Goal: Task Accomplishment & Management: Complete application form

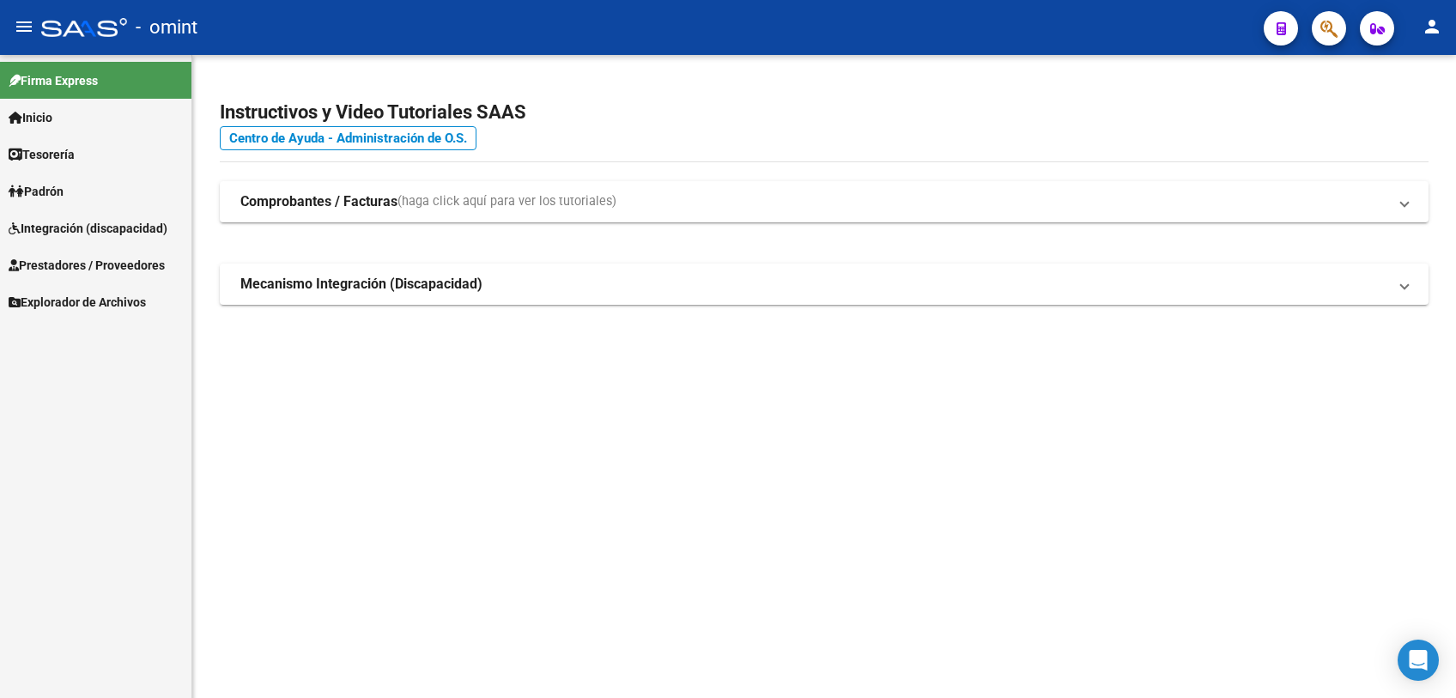
click at [124, 228] on span "Integración (discapacidad)" at bounding box center [88, 228] width 159 height 19
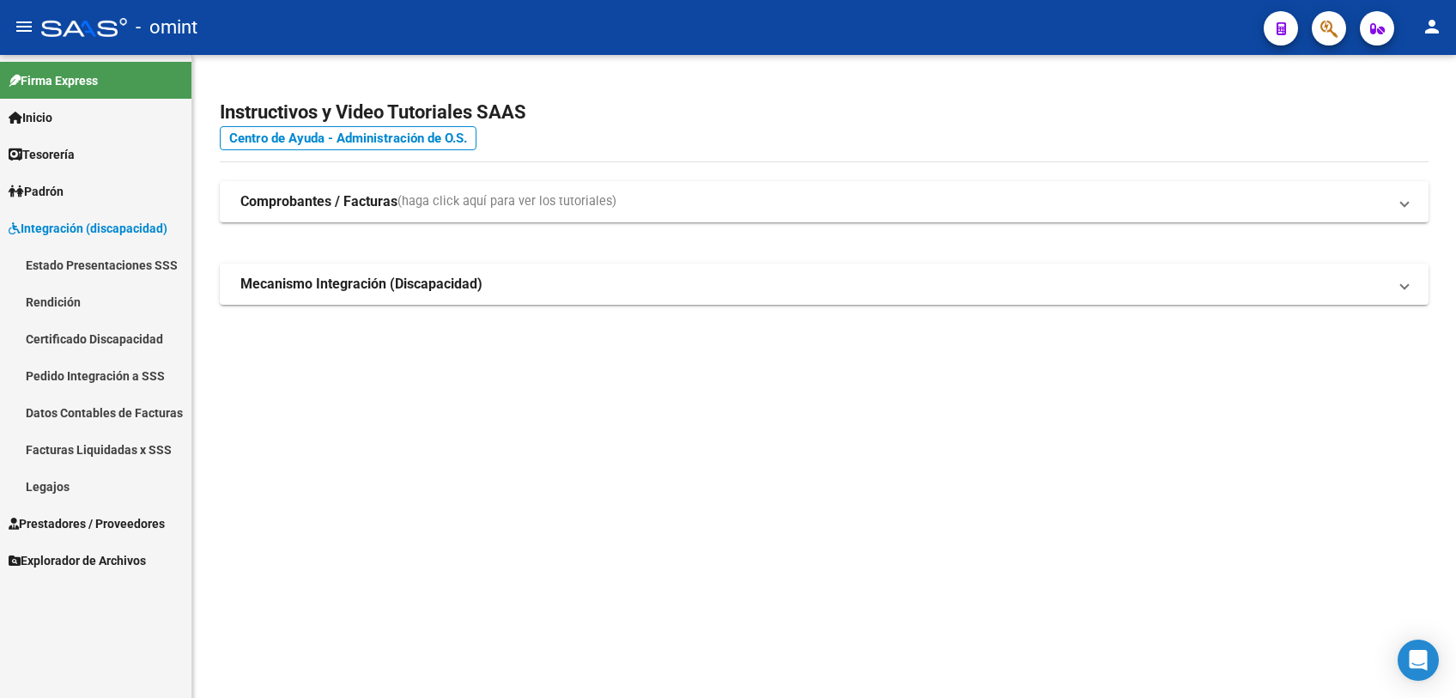
click at [41, 476] on link "Legajos" at bounding box center [95, 486] width 191 height 37
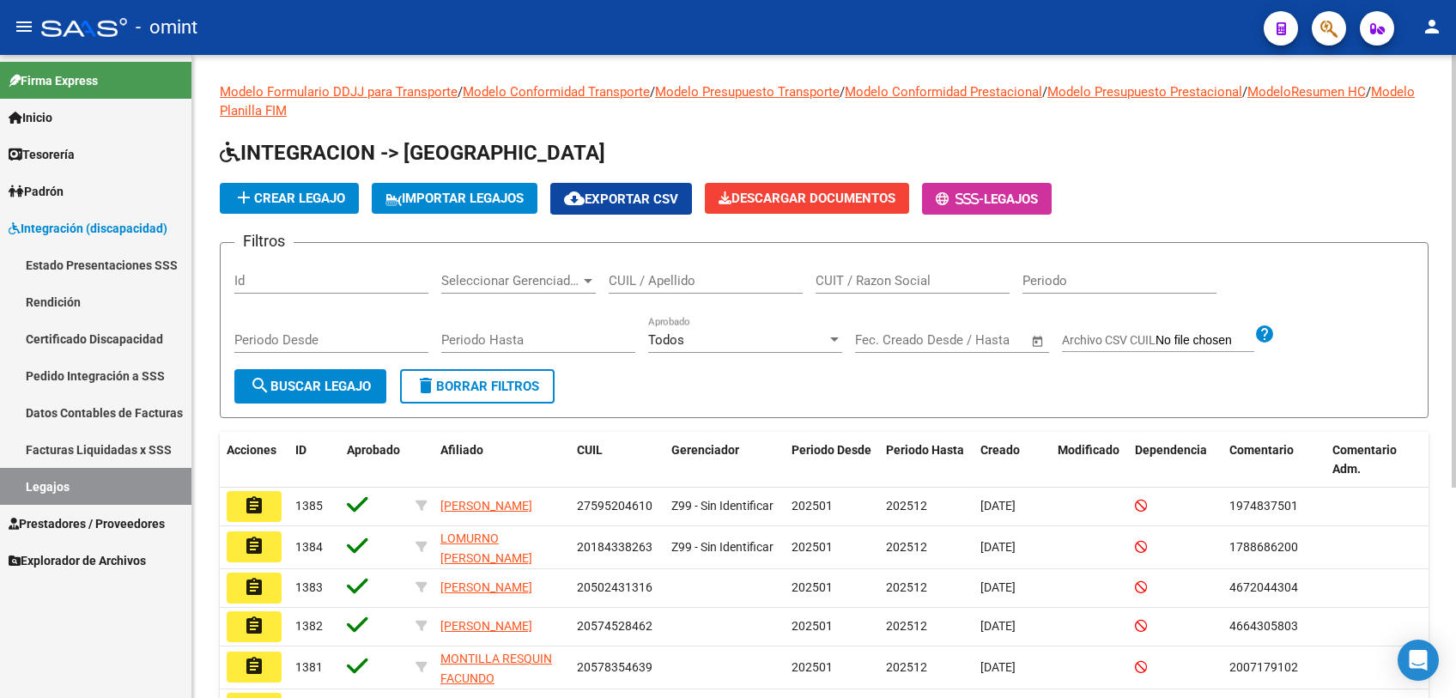
click at [755, 287] on input "CUIL / Apellido" at bounding box center [706, 280] width 194 height 15
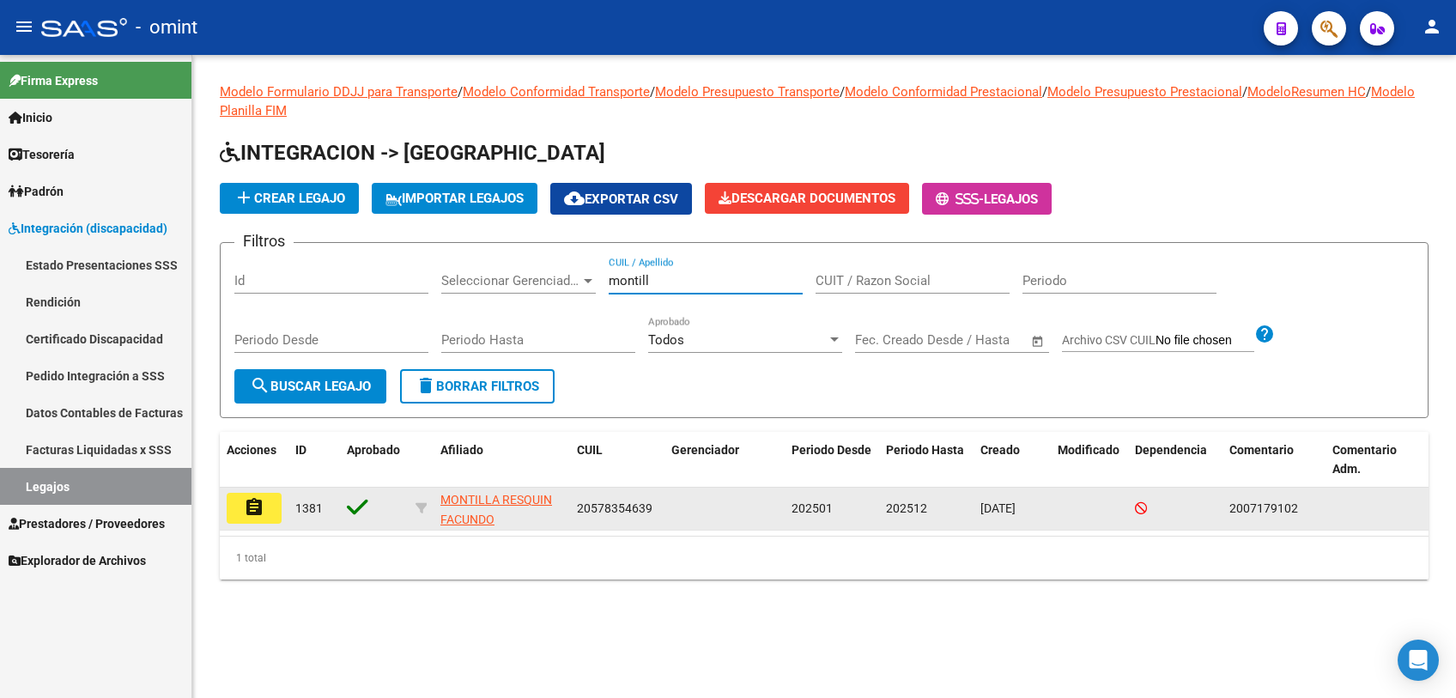
type input "montill"
click at [246, 505] on mat-icon "assignment" at bounding box center [254, 507] width 21 height 21
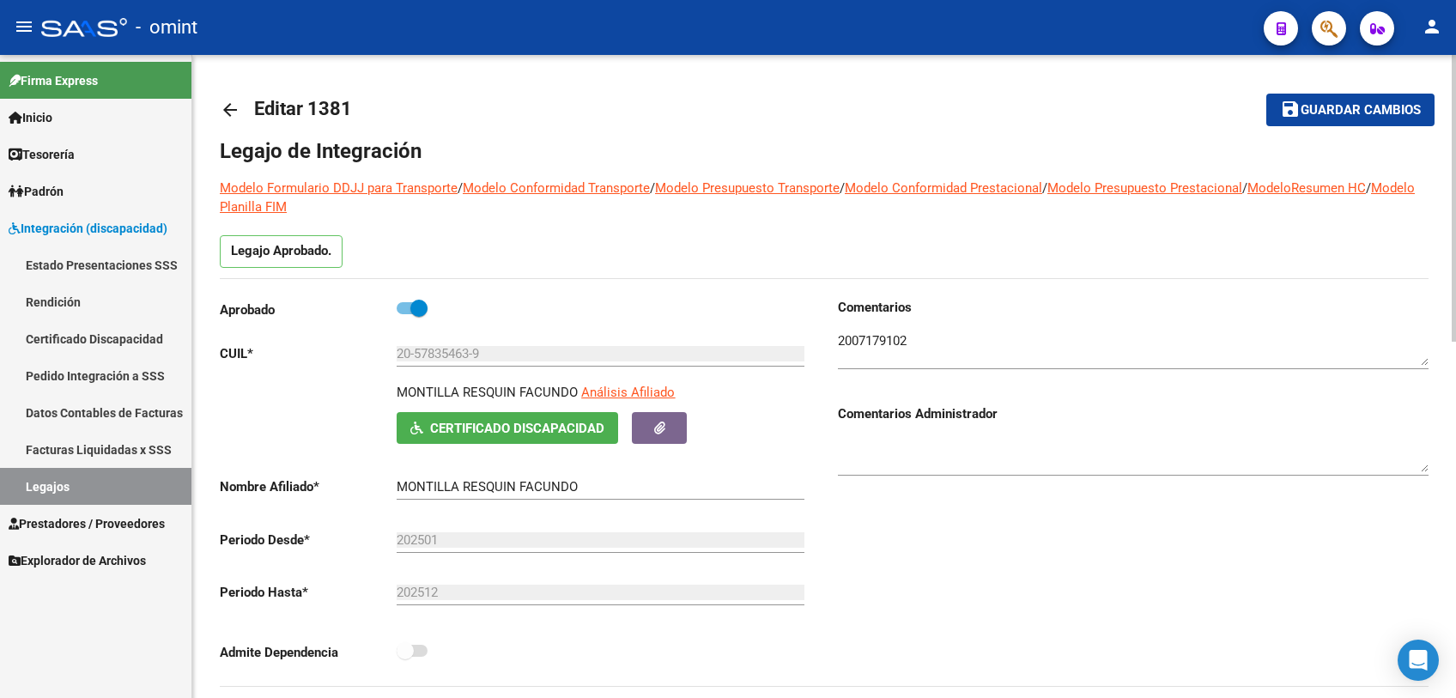
scroll to position [381, 0]
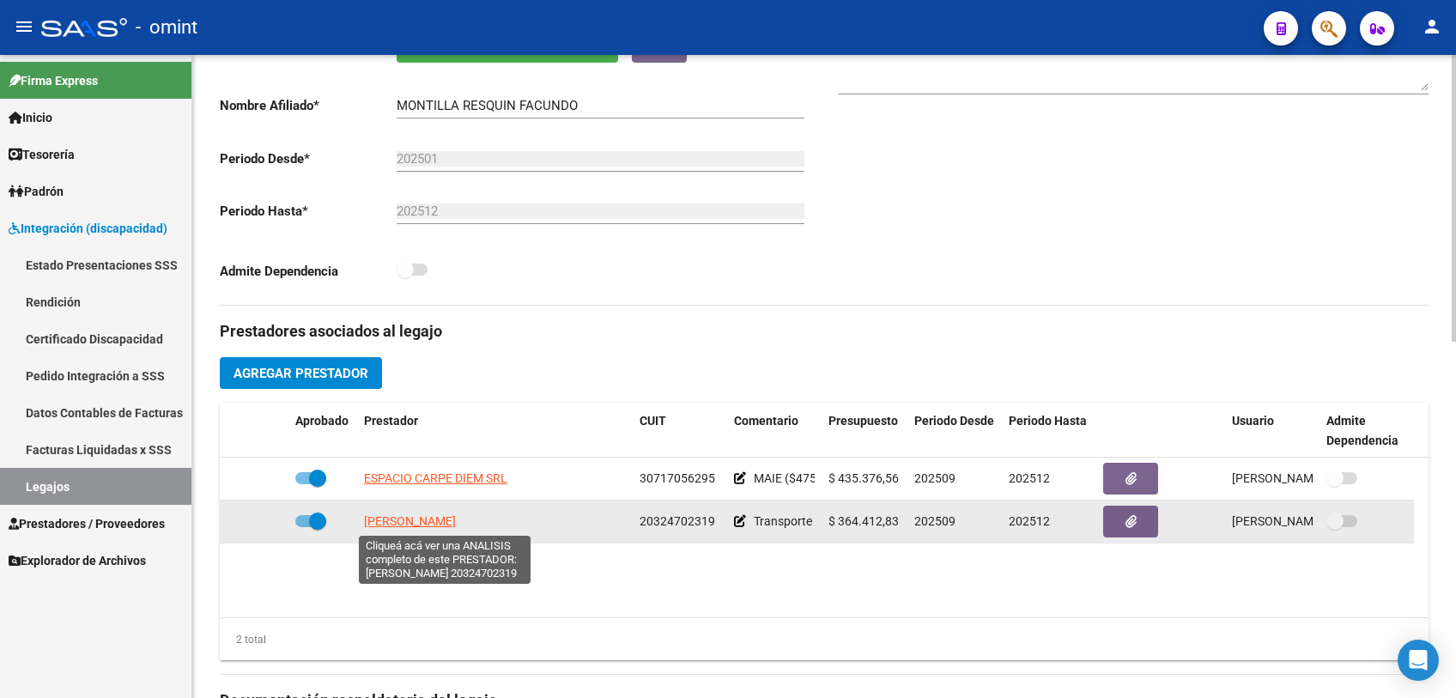
click at [443, 523] on span "[PERSON_NAME]" at bounding box center [410, 521] width 92 height 14
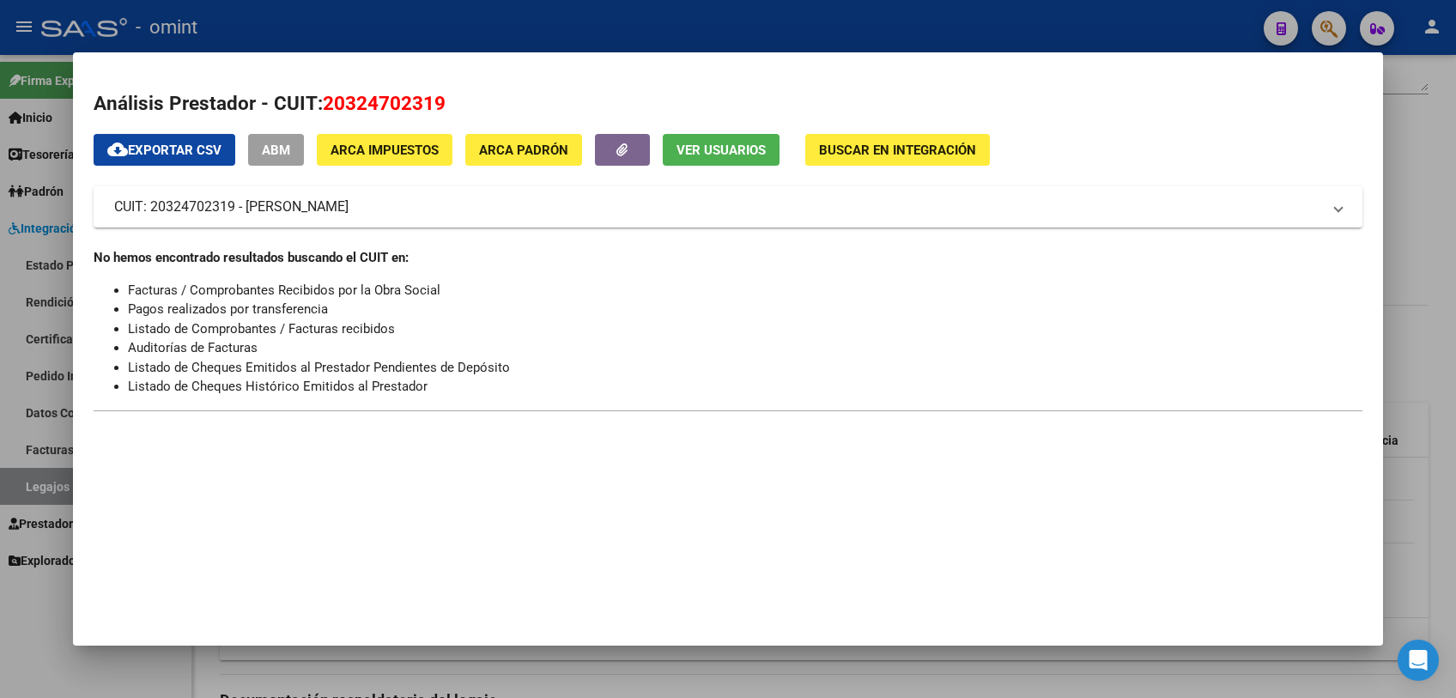
click at [344, 100] on span "20324702319" at bounding box center [384, 103] width 123 height 22
copy span "20324702319"
click at [315, 33] on div at bounding box center [728, 349] width 1456 height 698
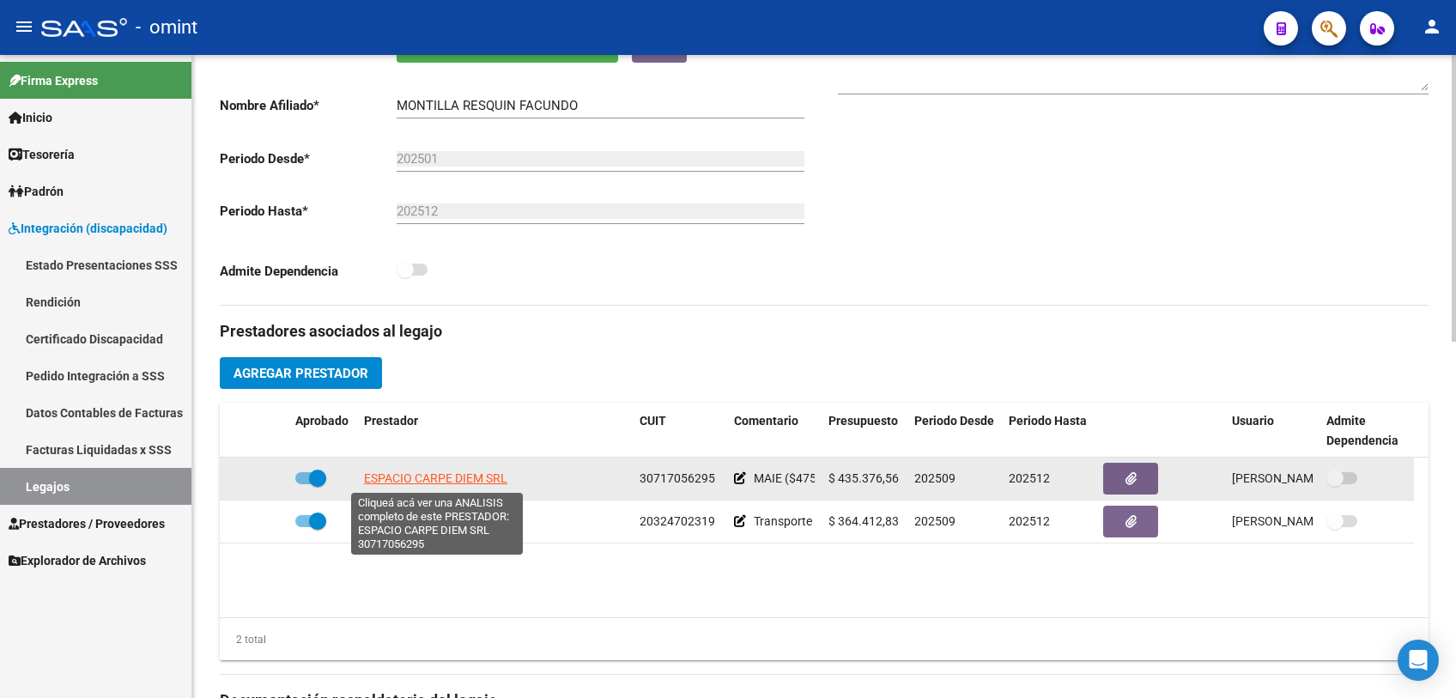
click at [426, 482] on span "ESPACIO CARPE DIEM SRL" at bounding box center [435, 478] width 143 height 14
type textarea "30717056295"
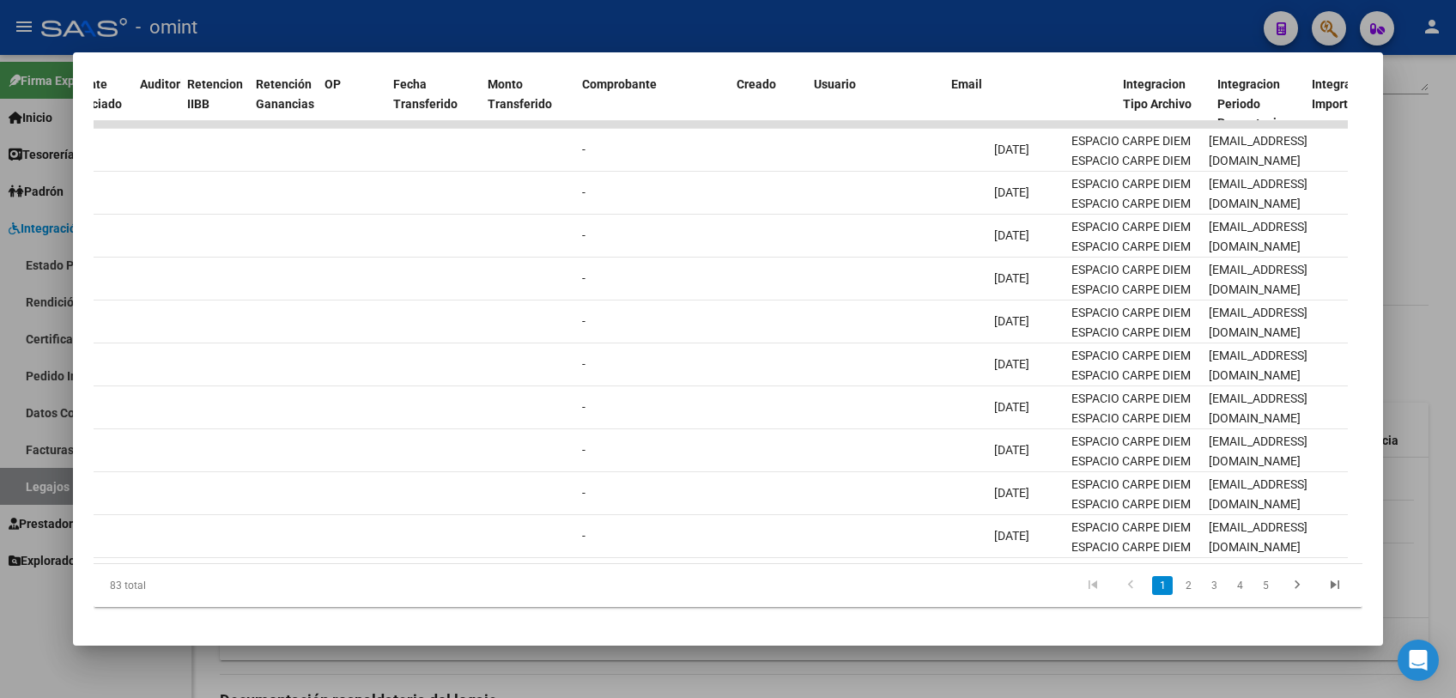
scroll to position [0, 0]
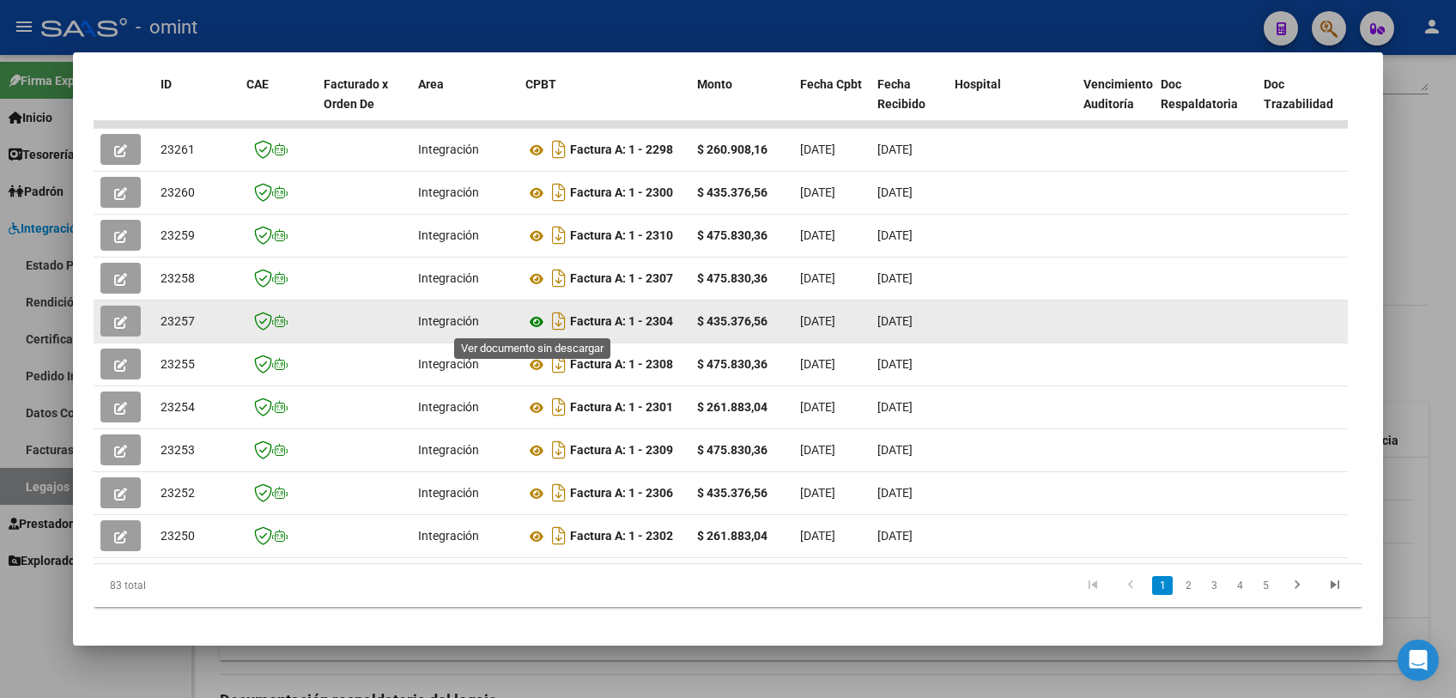
click at [536, 326] on icon at bounding box center [536, 322] width 22 height 21
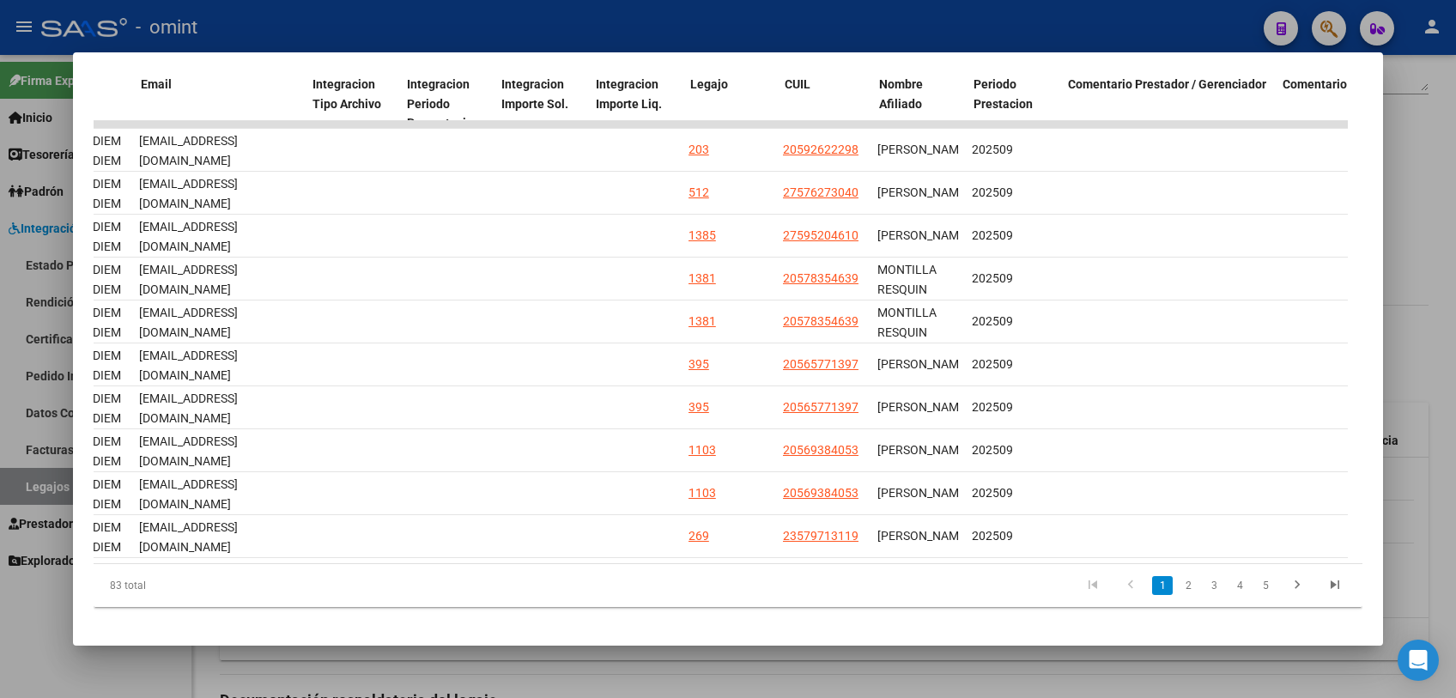
scroll to position [0, 2131]
click at [1178, 593] on link "2" at bounding box center [1188, 585] width 21 height 19
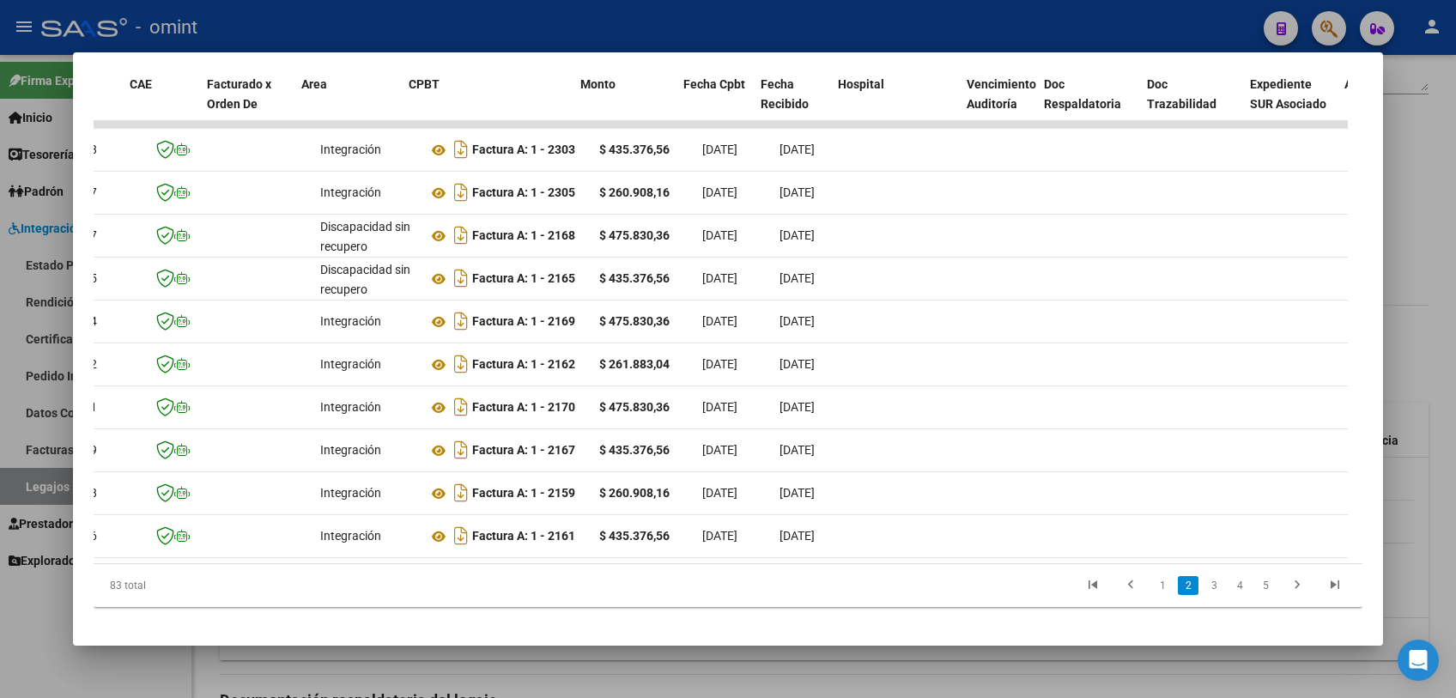
scroll to position [0, 96]
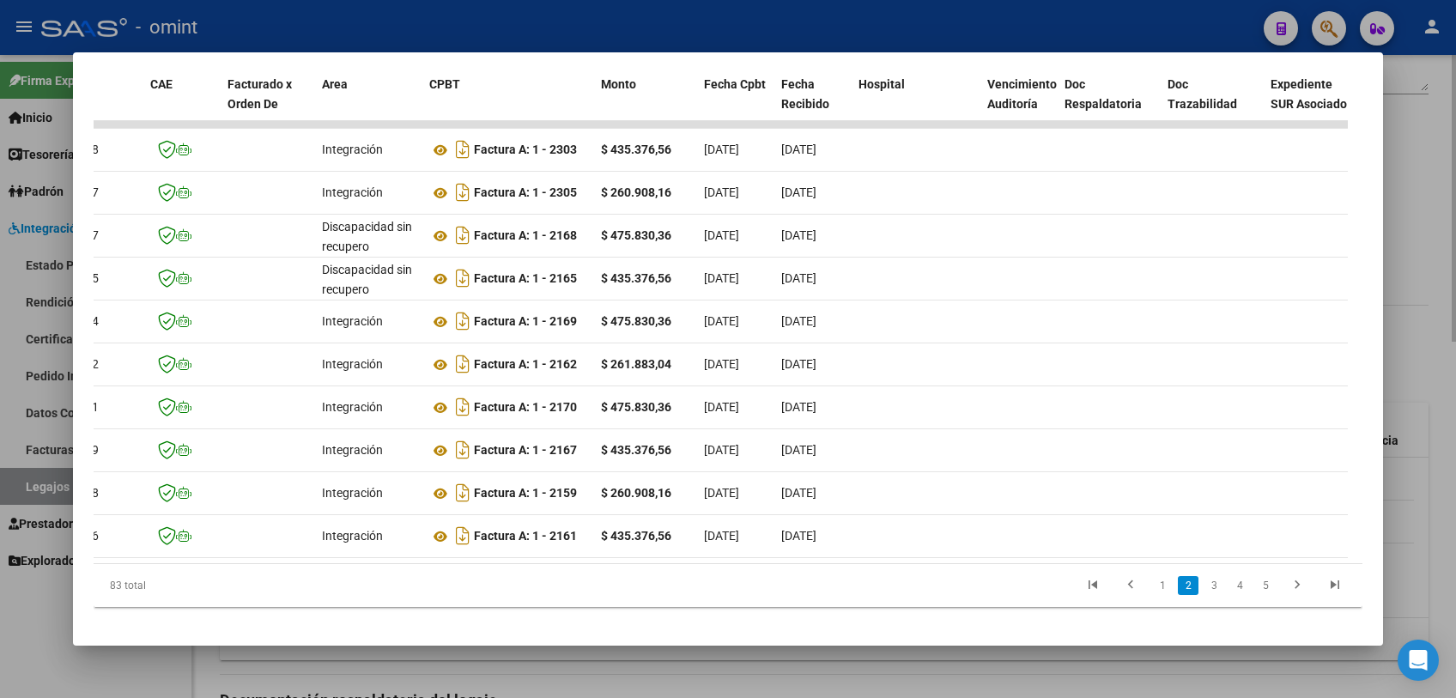
click at [479, 661] on div at bounding box center [728, 349] width 1456 height 698
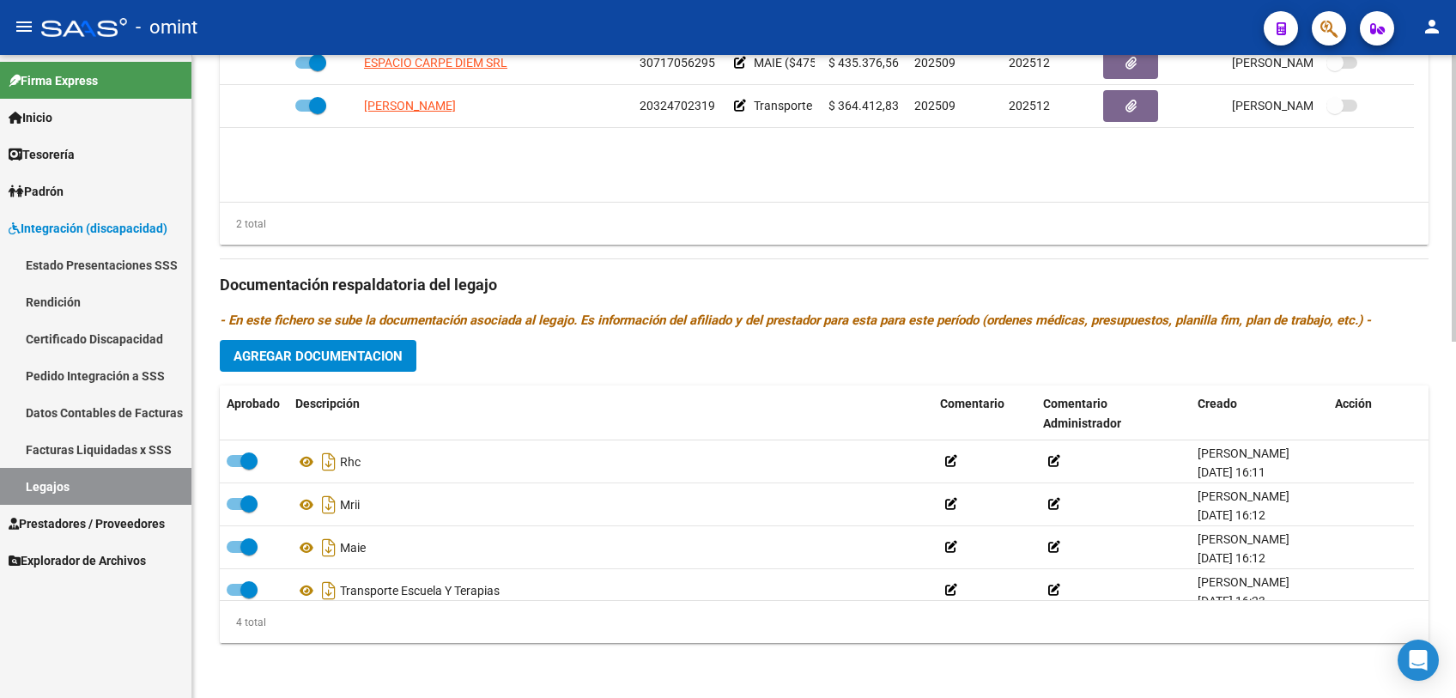
scroll to position [606, 0]
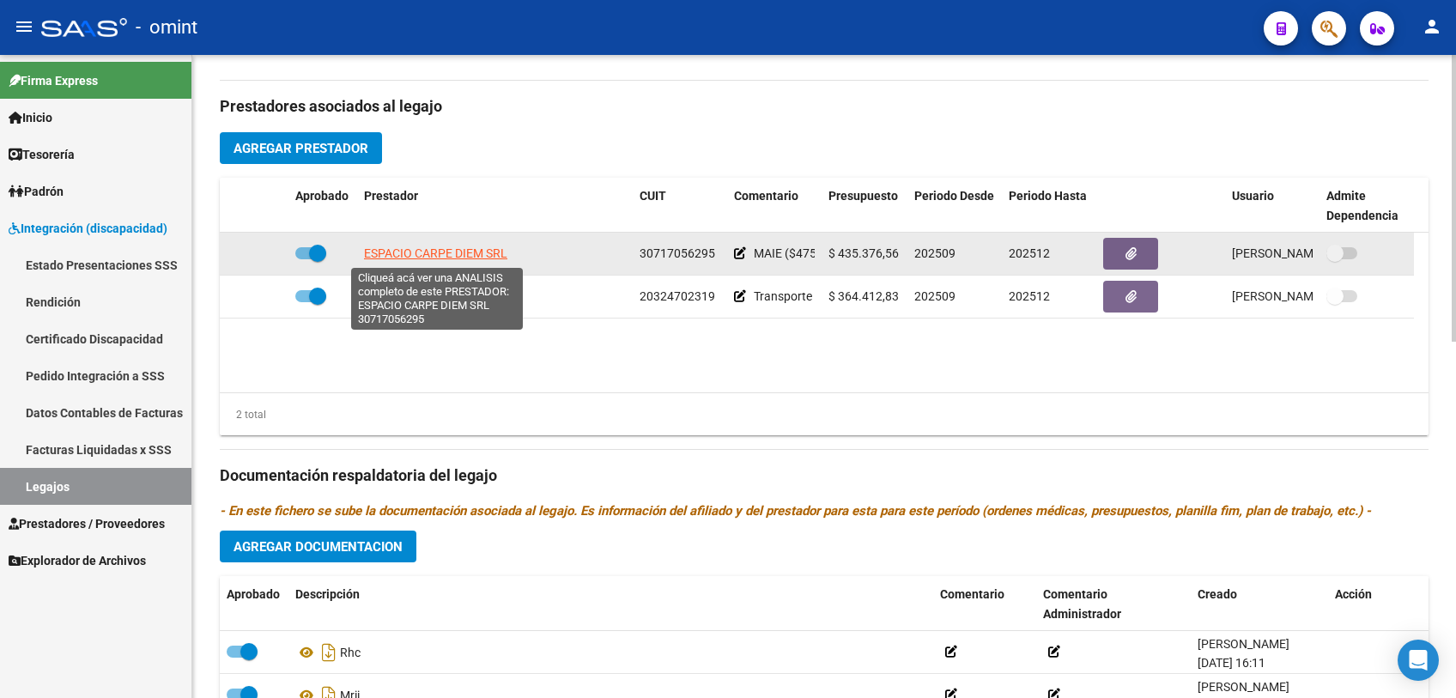
click at [385, 252] on span "ESPACIO CARPE DIEM SRL" at bounding box center [435, 253] width 143 height 14
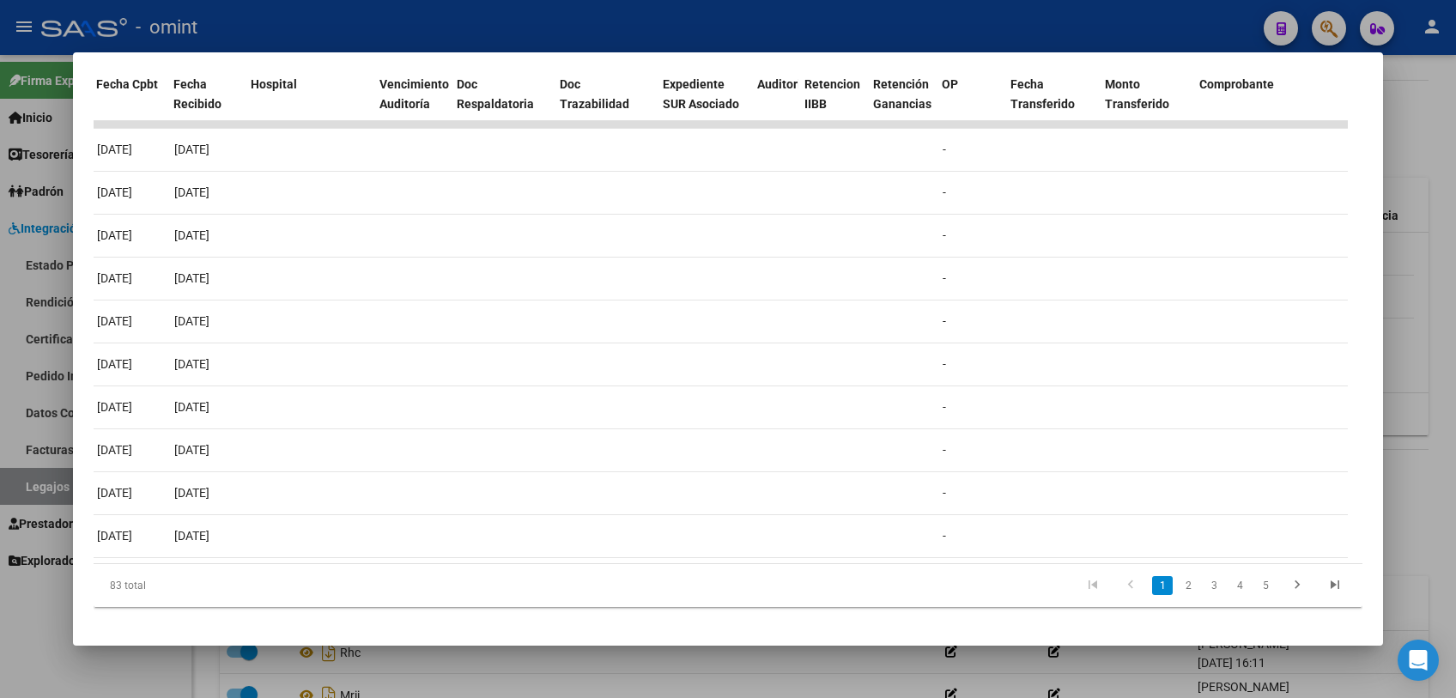
scroll to position [0, 0]
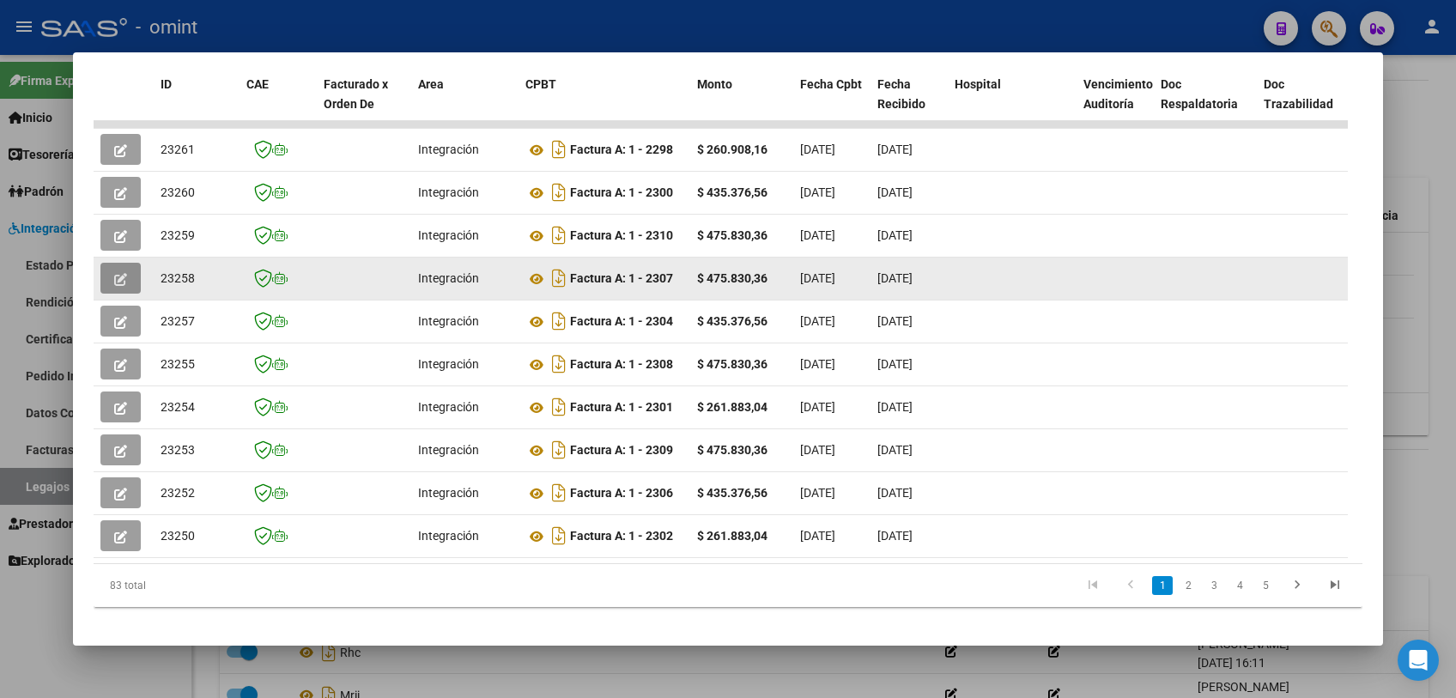
click at [127, 286] on button "button" at bounding box center [120, 278] width 40 height 31
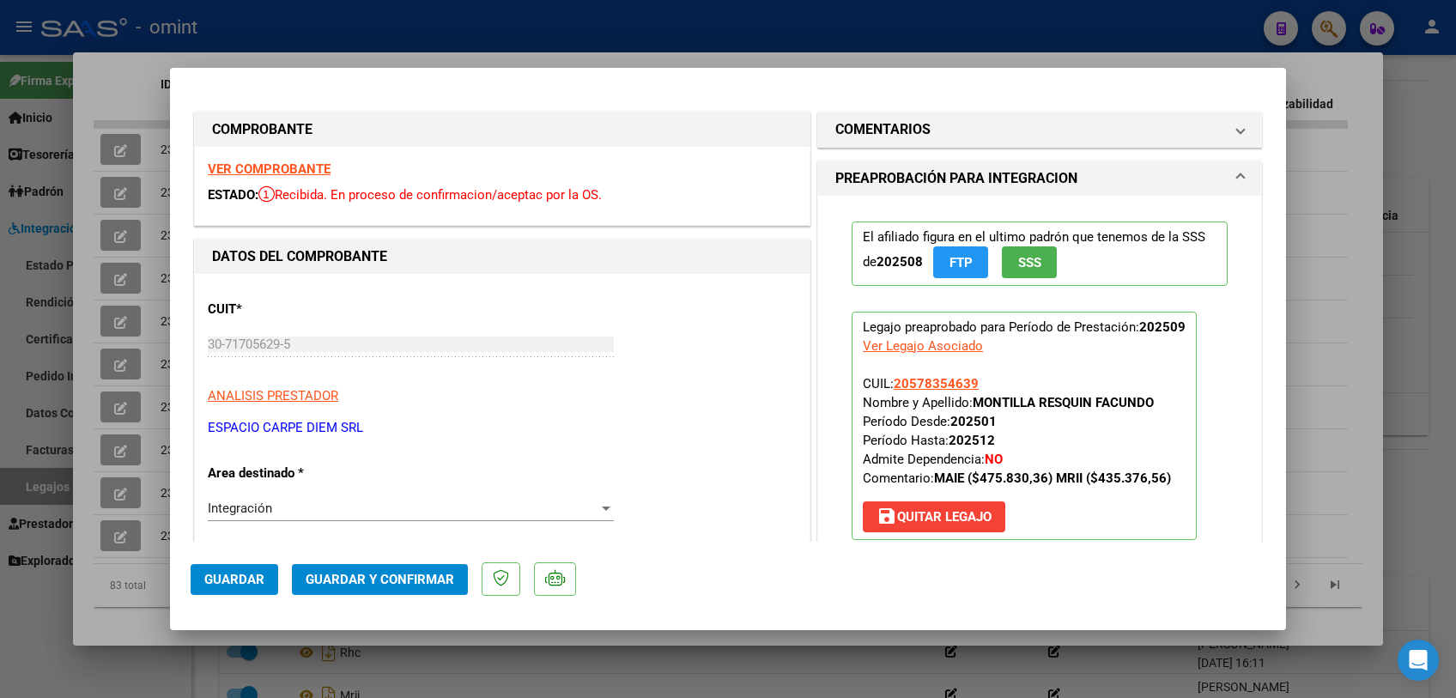
click at [273, 171] on strong "VER COMPROBANTE" at bounding box center [269, 168] width 123 height 15
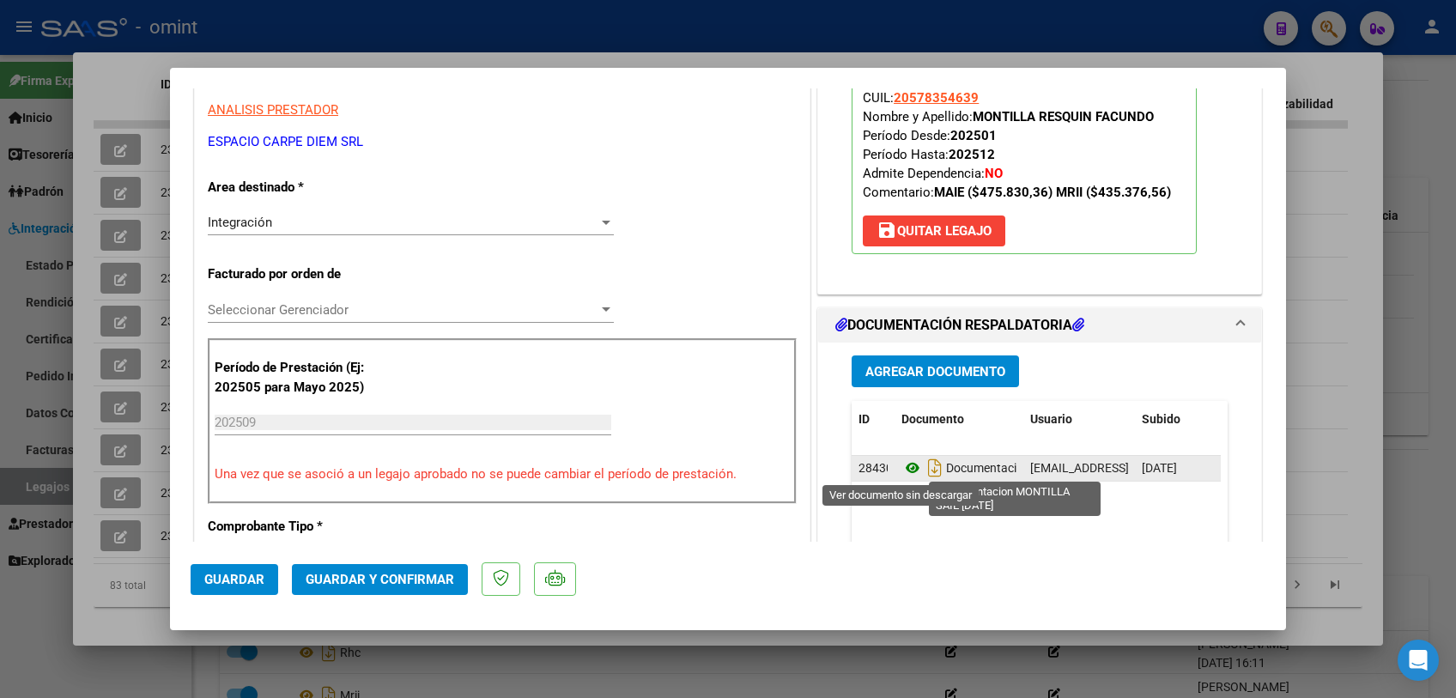
click at [903, 465] on icon at bounding box center [912, 468] width 22 height 21
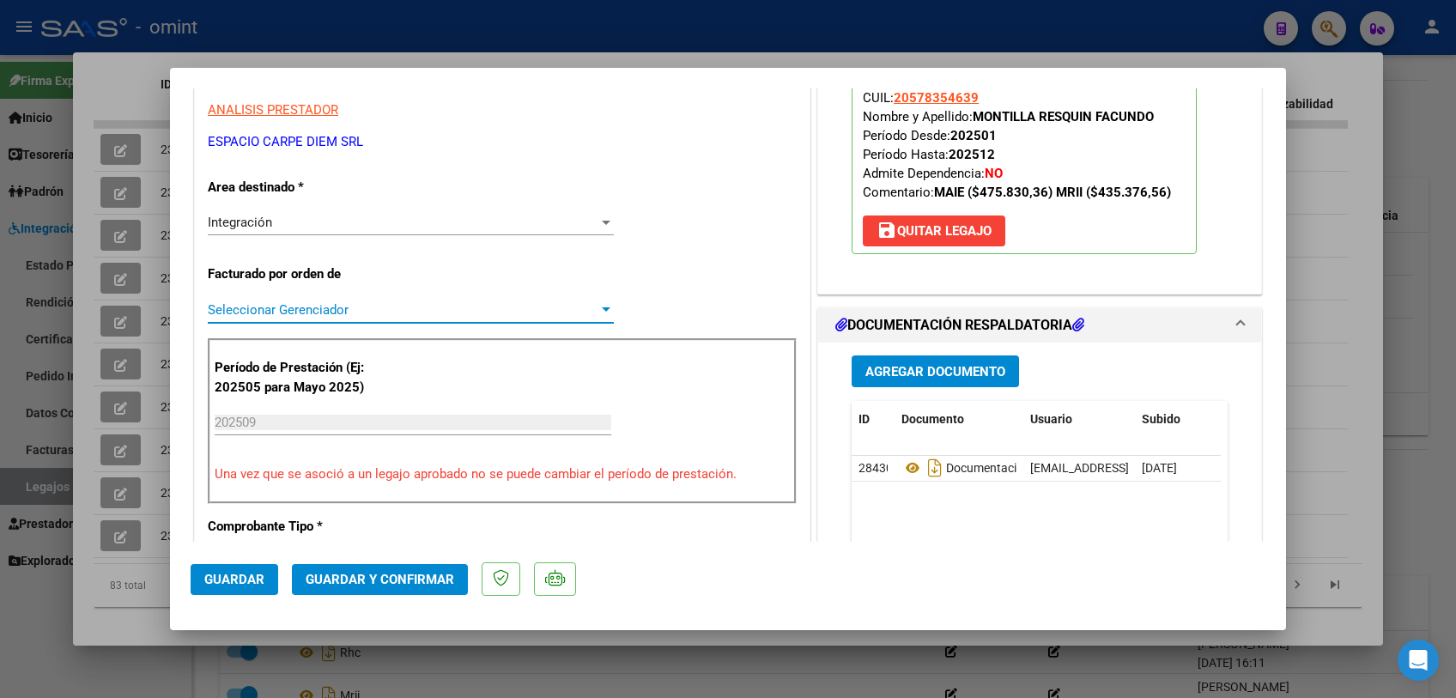
click at [373, 307] on span "Seleccionar Gerenciador" at bounding box center [403, 309] width 391 height 15
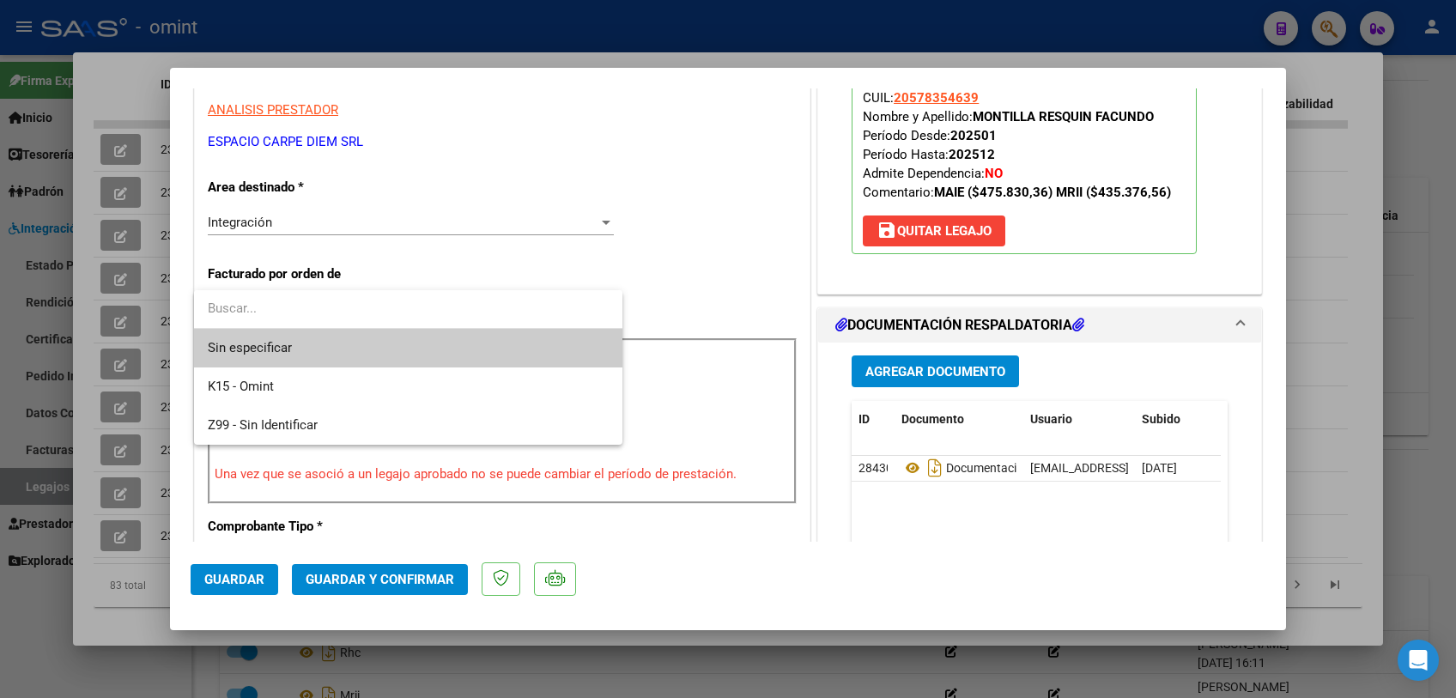
click at [360, 348] on span "Sin especificar" at bounding box center [408, 348] width 401 height 39
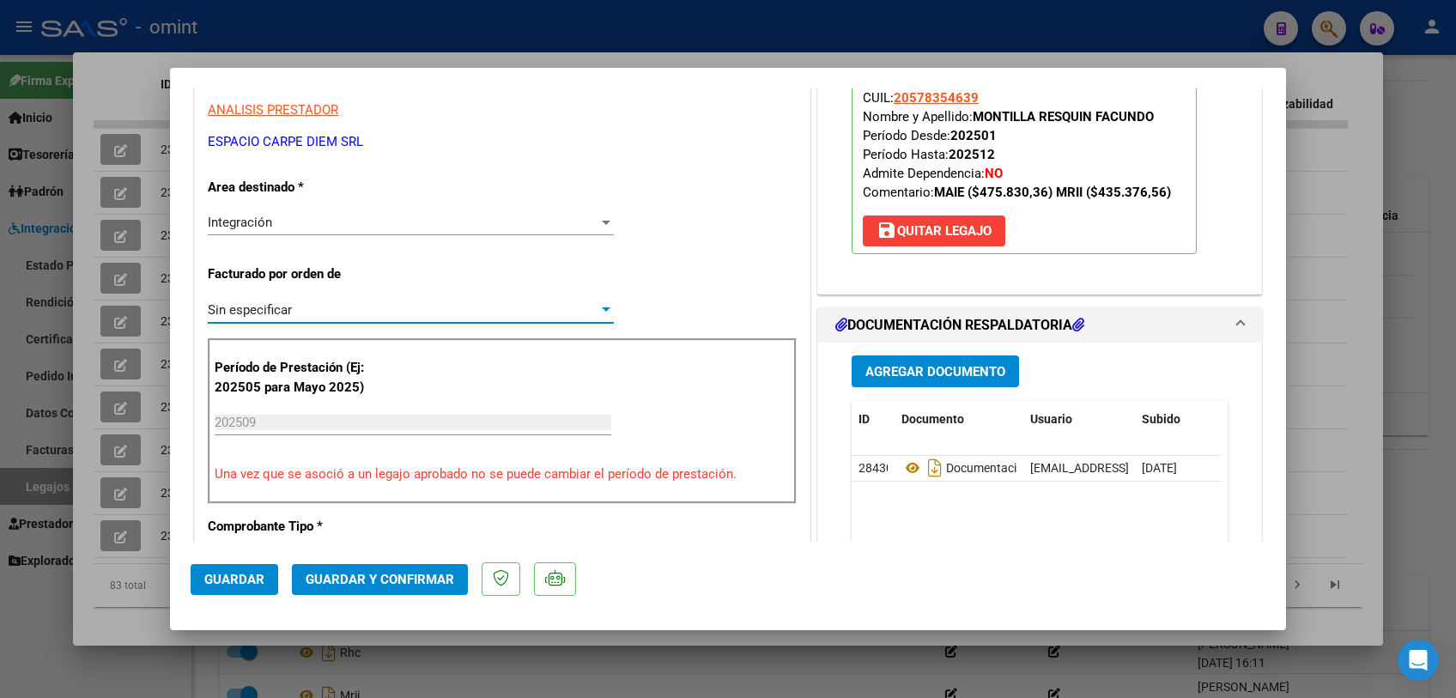
click at [382, 576] on span "Guardar y Confirmar" at bounding box center [380, 579] width 149 height 15
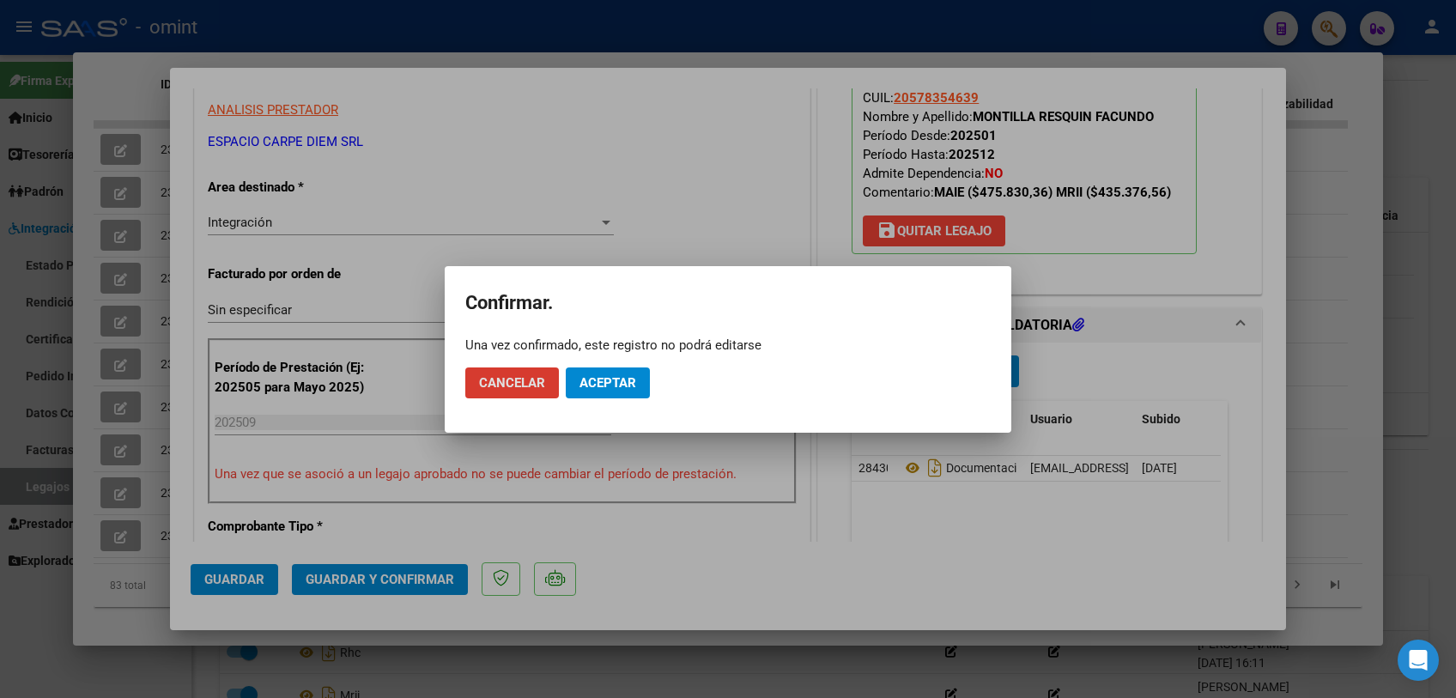
click at [614, 381] on span "Aceptar" at bounding box center [607, 382] width 57 height 15
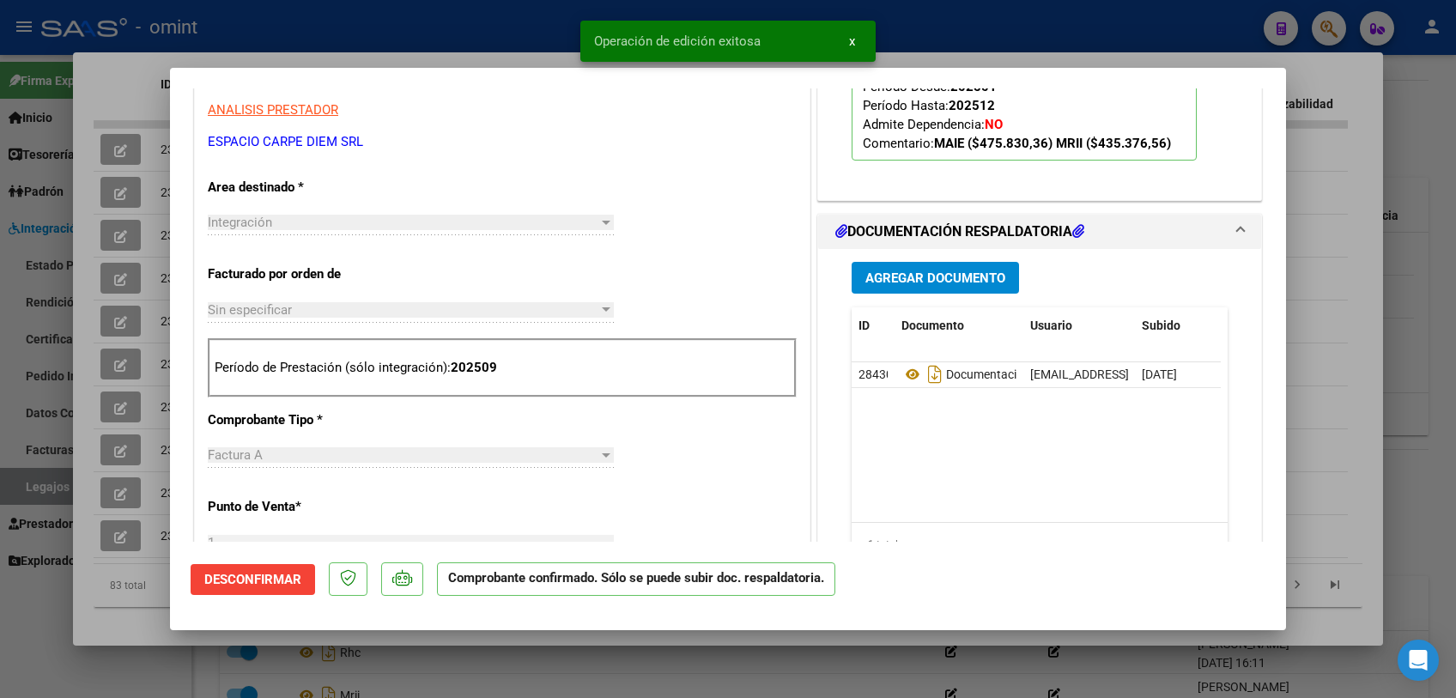
scroll to position [0, 0]
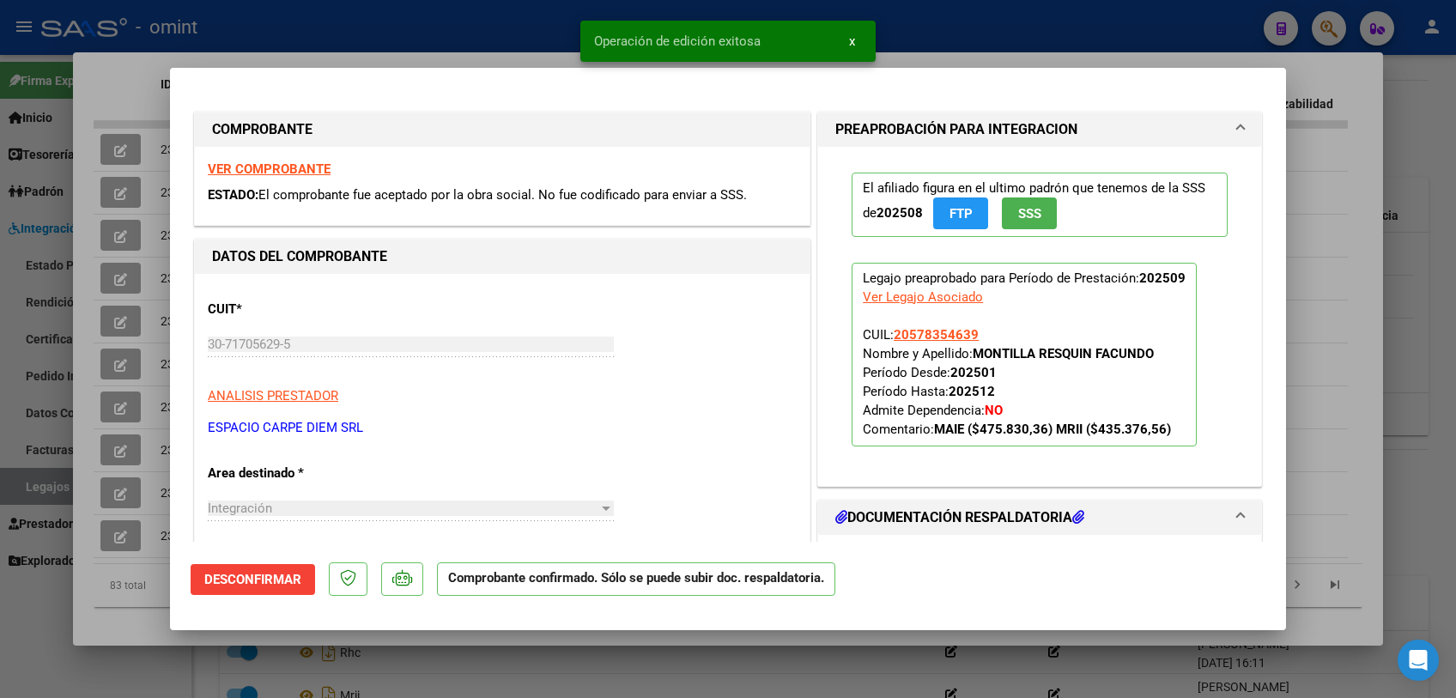
click at [522, 673] on div at bounding box center [728, 349] width 1456 height 698
type input "$ 0,00"
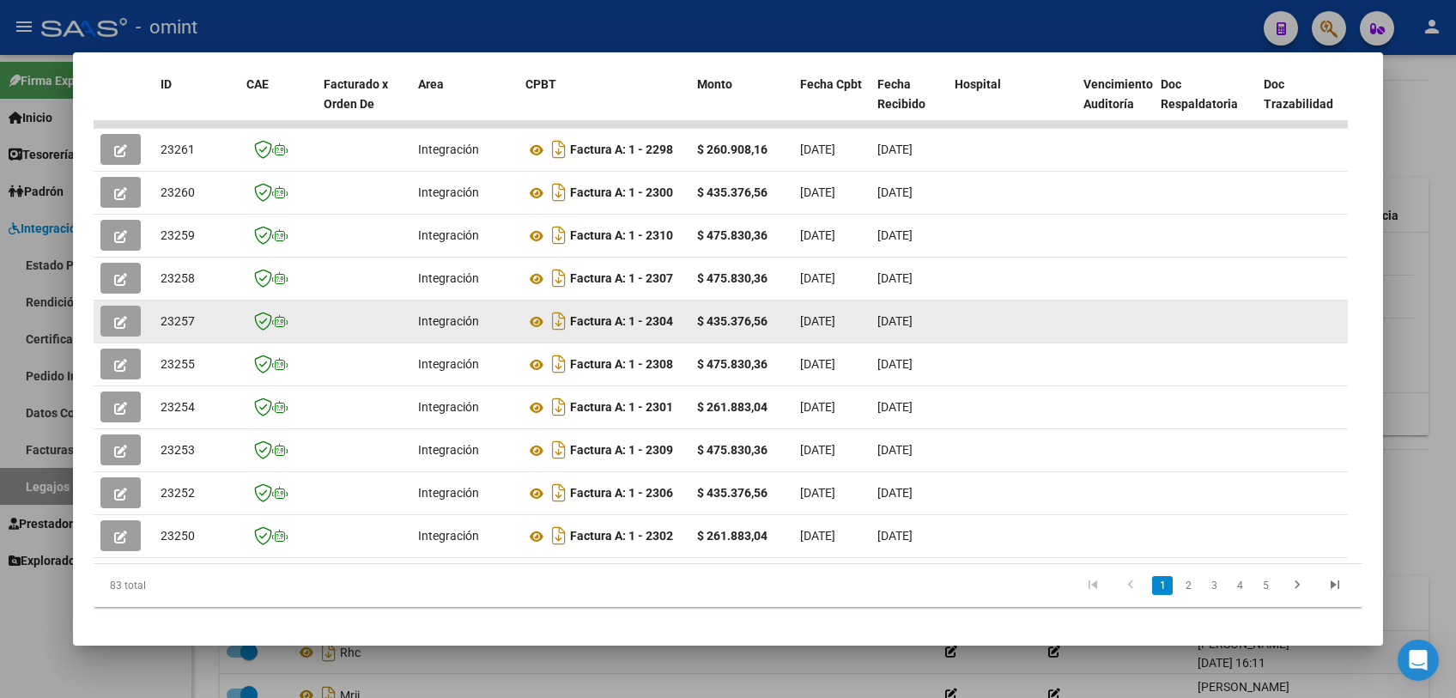
click at [118, 321] on icon "button" at bounding box center [120, 322] width 13 height 13
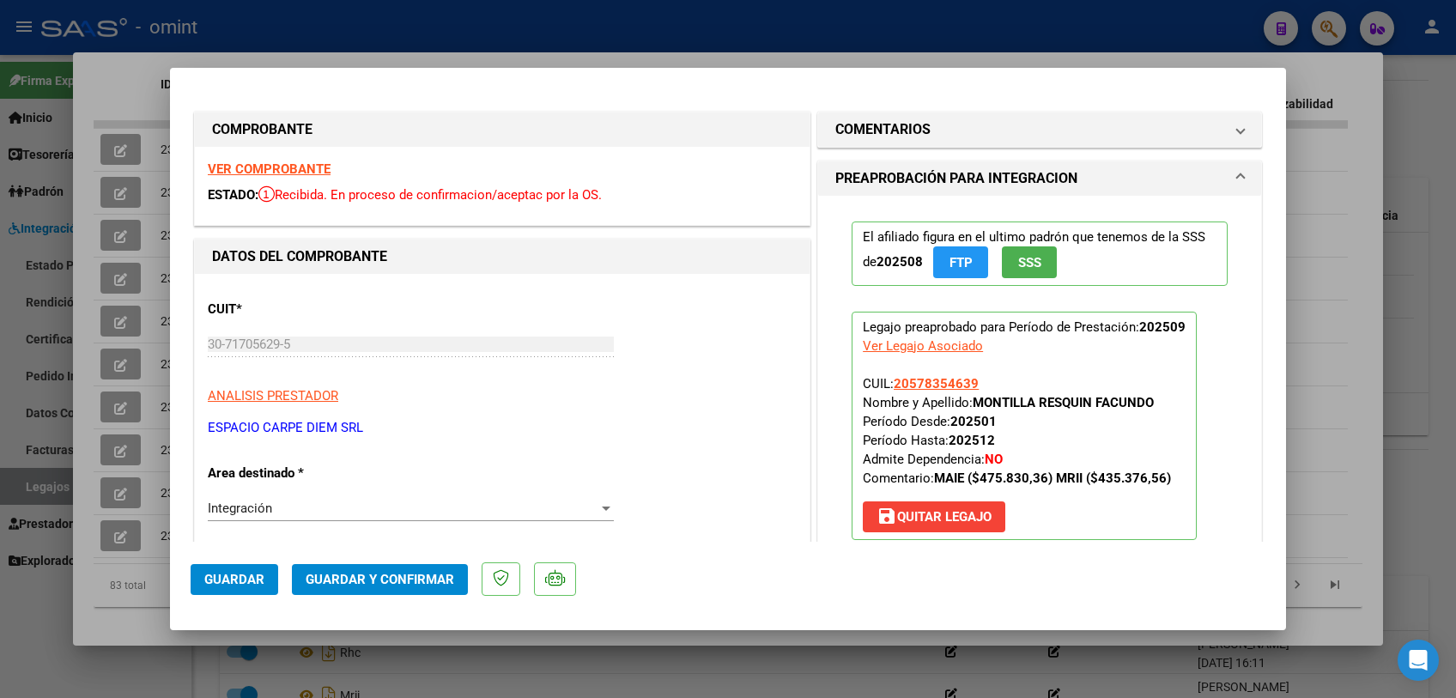
click at [262, 170] on strong "VER COMPROBANTE" at bounding box center [269, 168] width 123 height 15
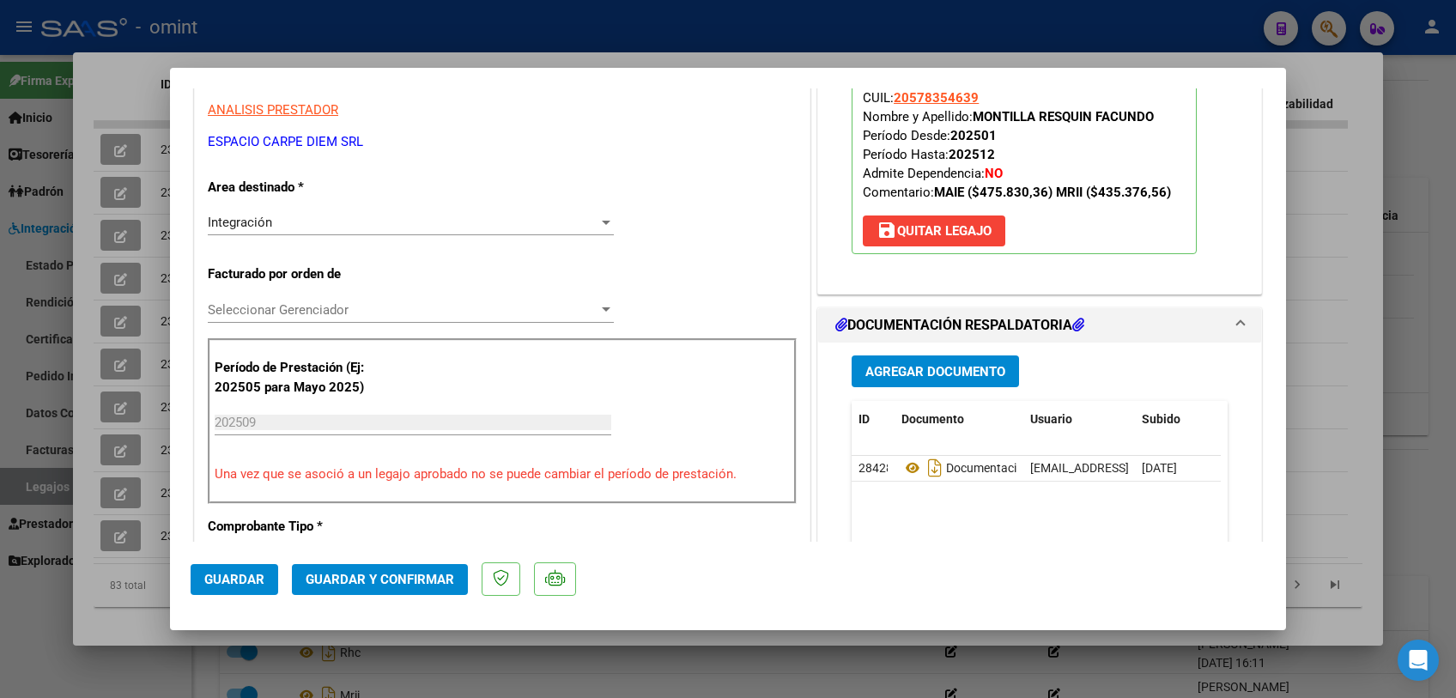
scroll to position [572, 0]
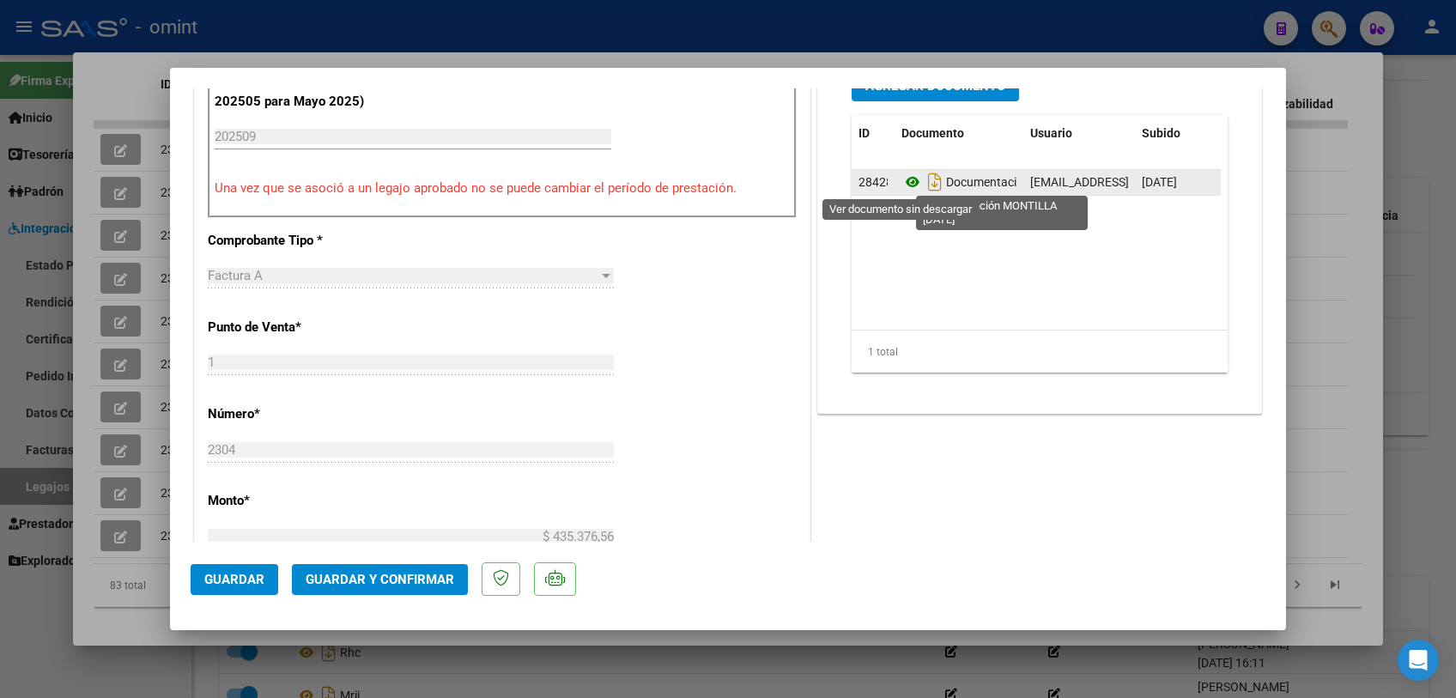
click at [902, 181] on icon at bounding box center [912, 182] width 22 height 21
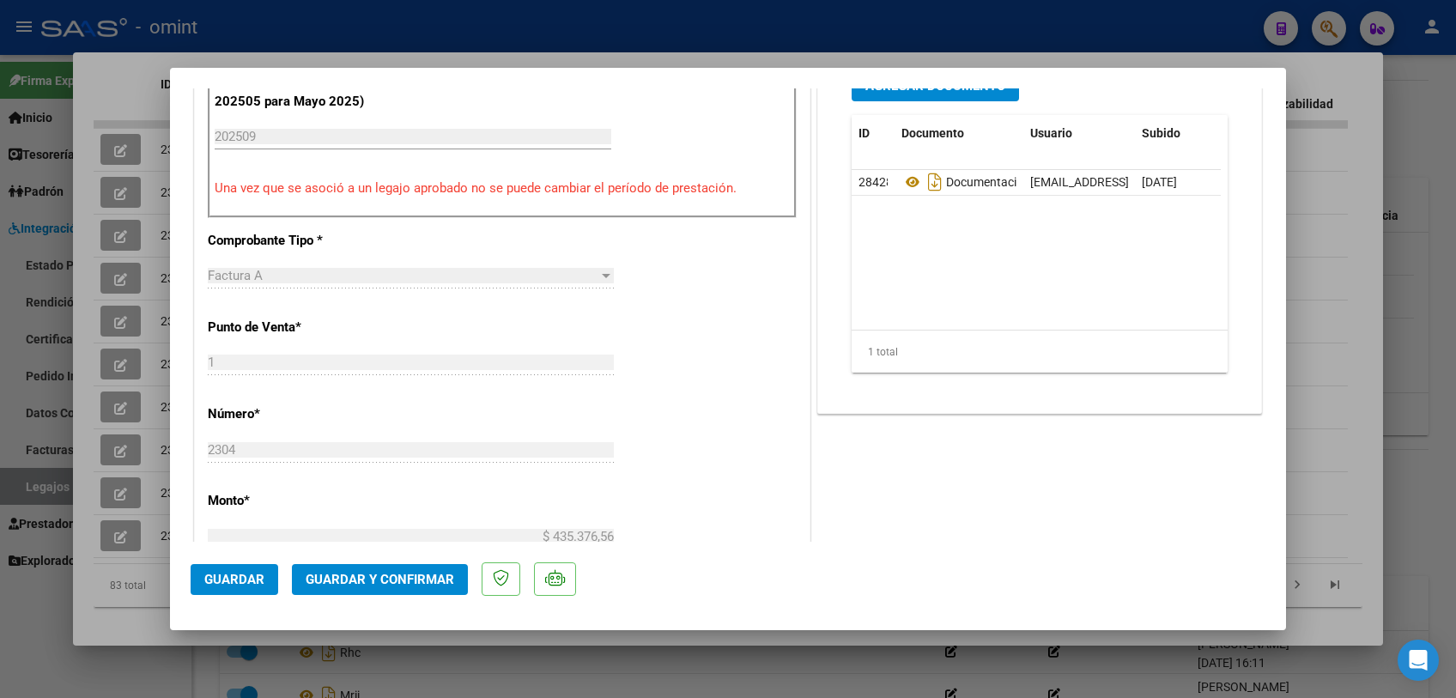
scroll to position [286, 0]
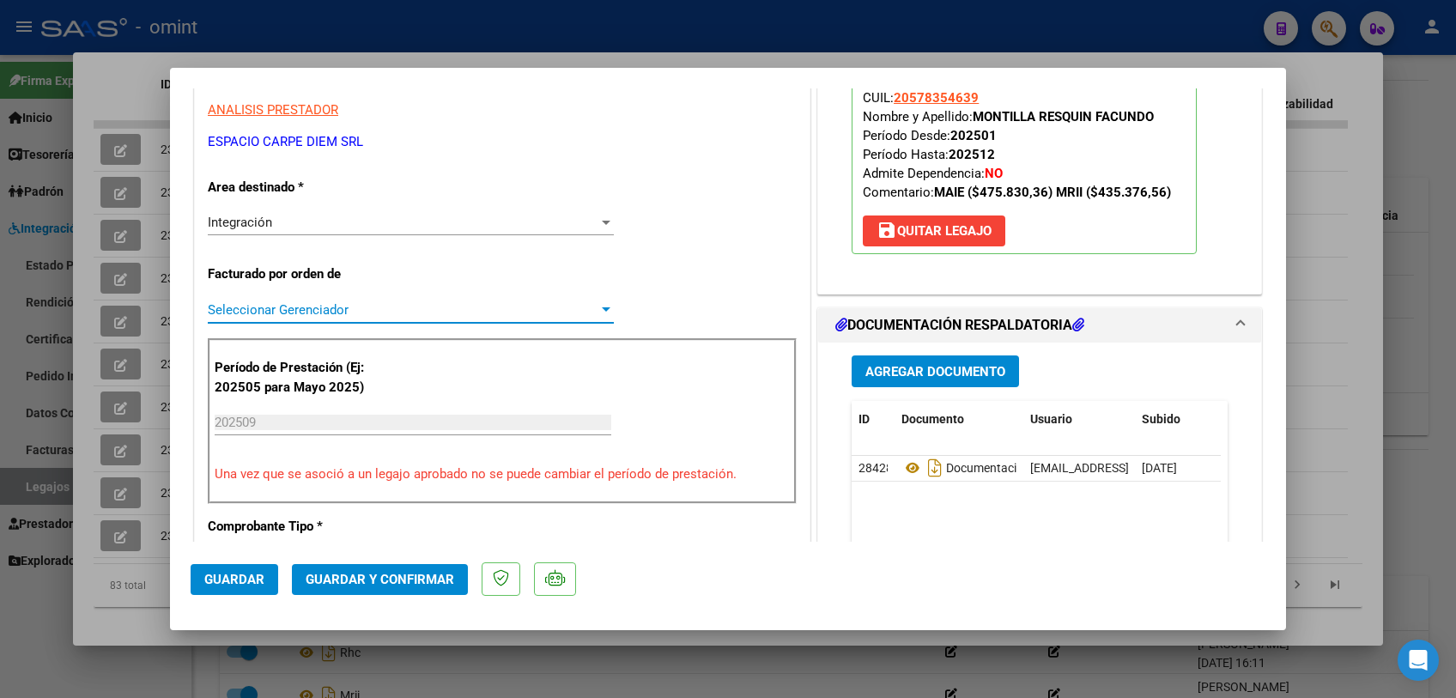
click at [329, 312] on span "Seleccionar Gerenciador" at bounding box center [403, 309] width 391 height 15
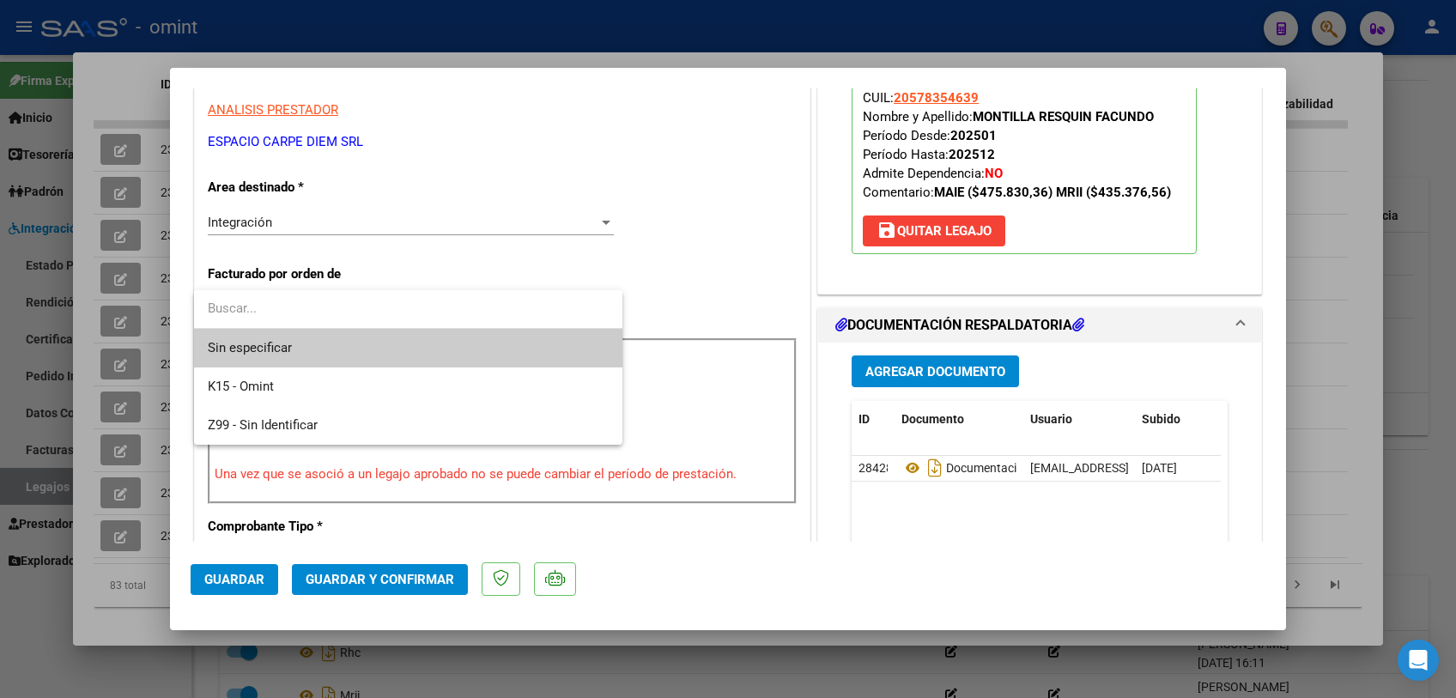
drag, startPoint x: 317, startPoint y: 347, endPoint x: 330, endPoint y: 385, distance: 40.7
click at [317, 345] on span "Sin especificar" at bounding box center [408, 348] width 401 height 39
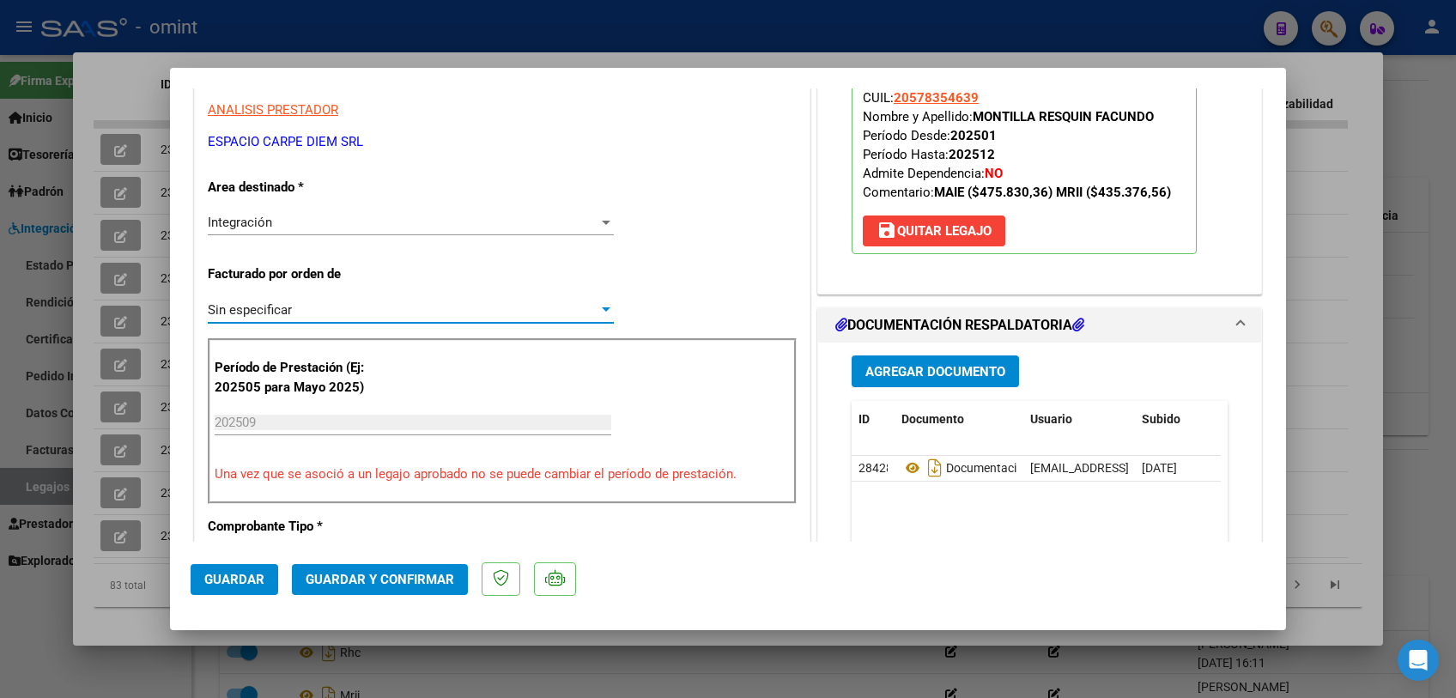
click at [378, 576] on span "Guardar y Confirmar" at bounding box center [380, 579] width 149 height 15
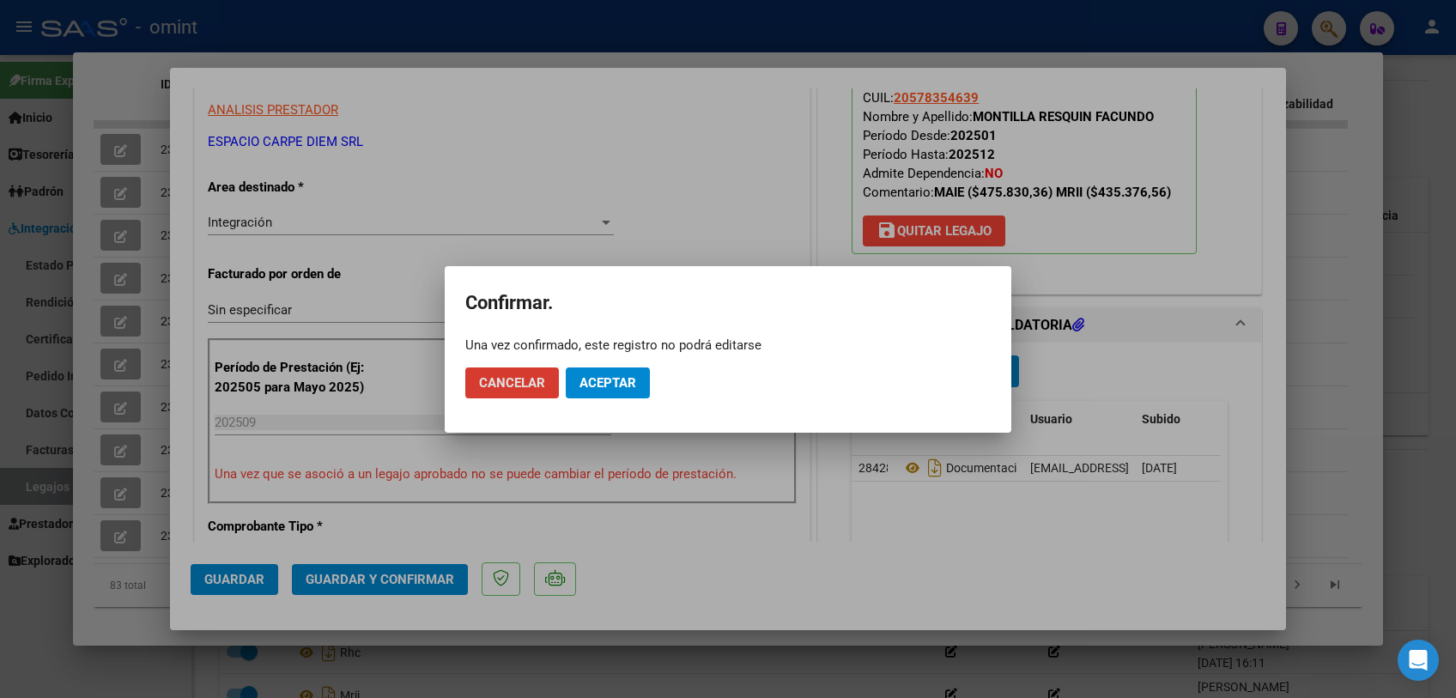
click at [584, 377] on span "Aceptar" at bounding box center [607, 382] width 57 height 15
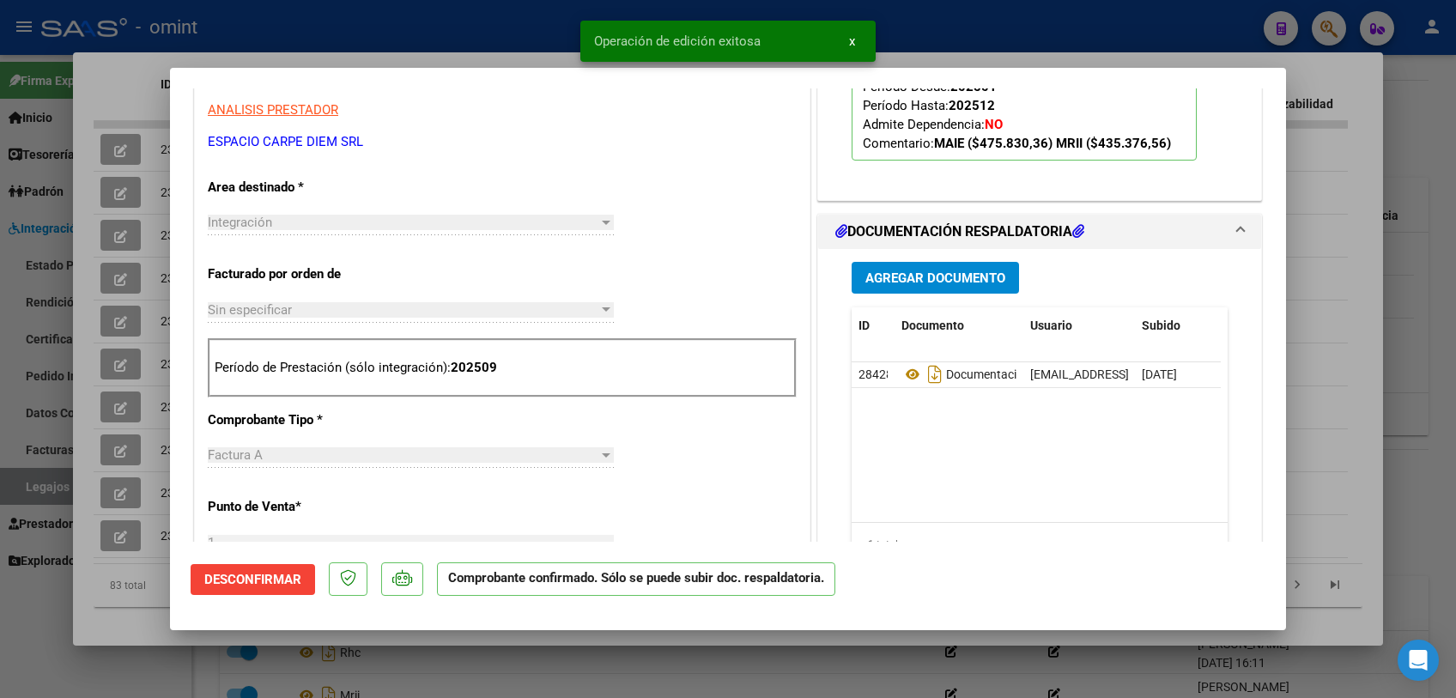
click at [568, 670] on div at bounding box center [728, 349] width 1456 height 698
type input "$ 0,00"
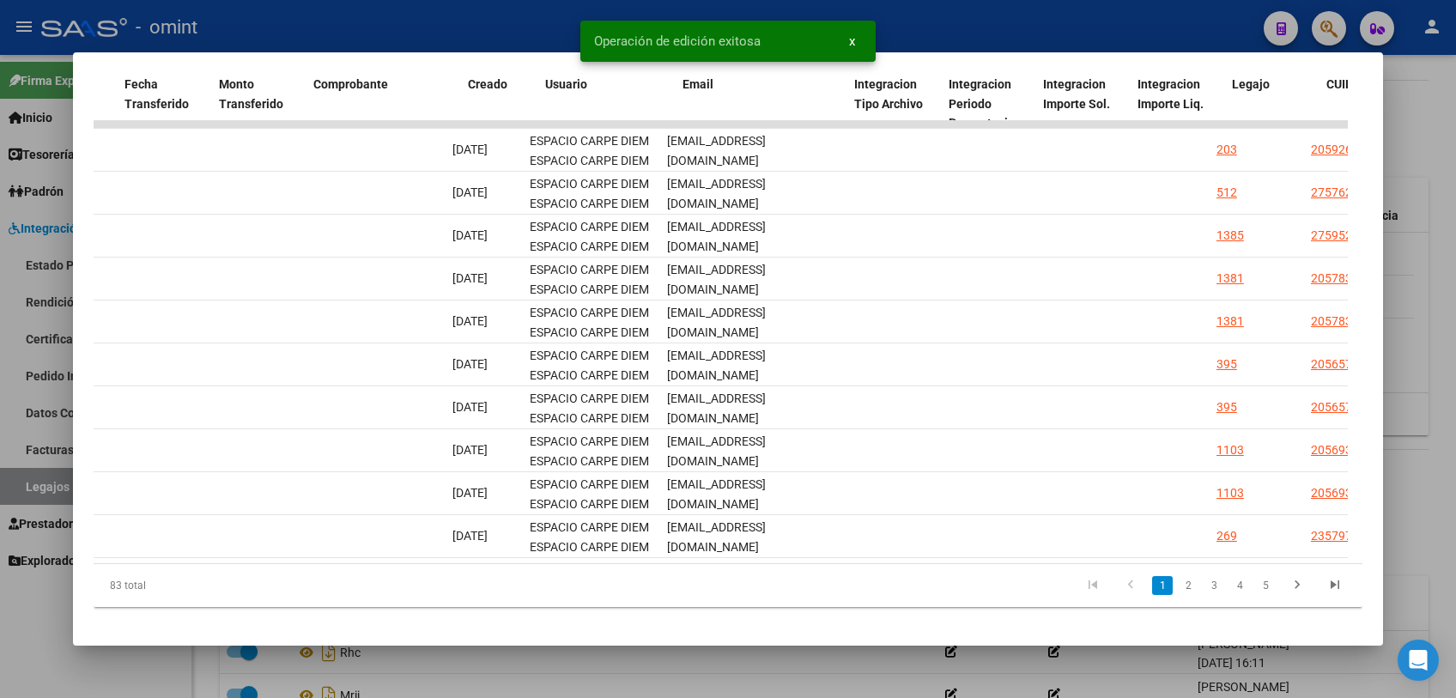
scroll to position [0, 0]
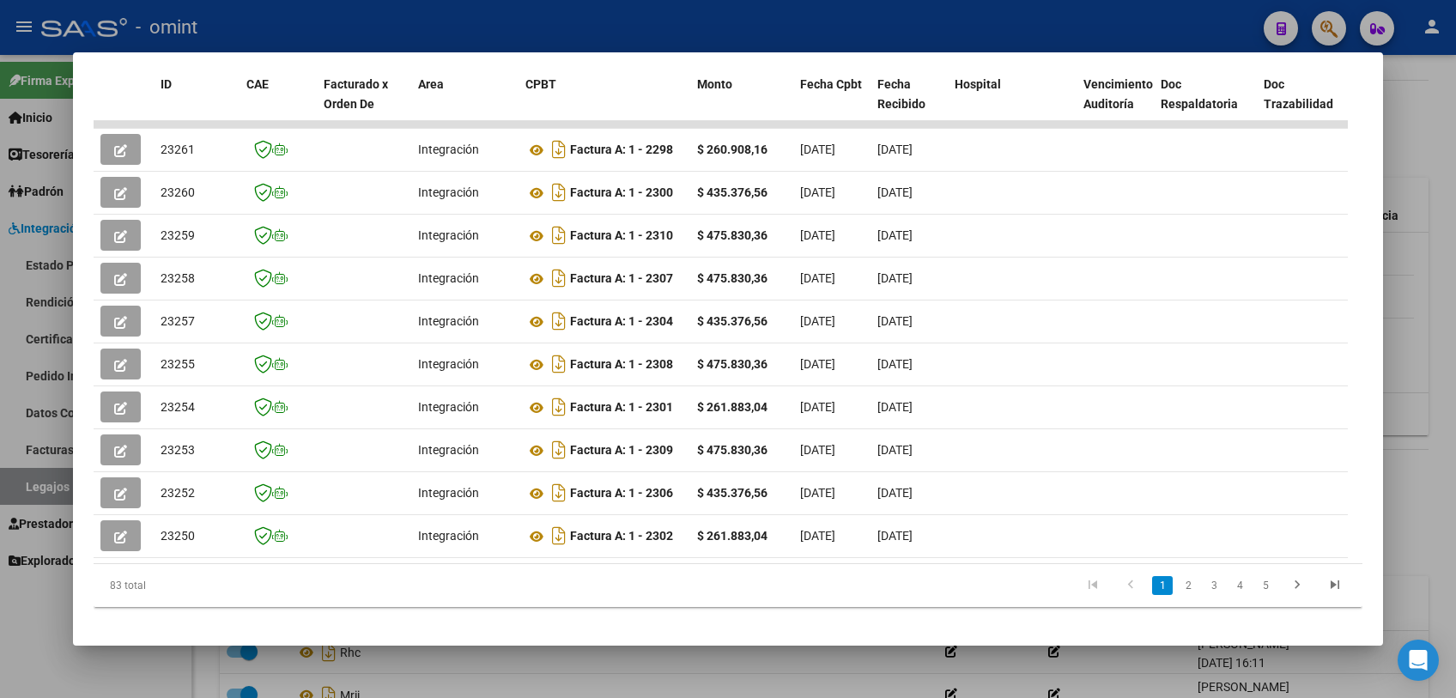
click at [781, 661] on div at bounding box center [728, 349] width 1456 height 698
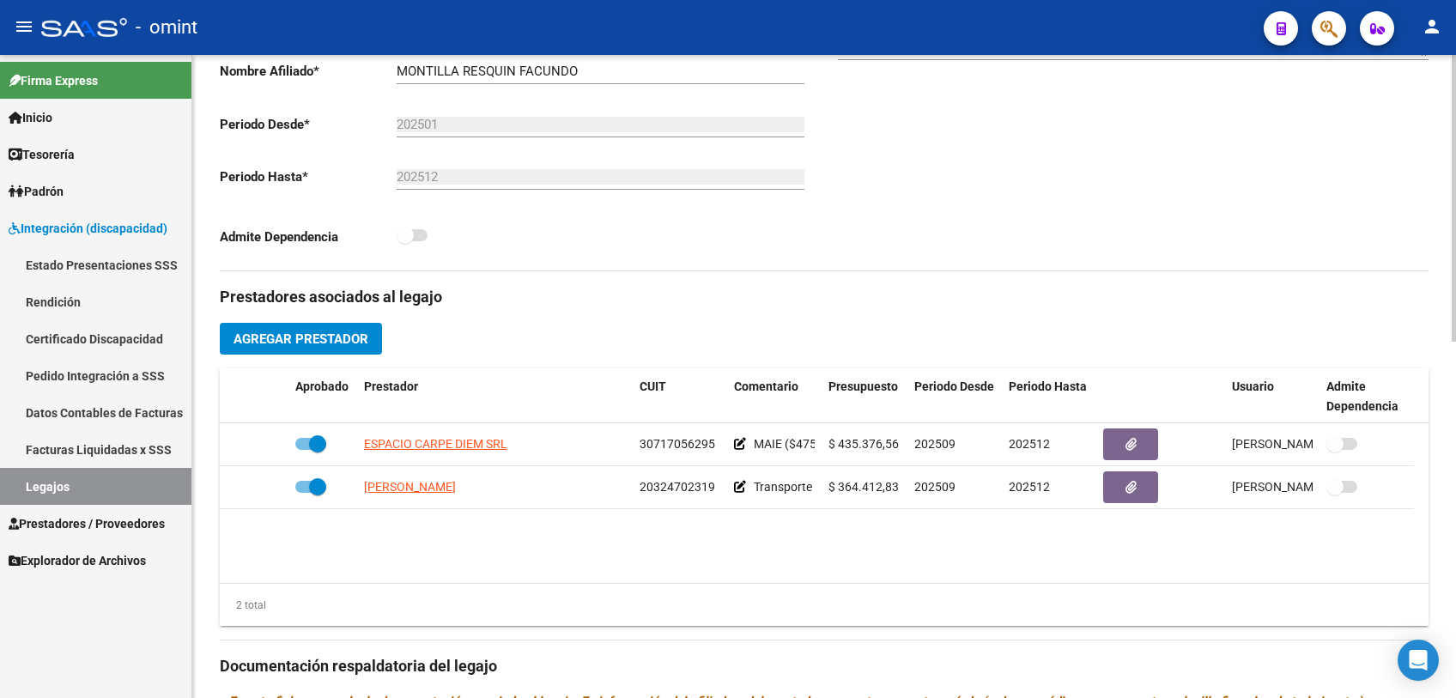
scroll to position [130, 0]
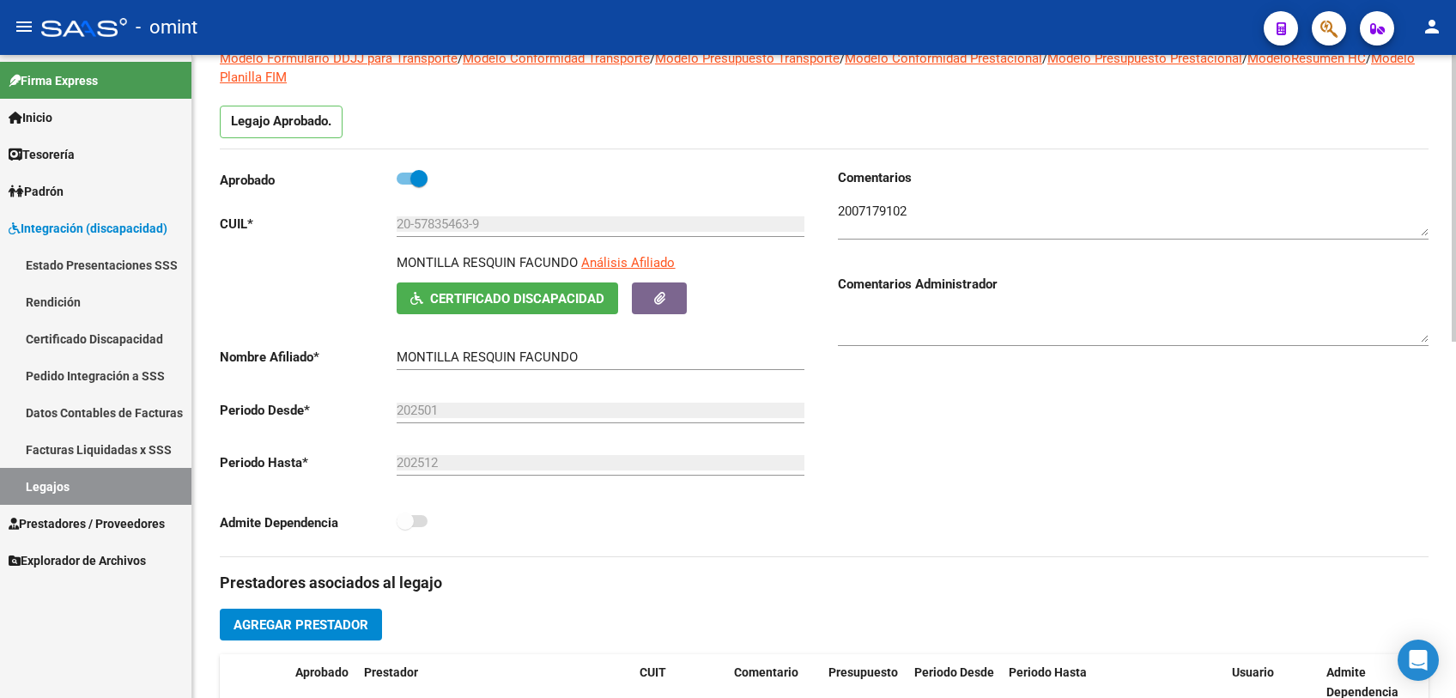
click at [872, 205] on textarea at bounding box center [1133, 219] width 591 height 34
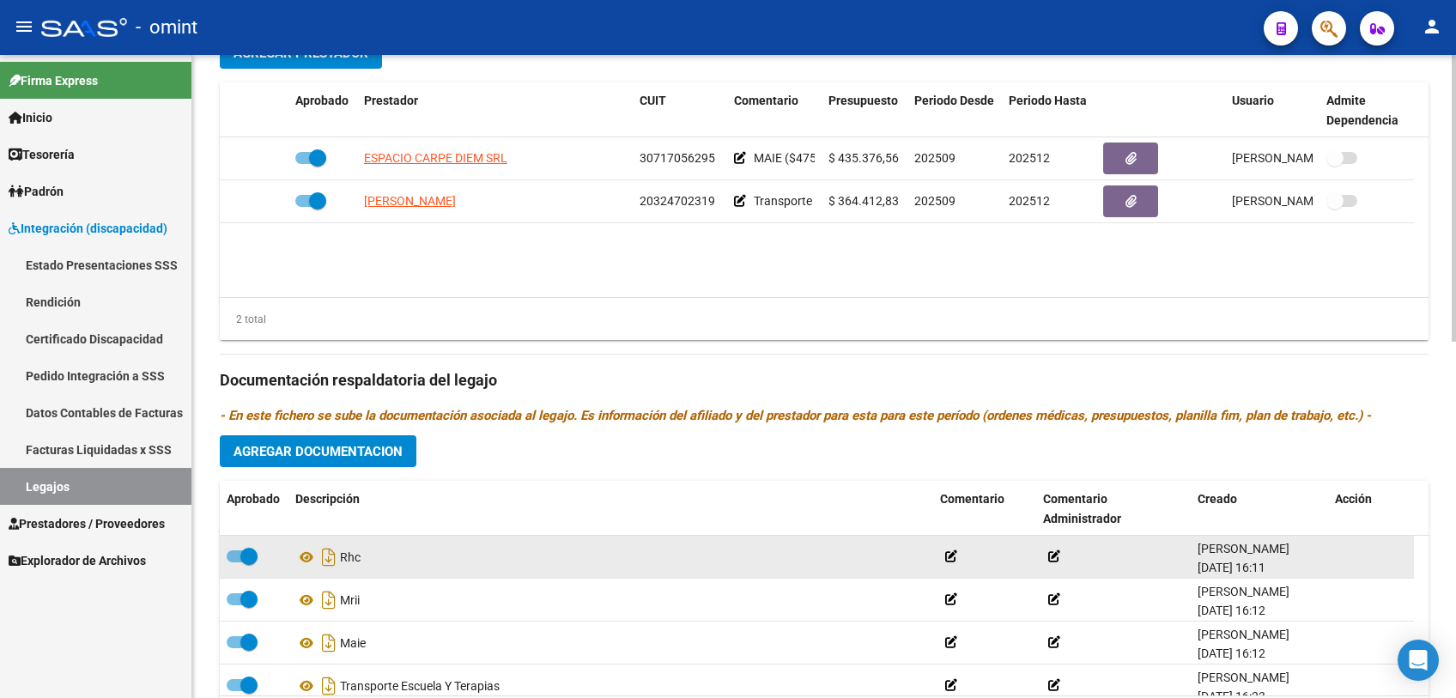
scroll to position [16, 0]
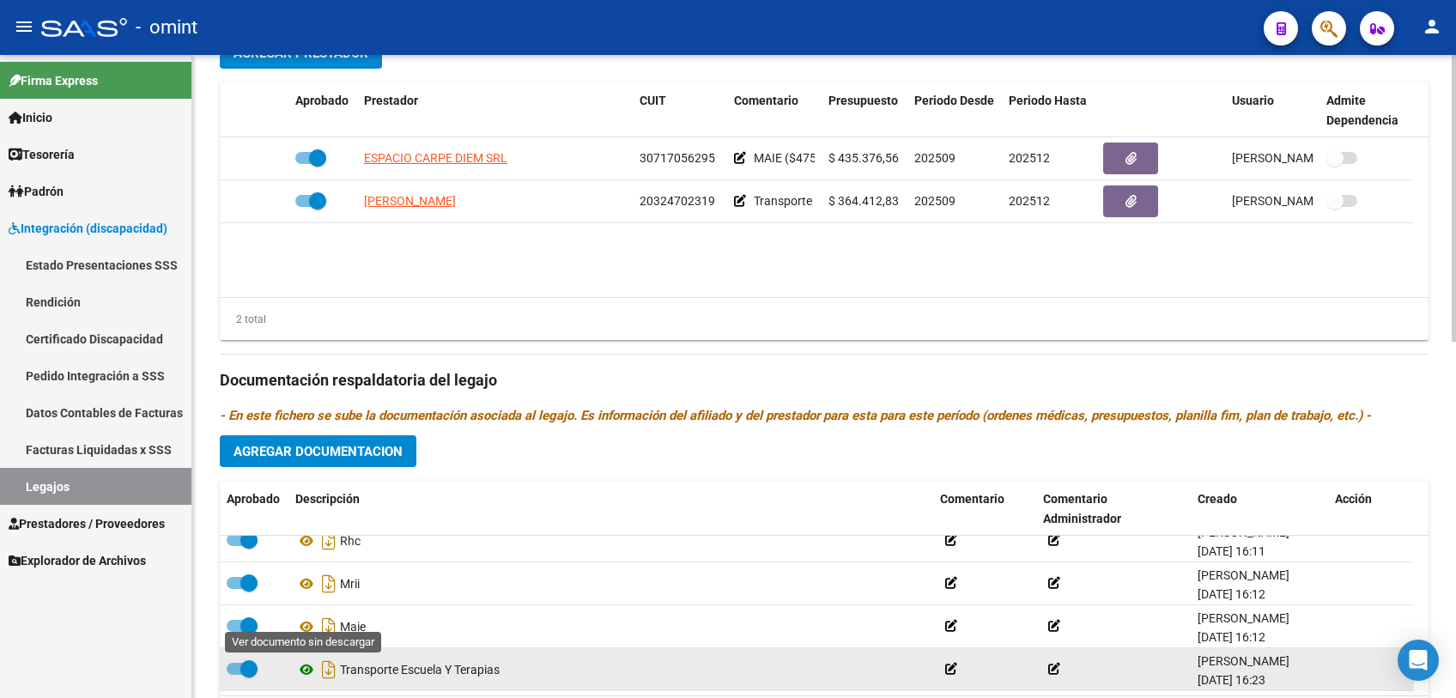
click at [307, 671] on icon at bounding box center [306, 669] width 22 height 21
click at [302, 672] on icon at bounding box center [306, 669] width 22 height 21
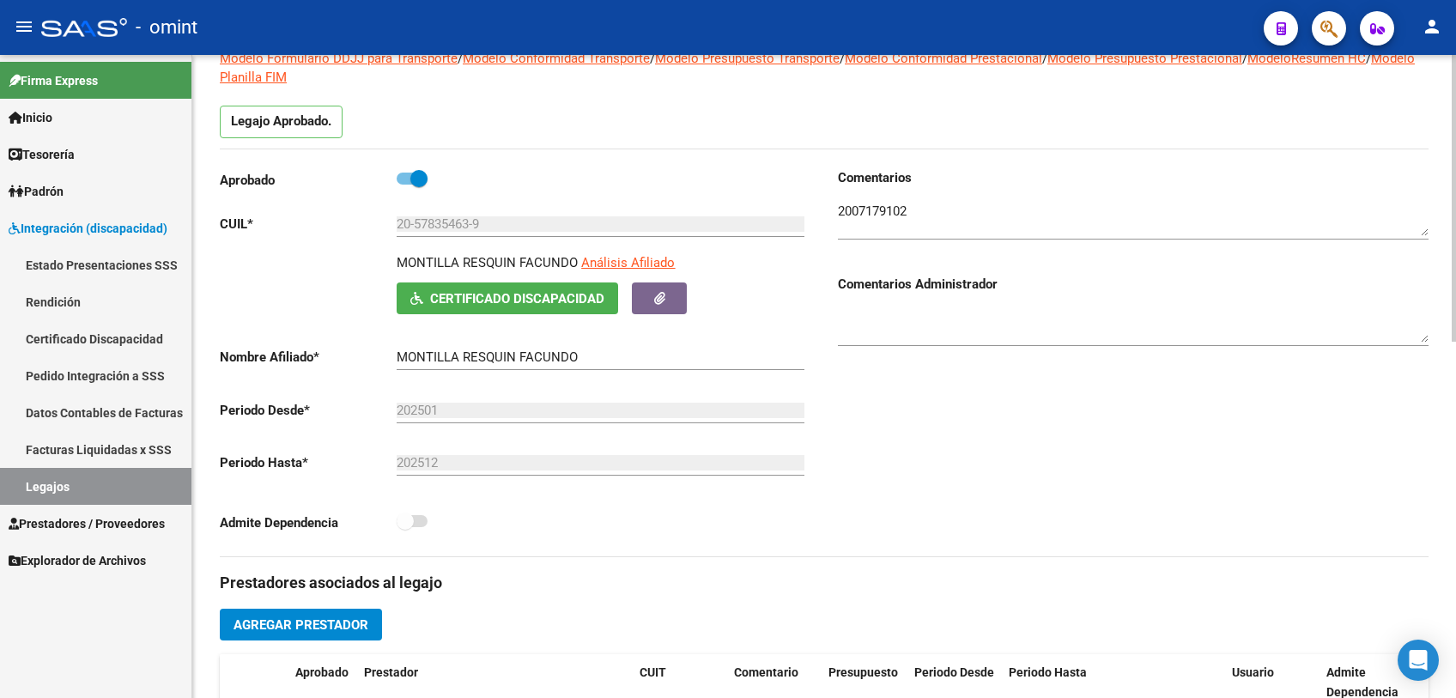
scroll to position [0, 0]
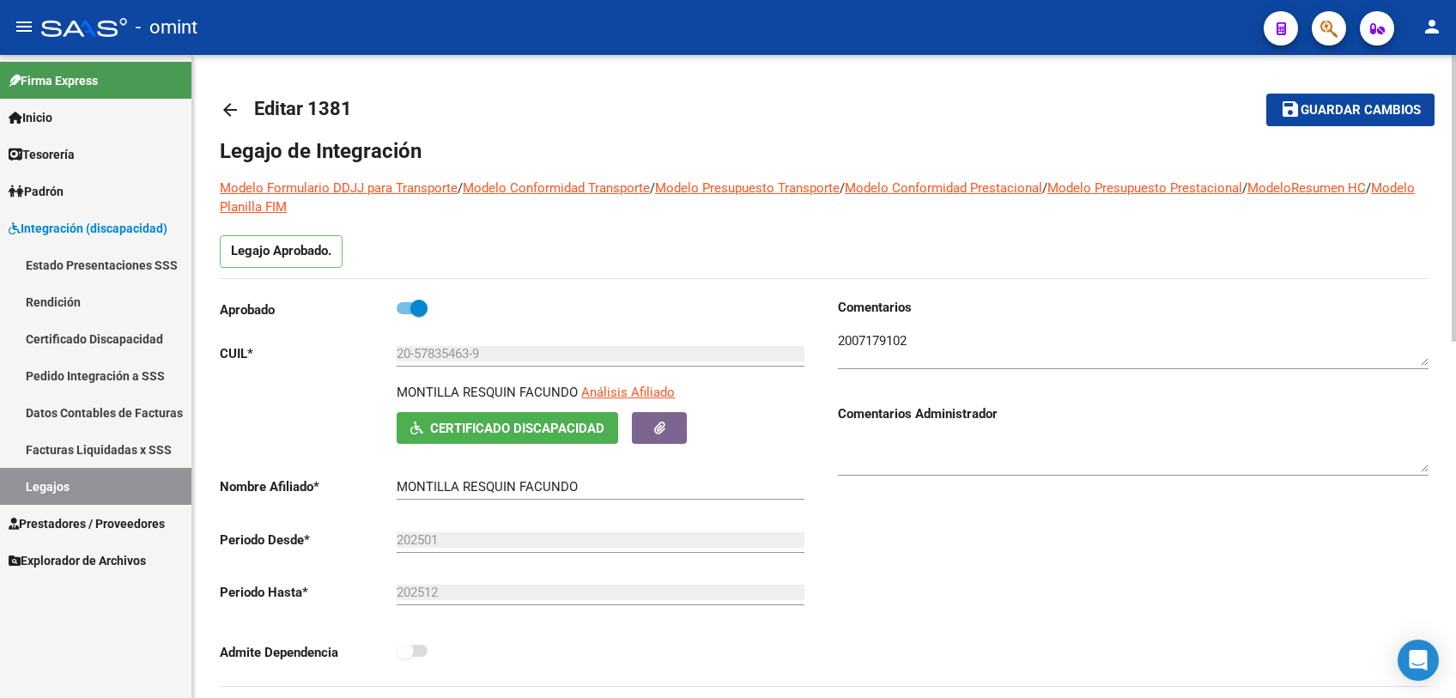
click at [1303, 121] on button "save Guardar cambios" at bounding box center [1350, 110] width 168 height 32
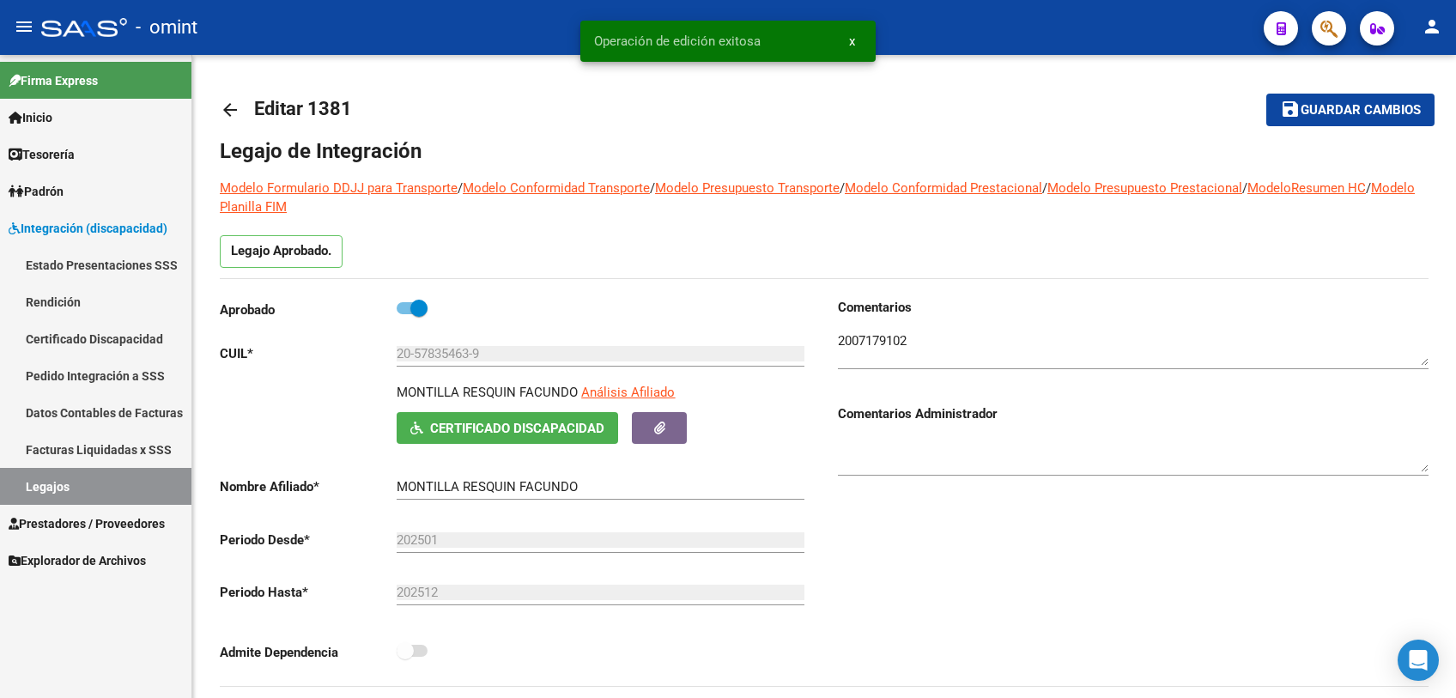
click at [52, 479] on link "Legajos" at bounding box center [95, 486] width 191 height 37
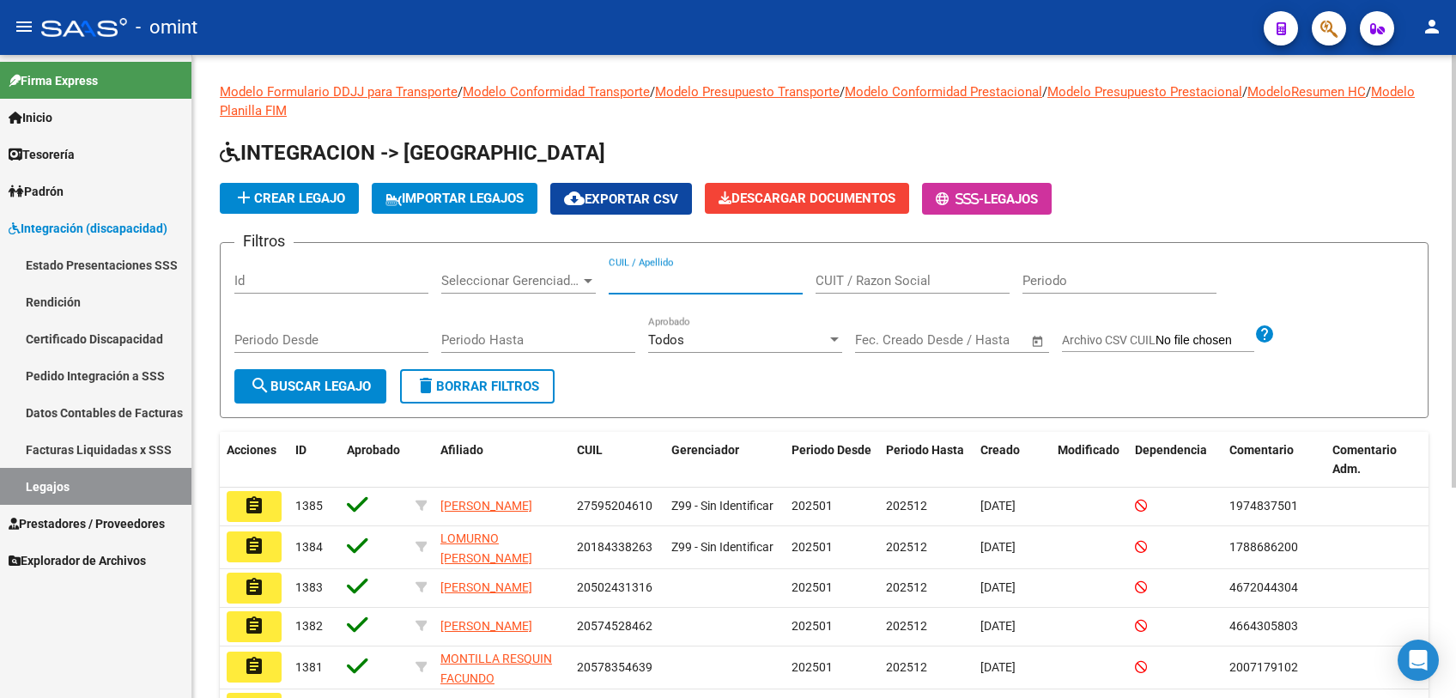
click at [709, 286] on input "CUIL / Apellido" at bounding box center [706, 280] width 194 height 15
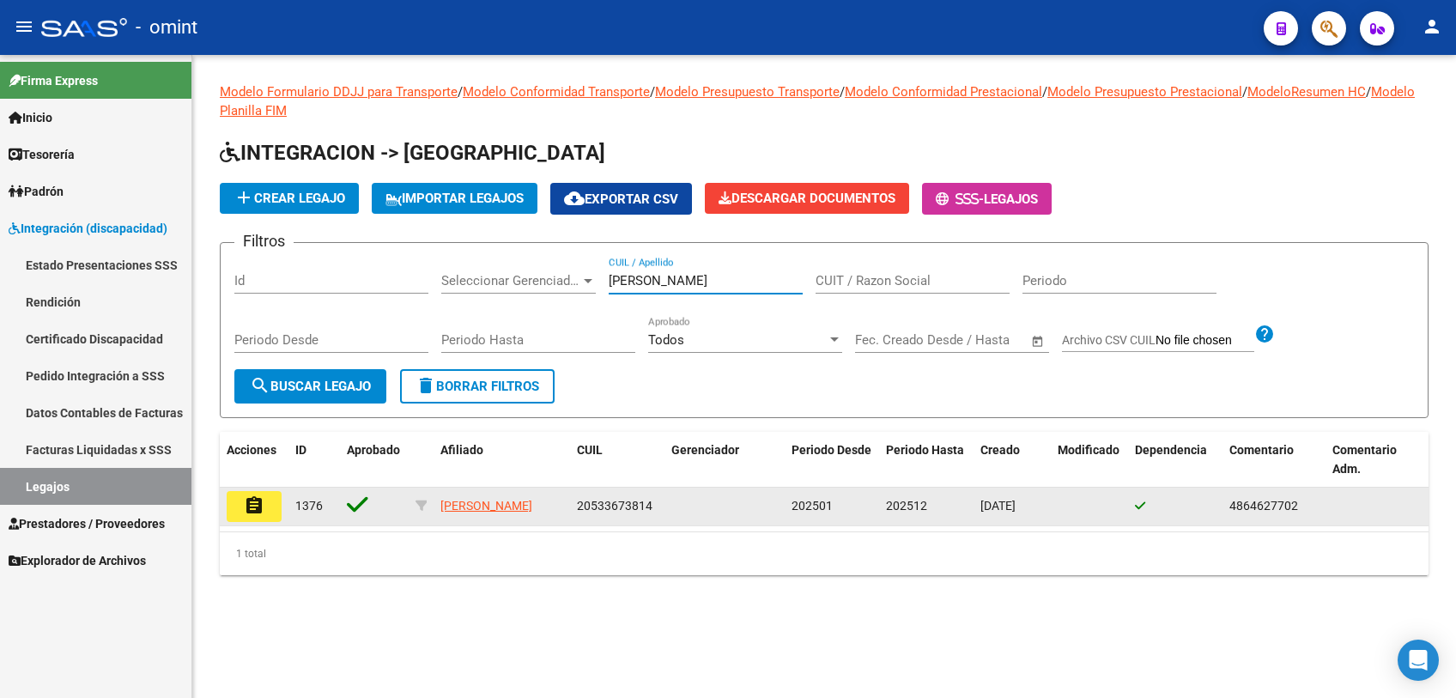
type input "[PERSON_NAME]"
click at [300, 499] on span "1376" at bounding box center [308, 506] width 27 height 14
click at [262, 507] on mat-icon "assignment" at bounding box center [254, 505] width 21 height 21
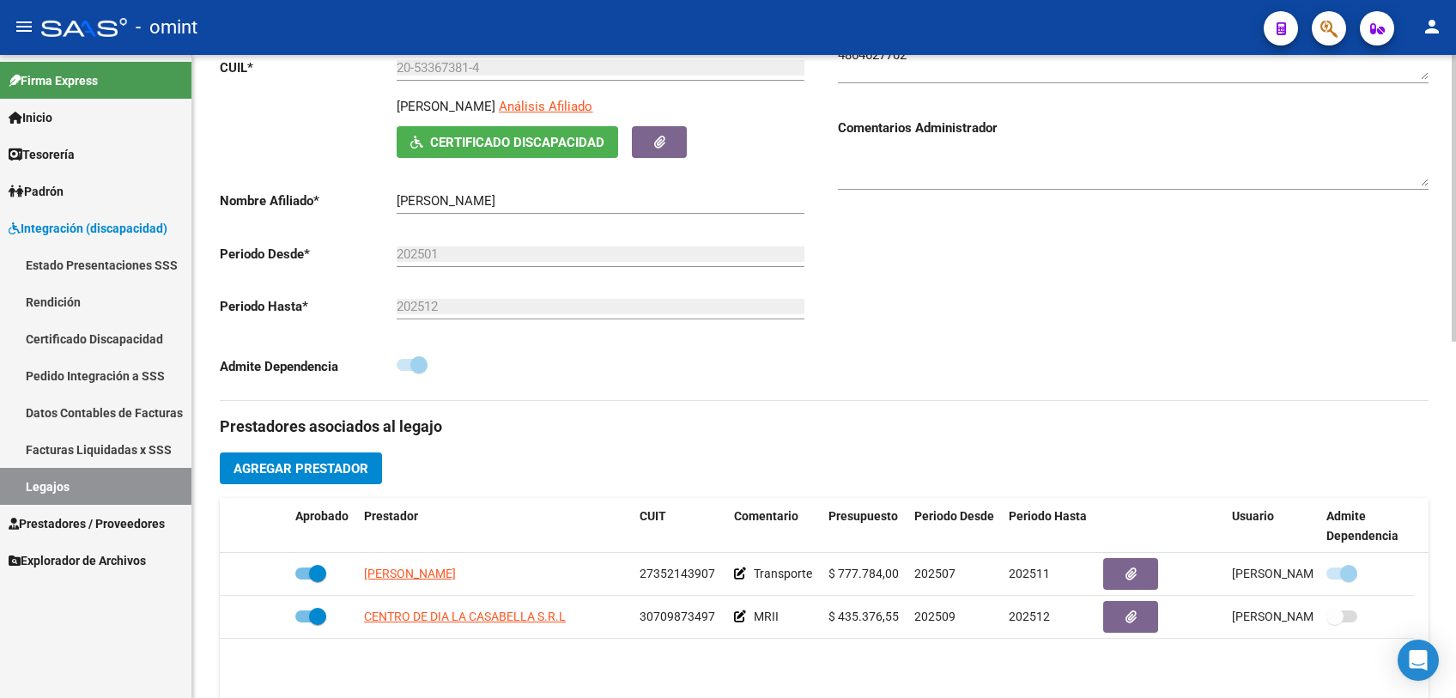
scroll to position [572, 0]
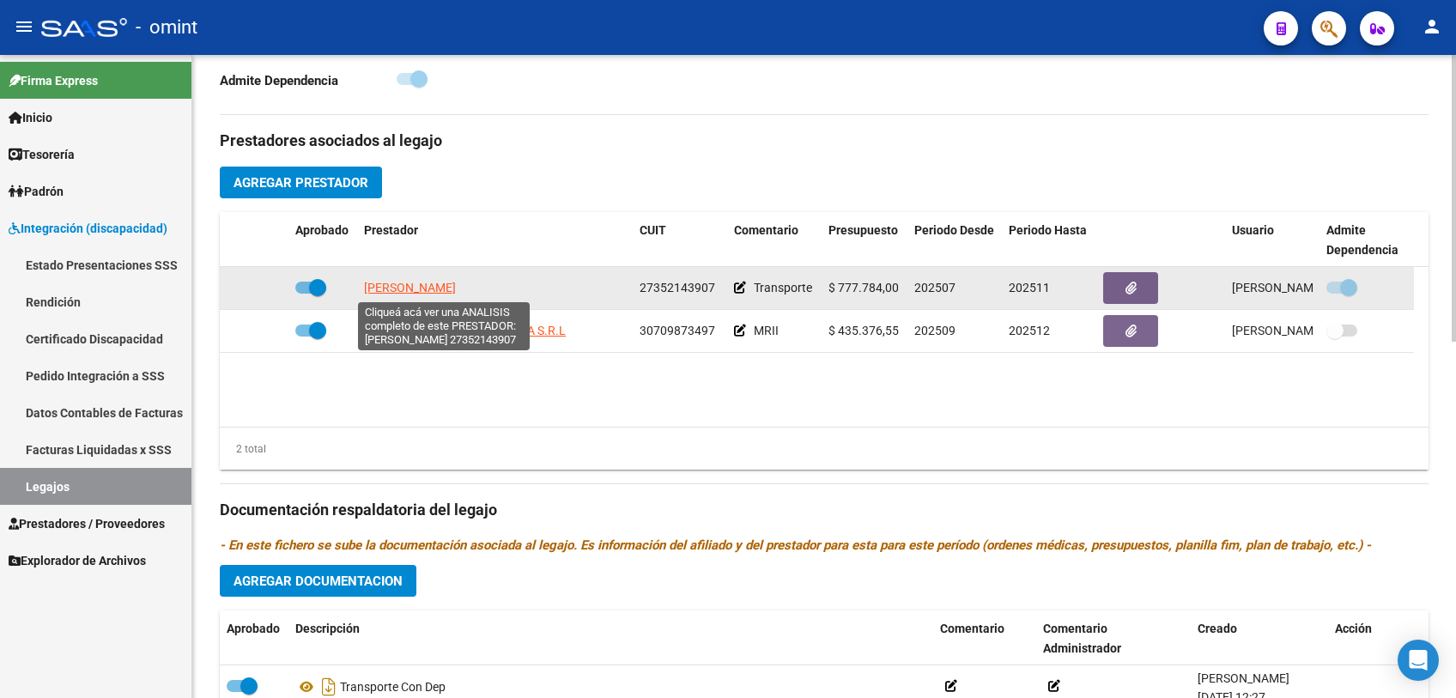
click at [433, 289] on span "[PERSON_NAME]" at bounding box center [410, 288] width 92 height 14
type textarea "27352143907"
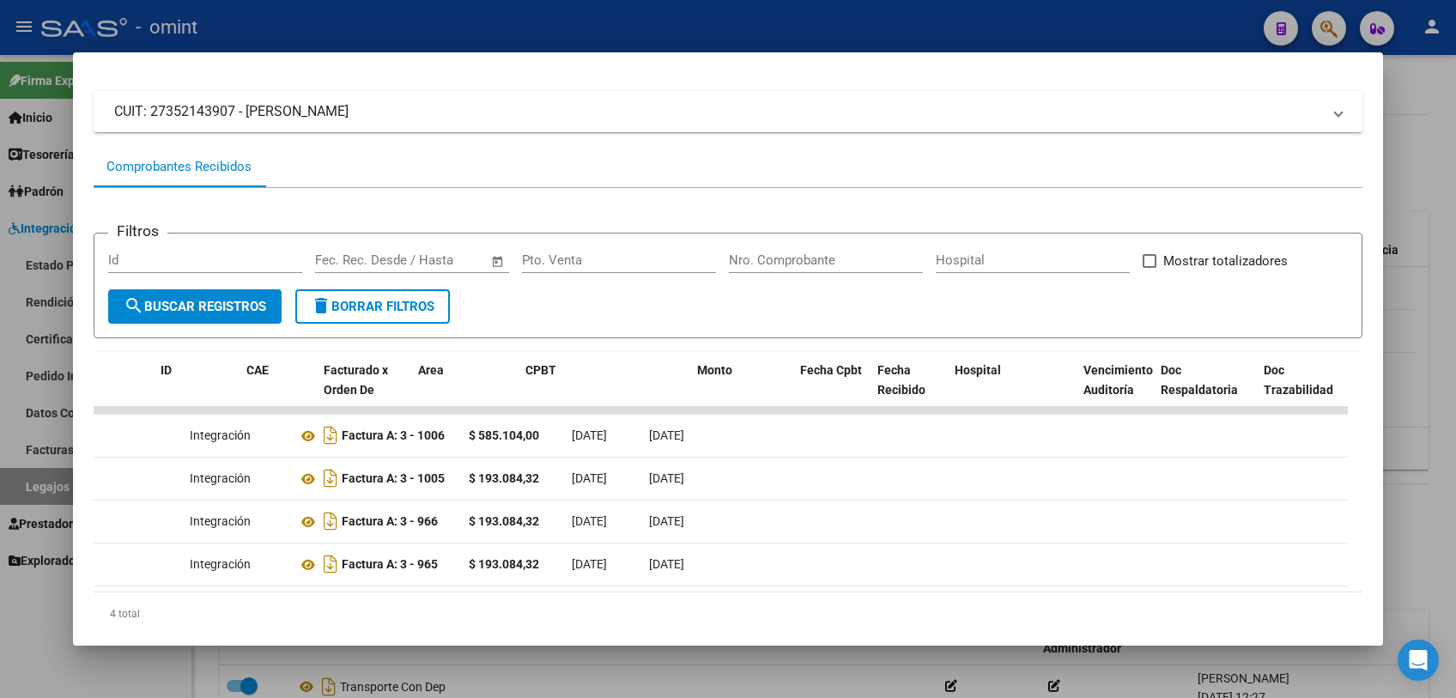
scroll to position [0, 0]
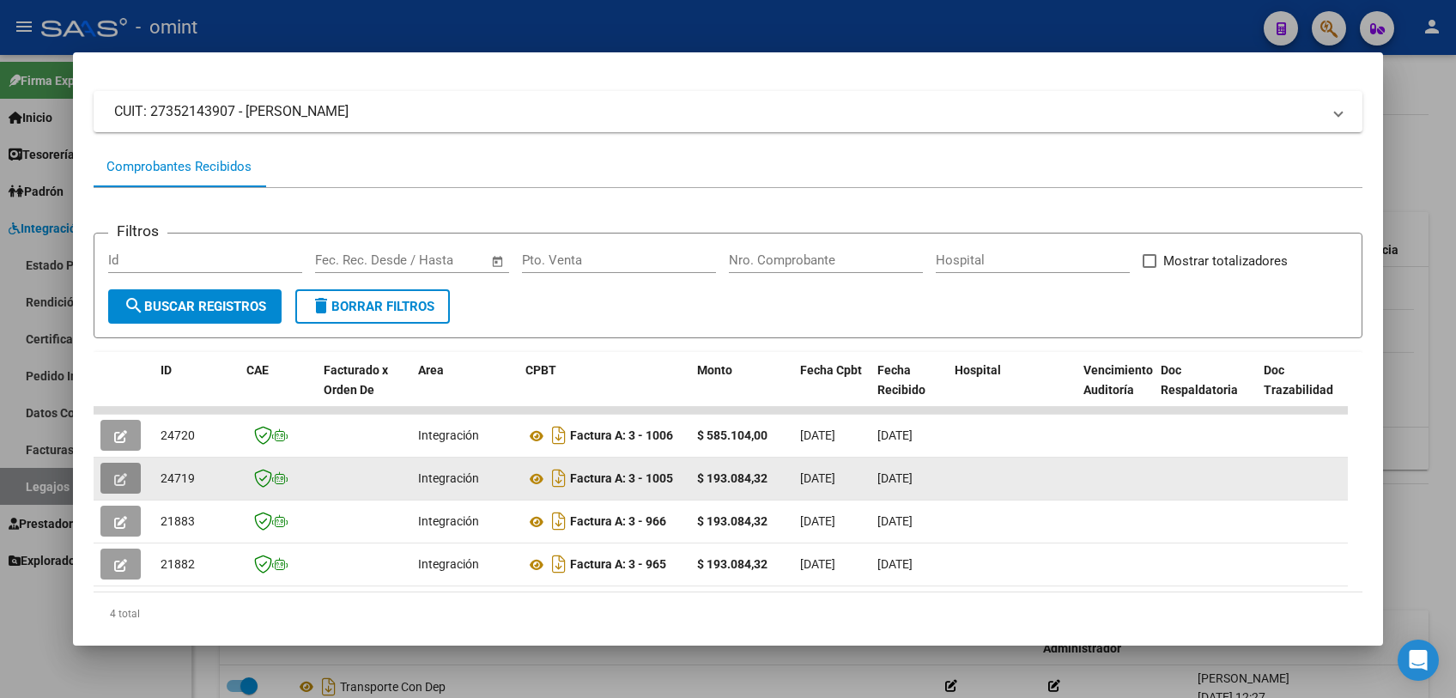
click at [129, 486] on button "button" at bounding box center [120, 478] width 40 height 31
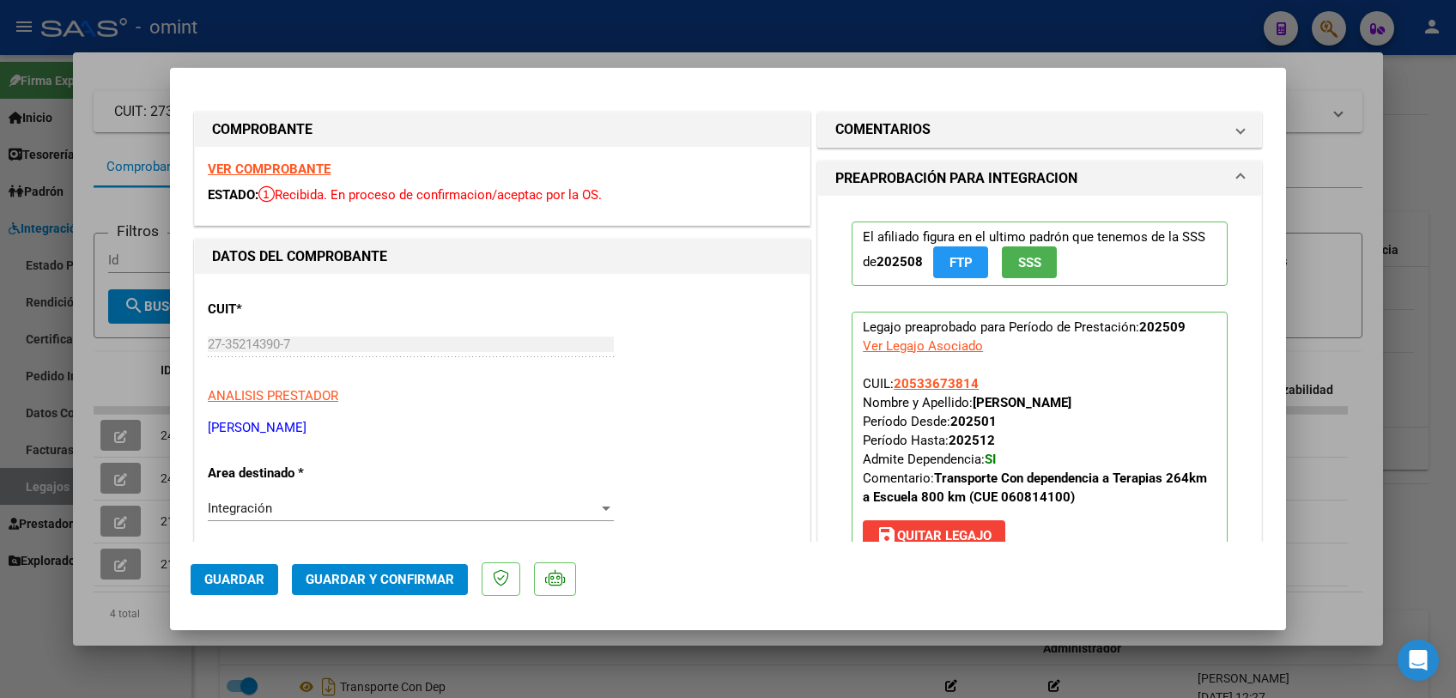
click at [282, 170] on strong "VER COMPROBANTE" at bounding box center [269, 168] width 123 height 15
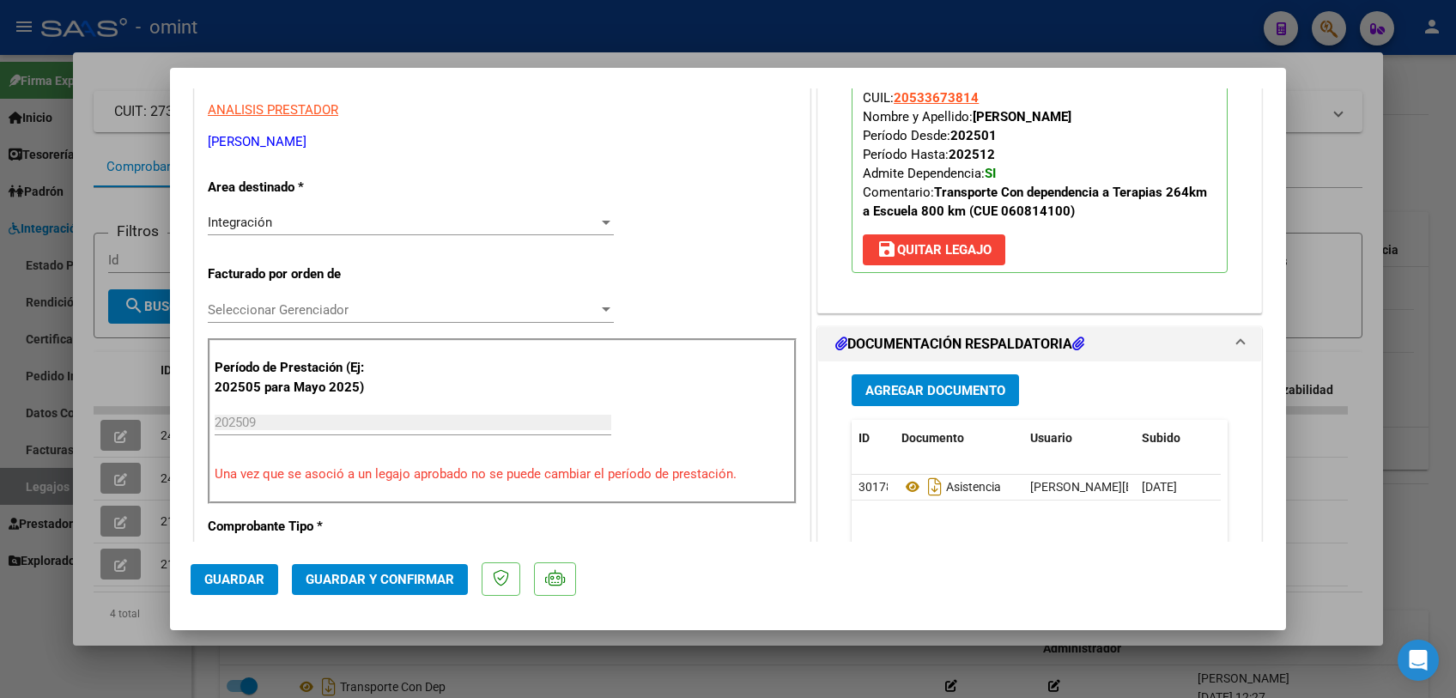
scroll to position [381, 0]
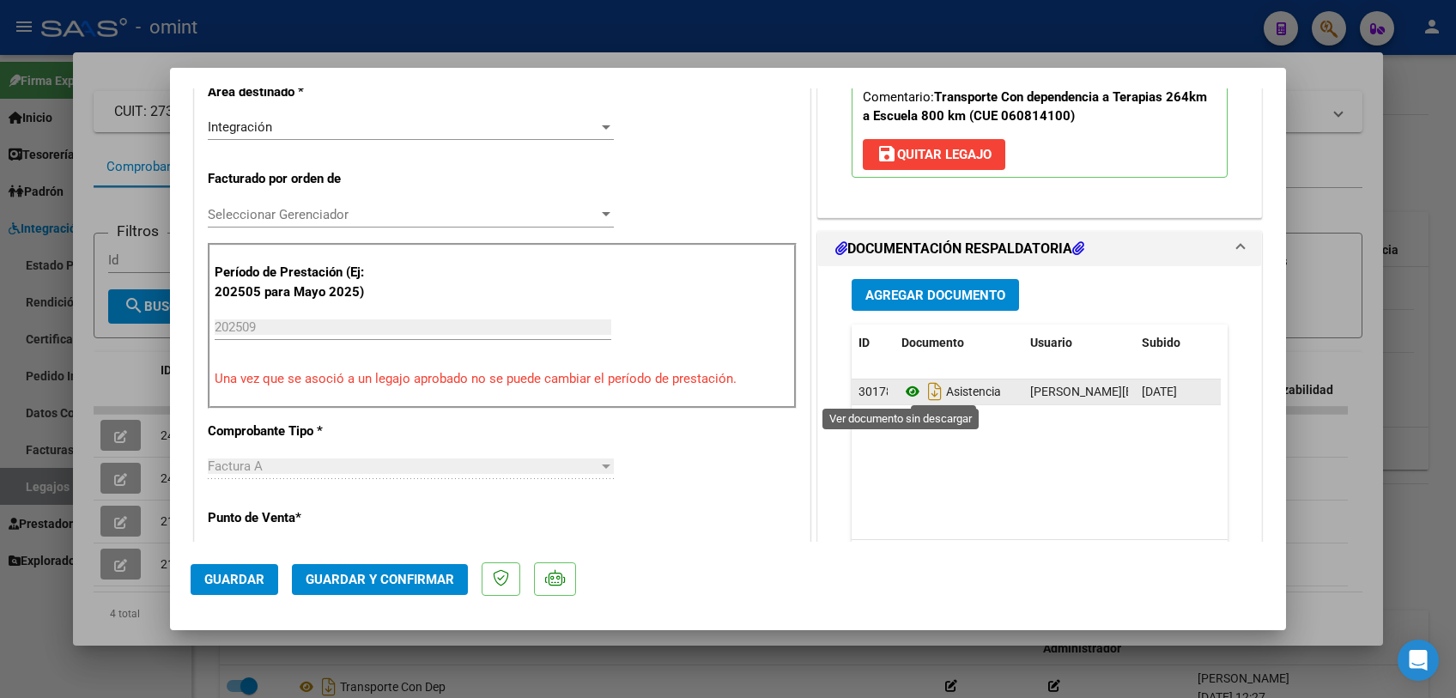
click at [901, 388] on icon at bounding box center [912, 391] width 22 height 21
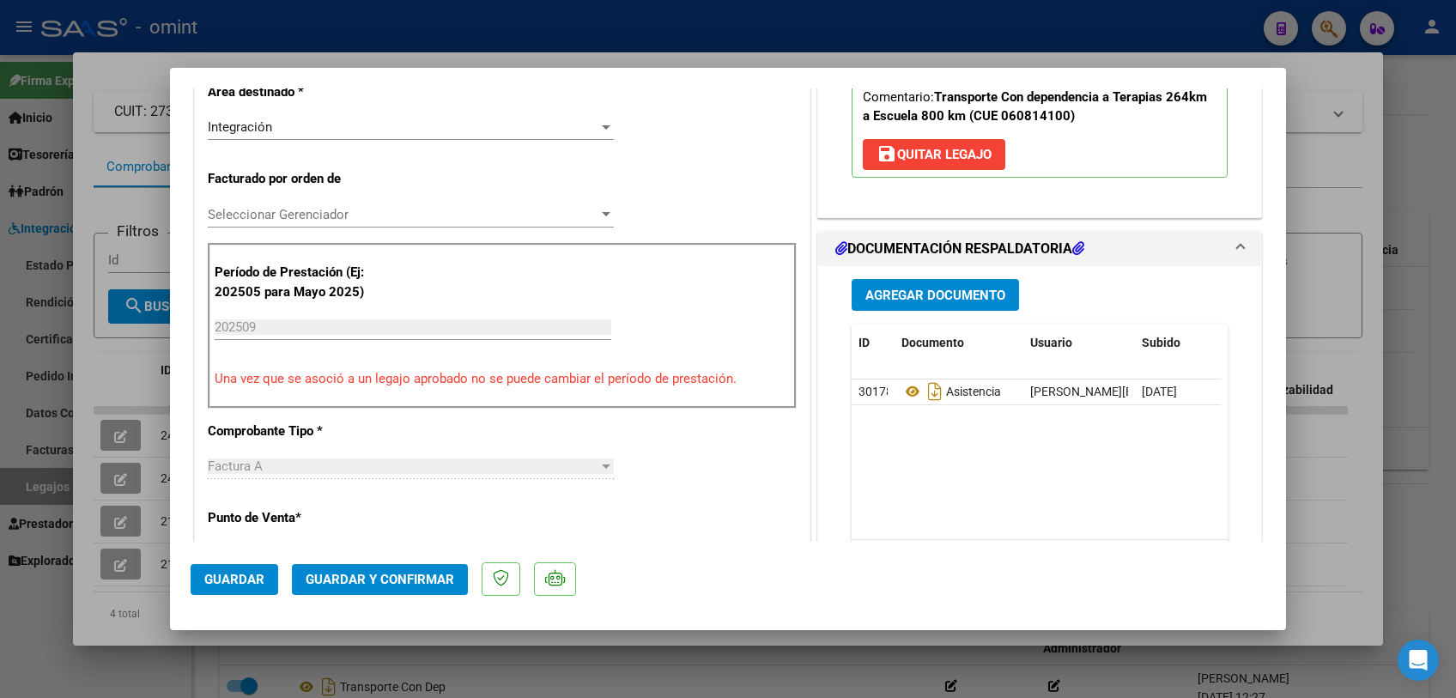
click at [313, 203] on div "Seleccionar Gerenciador Seleccionar Gerenciador" at bounding box center [411, 215] width 406 height 26
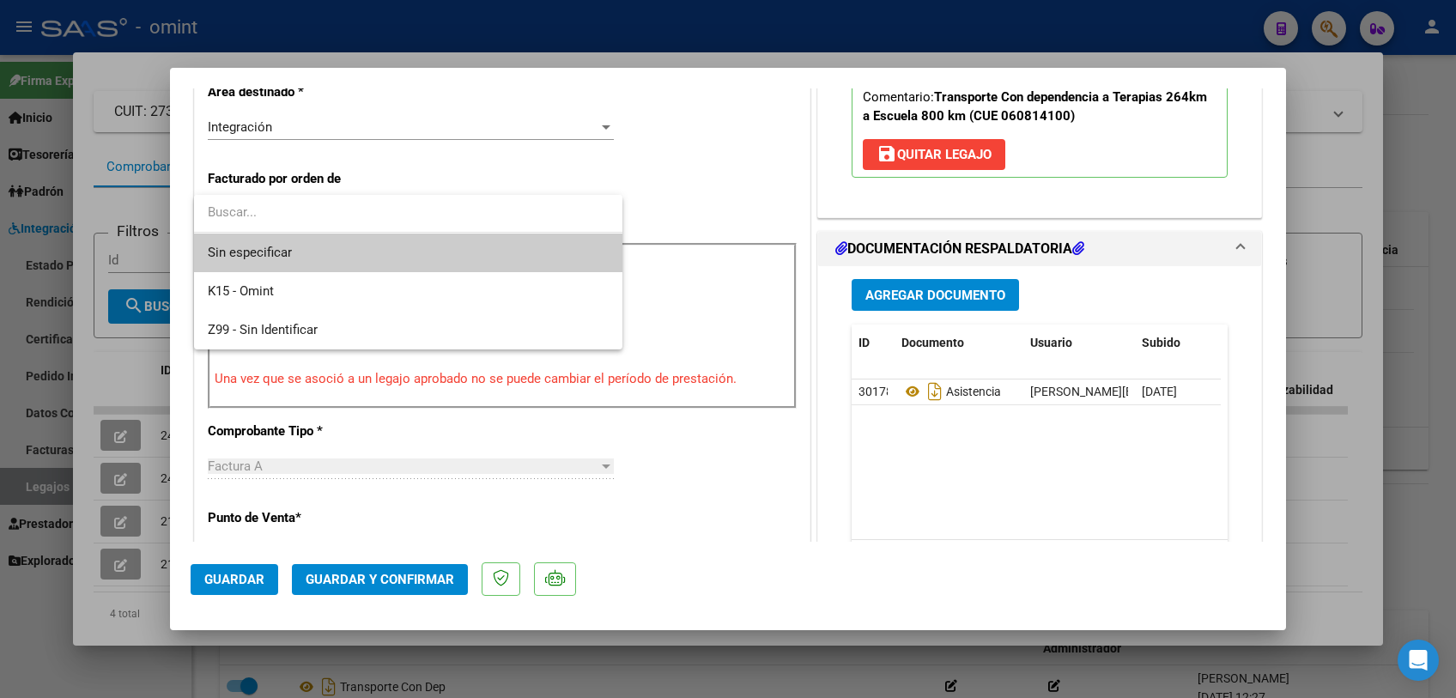
click at [307, 248] on span "Sin especificar" at bounding box center [408, 253] width 401 height 39
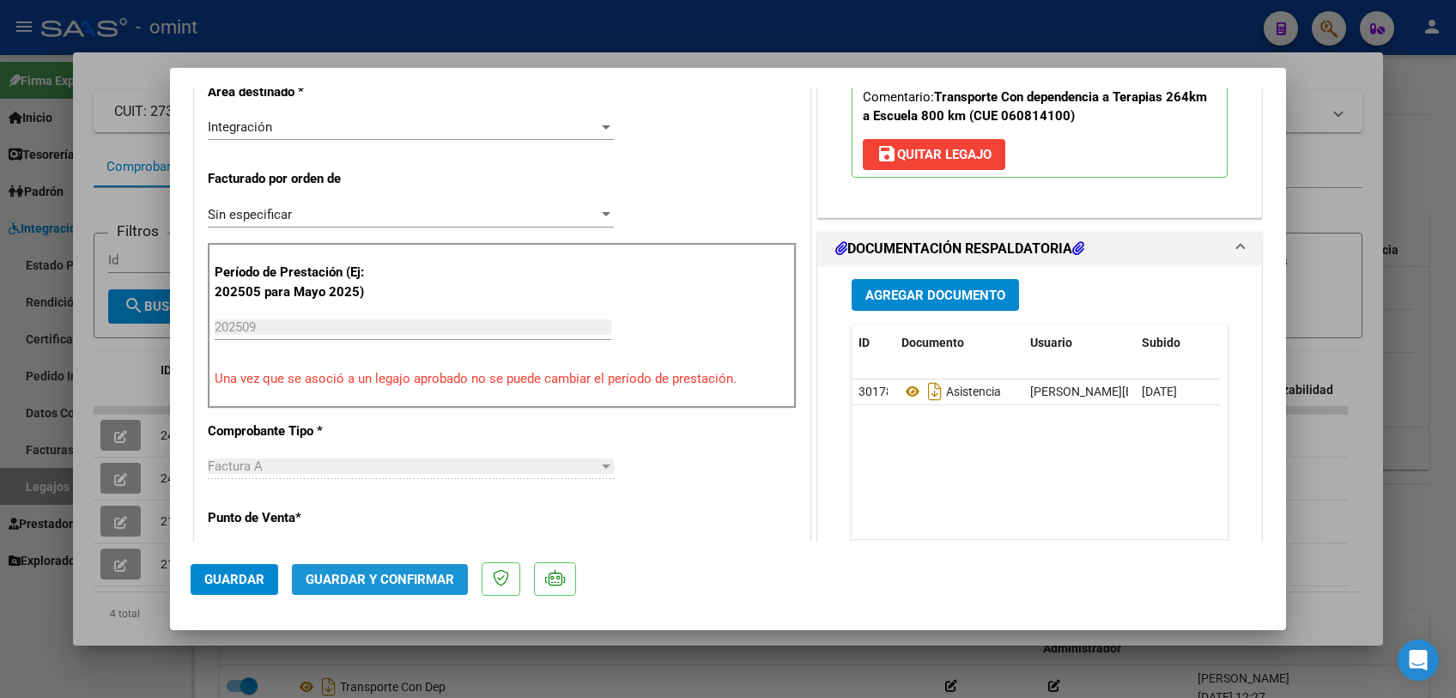
click at [387, 579] on span "Guardar y Confirmar" at bounding box center [380, 579] width 149 height 15
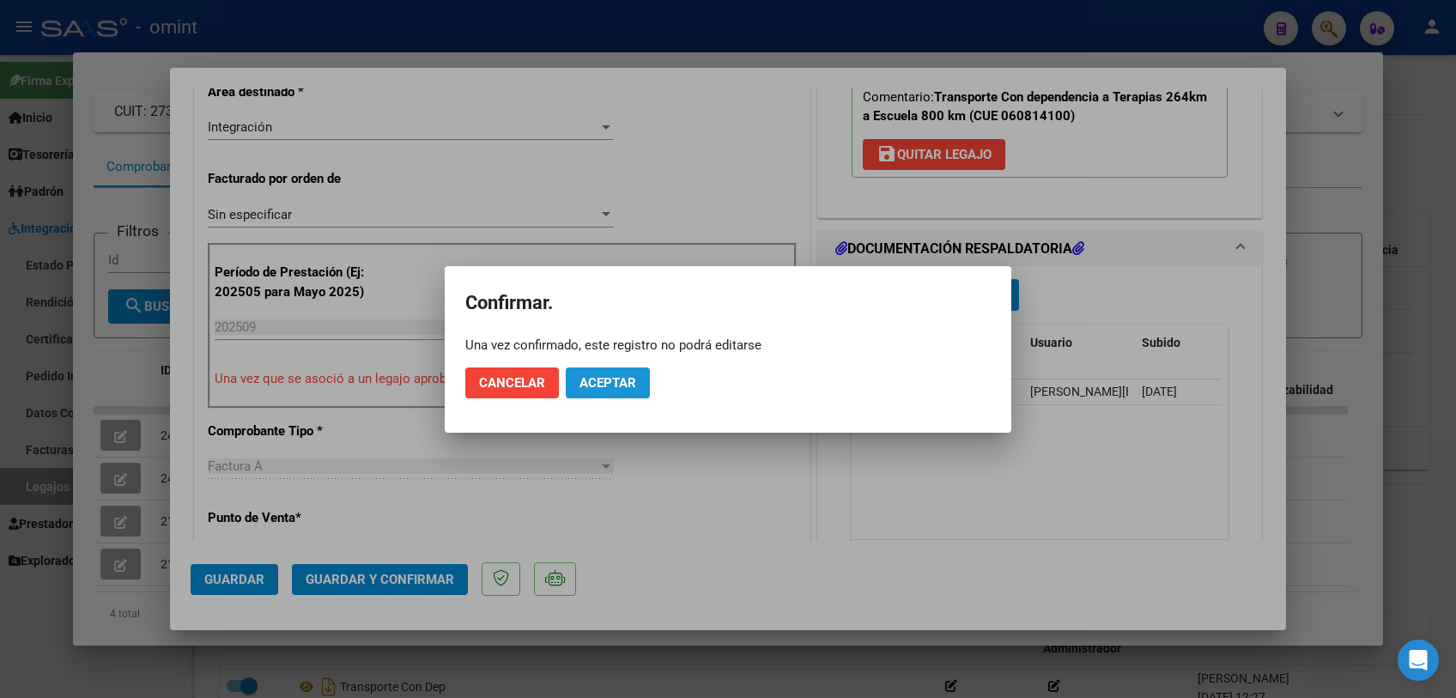
click at [622, 383] on span "Aceptar" at bounding box center [607, 382] width 57 height 15
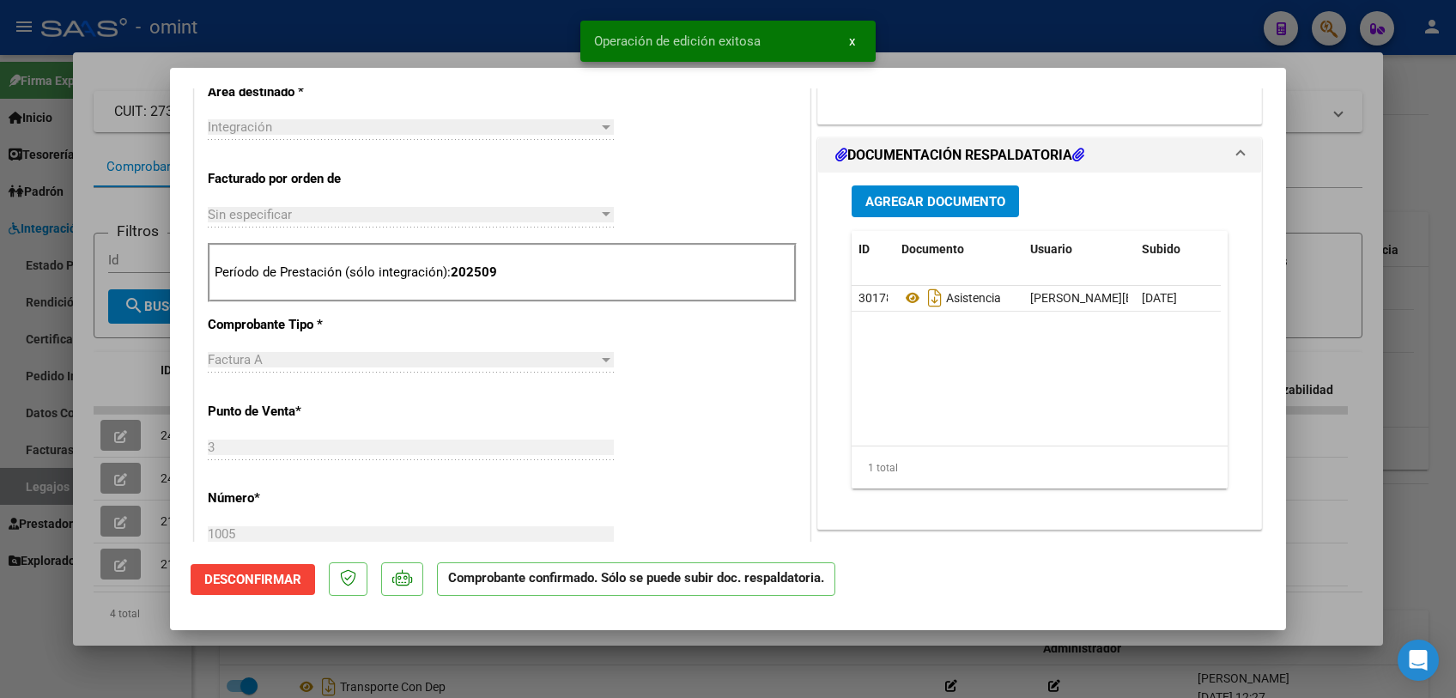
click at [528, 678] on div at bounding box center [728, 349] width 1456 height 698
type input "$ 0,00"
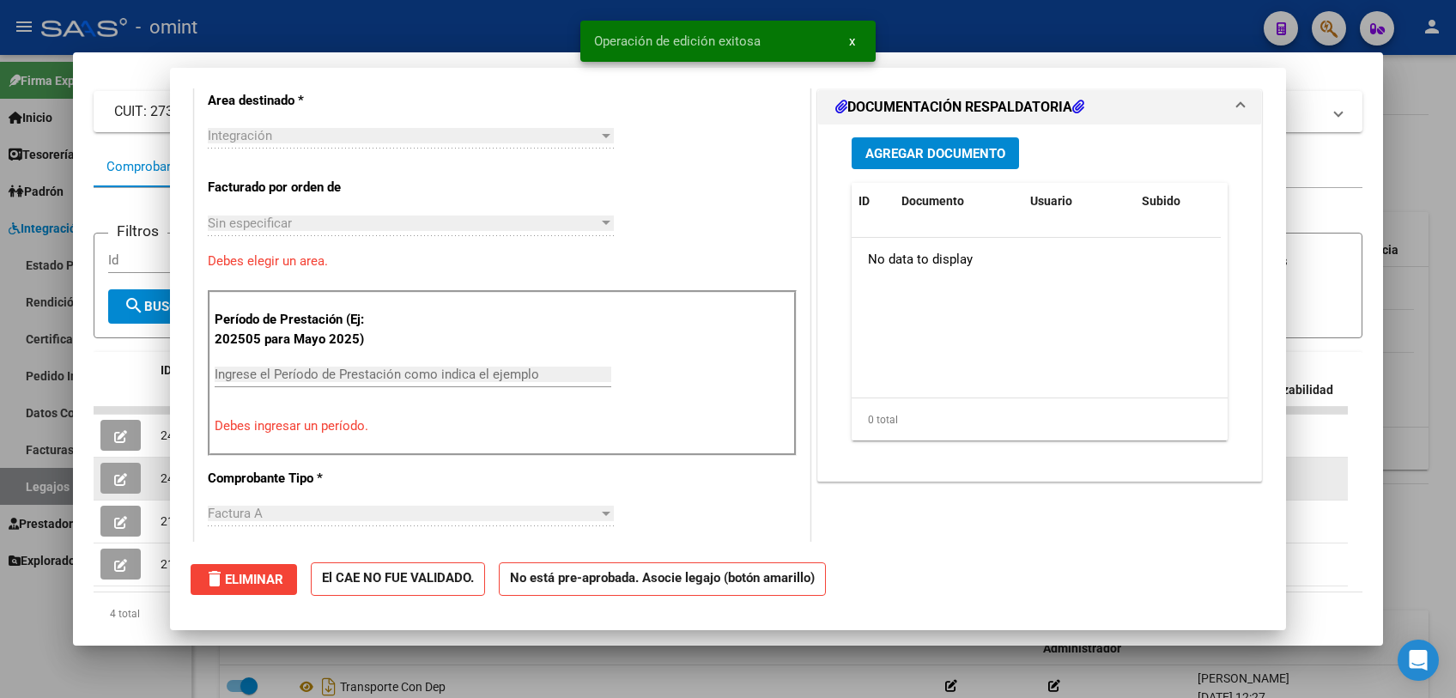
scroll to position [0, 0]
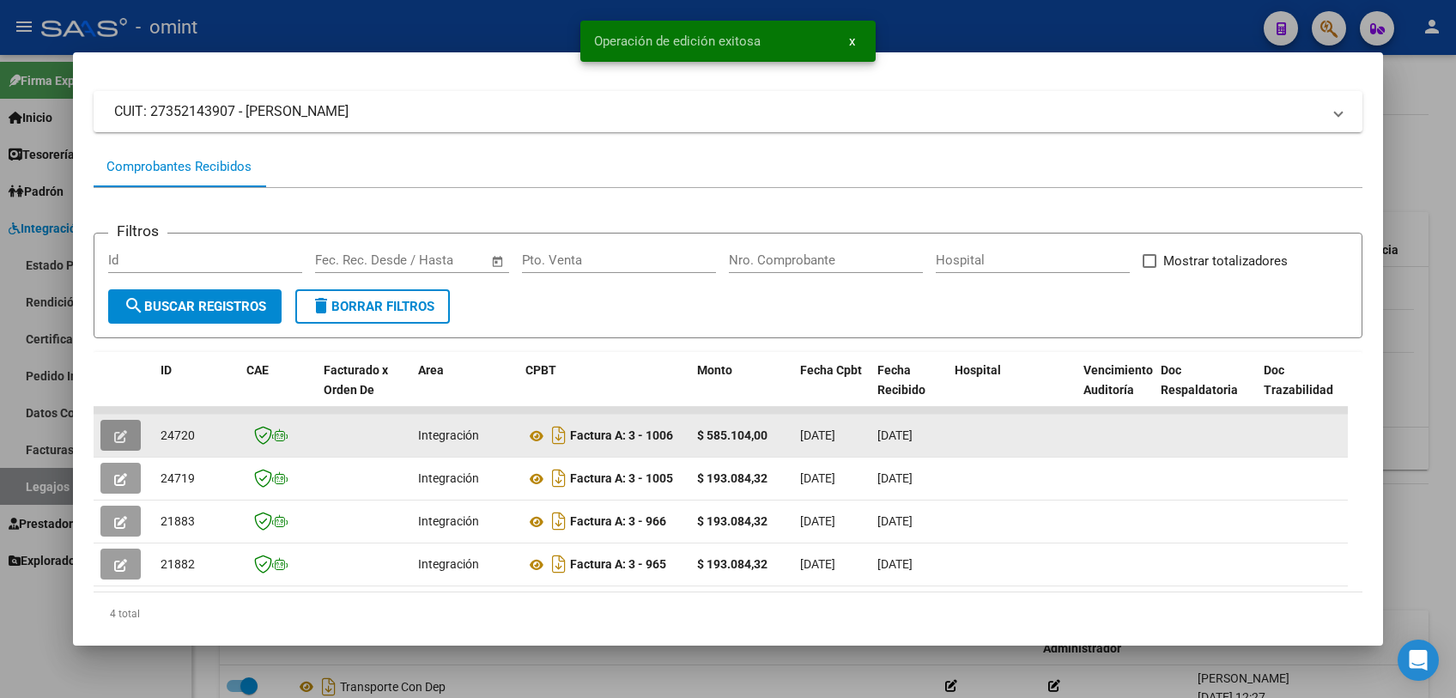
click at [129, 434] on button "button" at bounding box center [120, 435] width 40 height 31
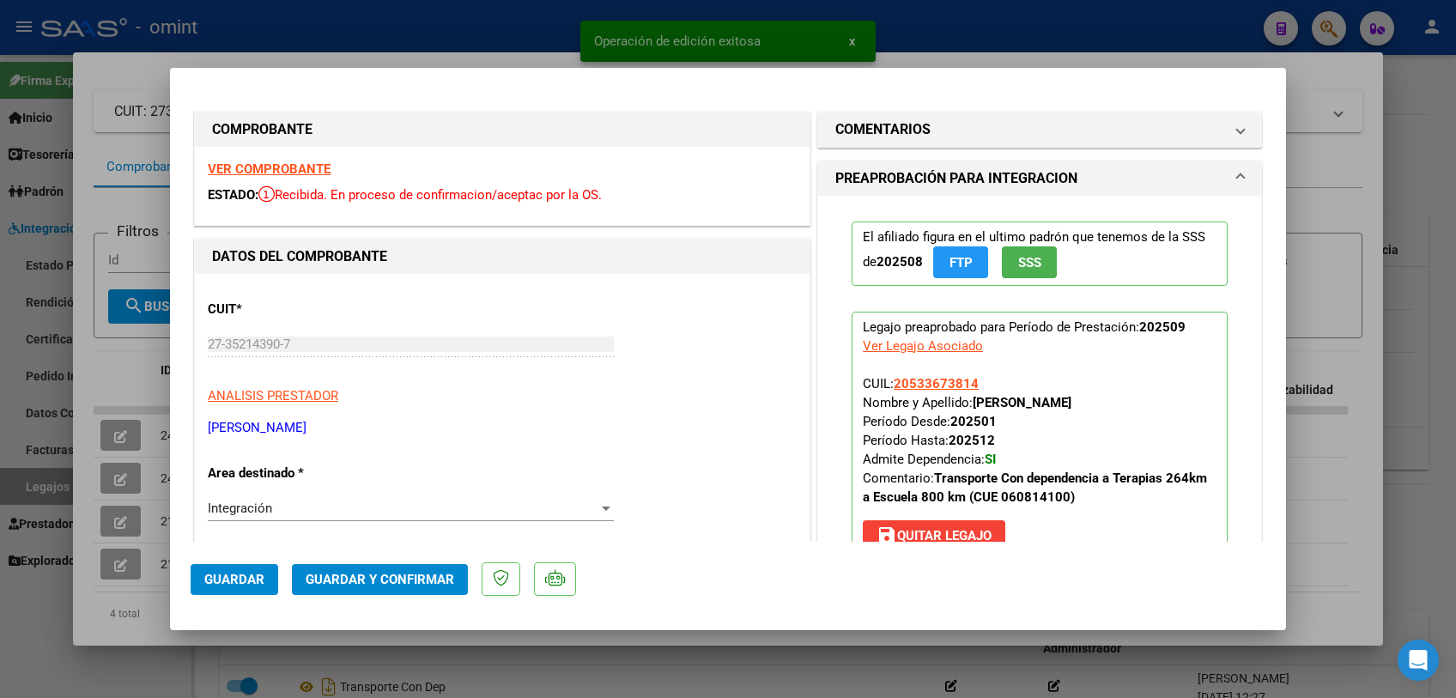
click at [288, 163] on strong "VER COMPROBANTE" at bounding box center [269, 168] width 123 height 15
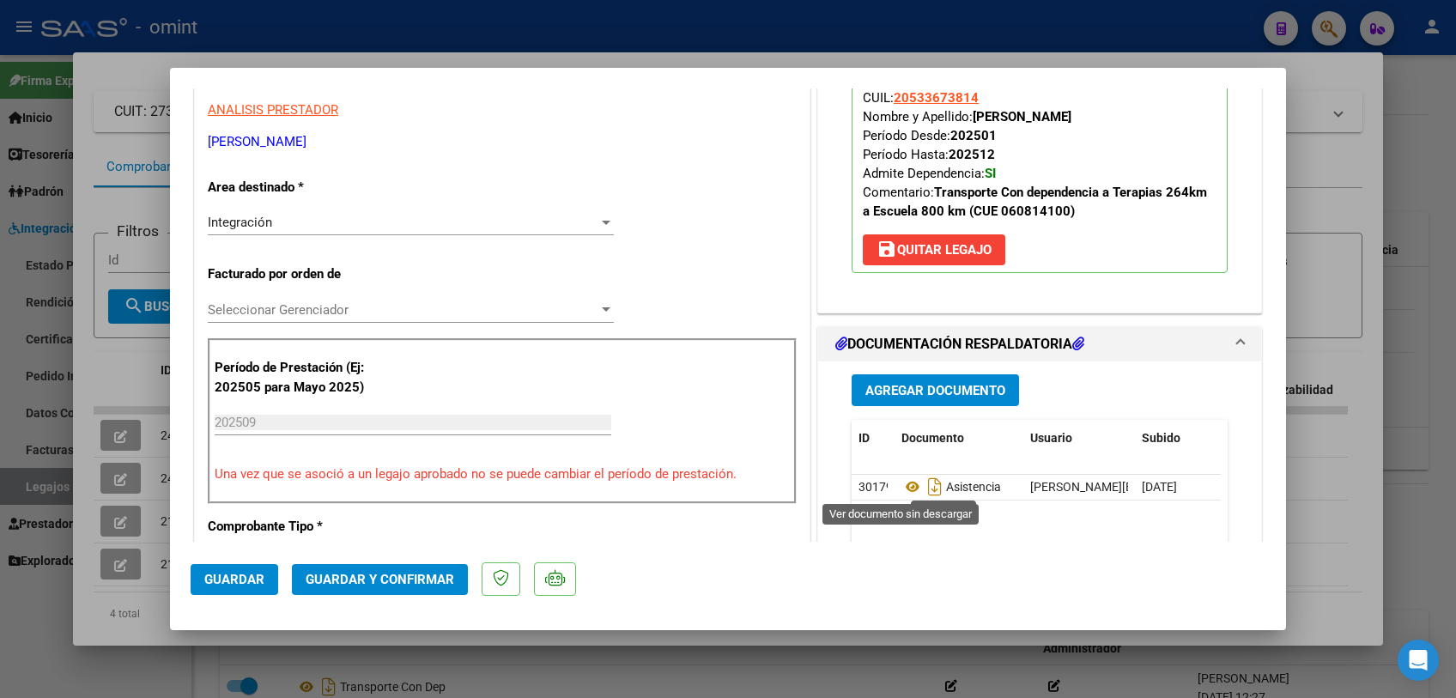
scroll to position [476, 0]
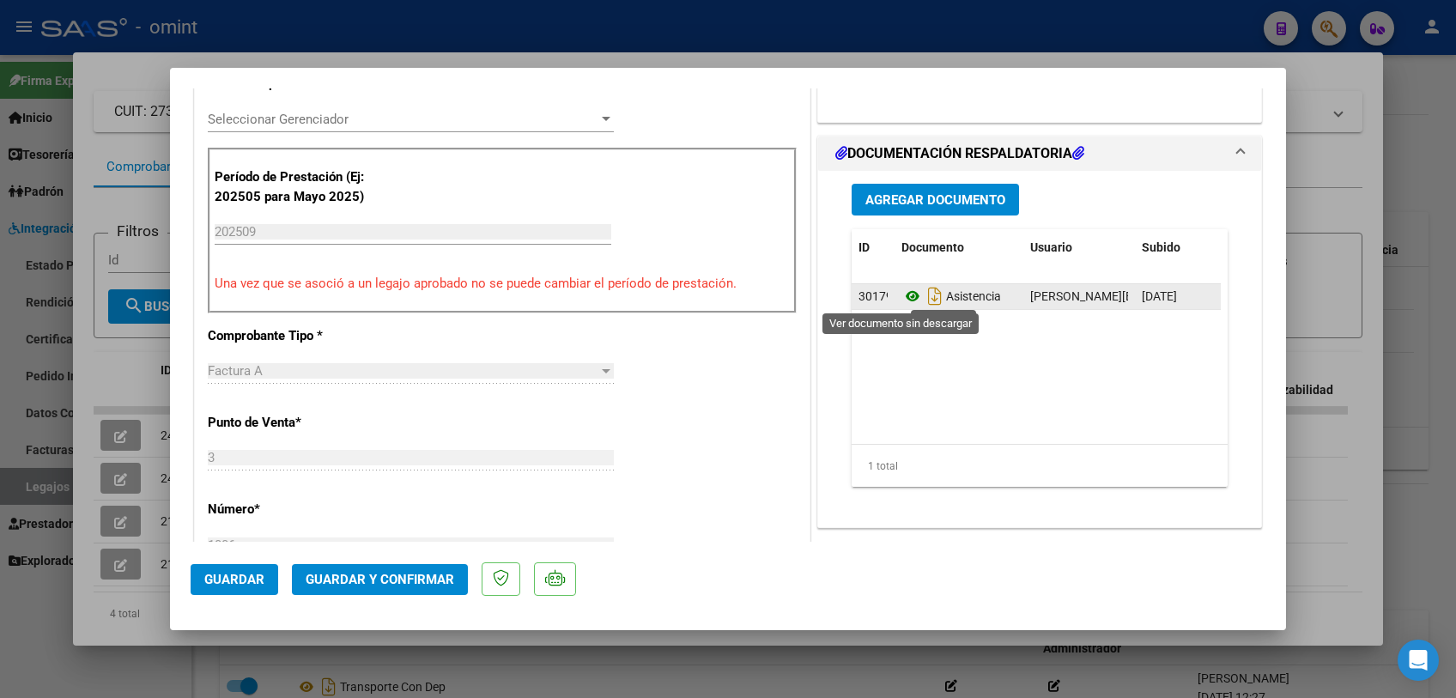
click at [901, 291] on icon at bounding box center [912, 296] width 22 height 21
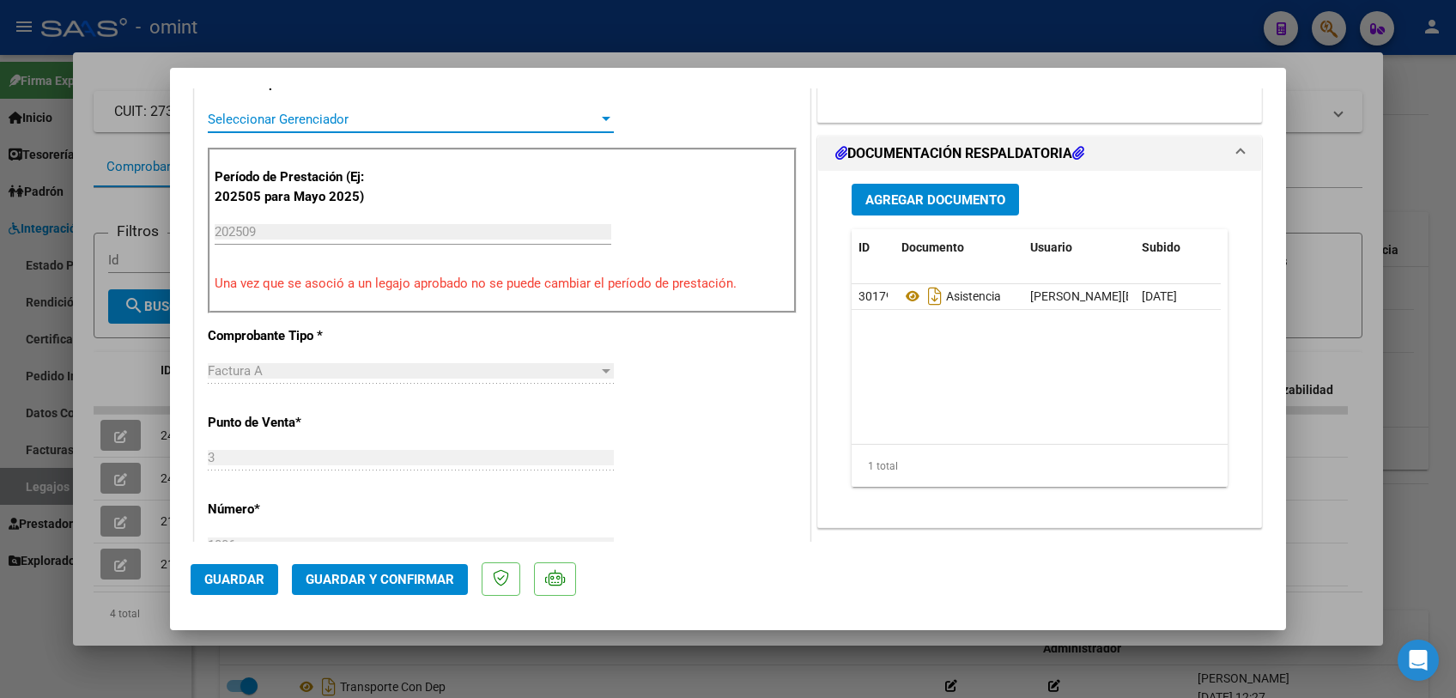
click at [319, 115] on span "Seleccionar Gerenciador" at bounding box center [403, 119] width 391 height 15
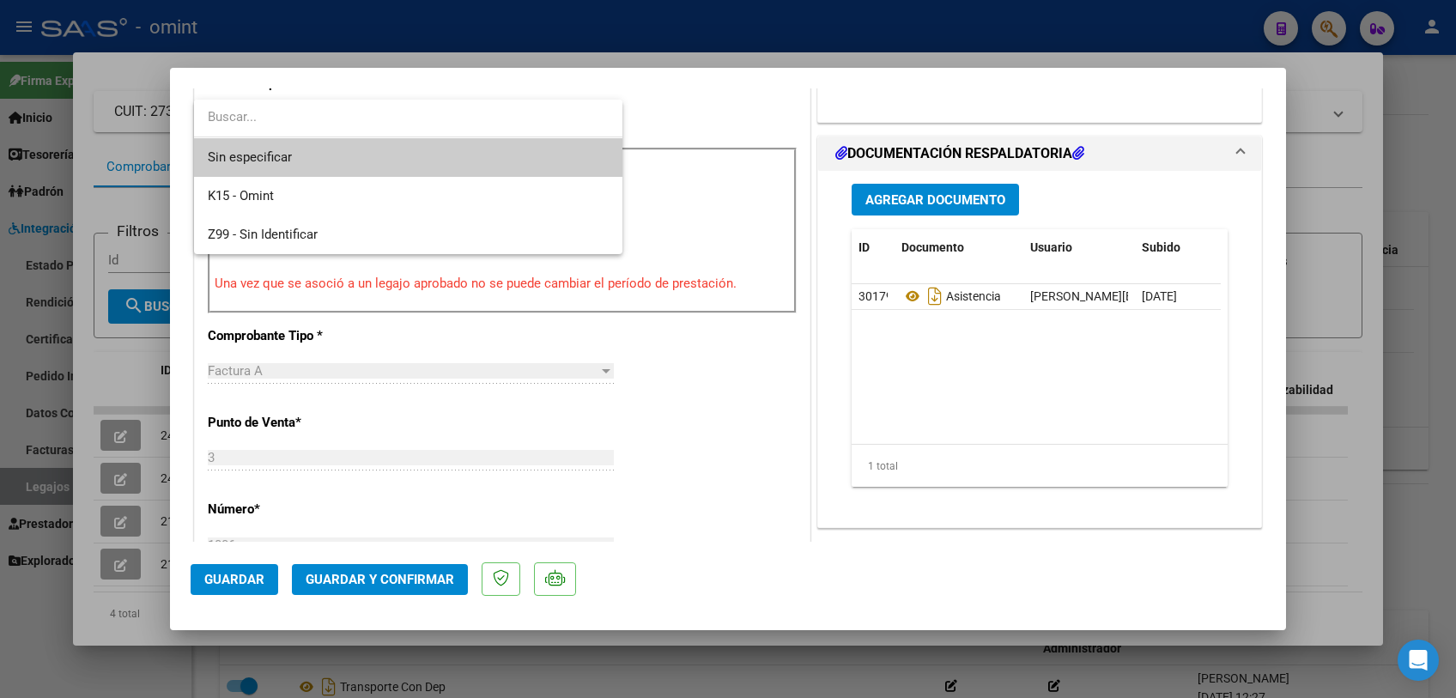
click at [305, 149] on span "Sin especificar" at bounding box center [408, 157] width 401 height 39
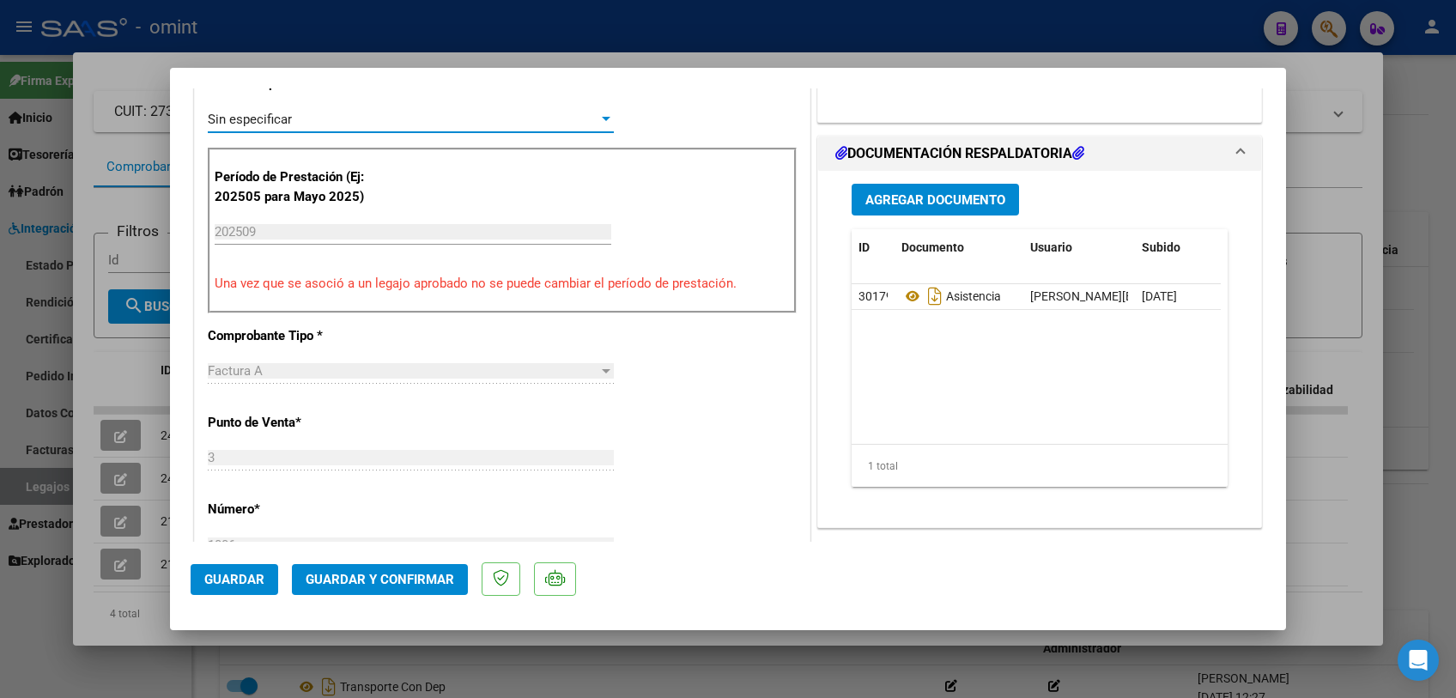
click at [405, 585] on span "Guardar y Confirmar" at bounding box center [380, 579] width 149 height 15
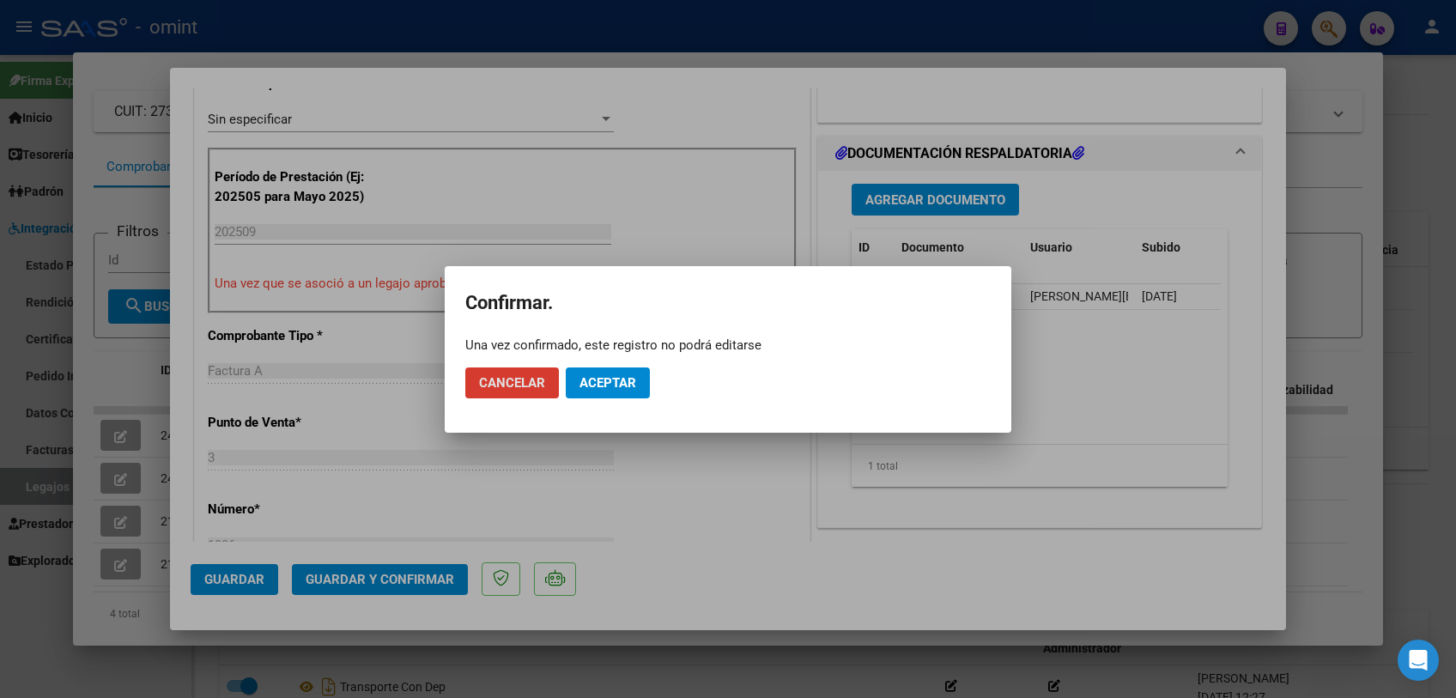
click at [606, 394] on button "Aceptar" at bounding box center [608, 382] width 84 height 31
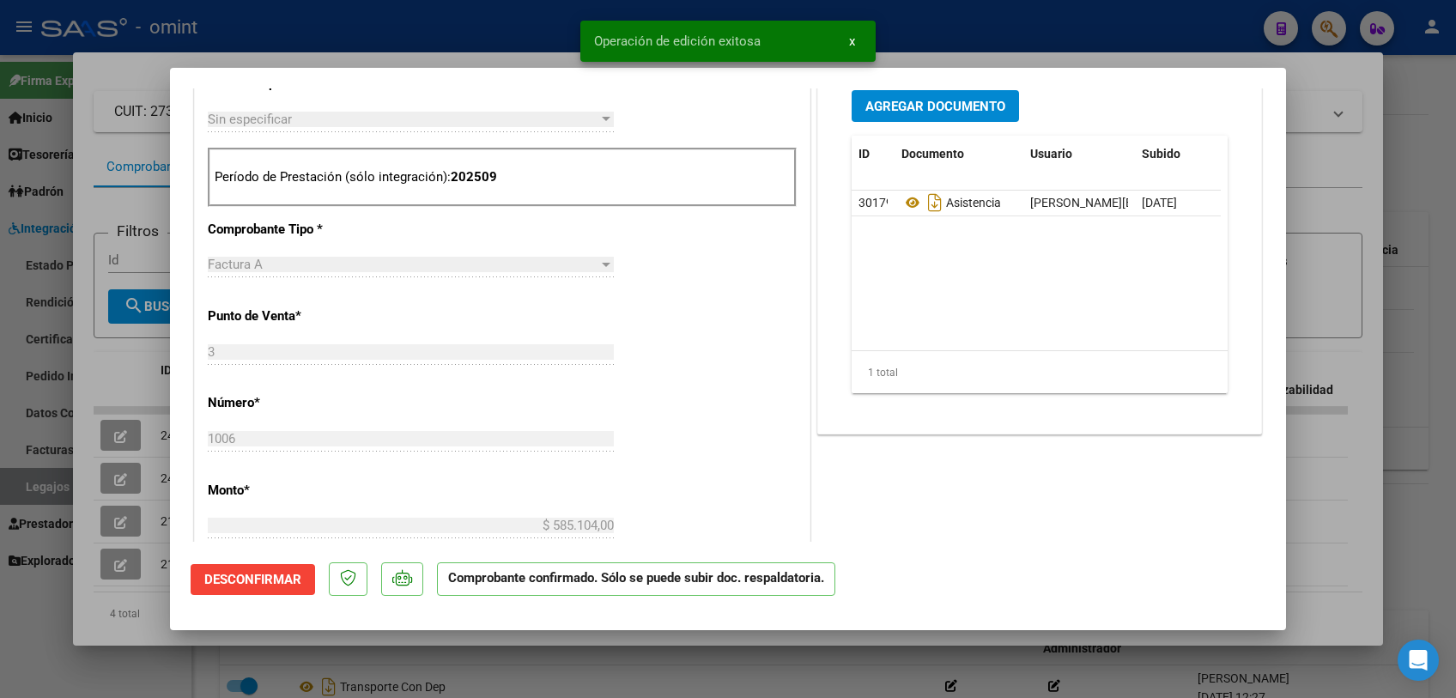
click at [586, 679] on div at bounding box center [728, 349] width 1456 height 698
type input "$ 0,00"
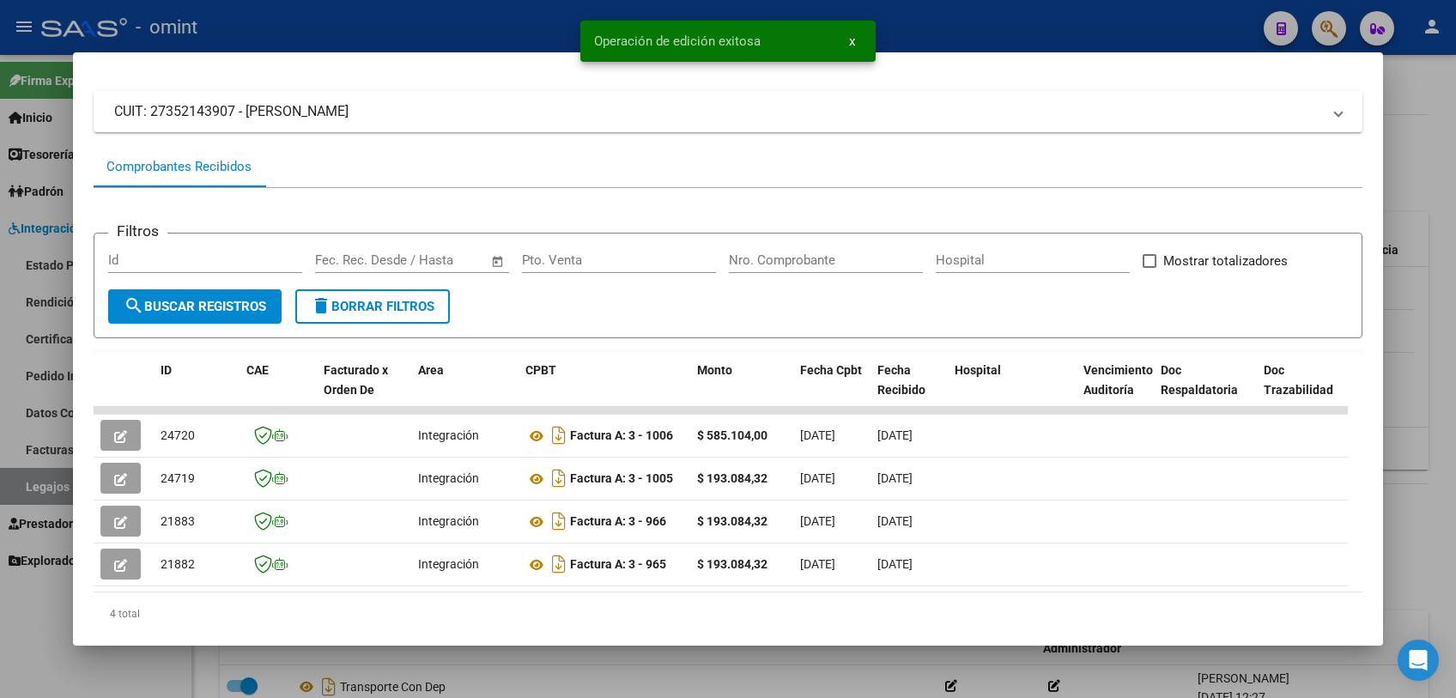
click at [586, 679] on div at bounding box center [728, 349] width 1456 height 698
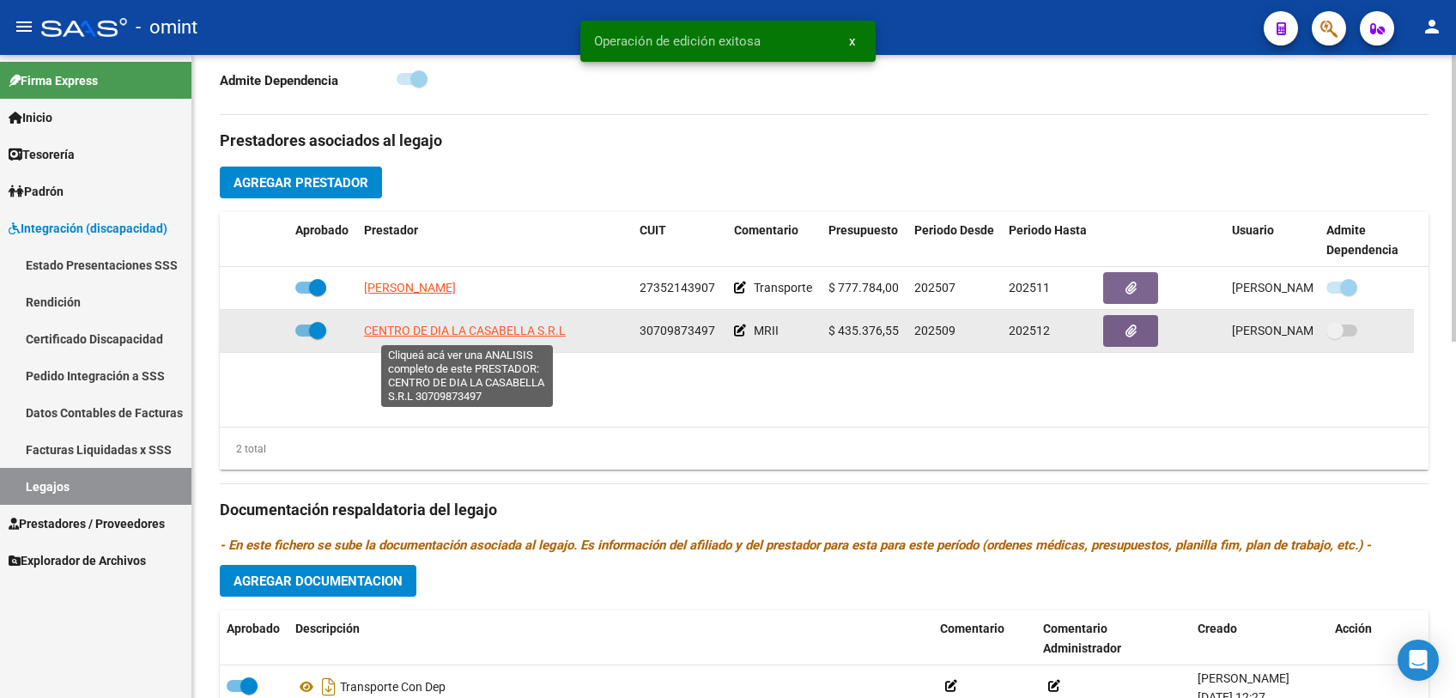
click at [450, 331] on span "CENTRO DE DIA LA CASABELLA S.R.L" at bounding box center [465, 331] width 202 height 14
type textarea "30709873497"
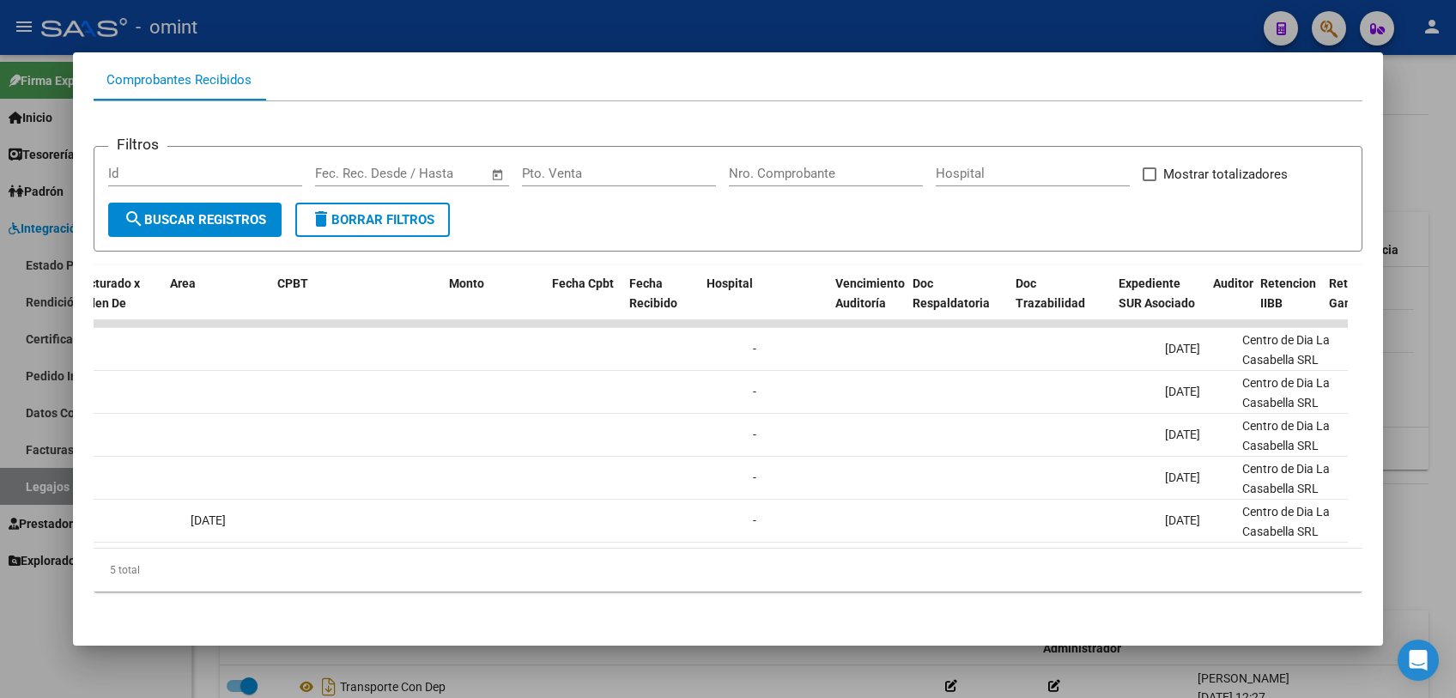
scroll to position [0, 0]
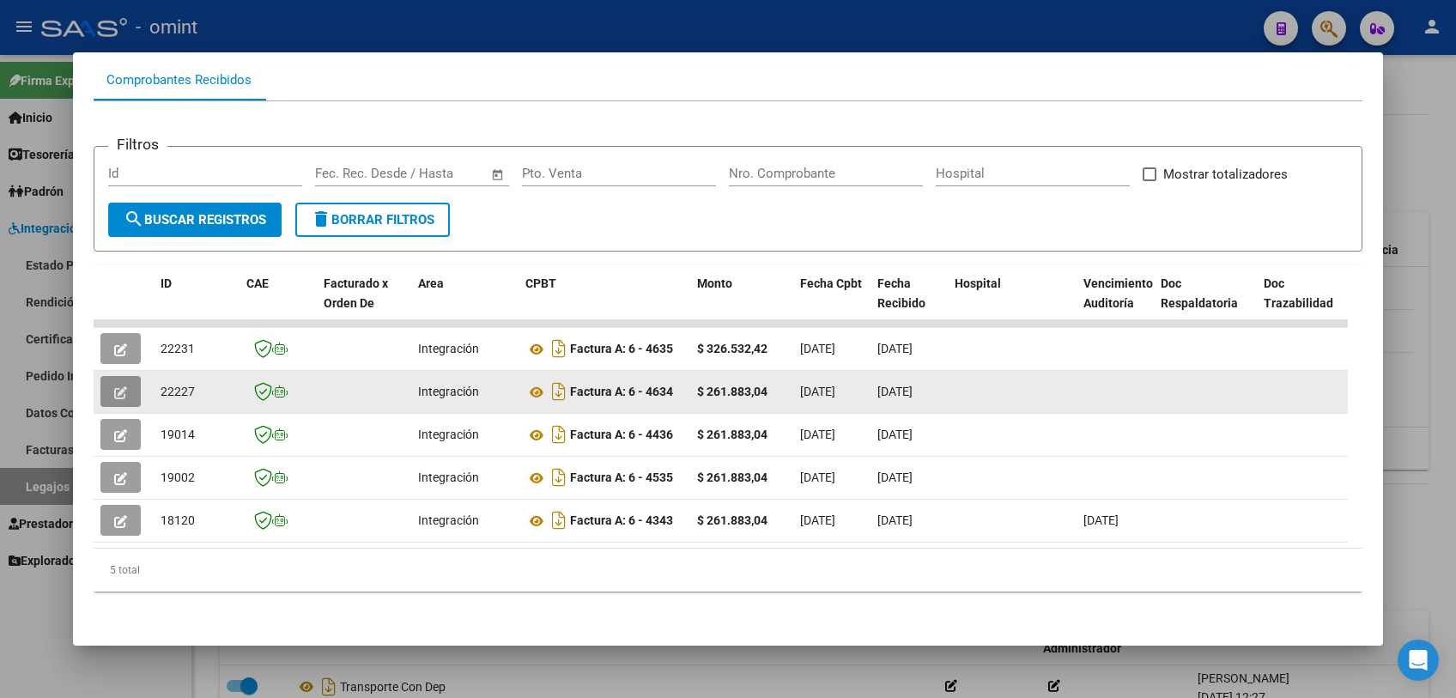
click at [130, 386] on button "button" at bounding box center [120, 391] width 40 height 31
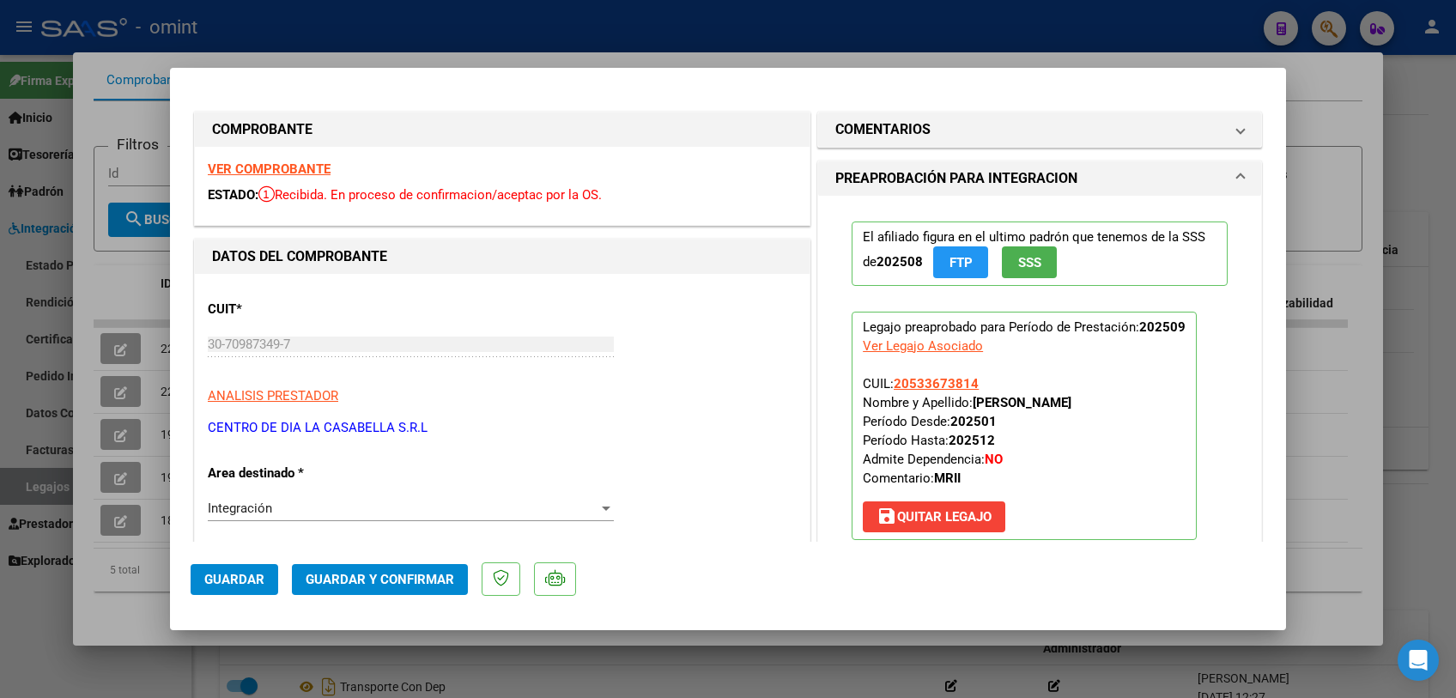
click at [281, 168] on strong "VER COMPROBANTE" at bounding box center [269, 168] width 123 height 15
click at [926, 521] on span "save [PERSON_NAME]" at bounding box center [934, 516] width 115 height 15
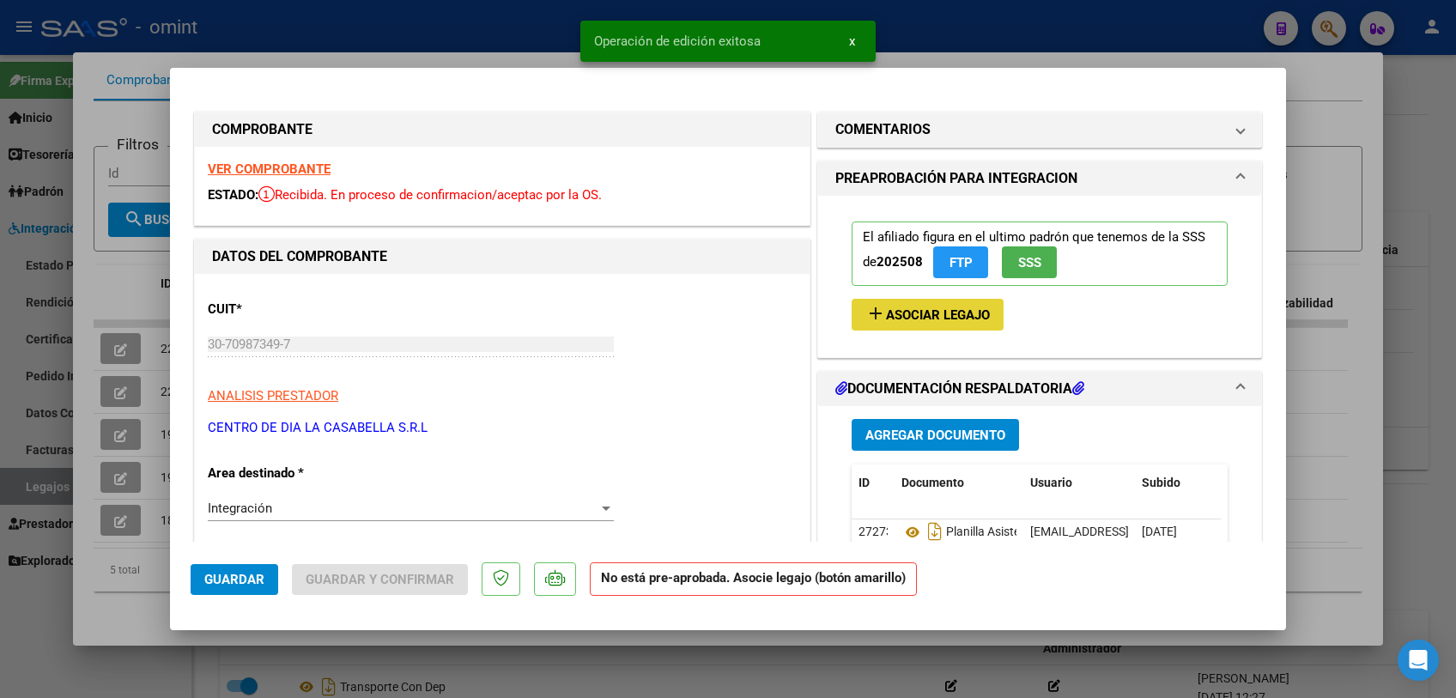
click at [873, 303] on mat-icon "add" at bounding box center [875, 313] width 21 height 21
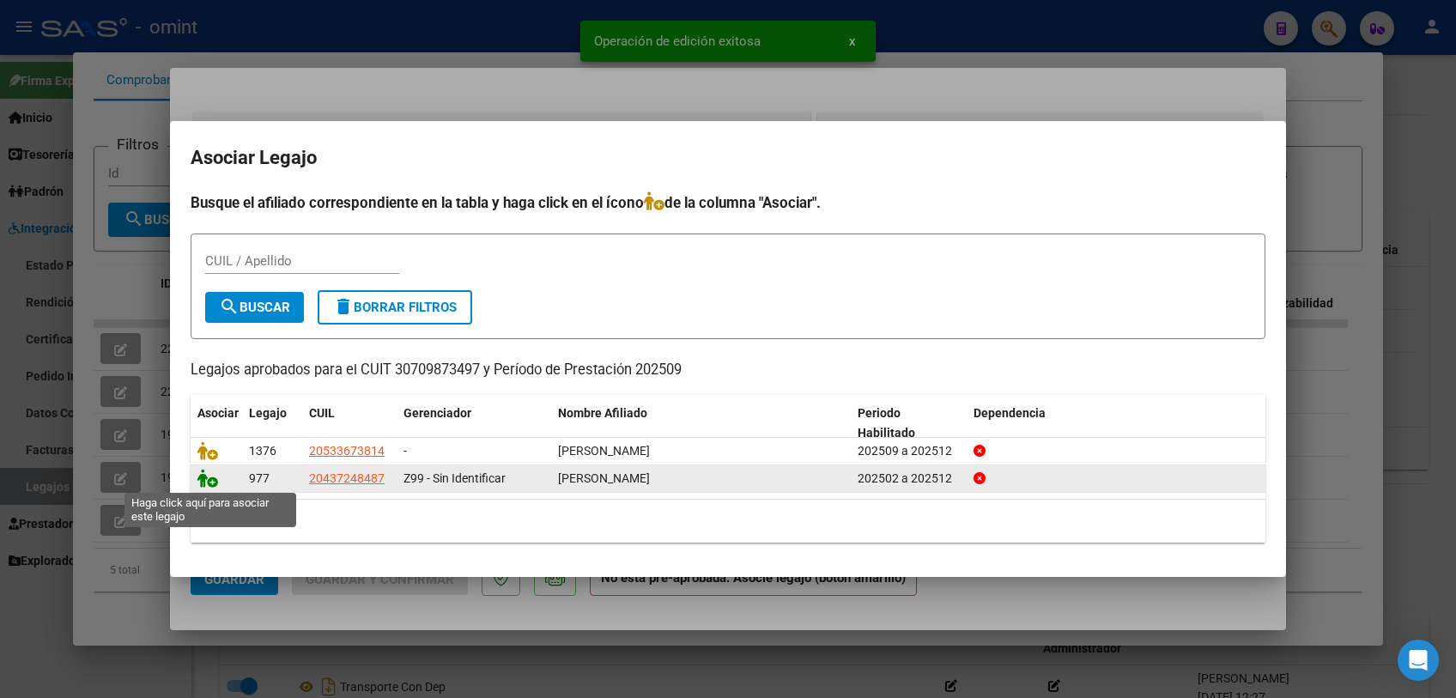
click at [215, 478] on icon at bounding box center [207, 478] width 21 height 19
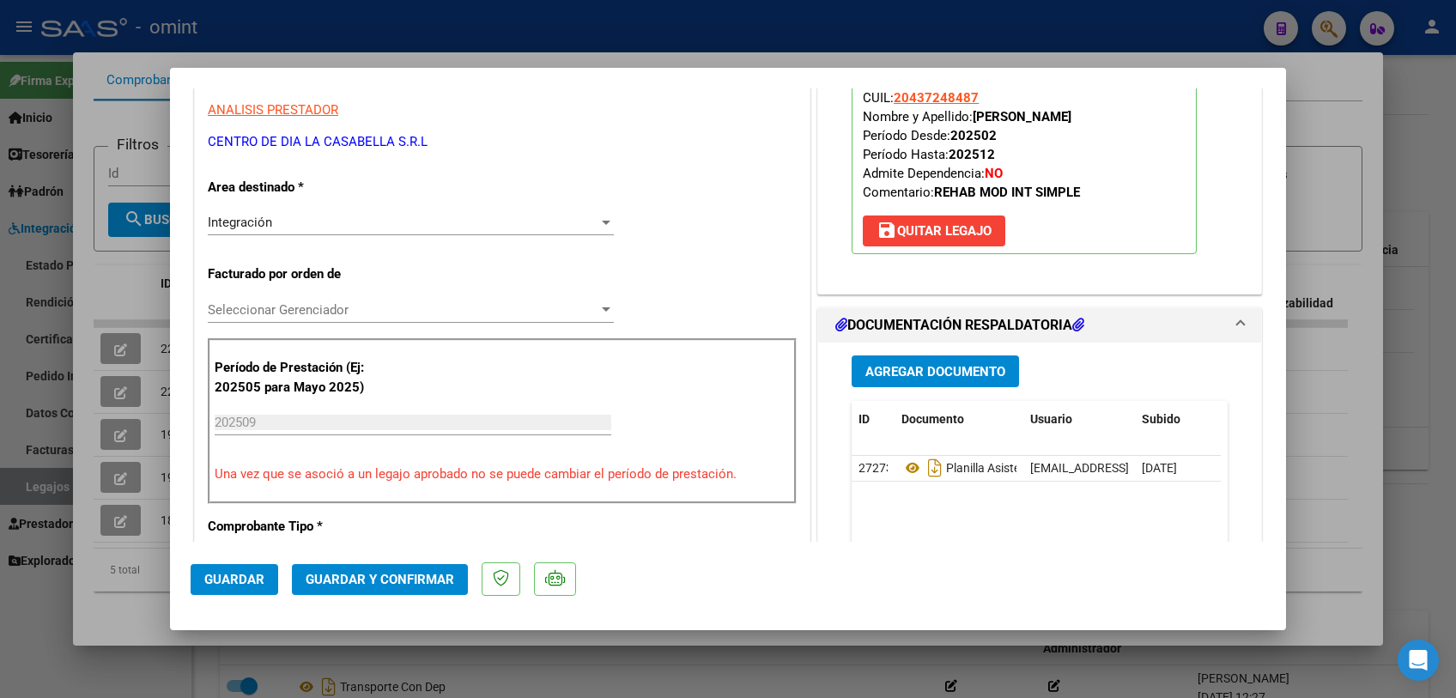
scroll to position [572, 0]
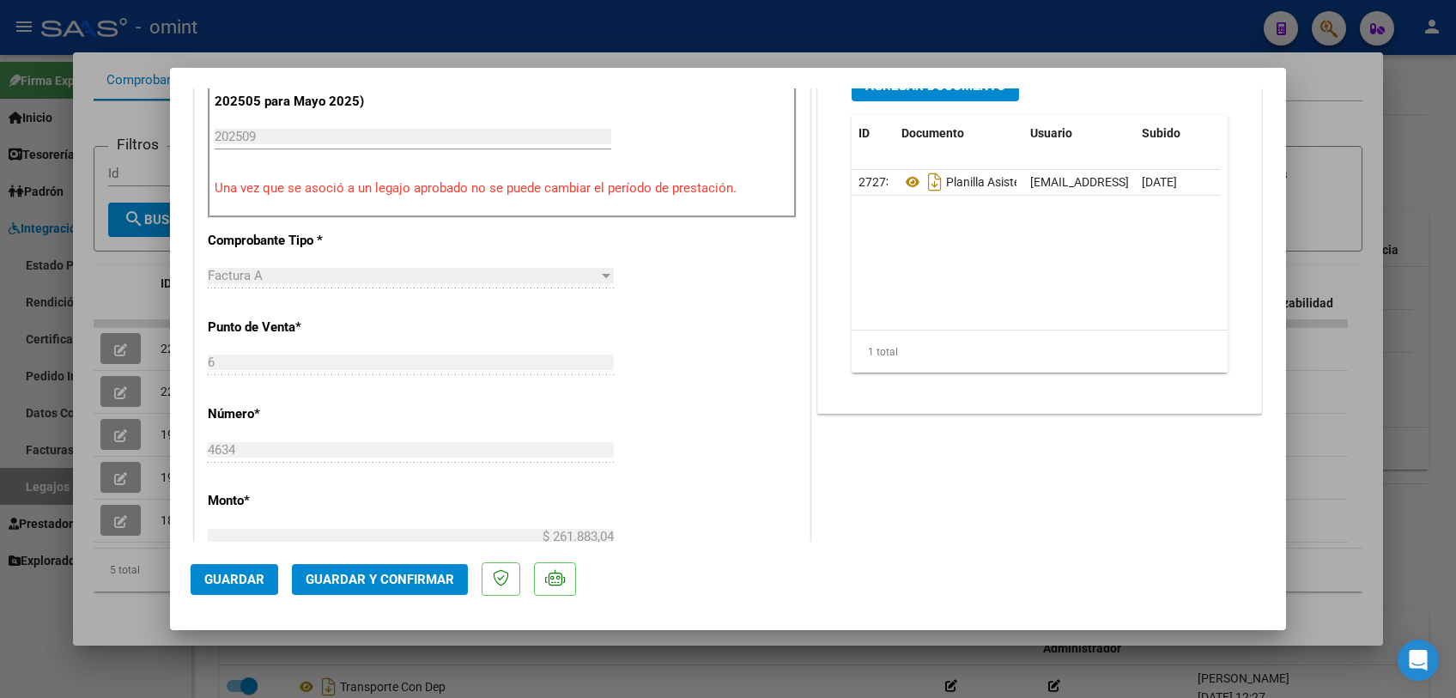
click at [238, 566] on button "Guardar" at bounding box center [235, 579] width 88 height 31
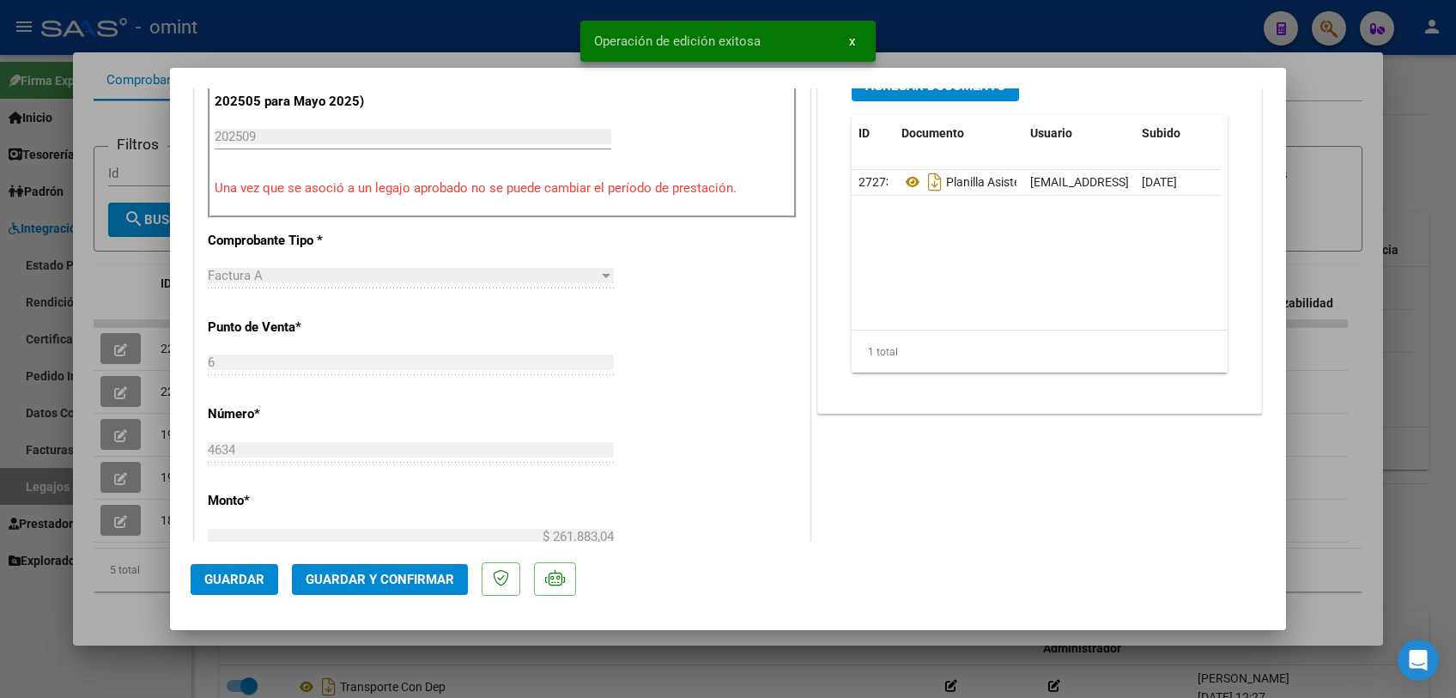
click at [419, 654] on div at bounding box center [728, 349] width 1456 height 698
type input "$ 0,00"
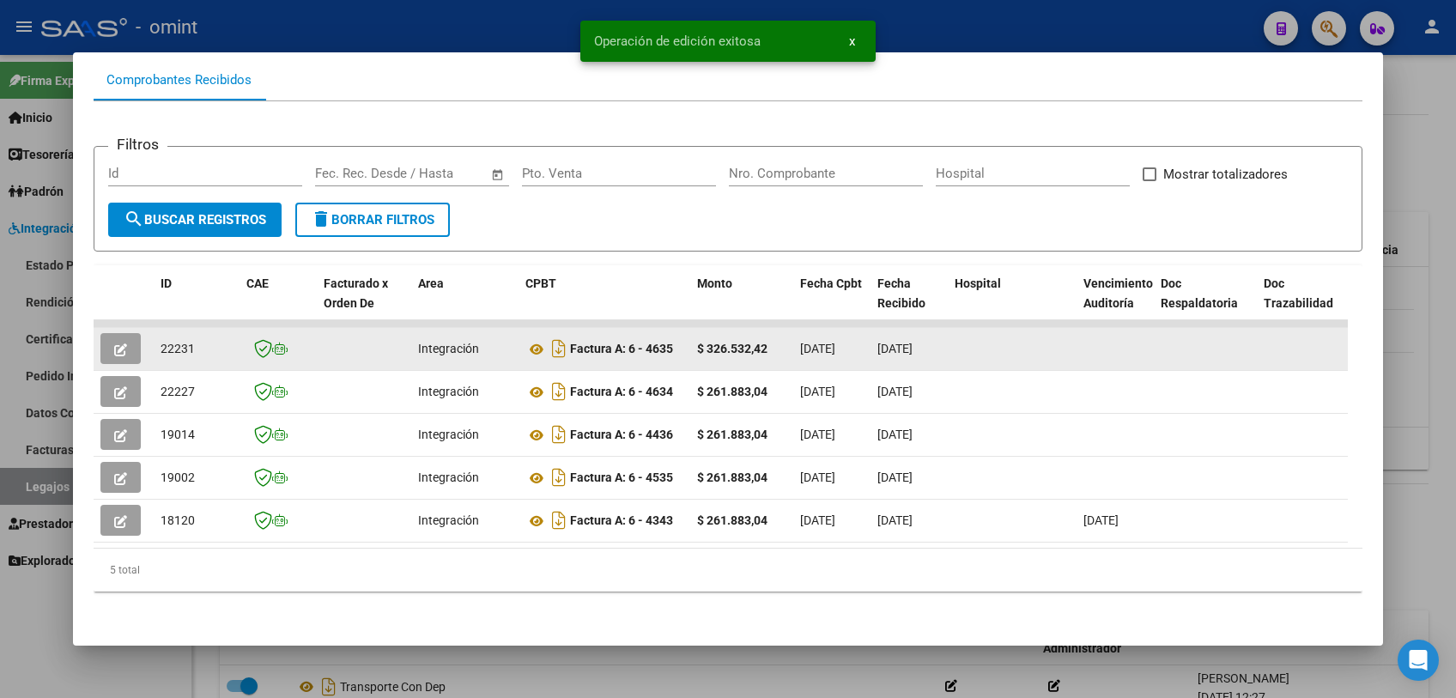
click at [123, 343] on icon "button" at bounding box center [120, 349] width 13 height 13
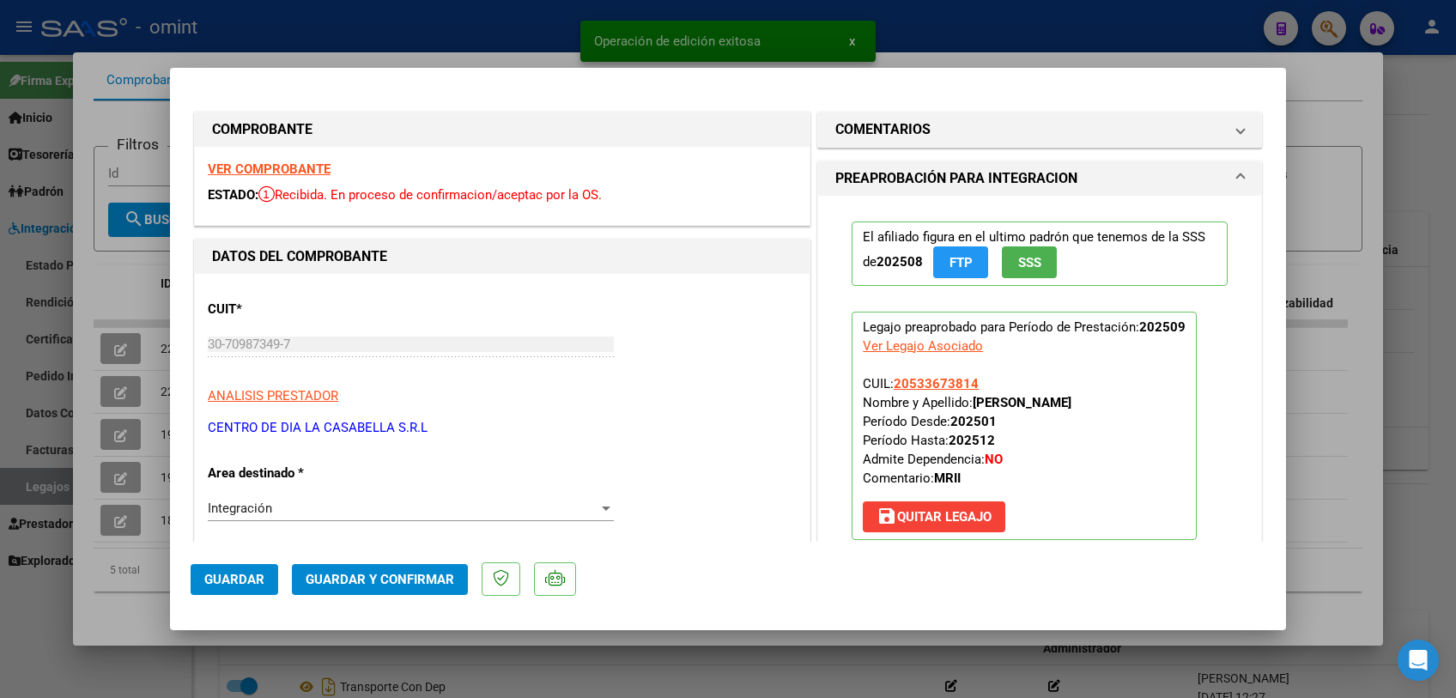
click at [315, 169] on strong "VER COMPROBANTE" at bounding box center [269, 168] width 123 height 15
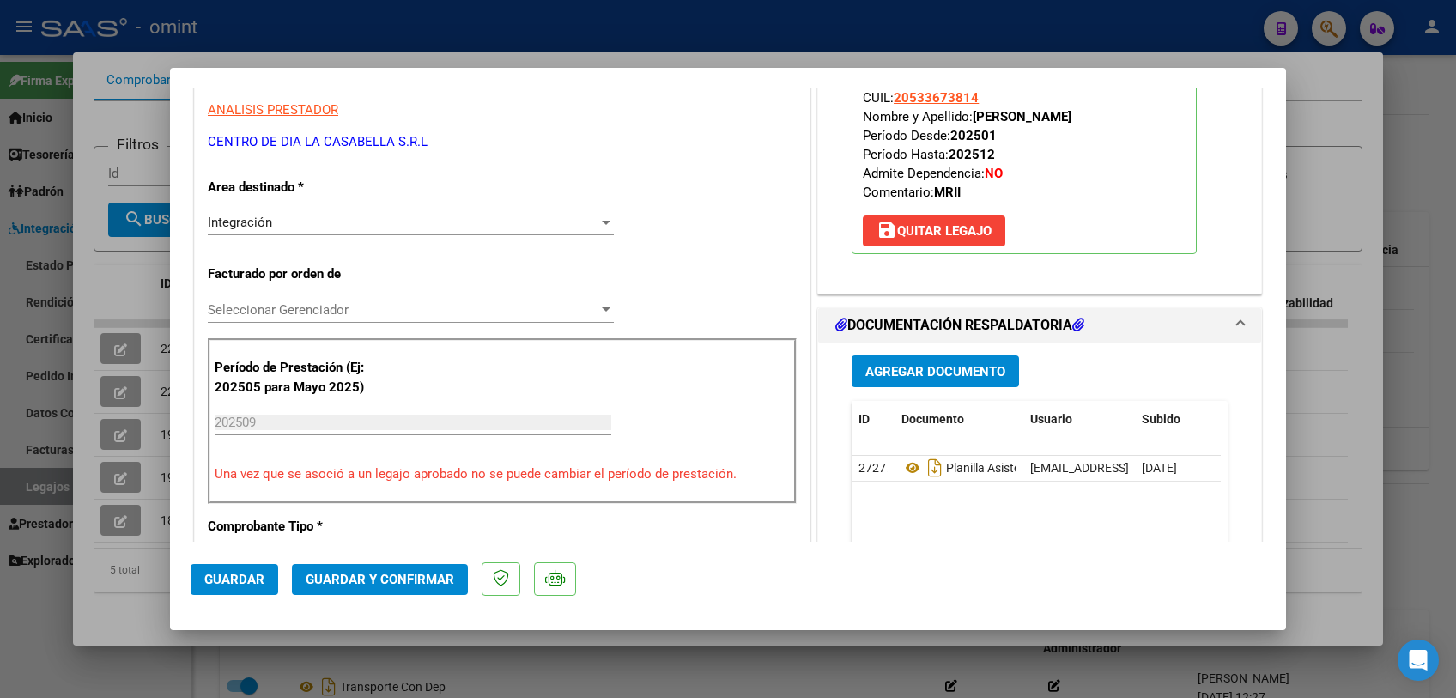
scroll to position [476, 0]
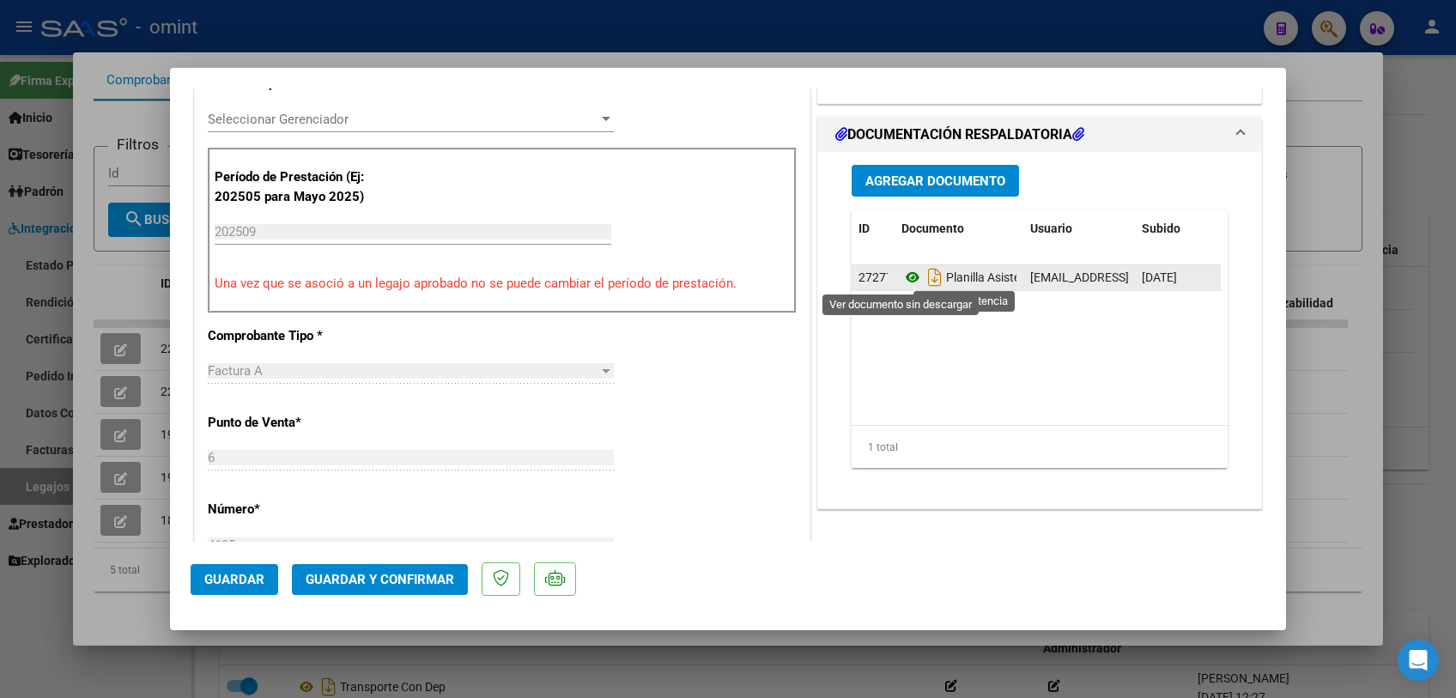
click at [904, 276] on icon at bounding box center [912, 277] width 22 height 21
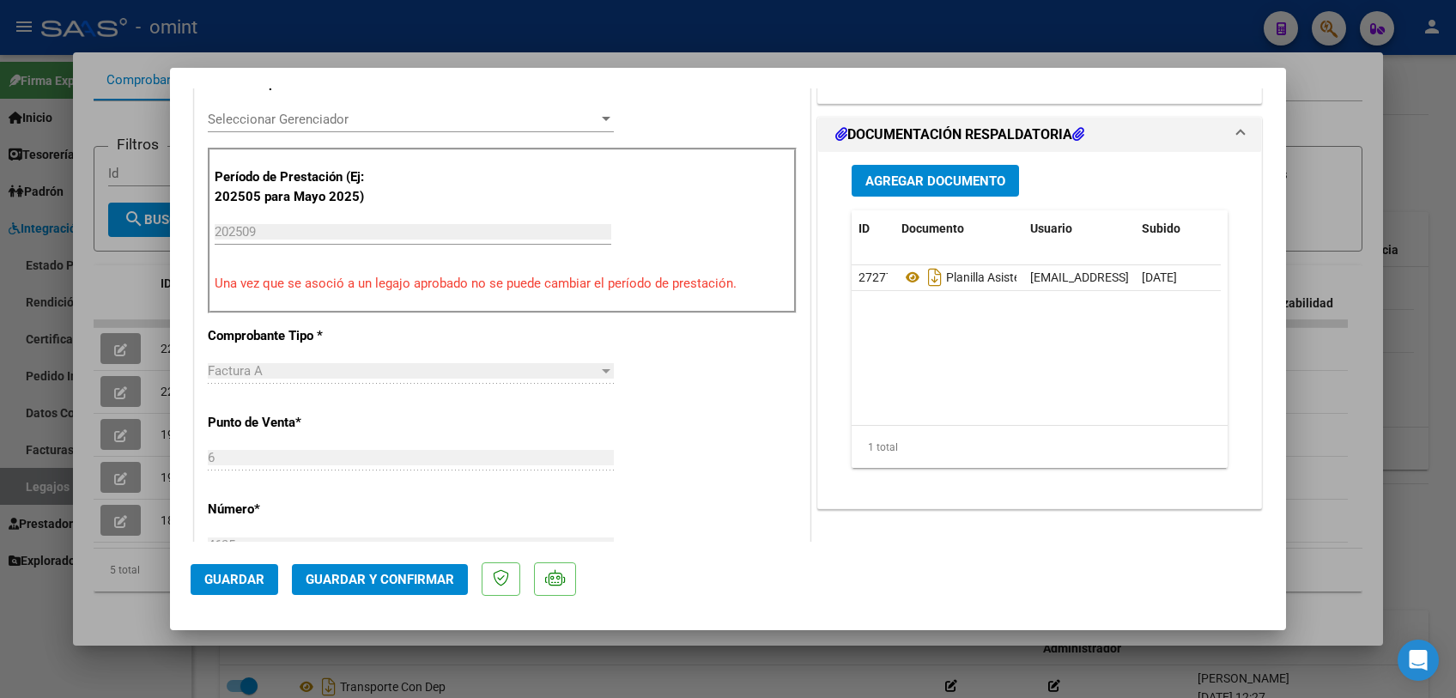
click at [337, 123] on span "Seleccionar Gerenciador" at bounding box center [403, 119] width 391 height 15
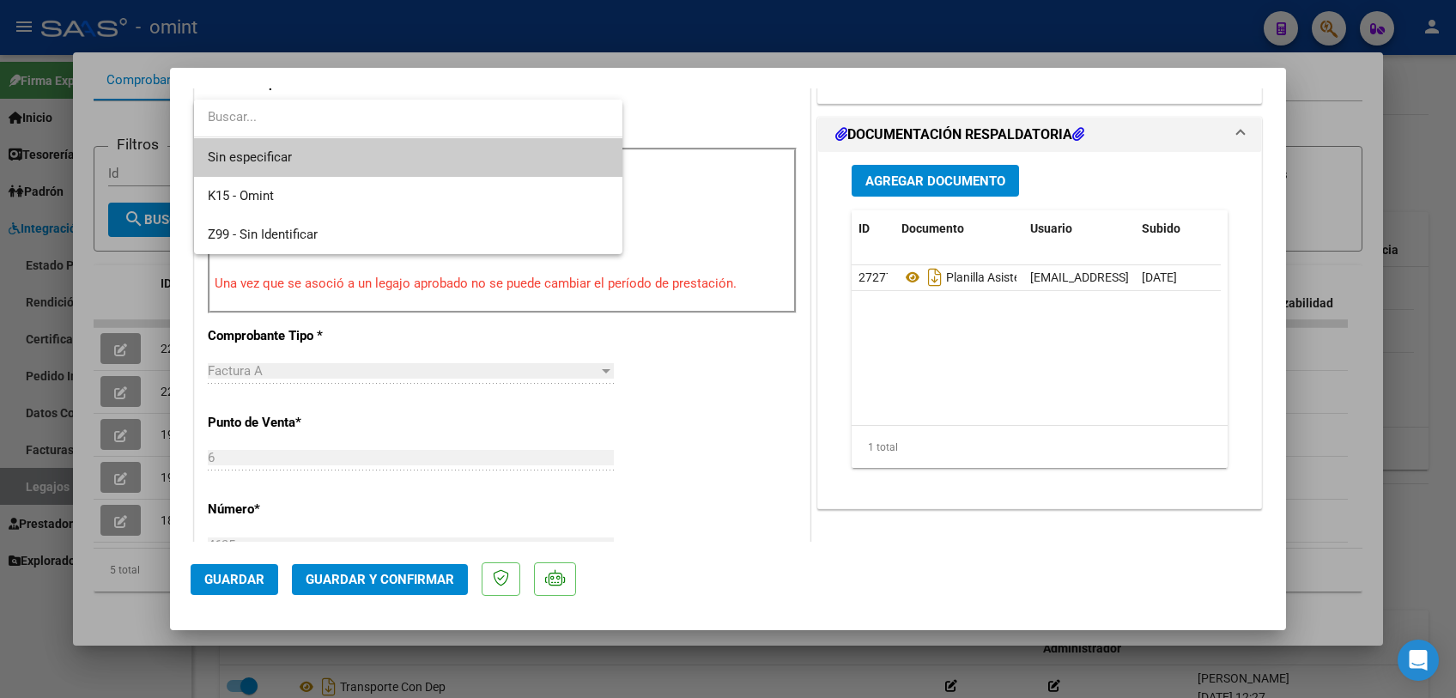
click at [323, 155] on span "Sin especificar" at bounding box center [408, 157] width 401 height 39
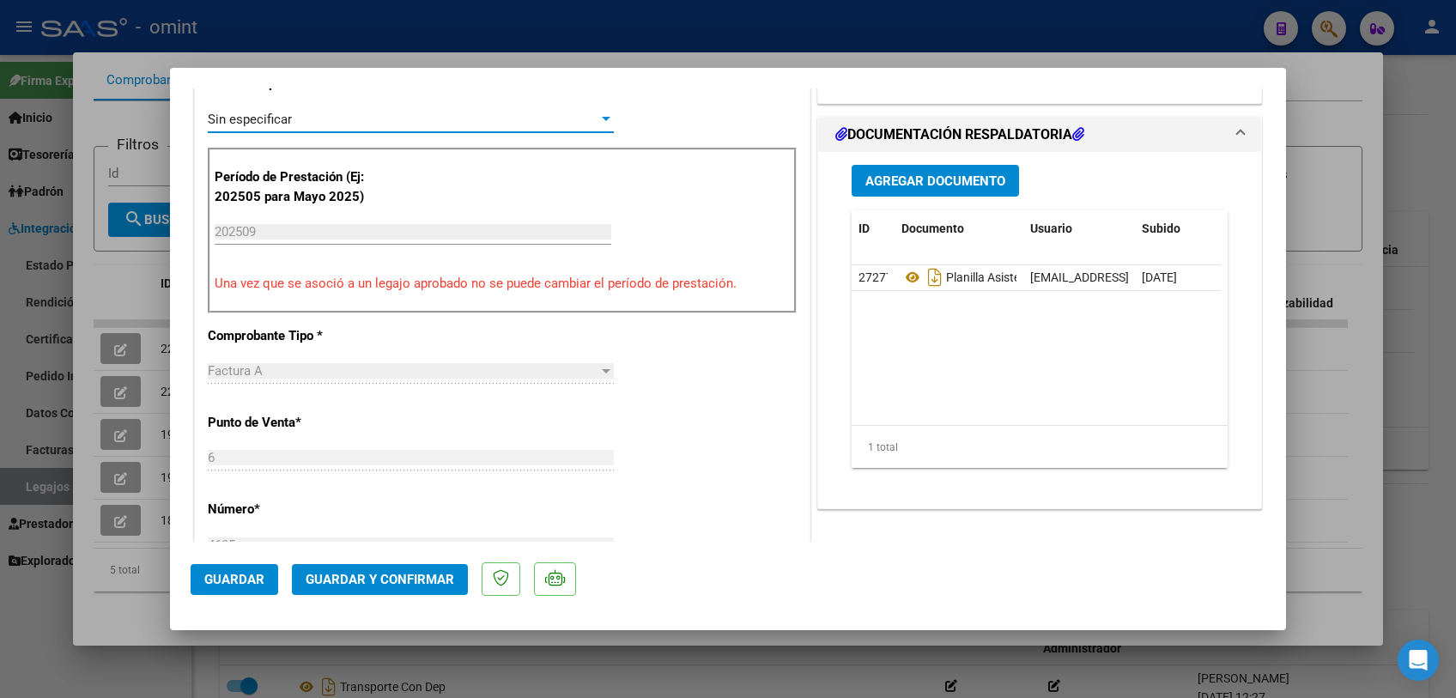
click at [399, 581] on span "Guardar y Confirmar" at bounding box center [380, 579] width 149 height 15
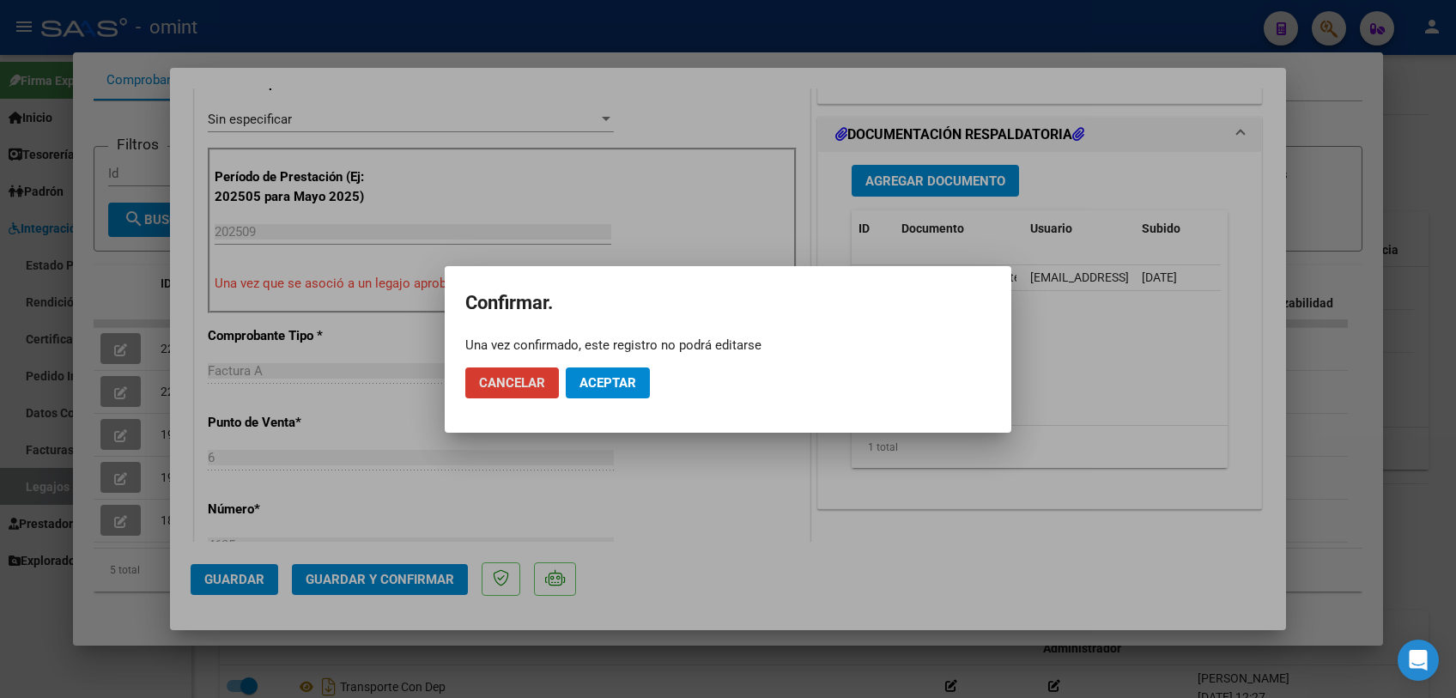
click at [591, 386] on span "Aceptar" at bounding box center [607, 382] width 57 height 15
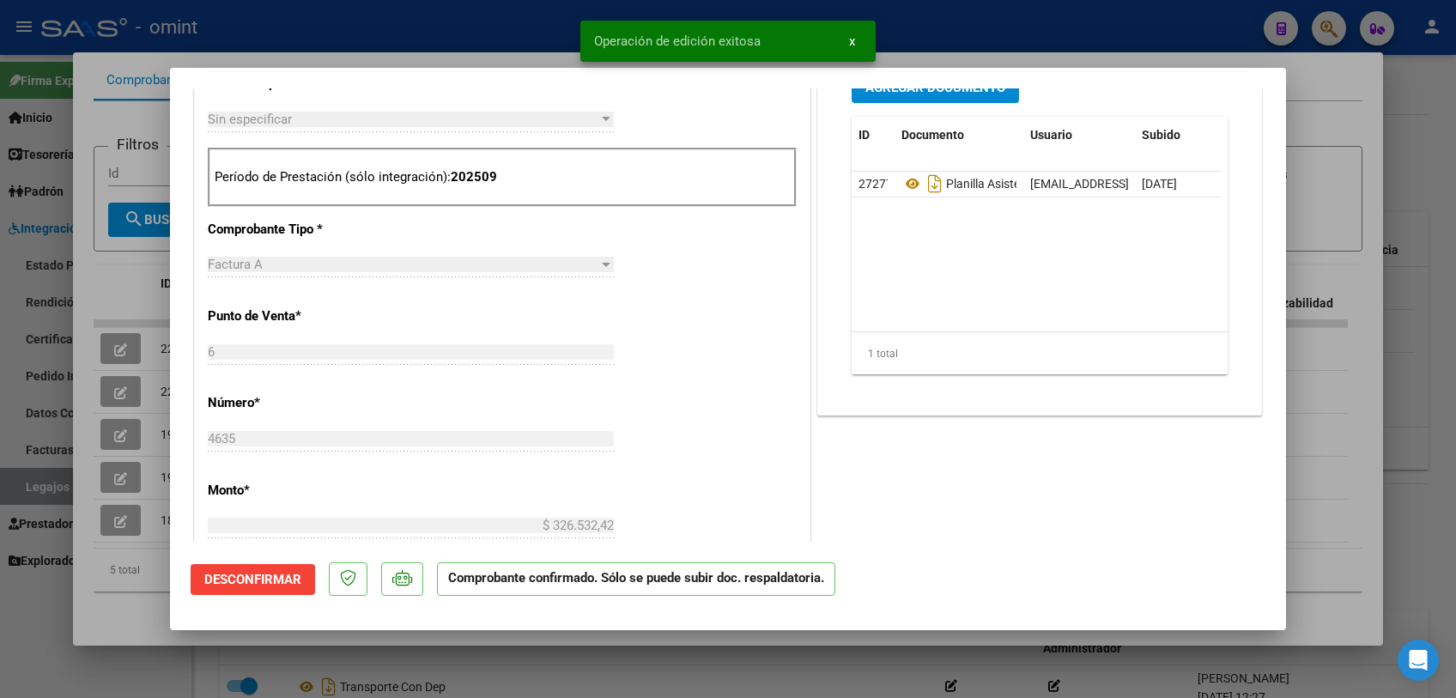
click at [590, 676] on div at bounding box center [728, 349] width 1456 height 698
type input "$ 0,00"
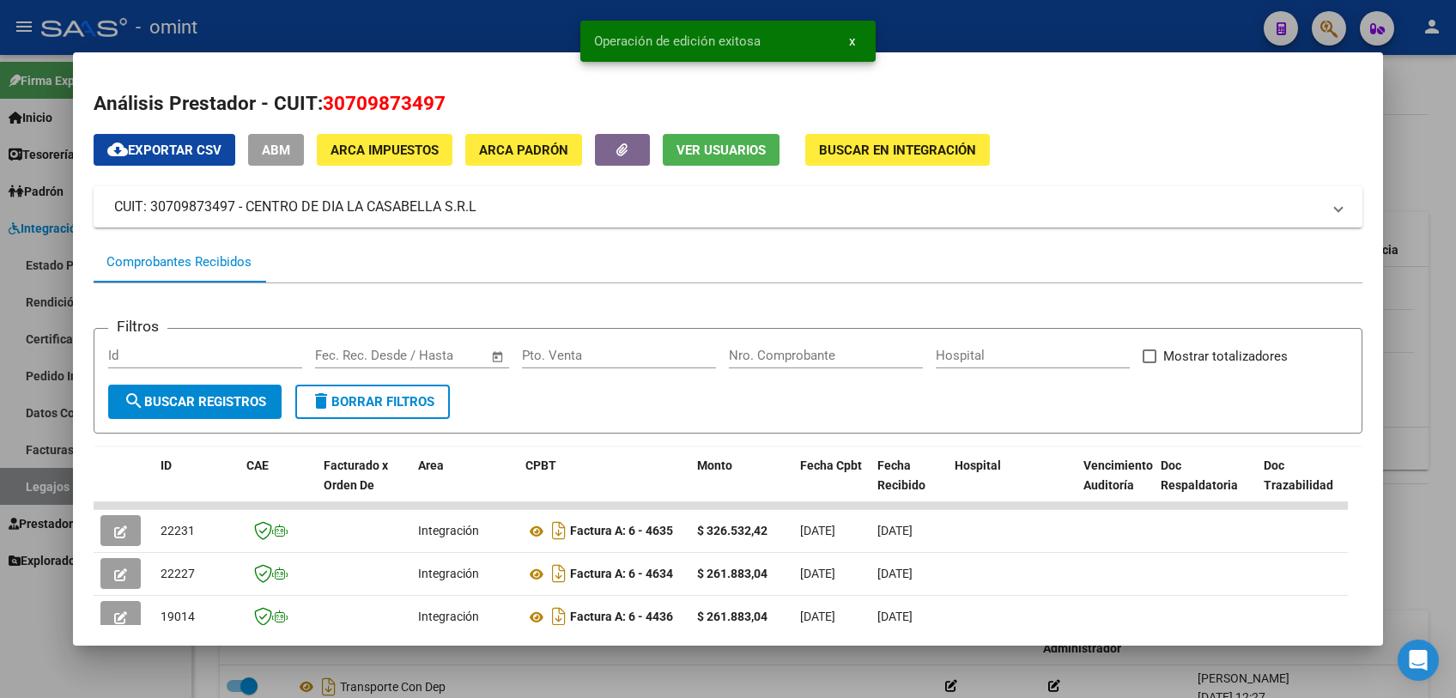
scroll to position [195, 0]
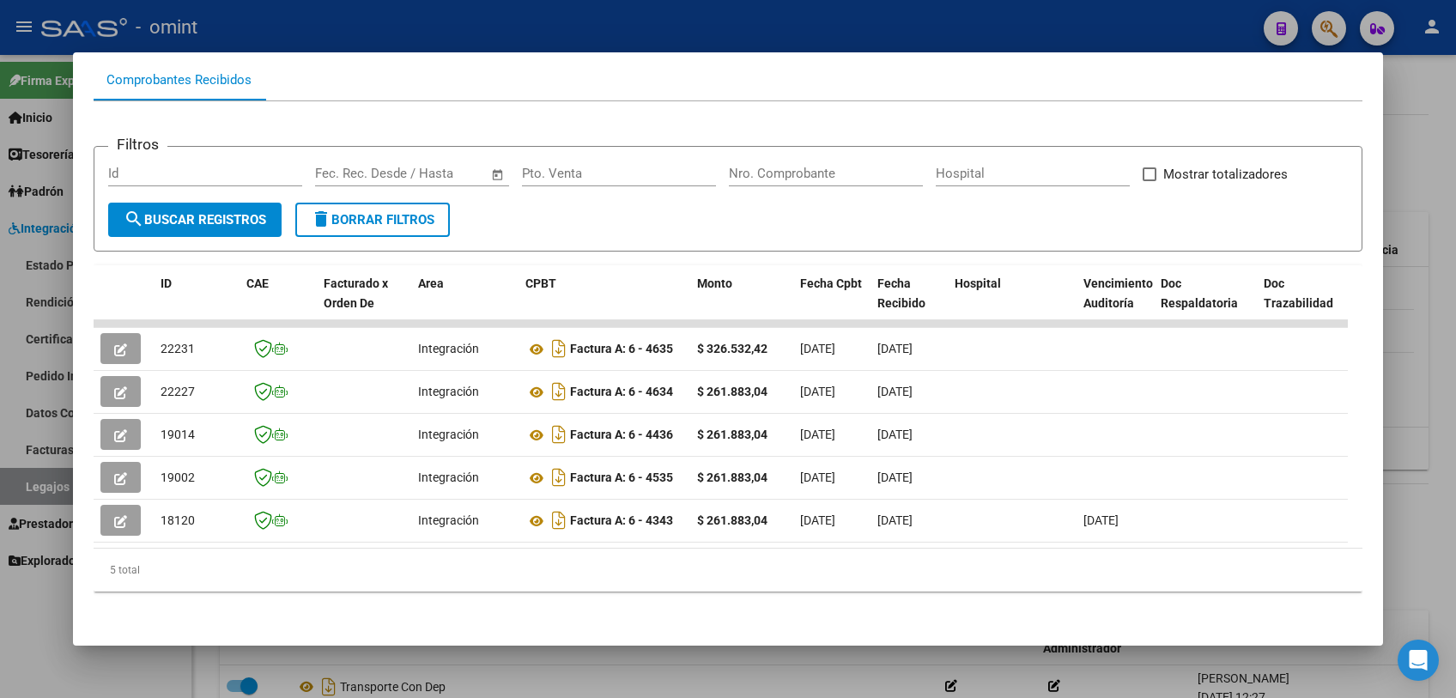
click at [675, 678] on div at bounding box center [728, 349] width 1456 height 698
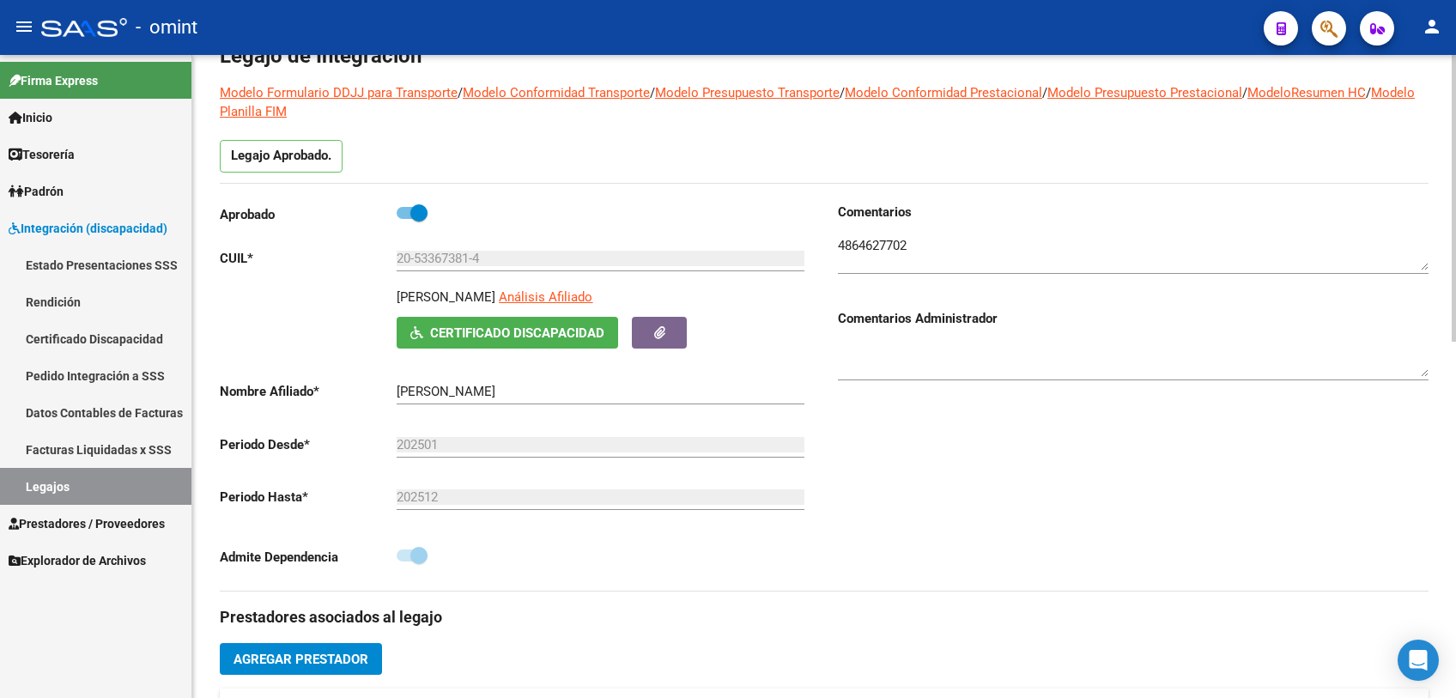
scroll to position [0, 0]
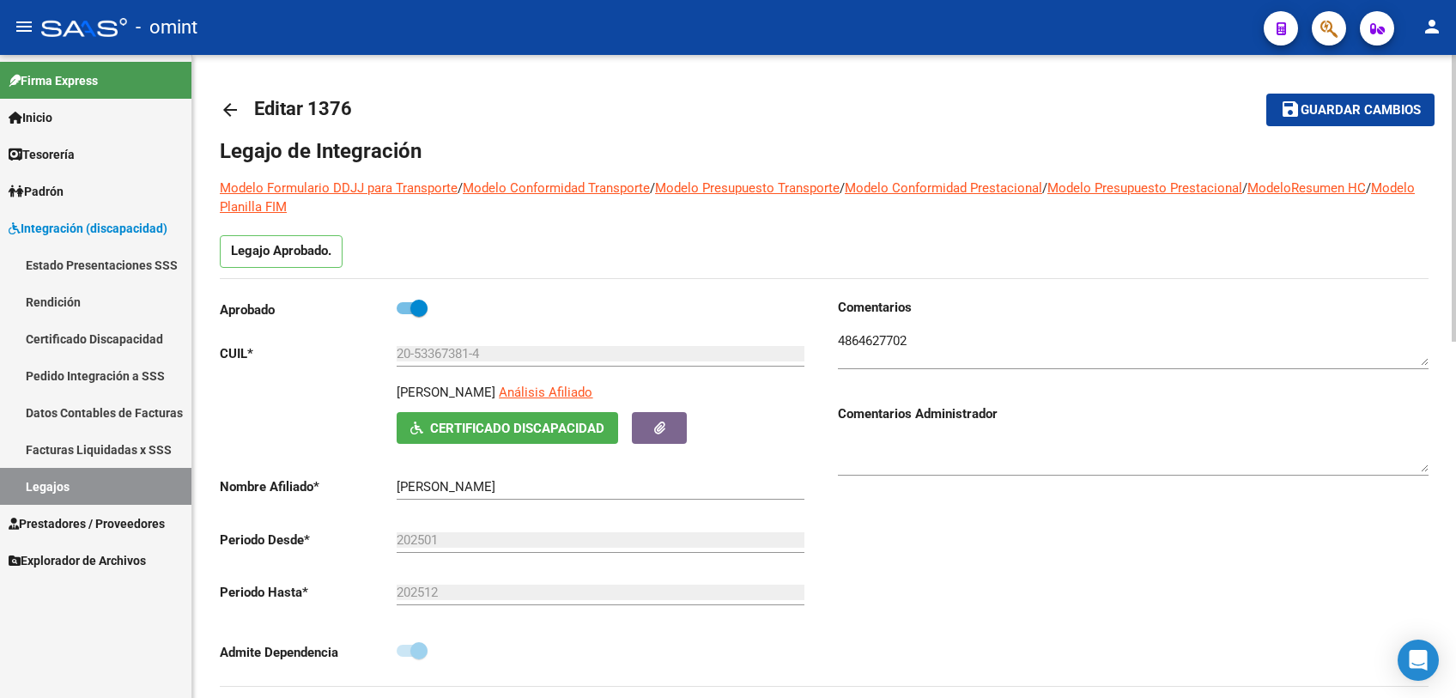
click at [1330, 118] on button "save Guardar cambios" at bounding box center [1350, 110] width 168 height 32
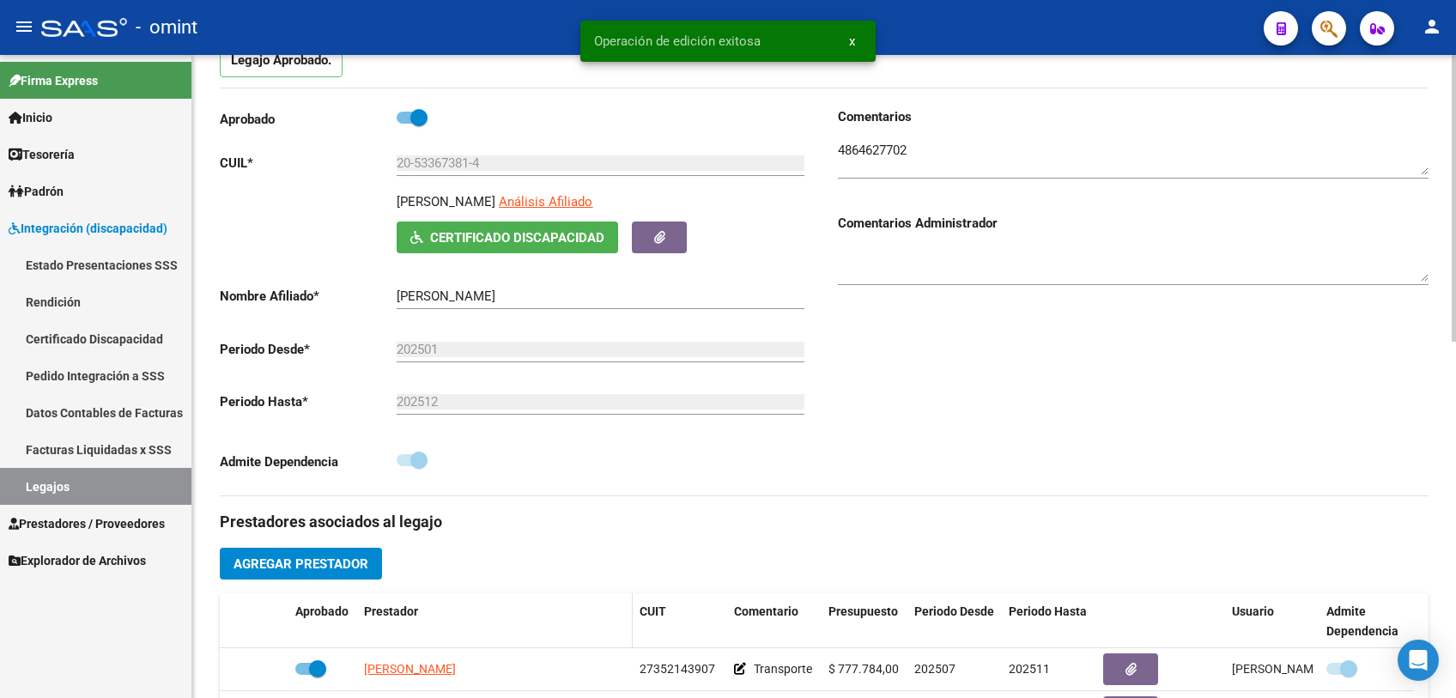
scroll to position [286, 0]
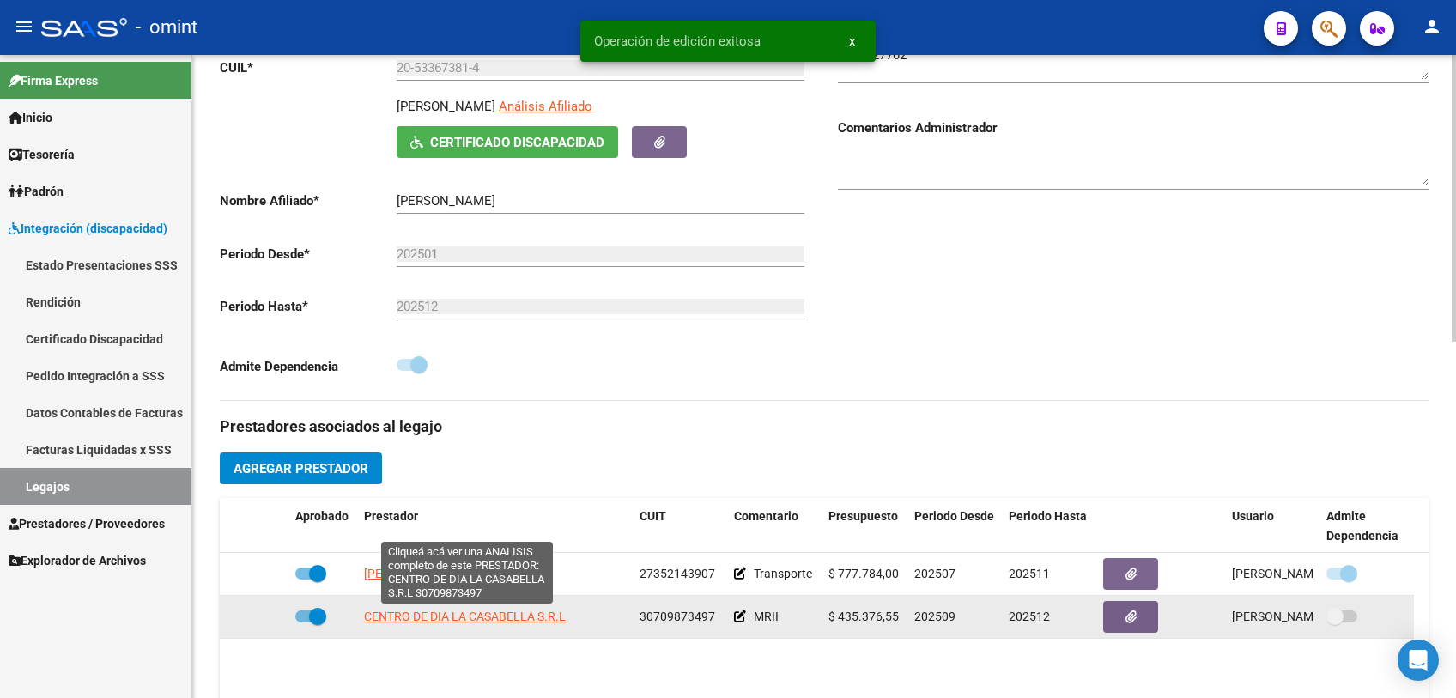
click at [475, 616] on span "CENTRO DE DIA LA CASABELLA S.R.L" at bounding box center [465, 617] width 202 height 14
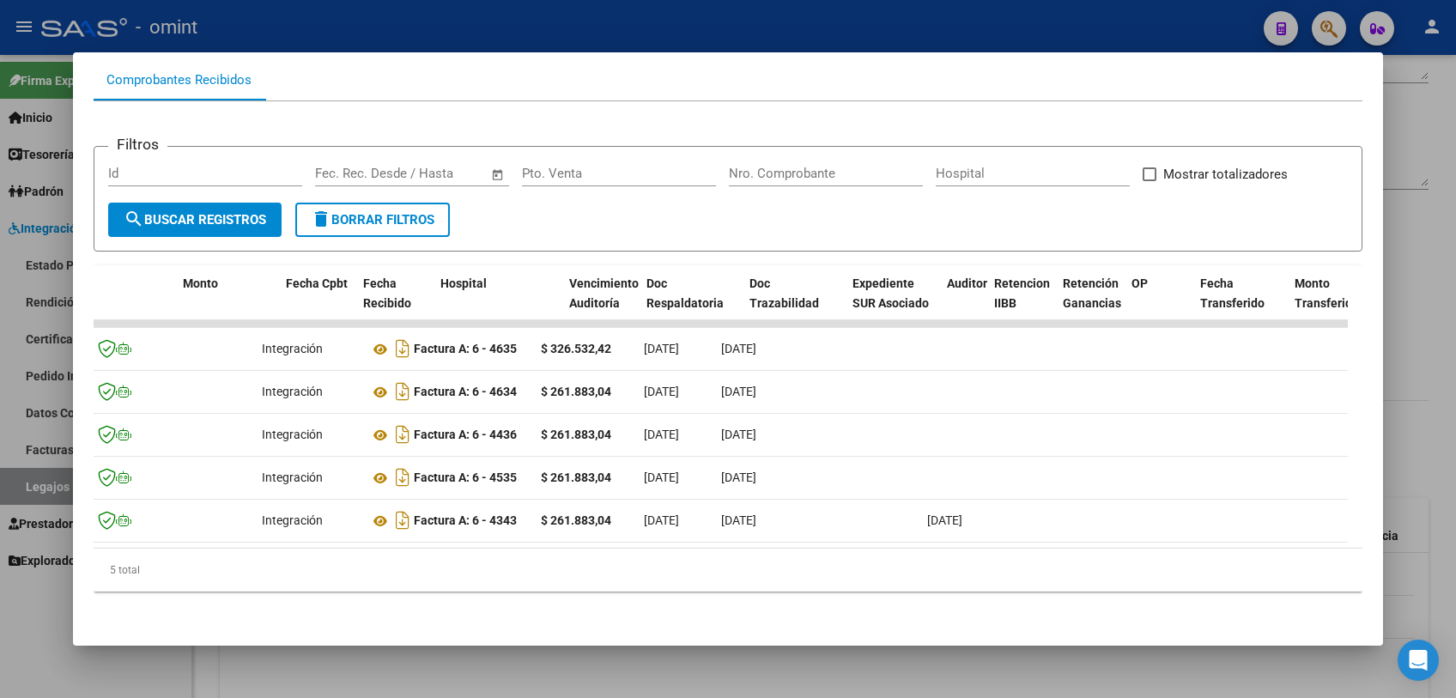
scroll to position [0, 0]
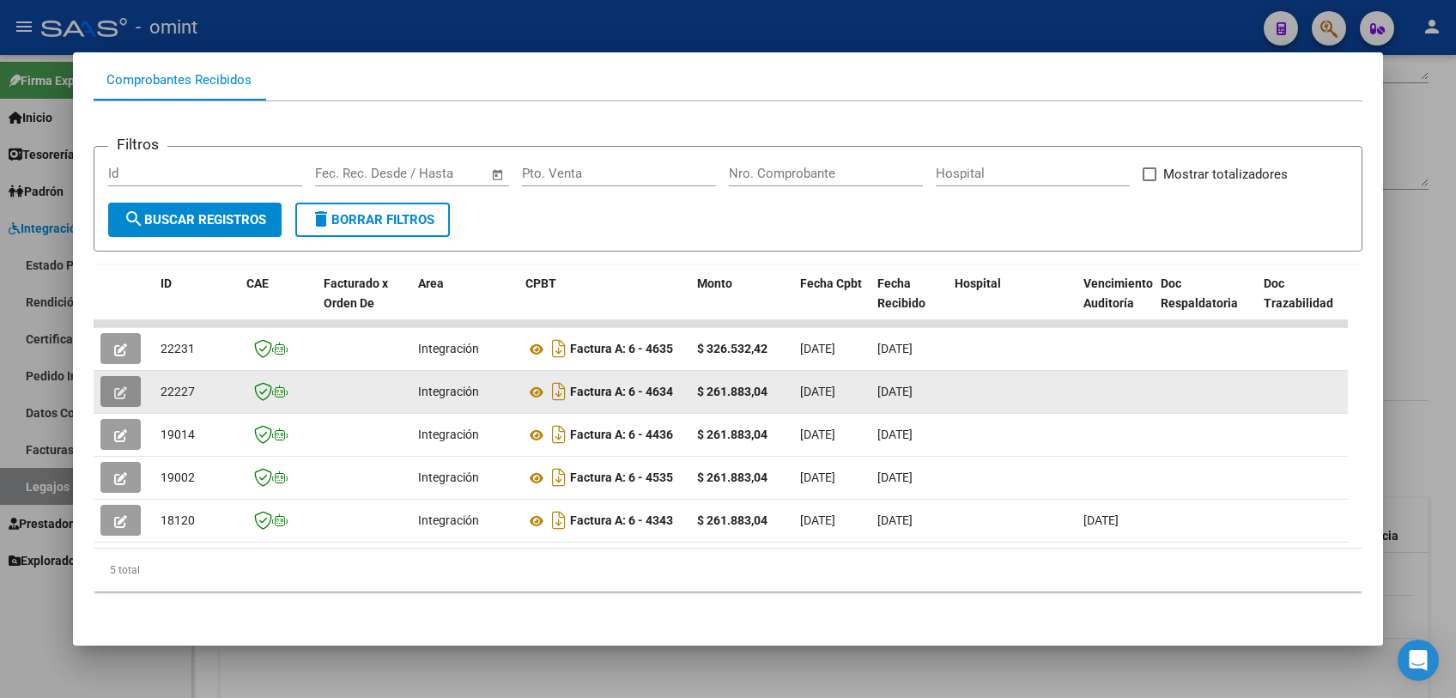
click at [127, 379] on button "button" at bounding box center [120, 391] width 40 height 31
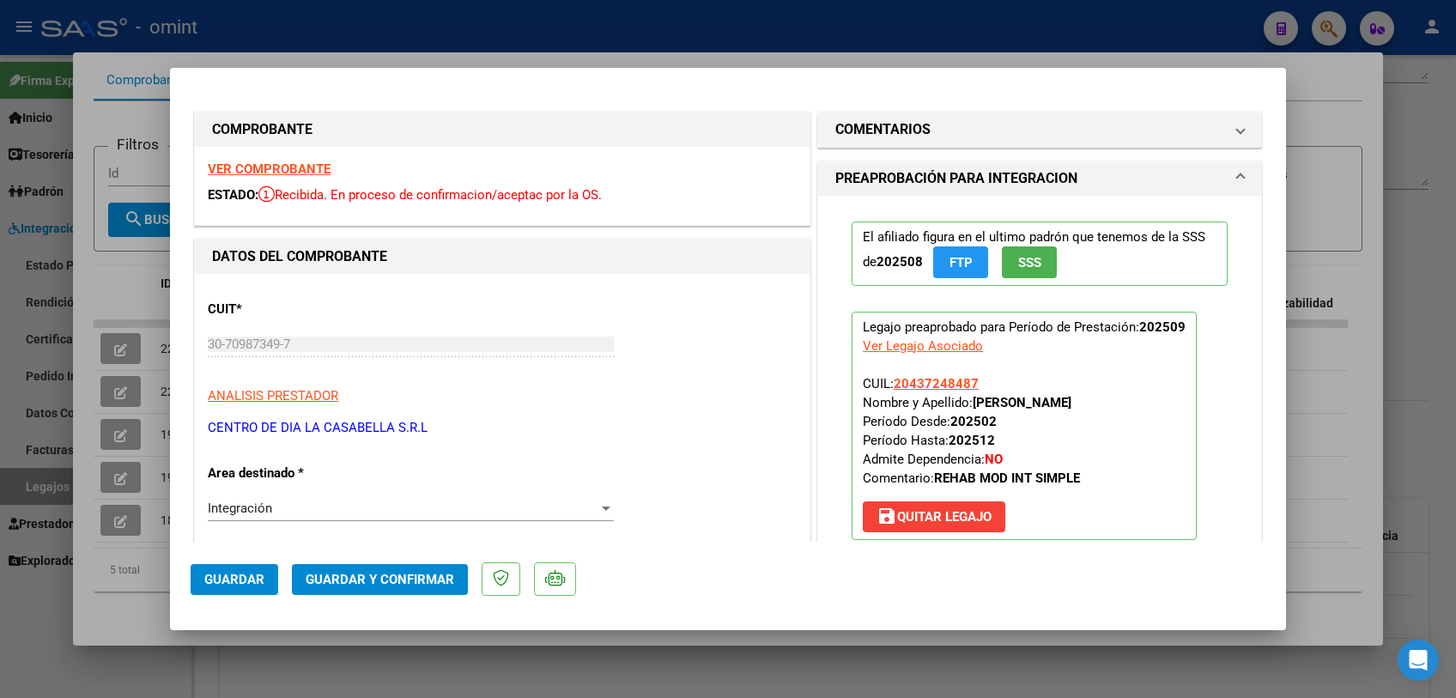
click at [620, 664] on div at bounding box center [728, 349] width 1456 height 698
type input "$ 0,00"
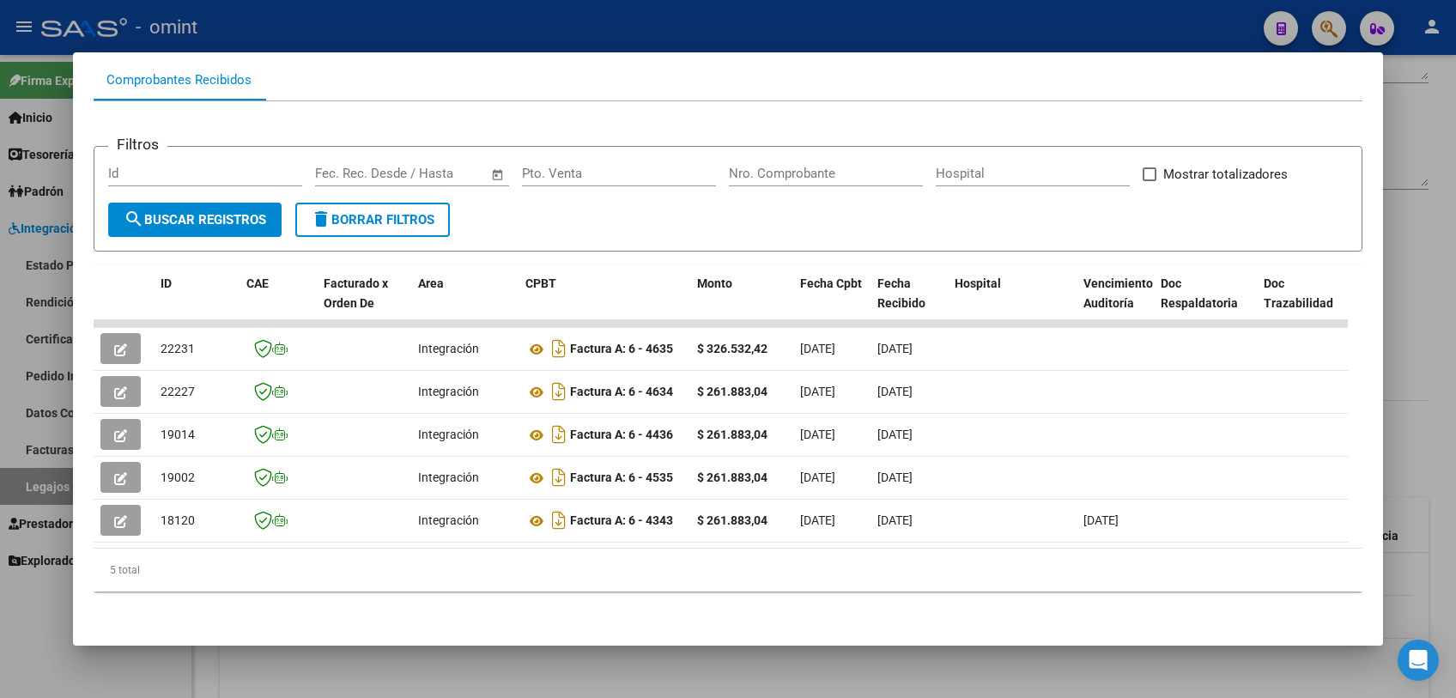
click at [620, 664] on div at bounding box center [728, 349] width 1456 height 698
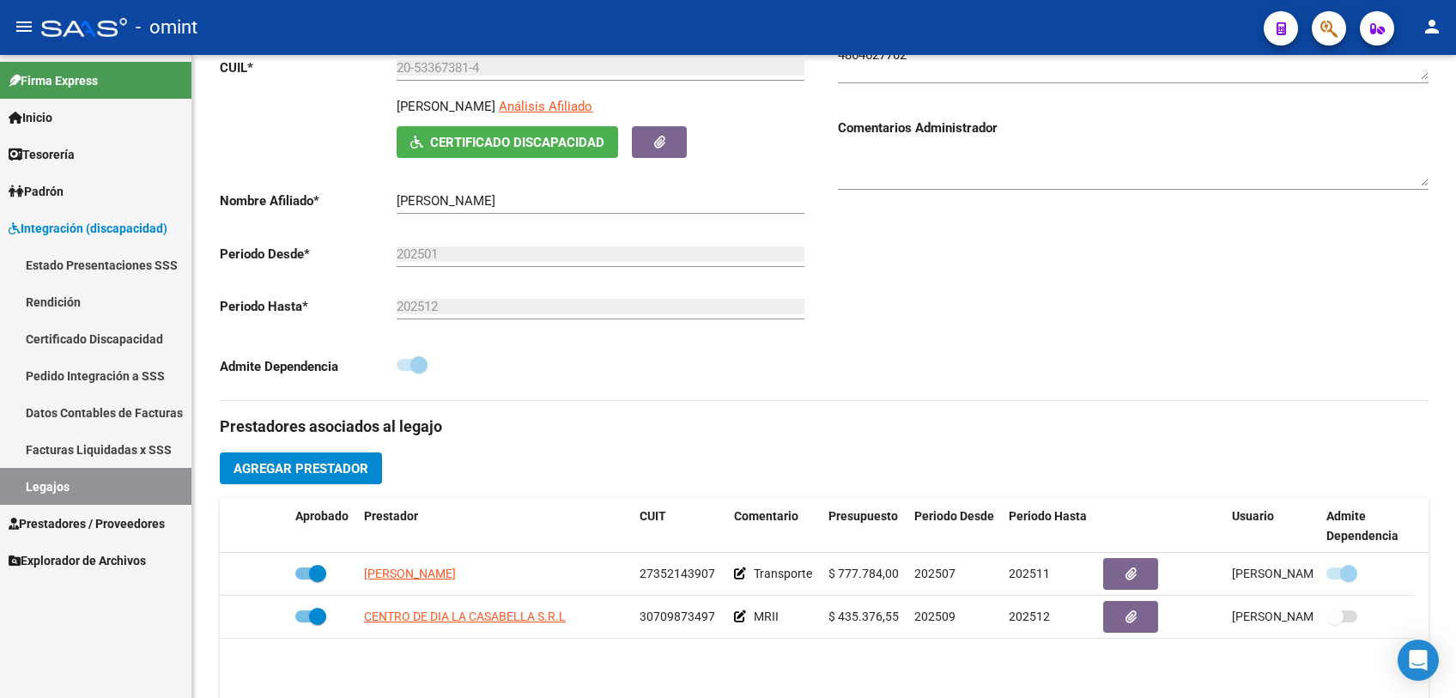
click at [59, 479] on link "Legajos" at bounding box center [95, 486] width 191 height 37
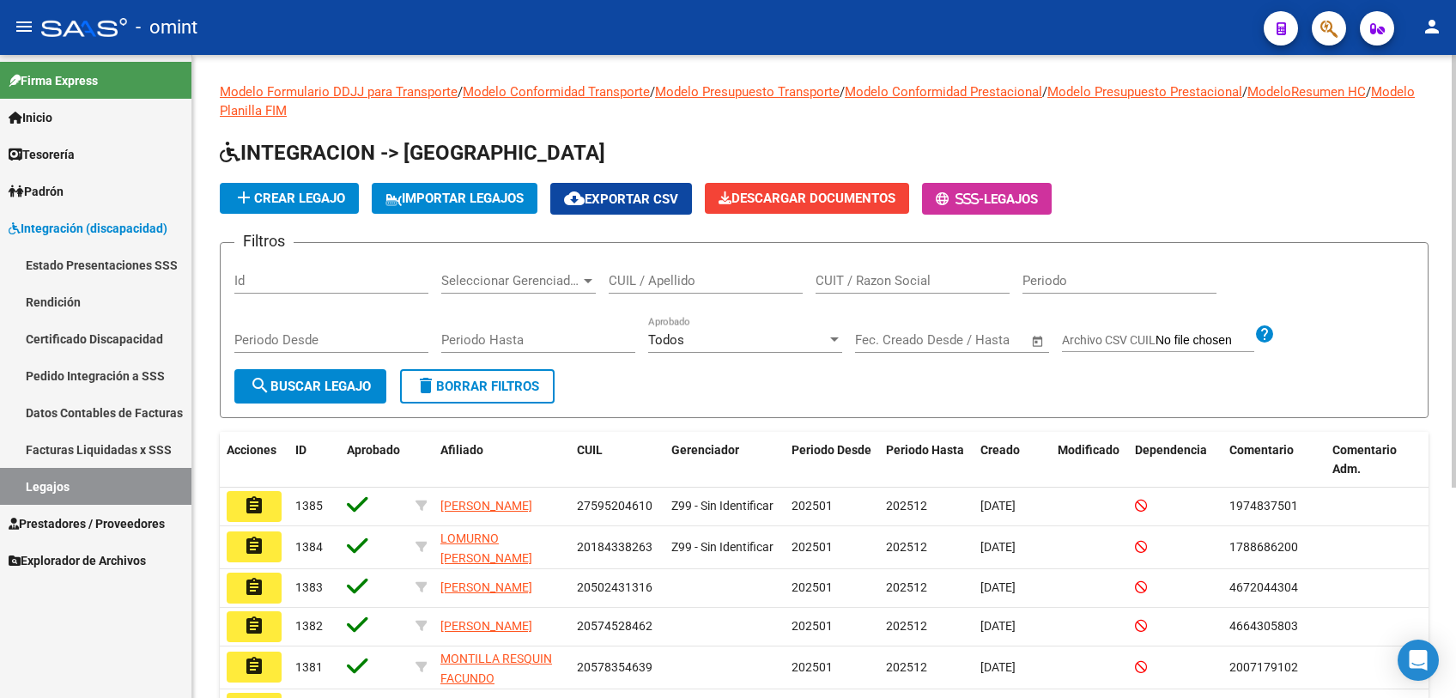
click at [737, 277] on input "CUIL / Apellido" at bounding box center [706, 280] width 194 height 15
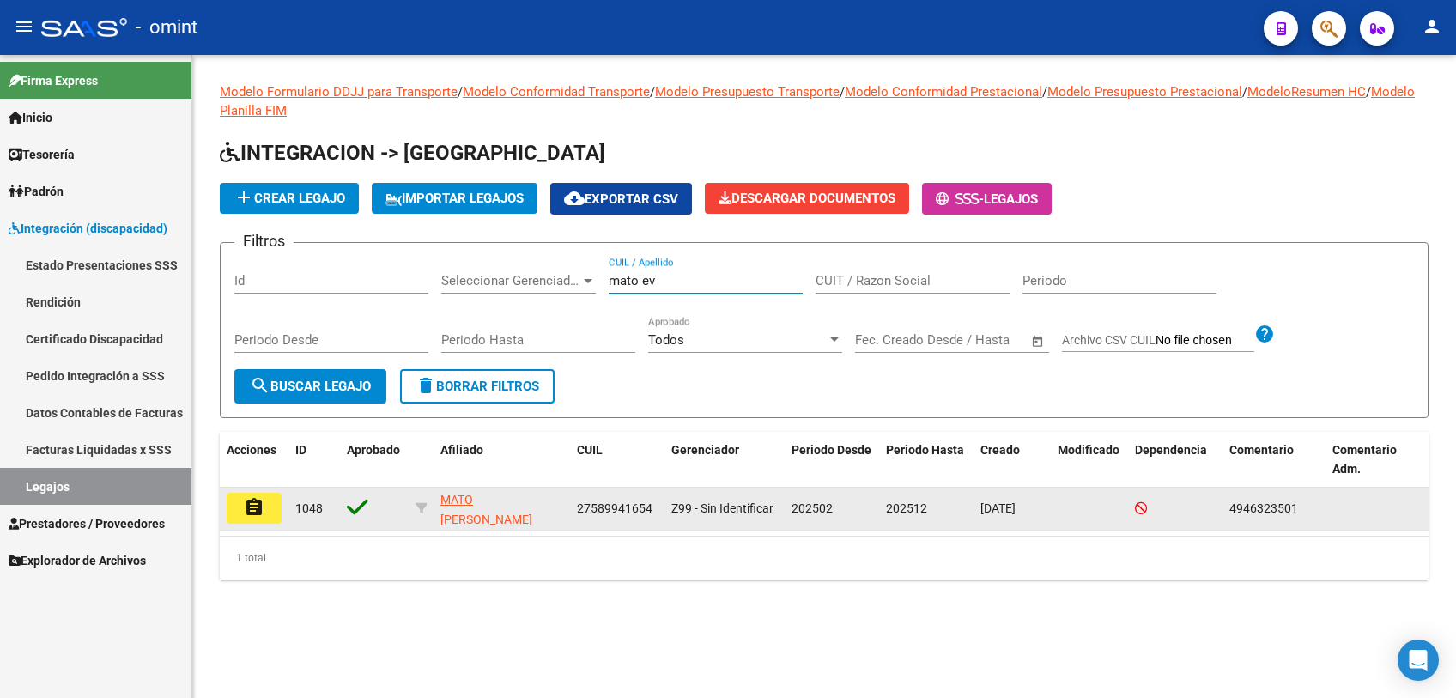
type input "mato ev"
click at [256, 495] on button "assignment" at bounding box center [254, 508] width 55 height 31
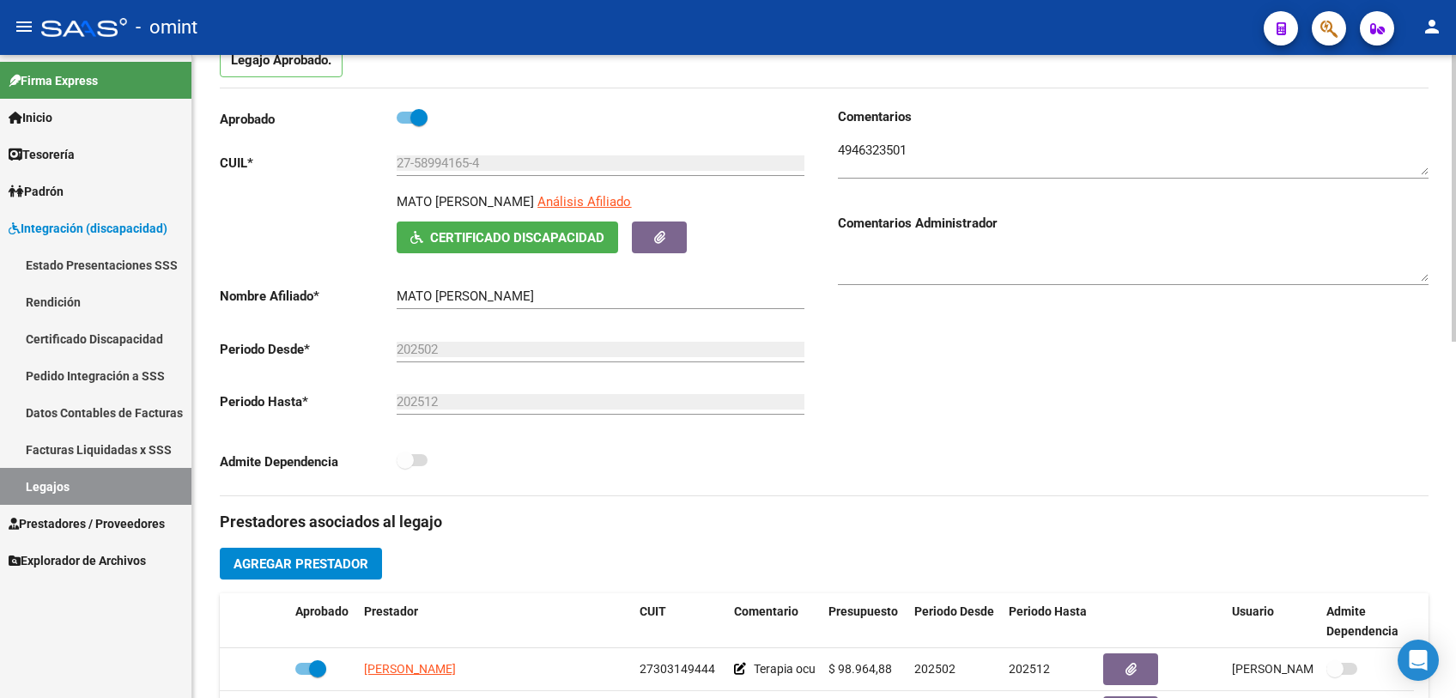
scroll to position [476, 0]
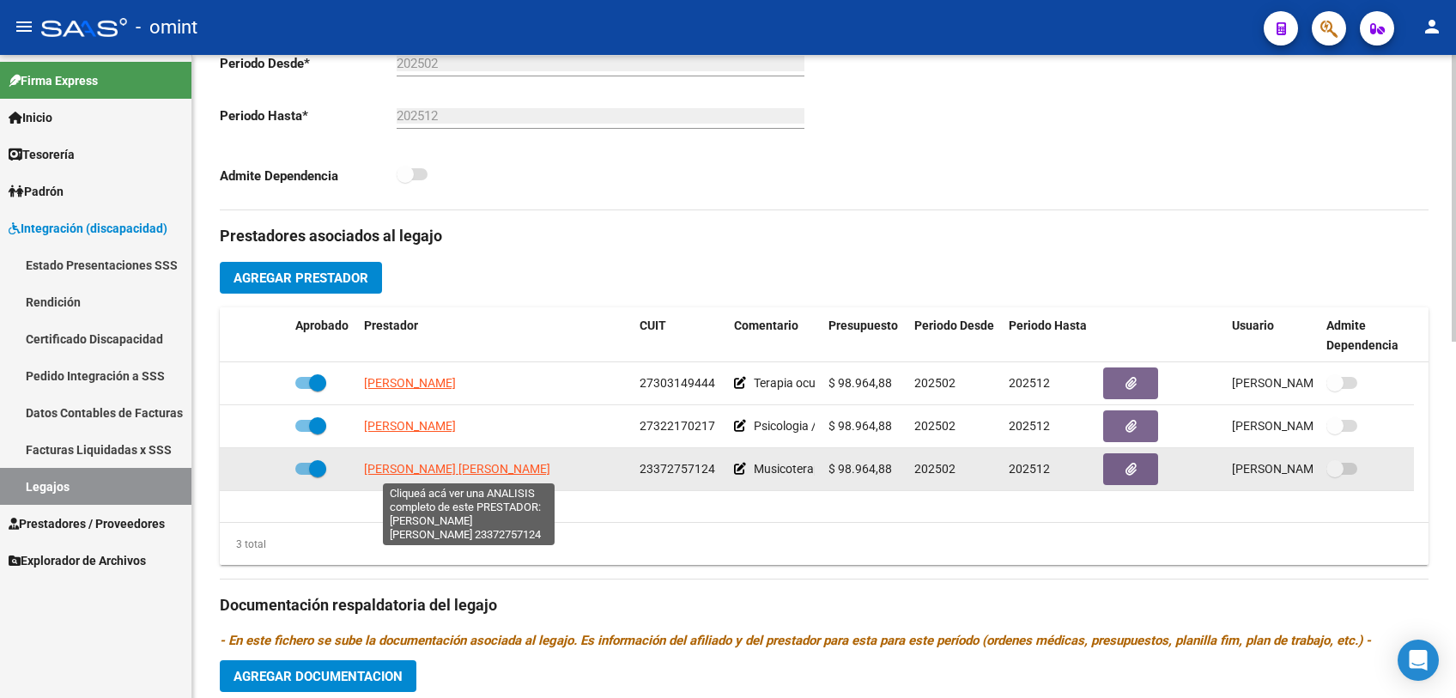
click at [452, 471] on span "[PERSON_NAME] [PERSON_NAME]" at bounding box center [457, 469] width 186 height 14
type textarea "23372757124"
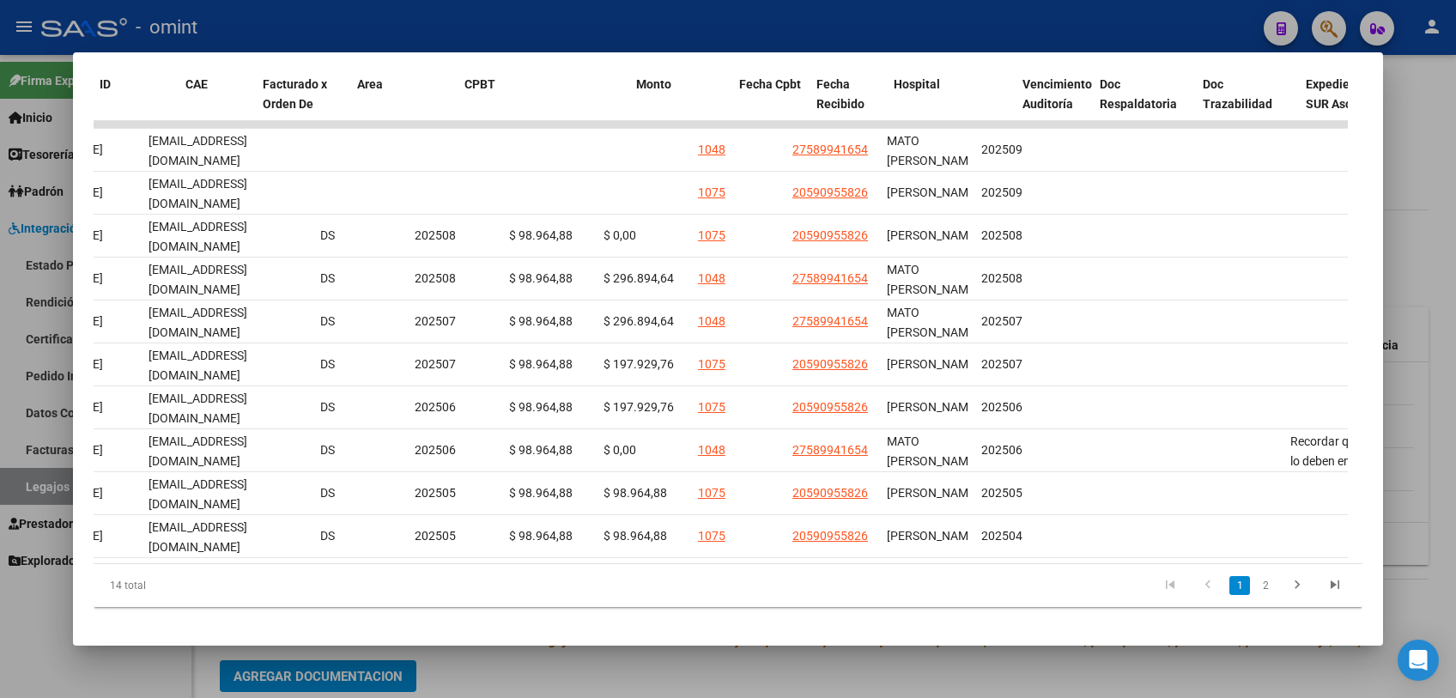
scroll to position [0, 0]
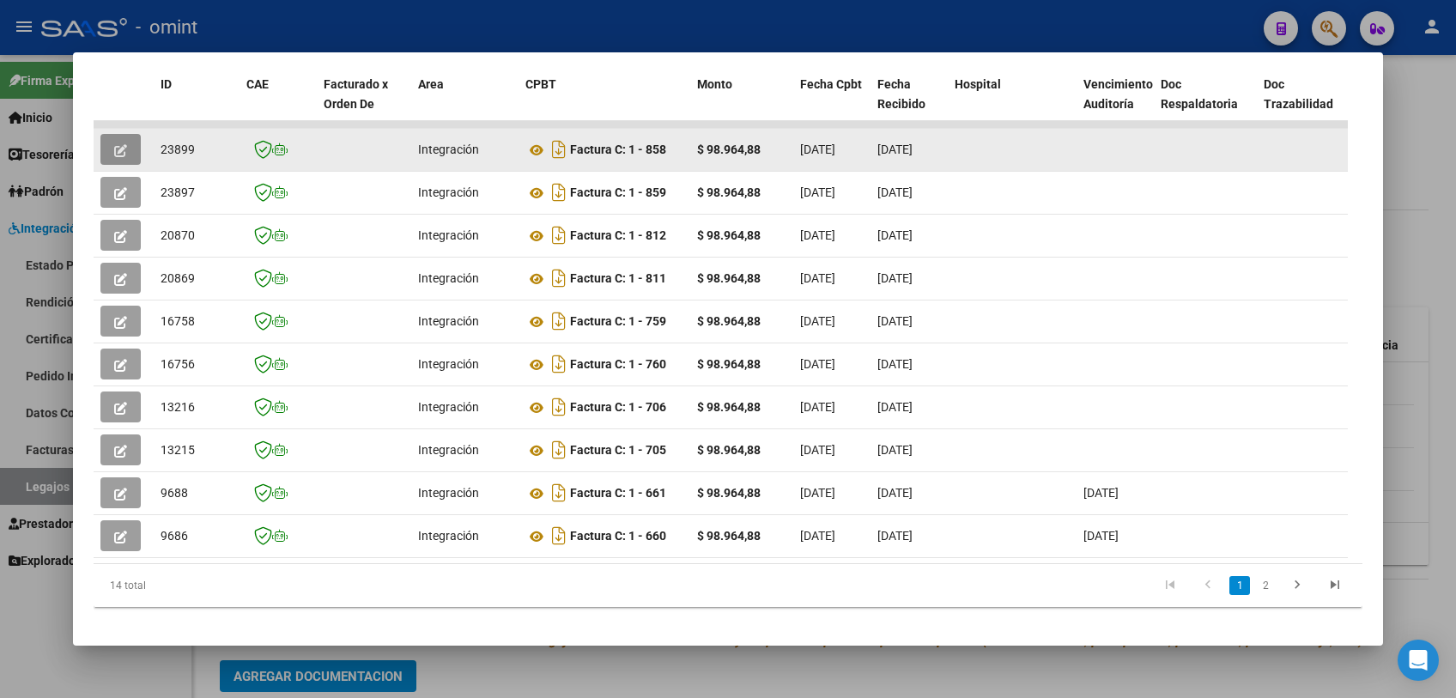
click at [115, 147] on icon "button" at bounding box center [120, 150] width 13 height 13
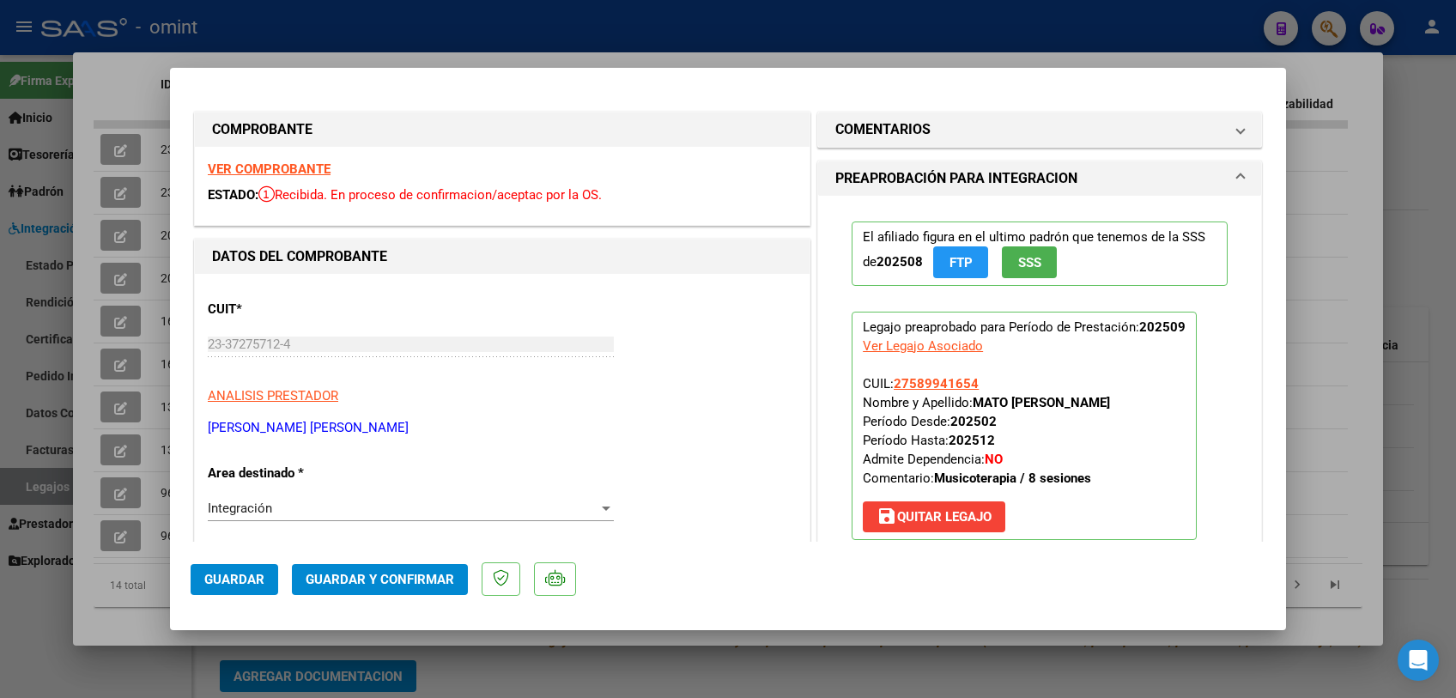
click at [307, 167] on strong "VER COMPROBANTE" at bounding box center [269, 168] width 123 height 15
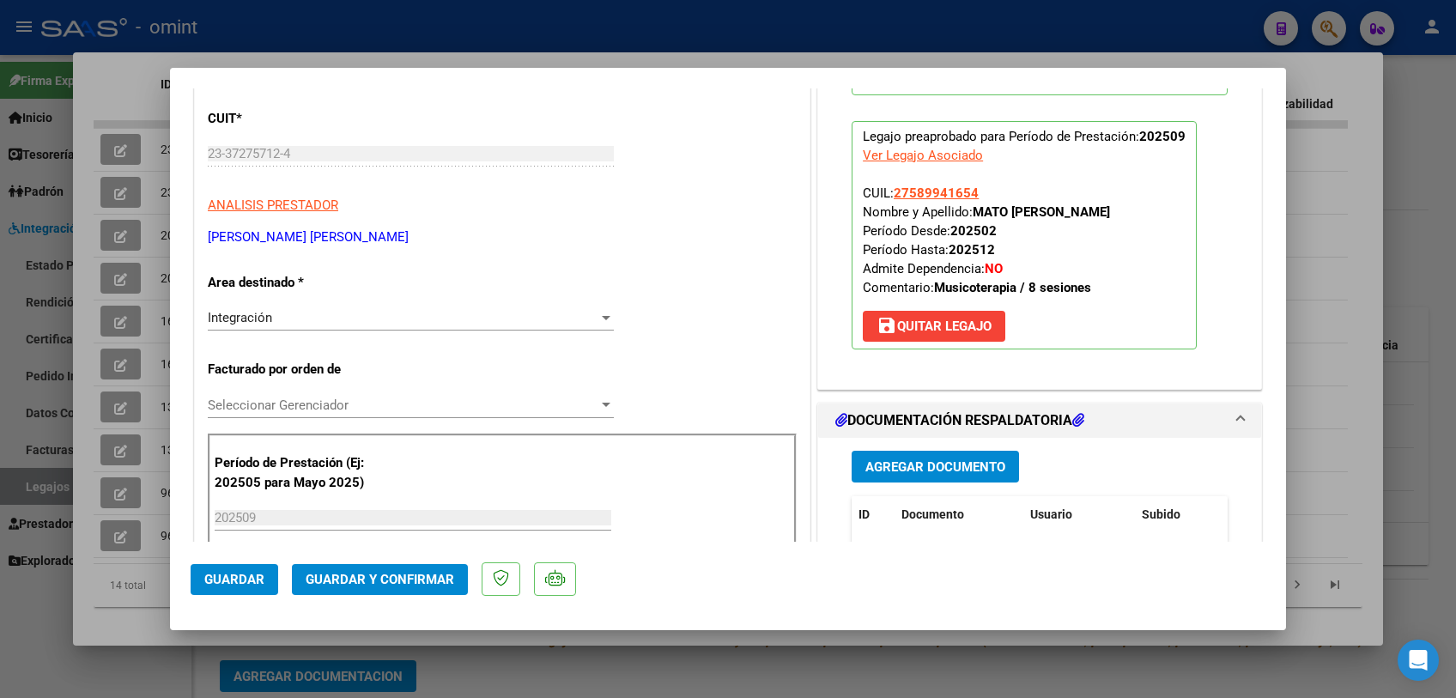
scroll to position [286, 0]
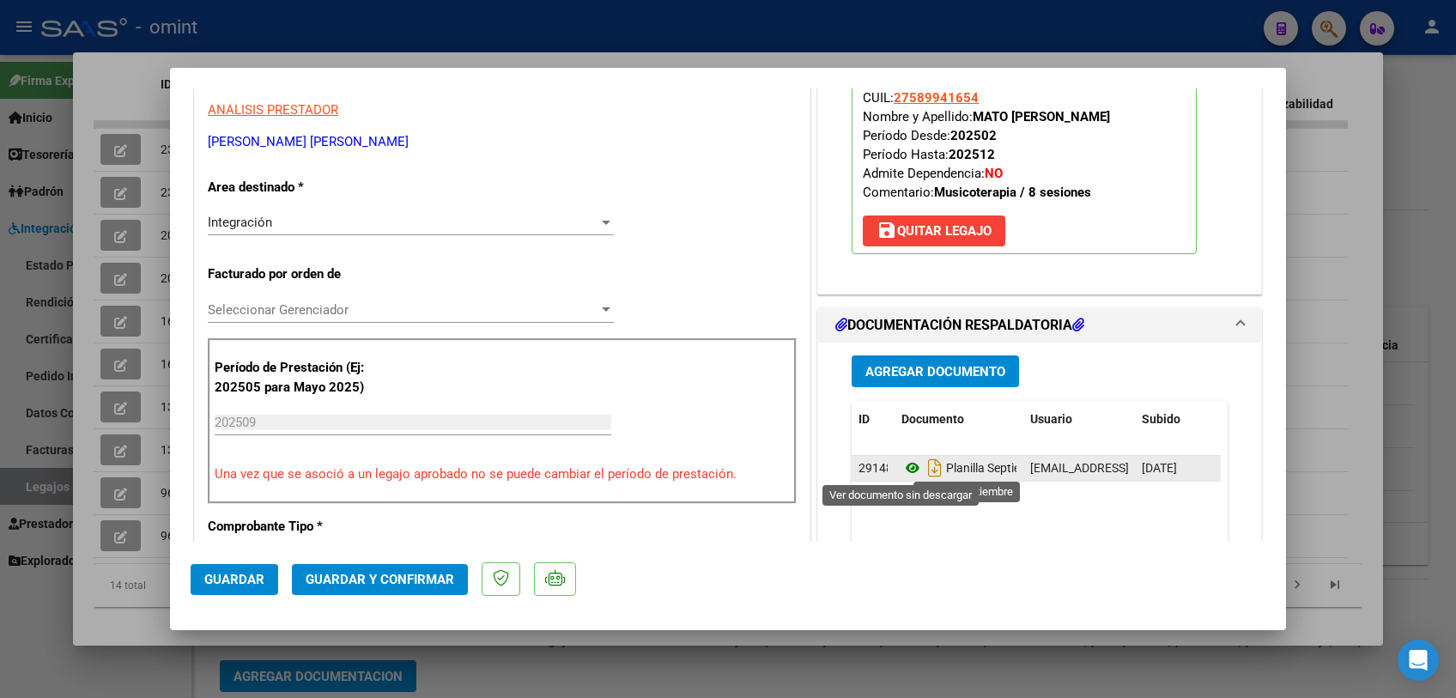
click at [909, 467] on icon at bounding box center [912, 468] width 22 height 21
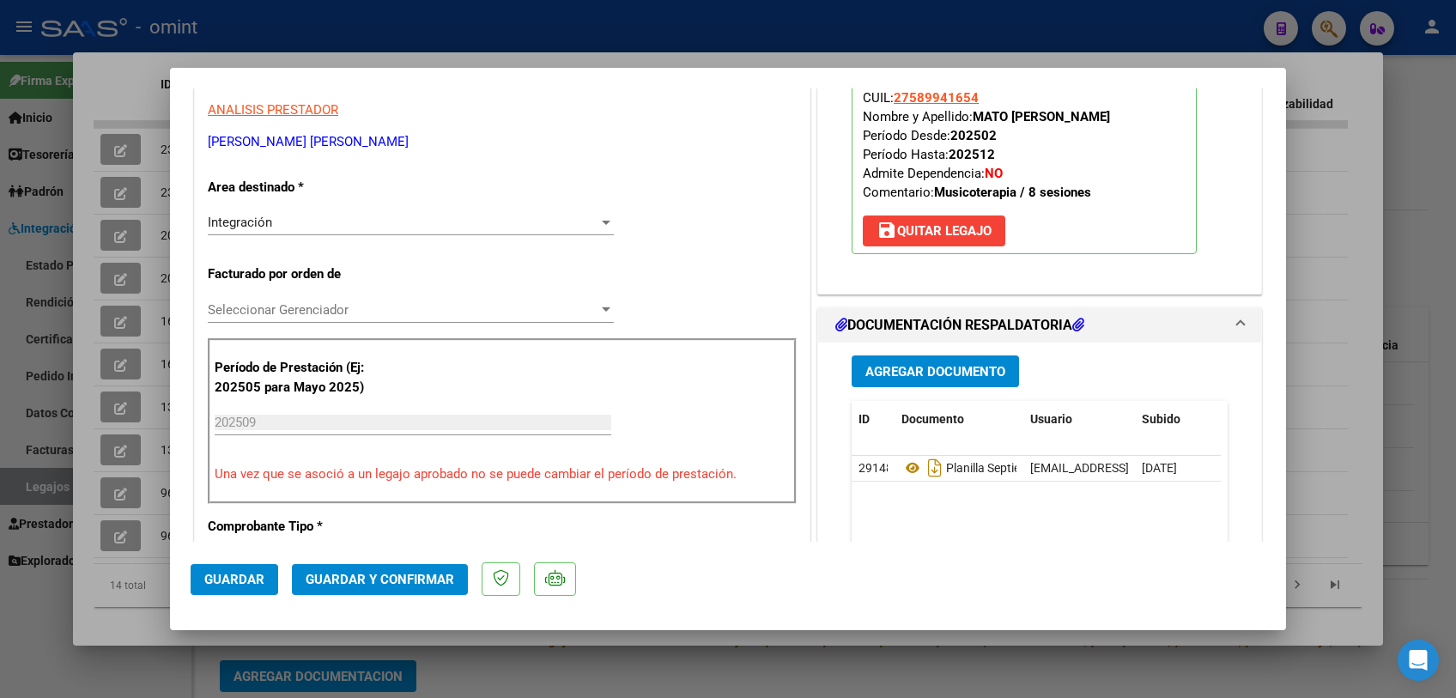
click at [402, 297] on div "Seleccionar Gerenciador Seleccionar Gerenciador" at bounding box center [411, 310] width 406 height 26
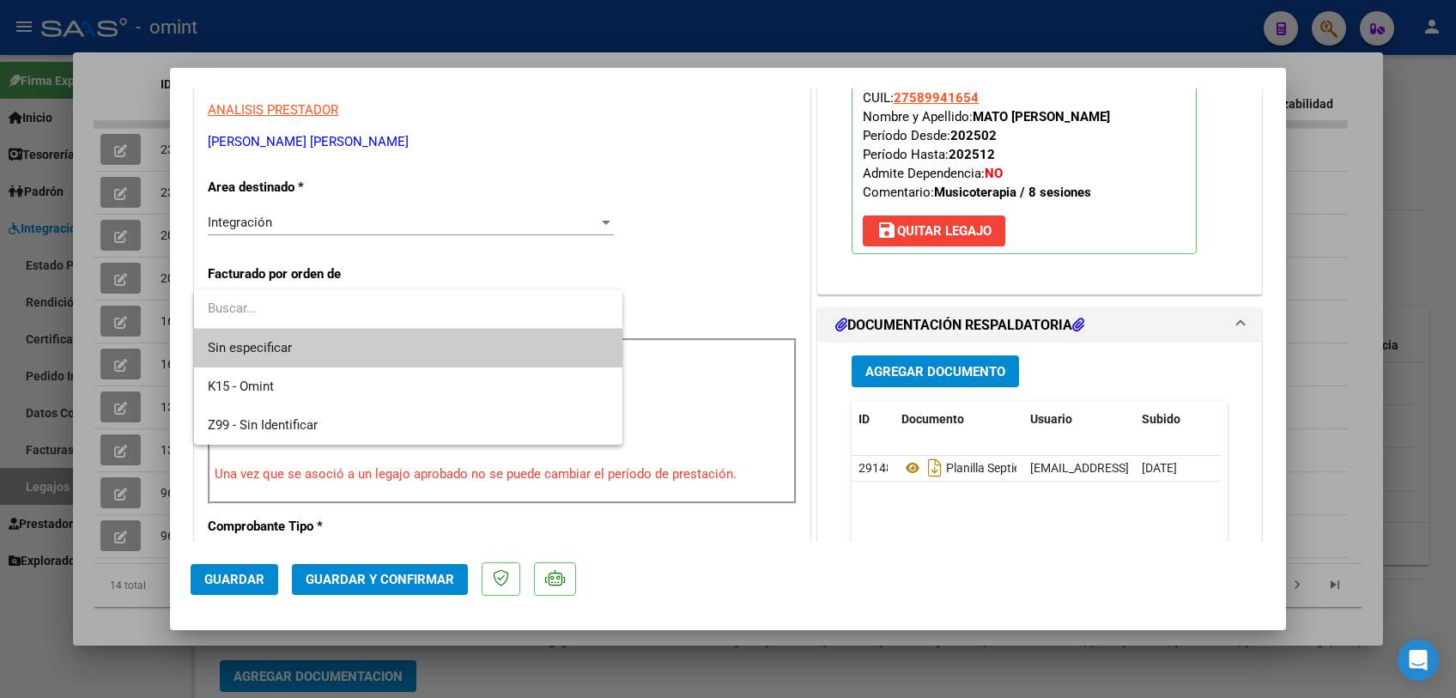
click at [394, 349] on span "Sin especificar" at bounding box center [408, 348] width 401 height 39
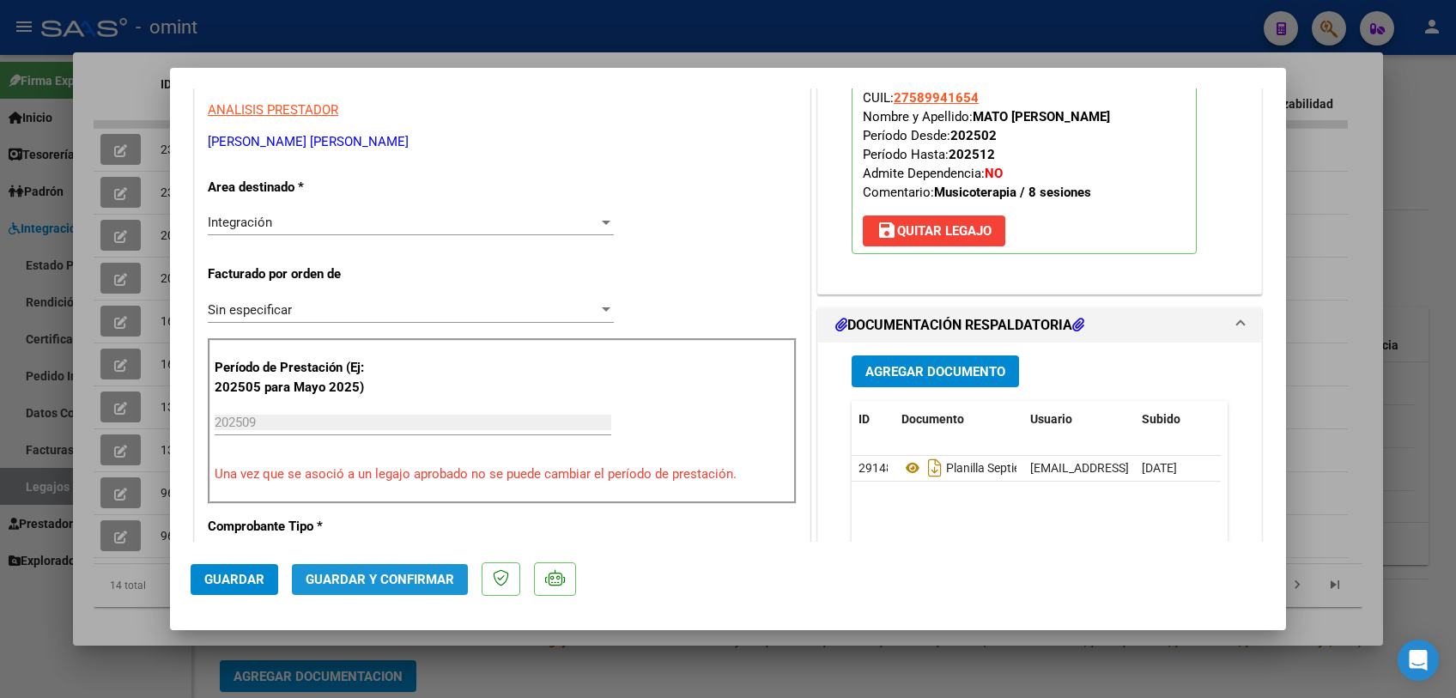
click at [396, 570] on button "Guardar y Confirmar" at bounding box center [380, 579] width 176 height 31
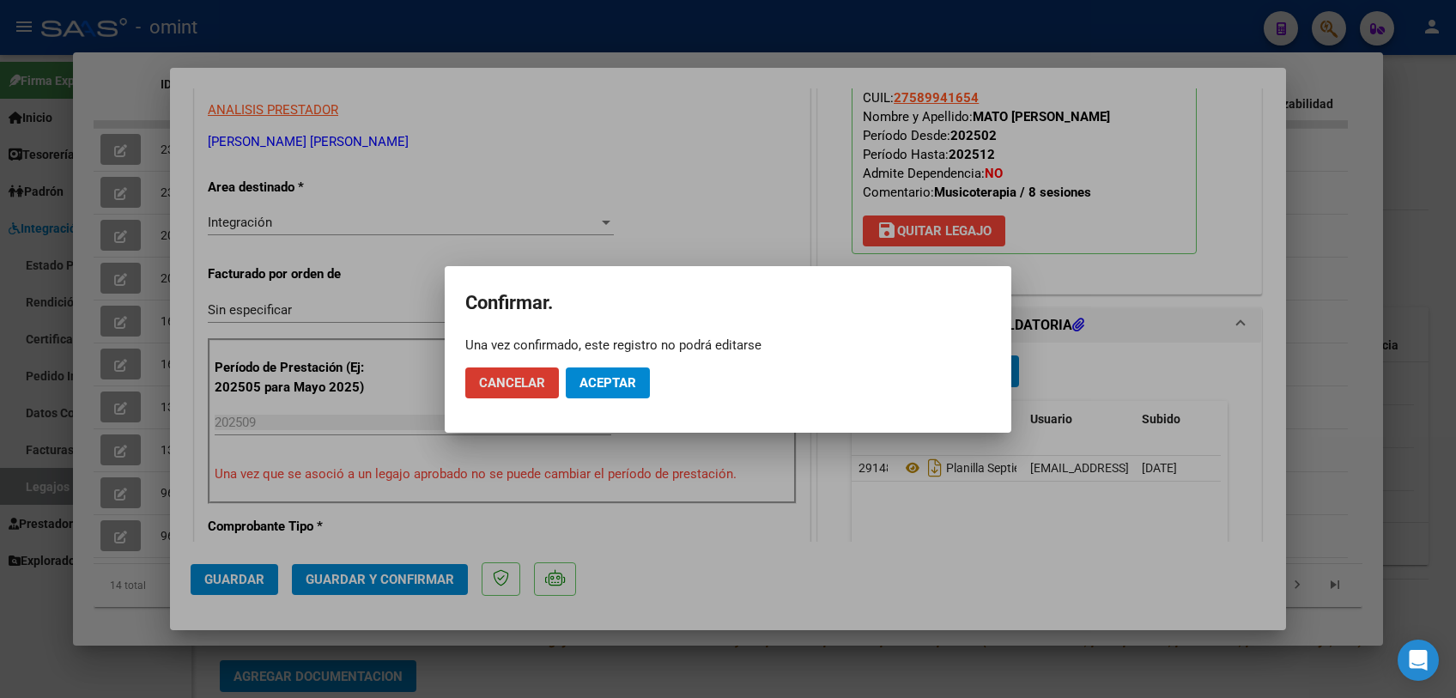
click at [595, 375] on span "Aceptar" at bounding box center [607, 382] width 57 height 15
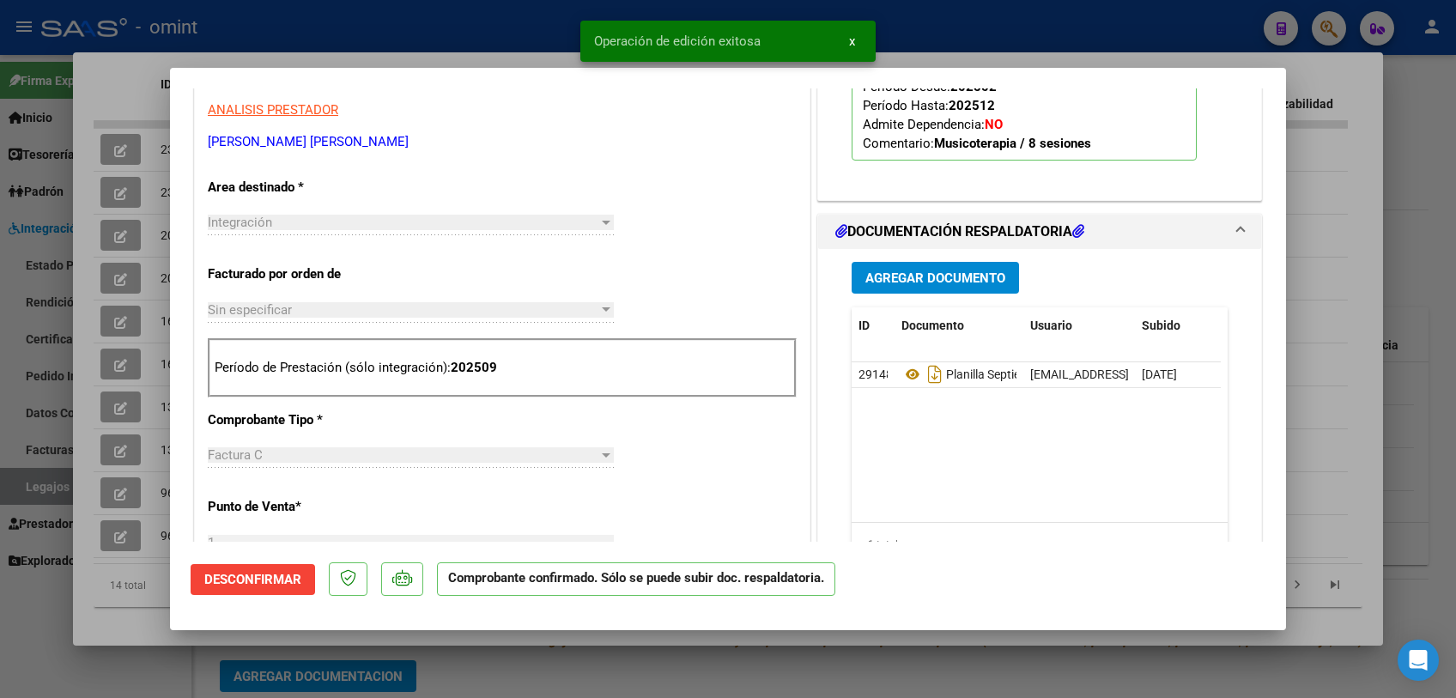
click at [634, 666] on div at bounding box center [728, 349] width 1456 height 698
type input "$ 0,00"
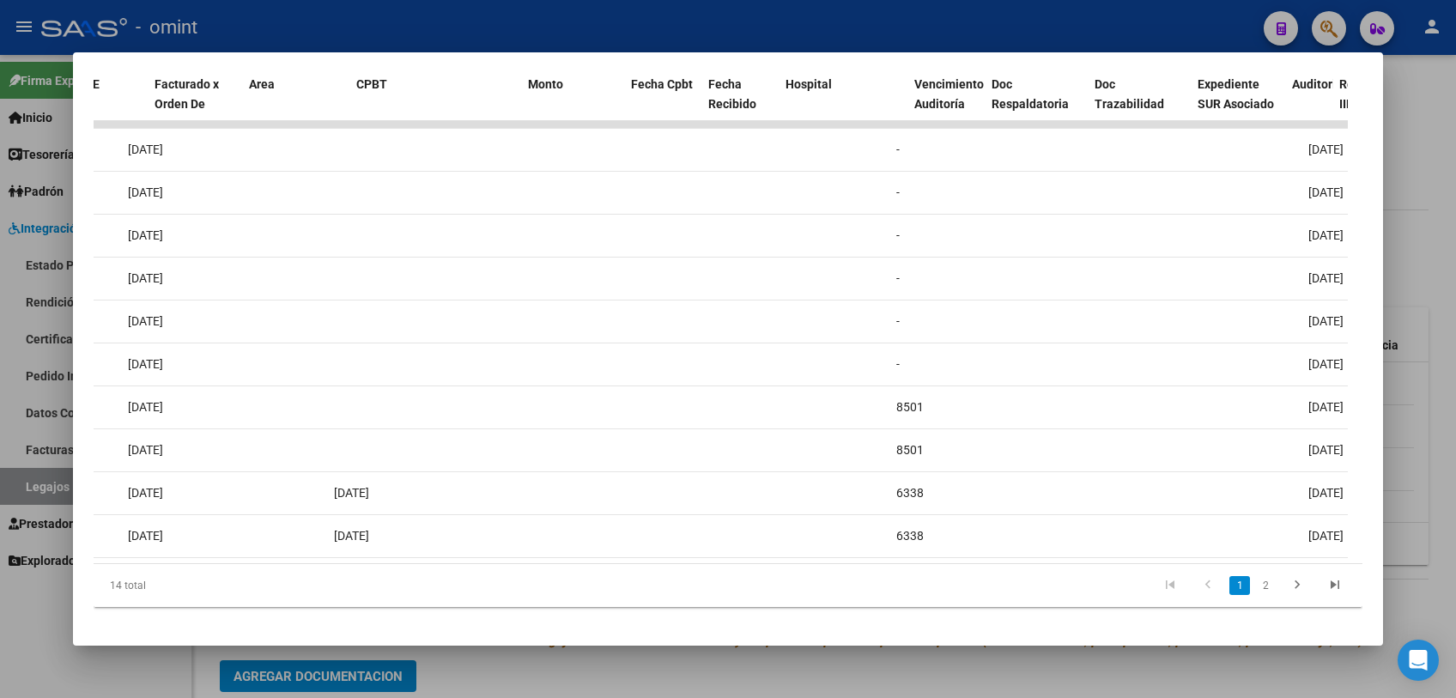
scroll to position [0, 100]
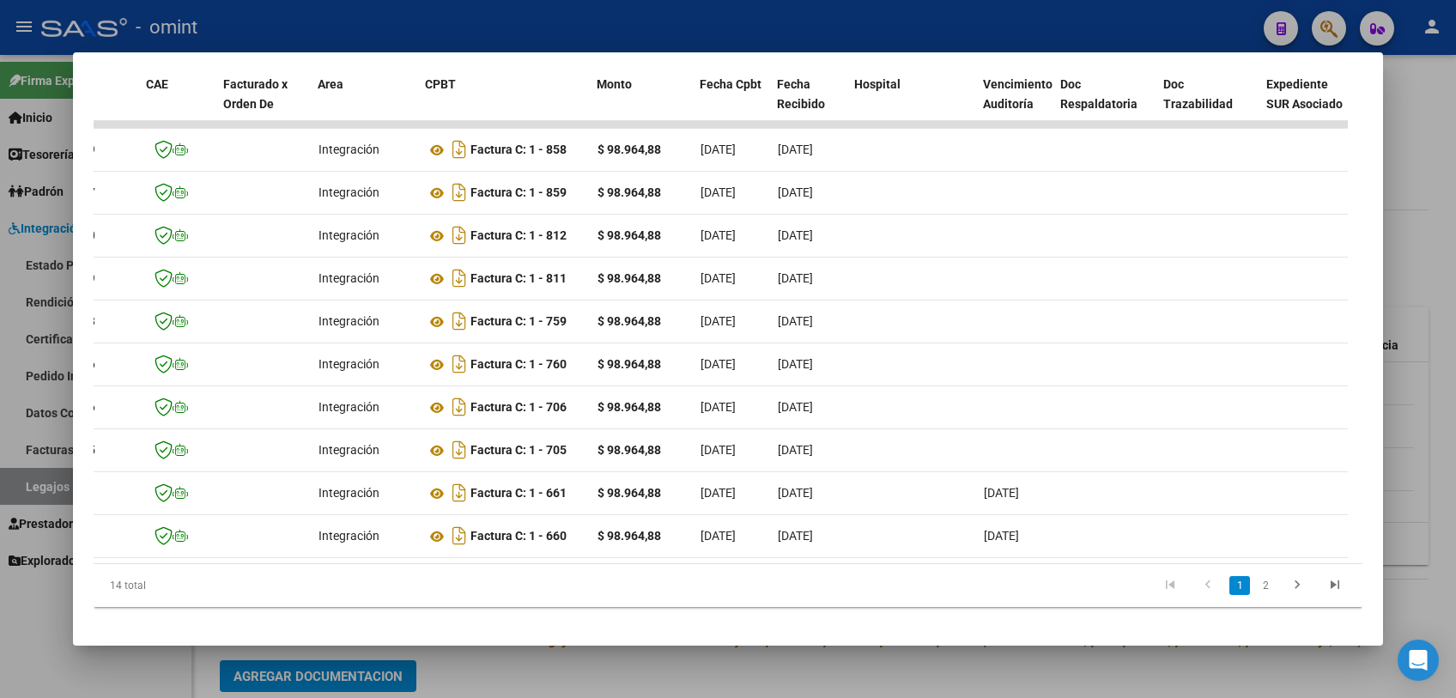
click at [536, 677] on div at bounding box center [728, 349] width 1456 height 698
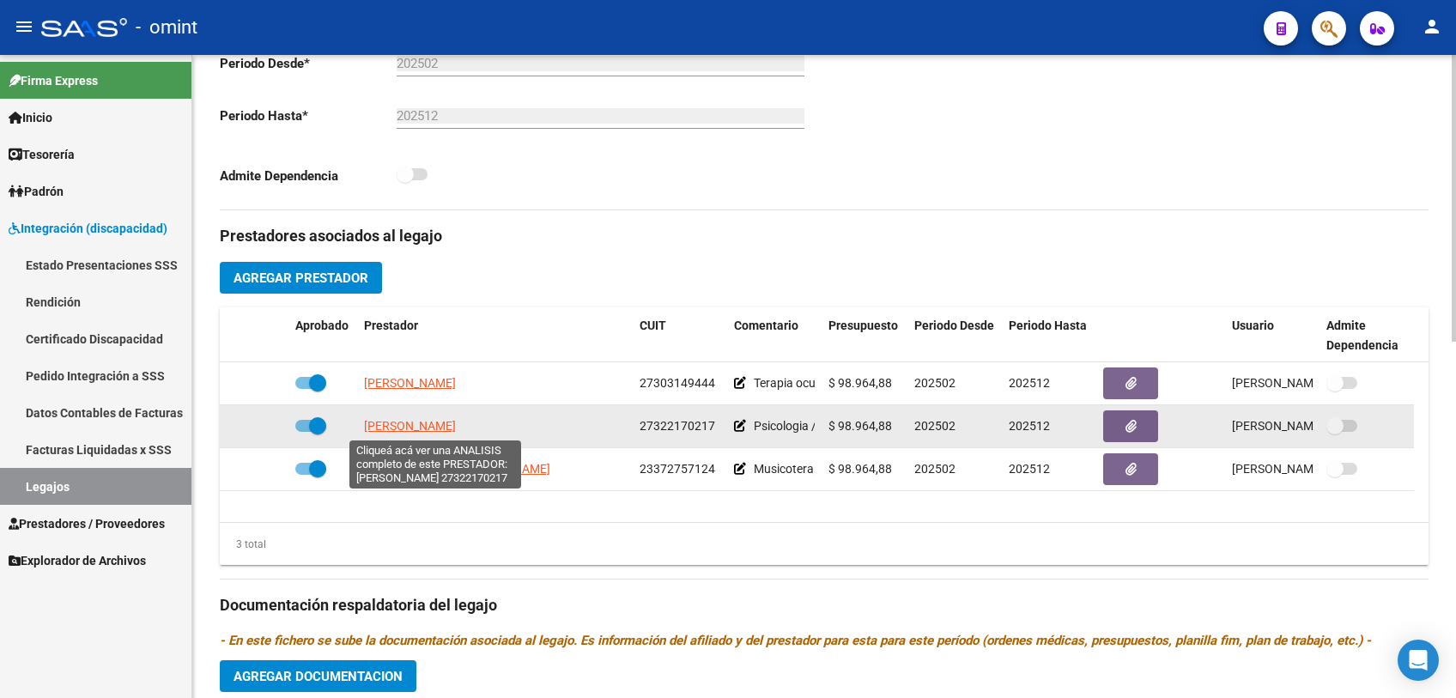
click at [452, 426] on span "[PERSON_NAME]" at bounding box center [410, 426] width 92 height 14
type textarea "27322170217"
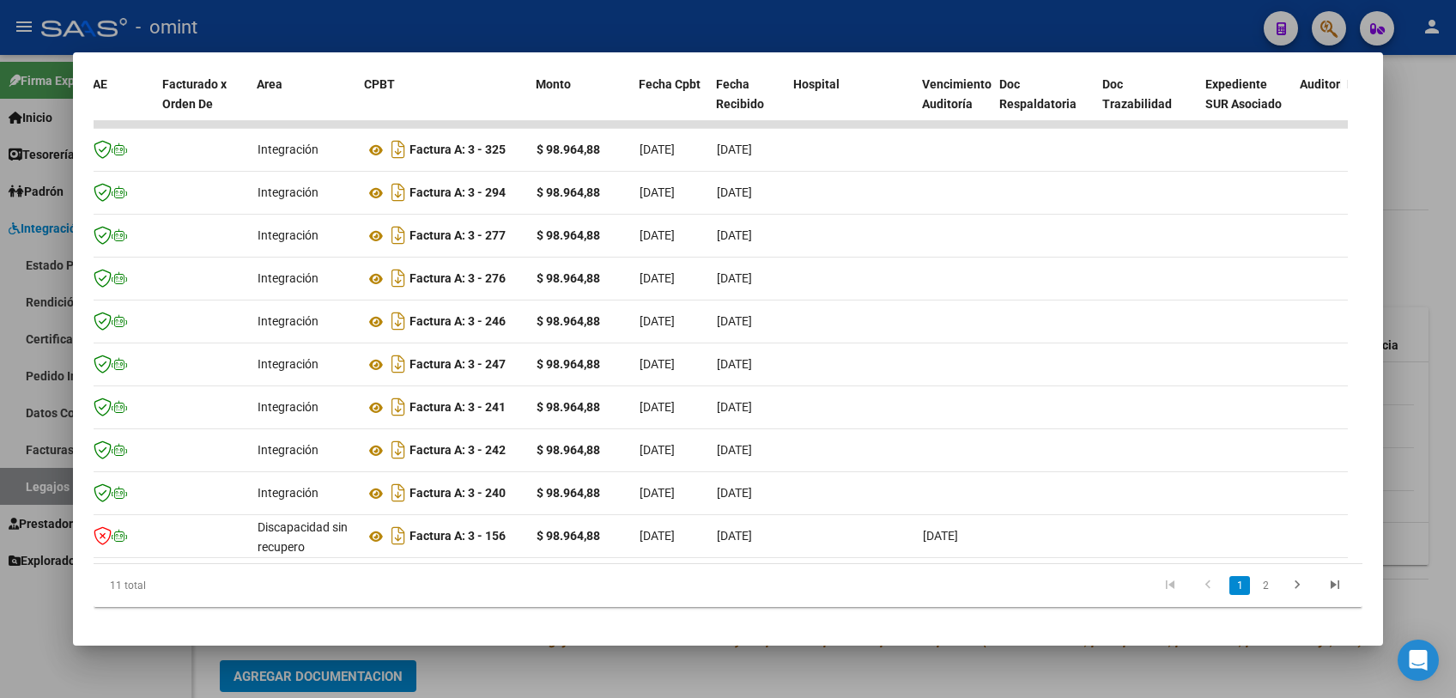
scroll to position [0, 0]
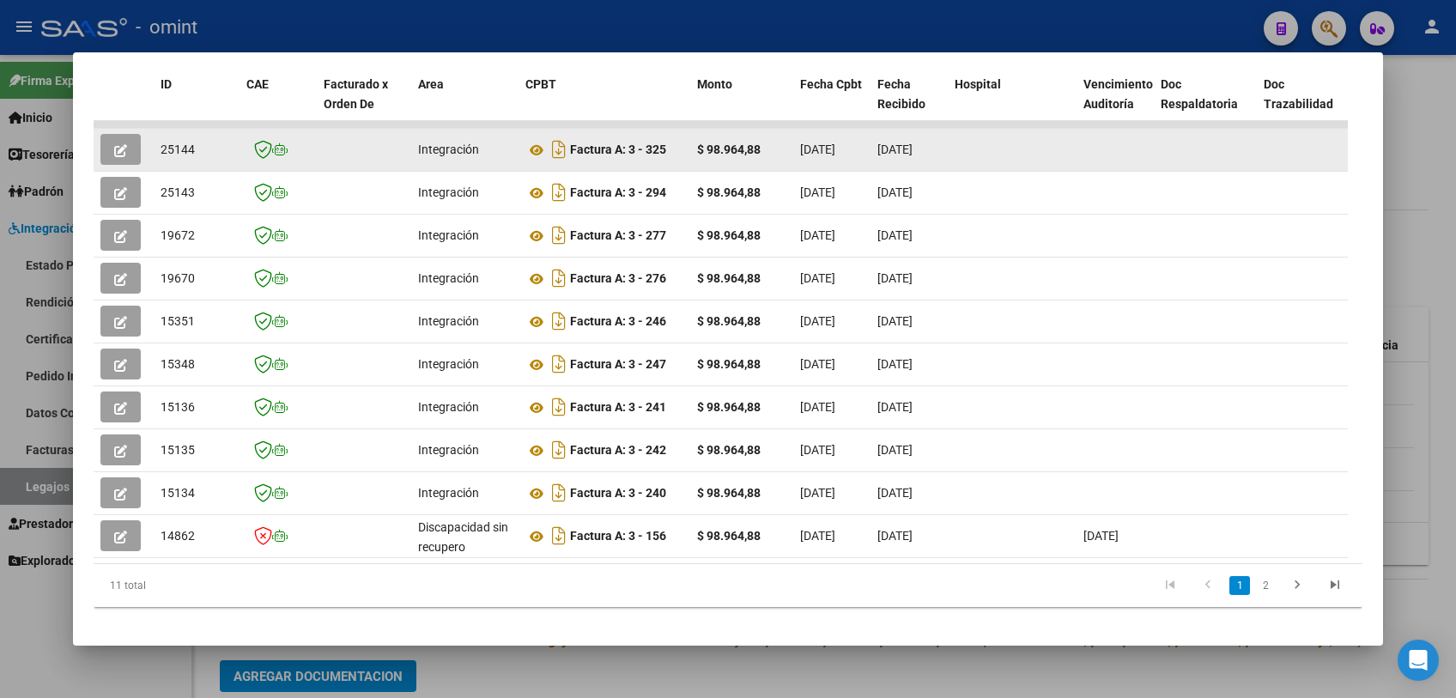
click at [126, 153] on icon "button" at bounding box center [120, 150] width 13 height 13
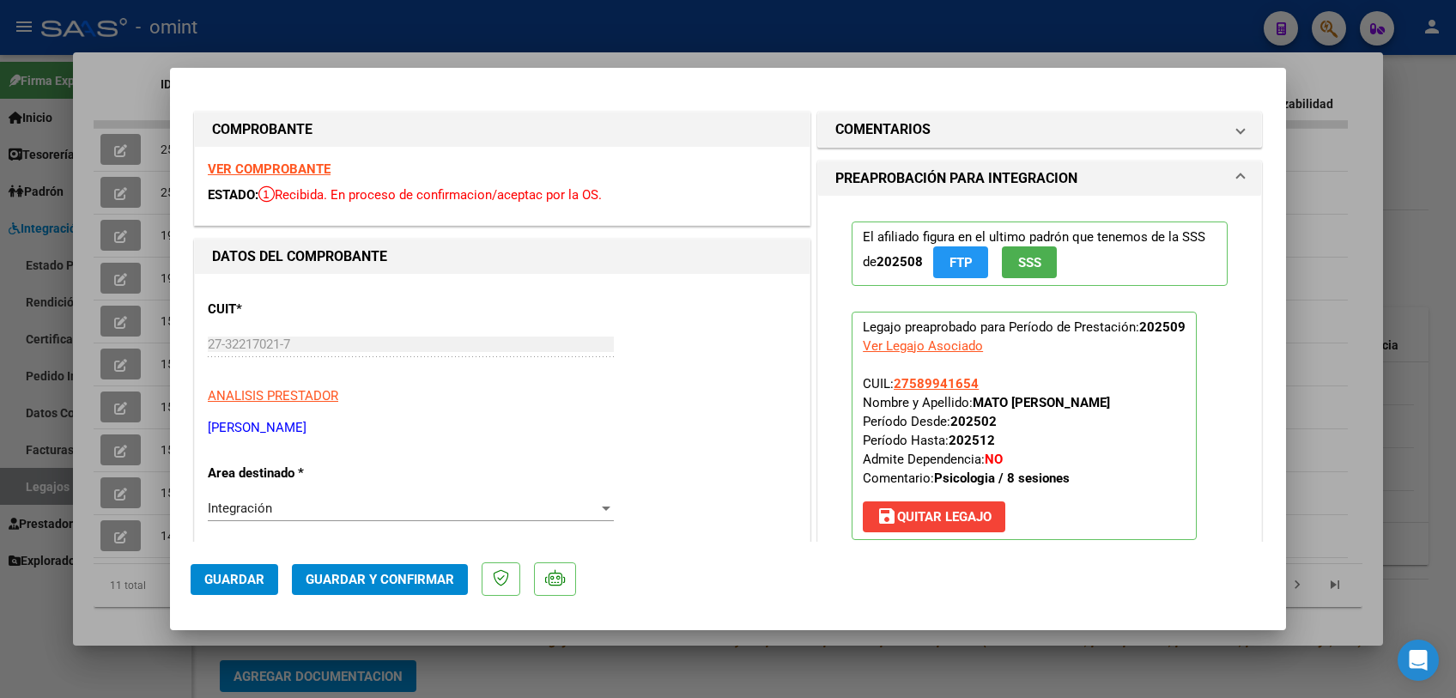
click at [291, 163] on strong "VER COMPROBANTE" at bounding box center [269, 168] width 123 height 15
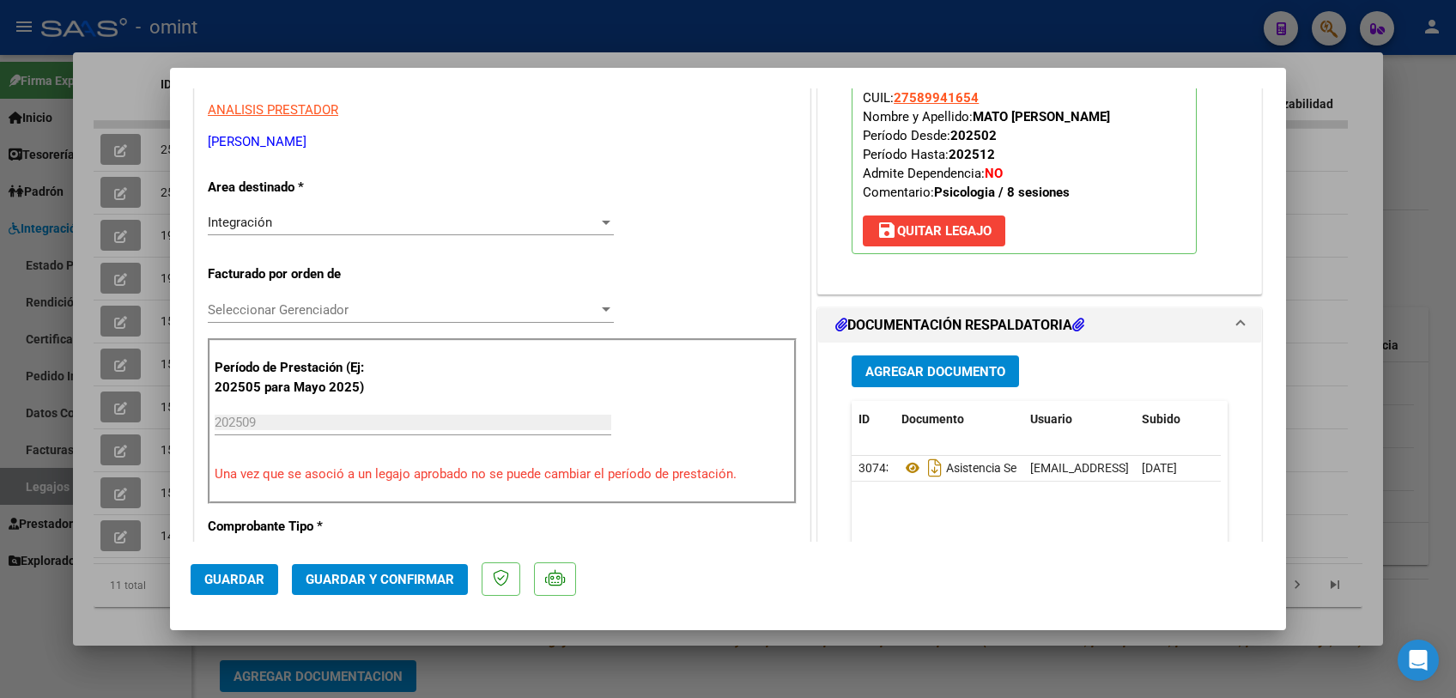
scroll to position [476, 0]
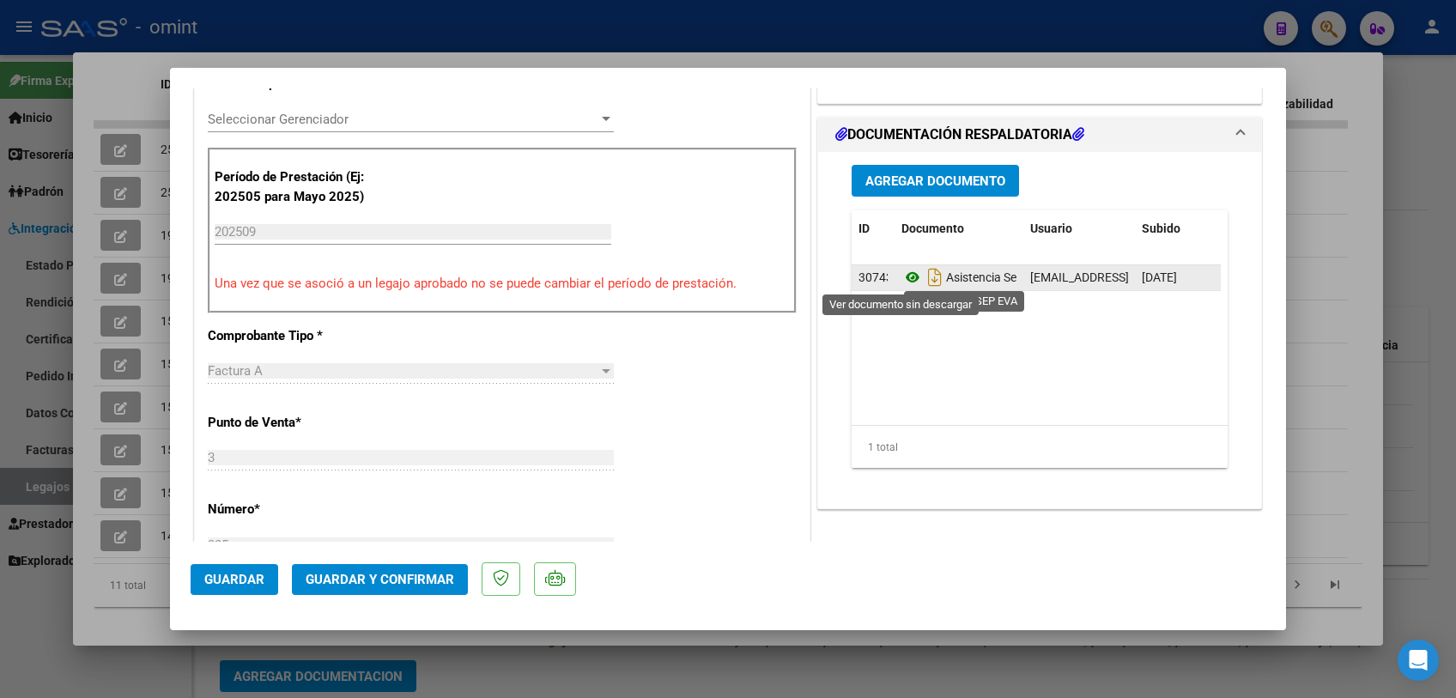
click at [906, 270] on icon at bounding box center [912, 277] width 22 height 21
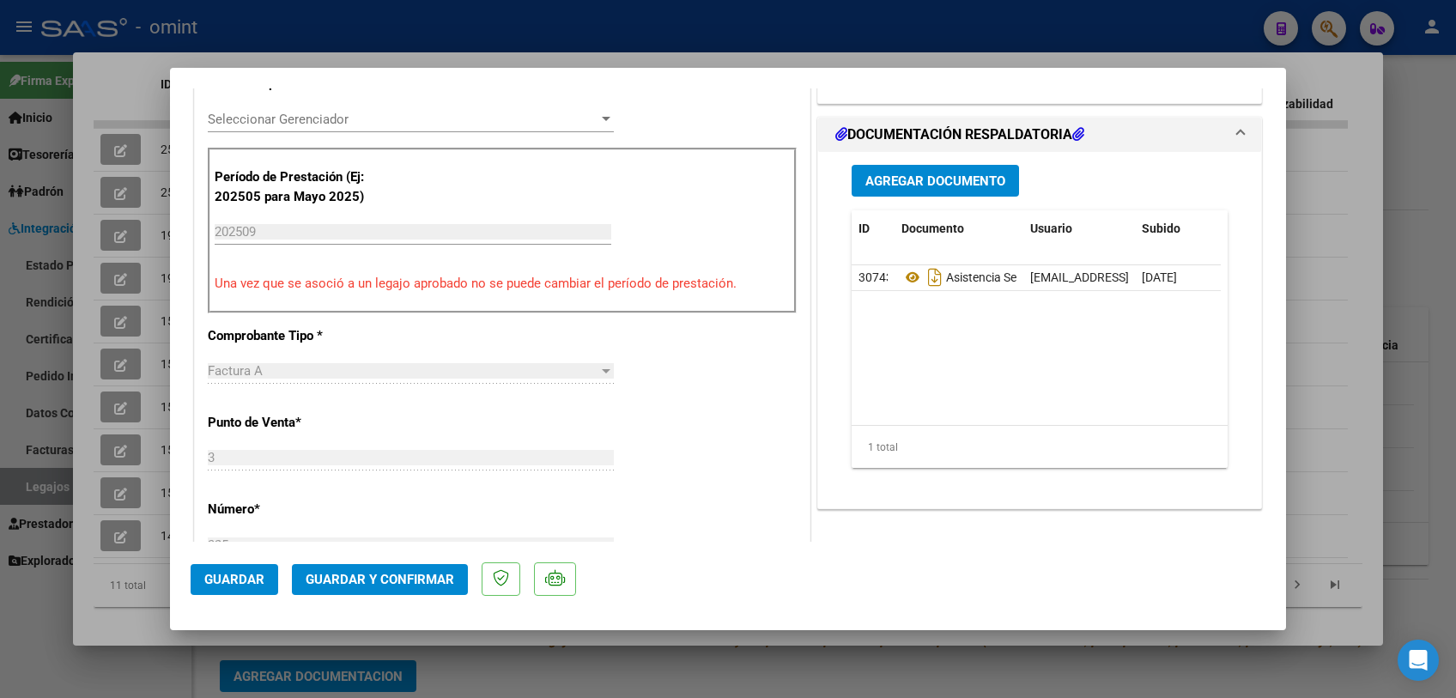
click at [387, 101] on div "CUIT * 27-32217021-7 Ingresar CUIT ANALISIS PRESTADOR [PERSON_NAME] ARCA Padrón…" at bounding box center [502, 531] width 615 height 1469
click at [386, 113] on span "Seleccionar Gerenciador" at bounding box center [403, 119] width 391 height 15
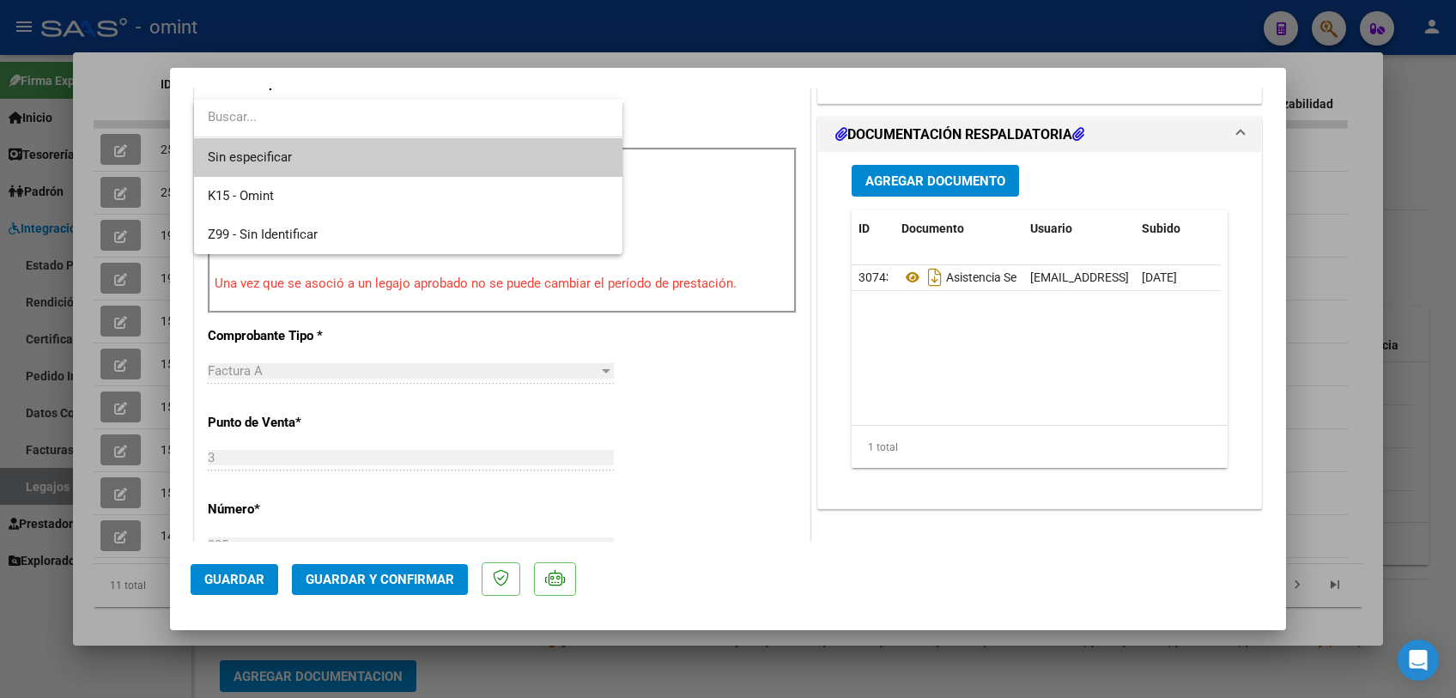
click at [371, 162] on span "Sin especificar" at bounding box center [408, 157] width 401 height 39
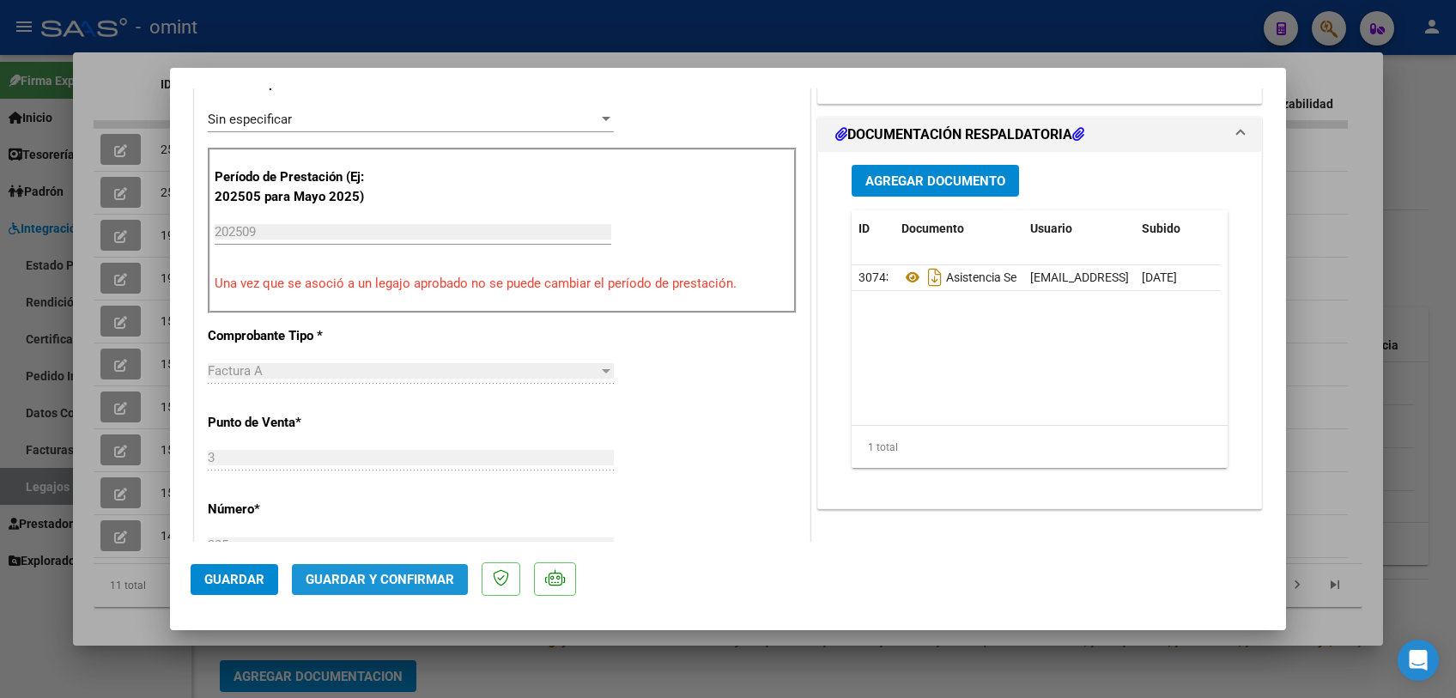
click at [378, 587] on button "Guardar y Confirmar" at bounding box center [380, 579] width 176 height 31
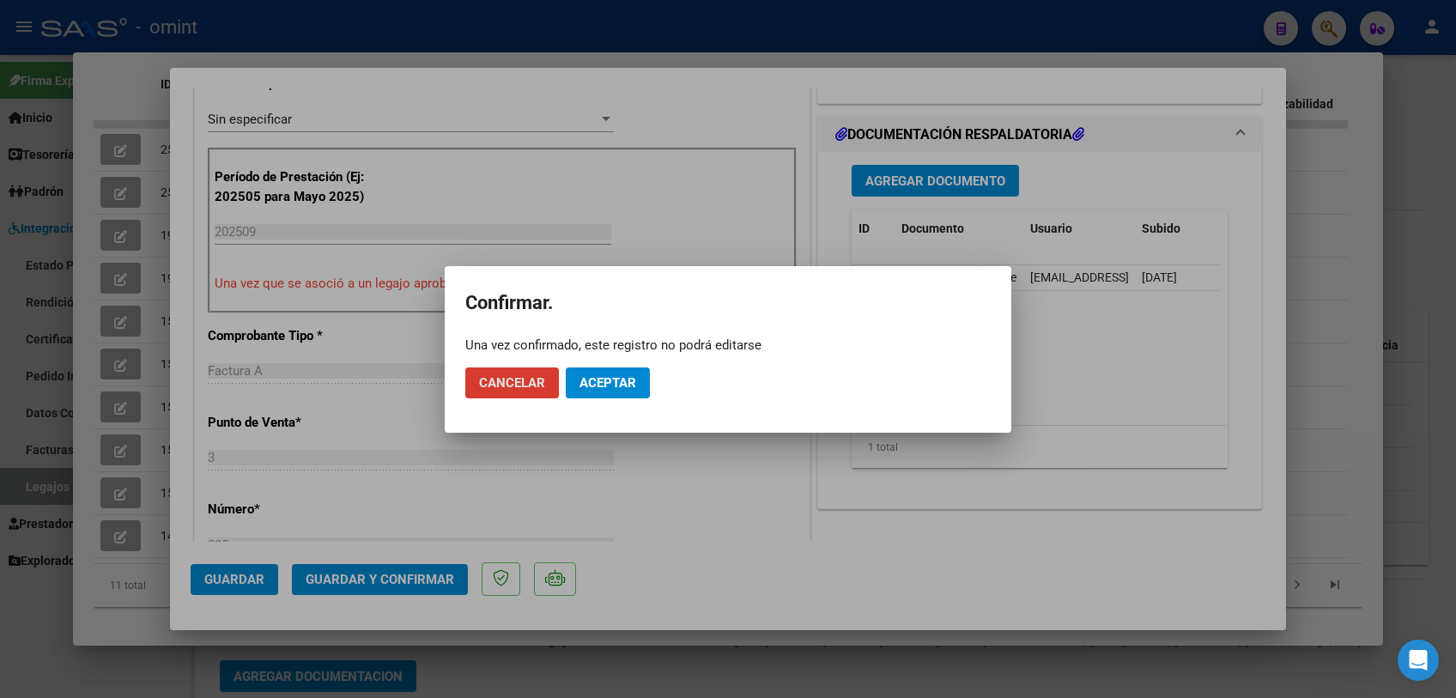
click at [598, 383] on span "Aceptar" at bounding box center [607, 382] width 57 height 15
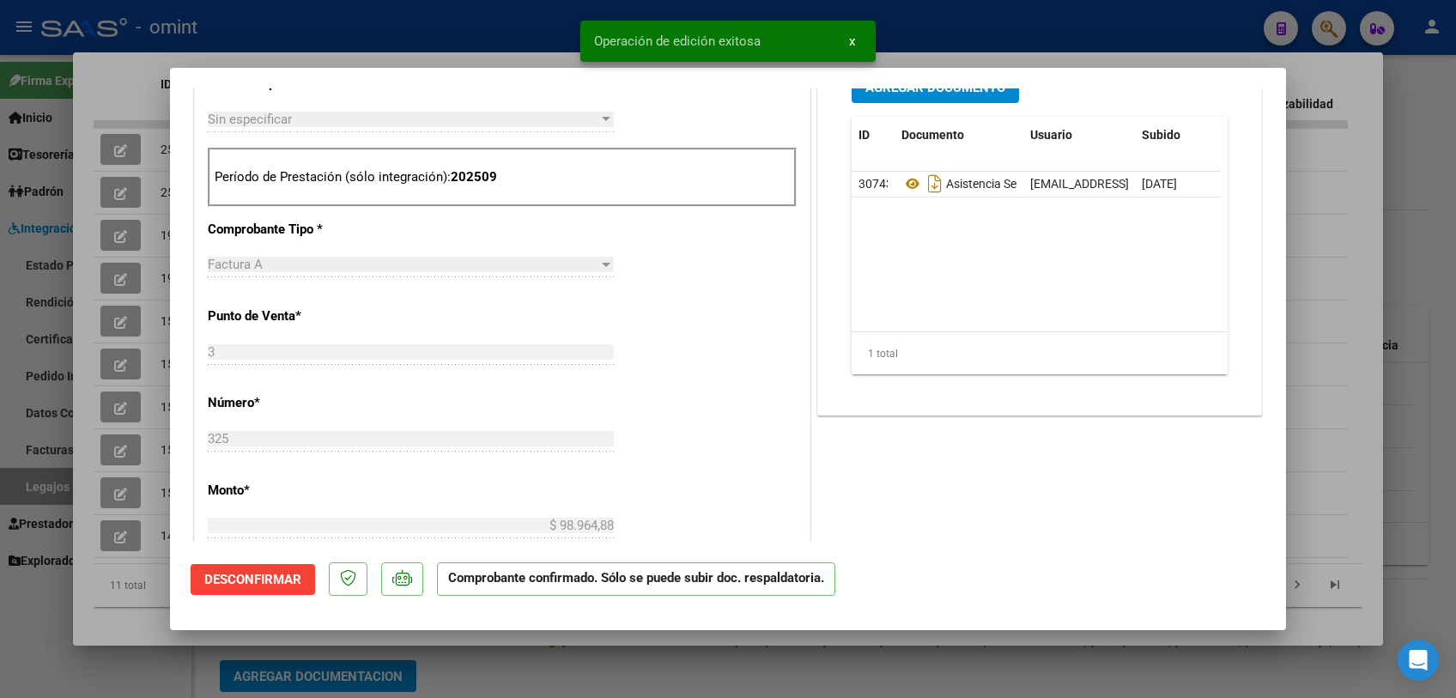
click at [561, 677] on div at bounding box center [728, 349] width 1456 height 698
type input "$ 0,00"
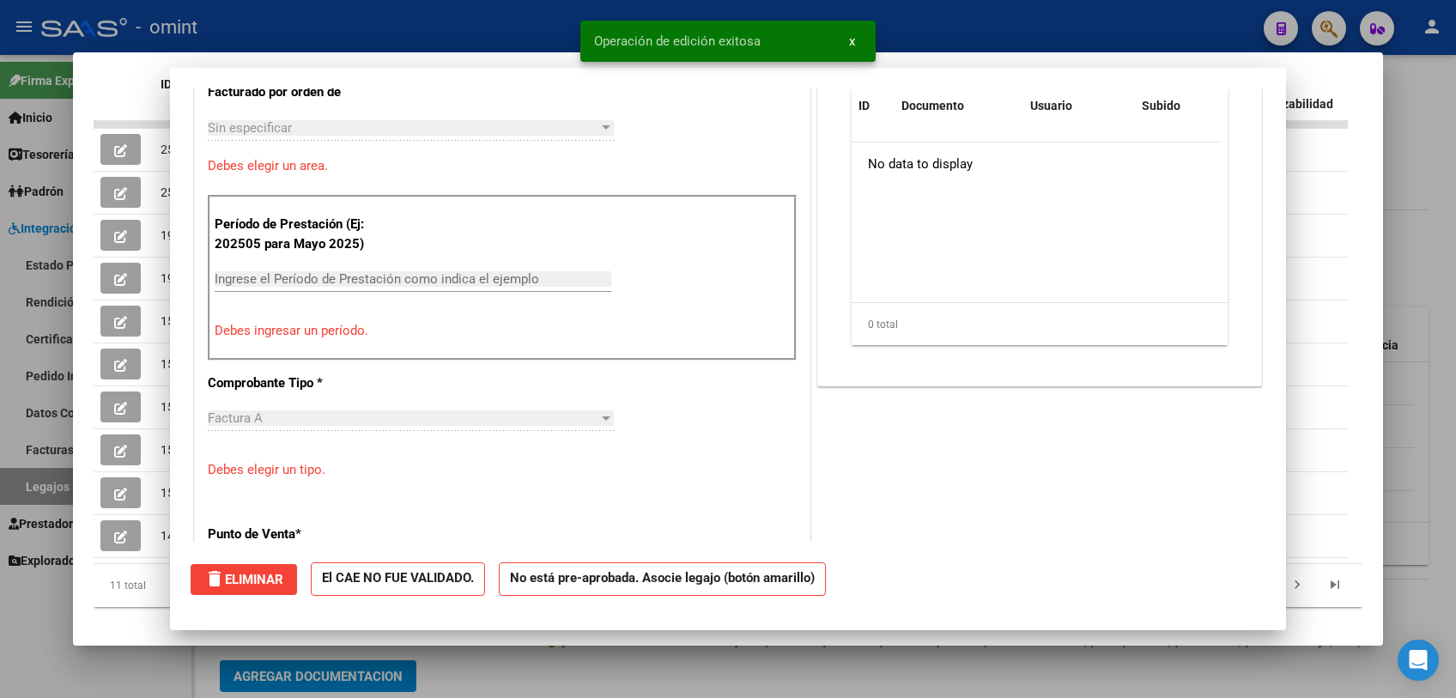
scroll to position [0, 0]
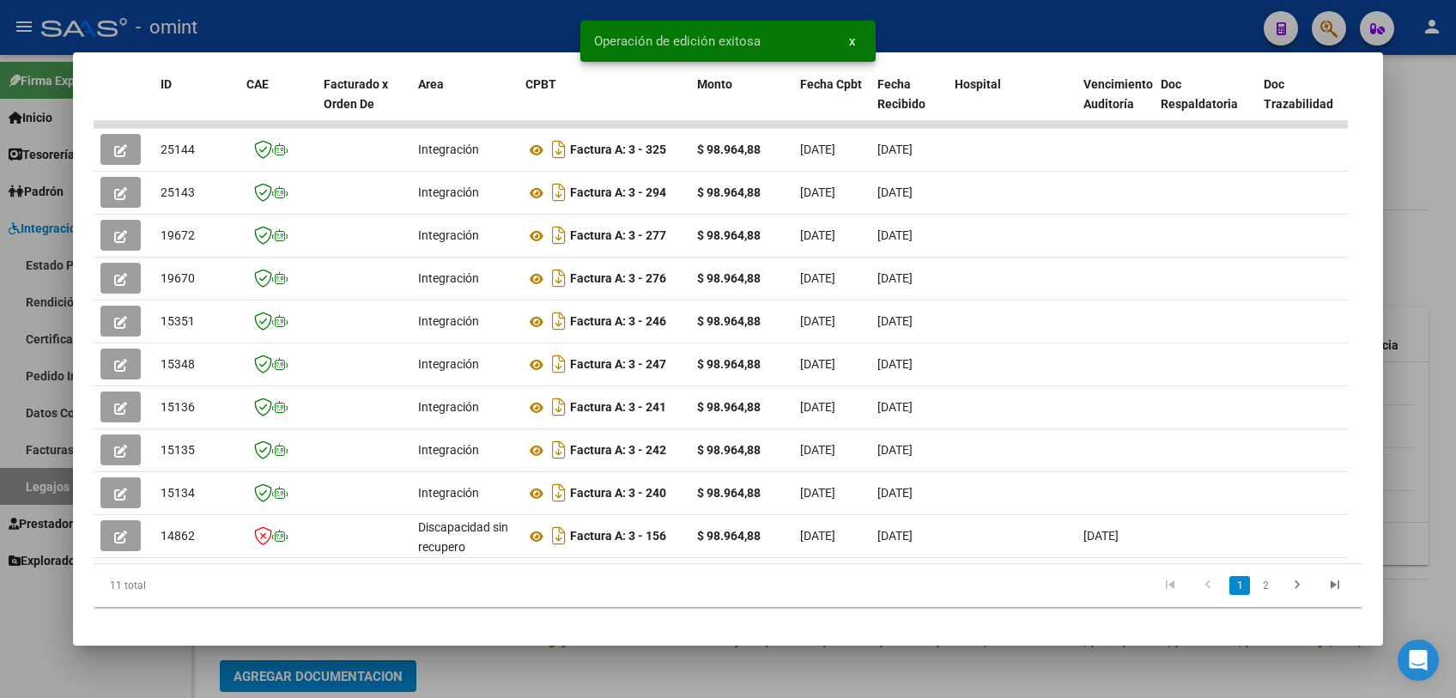
click at [561, 677] on div at bounding box center [728, 349] width 1456 height 698
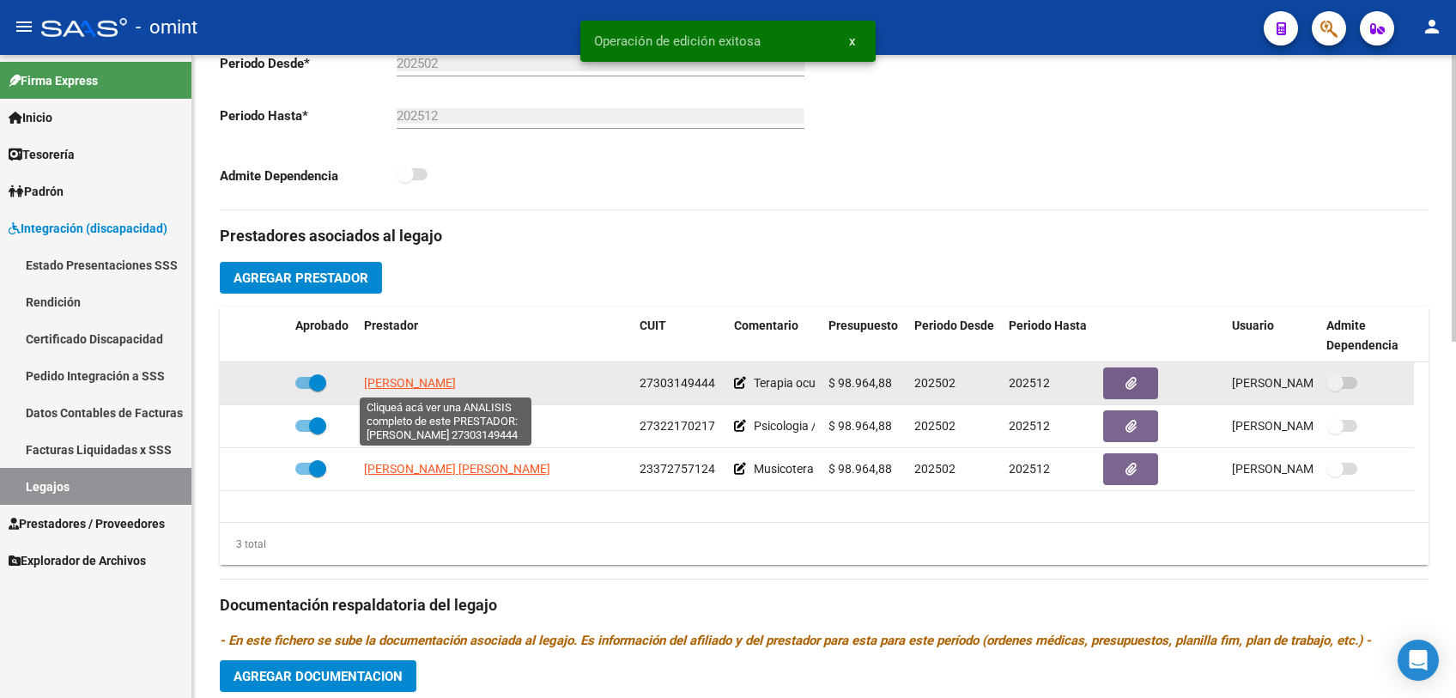
click at [456, 380] on span "[PERSON_NAME]" at bounding box center [410, 383] width 92 height 14
type textarea "27303149444"
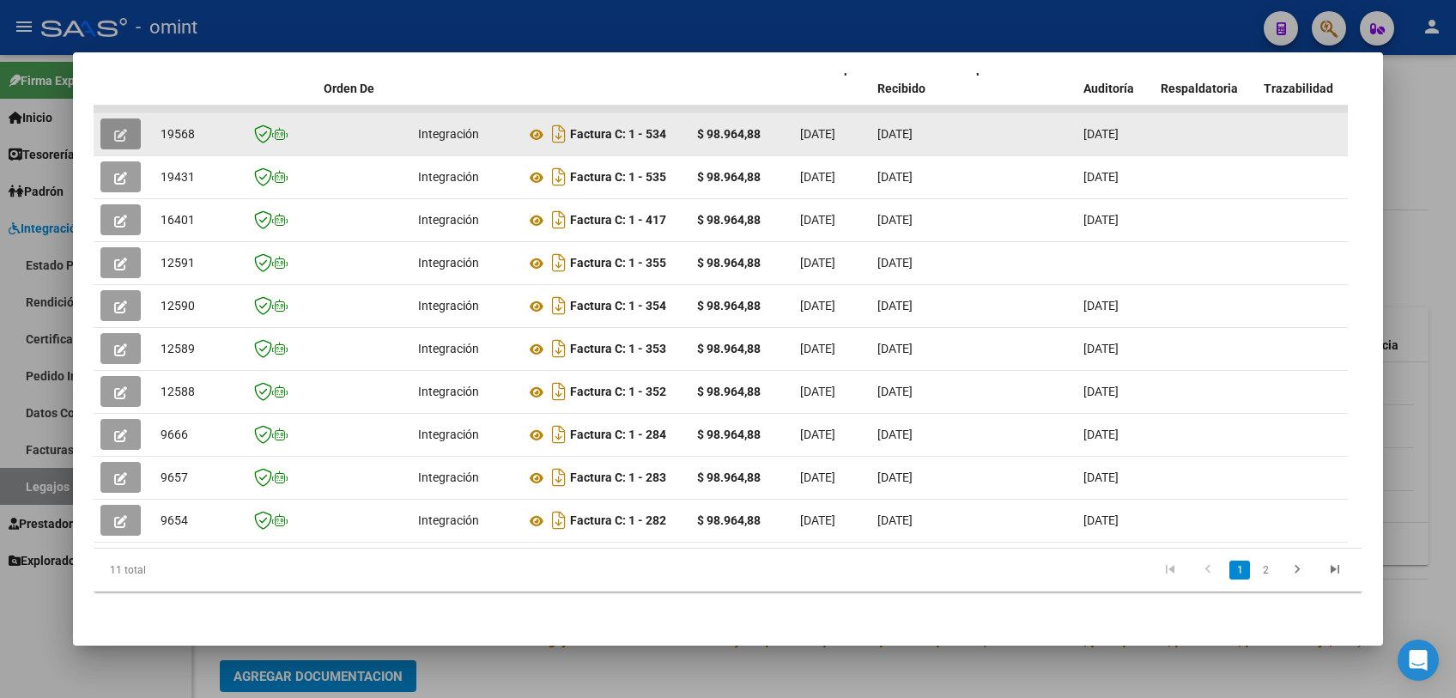
click at [127, 118] on button "button" at bounding box center [120, 133] width 40 height 31
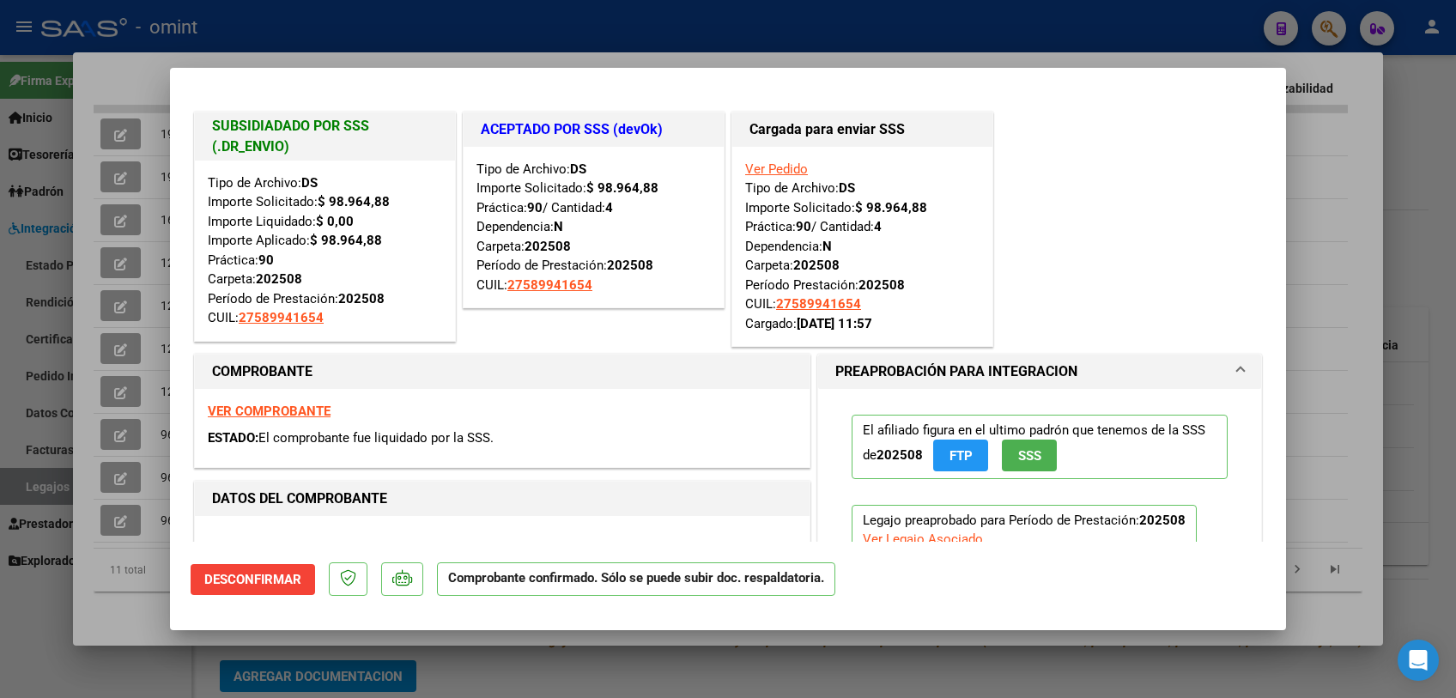
click at [94, 236] on div at bounding box center [728, 349] width 1456 height 698
type input "$ 0,00"
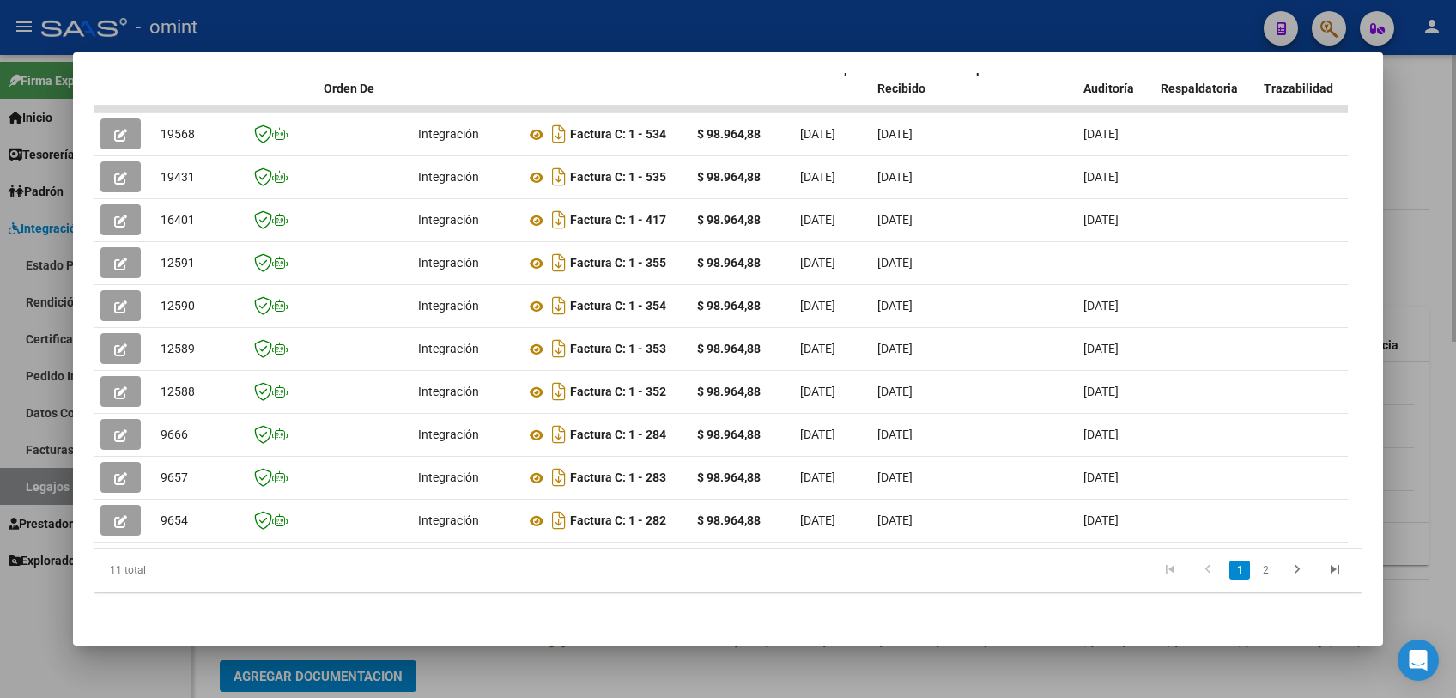
click at [525, 658] on div at bounding box center [728, 349] width 1456 height 698
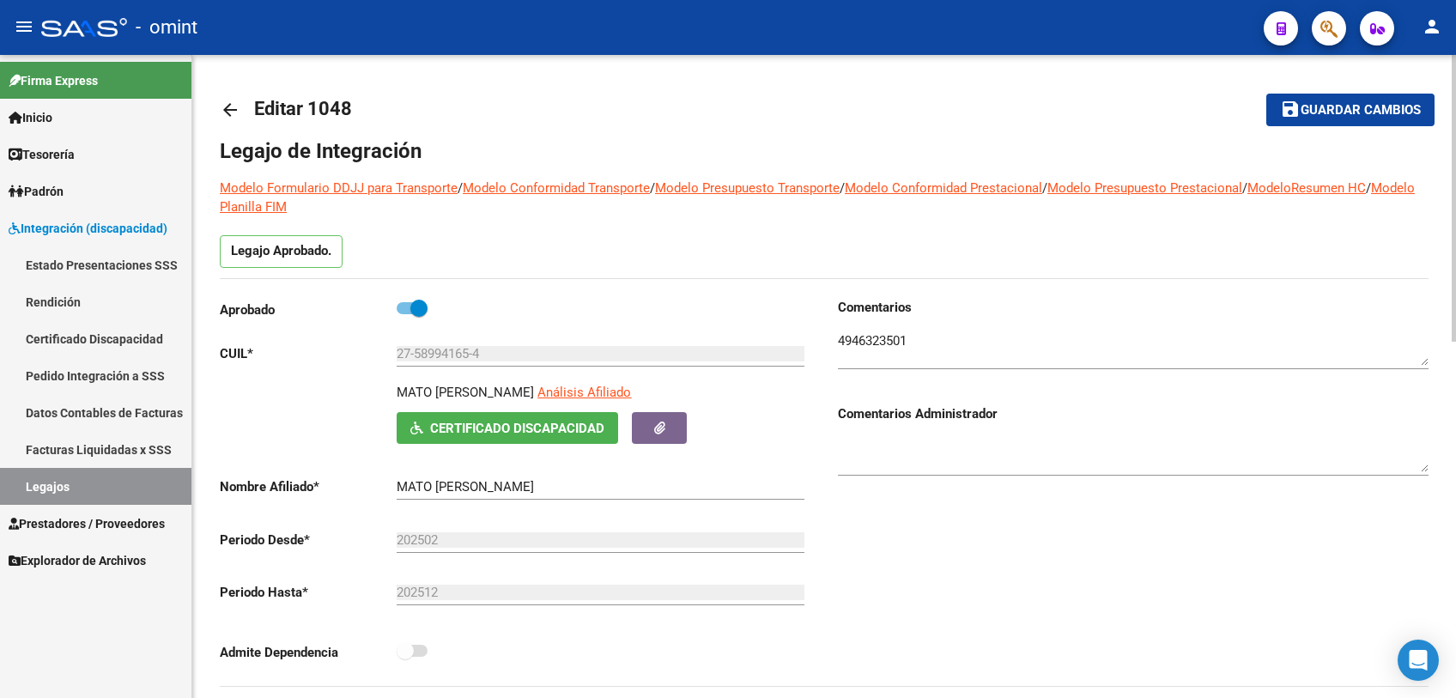
click at [1291, 124] on button "save Guardar cambios" at bounding box center [1350, 110] width 168 height 32
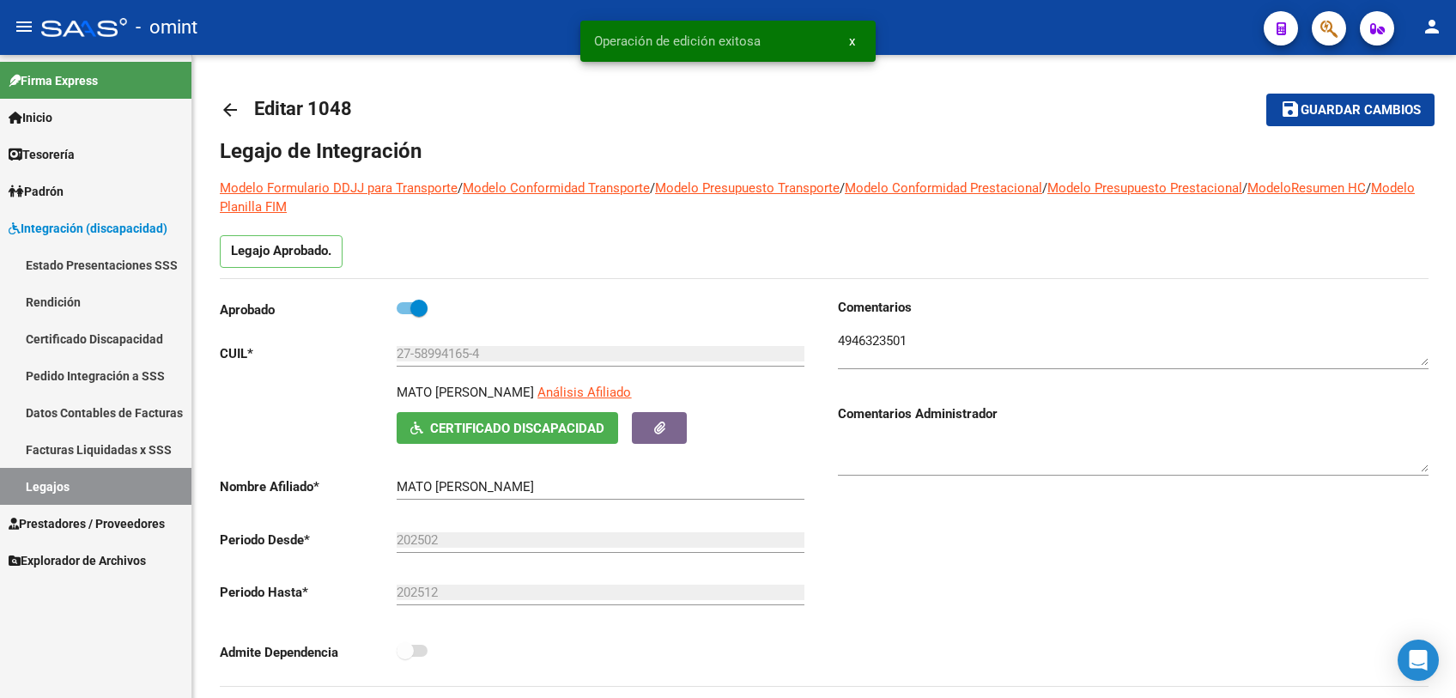
click at [80, 486] on link "Legajos" at bounding box center [95, 486] width 191 height 37
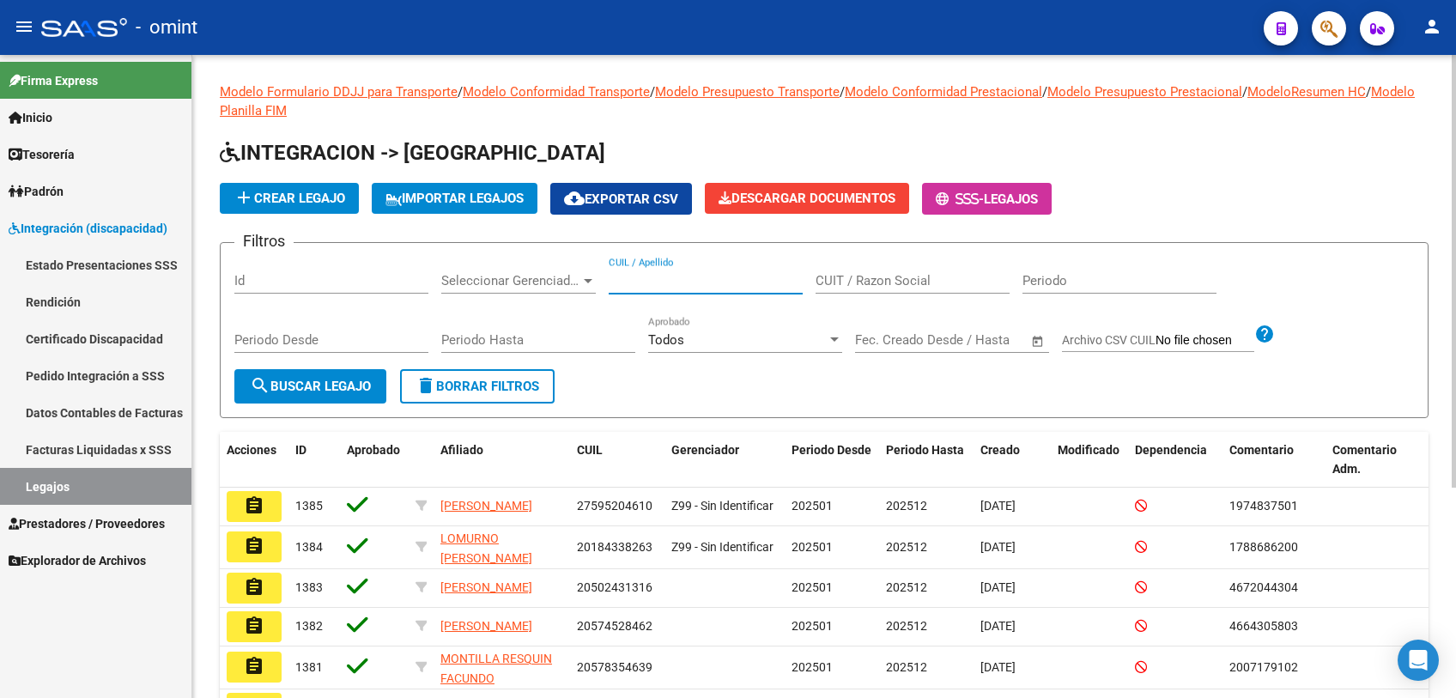
click at [645, 286] on input "CUIL / Apellido" at bounding box center [706, 280] width 194 height 15
type input "[PERSON_NAME]"
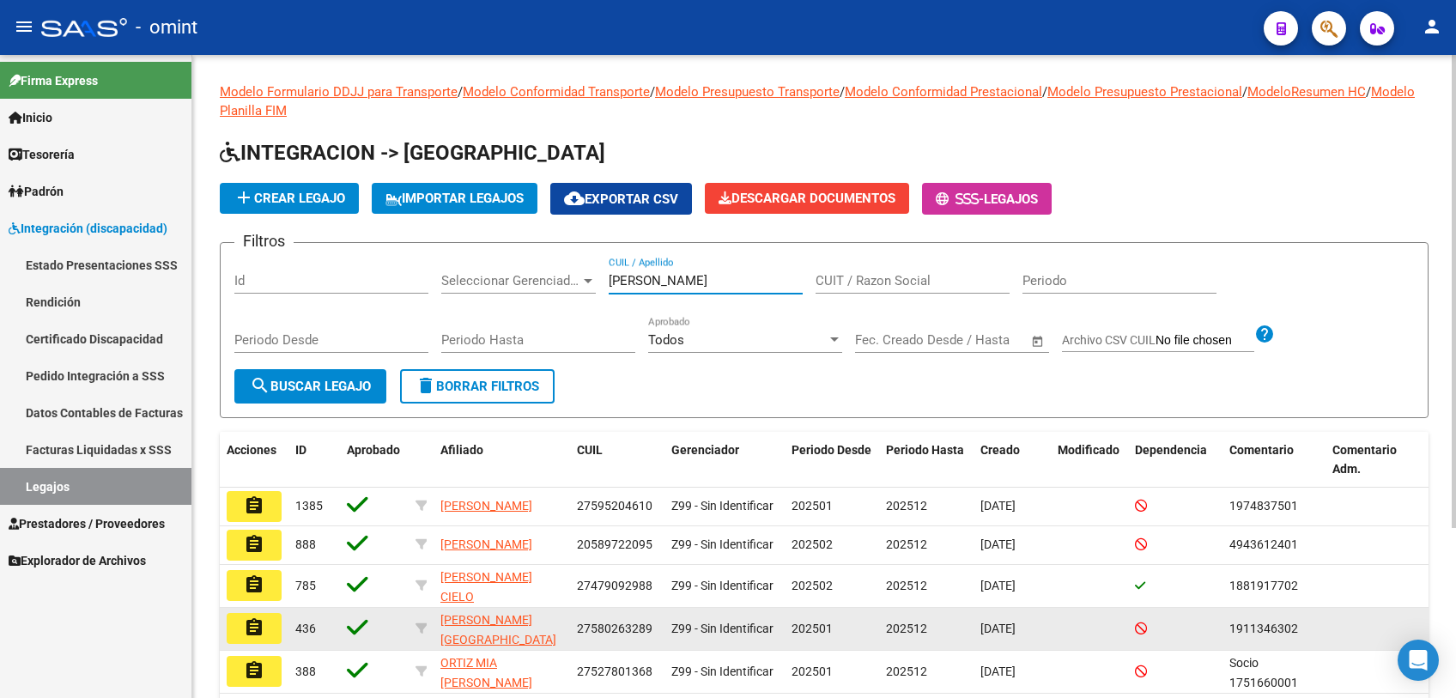
click at [259, 638] on mat-icon "assignment" at bounding box center [254, 627] width 21 height 21
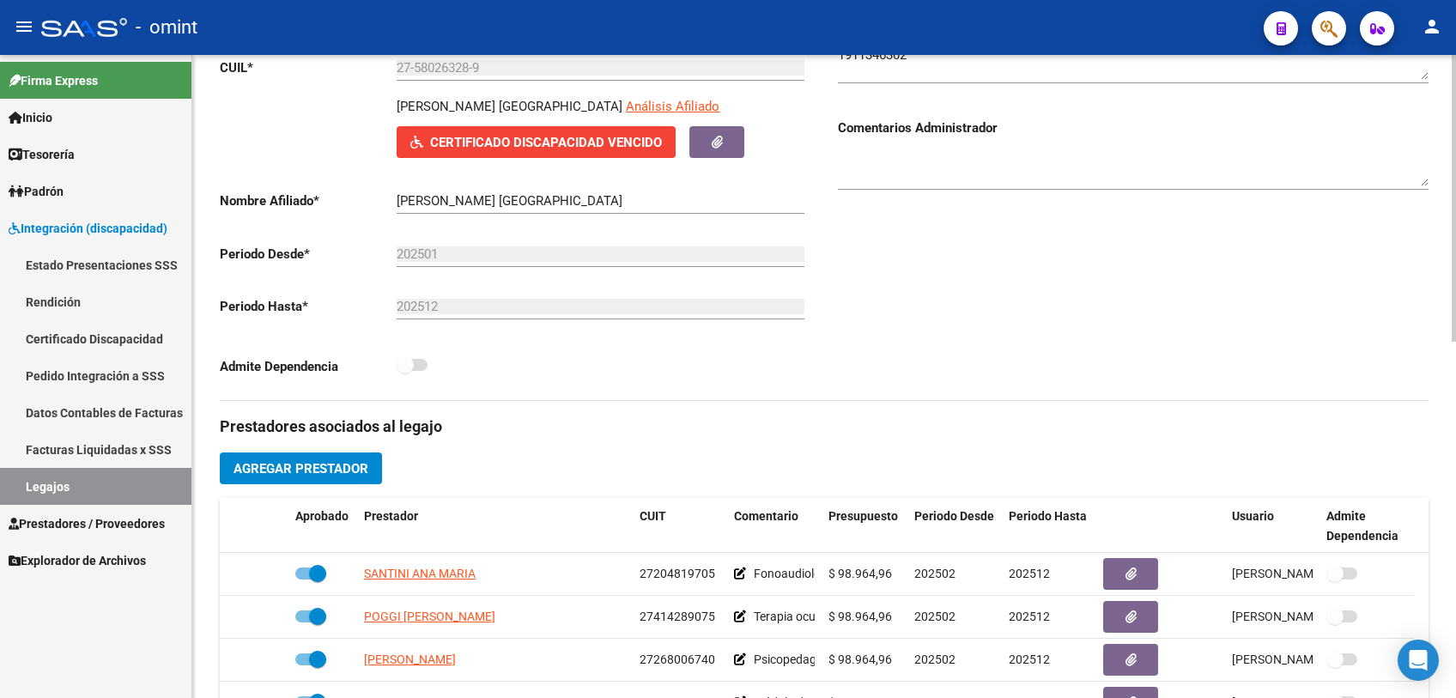
scroll to position [572, 0]
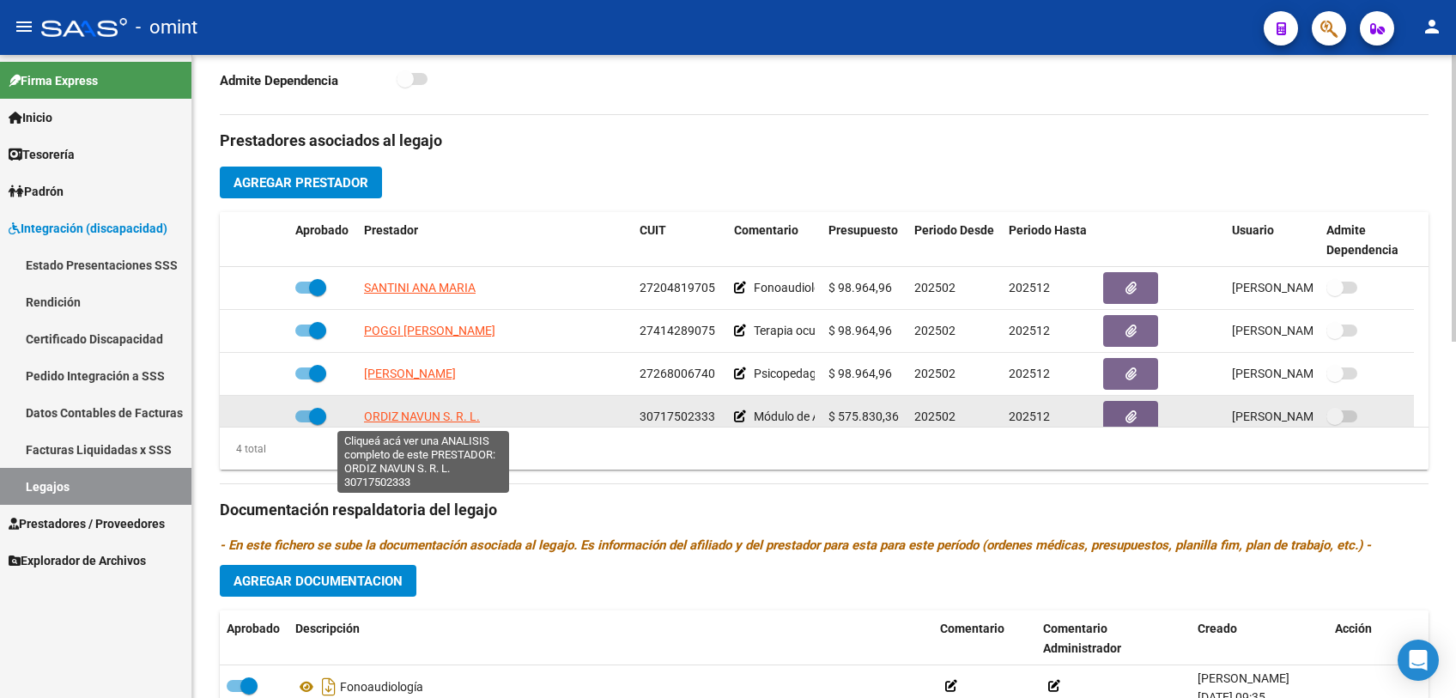
click at [430, 417] on span "ORDIZ NAVUN S. R. L." at bounding box center [422, 417] width 116 height 14
type textarea "30717502333"
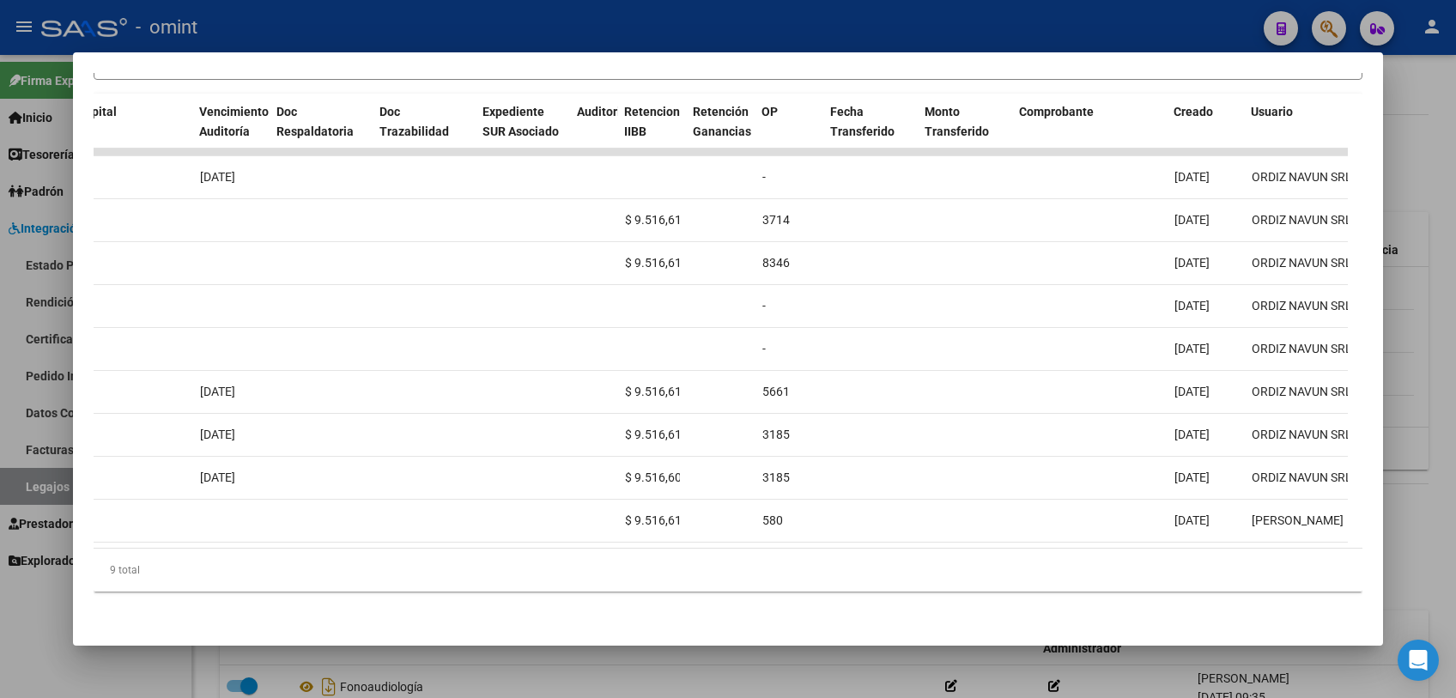
scroll to position [0, 0]
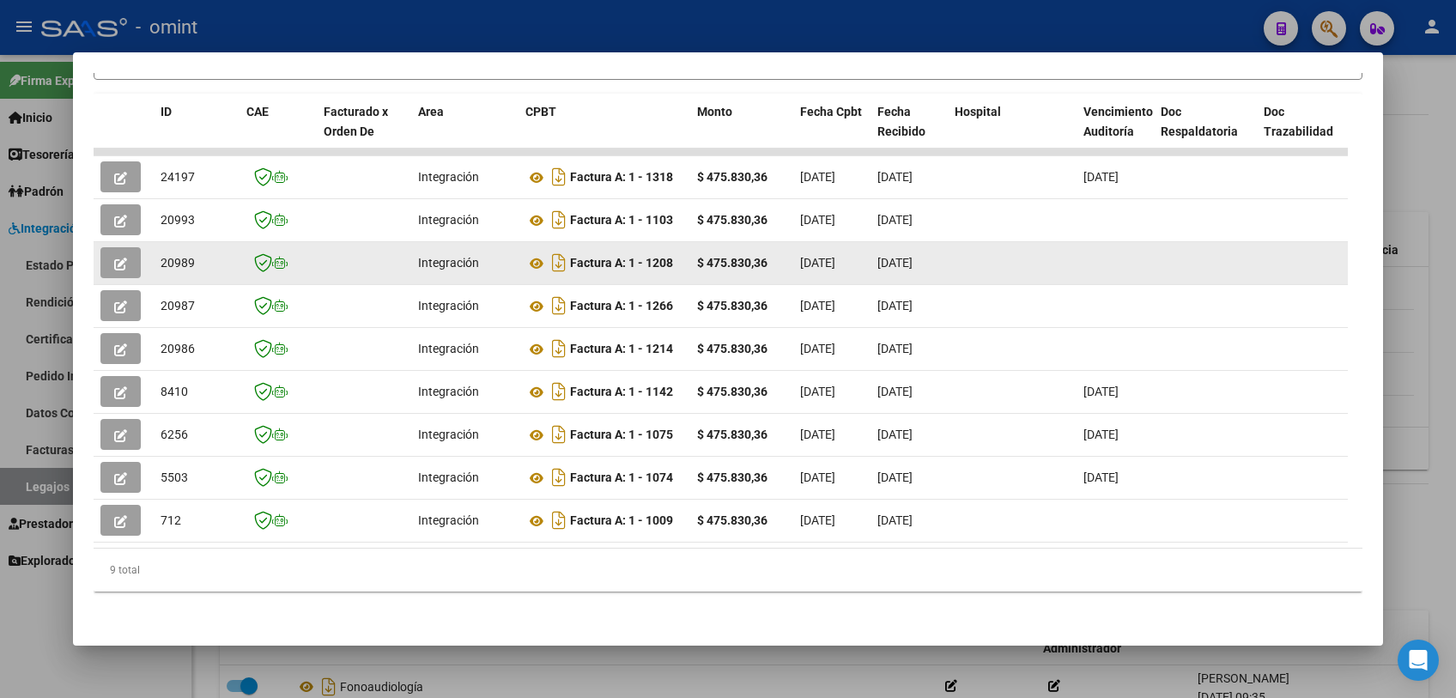
click at [107, 247] on button "button" at bounding box center [120, 262] width 40 height 31
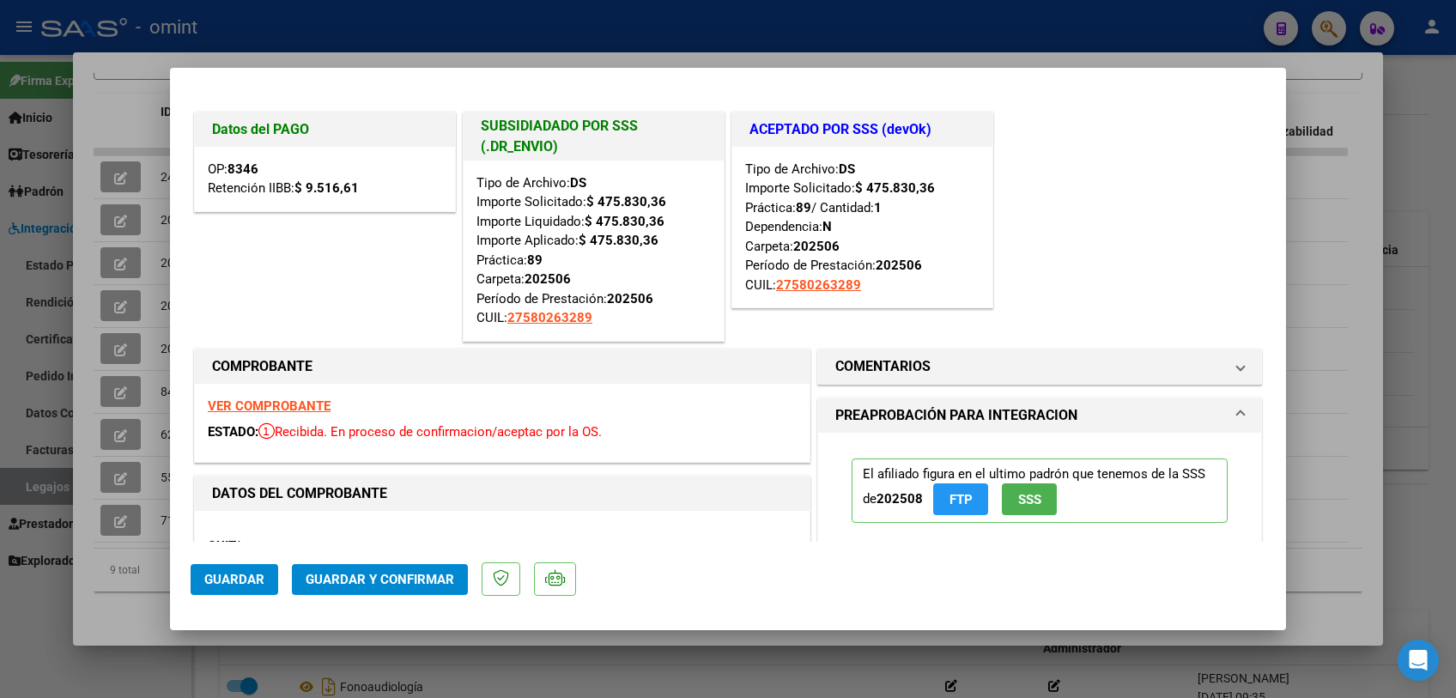
click at [62, 309] on div at bounding box center [728, 349] width 1456 height 698
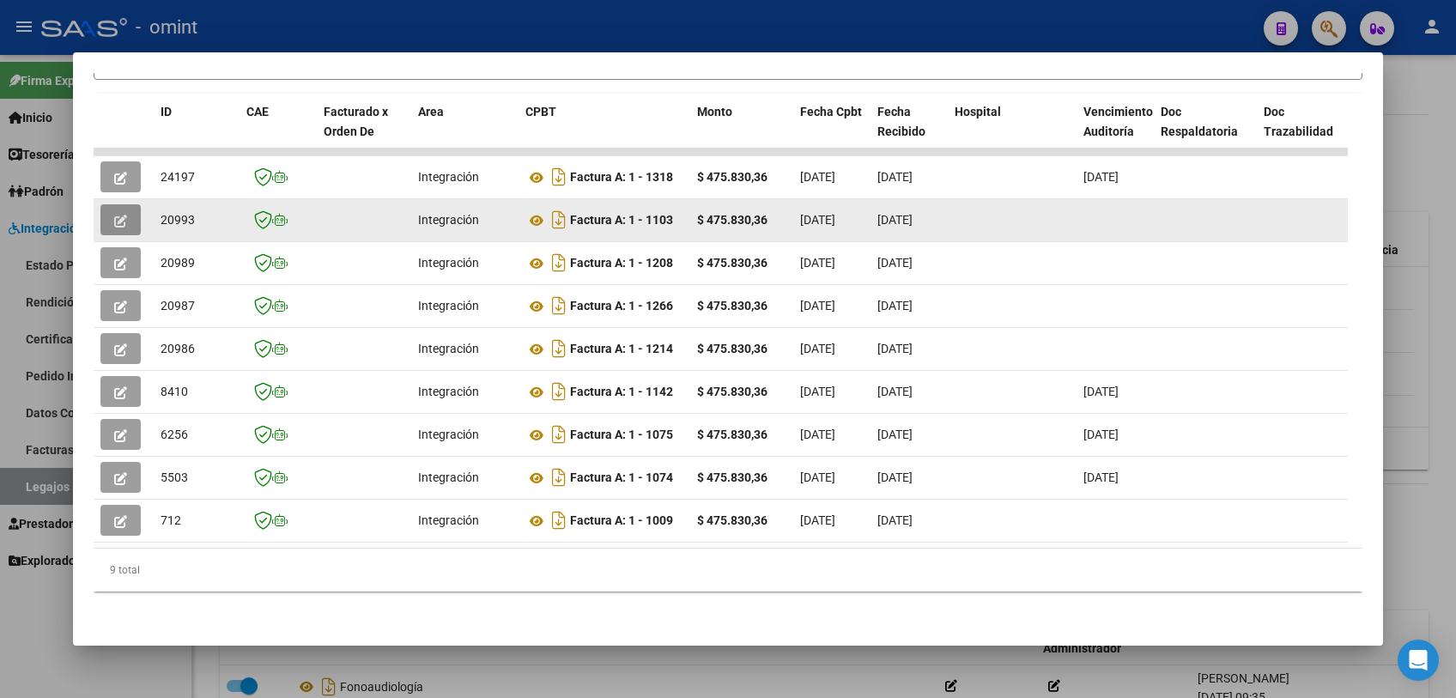
click at [117, 215] on icon "button" at bounding box center [120, 221] width 13 height 13
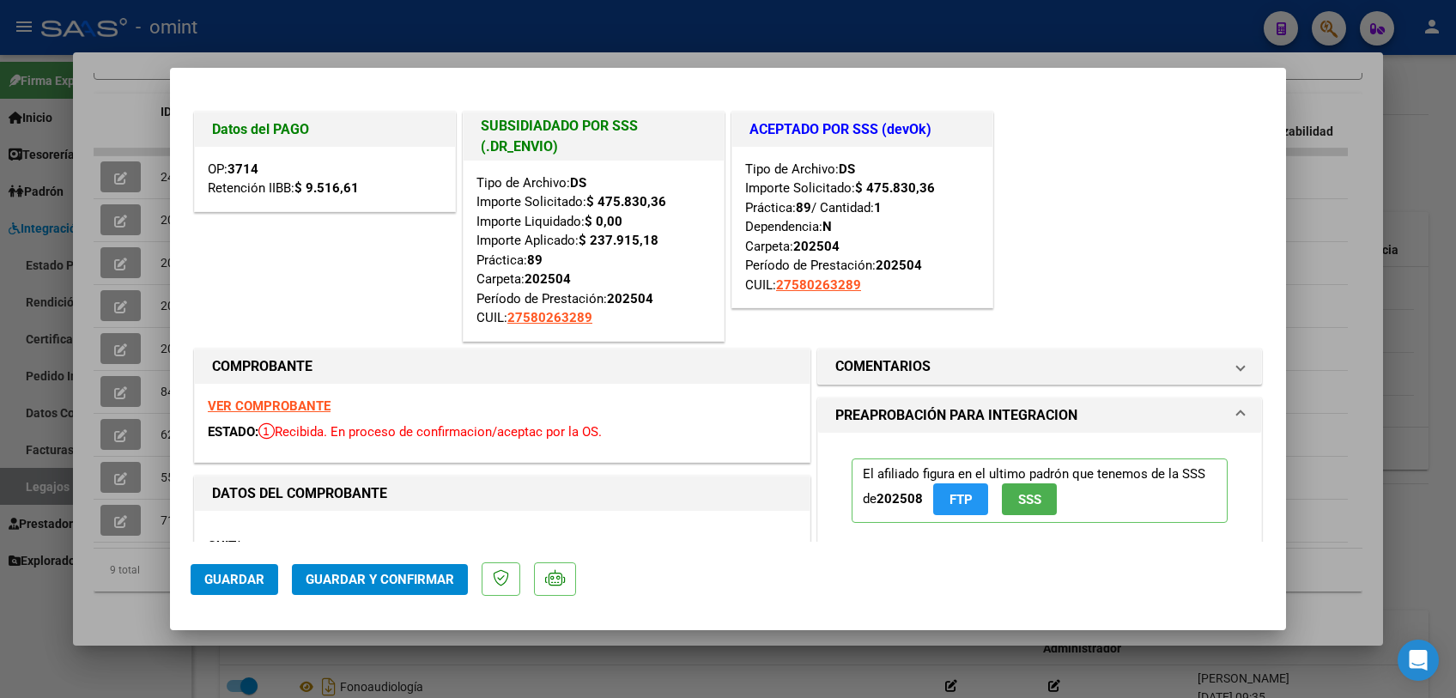
click at [76, 328] on div at bounding box center [728, 349] width 1456 height 698
type input "$ 0,00"
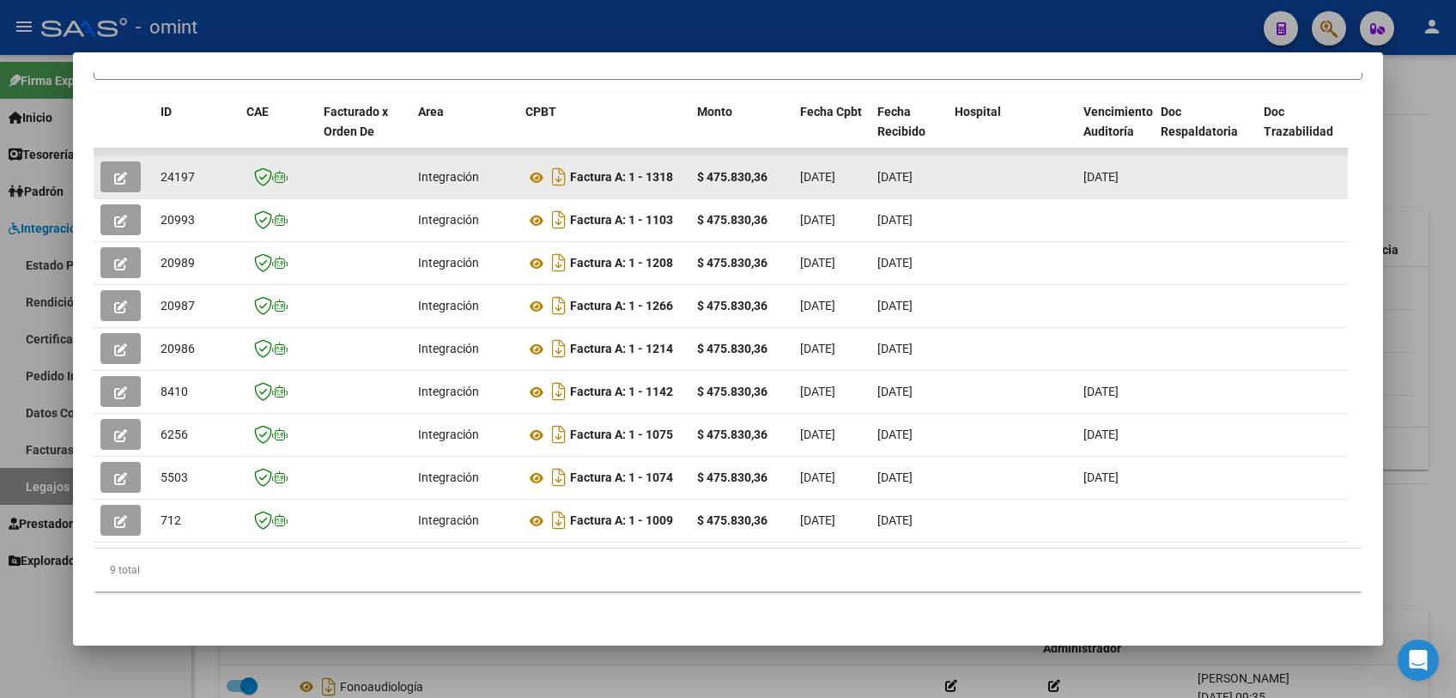
click at [130, 161] on button "button" at bounding box center [120, 176] width 40 height 31
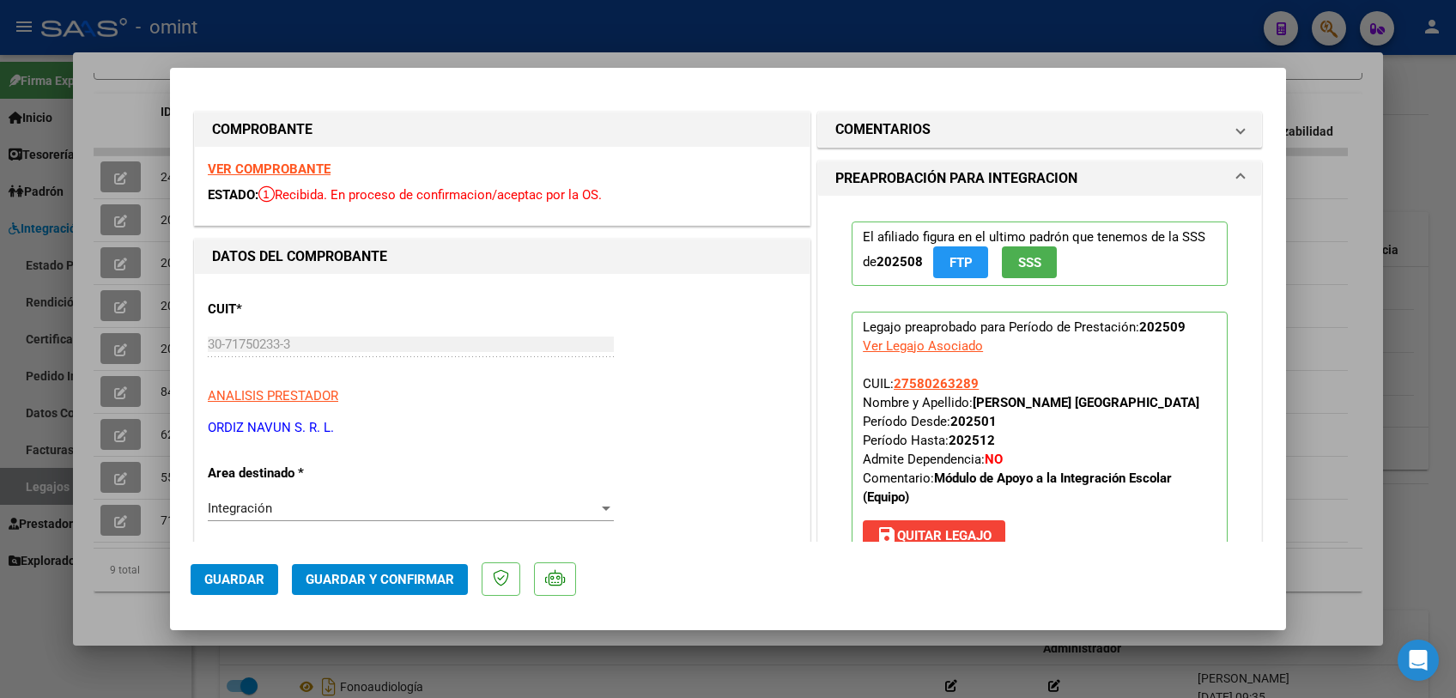
click at [311, 170] on strong "VER COMPROBANTE" at bounding box center [269, 168] width 123 height 15
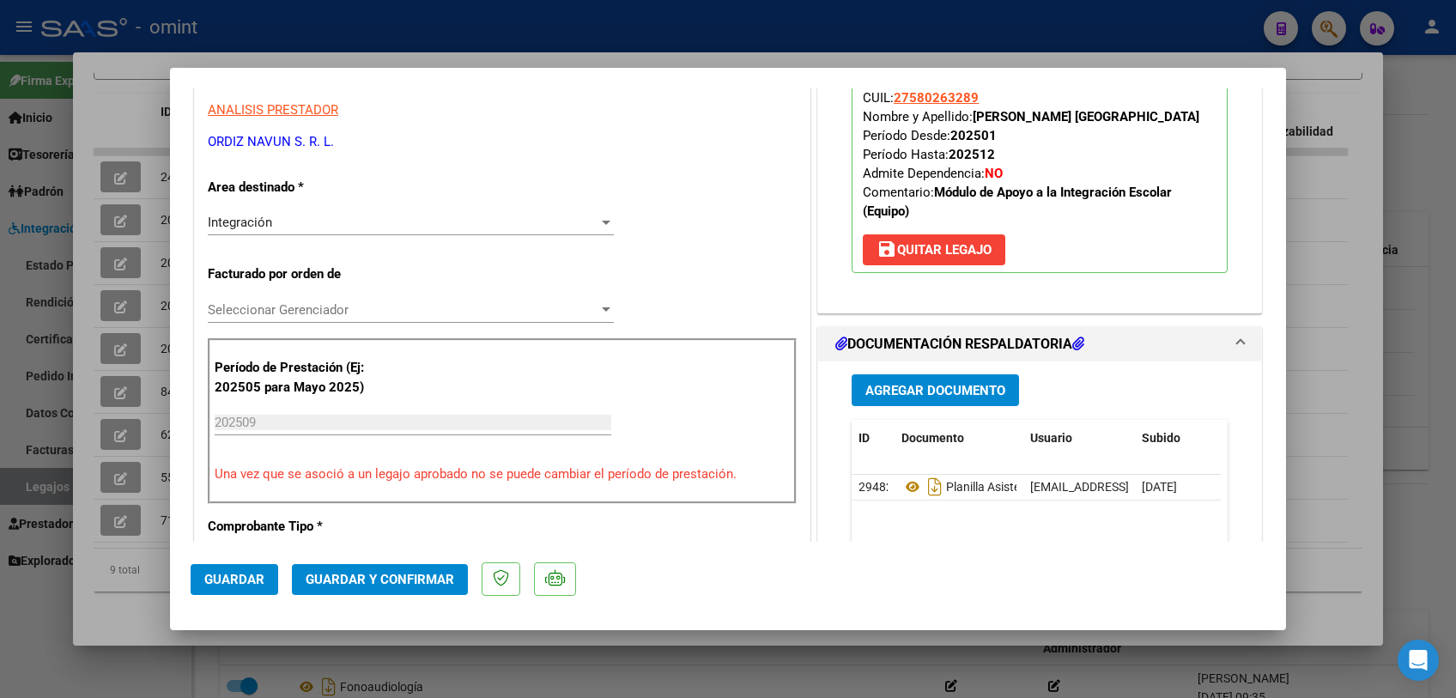
scroll to position [476, 0]
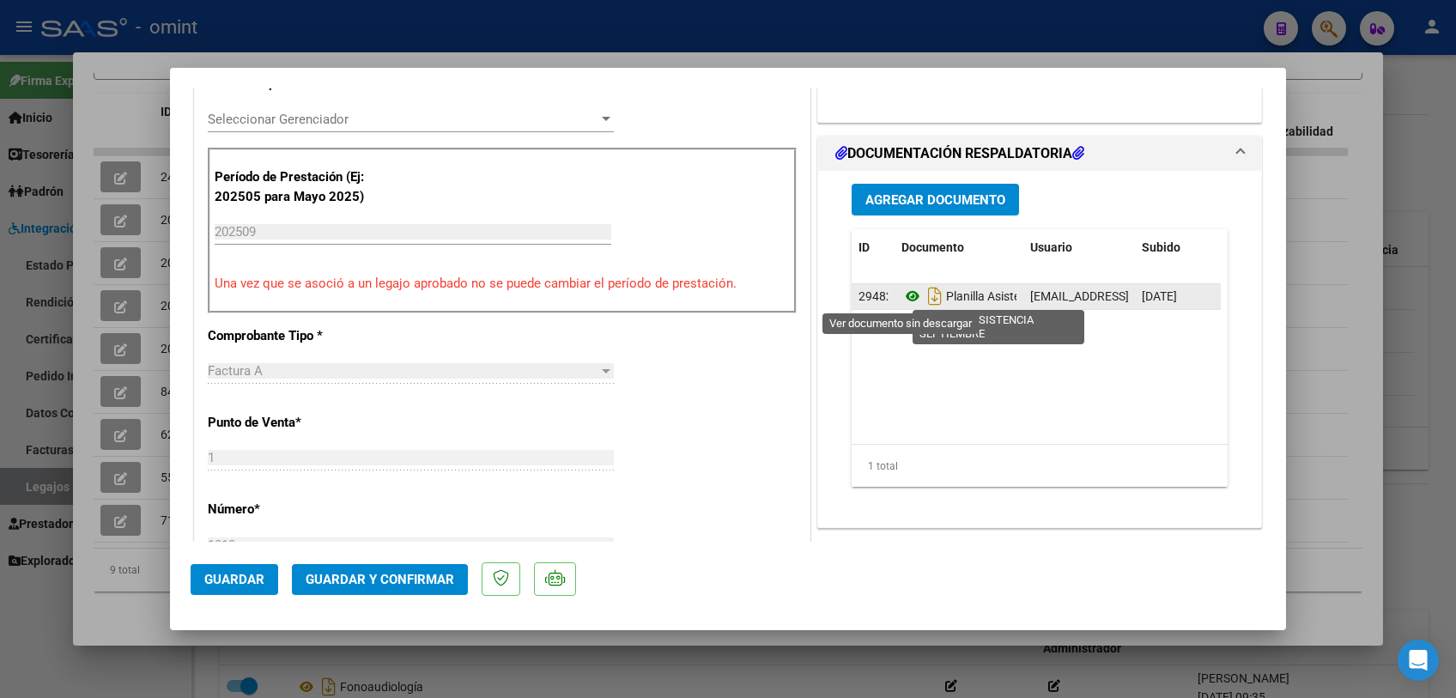
click at [901, 294] on icon at bounding box center [912, 296] width 22 height 21
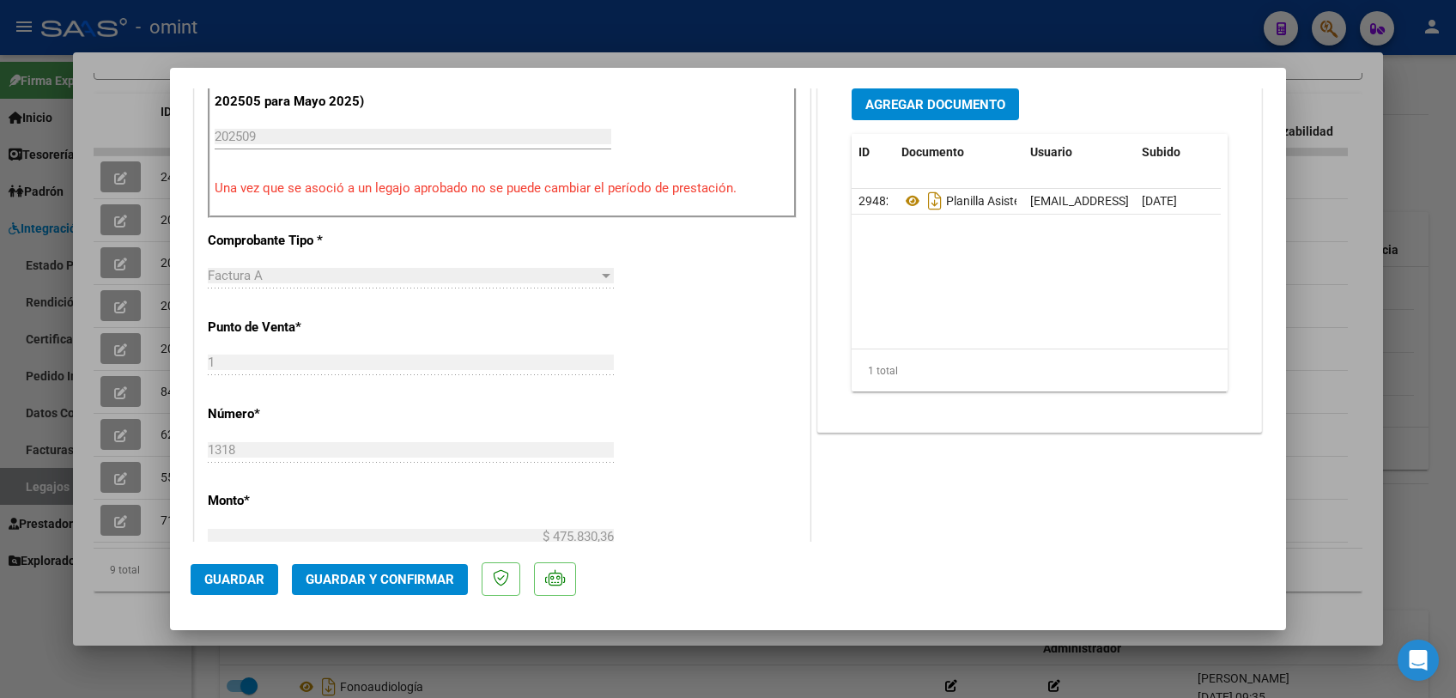
scroll to position [381, 0]
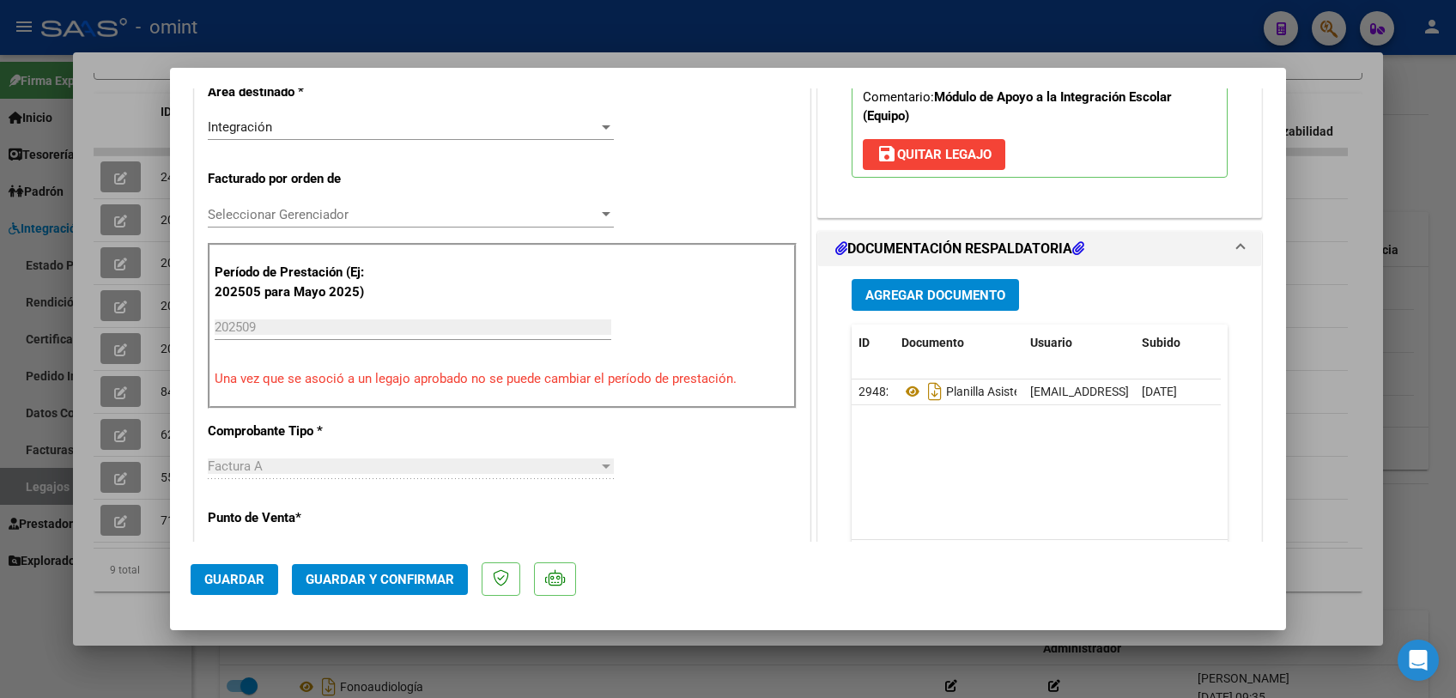
click at [347, 209] on span "Seleccionar Gerenciador" at bounding box center [403, 214] width 391 height 15
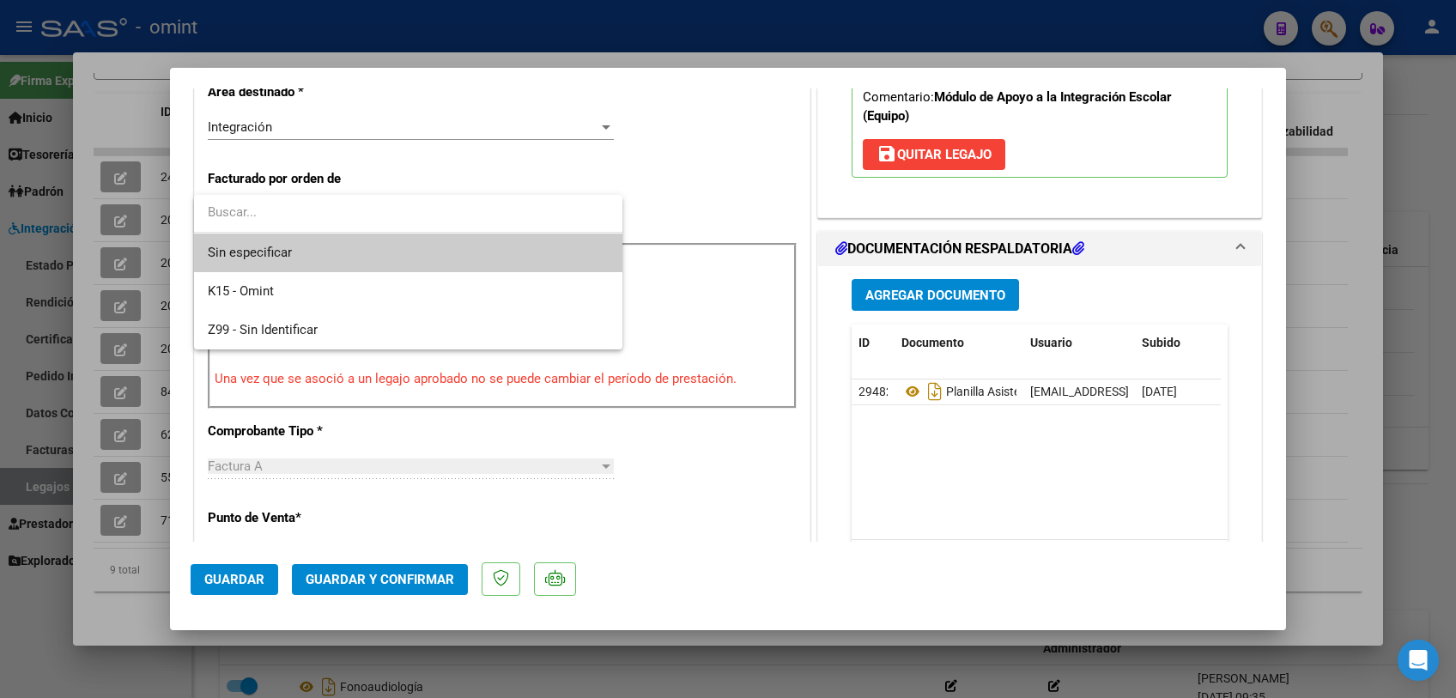
click at [328, 246] on span "Sin especificar" at bounding box center [408, 253] width 401 height 39
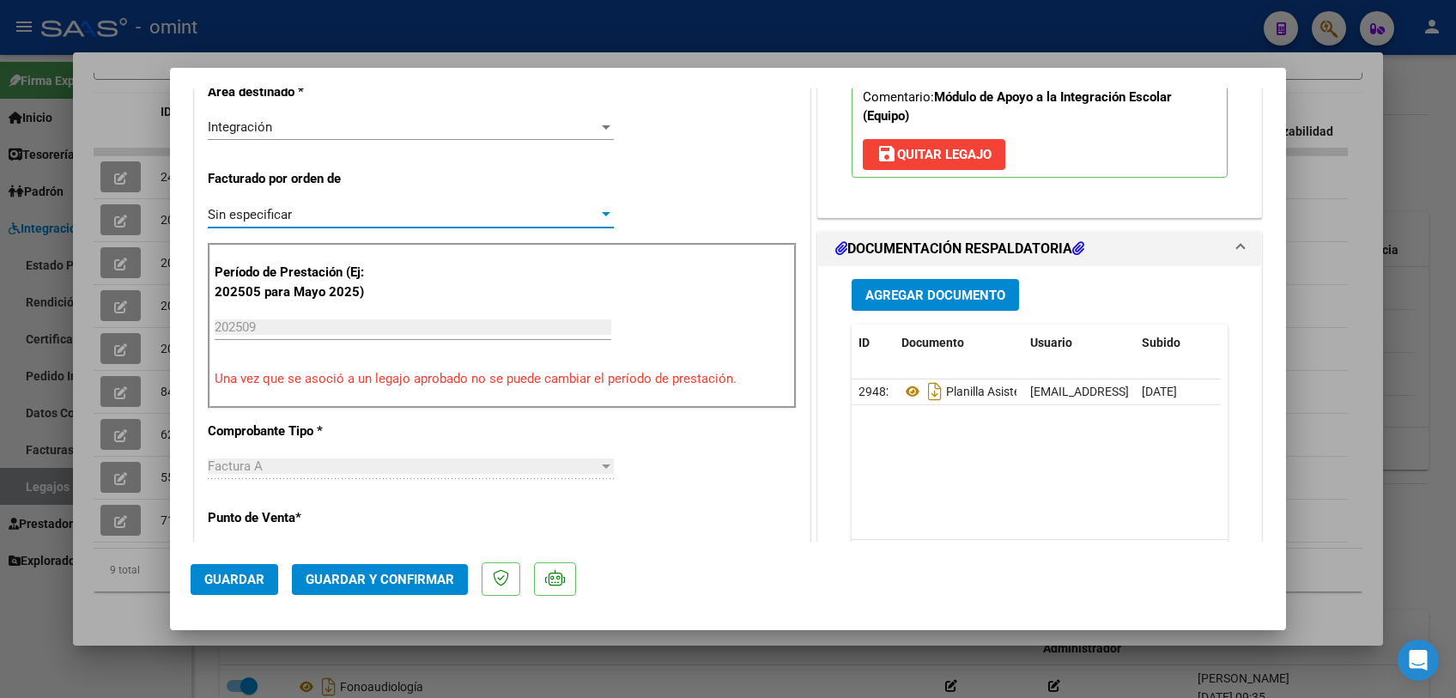
click at [350, 570] on button "Guardar y Confirmar" at bounding box center [380, 579] width 176 height 31
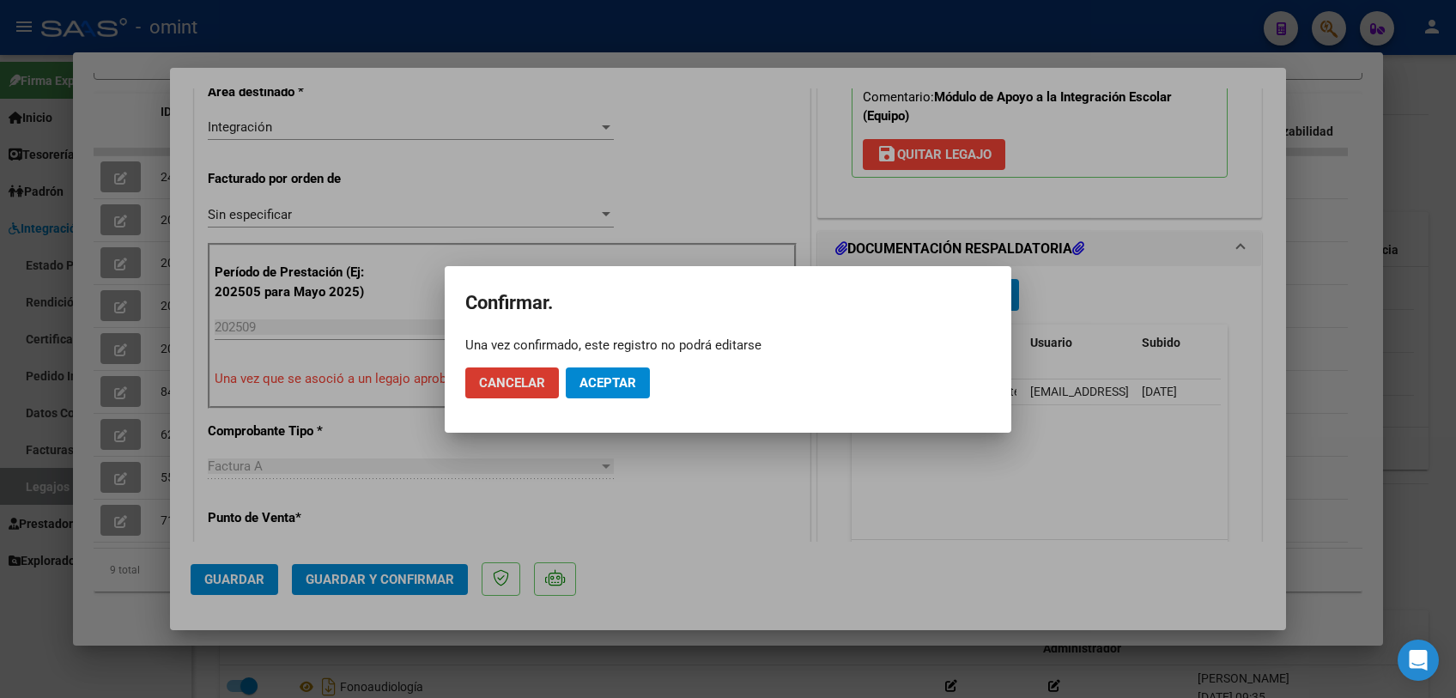
click at [604, 379] on span "Aceptar" at bounding box center [607, 382] width 57 height 15
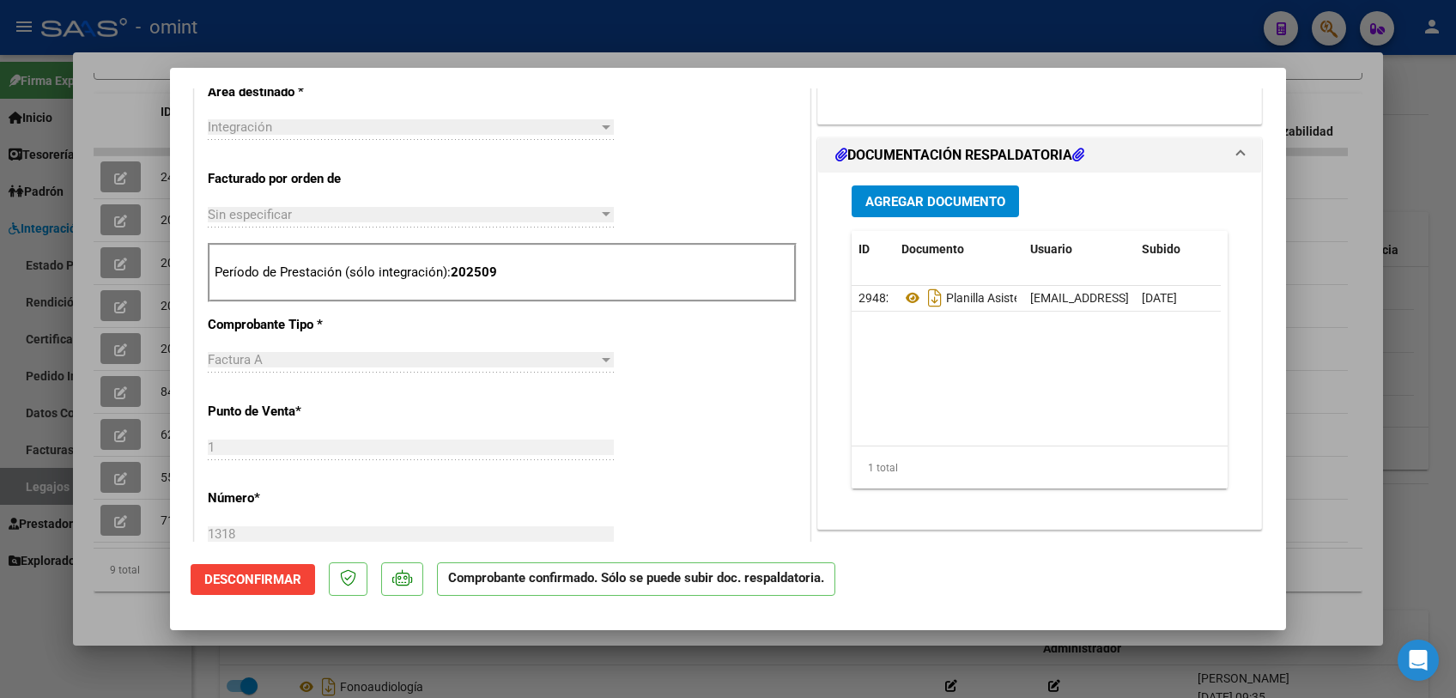
click at [126, 623] on div at bounding box center [728, 349] width 1456 height 698
type input "$ 0,00"
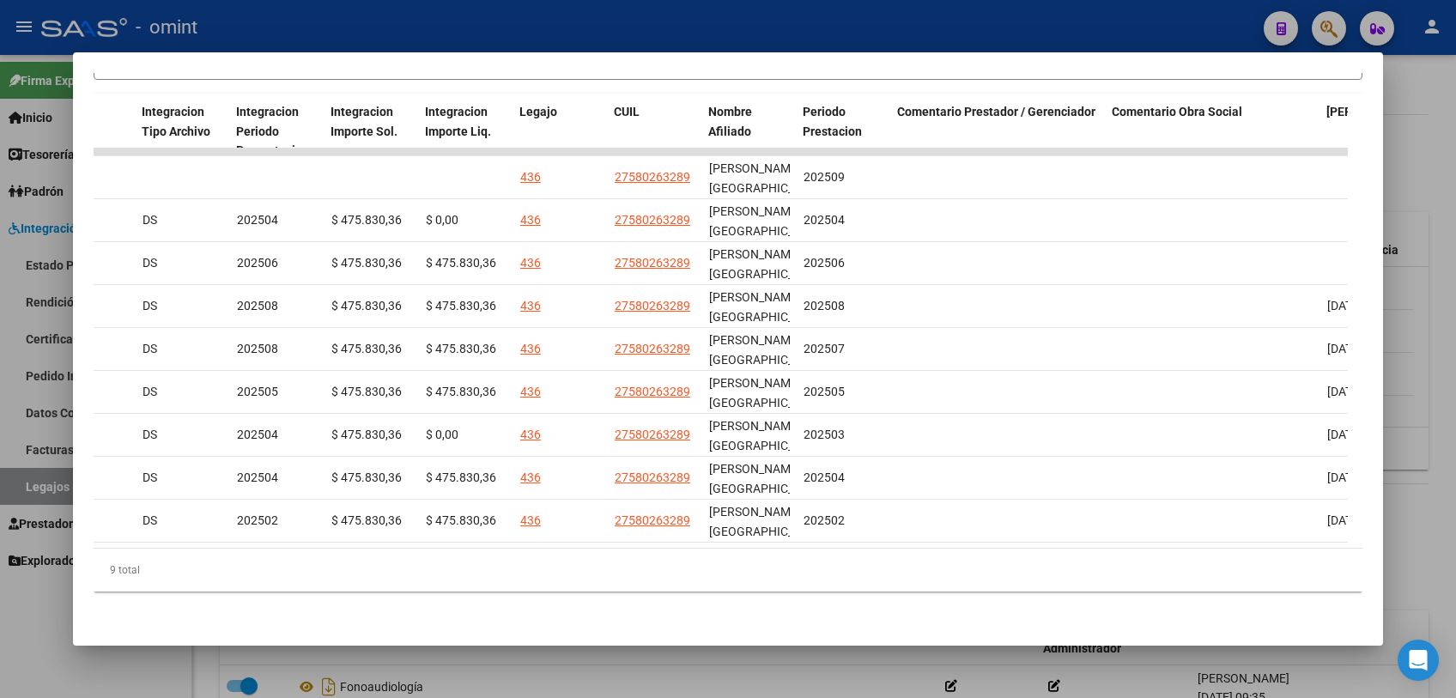
scroll to position [0, 2454]
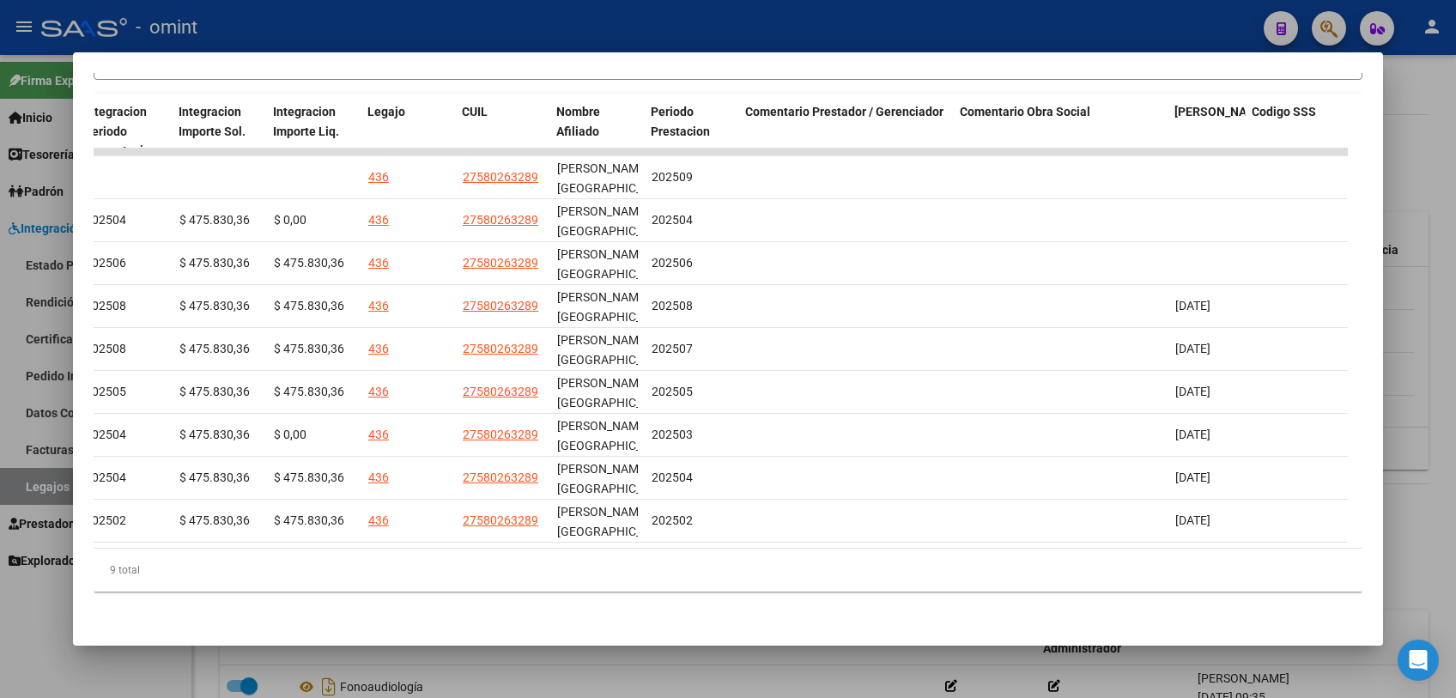
click at [1133, 643] on mat-dialog-container "Análisis Prestador - CUIT: 30717502333 cloud_download Exportar CSV ABM ARCA Imp…" at bounding box center [728, 348] width 1310 height 593
click at [1103, 663] on div at bounding box center [728, 349] width 1456 height 698
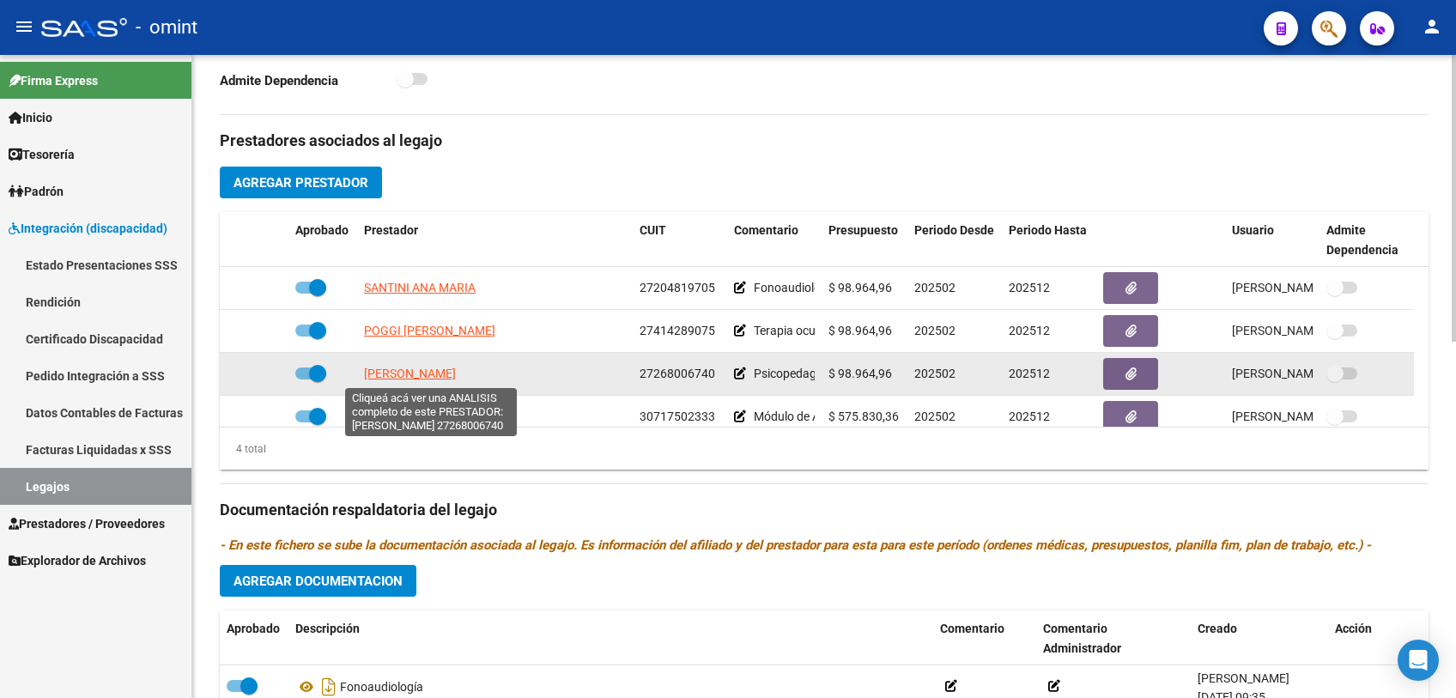
click at [445, 378] on span "[PERSON_NAME]" at bounding box center [410, 374] width 92 height 14
type textarea "27268006740"
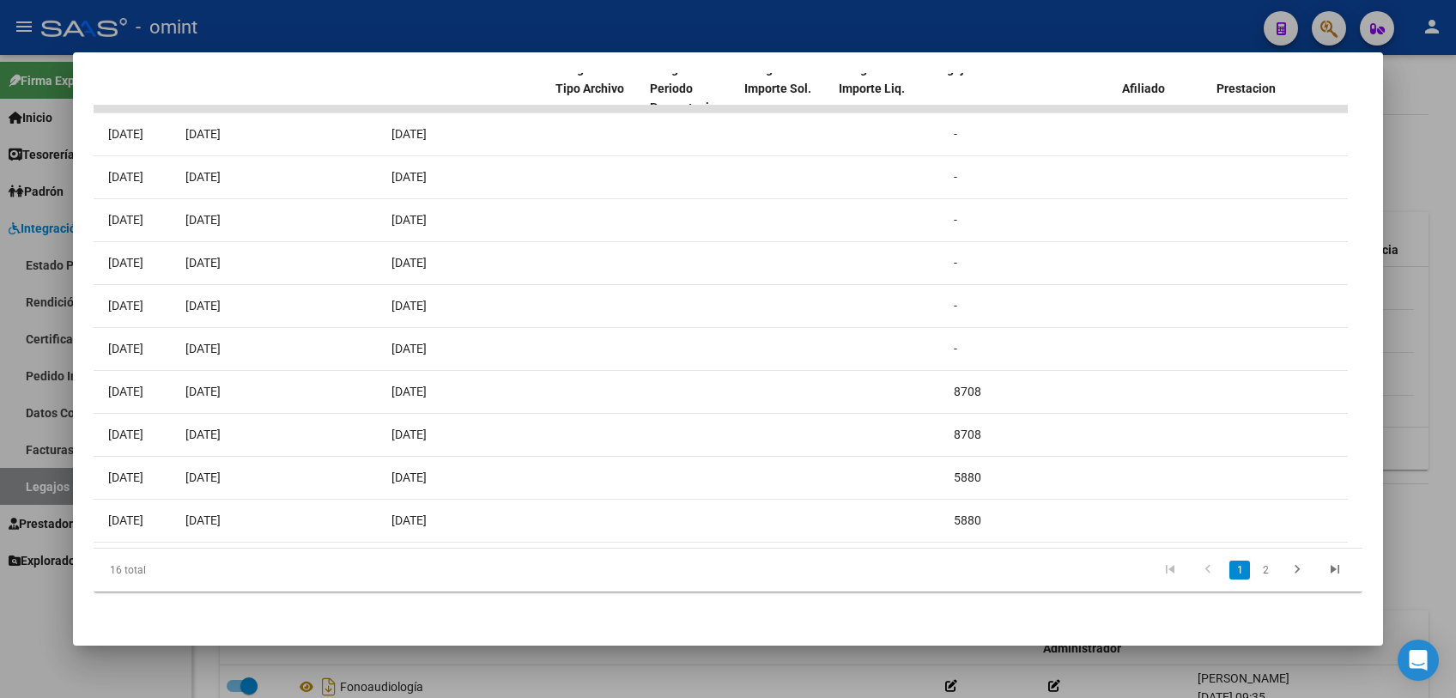
scroll to position [0, 0]
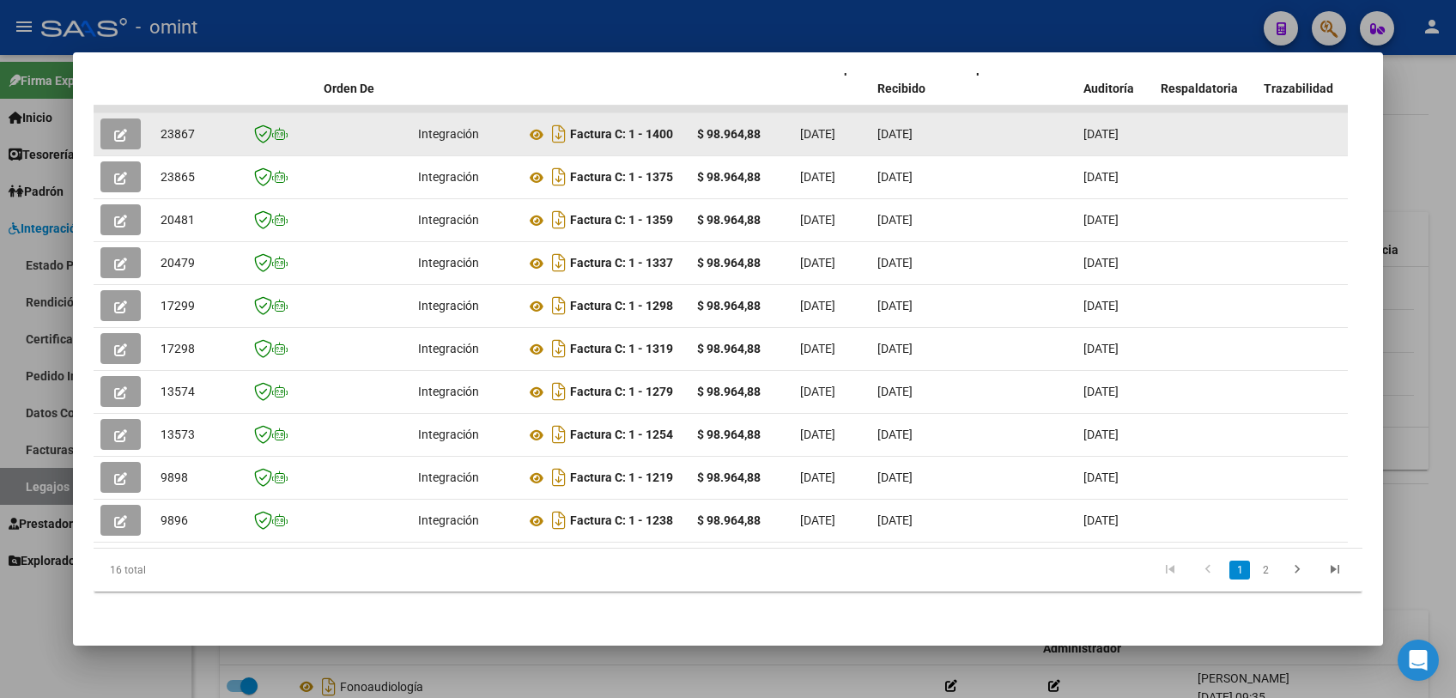
click at [104, 128] on button "button" at bounding box center [120, 133] width 40 height 31
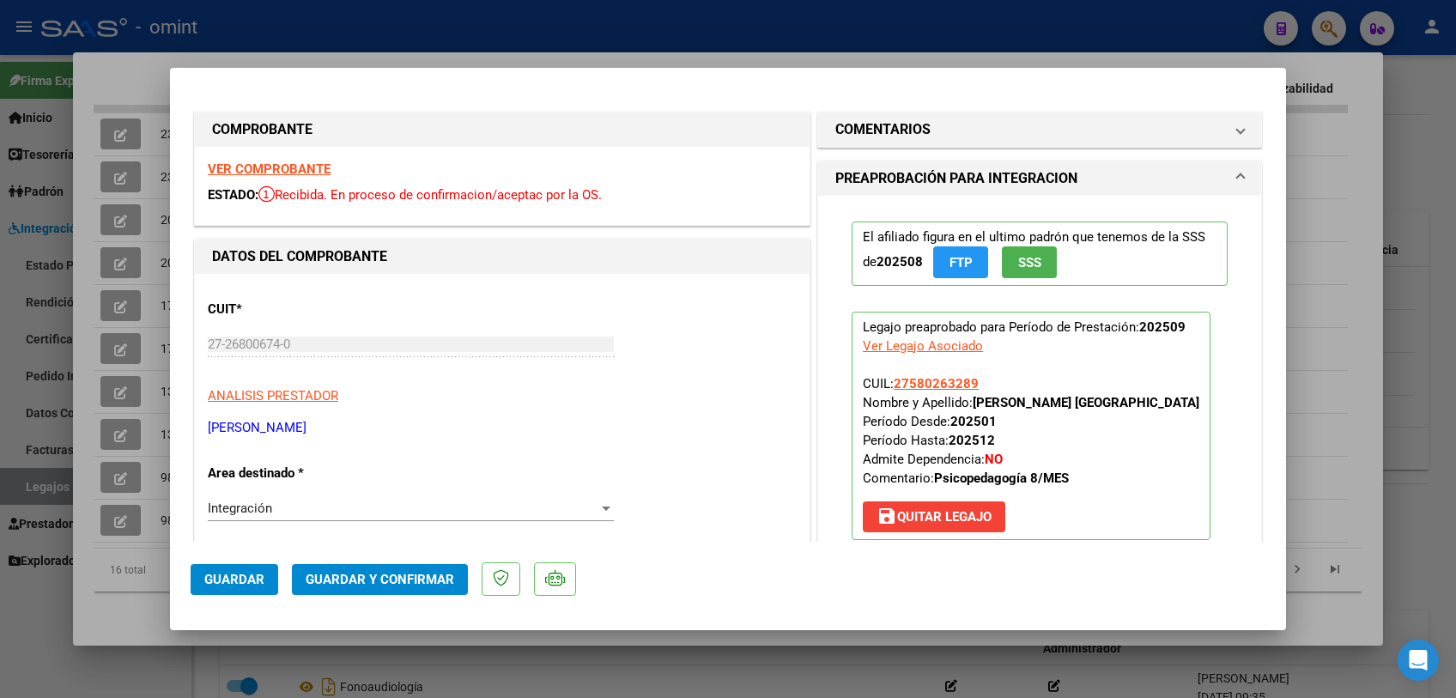
click at [300, 164] on strong "VER COMPROBANTE" at bounding box center [269, 168] width 123 height 15
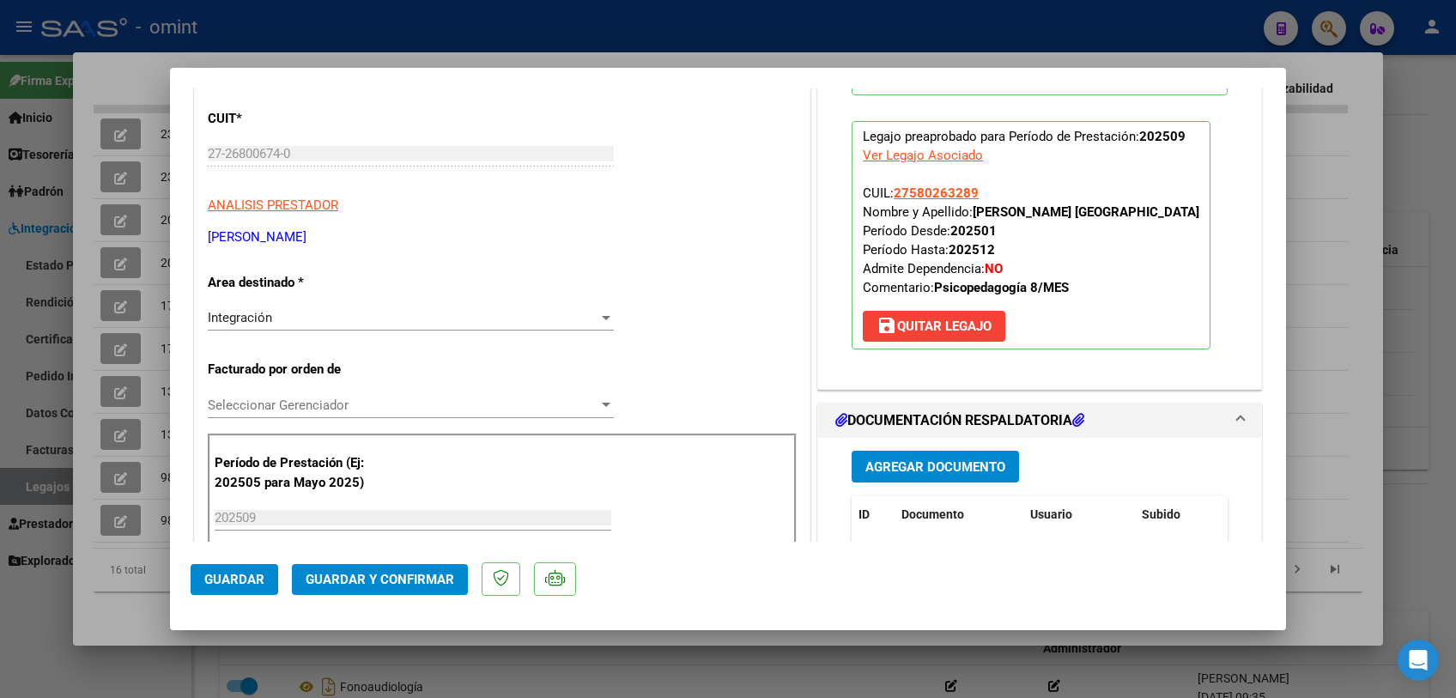
scroll to position [381, 0]
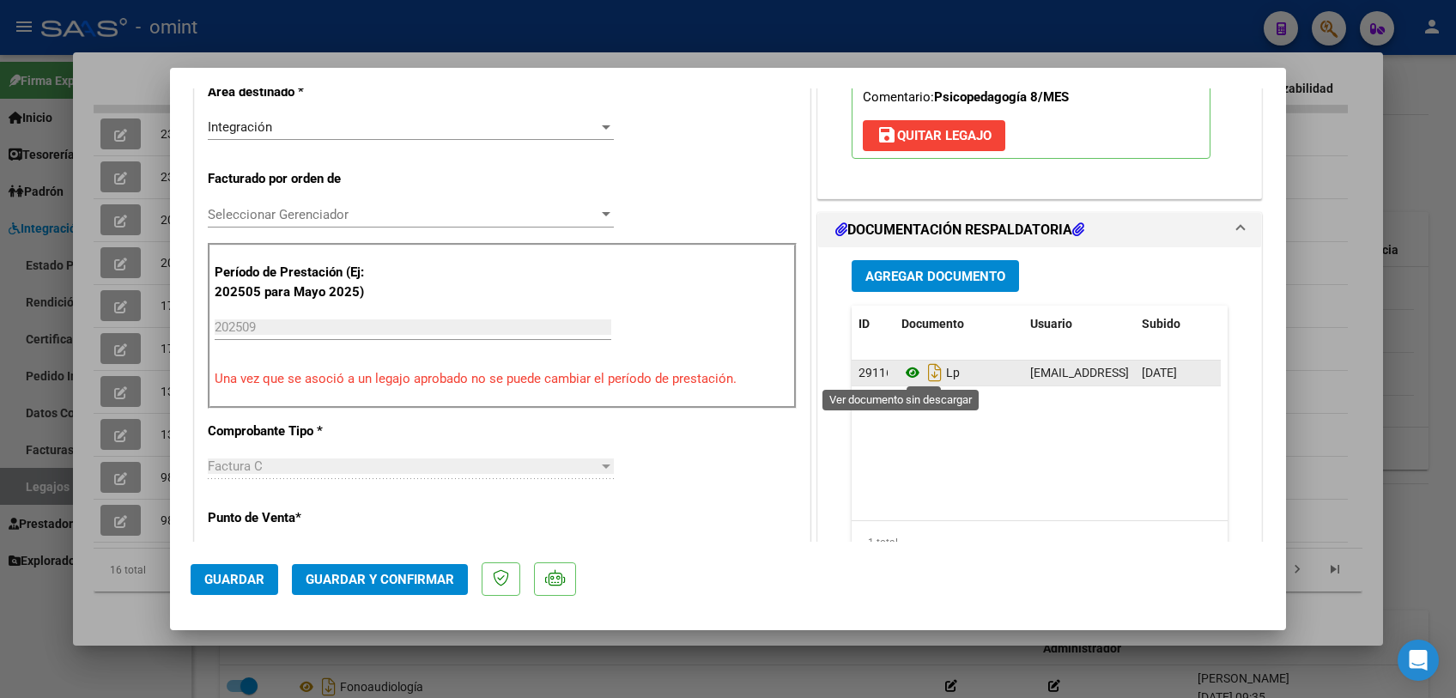
click at [901, 374] on icon at bounding box center [912, 372] width 22 height 21
click at [423, 211] on span "Seleccionar Gerenciador" at bounding box center [403, 214] width 391 height 15
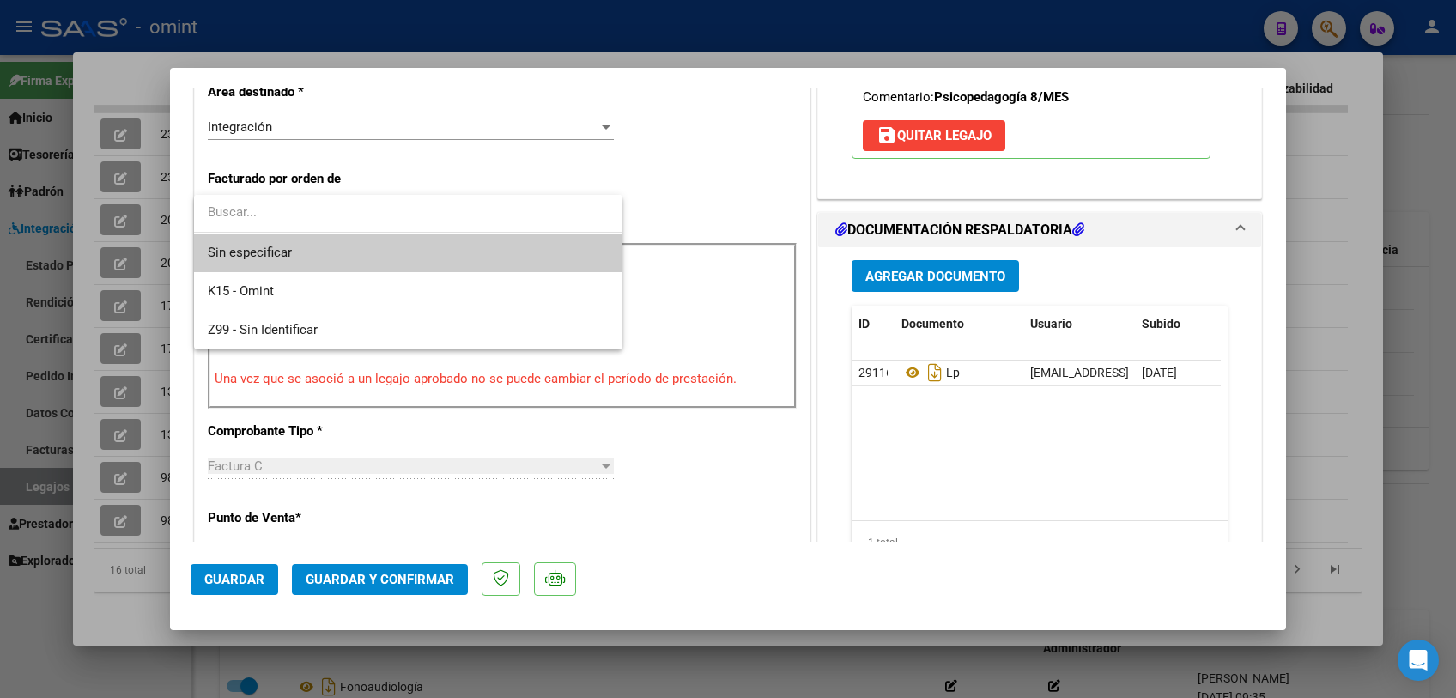
click at [391, 248] on span "Sin especificar" at bounding box center [408, 253] width 401 height 39
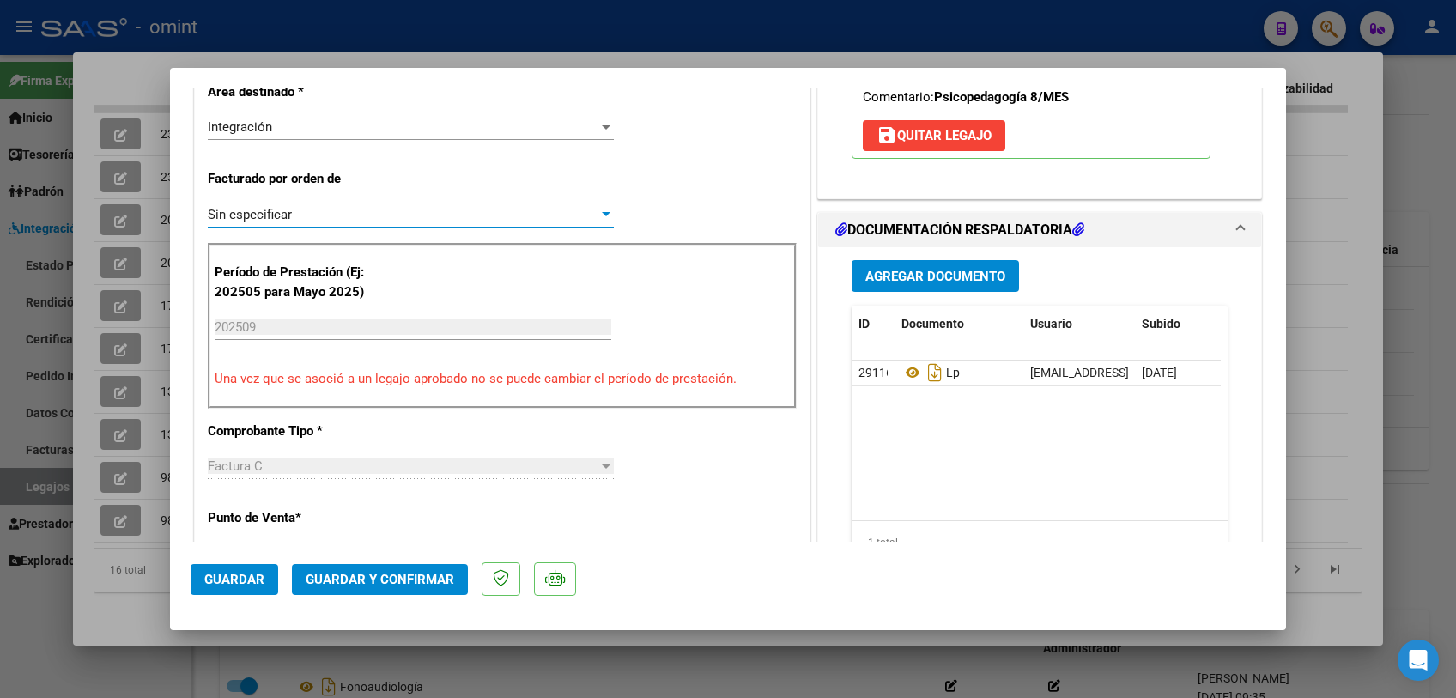
click at [387, 583] on span "Guardar y Confirmar" at bounding box center [380, 579] width 149 height 15
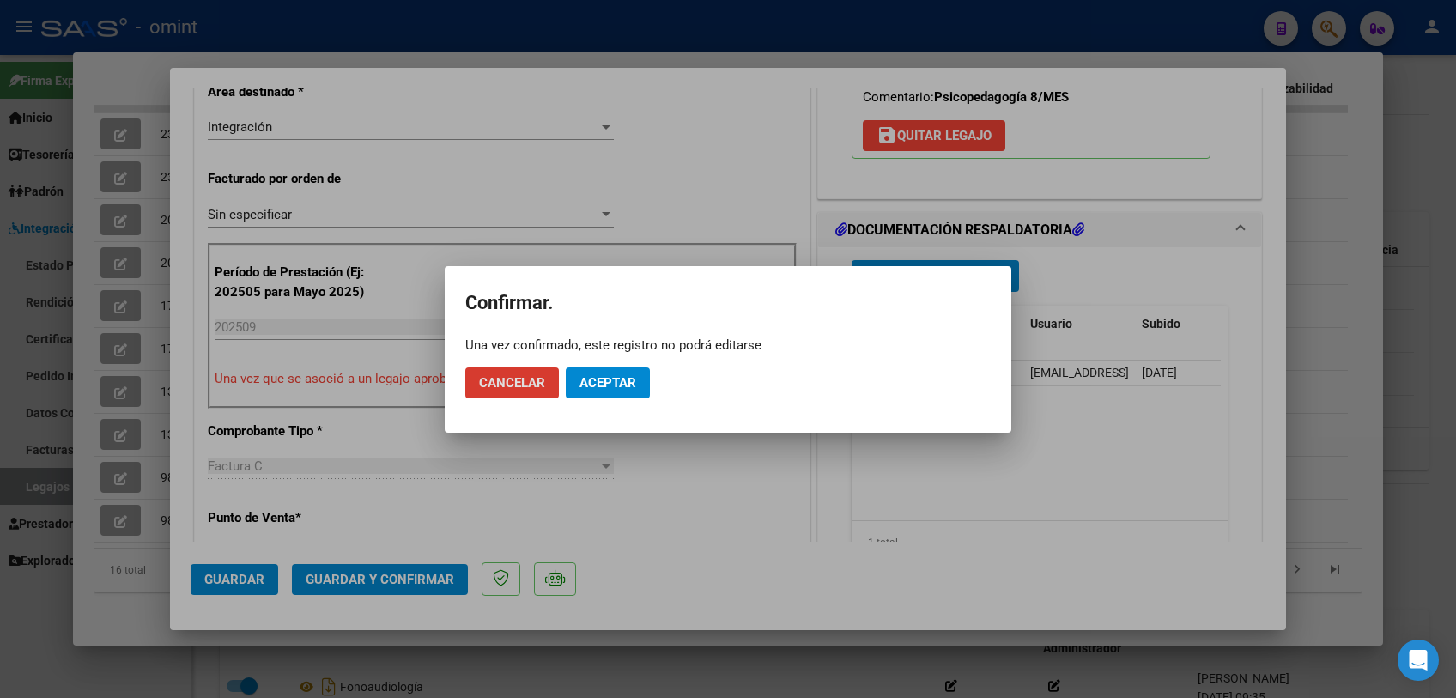
click at [604, 379] on span "Aceptar" at bounding box center [607, 382] width 57 height 15
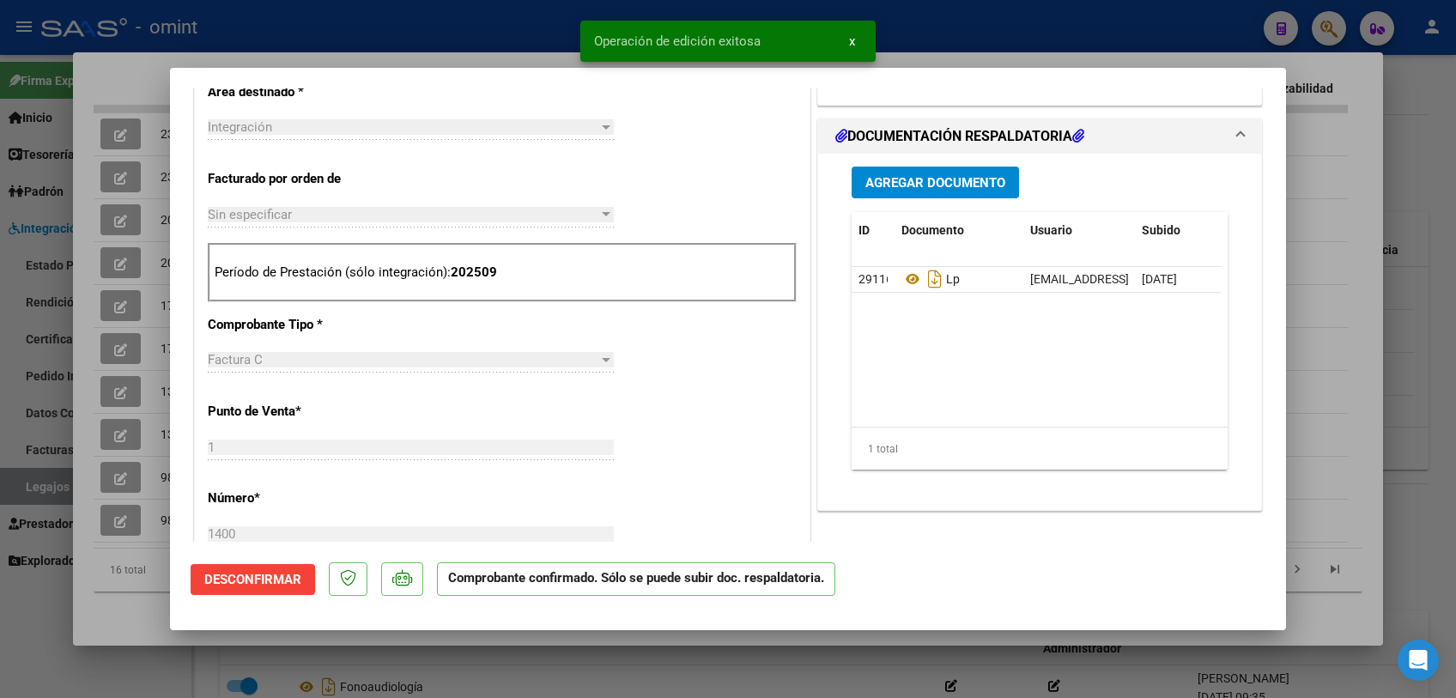
click at [576, 678] on div at bounding box center [728, 349] width 1456 height 698
type input "$ 0,00"
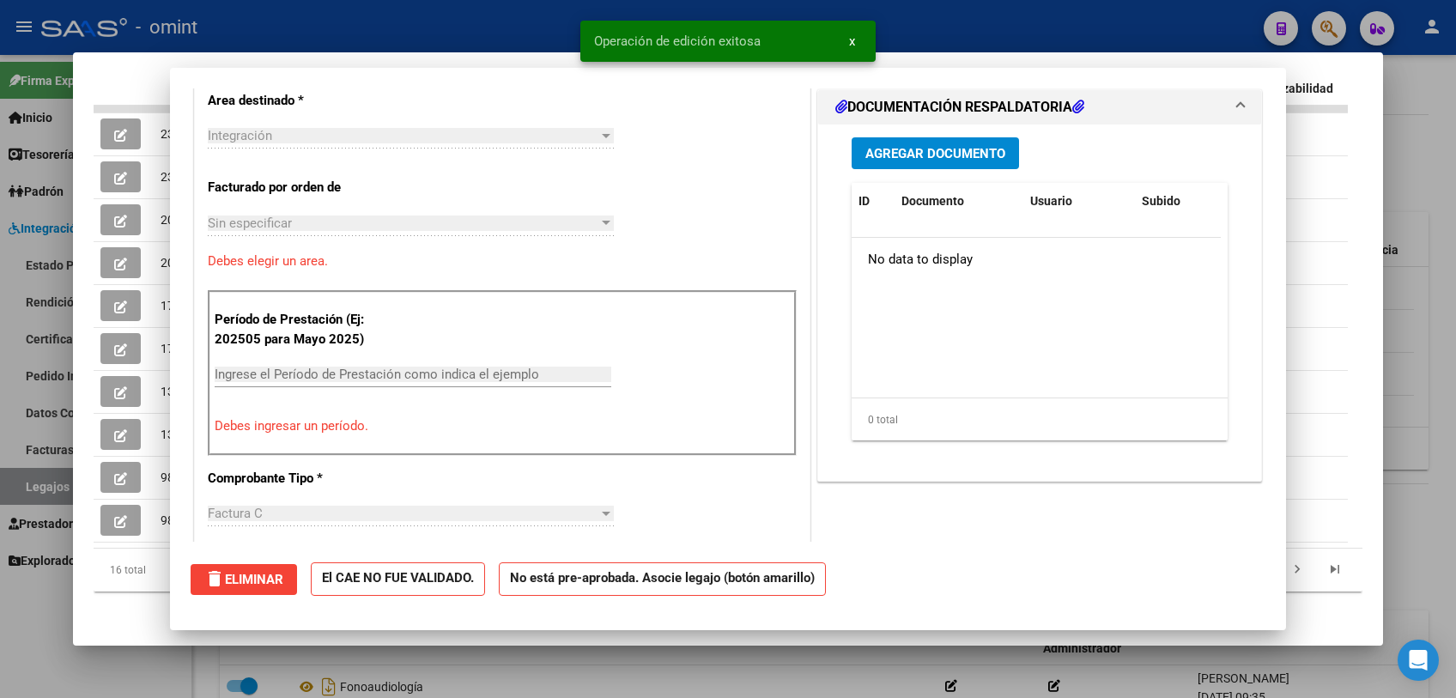
scroll to position [411, 0]
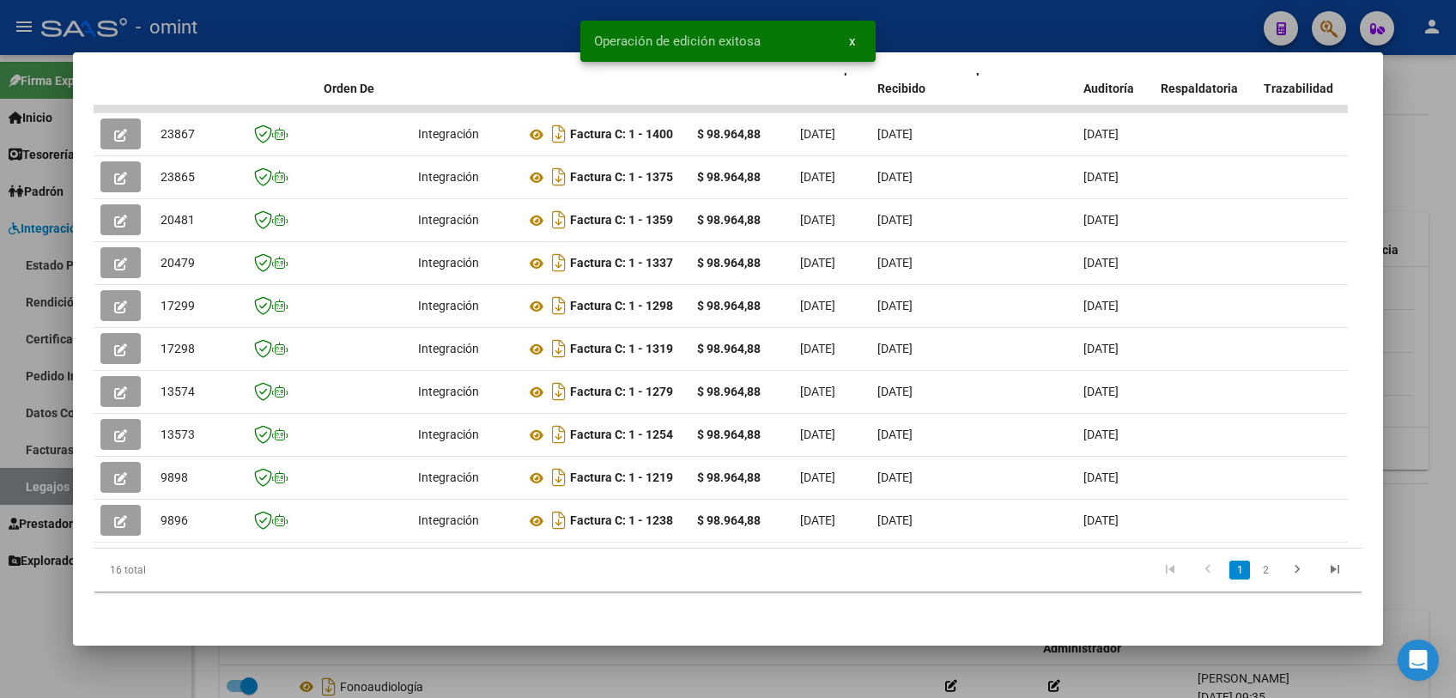
click at [576, 678] on div at bounding box center [728, 349] width 1456 height 698
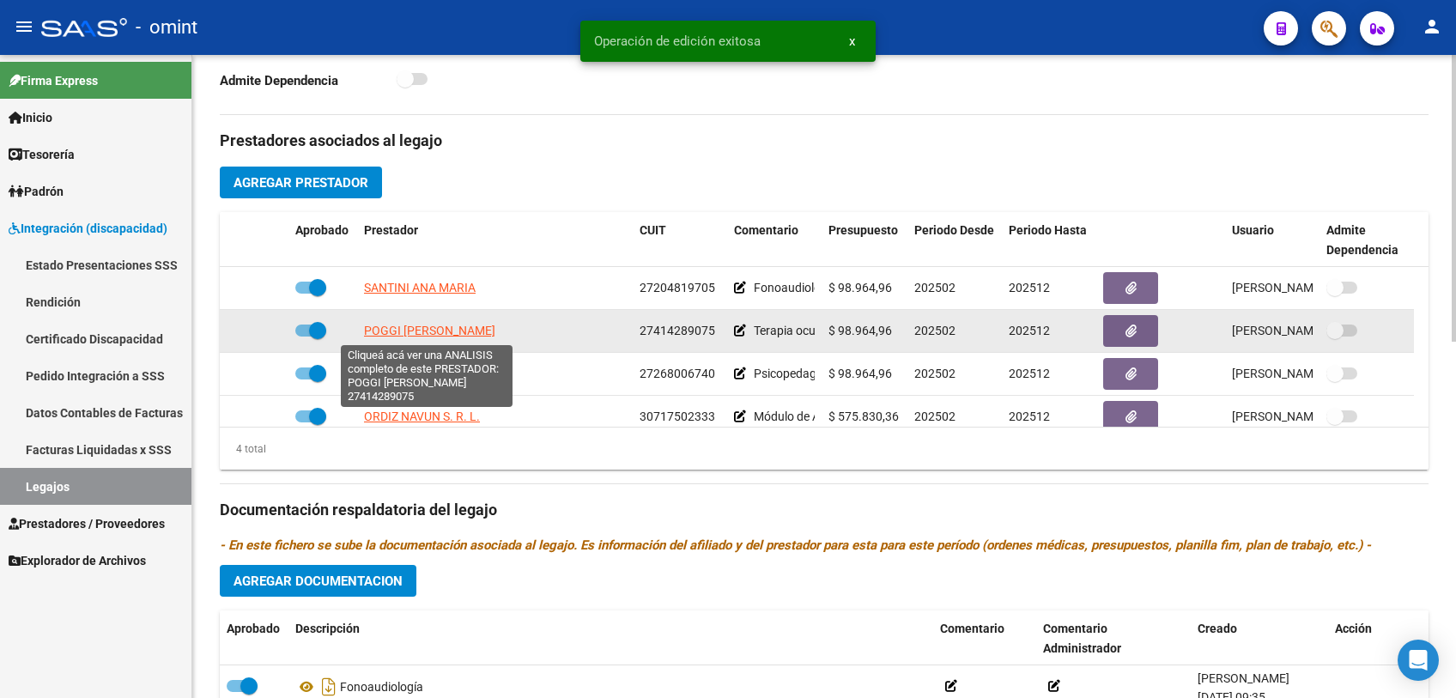
click at [419, 325] on span "POGGI [PERSON_NAME]" at bounding box center [429, 331] width 131 height 14
type textarea "27414289075"
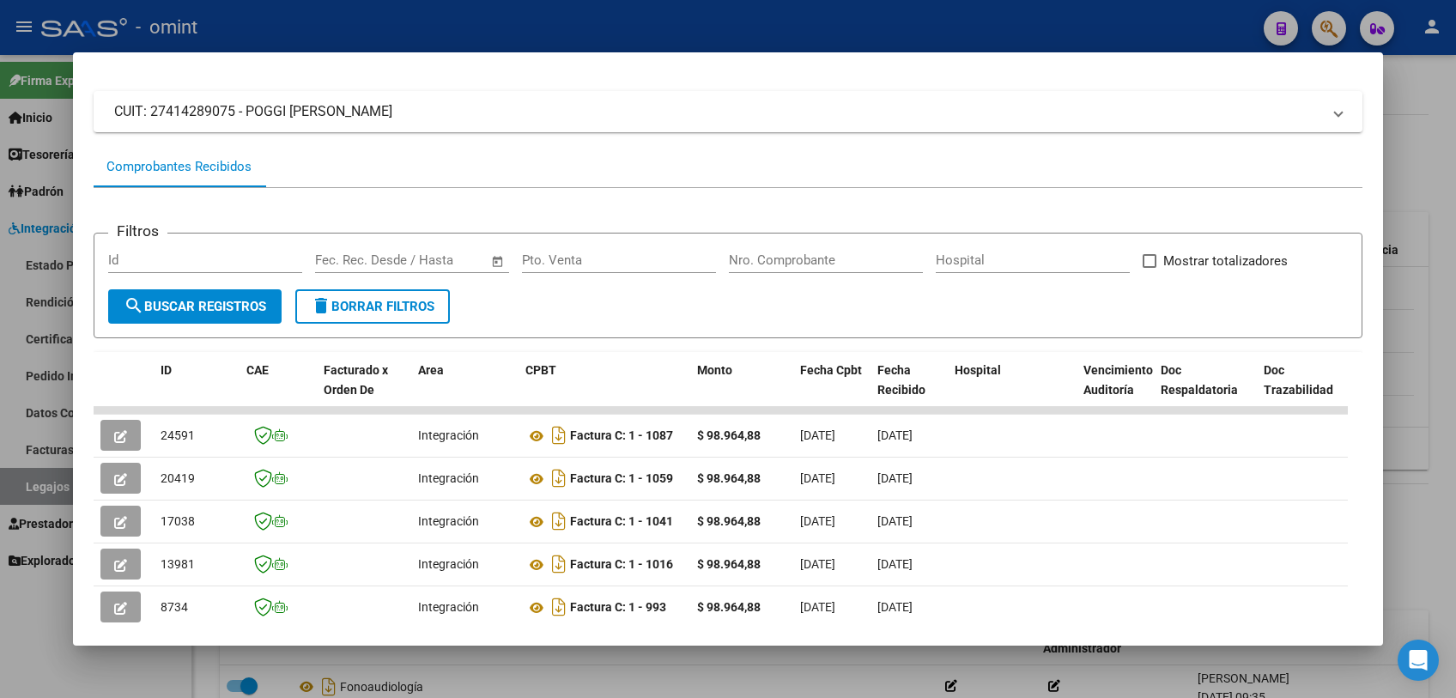
scroll to position [191, 0]
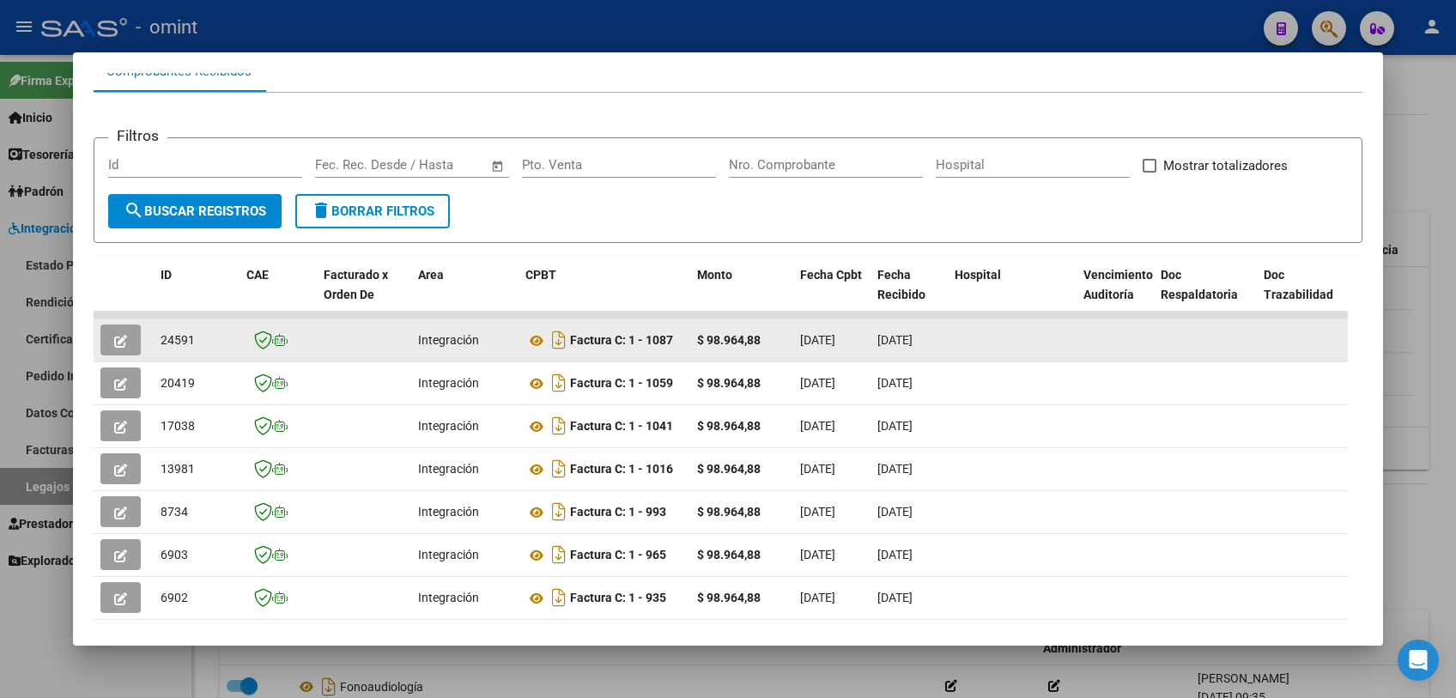
click at [119, 335] on icon "button" at bounding box center [120, 341] width 13 height 13
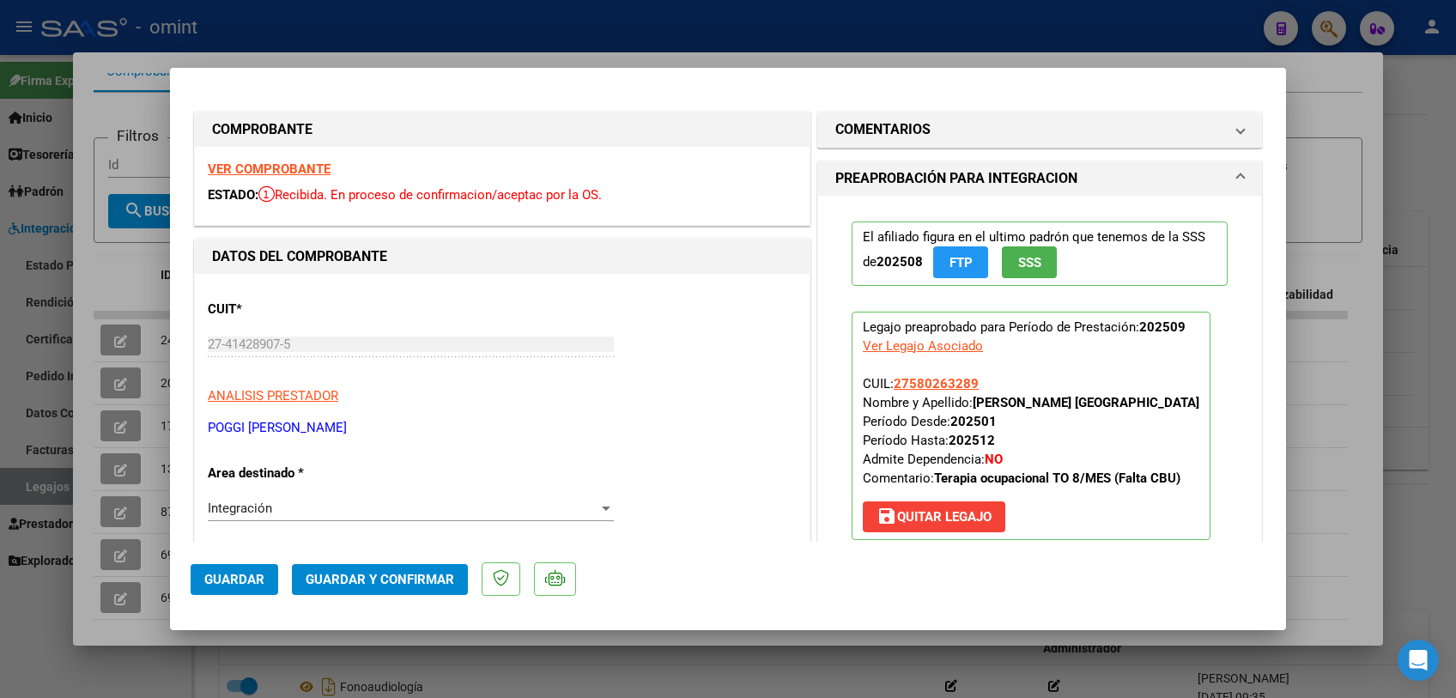
click at [287, 165] on strong "VER COMPROBANTE" at bounding box center [269, 168] width 123 height 15
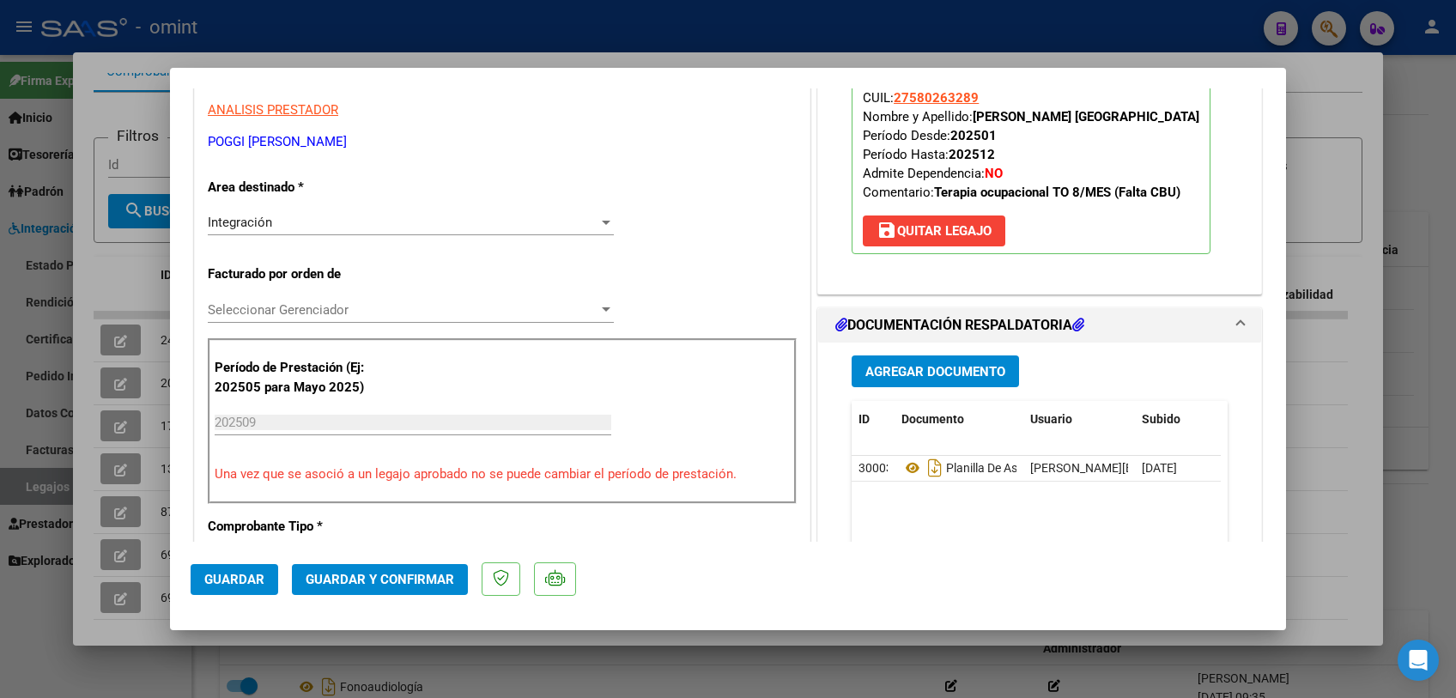
scroll to position [476, 0]
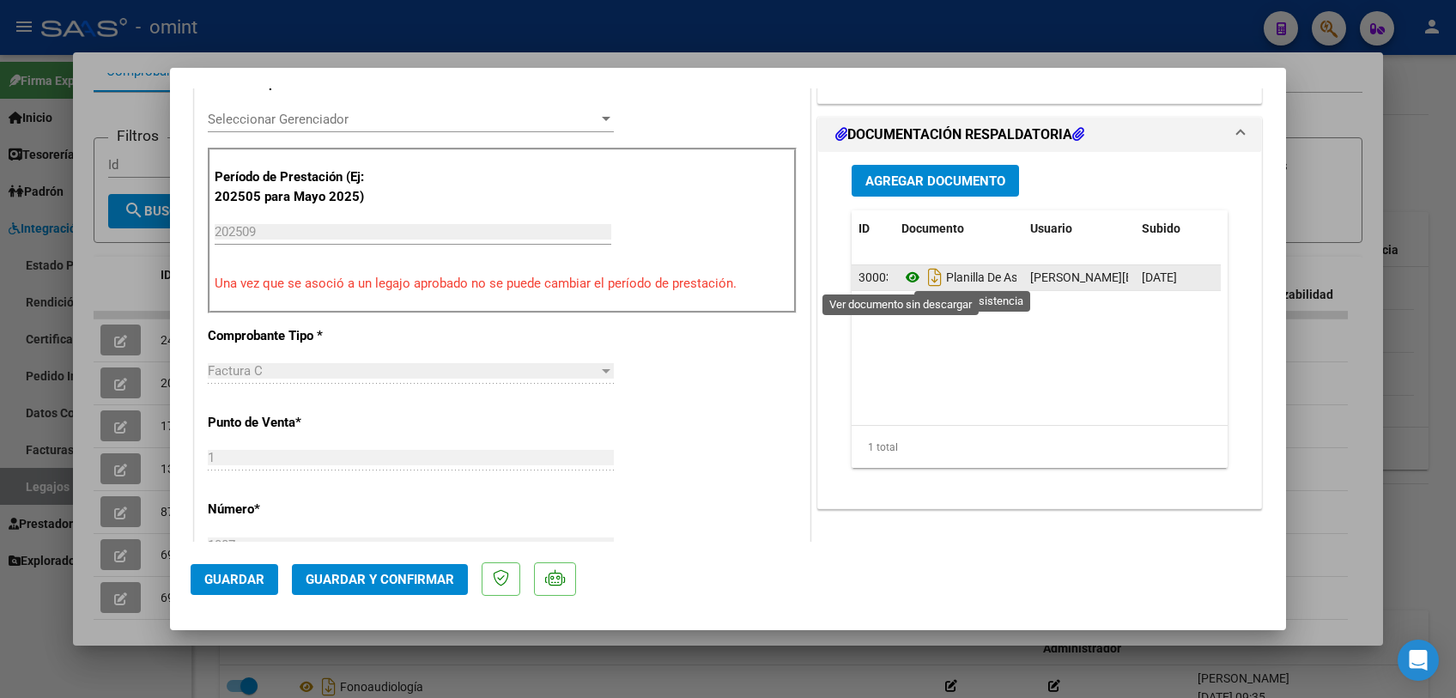
click at [906, 274] on icon at bounding box center [912, 277] width 22 height 21
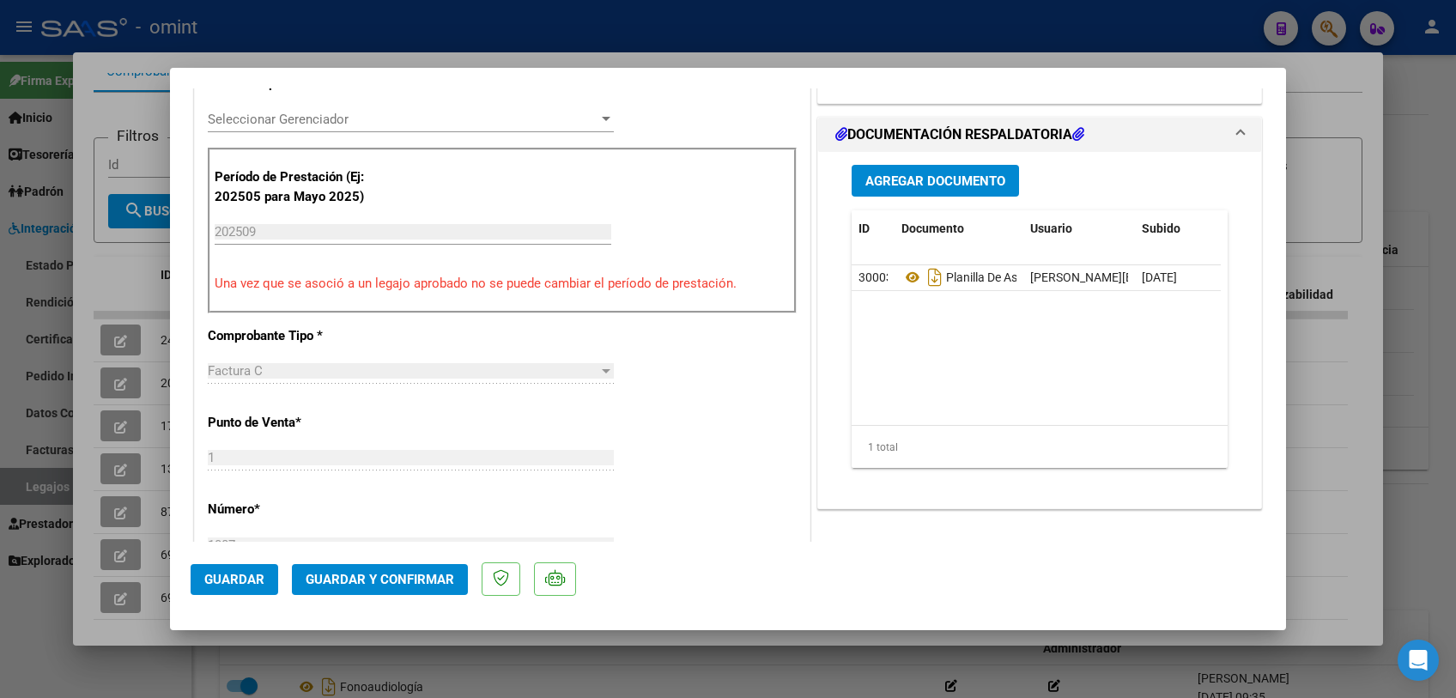
click at [368, 118] on span "Seleccionar Gerenciador" at bounding box center [403, 119] width 391 height 15
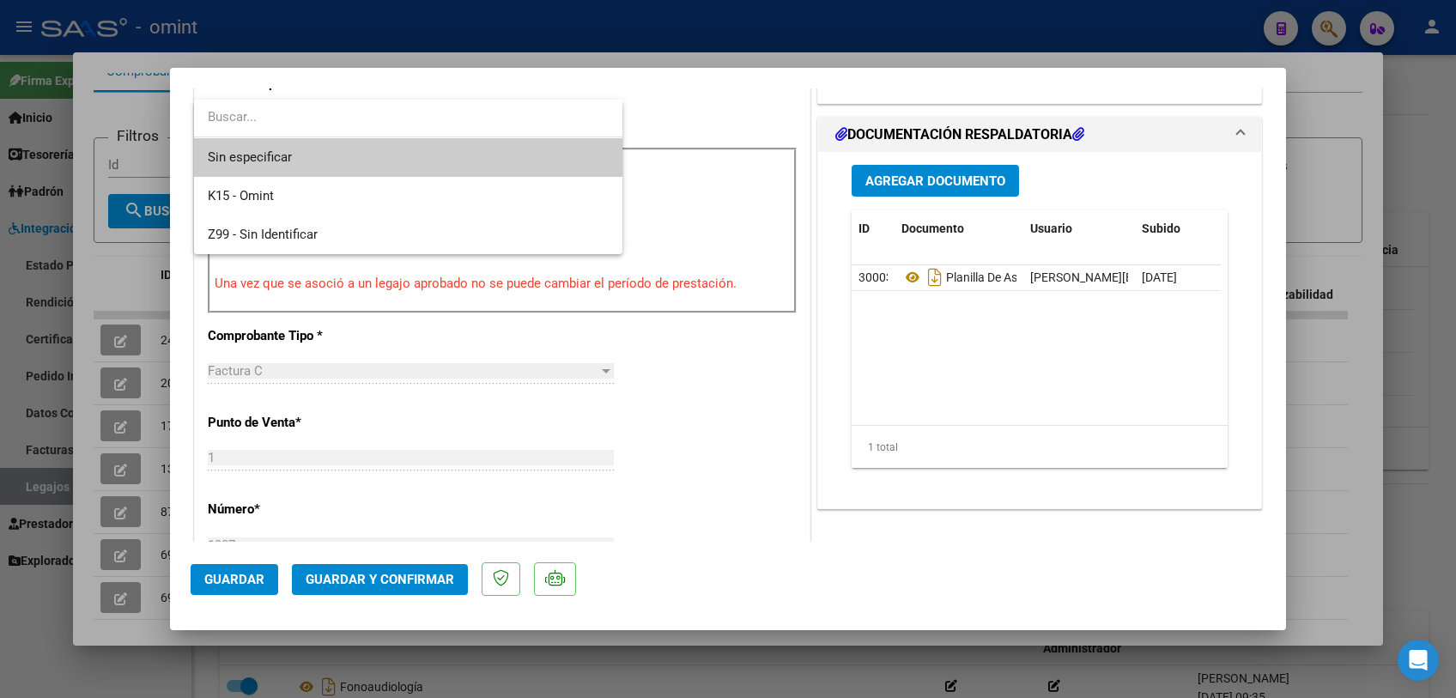
click at [363, 159] on span "Sin especificar" at bounding box center [408, 157] width 401 height 39
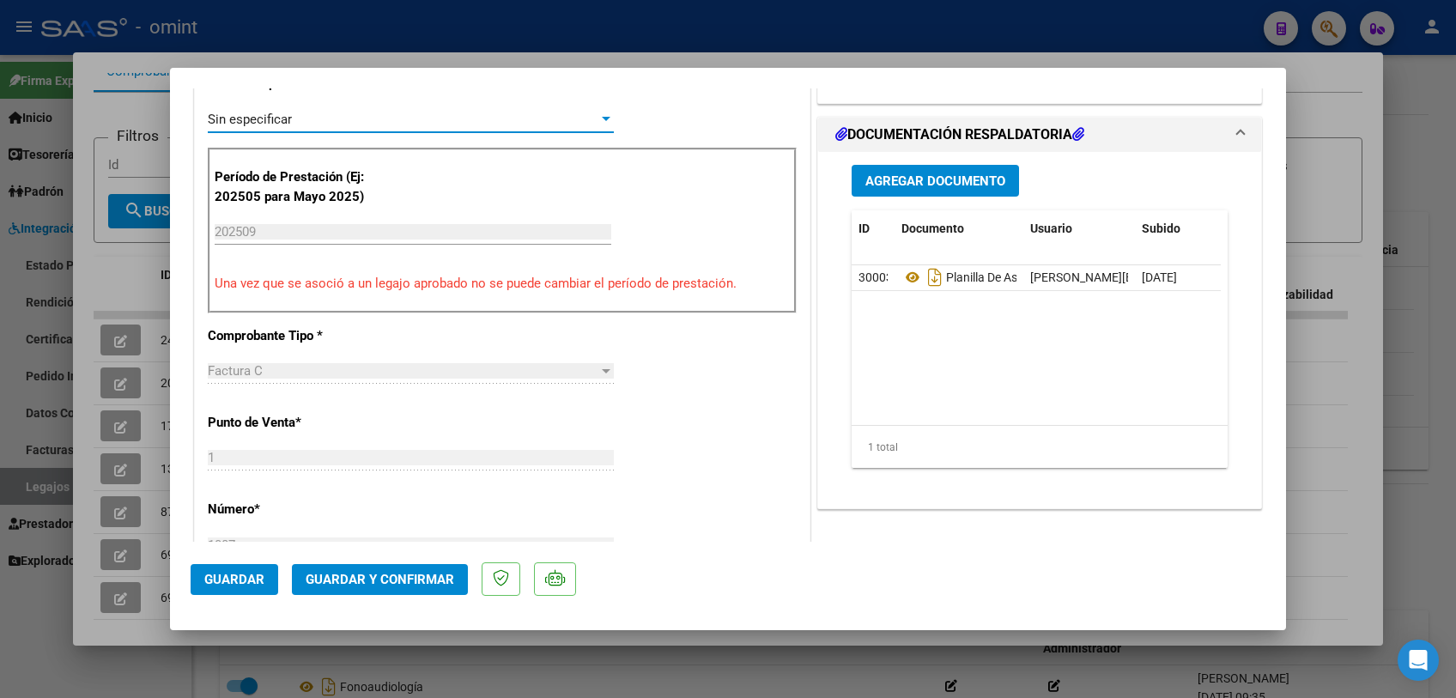
click at [409, 590] on button "Guardar y Confirmar" at bounding box center [380, 579] width 176 height 31
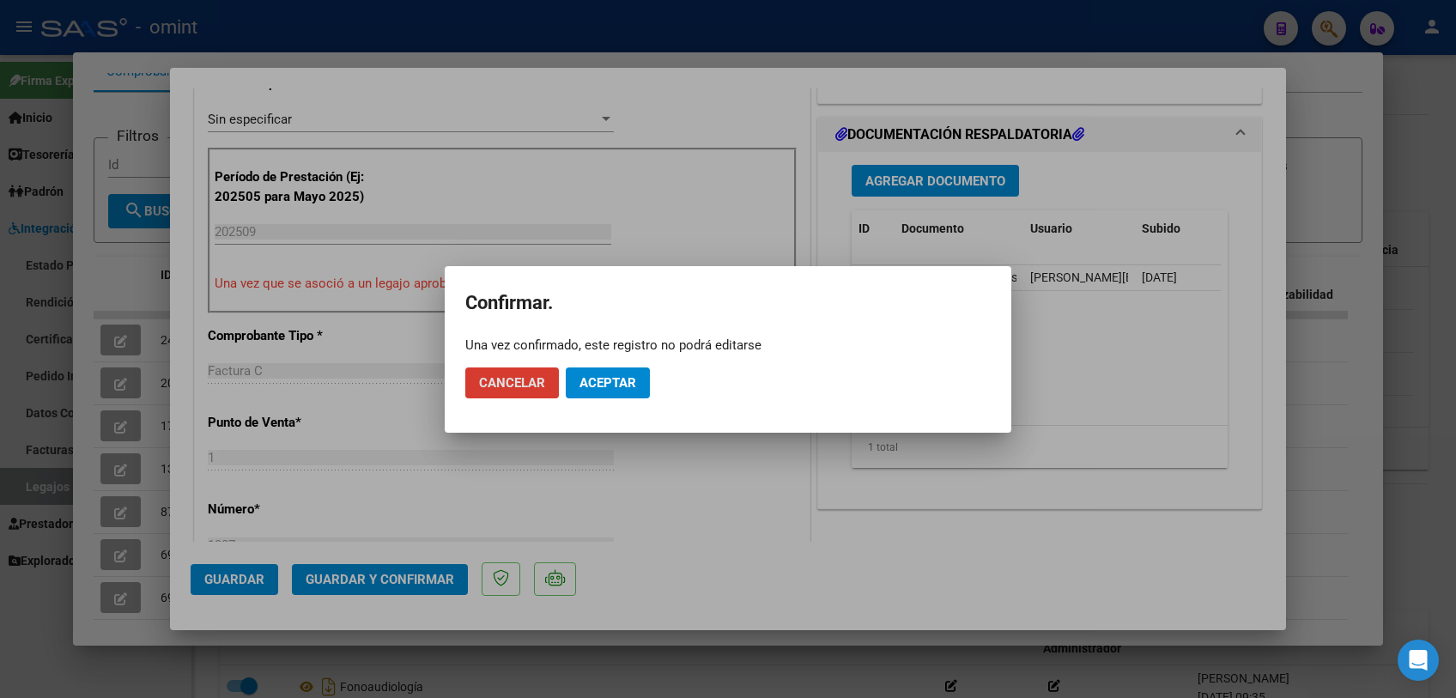
click at [610, 375] on span "Aceptar" at bounding box center [607, 382] width 57 height 15
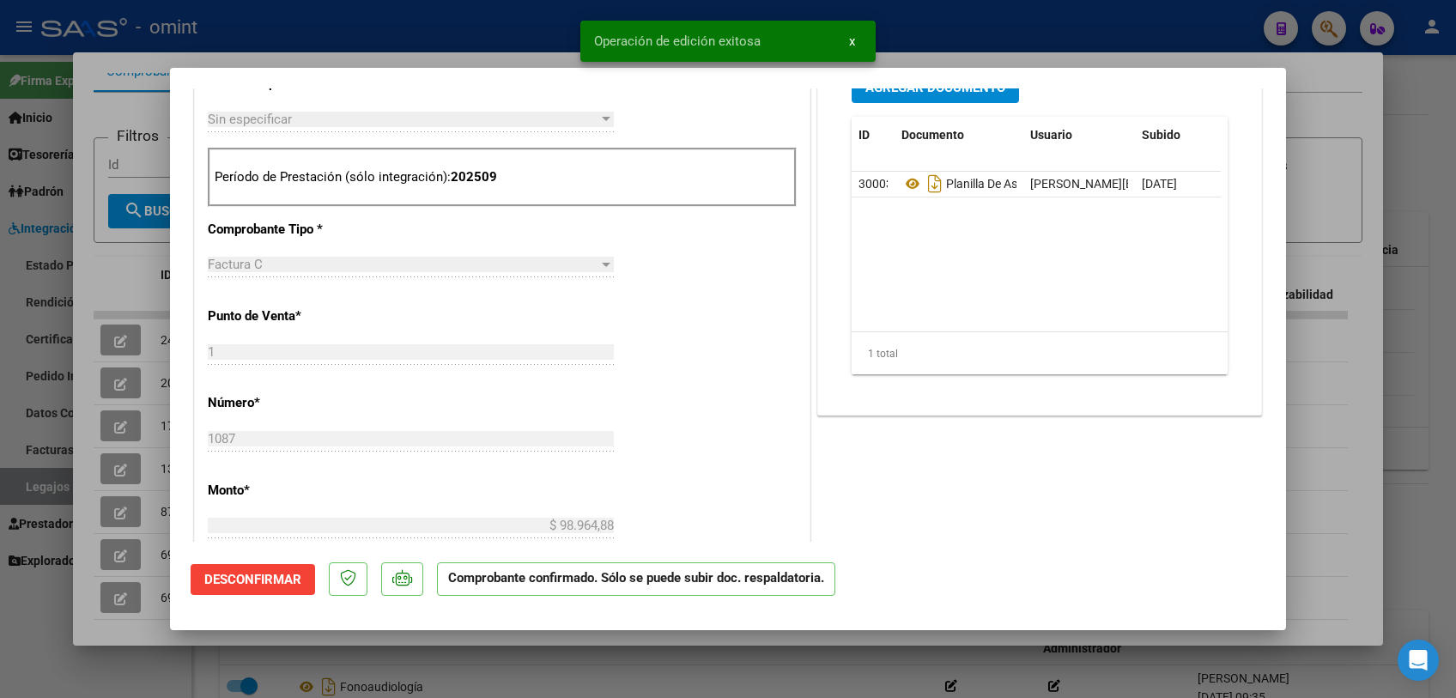
click at [562, 655] on div at bounding box center [728, 349] width 1456 height 698
type input "$ 0,00"
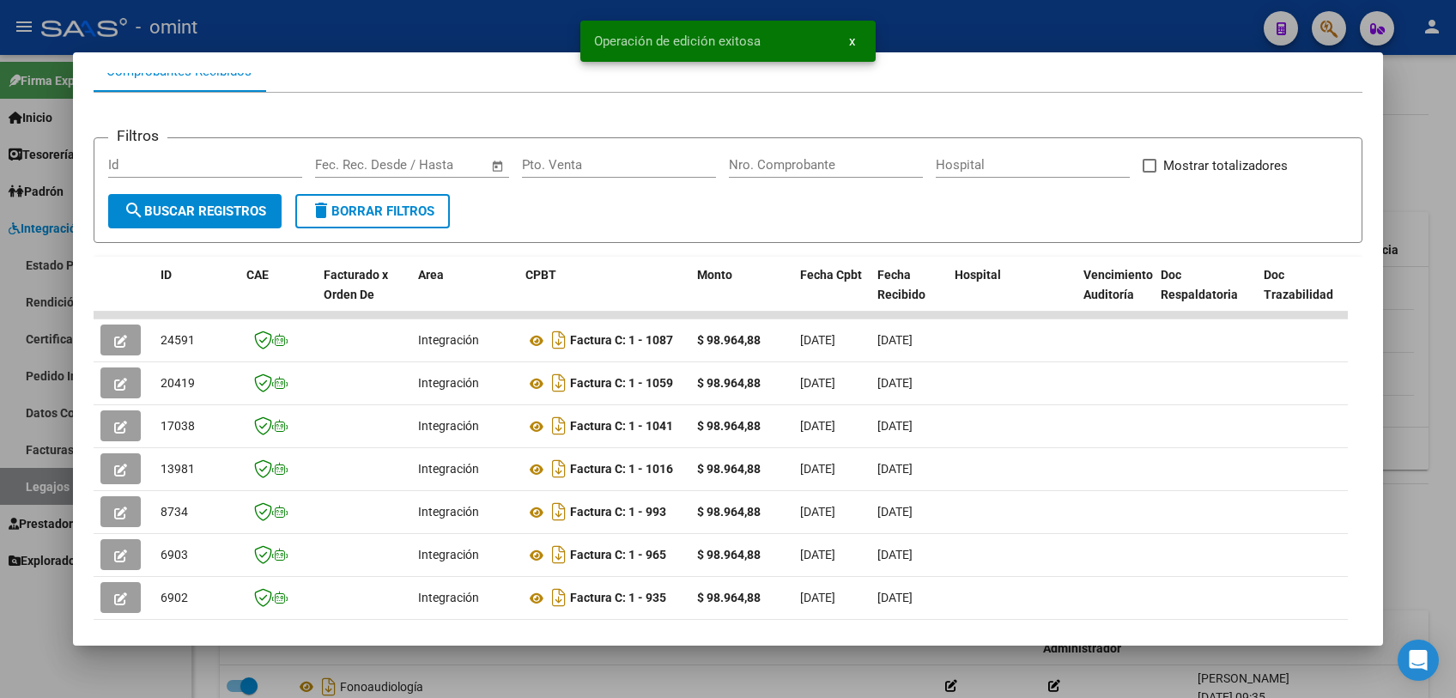
click at [562, 655] on div at bounding box center [728, 349] width 1456 height 698
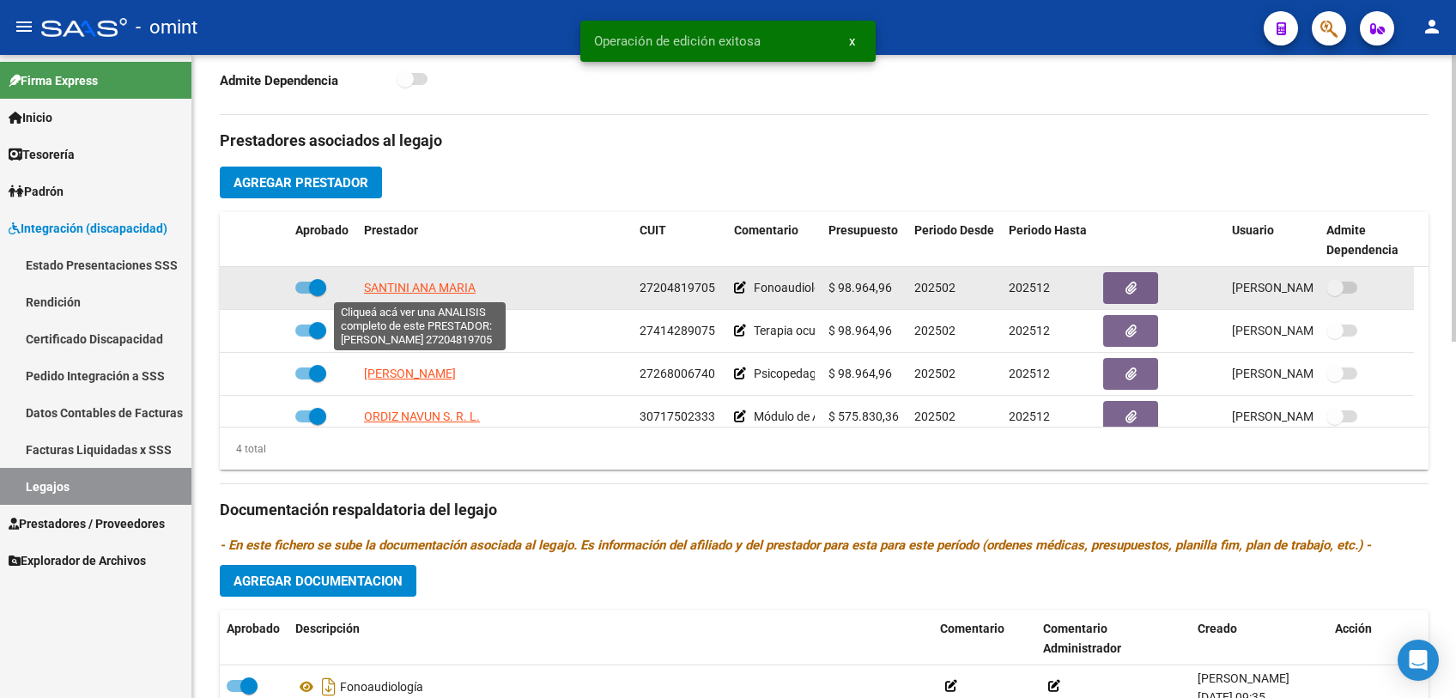
click at [428, 288] on span "SANTINI ANA MARIA" at bounding box center [420, 288] width 112 height 14
type textarea "27204819705"
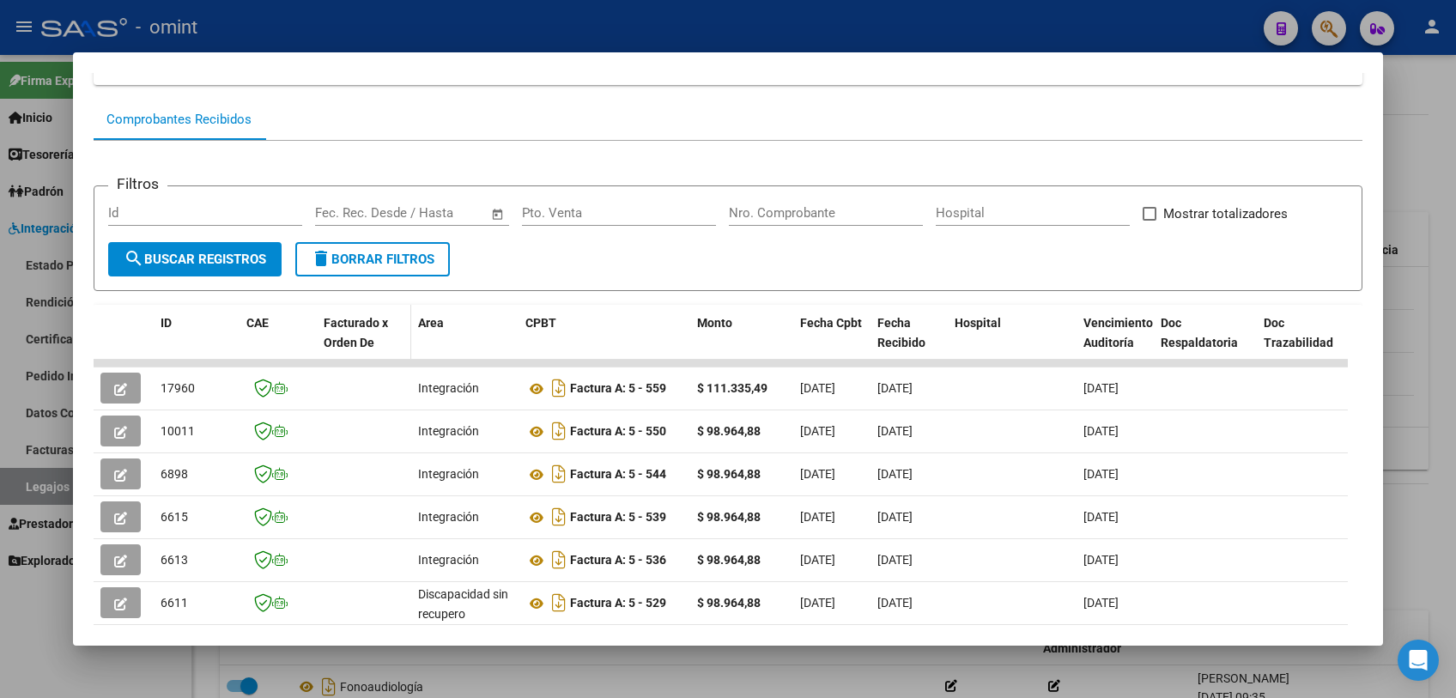
scroll to position [0, 0]
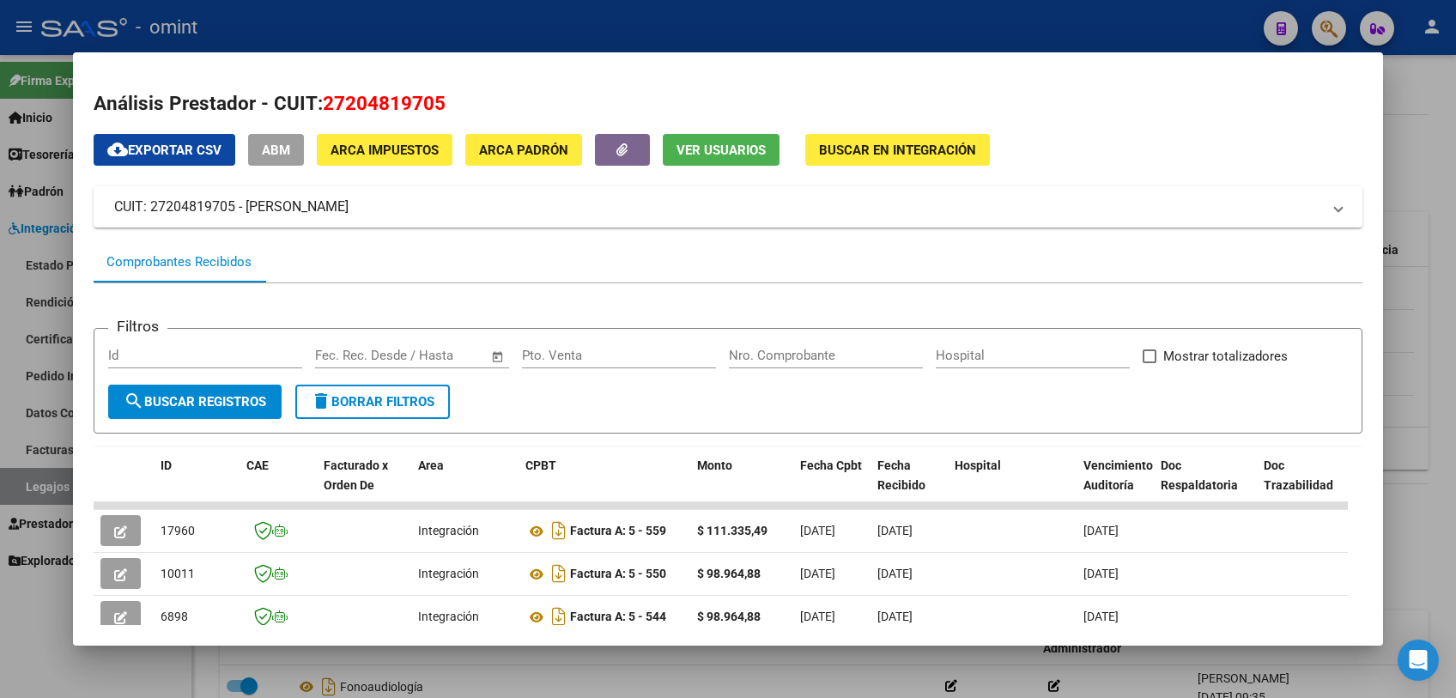
click at [679, 673] on div at bounding box center [728, 349] width 1456 height 698
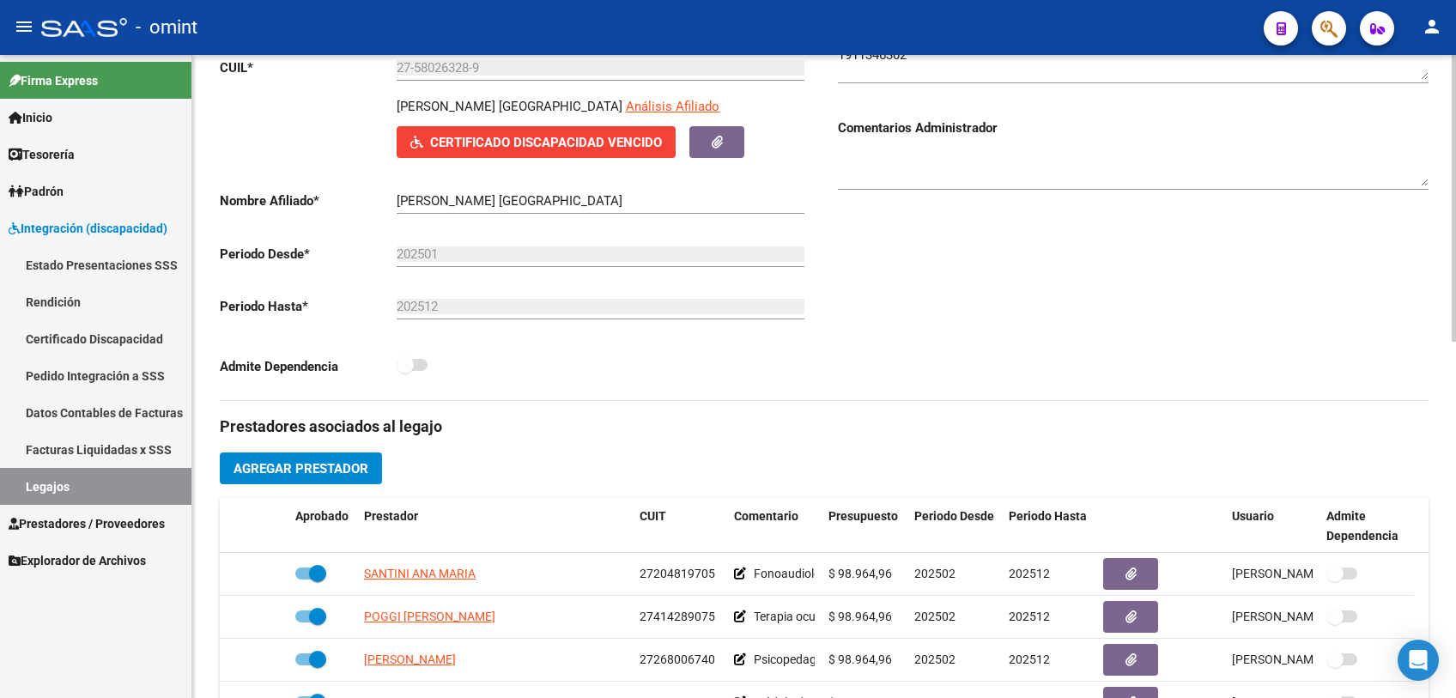
scroll to position [95, 0]
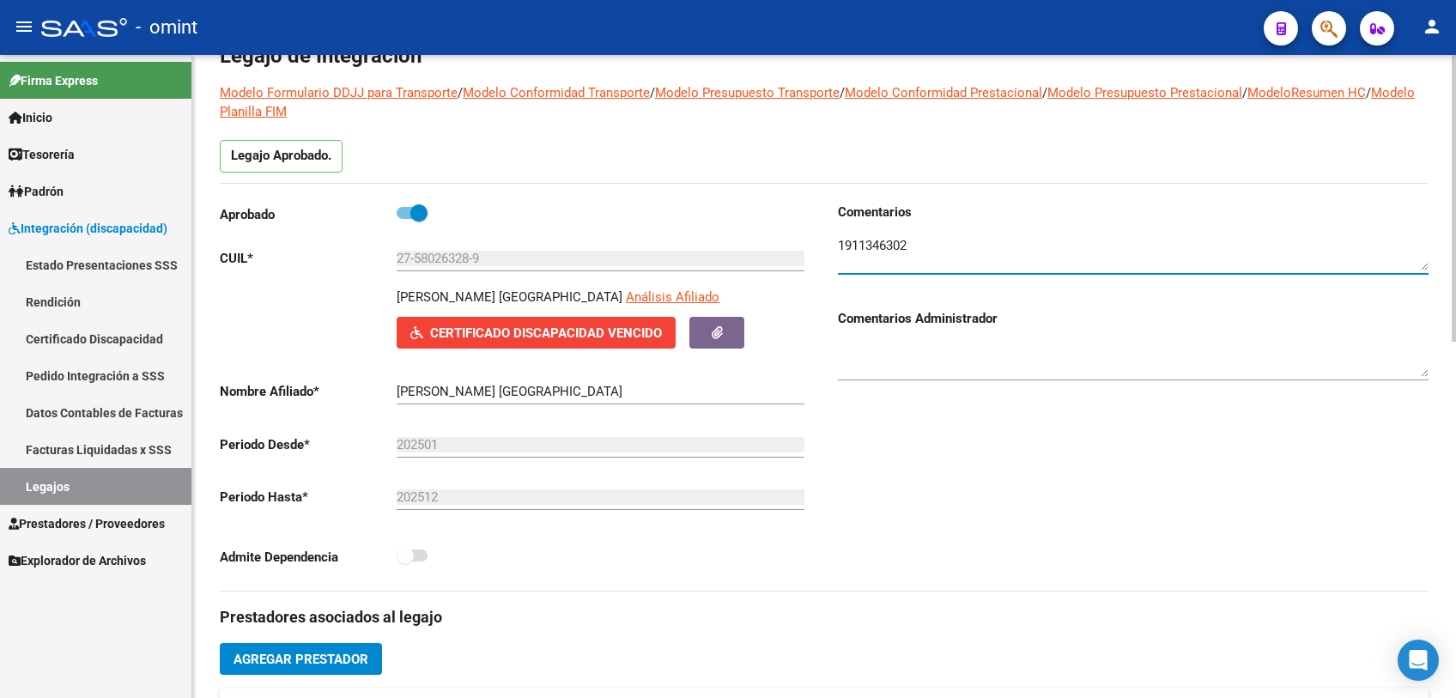
click at [893, 246] on textarea at bounding box center [1133, 253] width 591 height 34
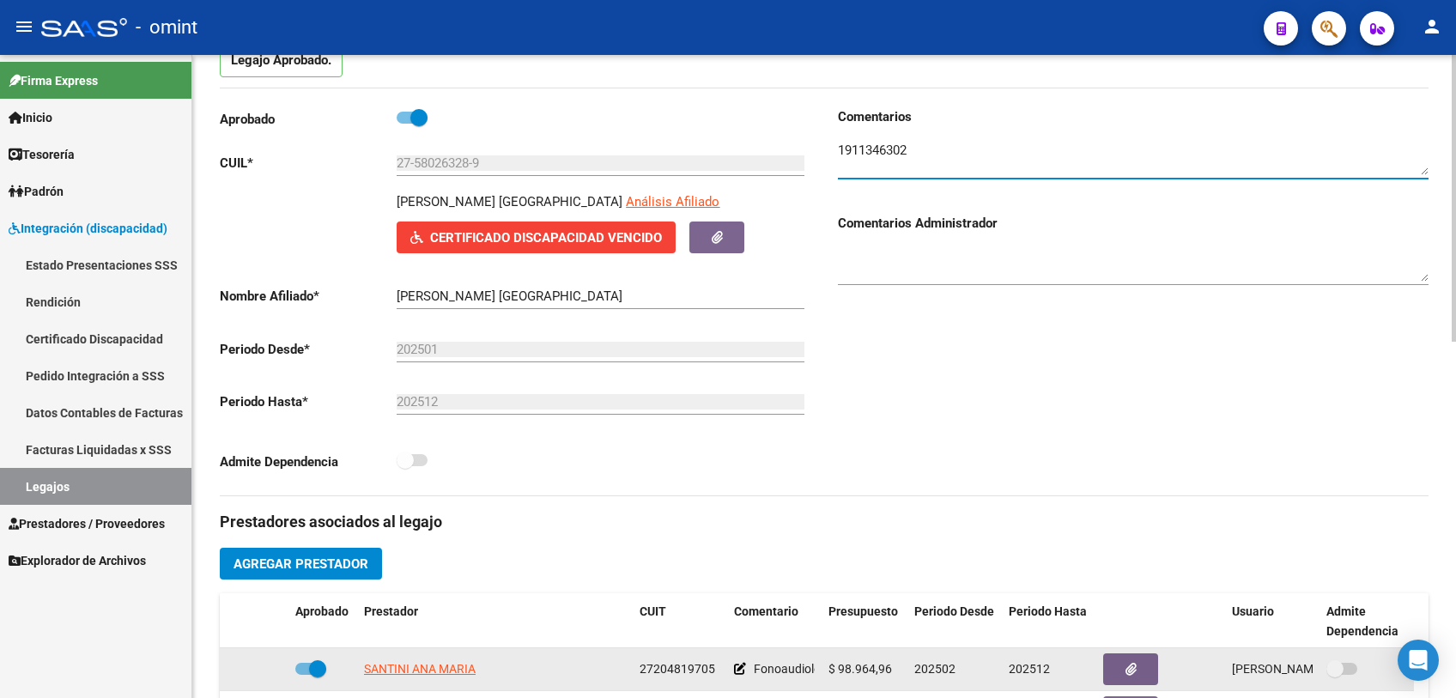
click at [681, 665] on span "27204819705" at bounding box center [678, 669] width 76 height 14
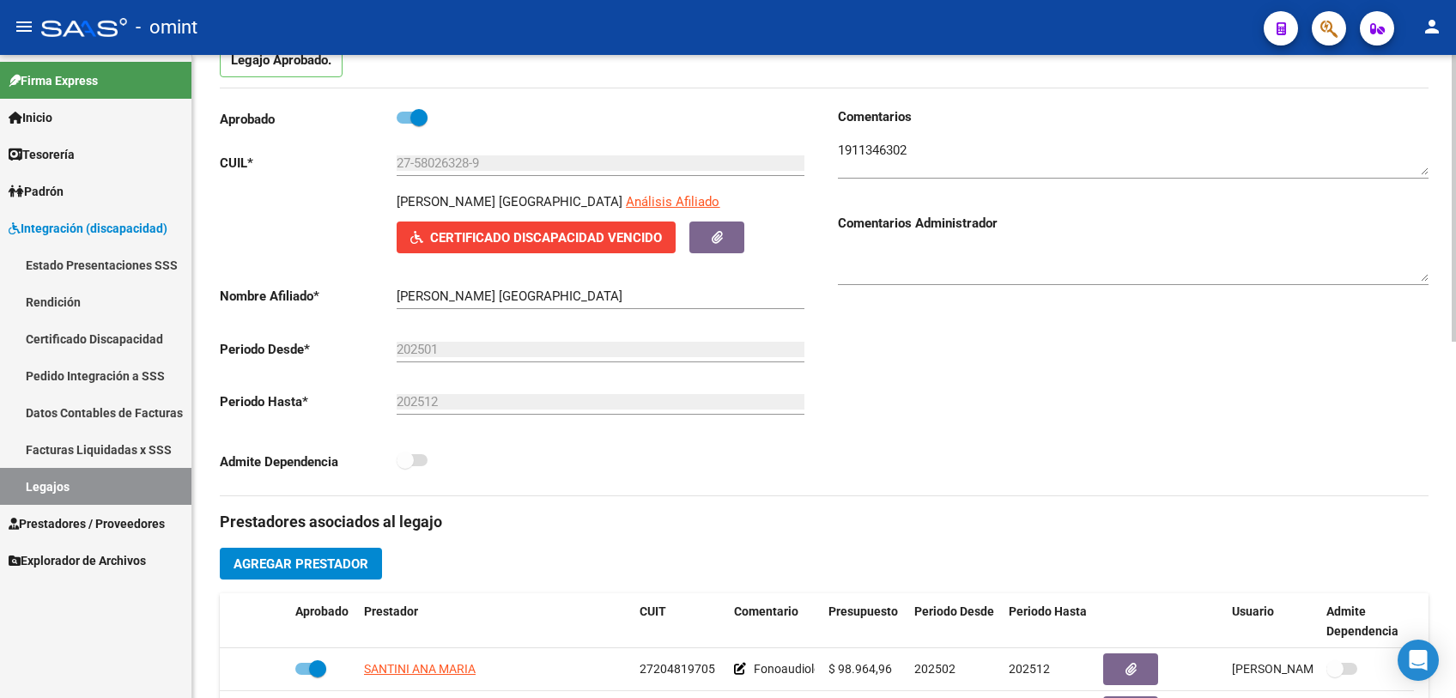
copy span "27204819705"
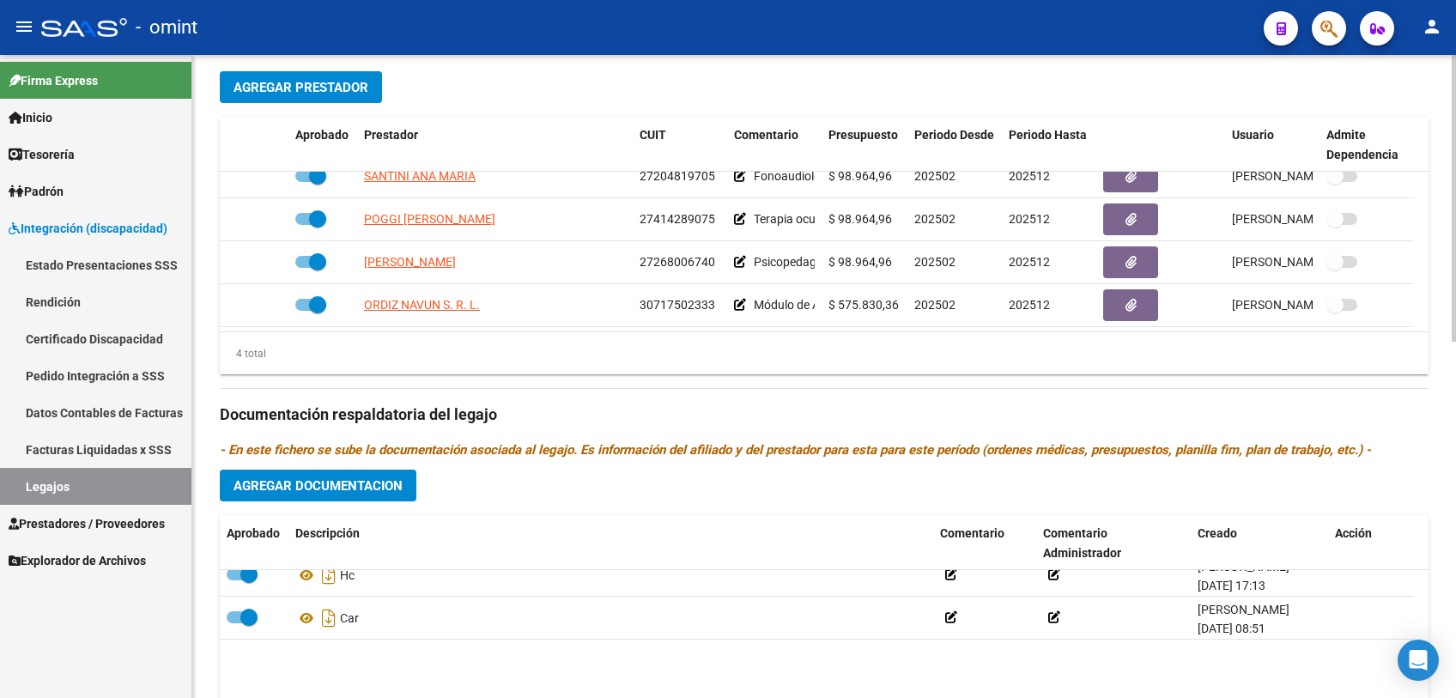
scroll to position [0, 0]
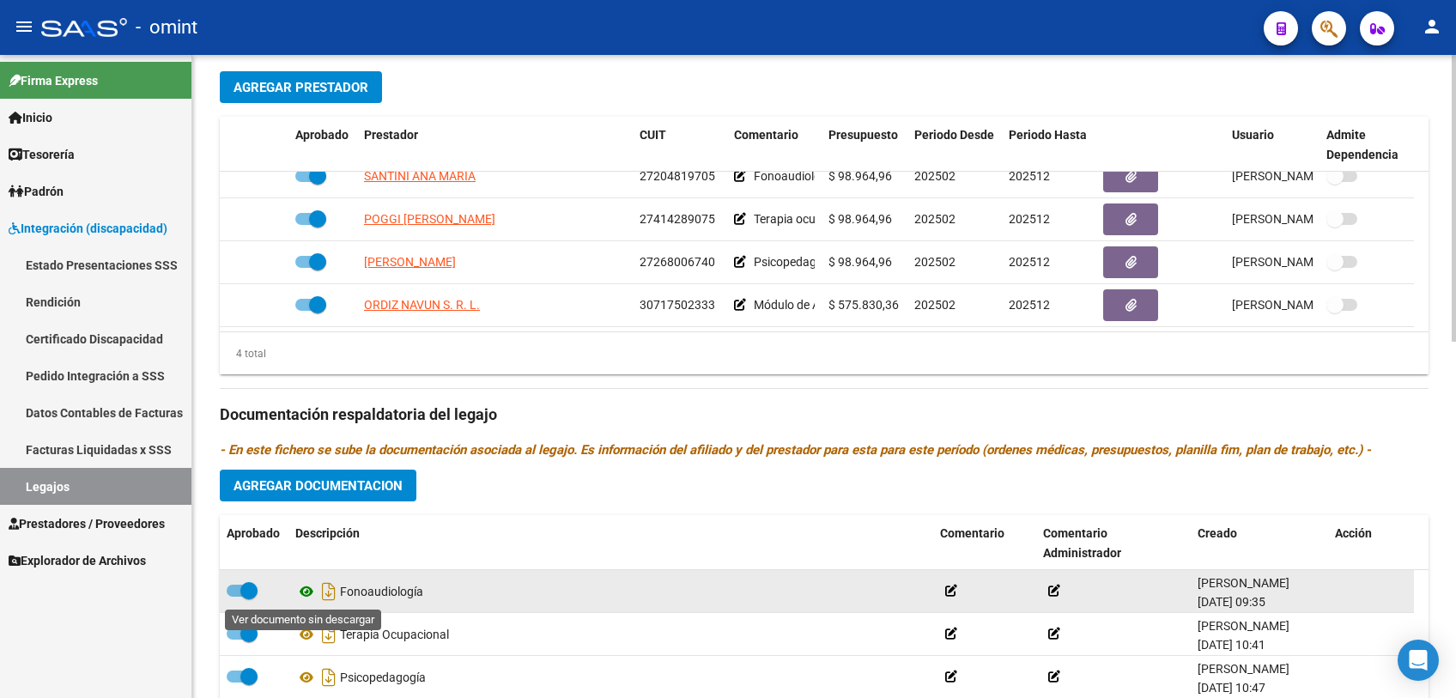
click at [302, 590] on icon at bounding box center [306, 591] width 22 height 21
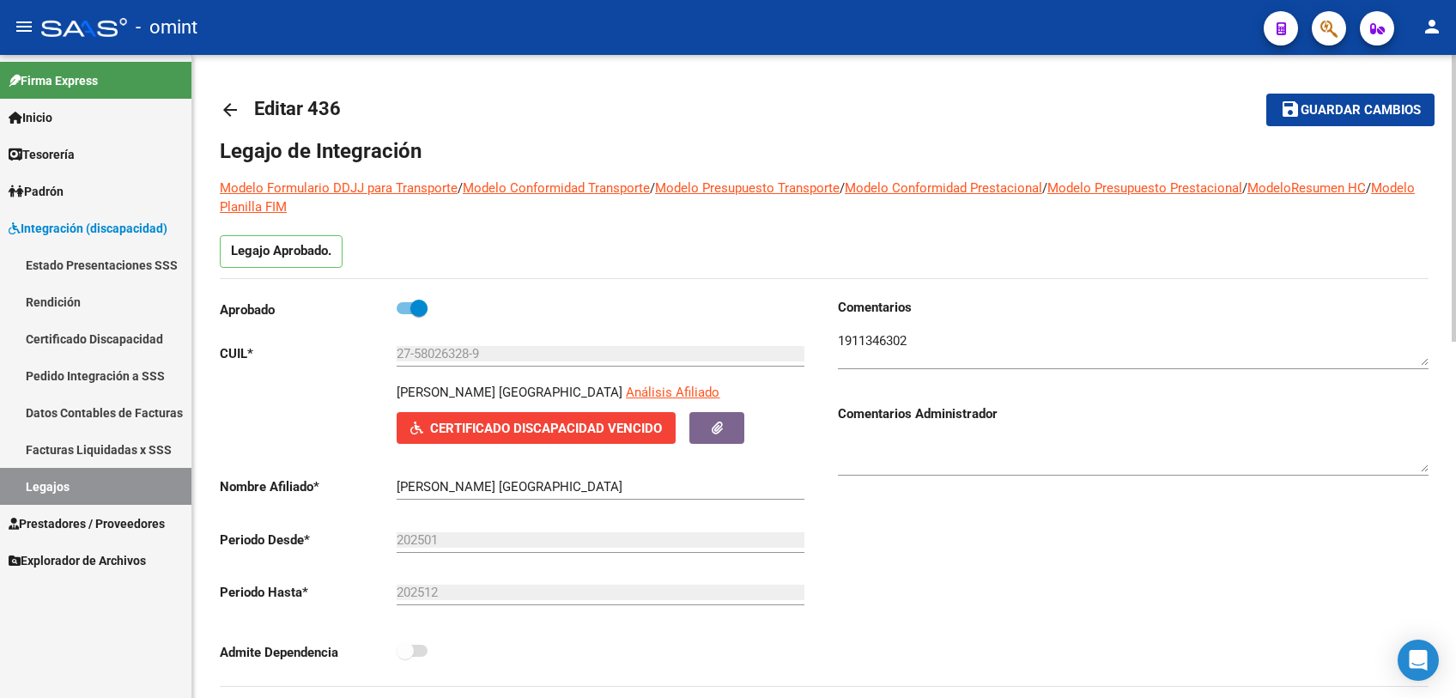
click at [1364, 113] on span "Guardar cambios" at bounding box center [1361, 110] width 120 height 15
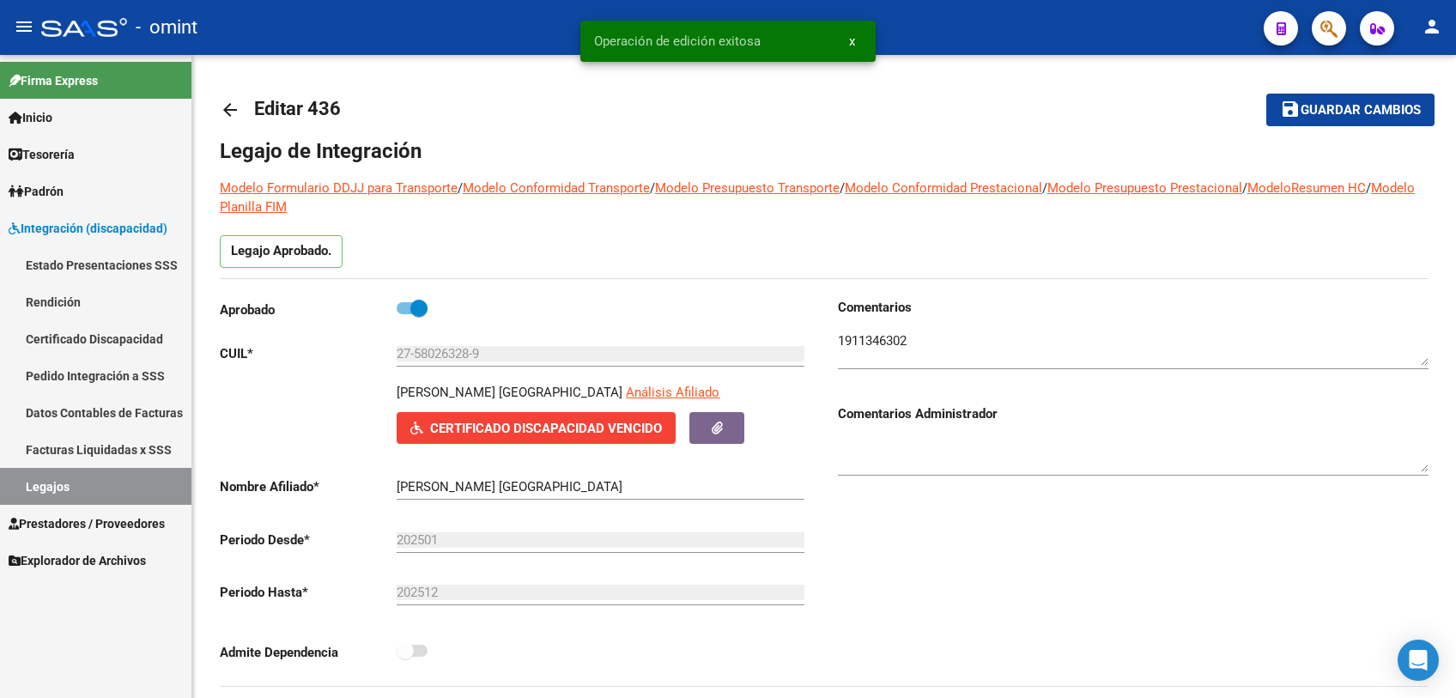
click at [48, 482] on link "Legajos" at bounding box center [95, 486] width 191 height 37
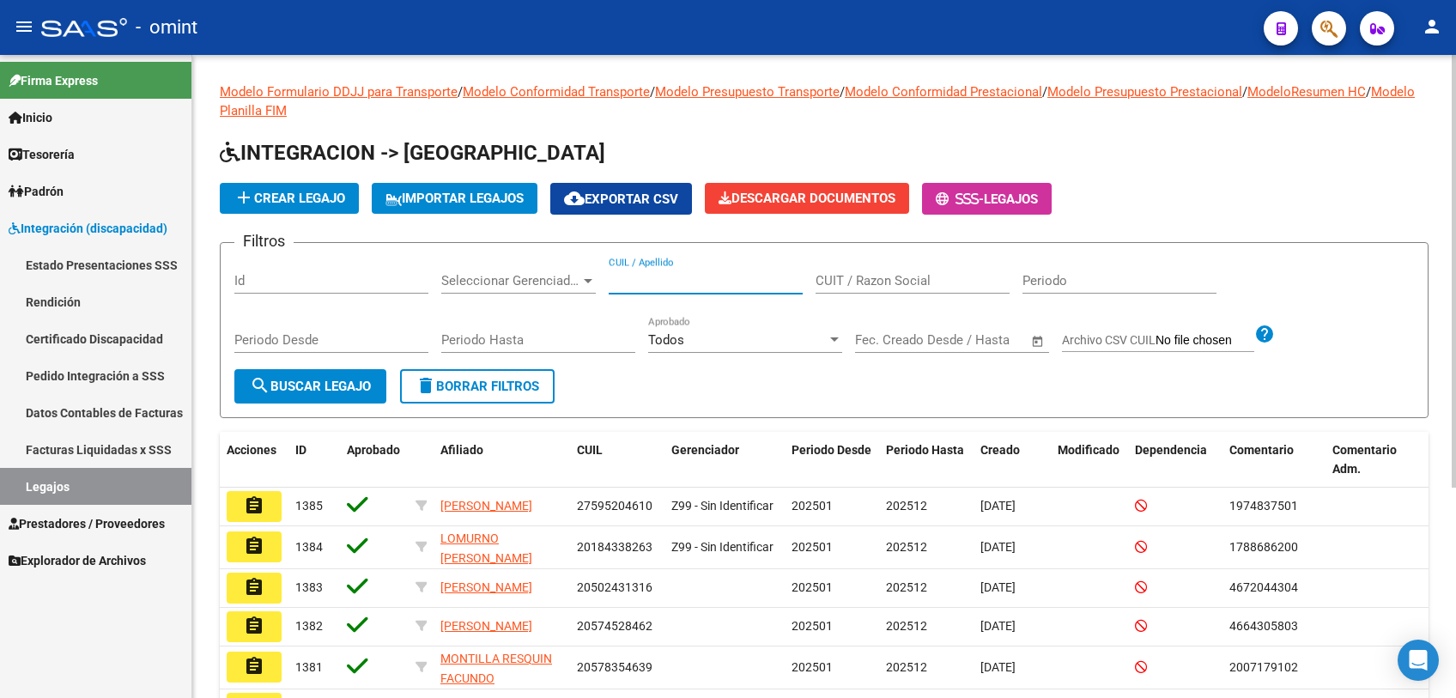
click at [741, 283] on input "CUIL / Apellido" at bounding box center [706, 280] width 194 height 15
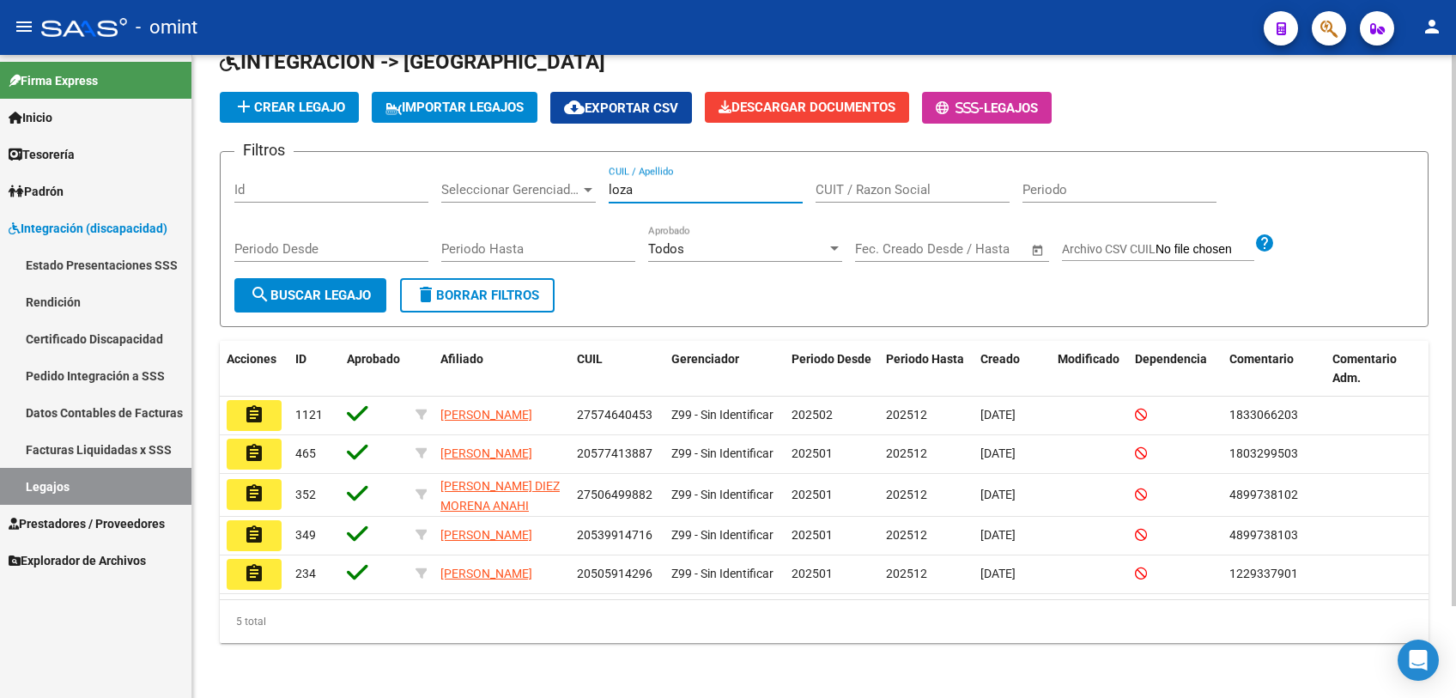
scroll to position [106, 0]
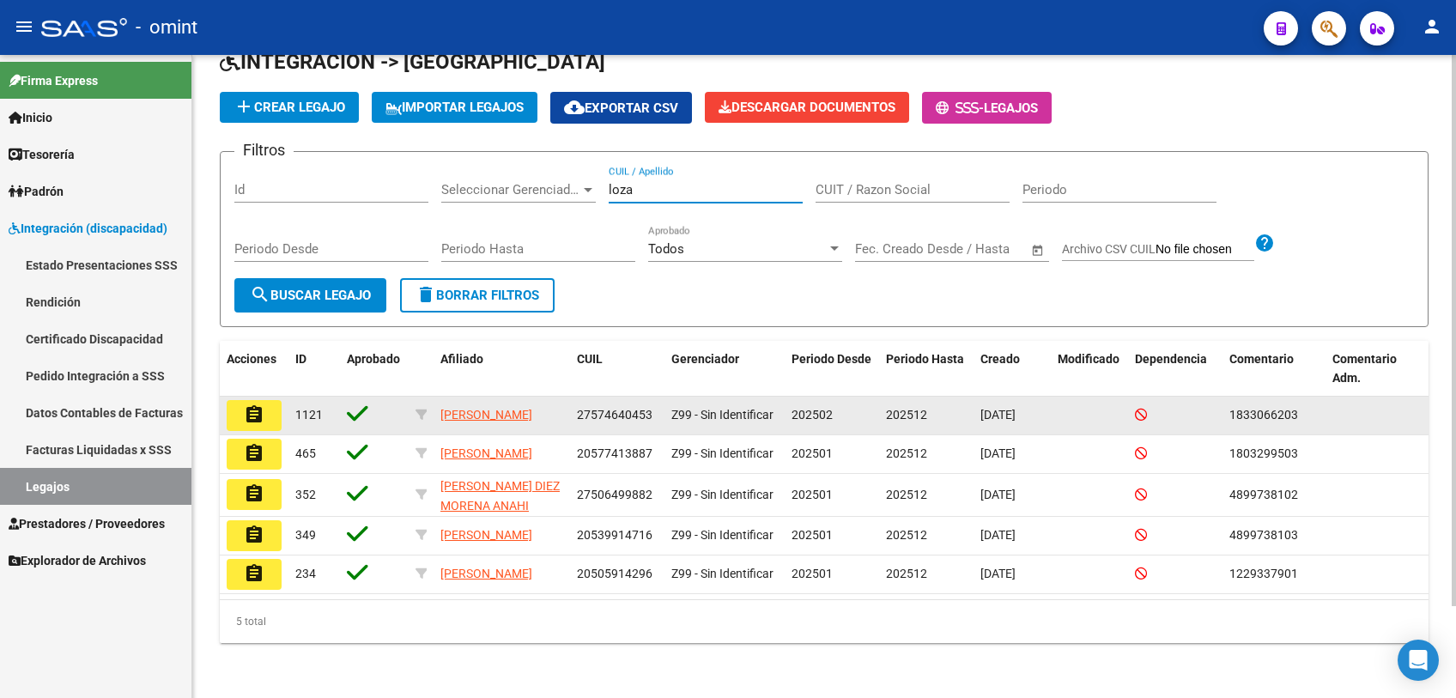
type input "loza"
click at [230, 404] on button "assignment" at bounding box center [254, 415] width 55 height 31
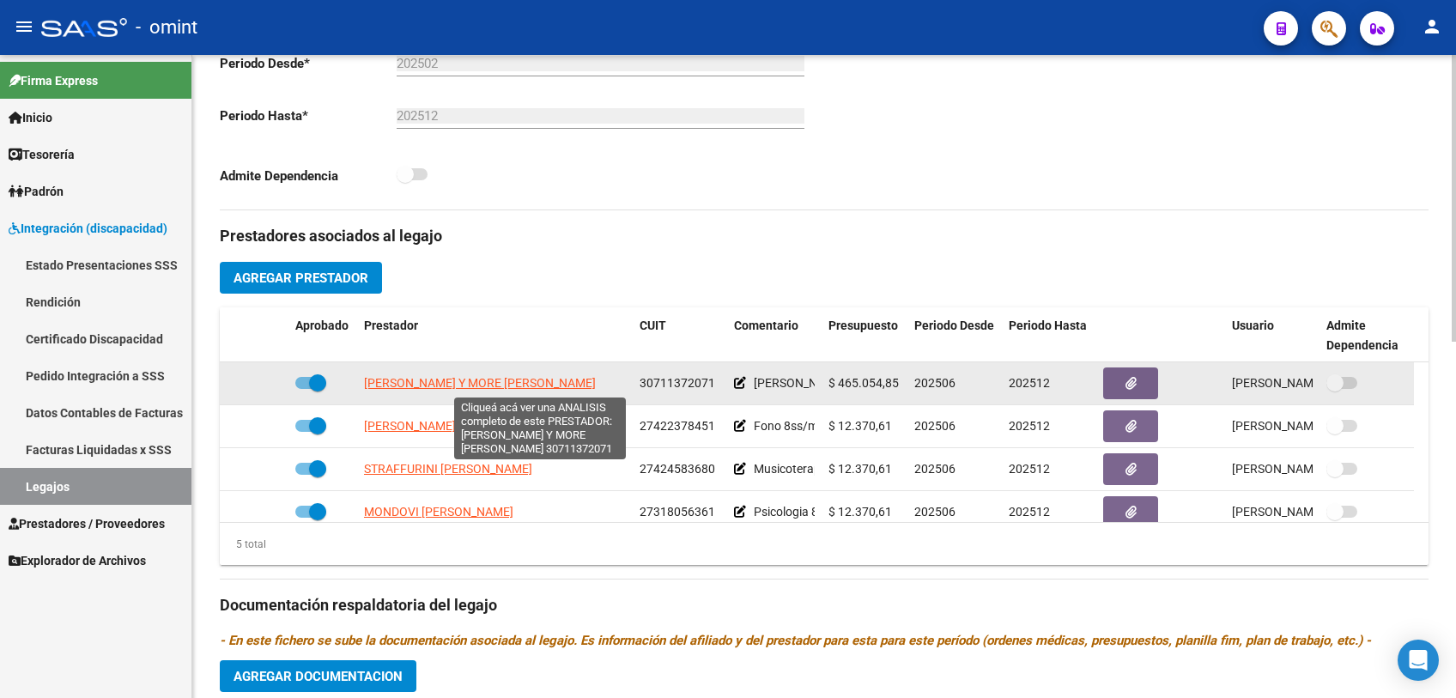
click at [463, 379] on span "[PERSON_NAME] Y MORE [PERSON_NAME]" at bounding box center [480, 383] width 232 height 14
type textarea "30711372071"
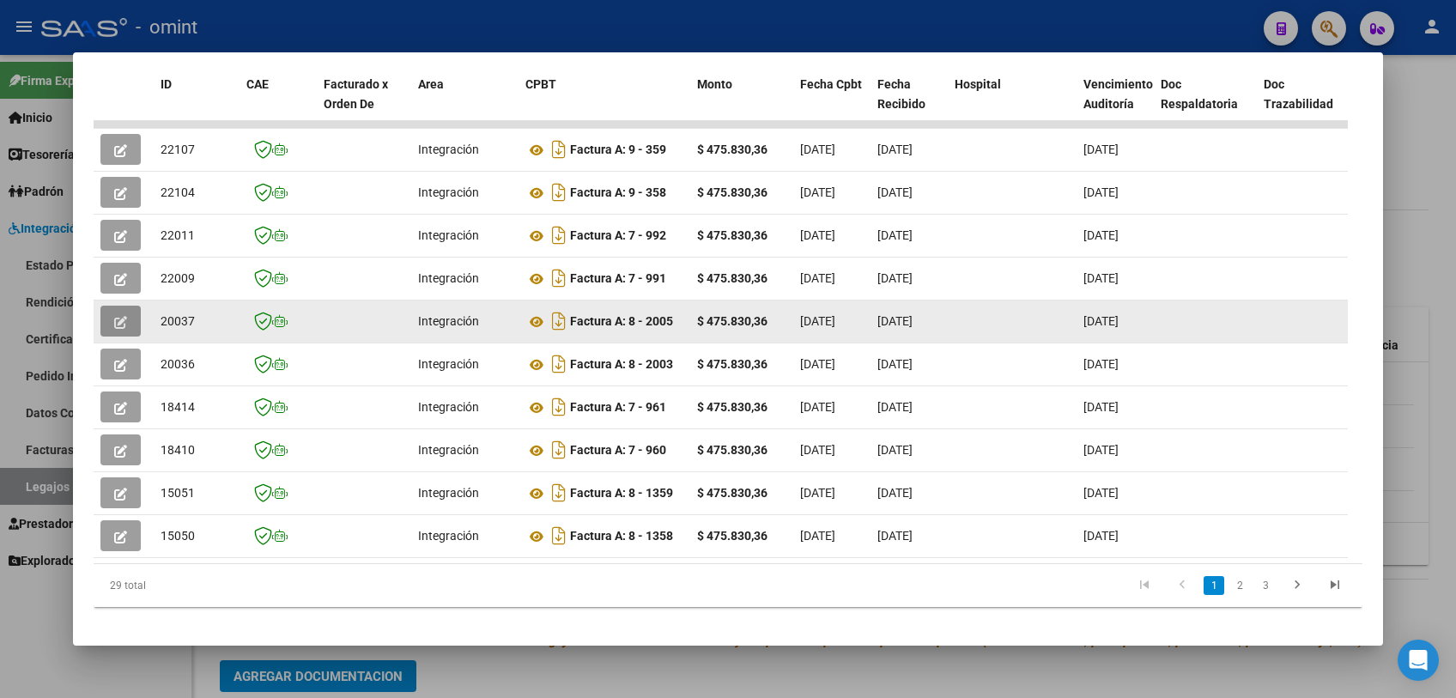
click at [118, 325] on icon "button" at bounding box center [120, 322] width 13 height 13
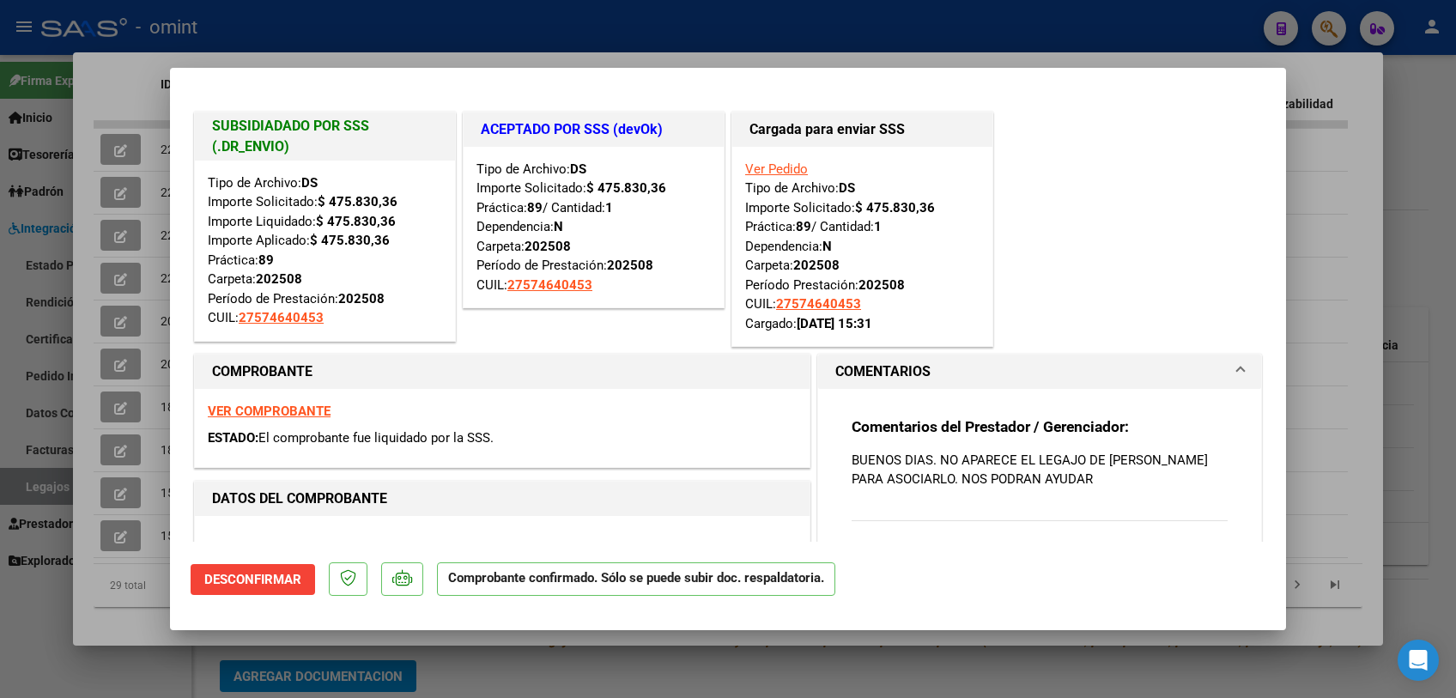
click at [79, 370] on div at bounding box center [728, 349] width 1456 height 698
type input "$ 0,00"
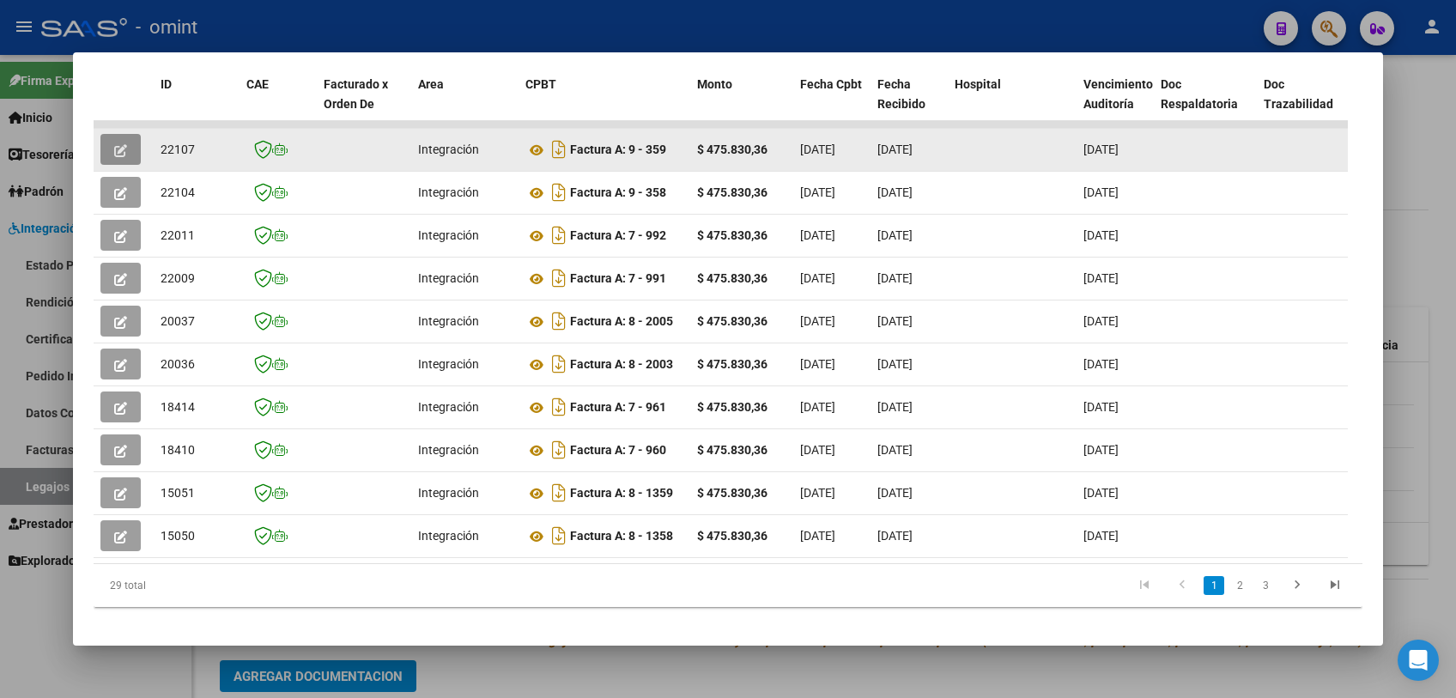
click at [122, 149] on icon "button" at bounding box center [120, 150] width 13 height 13
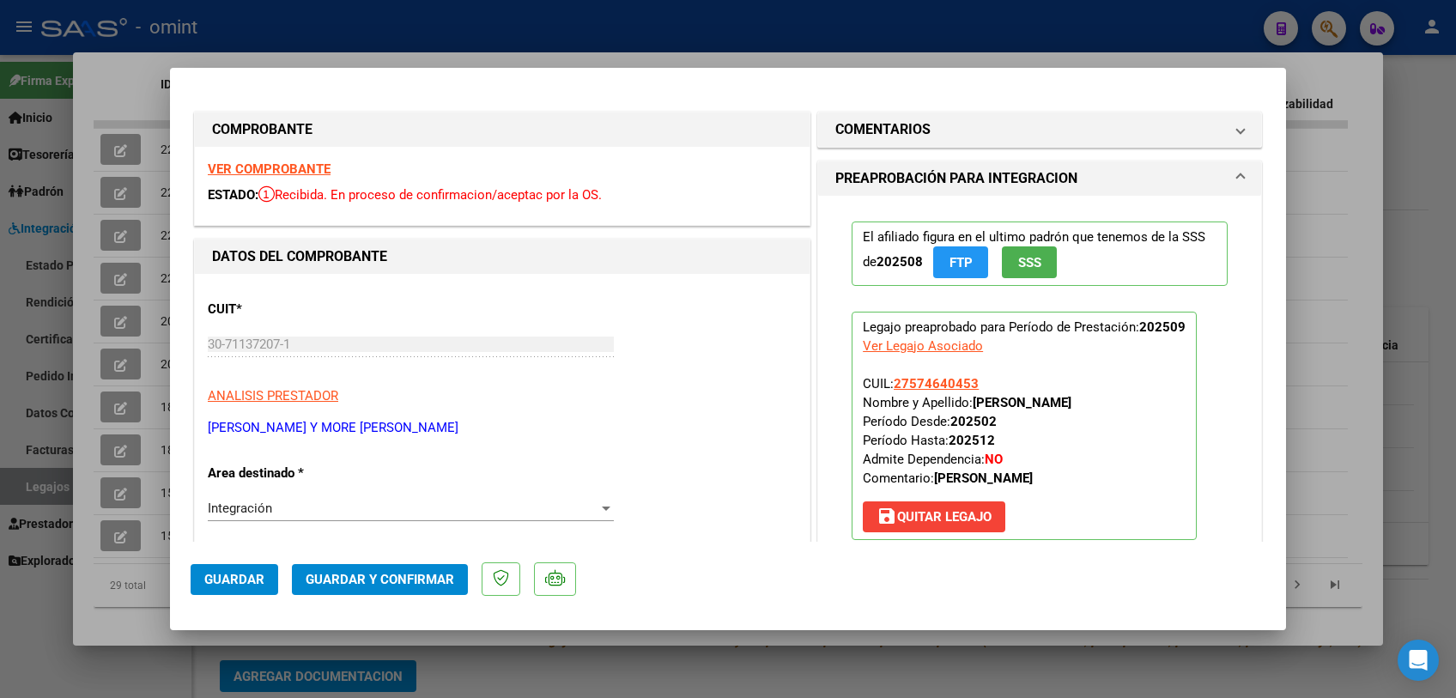
click at [274, 167] on strong "VER COMPROBANTE" at bounding box center [269, 168] width 123 height 15
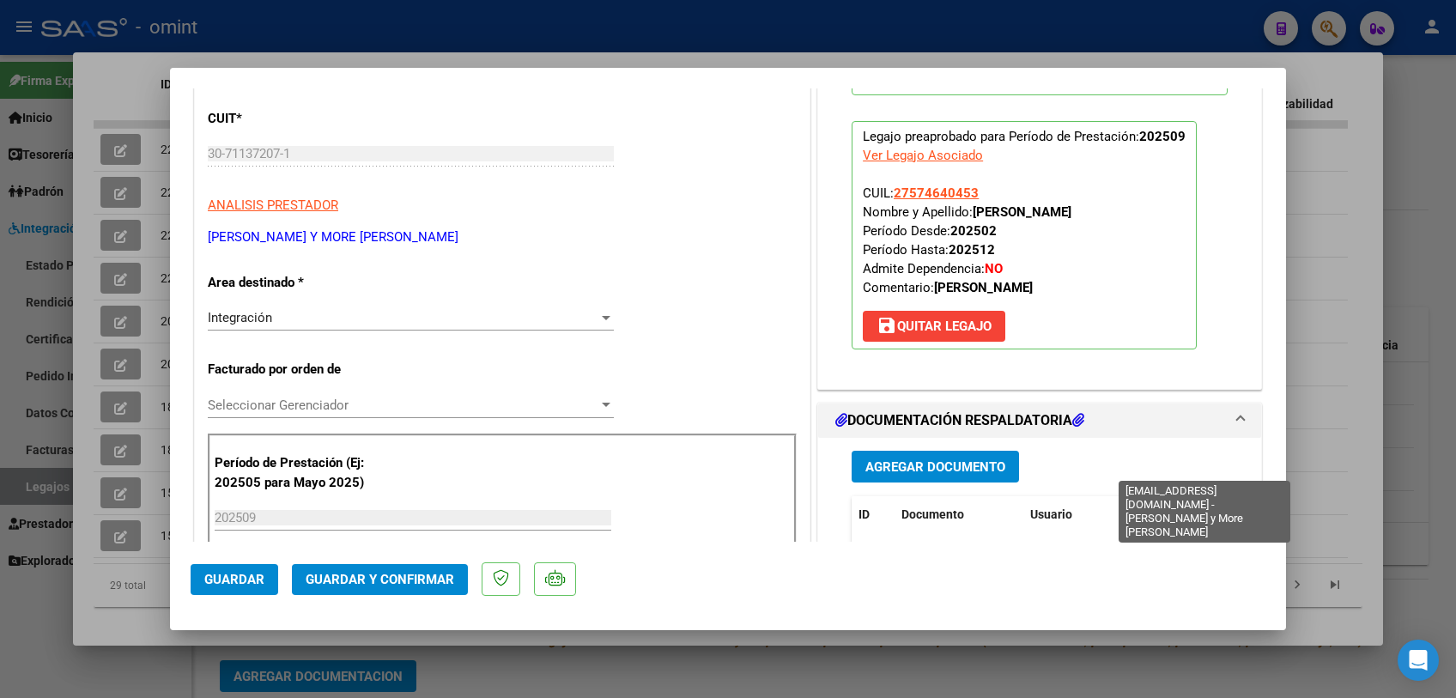
scroll to position [286, 0]
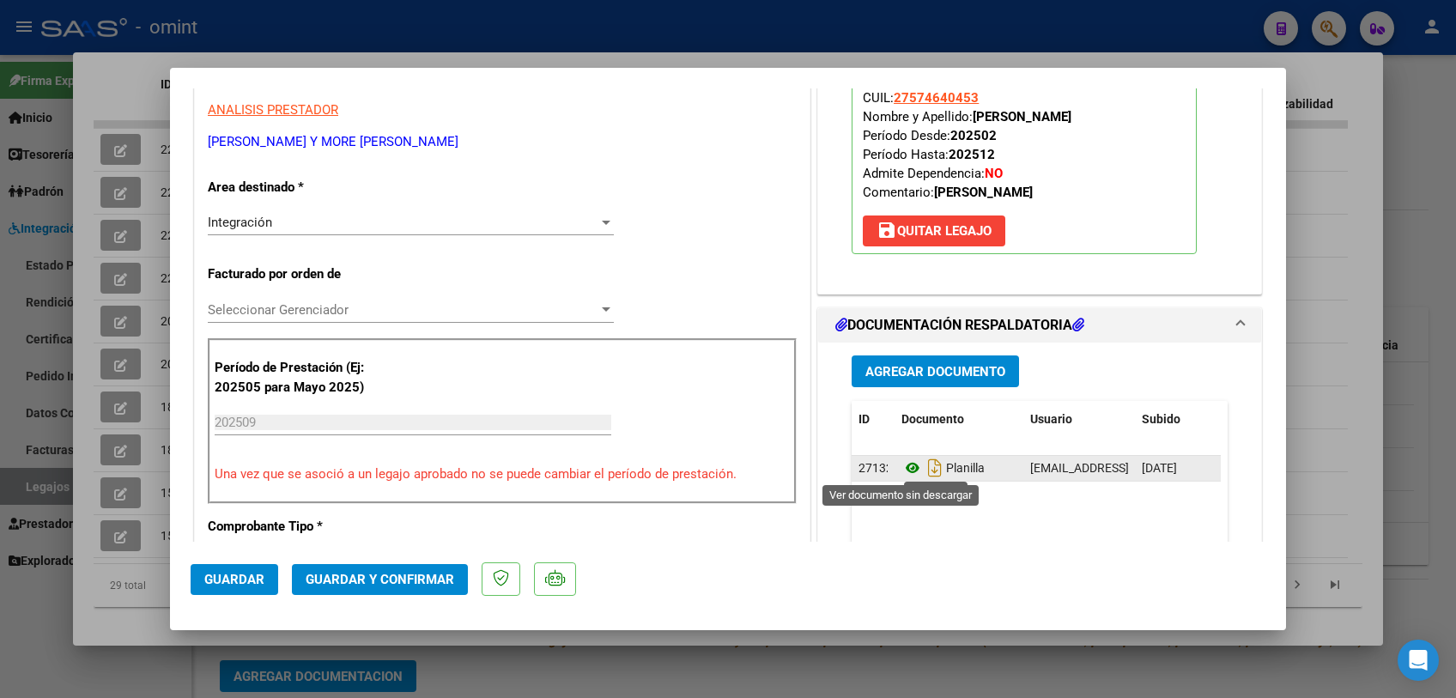
click at [907, 473] on icon at bounding box center [912, 468] width 22 height 21
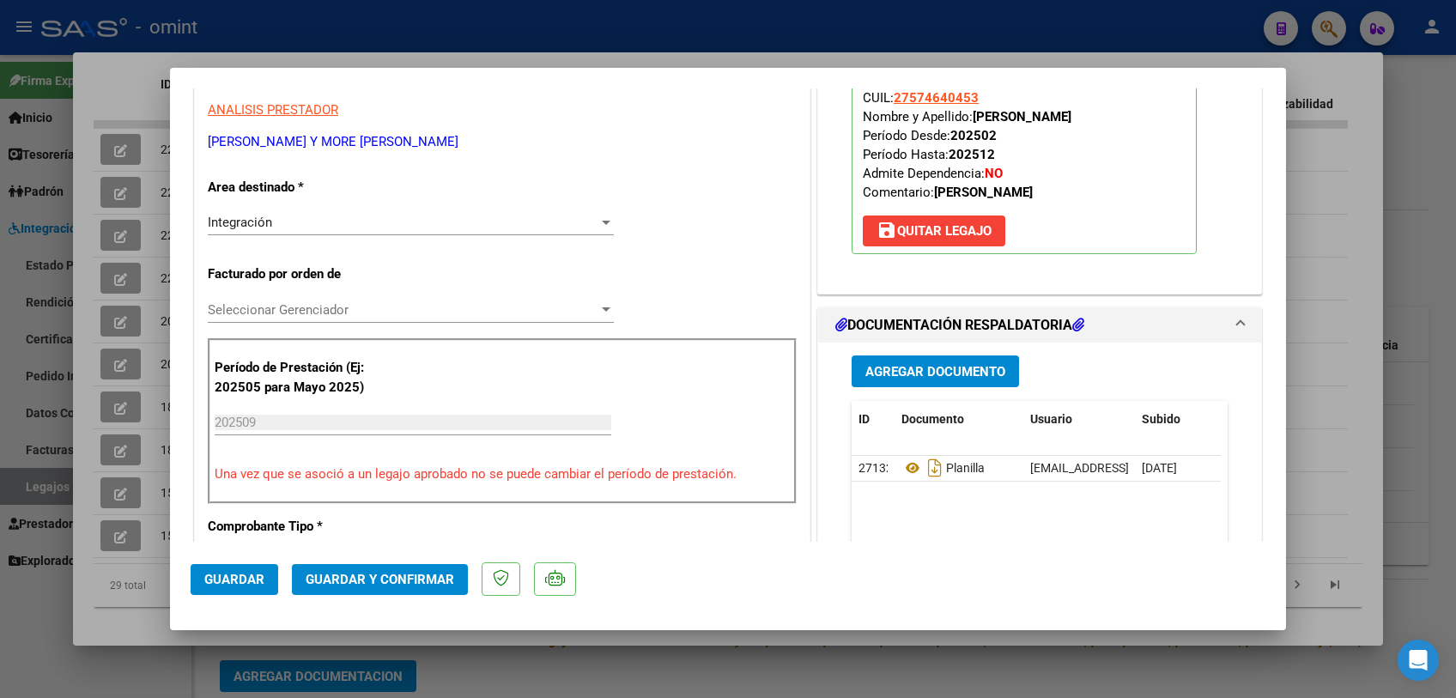
click at [278, 317] on div "Seleccionar Gerenciador Seleccionar Gerenciador" at bounding box center [411, 310] width 406 height 26
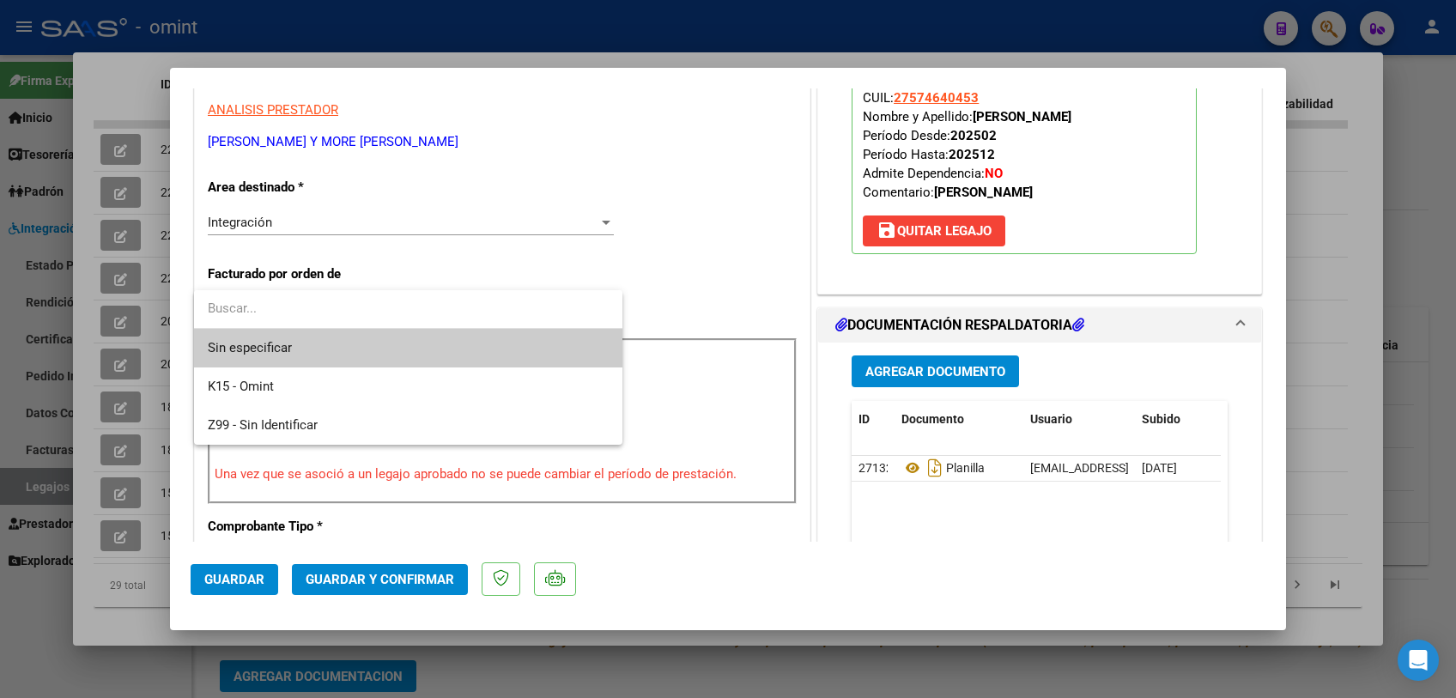
click at [275, 342] on span "Sin especificar" at bounding box center [408, 348] width 401 height 39
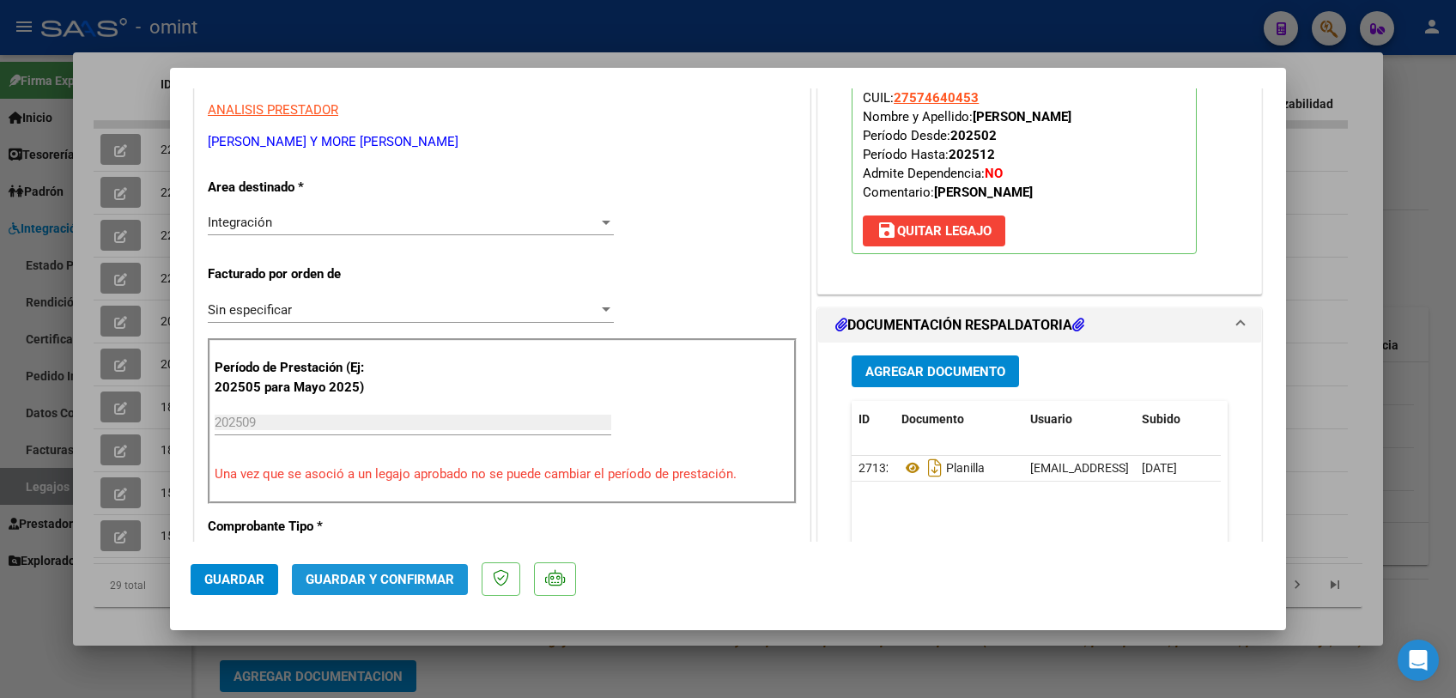
click at [354, 579] on span "Guardar y Confirmar" at bounding box center [380, 579] width 149 height 15
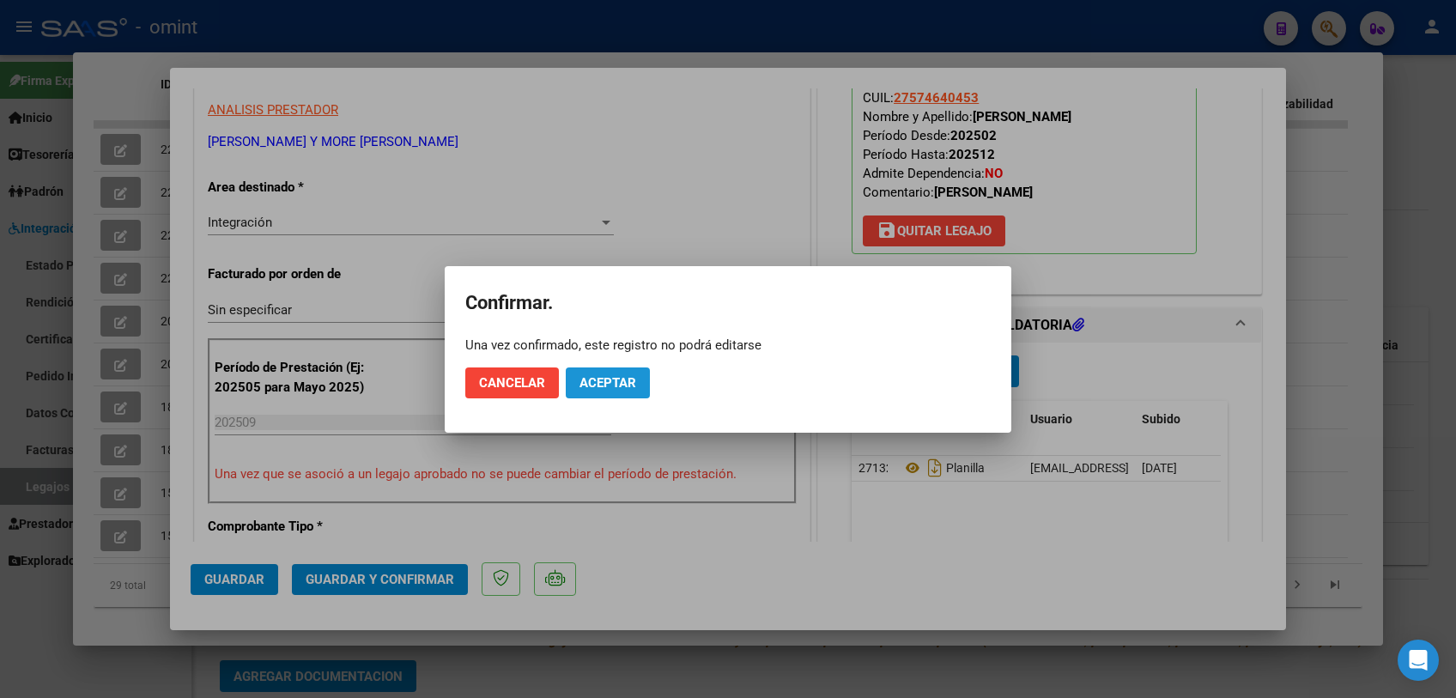
click at [596, 371] on button "Aceptar" at bounding box center [608, 382] width 84 height 31
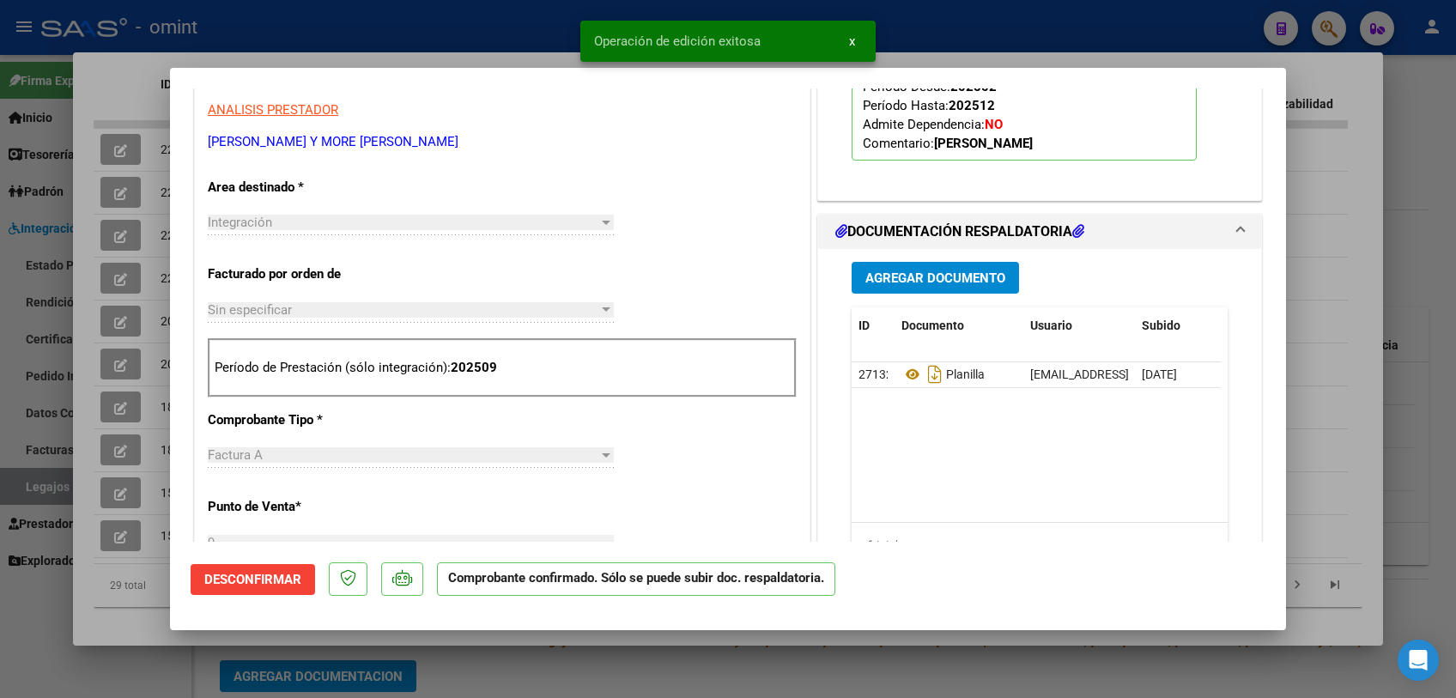
click at [573, 678] on div at bounding box center [728, 349] width 1456 height 698
type input "$ 0,00"
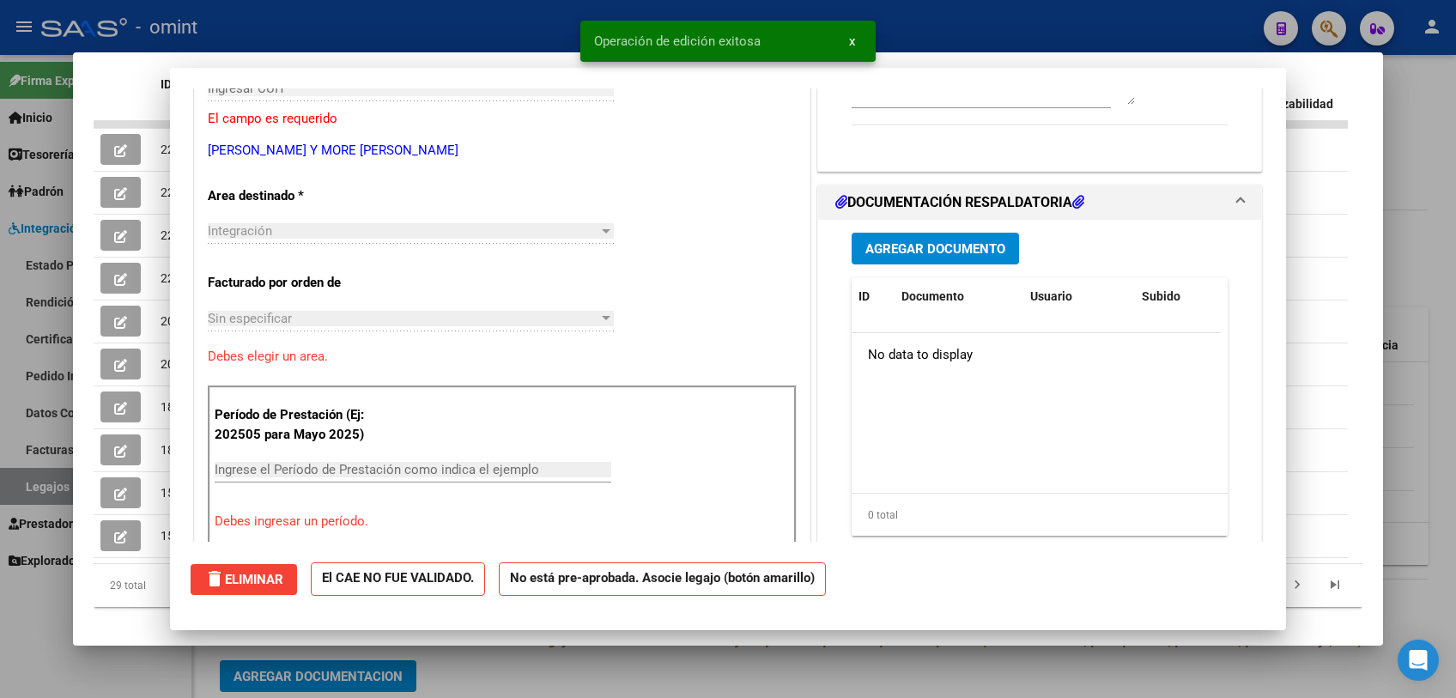
scroll to position [0, 0]
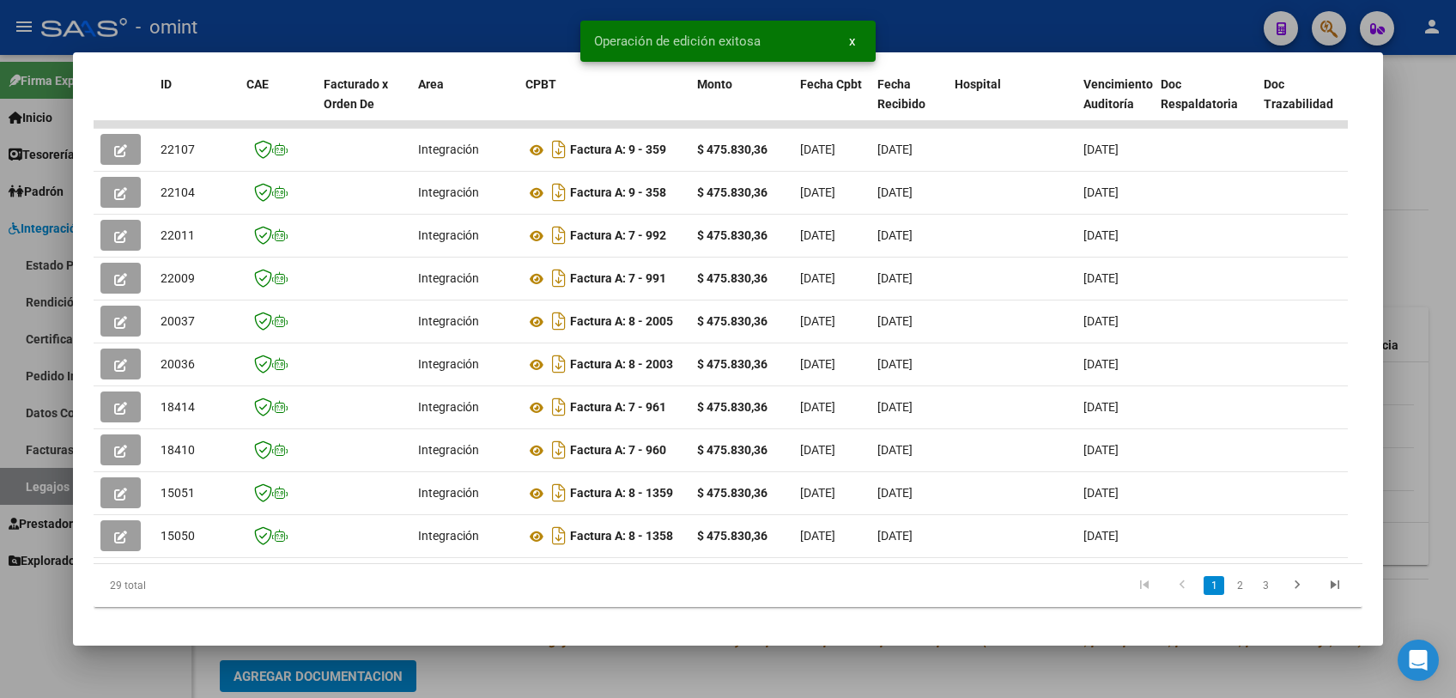
click at [573, 678] on div at bounding box center [728, 349] width 1456 height 698
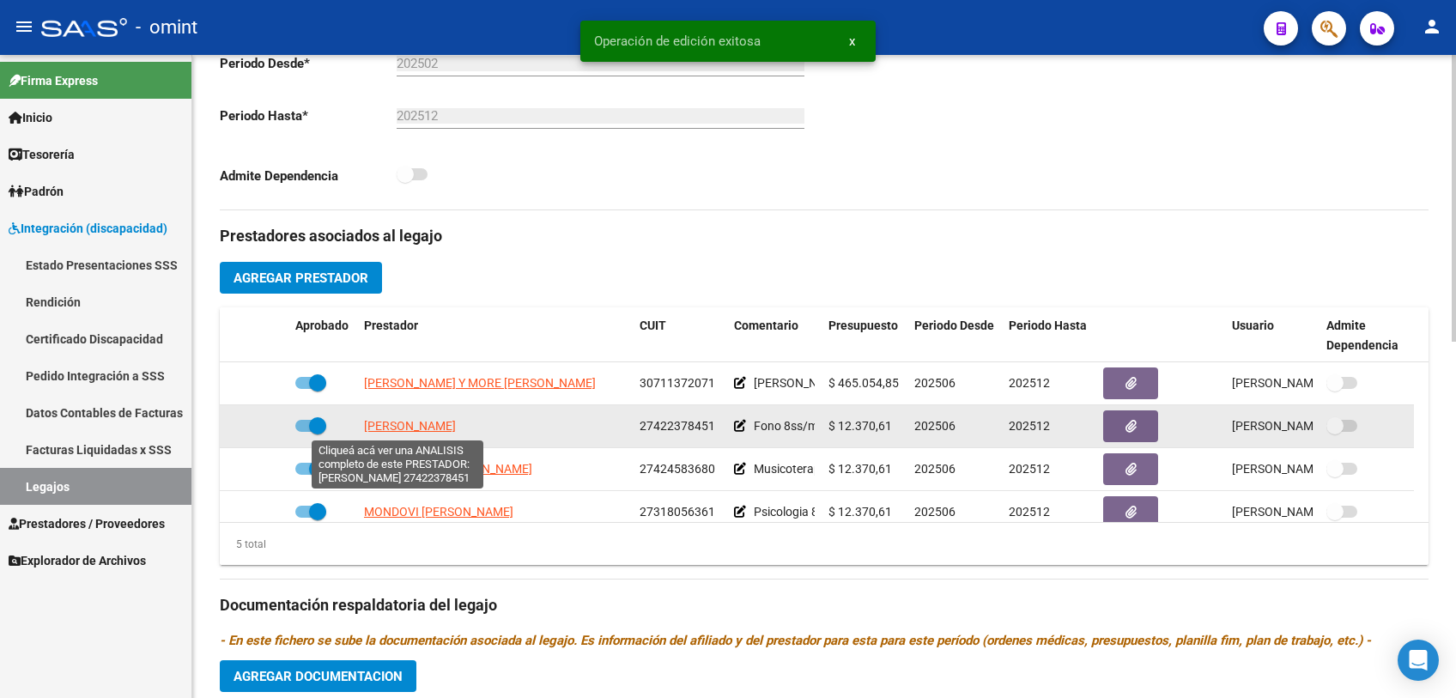
click at [405, 426] on span "[PERSON_NAME]" at bounding box center [410, 426] width 92 height 14
type textarea "27422378451"
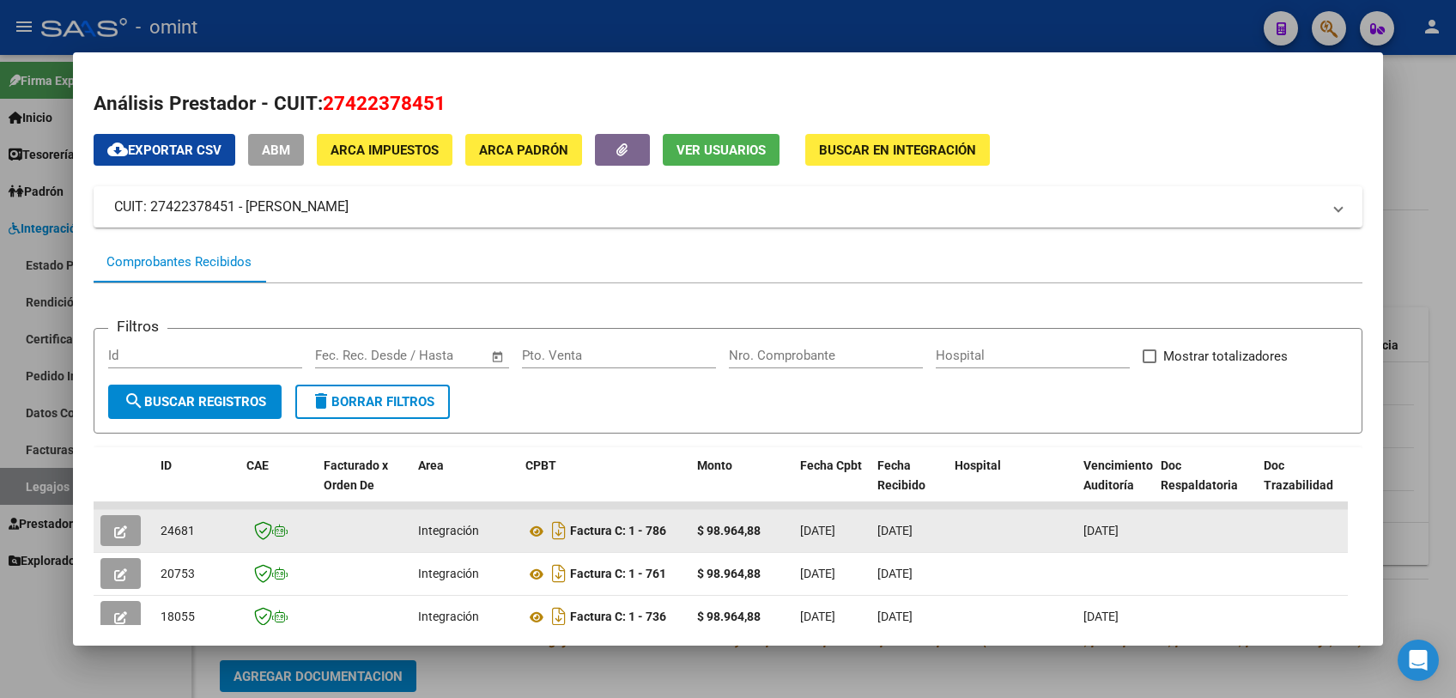
click at [124, 531] on icon "button" at bounding box center [120, 531] width 13 height 13
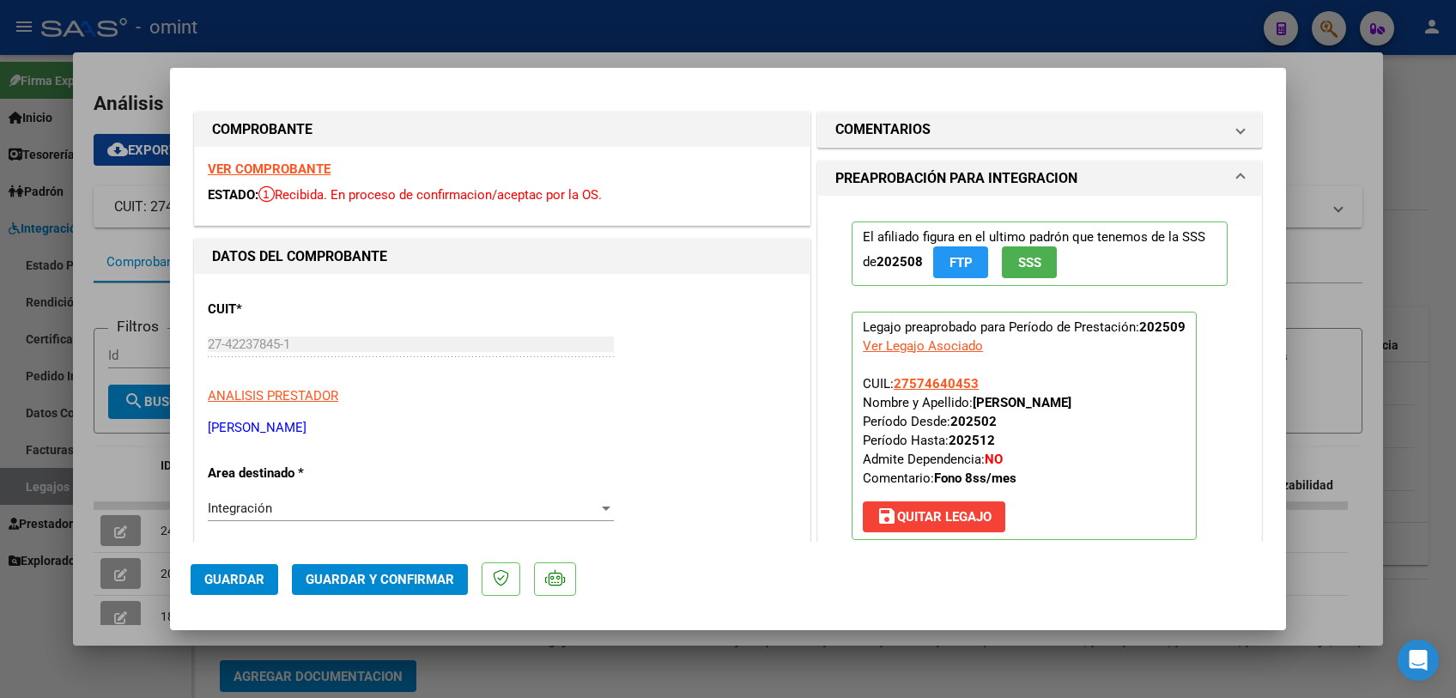
click at [310, 166] on strong "VER COMPROBANTE" at bounding box center [269, 168] width 123 height 15
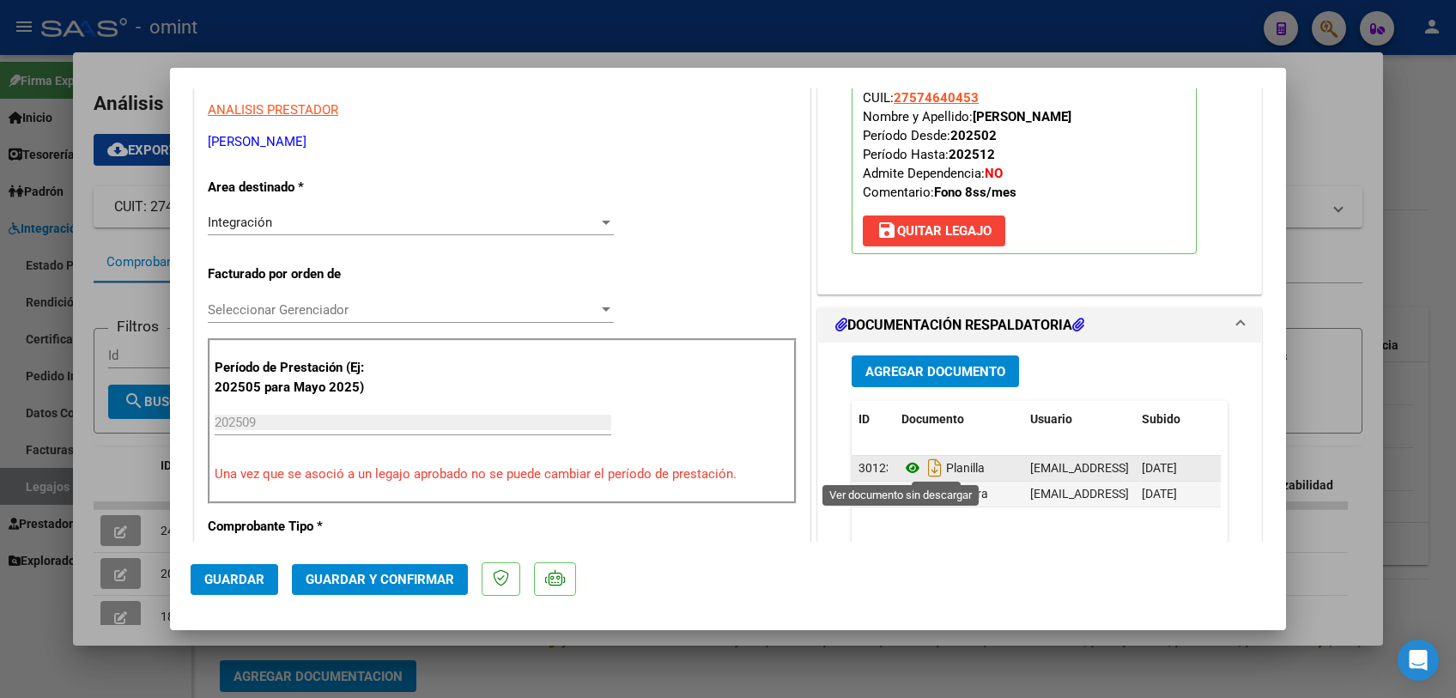
click at [906, 466] on icon at bounding box center [912, 468] width 22 height 21
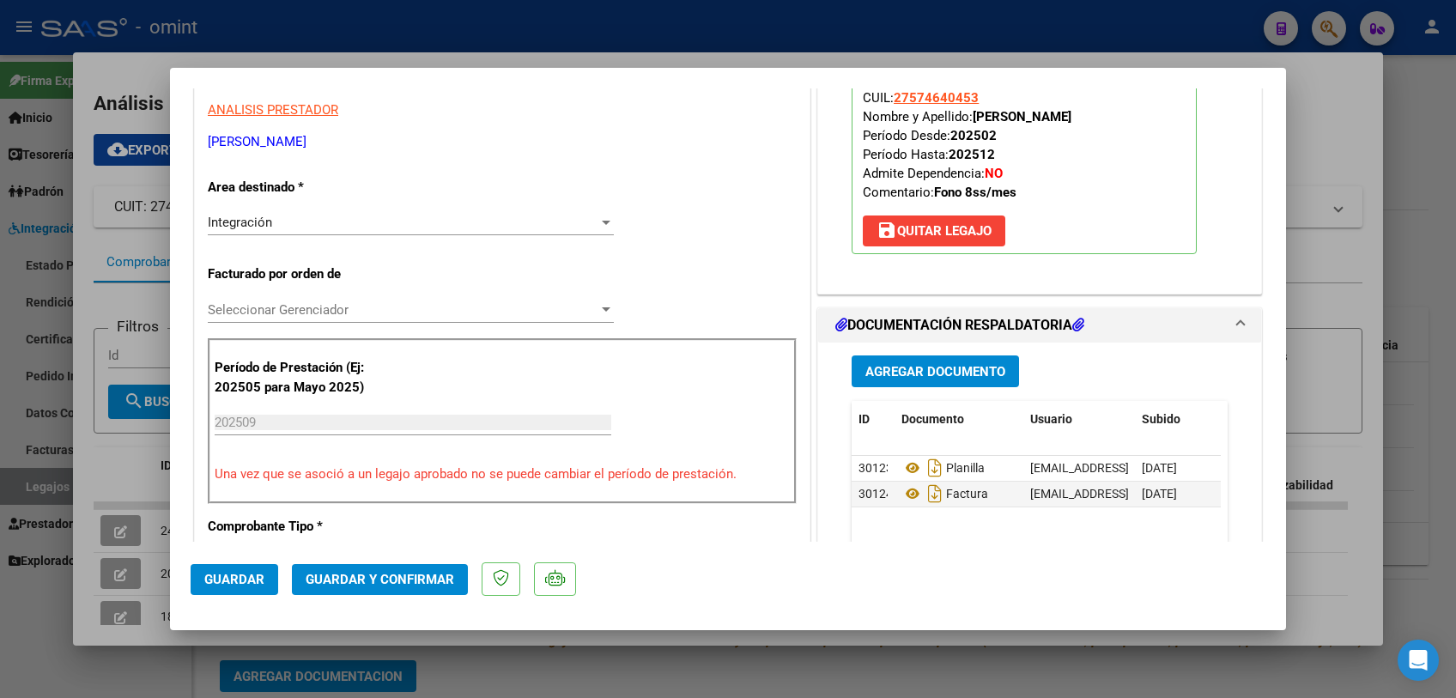
click at [298, 308] on span "Seleccionar Gerenciador" at bounding box center [403, 309] width 391 height 15
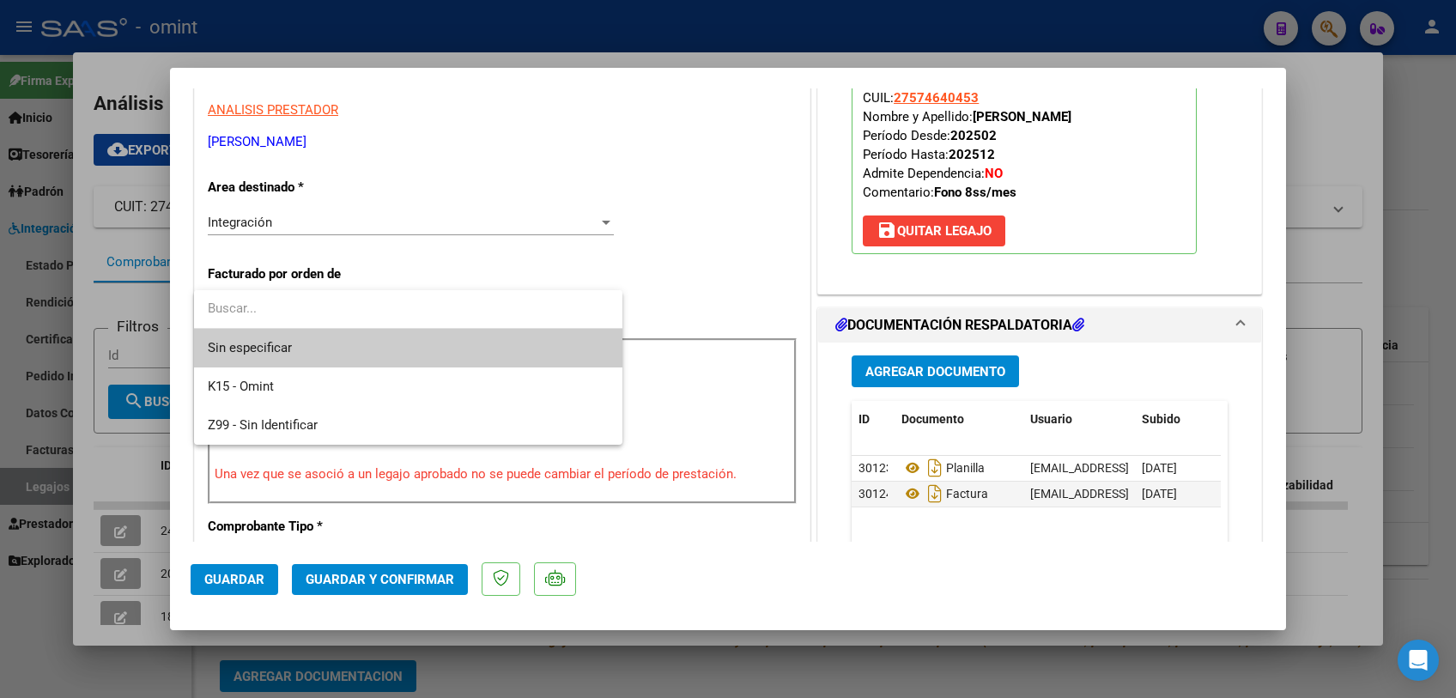
click at [296, 339] on span "Sin especificar" at bounding box center [408, 348] width 401 height 39
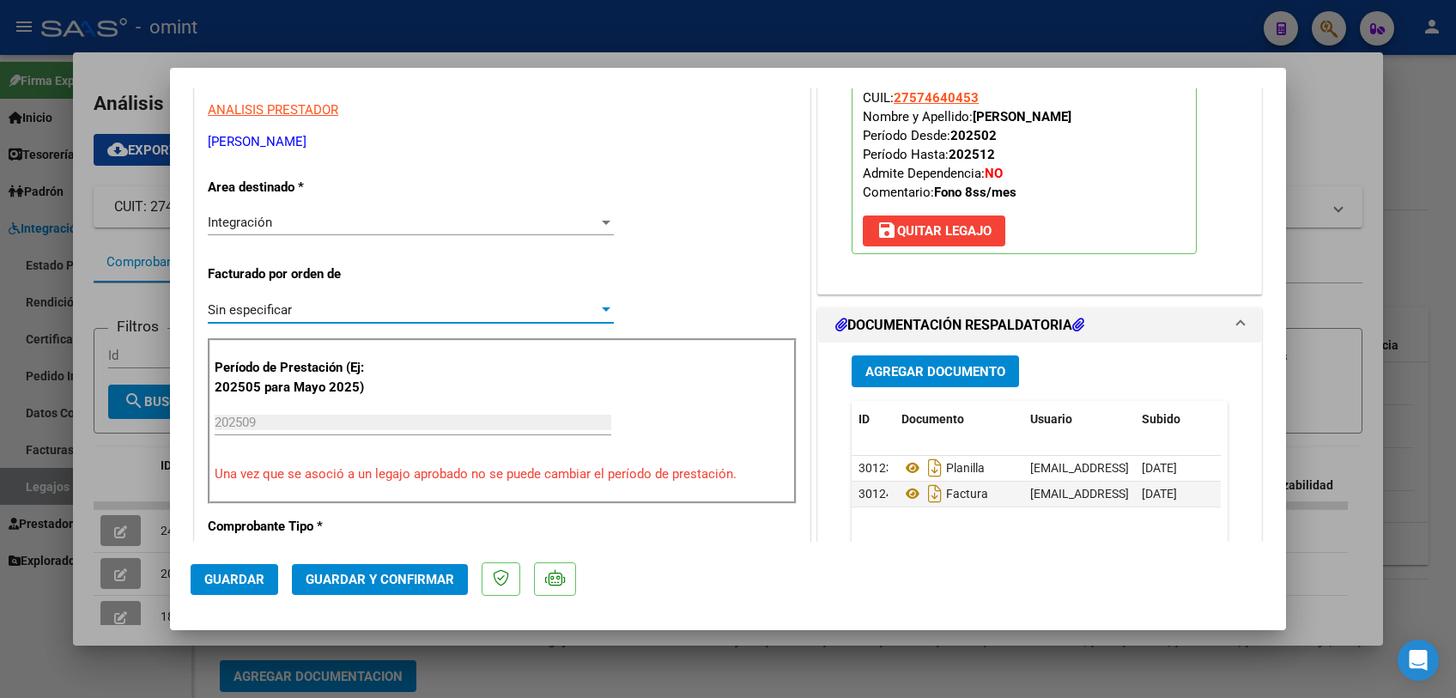
click at [372, 587] on button "Guardar y Confirmar" at bounding box center [380, 579] width 176 height 31
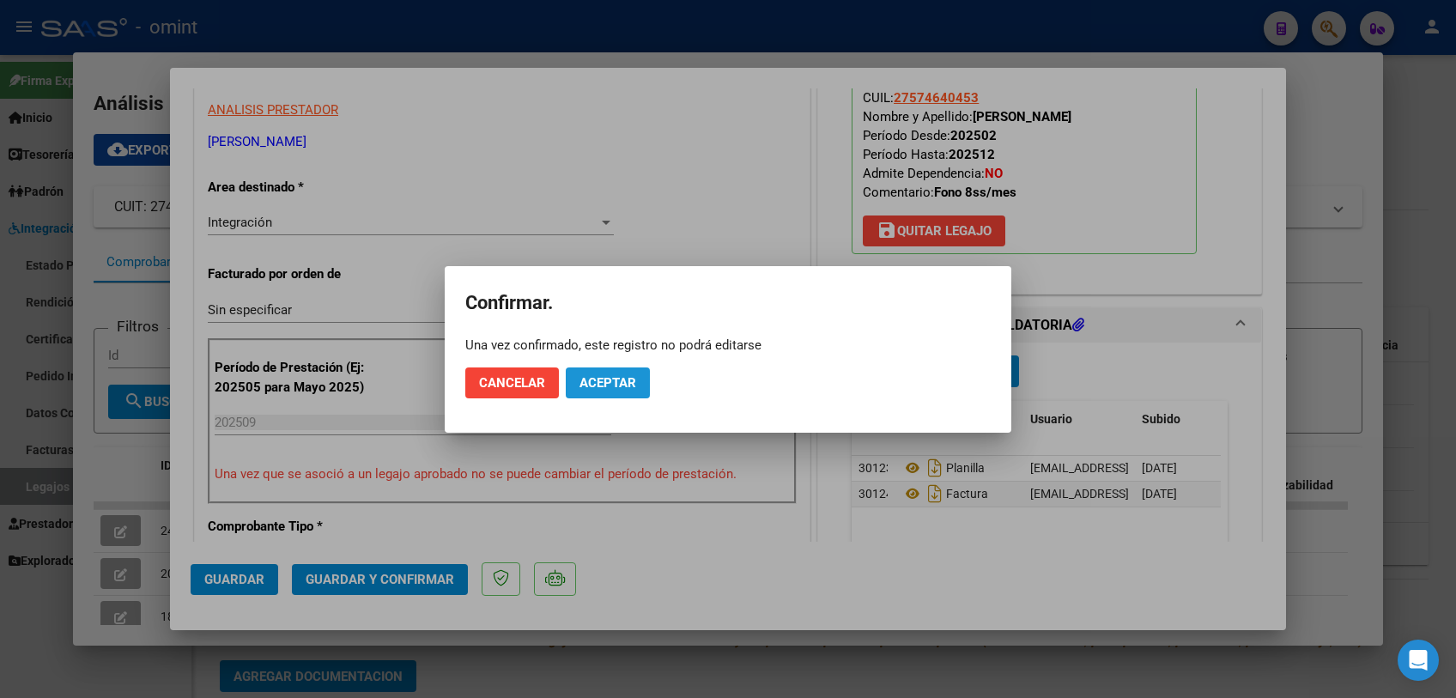
click at [609, 389] on span "Aceptar" at bounding box center [607, 382] width 57 height 15
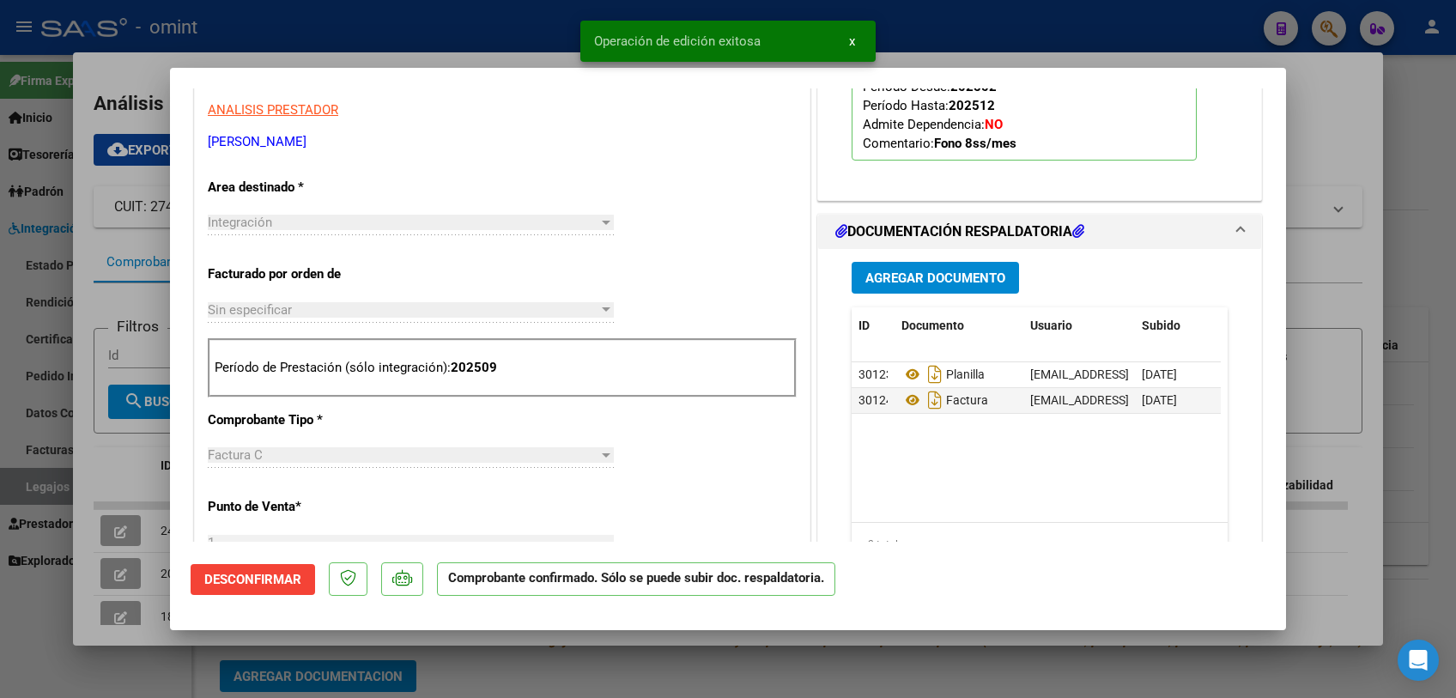
click at [588, 664] on div at bounding box center [728, 349] width 1456 height 698
type input "$ 0,00"
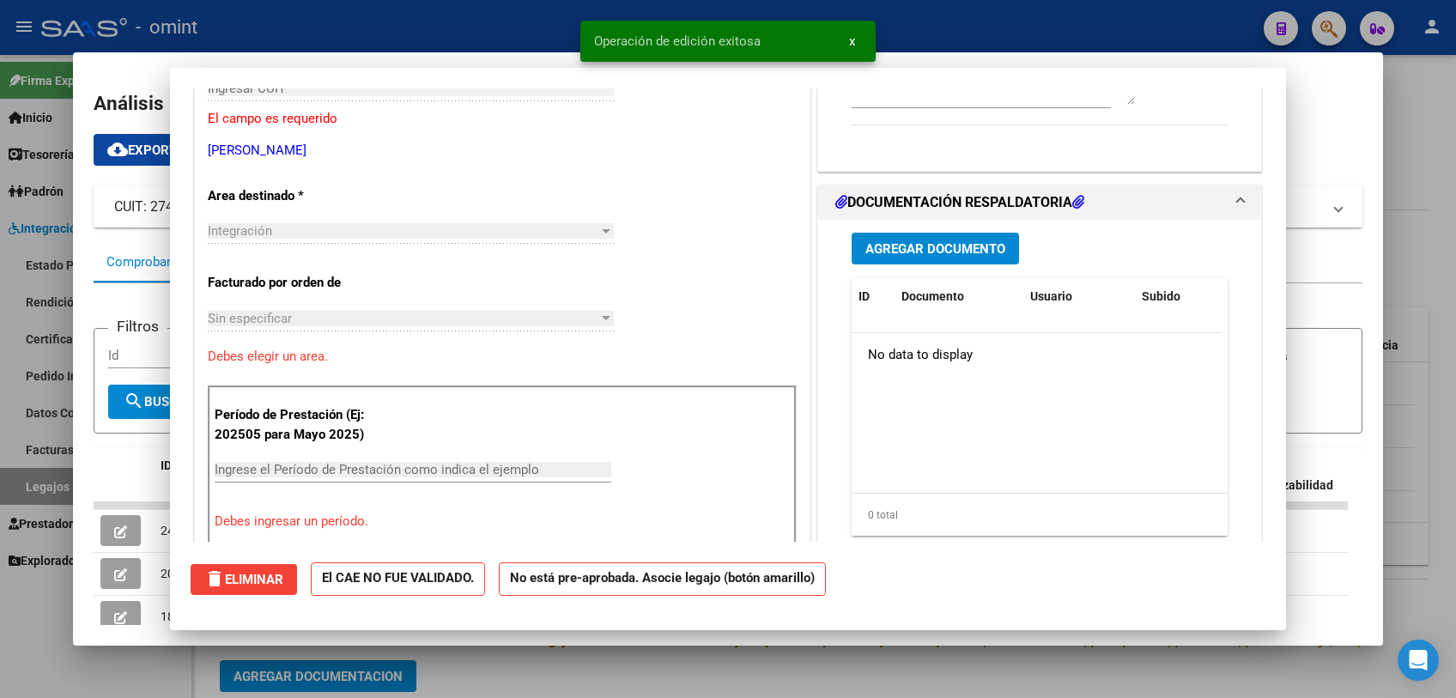
scroll to position [0, 0]
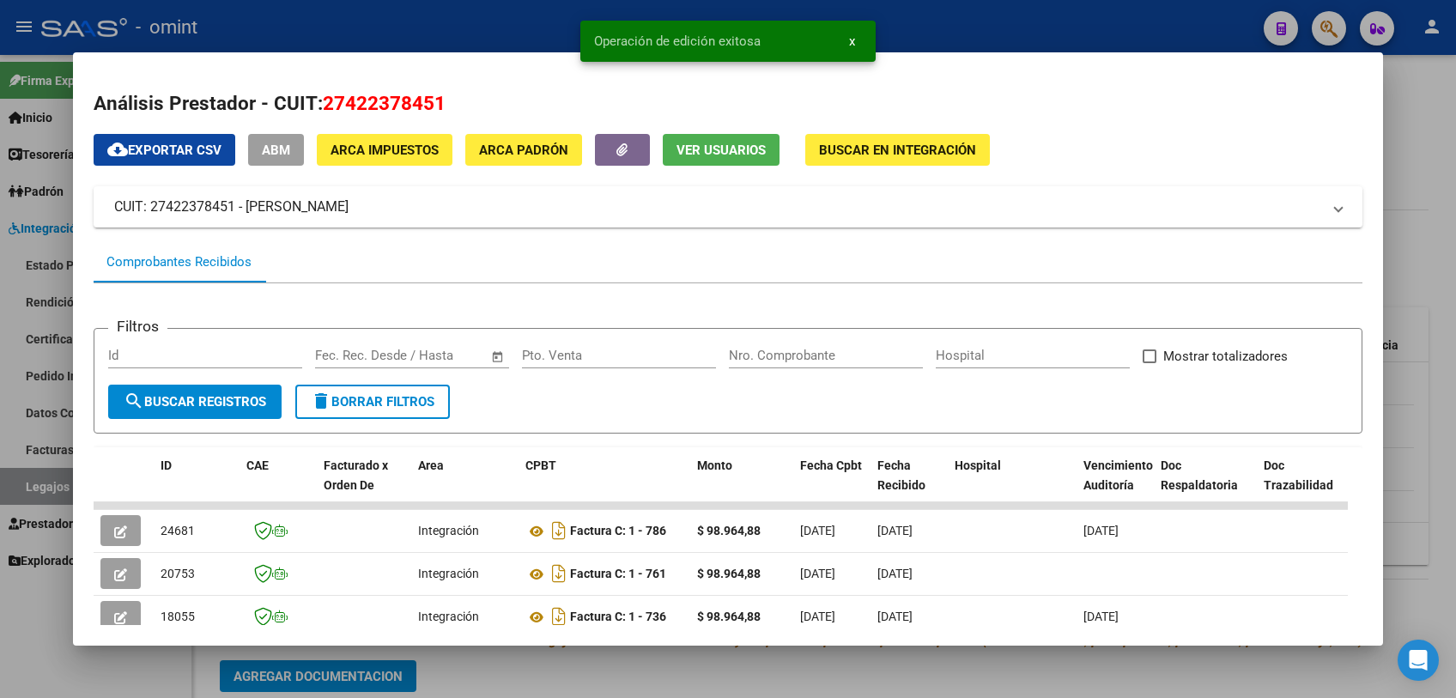
click at [588, 664] on div at bounding box center [728, 349] width 1456 height 698
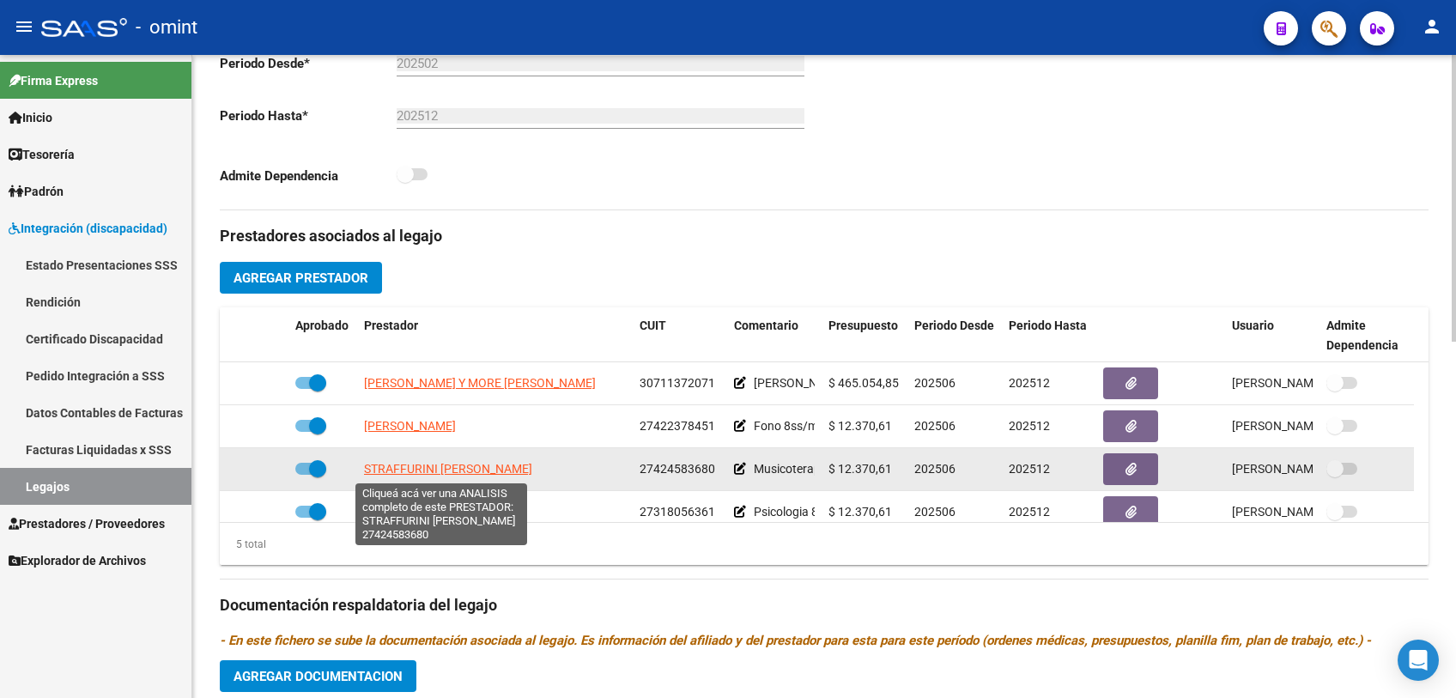
click at [474, 468] on span "STRAFFURINI [PERSON_NAME]" at bounding box center [448, 469] width 168 height 14
type textarea "27424583680"
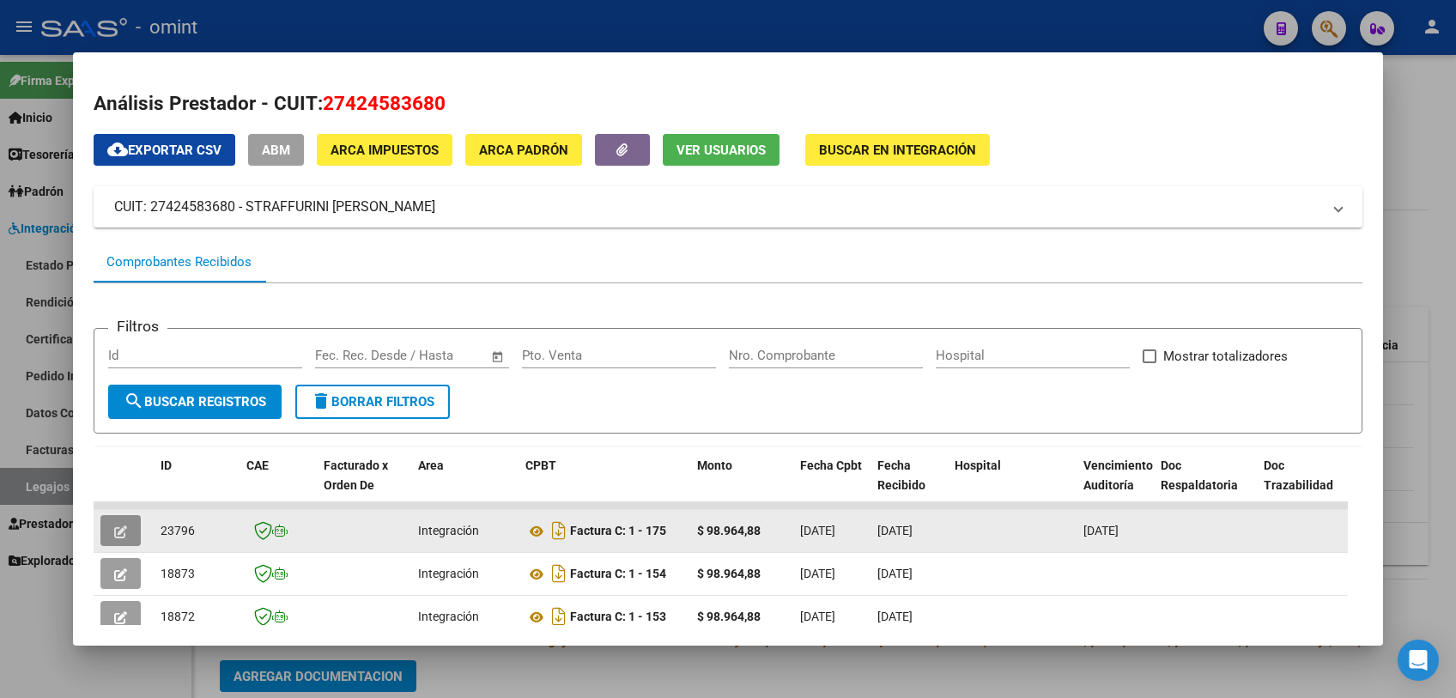
click at [123, 531] on icon "button" at bounding box center [120, 531] width 13 height 13
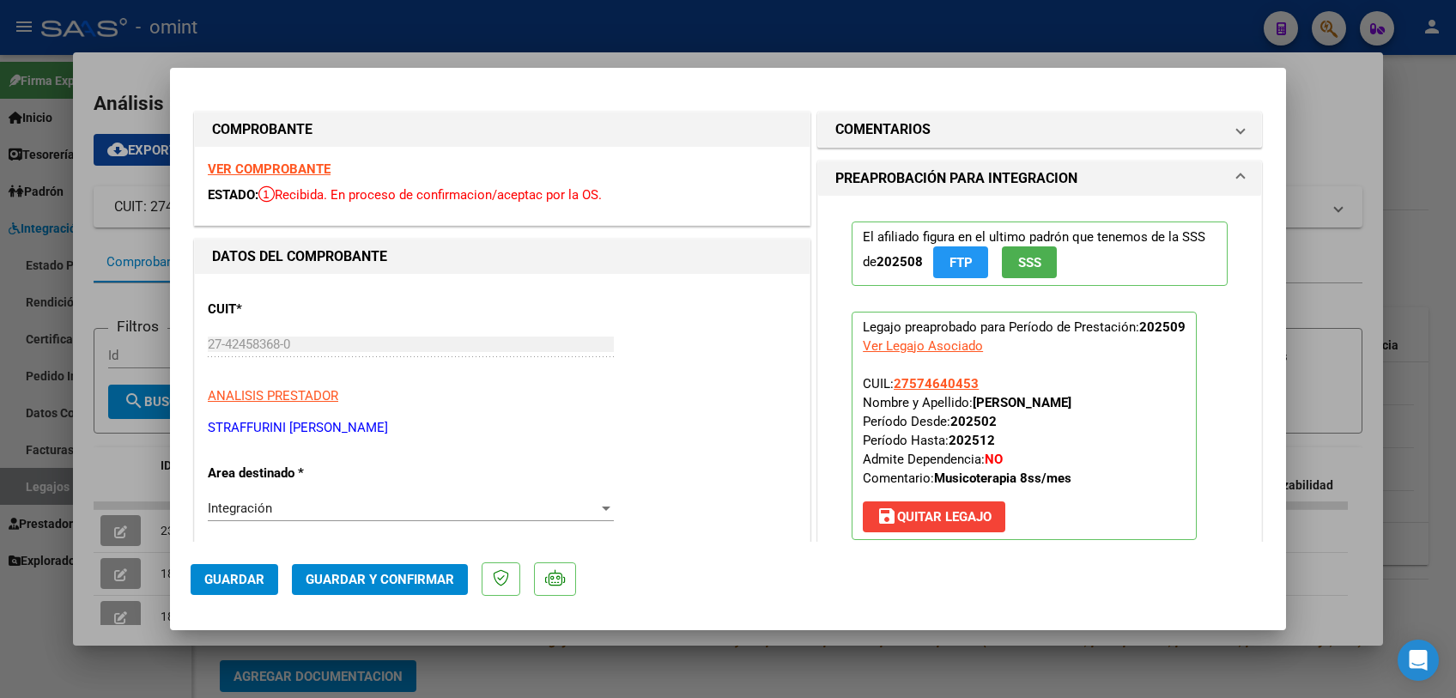
click at [236, 168] on strong "VER COMPROBANTE" at bounding box center [269, 168] width 123 height 15
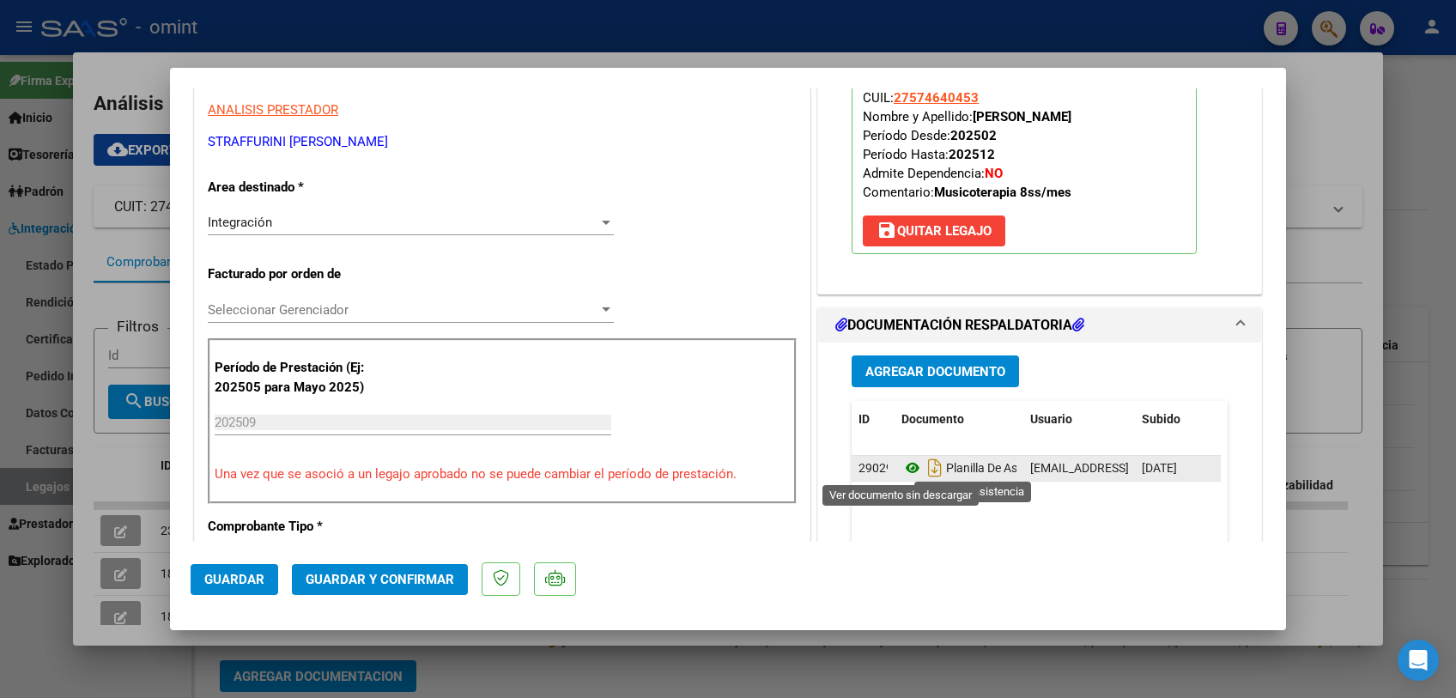
click at [910, 459] on icon at bounding box center [912, 468] width 22 height 21
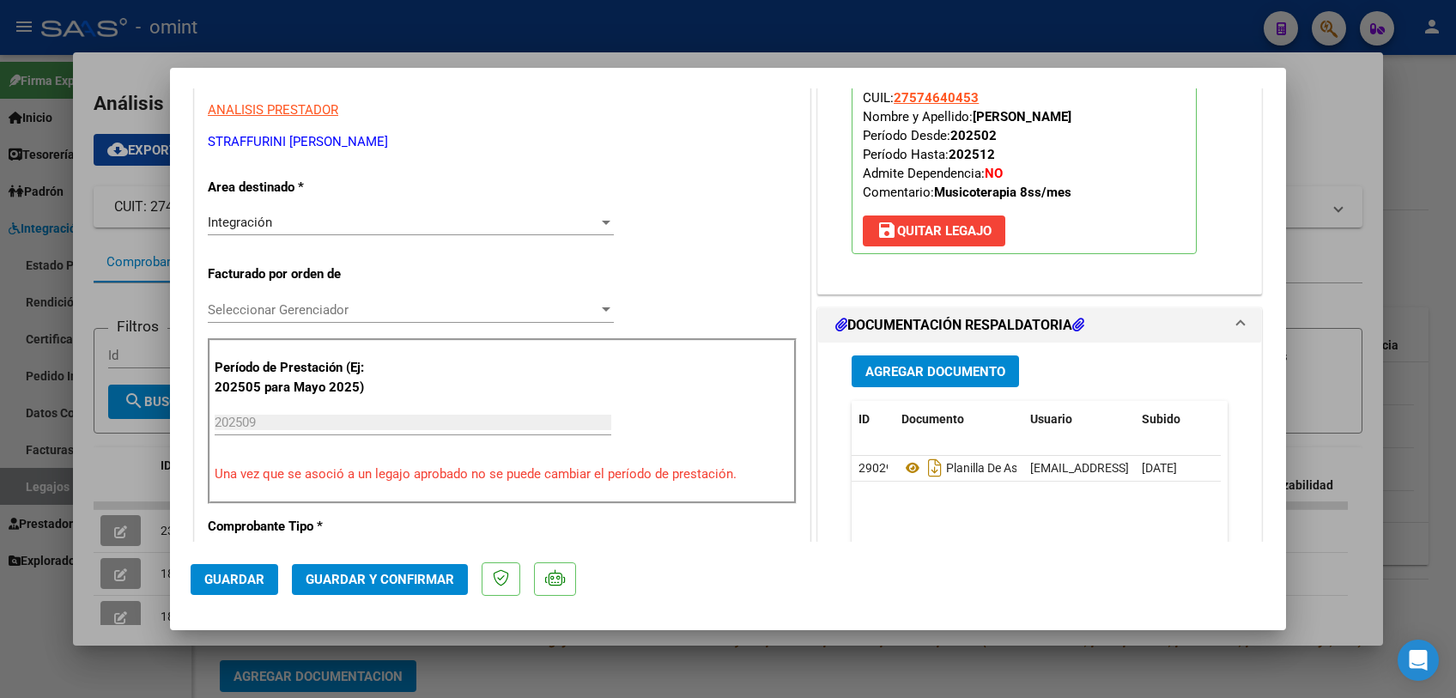
click at [309, 306] on span "Seleccionar Gerenciador" at bounding box center [403, 309] width 391 height 15
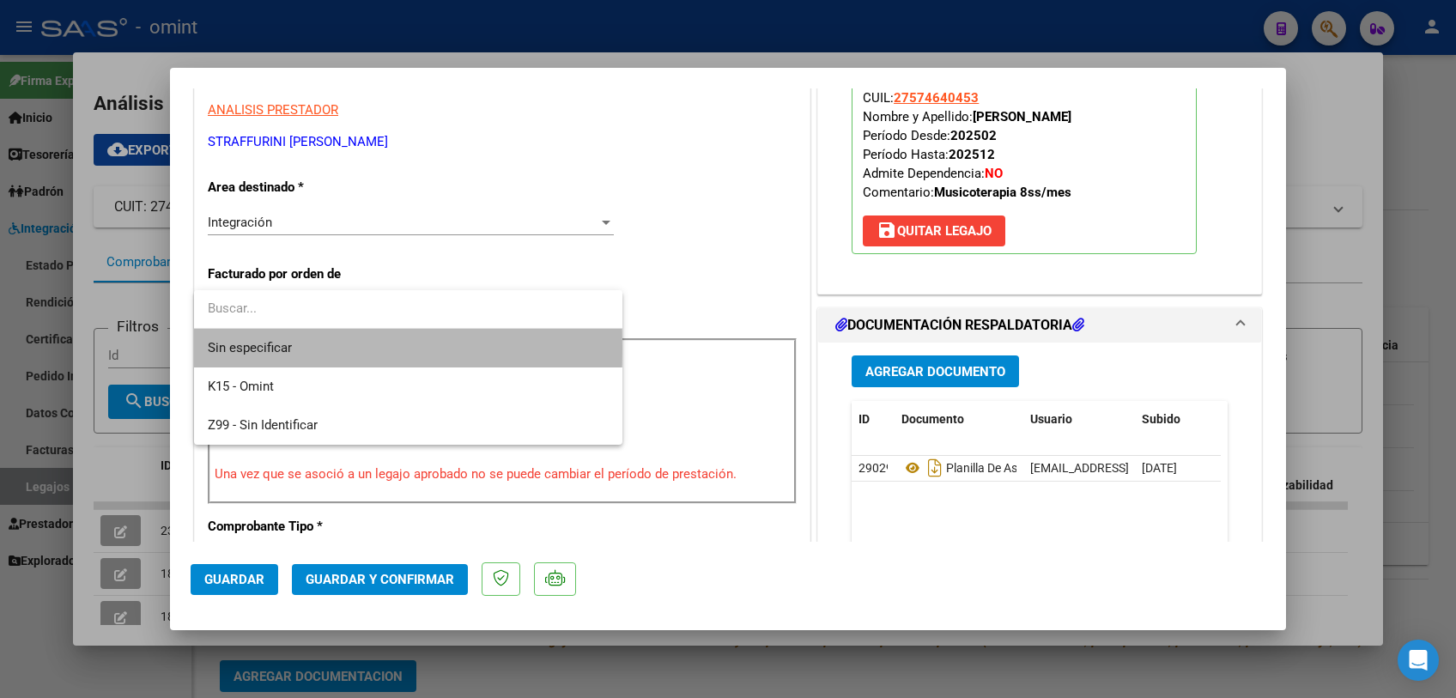
click at [312, 348] on span "Sin especificar" at bounding box center [408, 348] width 401 height 39
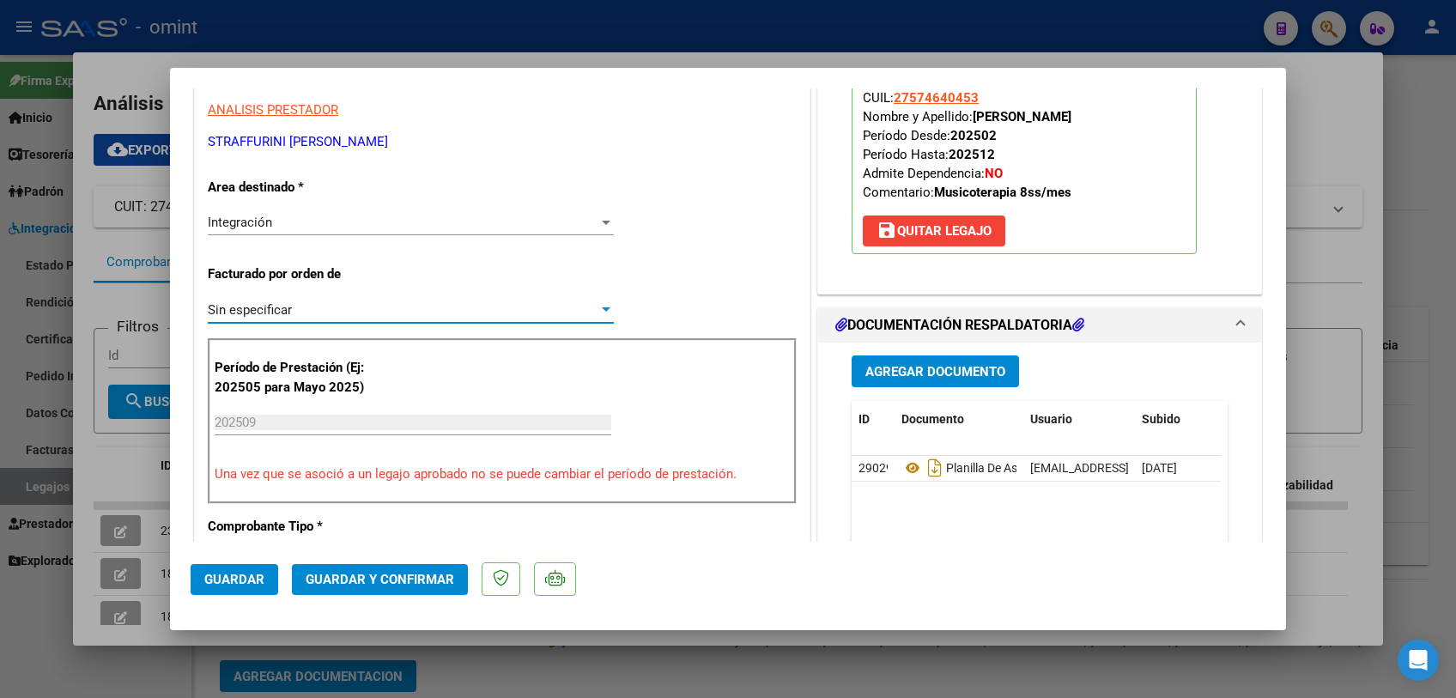
click at [371, 576] on span "Guardar y Confirmar" at bounding box center [380, 579] width 149 height 15
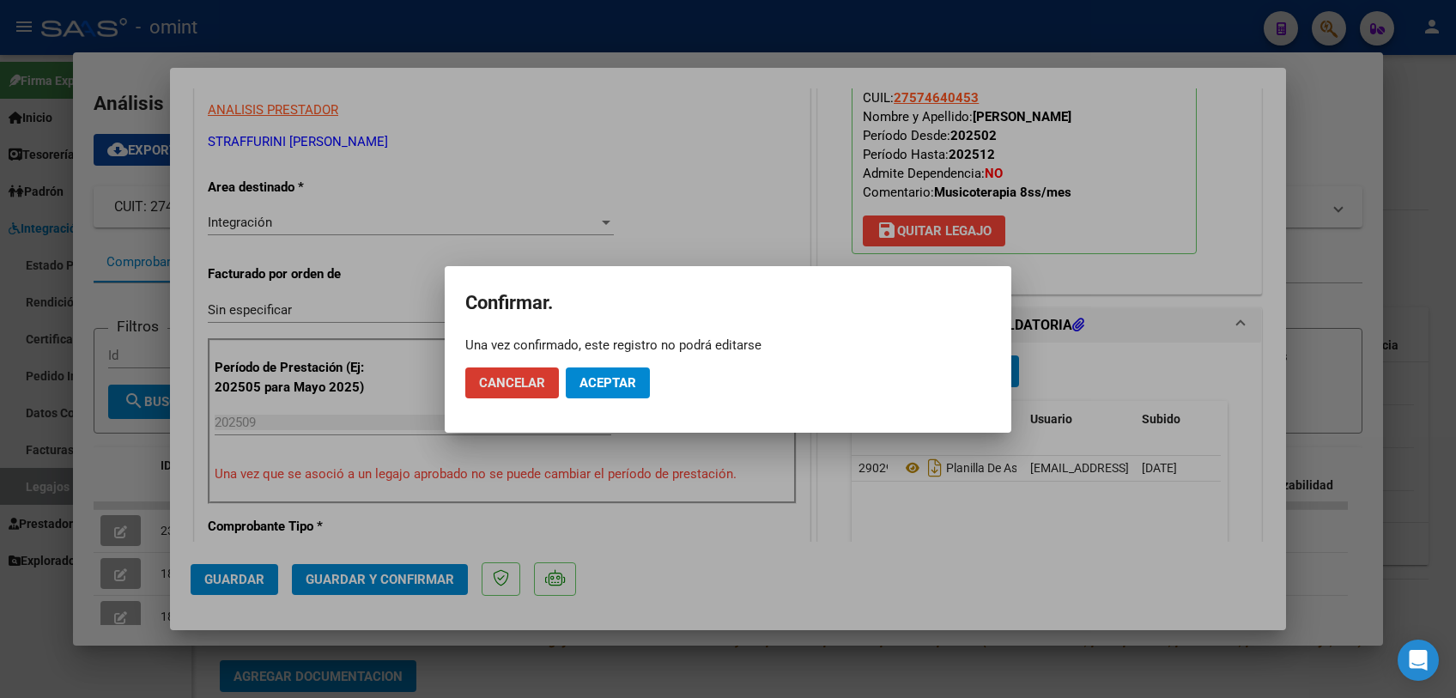
click at [592, 381] on span "Aceptar" at bounding box center [607, 382] width 57 height 15
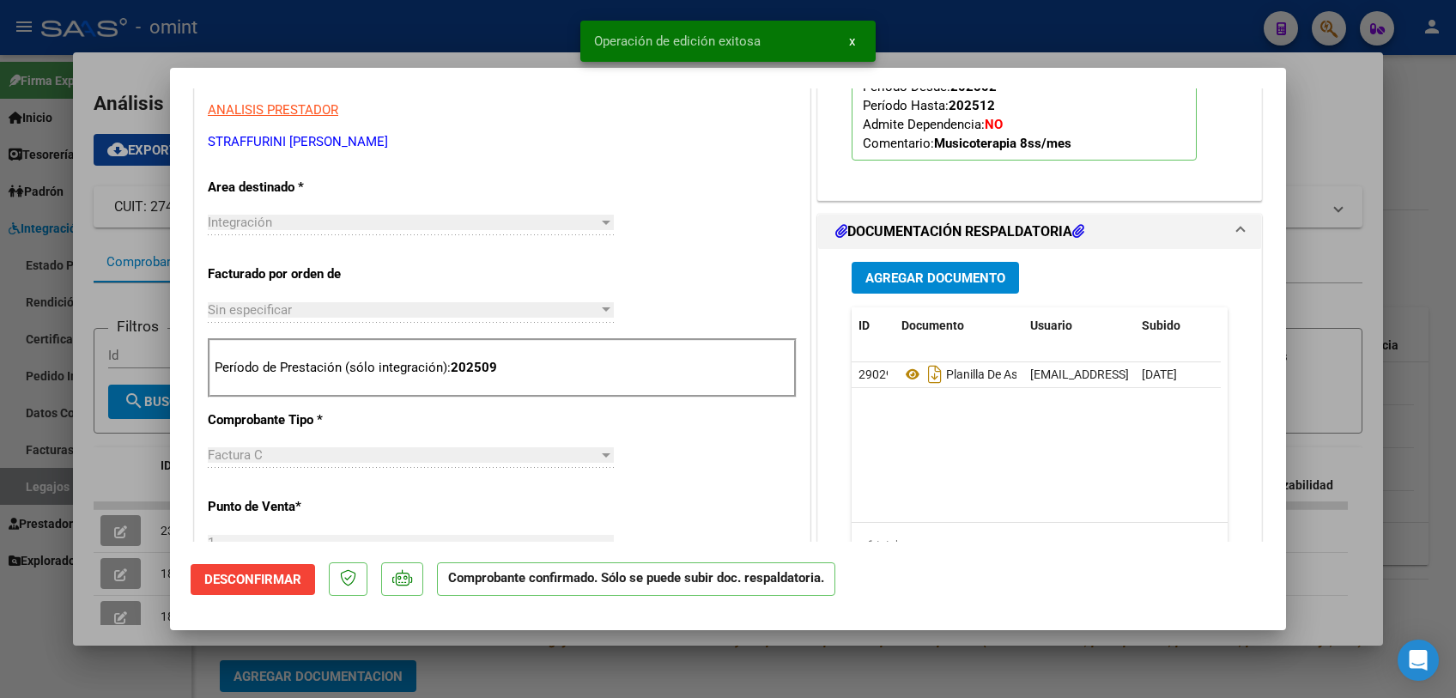
click at [561, 686] on div at bounding box center [728, 349] width 1456 height 698
type input "$ 0,00"
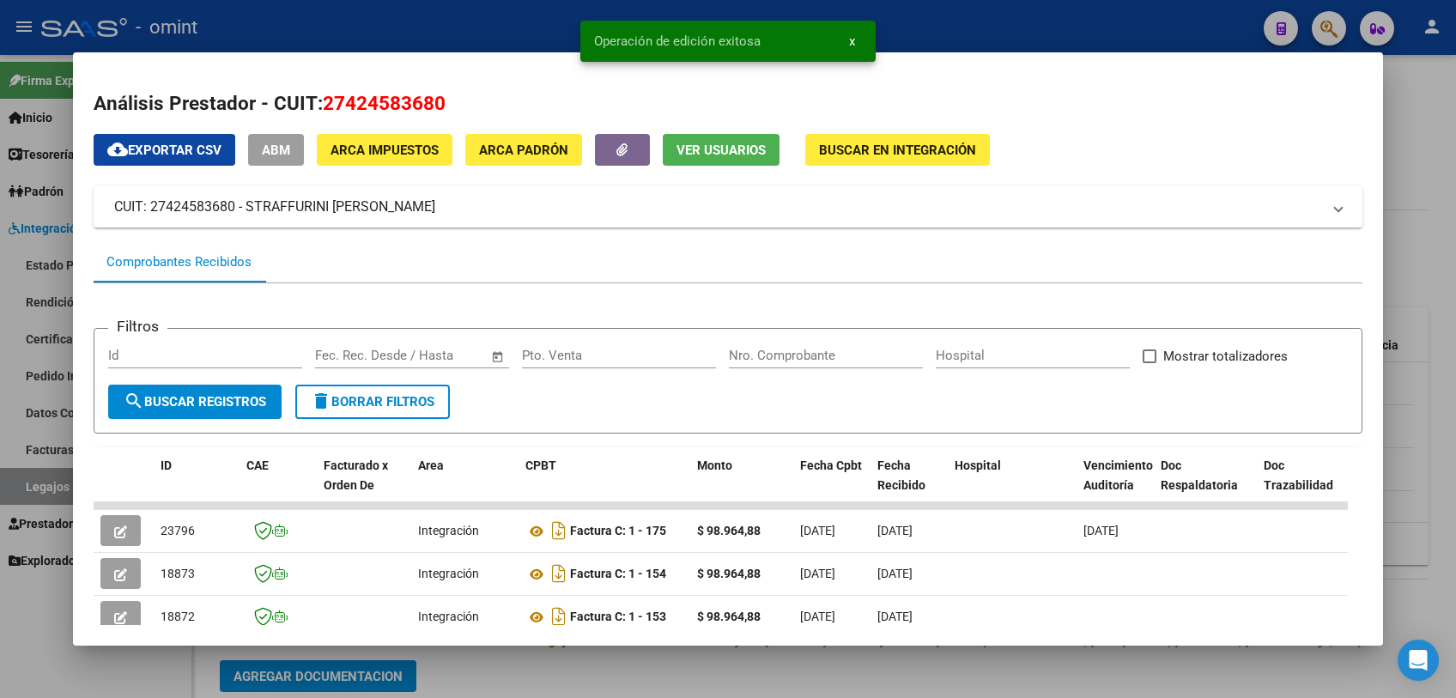
click at [561, 687] on div at bounding box center [728, 349] width 1456 height 698
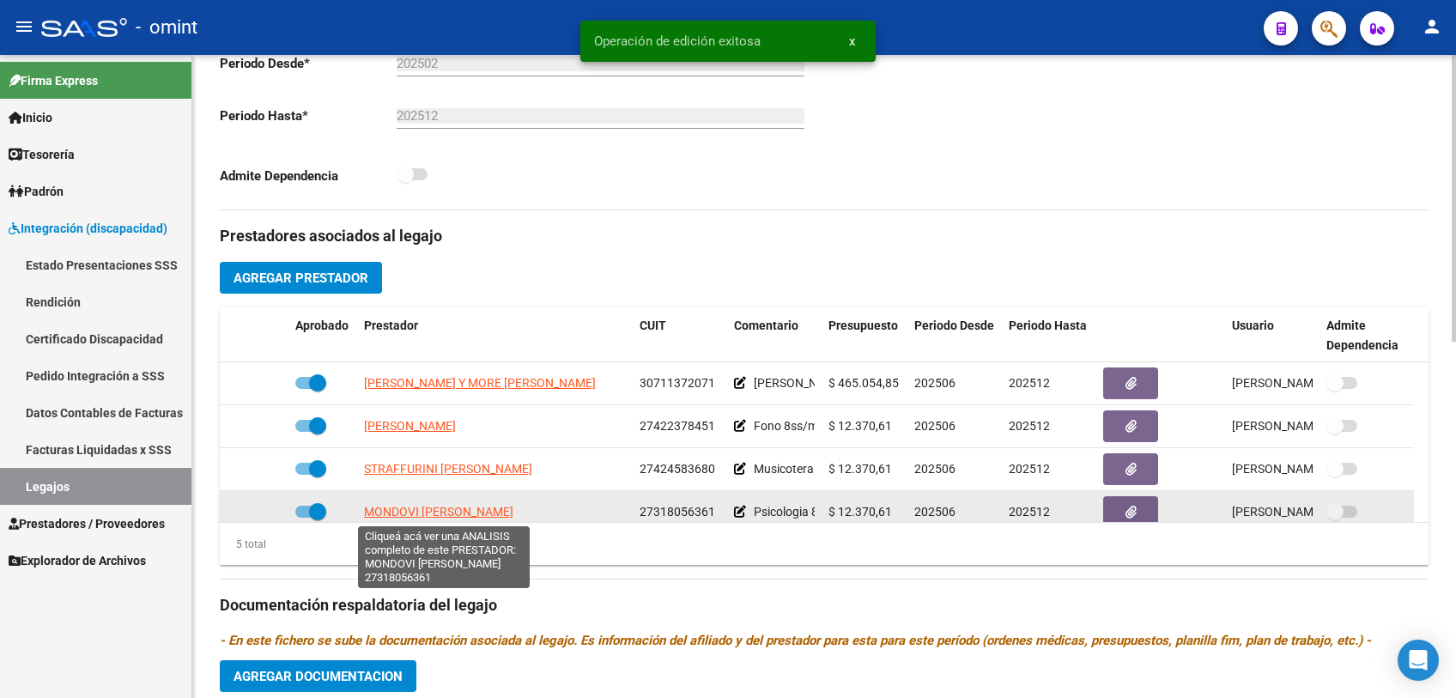
click at [449, 515] on span "MONDOVI [PERSON_NAME]" at bounding box center [438, 512] width 149 height 14
type textarea "27318056361"
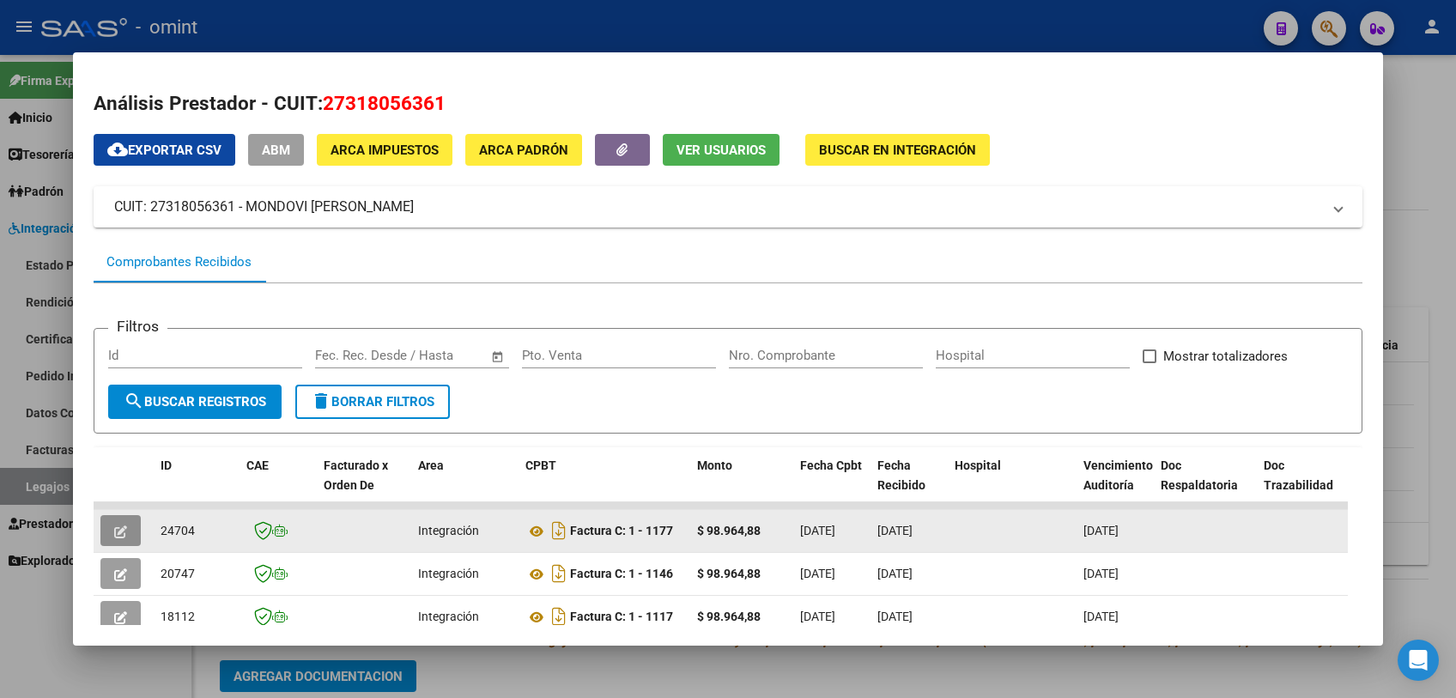
click at [116, 539] on button "button" at bounding box center [120, 530] width 40 height 31
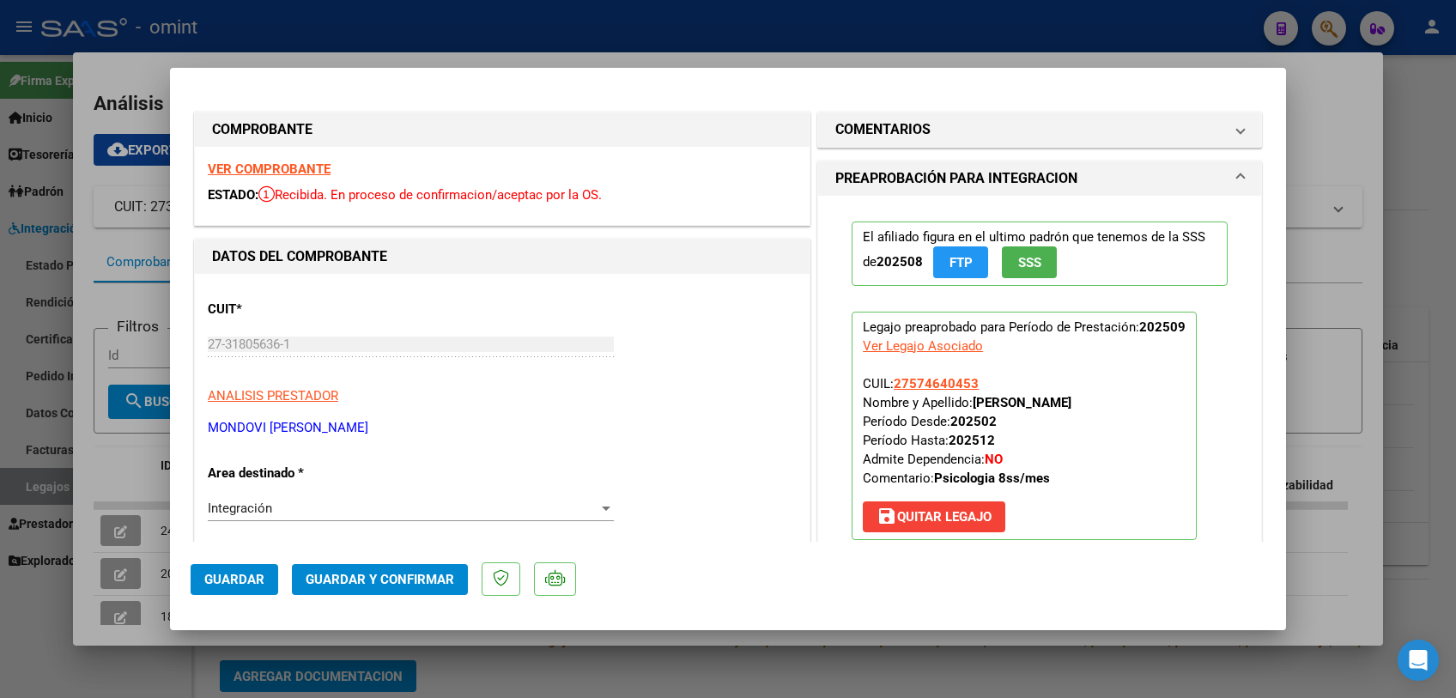
click at [295, 169] on strong "VER COMPROBANTE" at bounding box center [269, 168] width 123 height 15
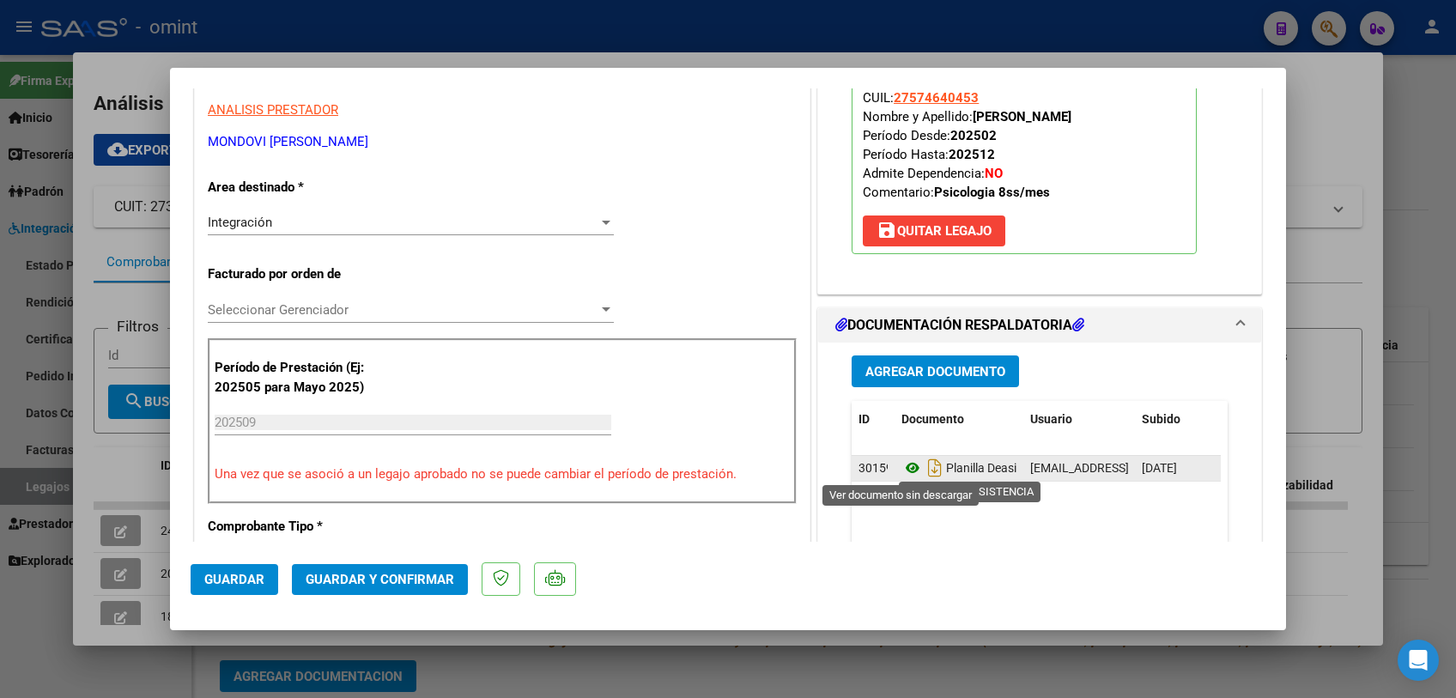
click at [907, 469] on icon at bounding box center [912, 468] width 22 height 21
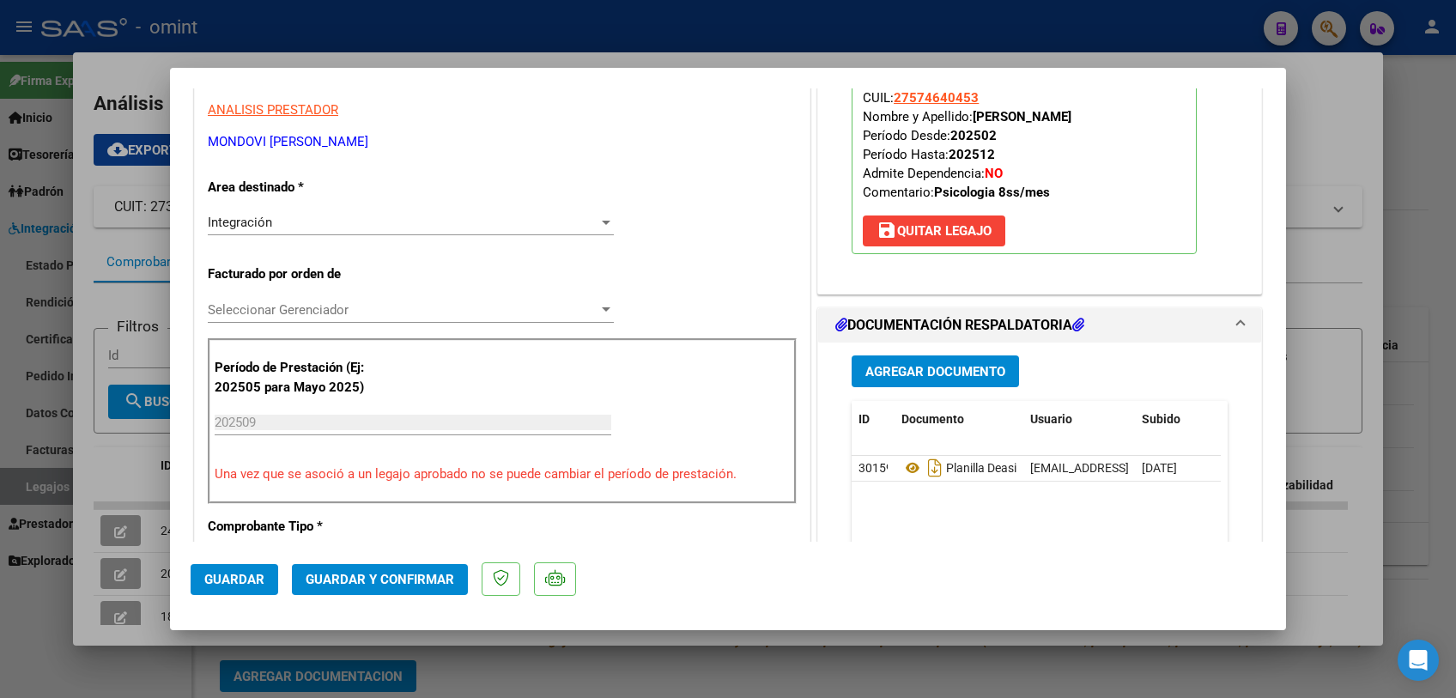
scroll to position [0, 0]
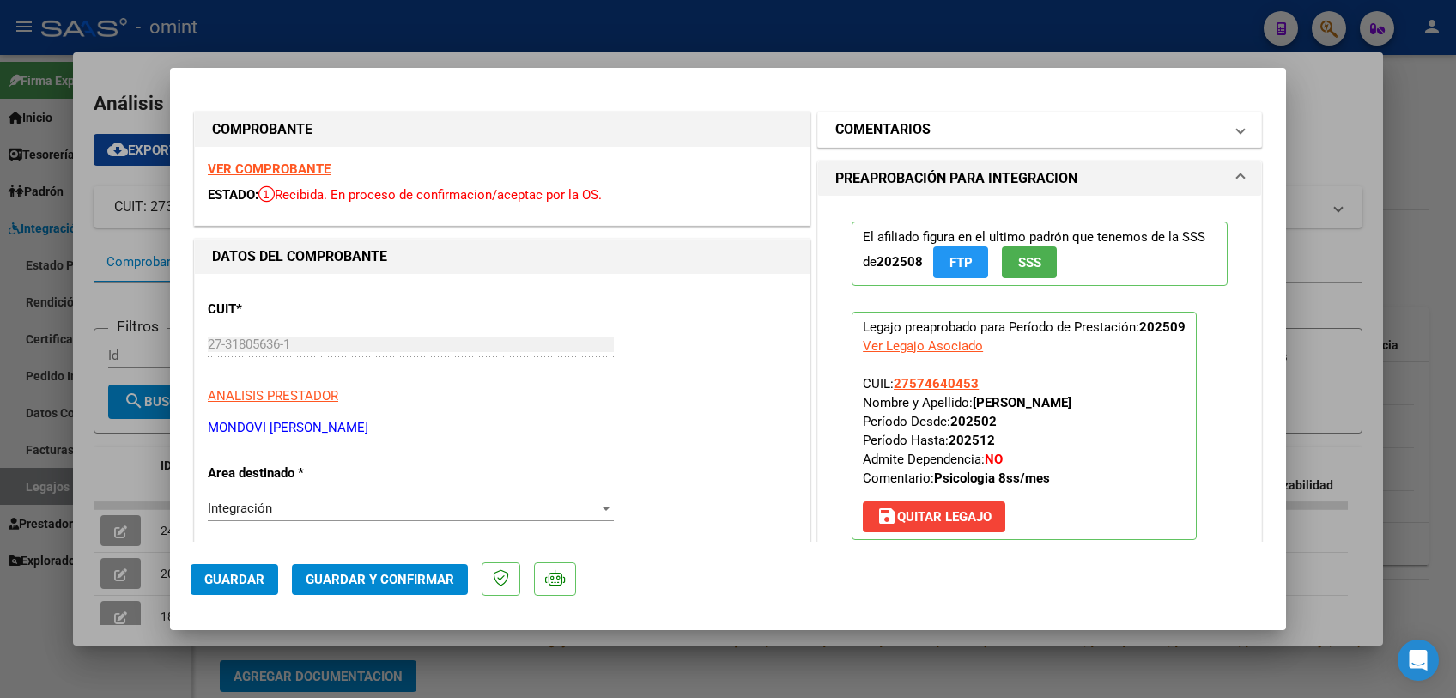
click at [877, 130] on h1 "COMENTARIOS" at bounding box center [882, 129] width 95 height 21
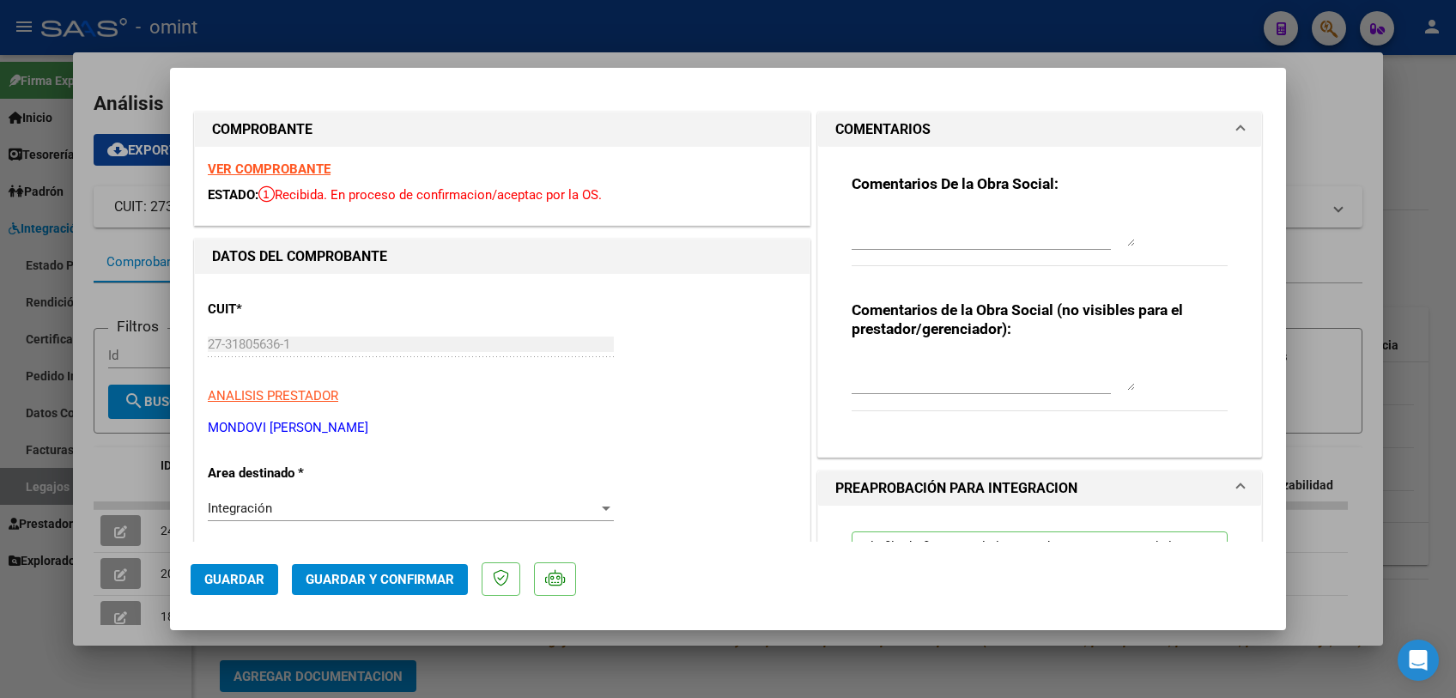
click at [889, 236] on textarea at bounding box center [993, 229] width 283 height 34
click at [1050, 239] on textarea "Las facturas como las planillas de asistencia son documentos, Por favor no pres…" at bounding box center [993, 229] width 283 height 34
click at [1062, 238] on textarea "Las facturas como las planillas de asistencia son documentos, Por favor no pres…" at bounding box center [993, 229] width 283 height 34
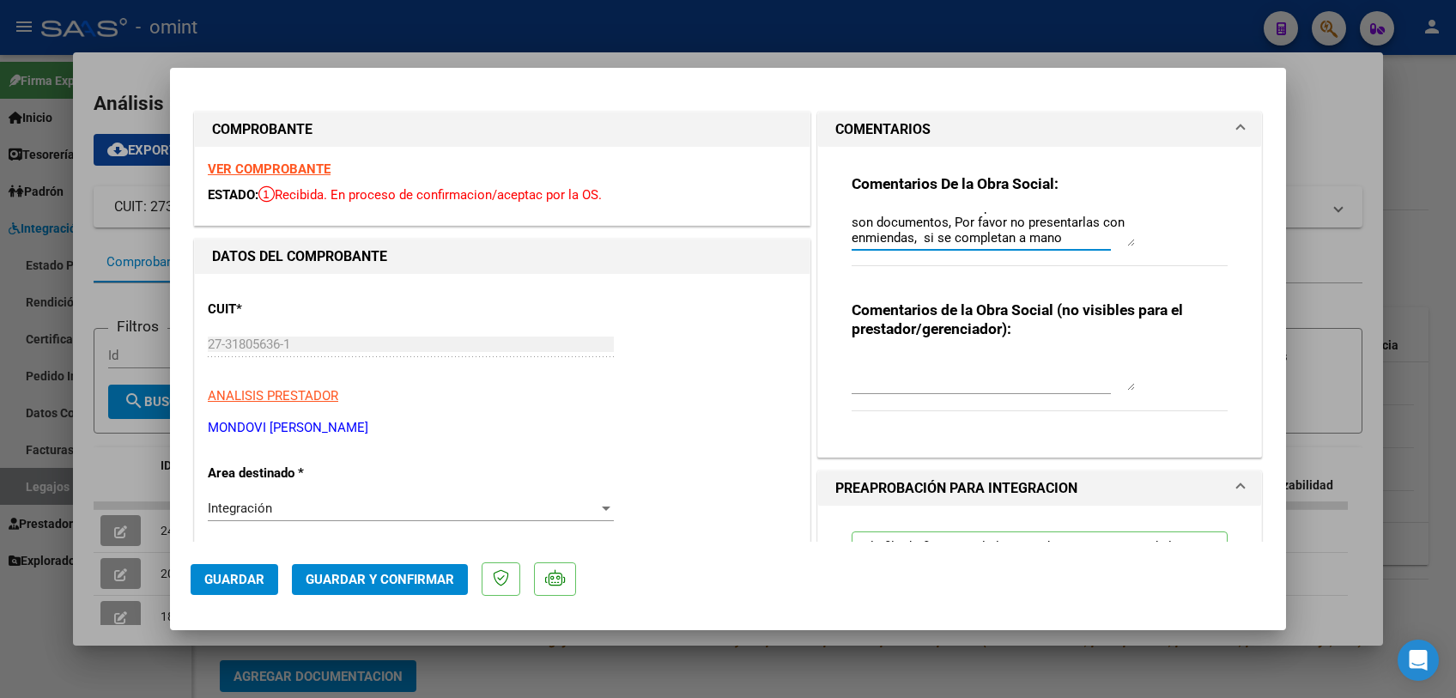
drag, startPoint x: 1078, startPoint y: 234, endPoint x: 942, endPoint y: 244, distance: 136.9
click at [942, 244] on textarea "Las facturas como las planillas de asistencia son documentos, Por favor no pres…" at bounding box center [993, 229] width 283 height 34
click at [852, 236] on textarea "Las facturas como las planillas de asistencia son documentos, Por favor no pres…" at bounding box center [993, 229] width 283 height 34
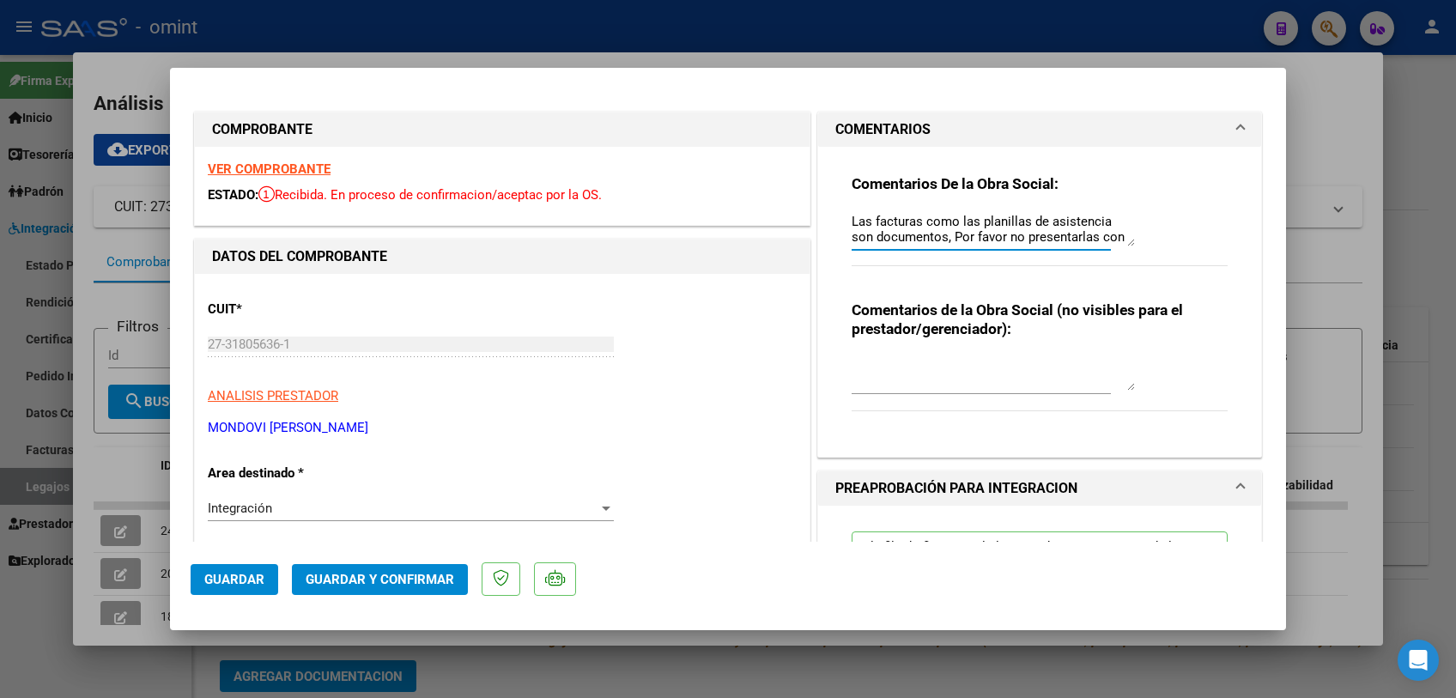
drag, startPoint x: 970, startPoint y: 236, endPoint x: 834, endPoint y: 211, distance: 138.8
click at [839, 211] on div "Comentarios De la Obra Social: Las facturas como las planillas de asistencia so…" at bounding box center [1040, 295] width 402 height 297
type textarea "Las facturas como las planillas de asistencia son documentos, Por favor no pres…"
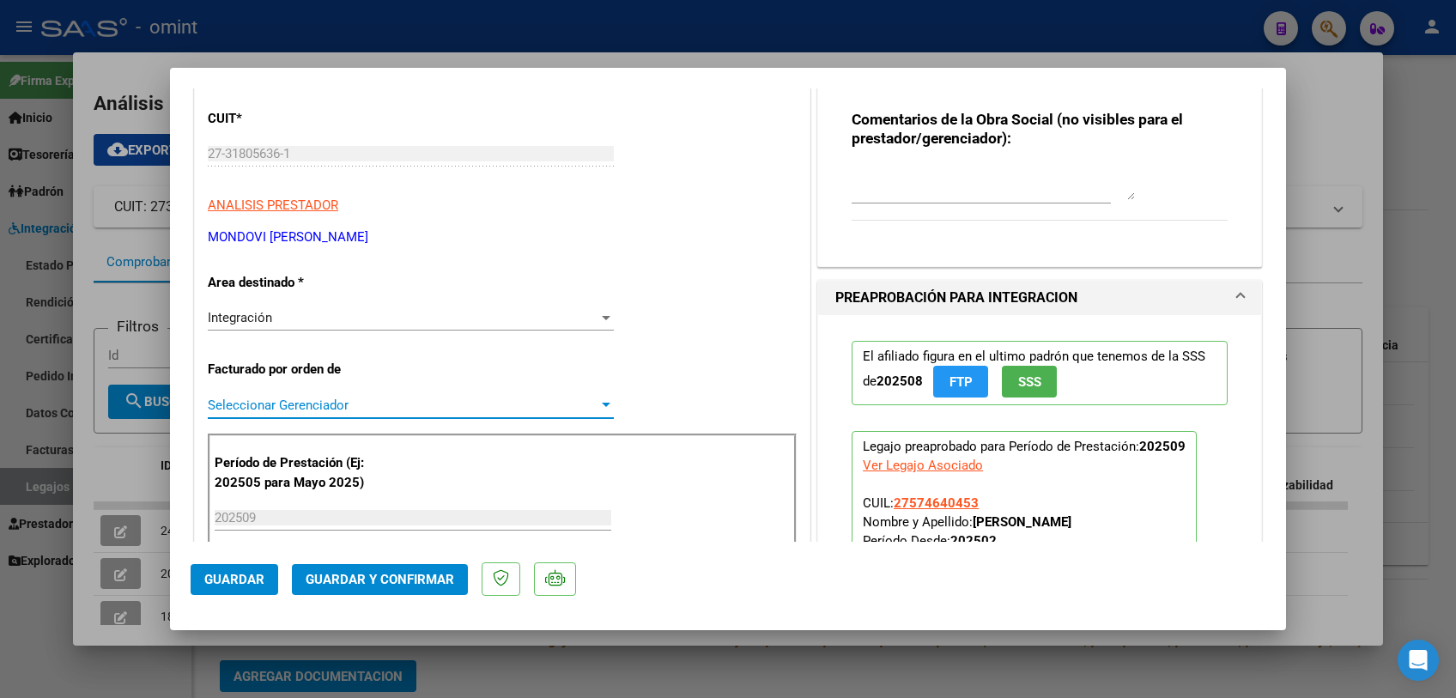
click at [339, 410] on span "Seleccionar Gerenciador" at bounding box center [403, 404] width 391 height 15
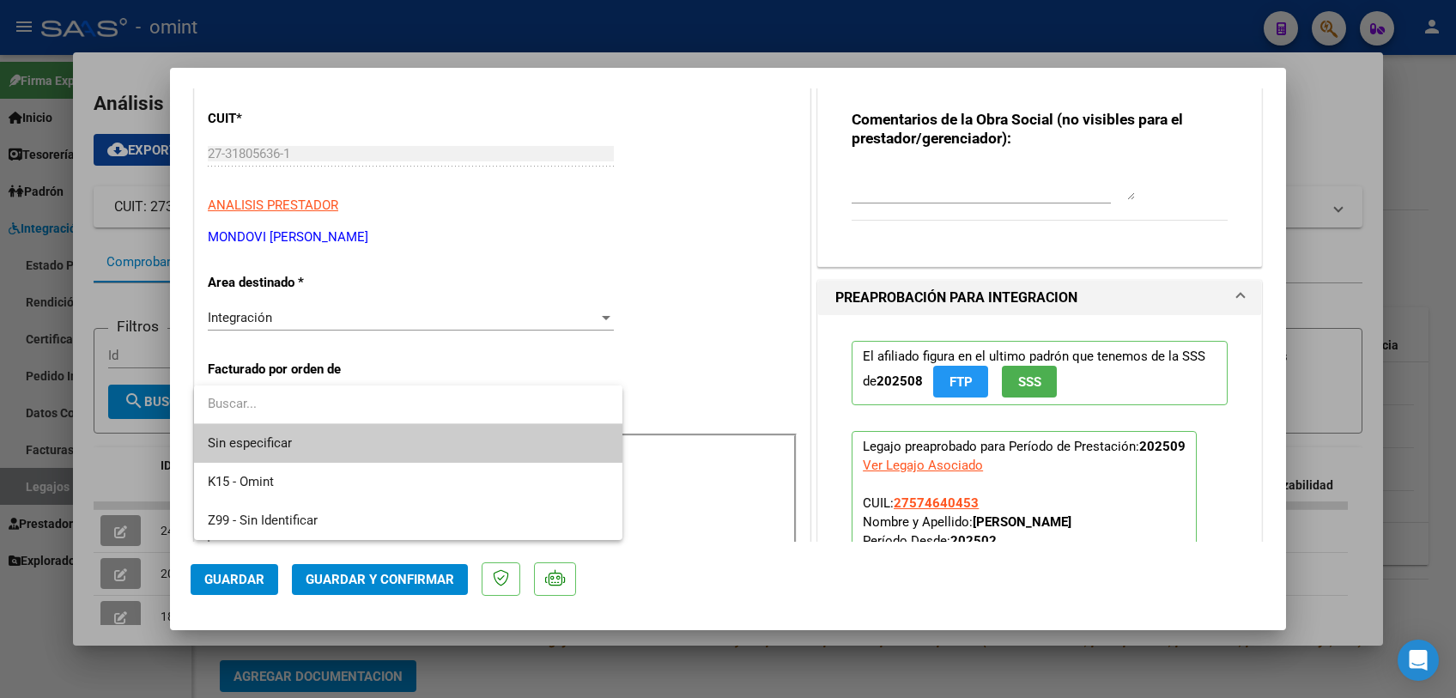
click at [338, 437] on span "Sin especificar" at bounding box center [408, 443] width 401 height 39
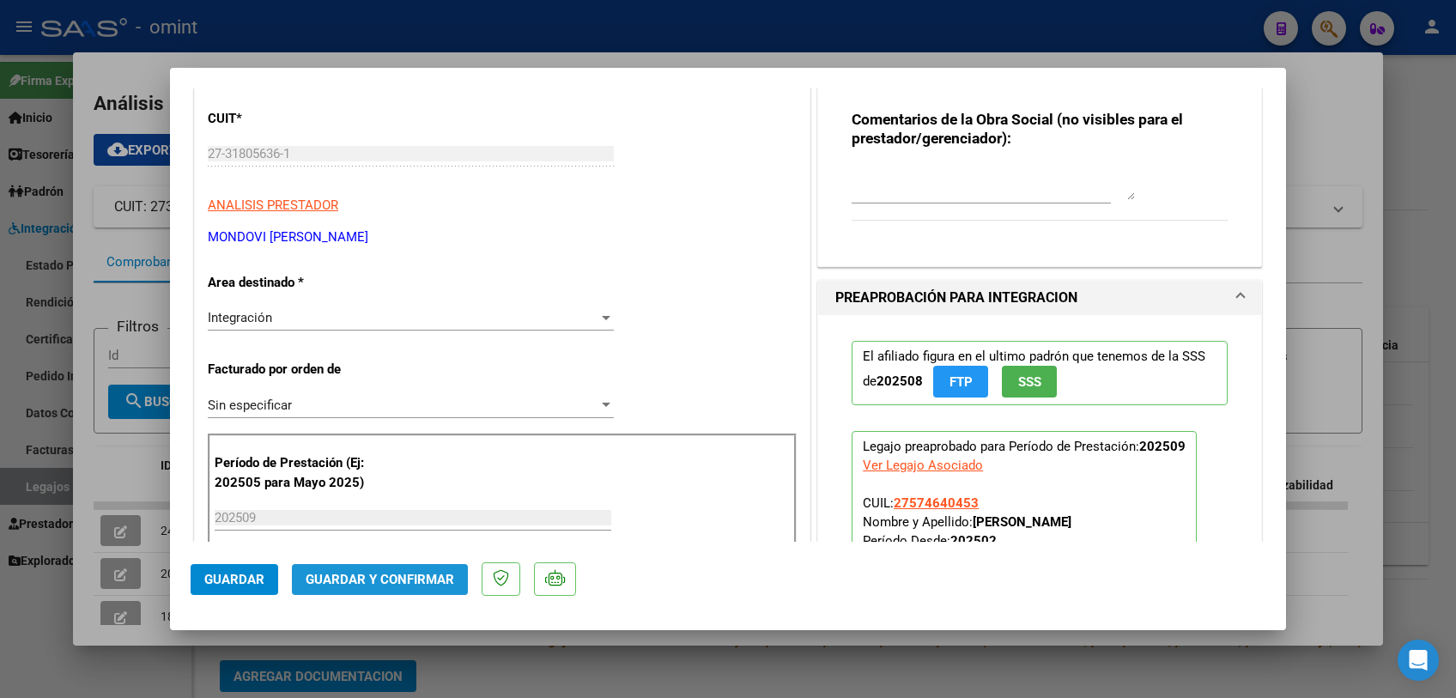
click at [370, 575] on span "Guardar y Confirmar" at bounding box center [380, 579] width 149 height 15
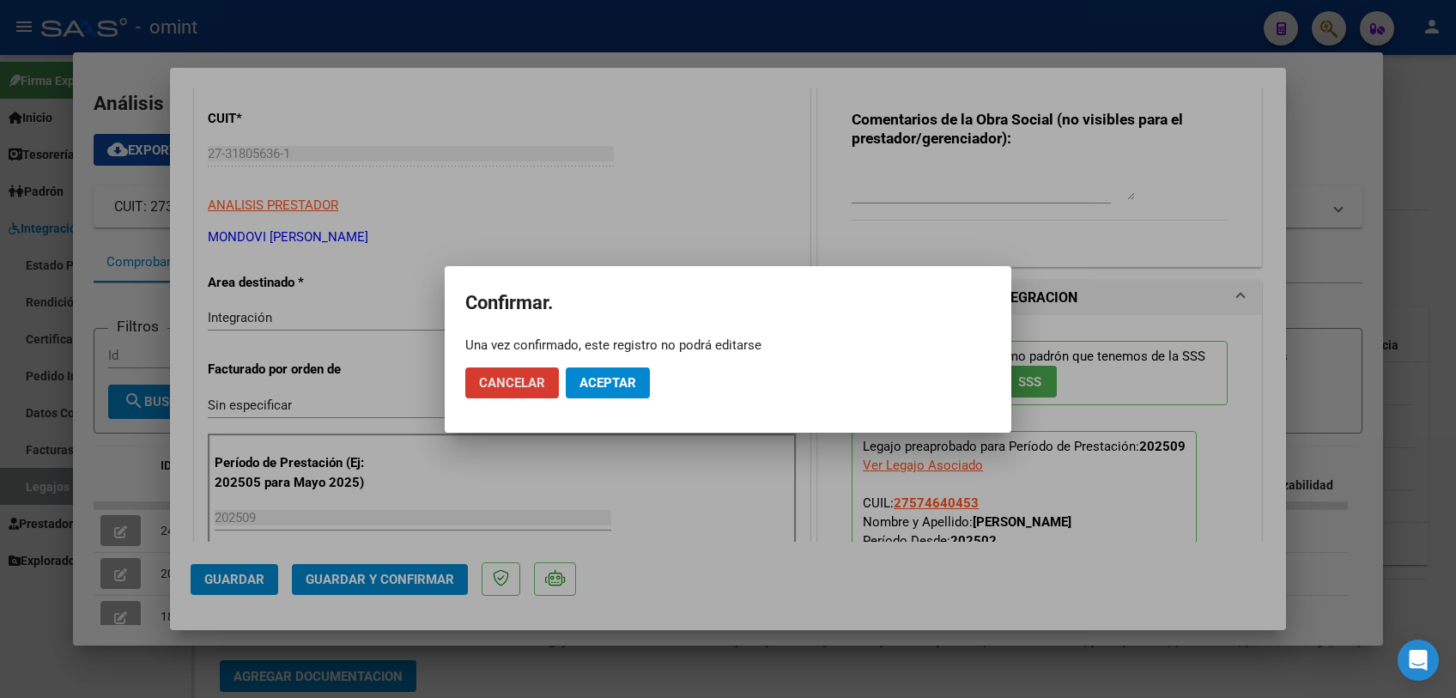
click at [618, 384] on span "Aceptar" at bounding box center [607, 382] width 57 height 15
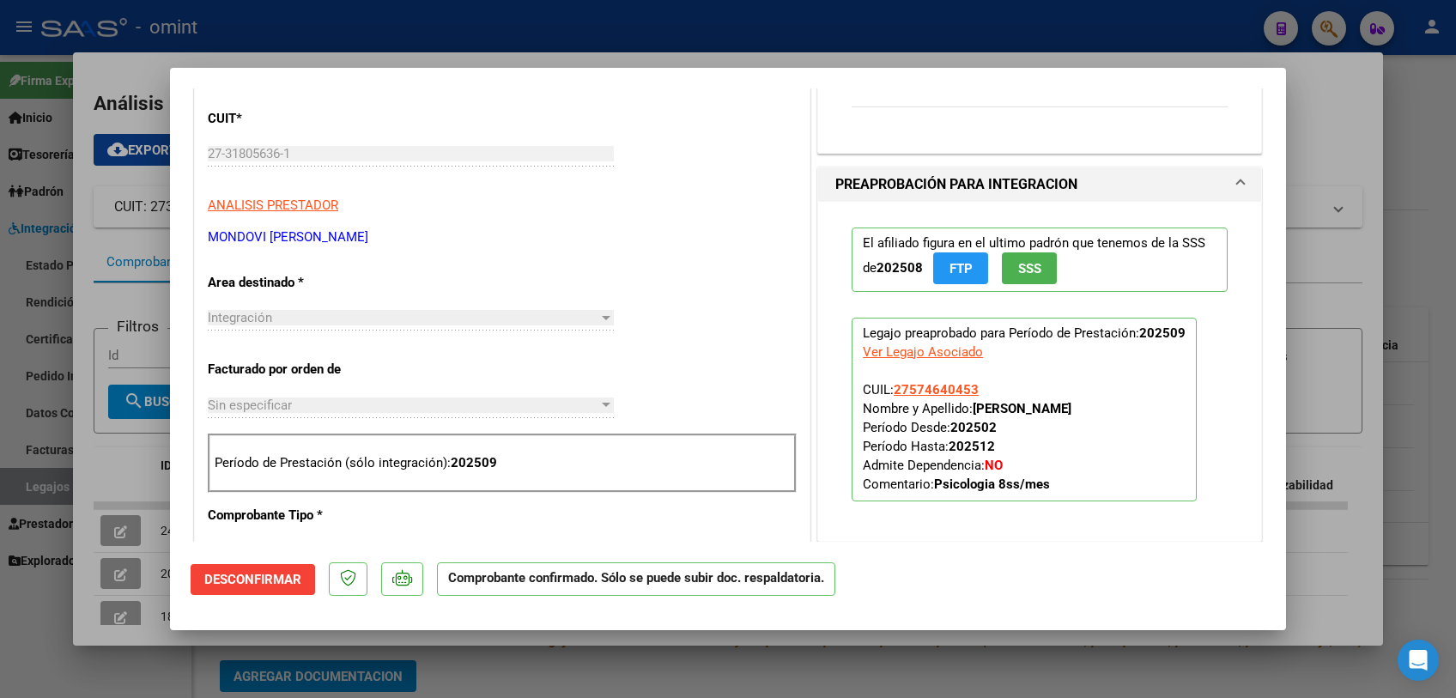
click at [332, 675] on div at bounding box center [728, 349] width 1456 height 698
type input "$ 0,00"
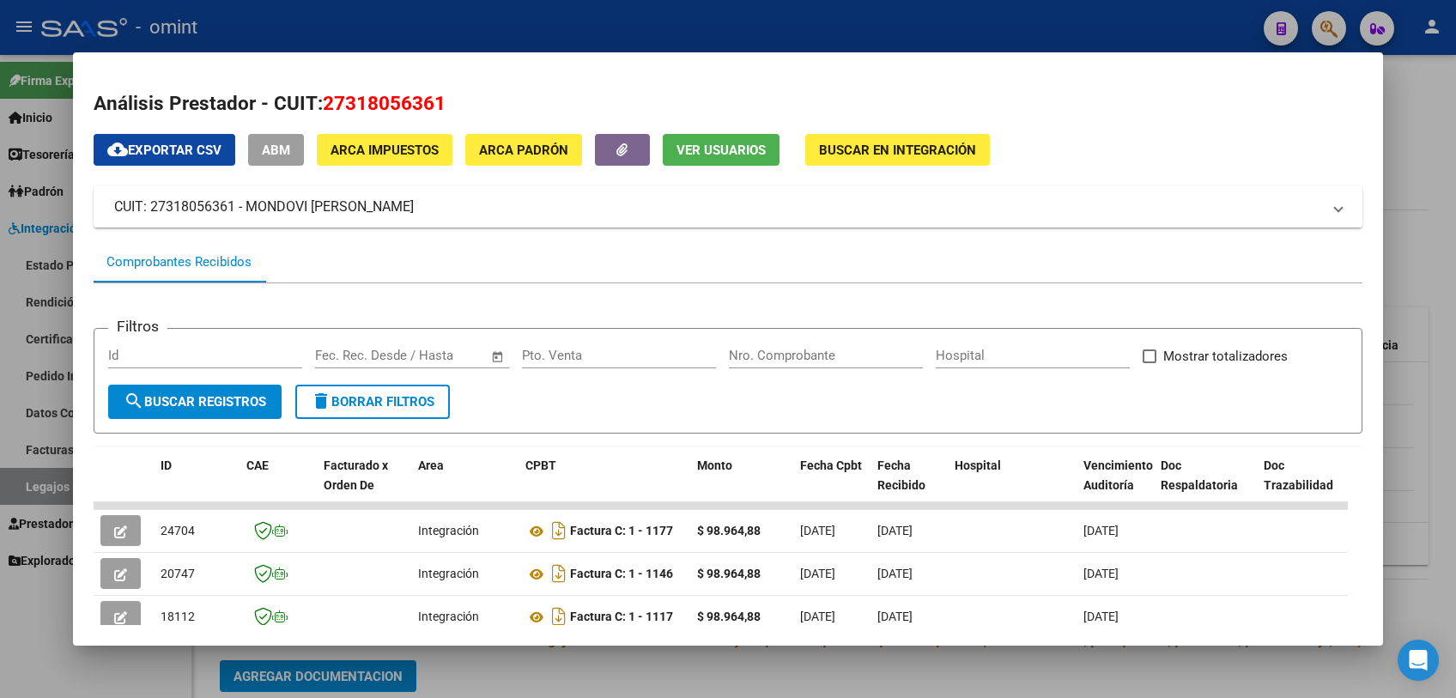
click at [587, 653] on div at bounding box center [728, 349] width 1456 height 698
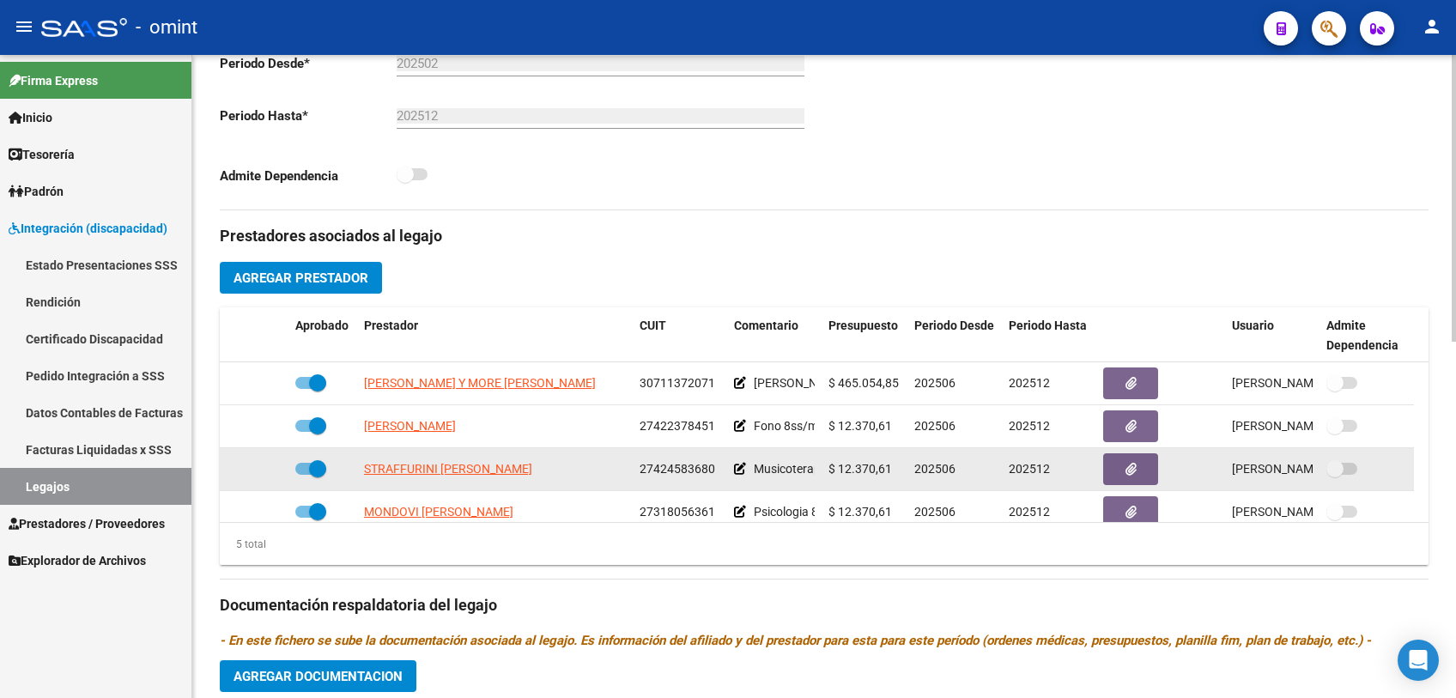
scroll to position [59, 0]
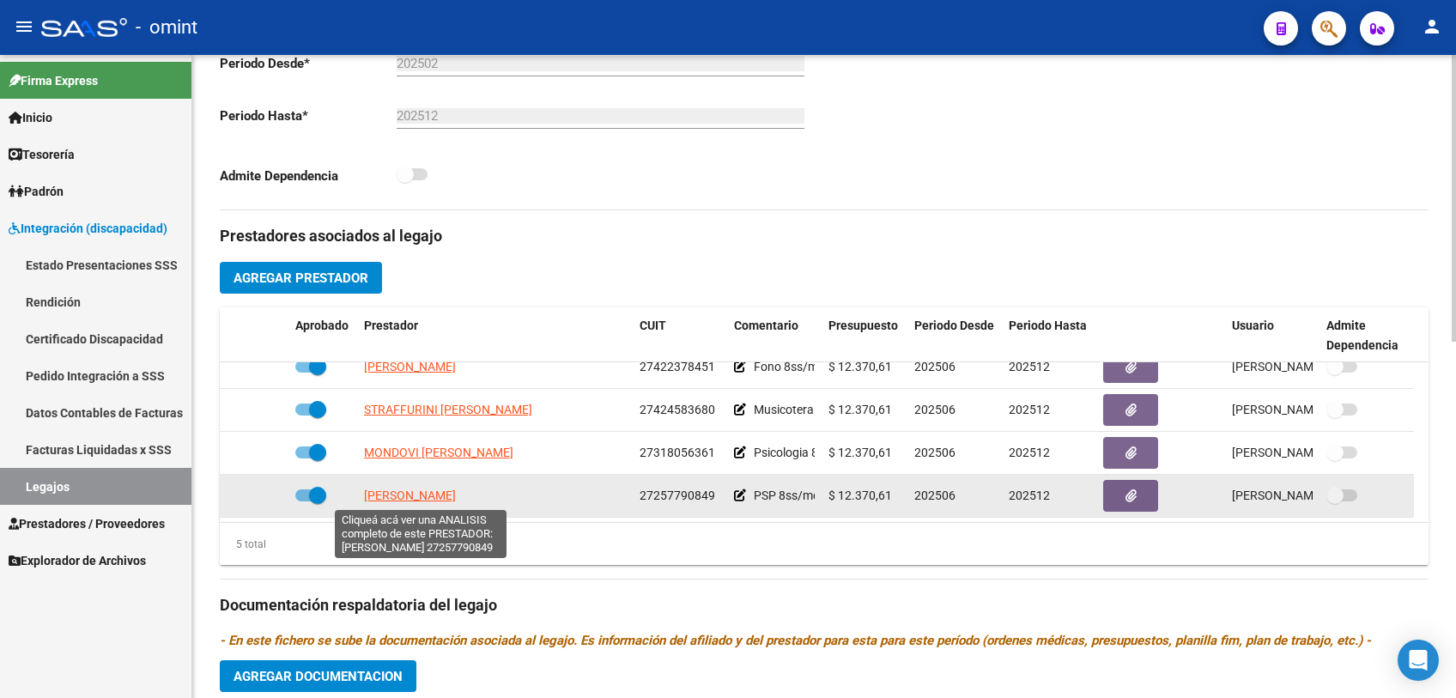
click at [450, 492] on span "[PERSON_NAME]" at bounding box center [410, 495] width 92 height 14
type textarea "27257790849"
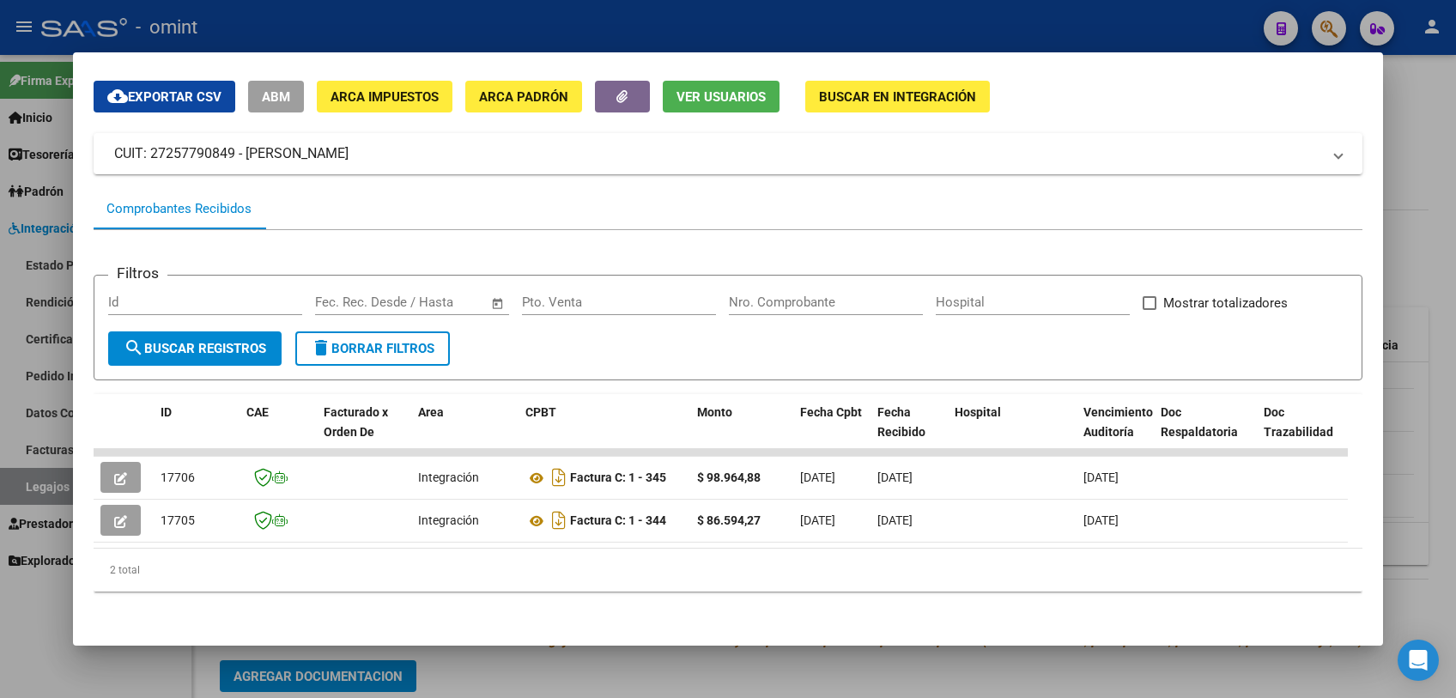
scroll to position [0, 0]
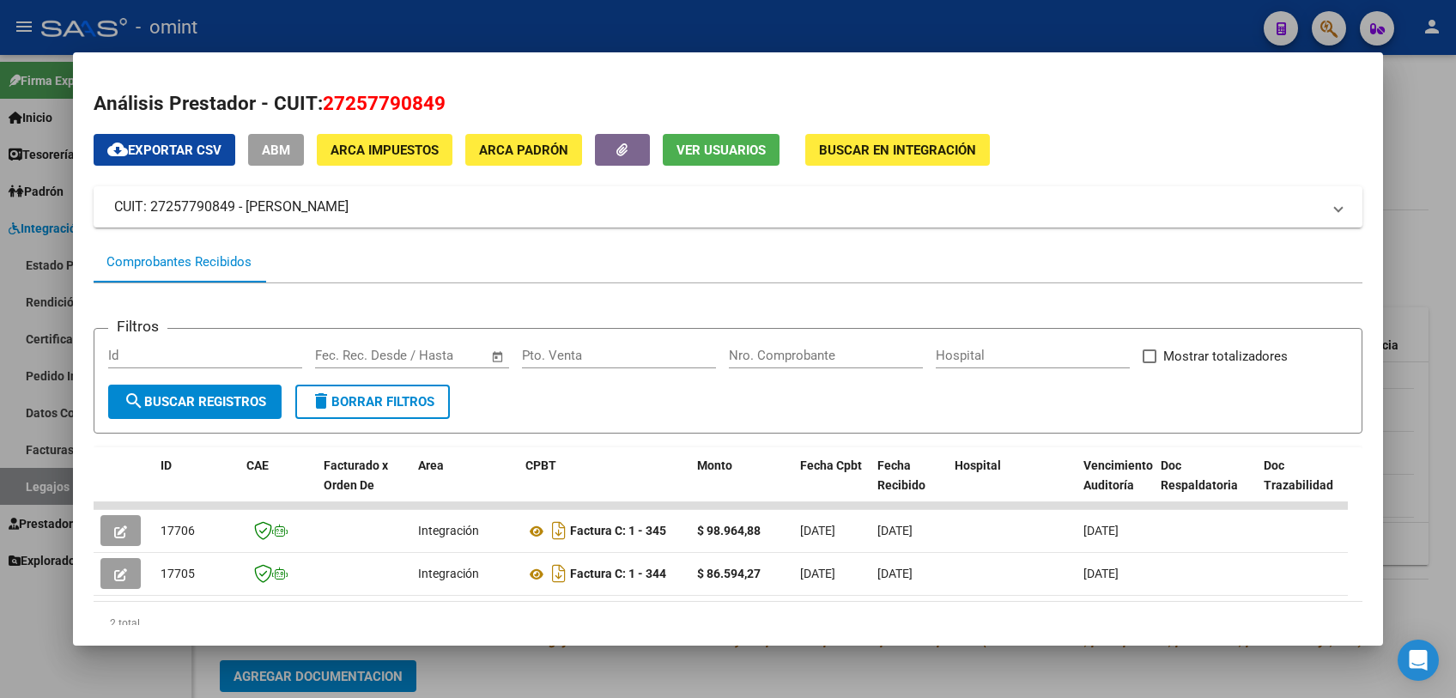
click at [376, 92] on span "27257790849" at bounding box center [384, 103] width 123 height 22
copy span "27257790849"
click at [870, 672] on div at bounding box center [728, 349] width 1456 height 698
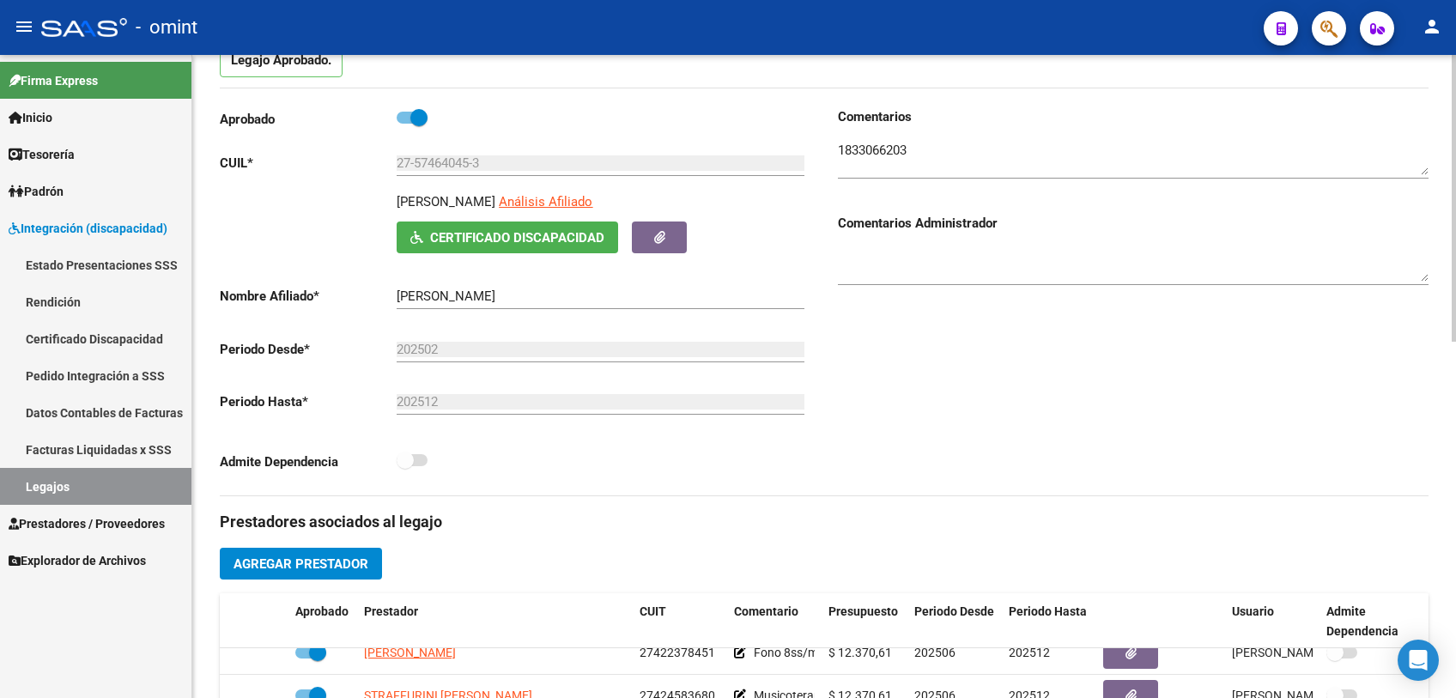
scroll to position [95, 0]
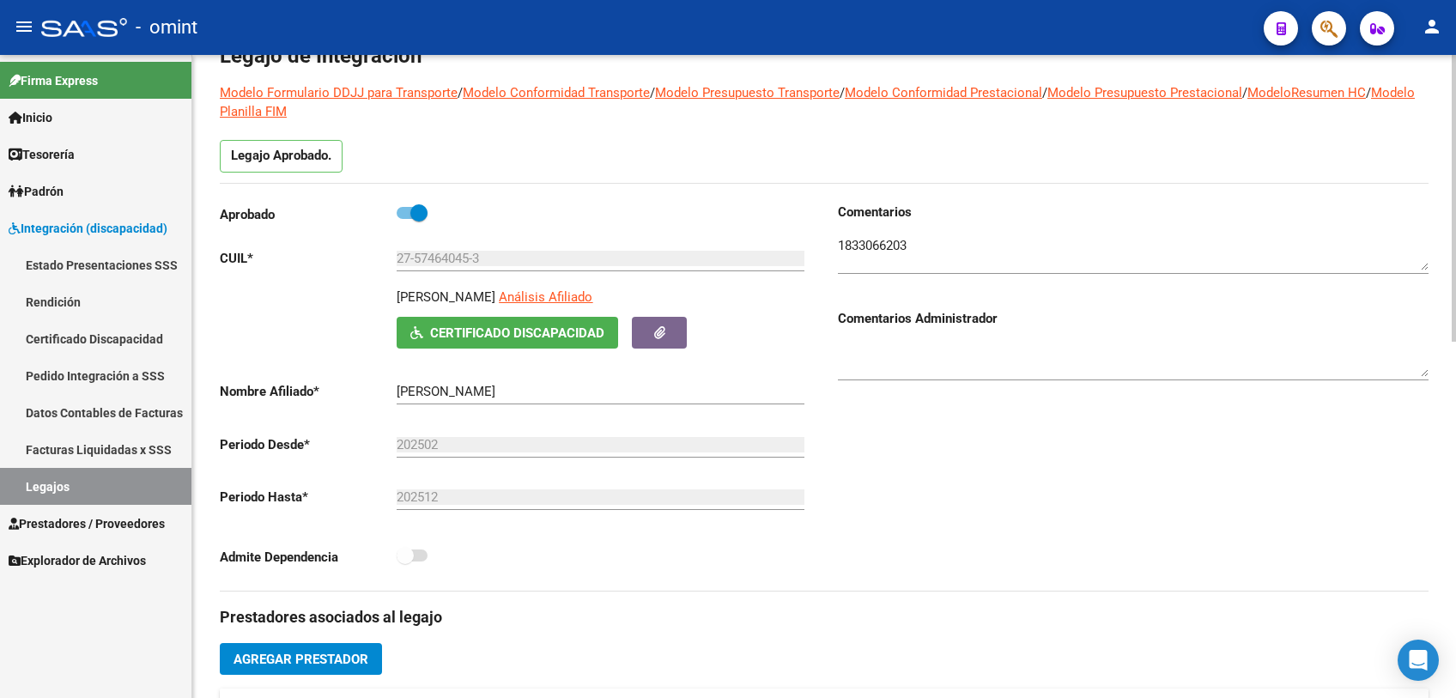
click at [876, 250] on textarea at bounding box center [1133, 253] width 591 height 34
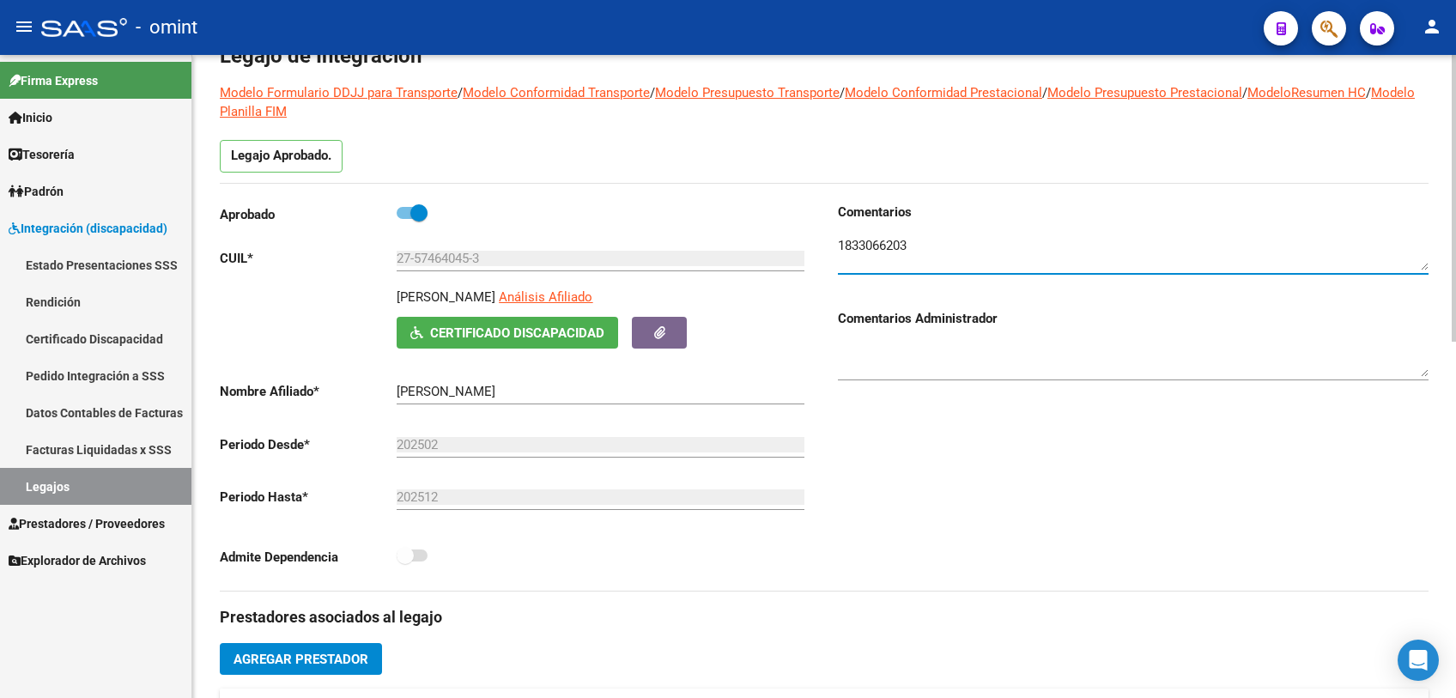
click at [876, 250] on textarea at bounding box center [1133, 253] width 591 height 34
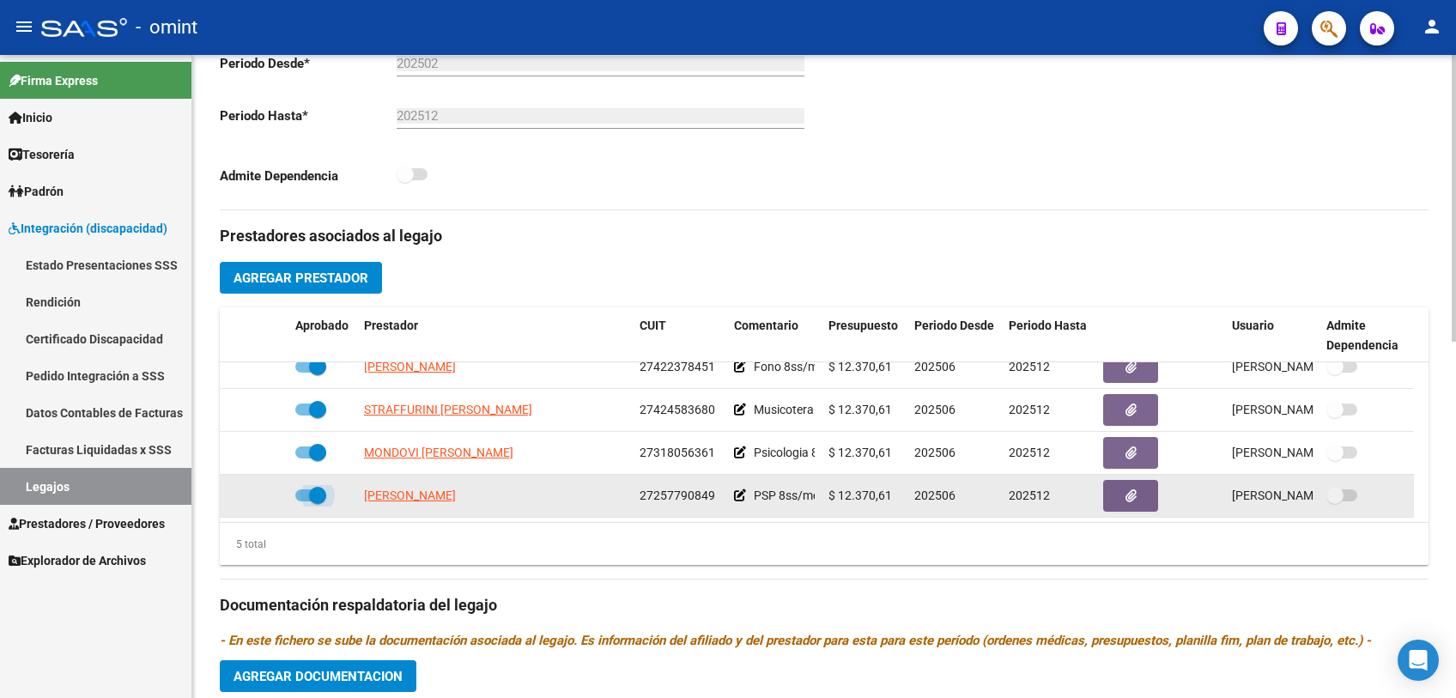
click at [316, 495] on span at bounding box center [317, 495] width 17 height 17
click at [304, 501] on input "checkbox" at bounding box center [303, 501] width 1 height 1
checkbox input "false"
click at [267, 495] on icon at bounding box center [264, 495] width 12 height 12
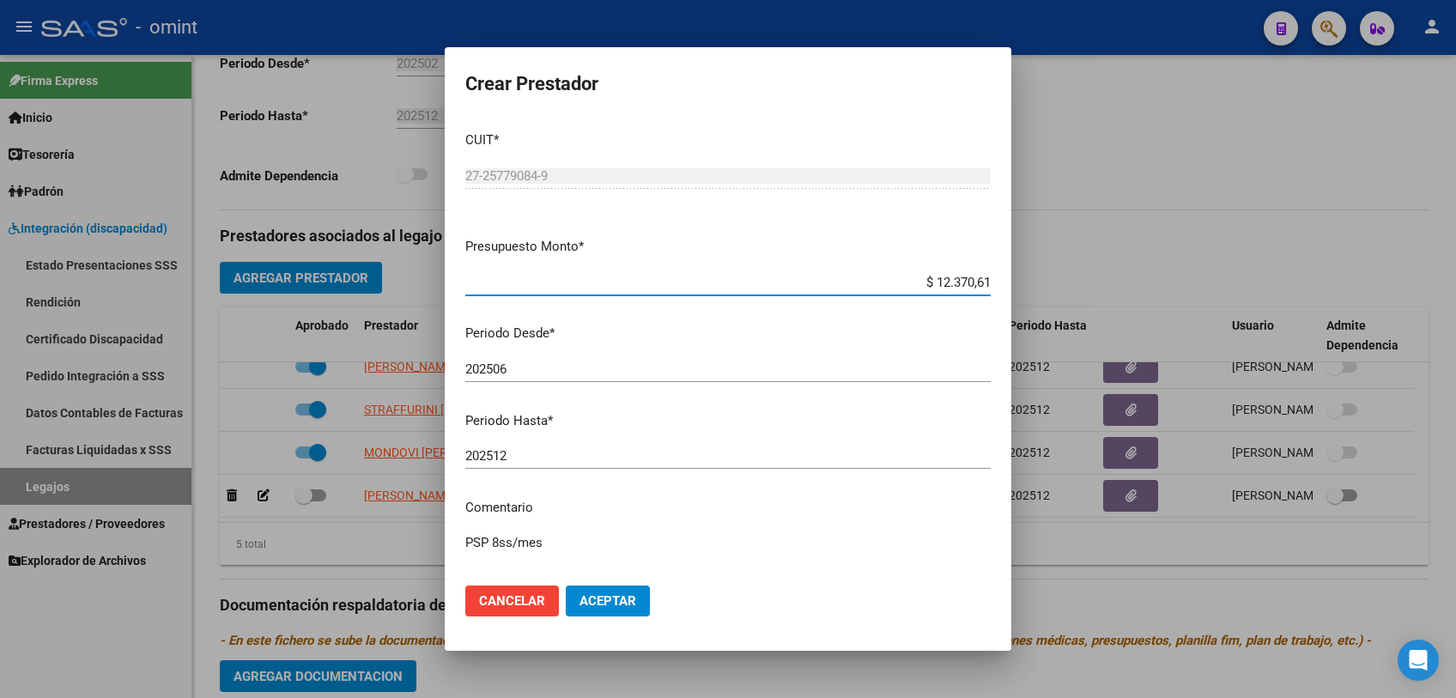
click at [520, 454] on input "202512" at bounding box center [727, 455] width 525 height 15
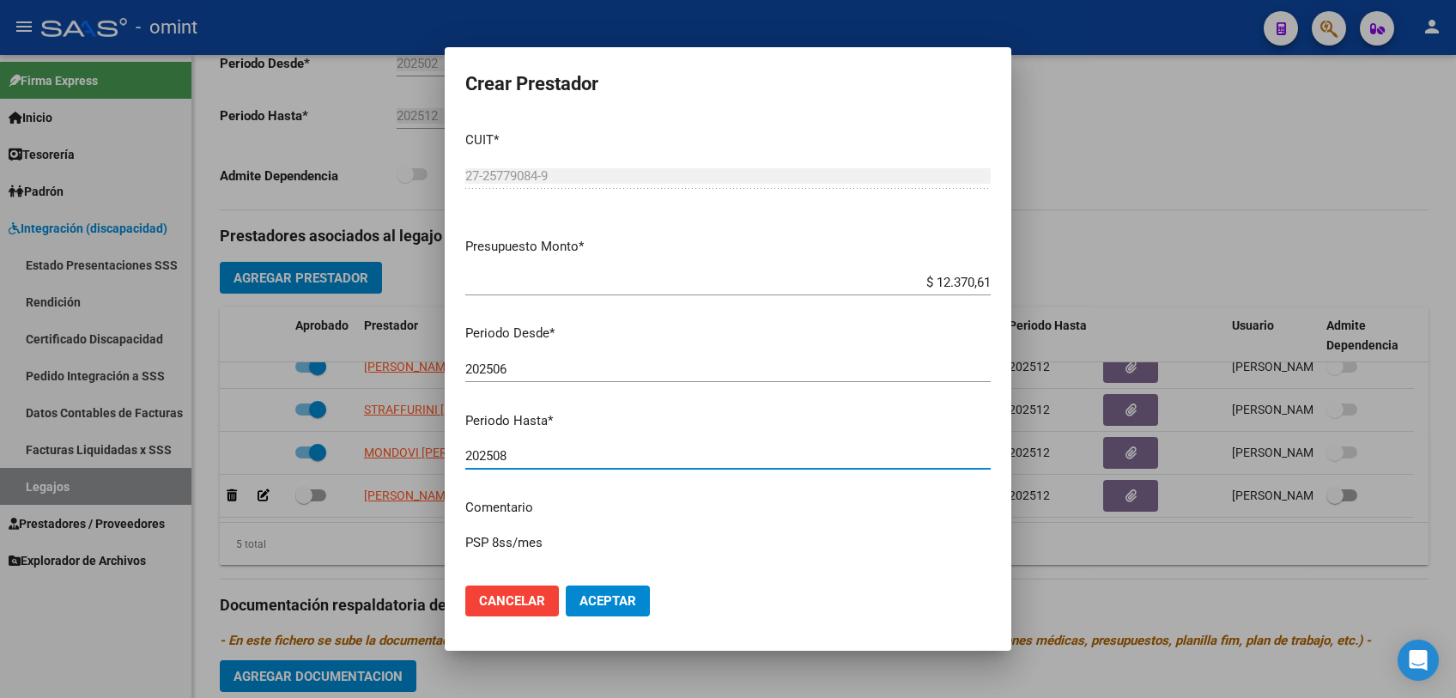
type input "202508"
click at [610, 593] on span "Aceptar" at bounding box center [607, 600] width 57 height 15
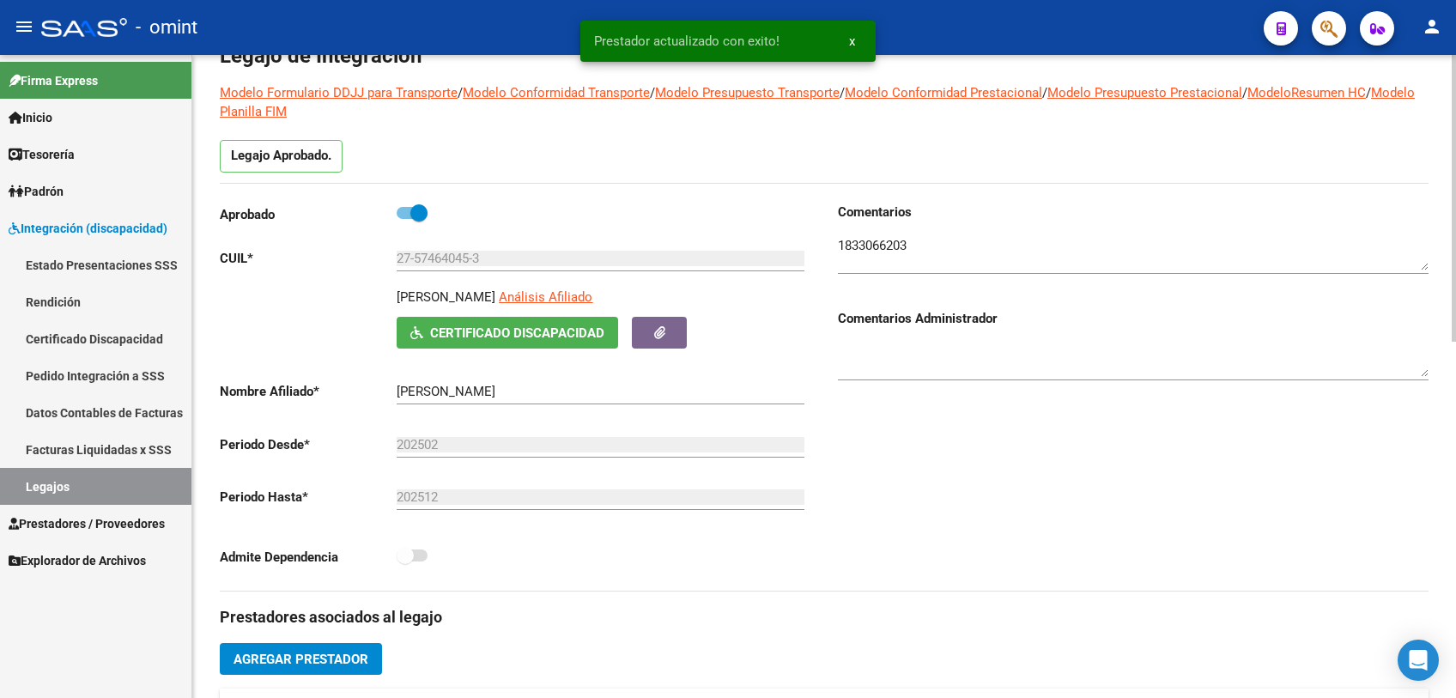
scroll to position [0, 0]
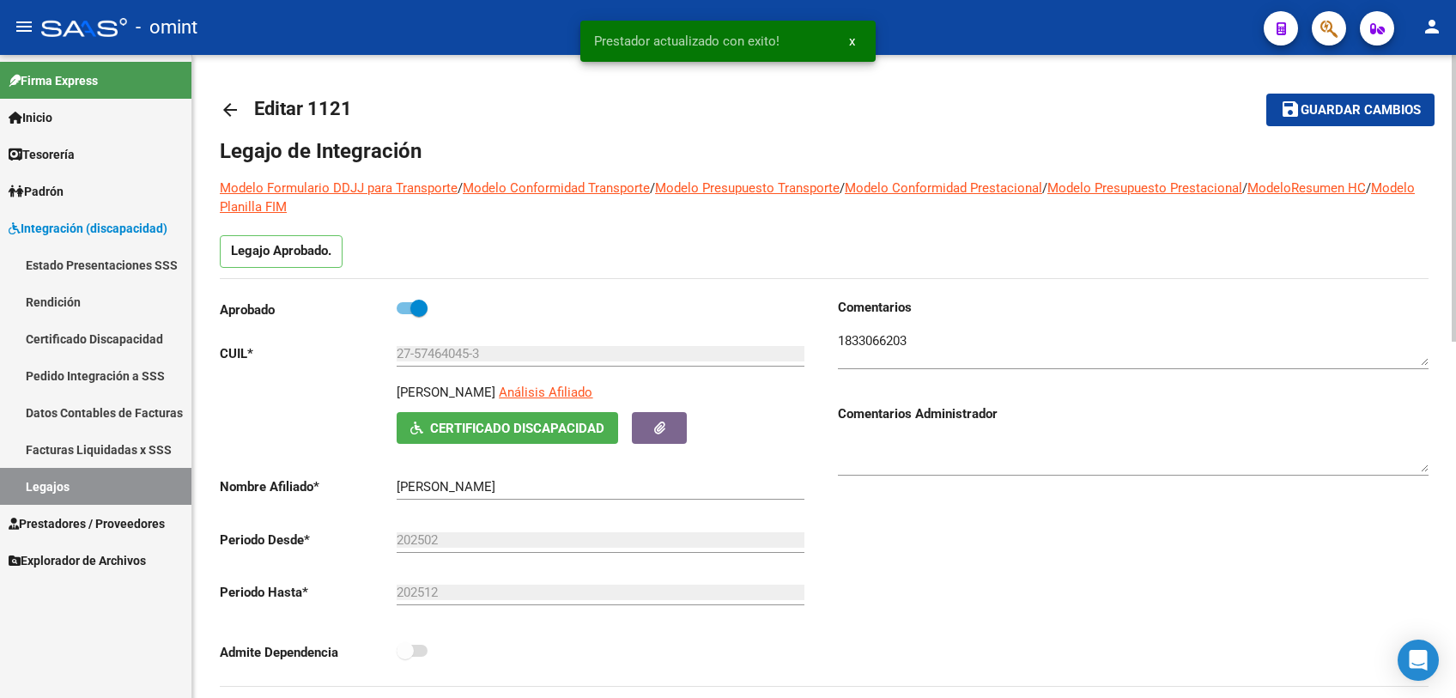
click at [1320, 118] on button "save Guardar cambios" at bounding box center [1350, 110] width 168 height 32
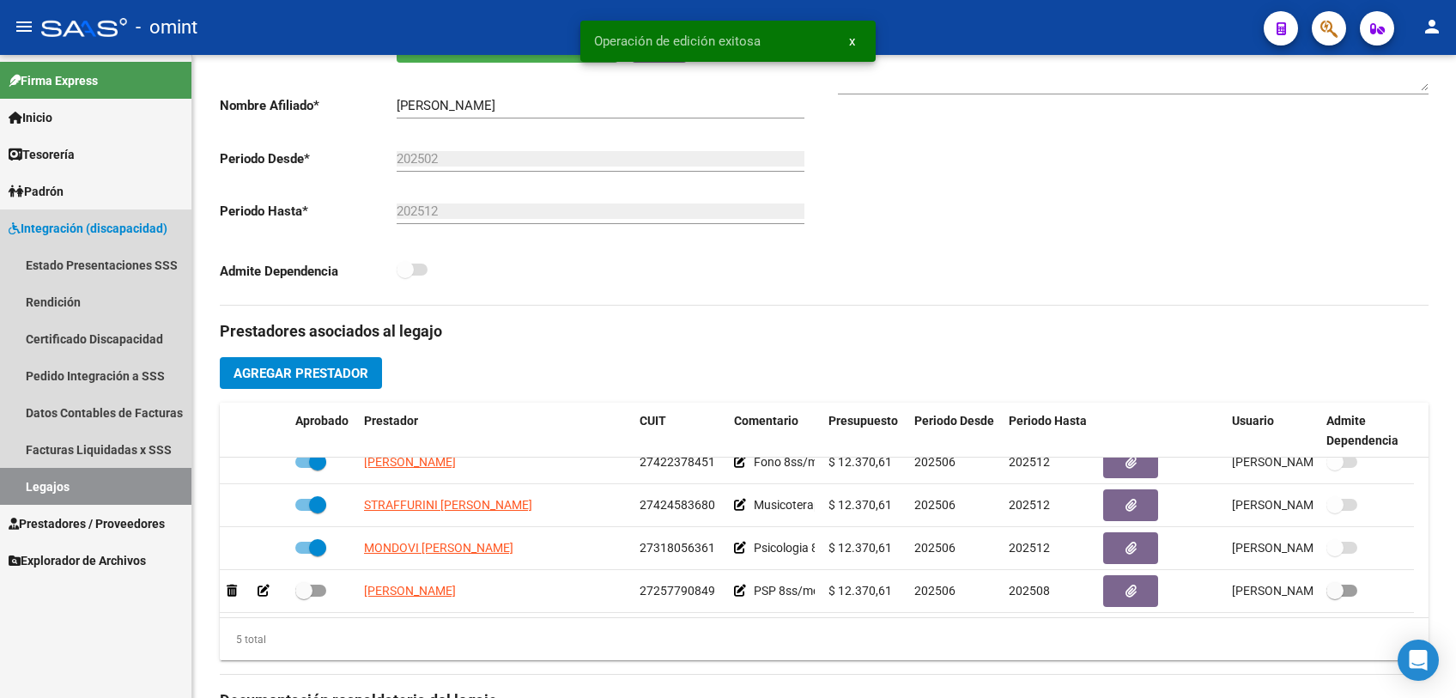
click at [67, 479] on link "Legajos" at bounding box center [95, 486] width 191 height 37
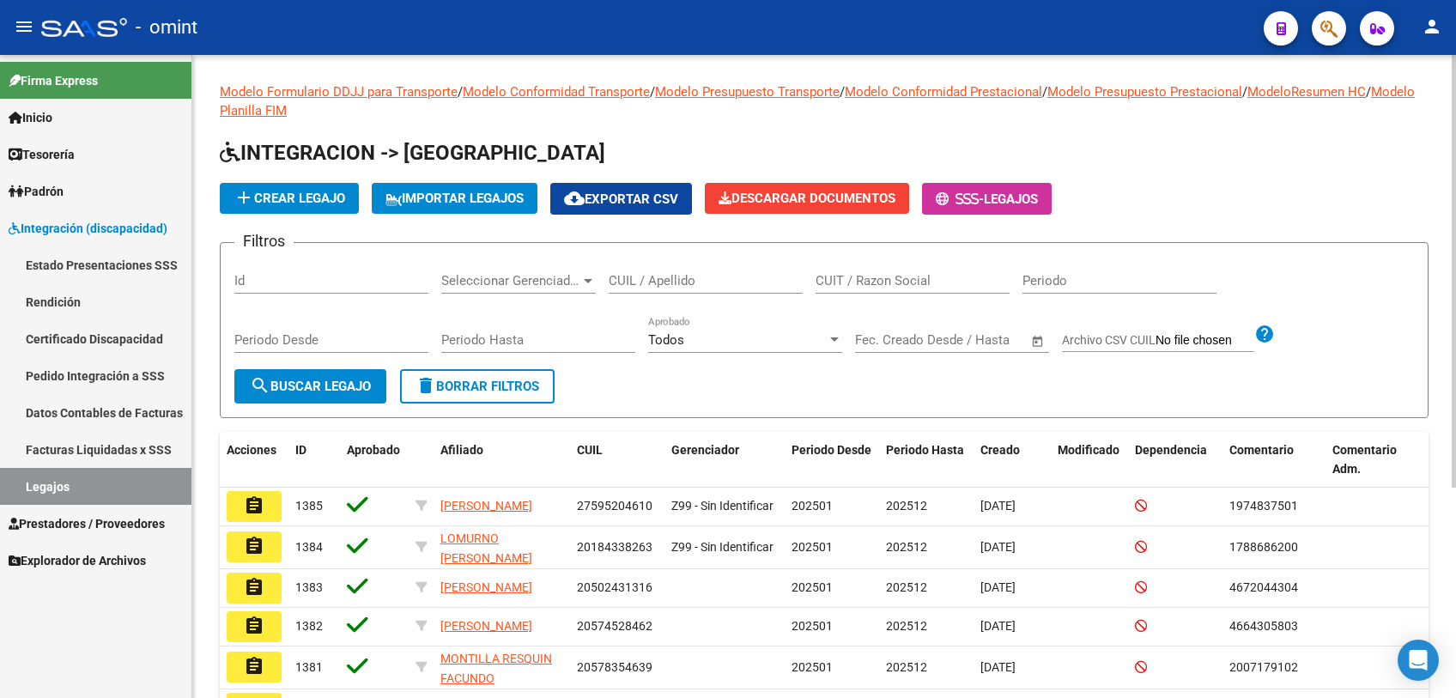
click at [684, 284] on input "CUIL / Apellido" at bounding box center [706, 280] width 194 height 15
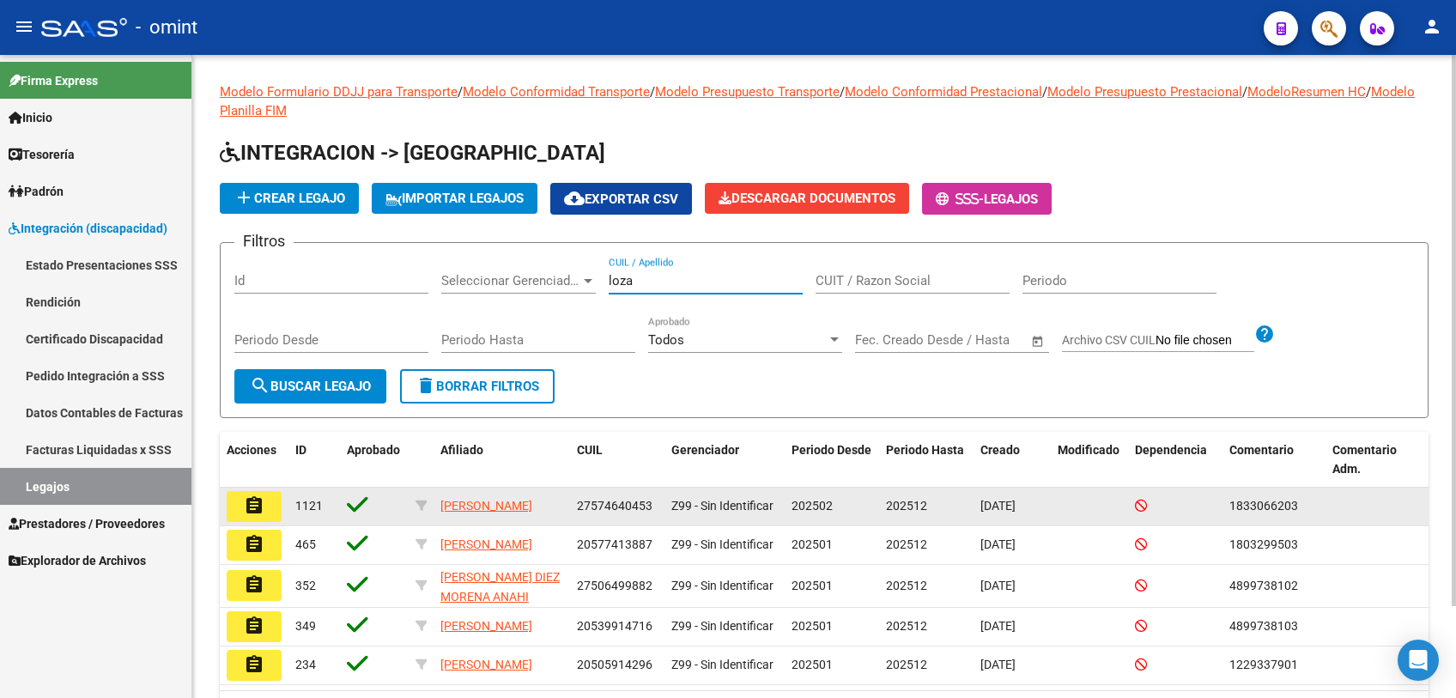
type input "loza"
click at [255, 496] on mat-icon "assignment" at bounding box center [254, 505] width 21 height 21
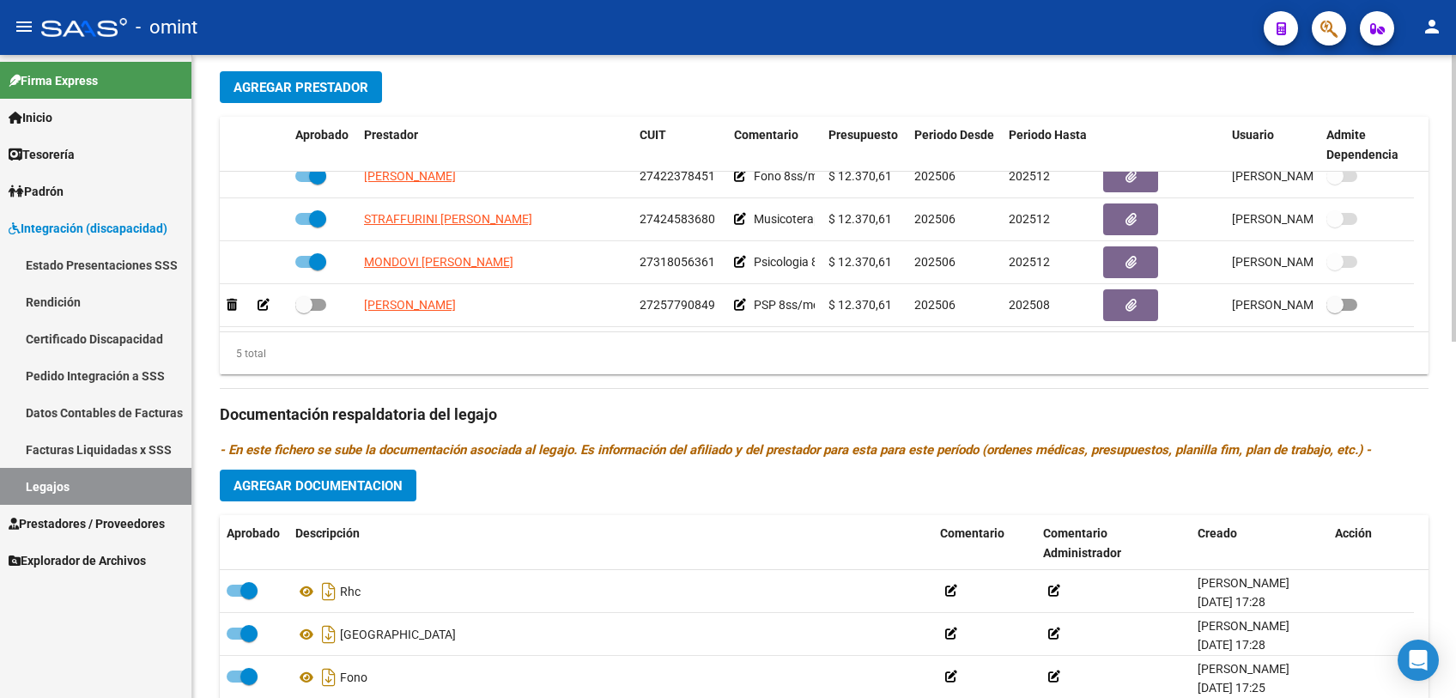
scroll to position [286, 0]
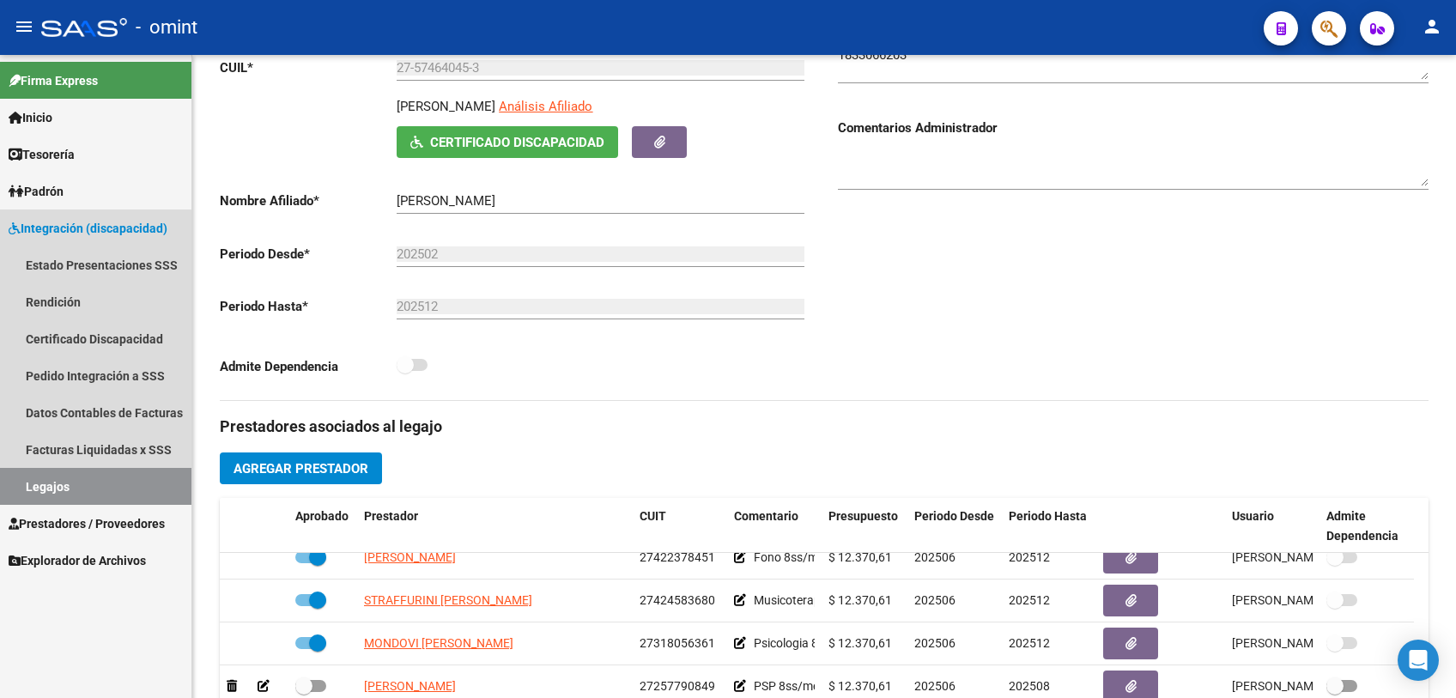
click at [64, 482] on link "Legajos" at bounding box center [95, 486] width 191 height 37
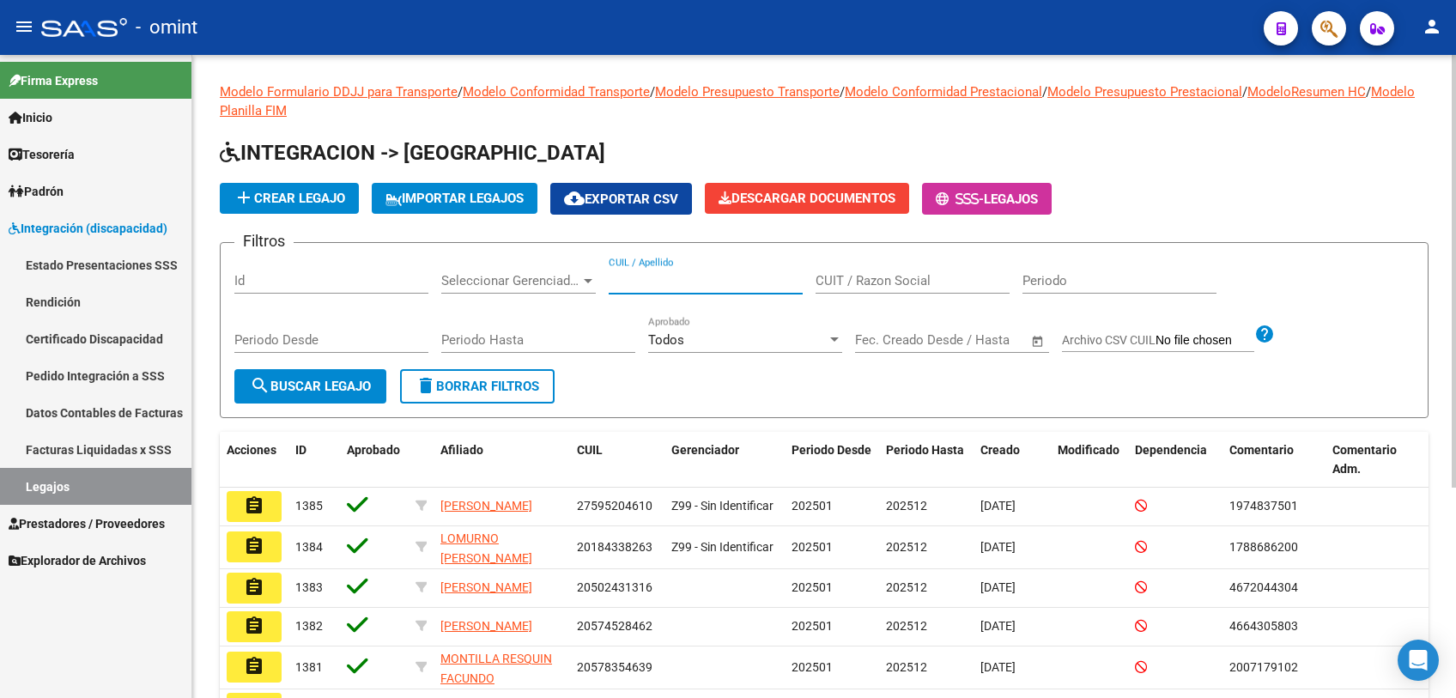
click at [765, 285] on input "CUIL / Apellido" at bounding box center [706, 280] width 194 height 15
type input "maka"
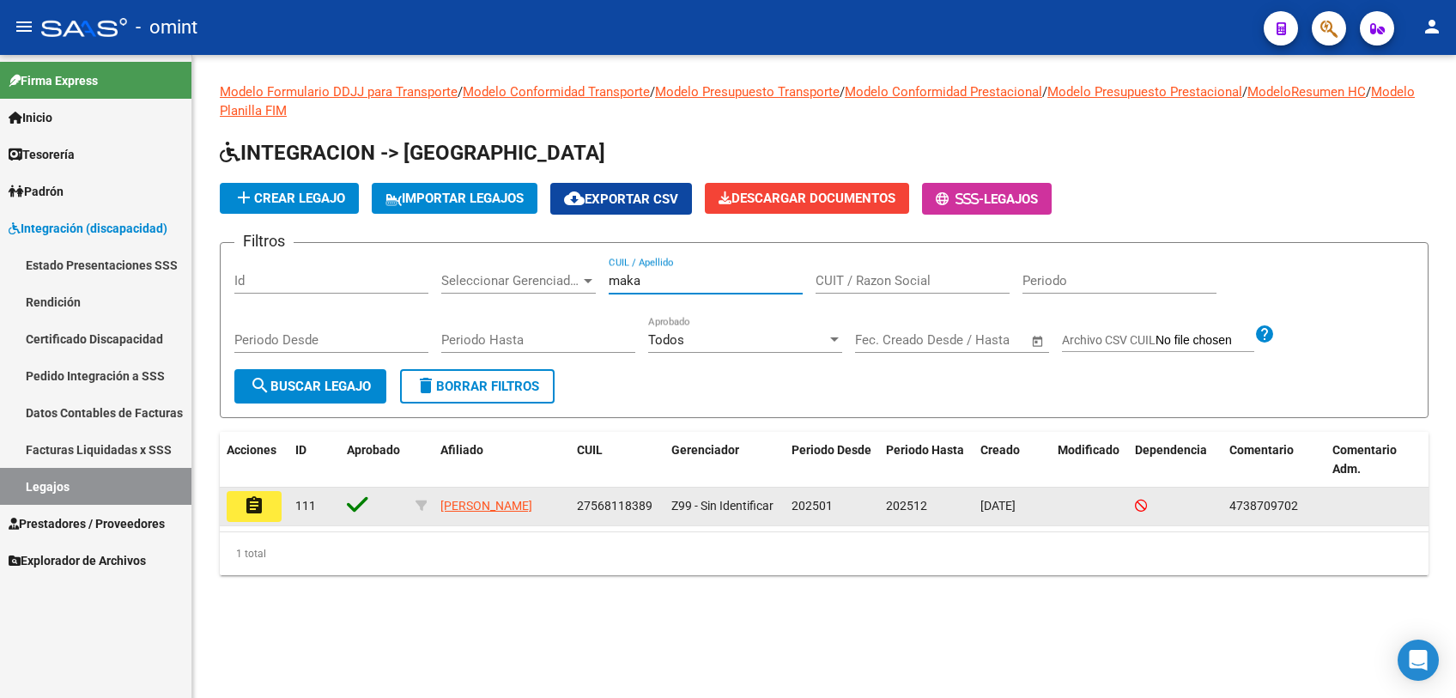
click at [259, 508] on mat-icon "assignment" at bounding box center [254, 505] width 21 height 21
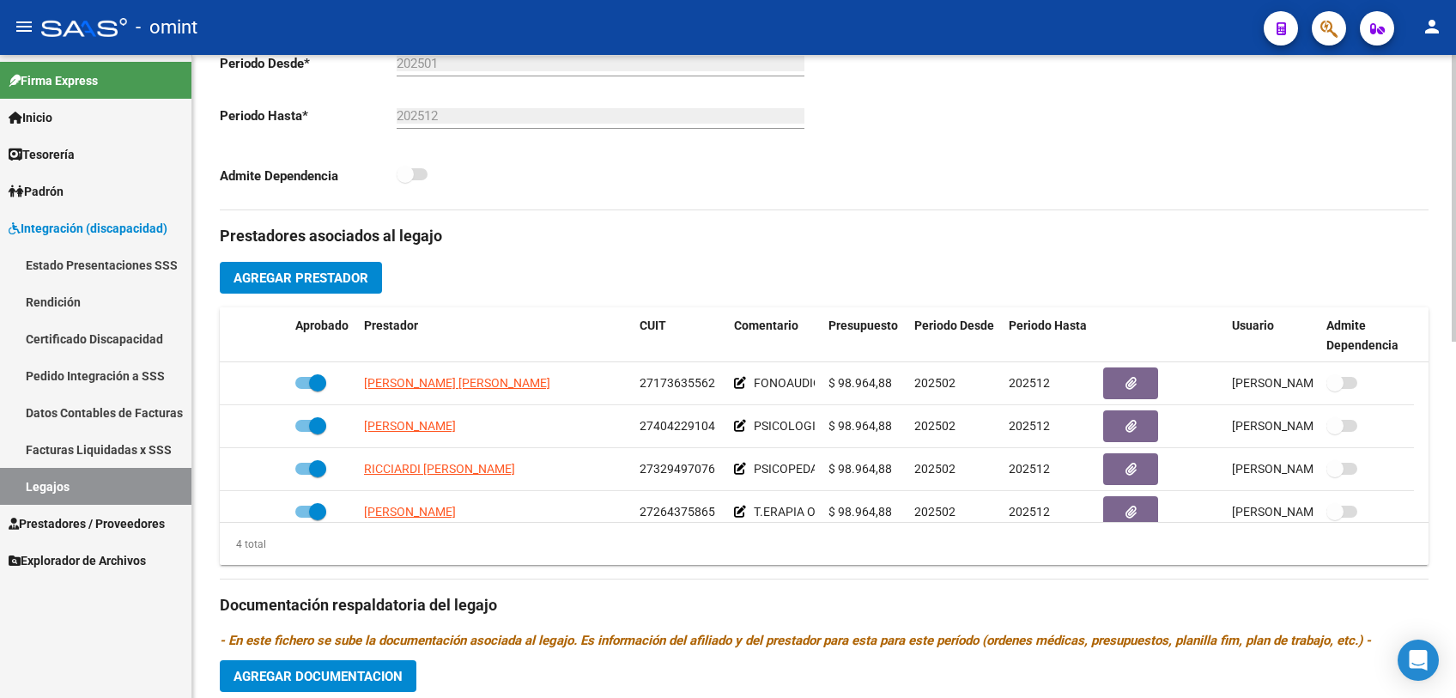
scroll to position [572, 0]
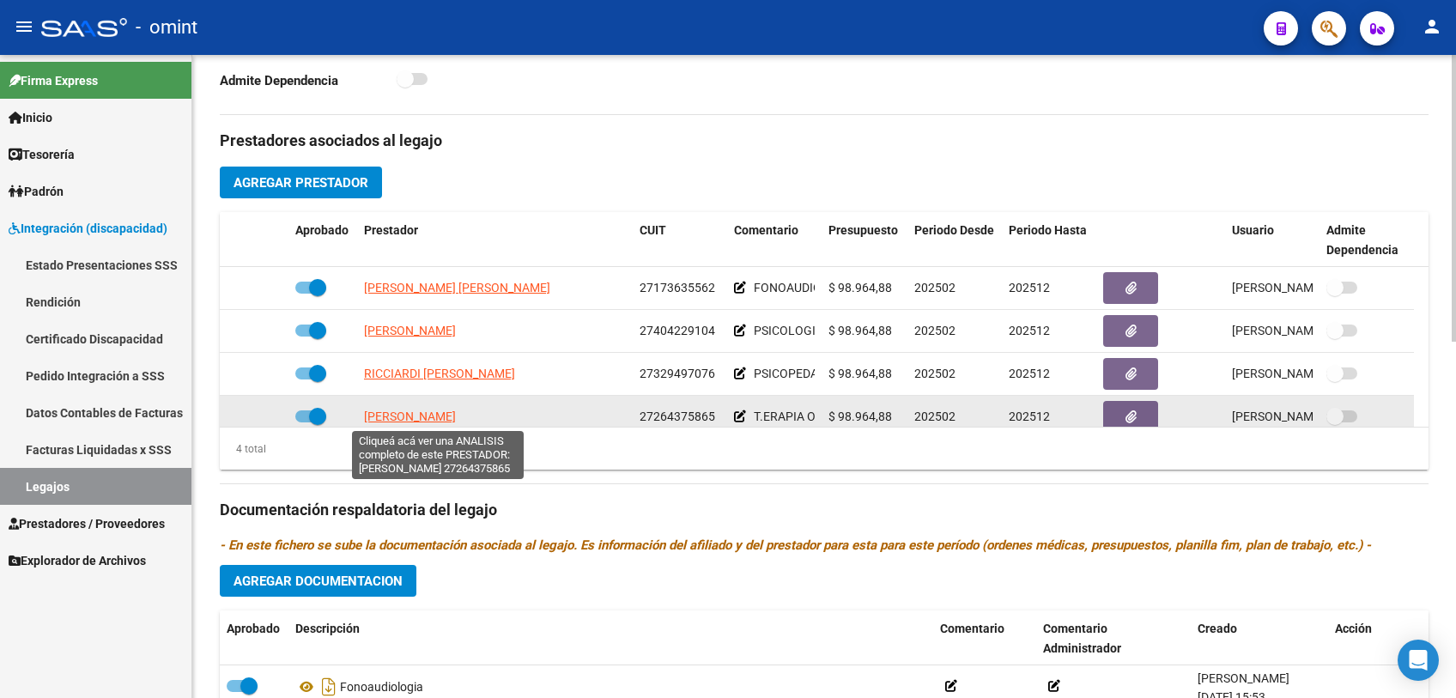
click at [456, 412] on span "[PERSON_NAME]" at bounding box center [410, 417] width 92 height 14
type textarea "27264375865"
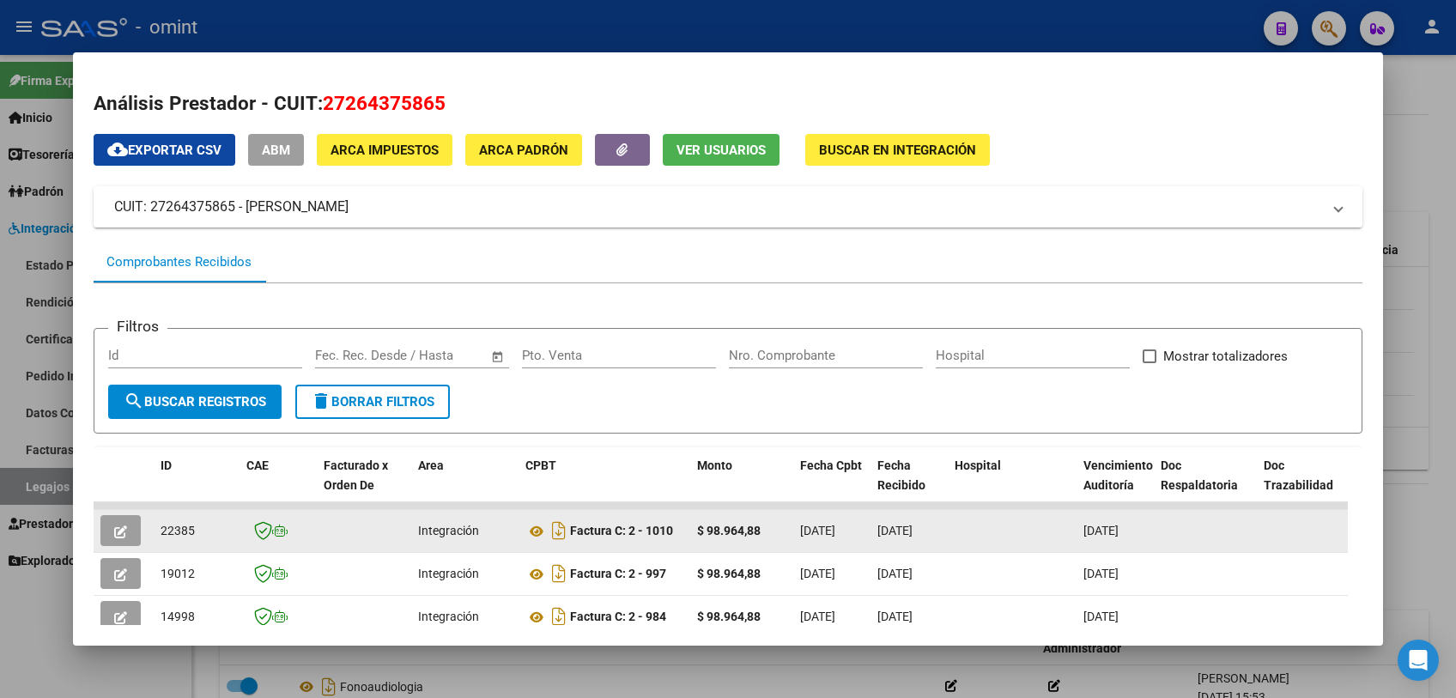
click at [114, 532] on icon "button" at bounding box center [120, 531] width 13 height 13
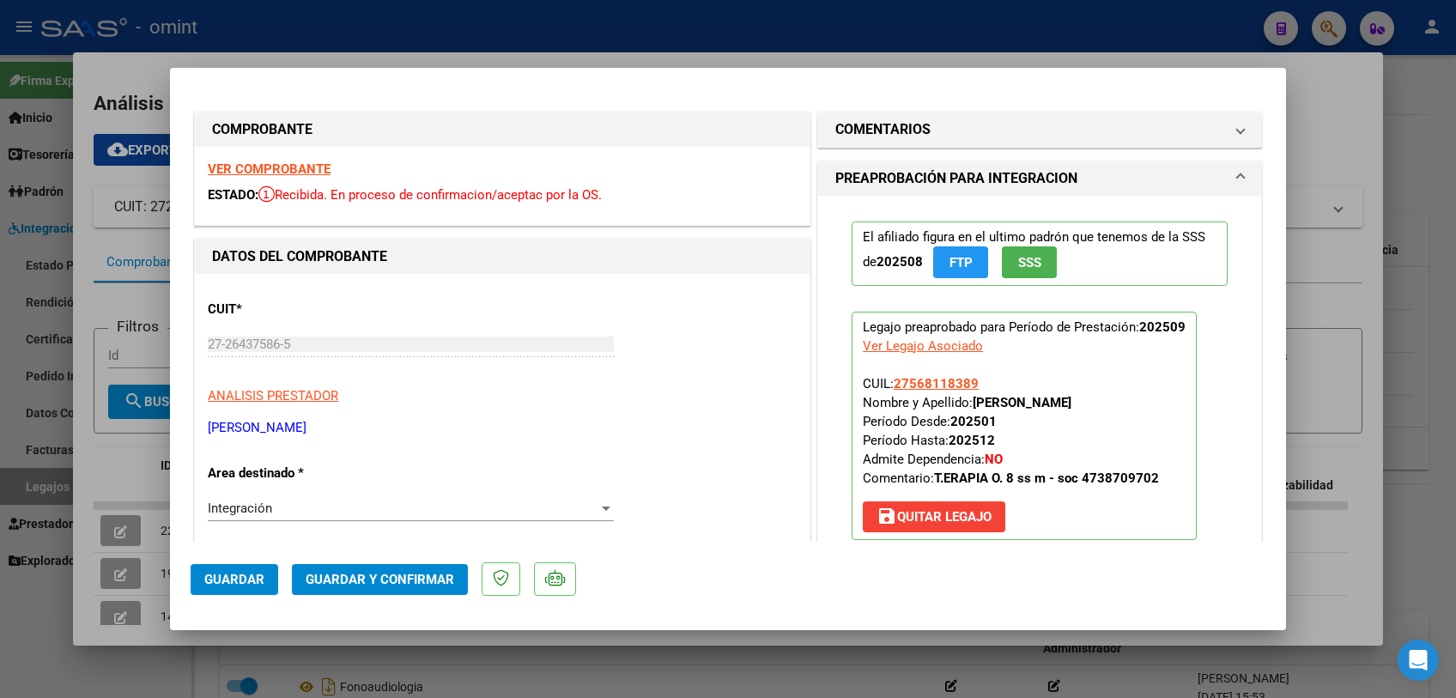
click at [275, 170] on strong "VER COMPROBANTE" at bounding box center [269, 168] width 123 height 15
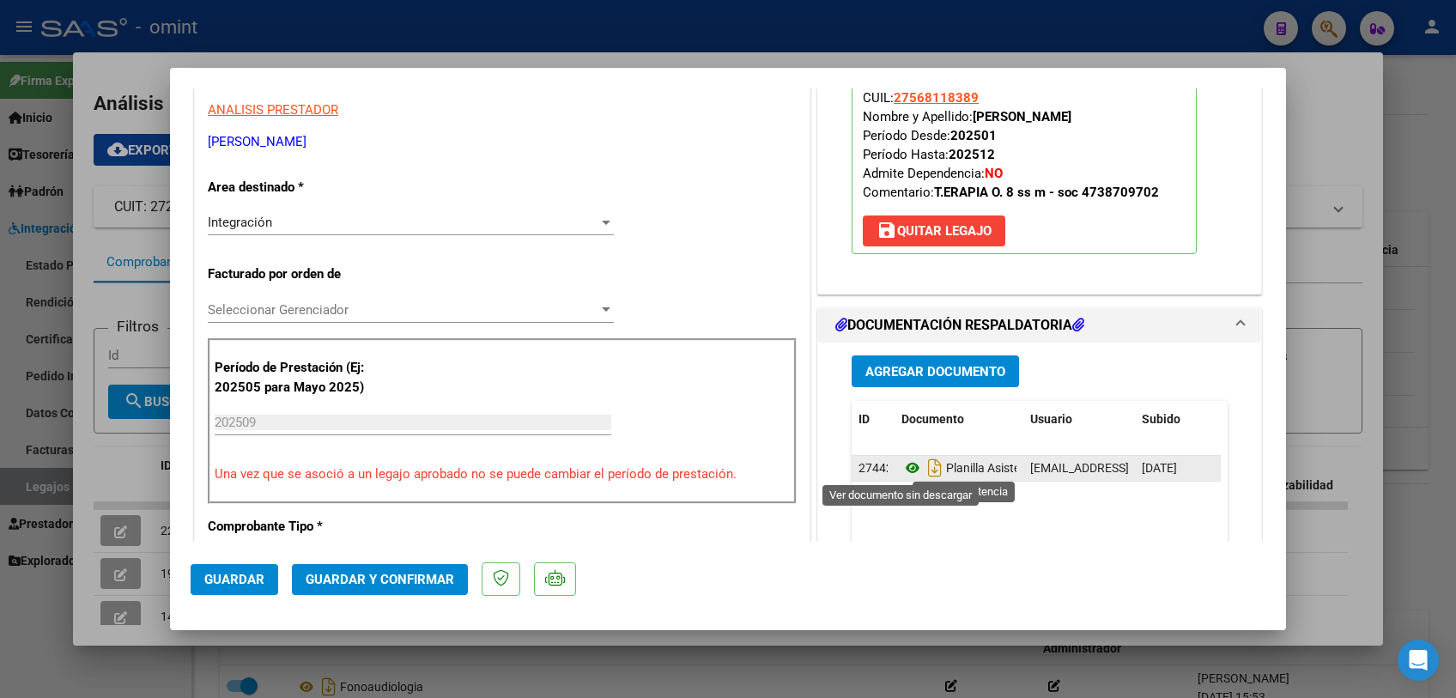
click at [903, 461] on icon at bounding box center [912, 468] width 22 height 21
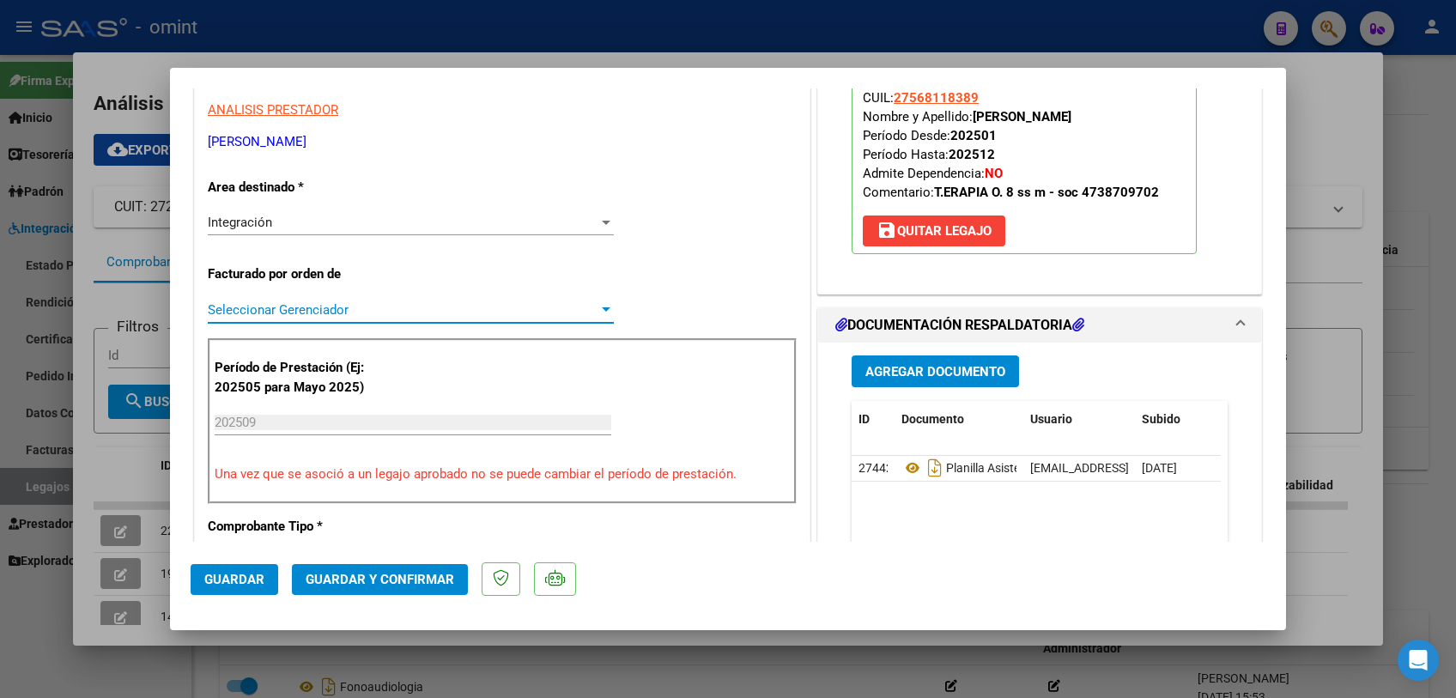
click at [467, 303] on span "Seleccionar Gerenciador" at bounding box center [403, 309] width 391 height 15
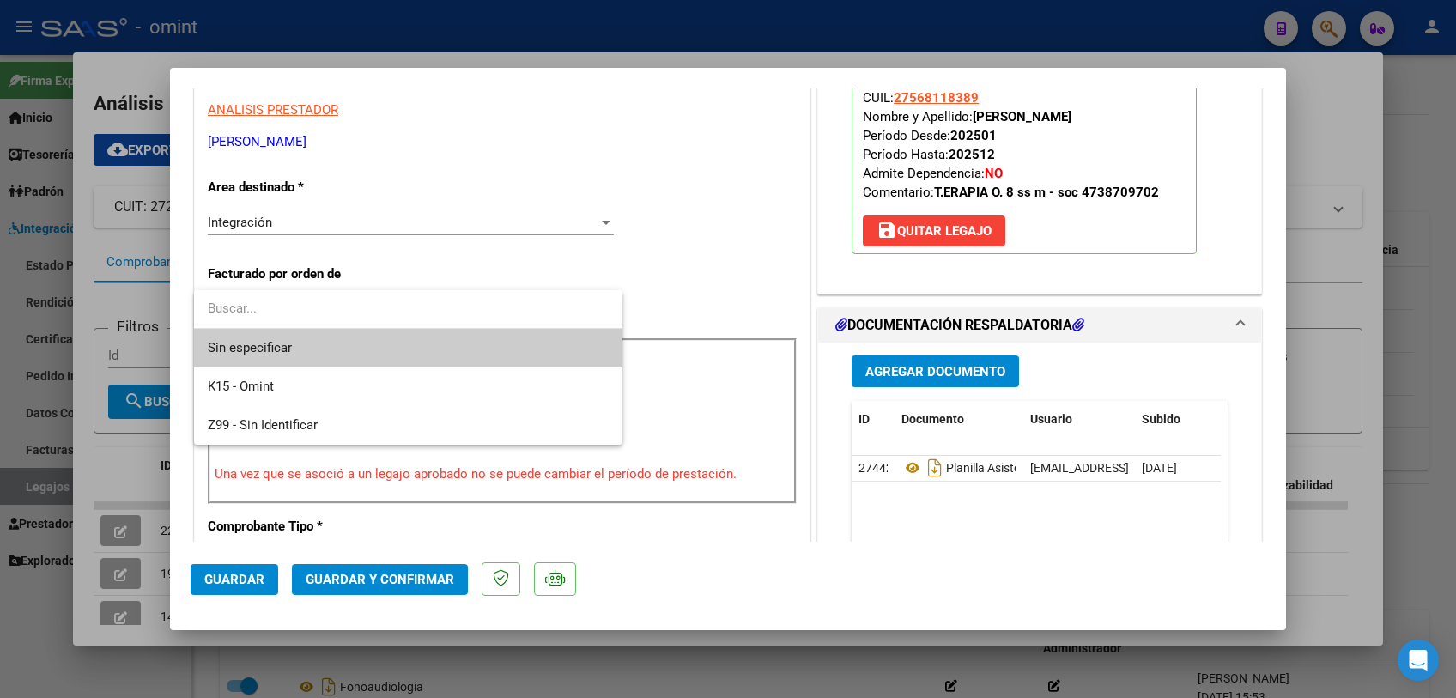
click at [446, 340] on span "Sin especificar" at bounding box center [408, 348] width 401 height 39
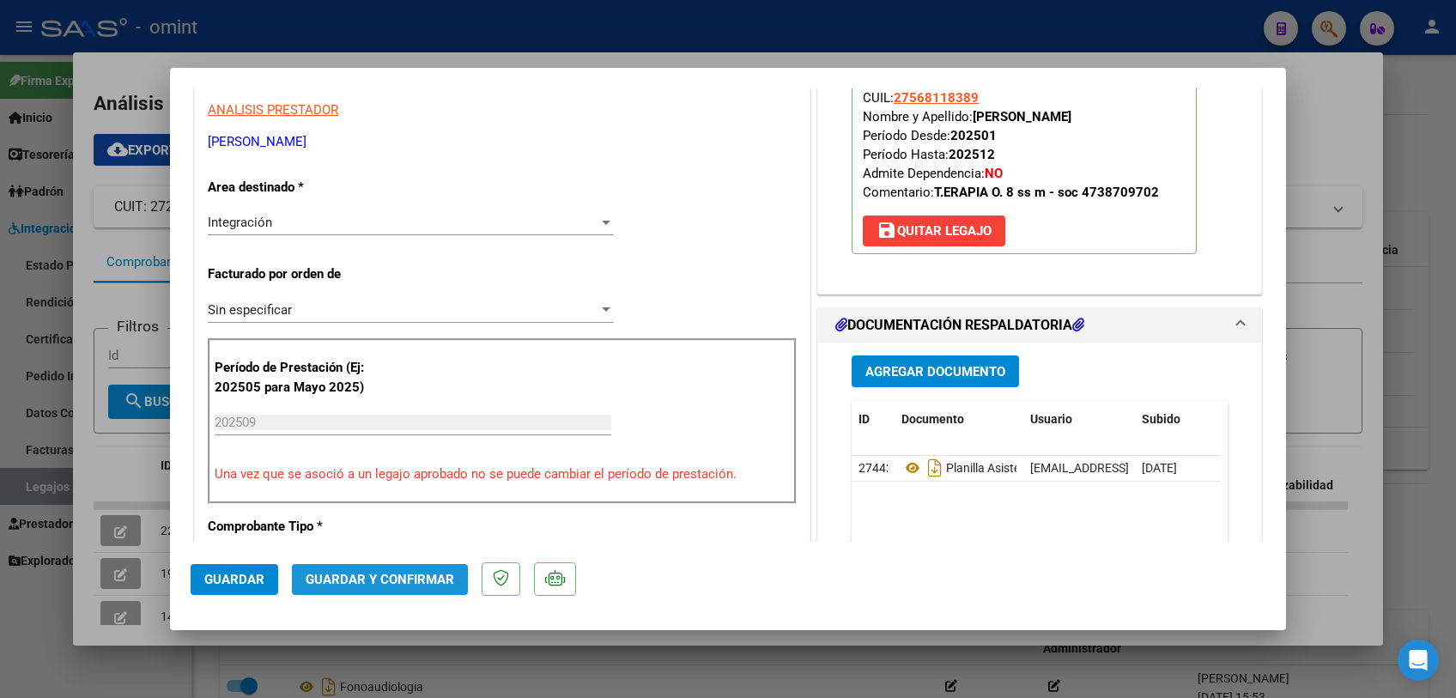
click at [413, 587] on button "Guardar y Confirmar" at bounding box center [380, 579] width 176 height 31
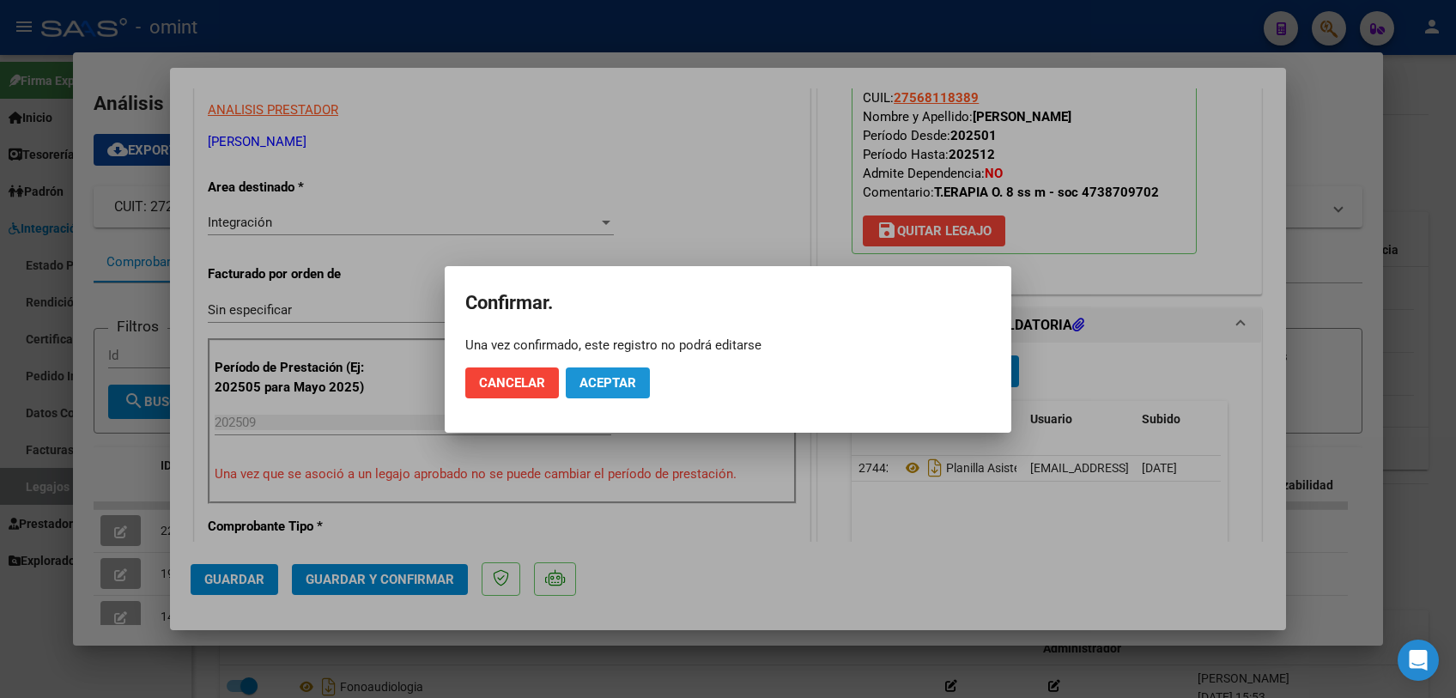
click at [613, 383] on span "Aceptar" at bounding box center [607, 382] width 57 height 15
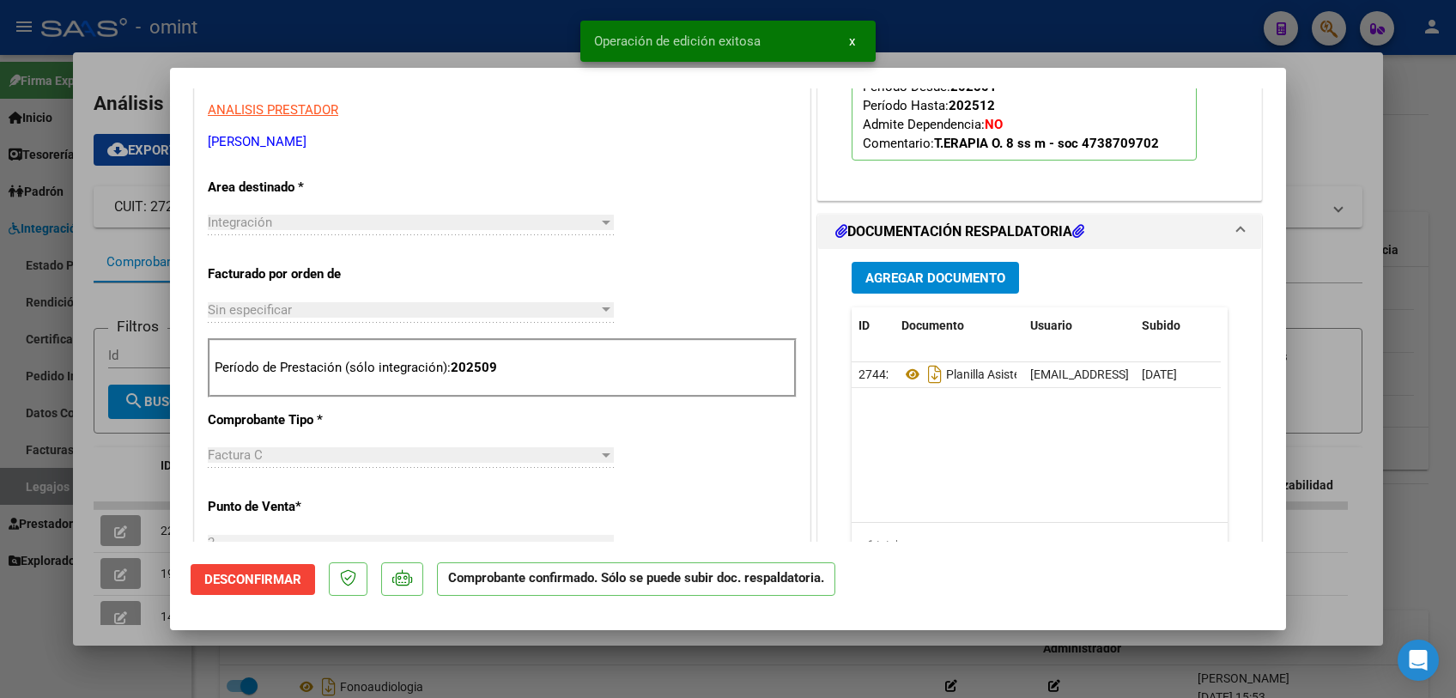
click at [541, 677] on div at bounding box center [728, 349] width 1456 height 698
type input "$ 0,00"
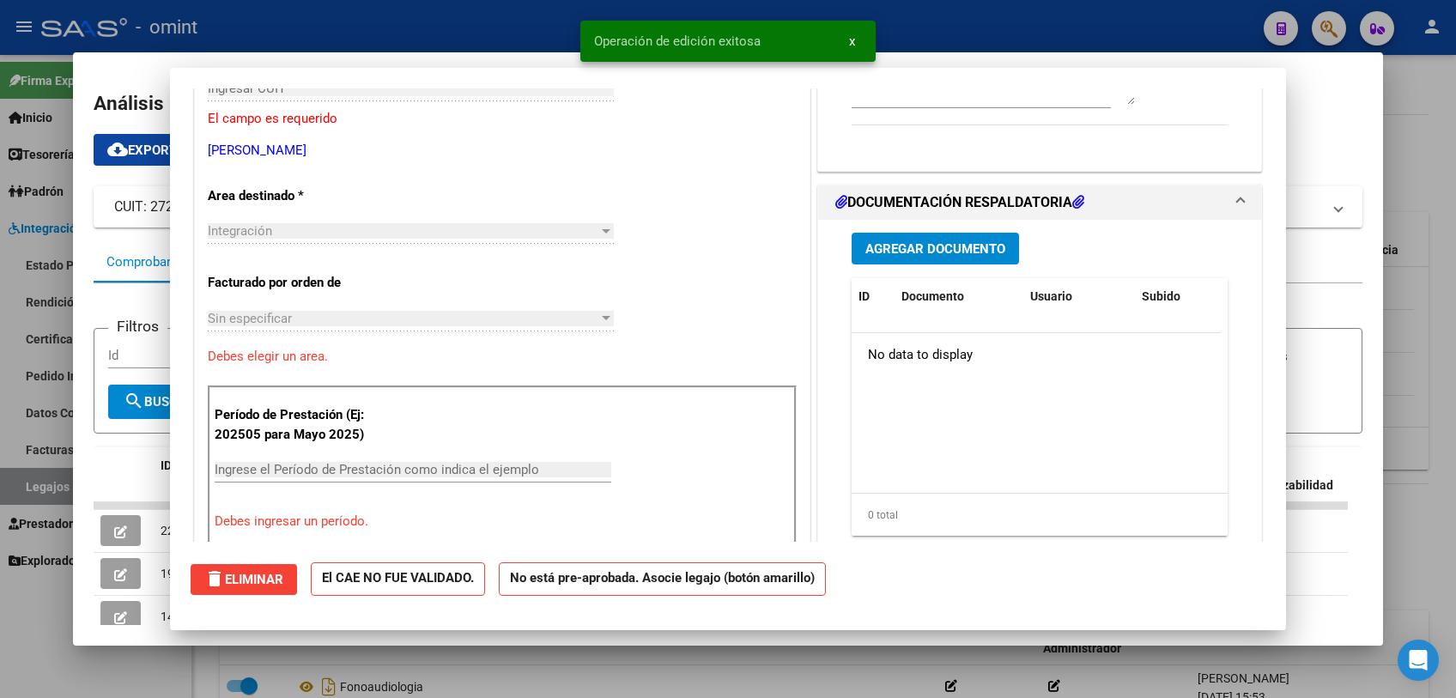
scroll to position [0, 0]
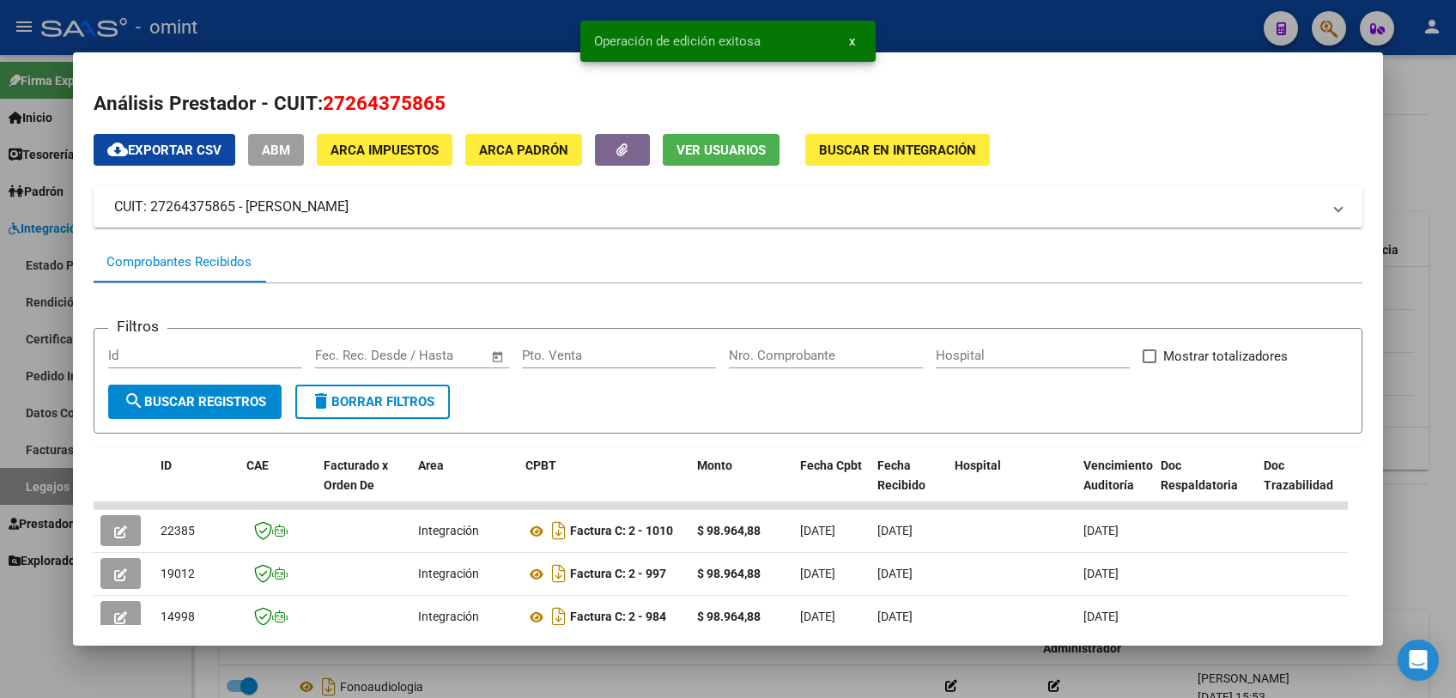
click at [541, 677] on div at bounding box center [728, 349] width 1456 height 698
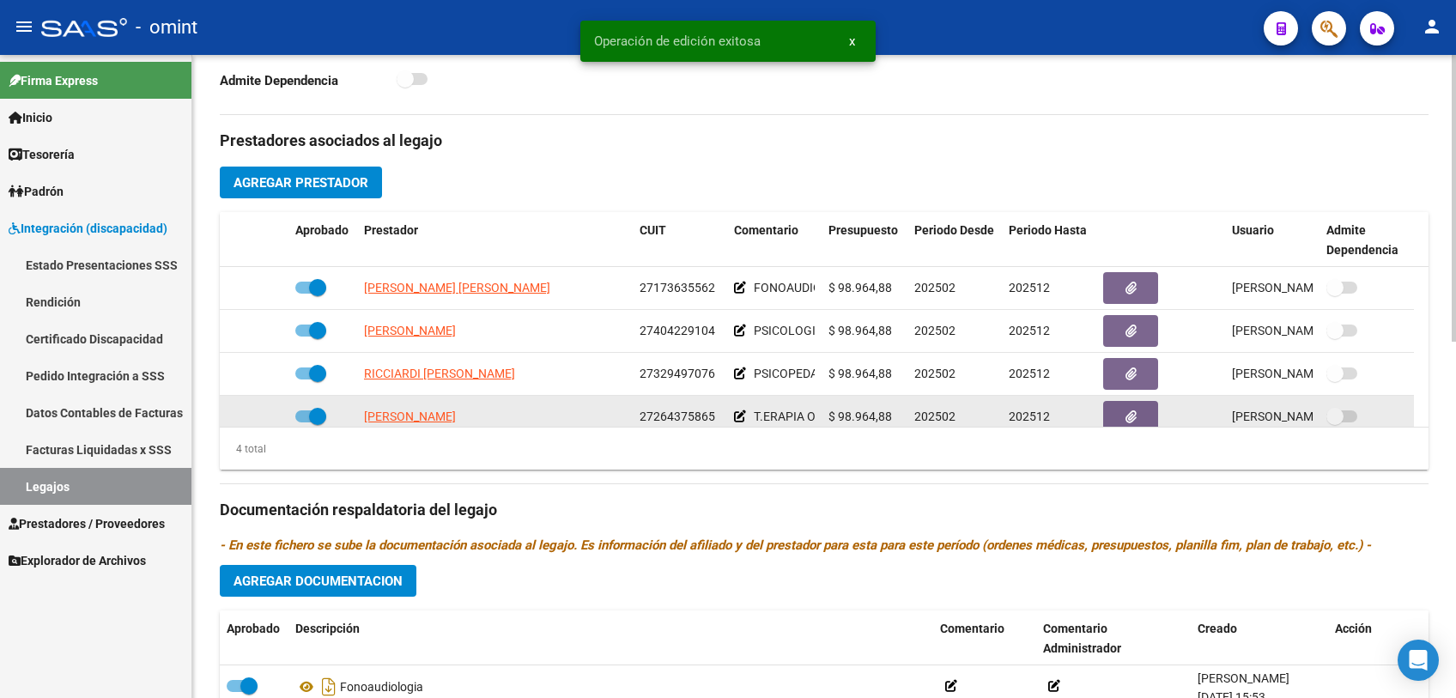
click at [739, 418] on icon at bounding box center [740, 416] width 12 height 12
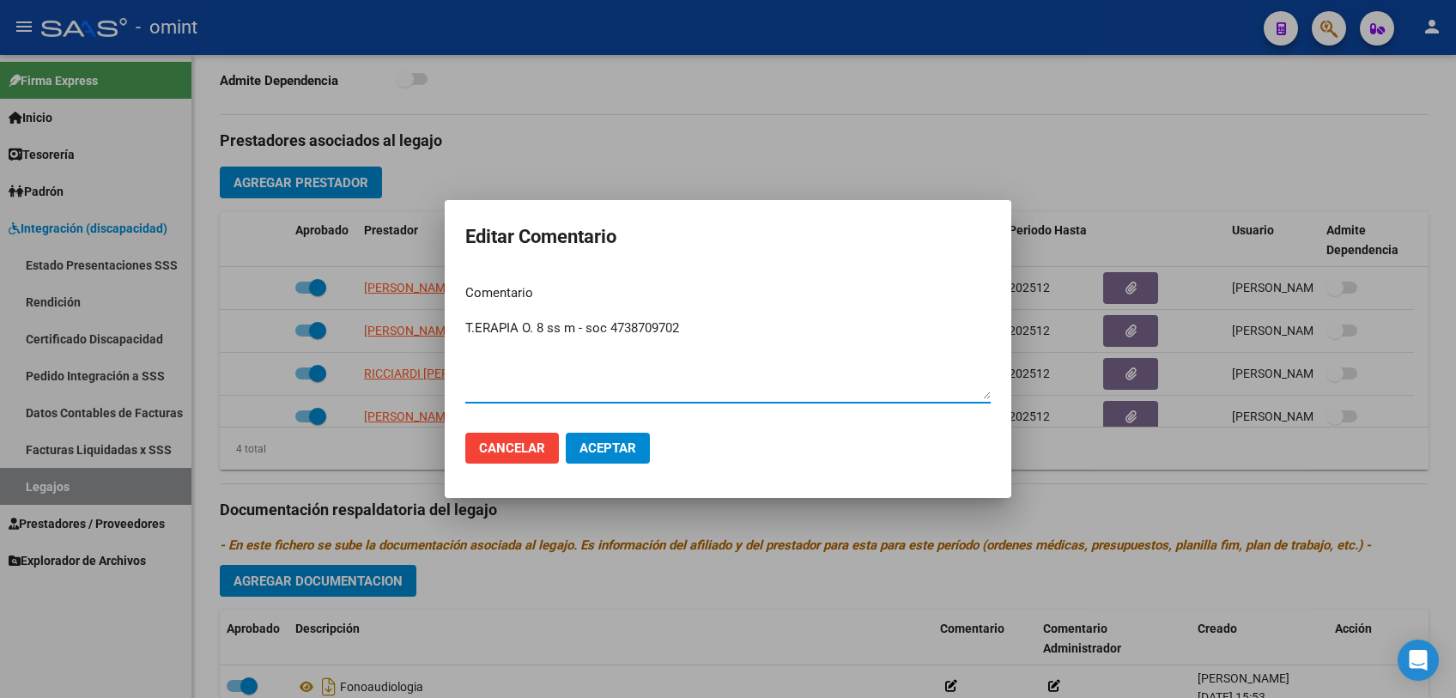
drag, startPoint x: 692, startPoint y: 325, endPoint x: 579, endPoint y: 332, distance: 113.6
click at [579, 332] on textarea "T.ERAPIA O. 8 ss m - soc 4738709702" at bounding box center [727, 359] width 525 height 81
drag, startPoint x: 515, startPoint y: 328, endPoint x: 488, endPoint y: 328, distance: 26.6
click at [488, 328] on textarea "T.ERAPIA O. 8 ss m" at bounding box center [727, 359] width 525 height 81
type textarea "T.O. 8 ss m"
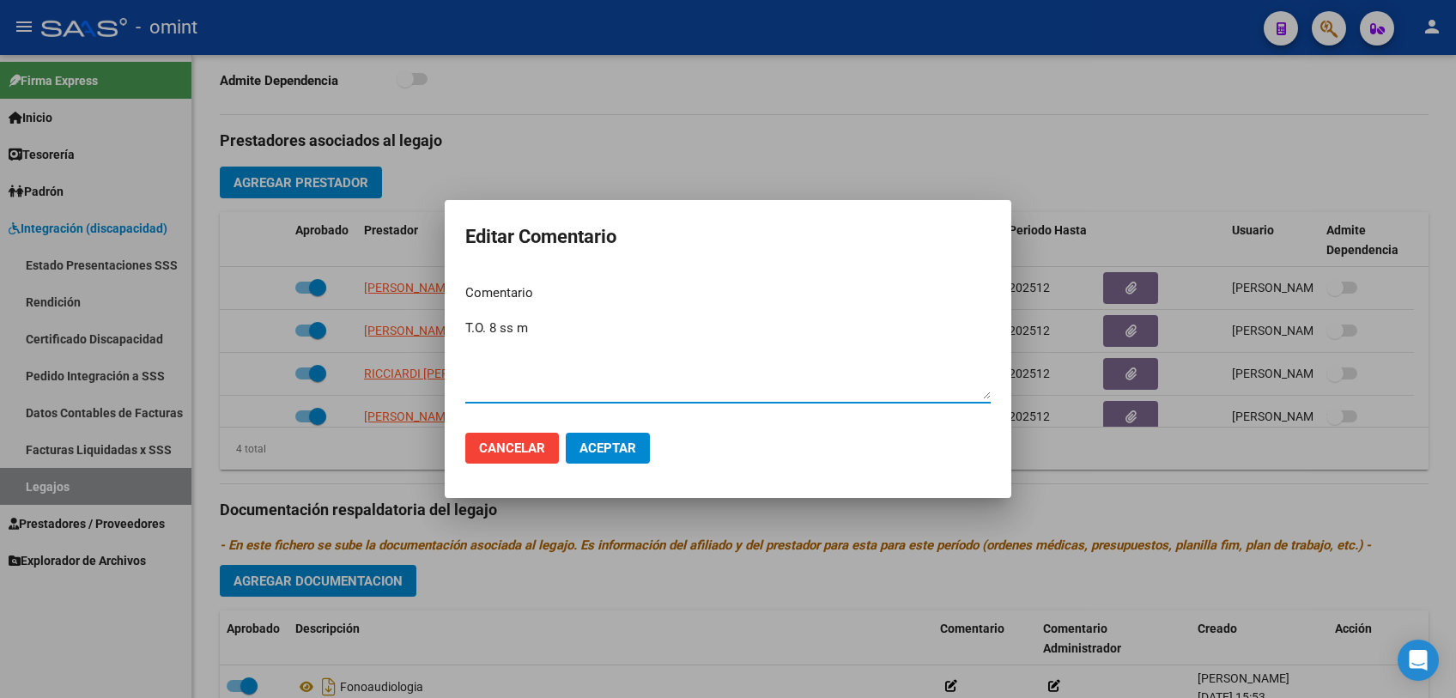
click at [587, 439] on button "Aceptar" at bounding box center [608, 448] width 84 height 31
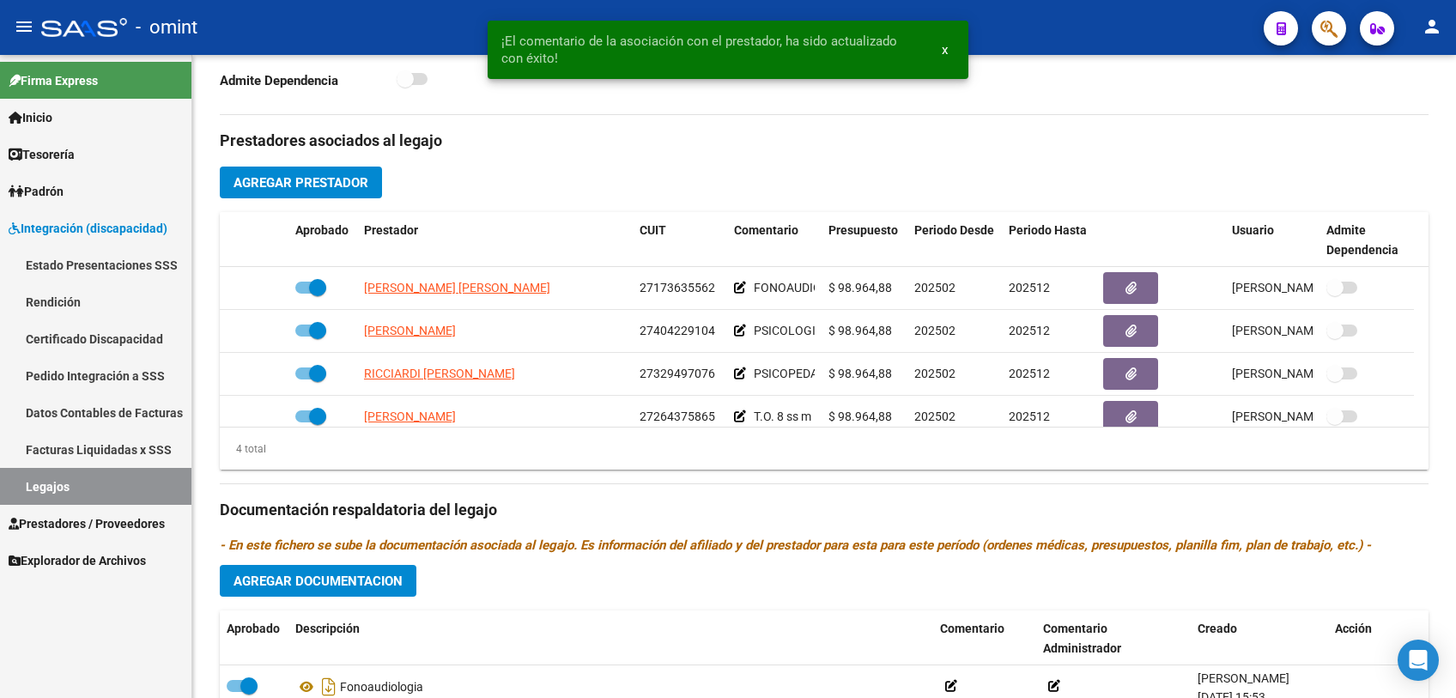
scroll to position [11, 0]
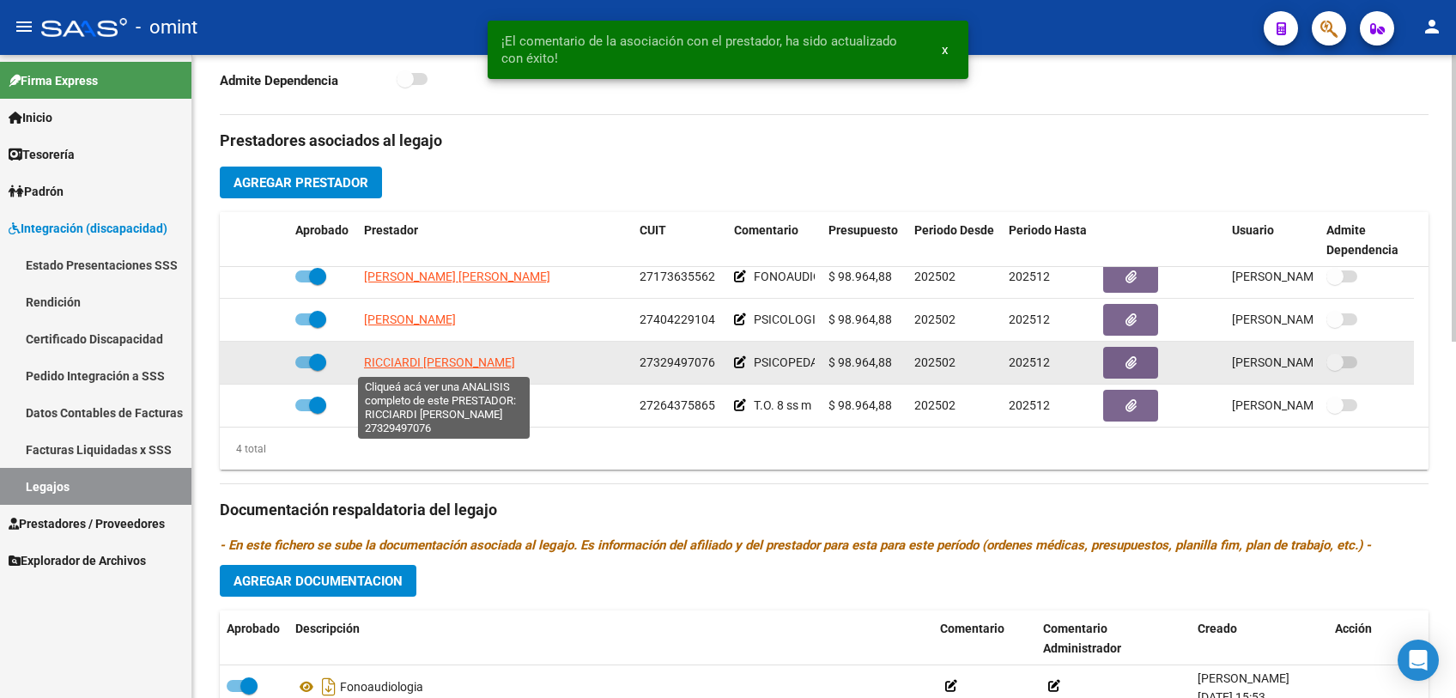
click at [481, 363] on span "RICCIARDI [PERSON_NAME]" at bounding box center [439, 362] width 151 height 14
type textarea "27329497076"
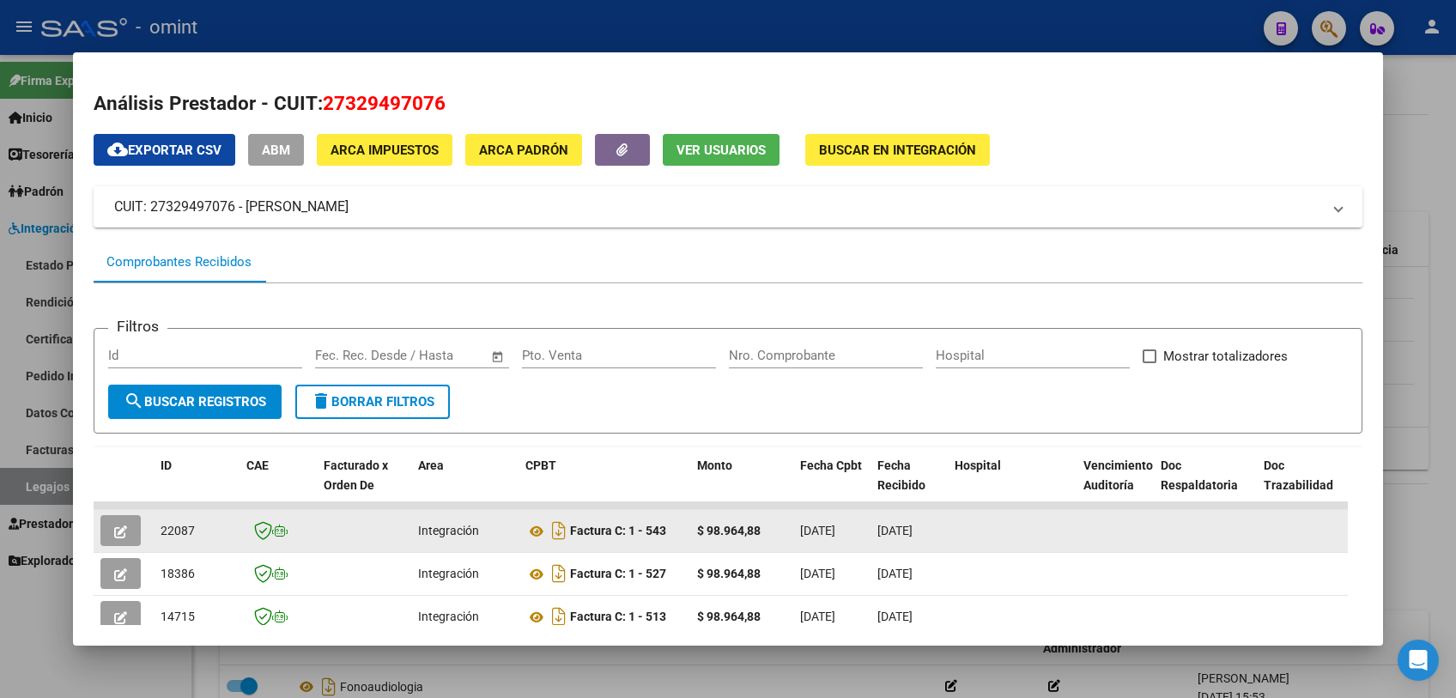
click at [110, 529] on button "button" at bounding box center [120, 530] width 40 height 31
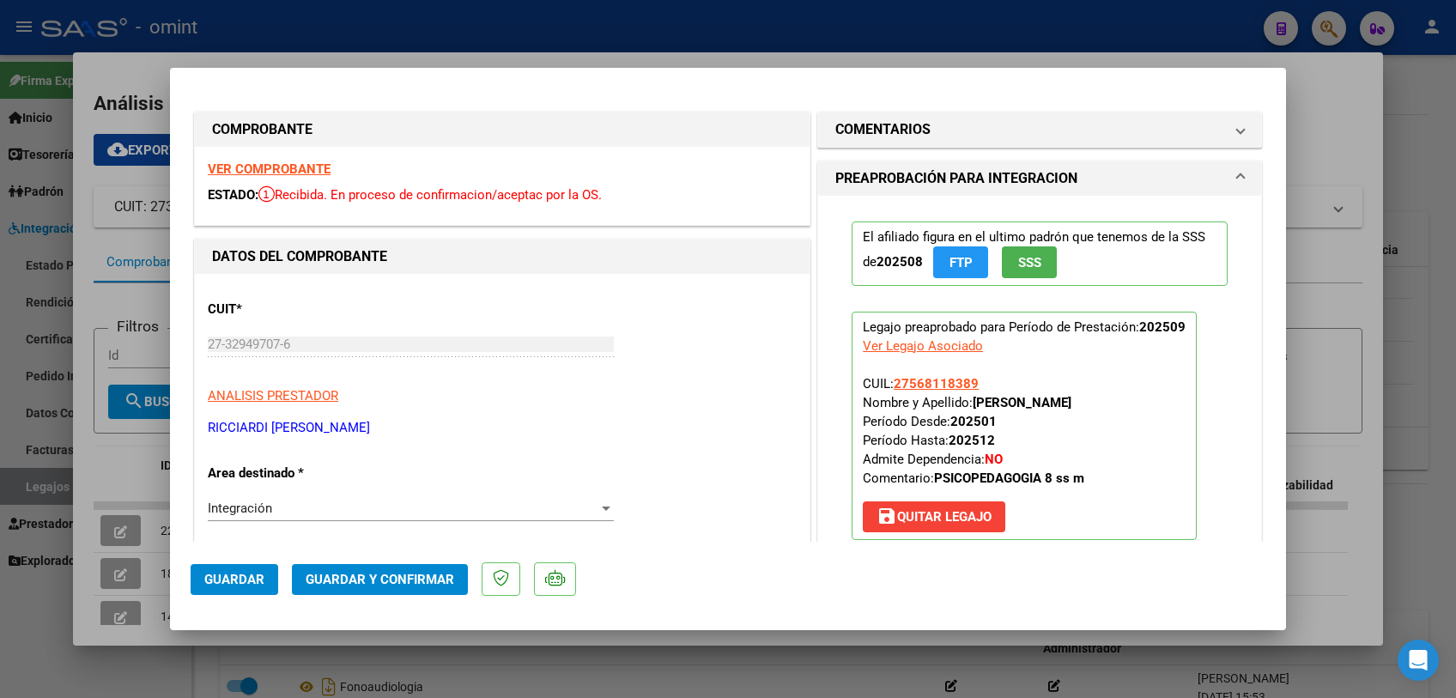
click at [296, 164] on strong "VER COMPROBANTE" at bounding box center [269, 168] width 123 height 15
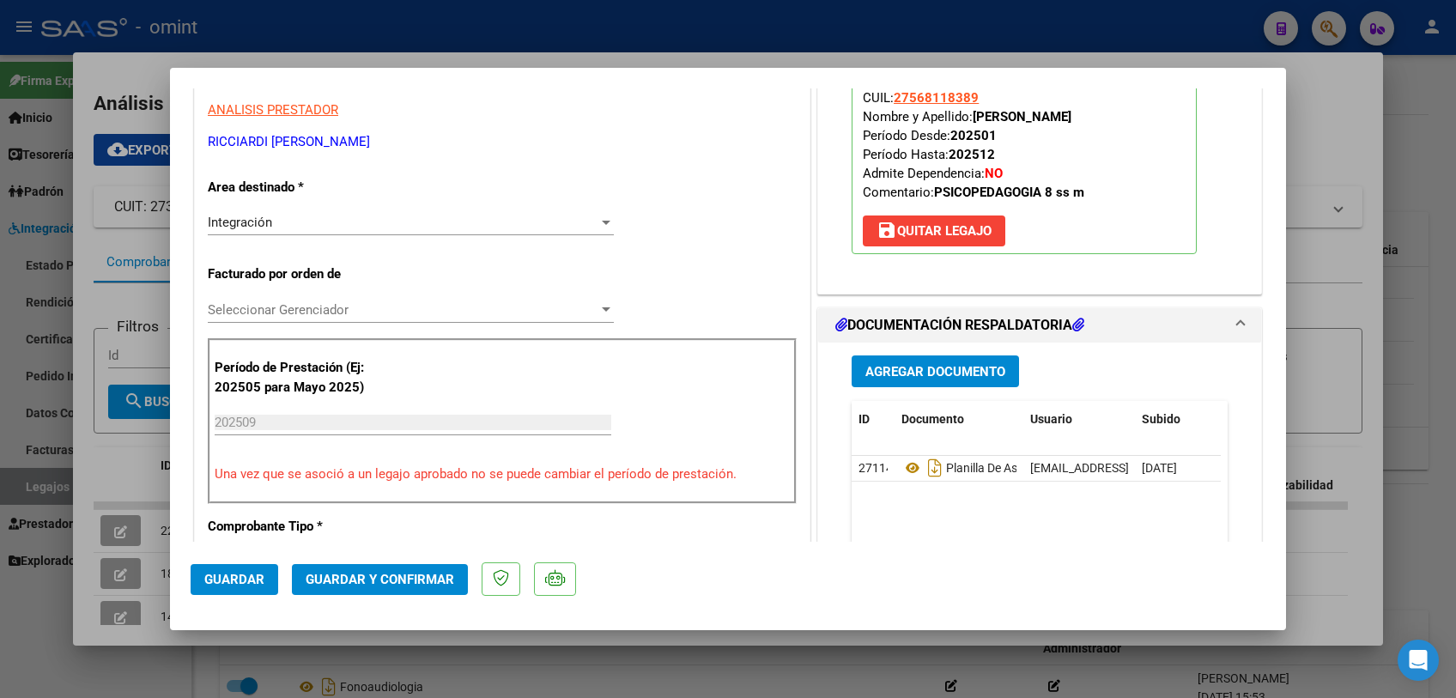
scroll to position [572, 0]
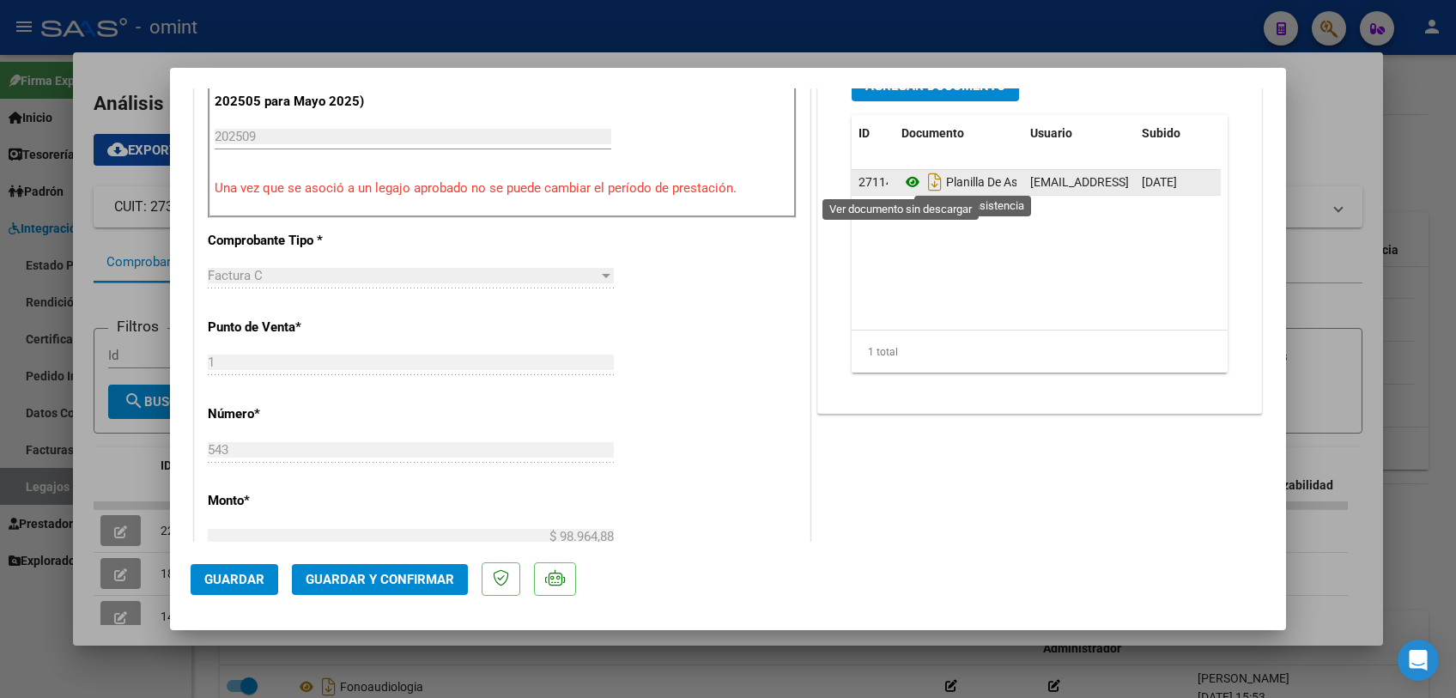
click at [901, 179] on icon at bounding box center [912, 182] width 22 height 21
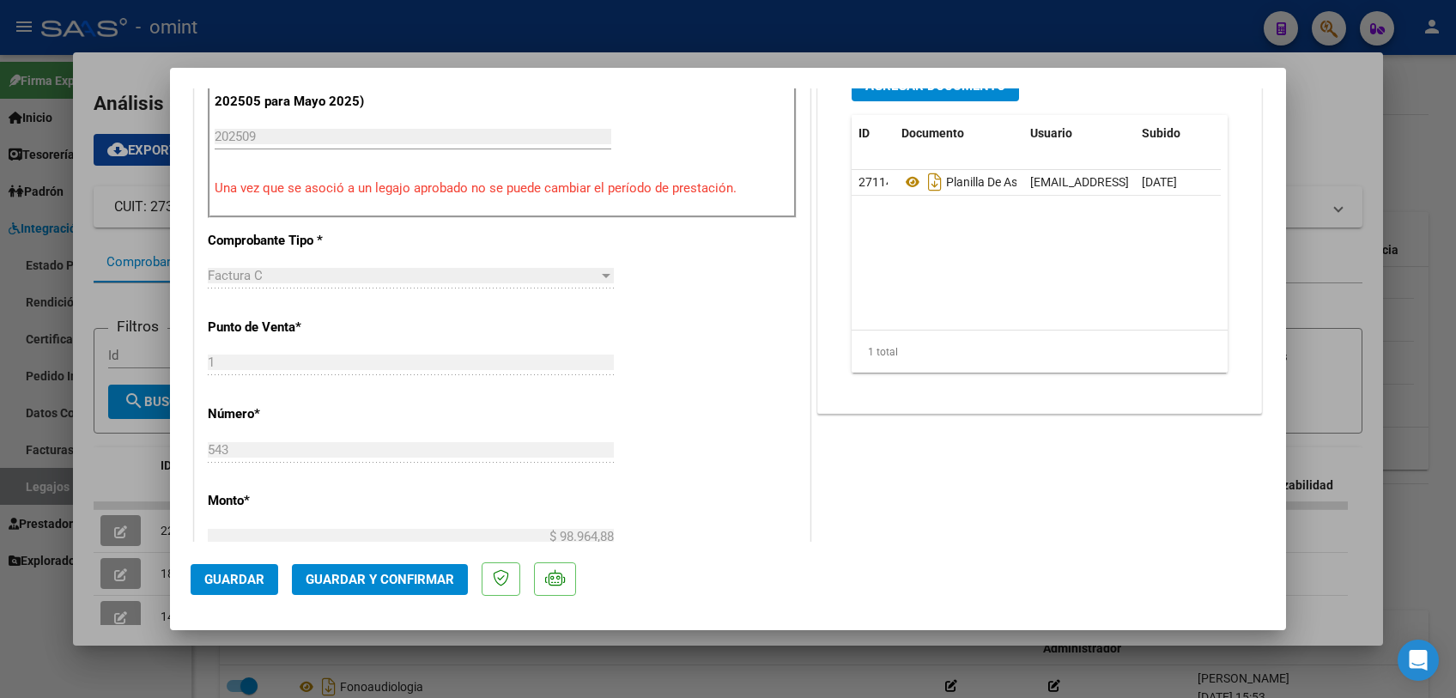
scroll to position [381, 0]
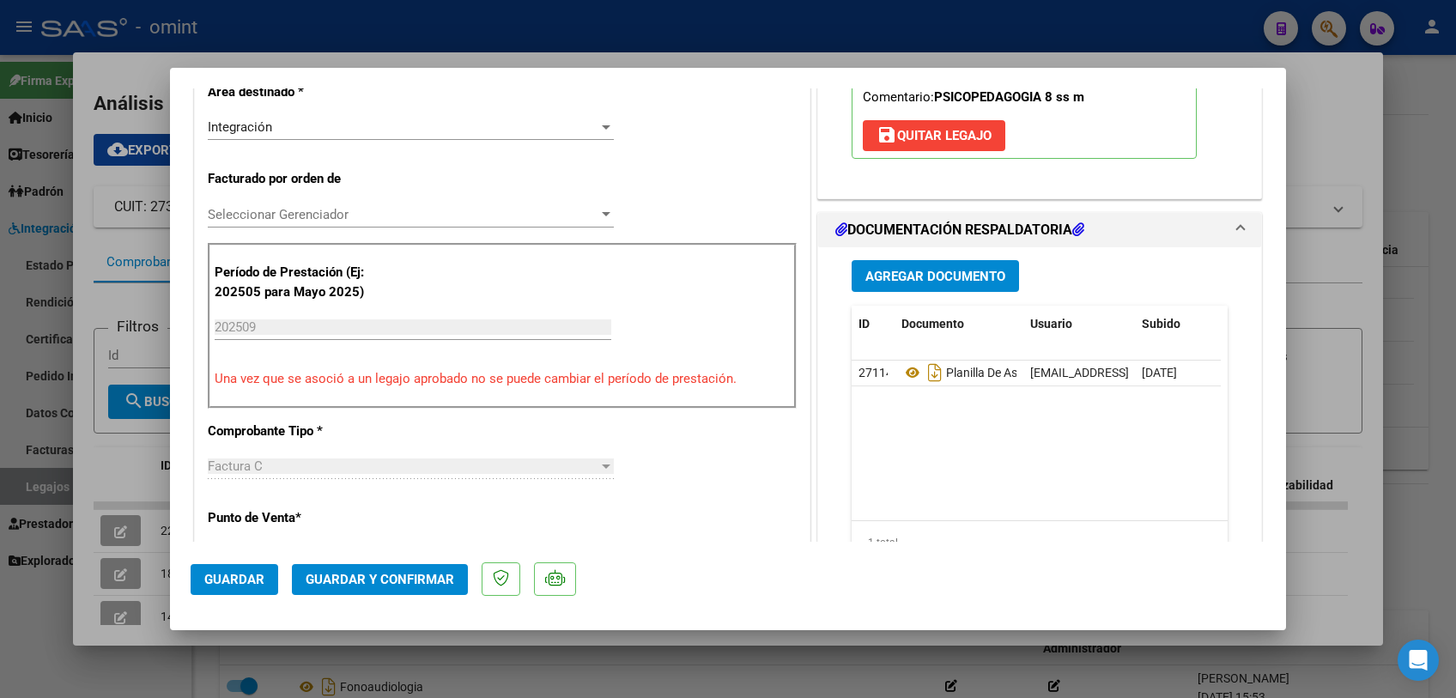
click at [332, 214] on span "Seleccionar Gerenciador" at bounding box center [403, 214] width 391 height 15
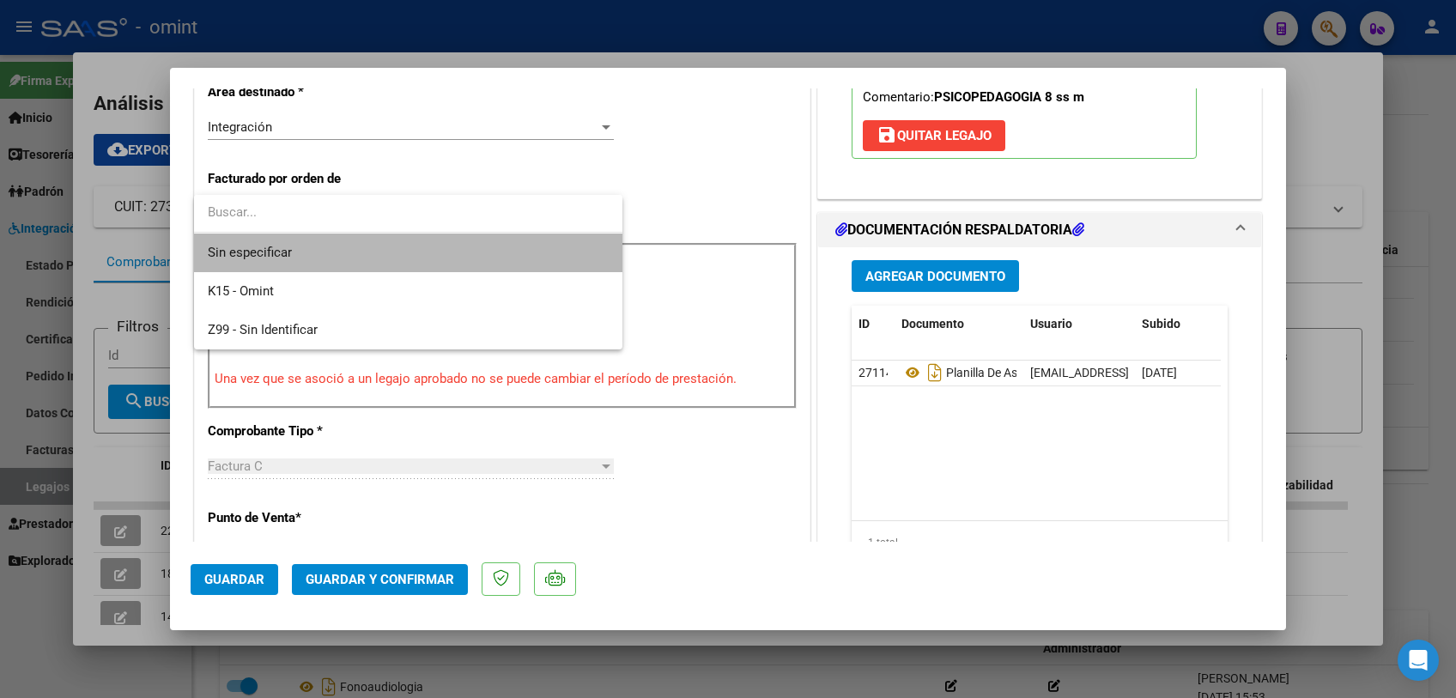
click at [323, 256] on span "Sin especificar" at bounding box center [408, 253] width 401 height 39
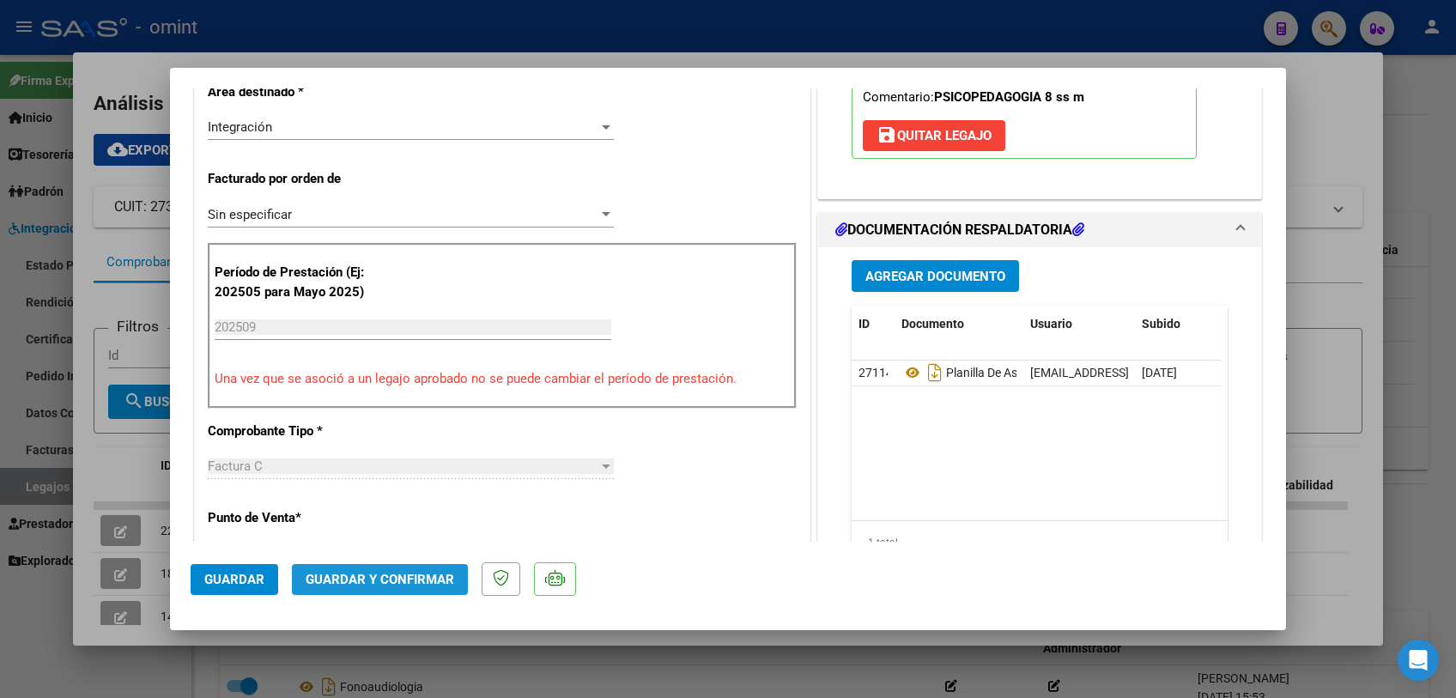
click at [398, 588] on button "Guardar y Confirmar" at bounding box center [380, 579] width 176 height 31
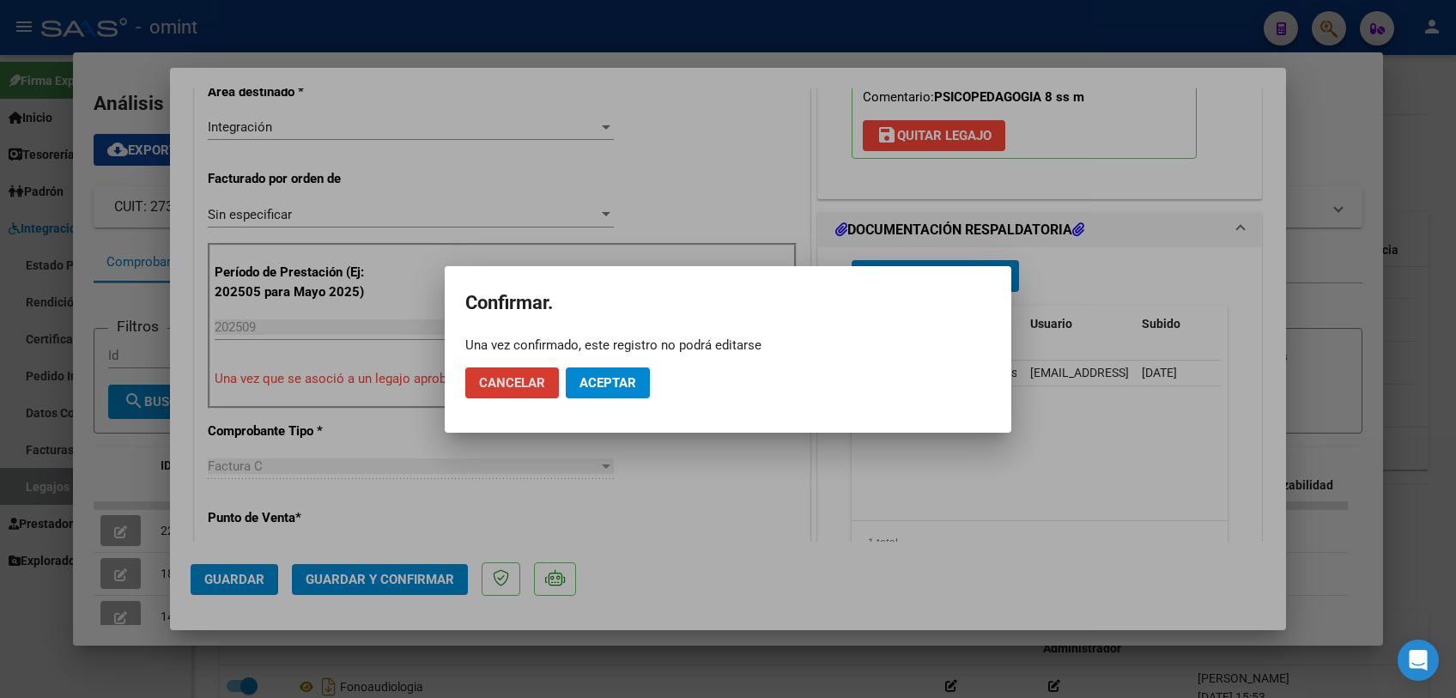
click at [586, 387] on span "Aceptar" at bounding box center [607, 382] width 57 height 15
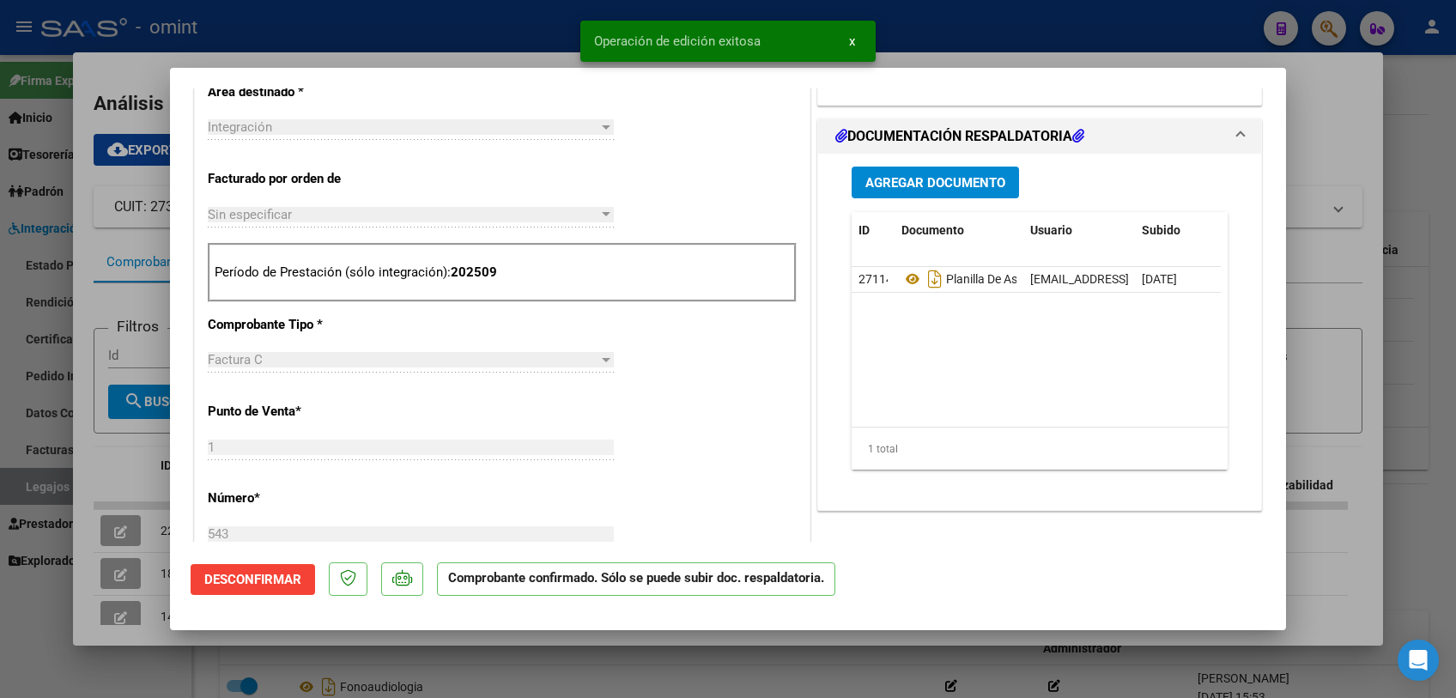
click at [538, 683] on div at bounding box center [728, 349] width 1456 height 698
type input "$ 0,00"
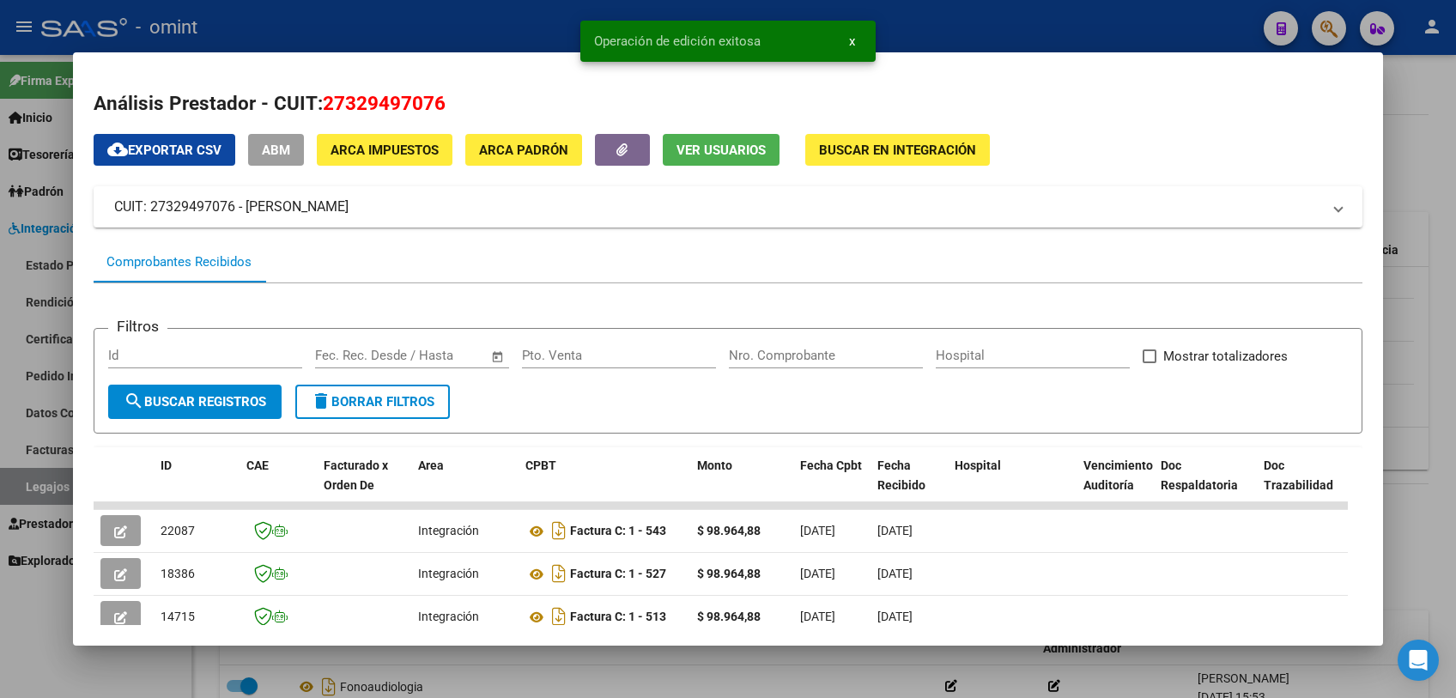
click at [538, 683] on div at bounding box center [728, 349] width 1456 height 698
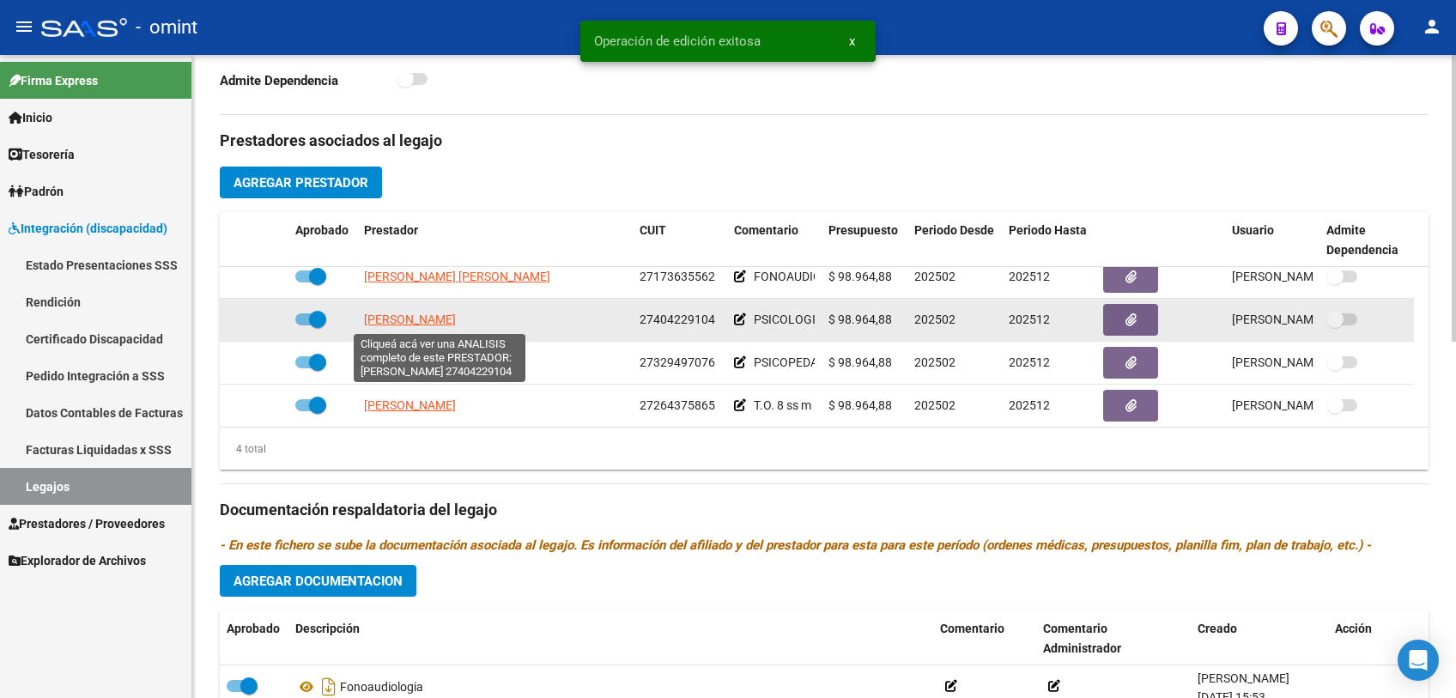
click at [456, 313] on span "[PERSON_NAME]" at bounding box center [410, 319] width 92 height 14
type textarea "27404229104"
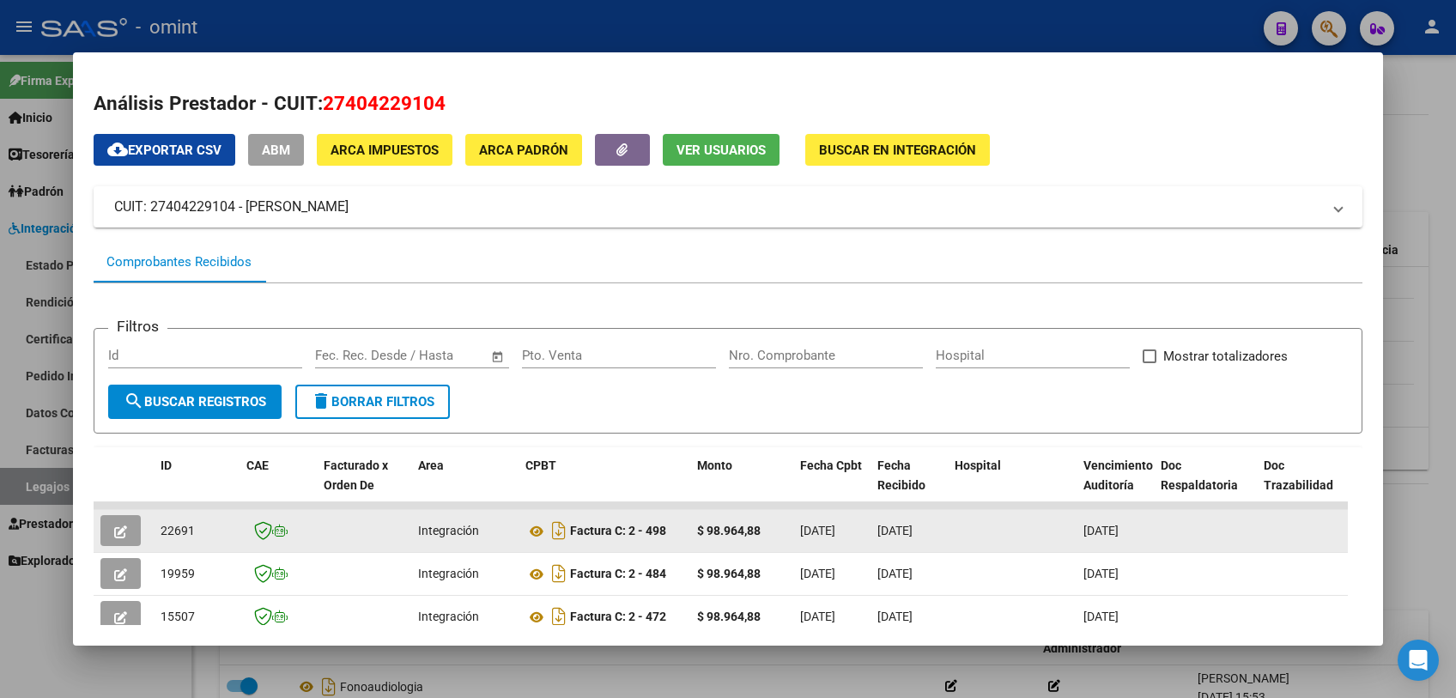
click at [124, 525] on icon "button" at bounding box center [120, 531] width 13 height 13
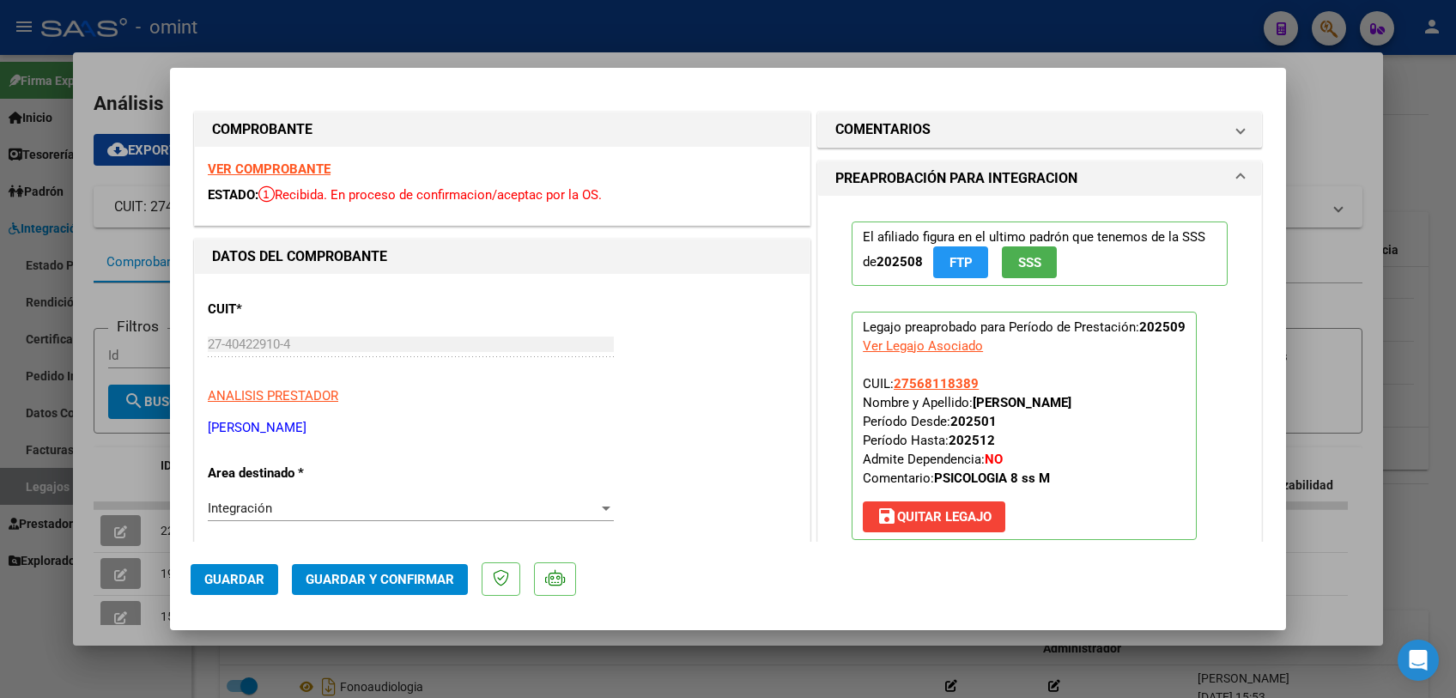
click at [301, 161] on strong "VER COMPROBANTE" at bounding box center [269, 168] width 123 height 15
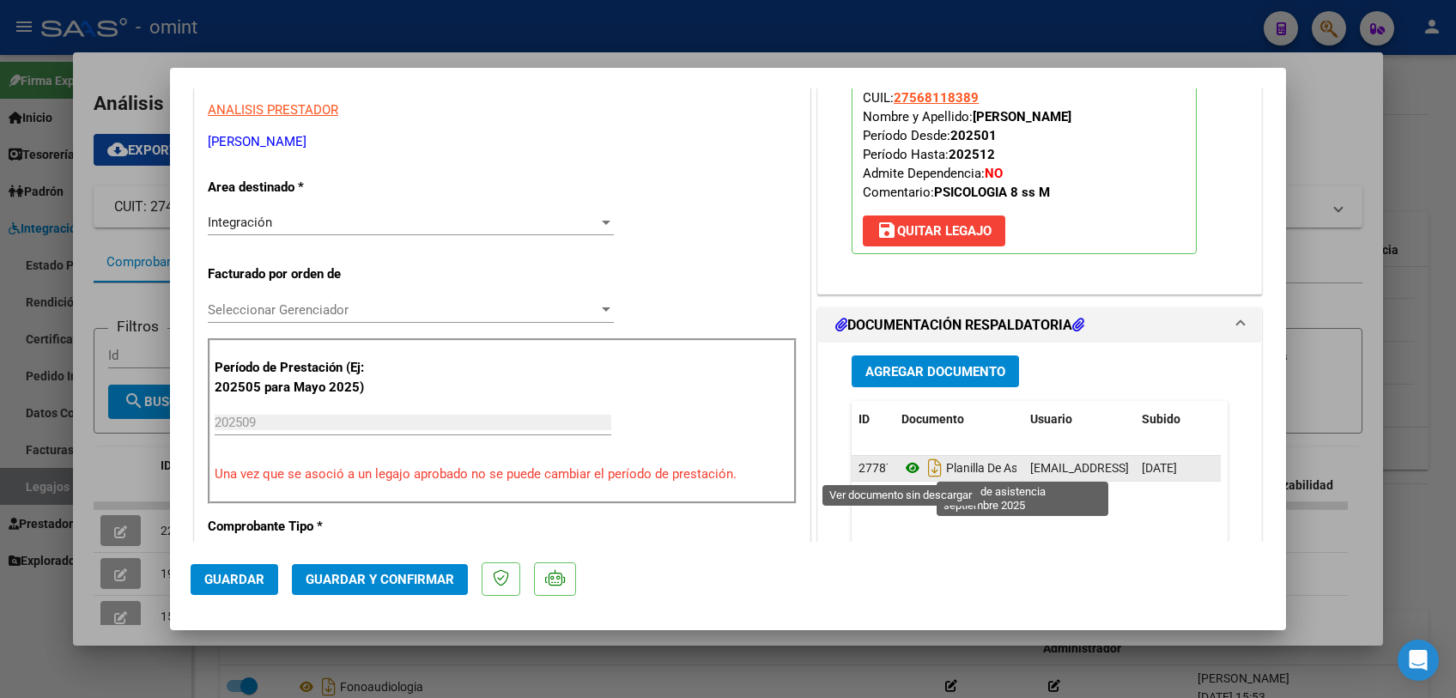
click at [901, 467] on icon at bounding box center [912, 468] width 22 height 21
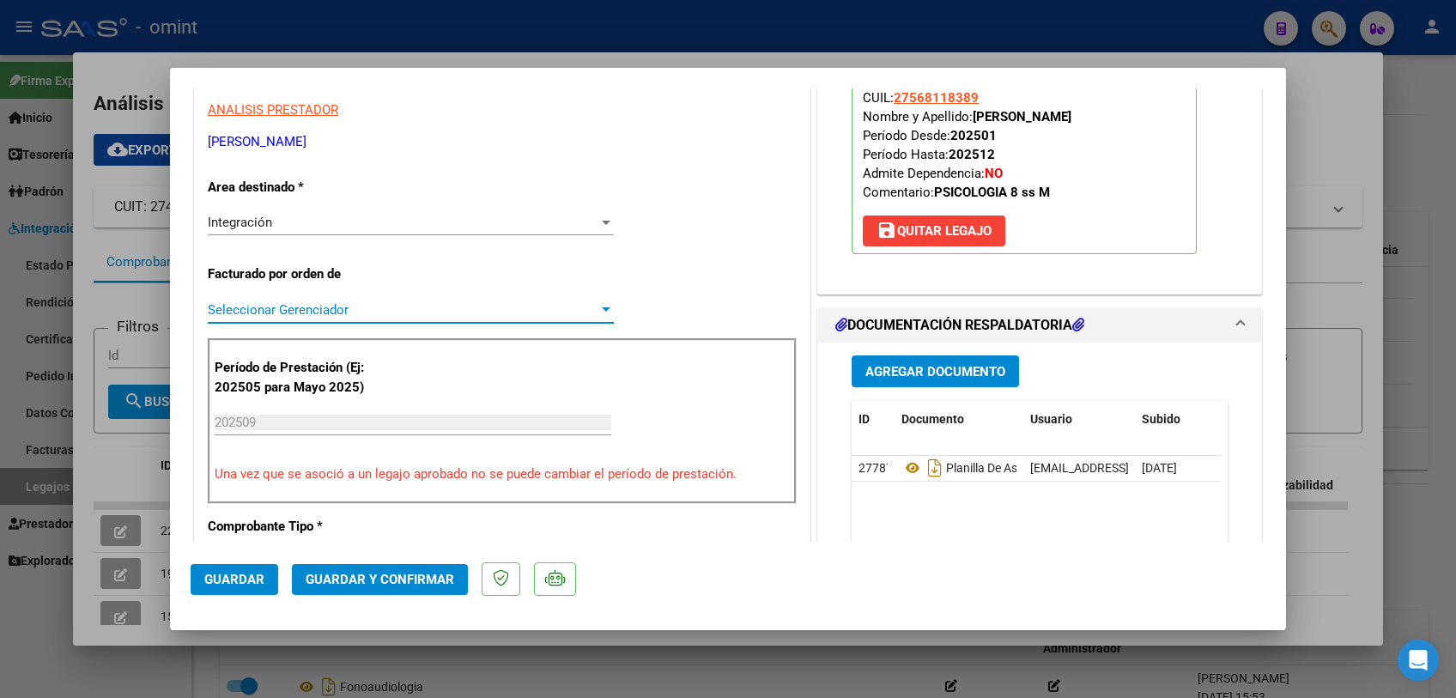
click at [313, 309] on span "Seleccionar Gerenciador" at bounding box center [403, 309] width 391 height 15
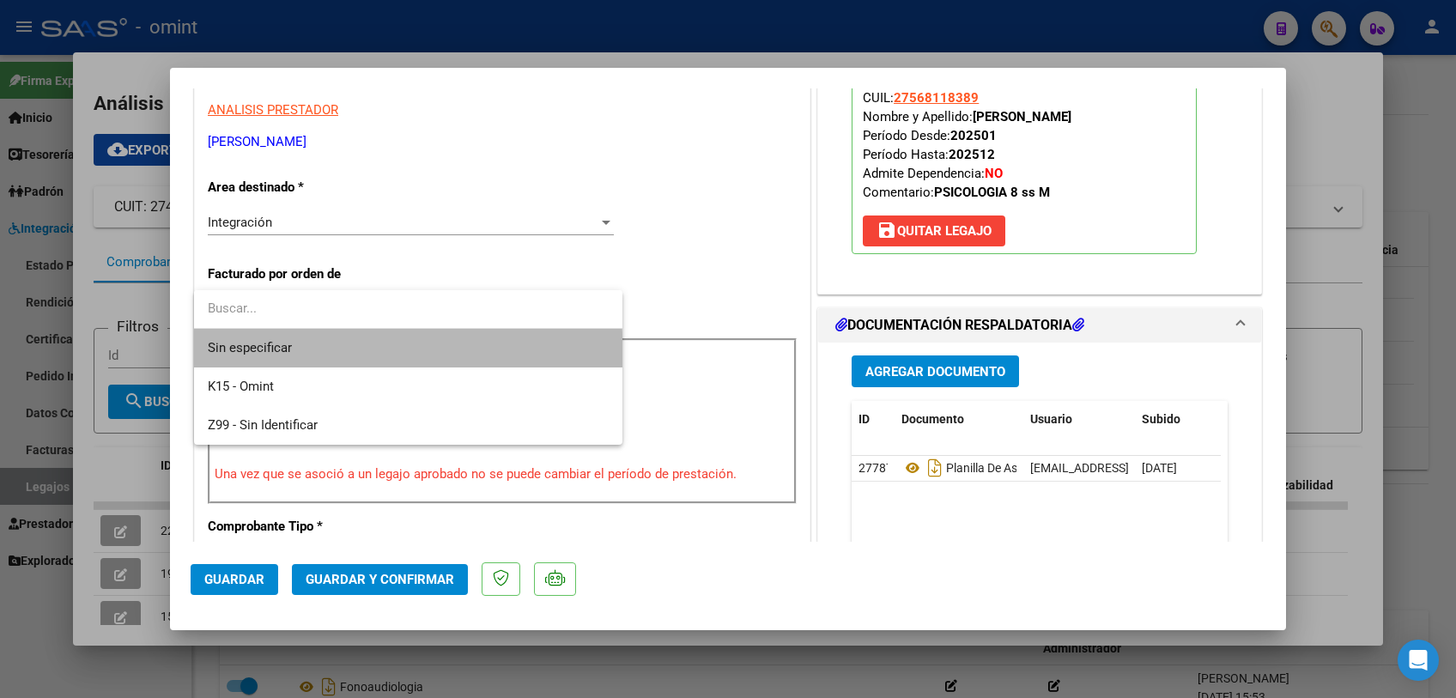
drag, startPoint x: 309, startPoint y: 356, endPoint x: 355, endPoint y: 466, distance: 118.9
click at [308, 358] on span "Sin especificar" at bounding box center [408, 348] width 401 height 39
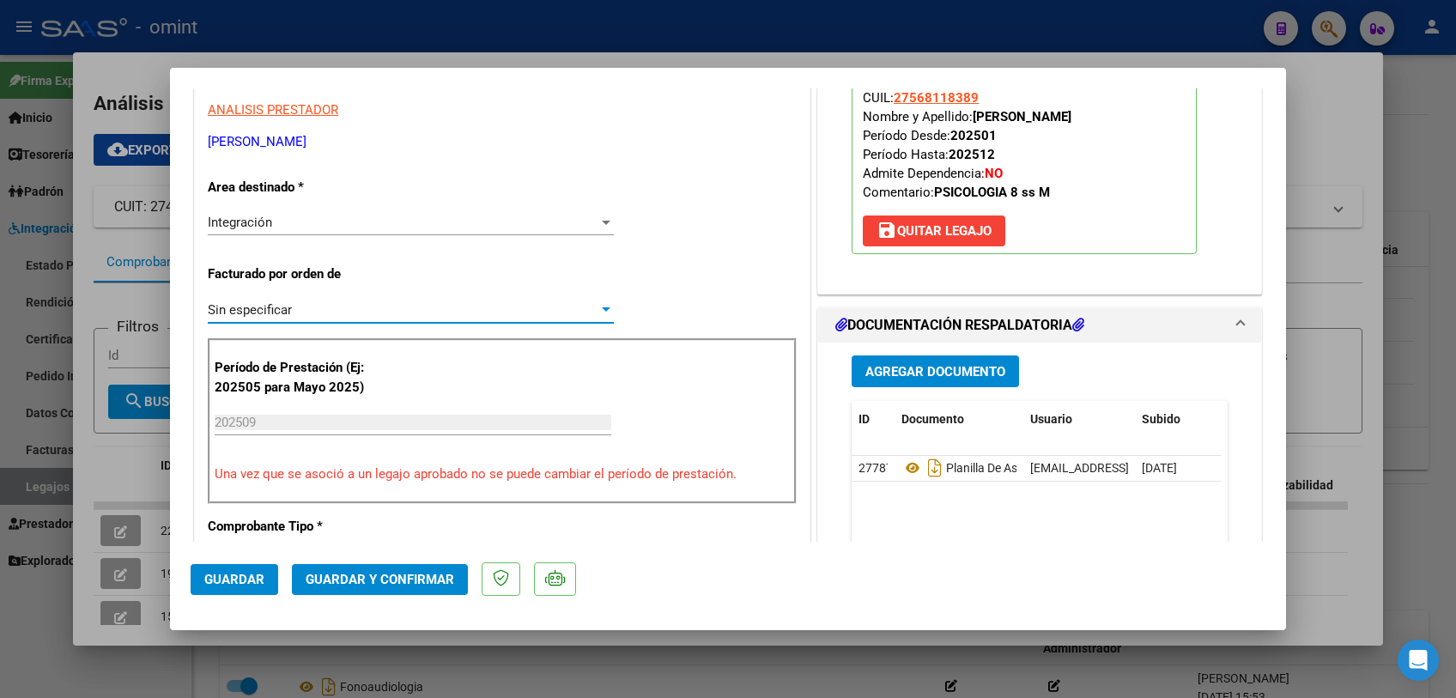
click at [380, 591] on button "Guardar y Confirmar" at bounding box center [380, 579] width 176 height 31
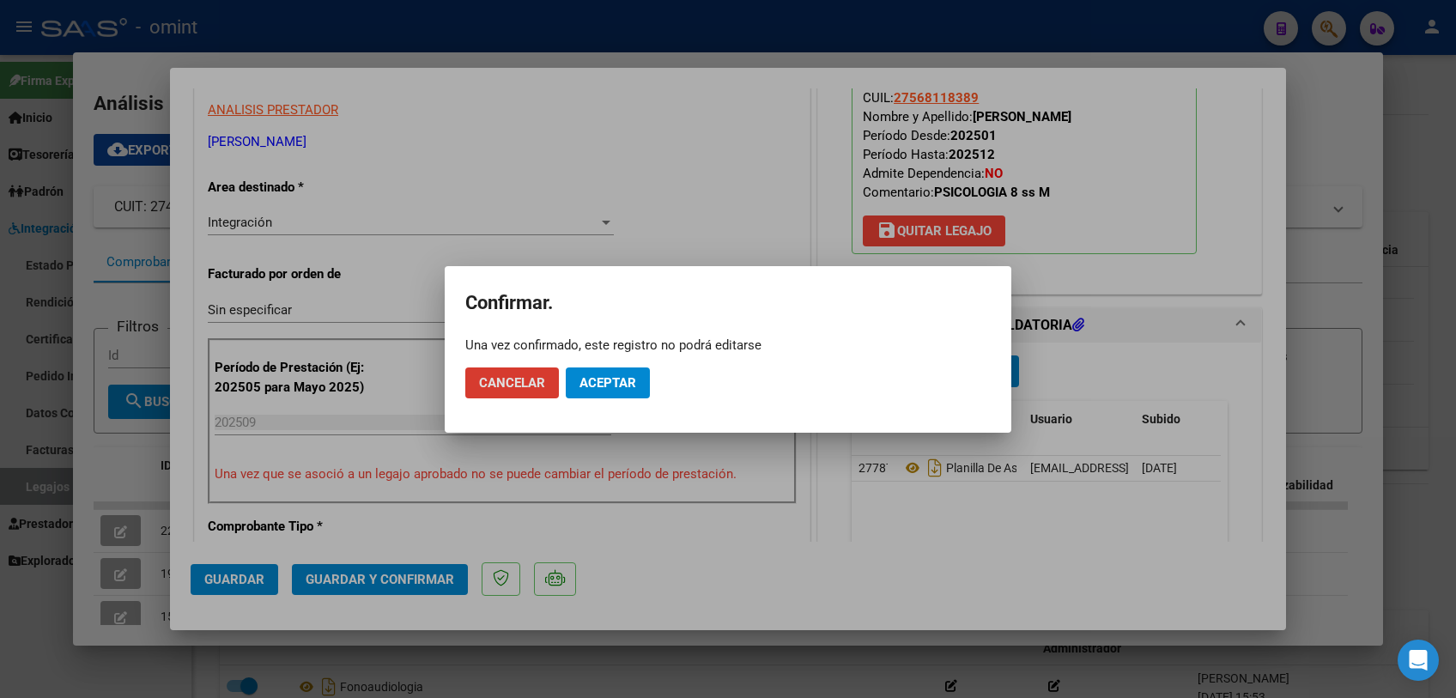
click at [611, 379] on span "Aceptar" at bounding box center [607, 382] width 57 height 15
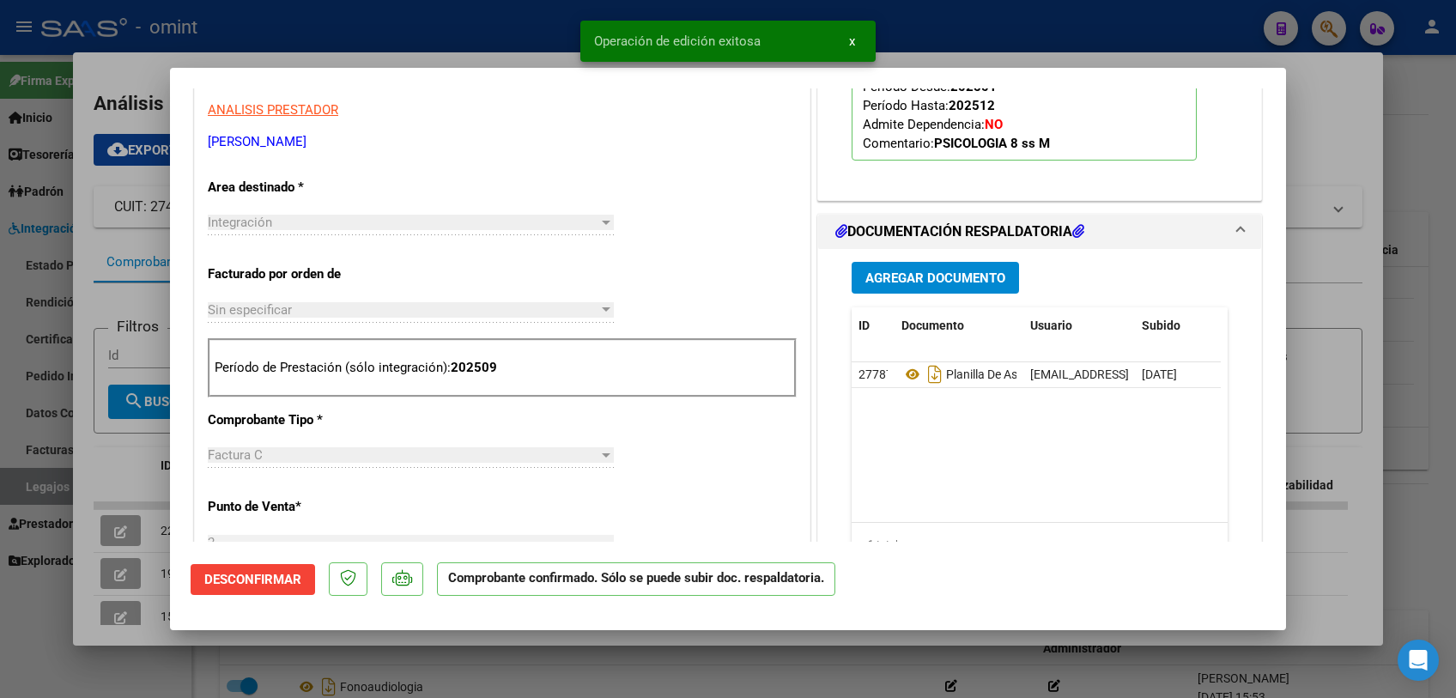
click at [572, 637] on div at bounding box center [728, 349] width 1456 height 698
type input "$ 0,00"
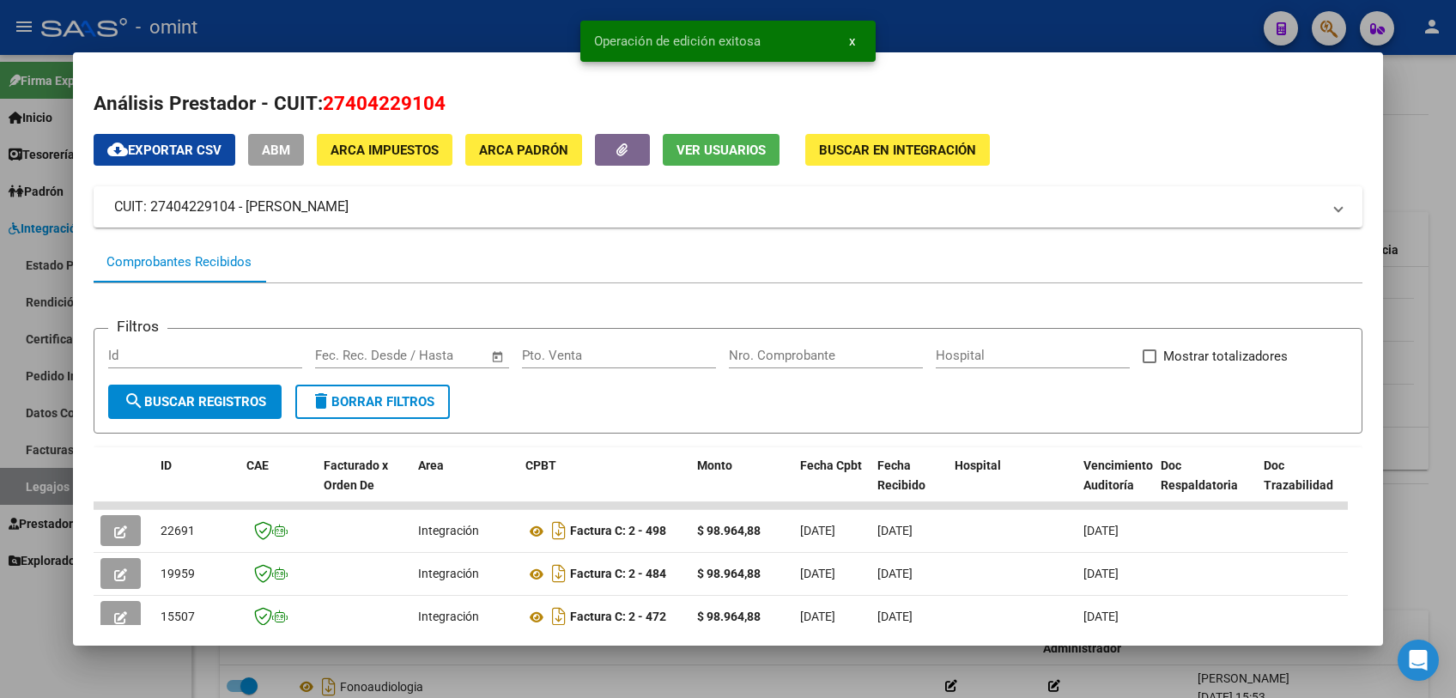
click at [572, 666] on div at bounding box center [728, 349] width 1456 height 698
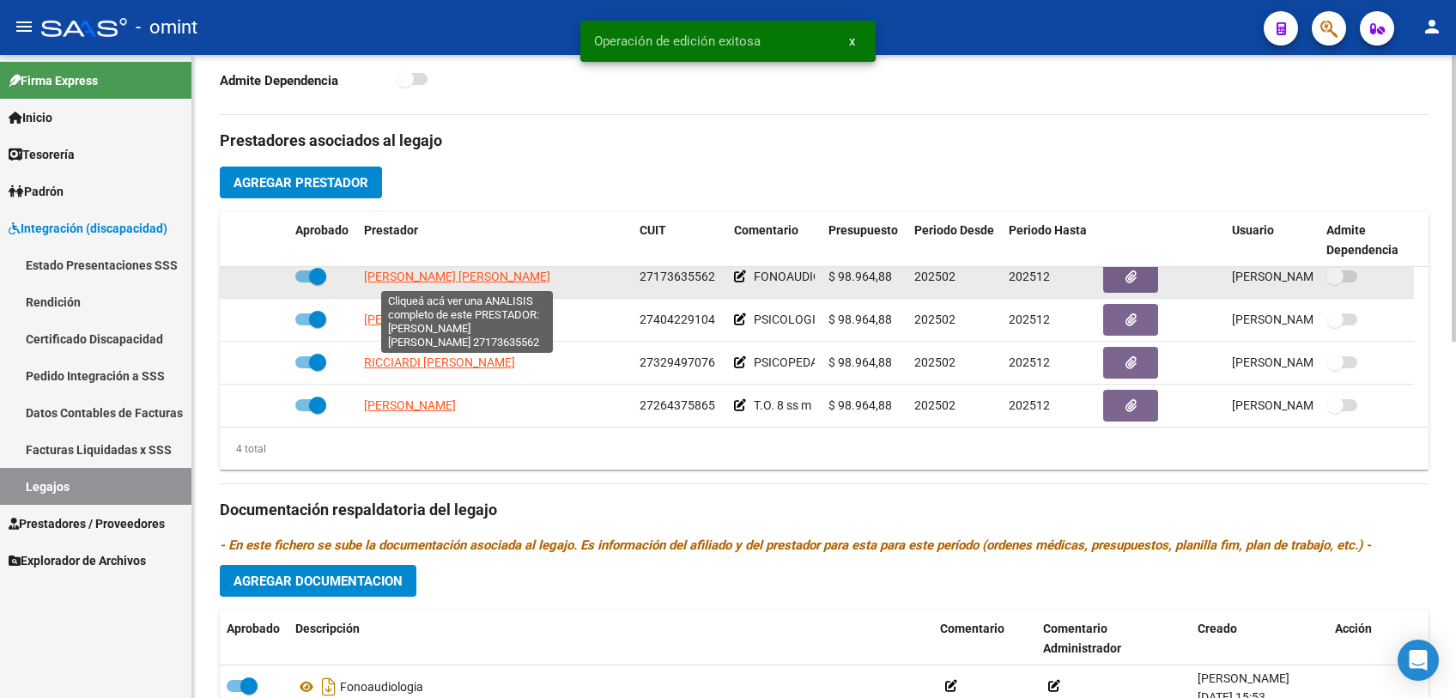
click at [482, 272] on span "[PERSON_NAME] [PERSON_NAME]" at bounding box center [457, 277] width 186 height 14
type textarea "27173635562"
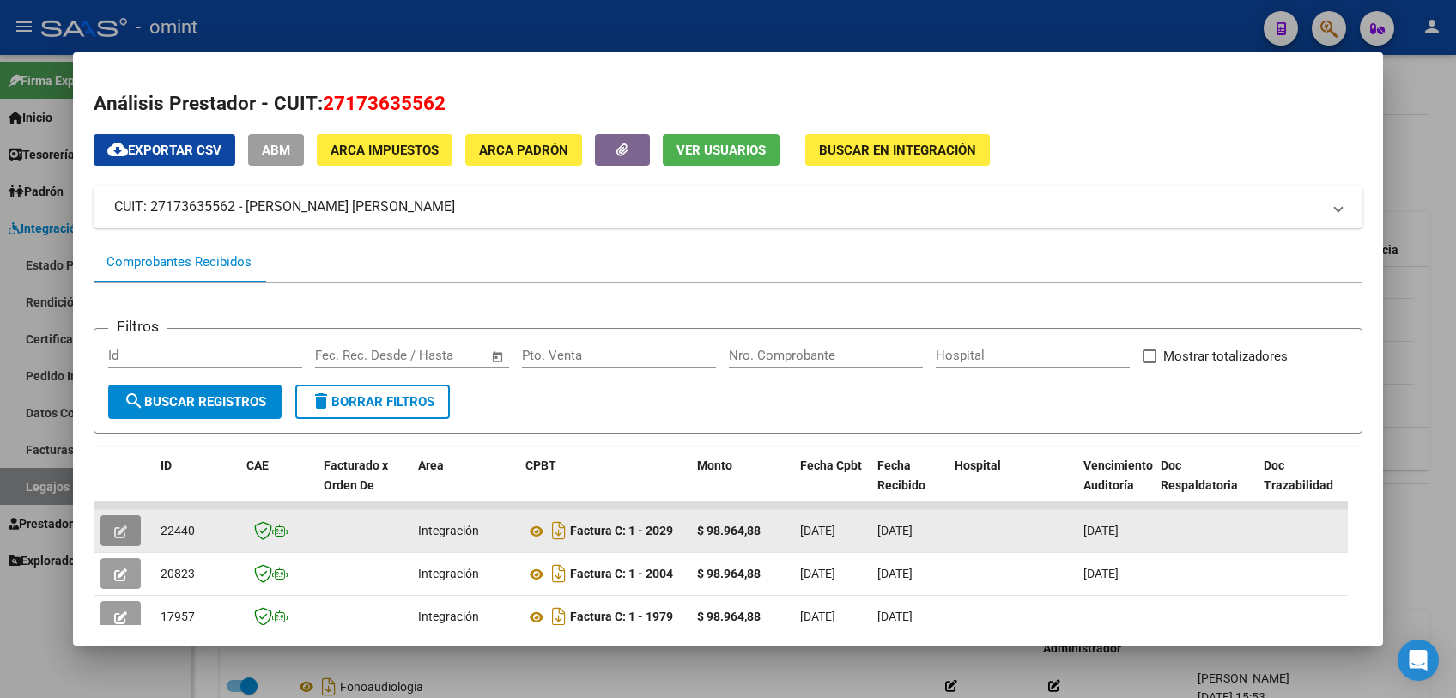
click at [130, 528] on button "button" at bounding box center [120, 530] width 40 height 31
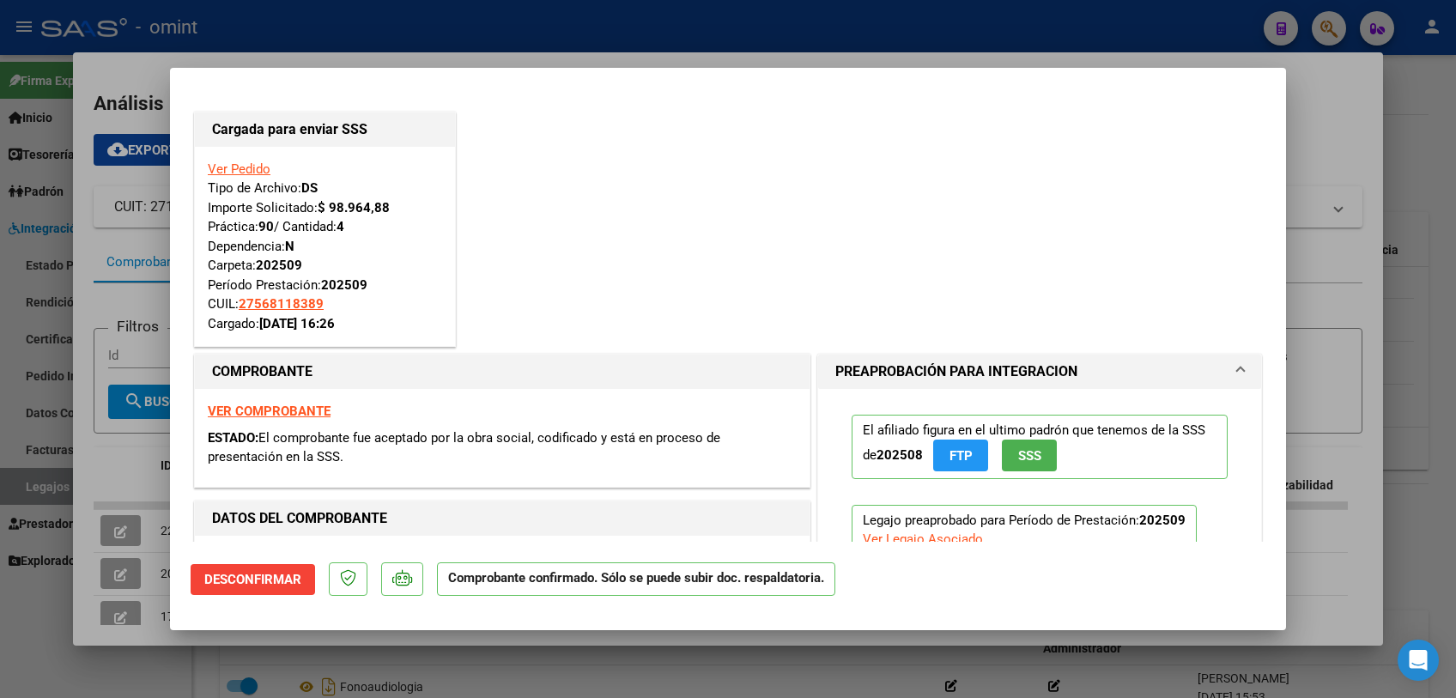
click at [379, 657] on div at bounding box center [728, 349] width 1456 height 698
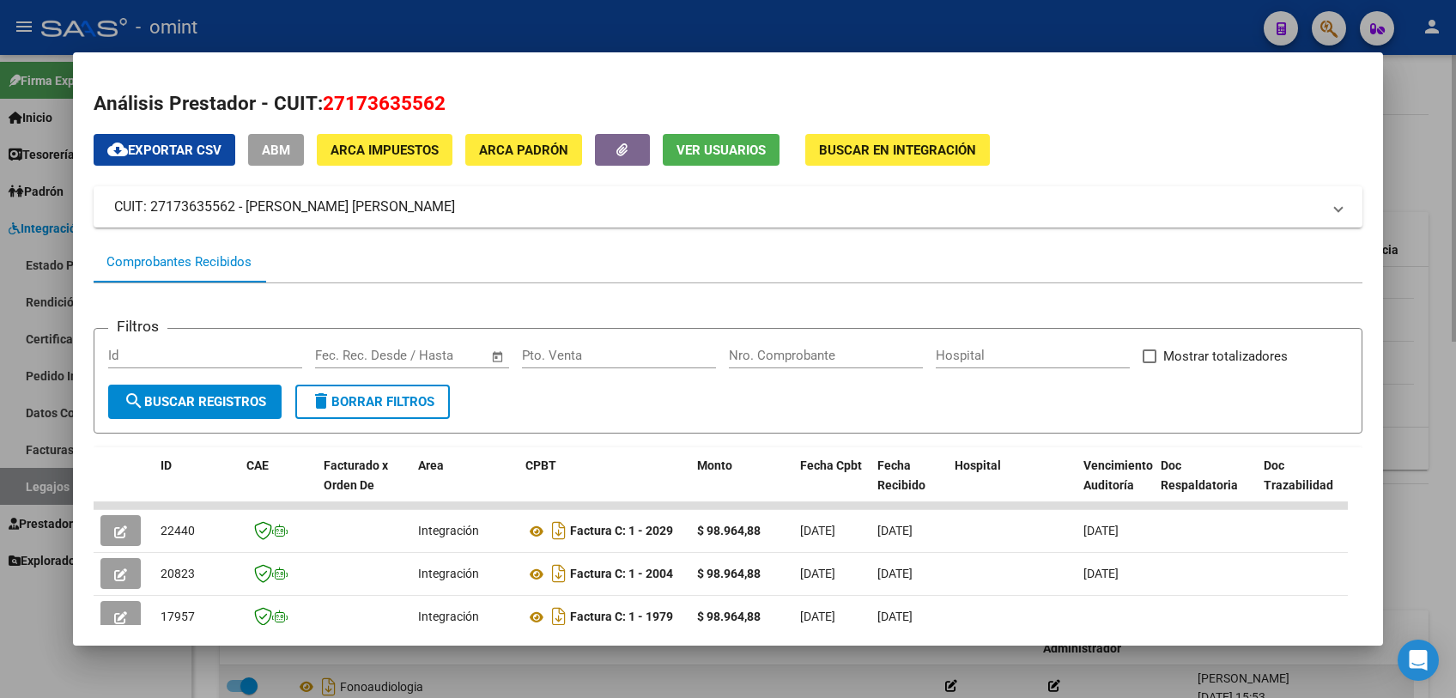
click at [455, 669] on div at bounding box center [728, 349] width 1456 height 698
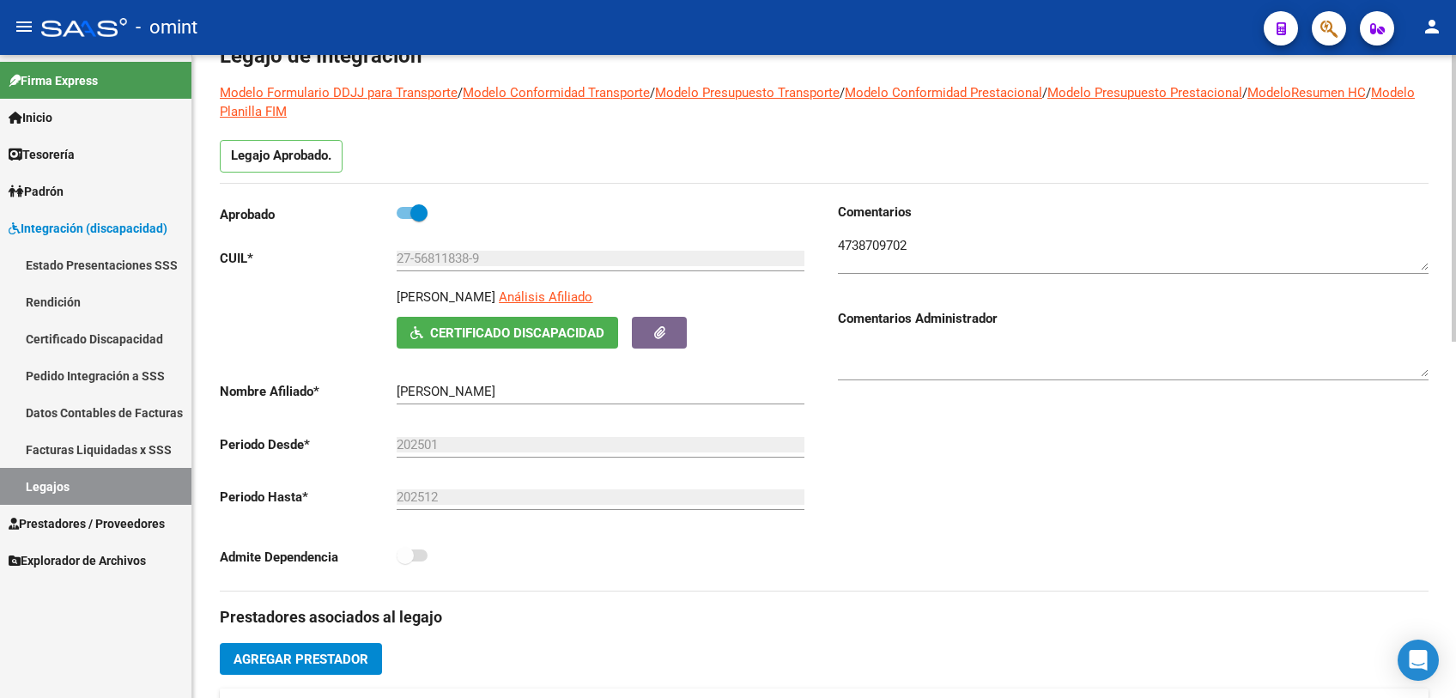
scroll to position [0, 0]
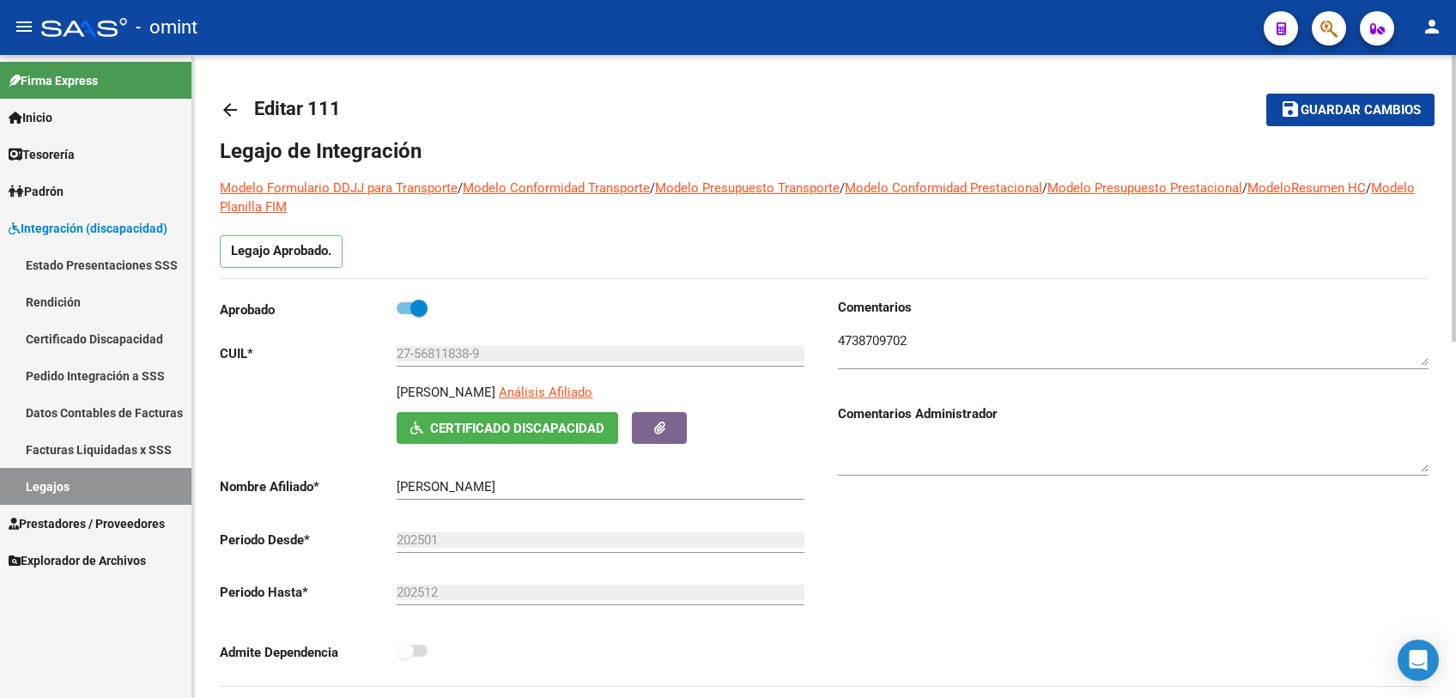
click at [1327, 115] on span "Guardar cambios" at bounding box center [1361, 110] width 120 height 15
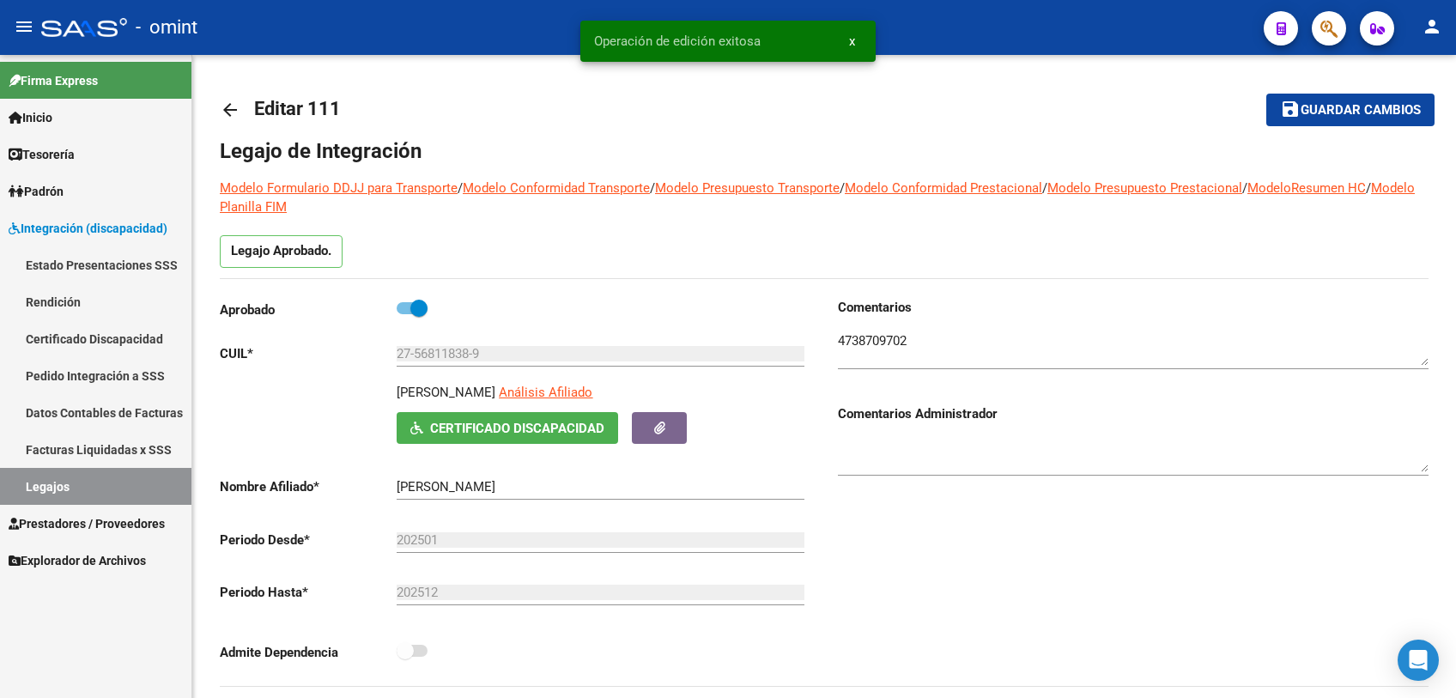
click at [71, 470] on link "Legajos" at bounding box center [95, 486] width 191 height 37
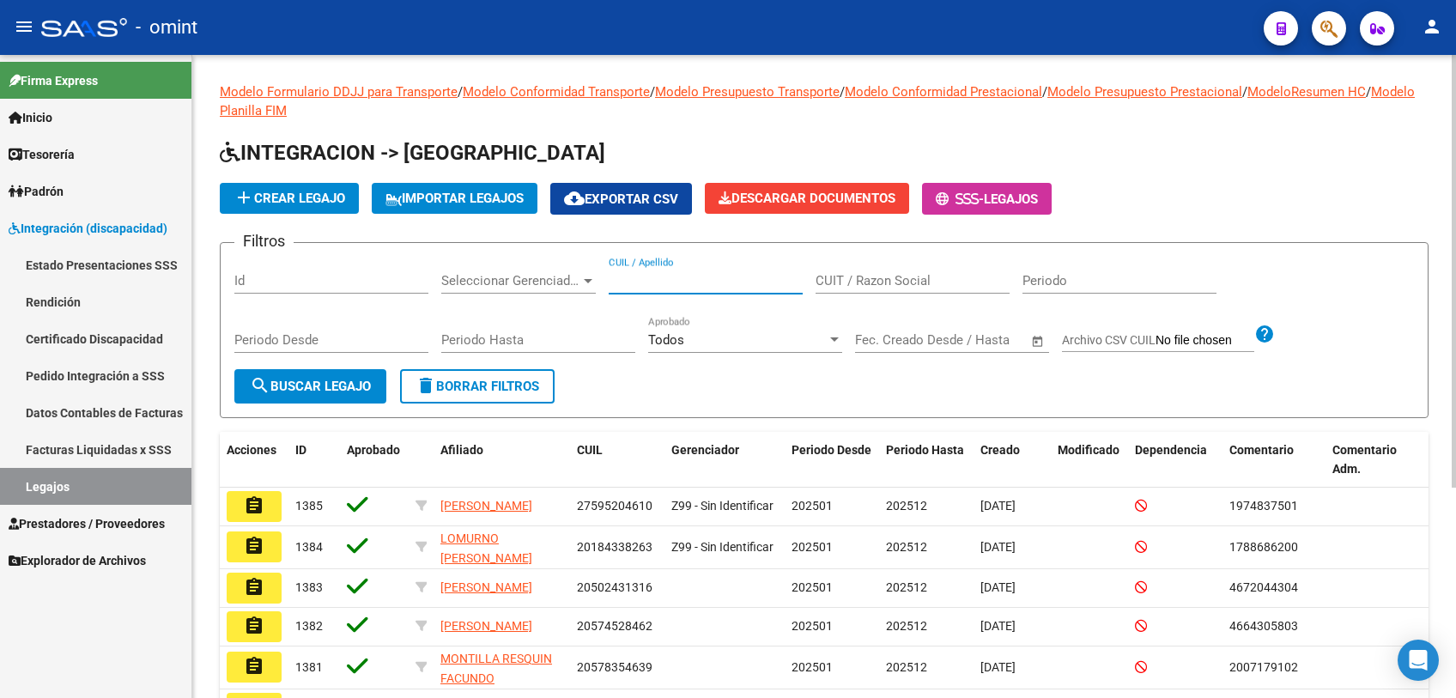
click at [678, 280] on input "CUIL / Apellido" at bounding box center [706, 280] width 194 height 15
click at [294, 393] on button "search Buscar Legajo" at bounding box center [310, 386] width 152 height 34
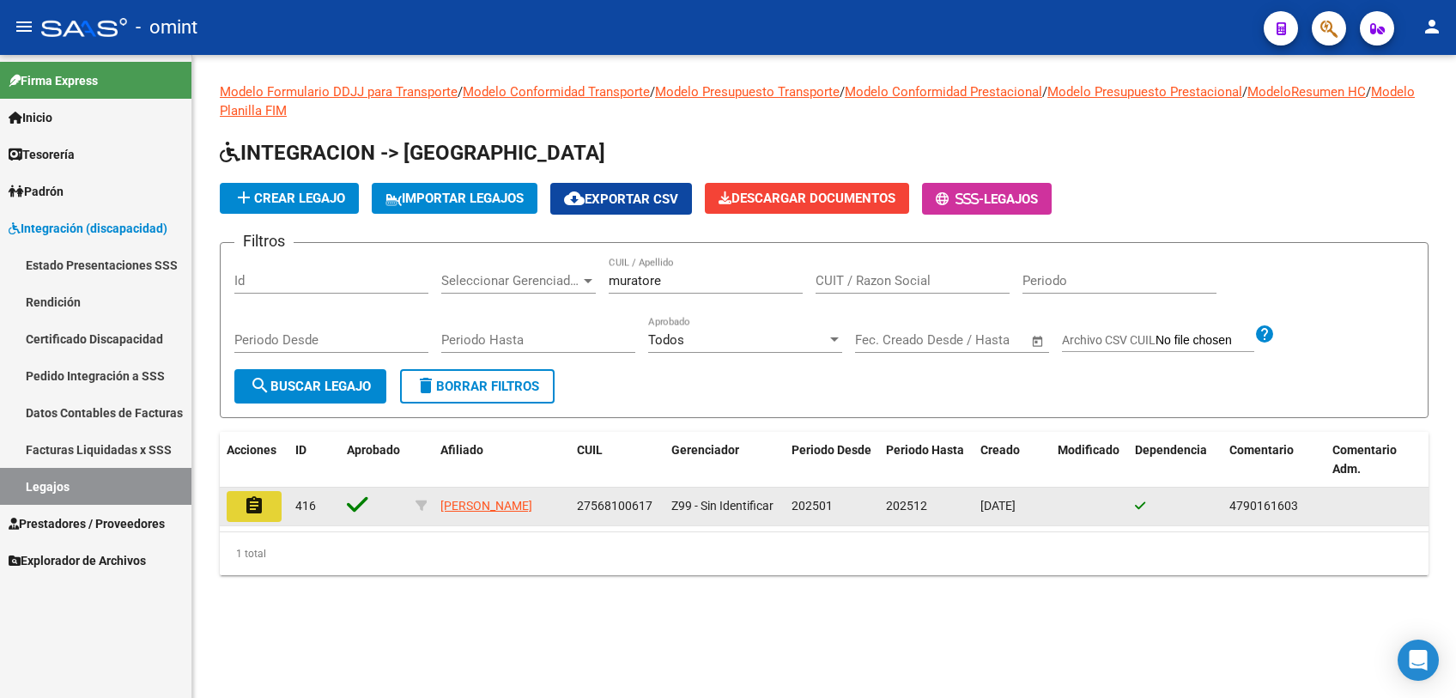
click at [234, 502] on button "assignment" at bounding box center [254, 506] width 55 height 31
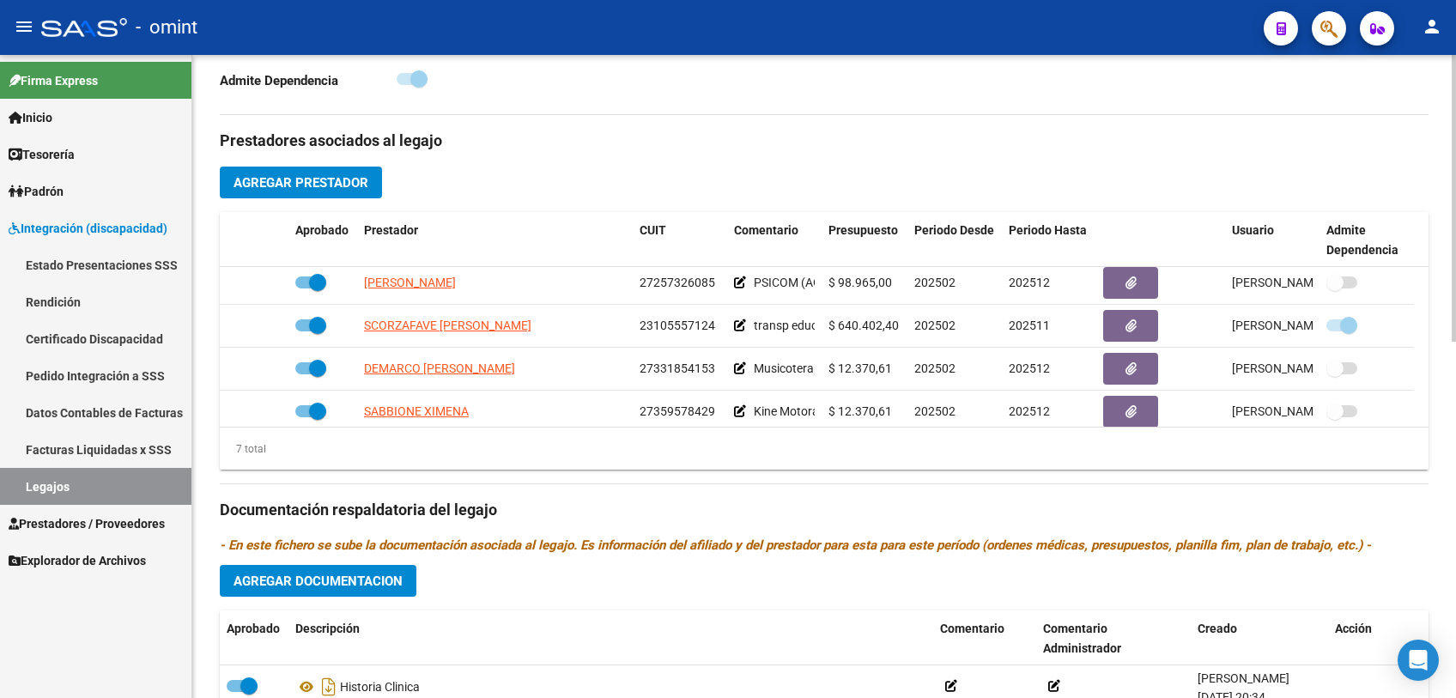
scroll to position [145, 0]
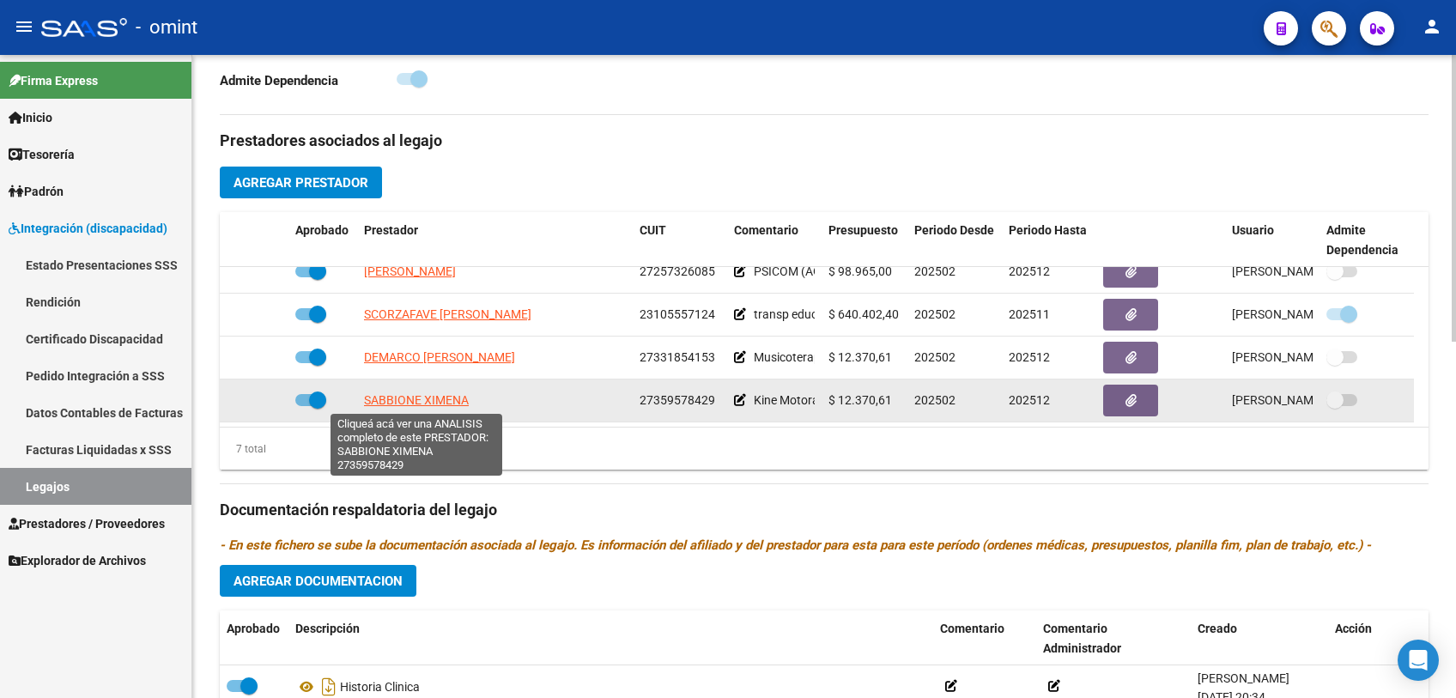
click at [435, 396] on span "SABBIONE XIMENA" at bounding box center [416, 400] width 105 height 14
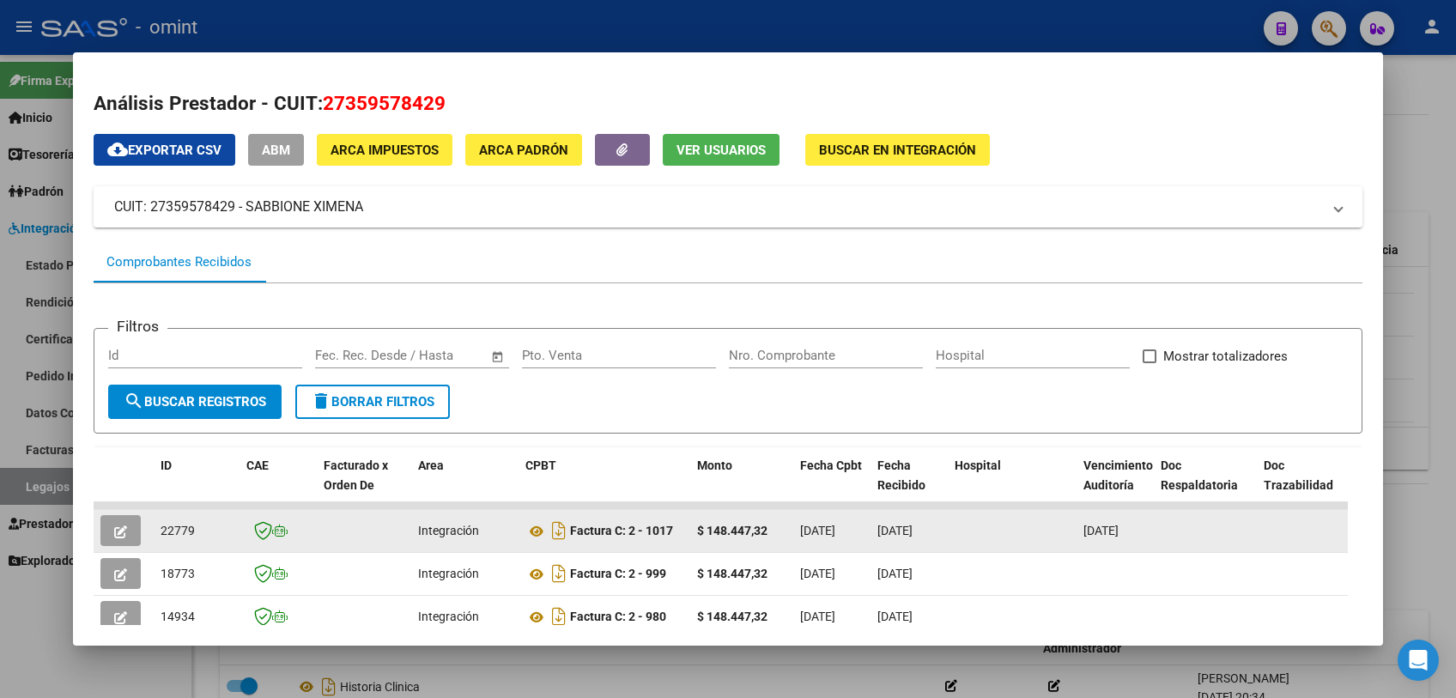
click at [123, 531] on icon "button" at bounding box center [120, 531] width 13 height 13
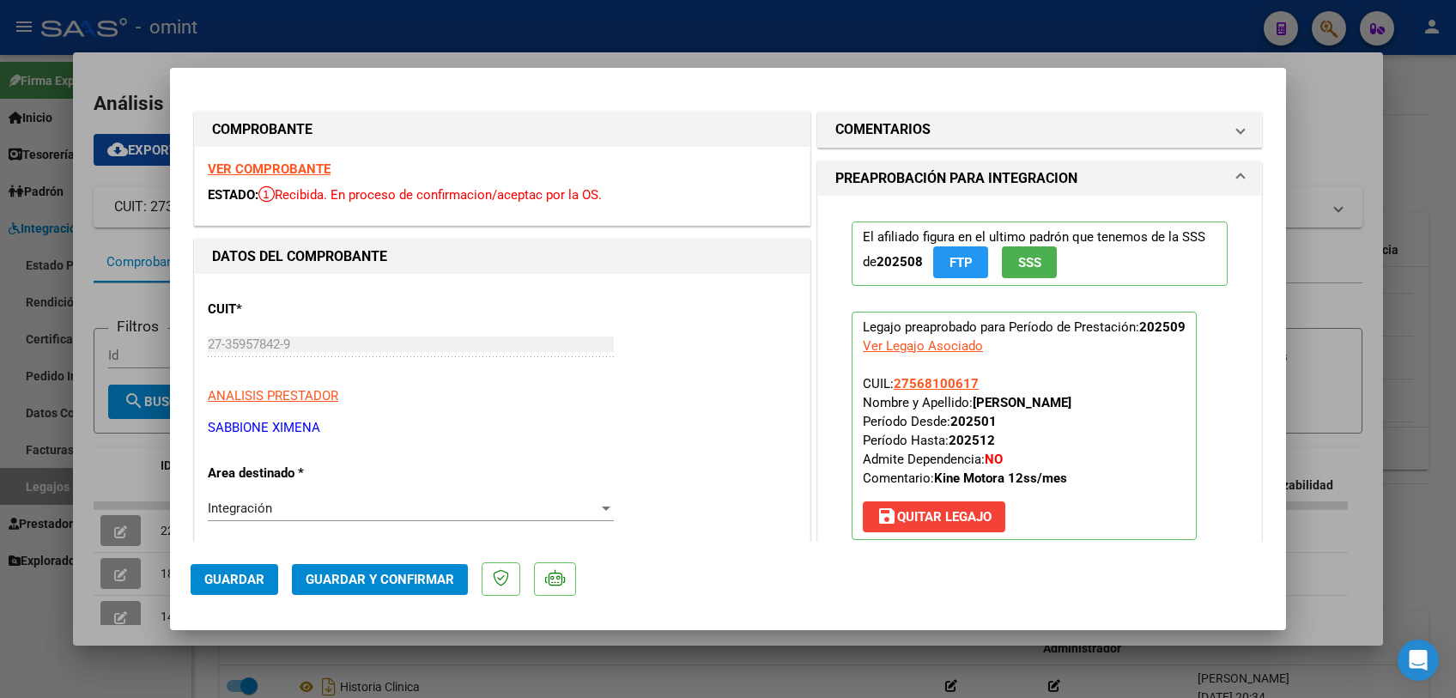
click at [294, 163] on strong "VER COMPROBANTE" at bounding box center [269, 168] width 123 height 15
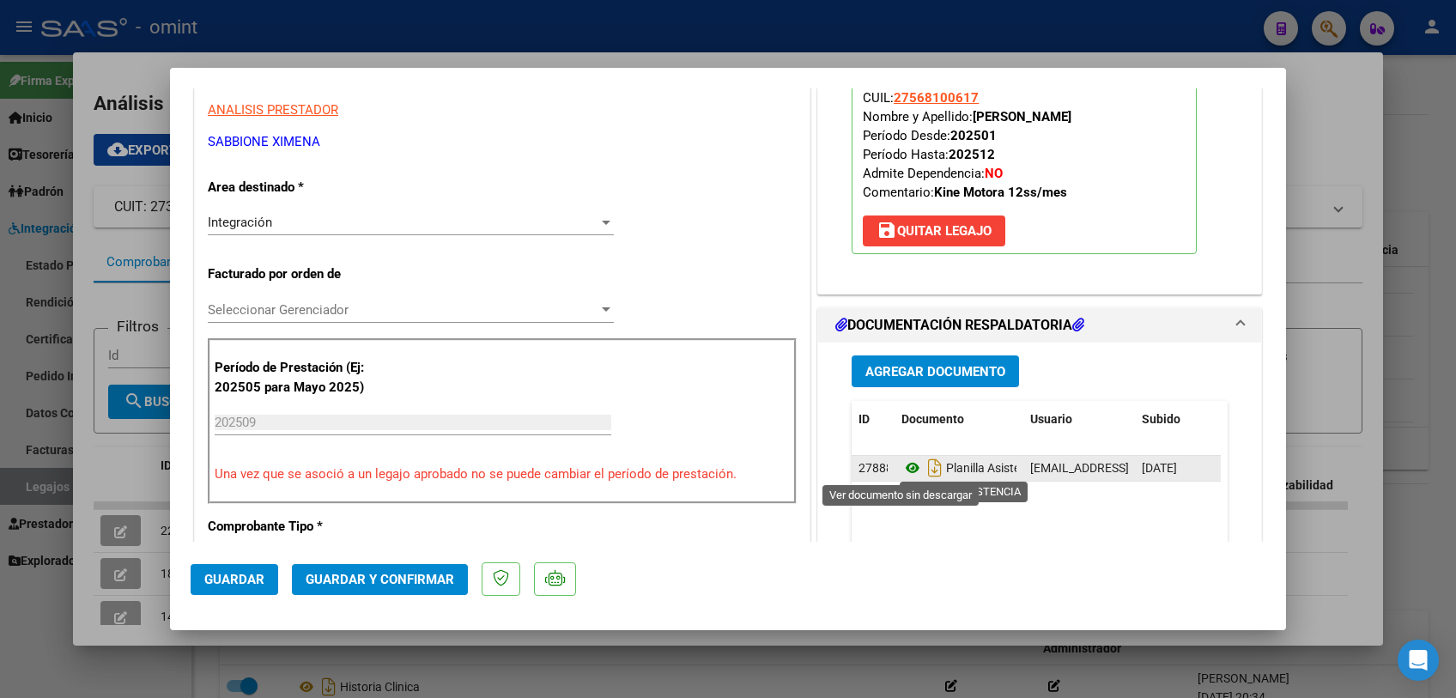
click at [907, 463] on icon at bounding box center [912, 468] width 22 height 21
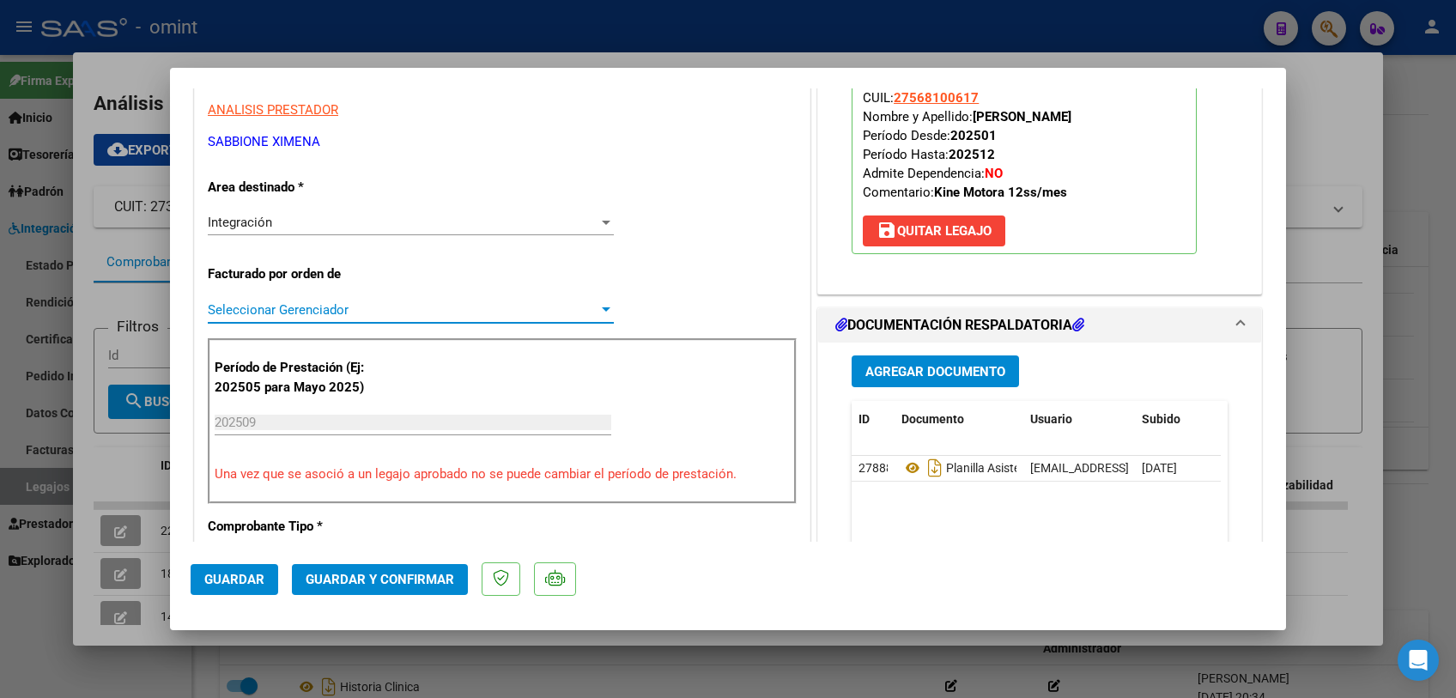
click at [313, 306] on span "Seleccionar Gerenciador" at bounding box center [403, 309] width 391 height 15
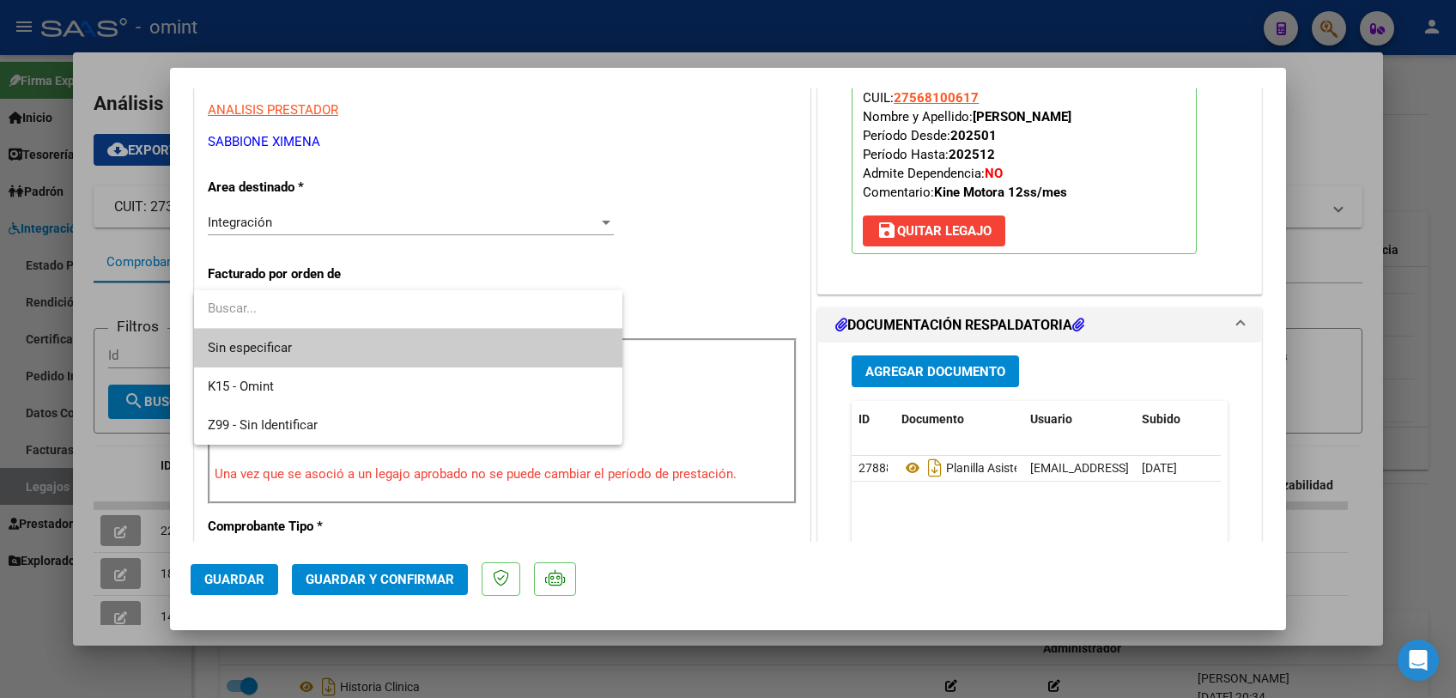
click at [314, 345] on span "Sin especificar" at bounding box center [408, 348] width 401 height 39
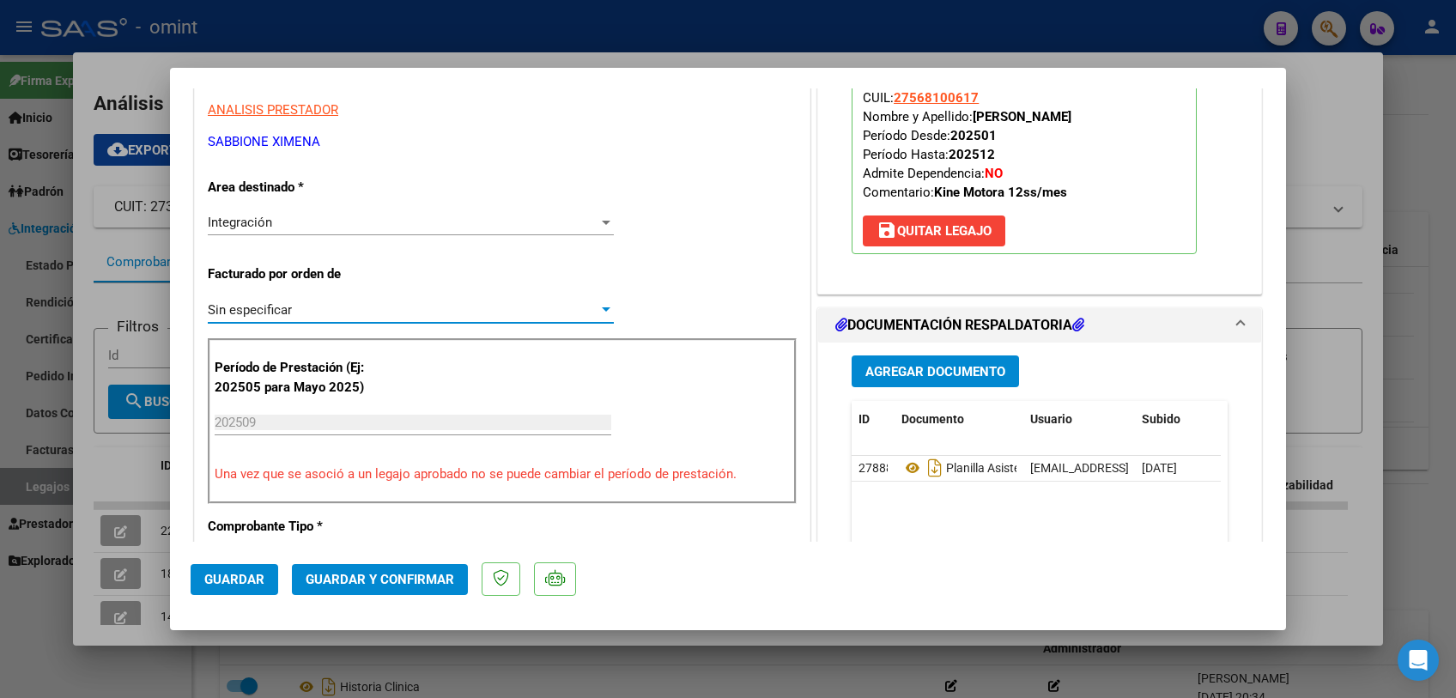
click at [366, 590] on button "Guardar y Confirmar" at bounding box center [380, 579] width 176 height 31
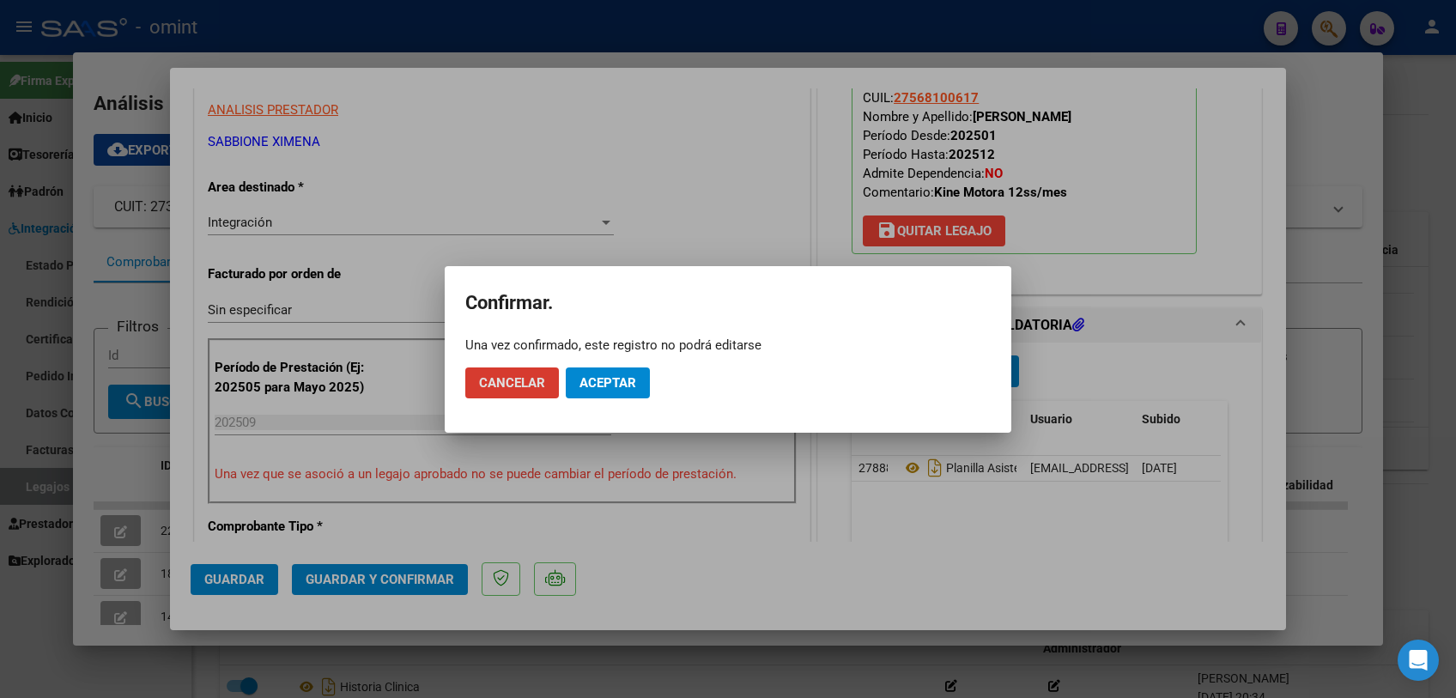
click at [614, 385] on span "Aceptar" at bounding box center [607, 382] width 57 height 15
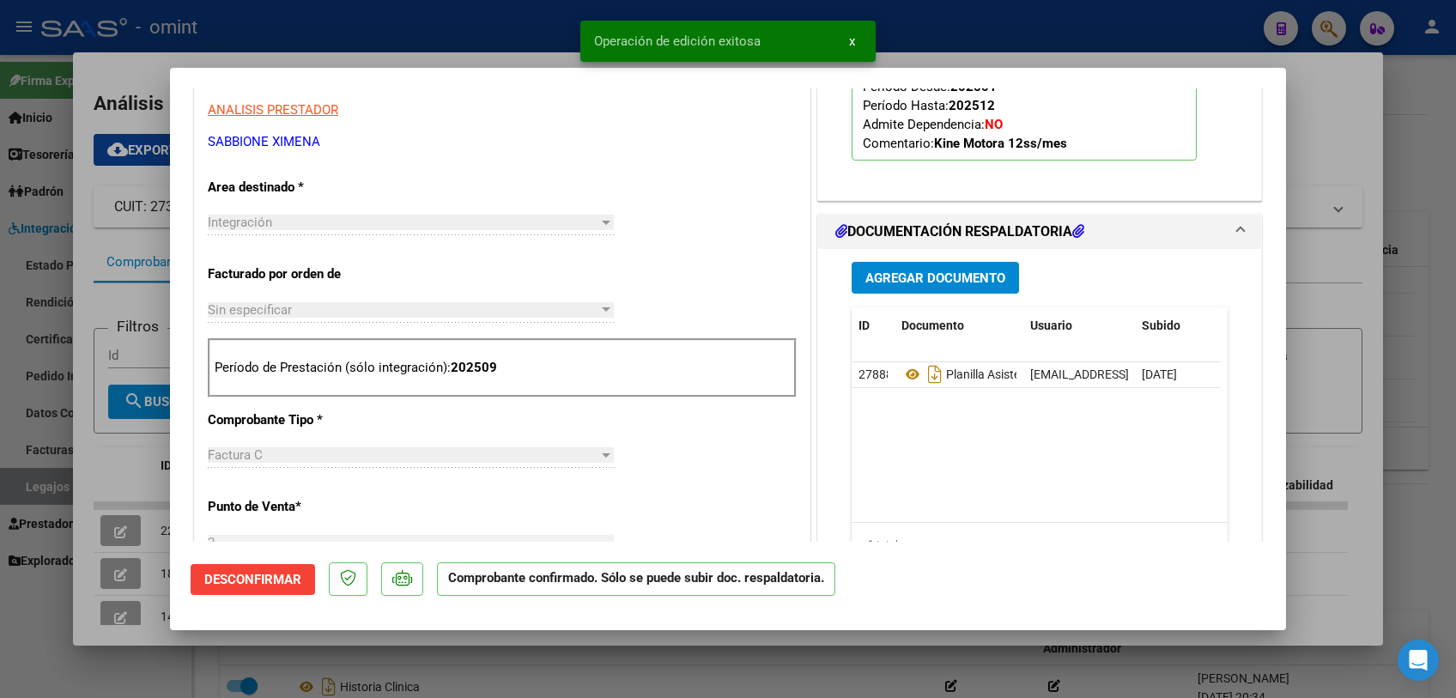
click at [525, 658] on div at bounding box center [728, 349] width 1456 height 698
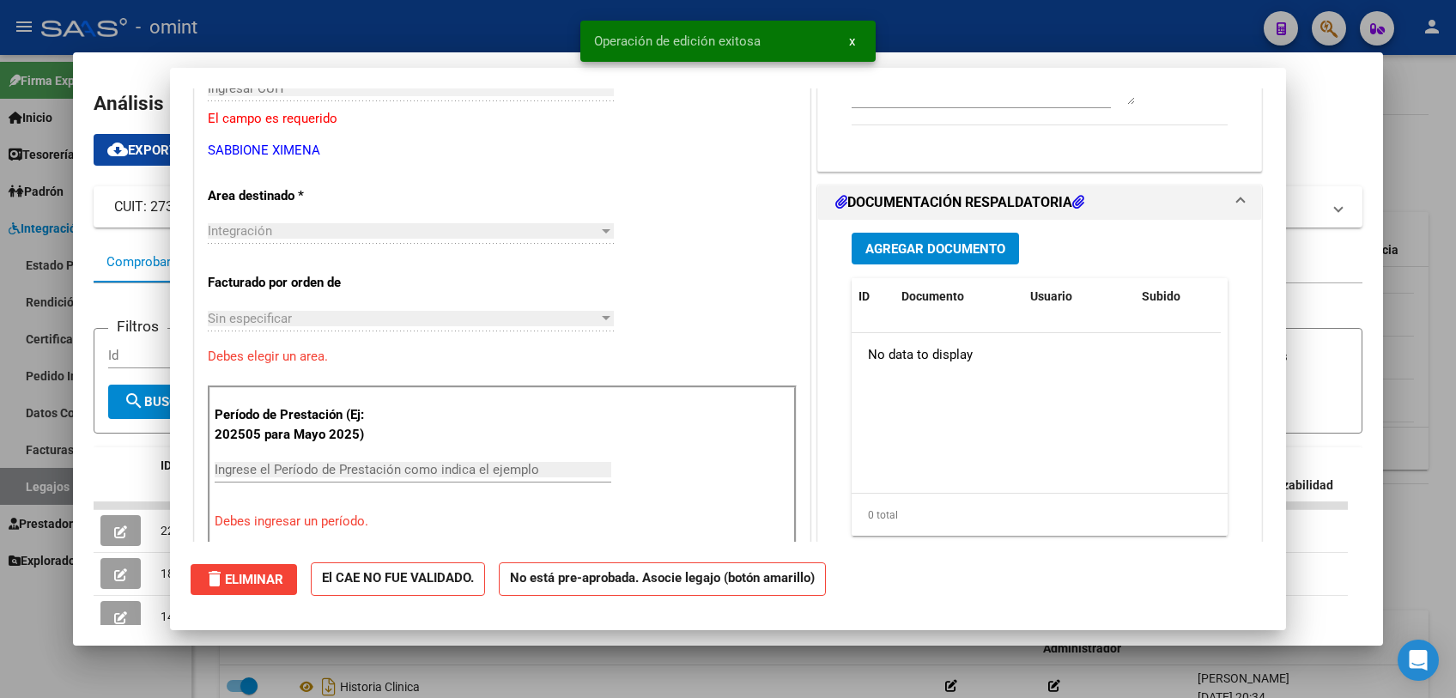
scroll to position [294, 0]
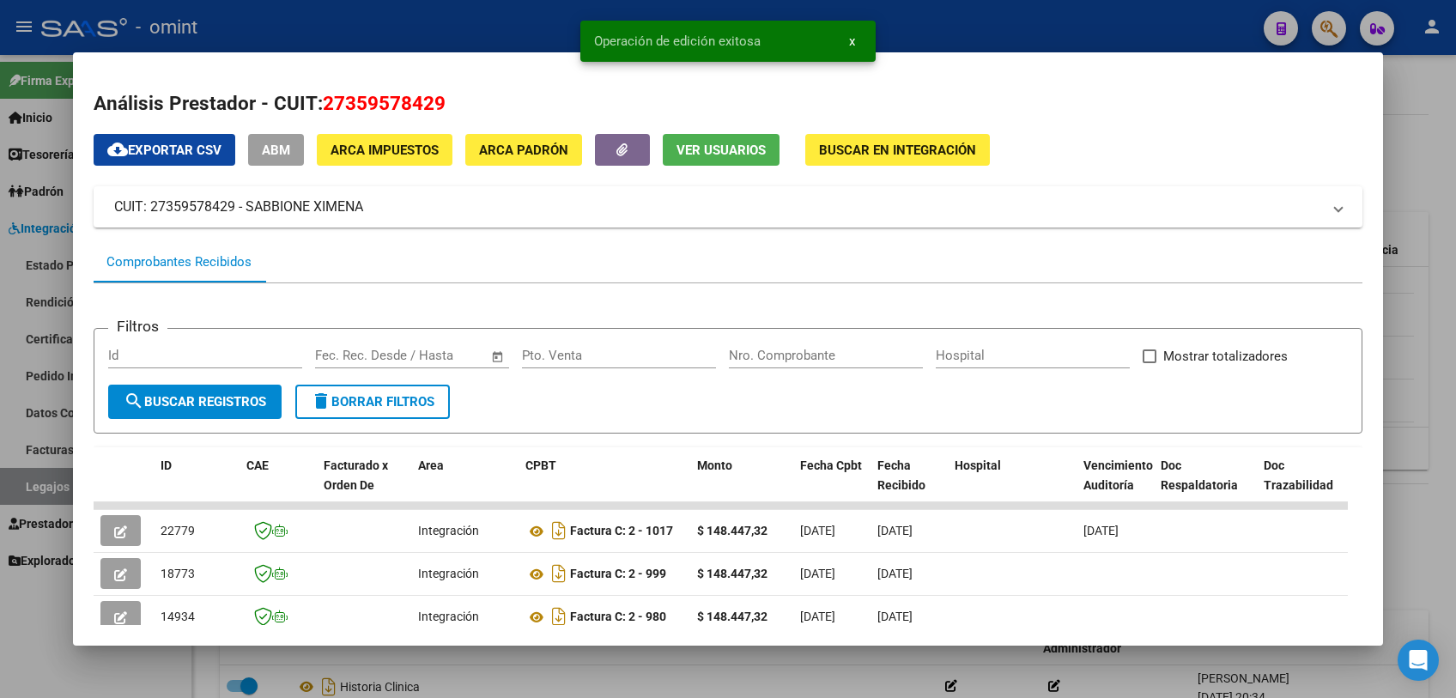
click at [525, 658] on div at bounding box center [728, 349] width 1456 height 698
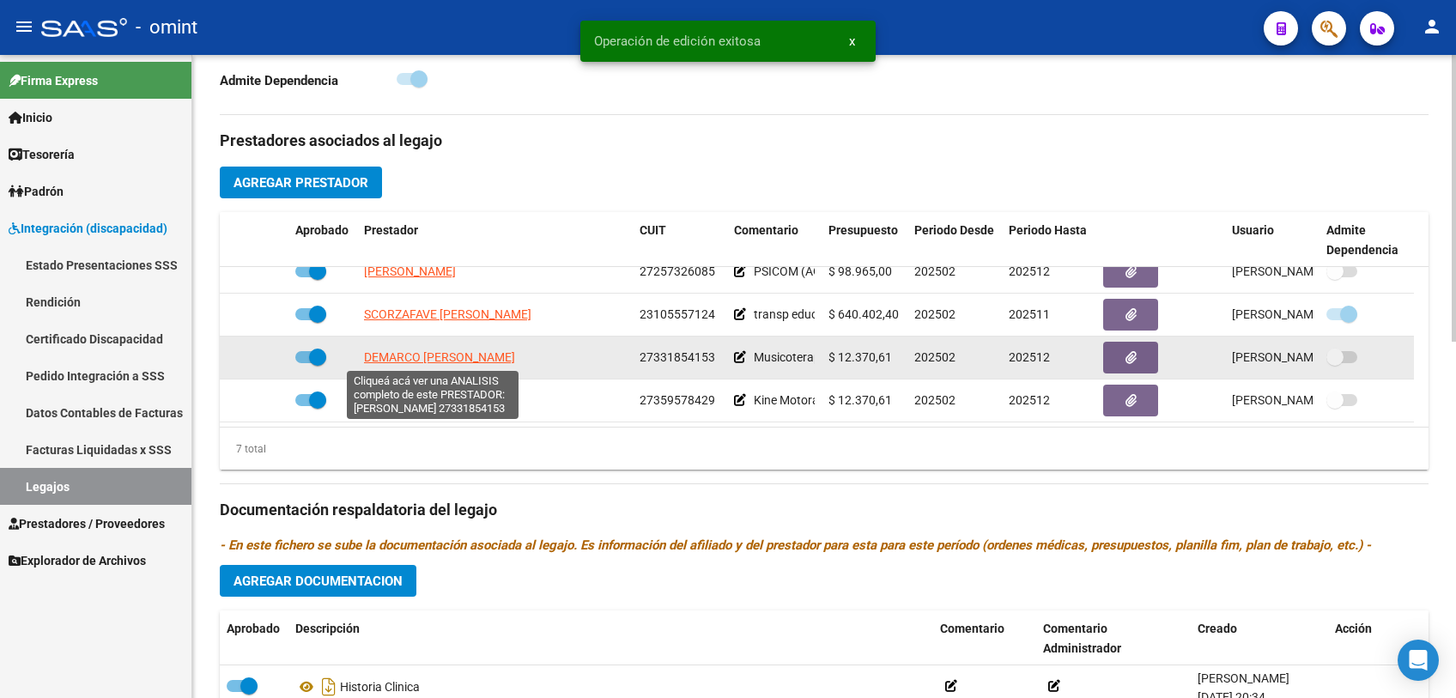
click at [409, 355] on span "DEMARCO [PERSON_NAME]" at bounding box center [439, 357] width 151 height 14
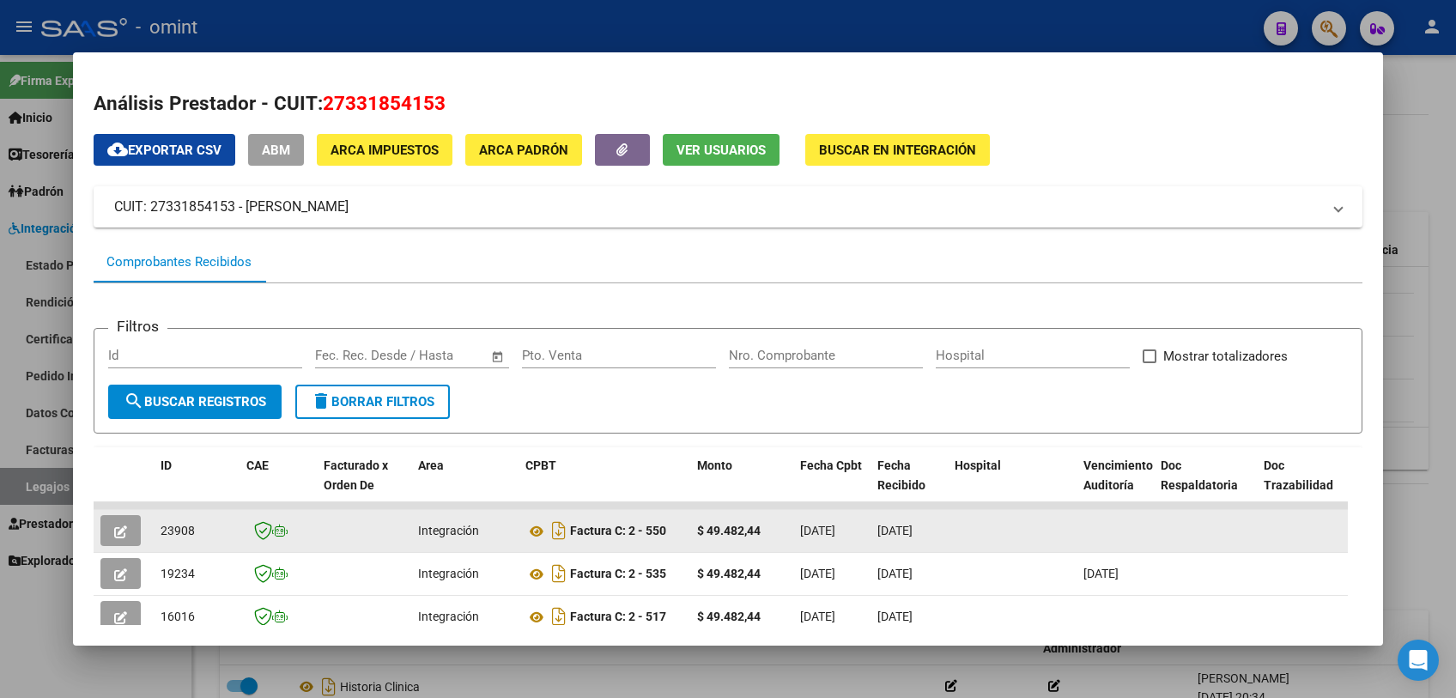
click at [124, 530] on icon "button" at bounding box center [120, 531] width 13 height 13
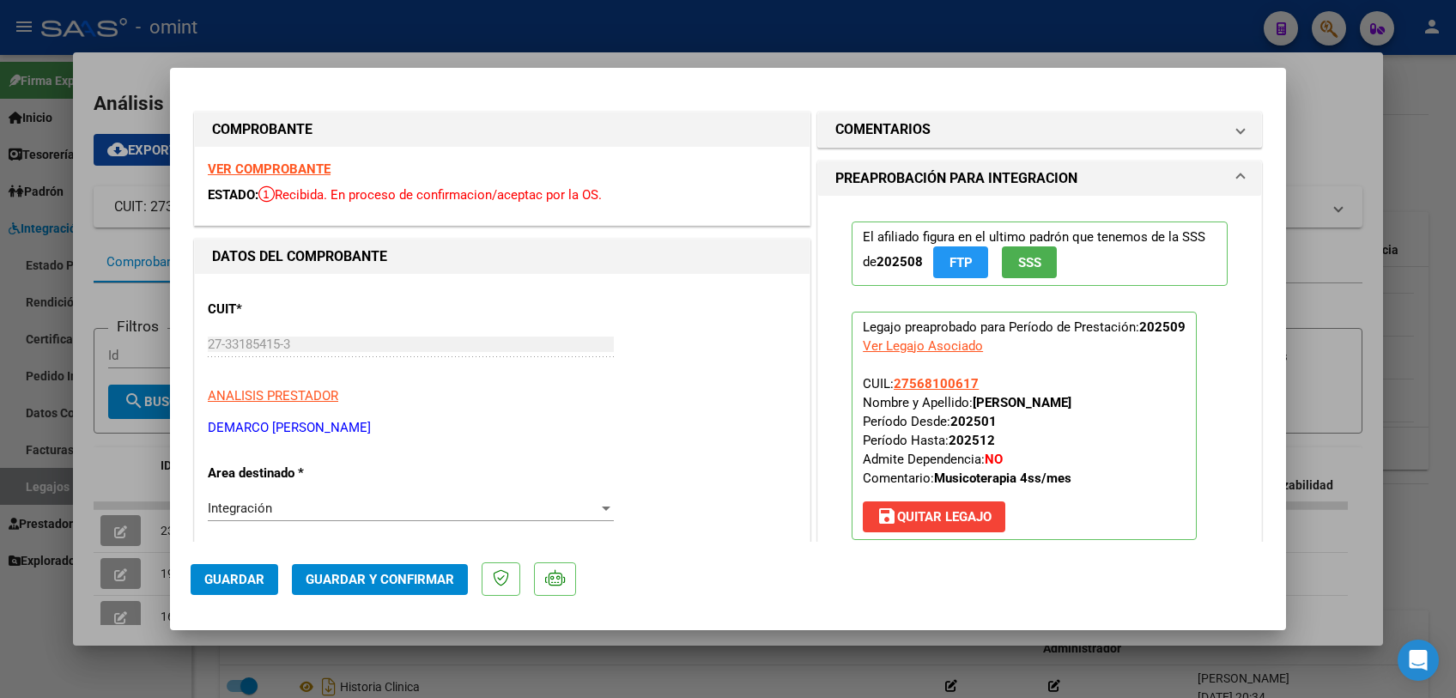
click at [287, 170] on strong "VER COMPROBANTE" at bounding box center [269, 168] width 123 height 15
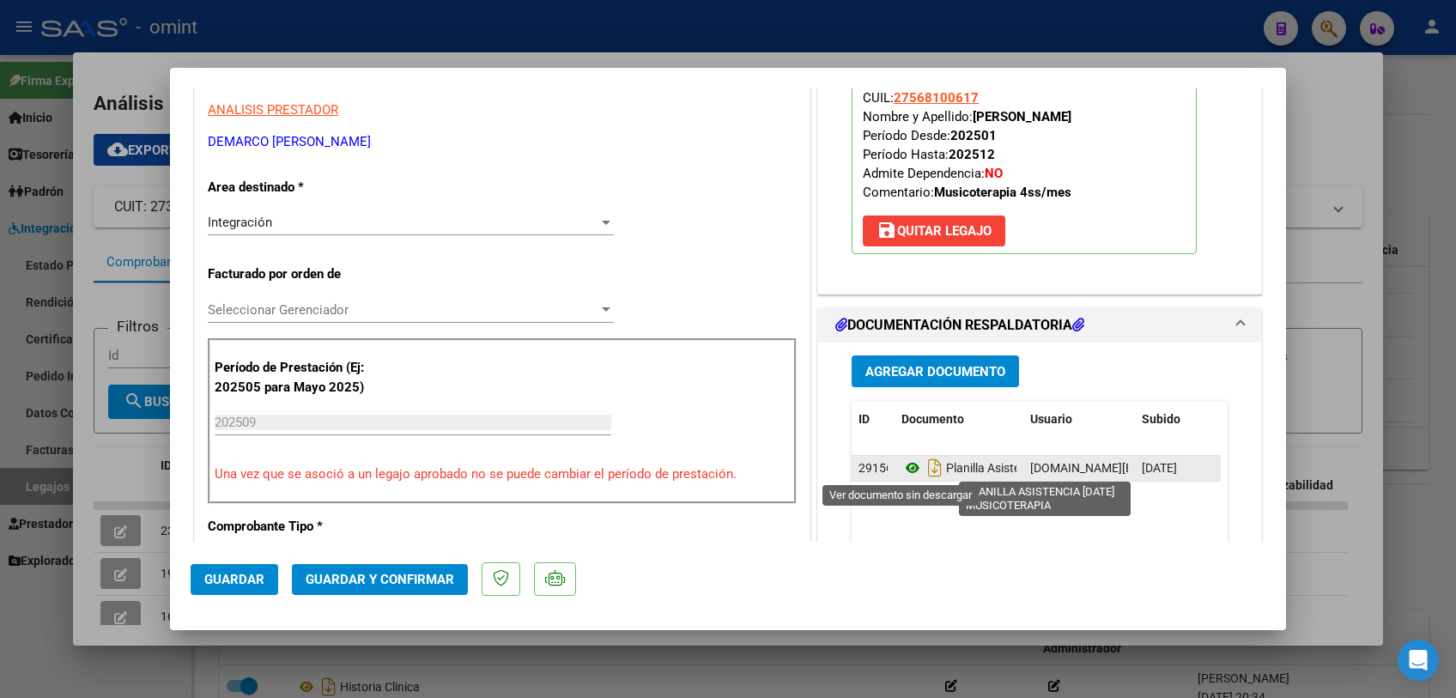
click at [902, 465] on icon at bounding box center [912, 468] width 22 height 21
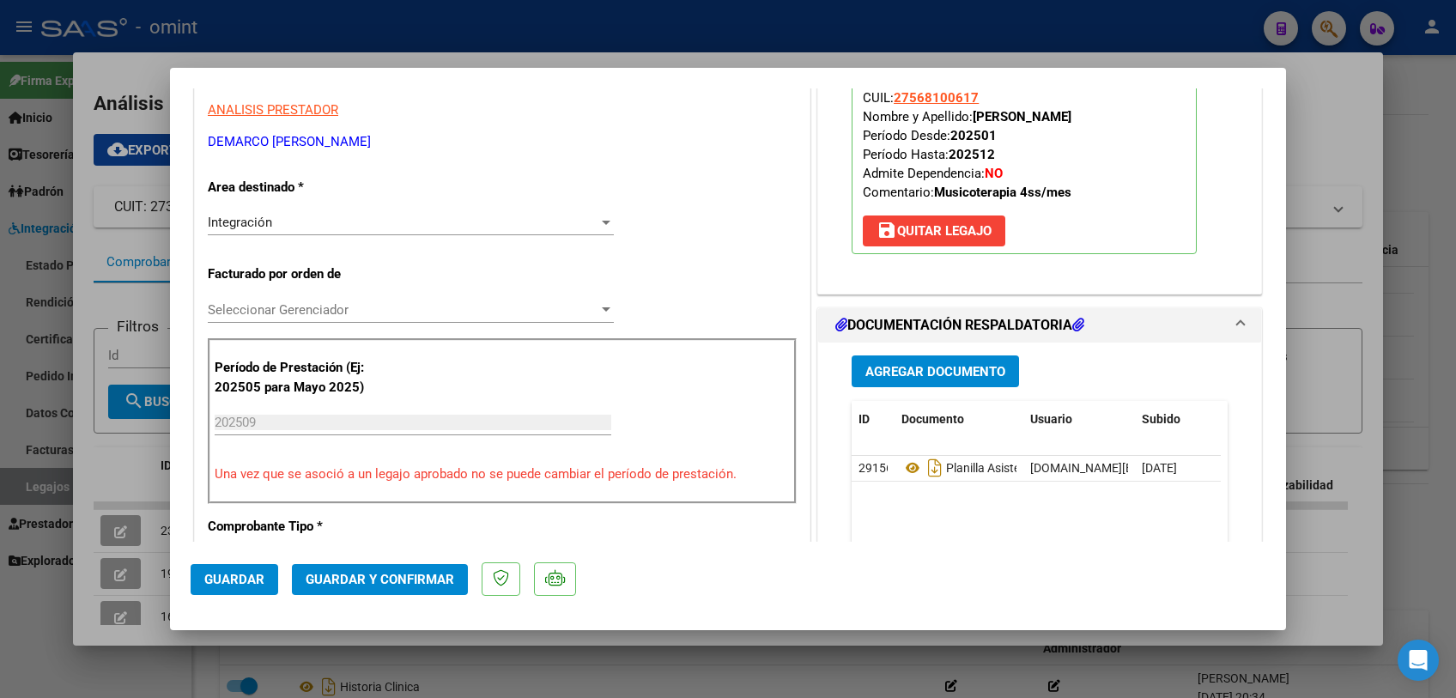
click at [350, 302] on span "Seleccionar Gerenciador" at bounding box center [403, 309] width 391 height 15
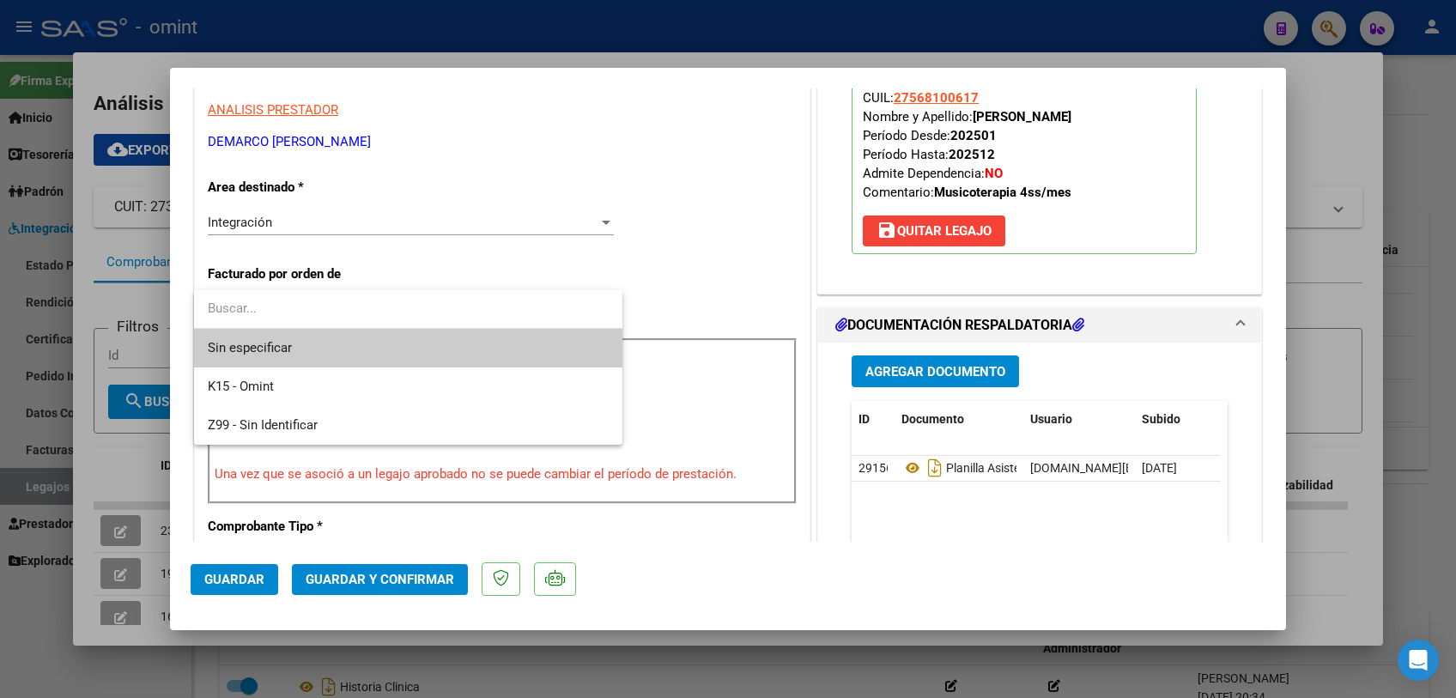
click at [345, 353] on span "Sin especificar" at bounding box center [408, 348] width 401 height 39
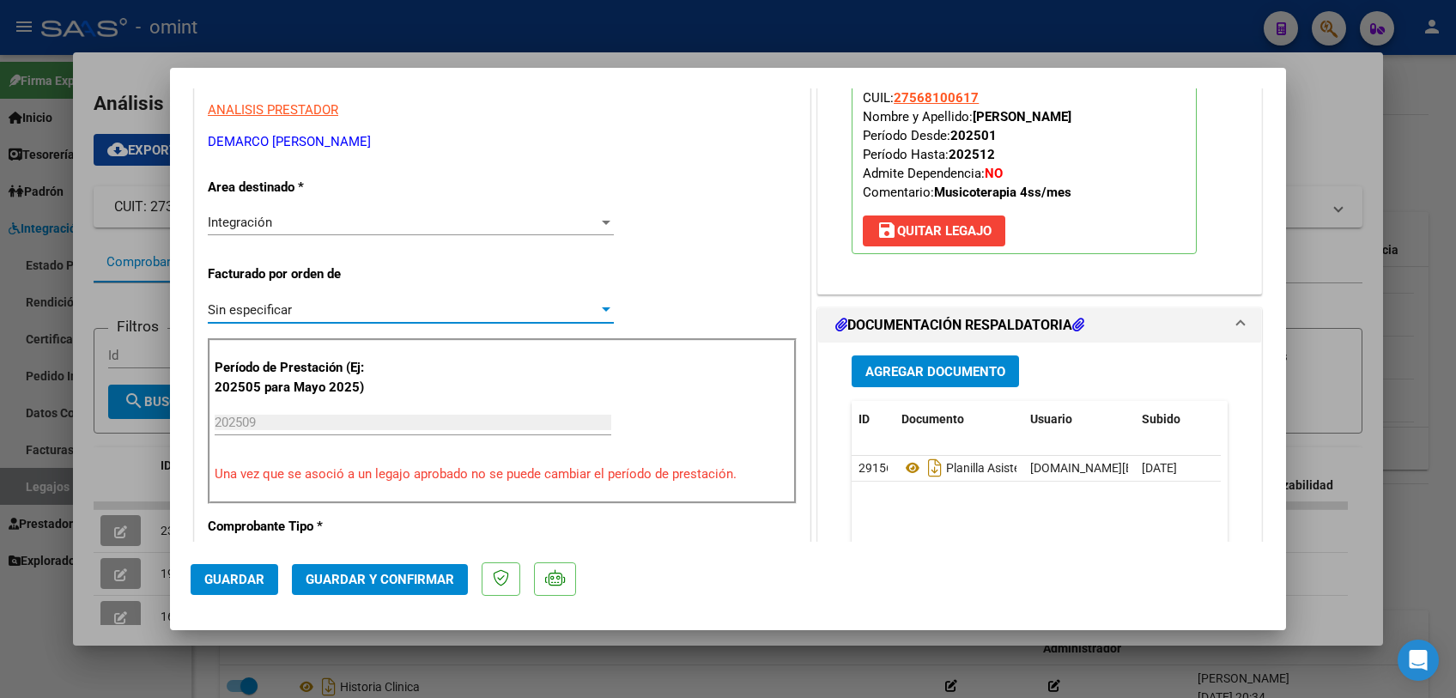
click at [359, 580] on span "Guardar y Confirmar" at bounding box center [380, 579] width 149 height 15
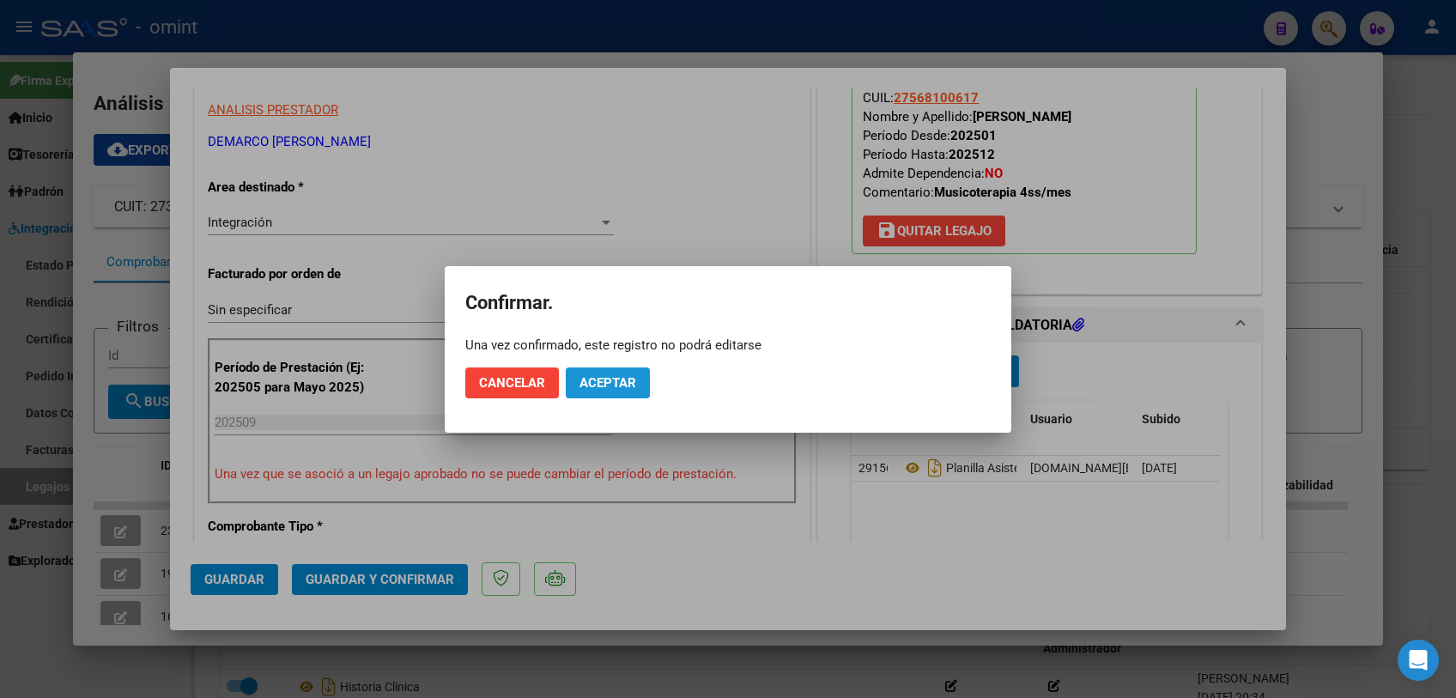
click at [622, 379] on span "Aceptar" at bounding box center [607, 382] width 57 height 15
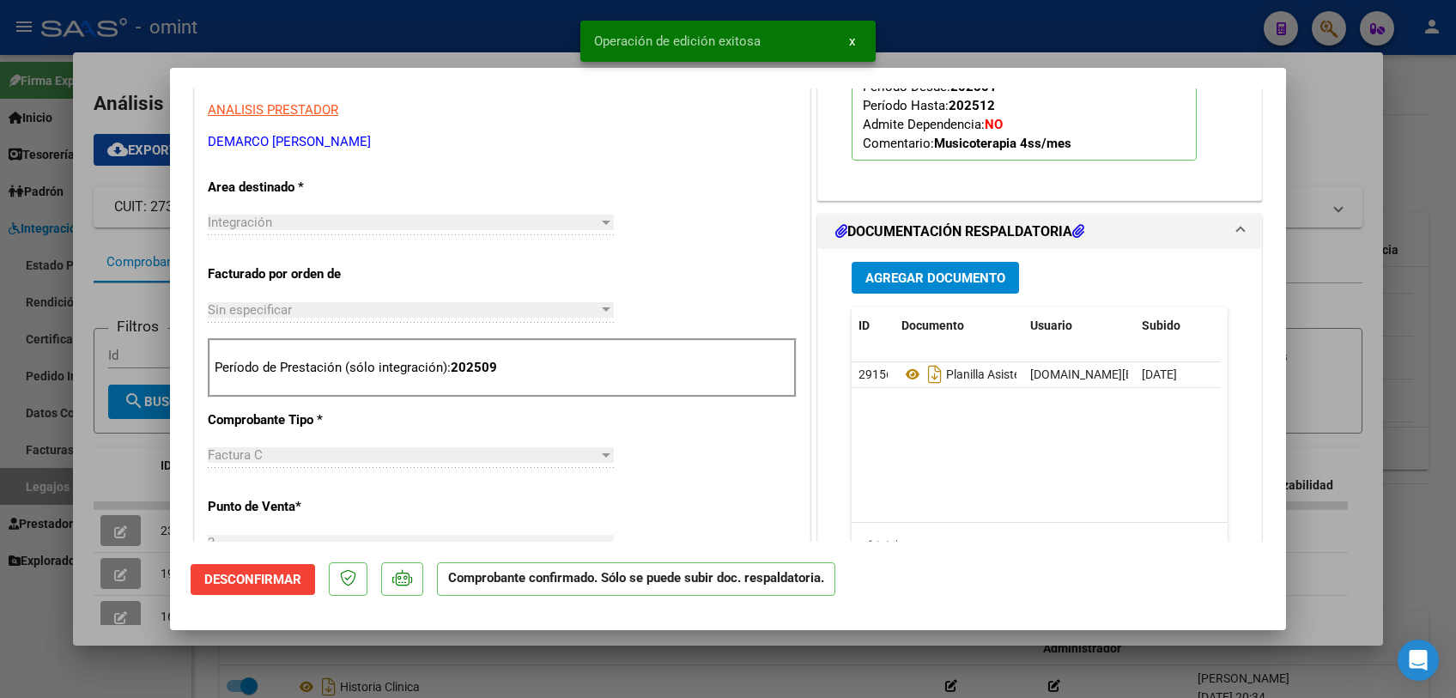
click at [587, 677] on div at bounding box center [728, 349] width 1456 height 698
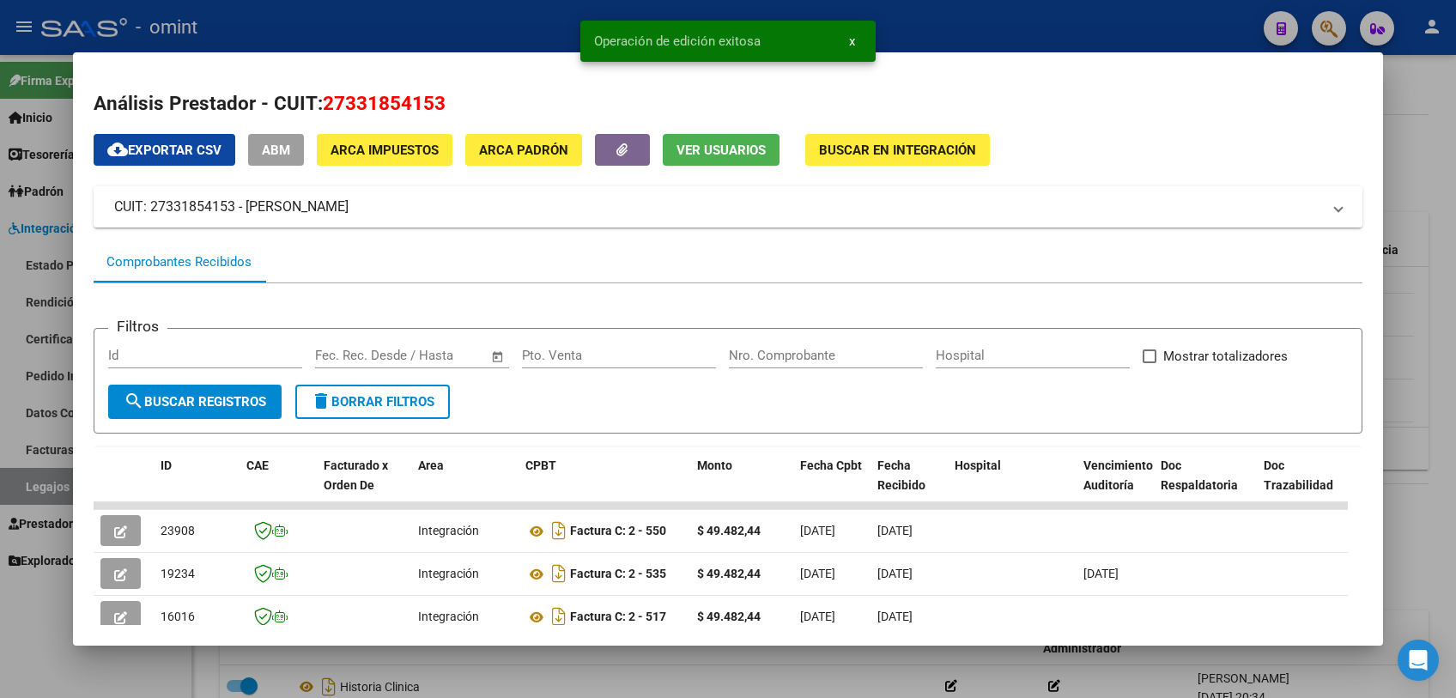
click at [587, 677] on div at bounding box center [728, 349] width 1456 height 698
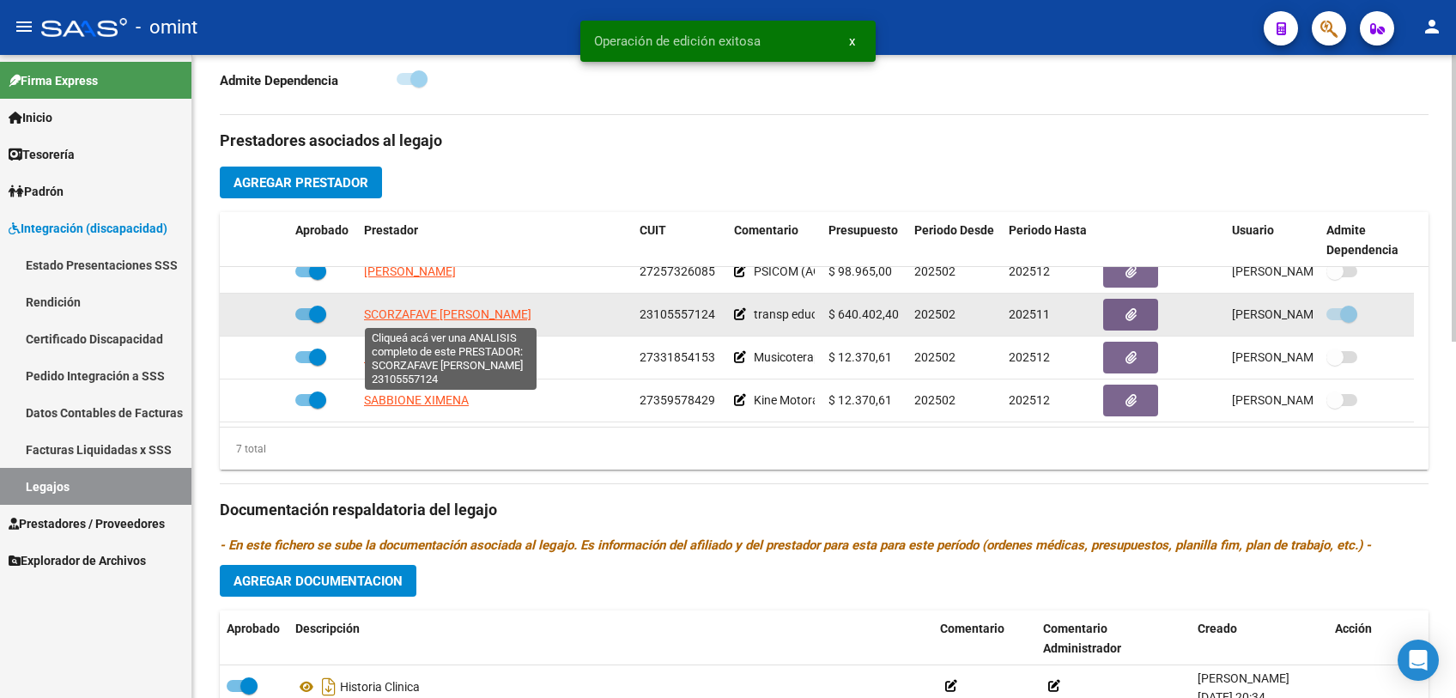
click at [459, 319] on span "SCORZAFAVE [PERSON_NAME]" at bounding box center [447, 314] width 167 height 14
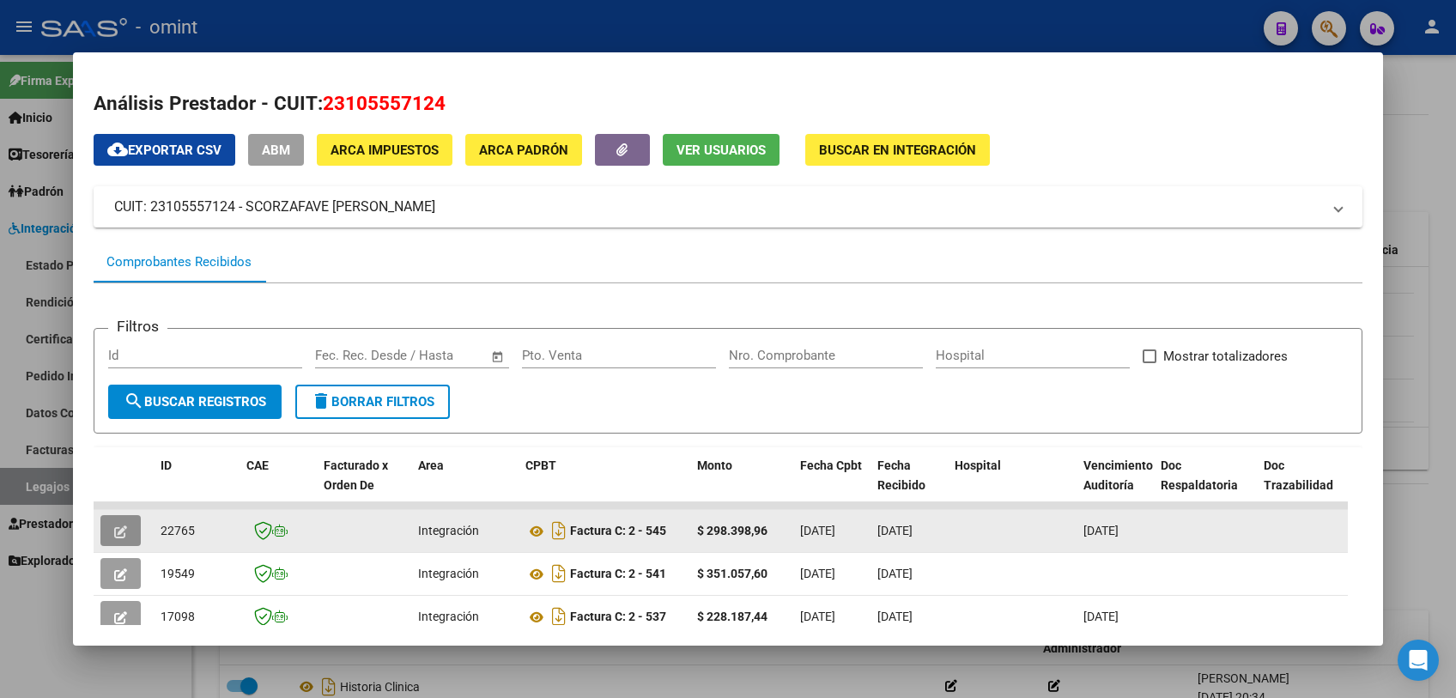
click at [121, 530] on icon "button" at bounding box center [120, 531] width 13 height 13
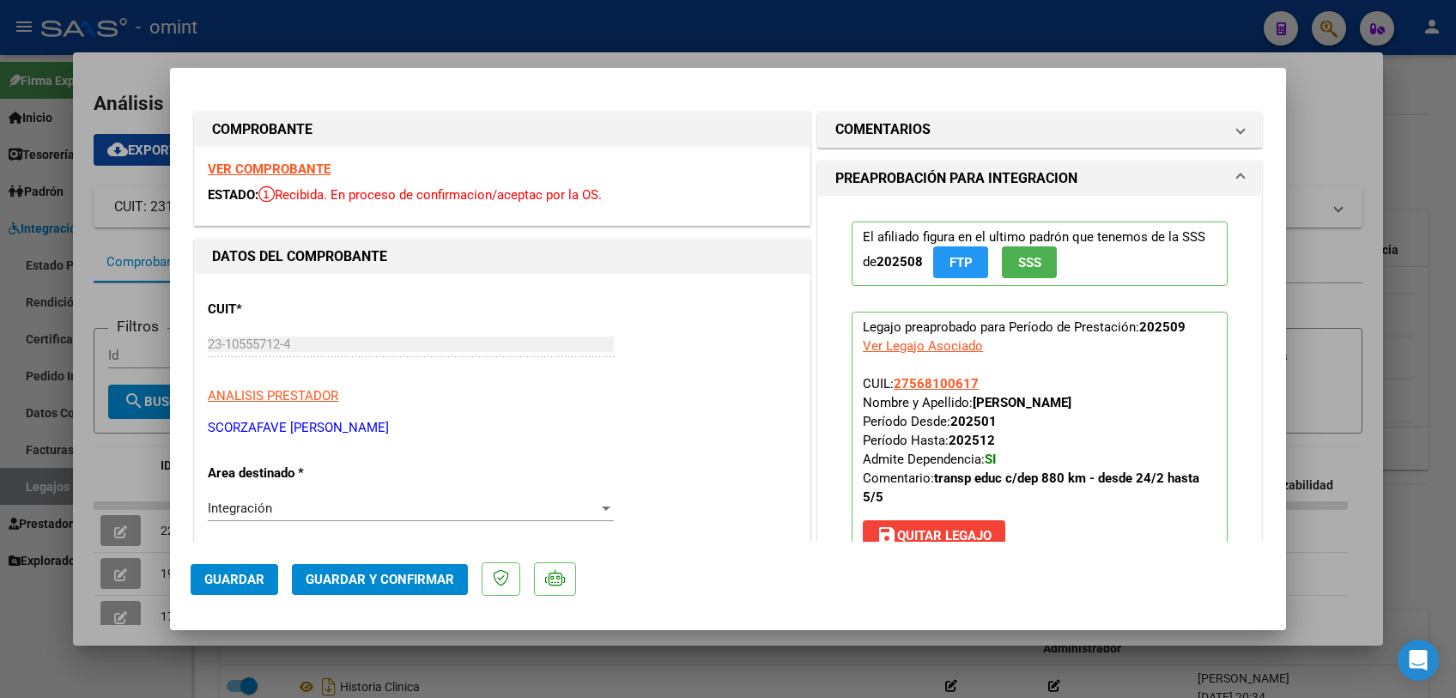
click at [264, 169] on strong "VER COMPROBANTE" at bounding box center [269, 168] width 123 height 15
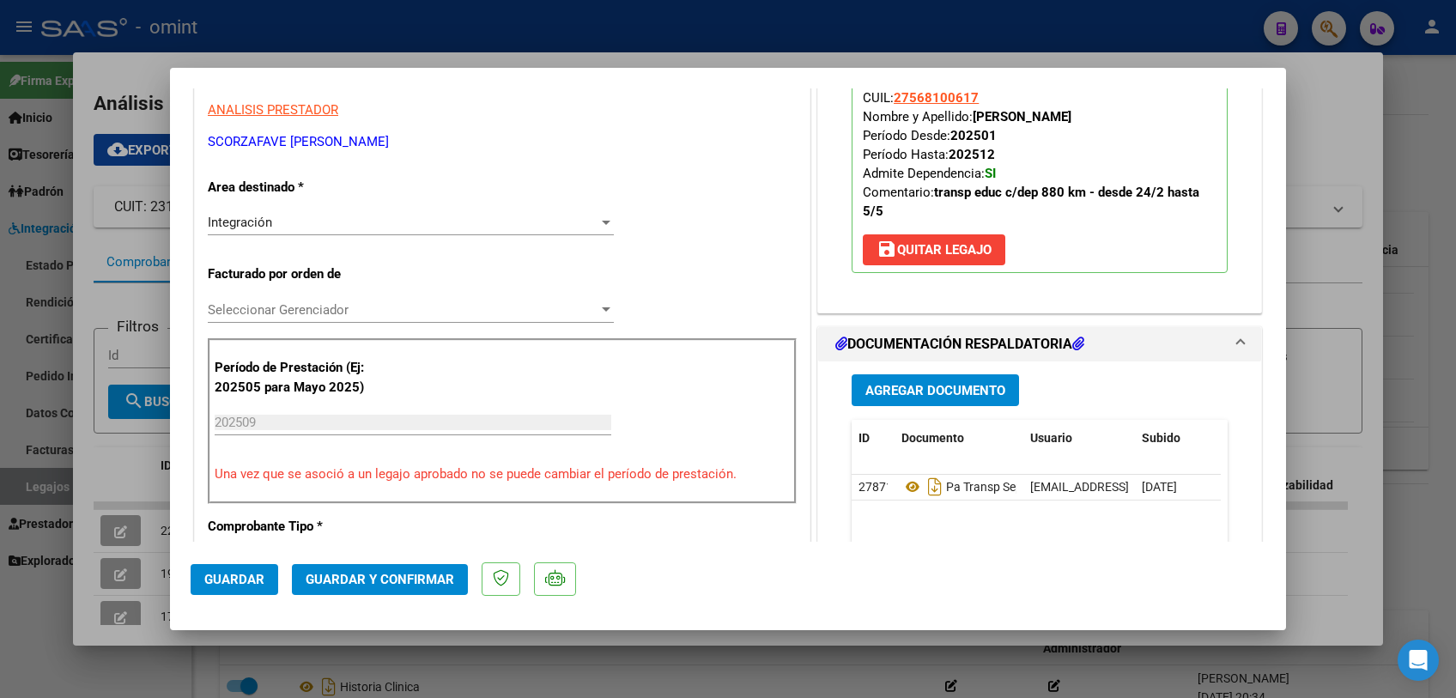
scroll to position [381, 0]
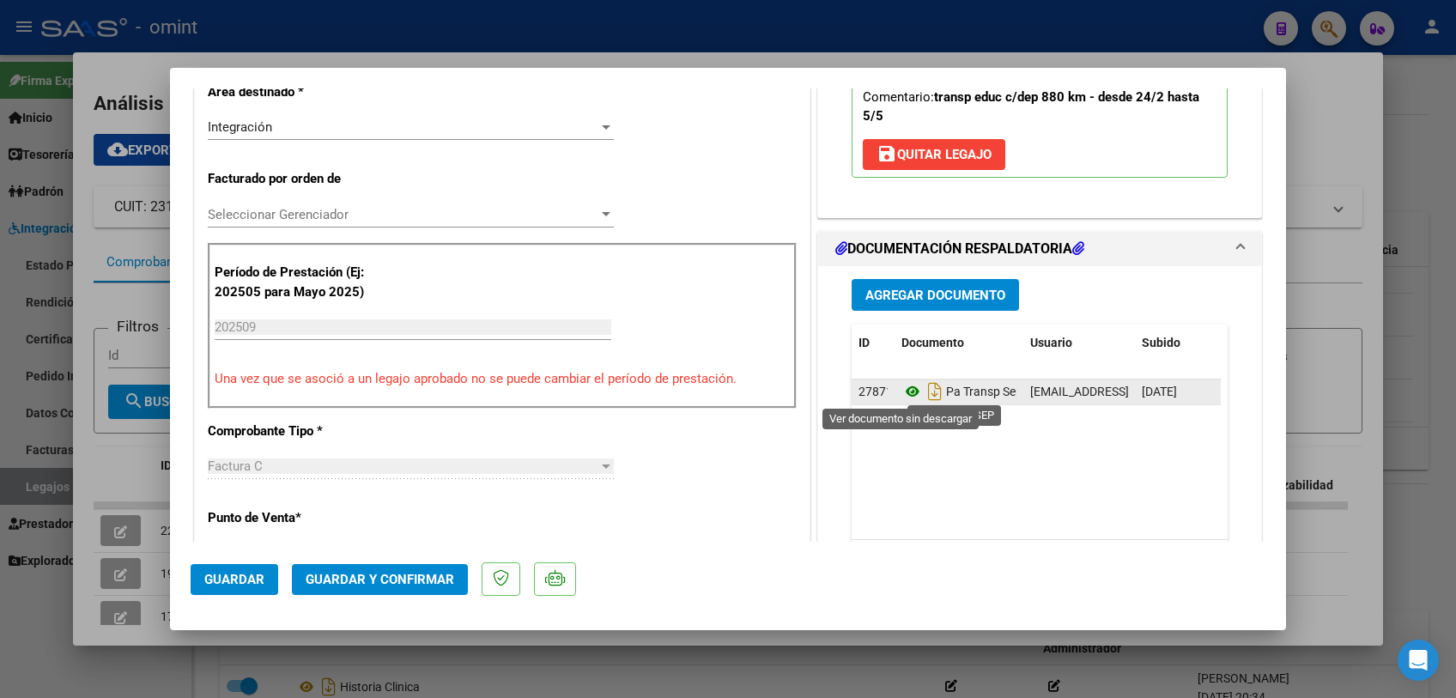
click at [905, 389] on icon at bounding box center [912, 391] width 22 height 21
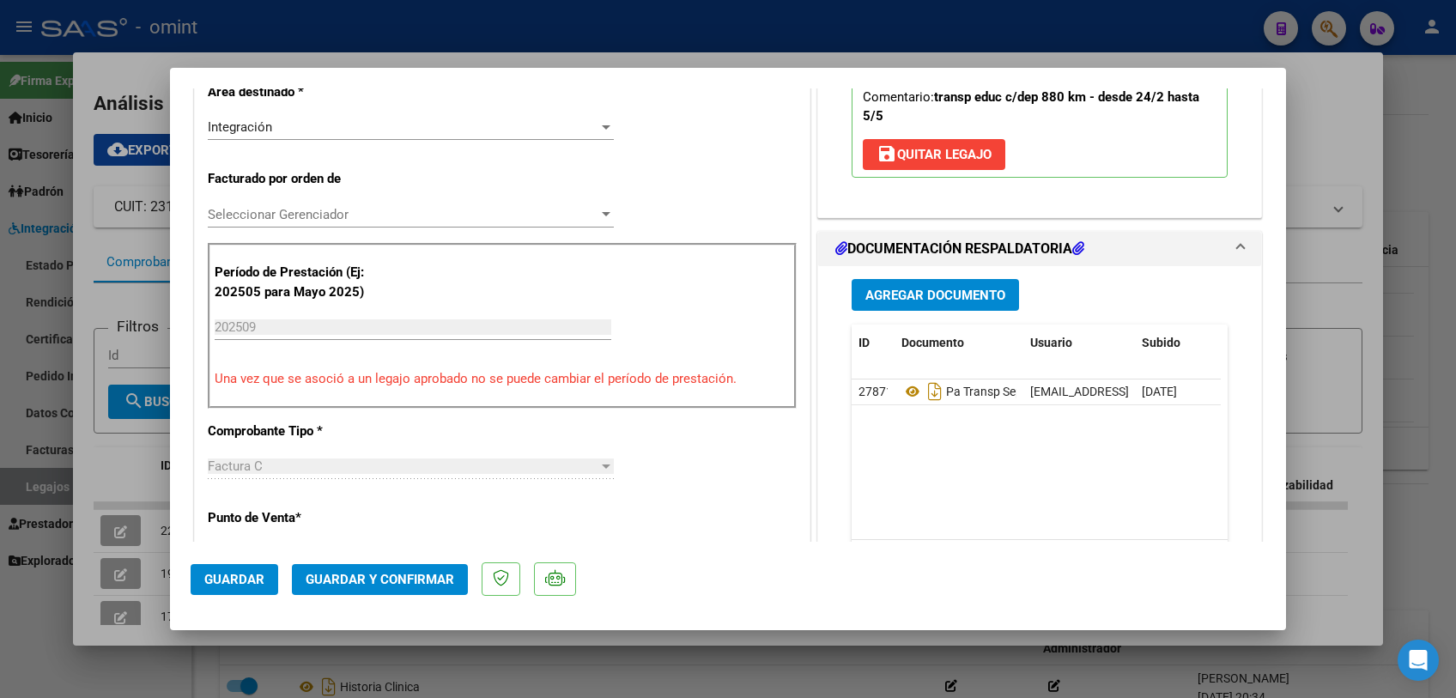
click at [361, 202] on div "Seleccionar Gerenciador Seleccionar Gerenciador" at bounding box center [411, 215] width 406 height 26
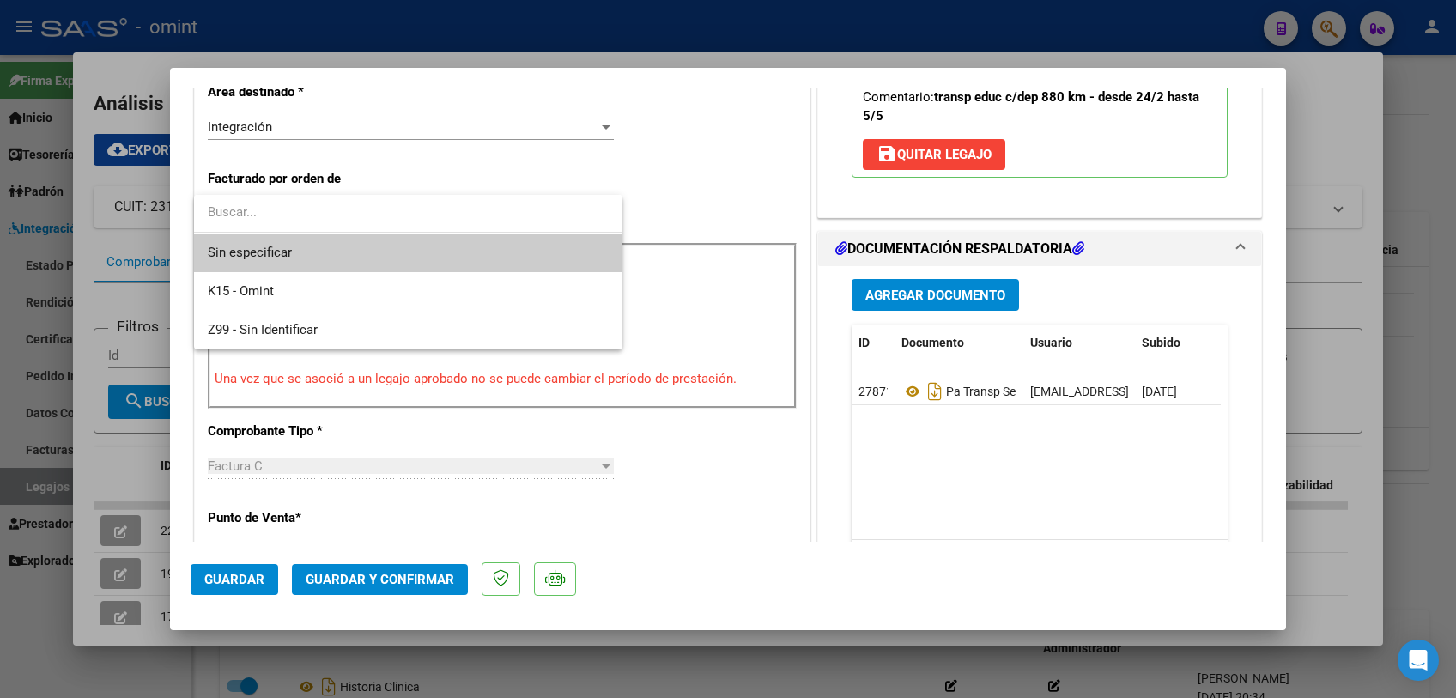
click at [343, 247] on span "Sin especificar" at bounding box center [408, 253] width 401 height 39
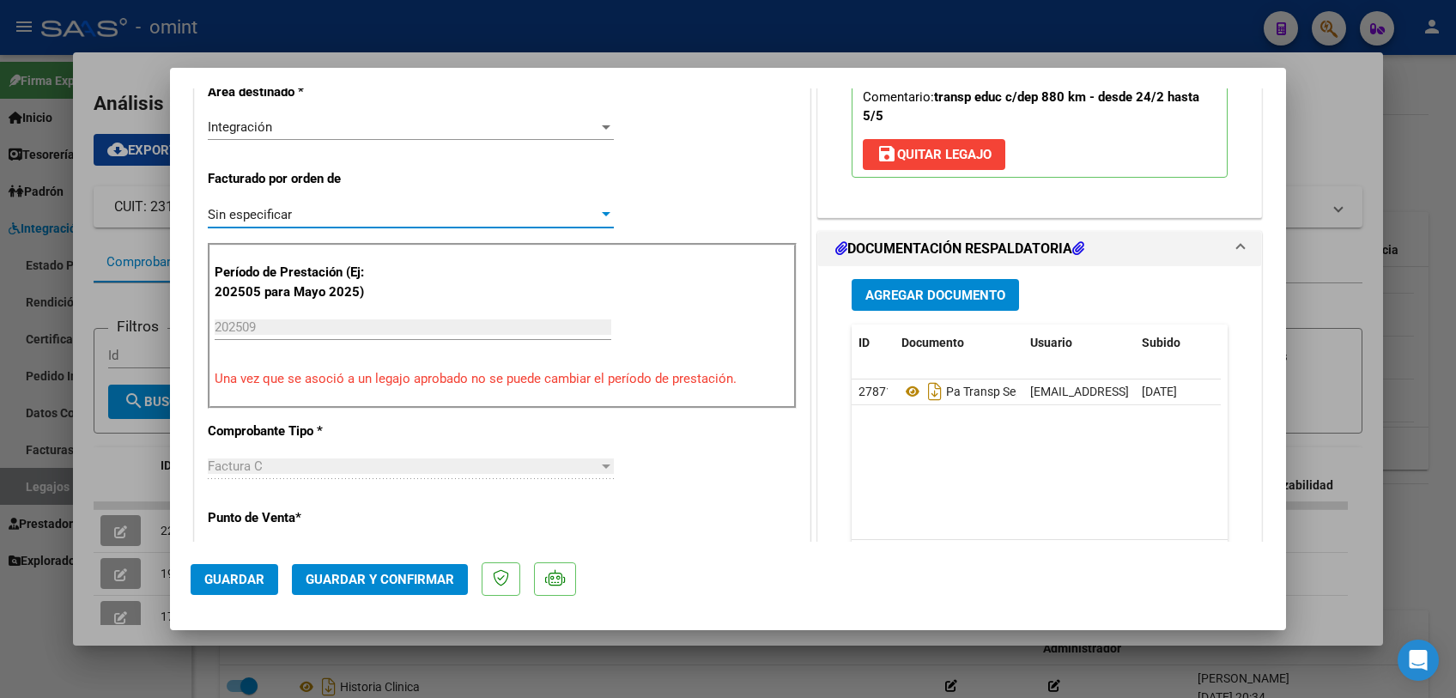
click at [363, 582] on span "Guardar y Confirmar" at bounding box center [380, 579] width 149 height 15
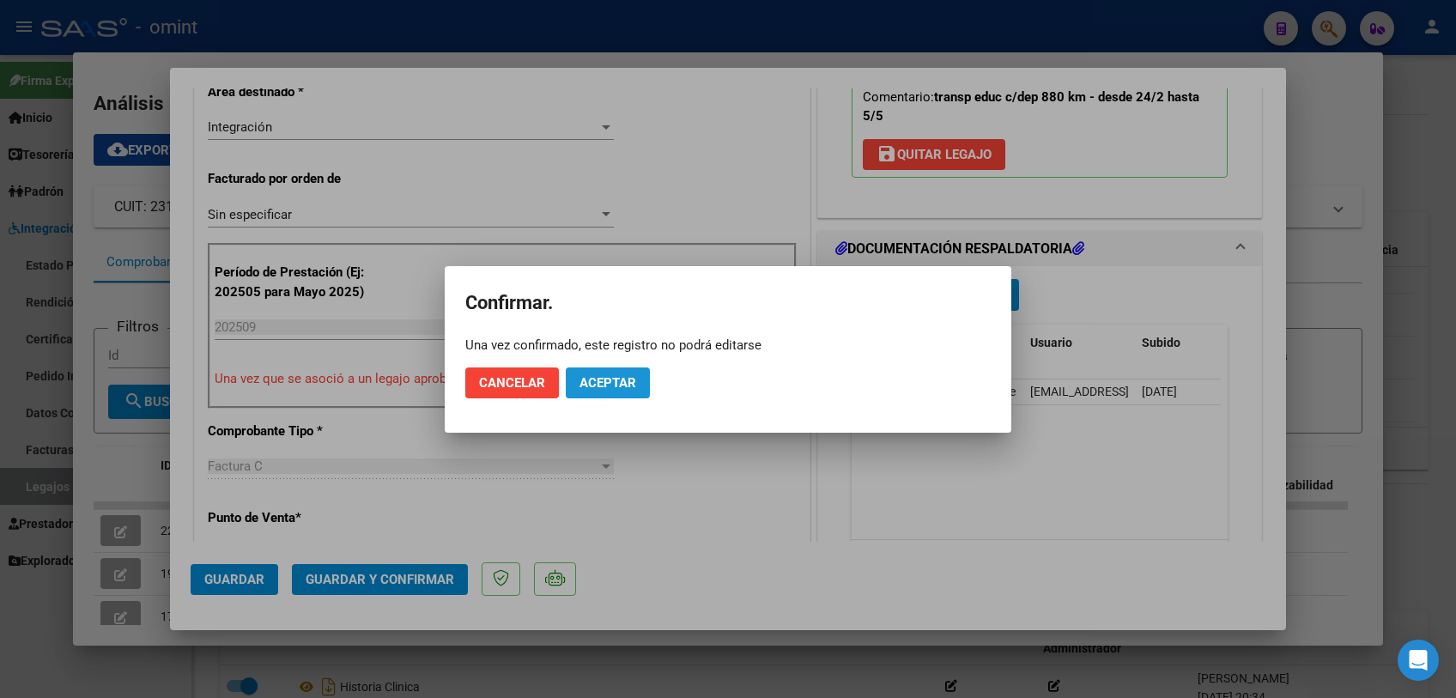
click at [614, 392] on button "Aceptar" at bounding box center [608, 382] width 84 height 31
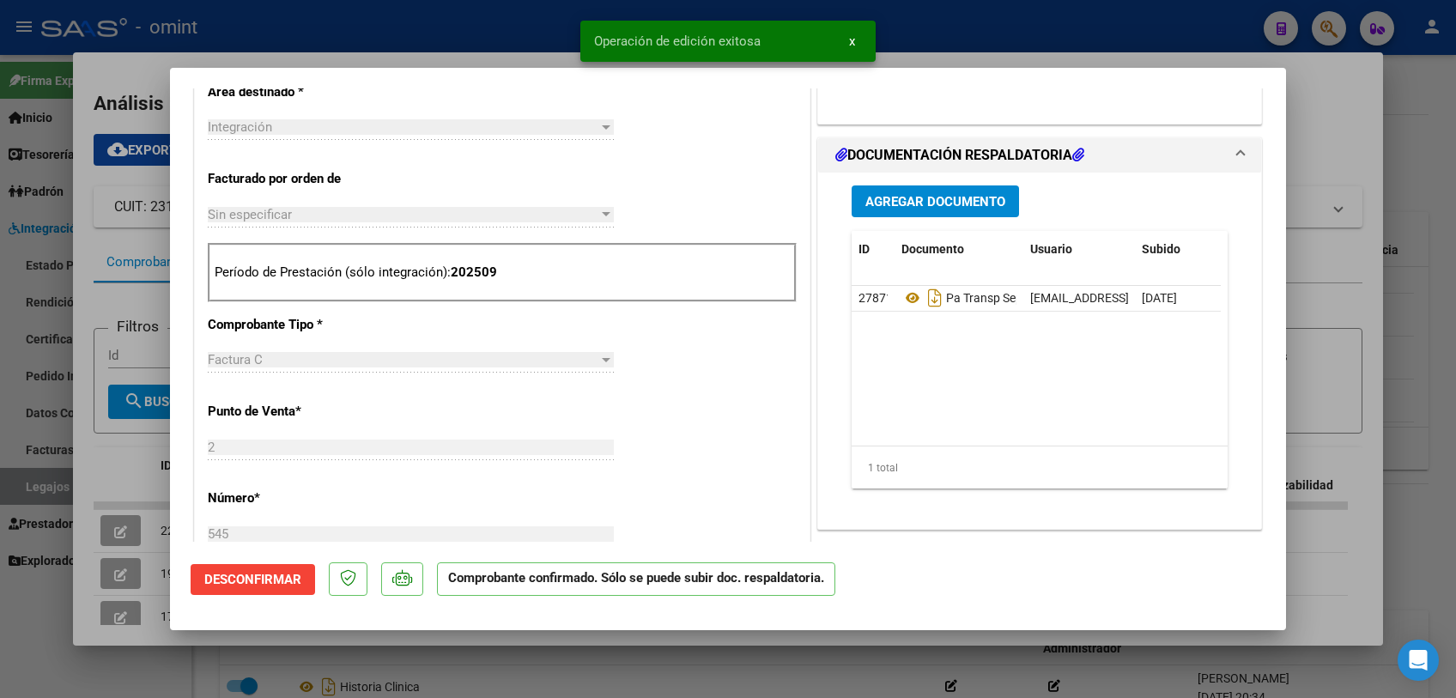
click at [665, 653] on div at bounding box center [728, 349] width 1456 height 698
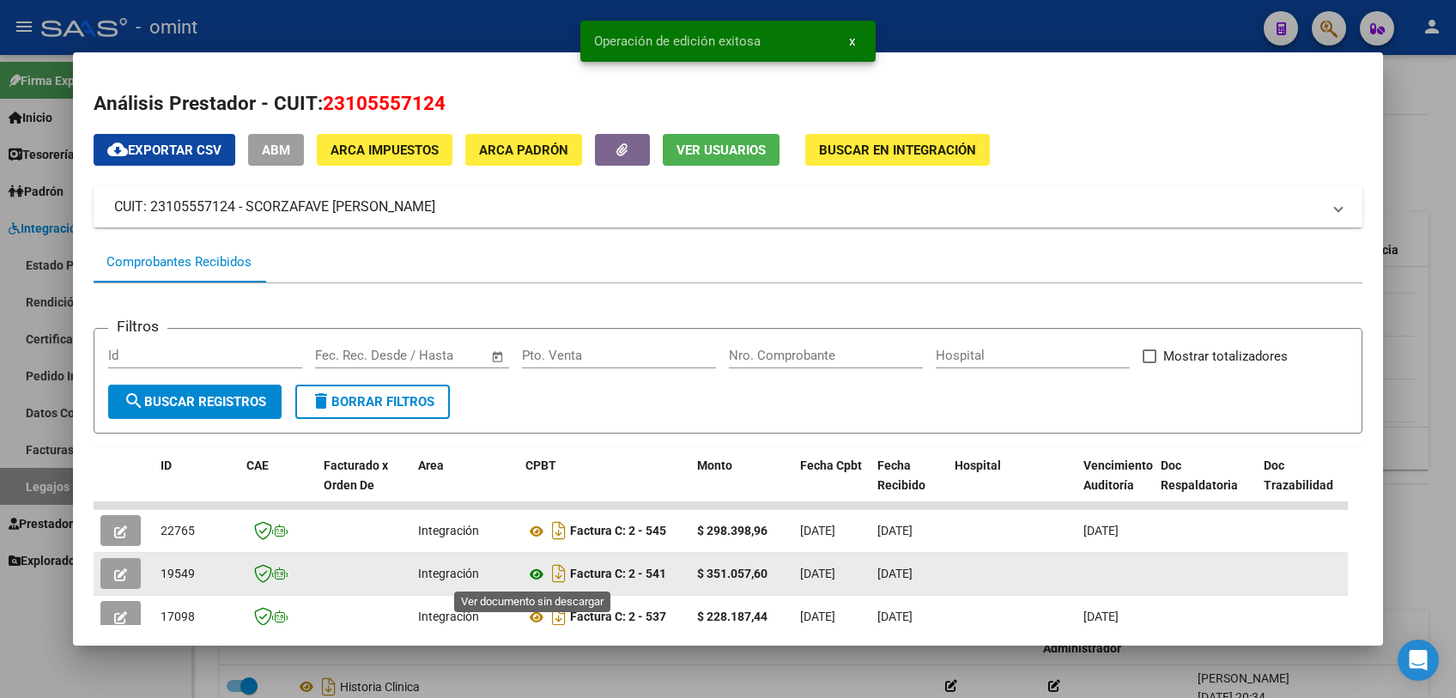
click at [533, 572] on icon at bounding box center [536, 574] width 22 height 21
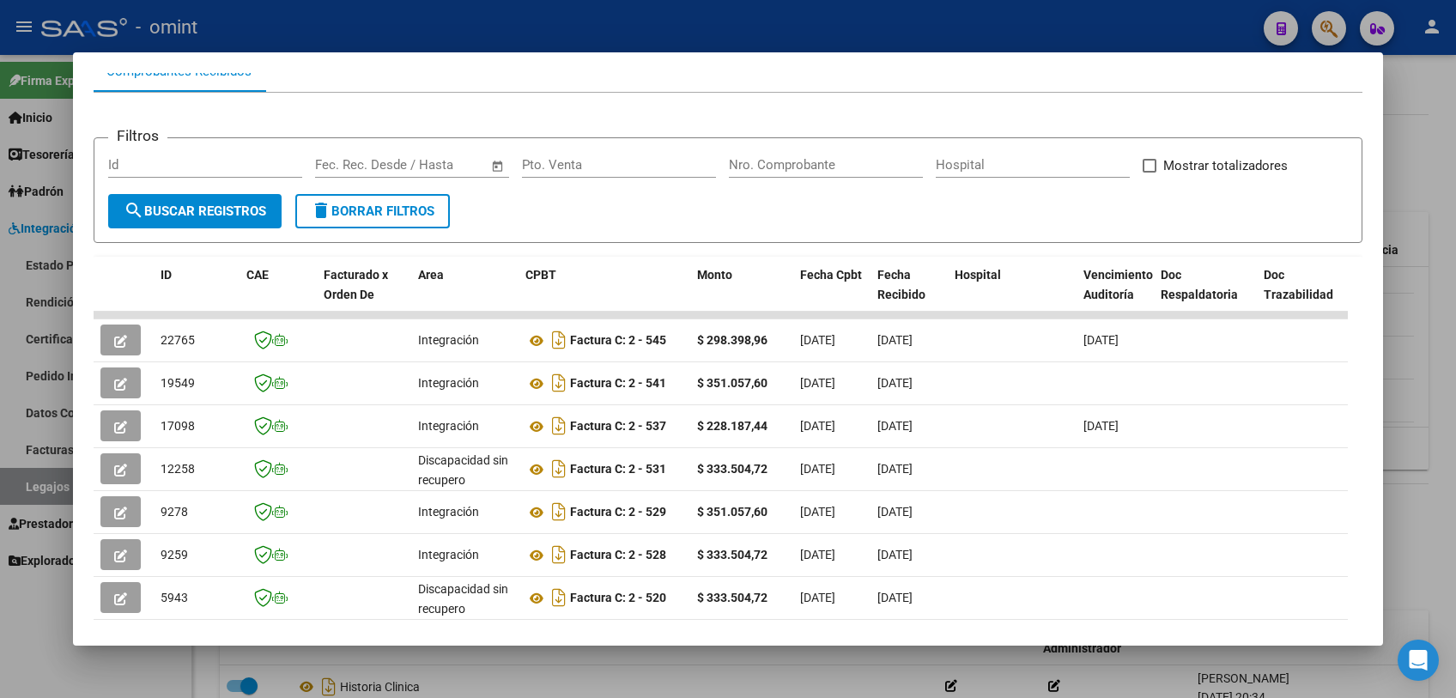
scroll to position [367, 0]
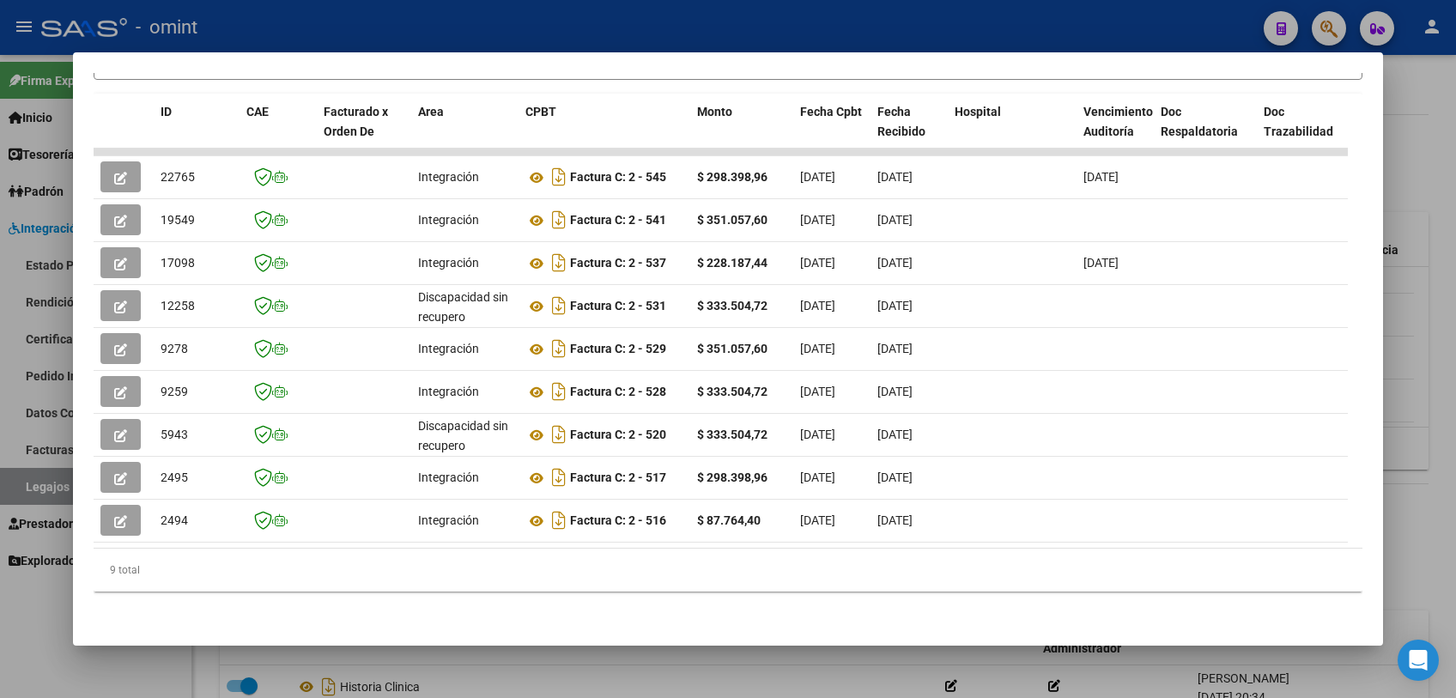
click at [581, 664] on div at bounding box center [728, 349] width 1456 height 698
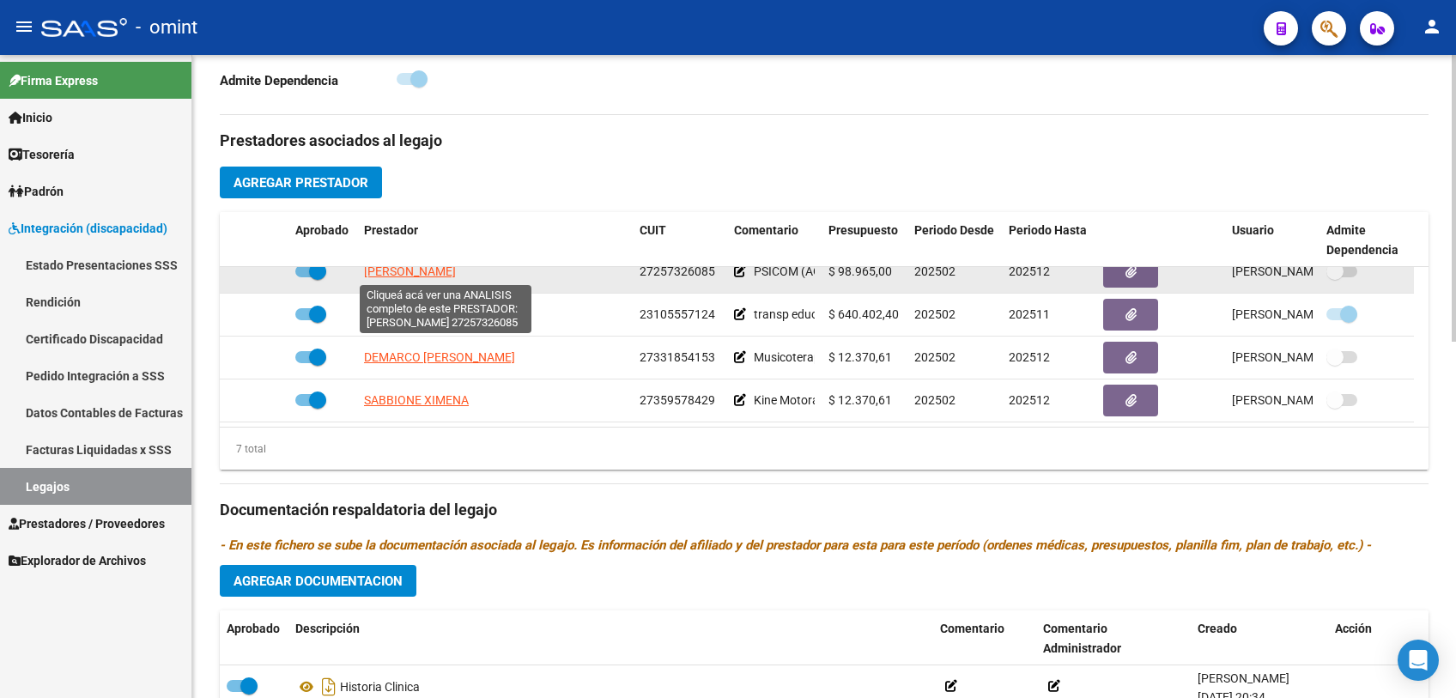
click at [456, 270] on span "[PERSON_NAME]" at bounding box center [410, 271] width 92 height 14
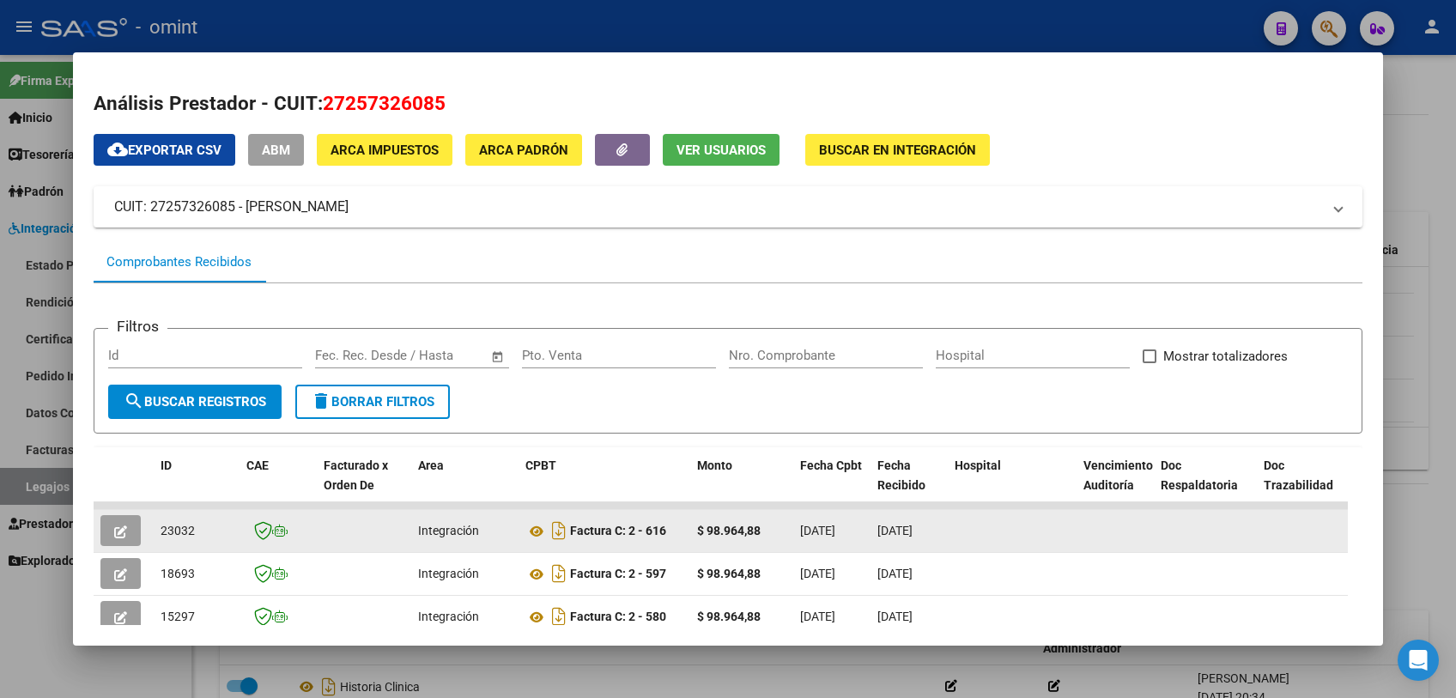
click at [130, 532] on button "button" at bounding box center [120, 530] width 40 height 31
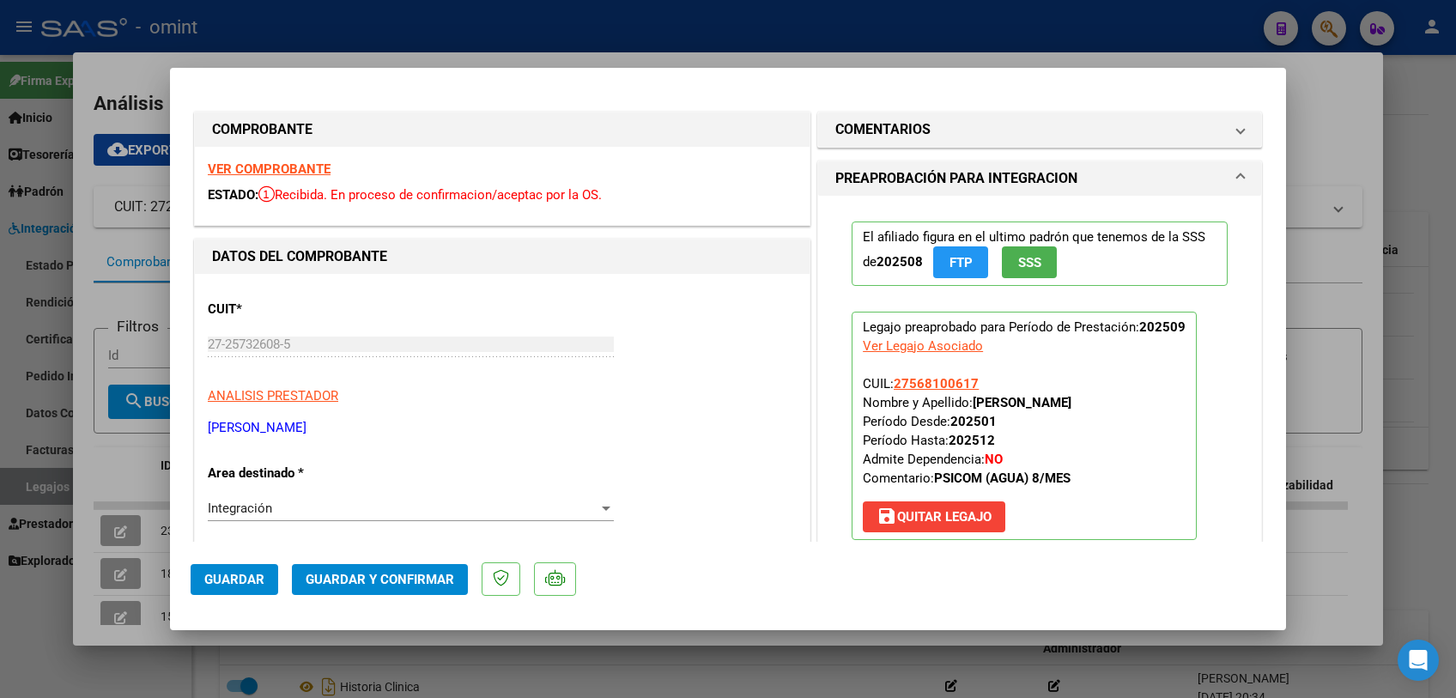
click at [319, 170] on strong "VER COMPROBANTE" at bounding box center [269, 168] width 123 height 15
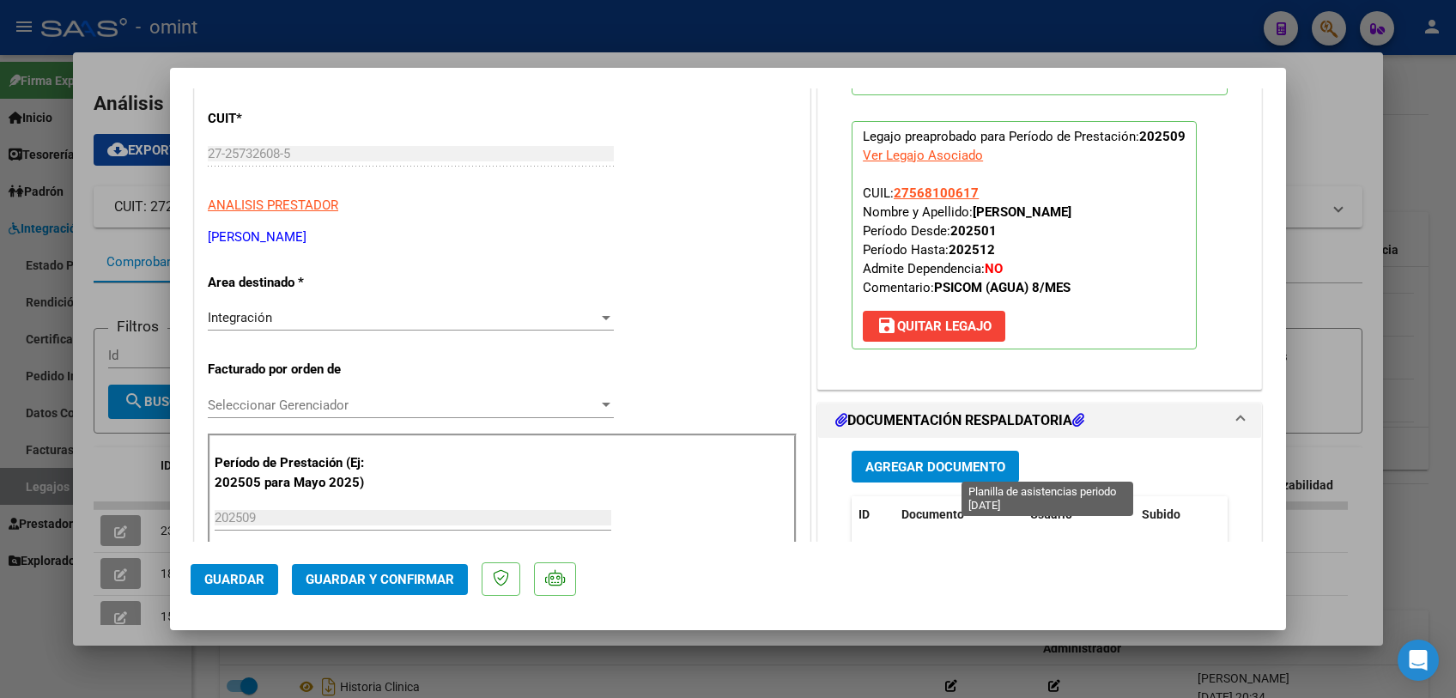
scroll to position [381, 0]
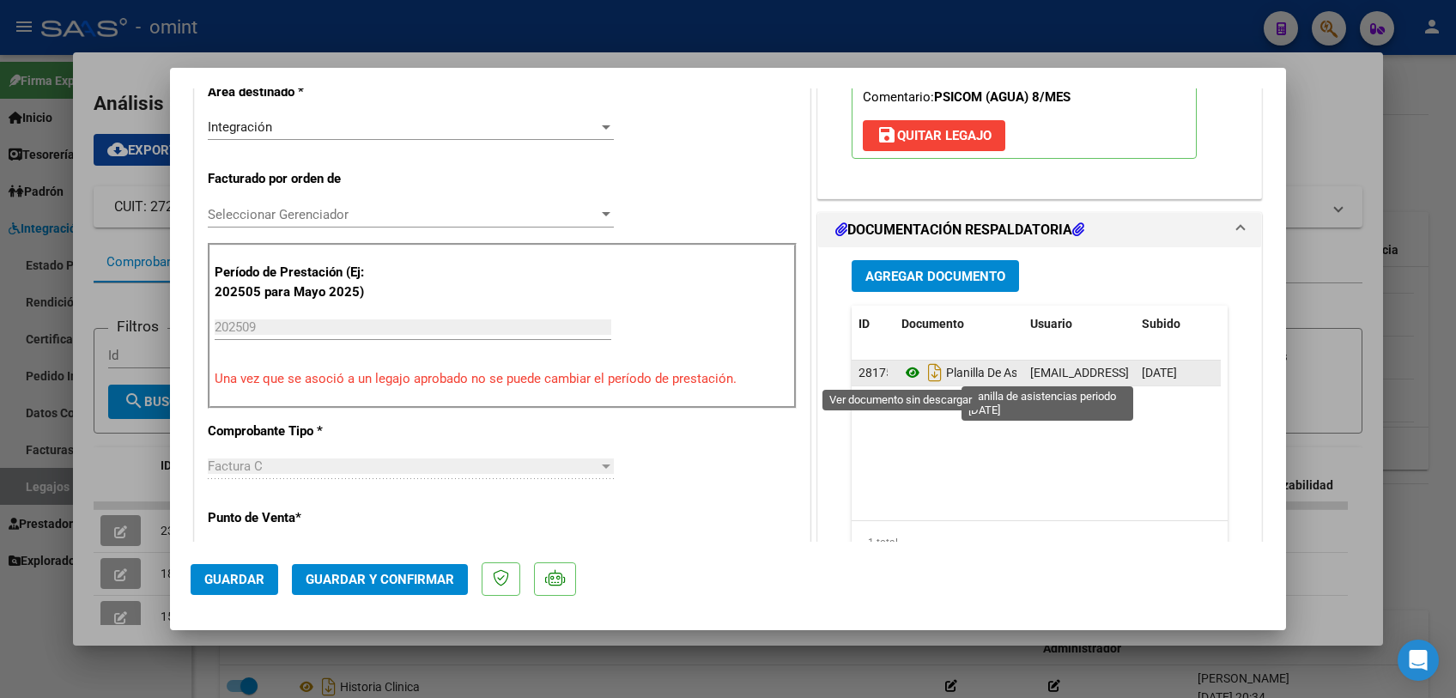
click at [901, 368] on icon at bounding box center [912, 372] width 22 height 21
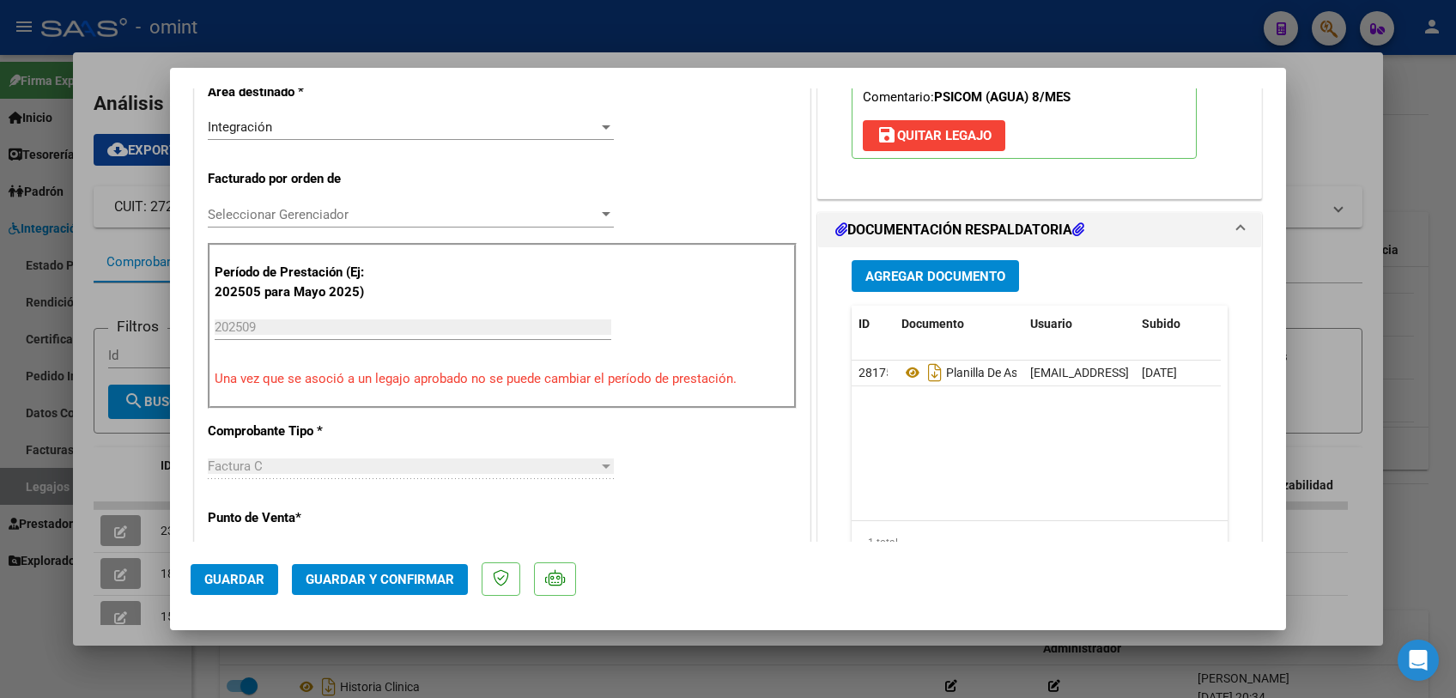
click at [325, 209] on span "Seleccionar Gerenciador" at bounding box center [403, 214] width 391 height 15
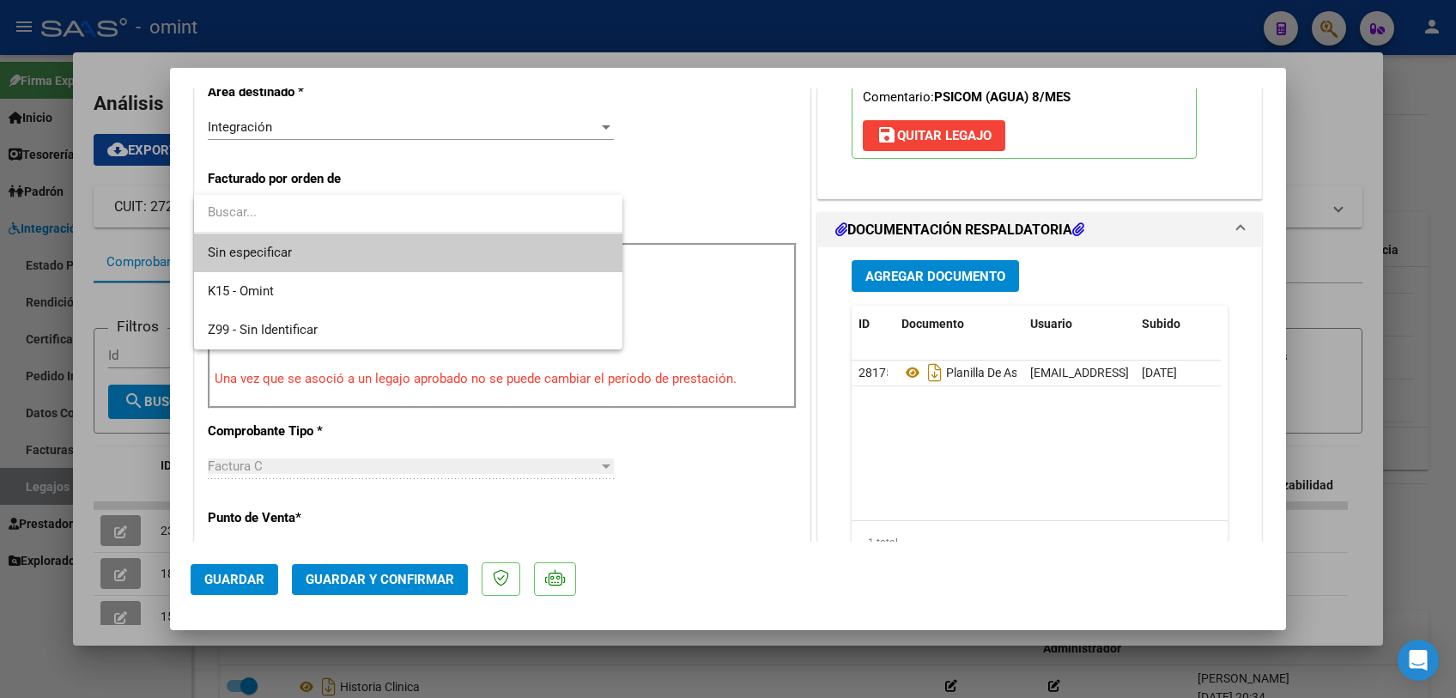
click at [312, 243] on span "Sin especificar" at bounding box center [408, 253] width 401 height 39
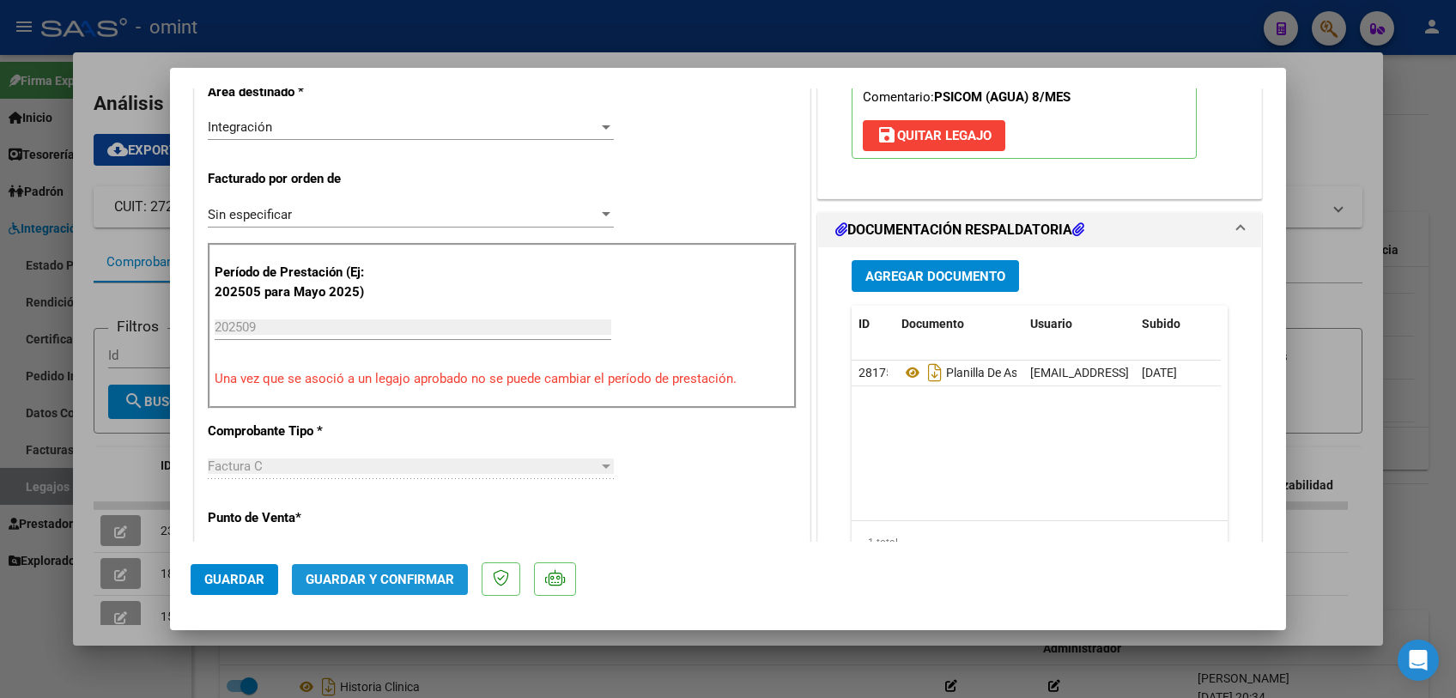
click at [387, 582] on span "Guardar y Confirmar" at bounding box center [380, 579] width 149 height 15
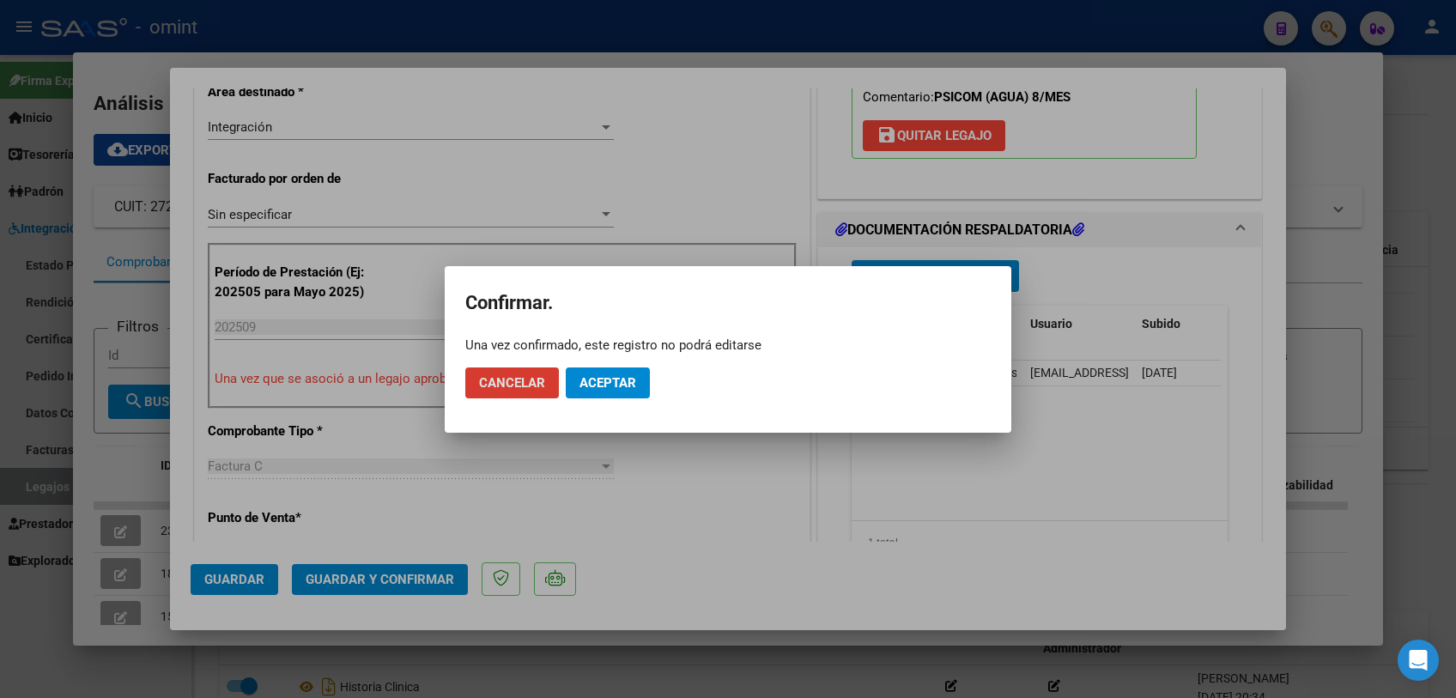
click at [604, 385] on span "Aceptar" at bounding box center [607, 382] width 57 height 15
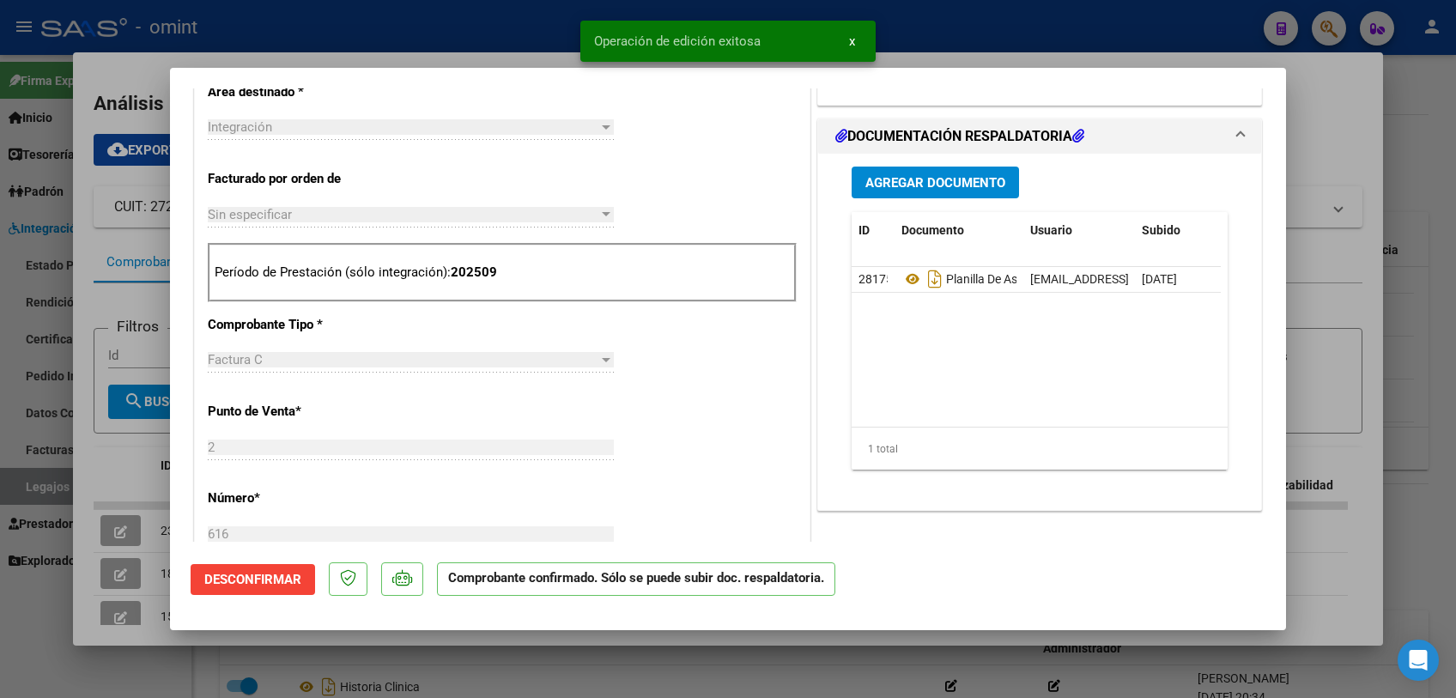
click at [652, 659] on div at bounding box center [728, 349] width 1456 height 698
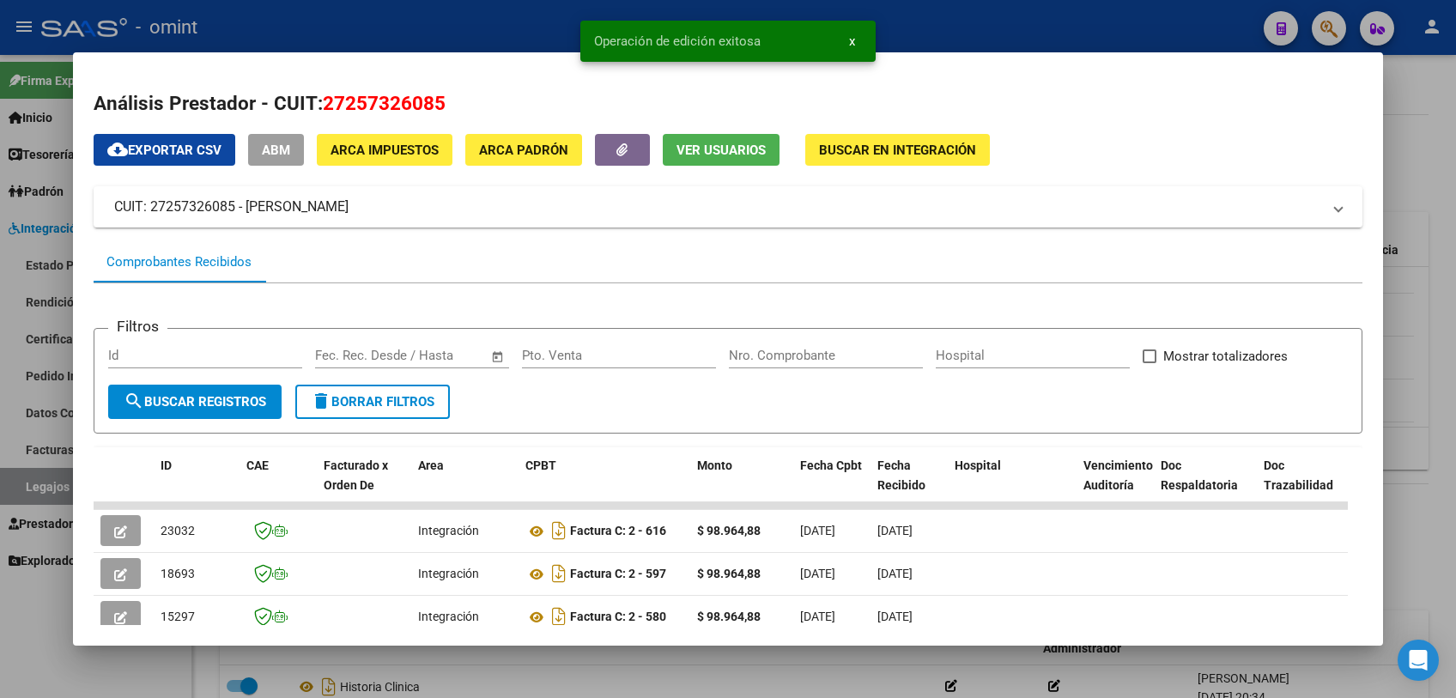
click at [652, 659] on div at bounding box center [728, 349] width 1456 height 698
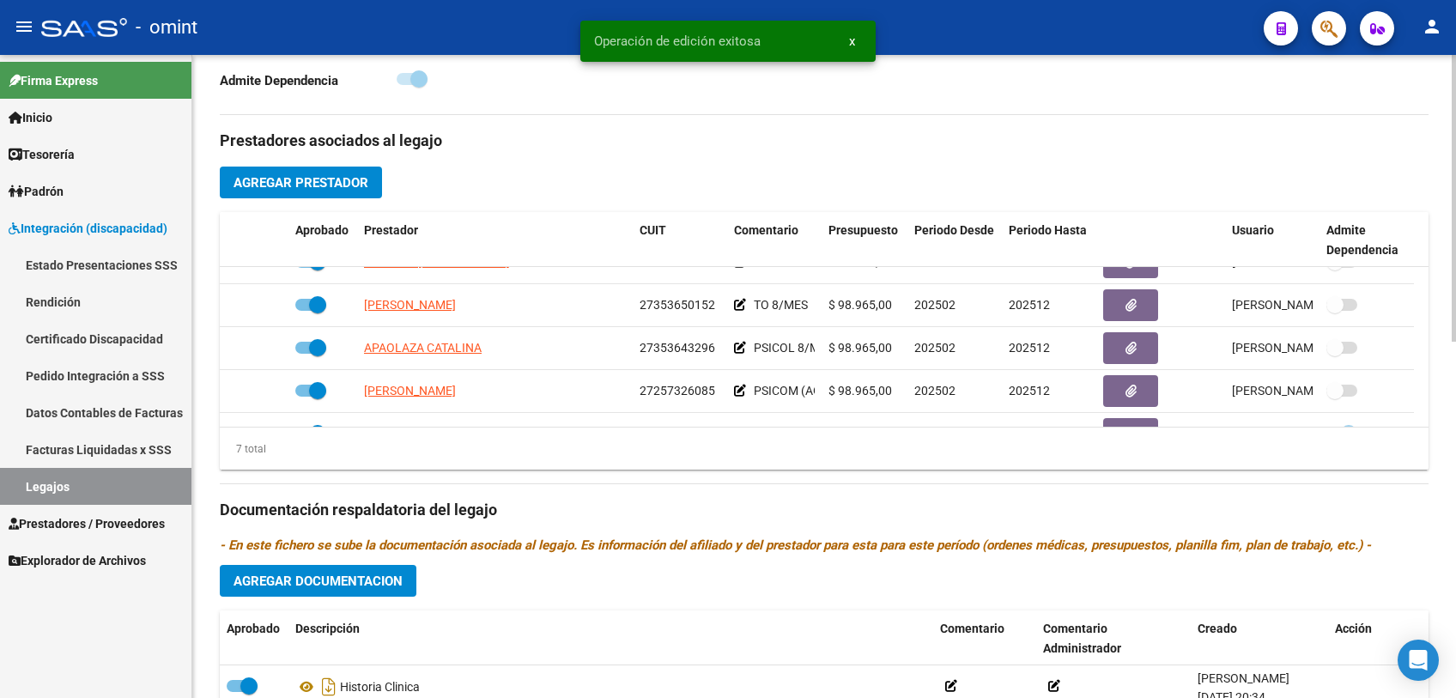
scroll to position [0, 0]
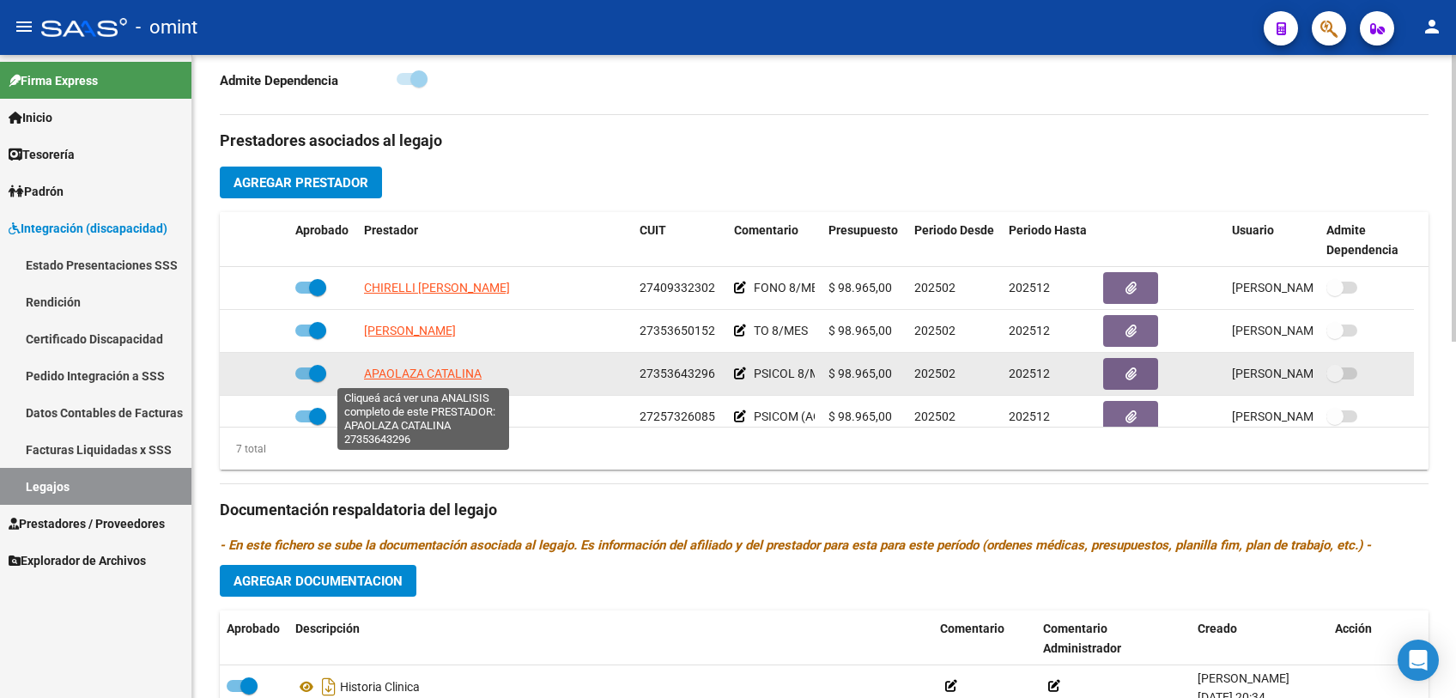
click at [412, 370] on span "APAOLAZA CATALINA" at bounding box center [423, 374] width 118 height 14
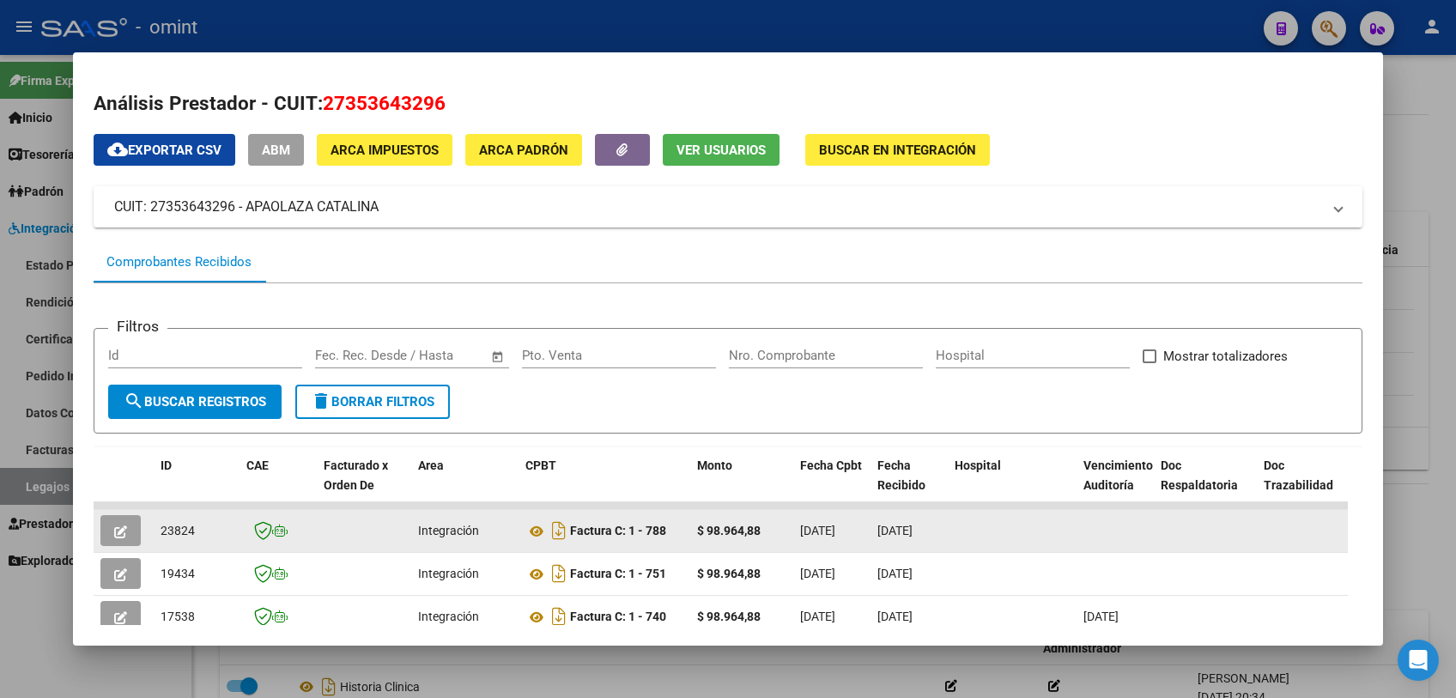
click at [112, 528] on button "button" at bounding box center [120, 530] width 40 height 31
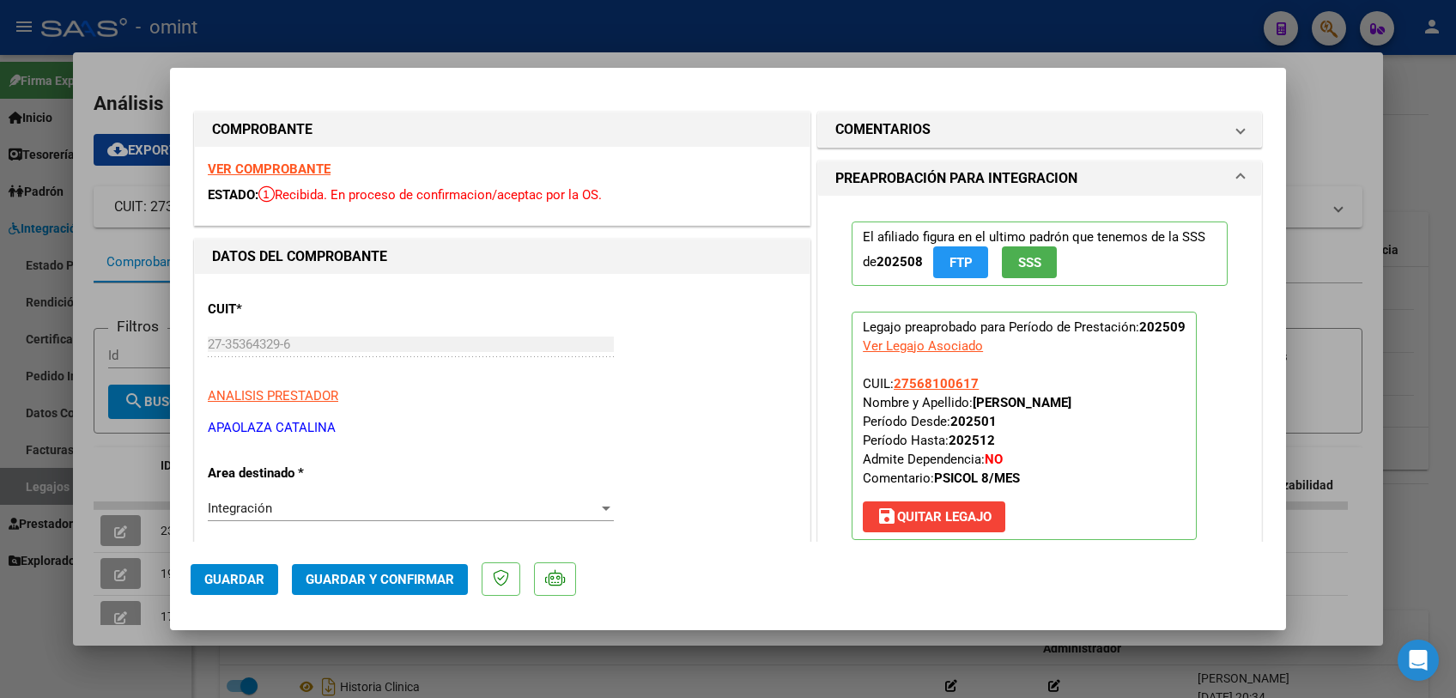
click at [267, 165] on strong "VER COMPROBANTE" at bounding box center [269, 168] width 123 height 15
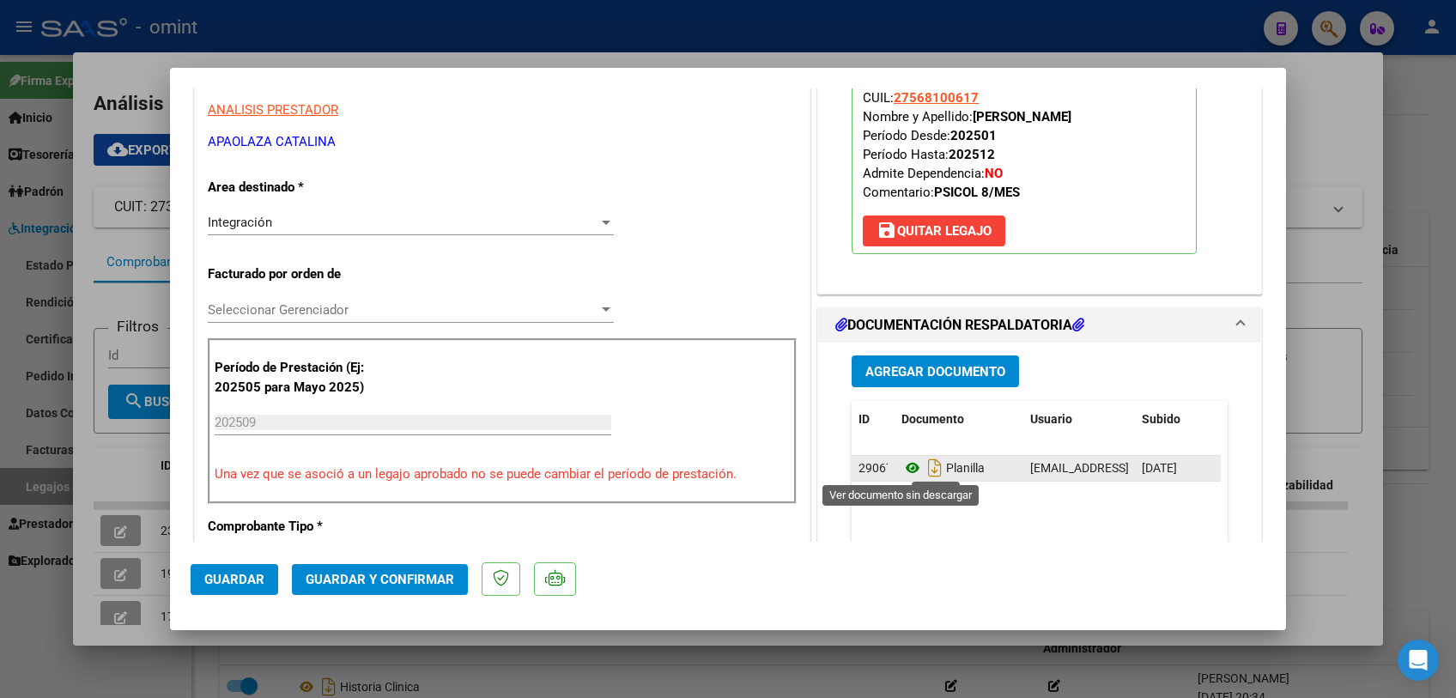
click at [908, 463] on icon at bounding box center [912, 468] width 22 height 21
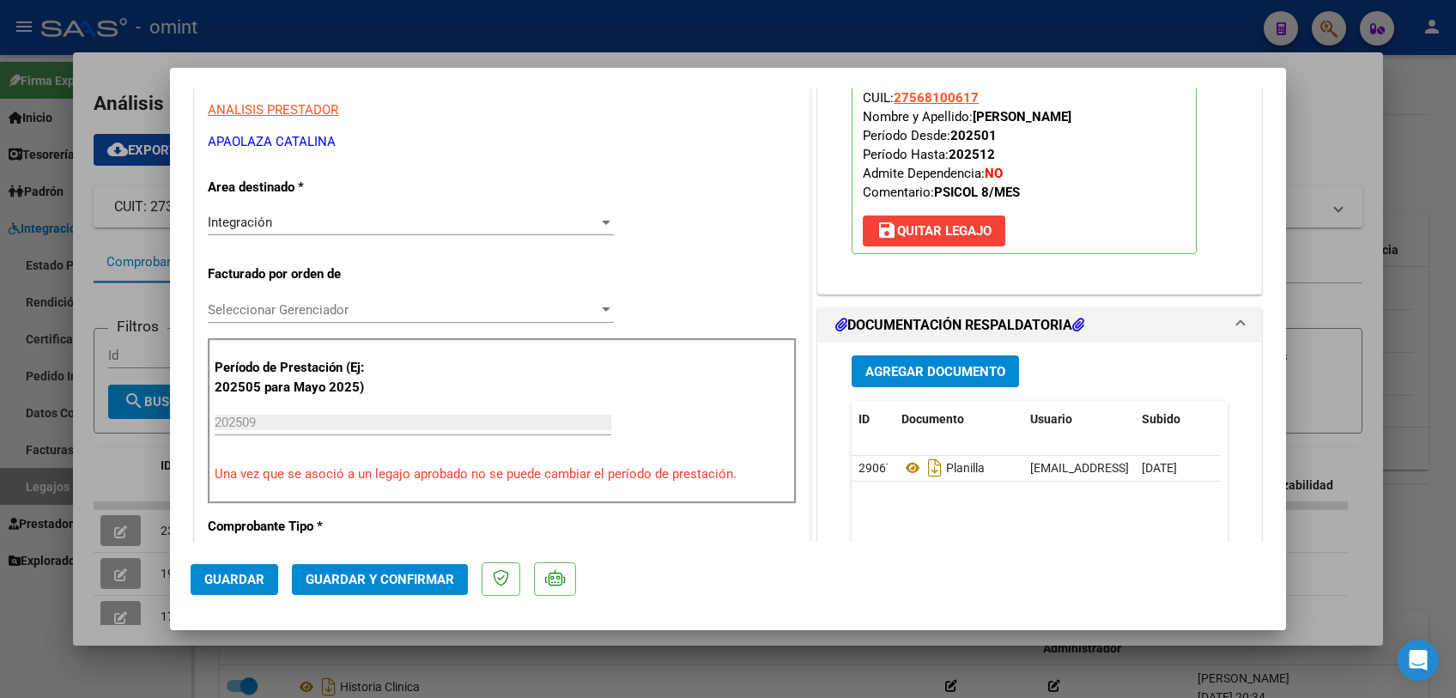
click at [352, 307] on span "Seleccionar Gerenciador" at bounding box center [403, 309] width 391 height 15
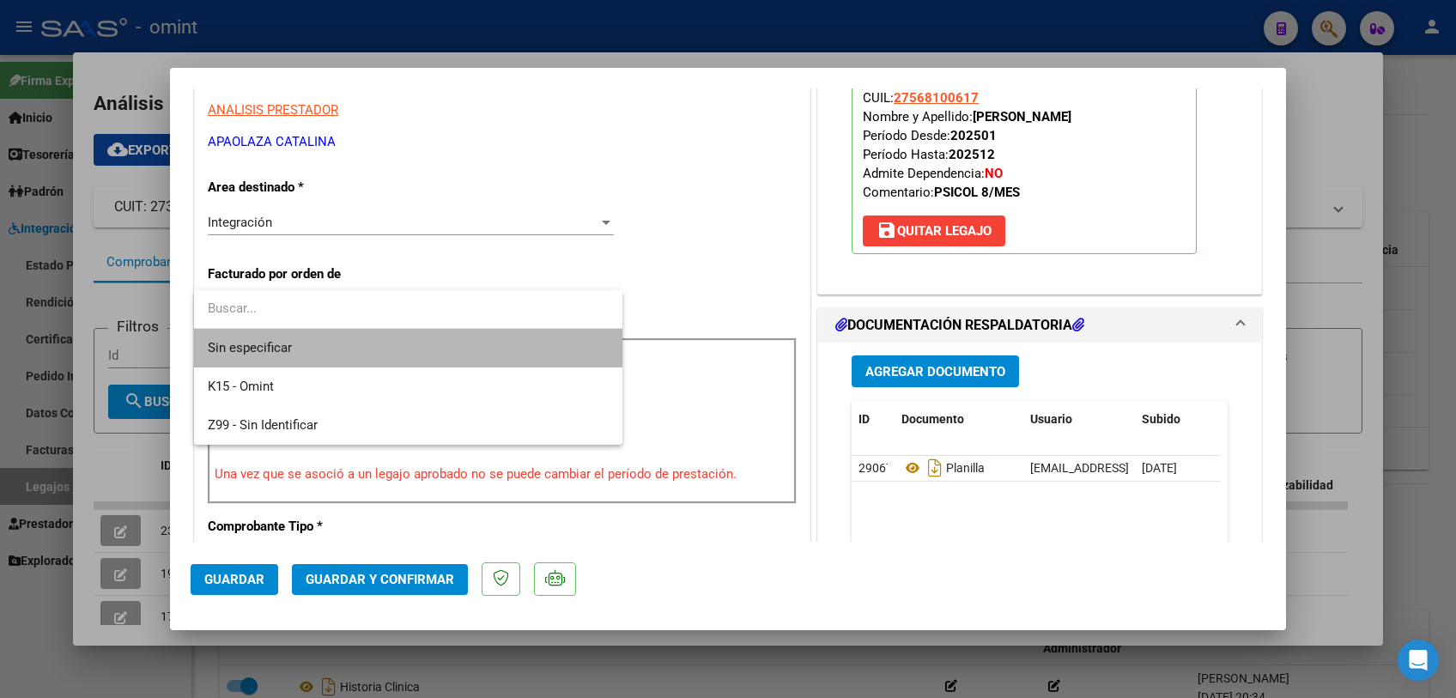
click at [343, 335] on span "Sin especificar" at bounding box center [408, 348] width 401 height 39
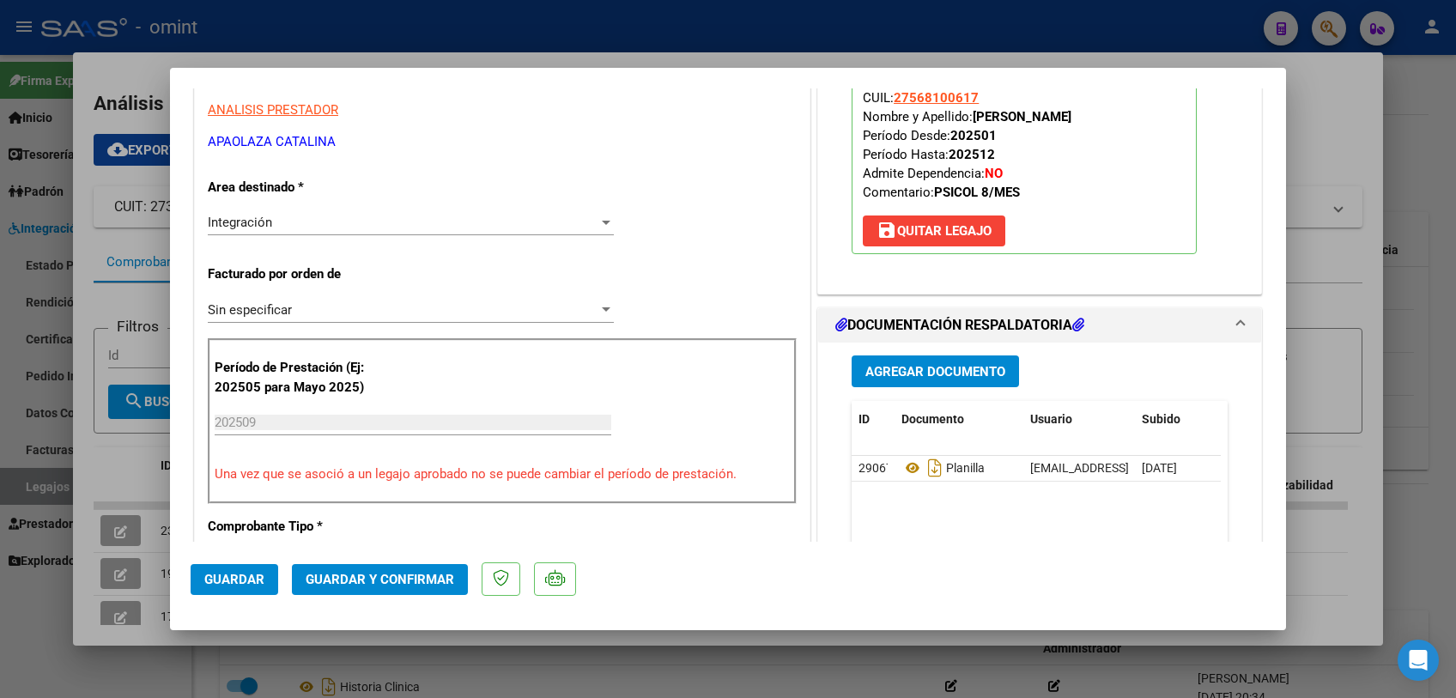
drag, startPoint x: 345, startPoint y: 561, endPoint x: 347, endPoint y: 582, distance: 20.7
click at [345, 563] on mat-dialog-actions "Guardar Guardar y Confirmar" at bounding box center [728, 576] width 1075 height 68
click at [347, 582] on span "Guardar y Confirmar" at bounding box center [380, 579] width 149 height 15
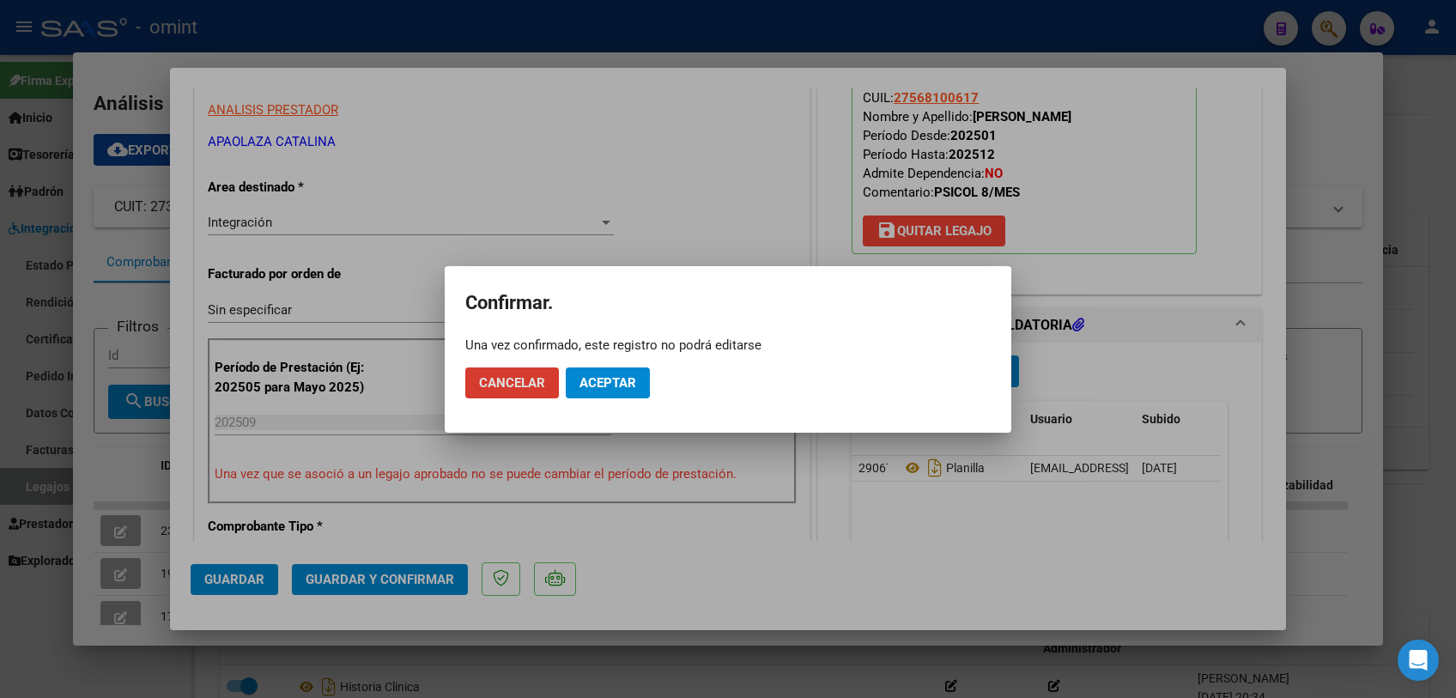
click at [593, 384] on span "Aceptar" at bounding box center [607, 382] width 57 height 15
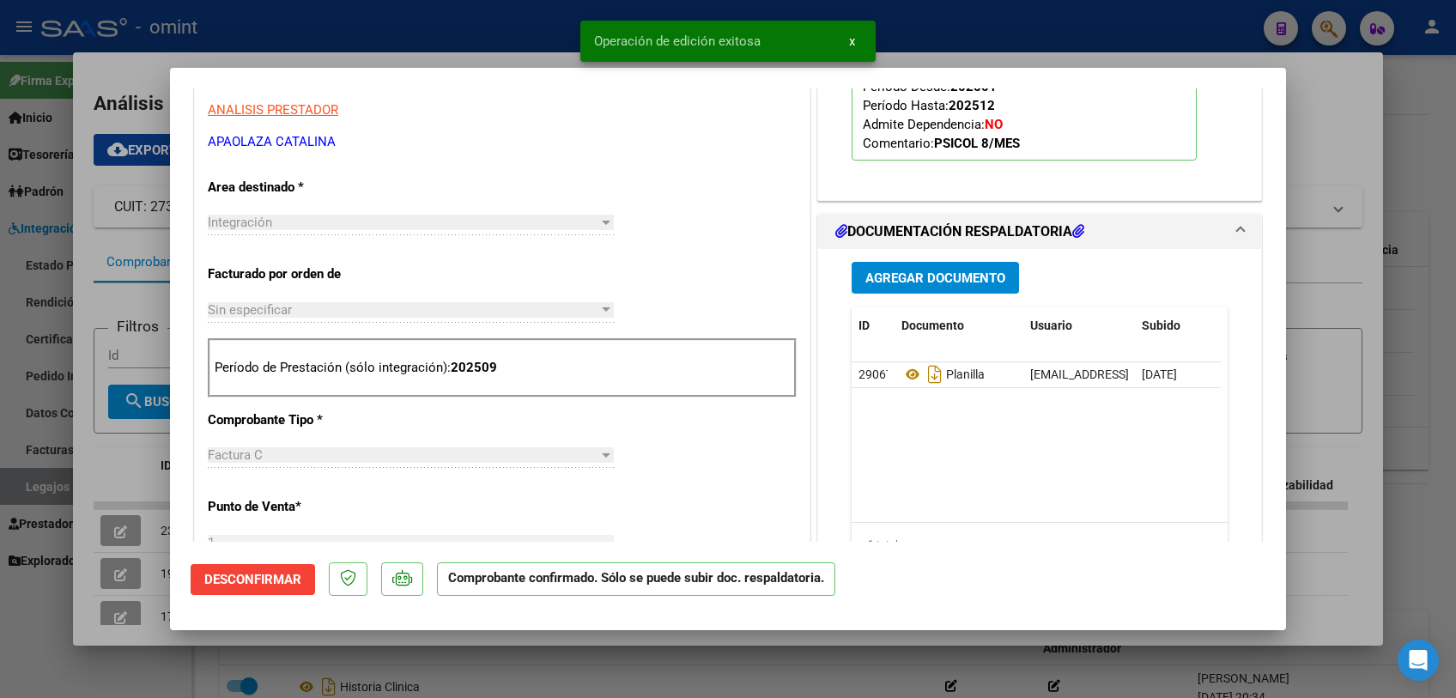
click at [618, 673] on div at bounding box center [728, 349] width 1456 height 698
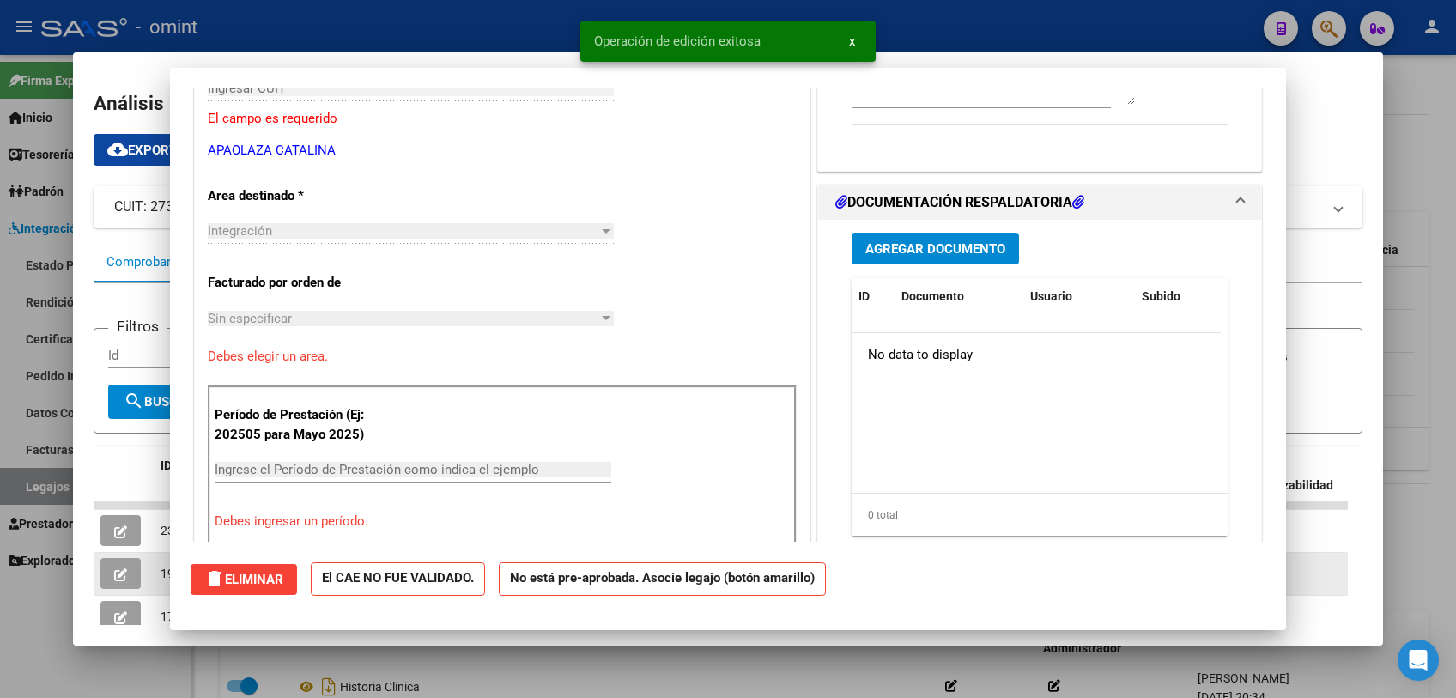
scroll to position [294, 0]
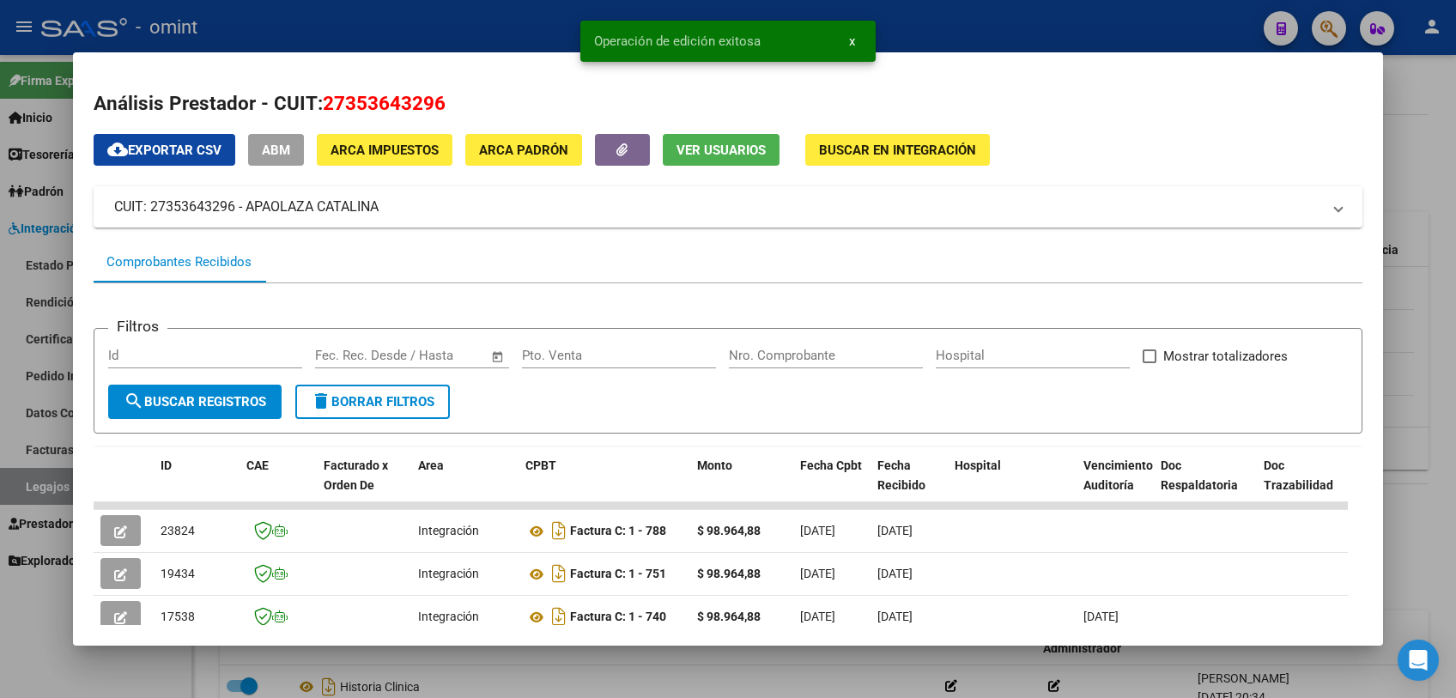
click at [706, 678] on div at bounding box center [728, 349] width 1456 height 698
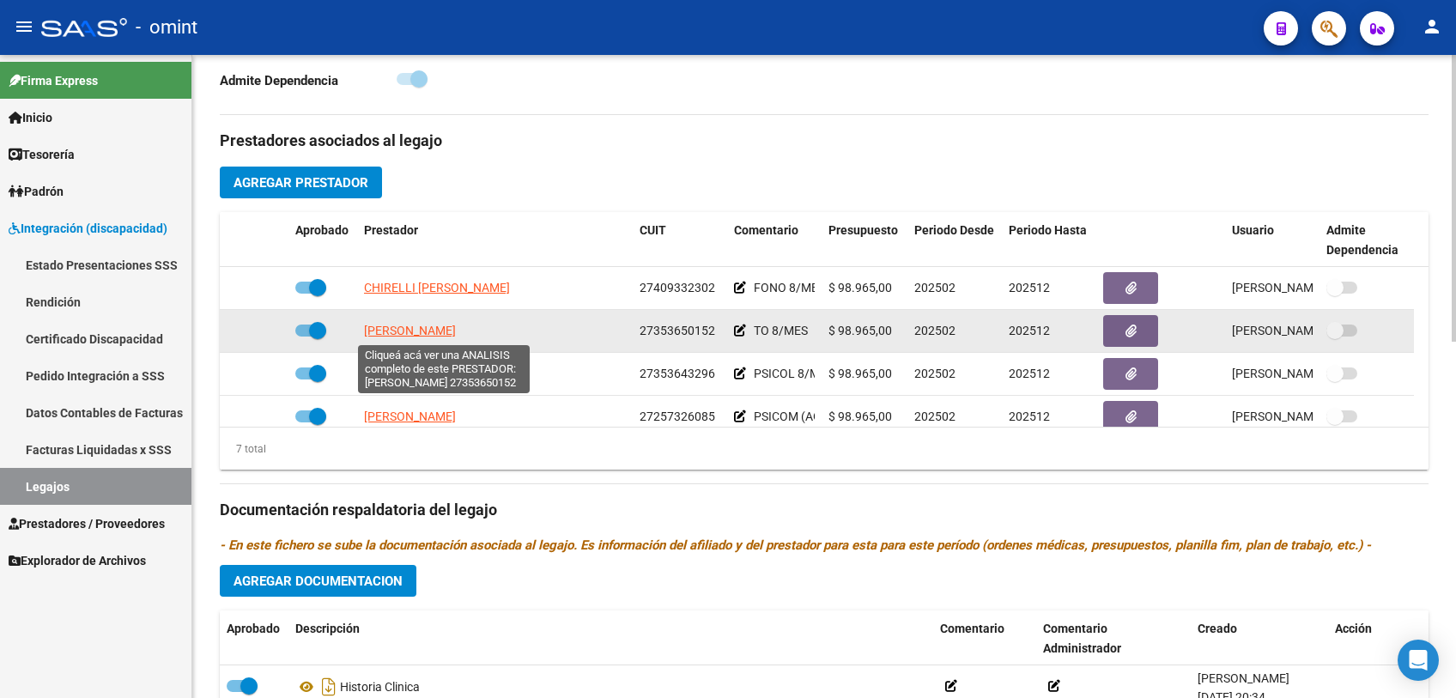
click at [456, 328] on span "[PERSON_NAME]" at bounding box center [410, 331] width 92 height 14
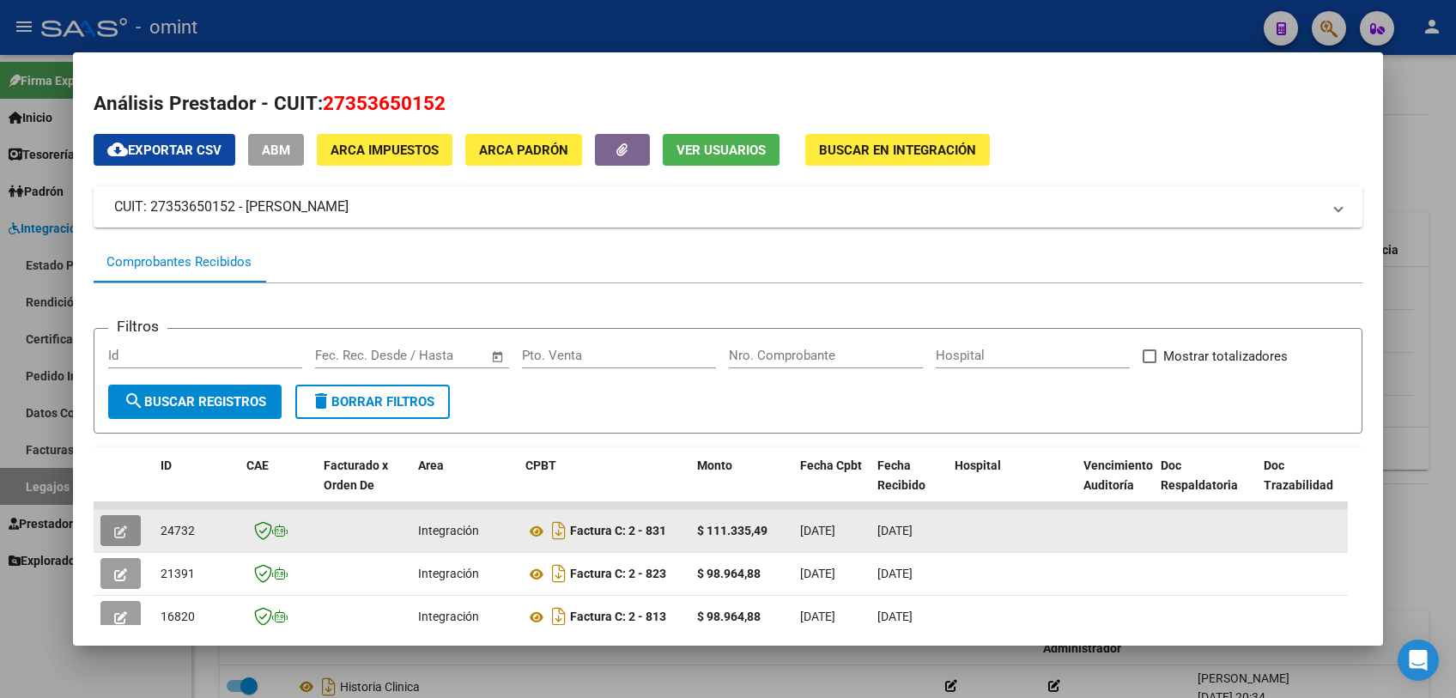
click at [118, 533] on icon "button" at bounding box center [120, 531] width 13 height 13
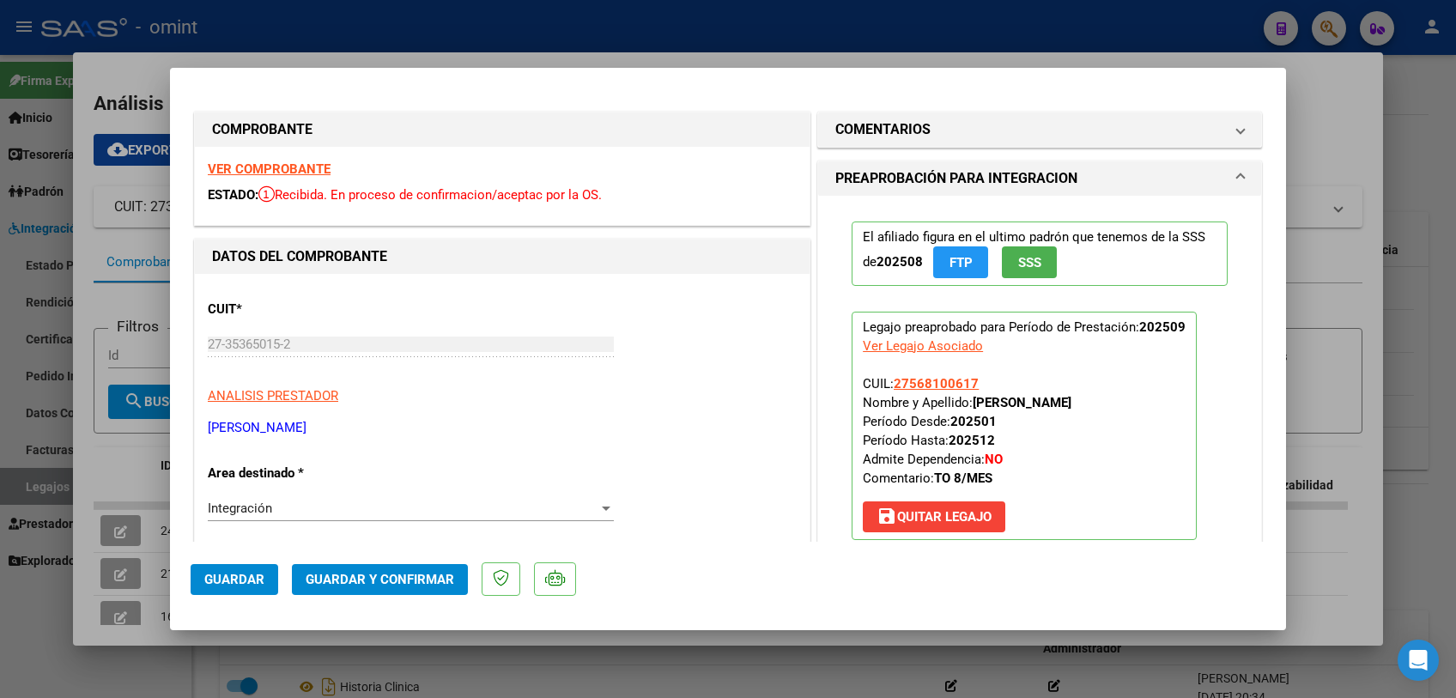
click at [312, 166] on strong "VER COMPROBANTE" at bounding box center [269, 168] width 123 height 15
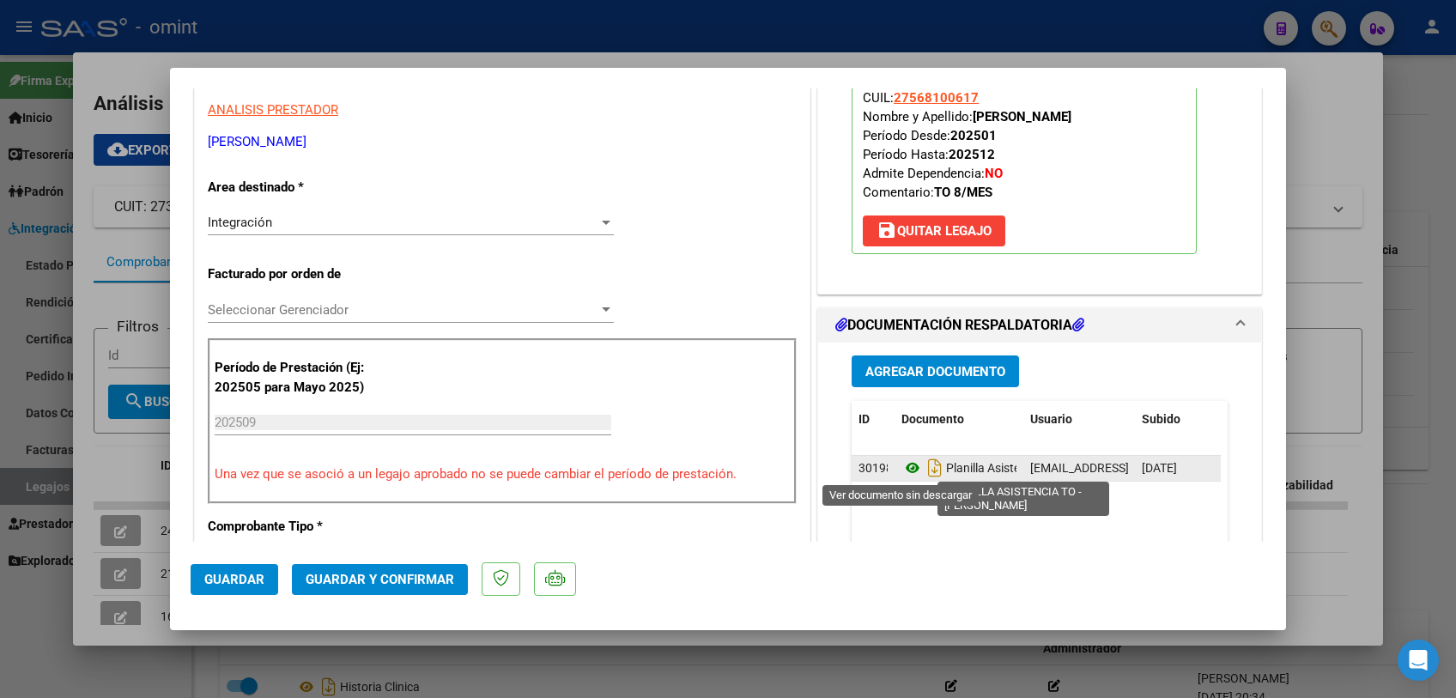
click at [903, 465] on icon at bounding box center [912, 468] width 22 height 21
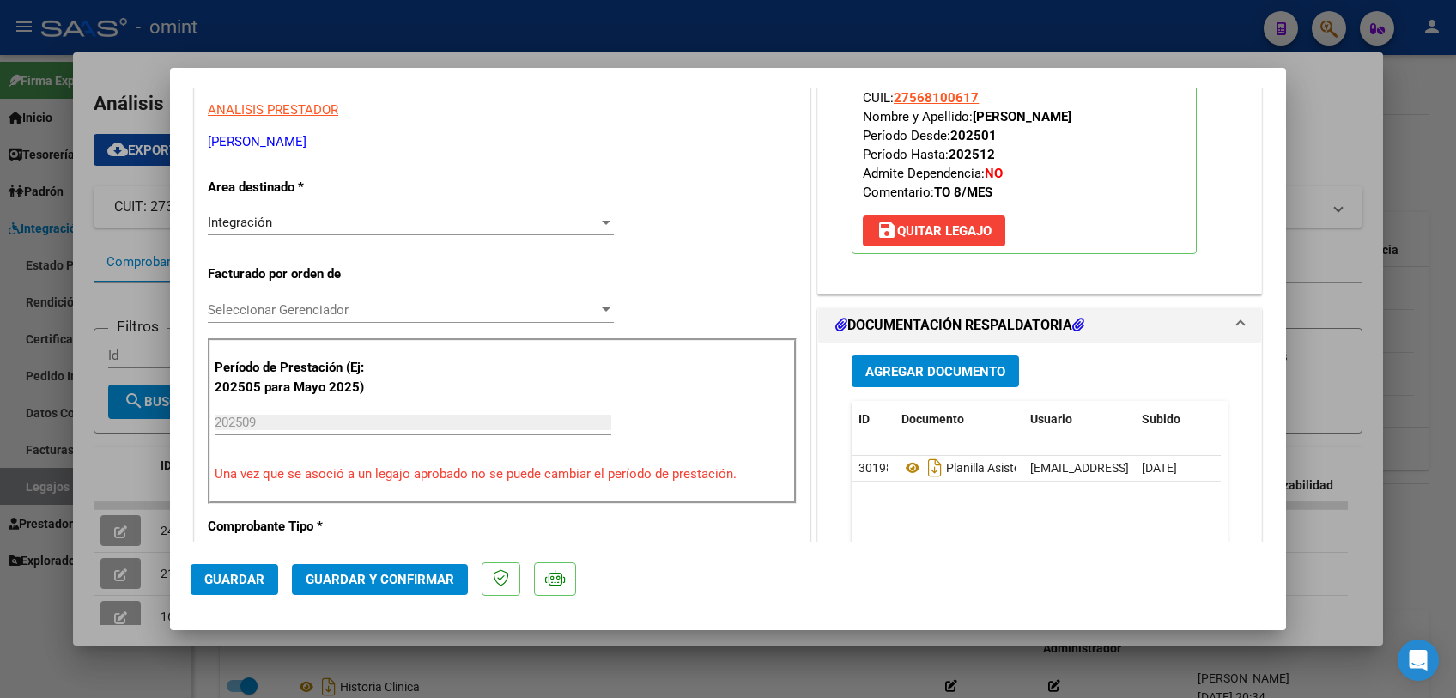
click at [654, 678] on div at bounding box center [728, 349] width 1456 height 698
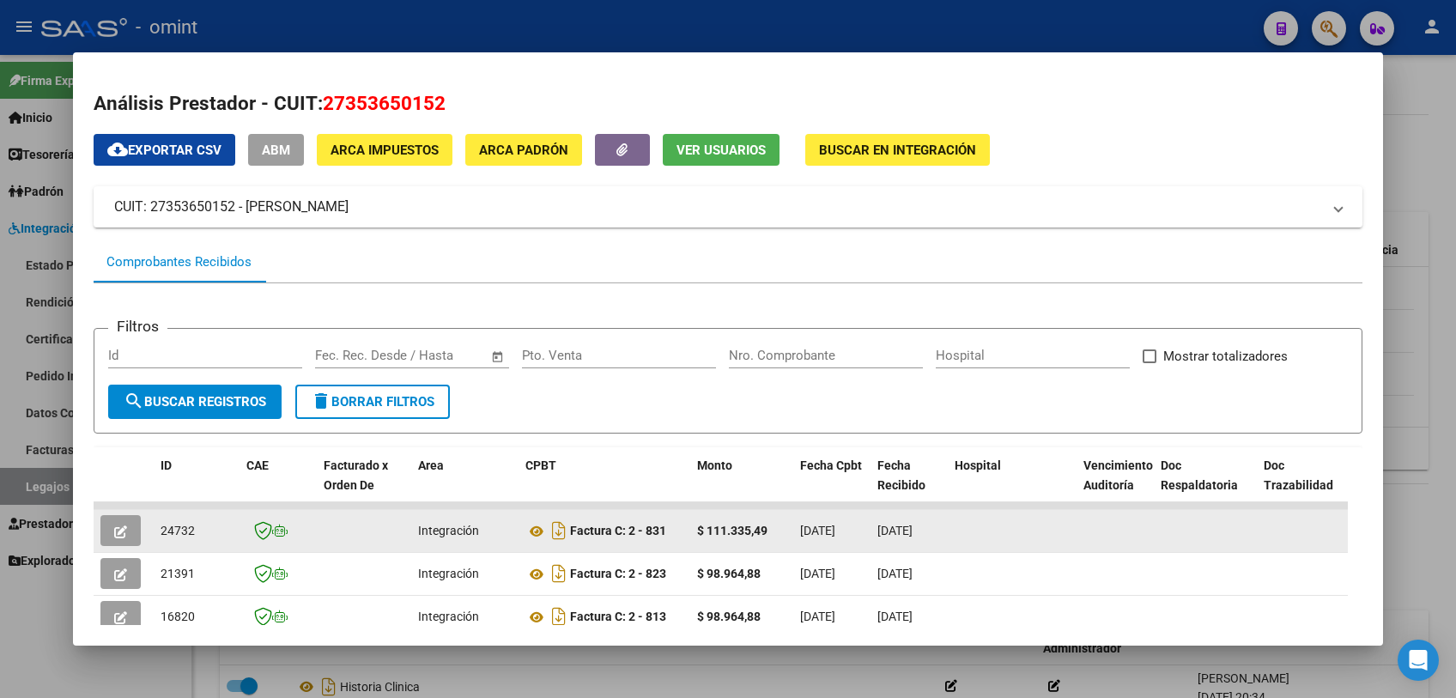
click at [122, 535] on icon "button" at bounding box center [120, 531] width 13 height 13
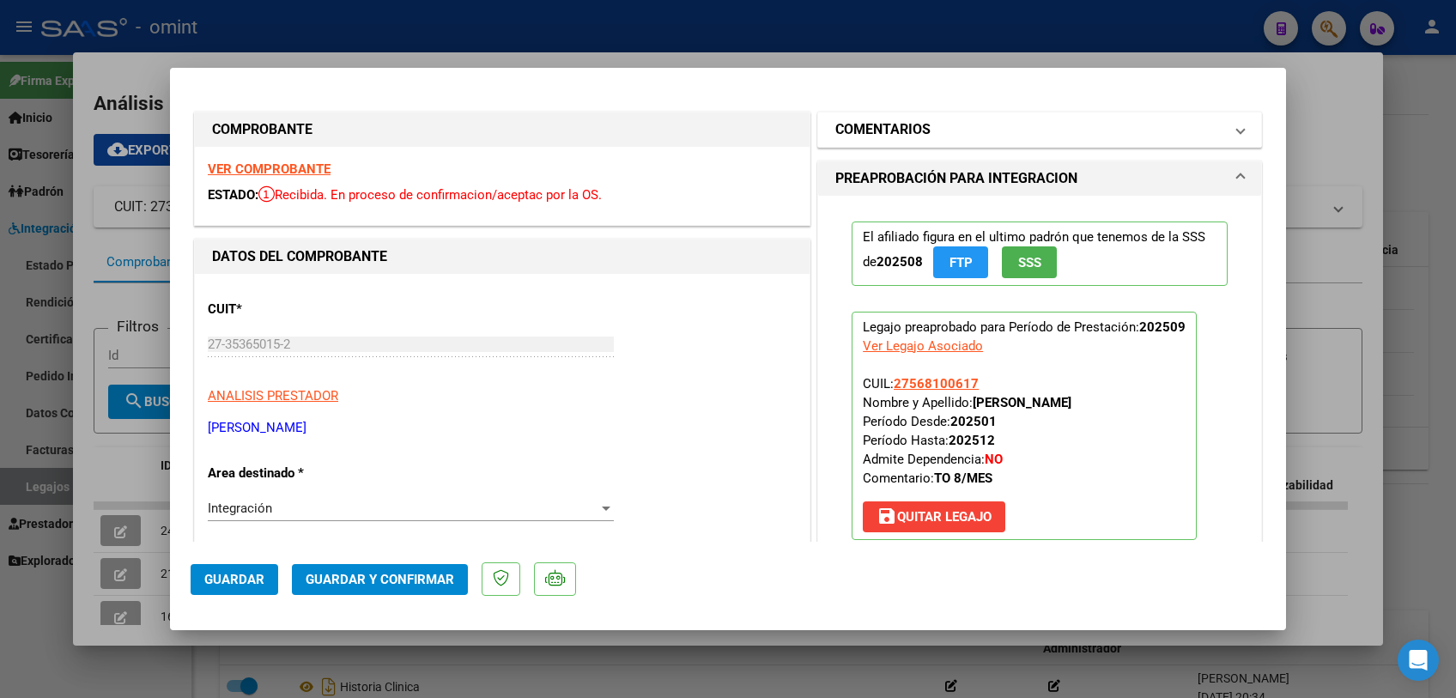
click at [946, 137] on mat-panel-title "COMENTARIOS" at bounding box center [1029, 129] width 388 height 21
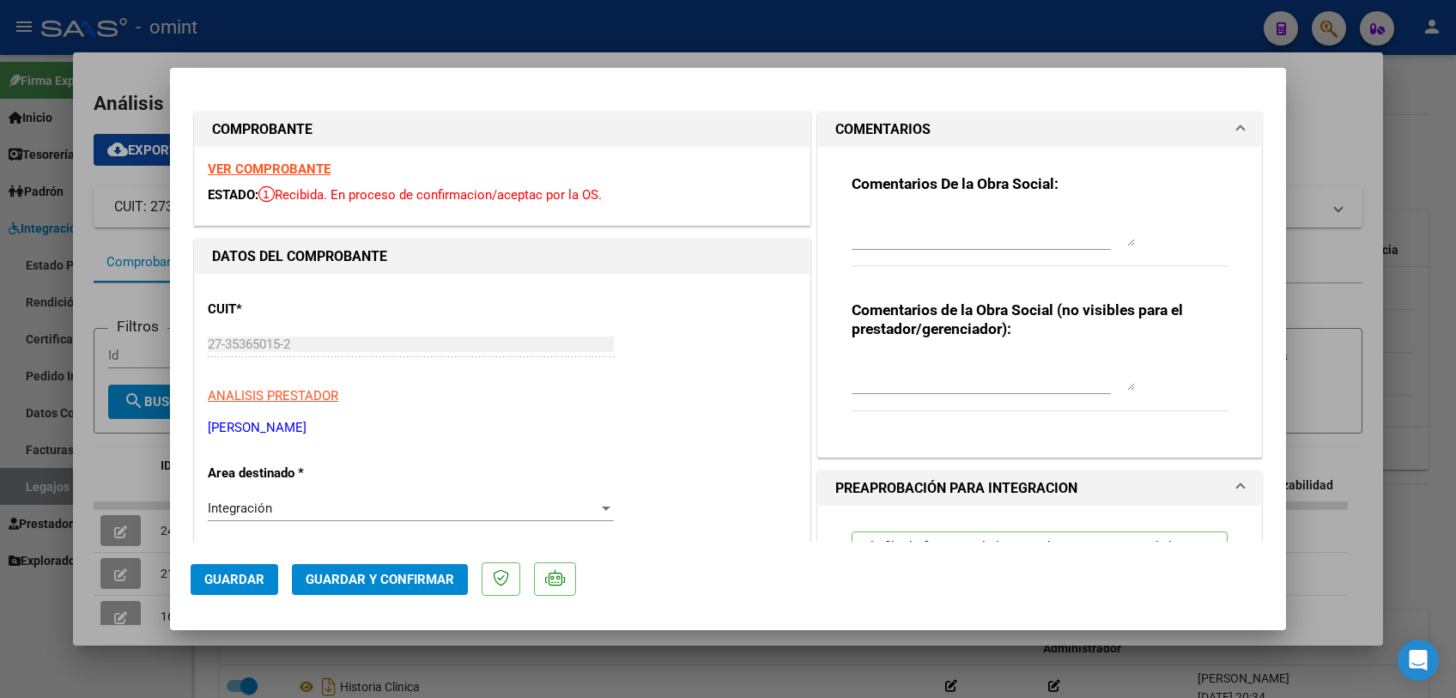
click at [929, 225] on textarea at bounding box center [993, 229] width 283 height 34
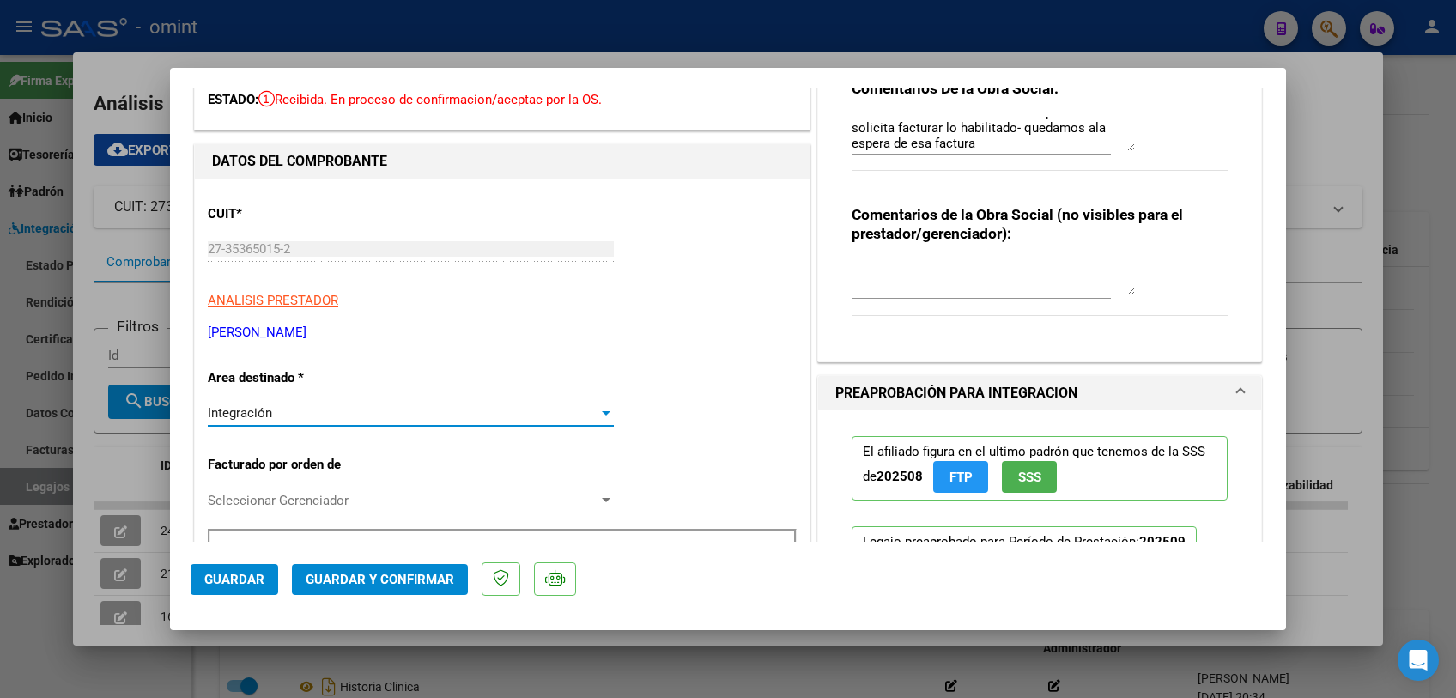
click at [325, 414] on div "Integración" at bounding box center [403, 412] width 391 height 15
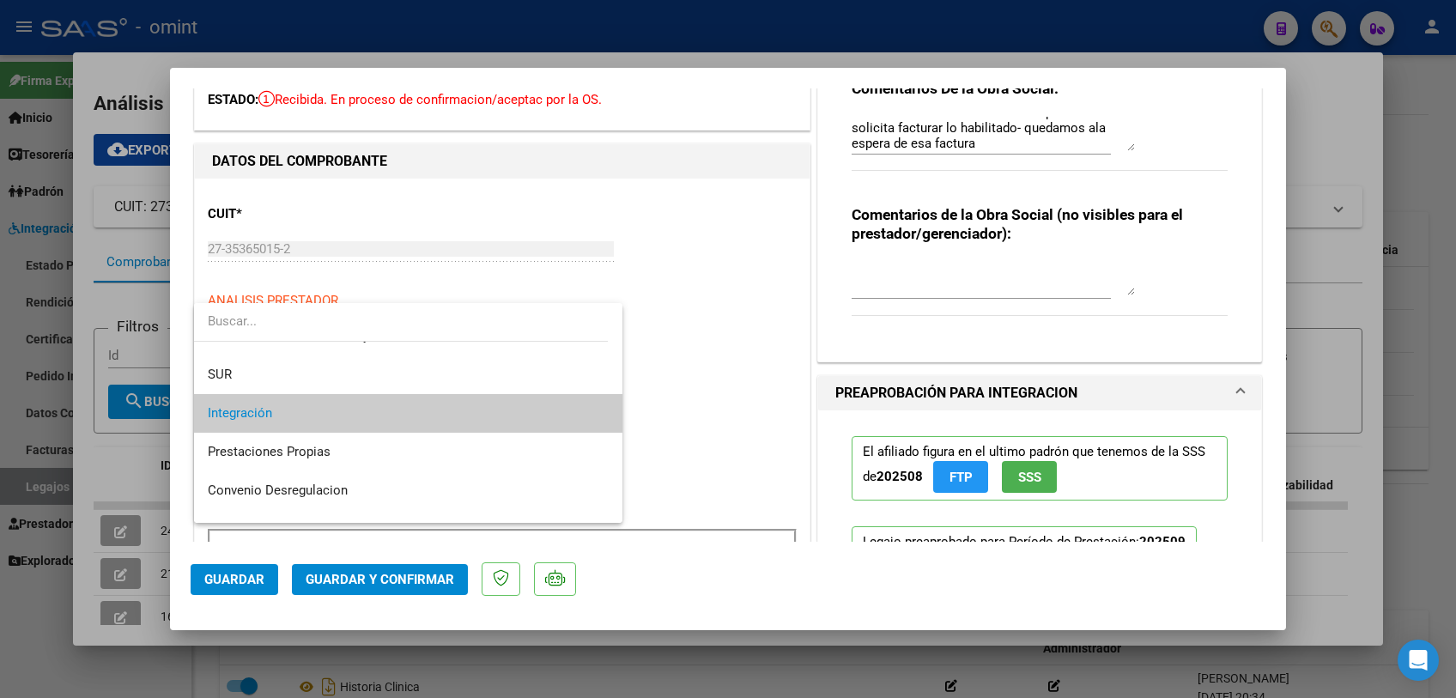
scroll to position [166, 0]
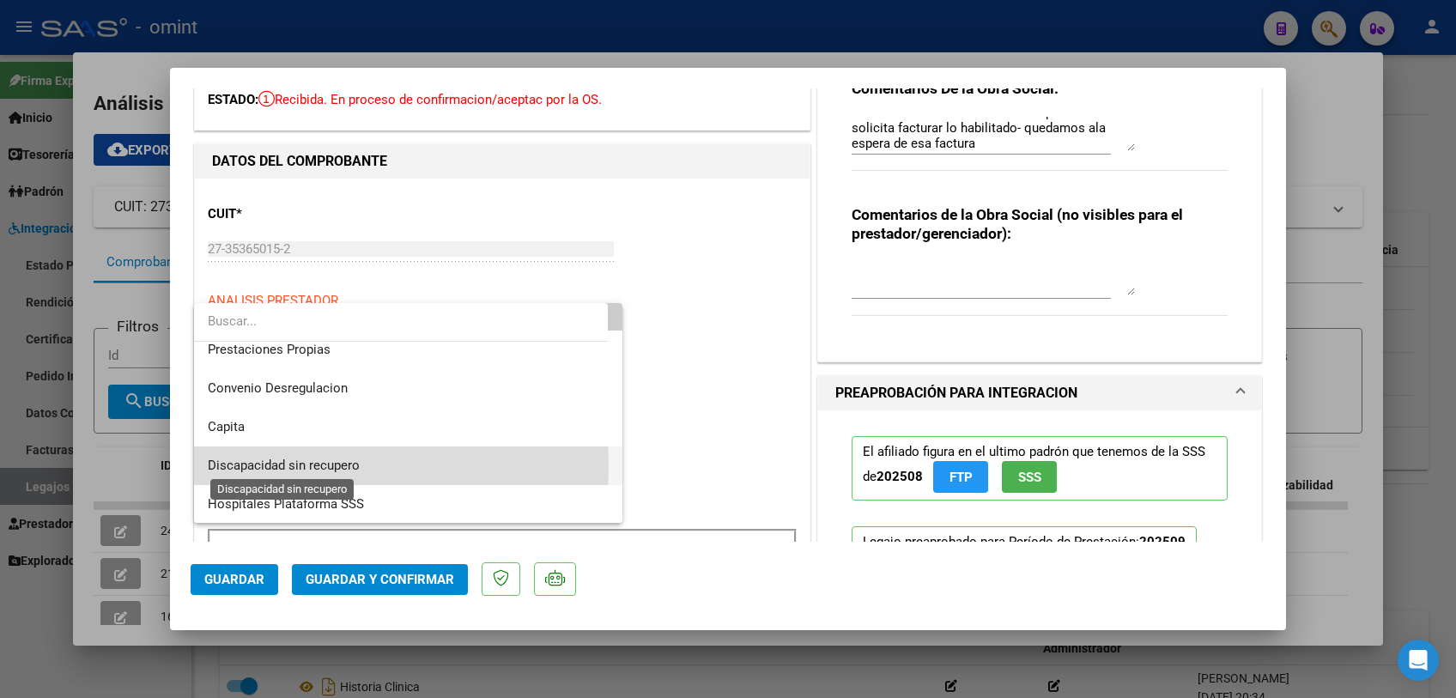
click at [313, 465] on span "Discapacidad sin recupero" at bounding box center [284, 465] width 152 height 15
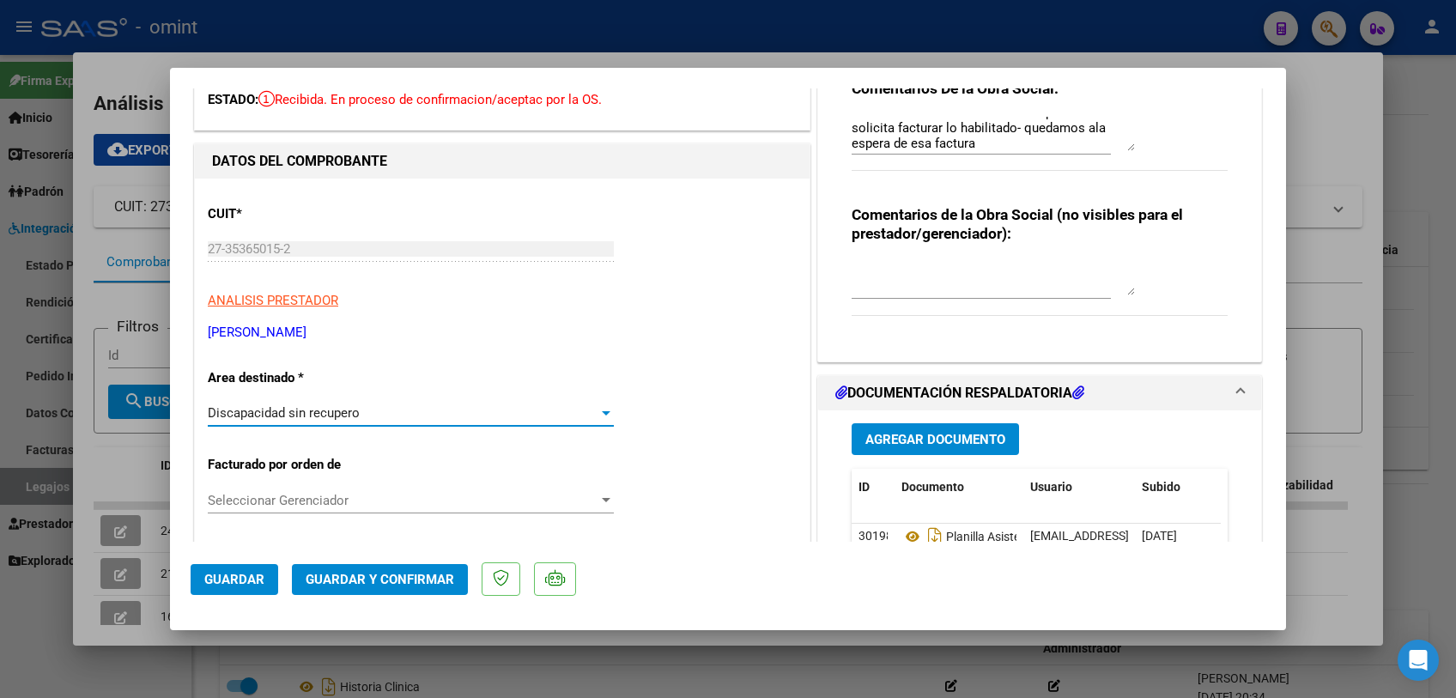
scroll to position [286, 0]
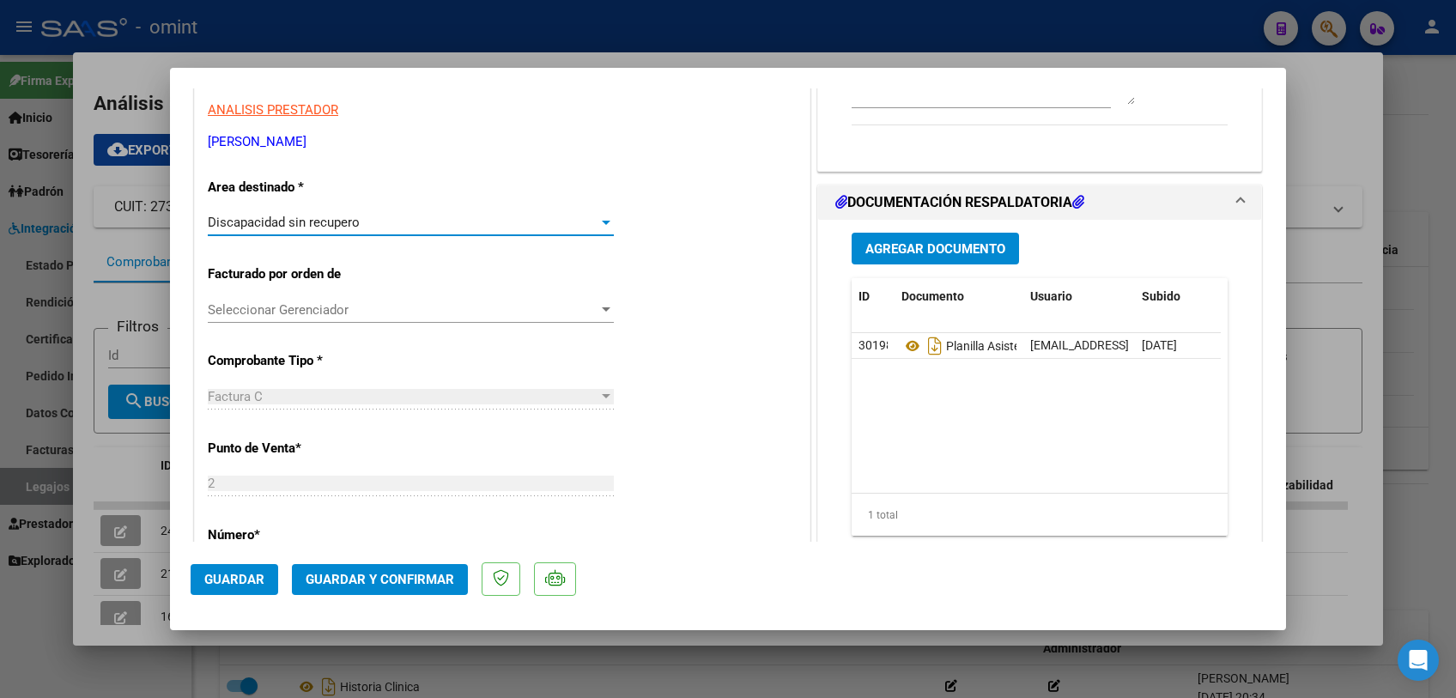
click at [366, 576] on span "Guardar y Confirmar" at bounding box center [380, 579] width 149 height 15
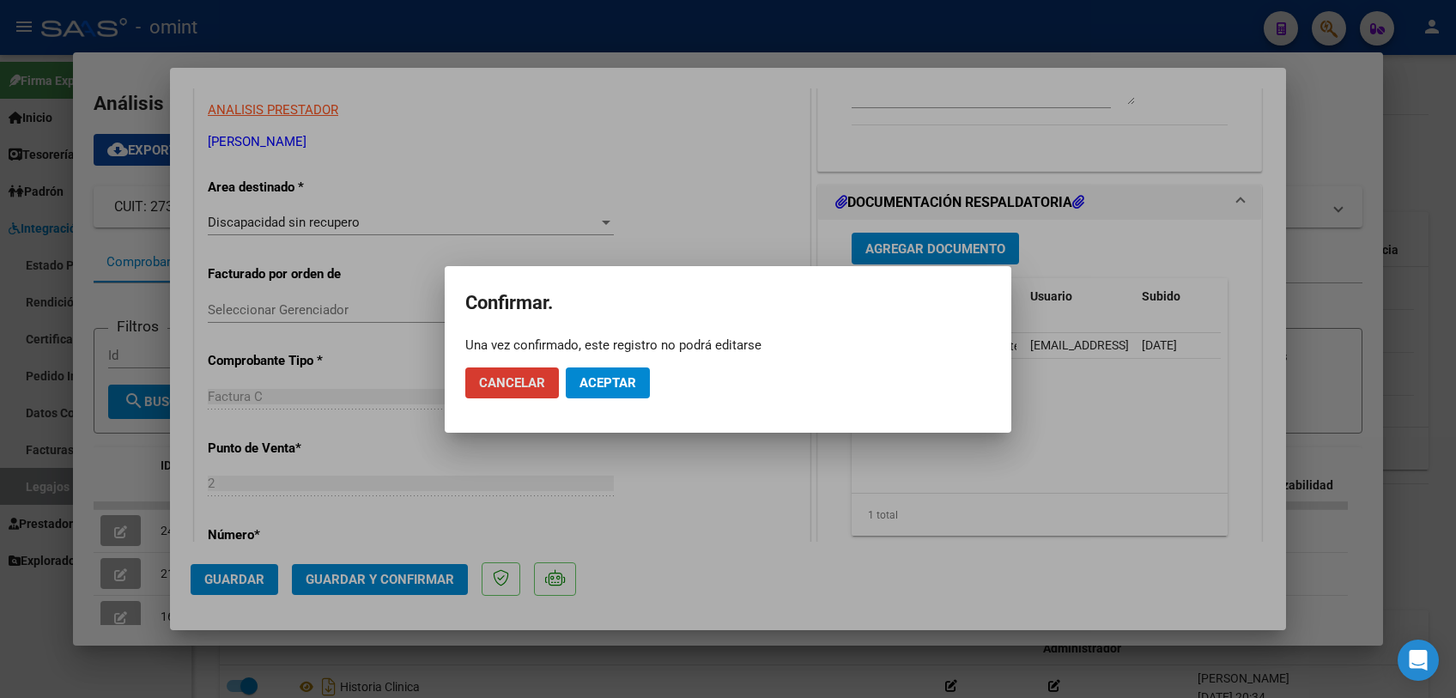
click at [598, 375] on span "Aceptar" at bounding box center [607, 382] width 57 height 15
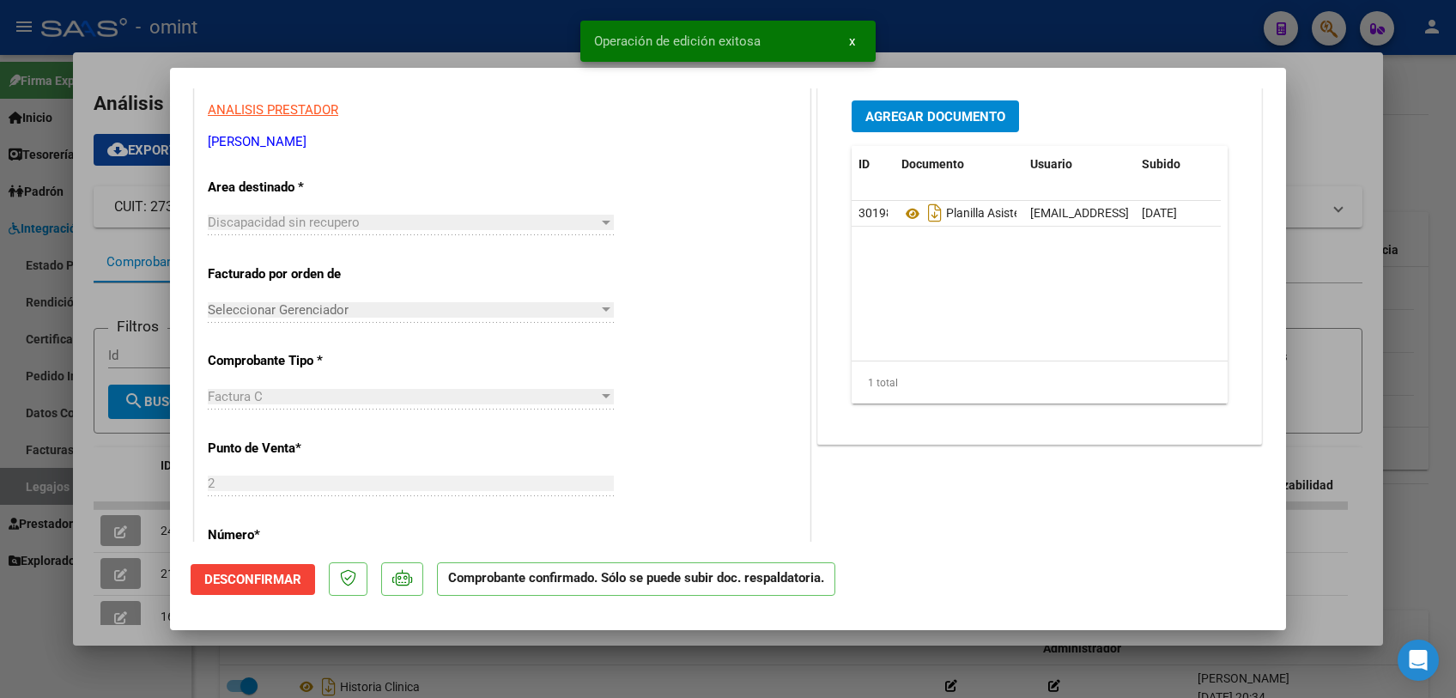
click at [511, 669] on div at bounding box center [728, 349] width 1456 height 698
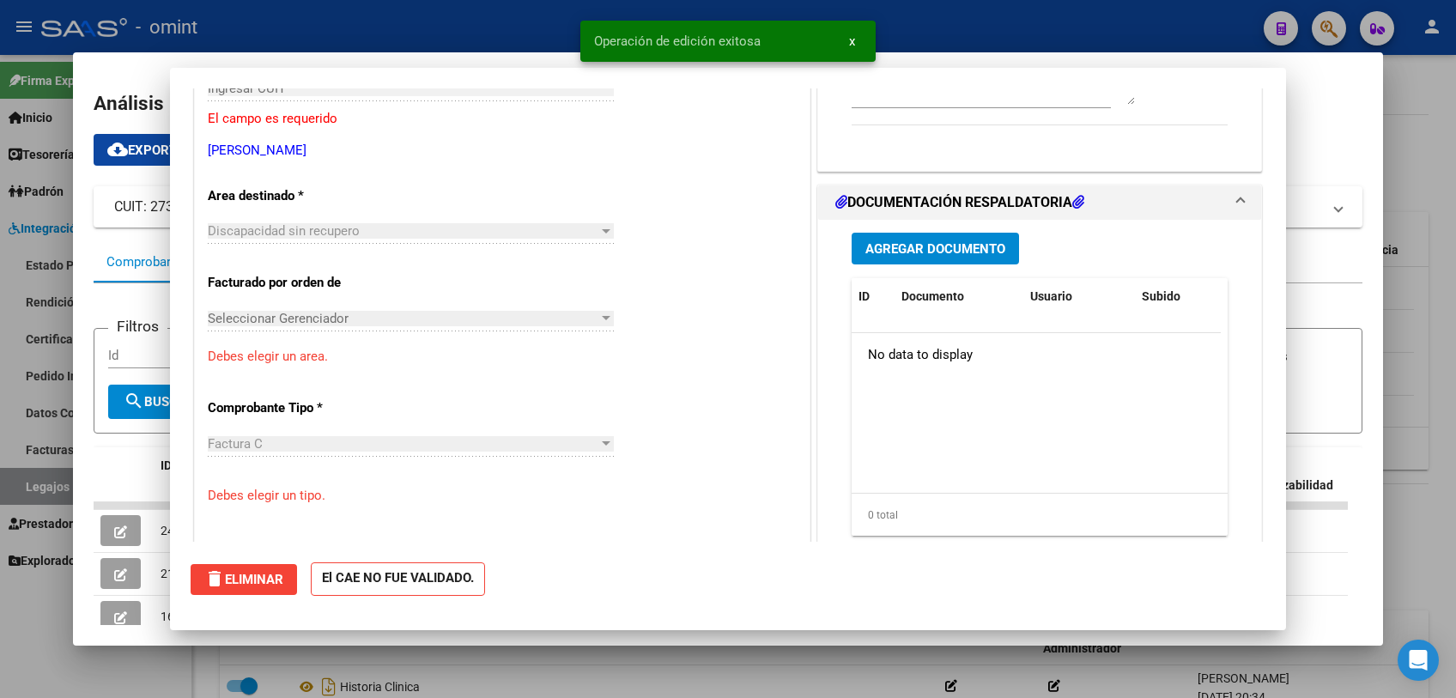
scroll to position [0, 0]
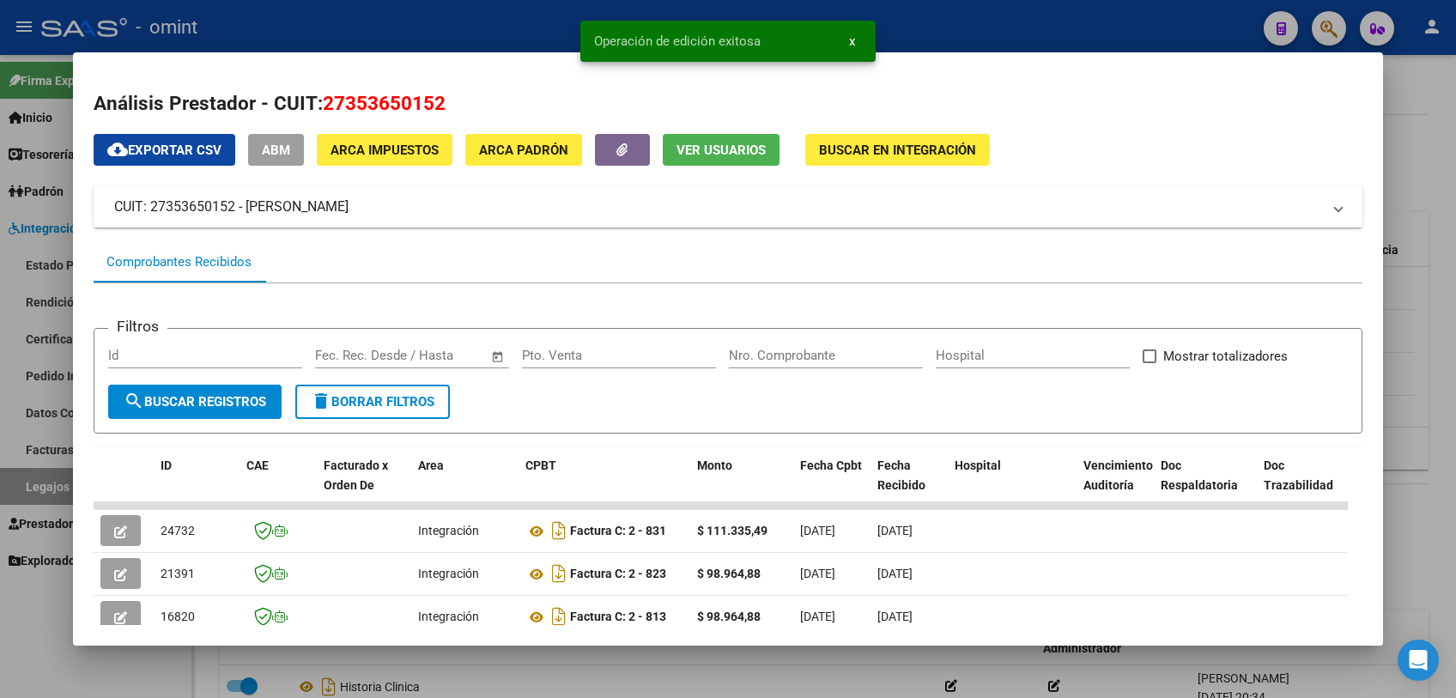
click at [516, 666] on div at bounding box center [728, 349] width 1456 height 698
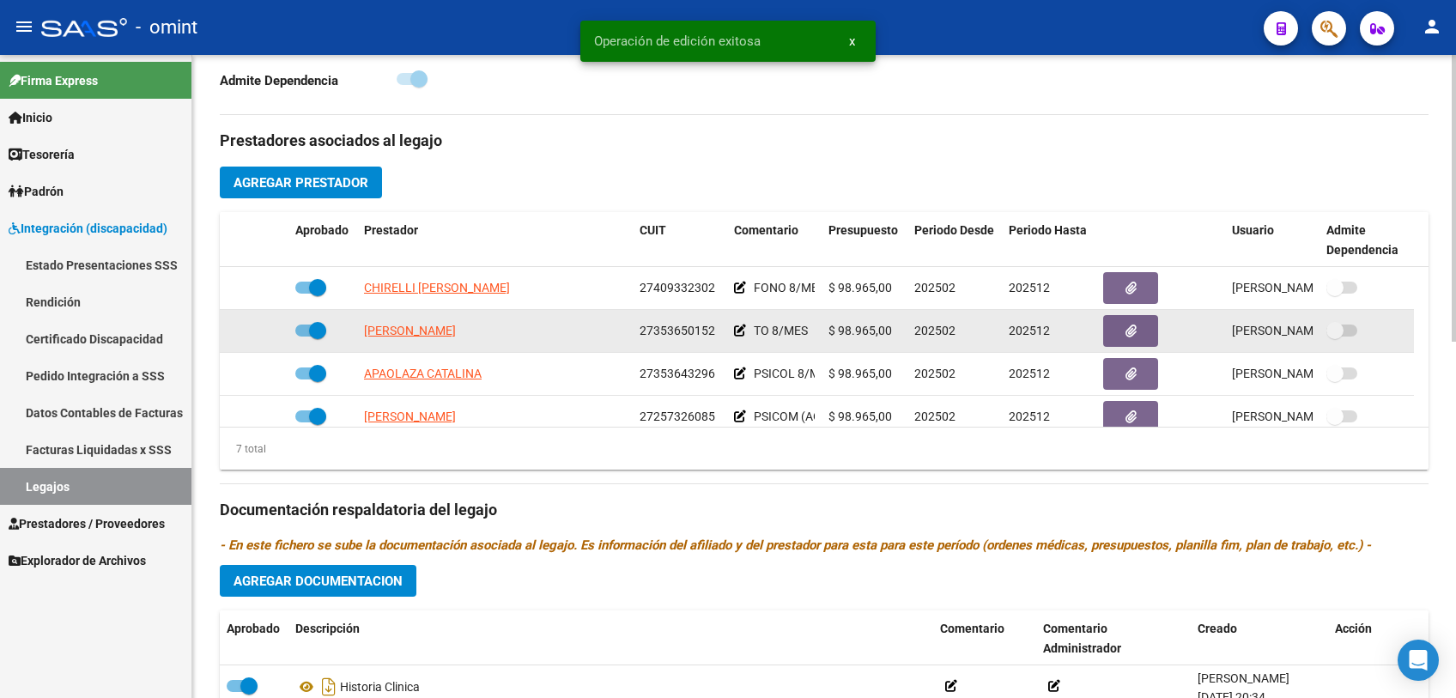
scroll to position [476, 0]
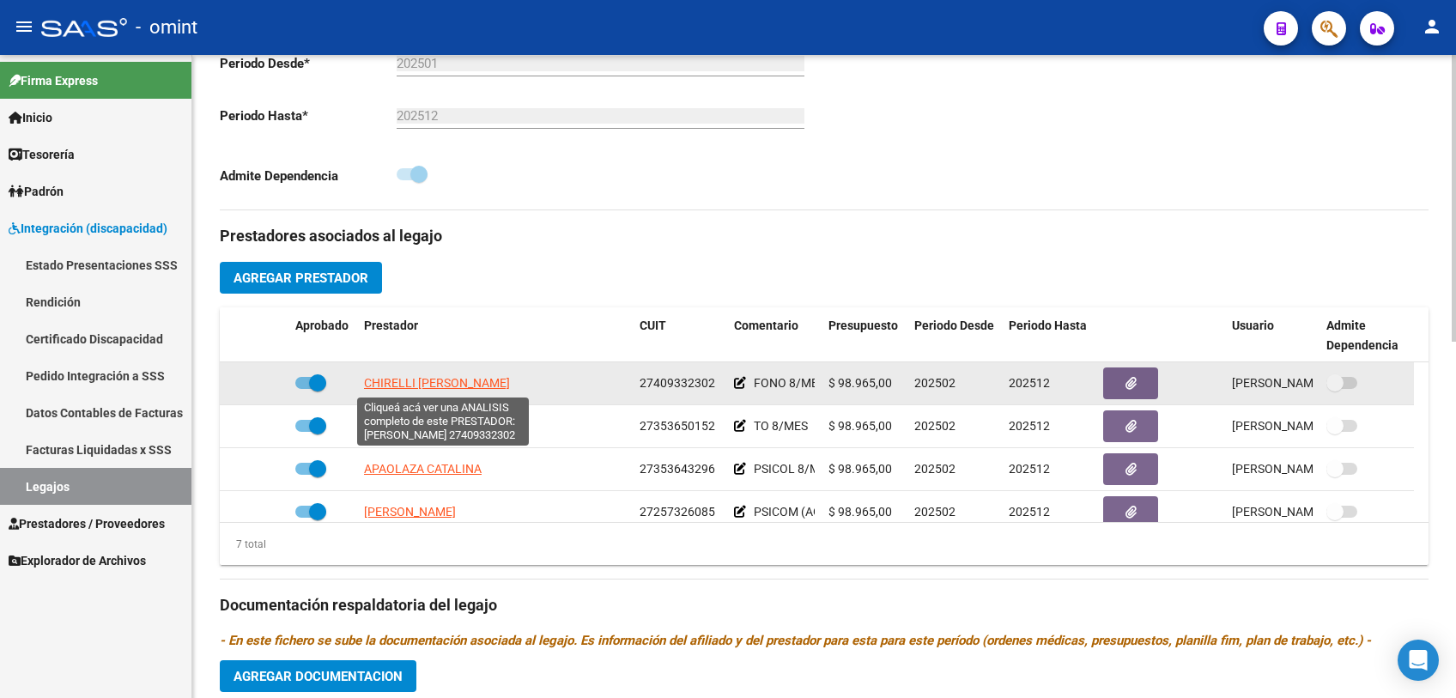
click at [473, 377] on span "CHIRELLI [PERSON_NAME]" at bounding box center [437, 383] width 146 height 14
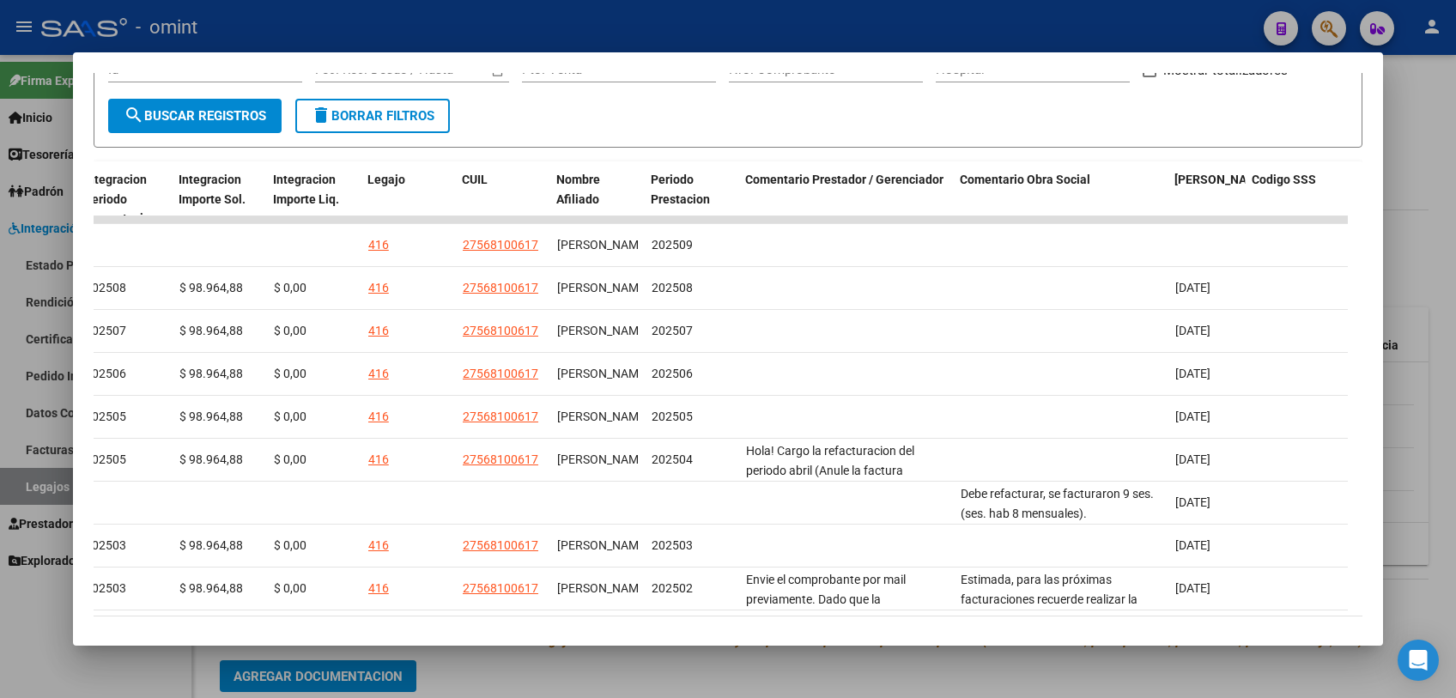
scroll to position [0, 0]
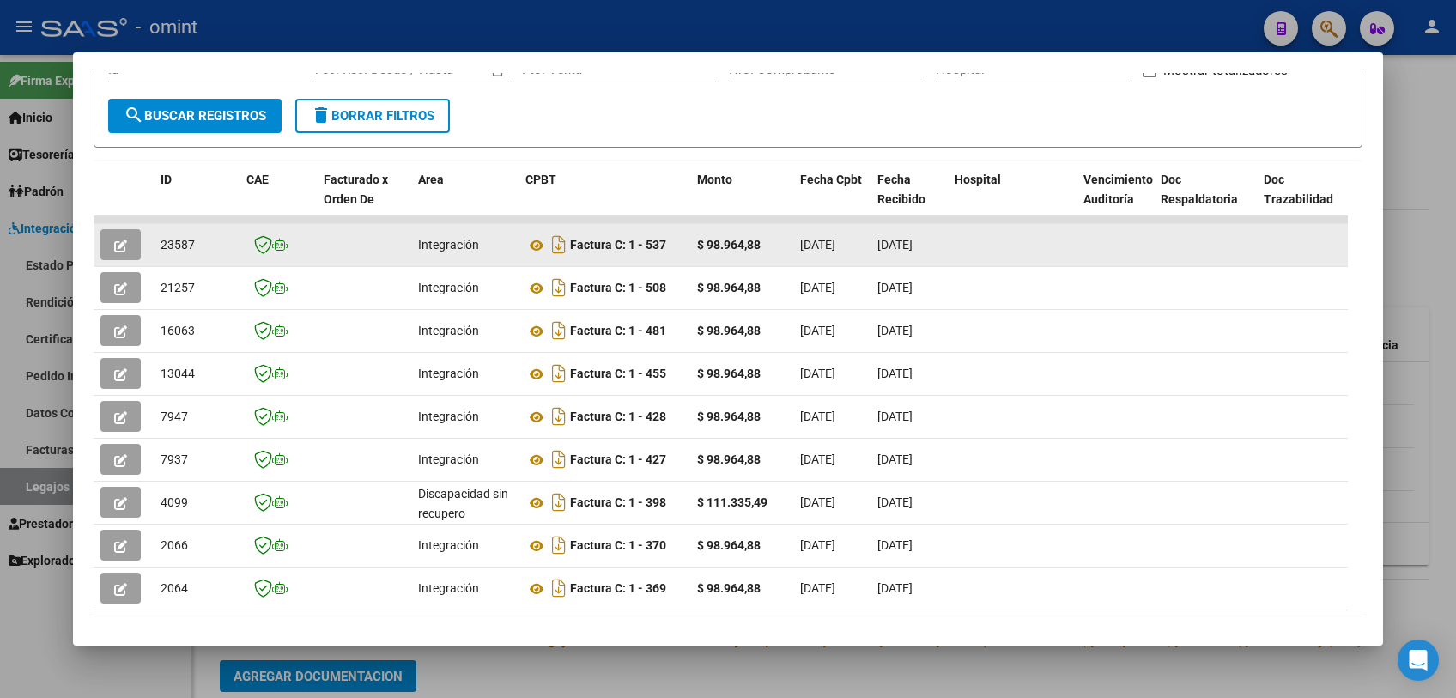
click at [131, 254] on button "button" at bounding box center [120, 244] width 40 height 31
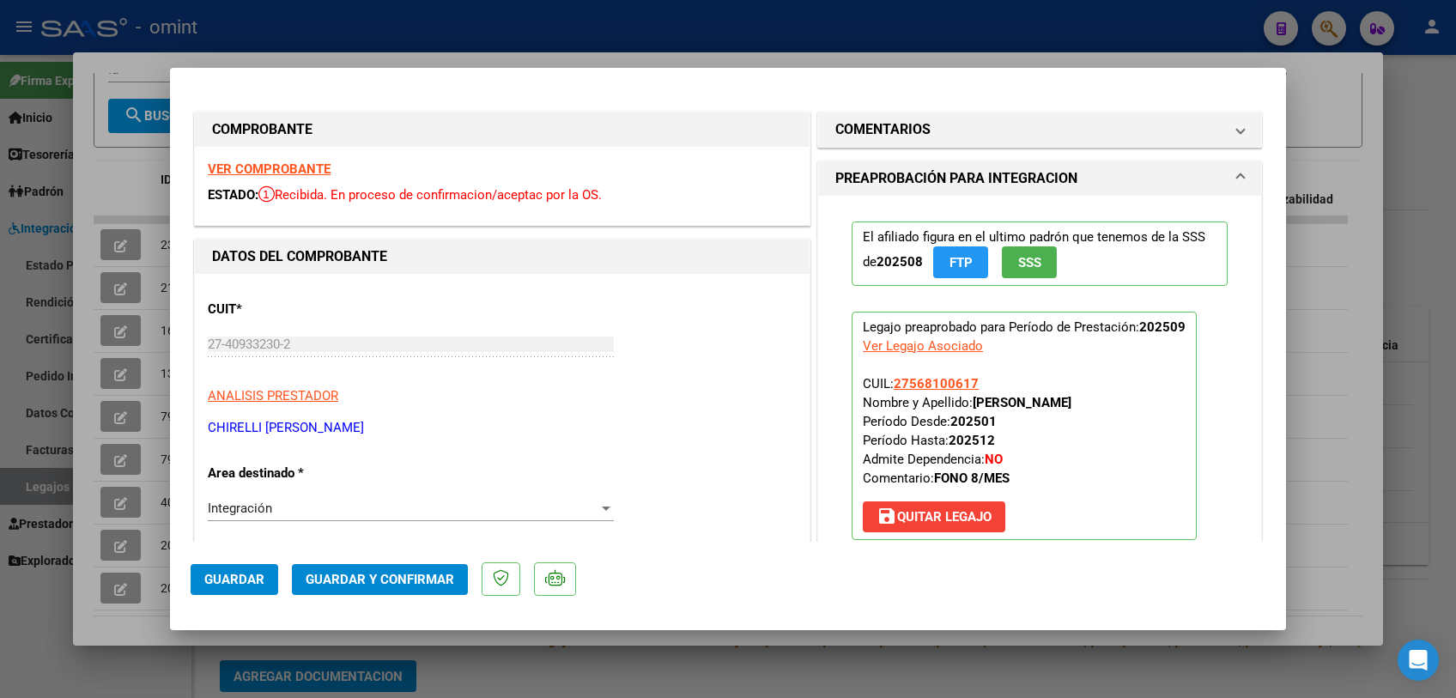
click at [252, 161] on strong "VER COMPROBANTE" at bounding box center [269, 168] width 123 height 15
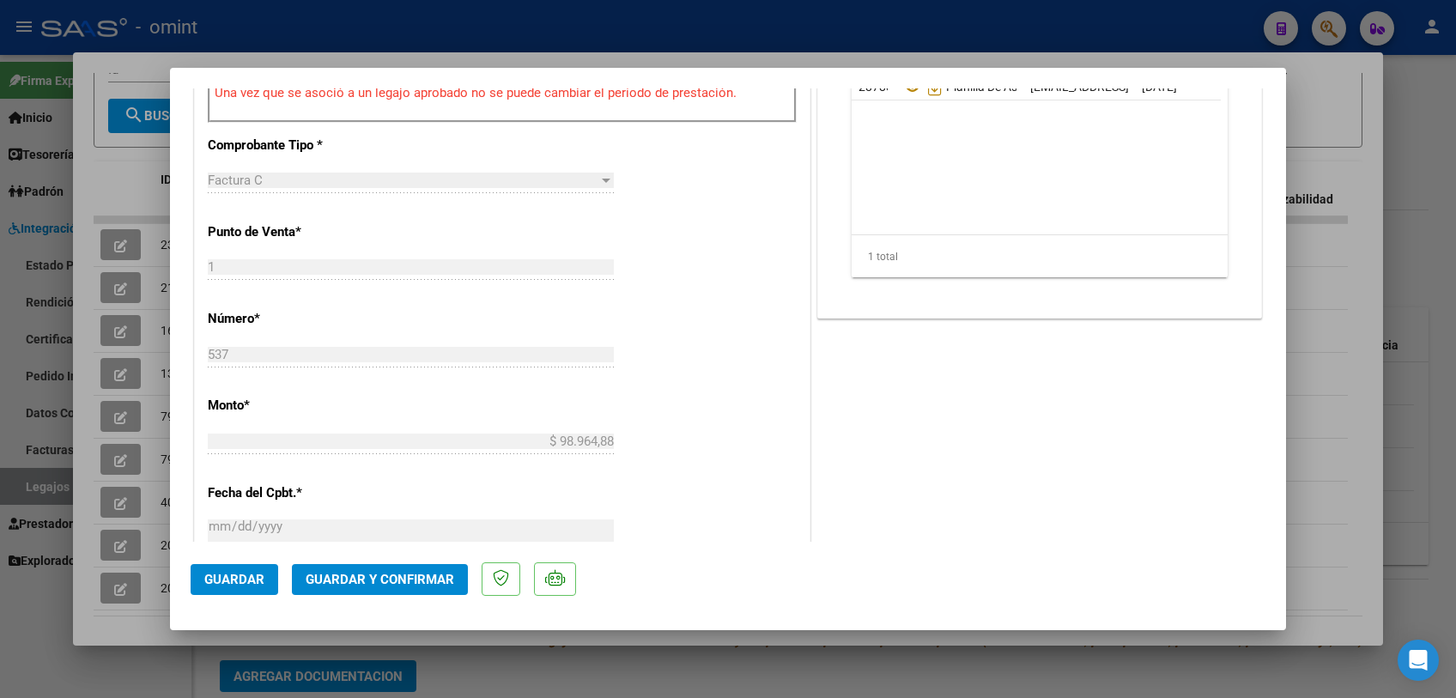
scroll to position [476, 0]
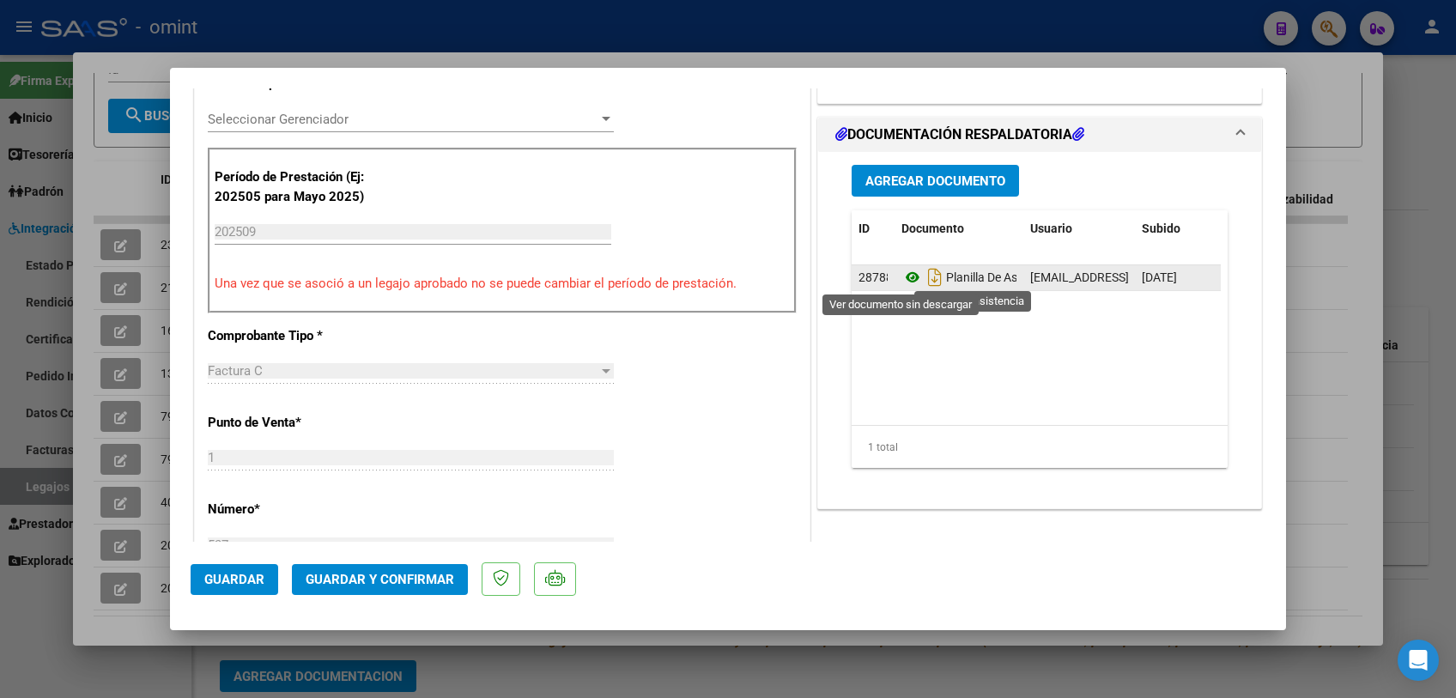
click at [901, 276] on icon at bounding box center [912, 277] width 22 height 21
click at [907, 278] on icon at bounding box center [912, 277] width 22 height 21
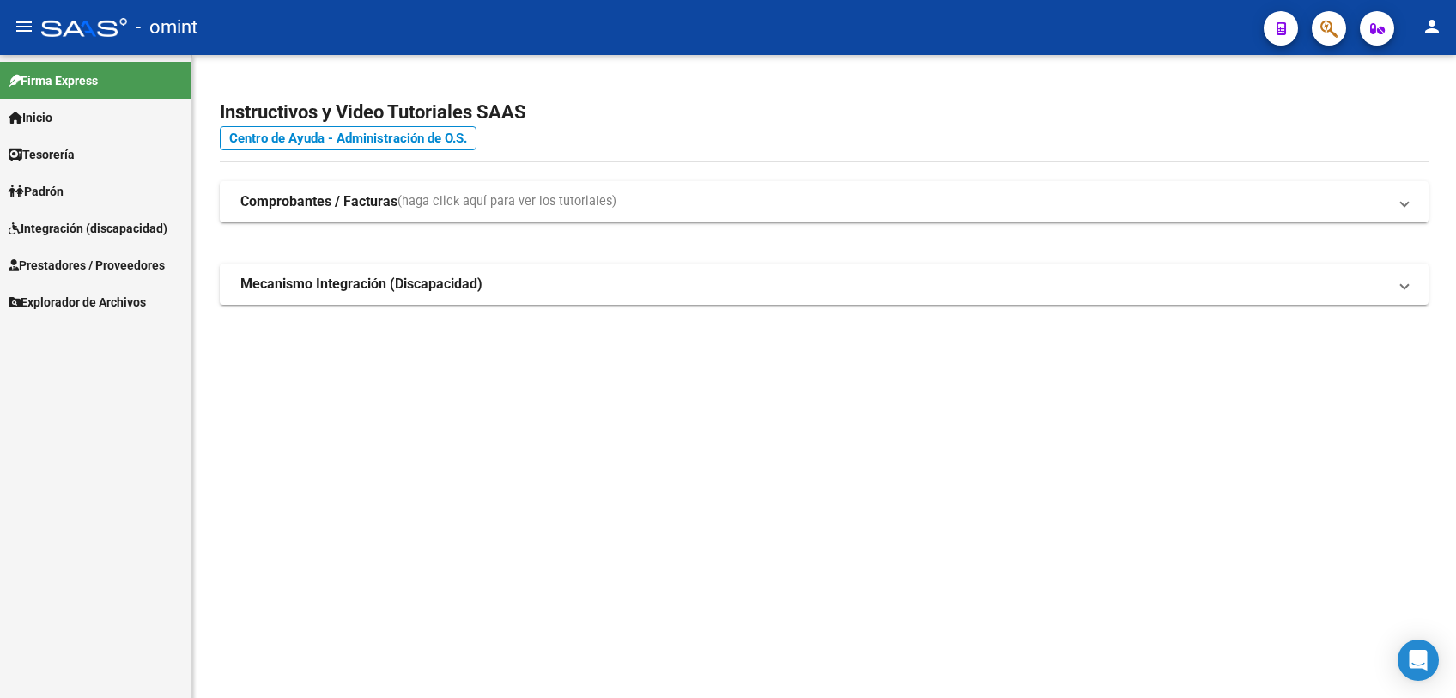
click at [98, 221] on span "Integración (discapacidad)" at bounding box center [88, 228] width 159 height 19
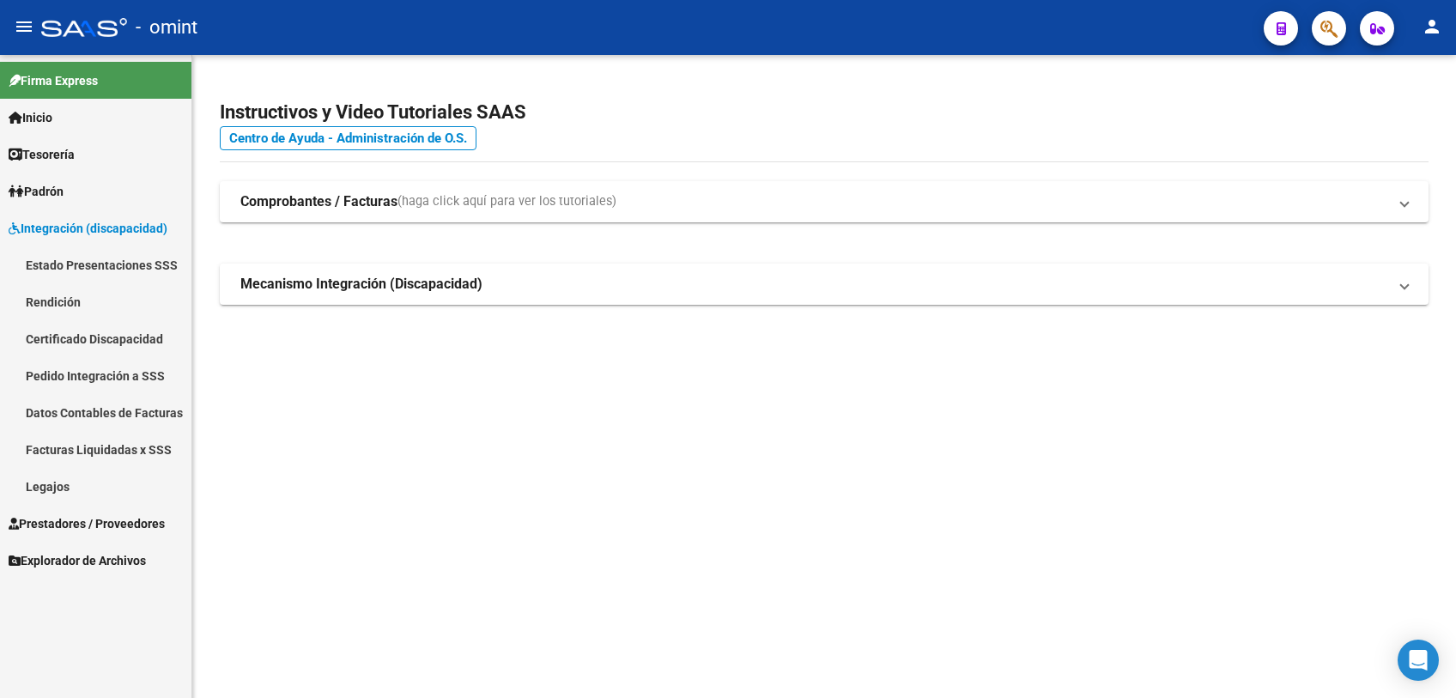
click at [109, 458] on link "Facturas Liquidadas x SSS" at bounding box center [95, 449] width 191 height 37
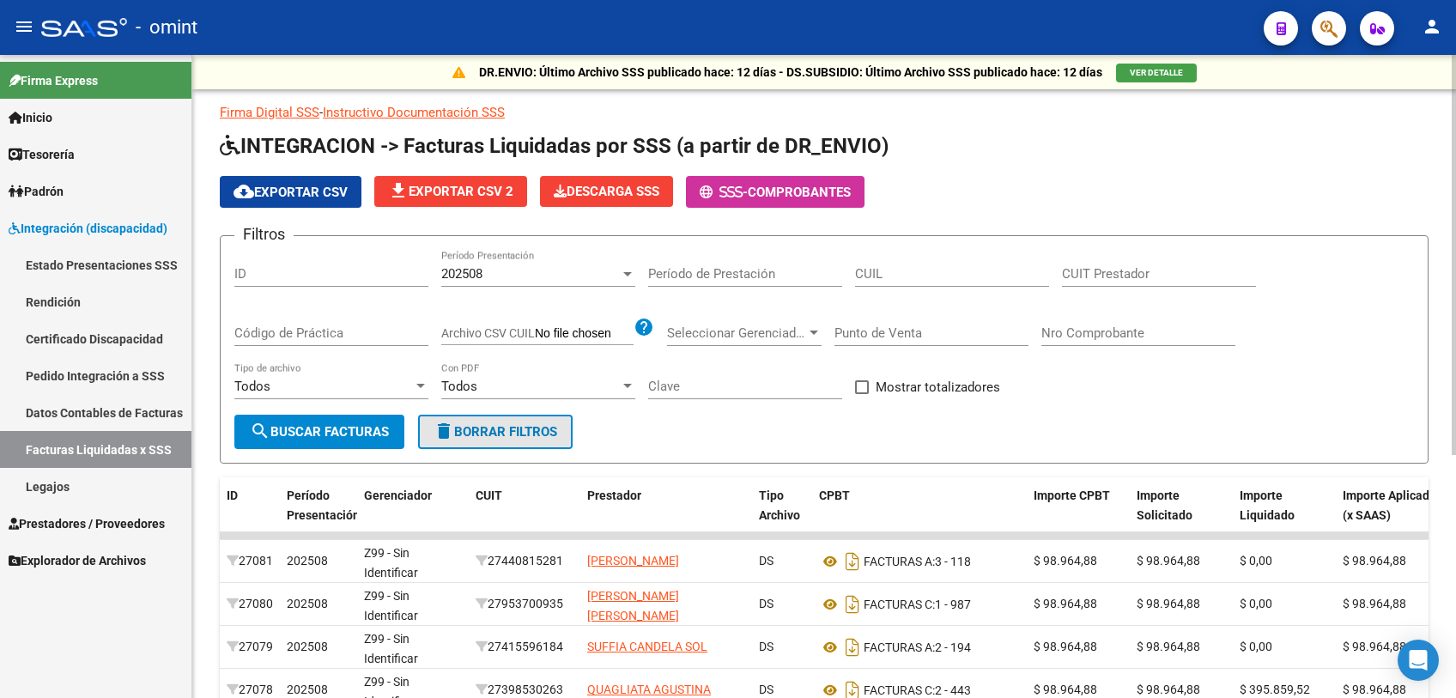
click at [516, 438] on span "delete Borrar Filtros" at bounding box center [496, 431] width 124 height 15
click at [1113, 277] on input "CUIT Prestador" at bounding box center [1159, 273] width 194 height 15
paste input "20-32470231-9"
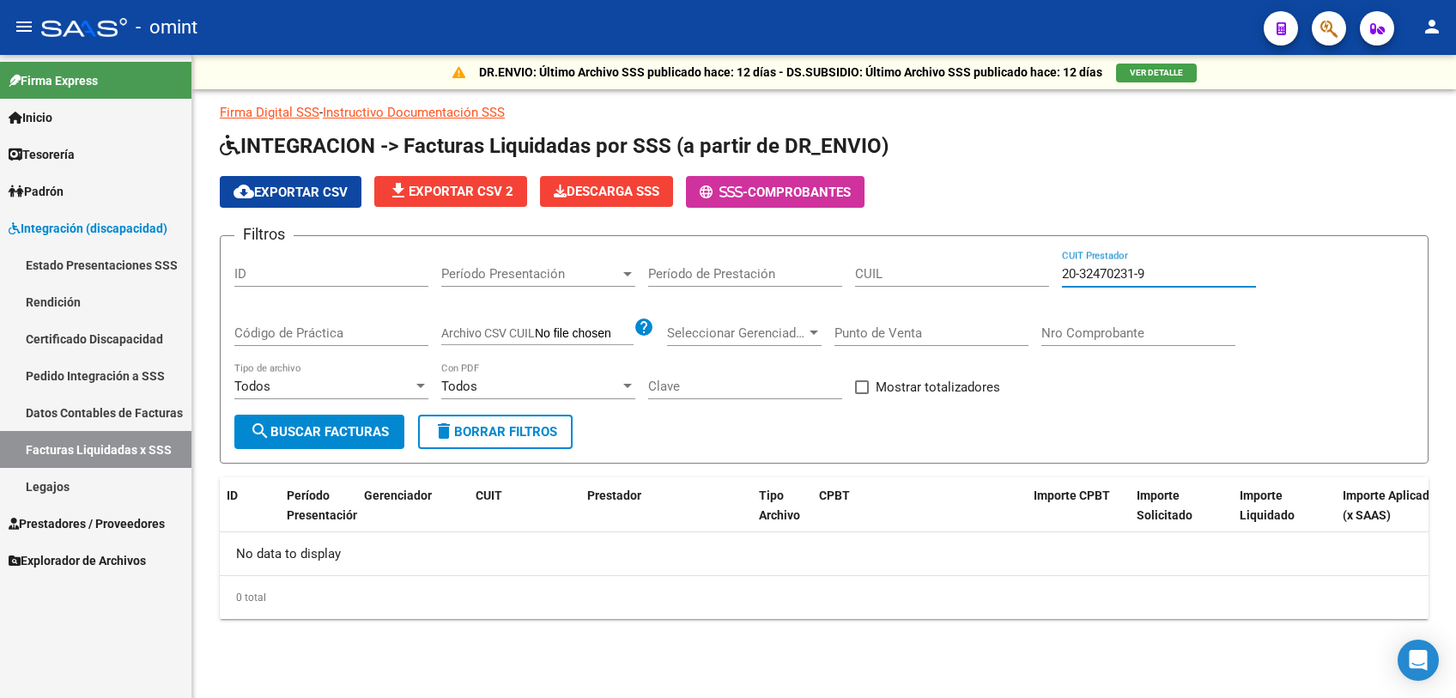
drag, startPoint x: 1092, startPoint y: 282, endPoint x: 1026, endPoint y: 282, distance: 66.1
click at [1026, 282] on div "Filtros ID Período Presentación Período Presentación Período de Prestación CUIL…" at bounding box center [824, 332] width 1180 height 165
paste input "7-20481970-5"
click at [355, 439] on span "search Buscar Facturas" at bounding box center [319, 431] width 139 height 15
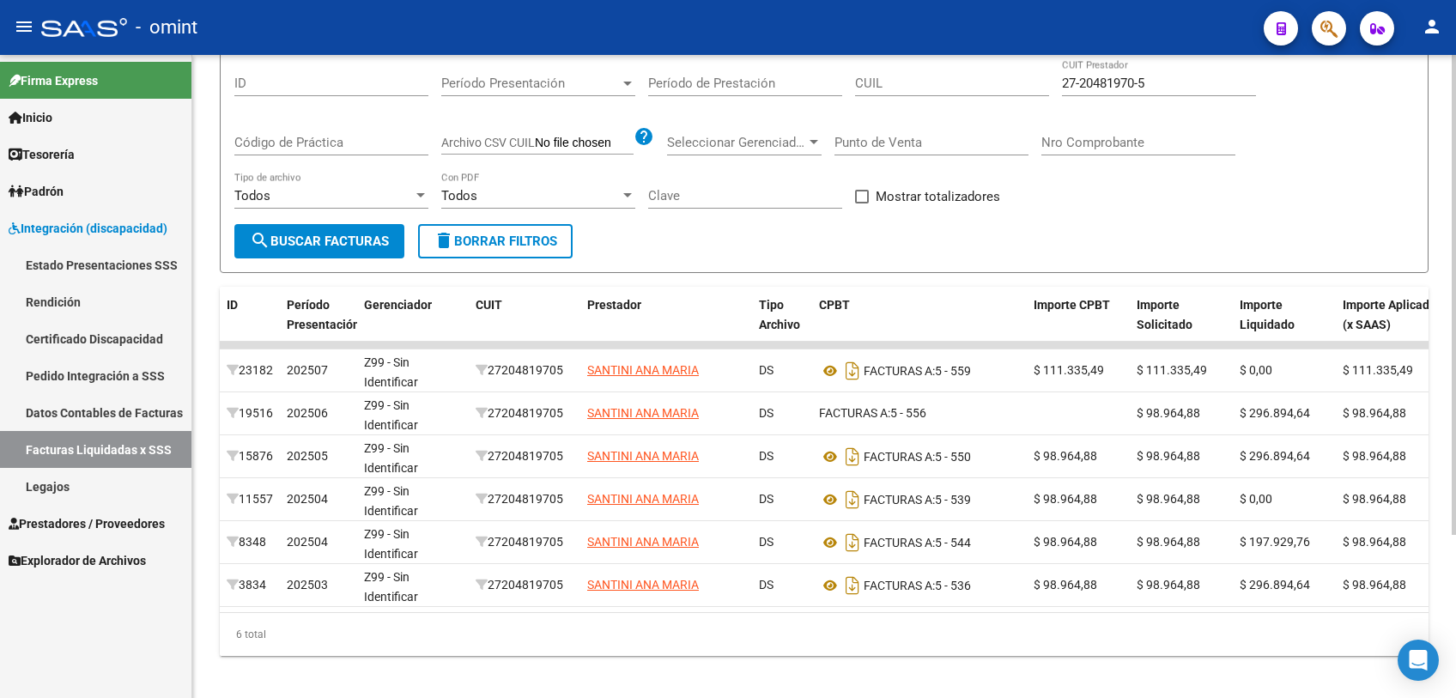
scroll to position [95, 0]
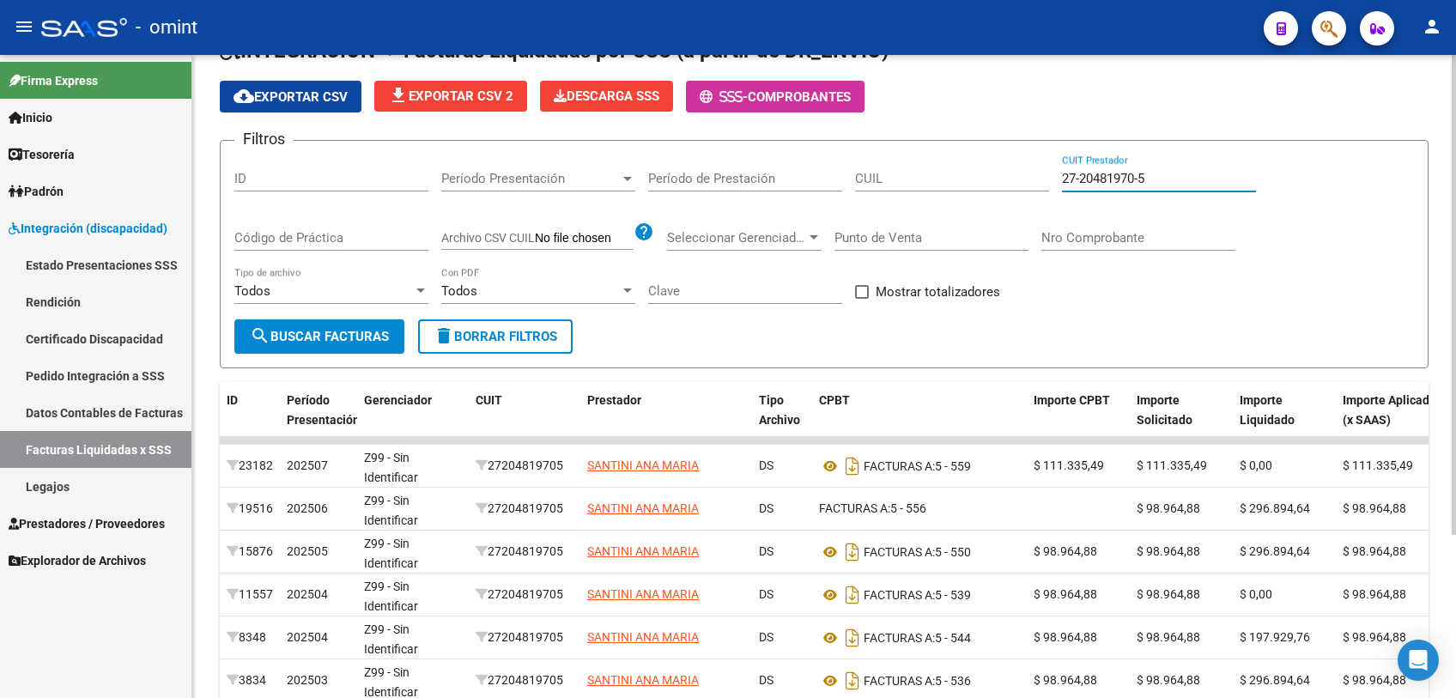
drag, startPoint x: 1080, startPoint y: 185, endPoint x: 954, endPoint y: 185, distance: 126.2
click at [954, 185] on div "Filtros ID Período Presentación Período Presentación Período de Prestación CUIL…" at bounding box center [824, 237] width 1180 height 165
paste input "5779084-9"
type input "27-25779084-9"
click at [357, 338] on span "search Buscar Facturas" at bounding box center [319, 336] width 139 height 15
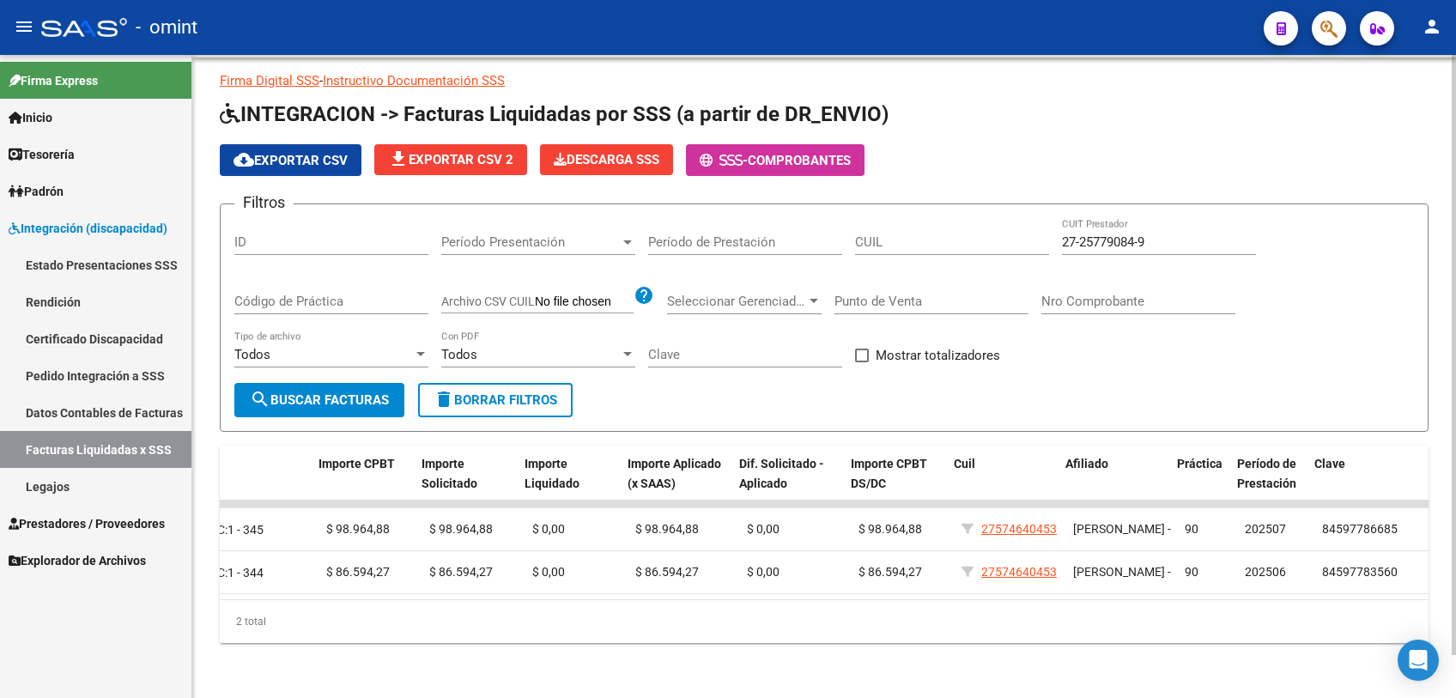
scroll to position [0, 714]
click at [467, 392] on span "delete Borrar Filtros" at bounding box center [496, 399] width 124 height 15
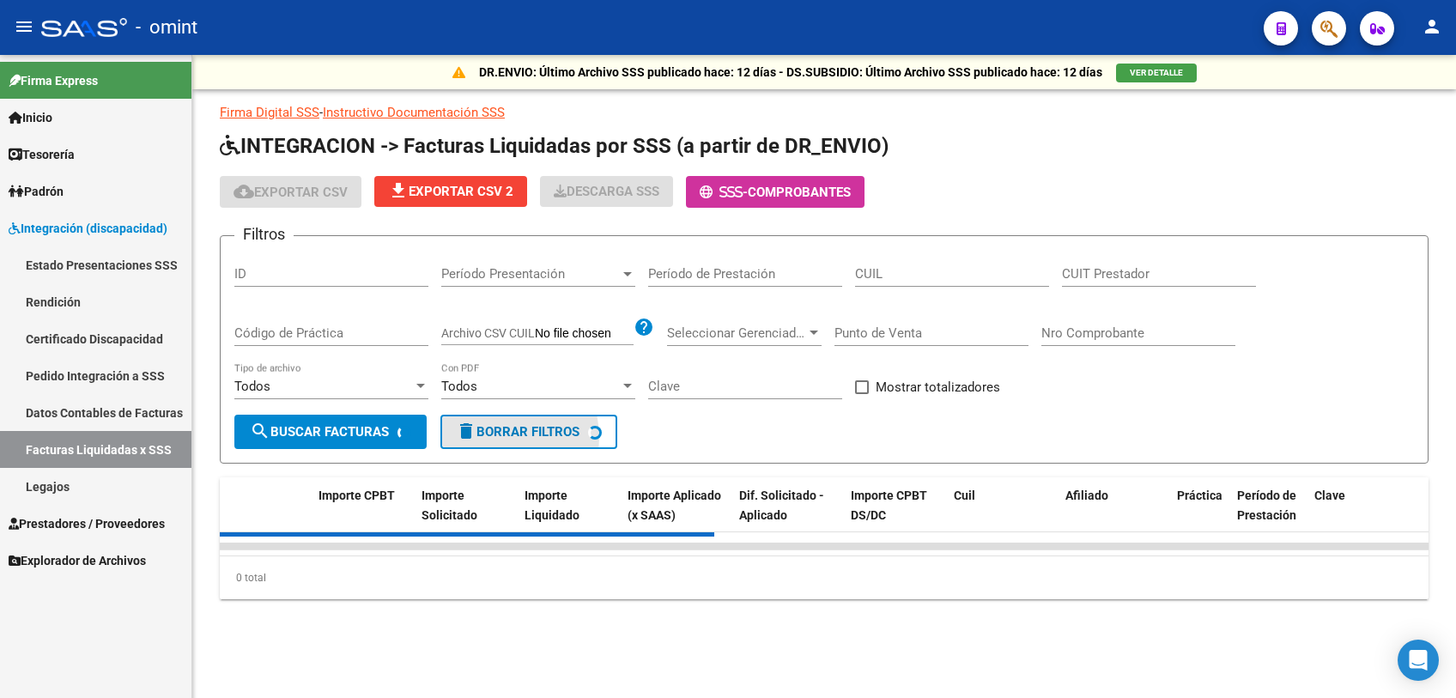
scroll to position [0, 0]
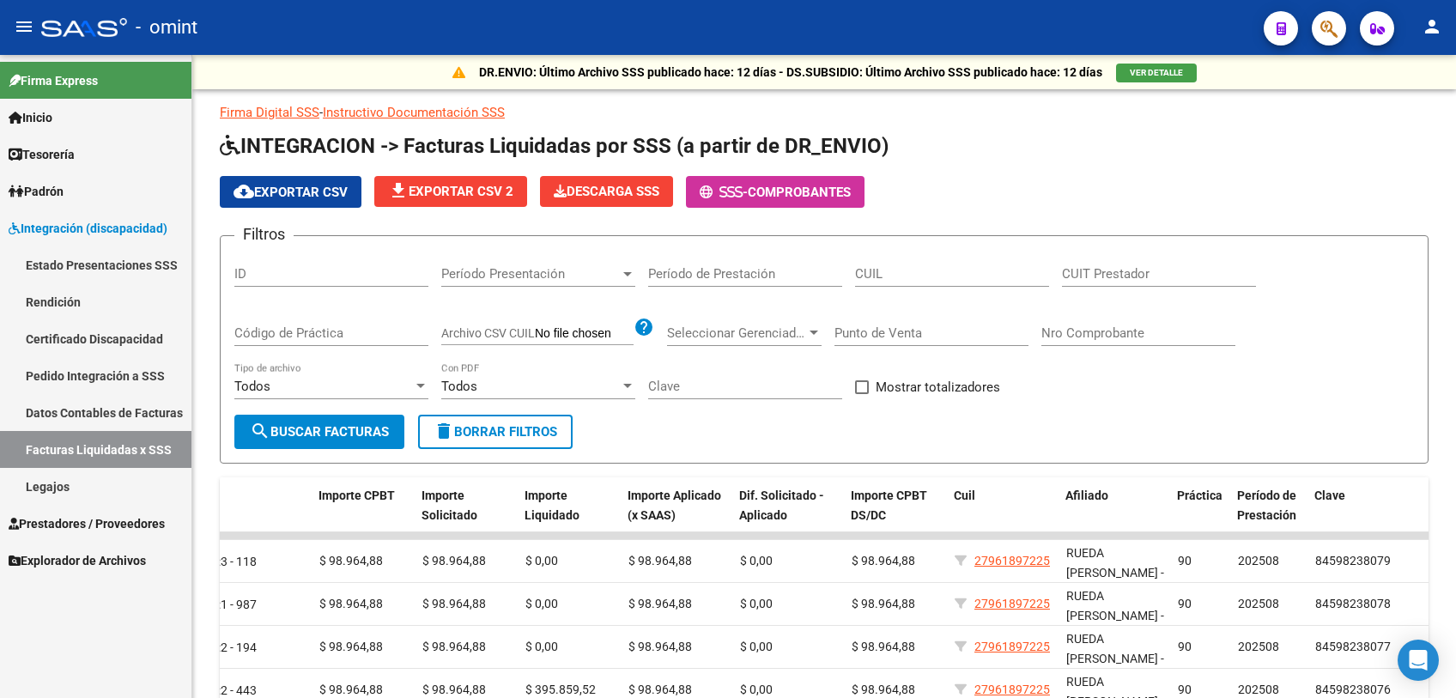
click at [121, 520] on span "Prestadores / Proveedores" at bounding box center [87, 523] width 156 height 19
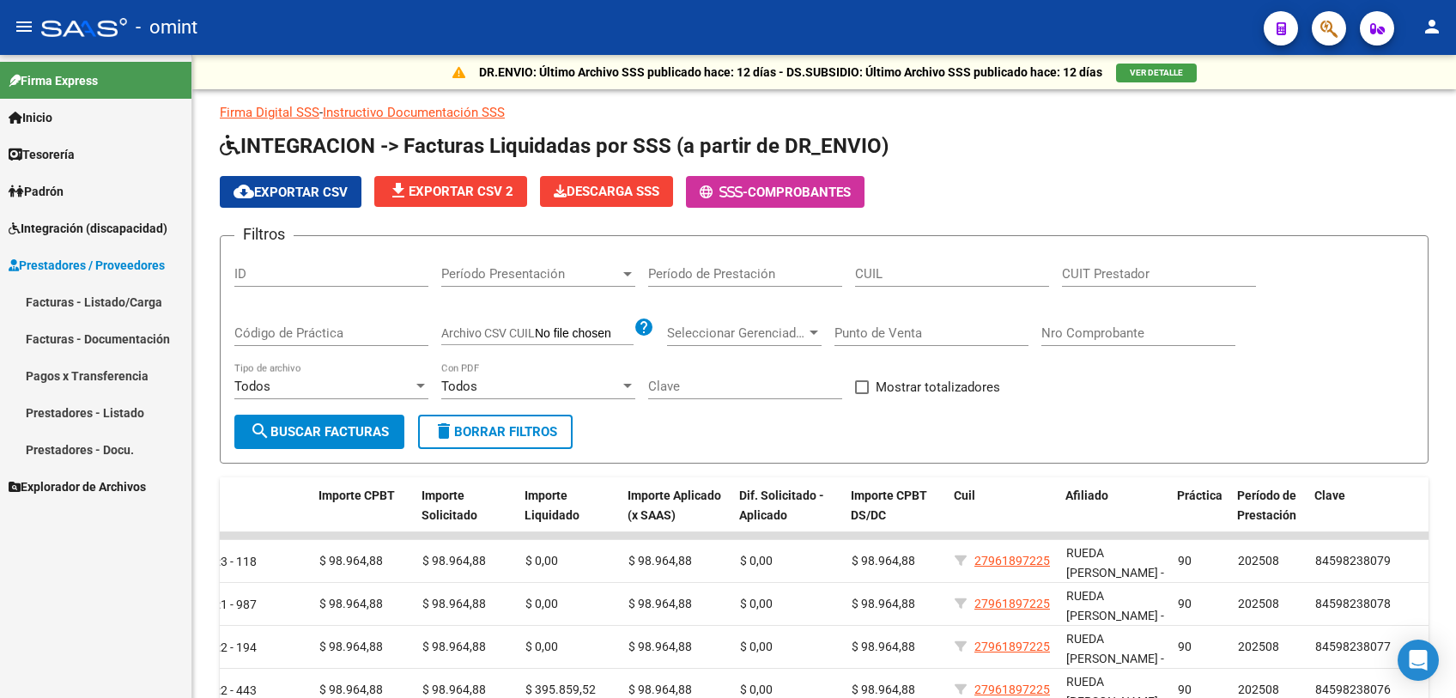
click at [135, 303] on link "Facturas - Listado/Carga" at bounding box center [95, 301] width 191 height 37
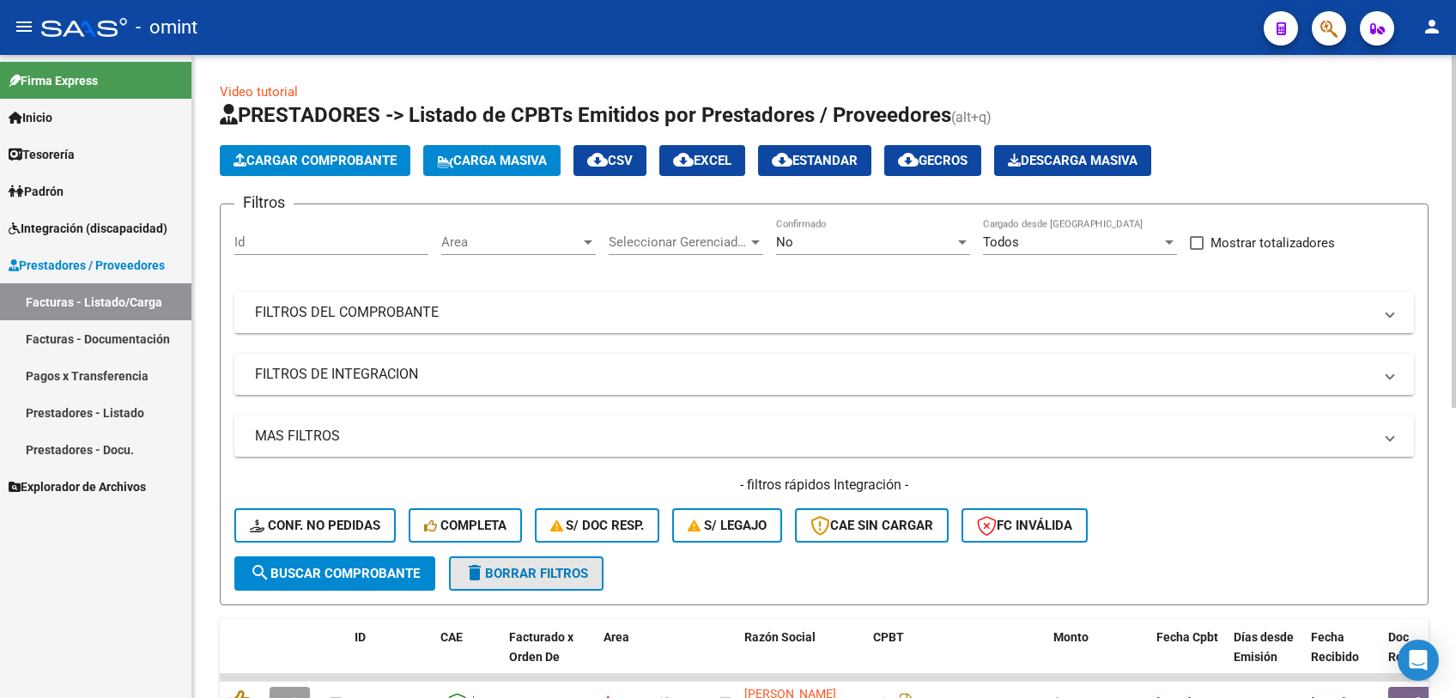
click at [540, 574] on span "delete Borrar Filtros" at bounding box center [526, 573] width 124 height 15
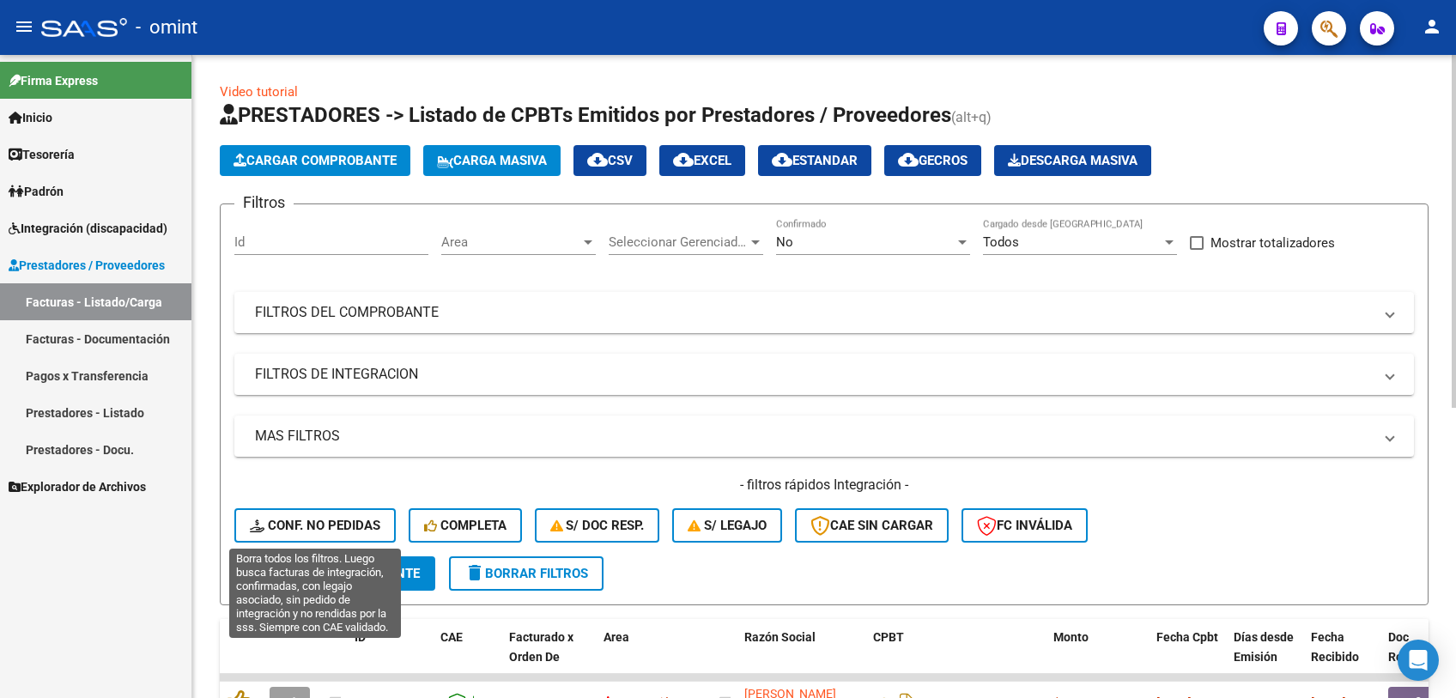
click at [252, 525] on icon at bounding box center [259, 525] width 18 height 13
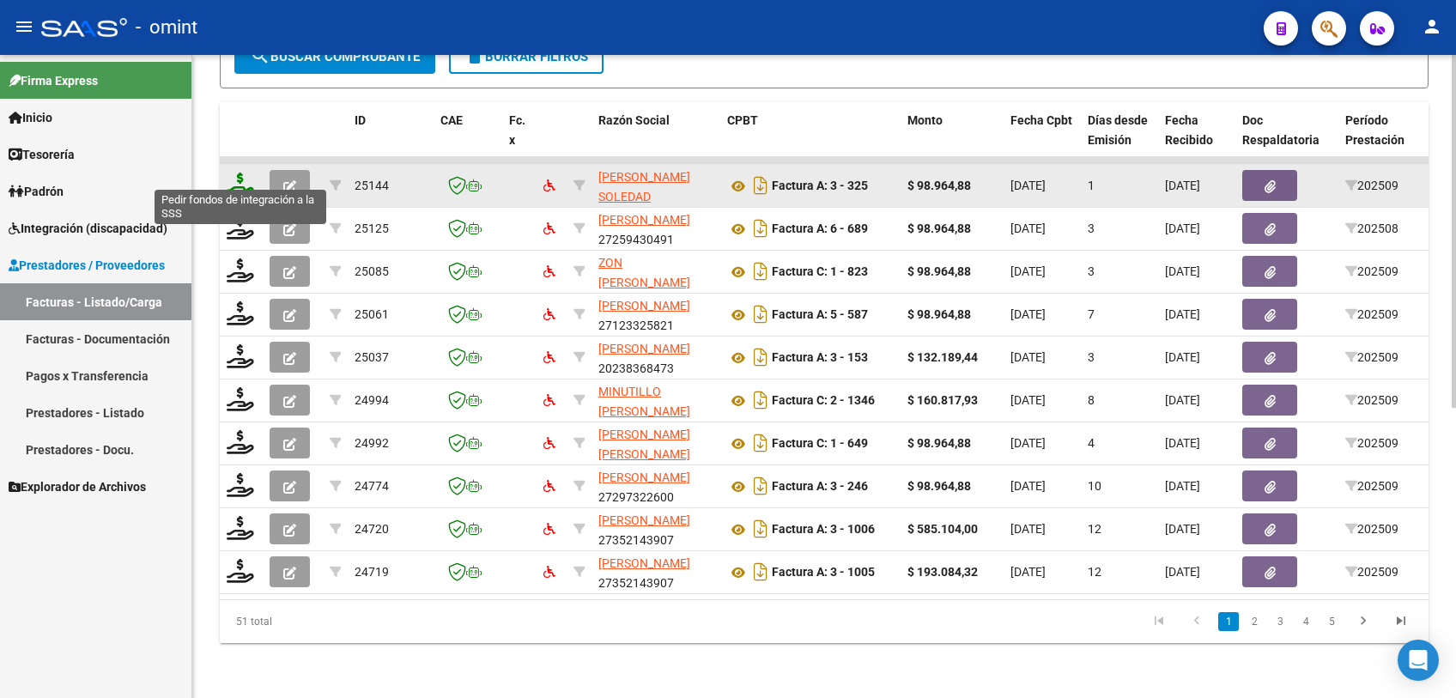
click at [245, 173] on icon at bounding box center [240, 185] width 27 height 24
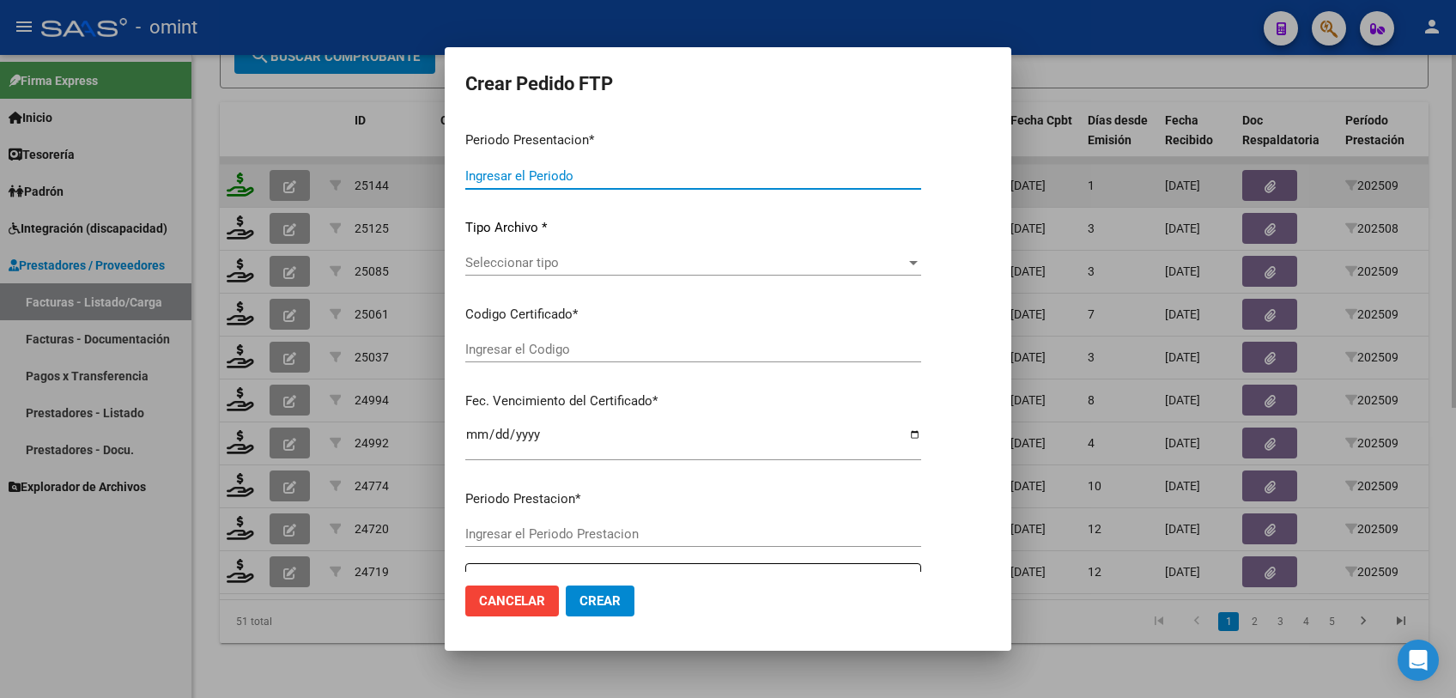
type input "202509"
type input "$ 98.964,88"
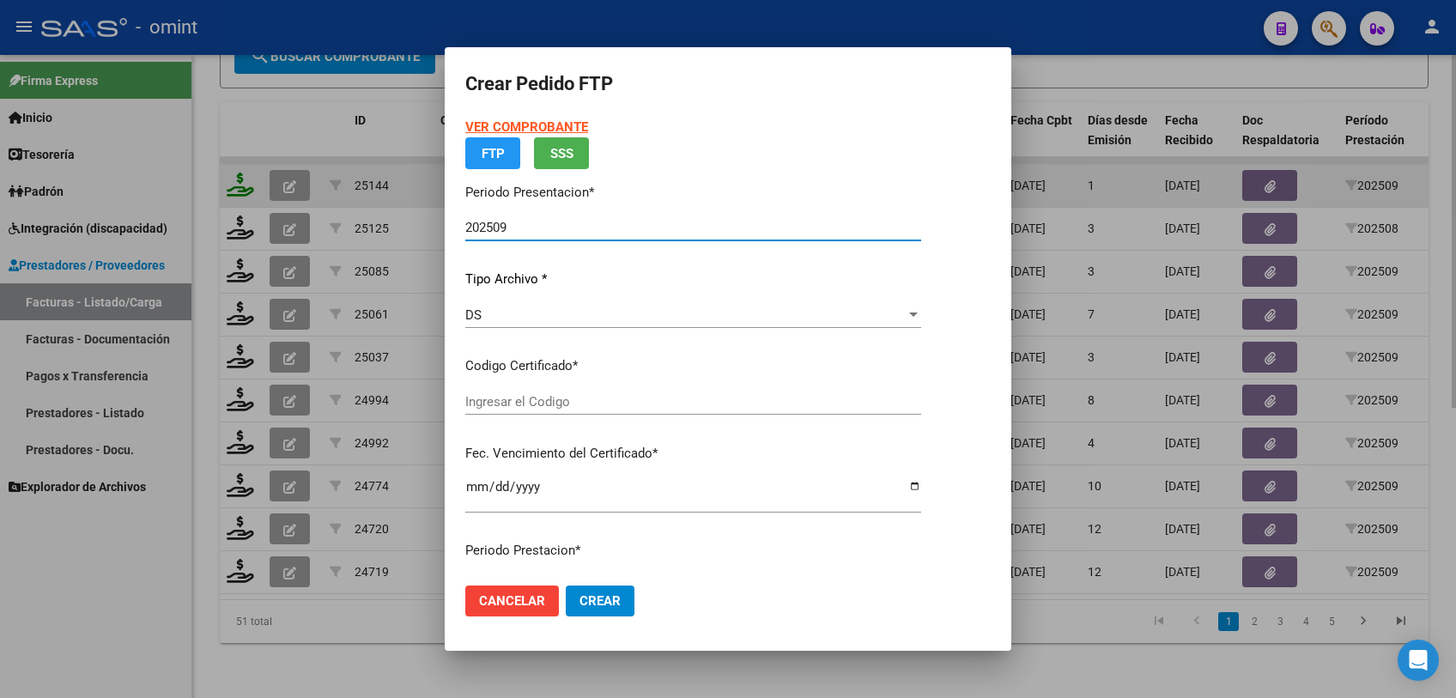
type input "3782423966"
type input "2029-01-01"
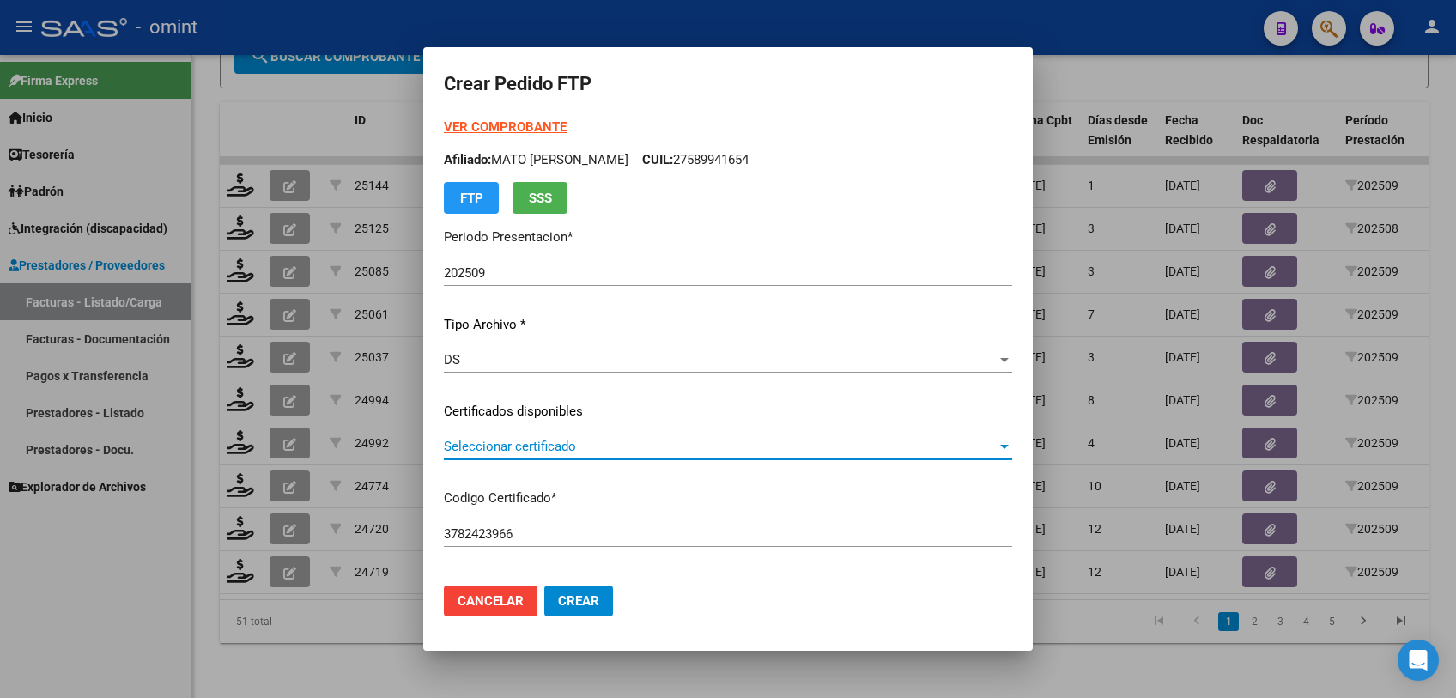
click at [534, 439] on span "Seleccionar certificado" at bounding box center [720, 446] width 553 height 15
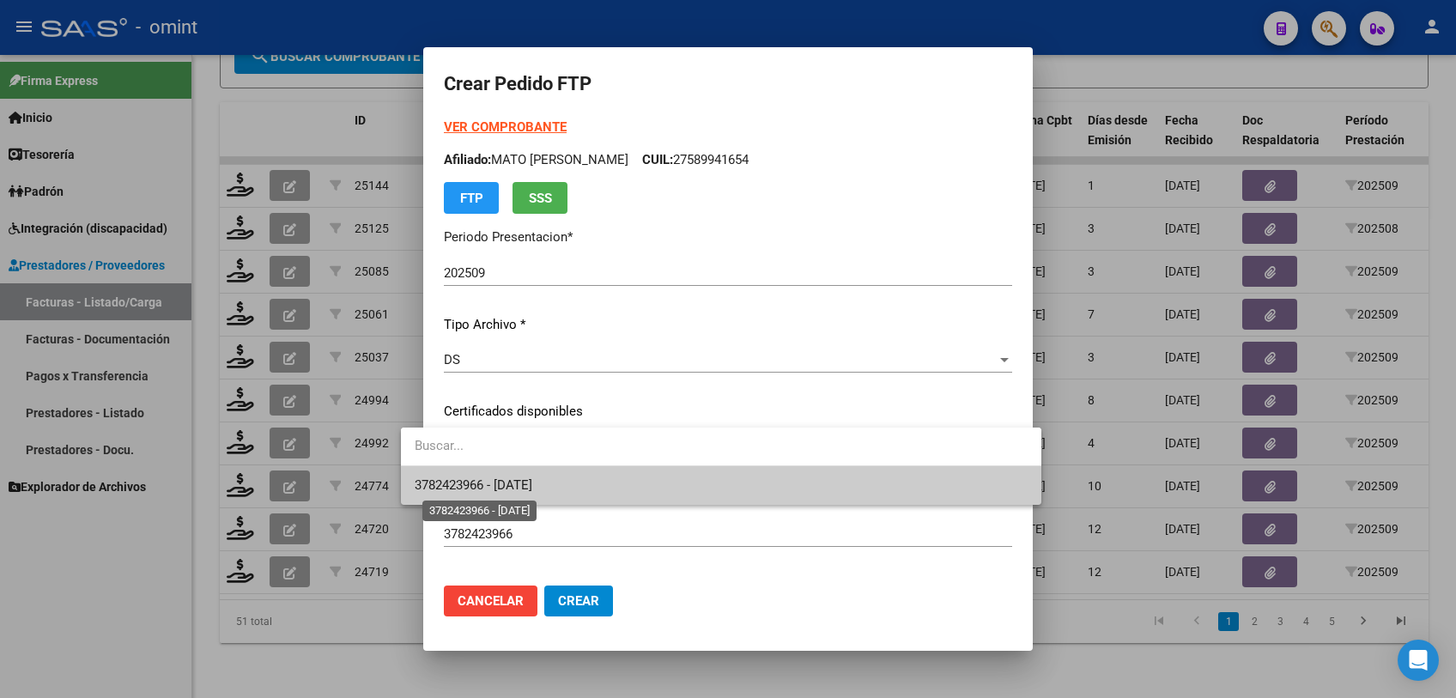
click at [525, 479] on span "3782423966 - 2029-01-01" at bounding box center [474, 484] width 118 height 15
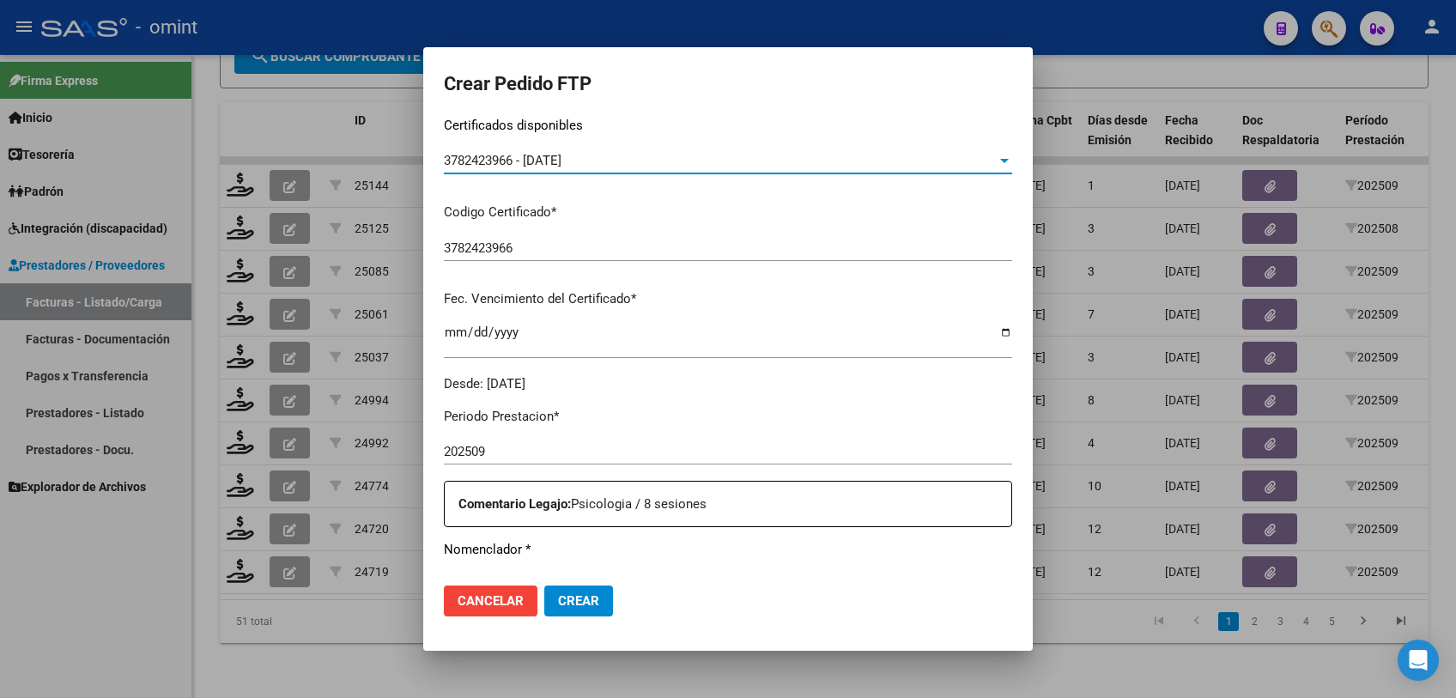
scroll to position [476, 0]
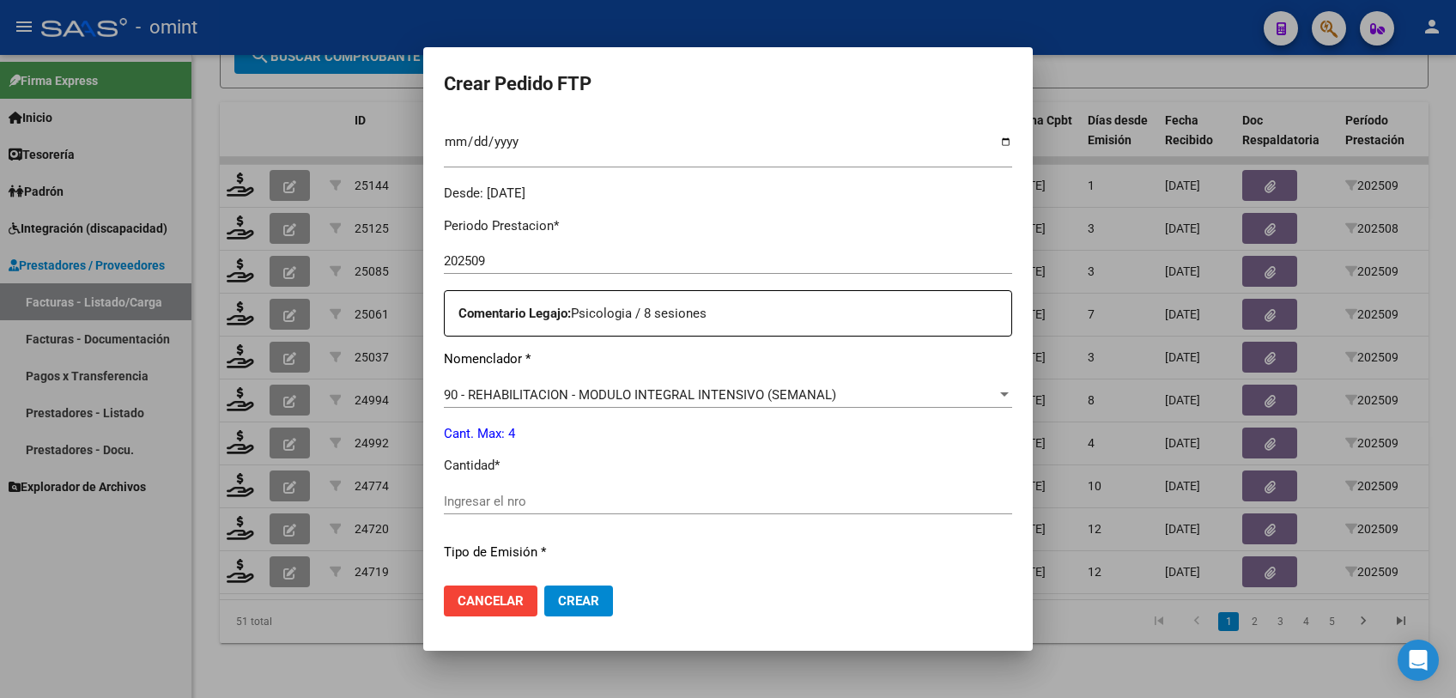
click at [616, 507] on input "Ingresar el nro" at bounding box center [728, 501] width 568 height 15
type input "4"
click at [558, 603] on span "Crear" at bounding box center [578, 600] width 41 height 15
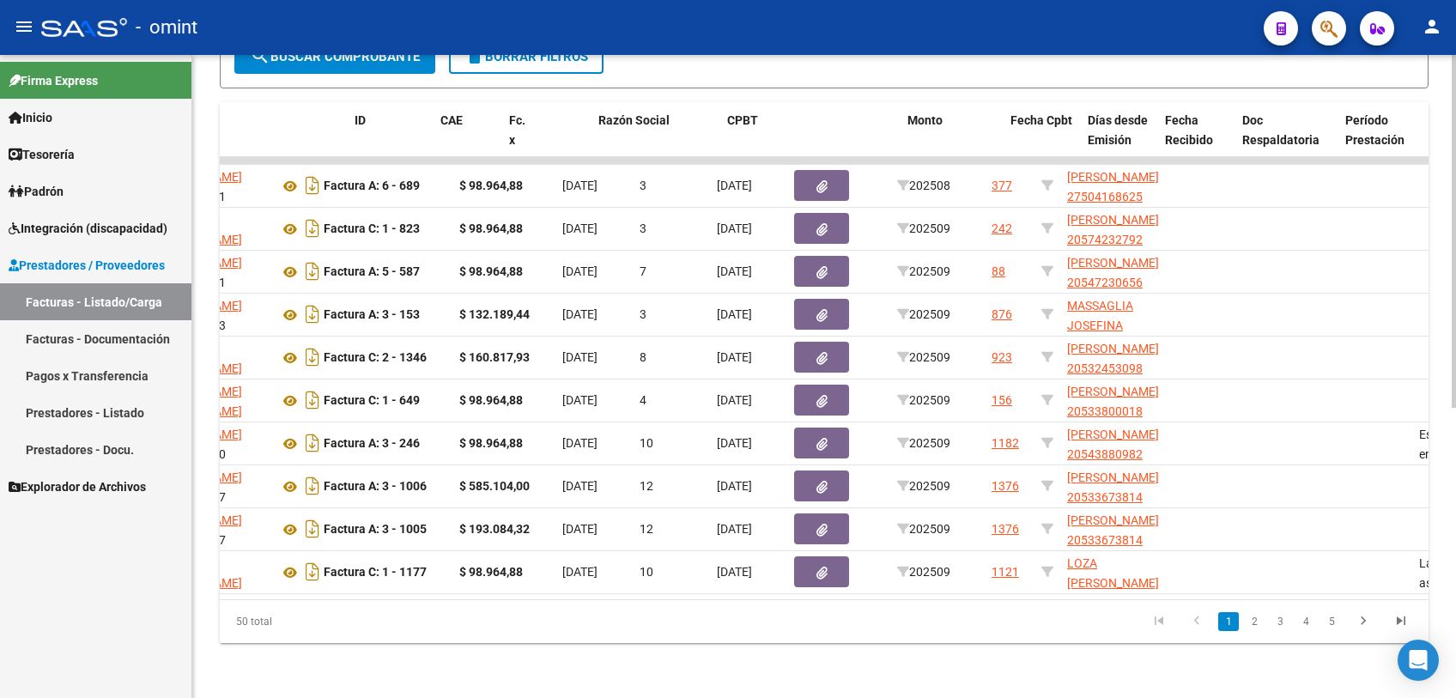
scroll to position [0, 0]
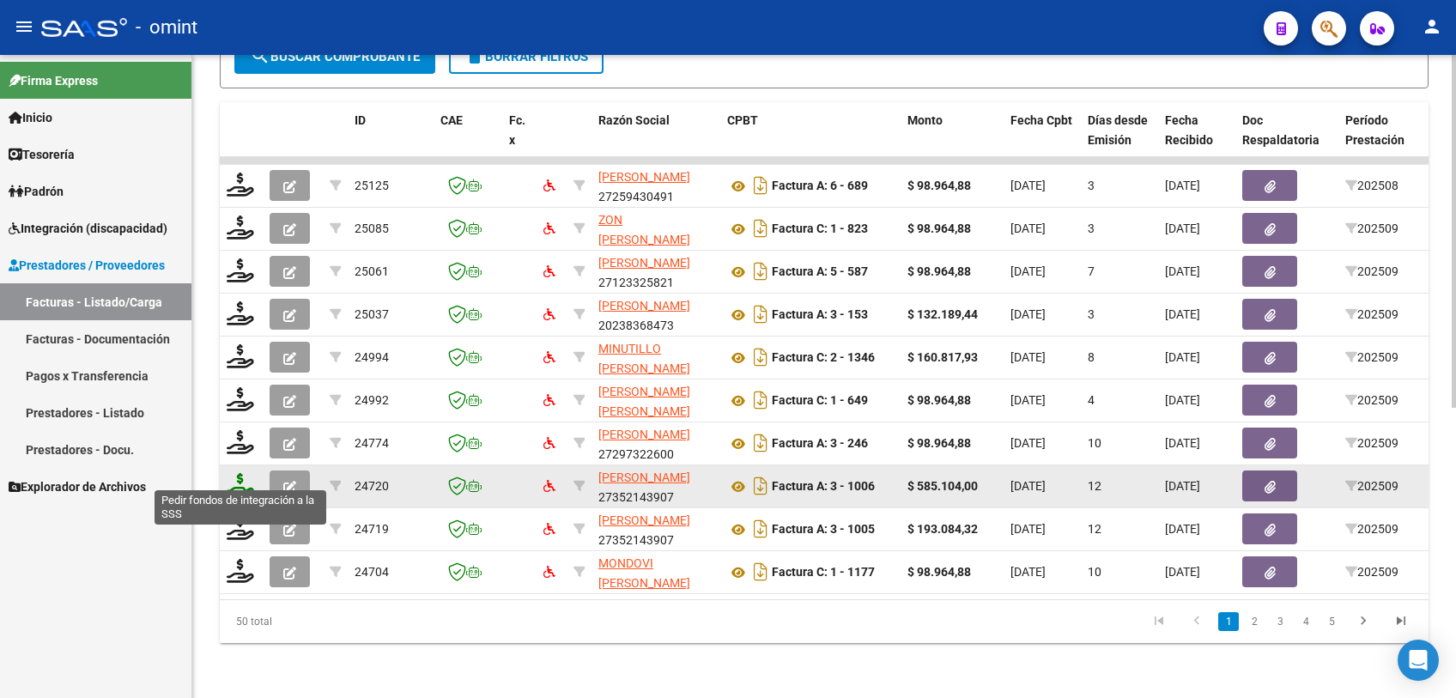
click at [235, 476] on icon at bounding box center [240, 485] width 27 height 24
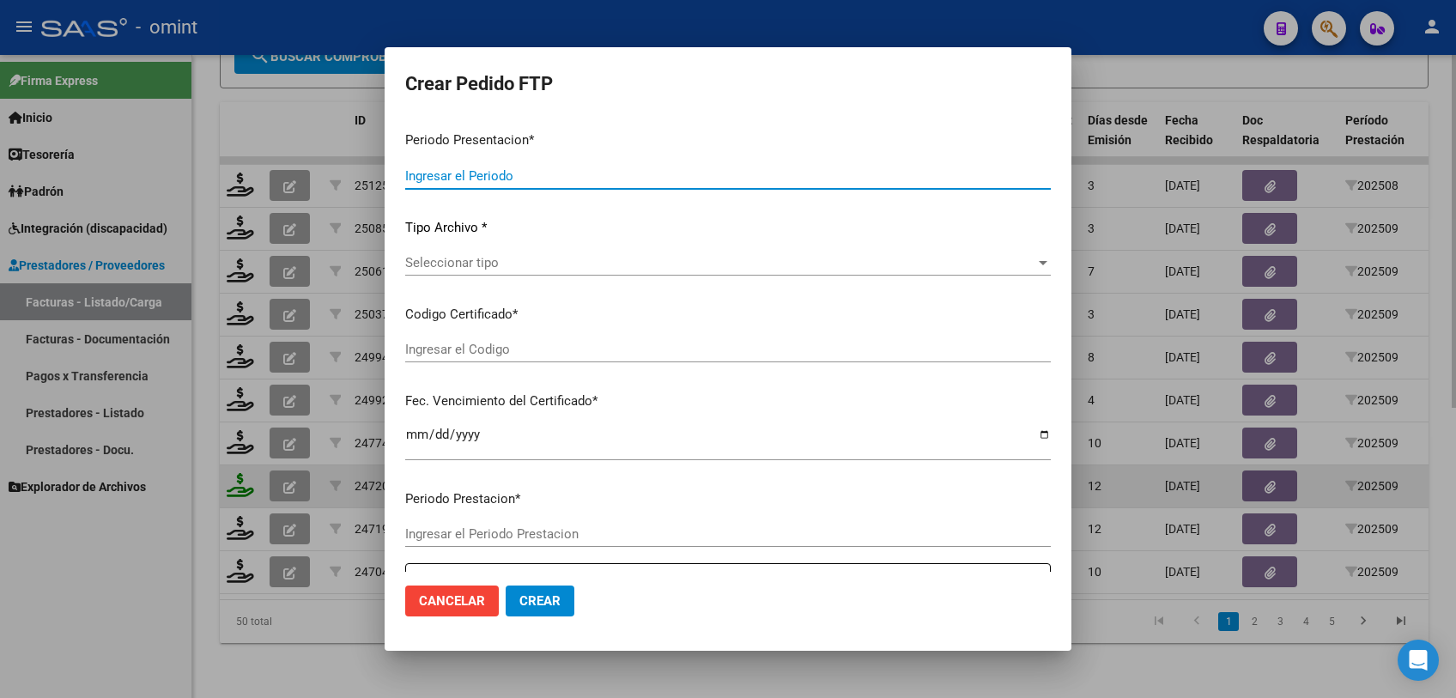
type input "202509"
type input "$ 585.104,00"
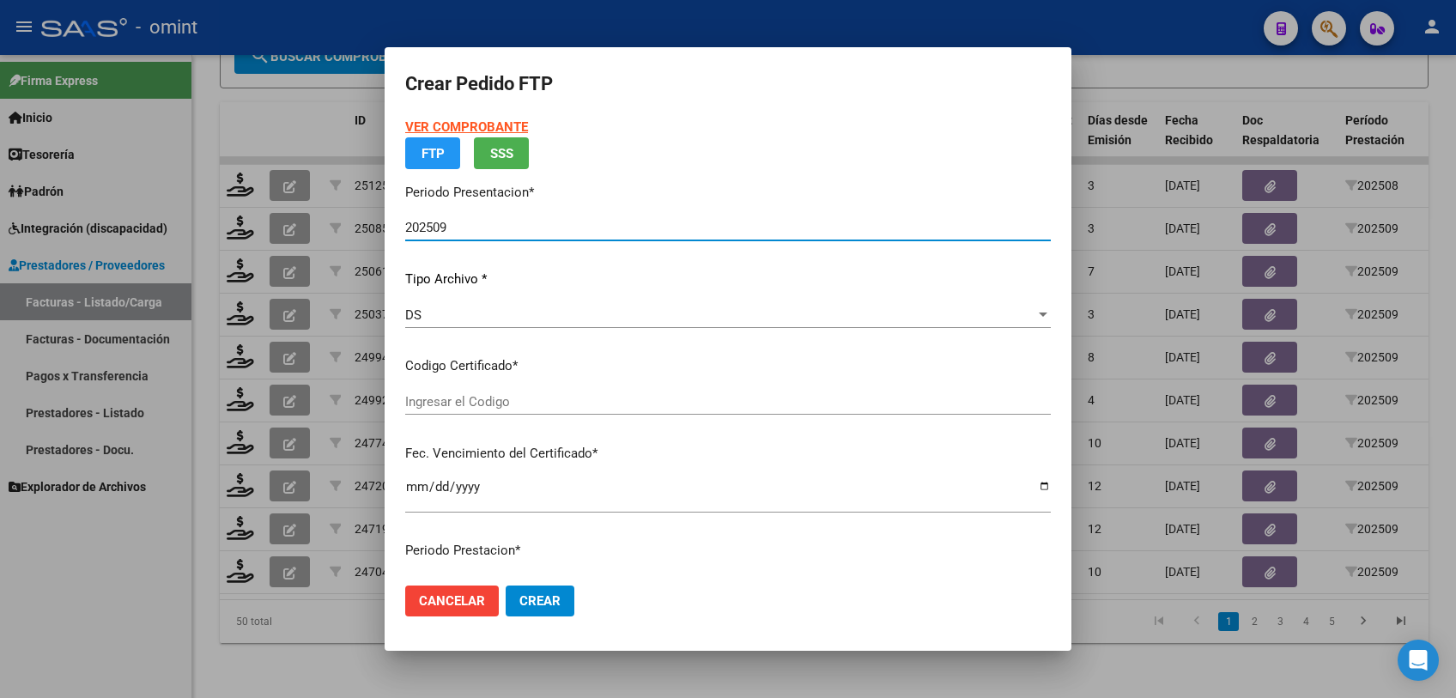
type input "3721128989"
type input "2040-07-16"
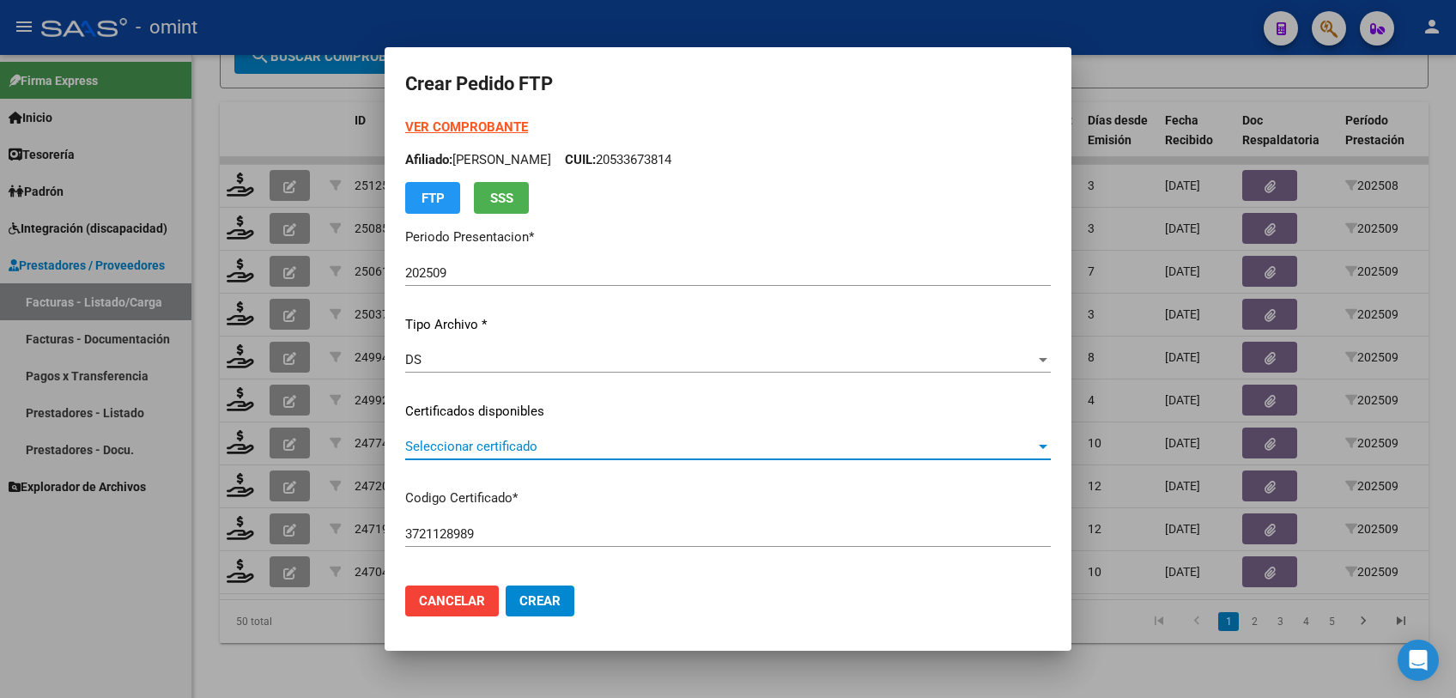
click at [488, 444] on span "Seleccionar certificado" at bounding box center [720, 446] width 630 height 15
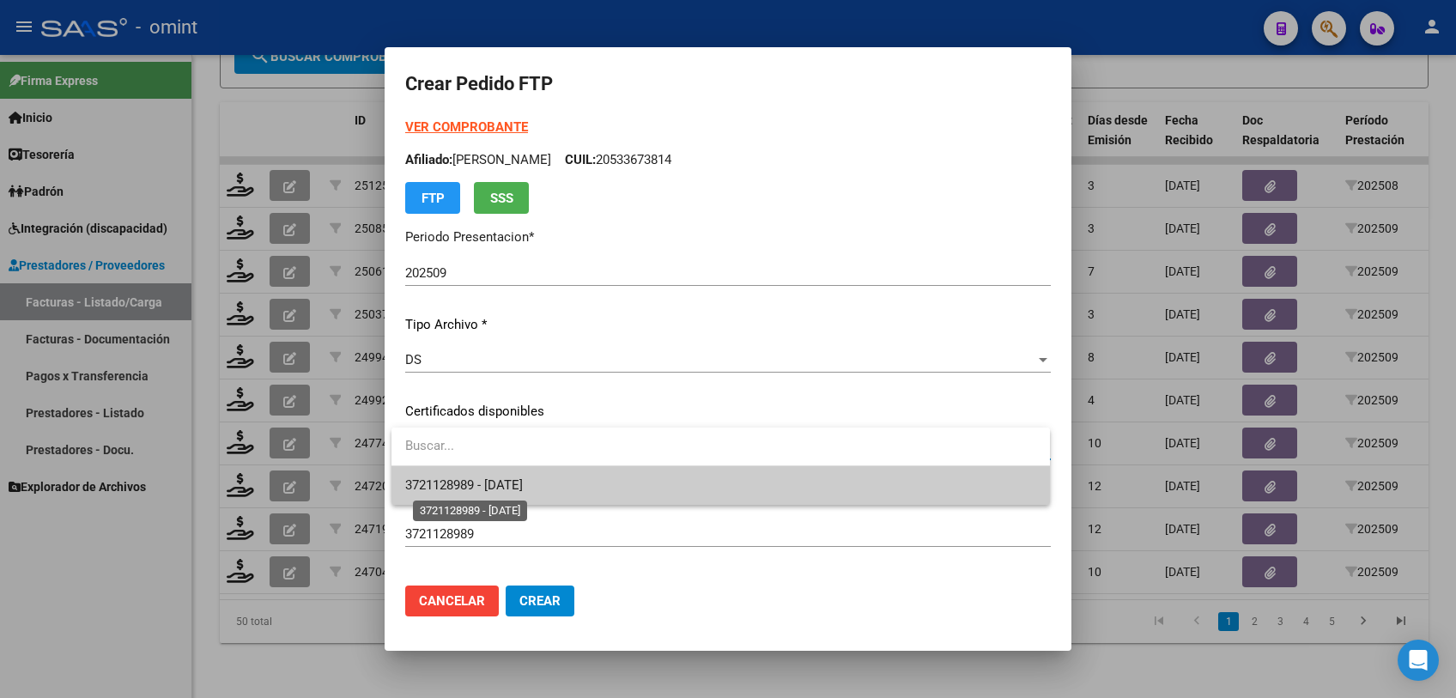
click at [478, 482] on span "3721128989 - 2040-07-16" at bounding box center [464, 484] width 118 height 15
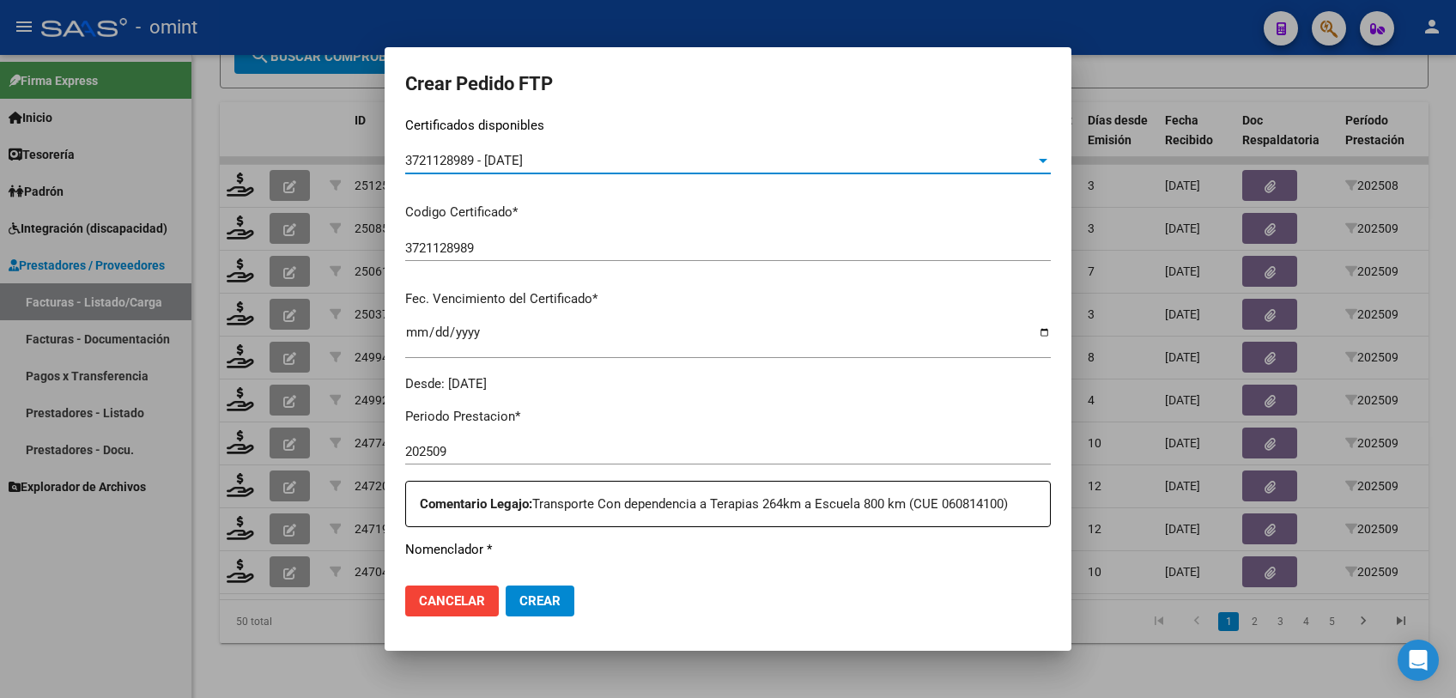
scroll to position [476, 0]
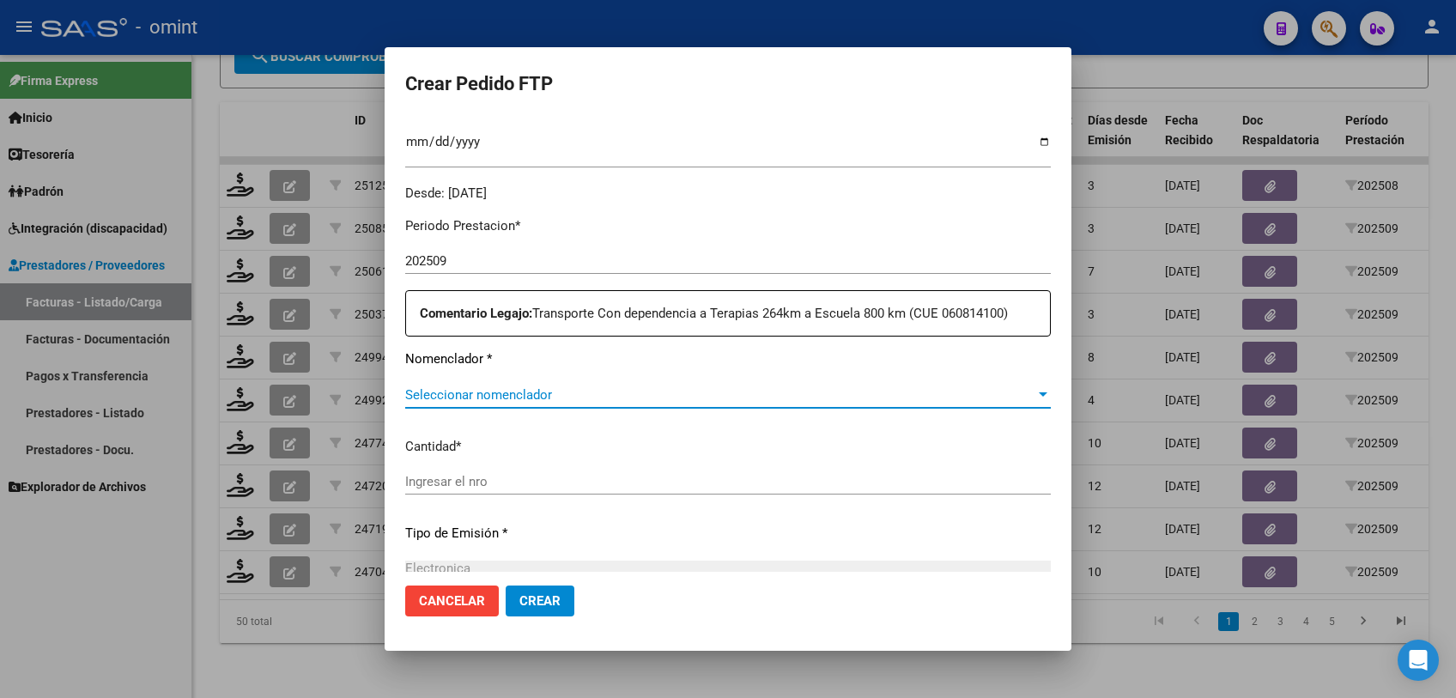
click at [567, 391] on span "Seleccionar nomenclador" at bounding box center [720, 394] width 630 height 15
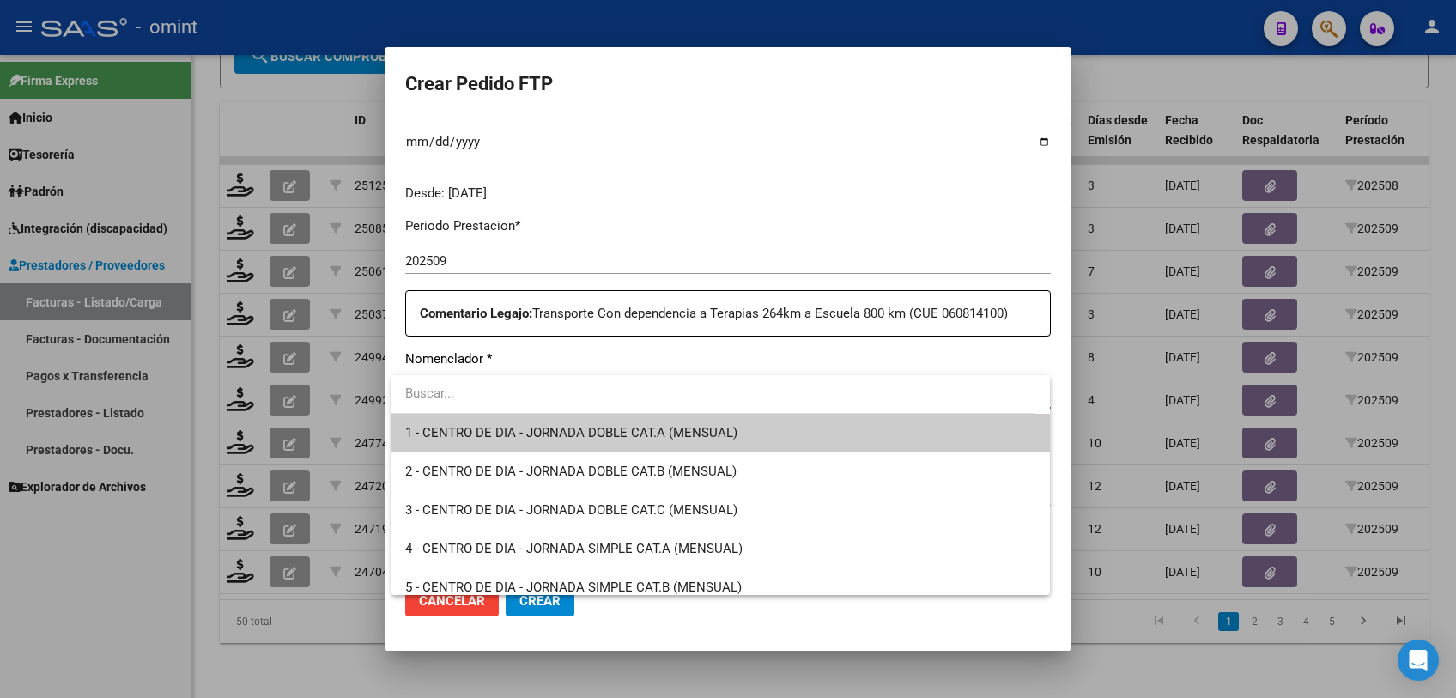
type input "t"
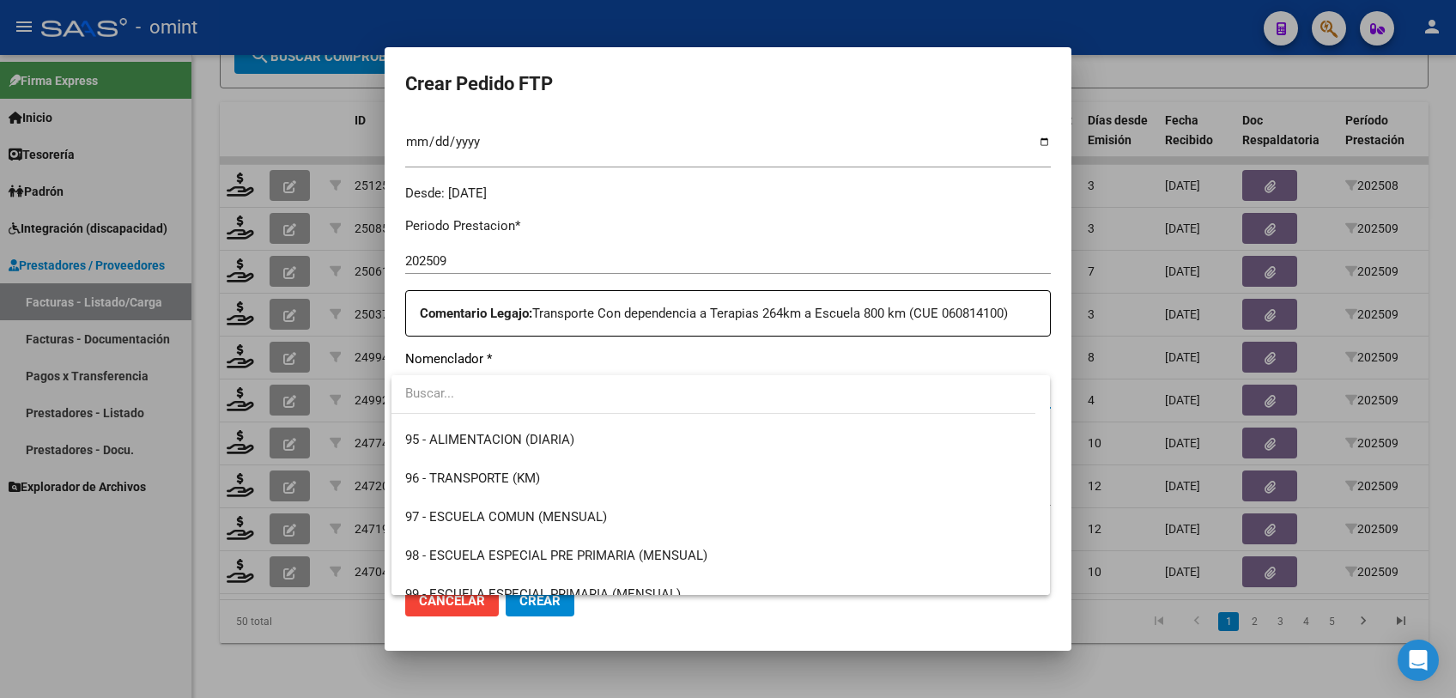
scroll to position [3644, 0]
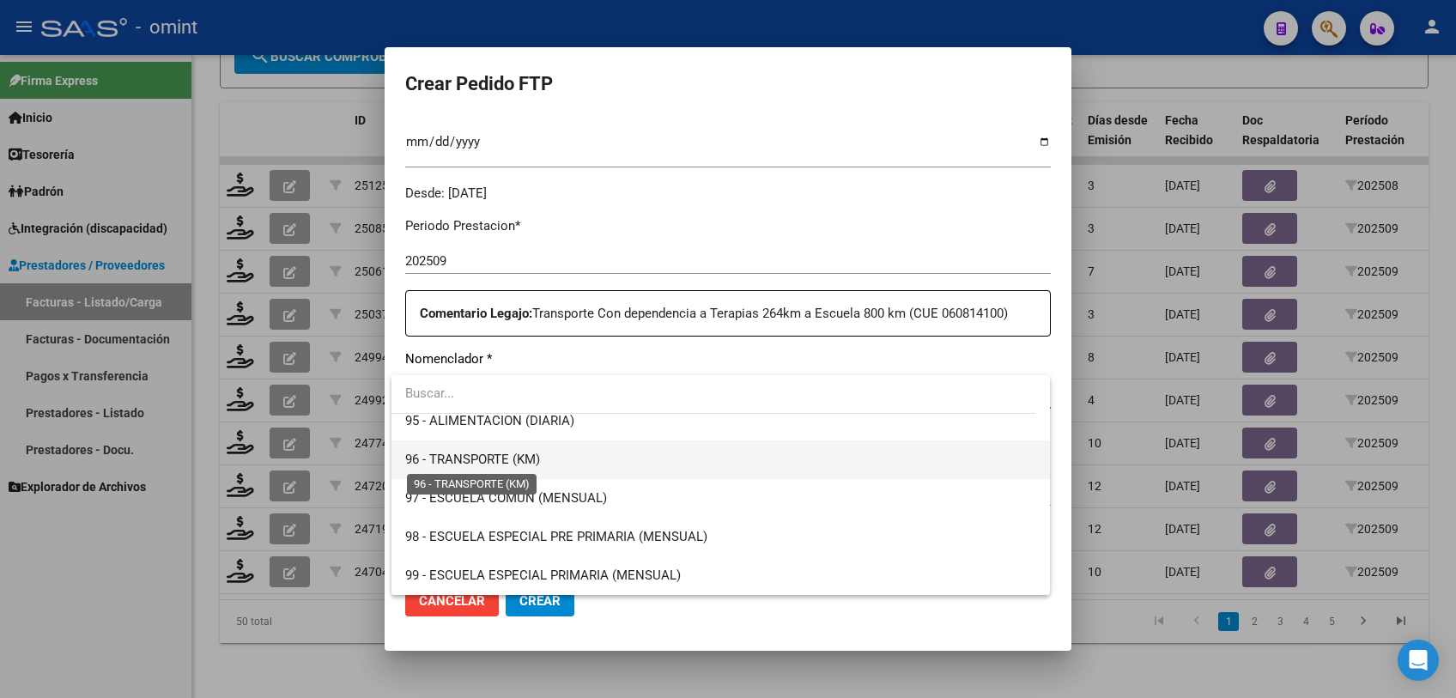
click at [527, 460] on span "96 - TRANSPORTE (KM)" at bounding box center [472, 459] width 135 height 15
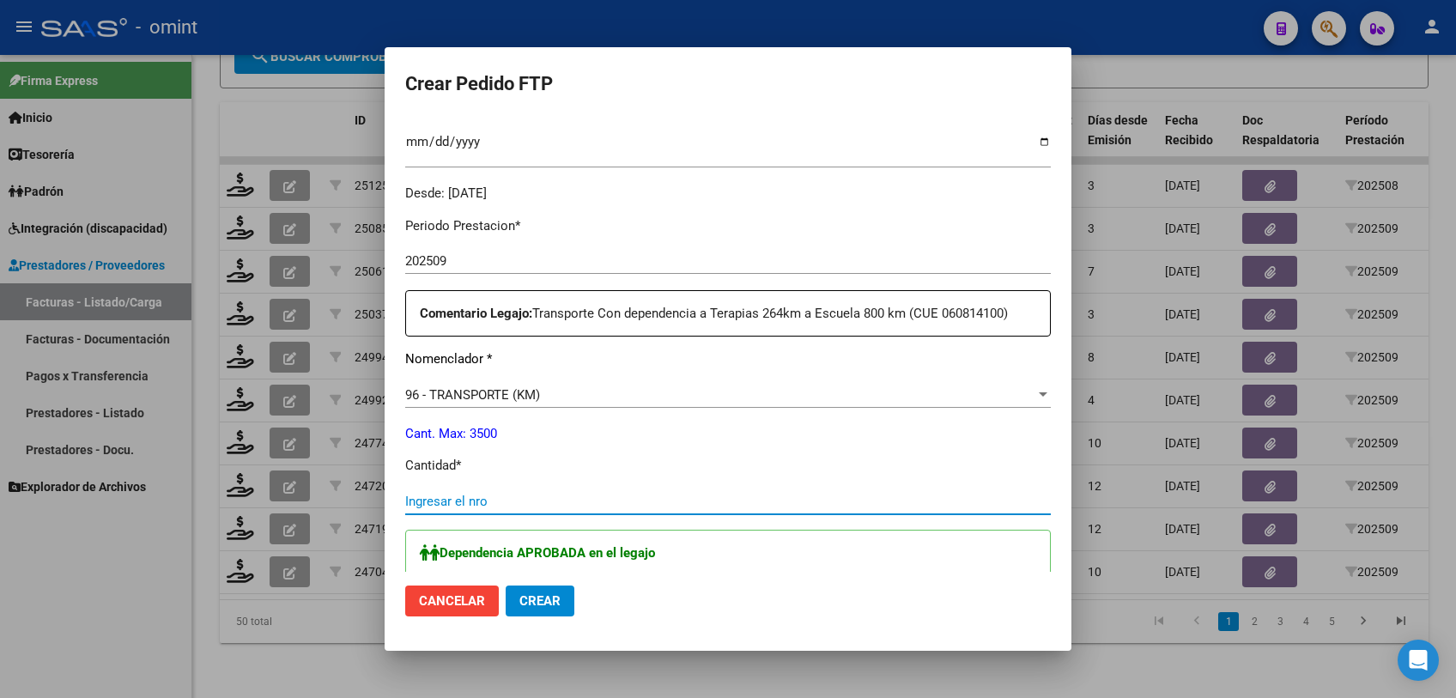
click at [529, 496] on input "Ingresar el nro" at bounding box center [728, 501] width 646 height 15
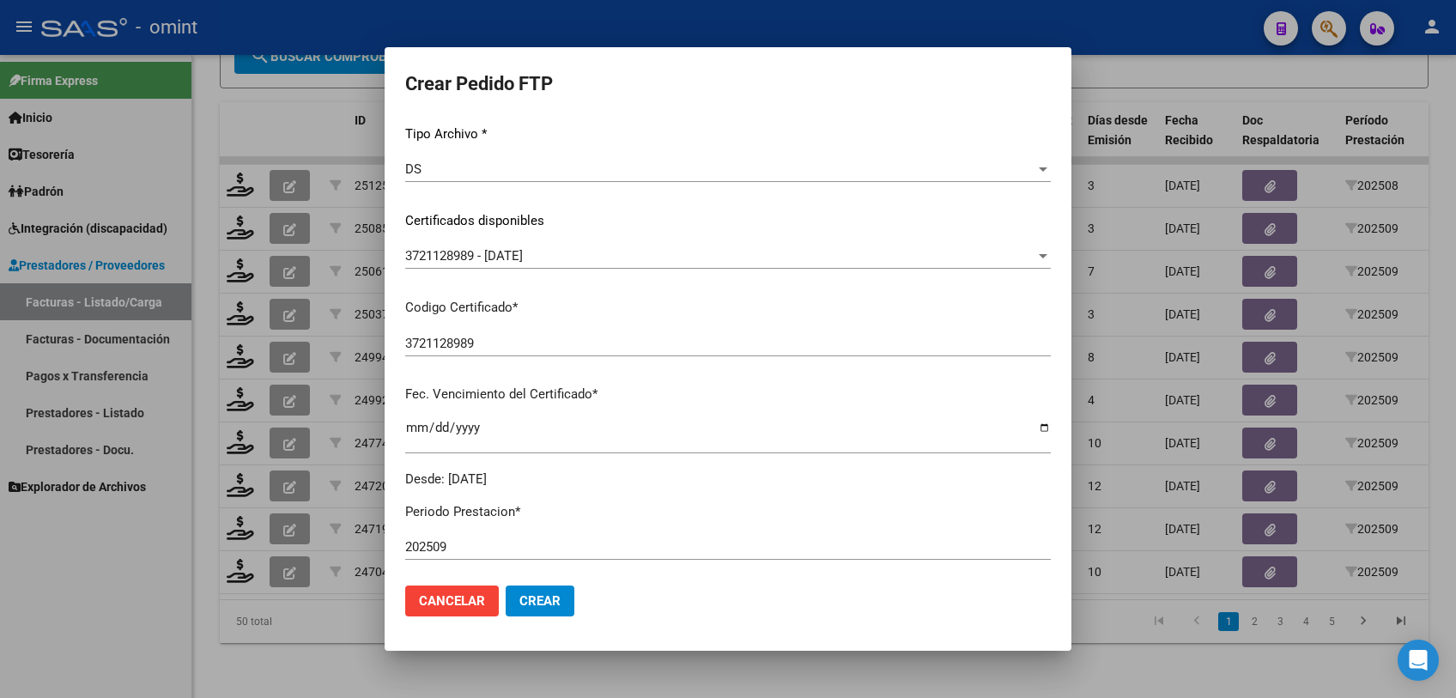
scroll to position [0, 0]
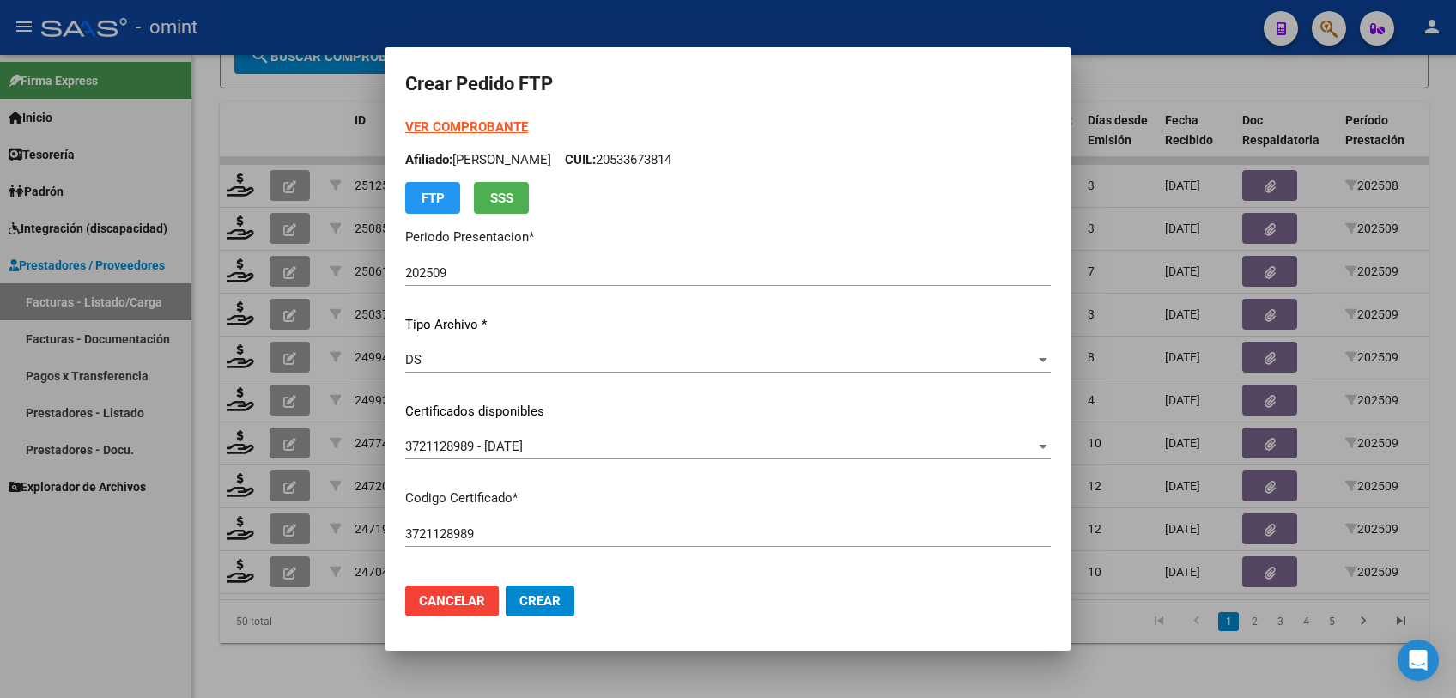
click at [487, 129] on strong "VER COMPROBANTE" at bounding box center [466, 126] width 123 height 15
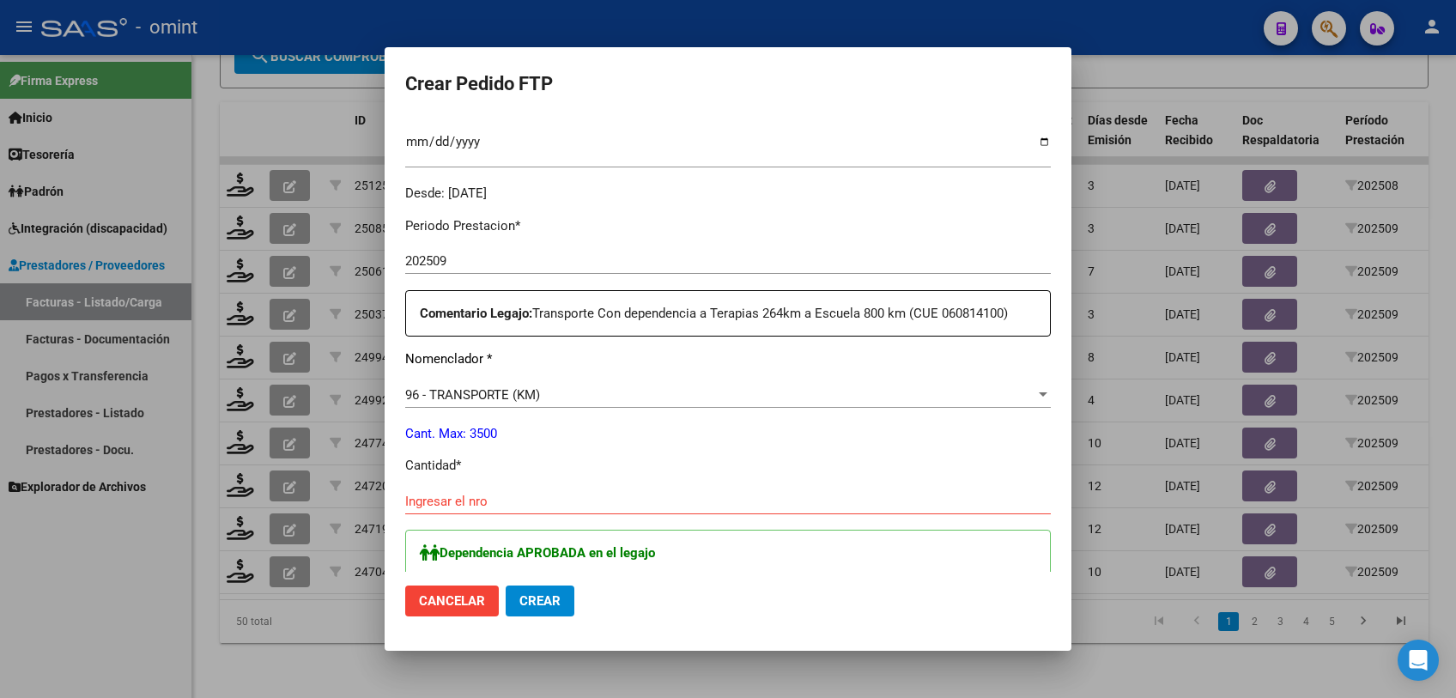
scroll to position [762, 0]
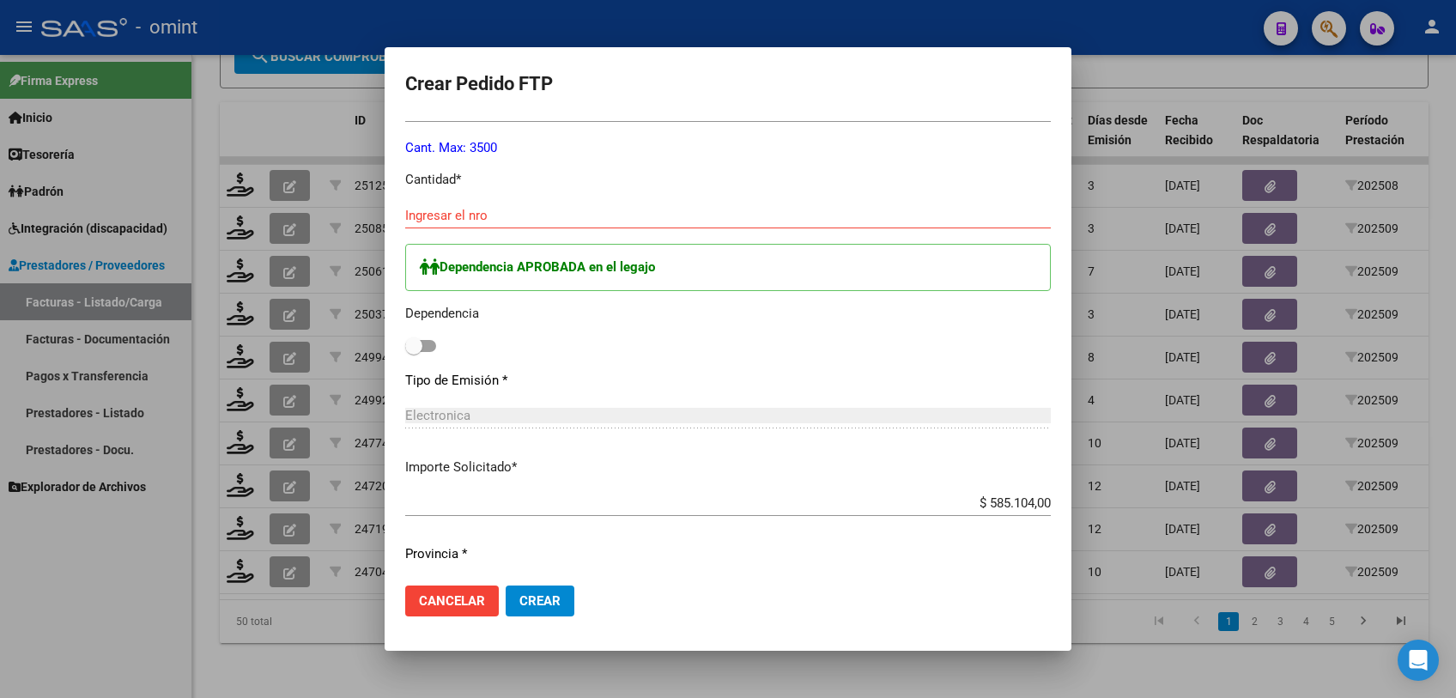
click at [512, 208] on input "Ingresar el nro" at bounding box center [728, 215] width 646 height 15
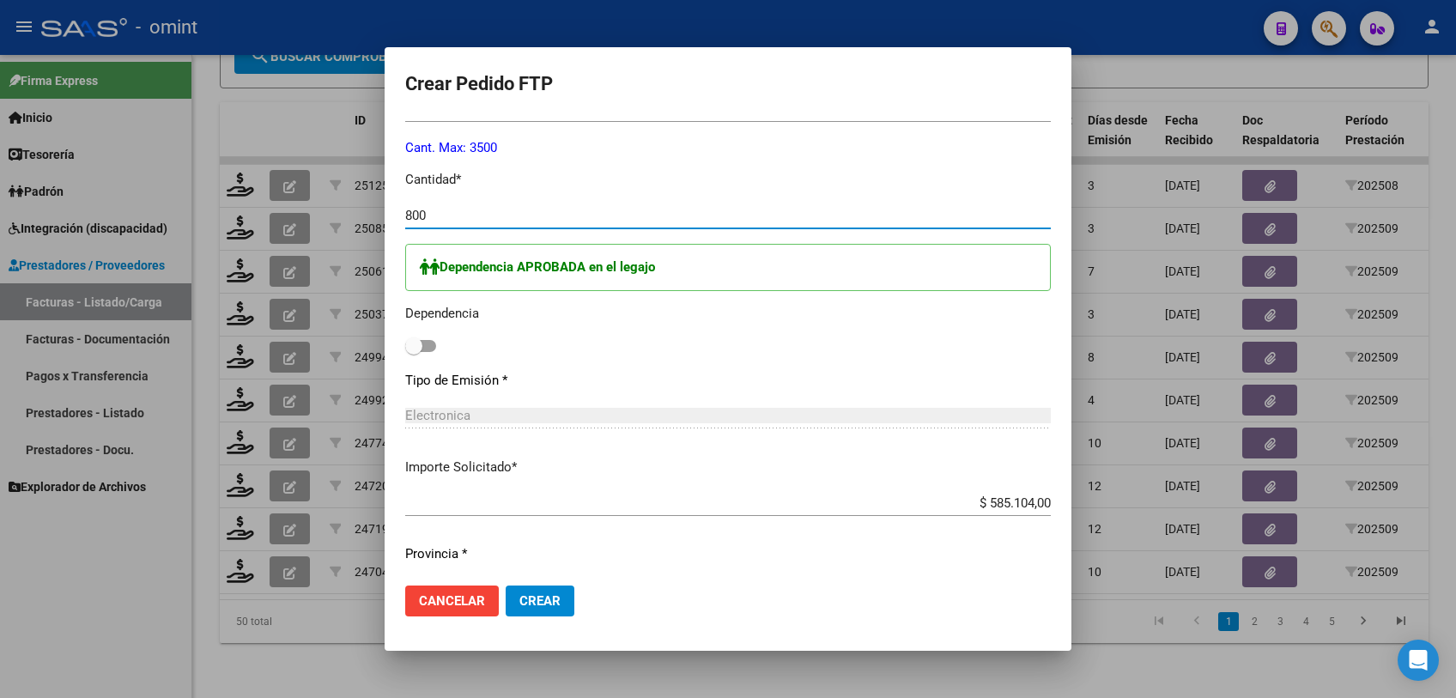
type input "800"
click at [422, 344] on span at bounding box center [413, 345] width 17 height 17
click at [414, 352] on input "checkbox" at bounding box center [413, 352] width 1 height 1
checkbox input "true"
click at [556, 601] on span "Crear" at bounding box center [539, 600] width 41 height 15
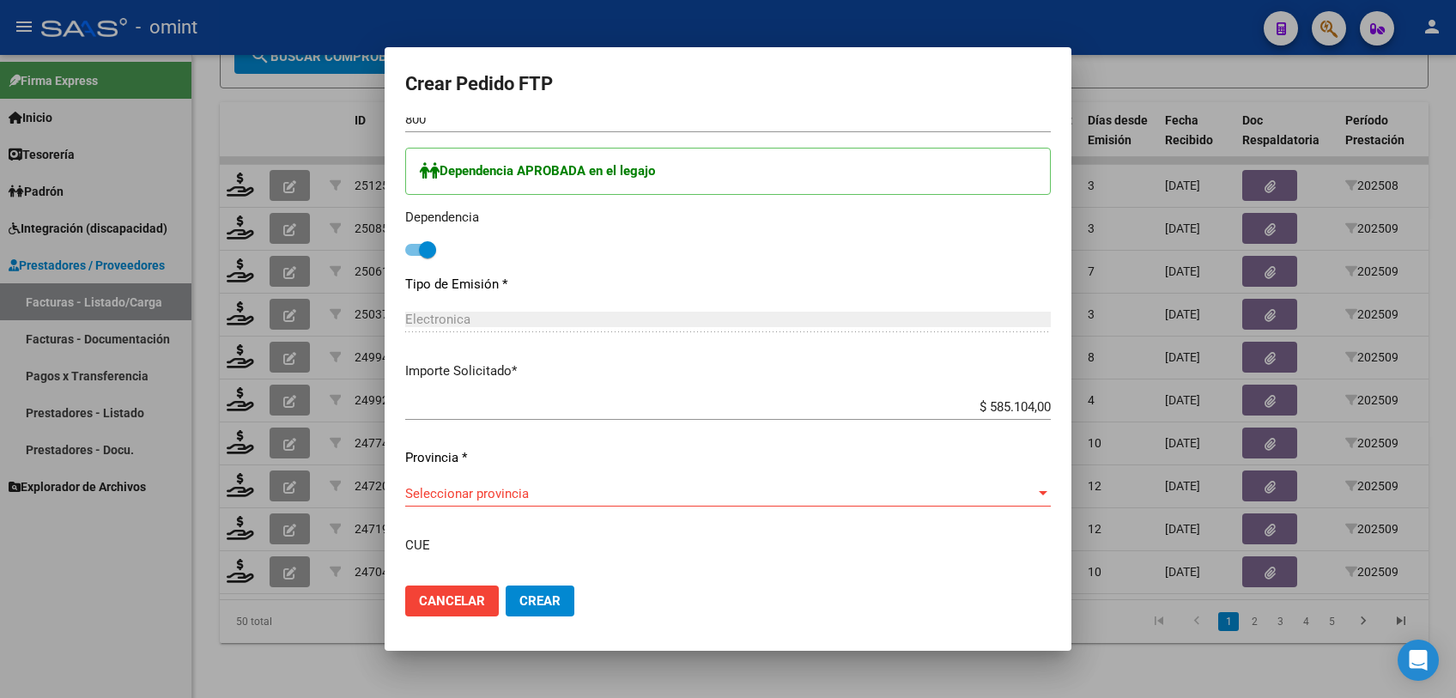
scroll to position [954, 0]
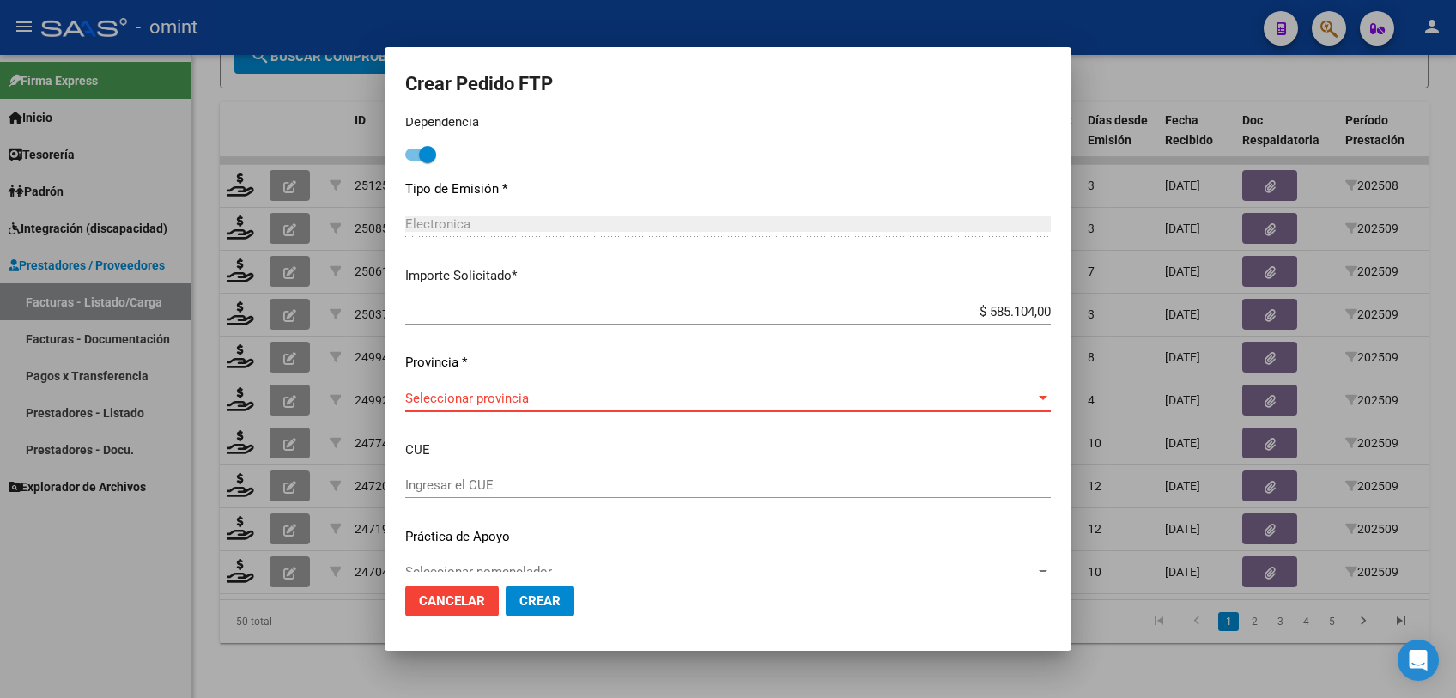
click at [525, 396] on span "Seleccionar provincia" at bounding box center [720, 398] width 630 height 15
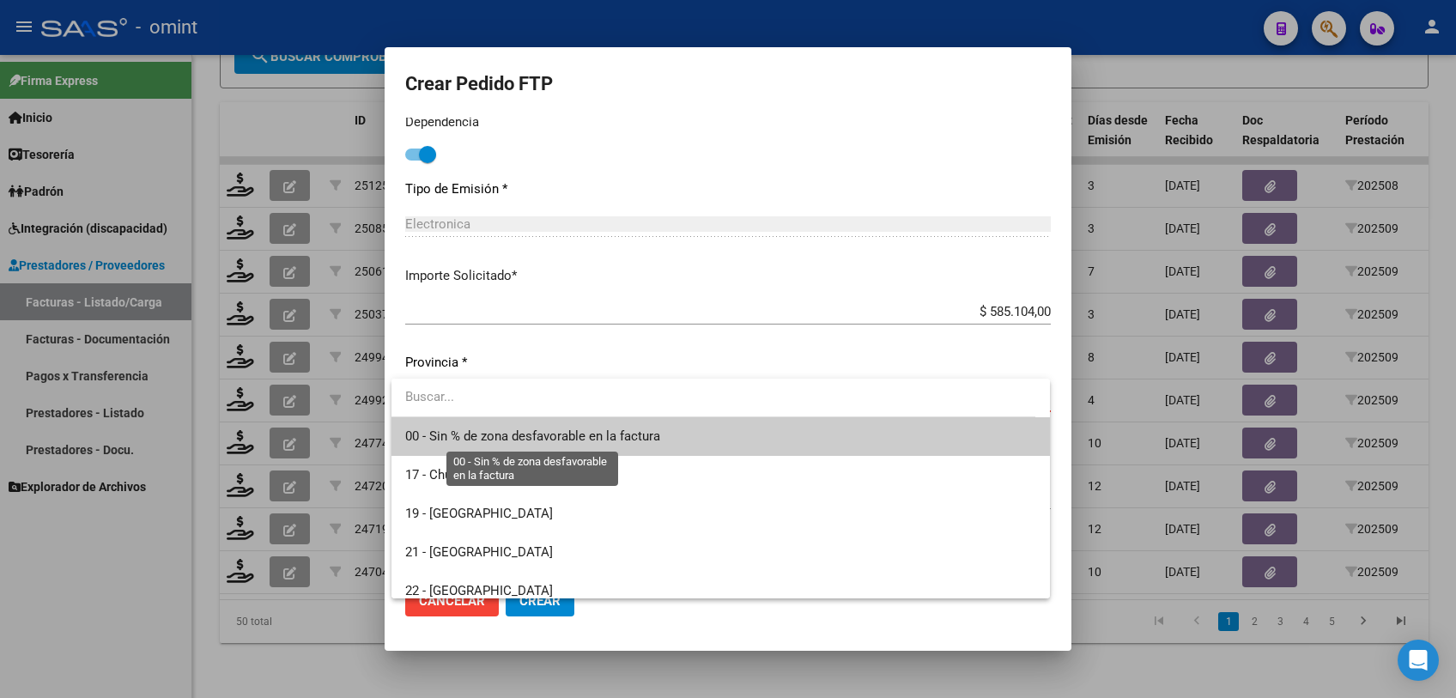
click at [519, 430] on span "00 - Sin % de zona desfavorable en la factura" at bounding box center [532, 435] width 255 height 15
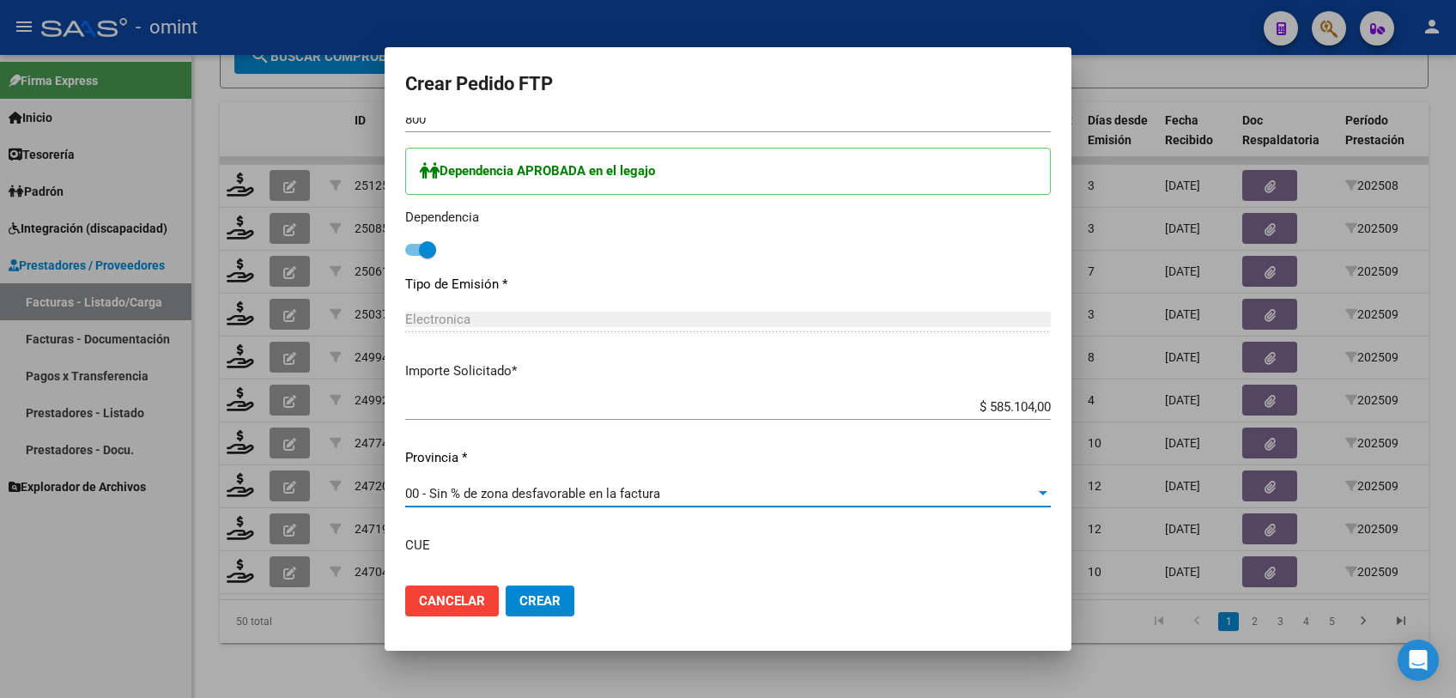
scroll to position [982, 0]
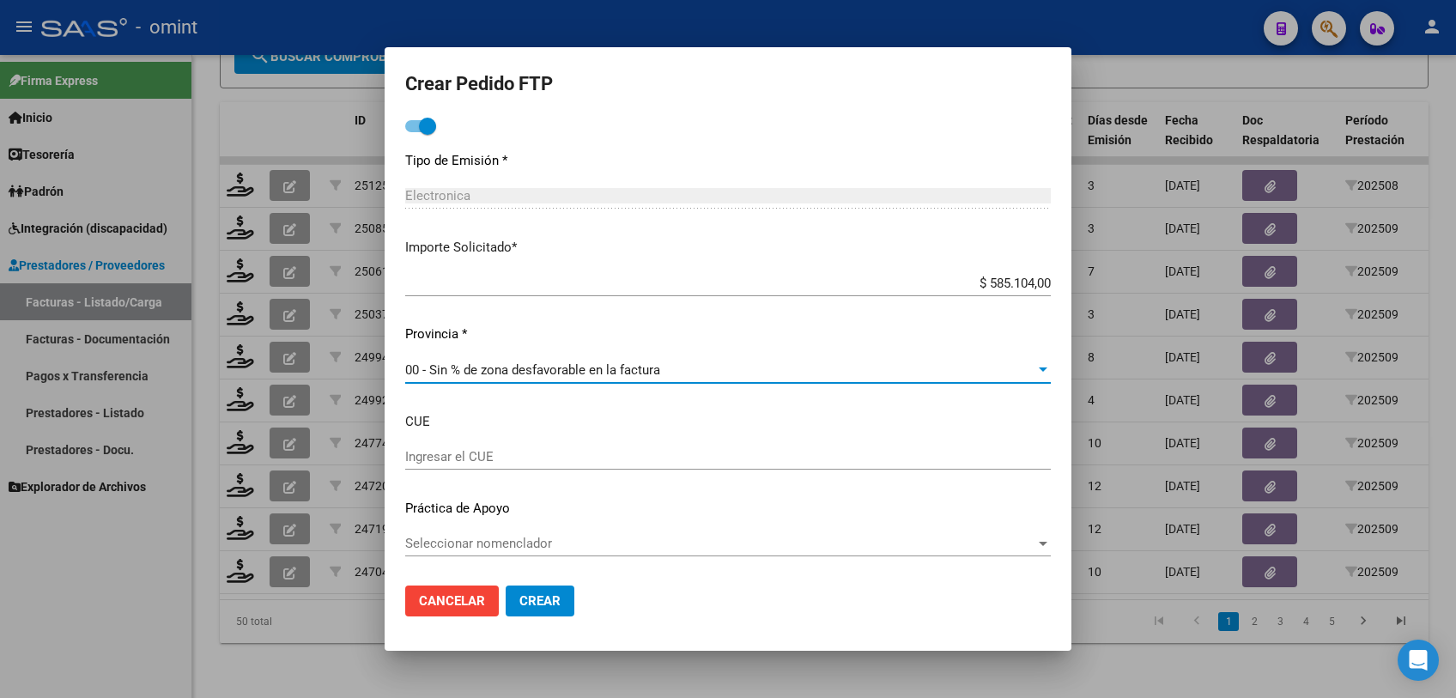
click at [550, 603] on span "Crear" at bounding box center [539, 600] width 41 height 15
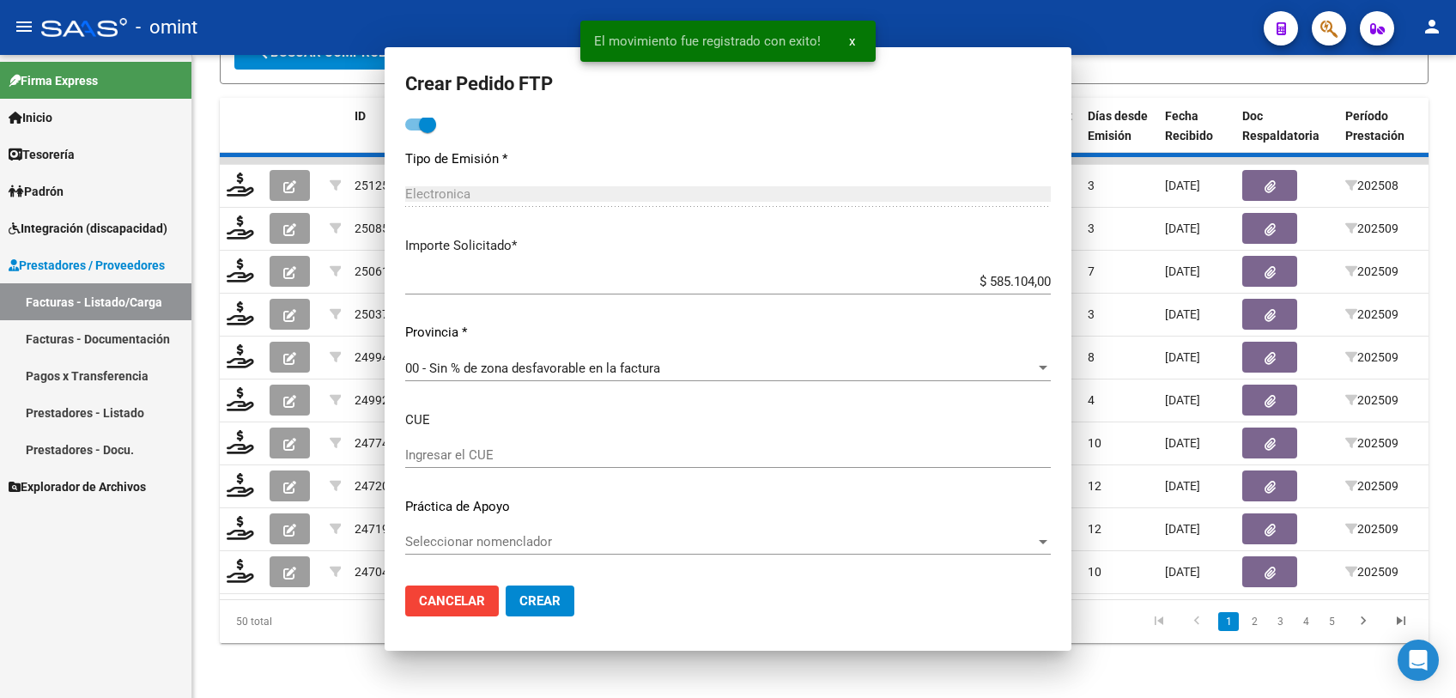
scroll to position [0, 0]
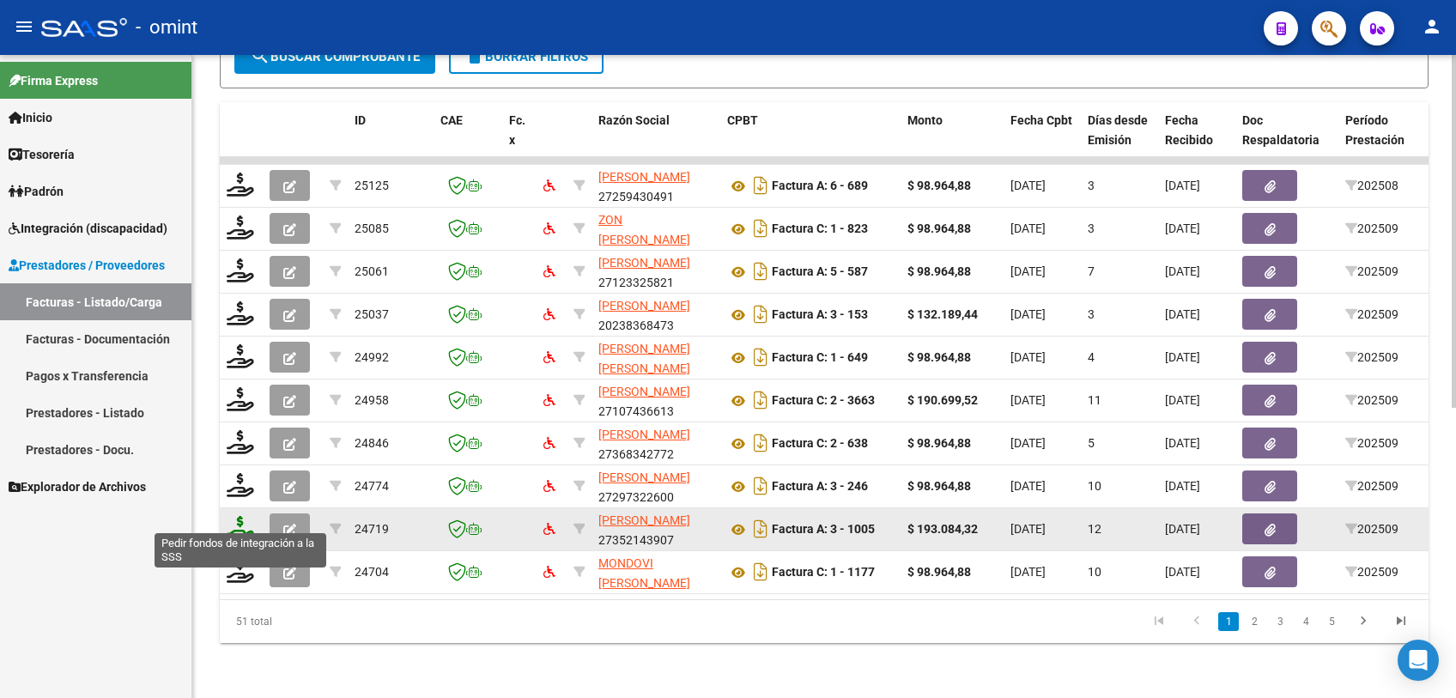
click at [229, 516] on icon at bounding box center [240, 528] width 27 height 24
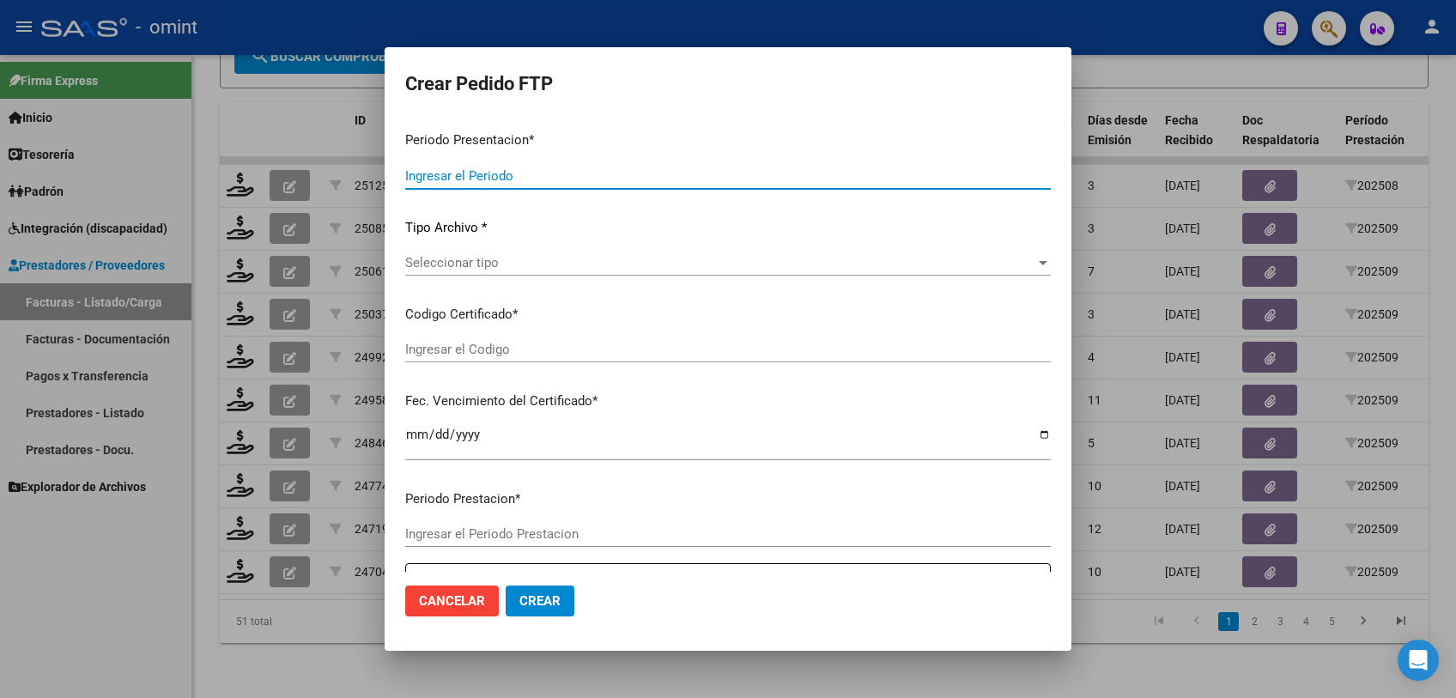
type input "202509"
type input "$ 193.084,32"
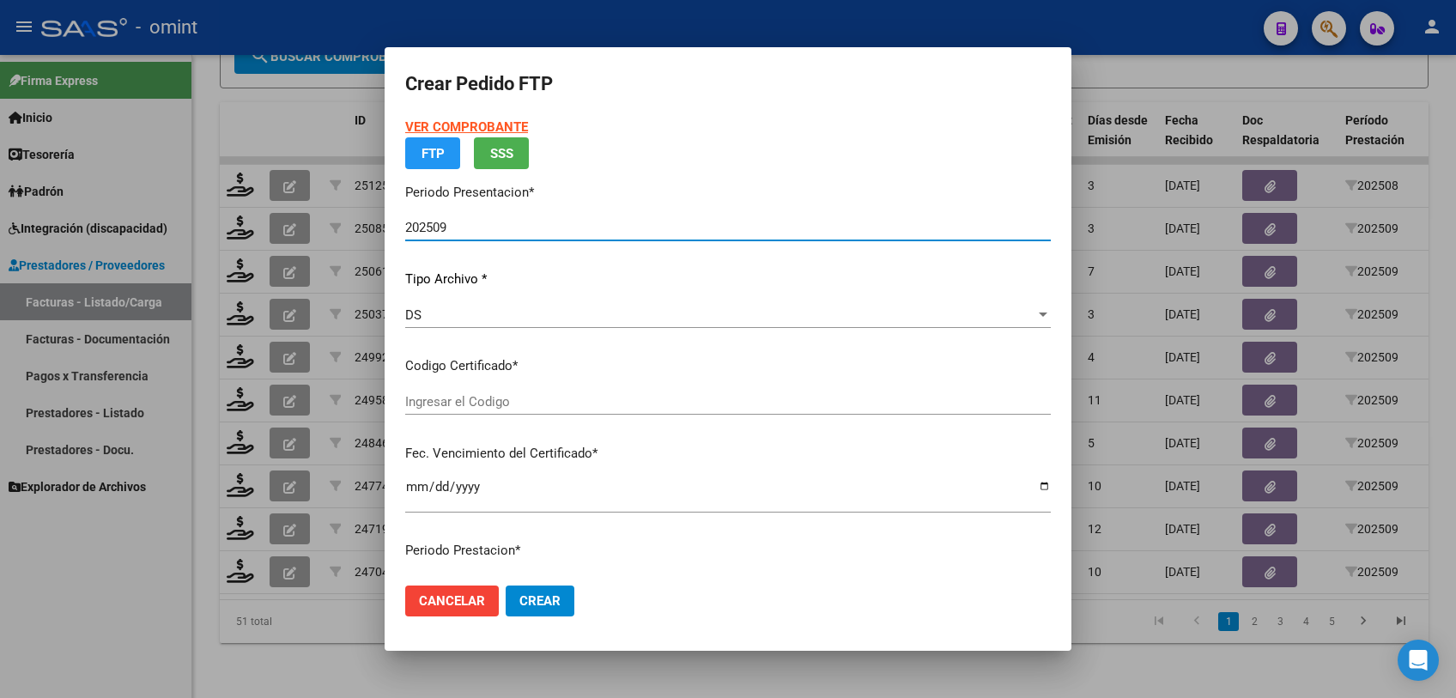
type input "3721128989"
type input "2040-07-16"
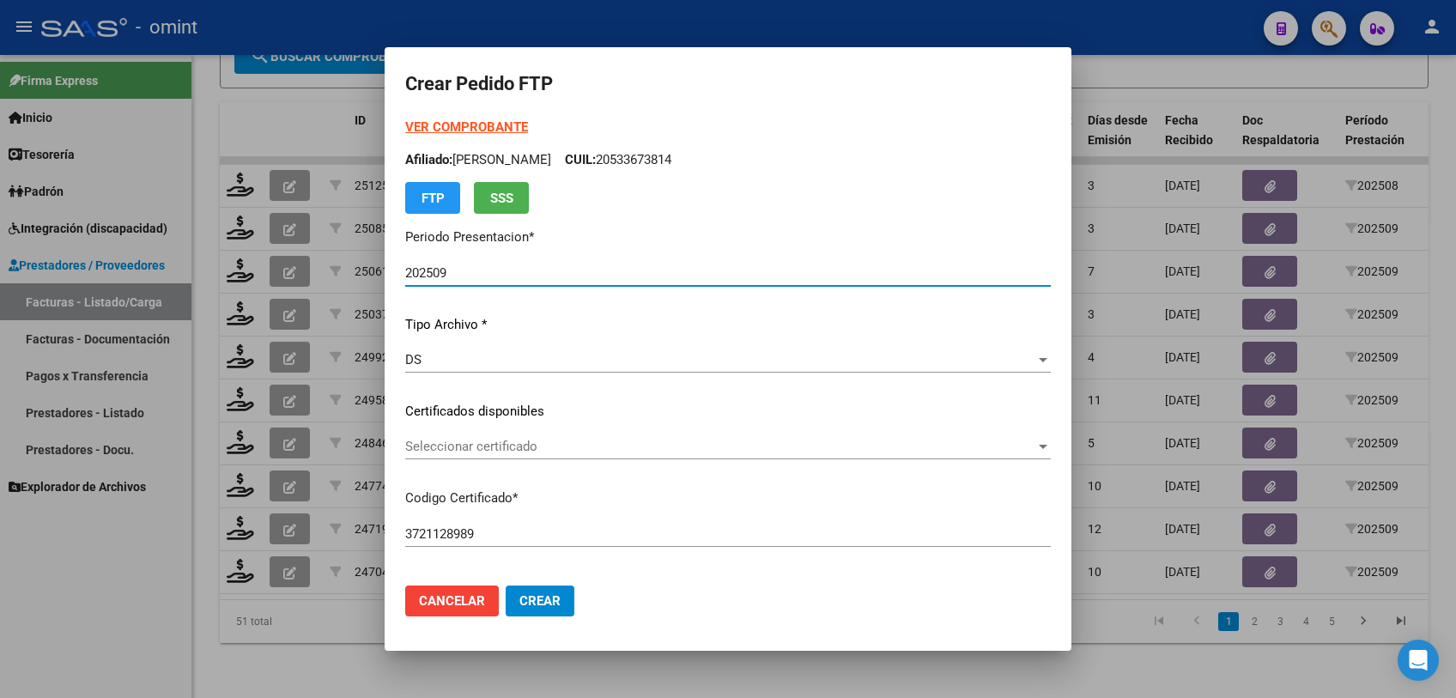
click at [498, 445] on span "Seleccionar certificado" at bounding box center [720, 446] width 630 height 15
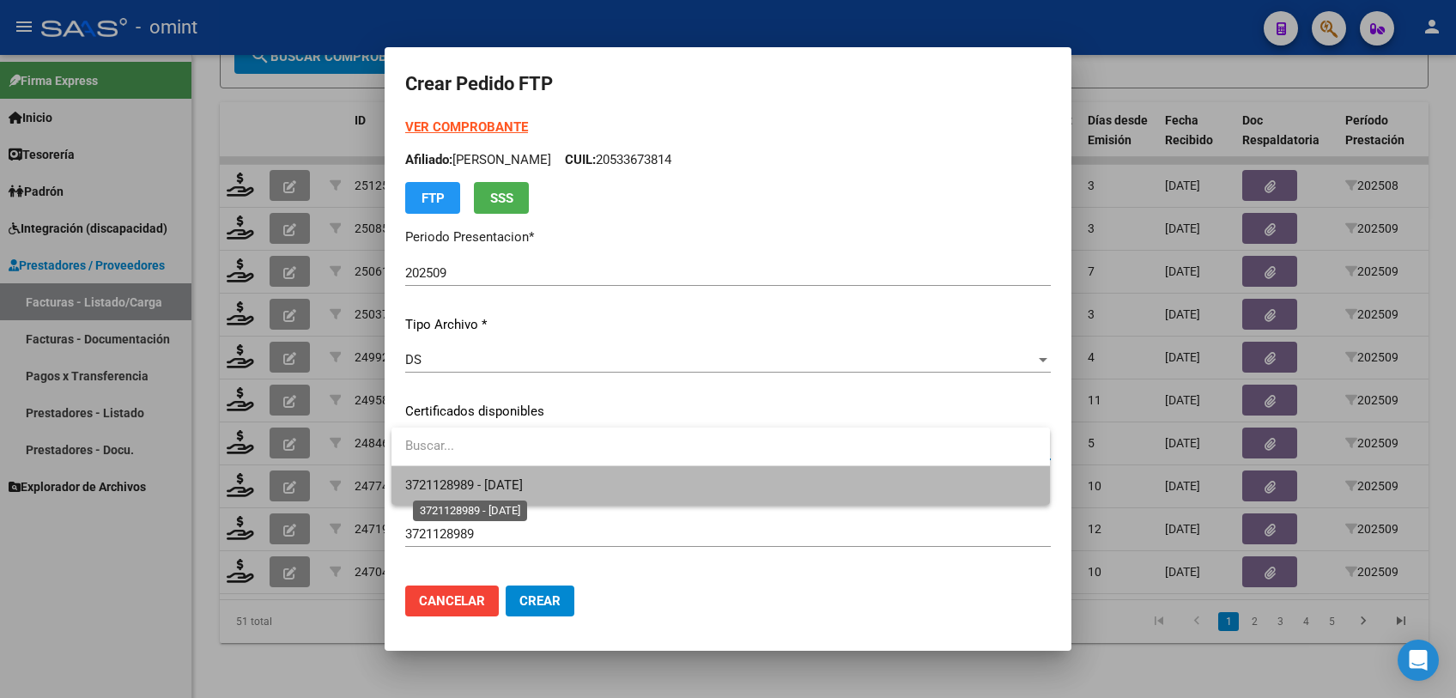
click at [488, 479] on span "3721128989 - 2040-07-16" at bounding box center [464, 484] width 118 height 15
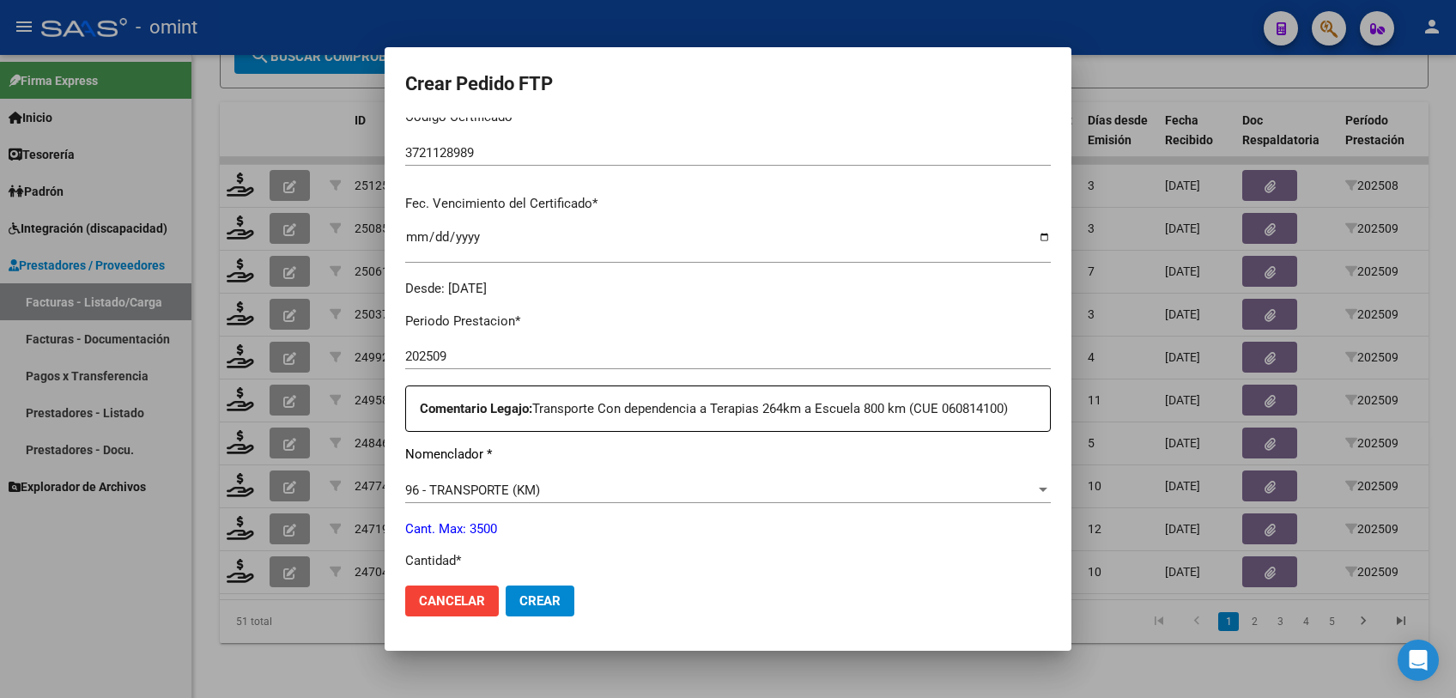
scroll to position [572, 0]
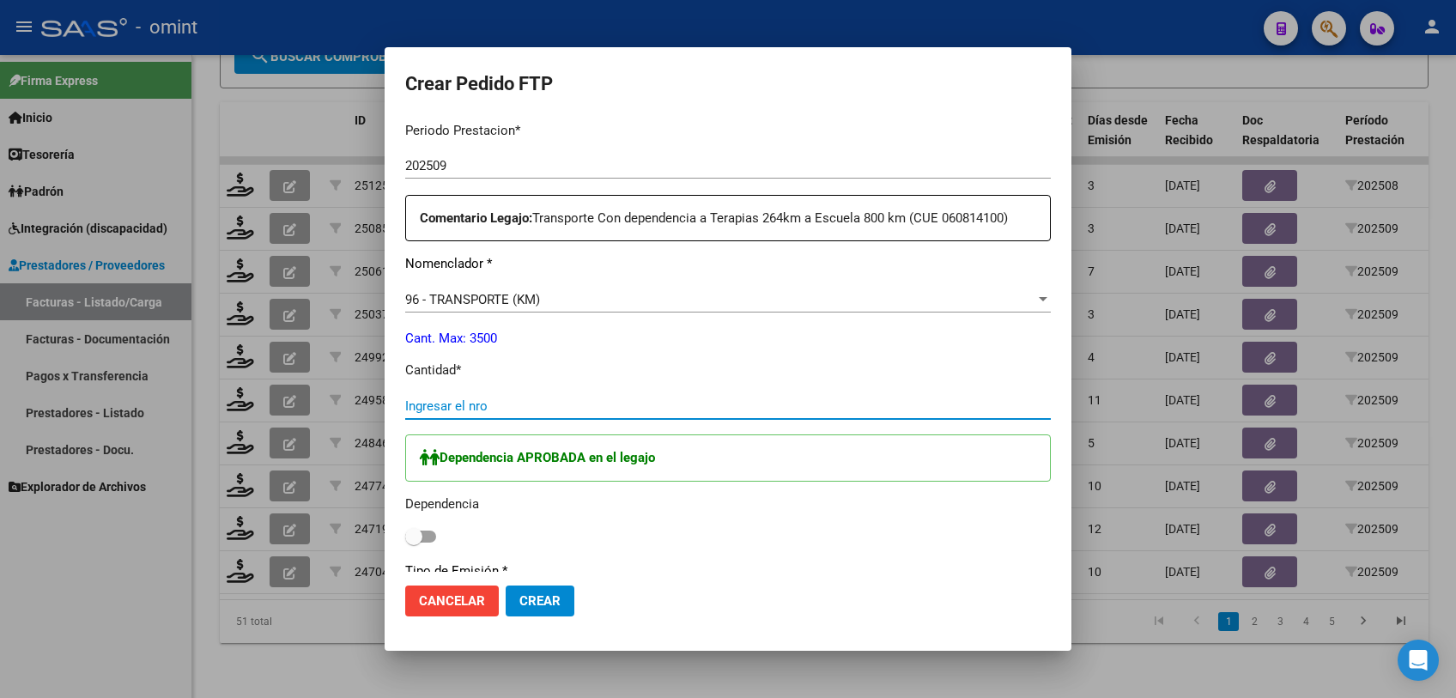
click at [512, 404] on input "Ingresar el nro" at bounding box center [728, 405] width 646 height 15
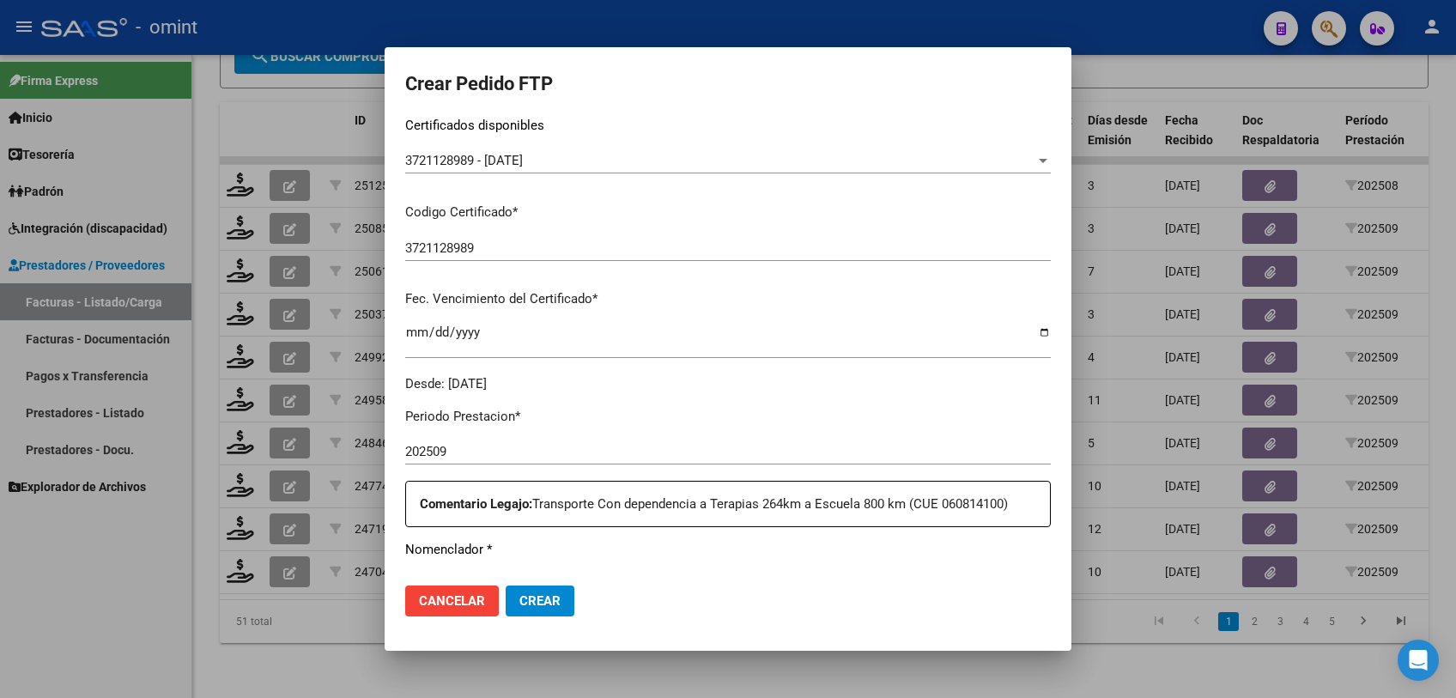
scroll to position [0, 0]
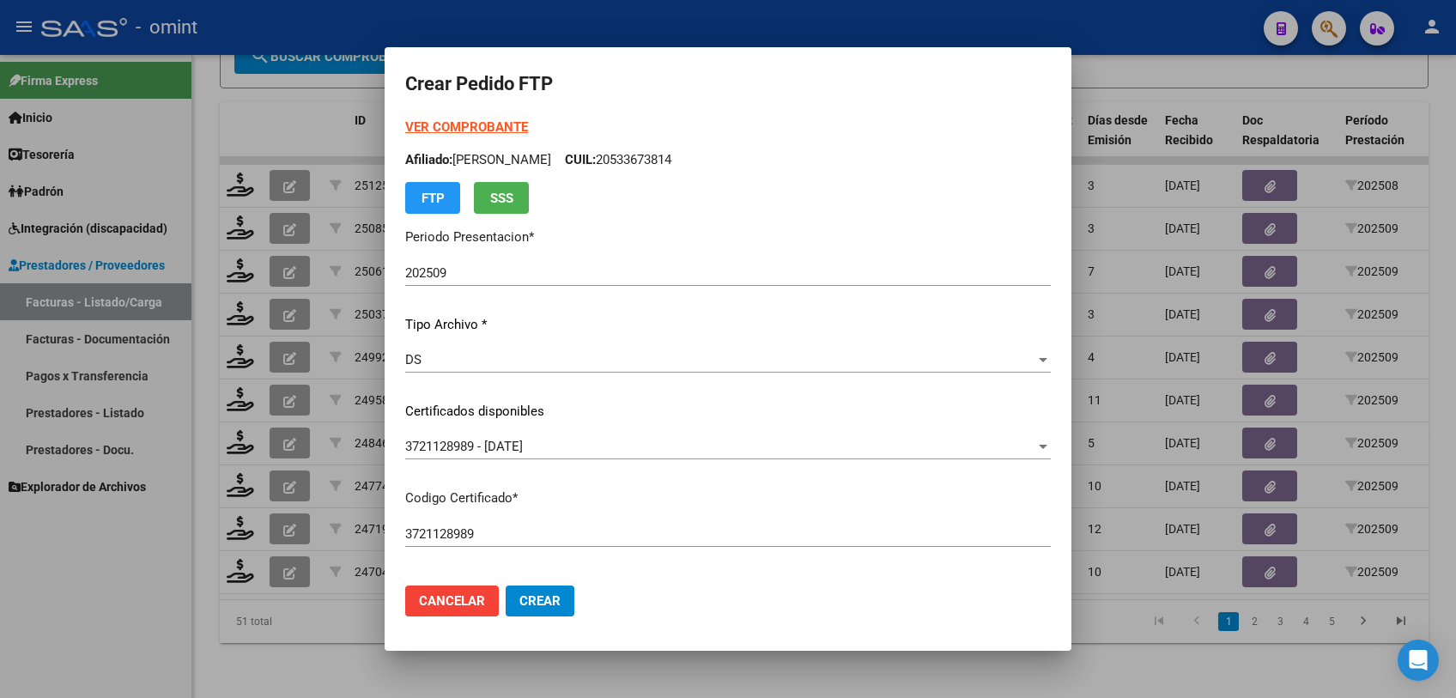
click at [488, 129] on strong "VER COMPROBANTE" at bounding box center [466, 126] width 123 height 15
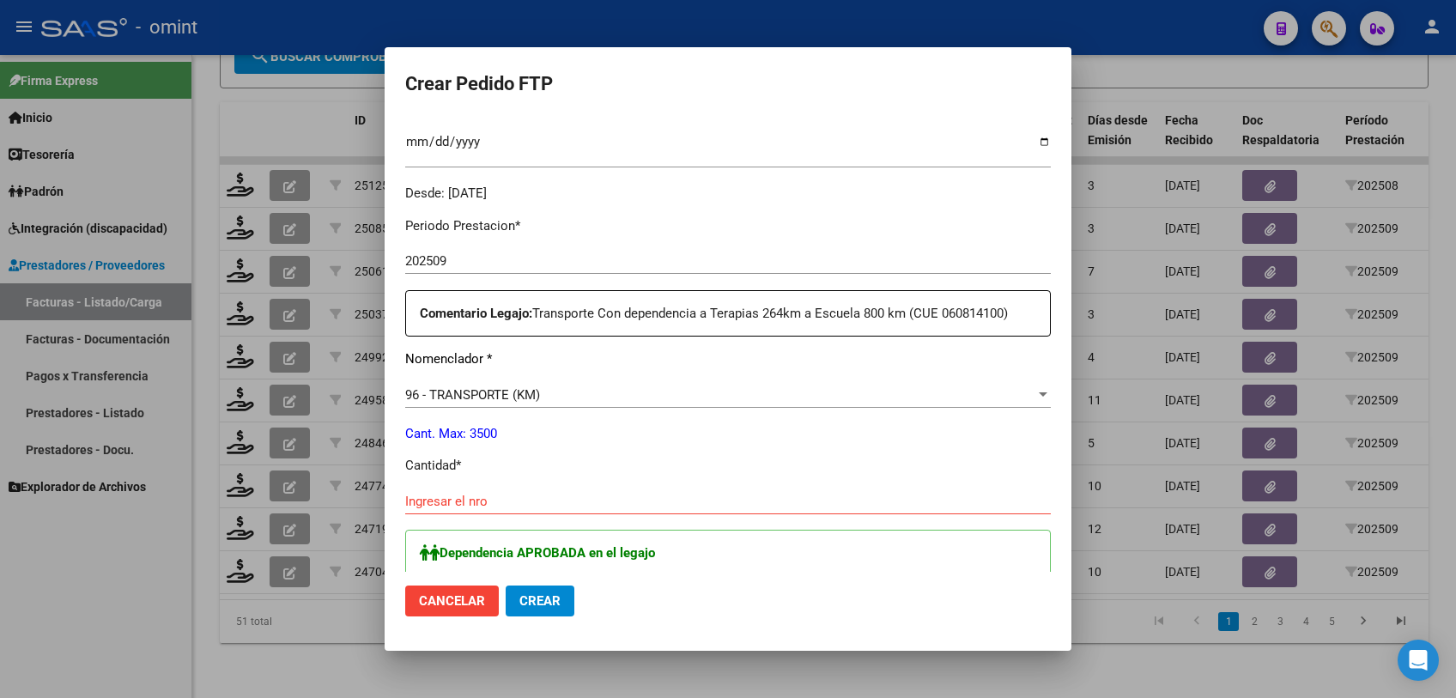
scroll to position [667, 0]
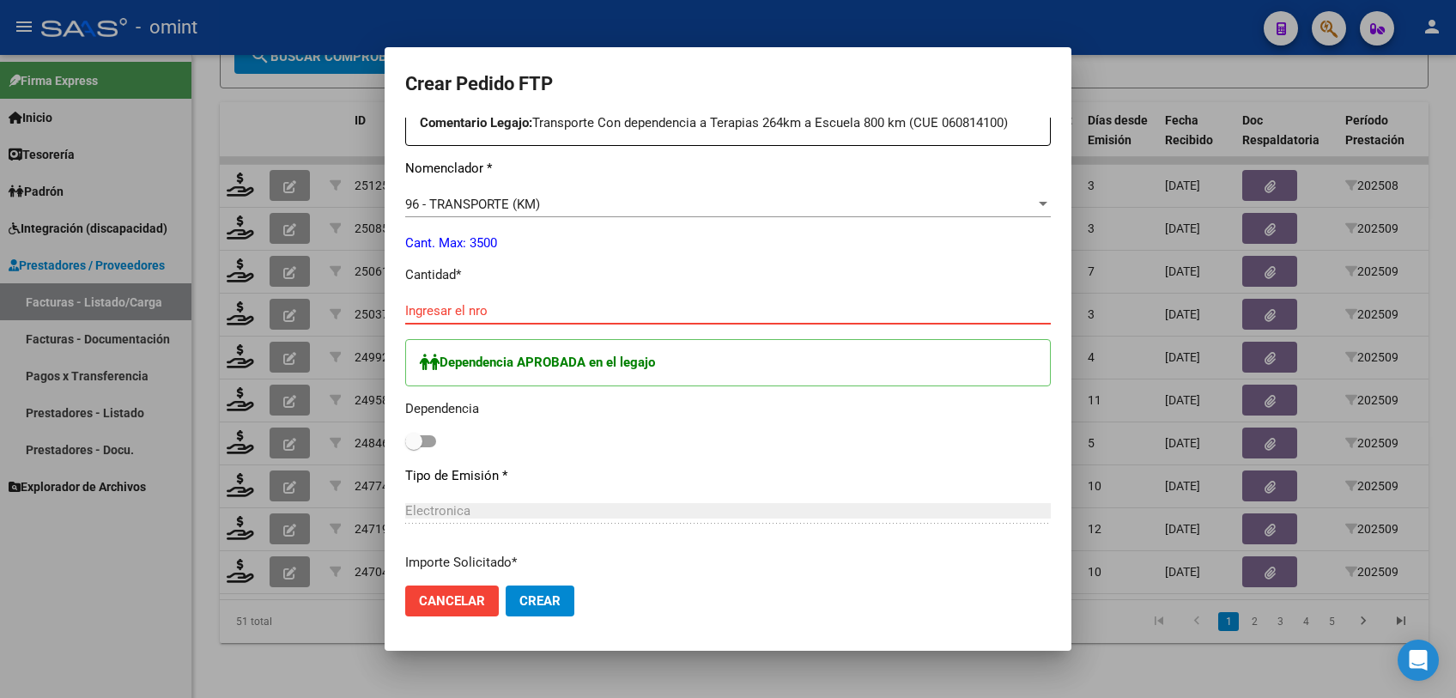
click at [484, 303] on input "Ingresar el nro" at bounding box center [728, 310] width 646 height 15
type input "264"
click at [429, 440] on span at bounding box center [420, 441] width 31 height 12
click at [414, 447] on input "checkbox" at bounding box center [413, 447] width 1 height 1
checkbox input "true"
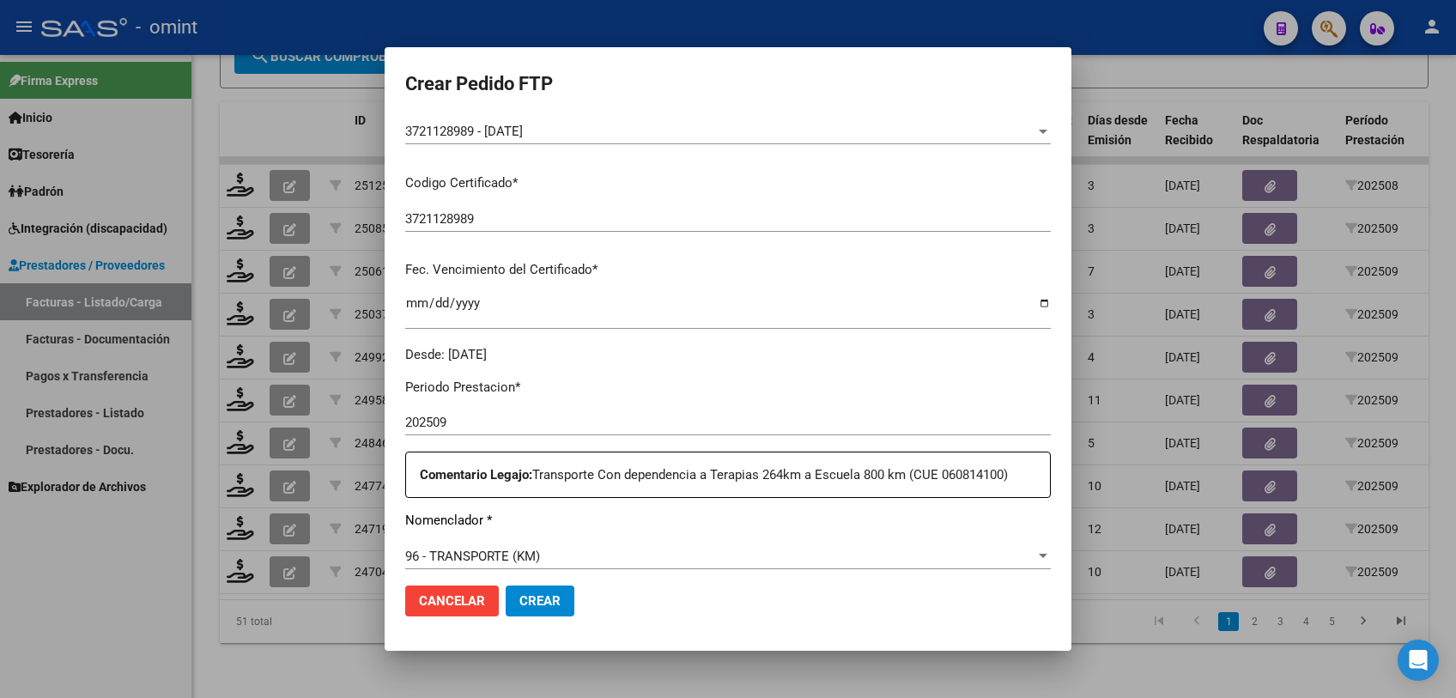
scroll to position [28, 0]
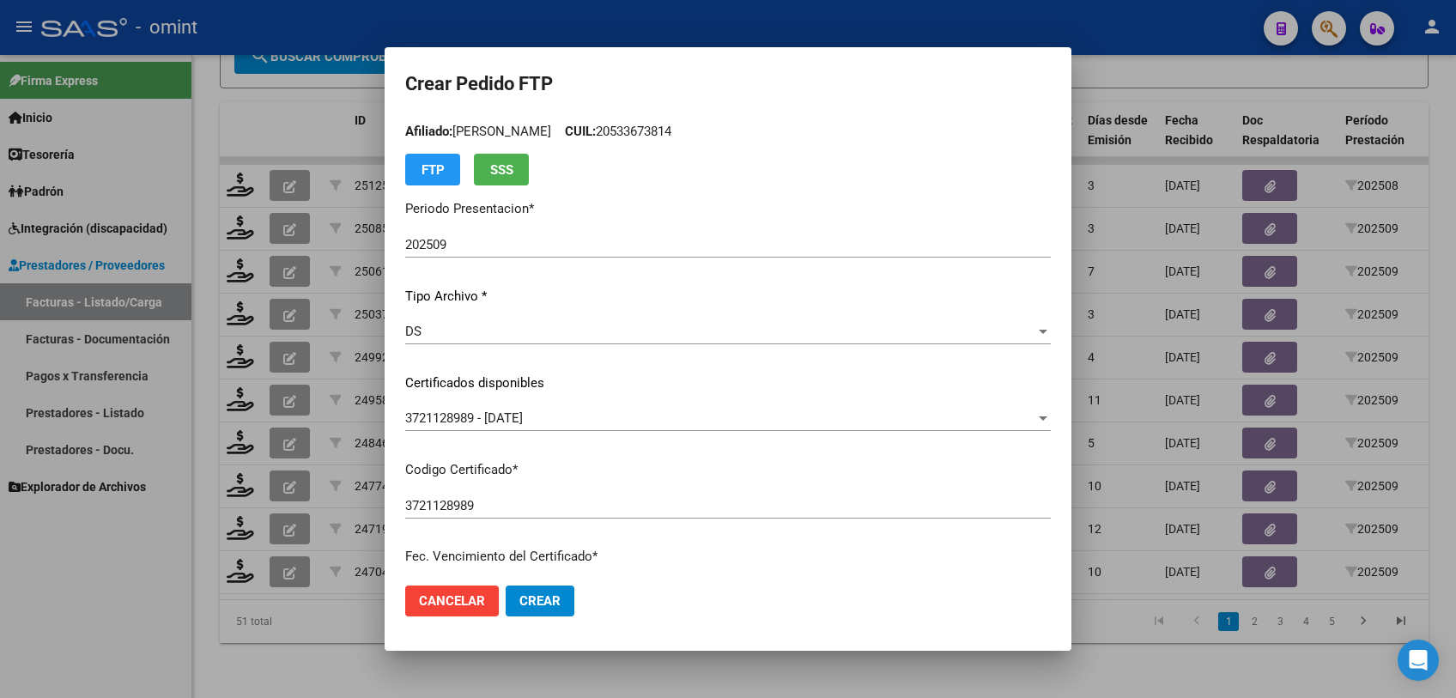
click at [543, 610] on button "Crear" at bounding box center [540, 601] width 69 height 31
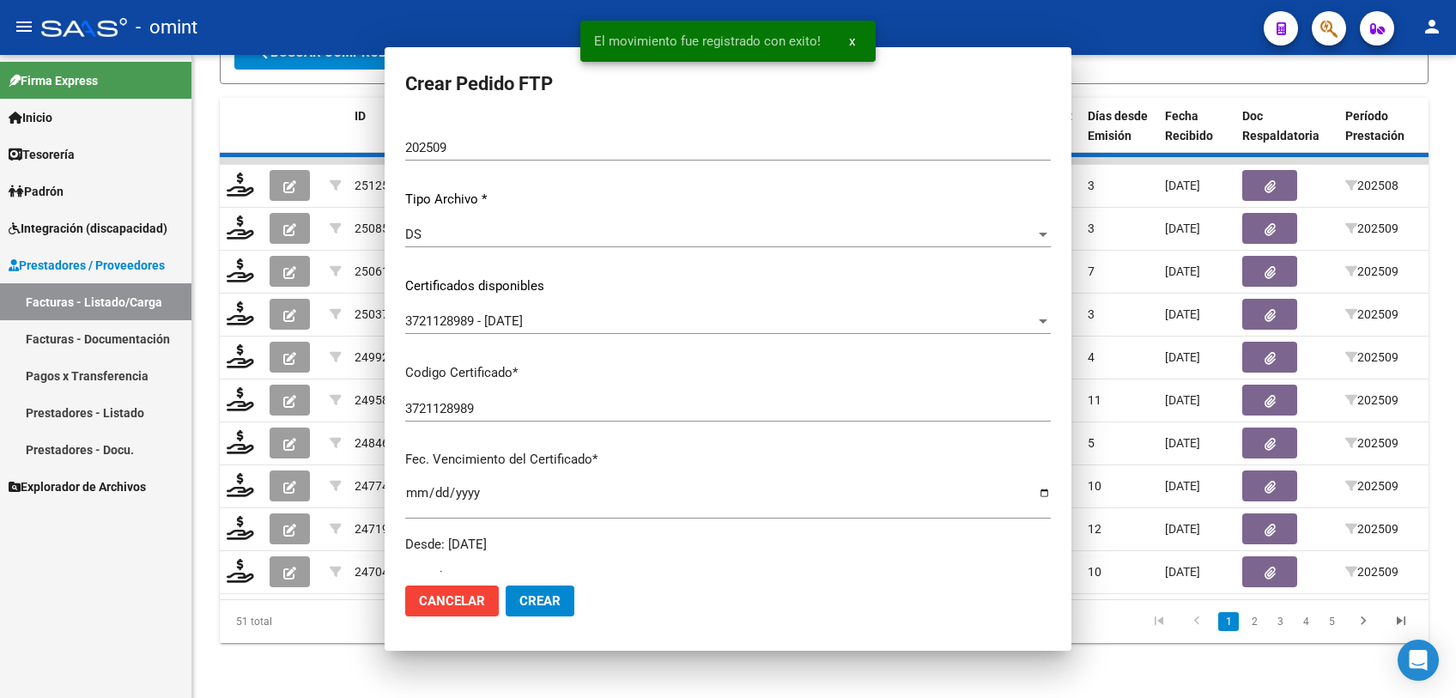
scroll to position [0, 0]
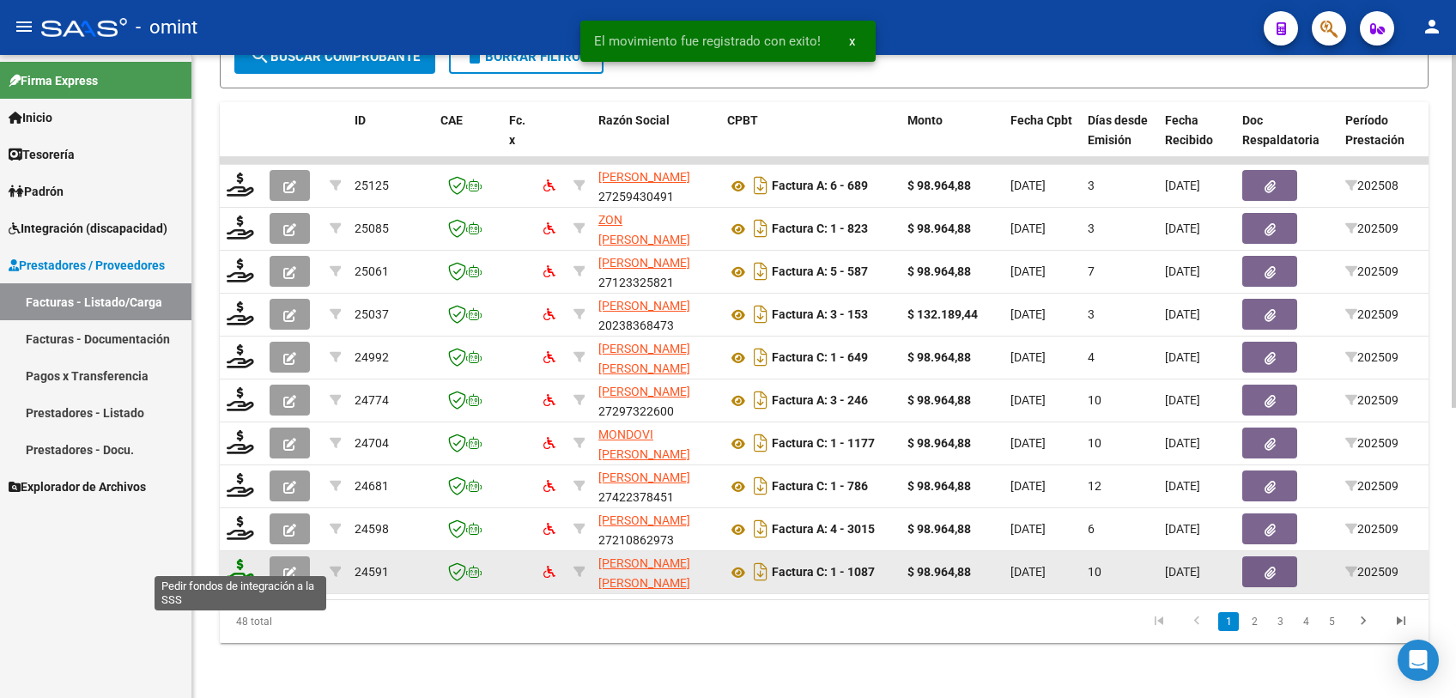
click at [240, 559] on icon at bounding box center [240, 571] width 27 height 24
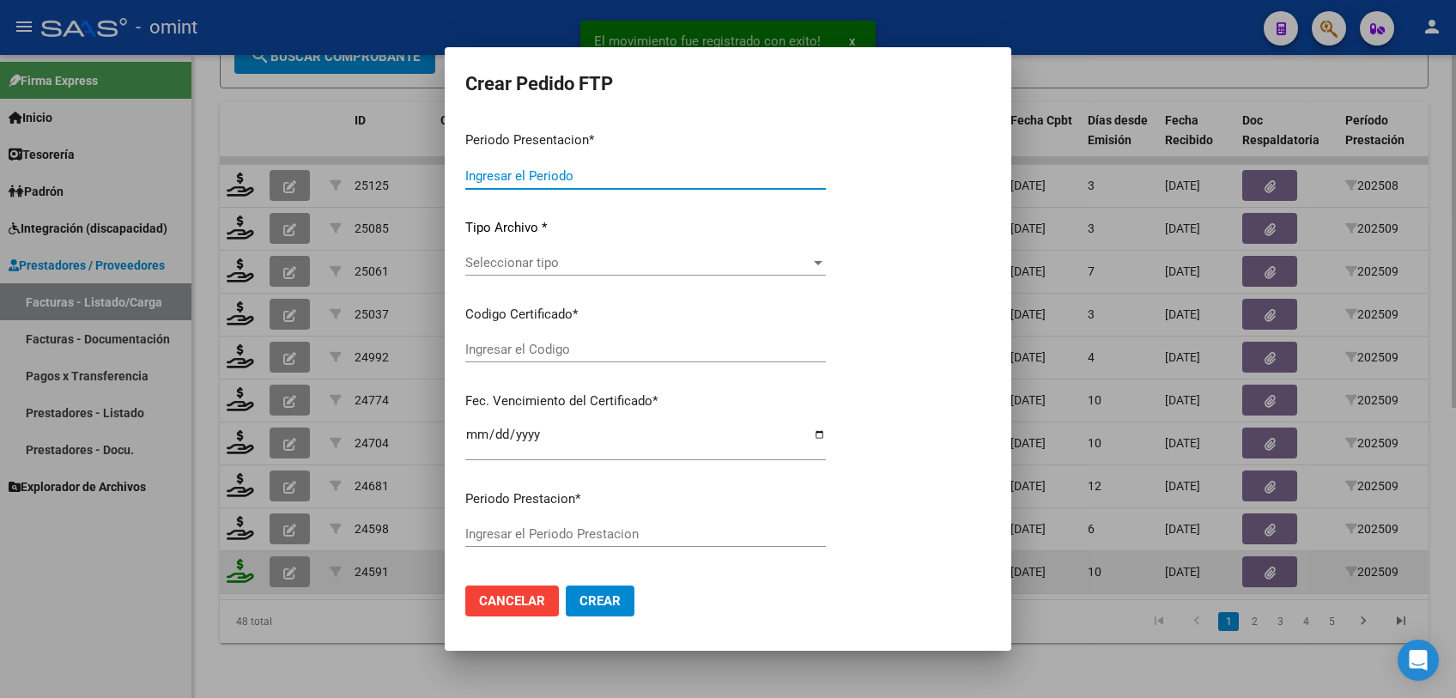
type input "202509"
type input "$ 98.964,88"
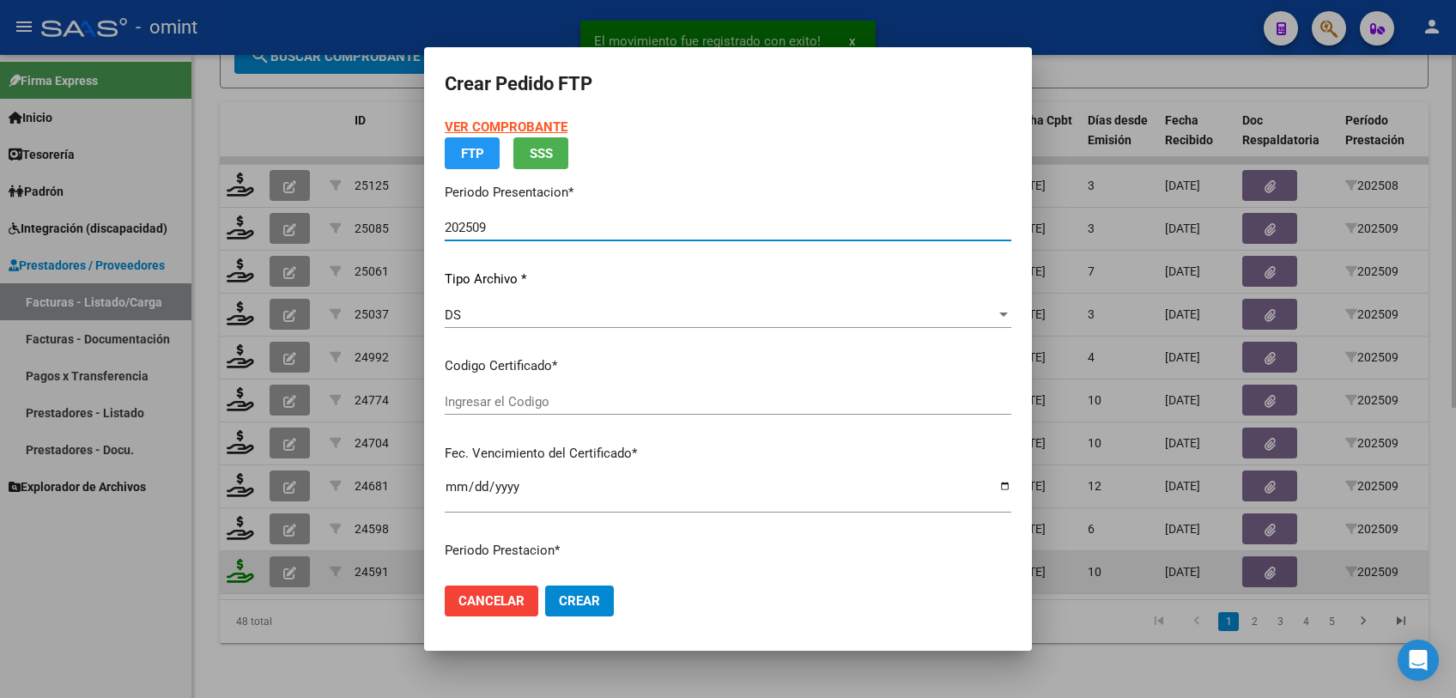
type input "2517195285"
type input "2025-05-23"
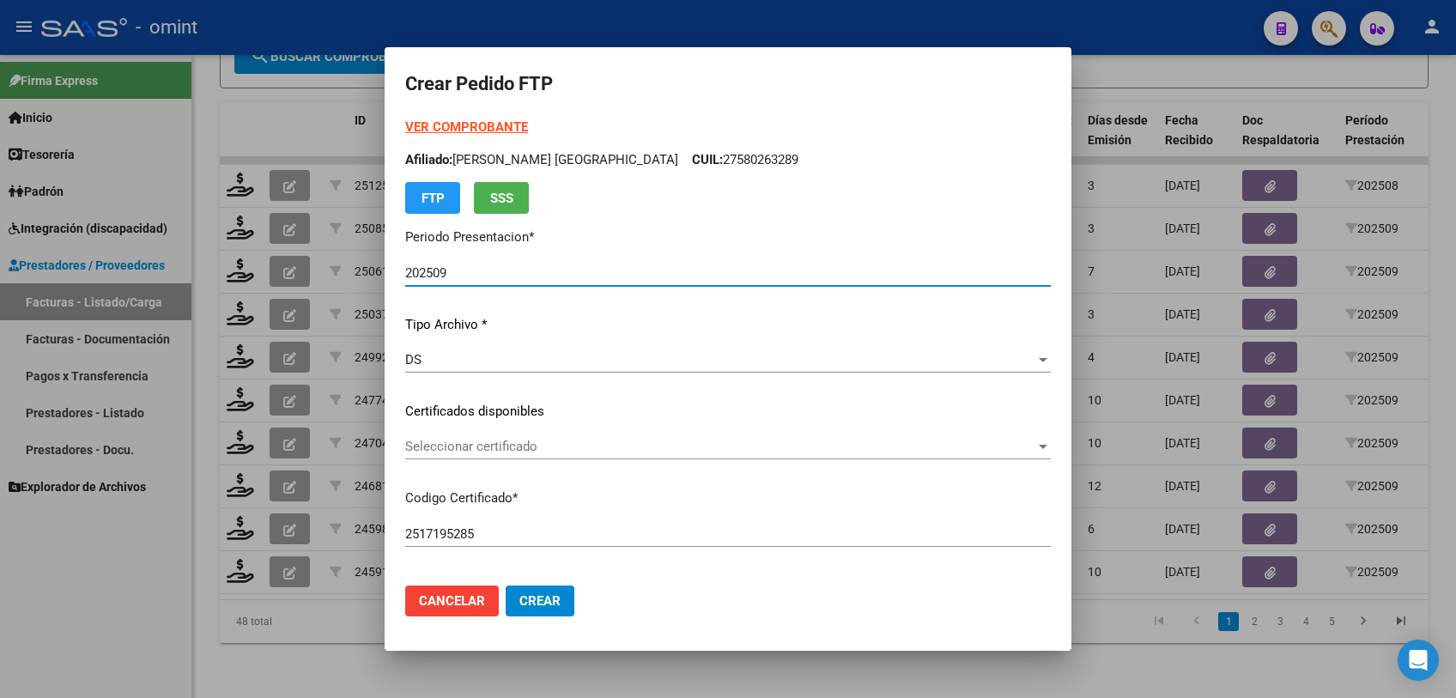
click at [565, 453] on span "Seleccionar certificado" at bounding box center [720, 446] width 630 height 15
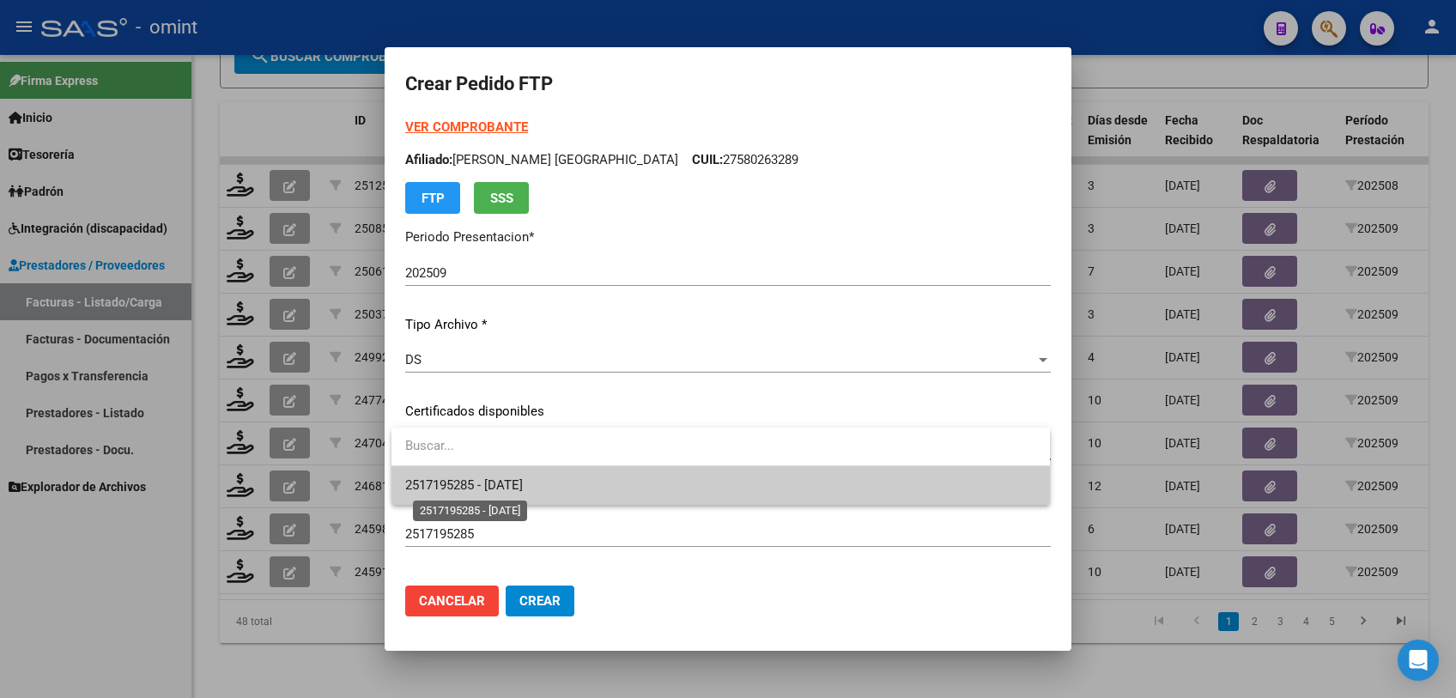
click at [523, 483] on span "2517195285 - 2025-05-23" at bounding box center [464, 484] width 118 height 15
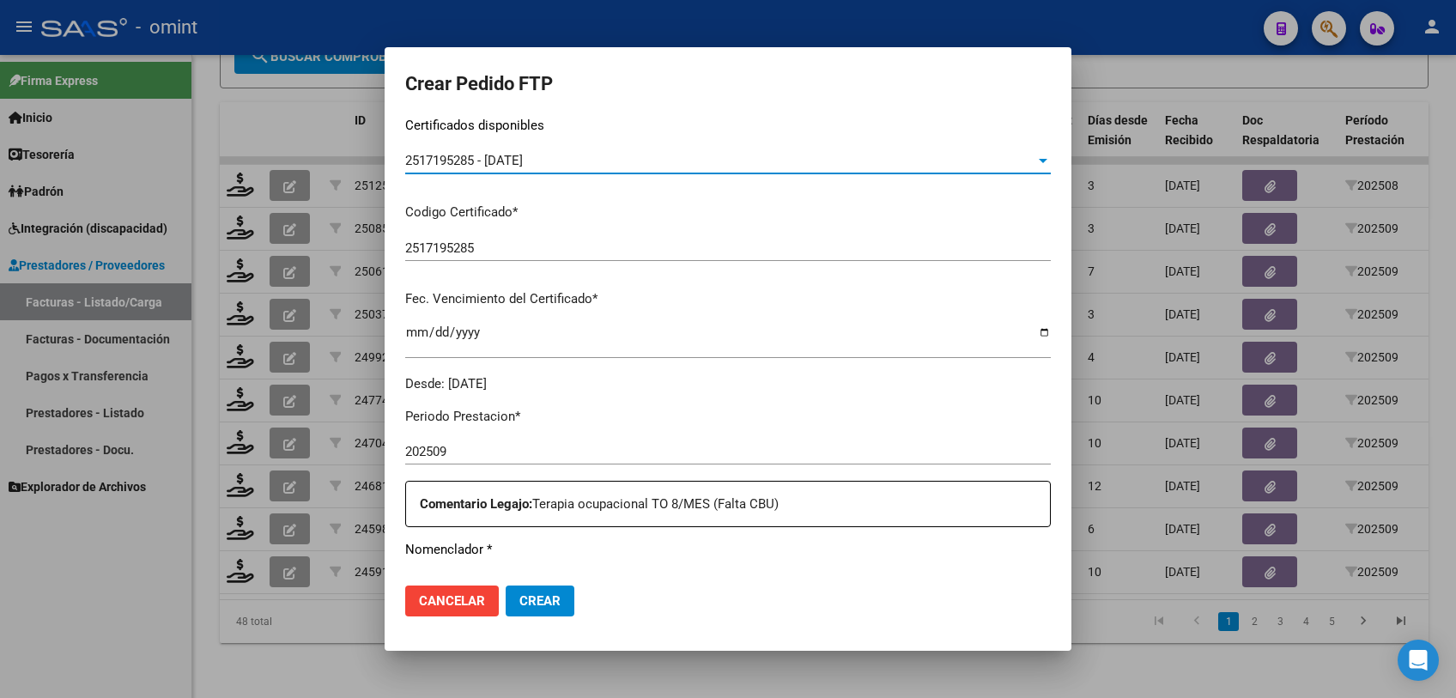
scroll to position [476, 0]
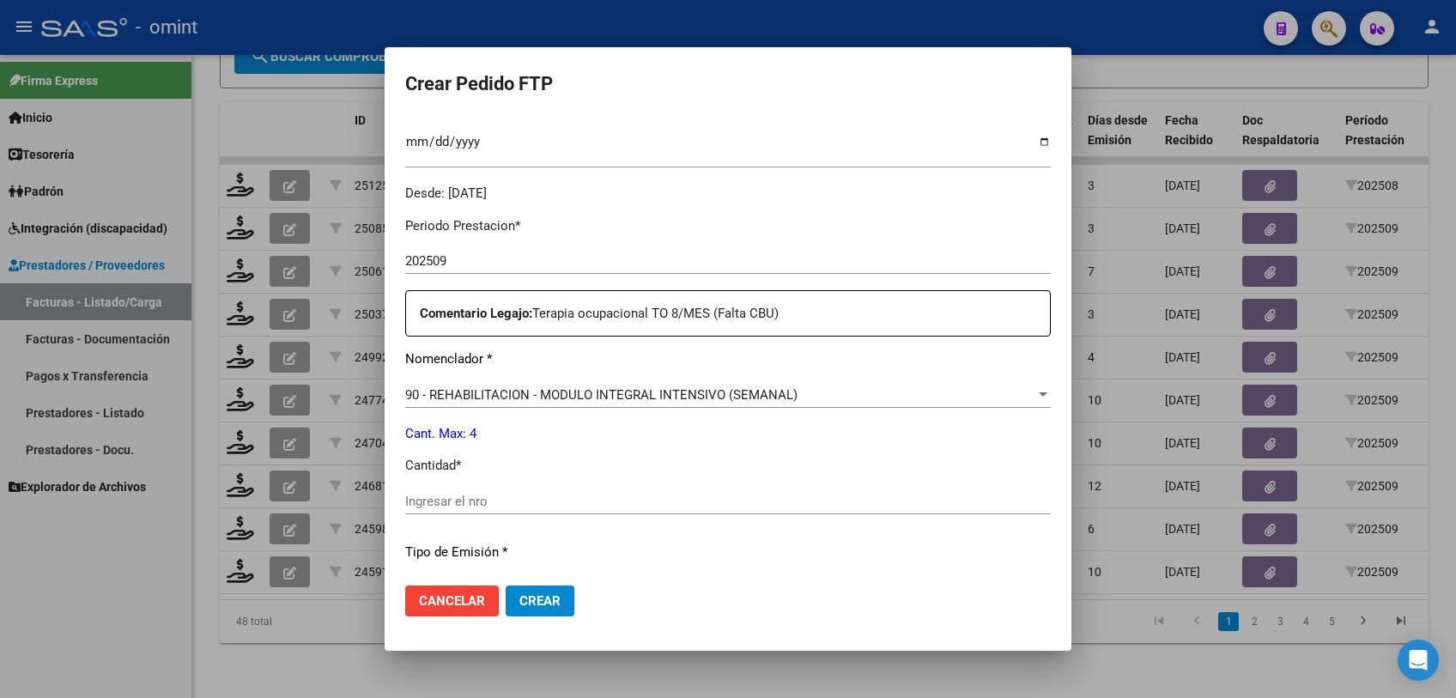
click at [539, 501] on input "Ingresar el nro" at bounding box center [728, 501] width 646 height 15
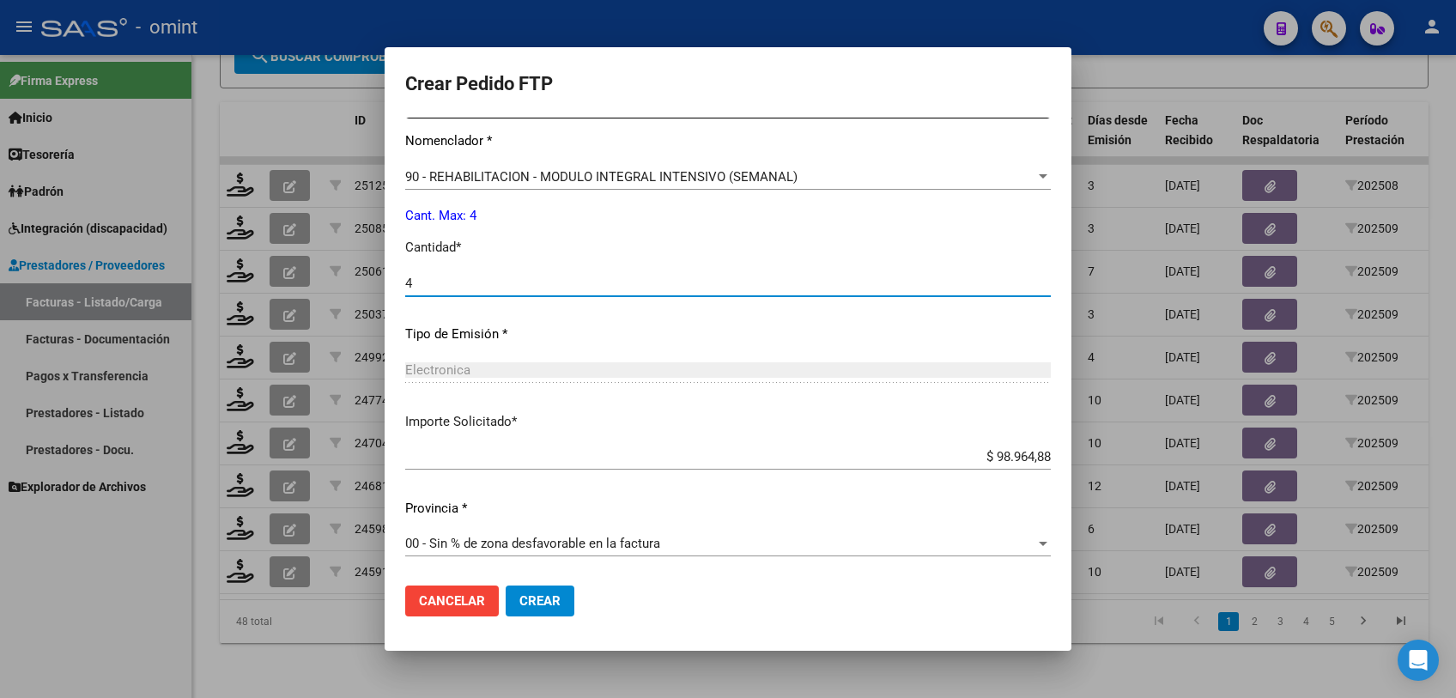
type input "4"
click at [548, 601] on span "Crear" at bounding box center [539, 600] width 41 height 15
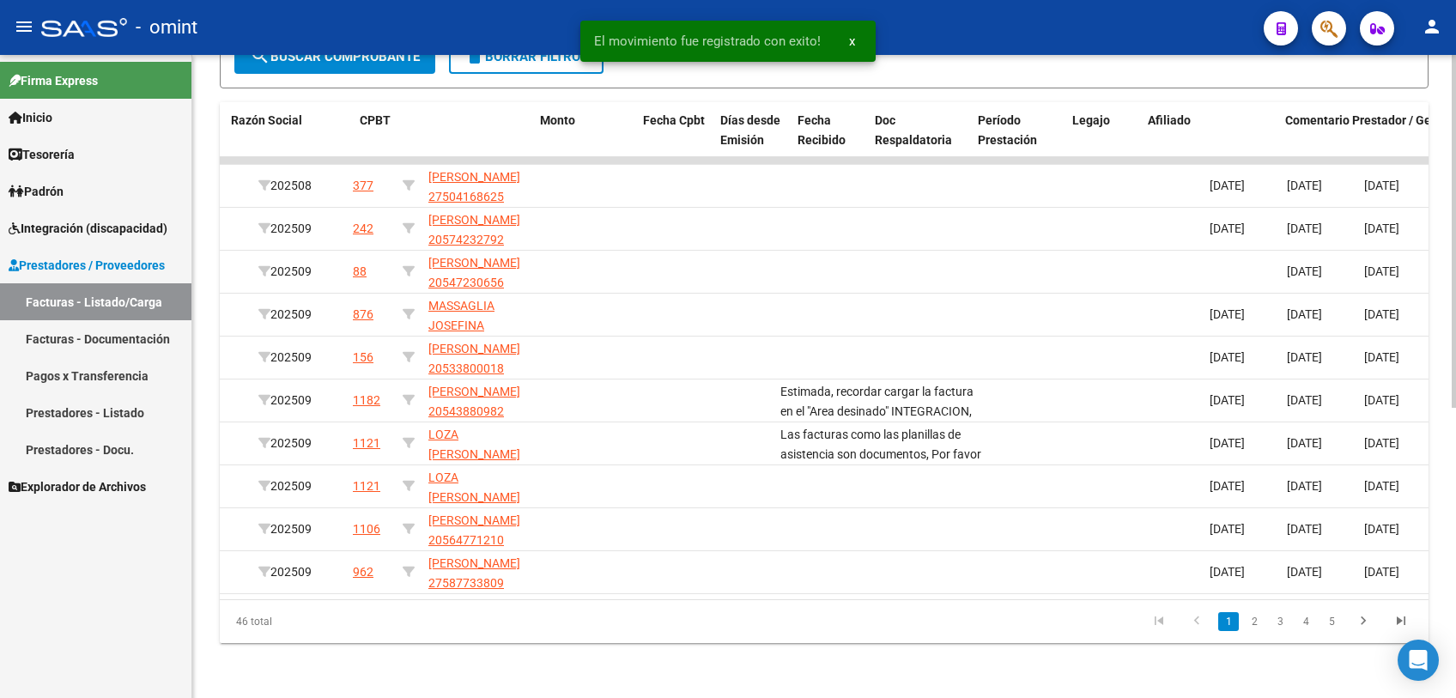
scroll to position [0, 0]
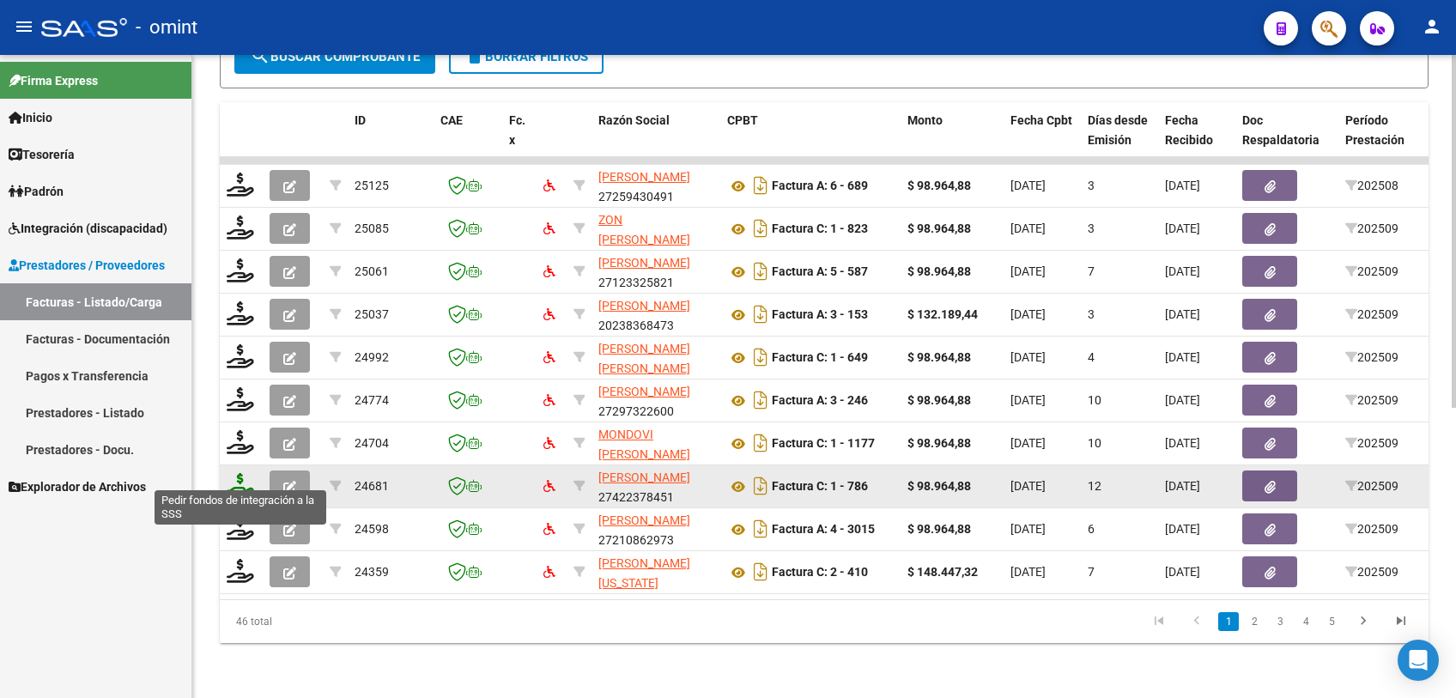
click at [227, 481] on icon at bounding box center [240, 485] width 27 height 24
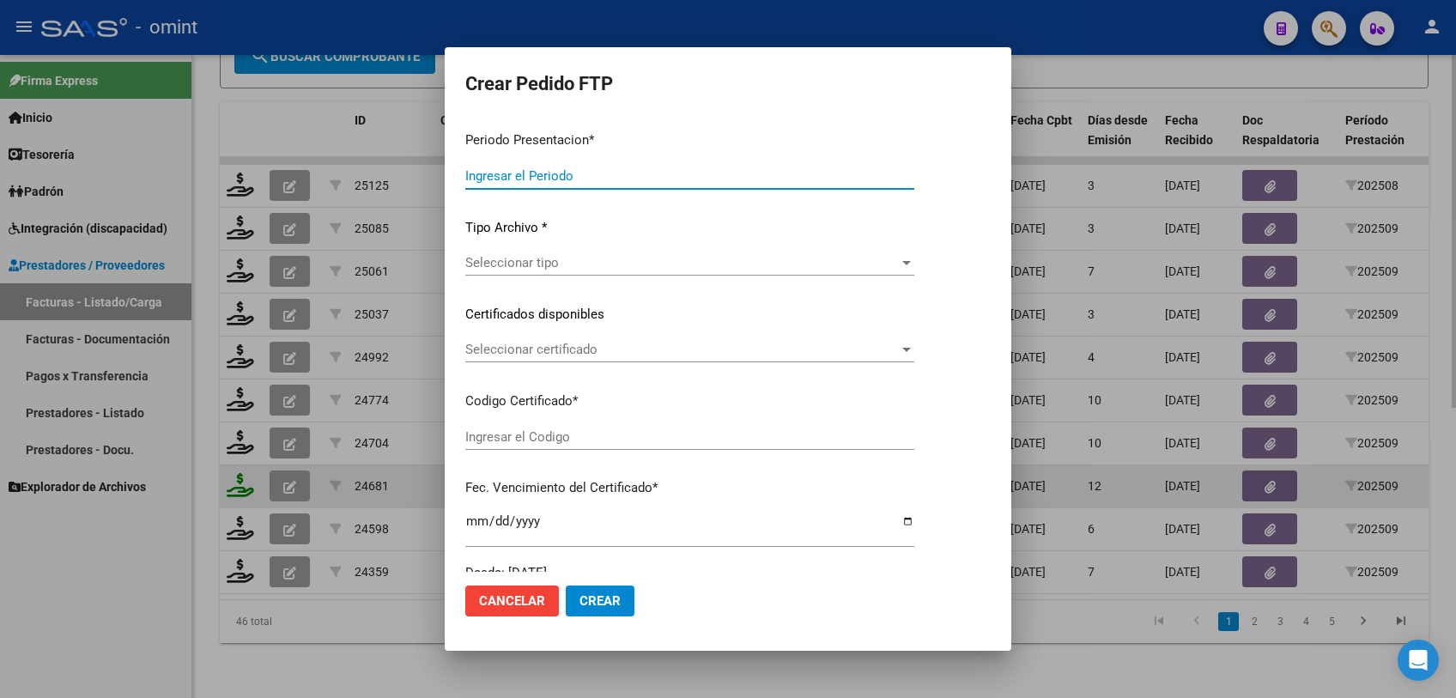
type input "202509"
type input "$ 98.964,88"
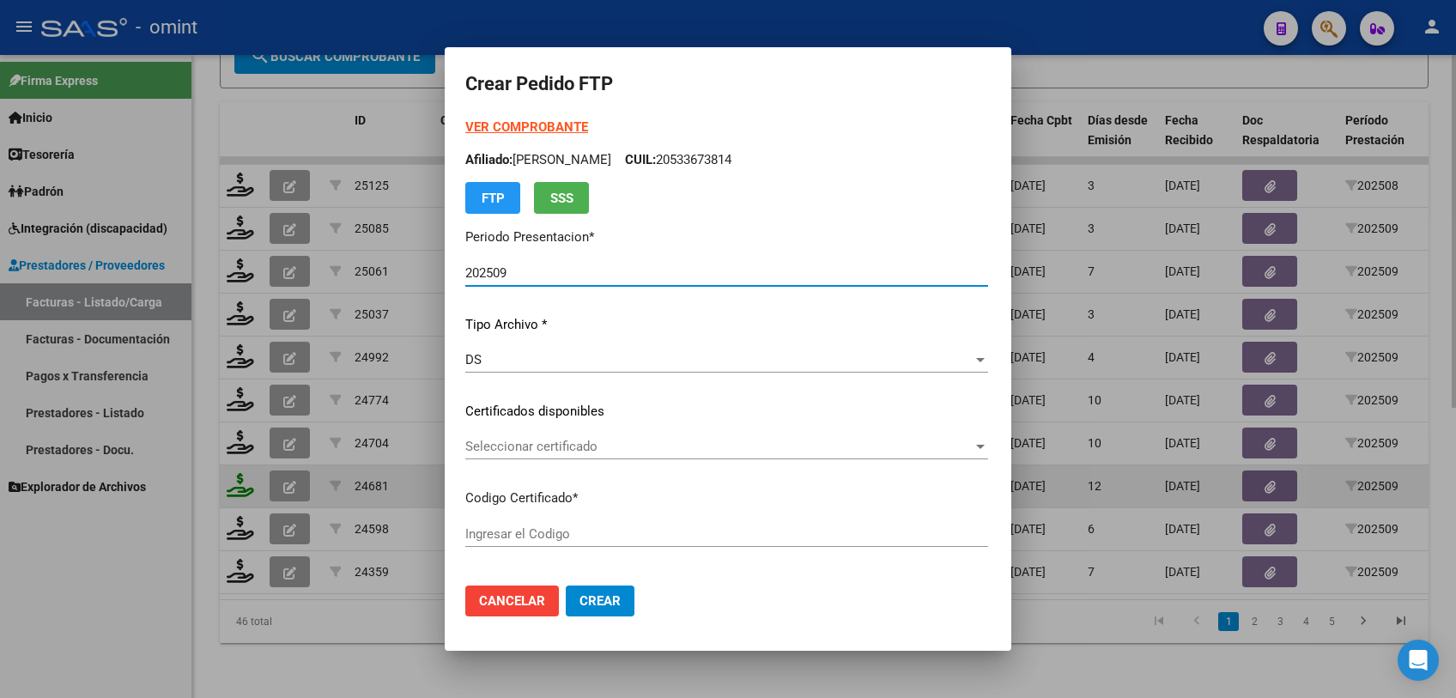
type input "8769187582"
type input "2025-12-05"
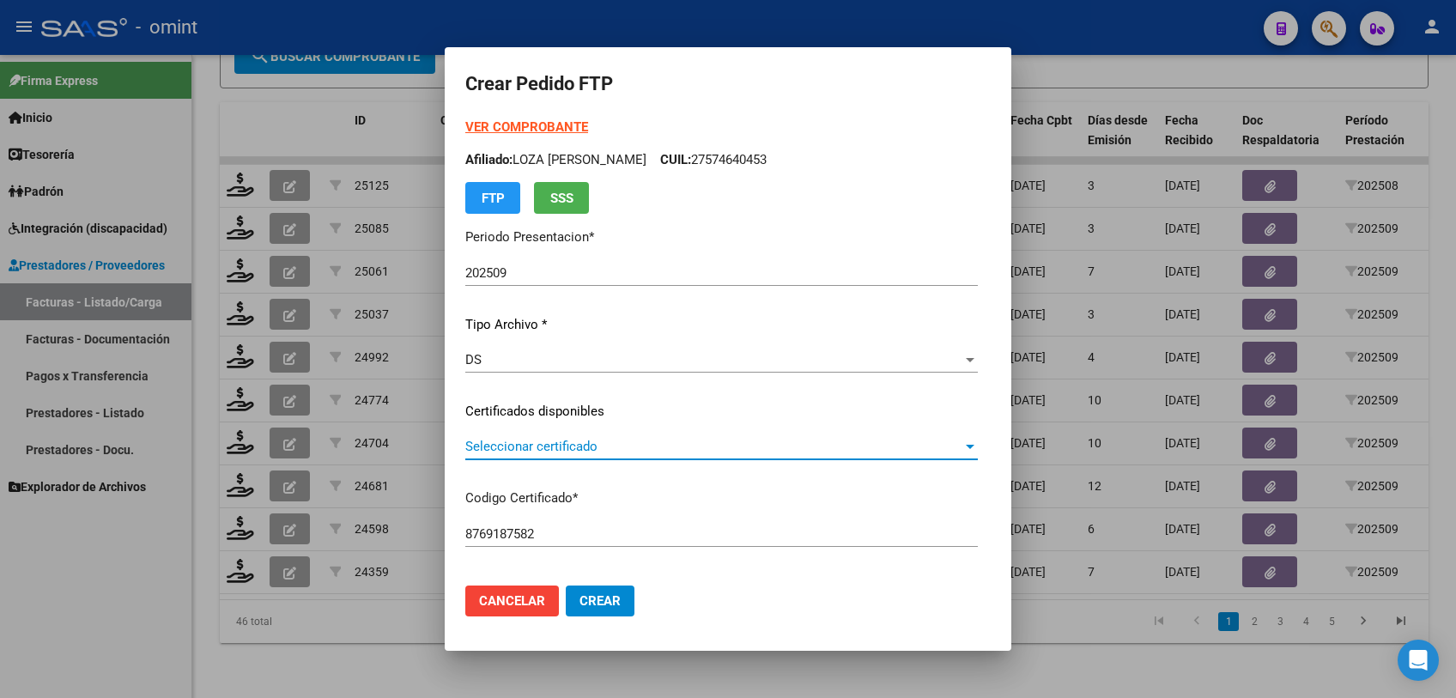
click at [585, 452] on span "Seleccionar certificado" at bounding box center [713, 446] width 497 height 15
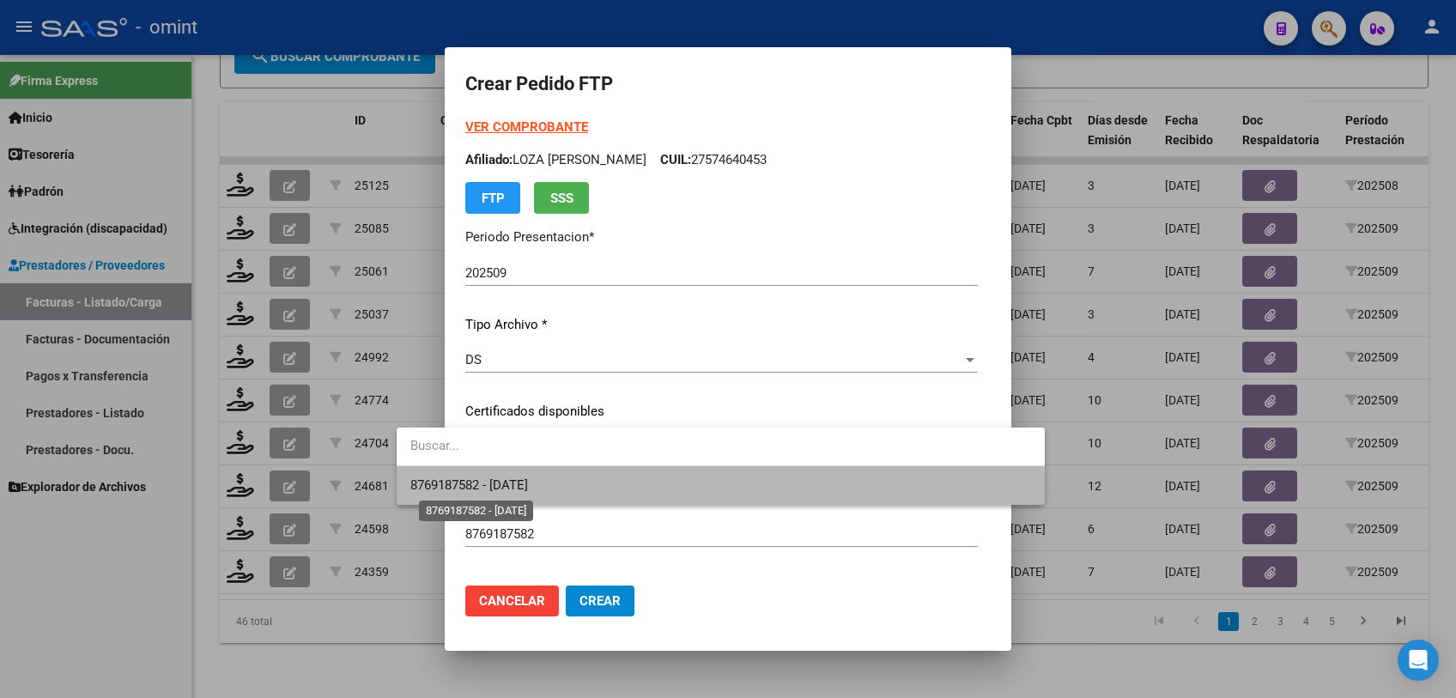
click at [528, 487] on span "8769187582 - 2025-12-05" at bounding box center [469, 484] width 118 height 15
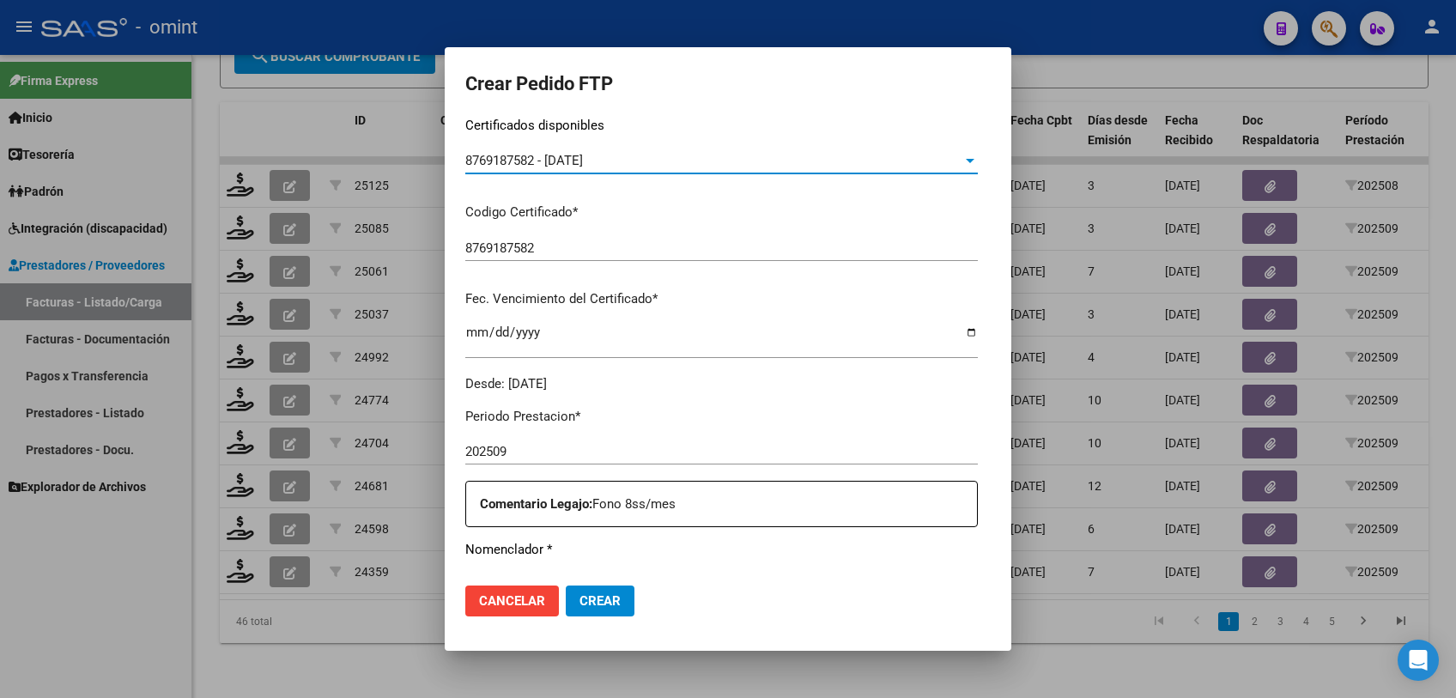
scroll to position [572, 0]
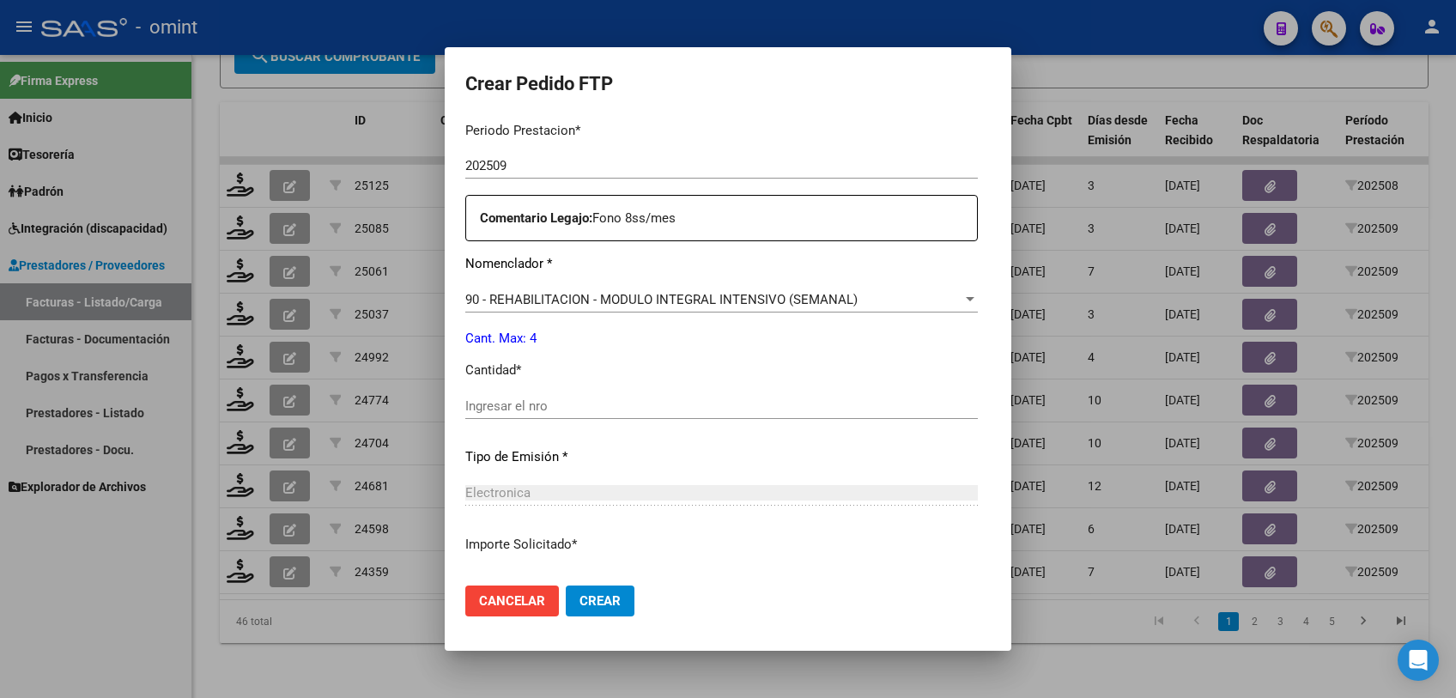
click at [545, 404] on input "Ingresar el nro" at bounding box center [721, 405] width 513 height 15
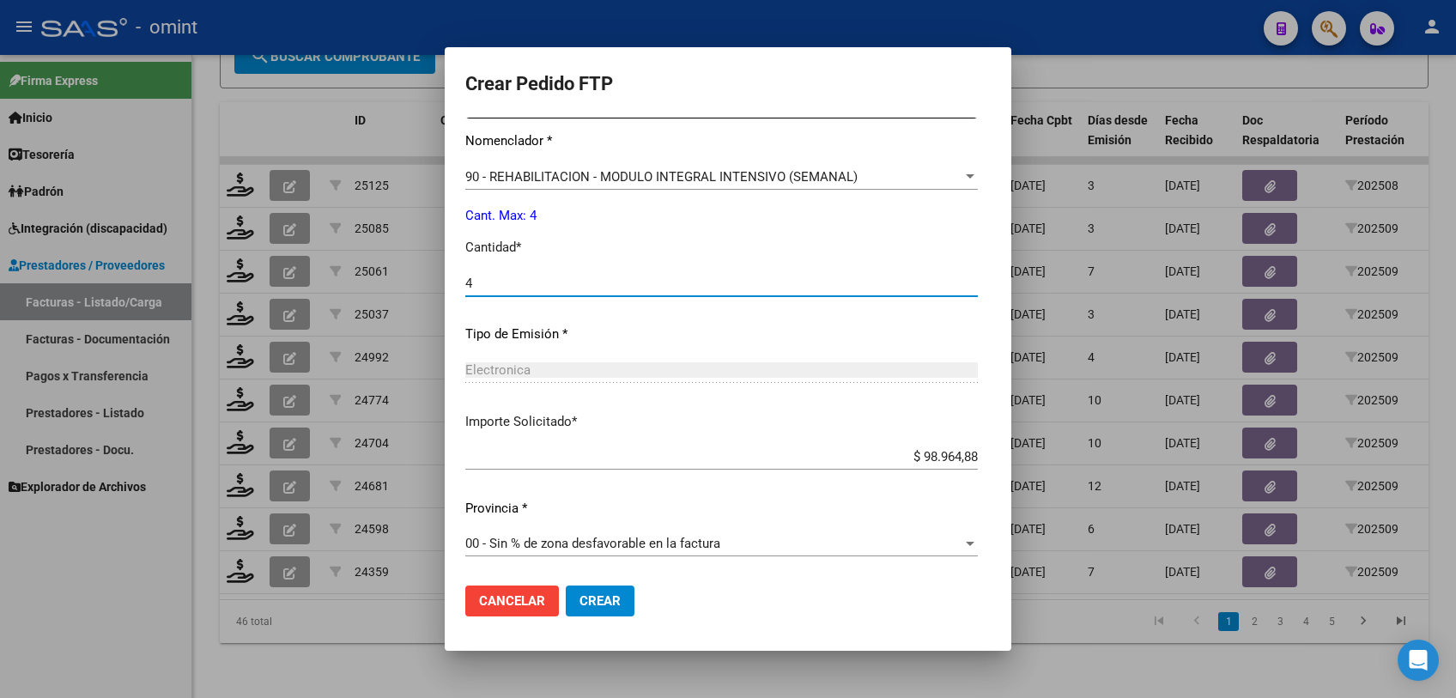
type input "4"
click at [579, 603] on span "Crear" at bounding box center [599, 600] width 41 height 15
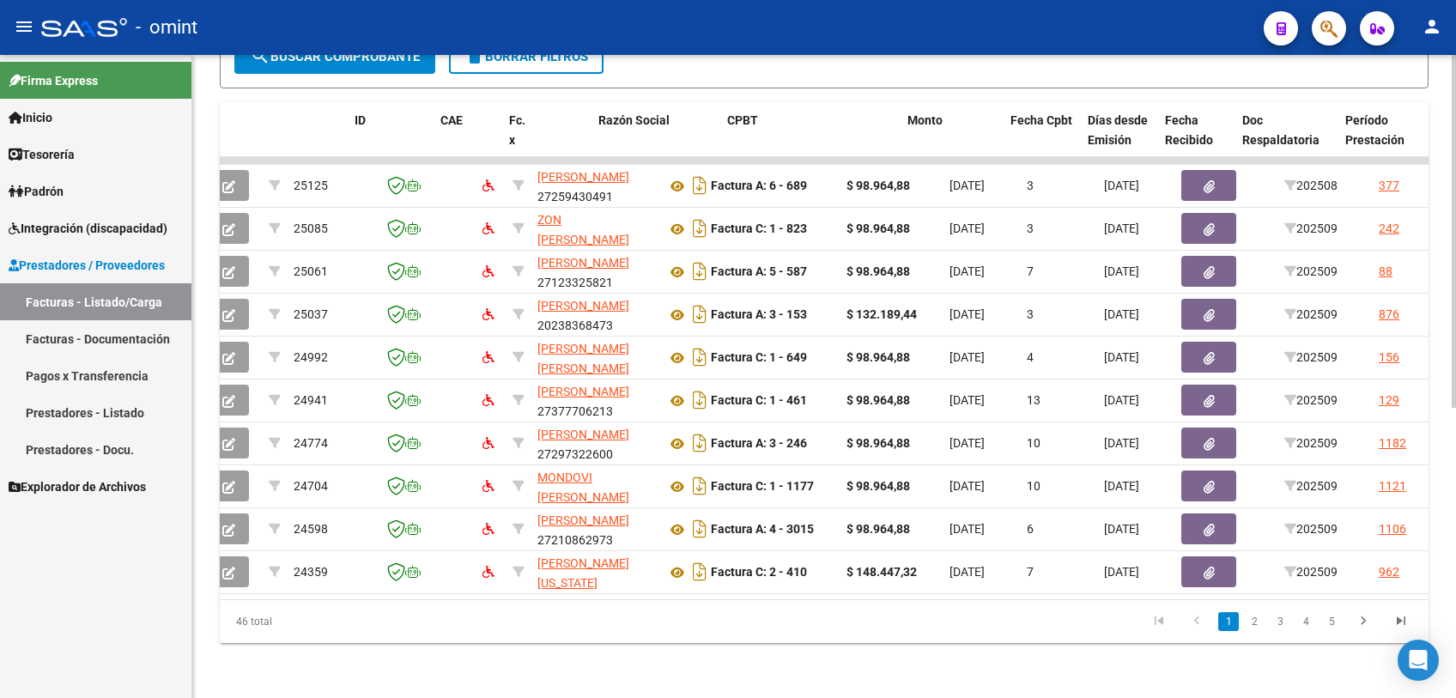
scroll to position [0, 0]
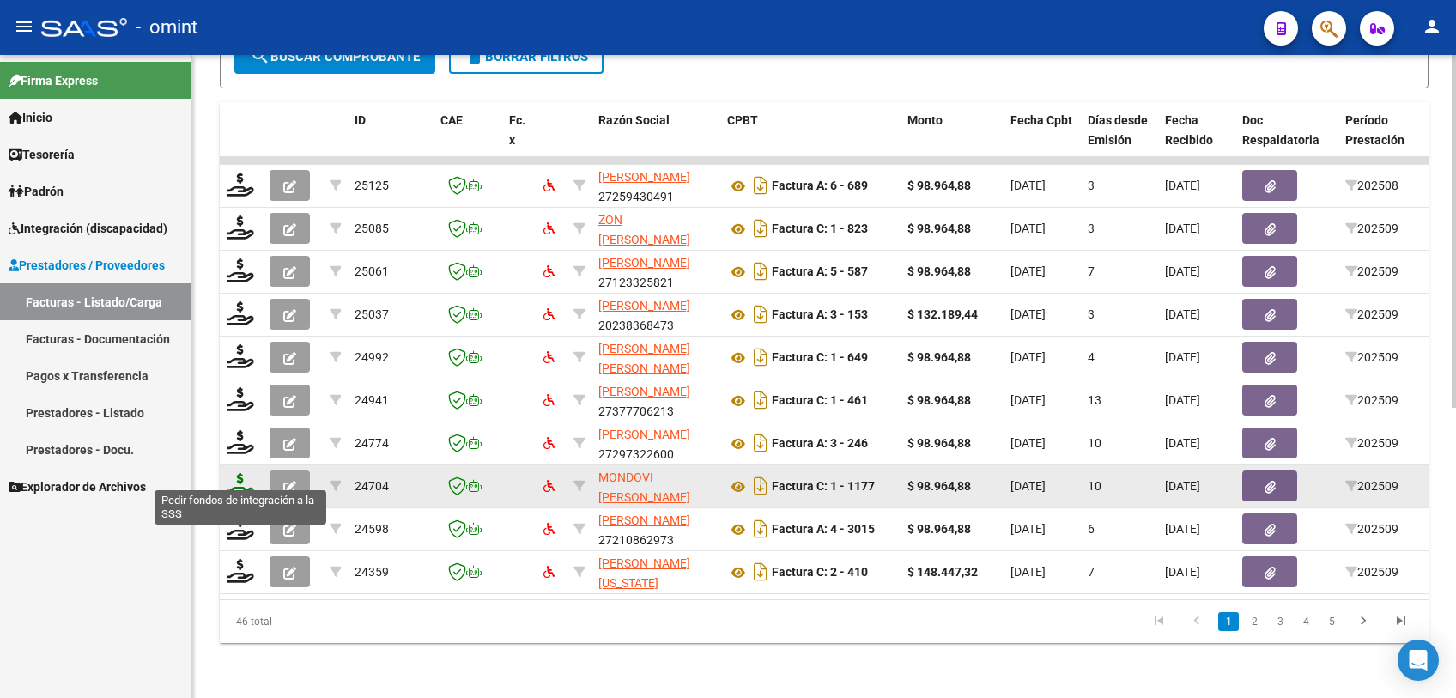
click at [240, 476] on icon at bounding box center [240, 485] width 27 height 24
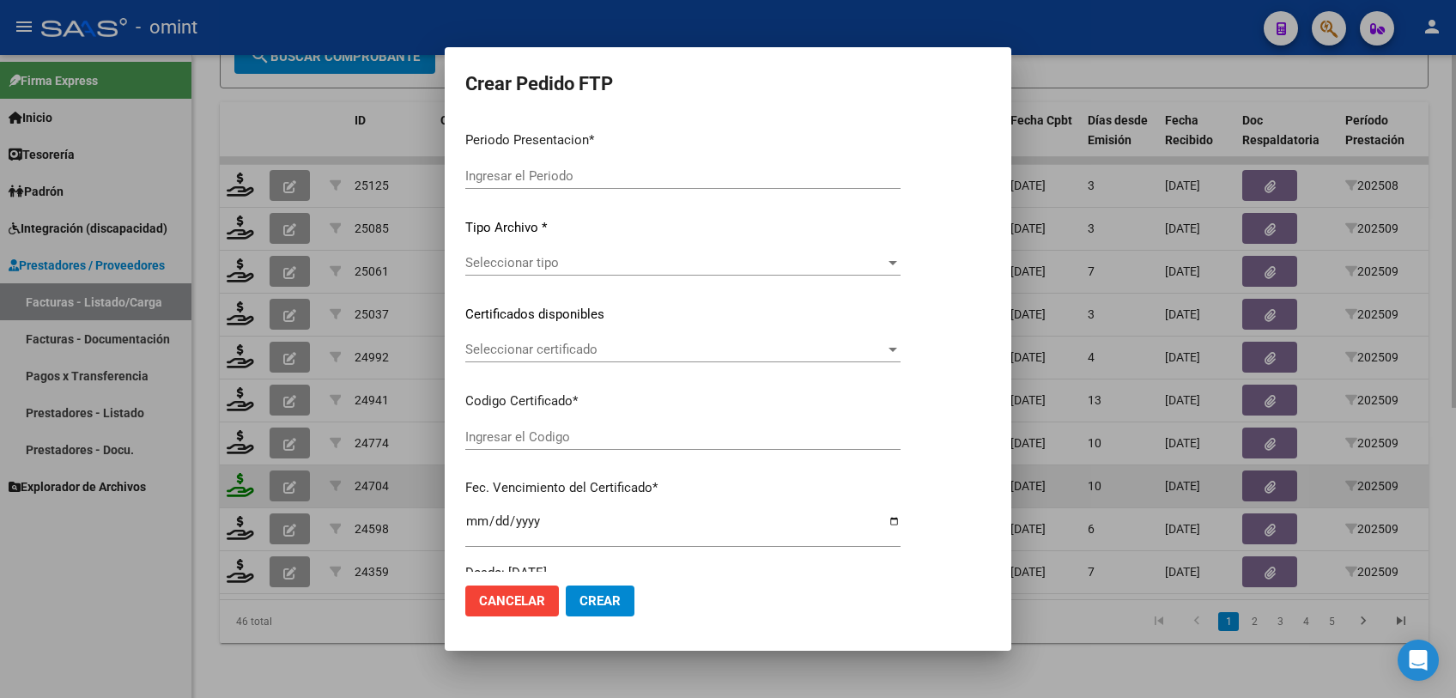
type input "202509"
type input "$ 98.964,88"
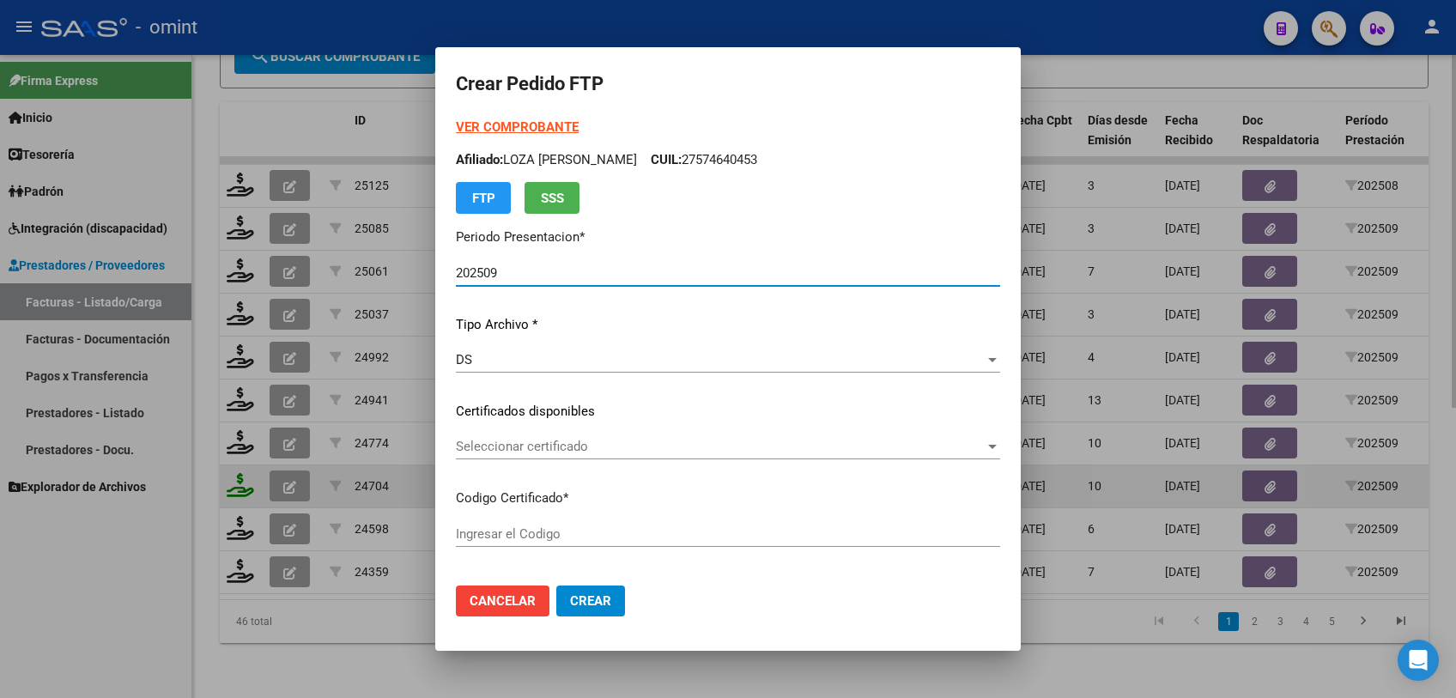
type input "8769187582"
type input "2025-12-05"
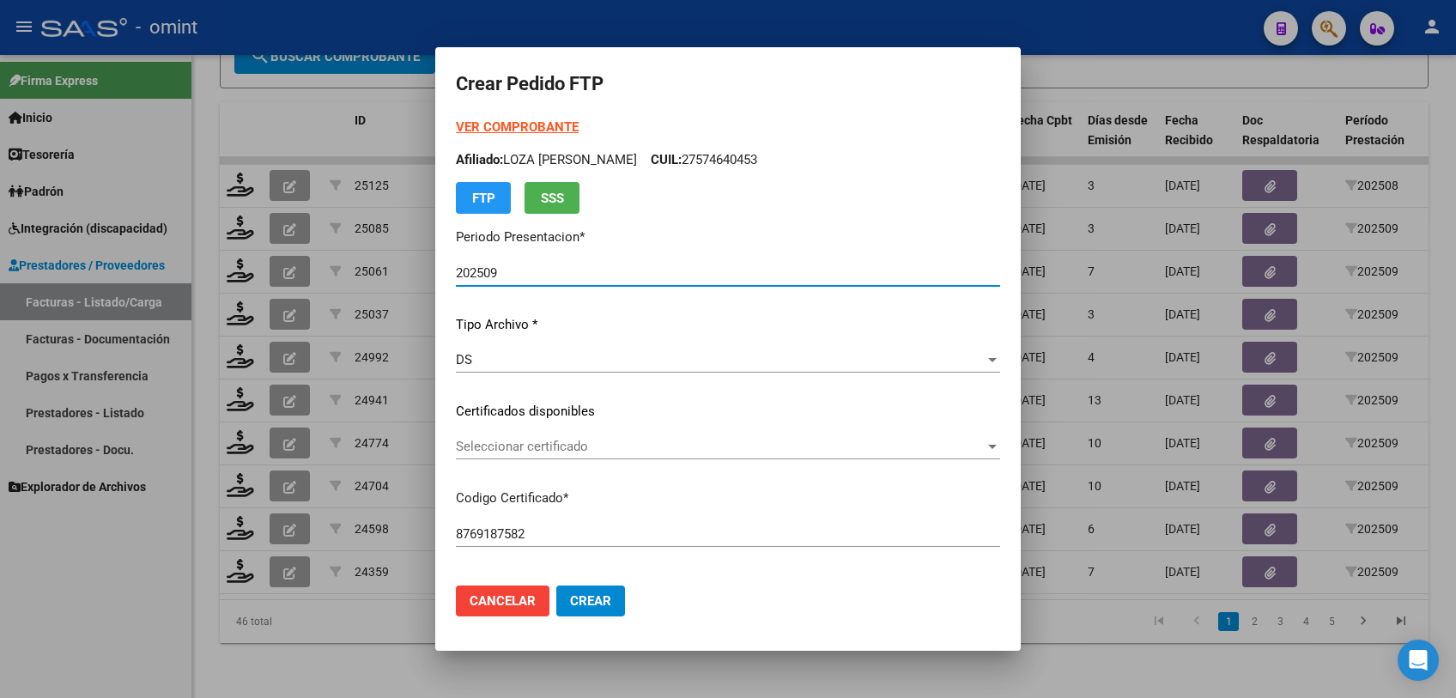
click at [566, 448] on span "Seleccionar certificado" at bounding box center [720, 446] width 529 height 15
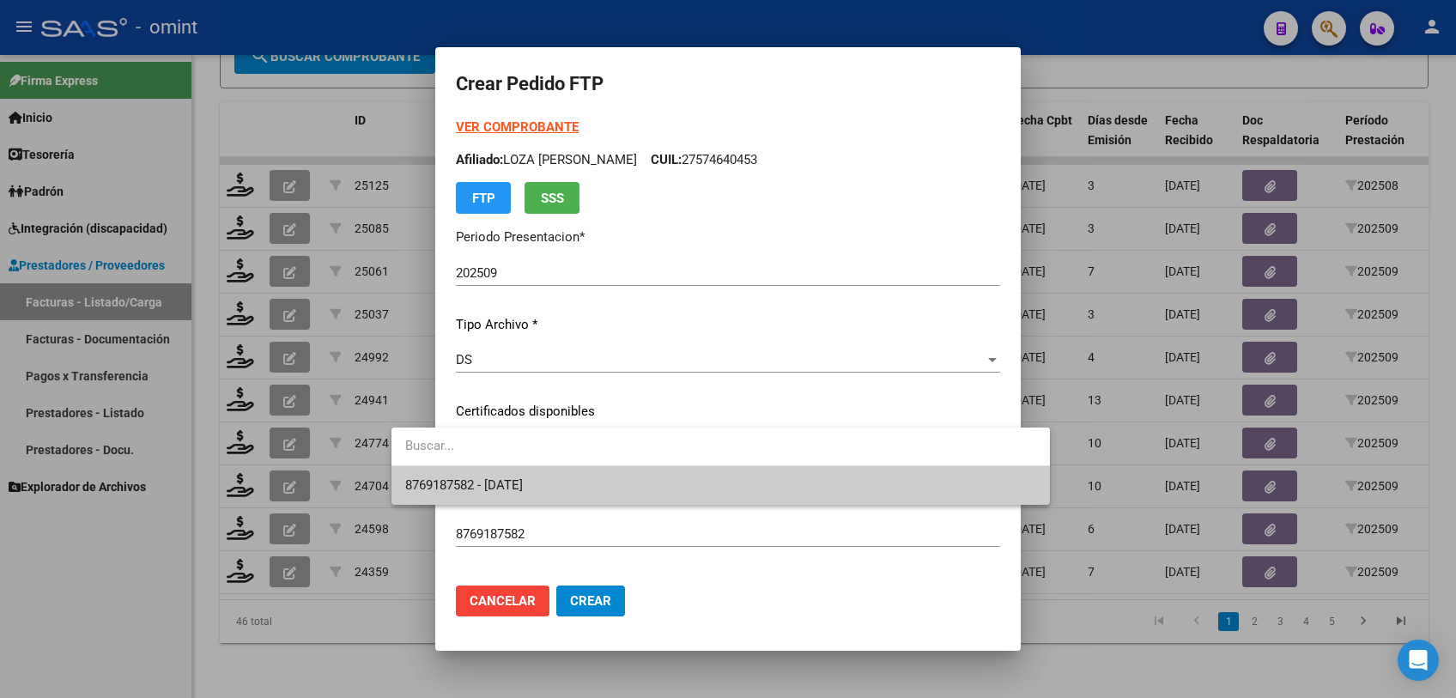
click at [533, 472] on span "8769187582 - 2025-12-05" at bounding box center [720, 485] width 631 height 39
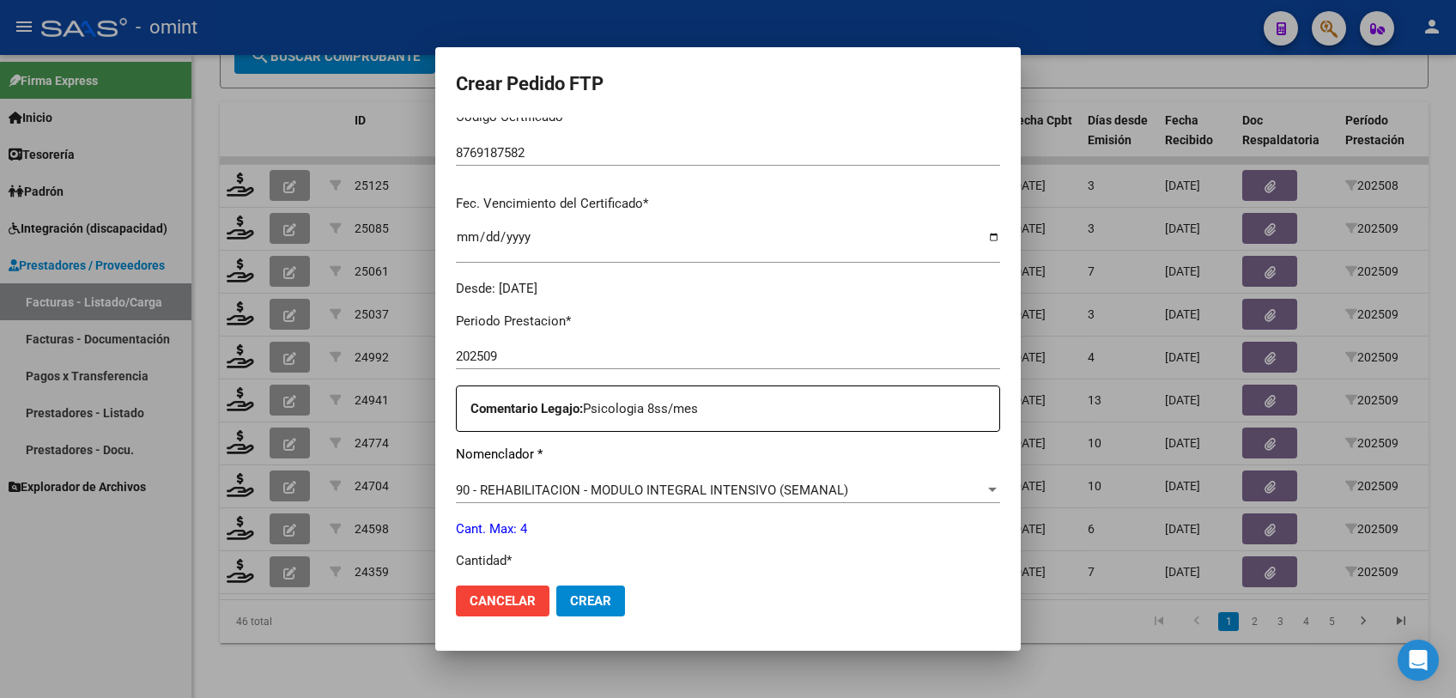
scroll to position [572, 0]
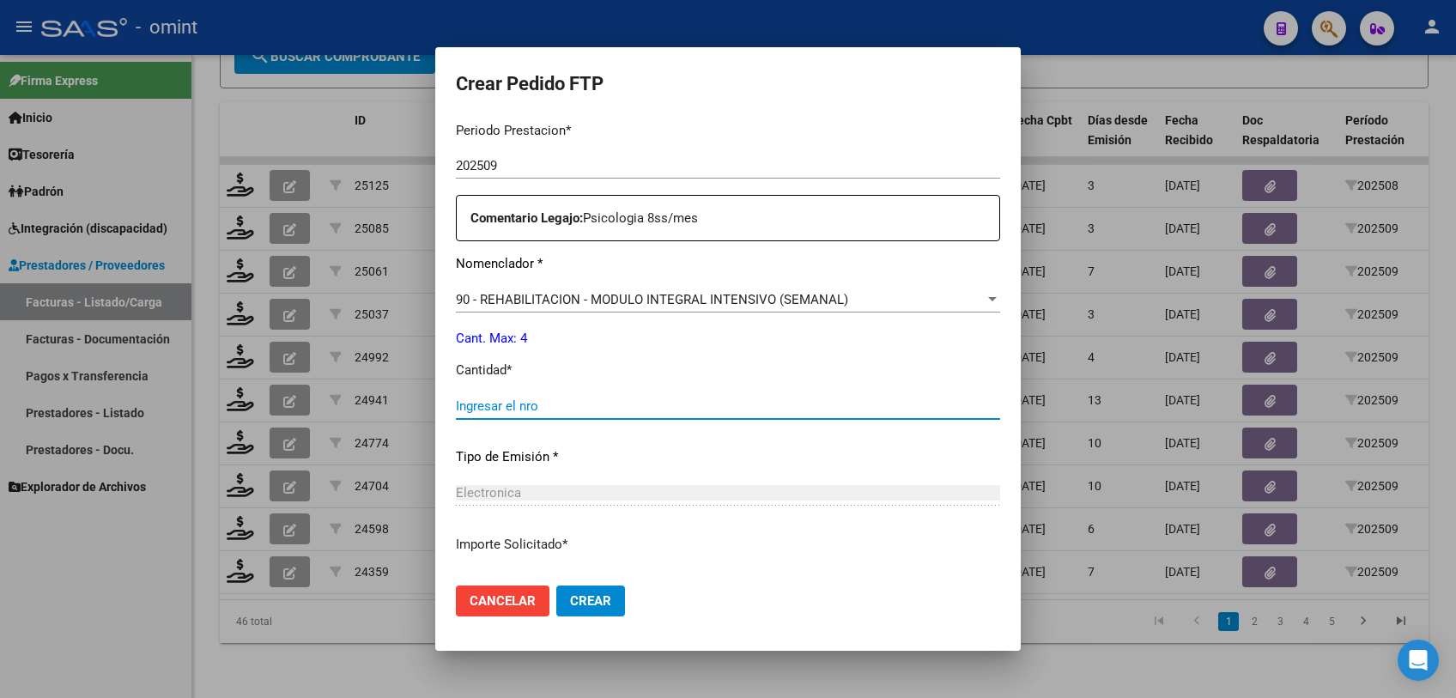
click at [507, 404] on input "Ingresar el nro" at bounding box center [728, 405] width 544 height 15
type input "4"
click at [570, 604] on span "Crear" at bounding box center [590, 600] width 41 height 15
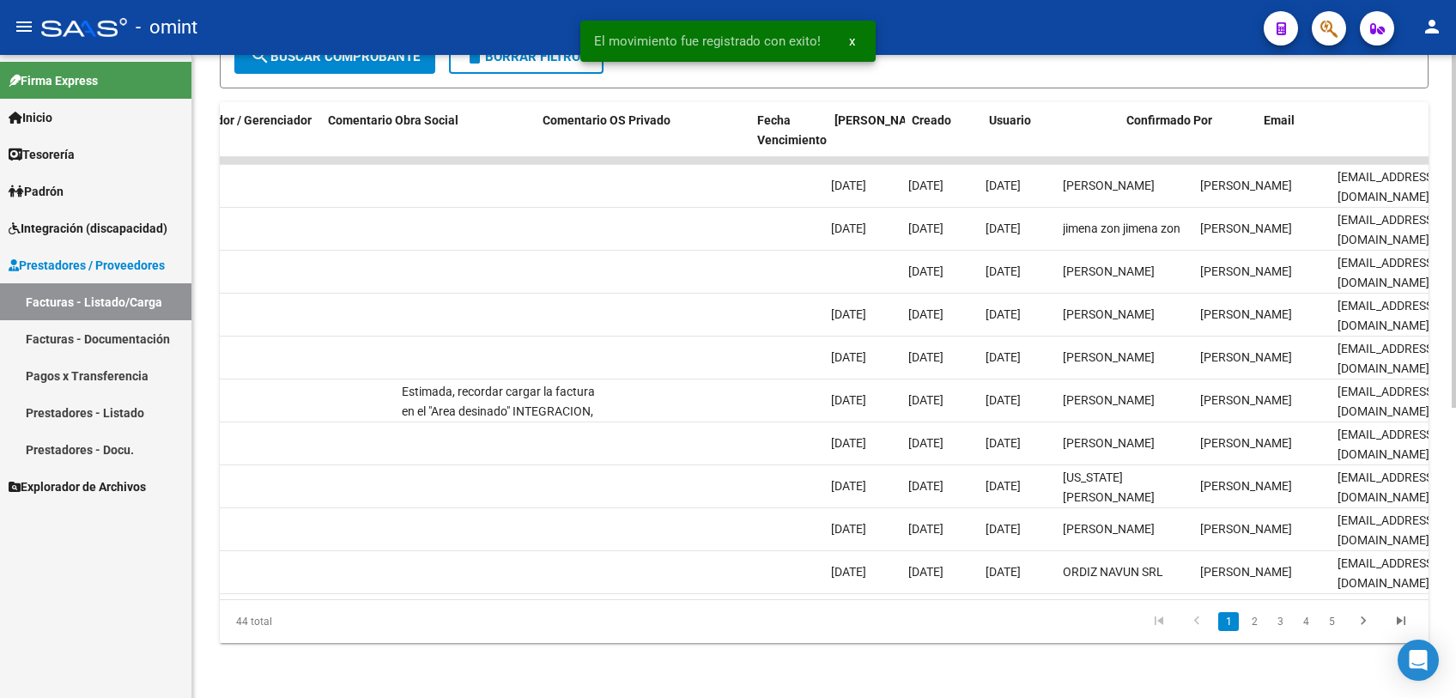
scroll to position [0, 1538]
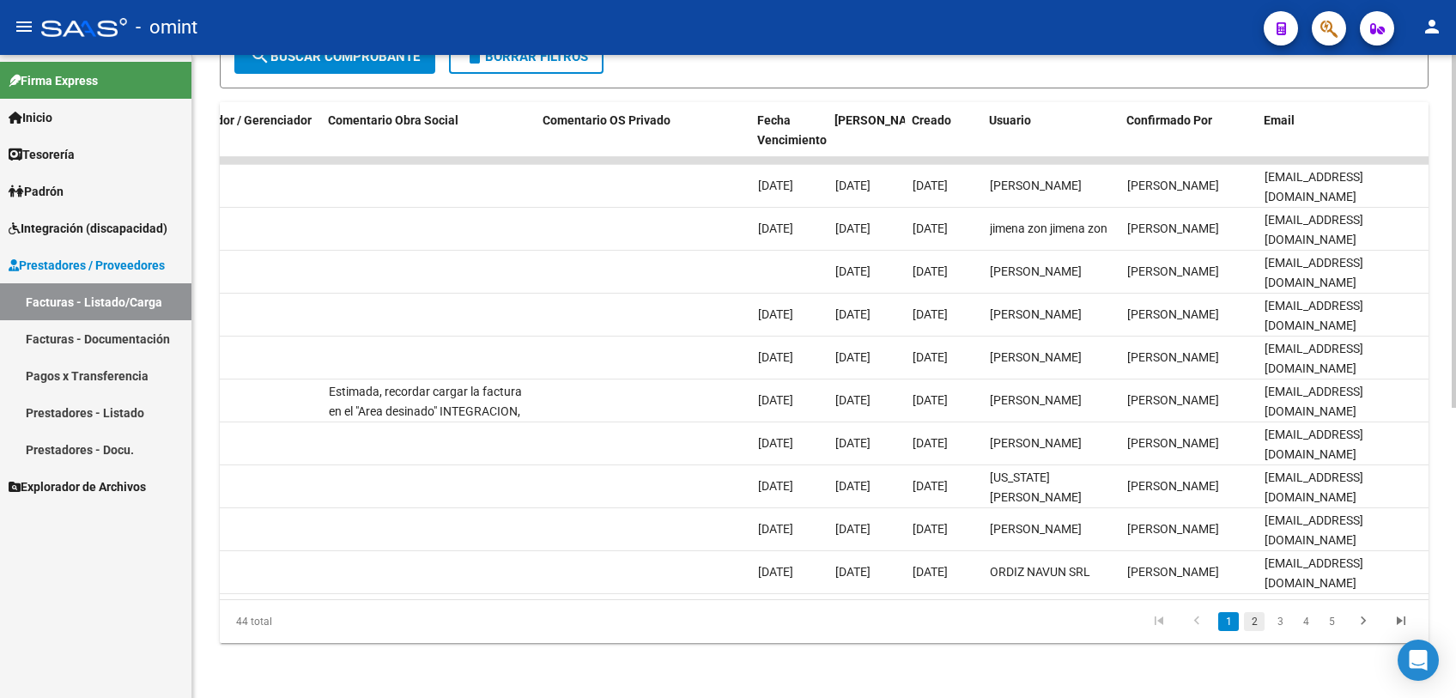
click at [1259, 625] on link "2" at bounding box center [1254, 621] width 21 height 19
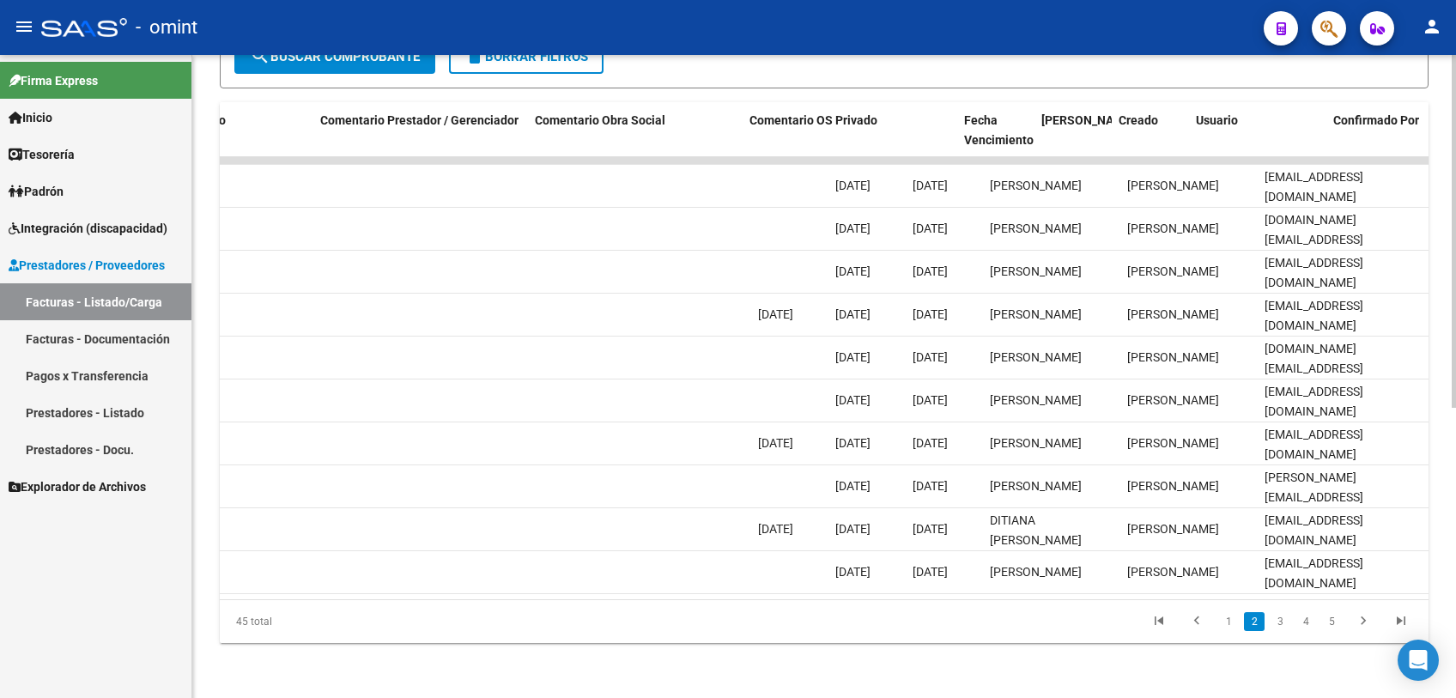
scroll to position [0, 0]
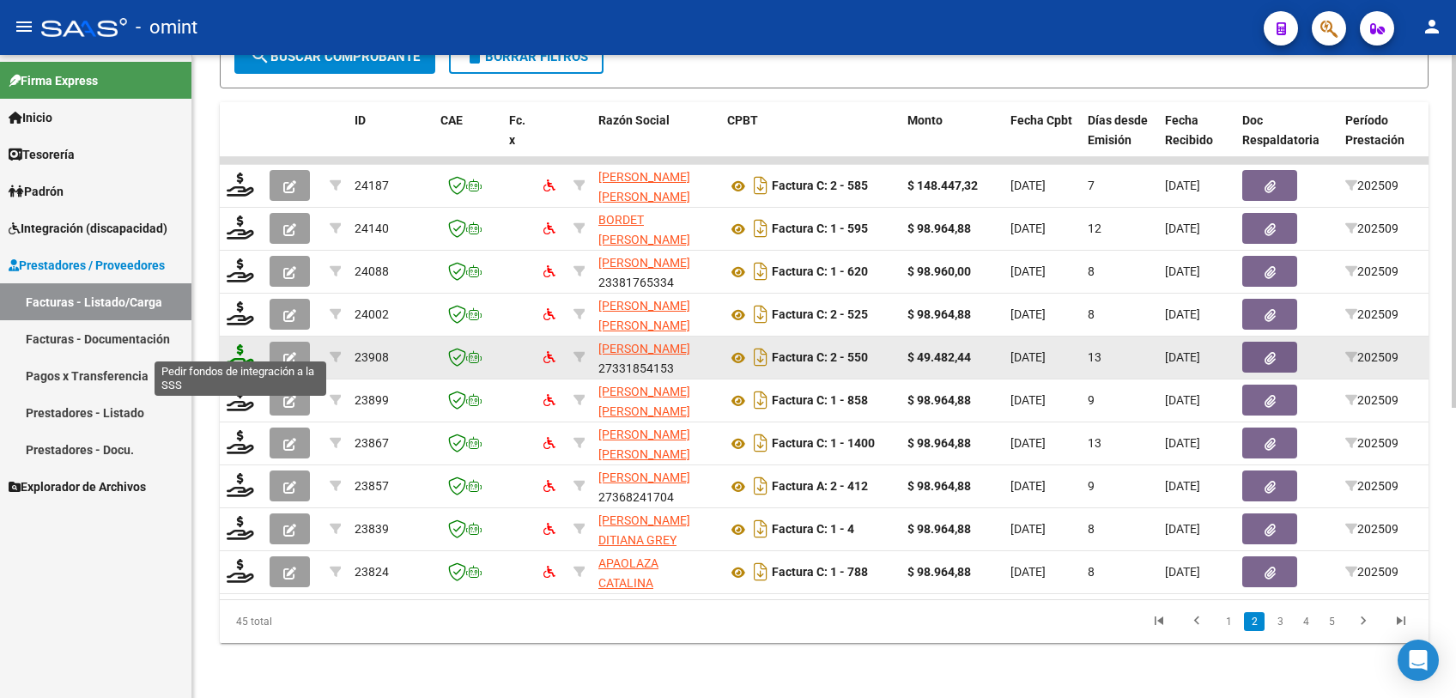
click at [235, 346] on icon at bounding box center [240, 356] width 27 height 24
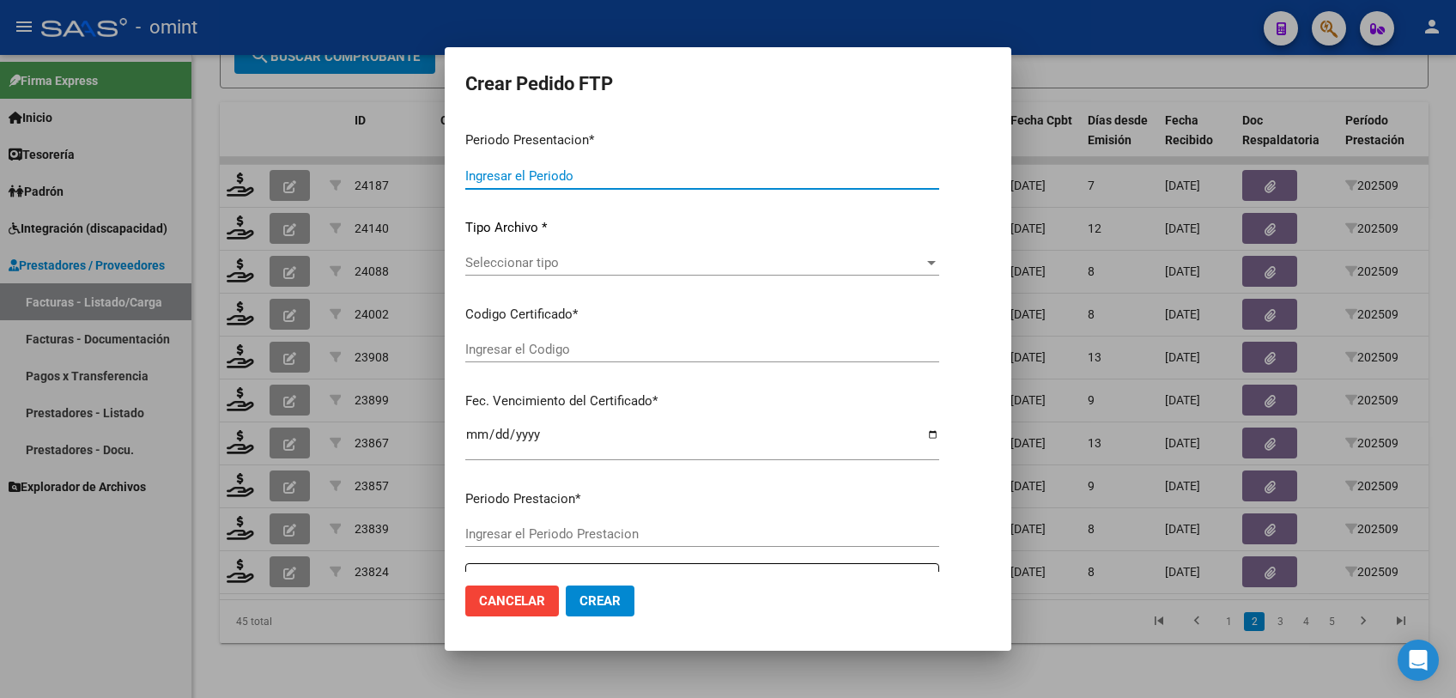
type input "202509"
type input "$ 49.482,44"
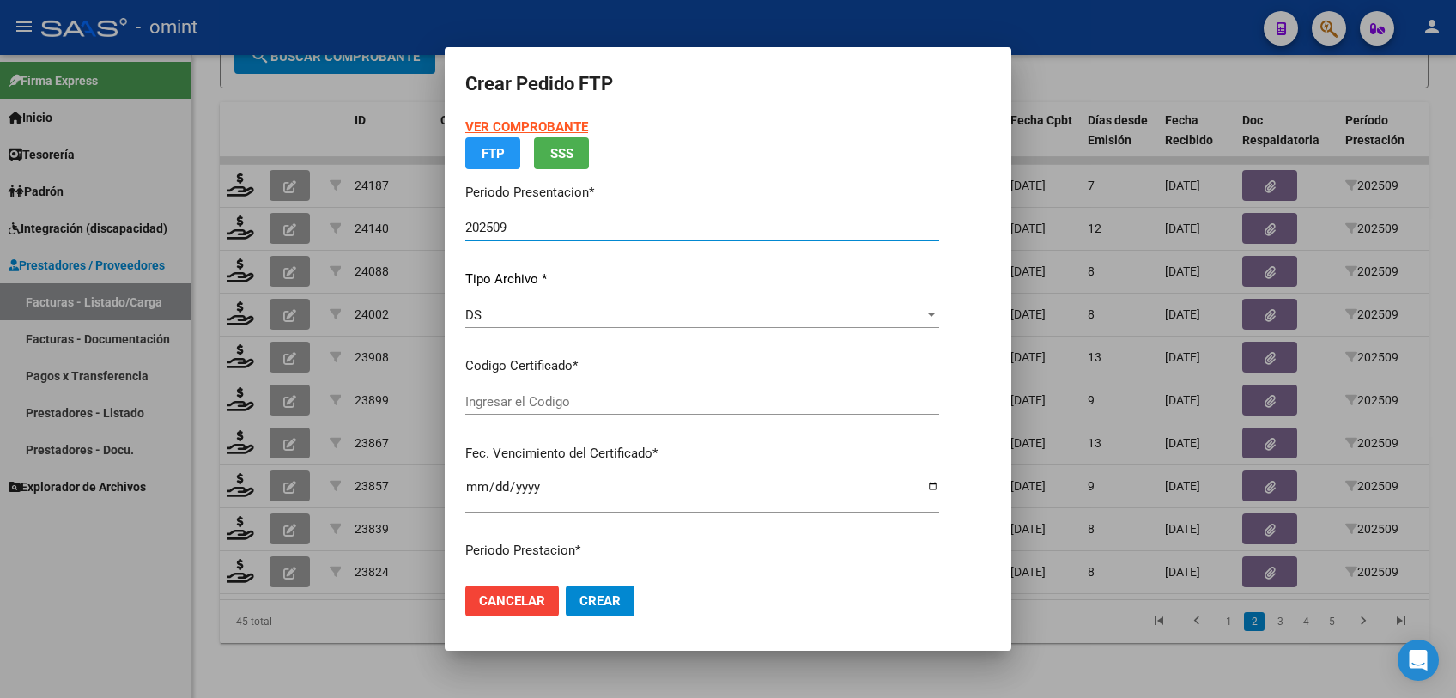
type input "6913842533"
type input "2027-02-18"
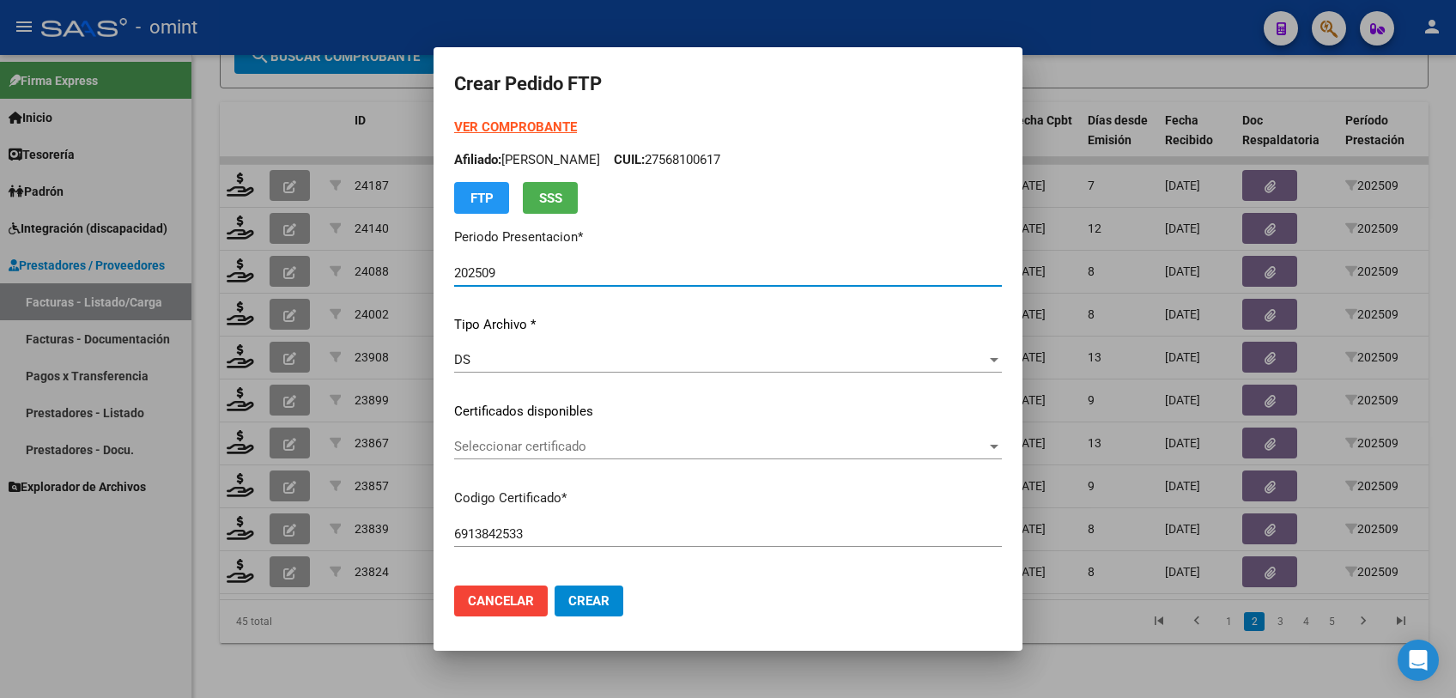
click at [531, 439] on span "Seleccionar certificado" at bounding box center [720, 446] width 532 height 15
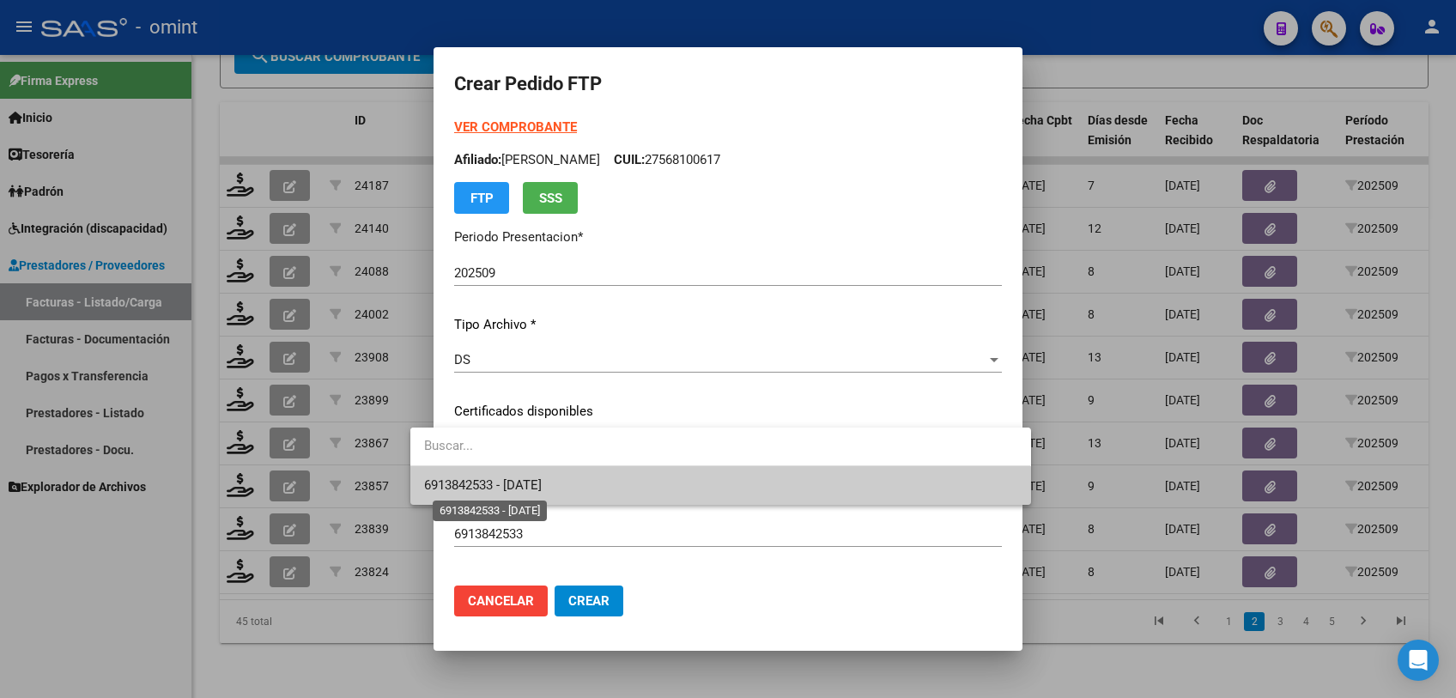
click at [524, 479] on span "6913842533 - 2027-02-18" at bounding box center [483, 484] width 118 height 15
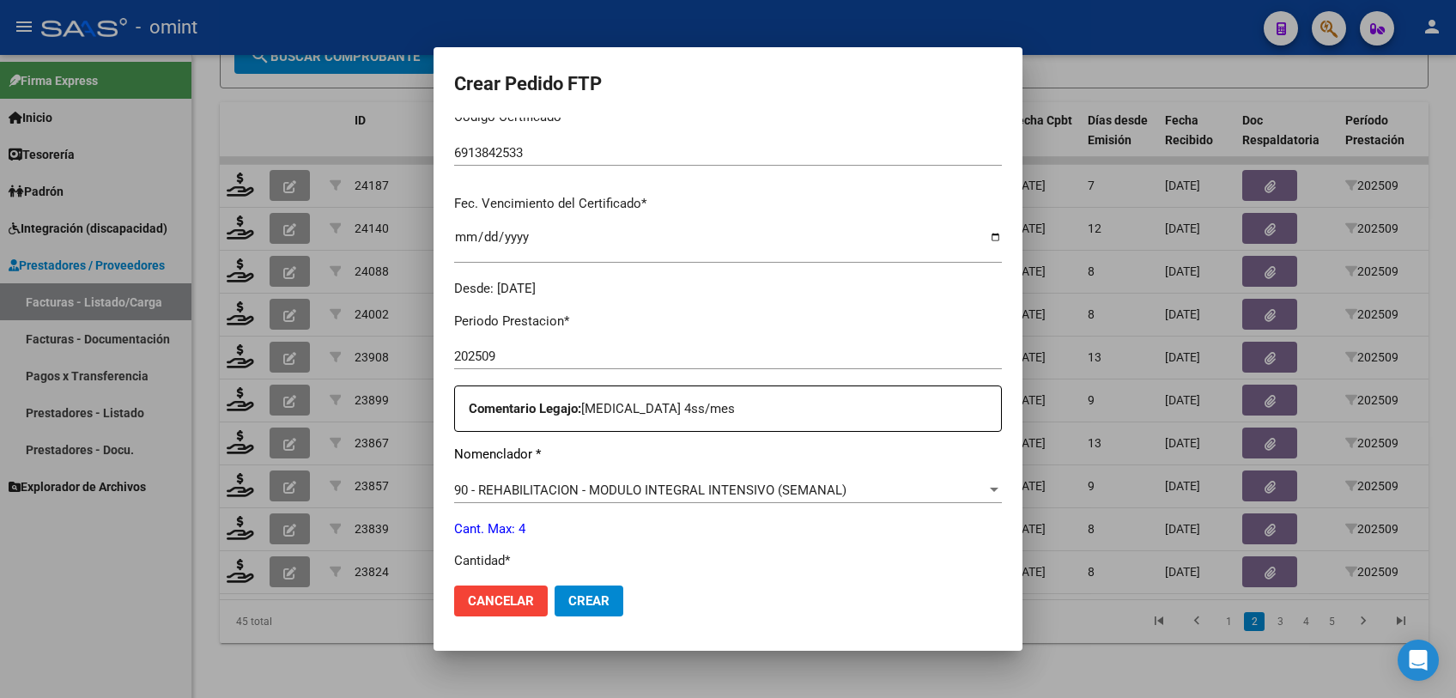
scroll to position [572, 0]
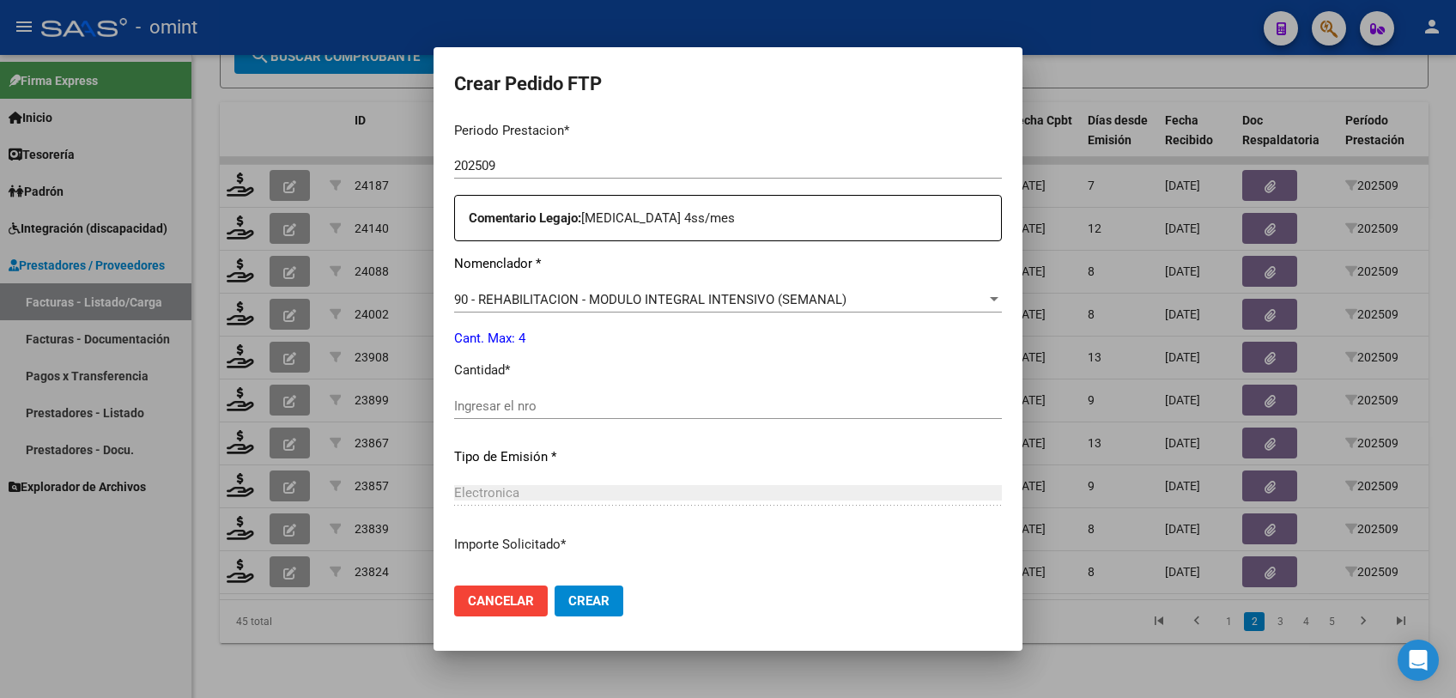
click at [504, 416] on div "Ingresar el nro" at bounding box center [728, 406] width 548 height 26
click at [504, 401] on input "Ingresar el nro" at bounding box center [728, 405] width 548 height 15
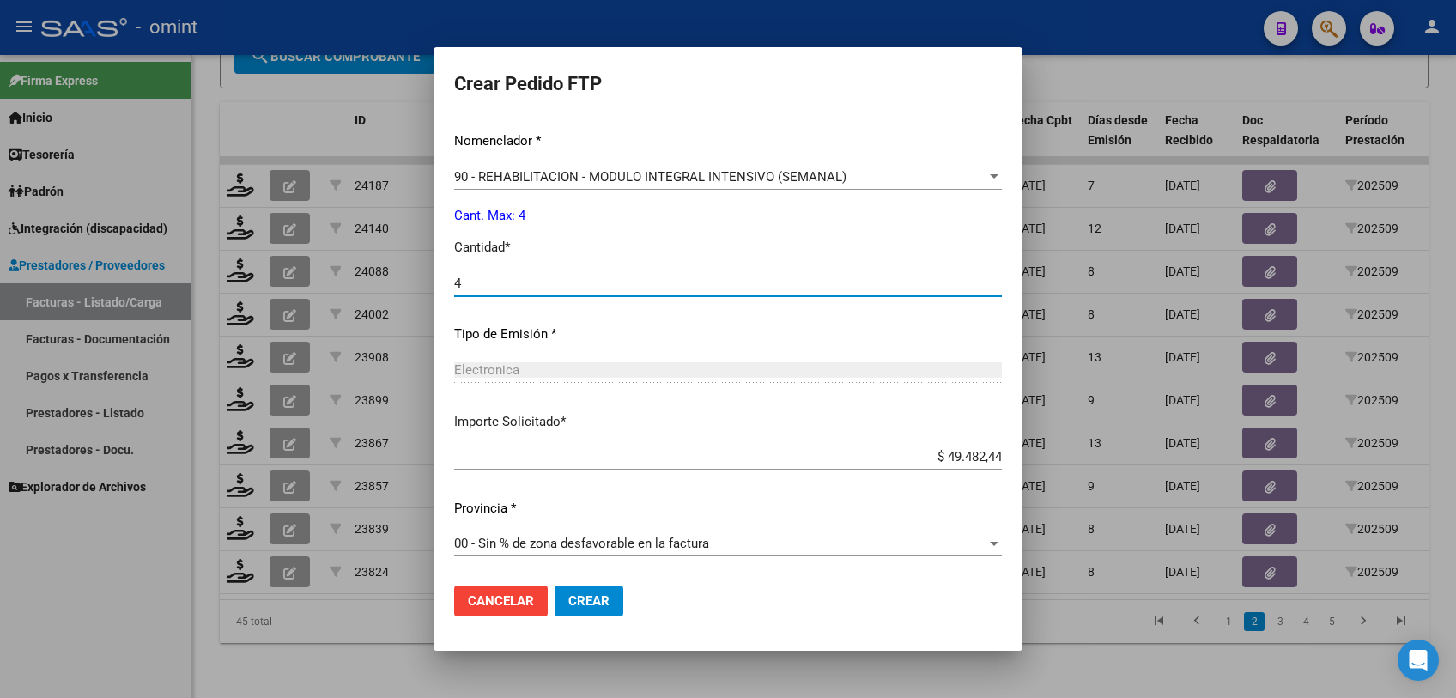
type input "4"
click at [568, 599] on span "Crear" at bounding box center [588, 600] width 41 height 15
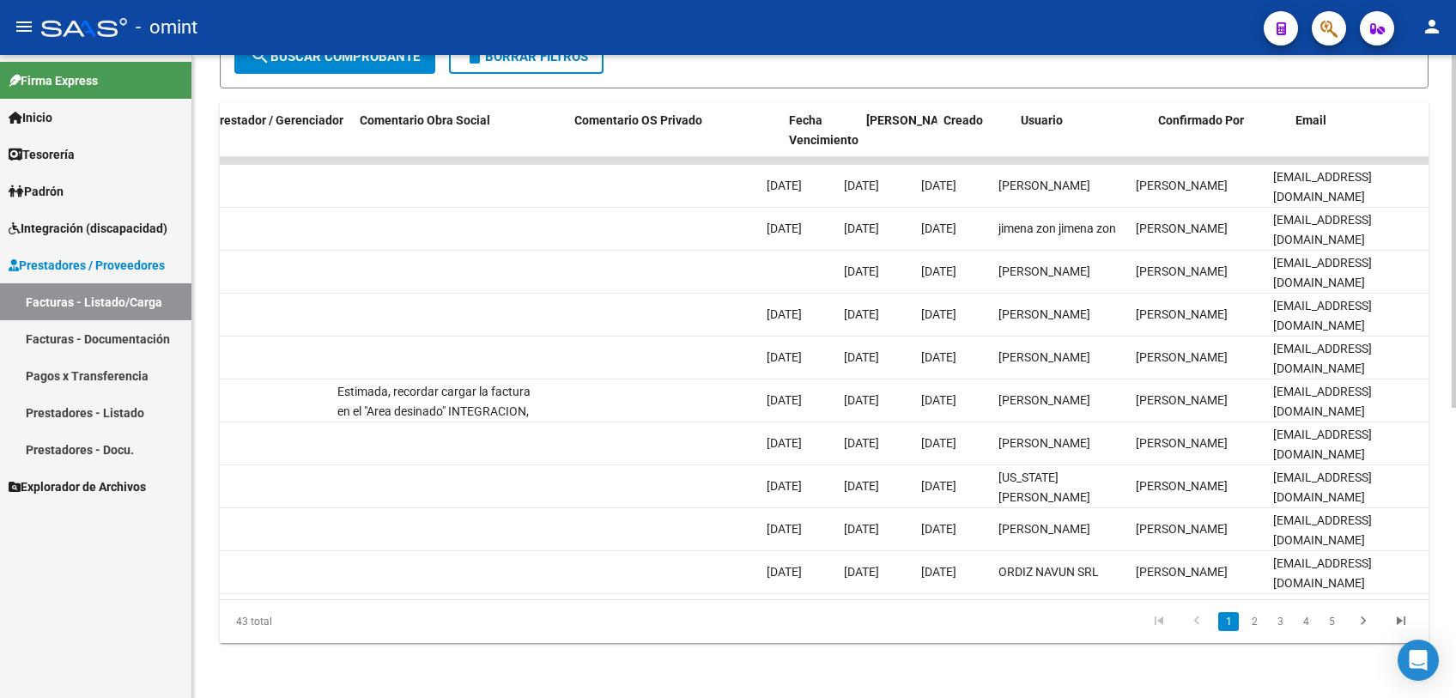
scroll to position [0, 1538]
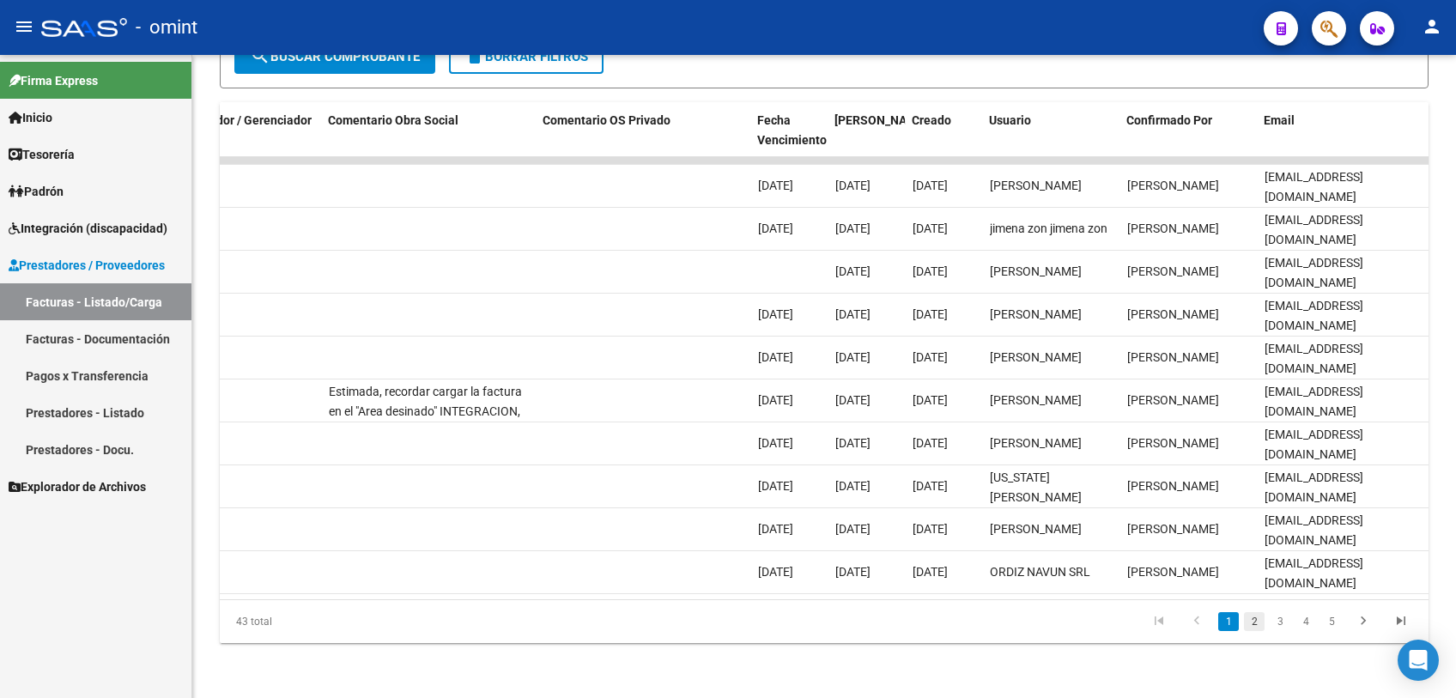
click at [1252, 626] on link "2" at bounding box center [1254, 621] width 21 height 19
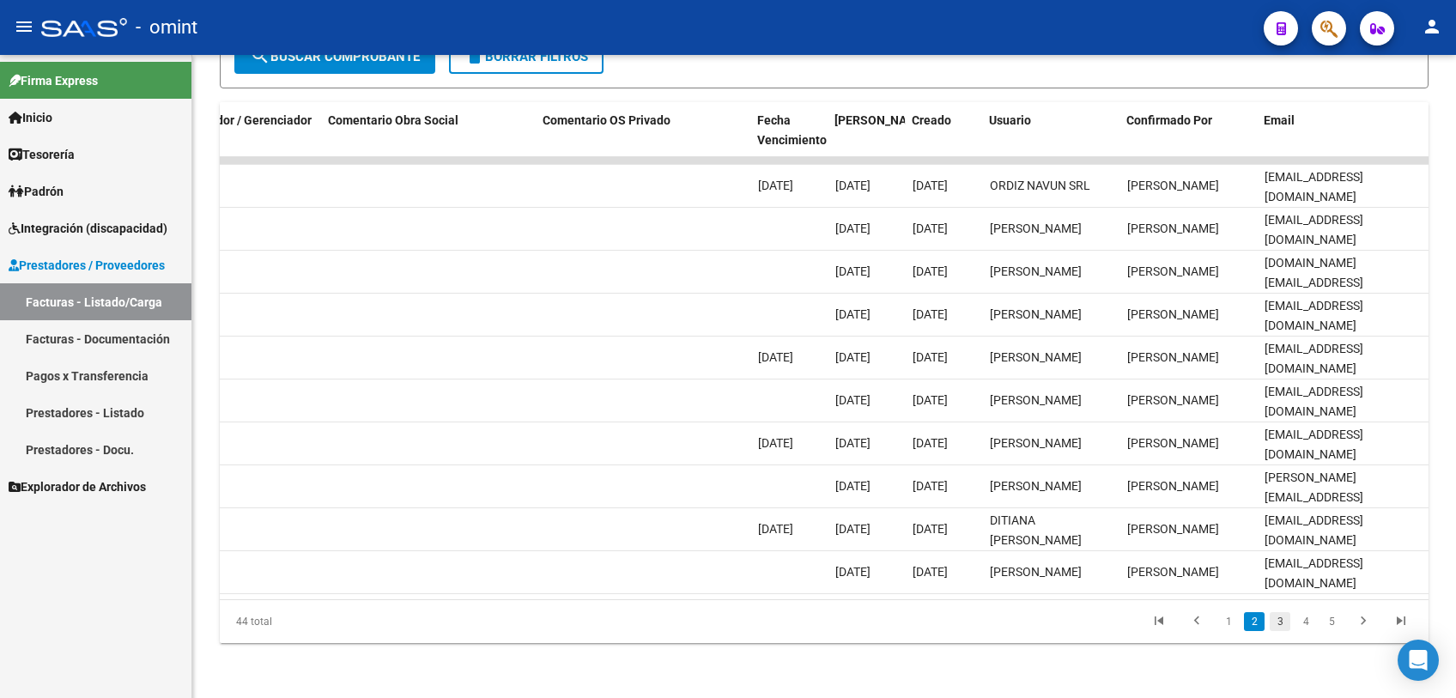
click at [1274, 622] on link "3" at bounding box center [1280, 621] width 21 height 19
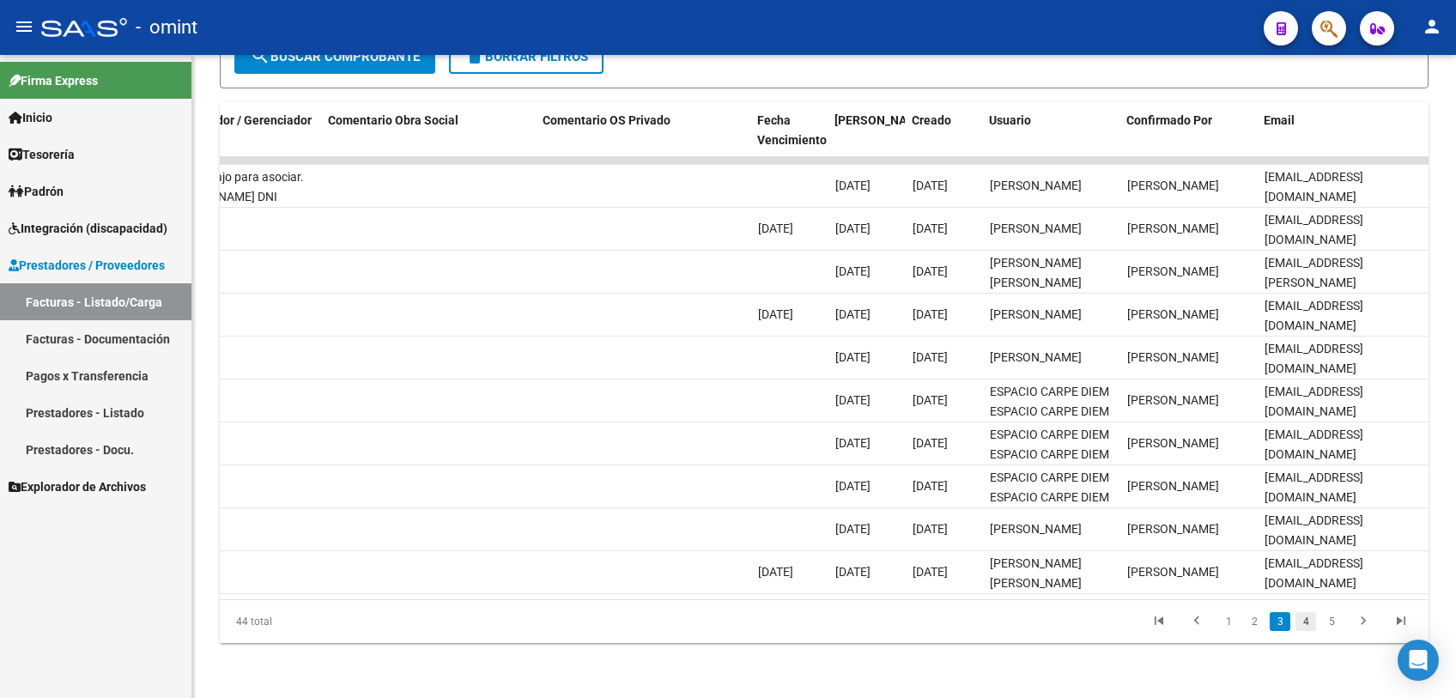
click at [1298, 621] on link "4" at bounding box center [1305, 621] width 21 height 19
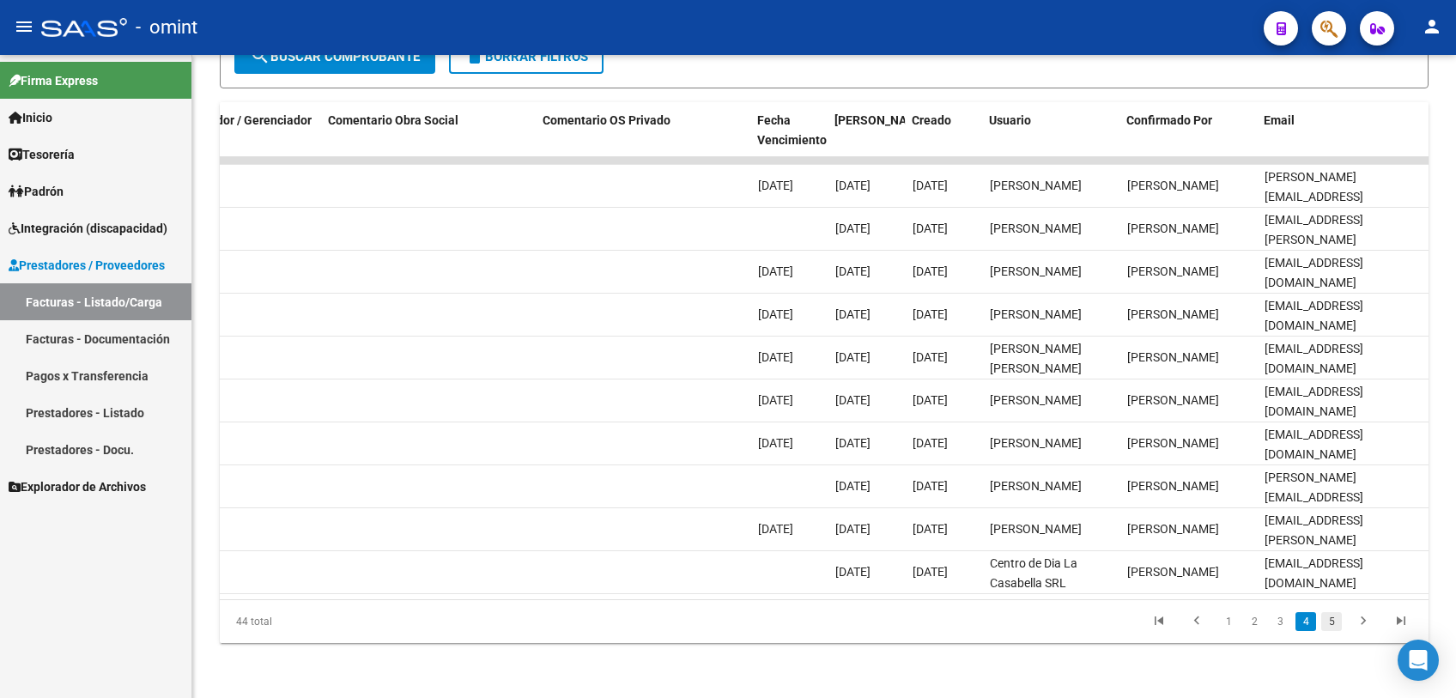
click at [1328, 622] on link "5" at bounding box center [1331, 621] width 21 height 19
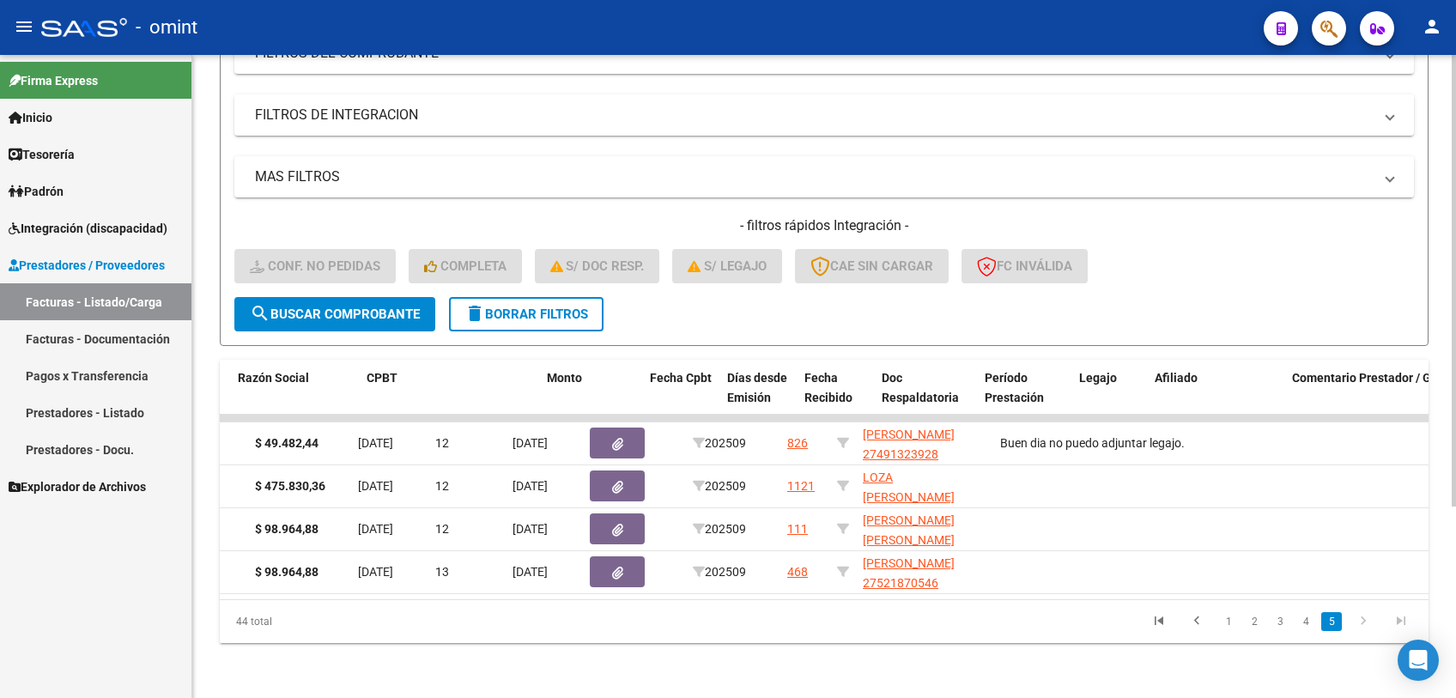
scroll to position [0, 0]
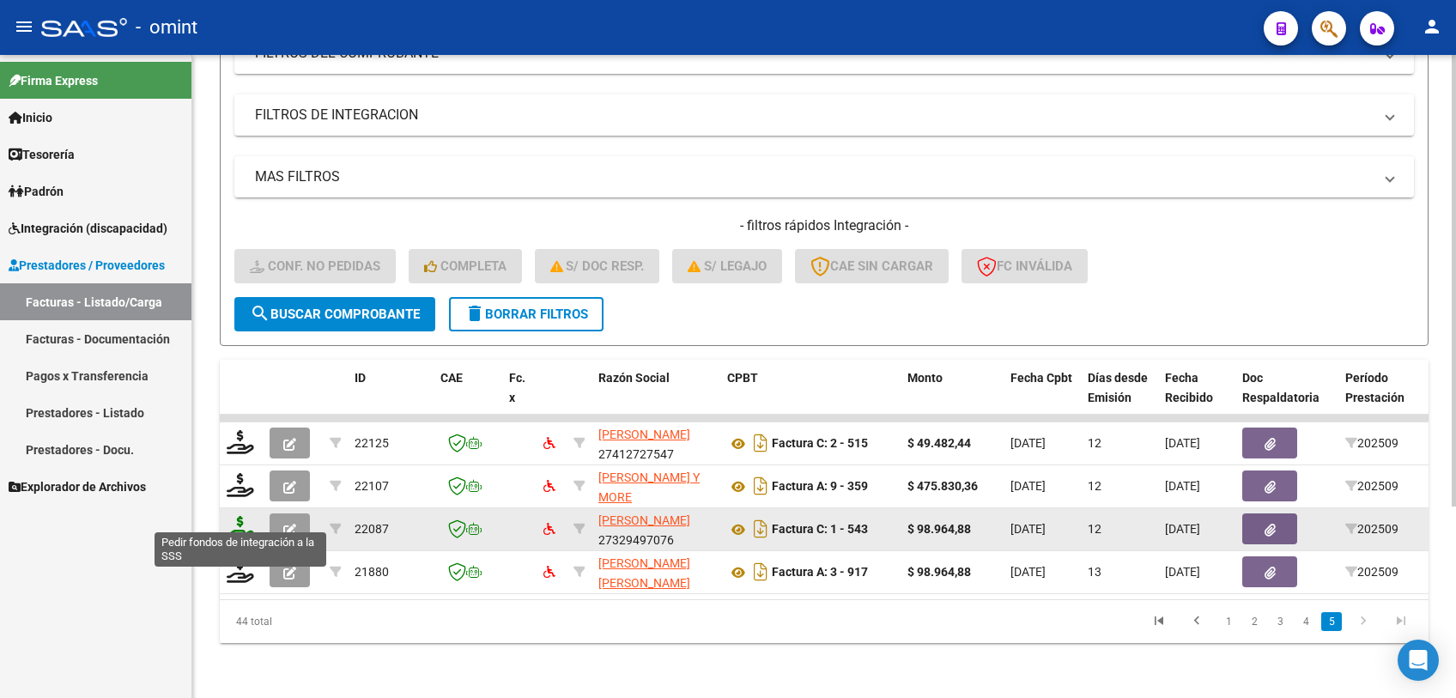
click at [246, 516] on icon at bounding box center [240, 528] width 27 height 24
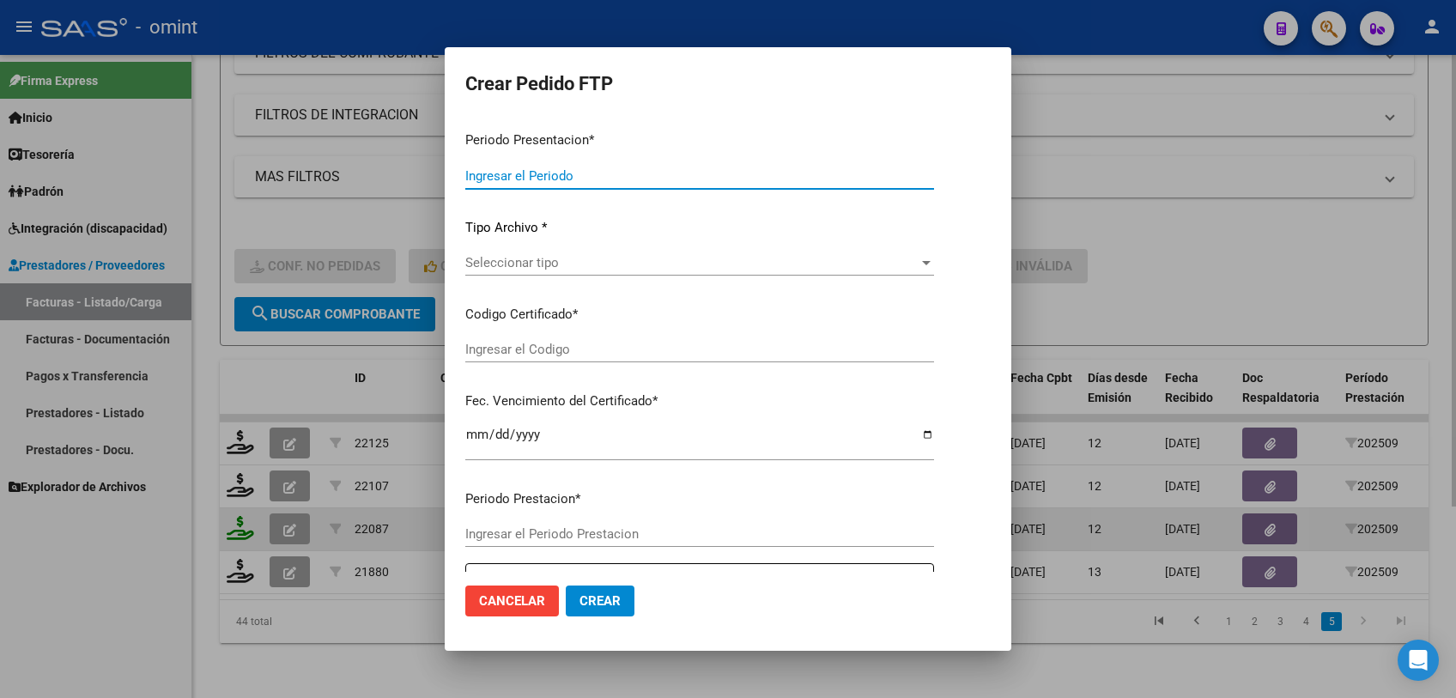
type input "202509"
type input "$ 98.964,88"
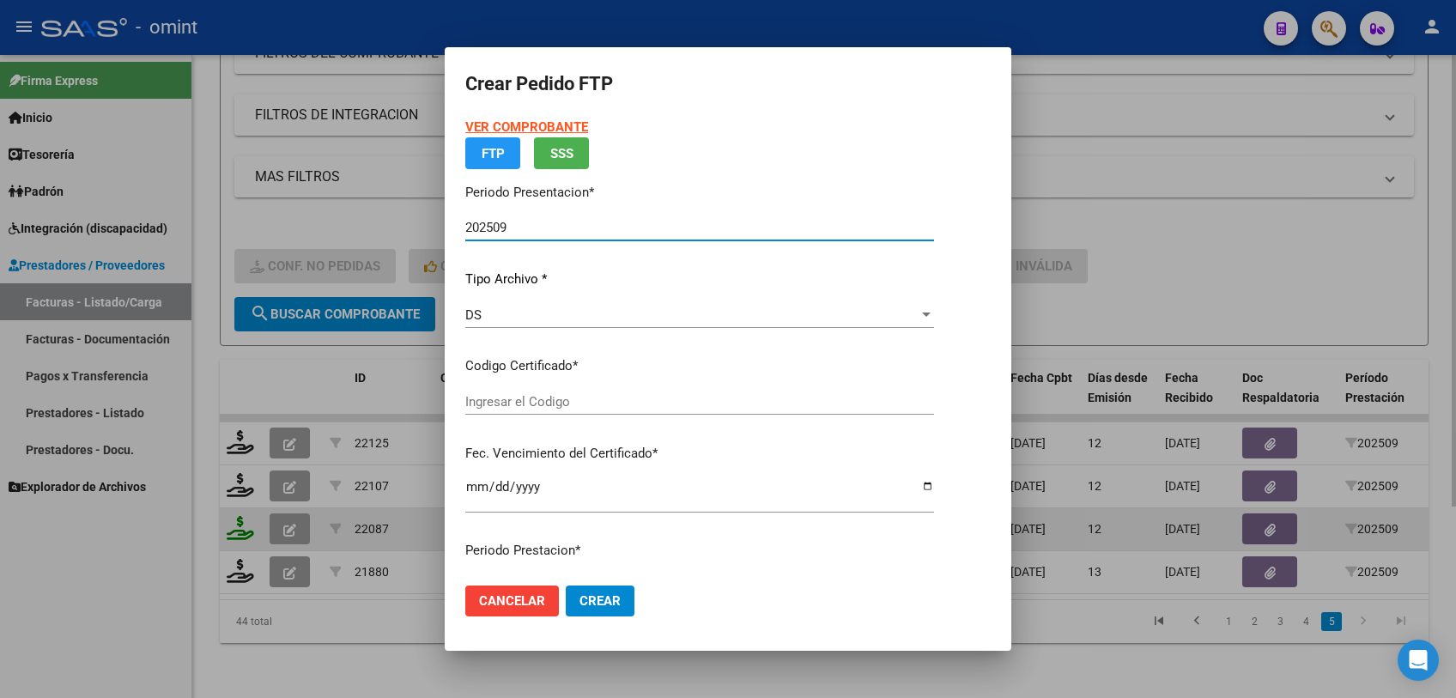
type input "6588467733"
type input "2026-01-20"
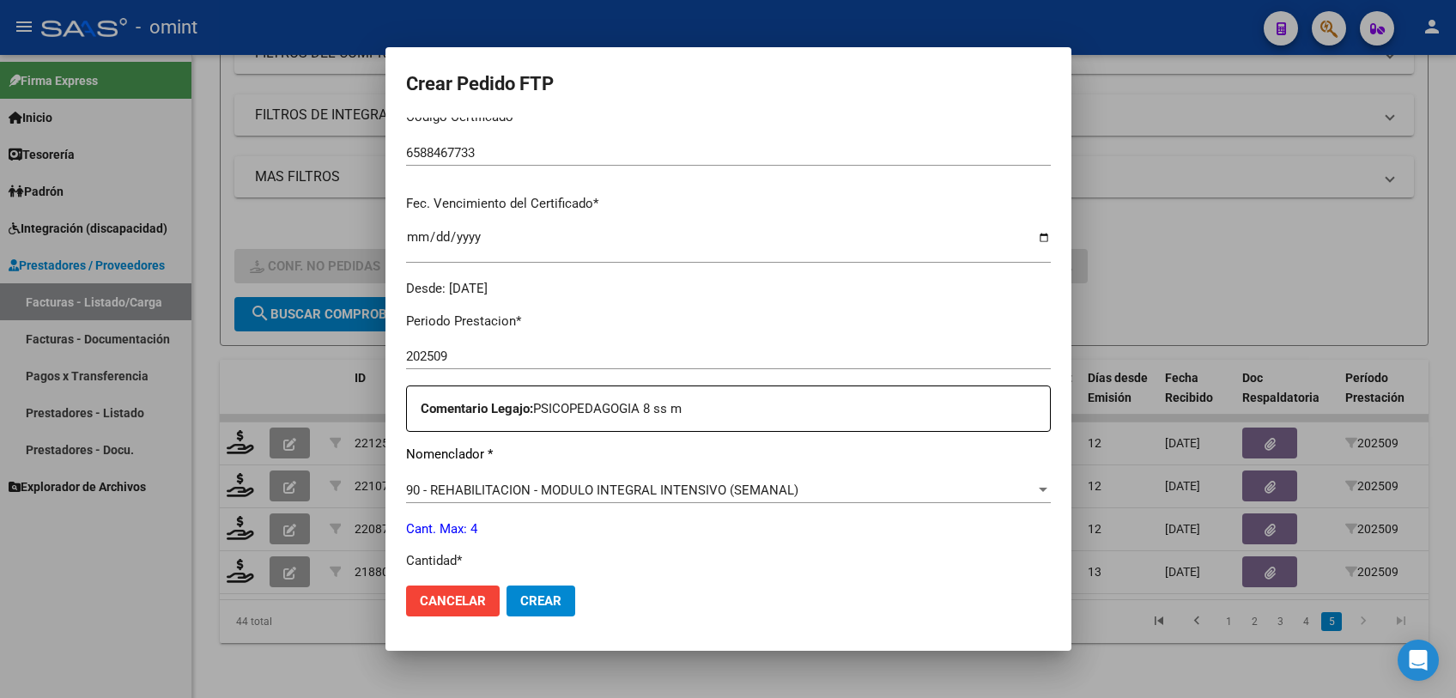
scroll to position [572, 0]
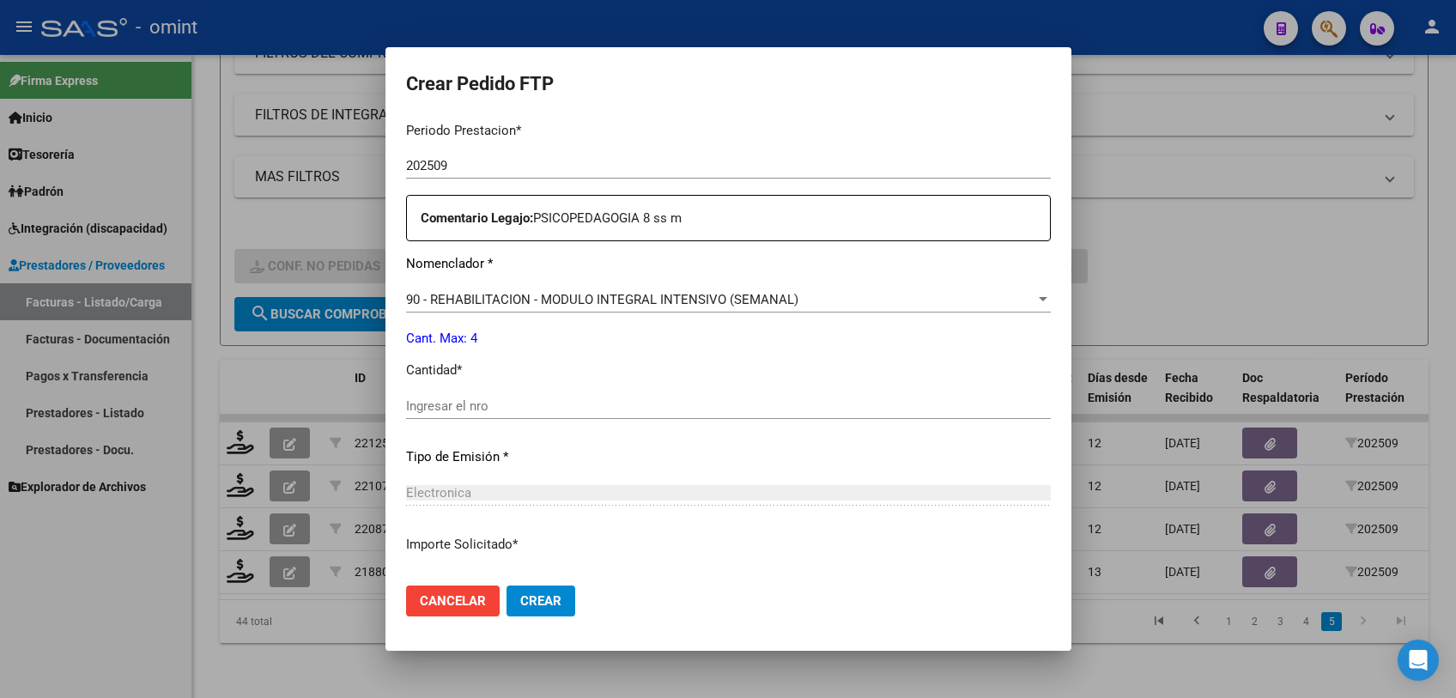
click at [443, 404] on input "Ingresar el nro" at bounding box center [728, 405] width 645 height 15
type input "4"
click at [554, 598] on span "Crear" at bounding box center [540, 600] width 41 height 15
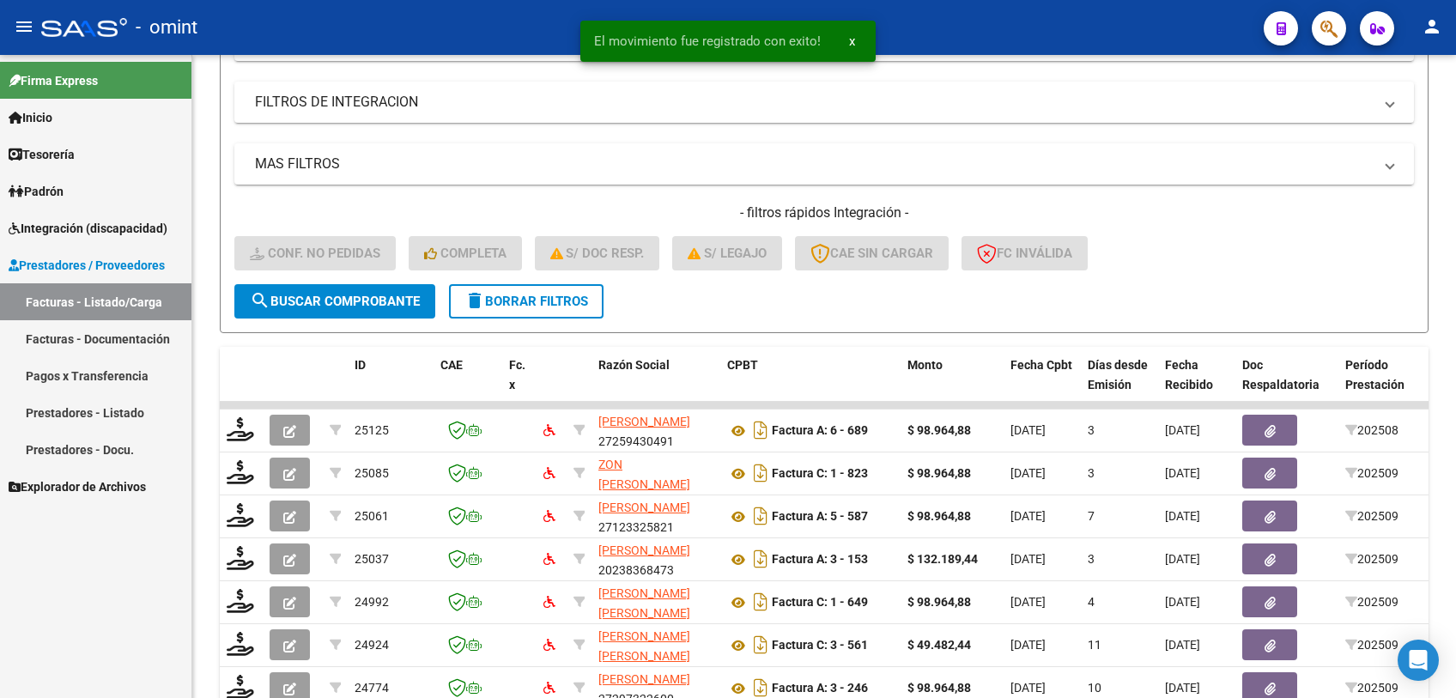
scroll to position [529, 0]
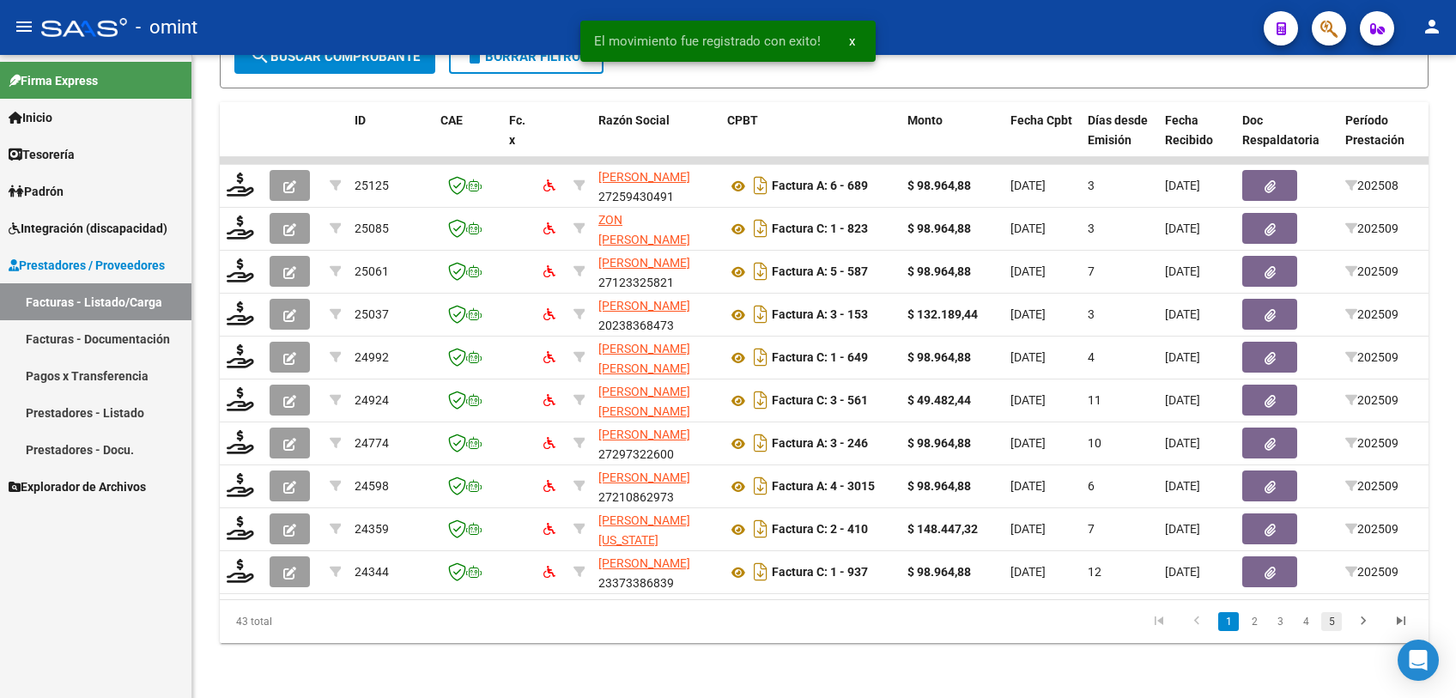
click at [1331, 622] on link "5" at bounding box center [1331, 621] width 21 height 19
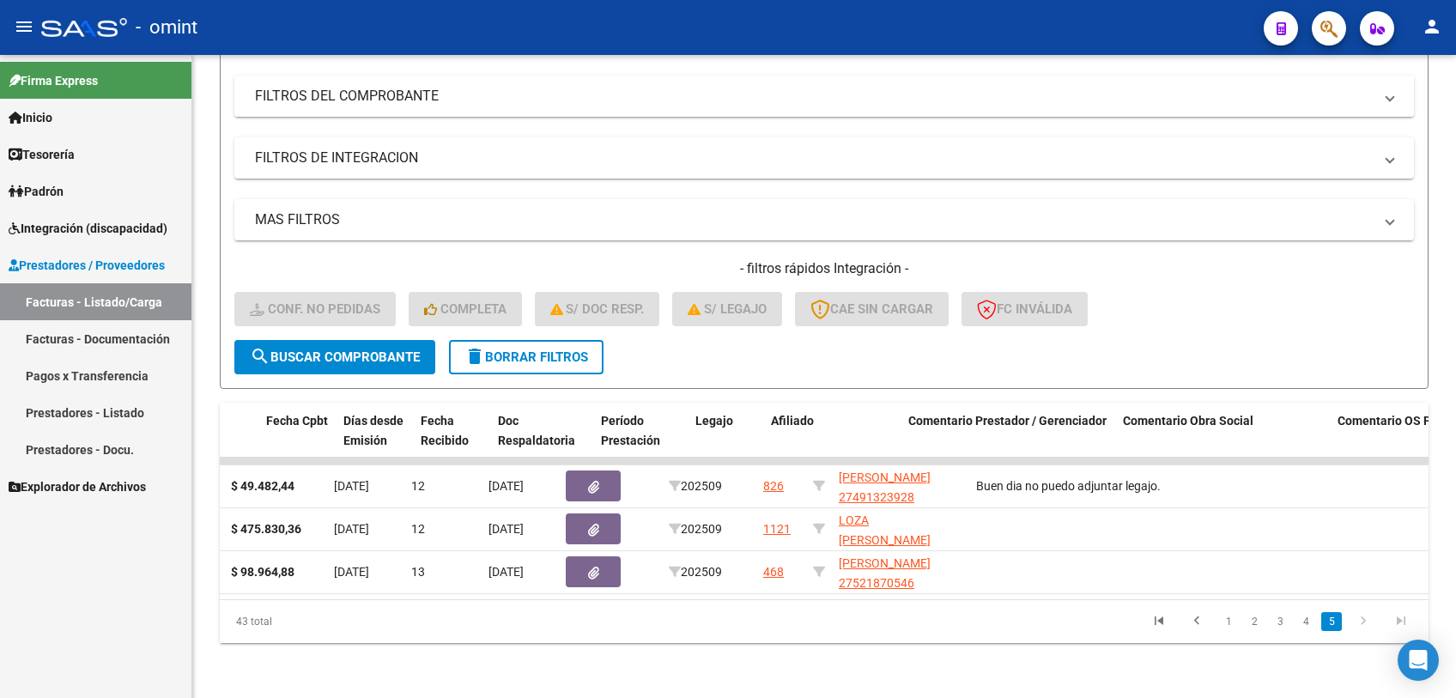
scroll to position [0, 0]
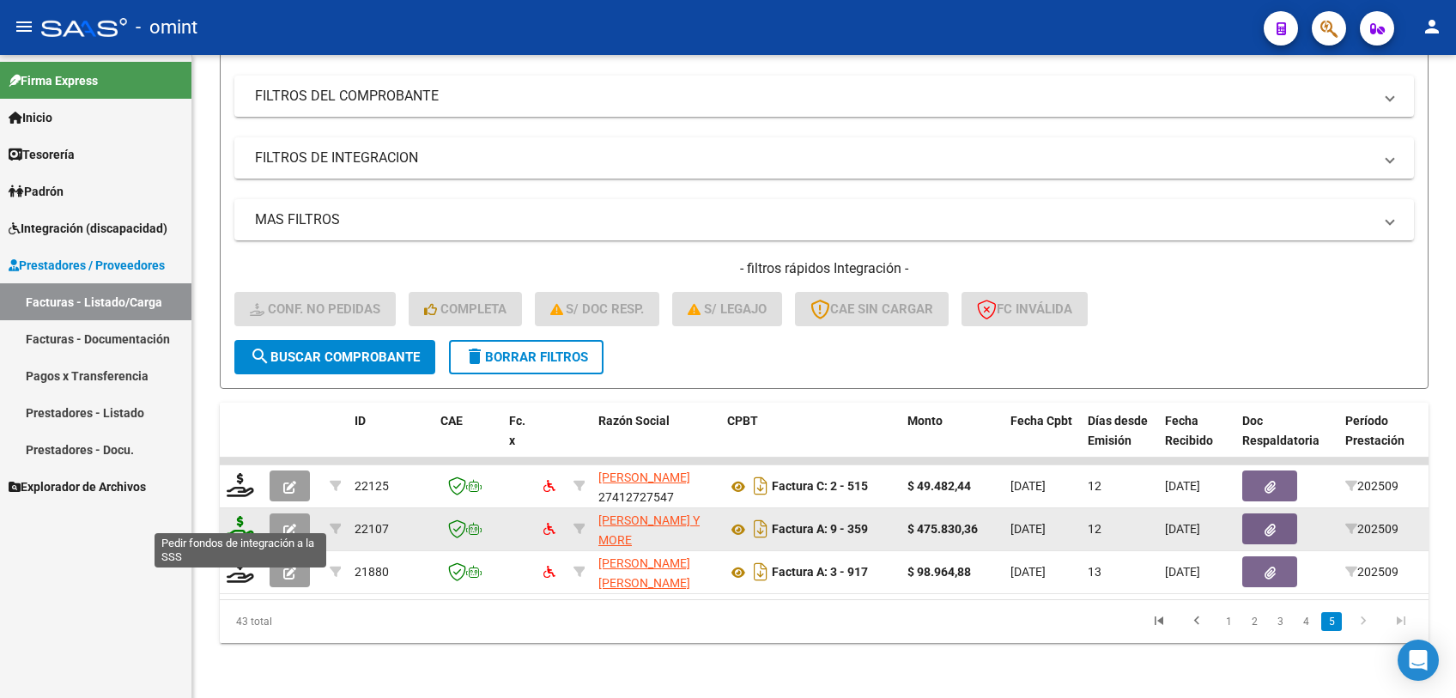
click at [241, 516] on icon at bounding box center [240, 528] width 27 height 24
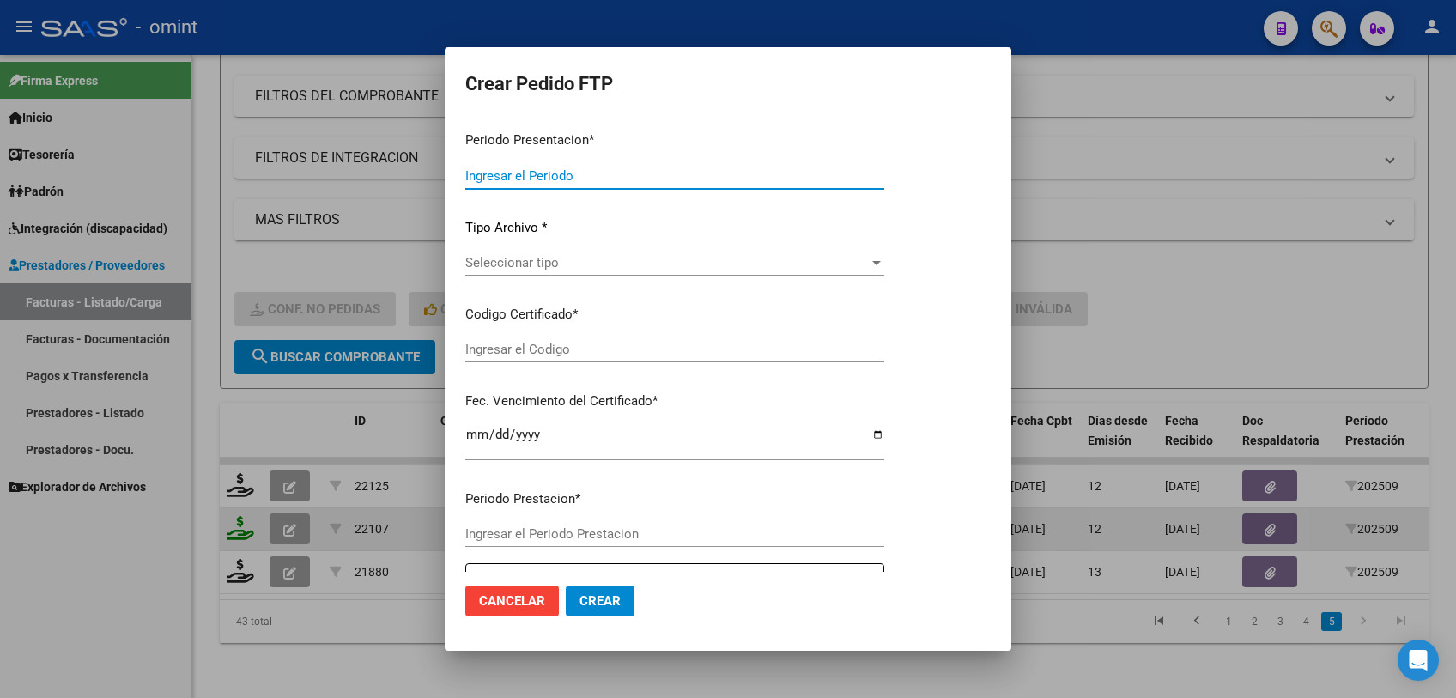
type input "202509"
type input "$ 475.830,36"
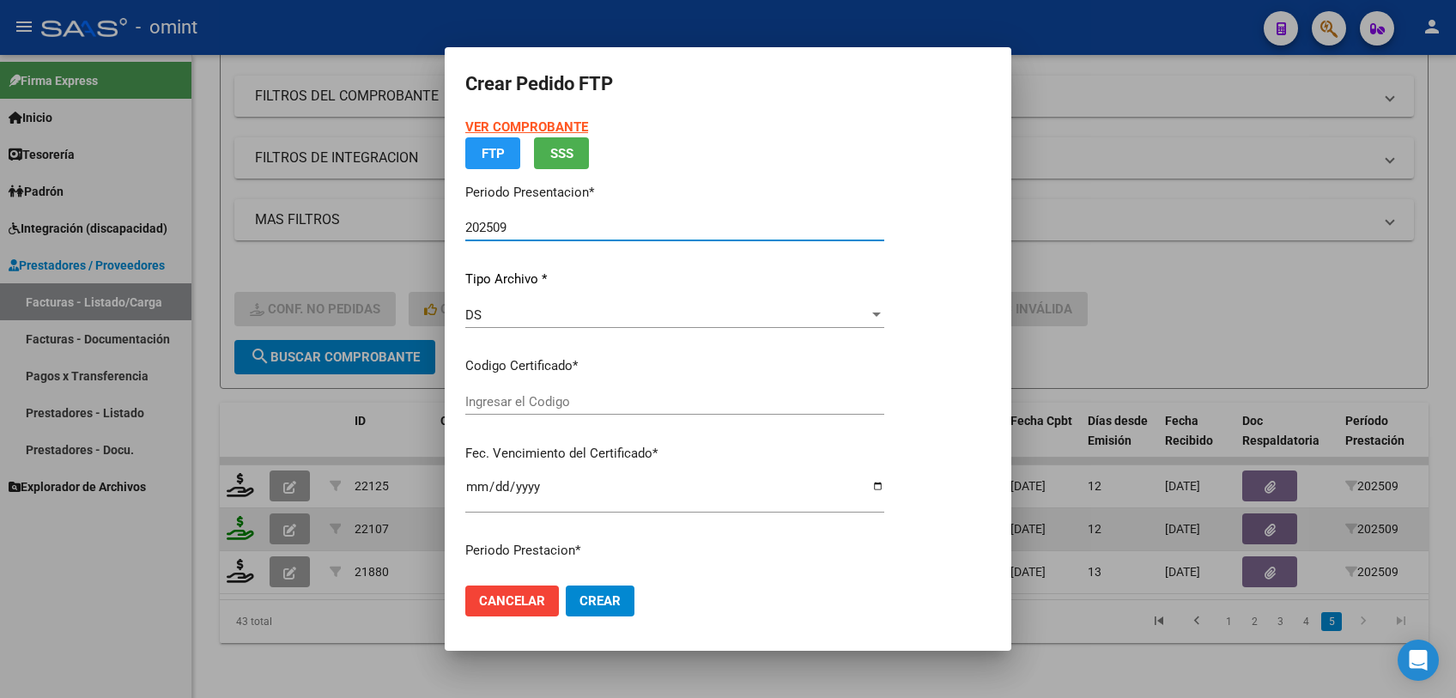
type input "8769187582"
type input "2025-12-05"
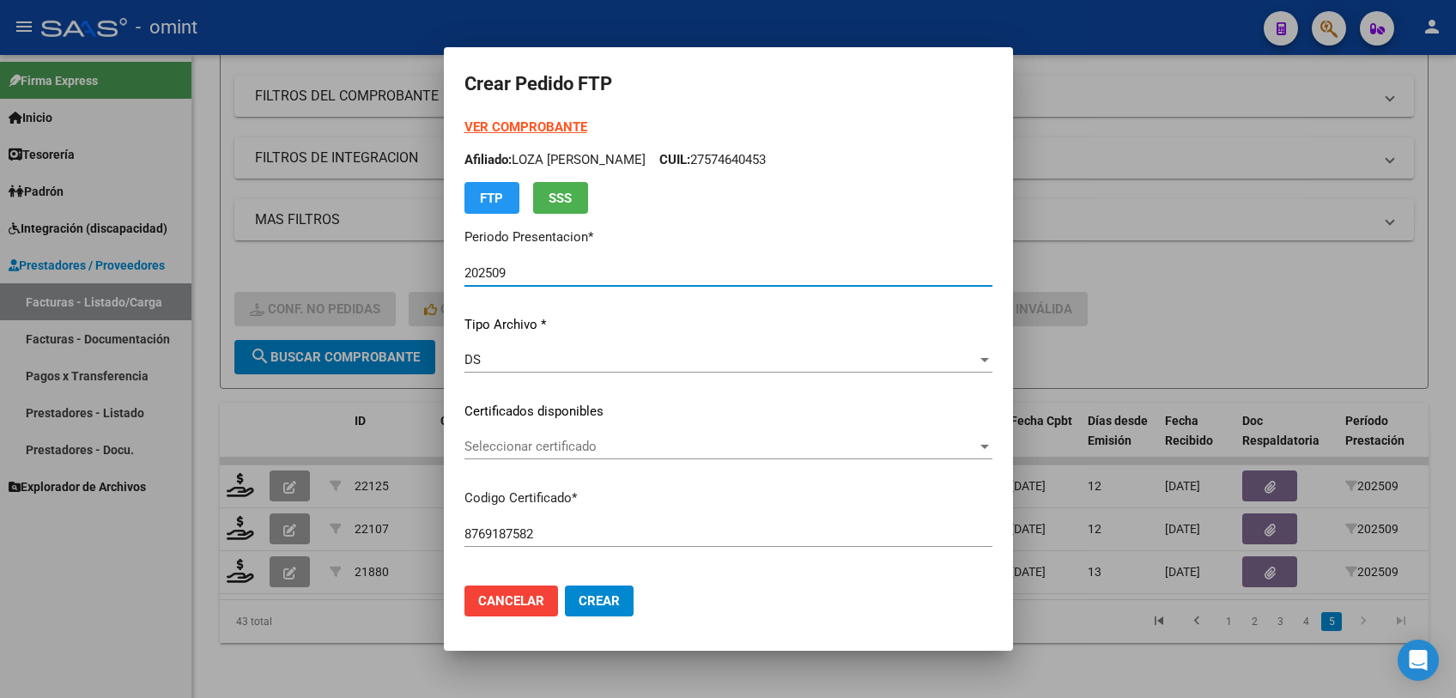
click at [479, 447] on span "Seleccionar certificado" at bounding box center [720, 446] width 513 height 15
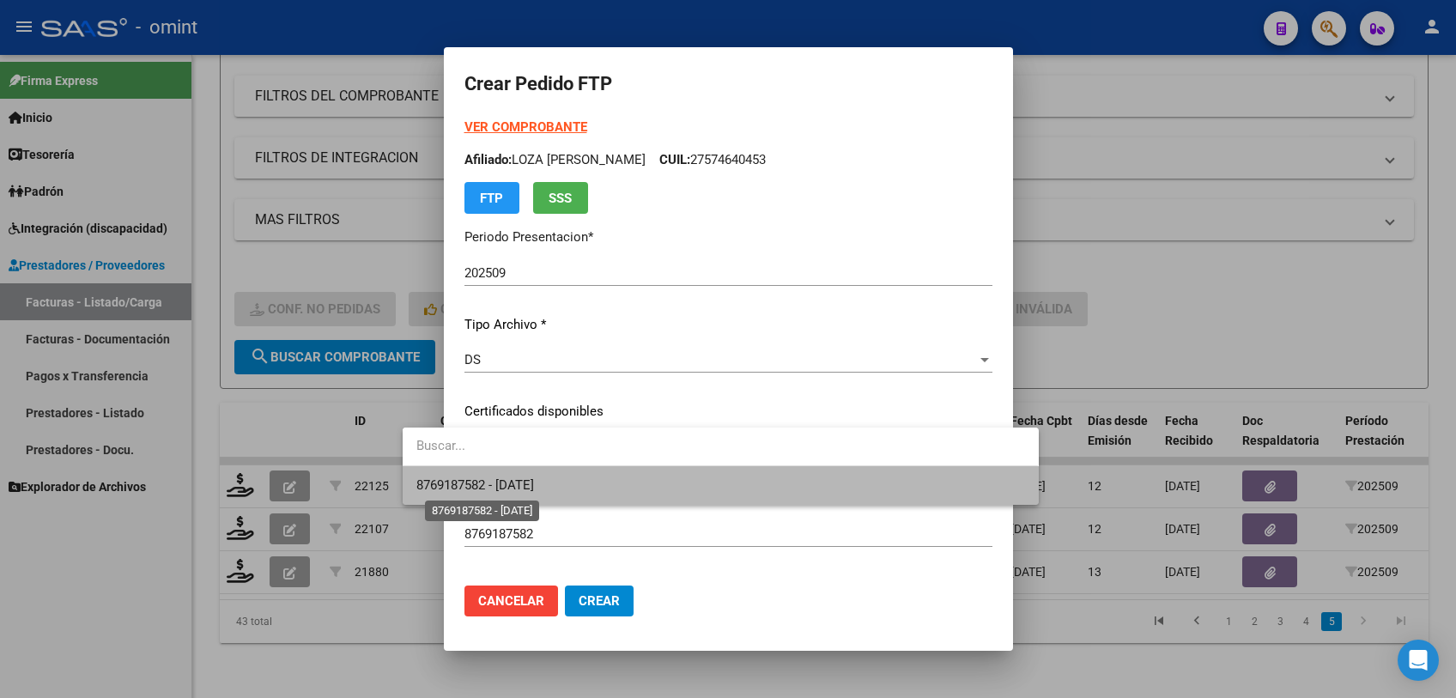
click at [488, 477] on span "8769187582 - 2025-12-05" at bounding box center [475, 484] width 118 height 15
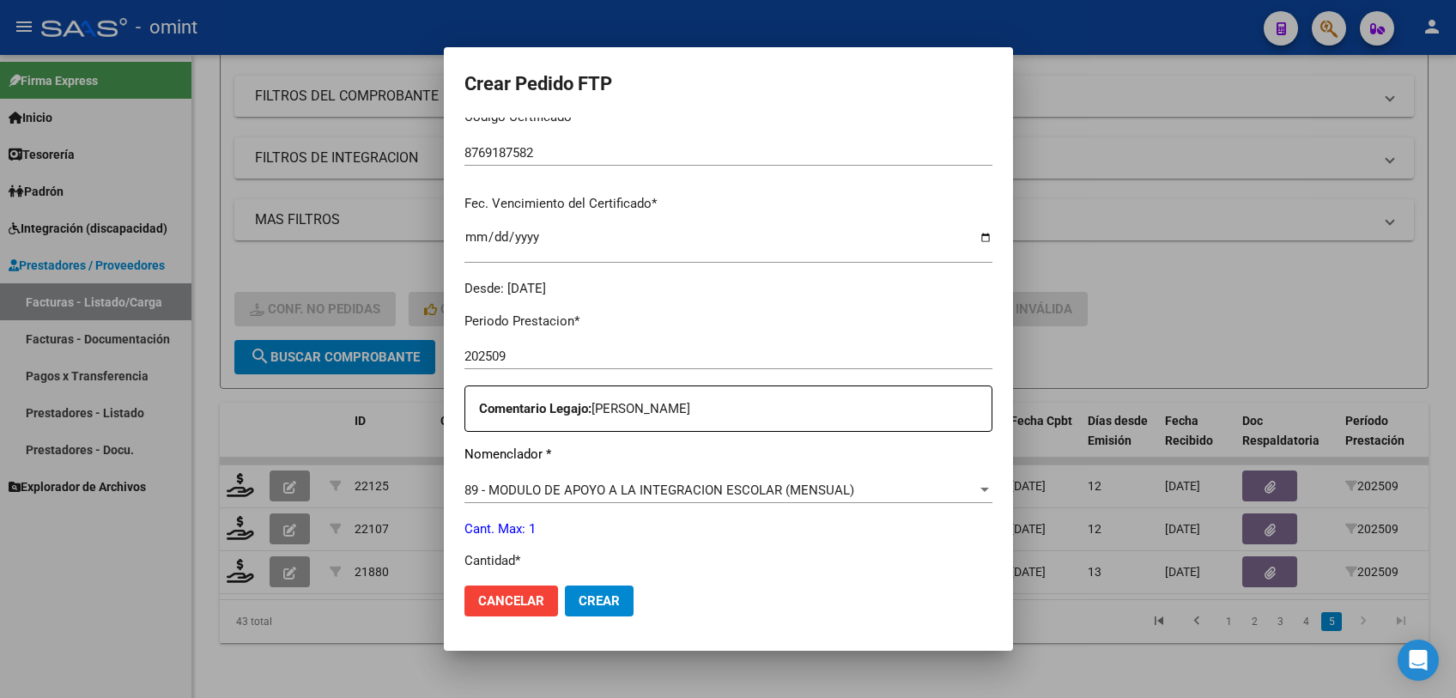
scroll to position [572, 0]
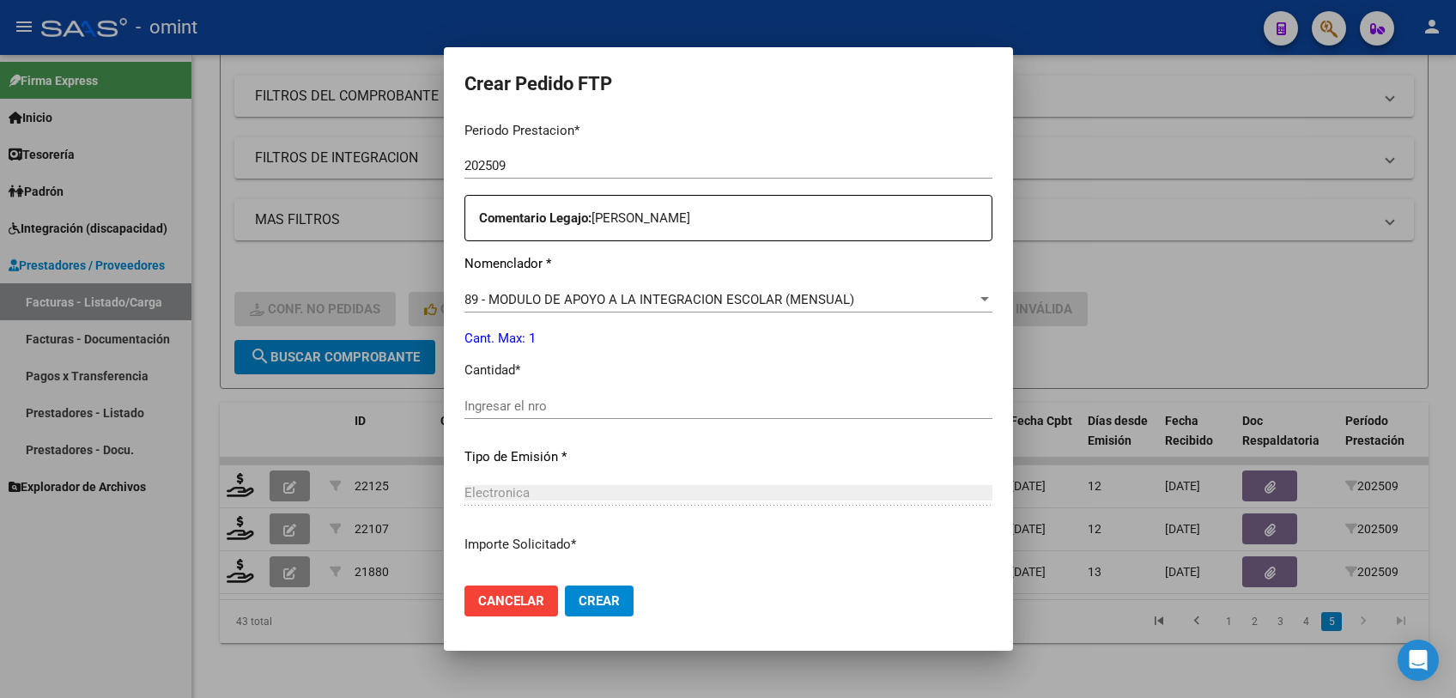
click at [480, 404] on input "Ingresar el nro" at bounding box center [728, 405] width 528 height 15
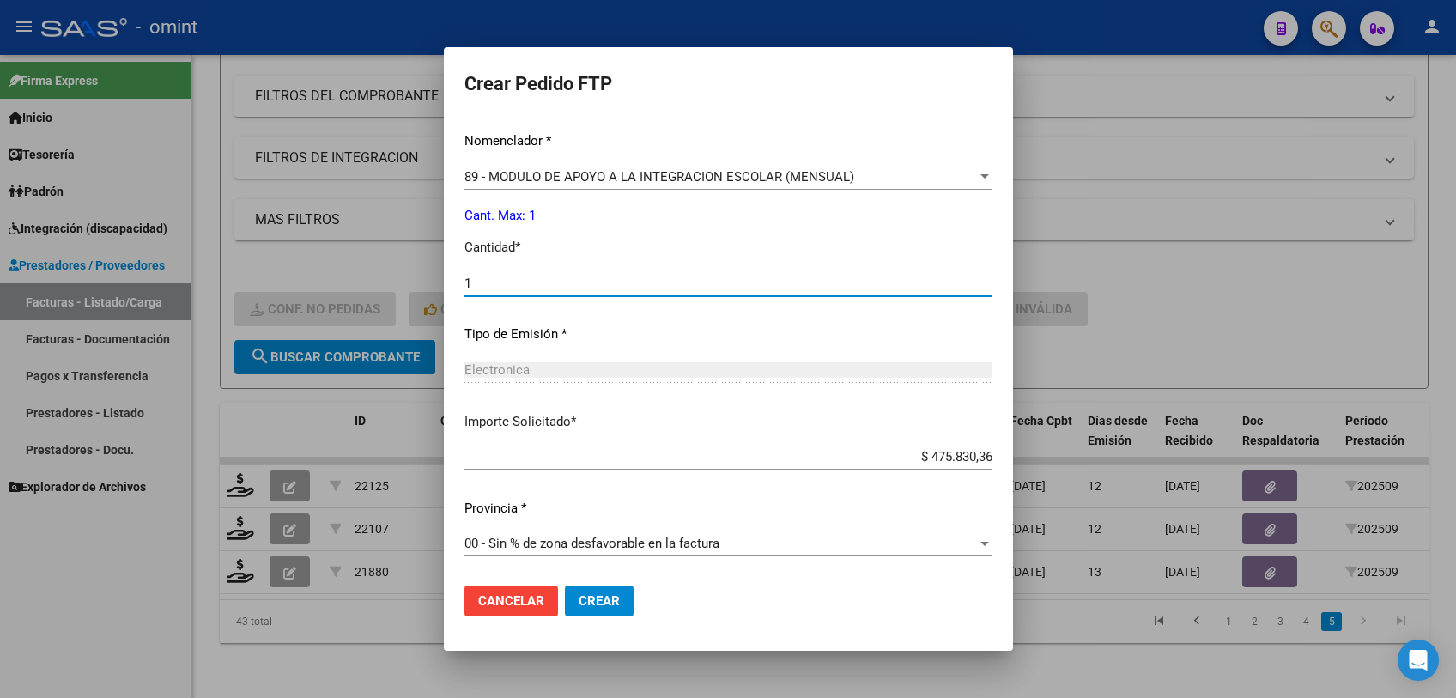
type input "1"
click at [579, 599] on span "Crear" at bounding box center [599, 600] width 41 height 15
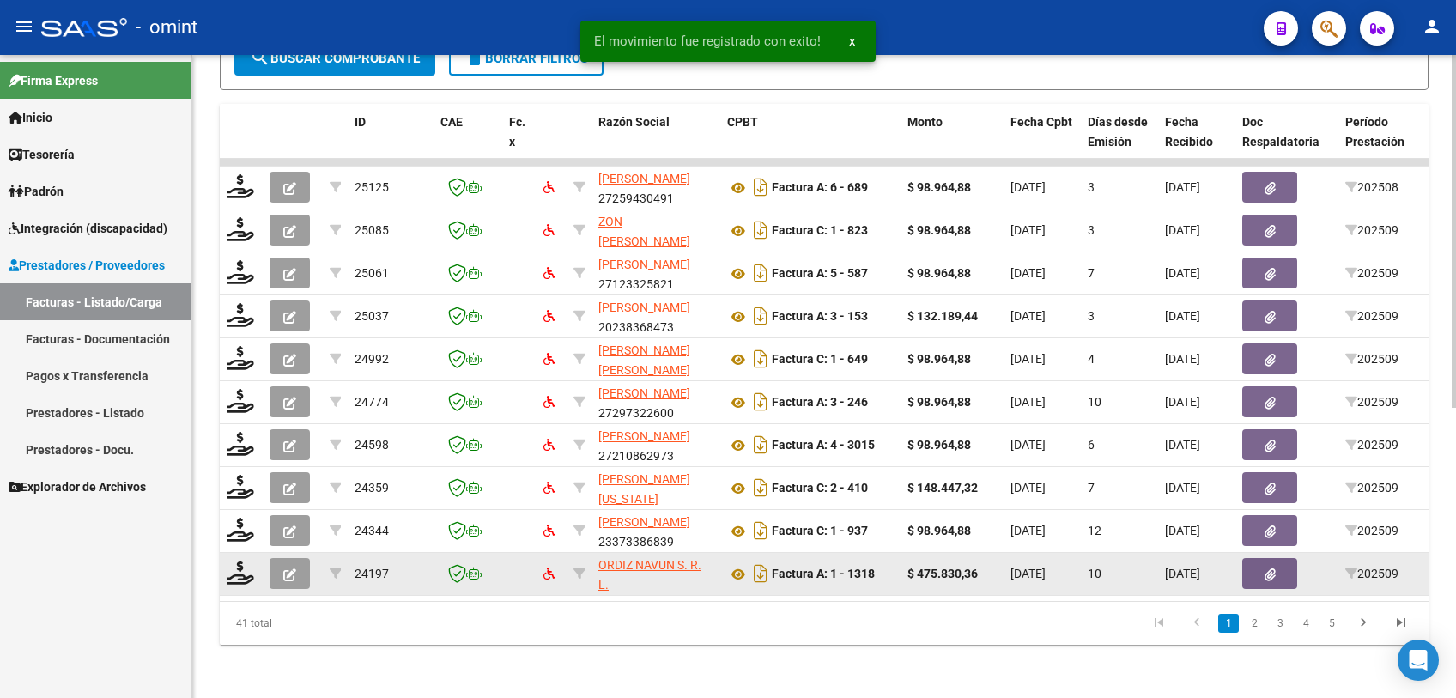
scroll to position [529, 0]
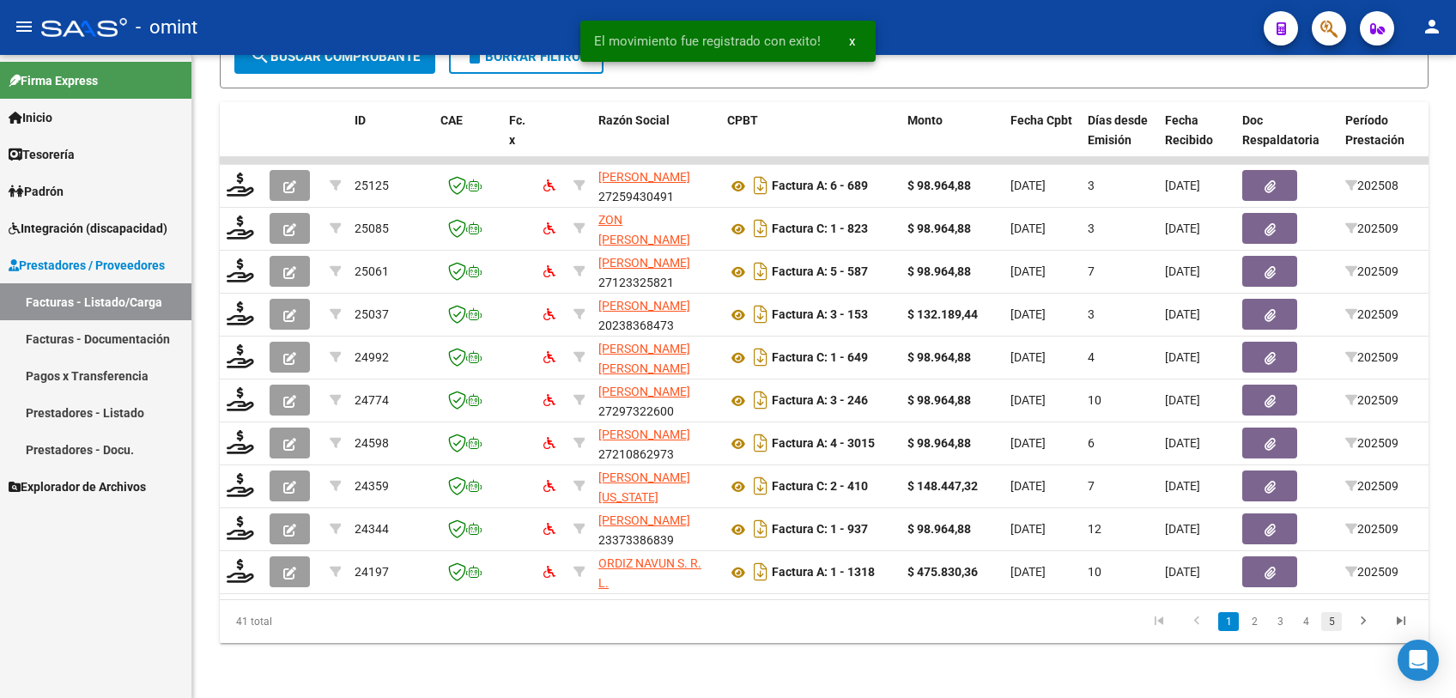
click at [1332, 615] on link "5" at bounding box center [1331, 621] width 21 height 19
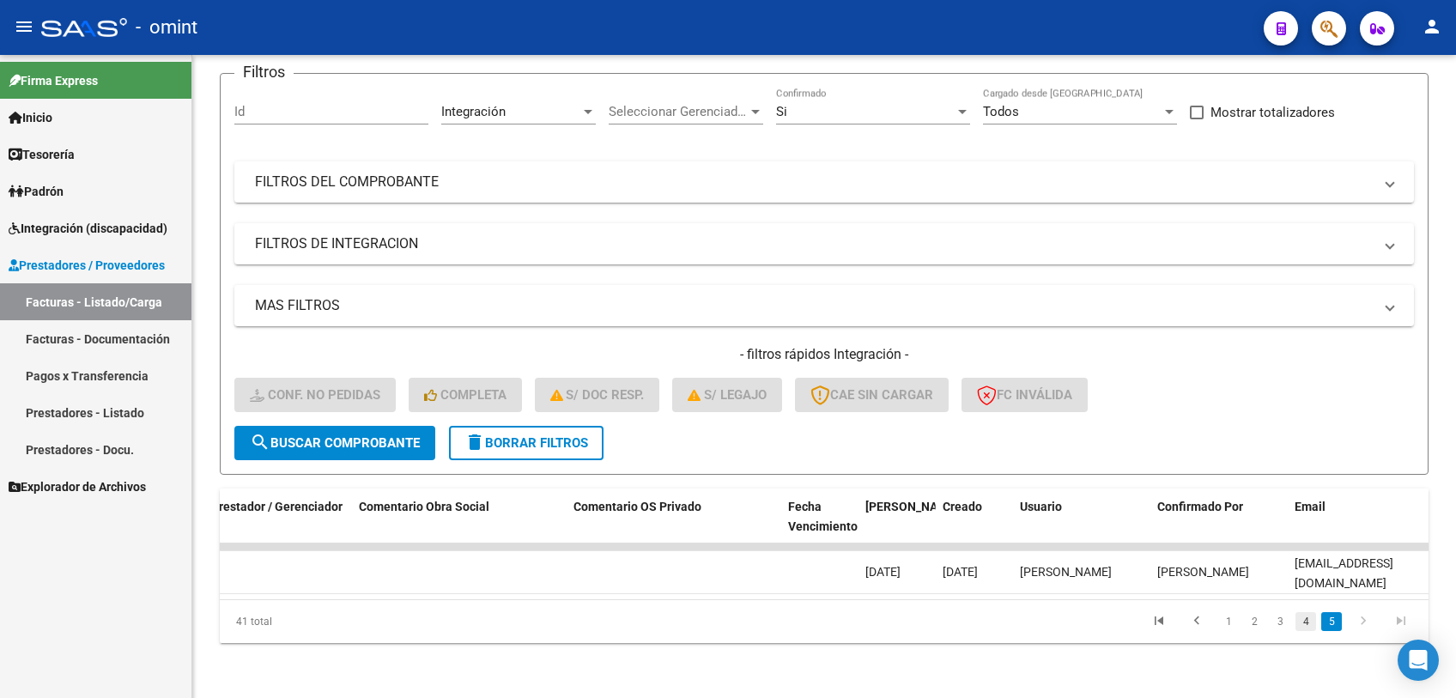
scroll to position [0, 1512]
click at [1304, 619] on link "4" at bounding box center [1305, 621] width 21 height 19
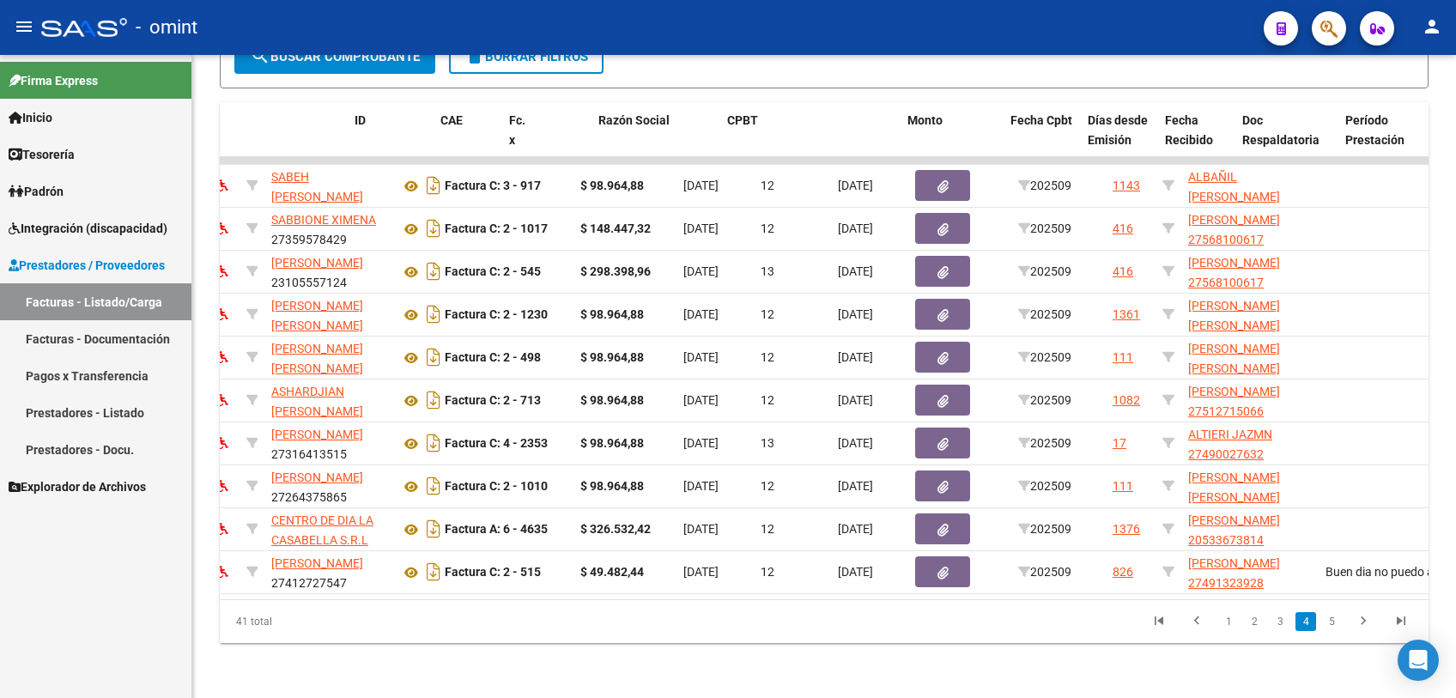
scroll to position [0, 0]
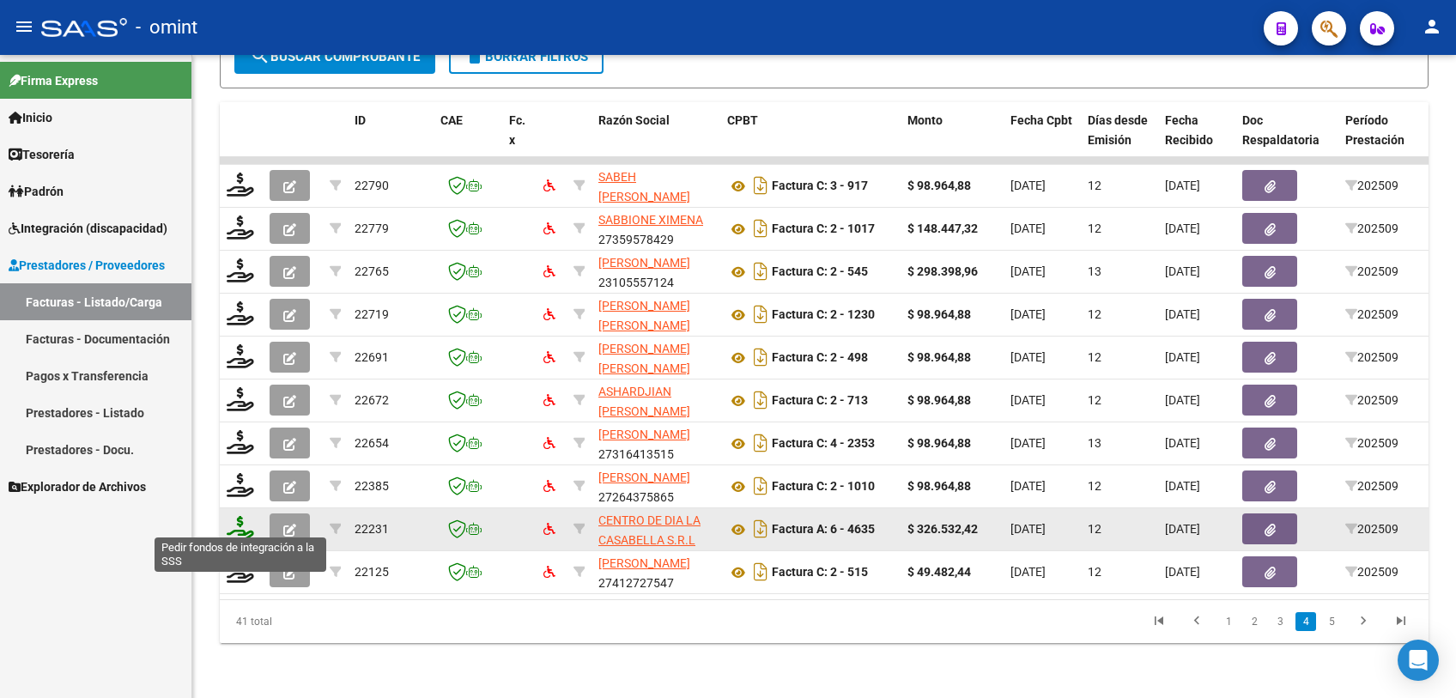
click at [248, 519] on icon at bounding box center [240, 528] width 27 height 24
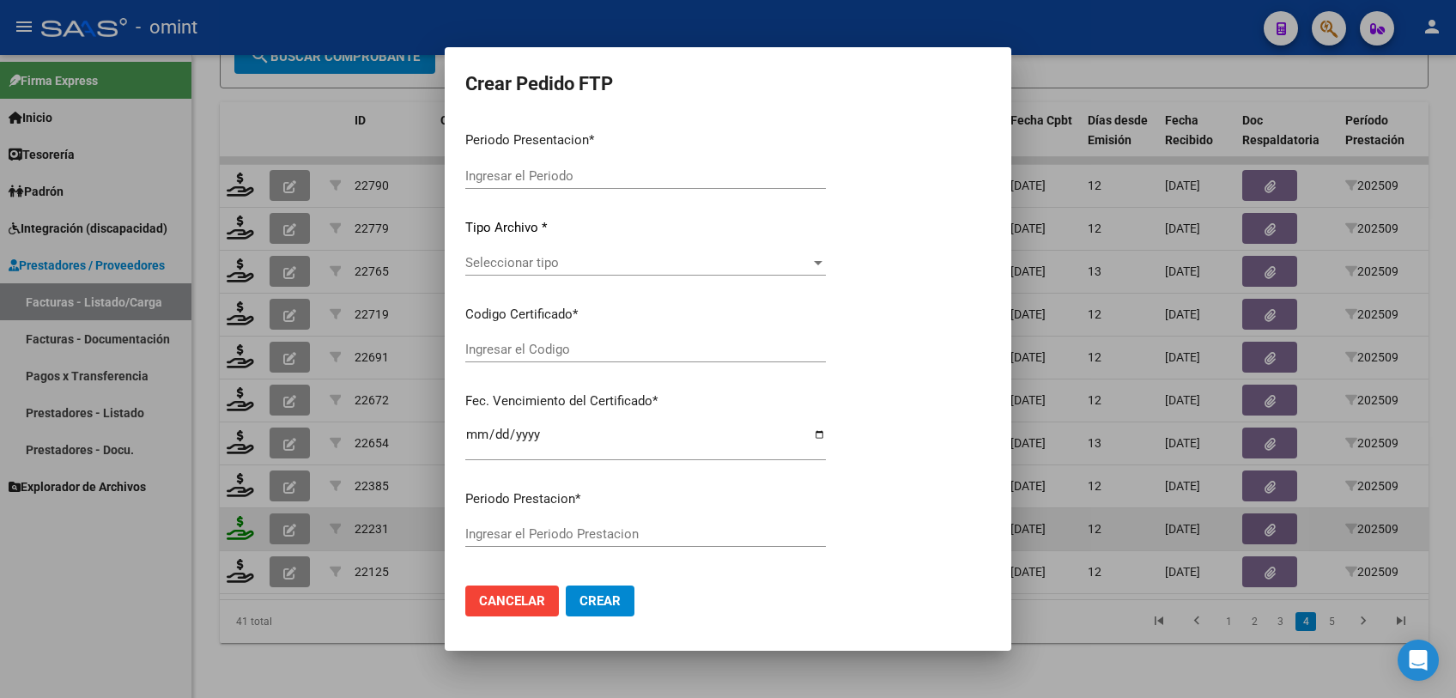
type input "202509"
type input "$ 326.532,42"
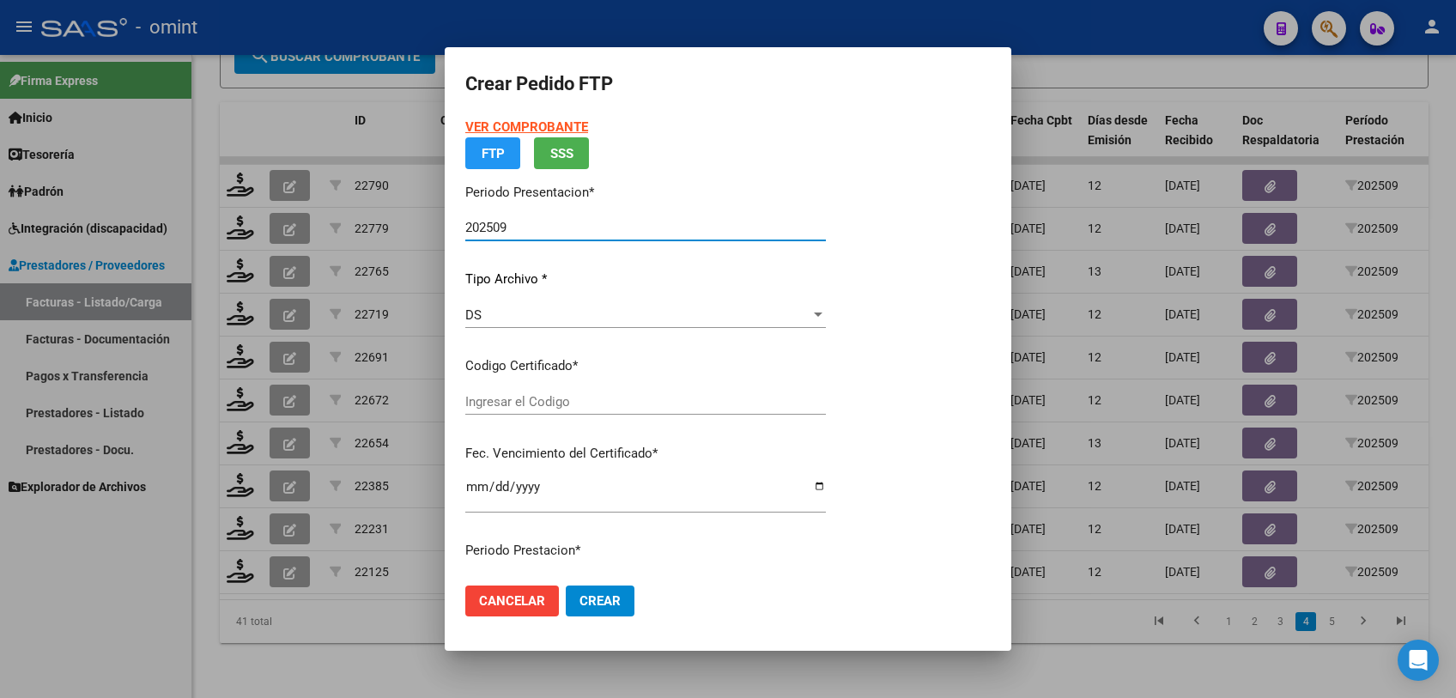
type input "3721128989"
type input "2040-07-16"
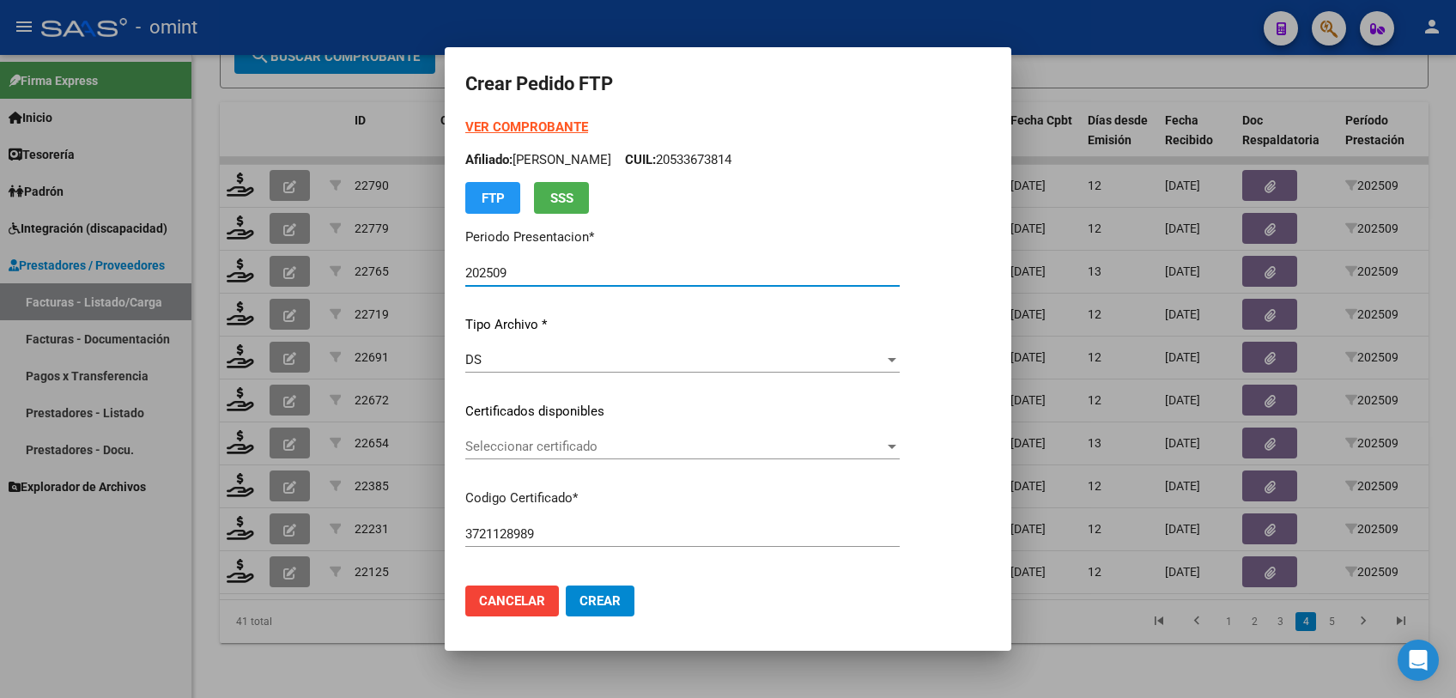
click at [555, 448] on span "Seleccionar certificado" at bounding box center [674, 446] width 419 height 15
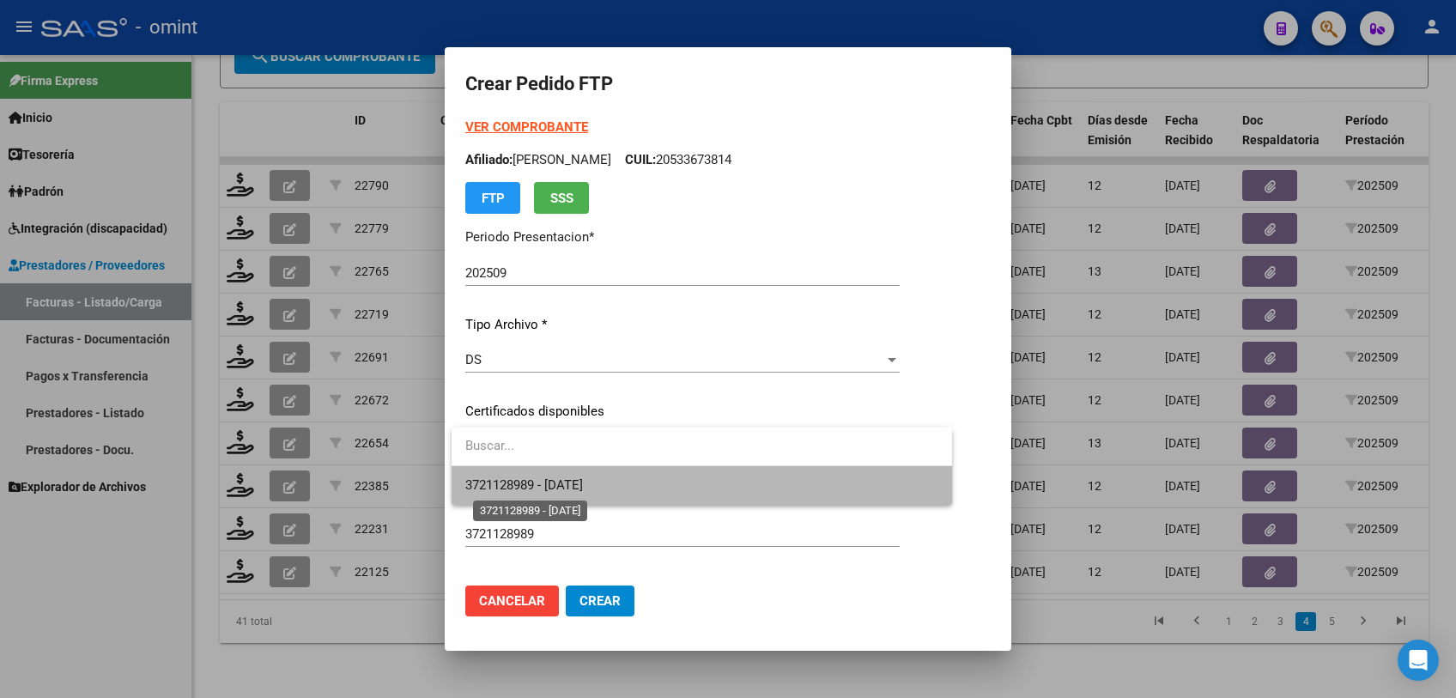
click at [560, 484] on span "3721128989 - 2040-07-16" at bounding box center [524, 484] width 118 height 15
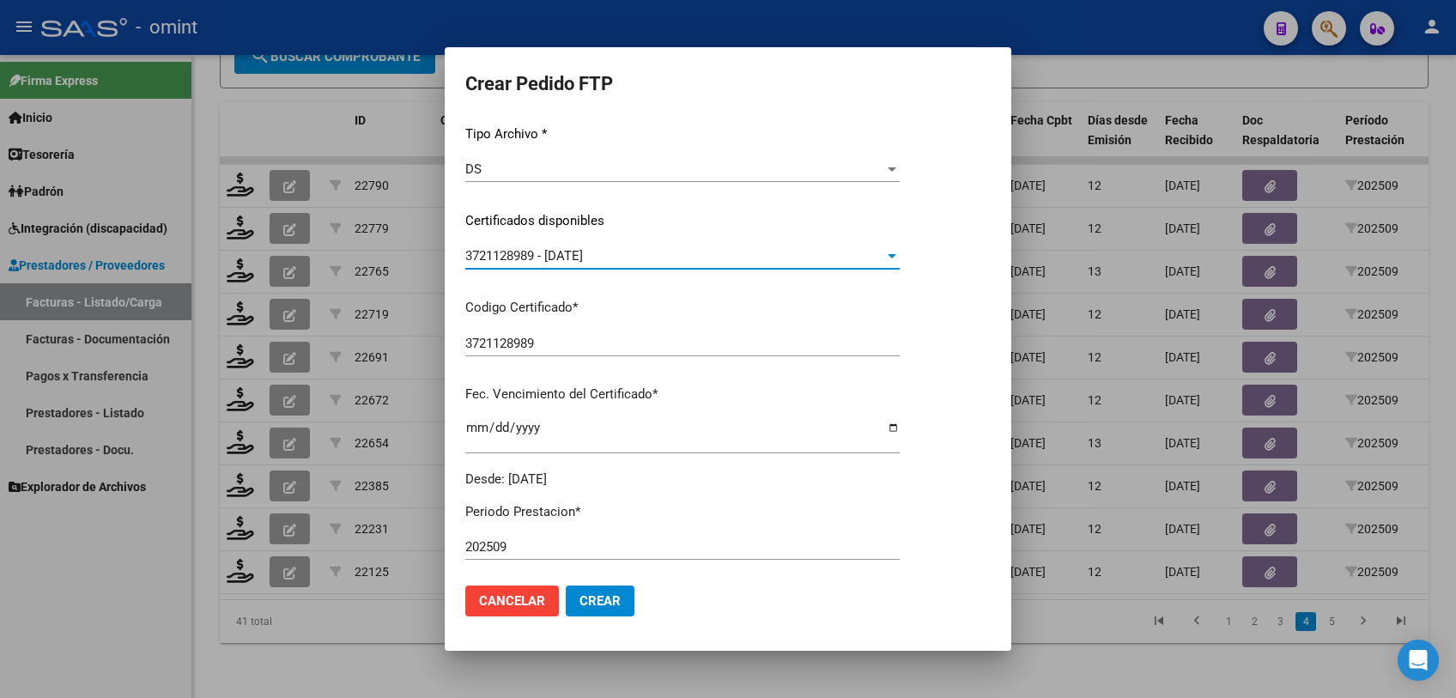
scroll to position [381, 0]
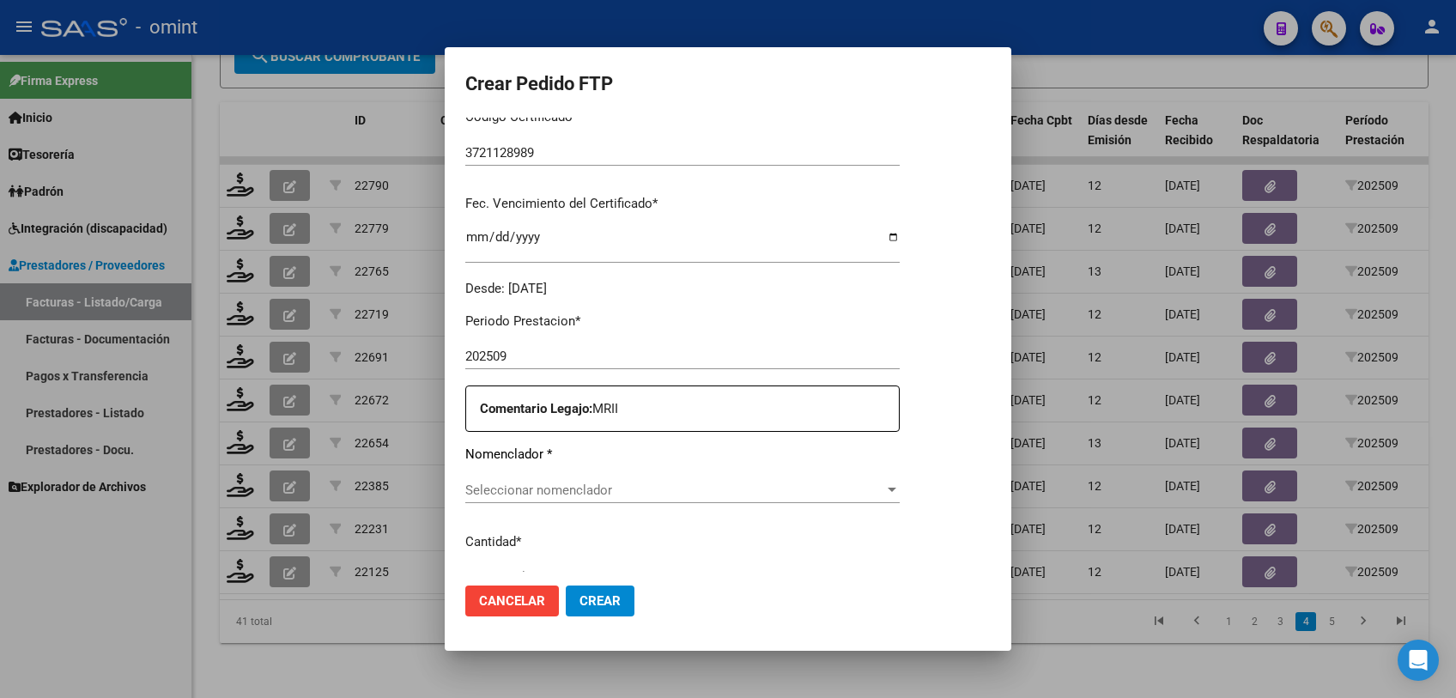
click at [640, 494] on span "Seleccionar nomenclador" at bounding box center [674, 489] width 419 height 15
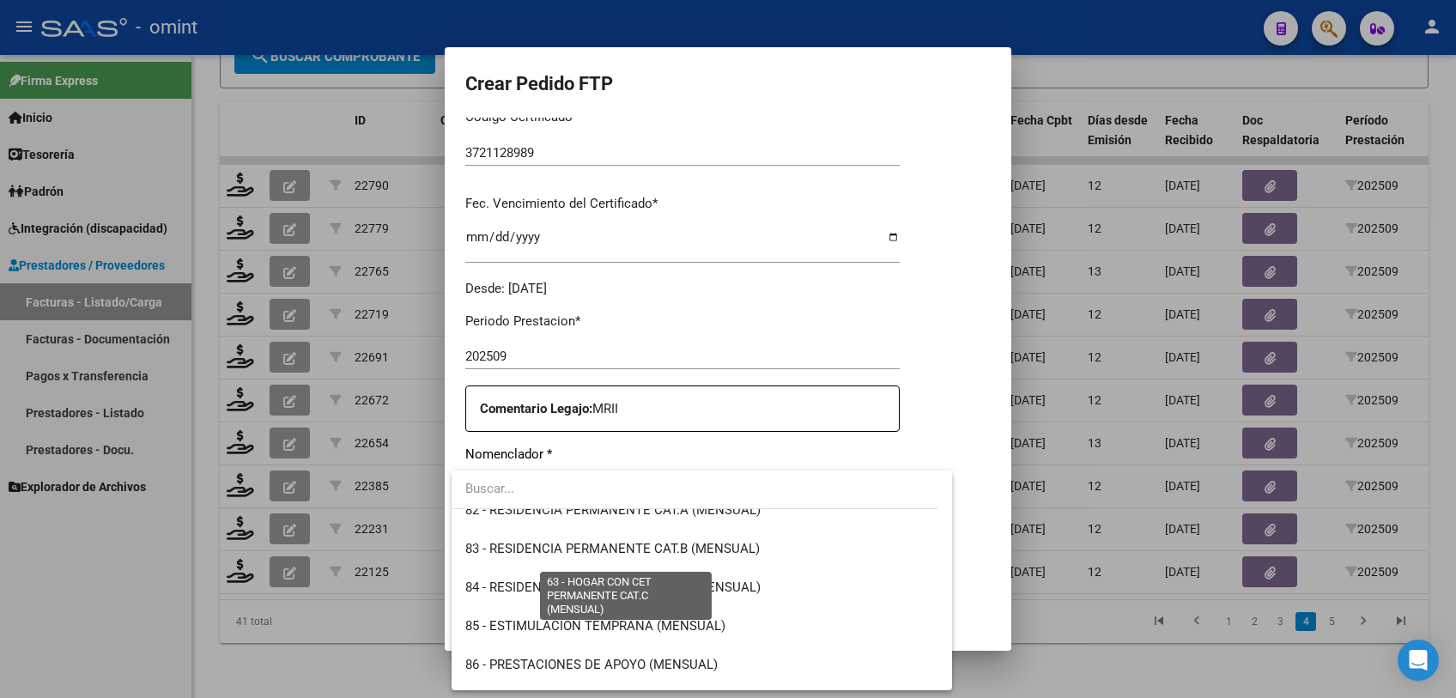
scroll to position [3434, 0]
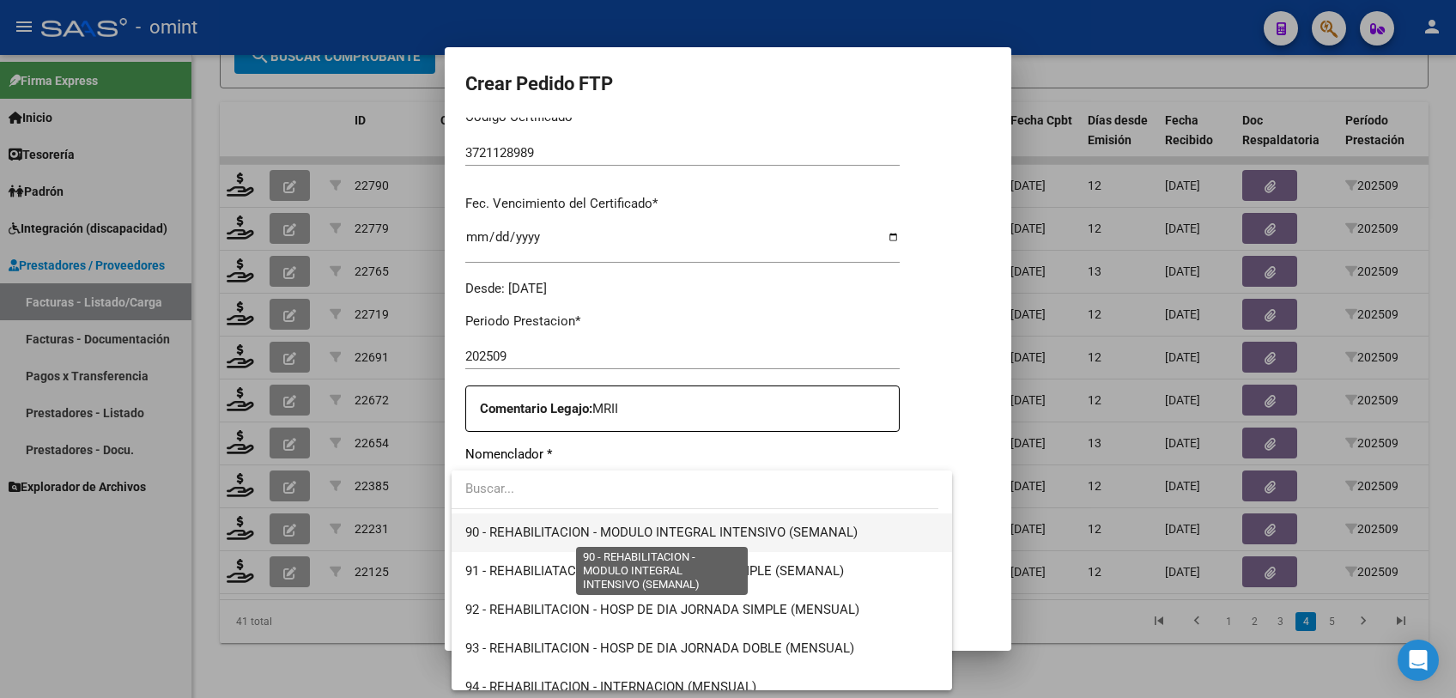
click at [708, 538] on span "90 - REHABILITACION - MODULO INTEGRAL INTENSIVO (SEMANAL)" at bounding box center [661, 532] width 392 height 15
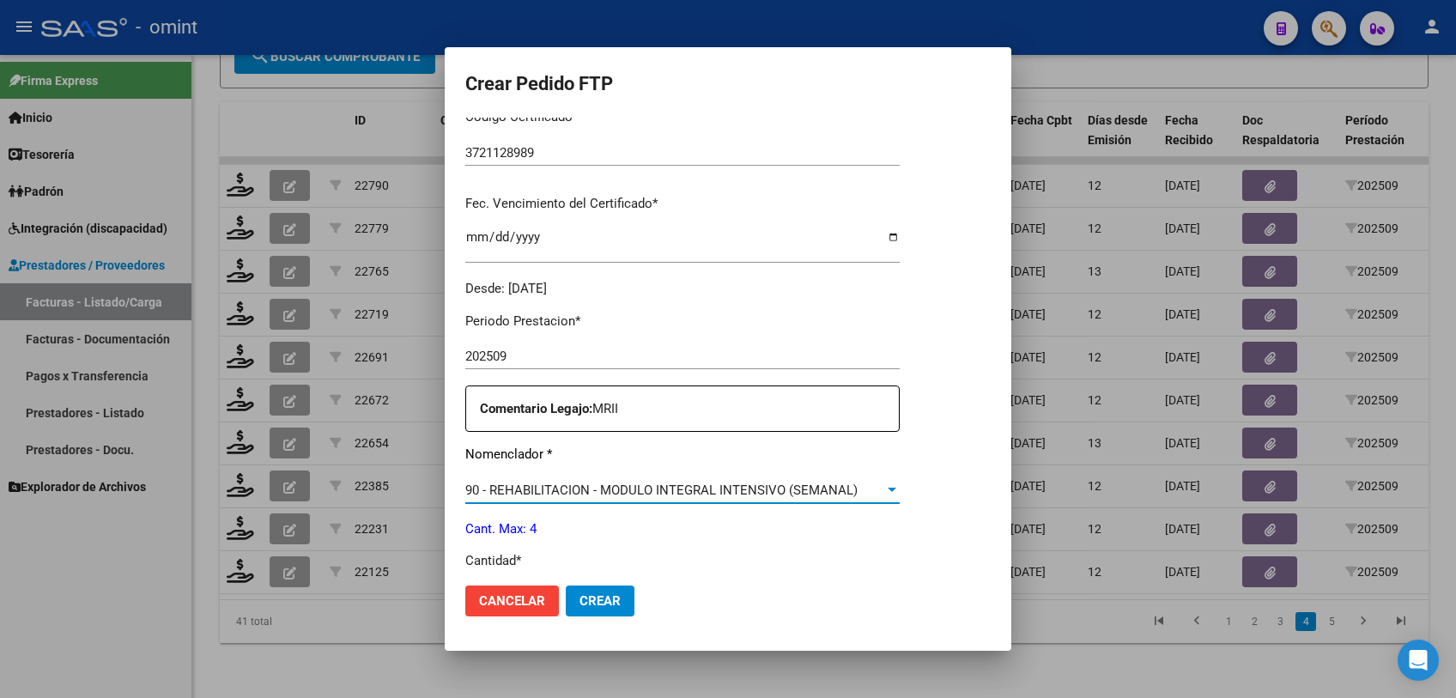
scroll to position [667, 0]
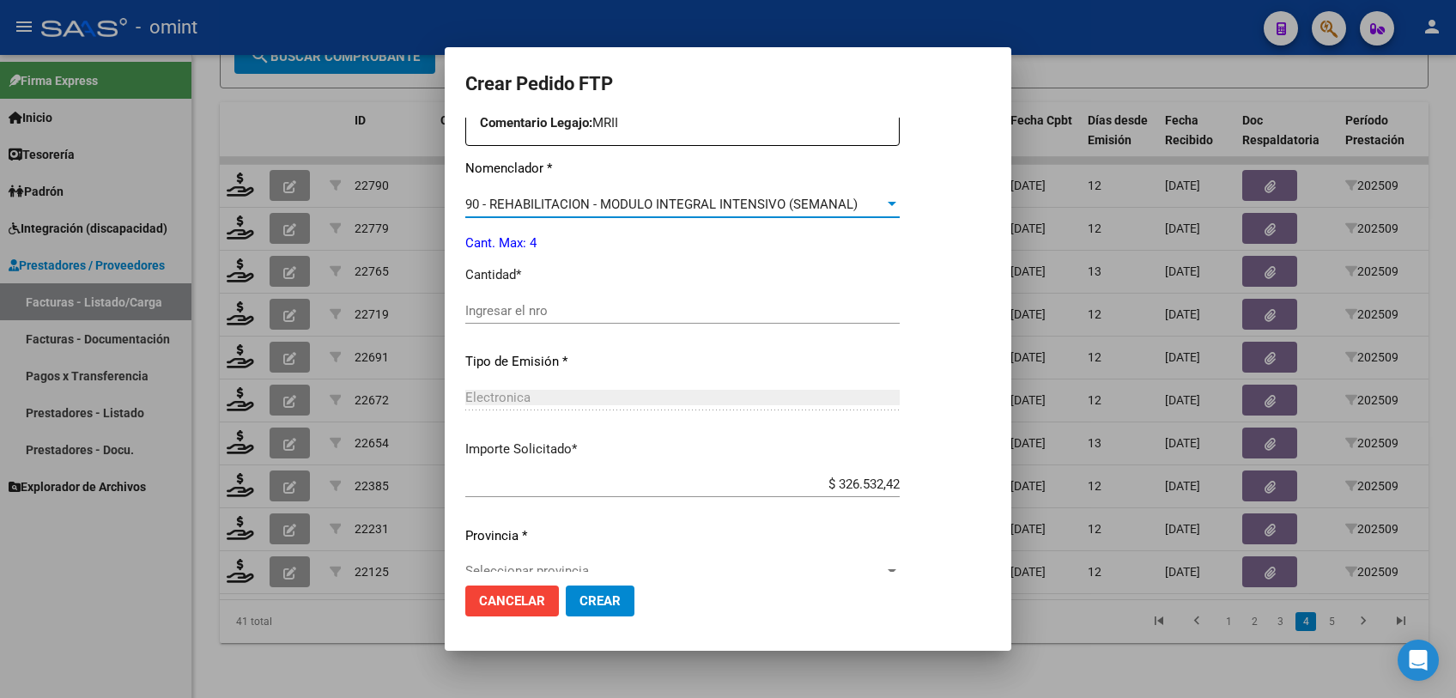
click at [515, 303] on input "Ingresar el nro" at bounding box center [682, 310] width 434 height 15
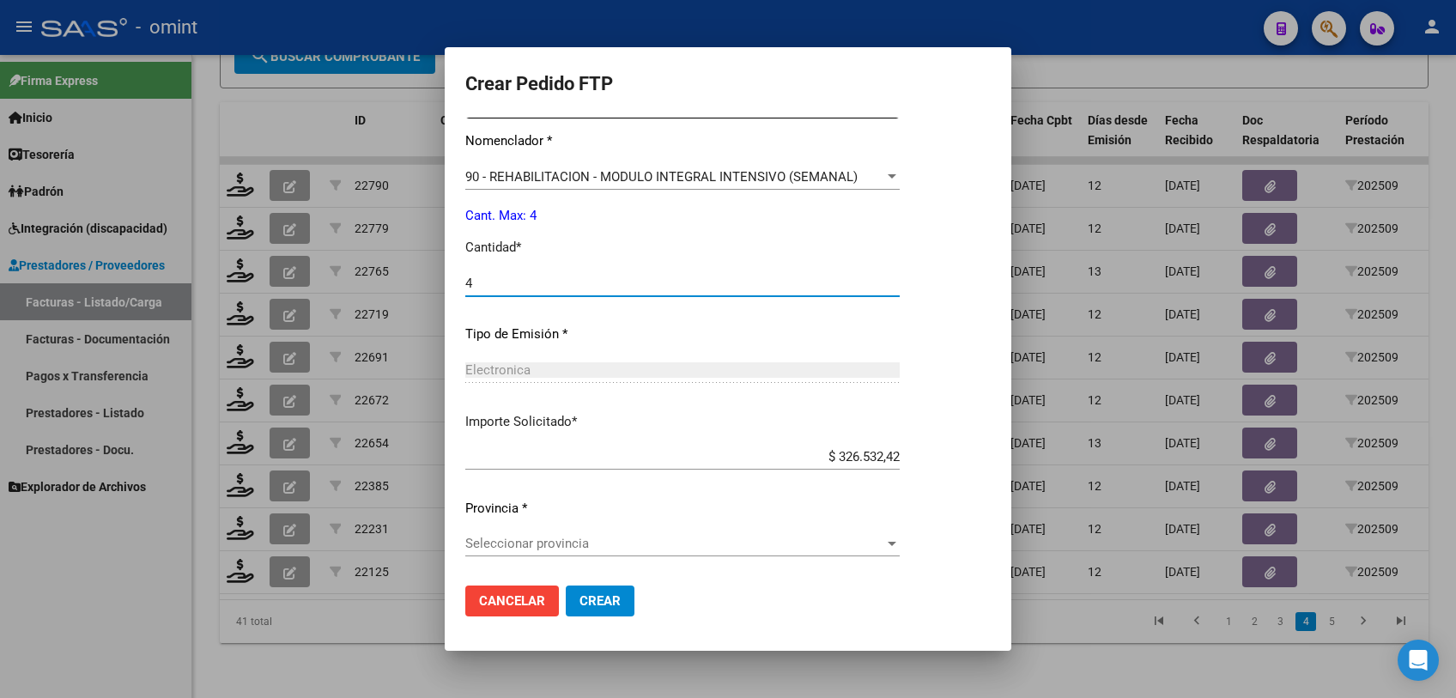
type input "4"
click at [628, 550] on div "Seleccionar provincia Seleccionar provincia" at bounding box center [682, 544] width 434 height 26
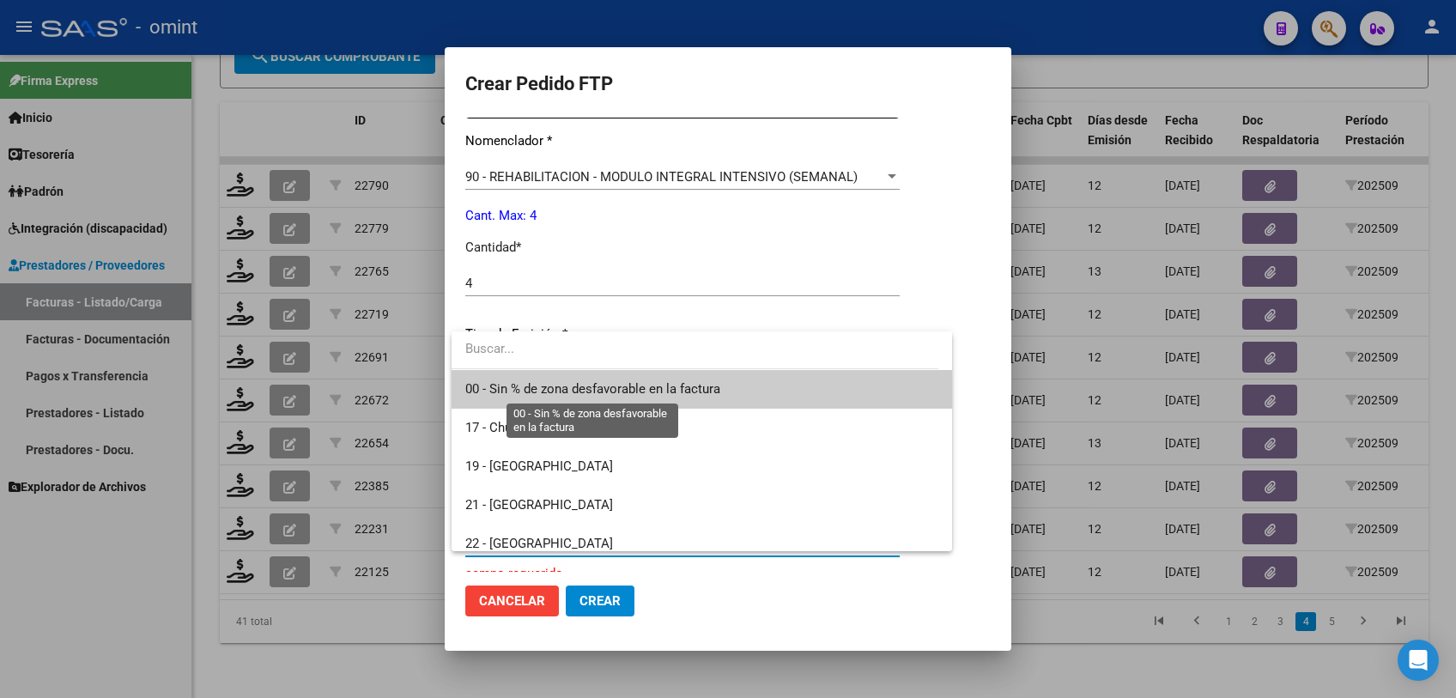
click at [592, 381] on span "00 - Sin % de zona desfavorable en la factura" at bounding box center [592, 388] width 255 height 15
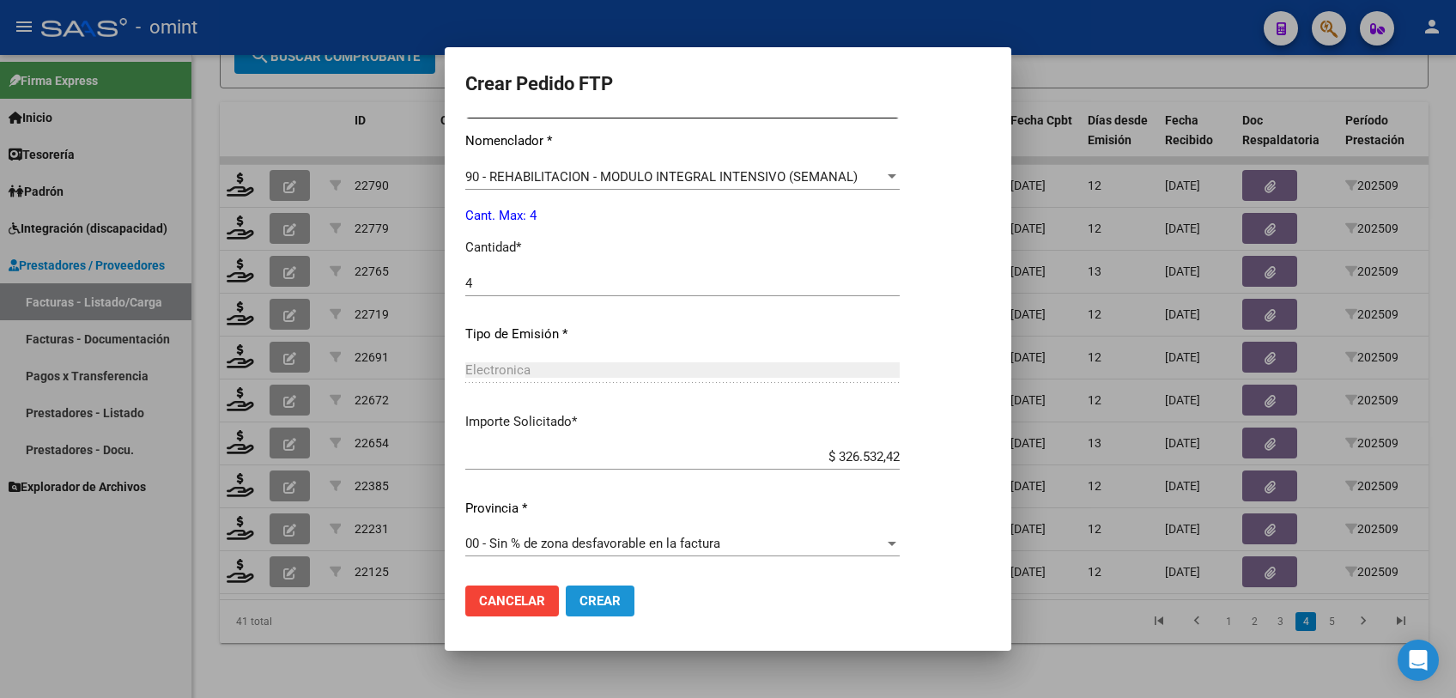
click at [619, 599] on span "Crear" at bounding box center [599, 600] width 41 height 15
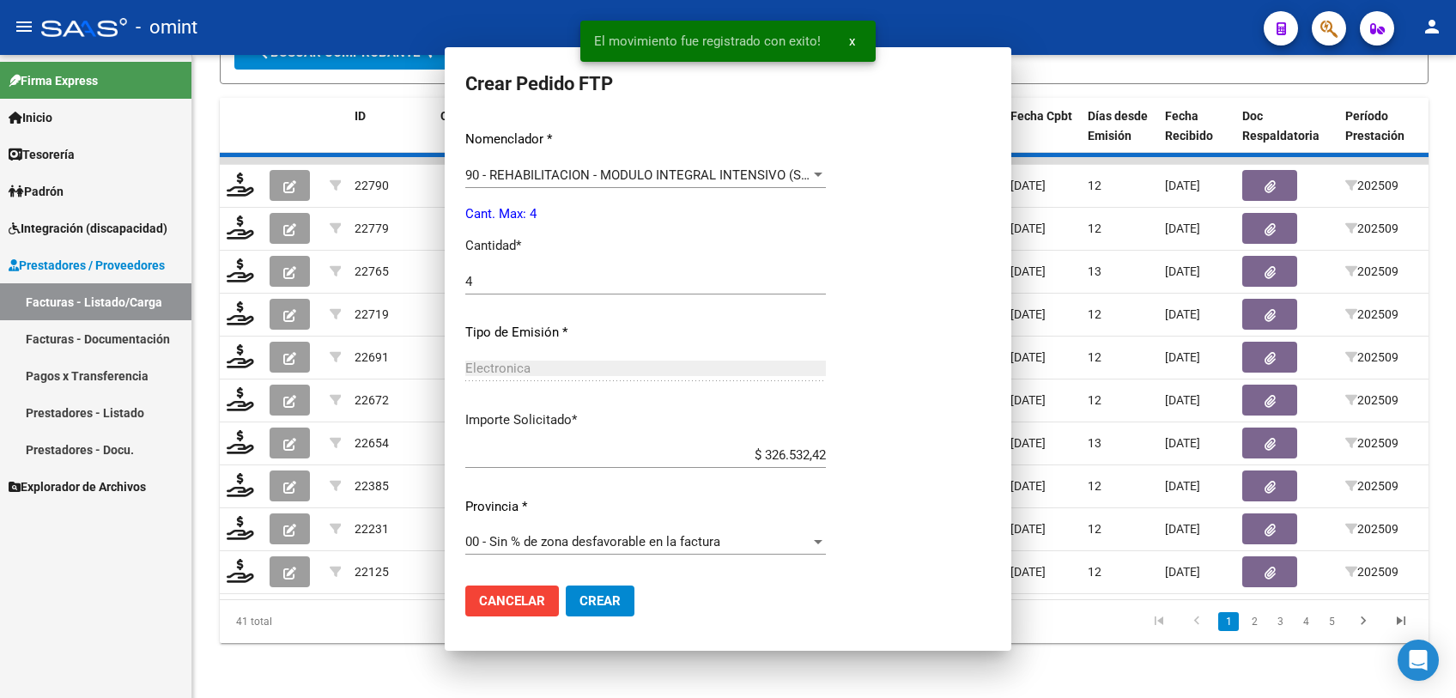
scroll to position [526, 0]
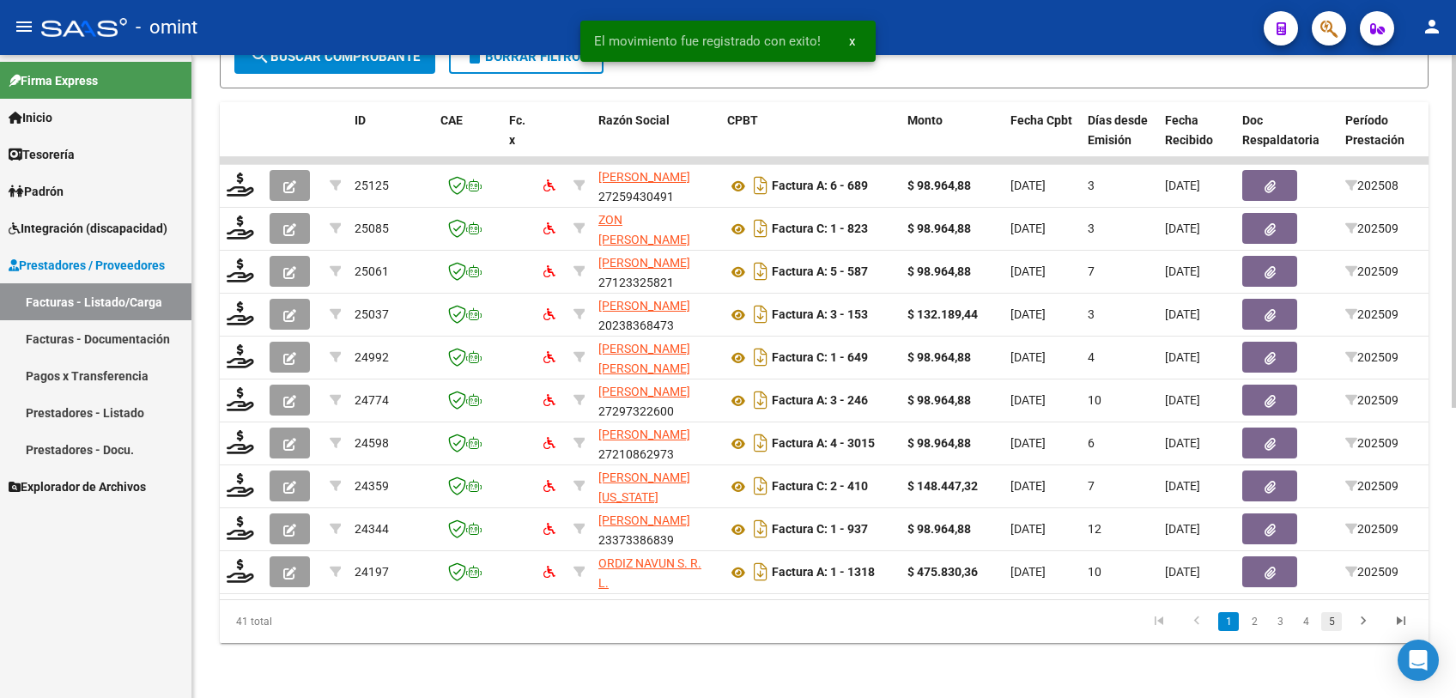
click at [1326, 621] on link "5" at bounding box center [1331, 621] width 21 height 19
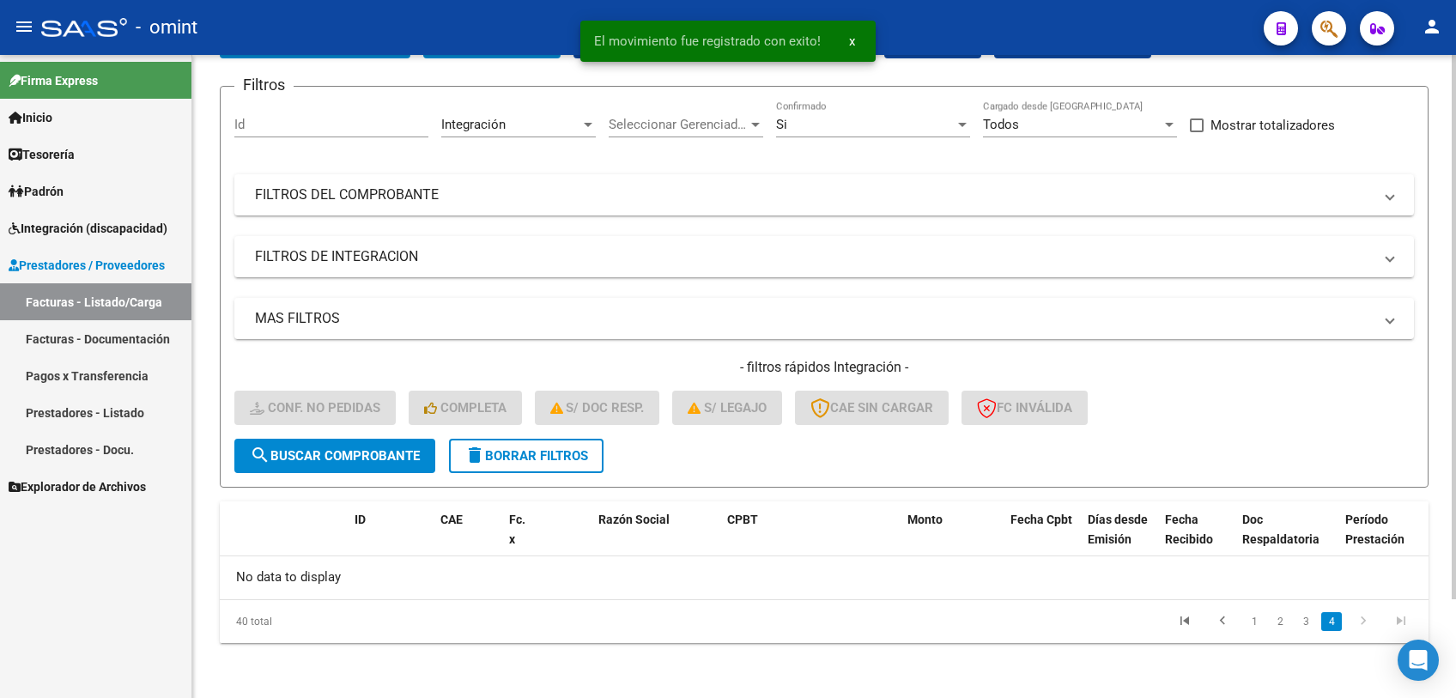
scroll to position [116, 0]
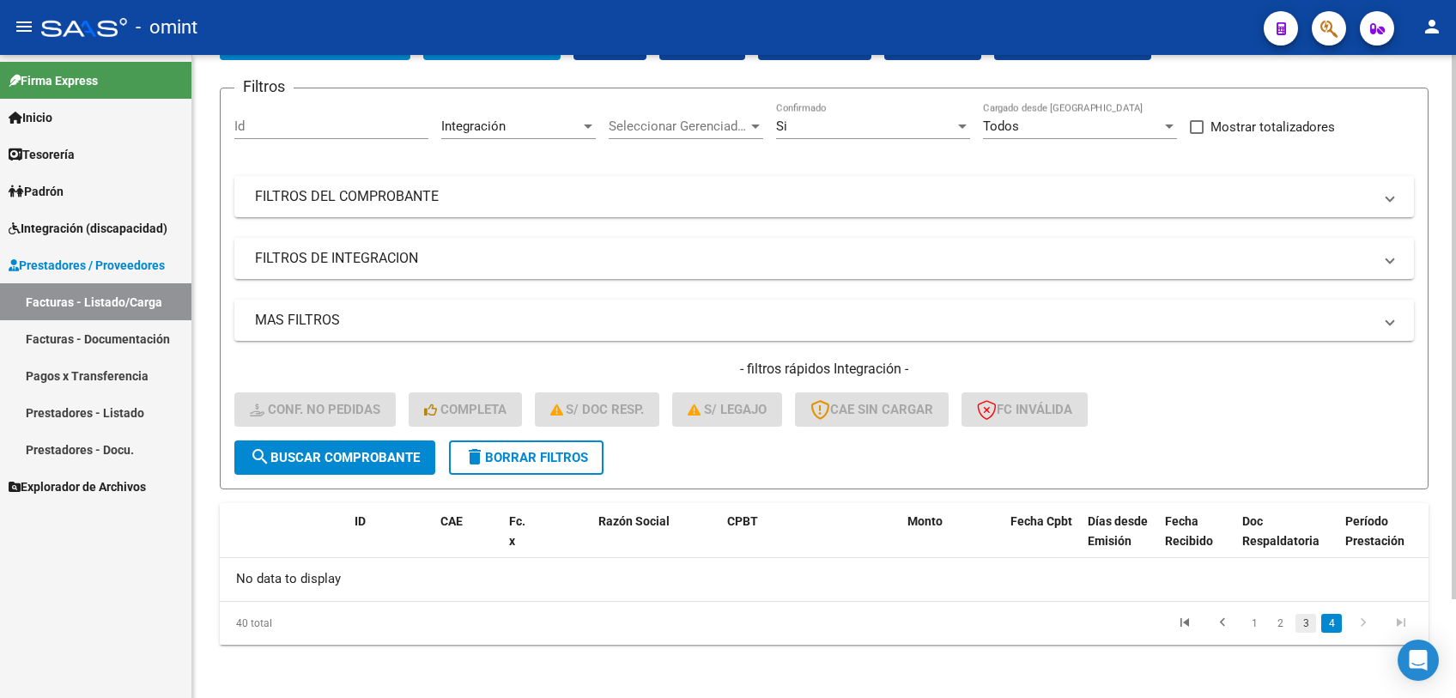
click at [1306, 623] on link "3" at bounding box center [1305, 623] width 21 height 19
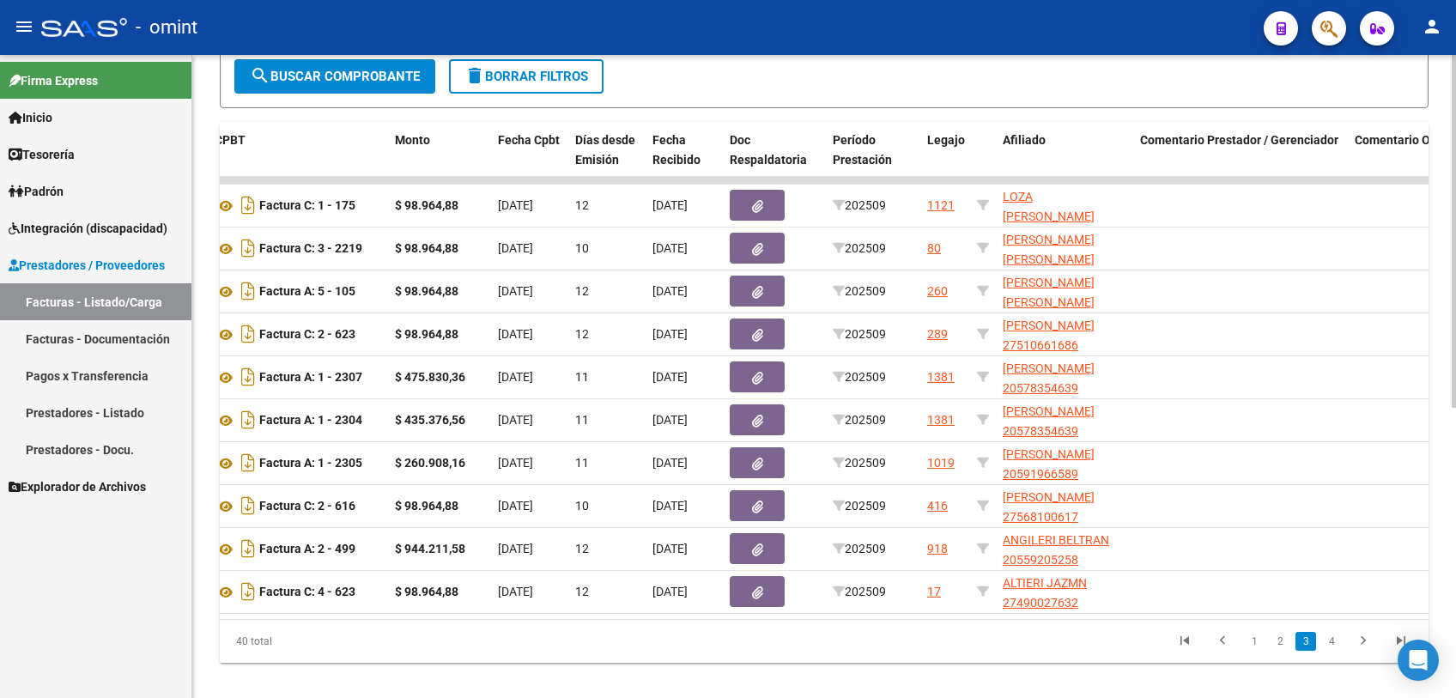
scroll to position [0, 0]
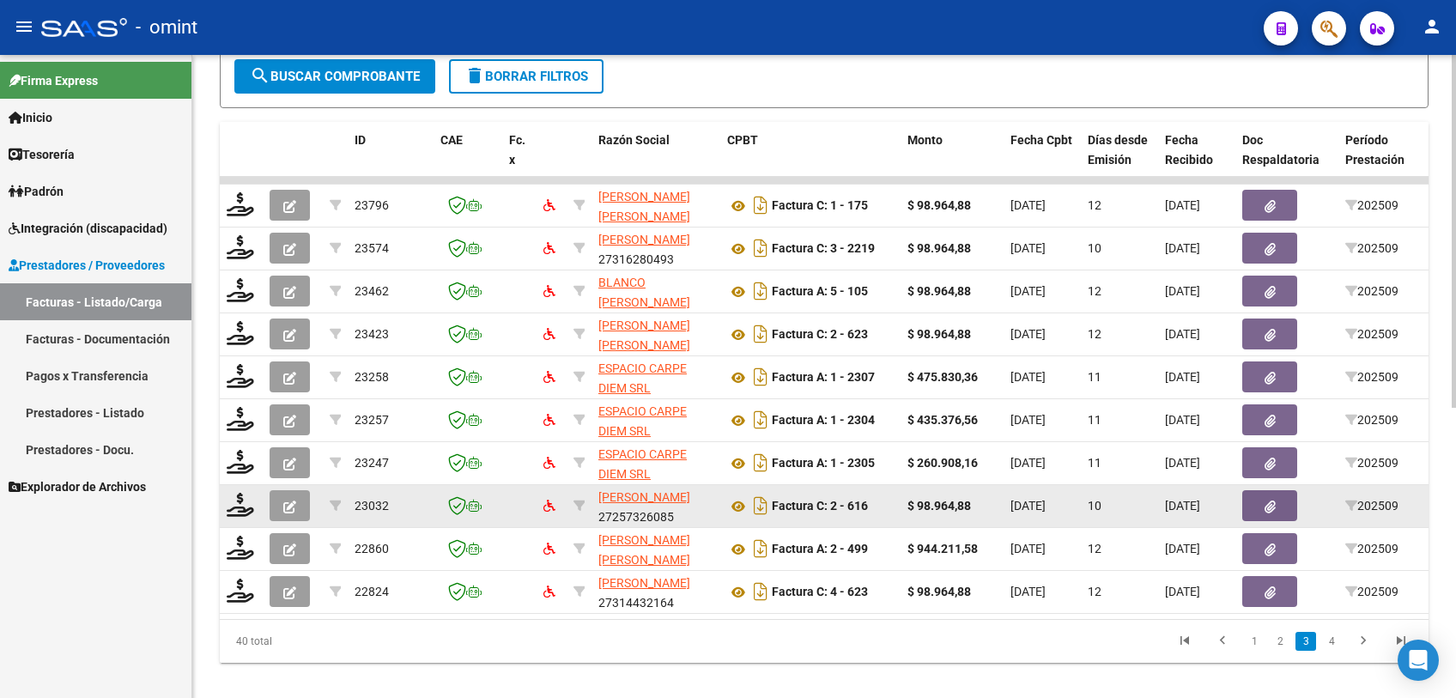
click at [248, 516] on div at bounding box center [241, 506] width 29 height 27
click at [239, 513] on icon at bounding box center [240, 505] width 27 height 24
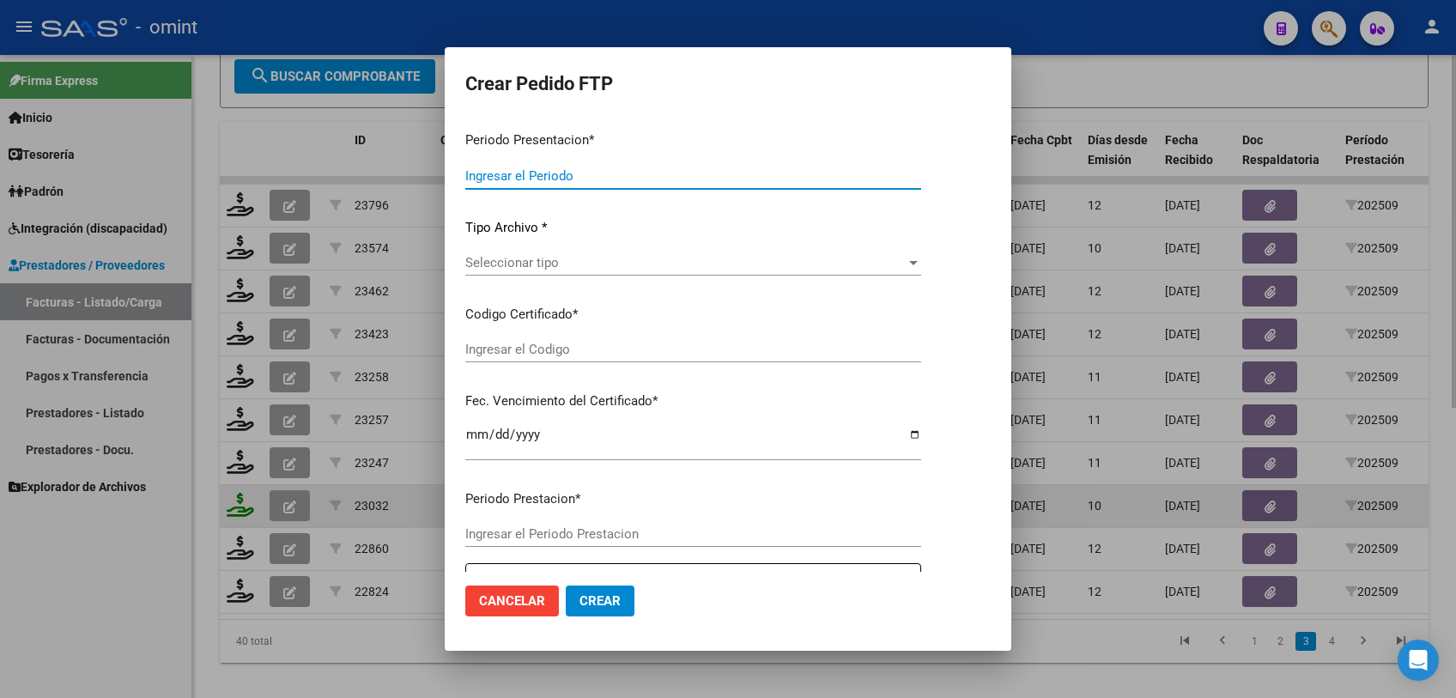
type input "202509"
type input "$ 98.964,88"
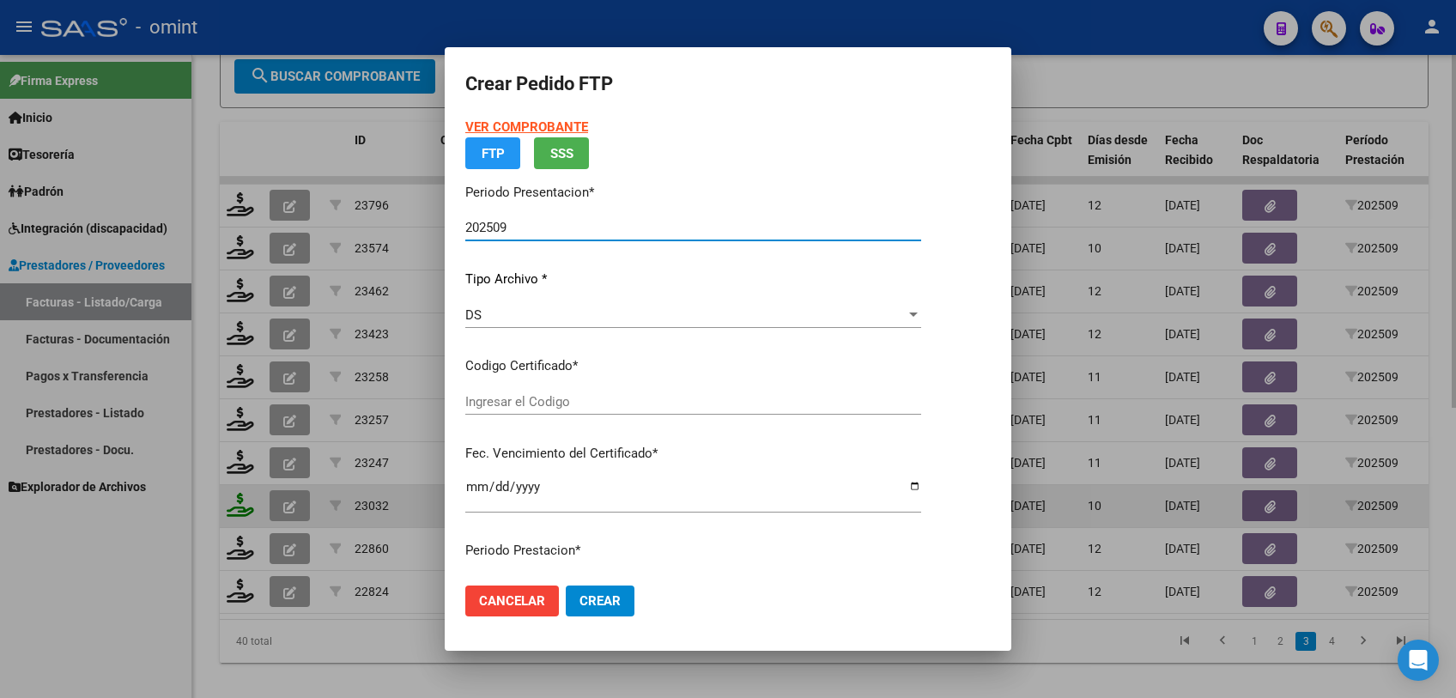
type input "6913842533"
type input "2027-02-18"
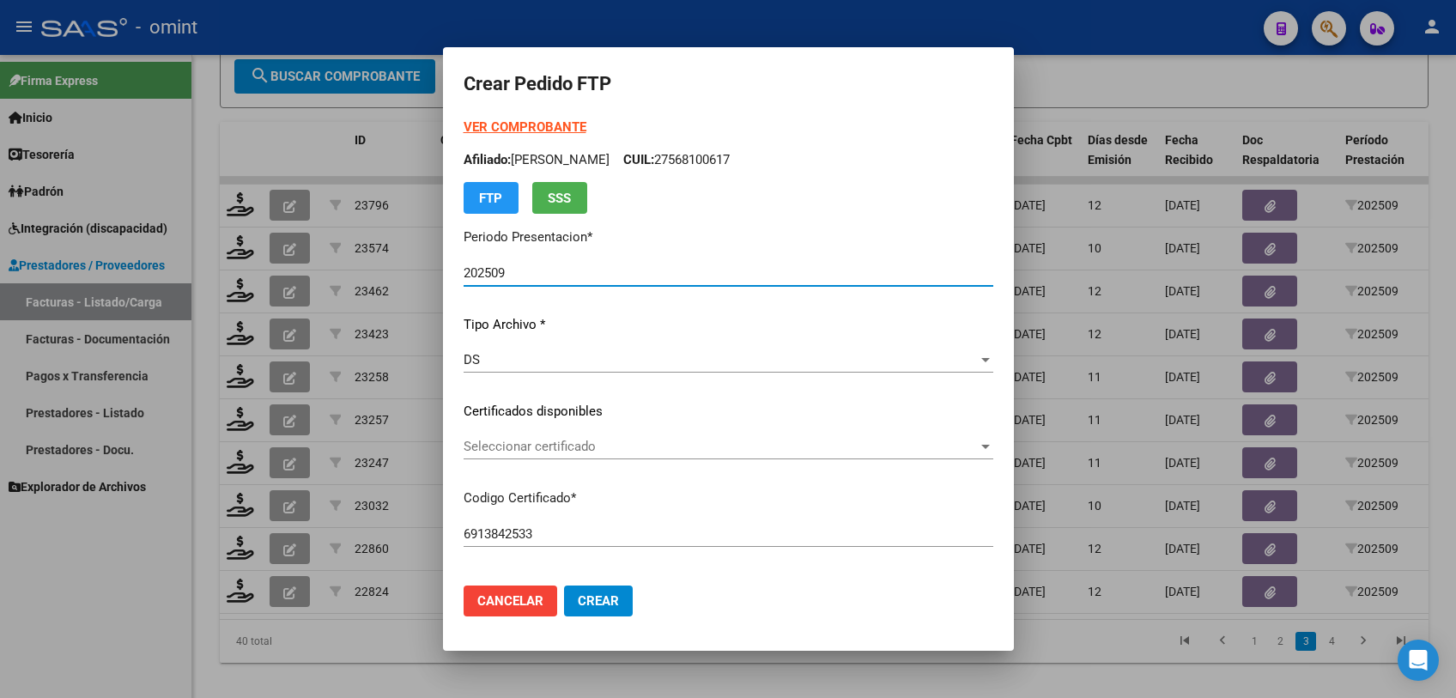
click at [495, 445] on span "Seleccionar certificado" at bounding box center [721, 446] width 514 height 15
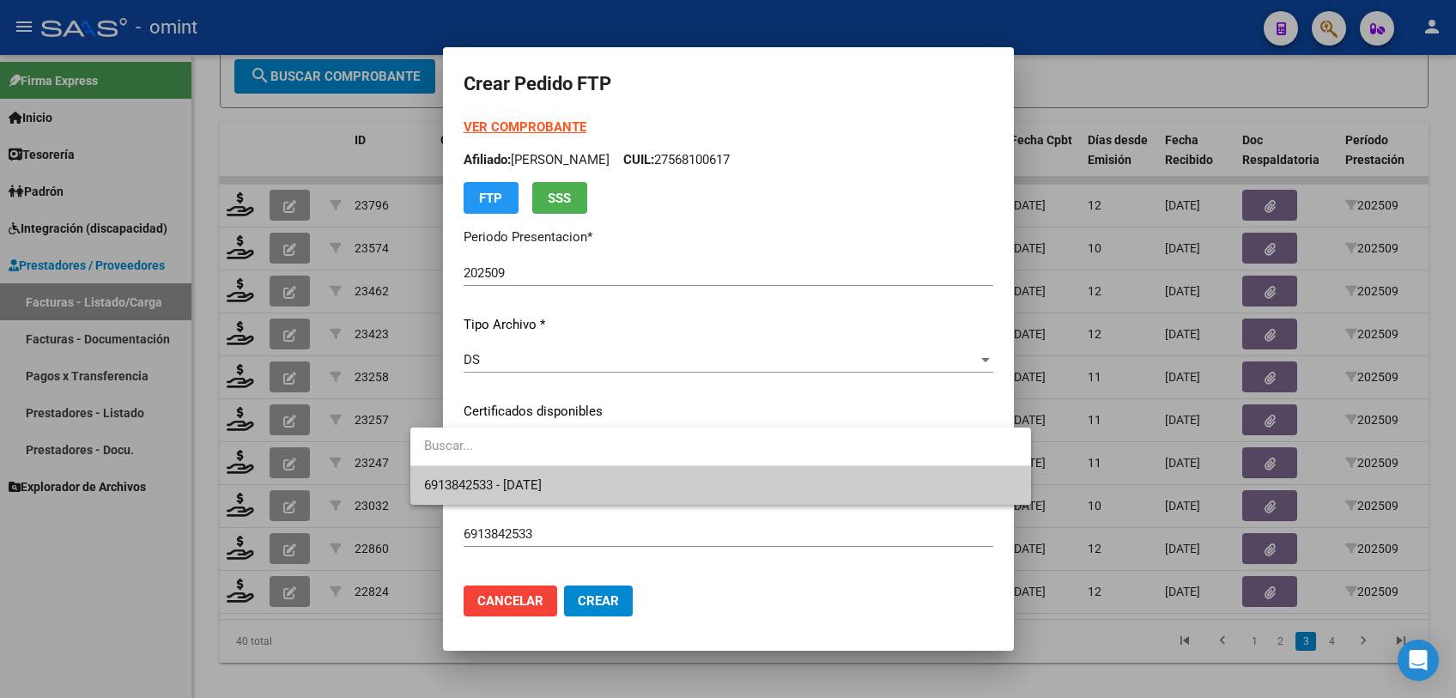
click at [482, 476] on span "6913842533 - 2027-02-18" at bounding box center [720, 485] width 592 height 39
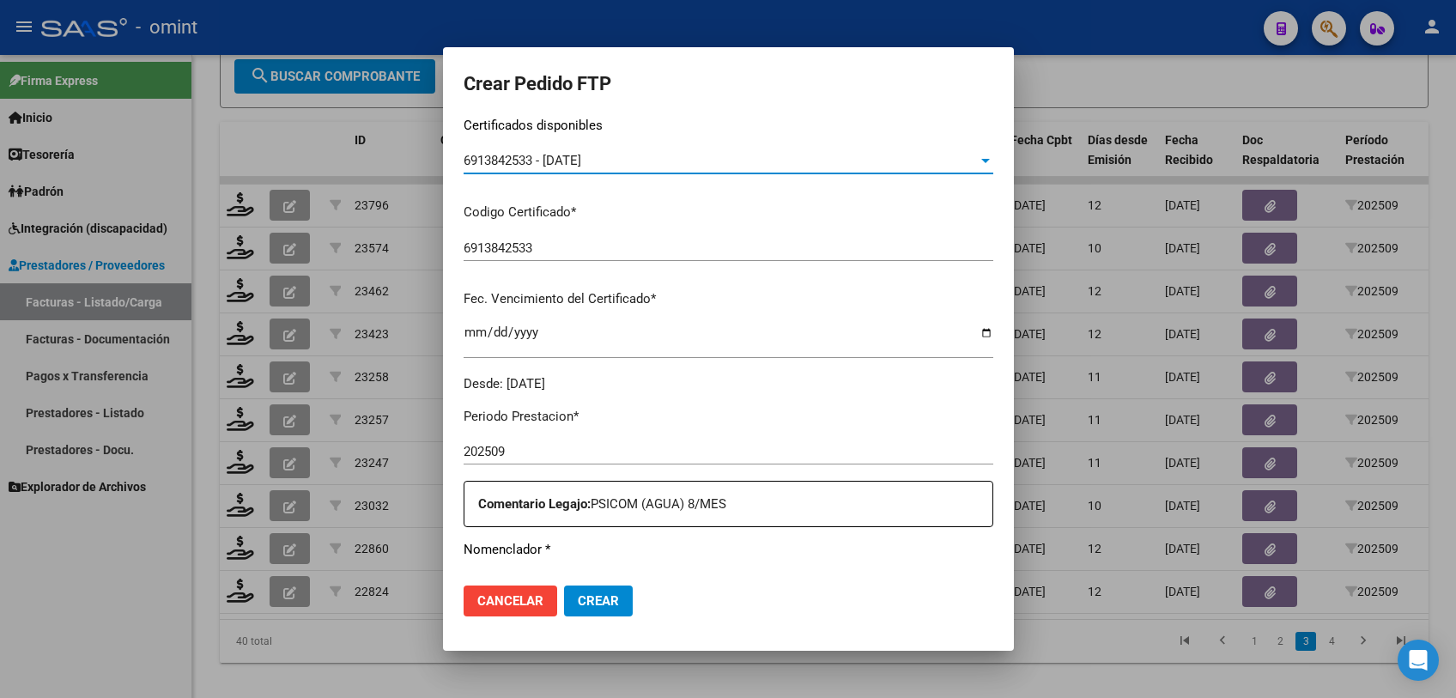
scroll to position [476, 0]
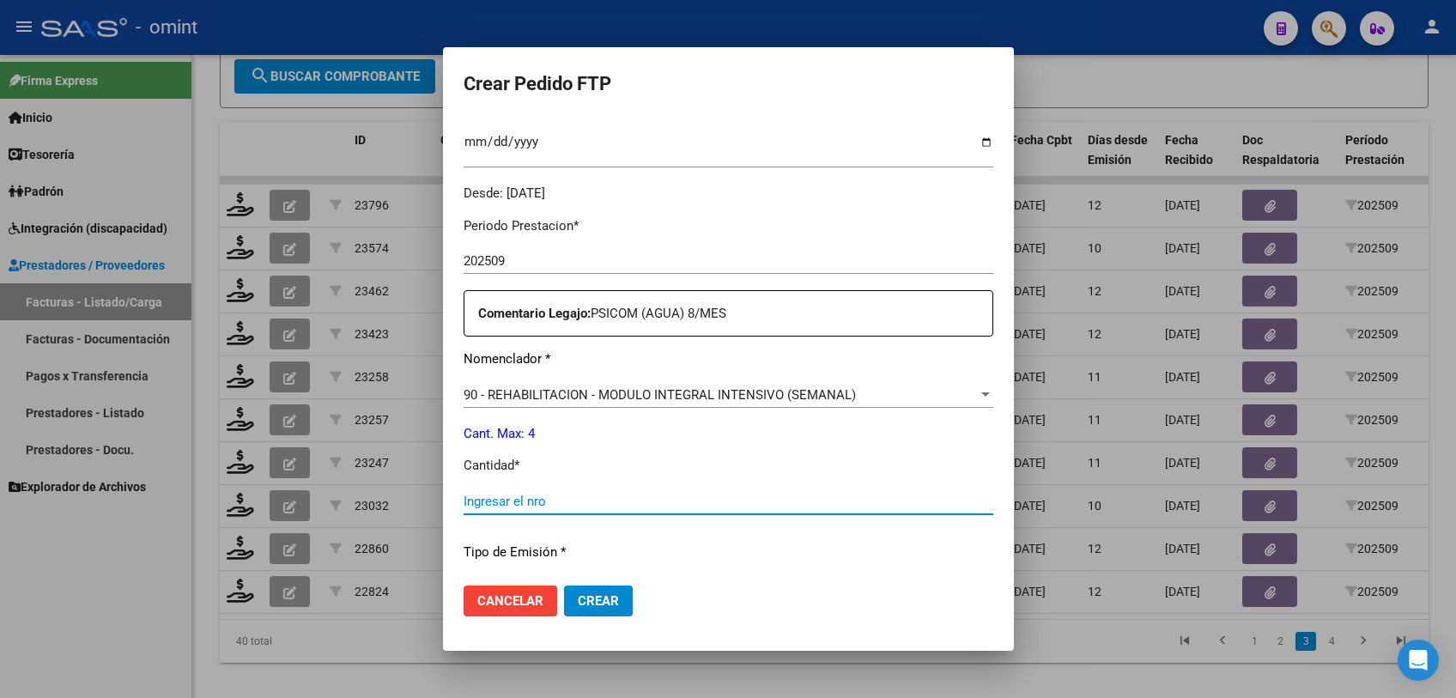
click at [646, 501] on input "Ingresar el nro" at bounding box center [729, 501] width 530 height 15
type input "4"
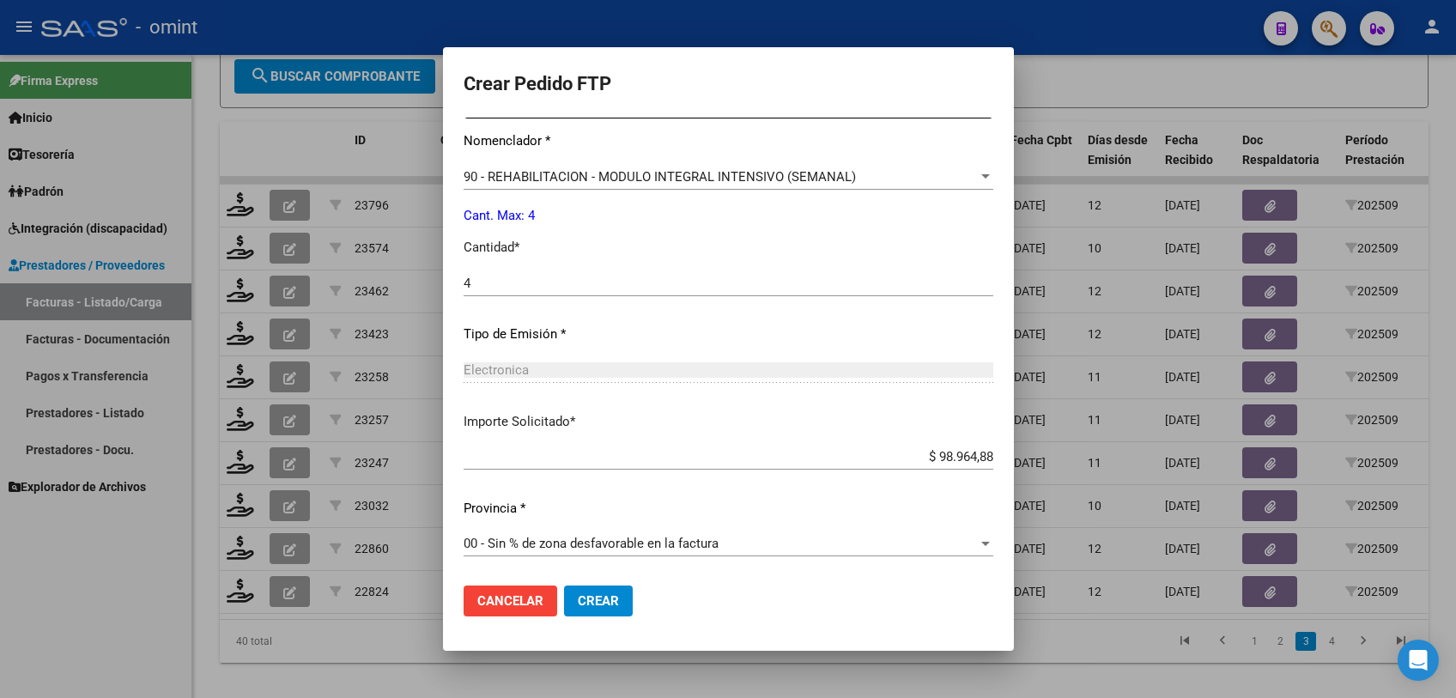
click at [572, 610] on button "Crear" at bounding box center [598, 601] width 69 height 31
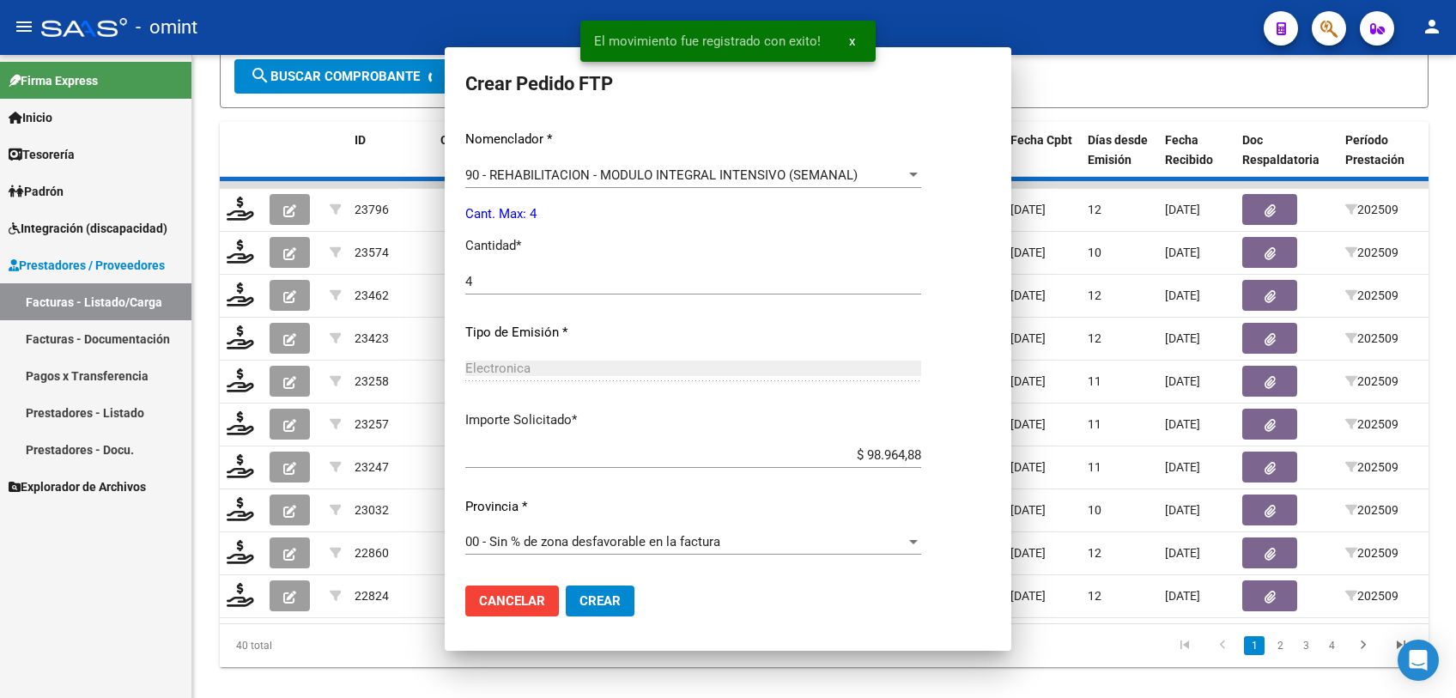
scroll to position [598, 0]
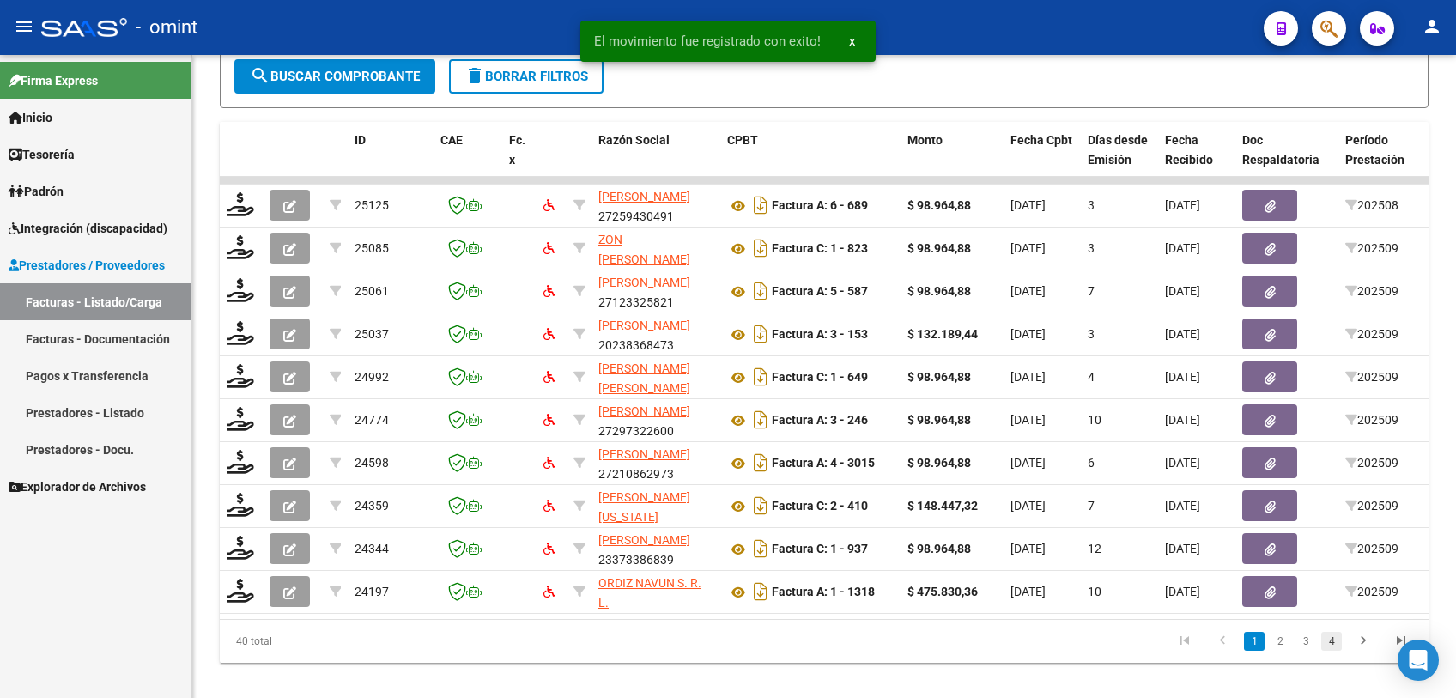
click at [1329, 651] on link "4" at bounding box center [1331, 641] width 21 height 19
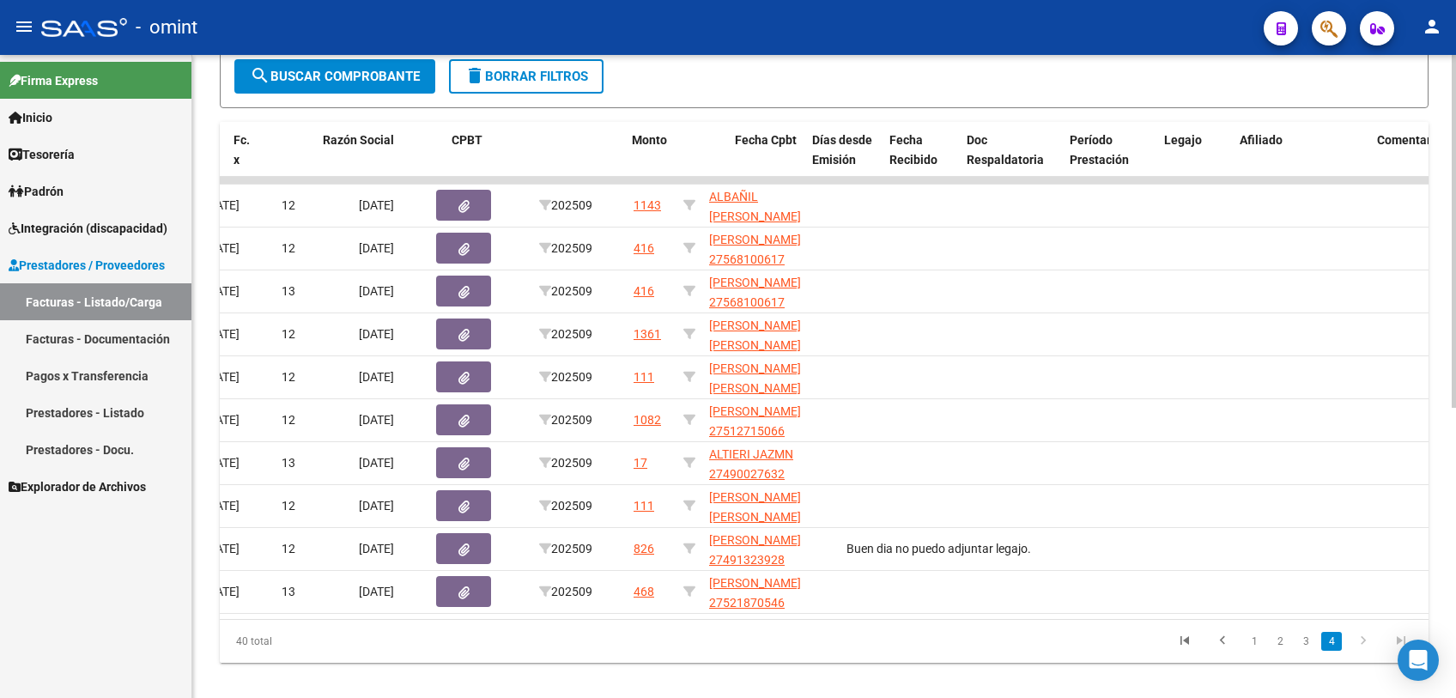
scroll to position [0, 0]
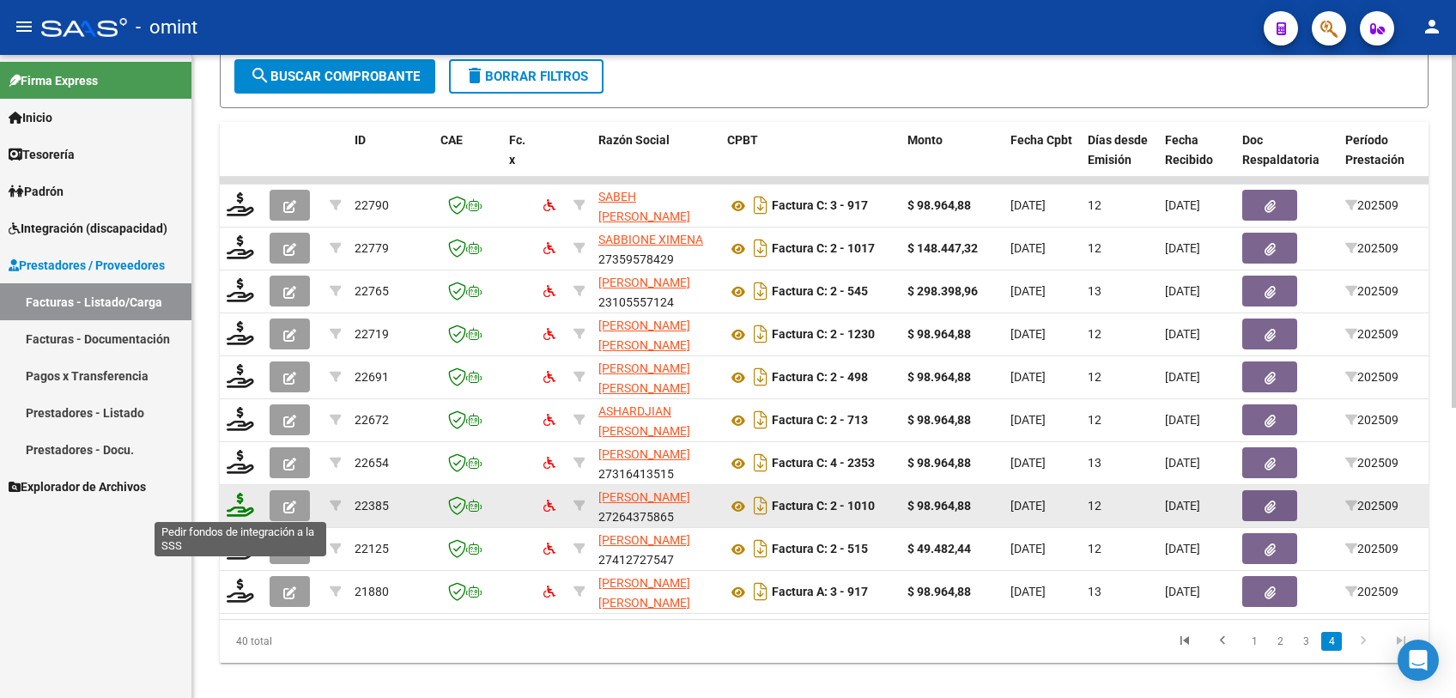
click at [240, 509] on icon at bounding box center [240, 505] width 27 height 24
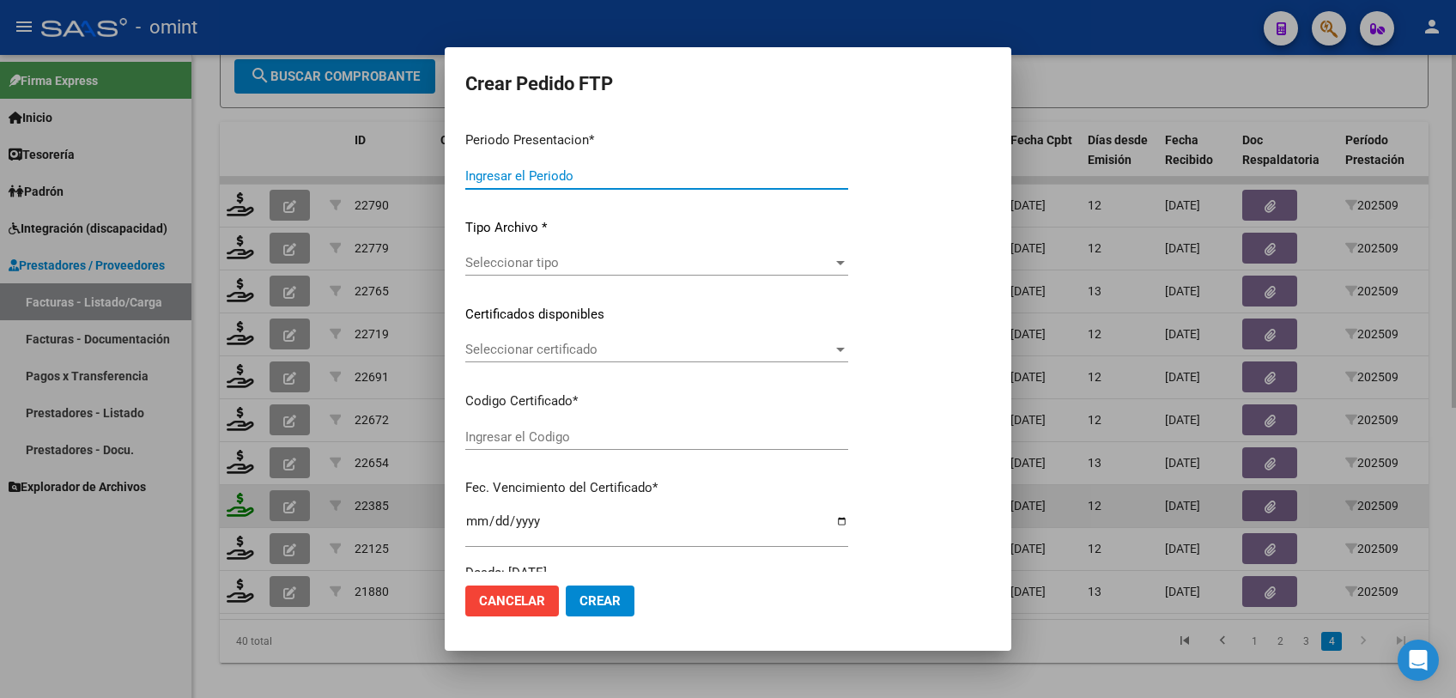
type input "202509"
type input "$ 98.964,88"
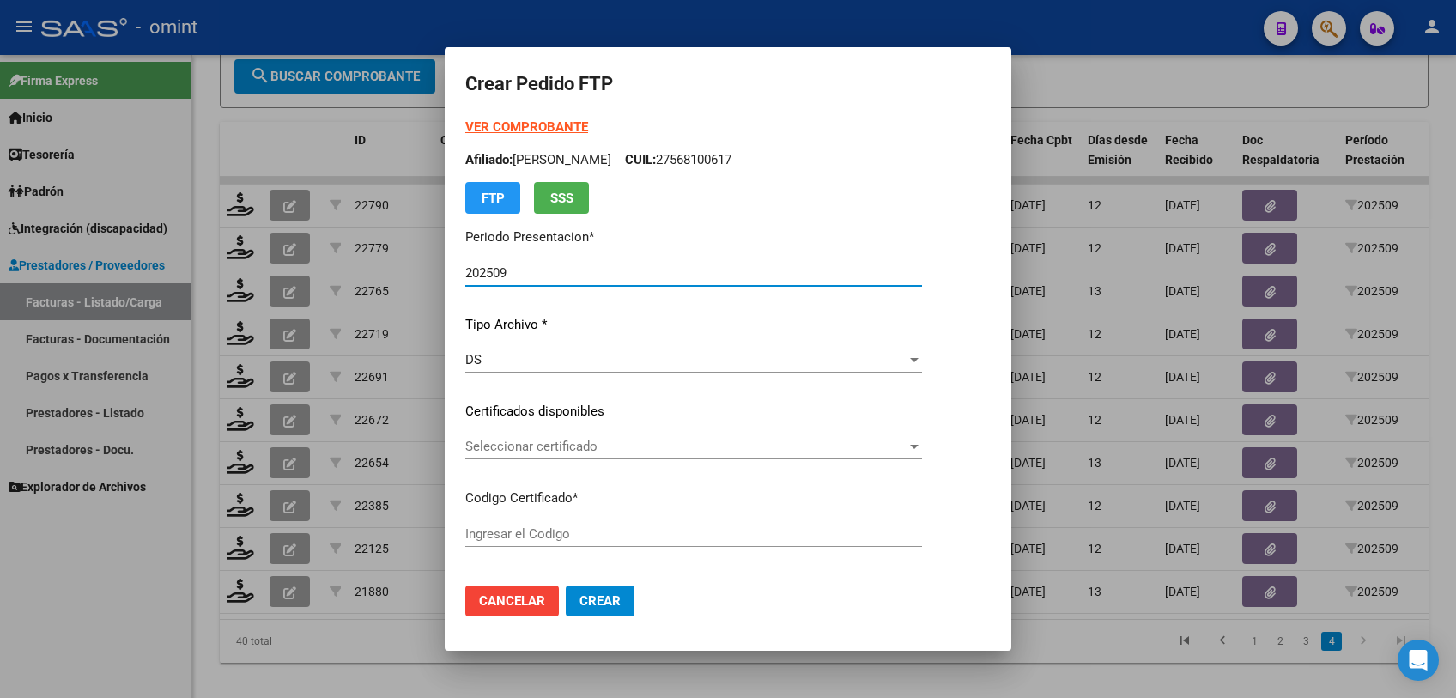
type input "6588467733"
type input "2026-01-20"
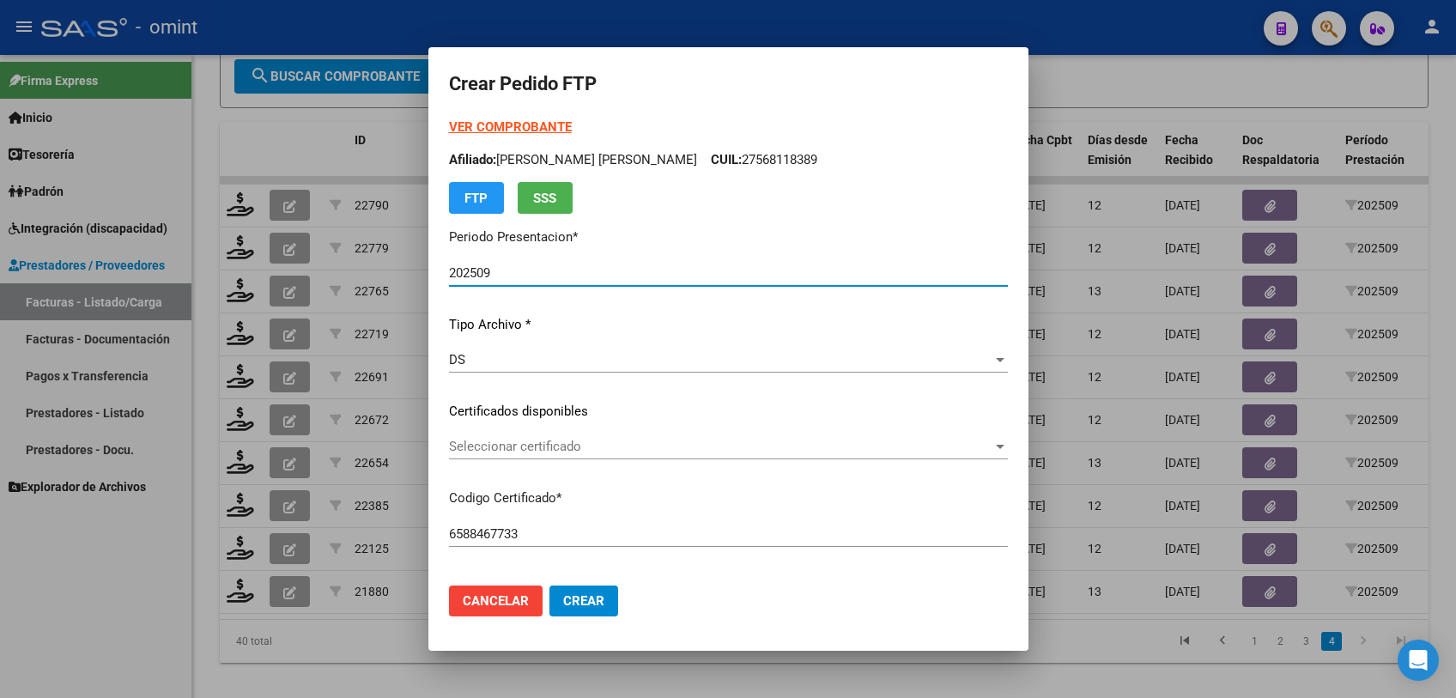
click at [583, 450] on span "Seleccionar certificado" at bounding box center [720, 446] width 543 height 15
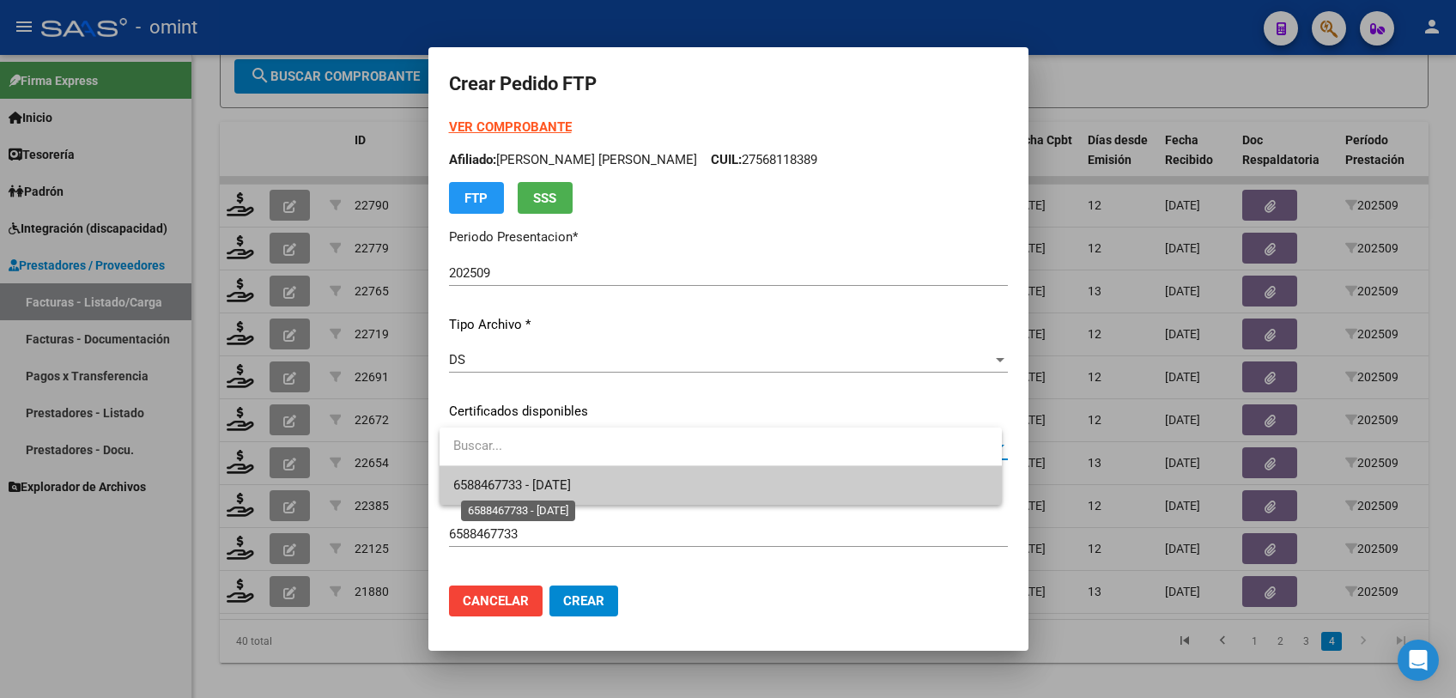
click at [571, 479] on span "6588467733 - 2026-01-20" at bounding box center [512, 484] width 118 height 15
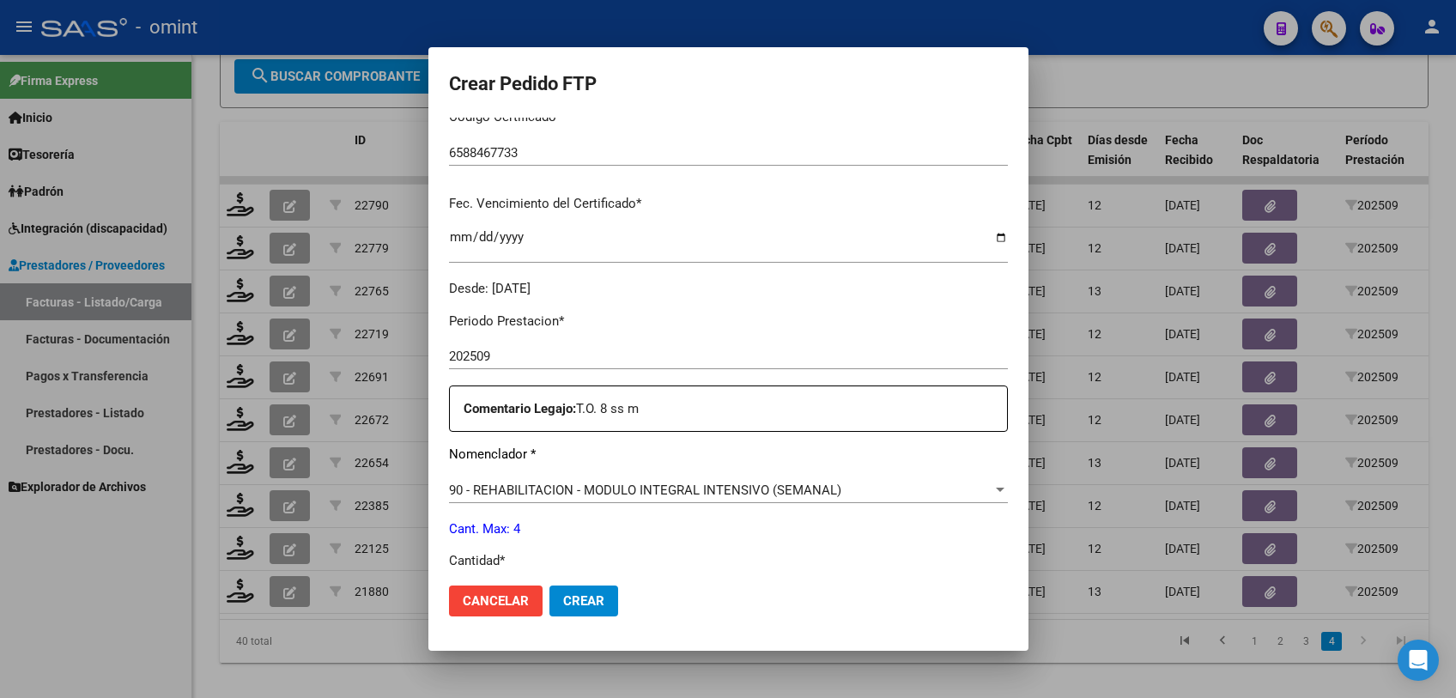
scroll to position [572, 0]
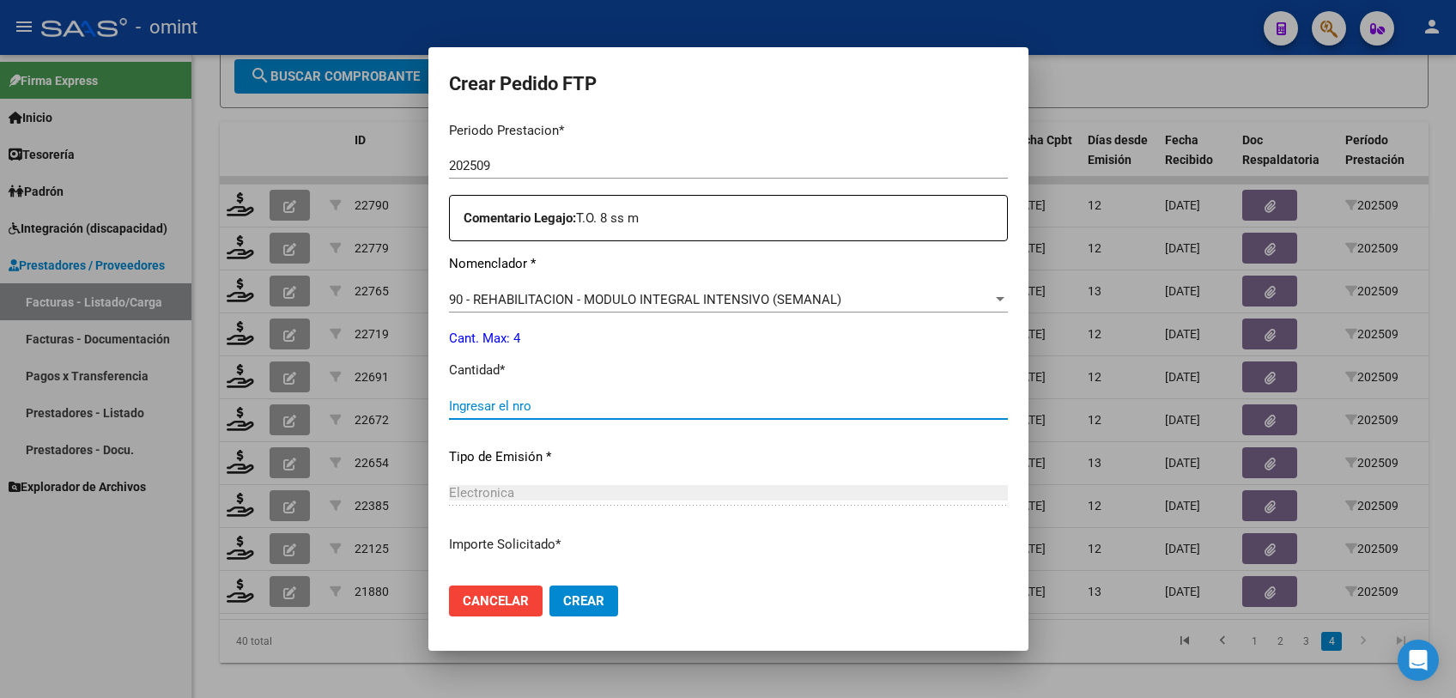
click at [578, 409] on input "Ingresar el nro" at bounding box center [728, 405] width 559 height 15
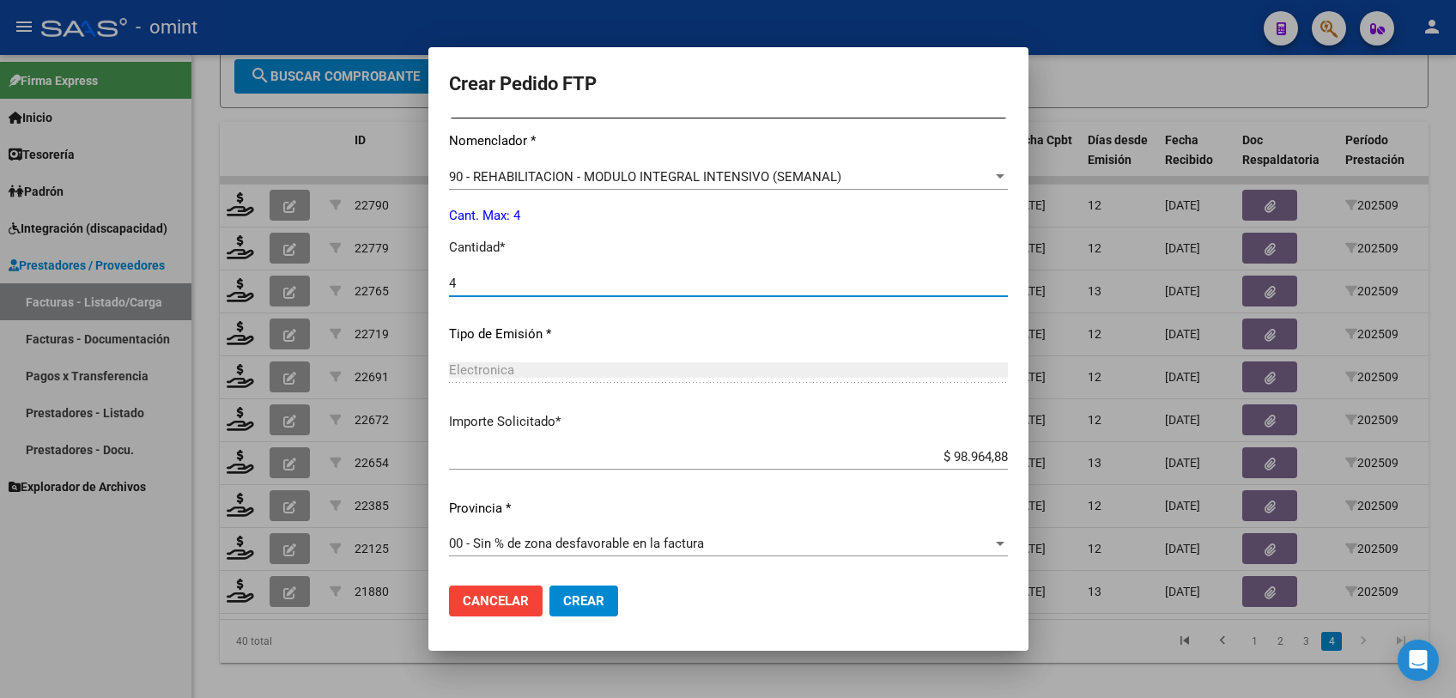
type input "4"
click at [602, 603] on span "Crear" at bounding box center [583, 600] width 41 height 15
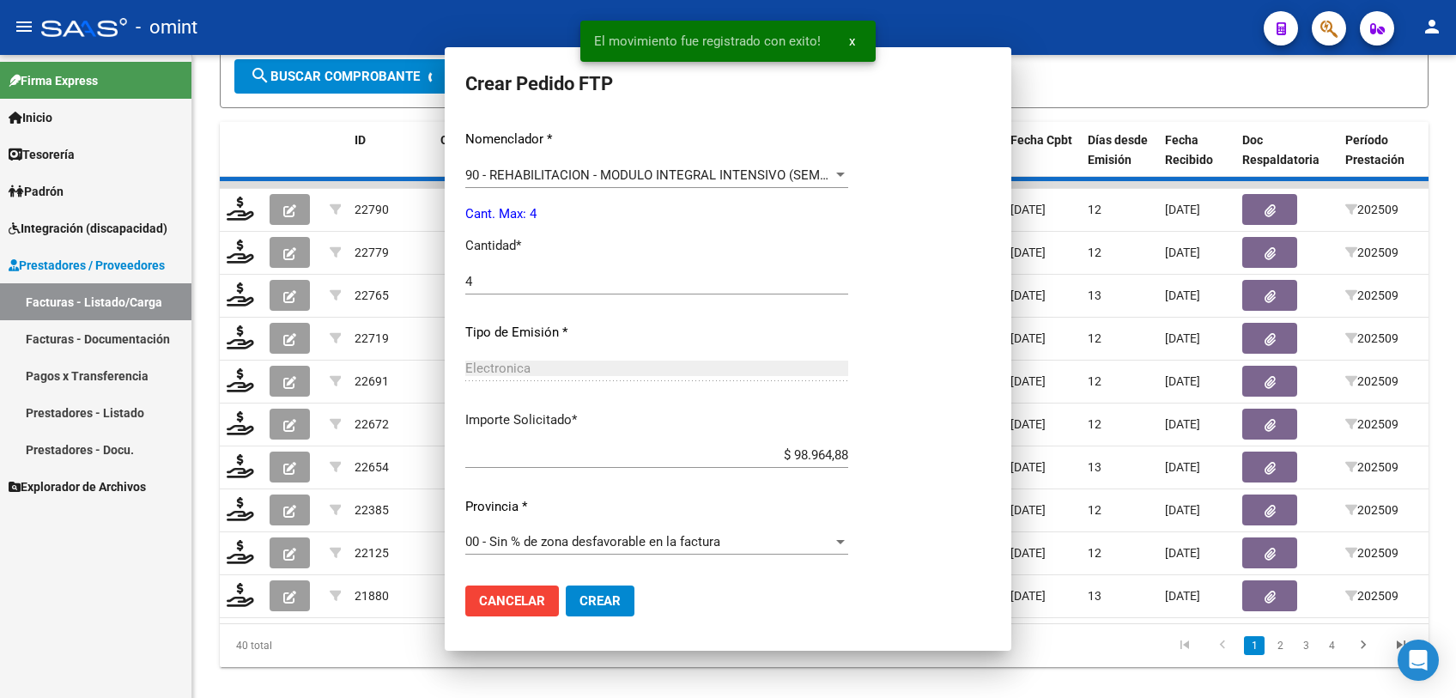
scroll to position [598, 0]
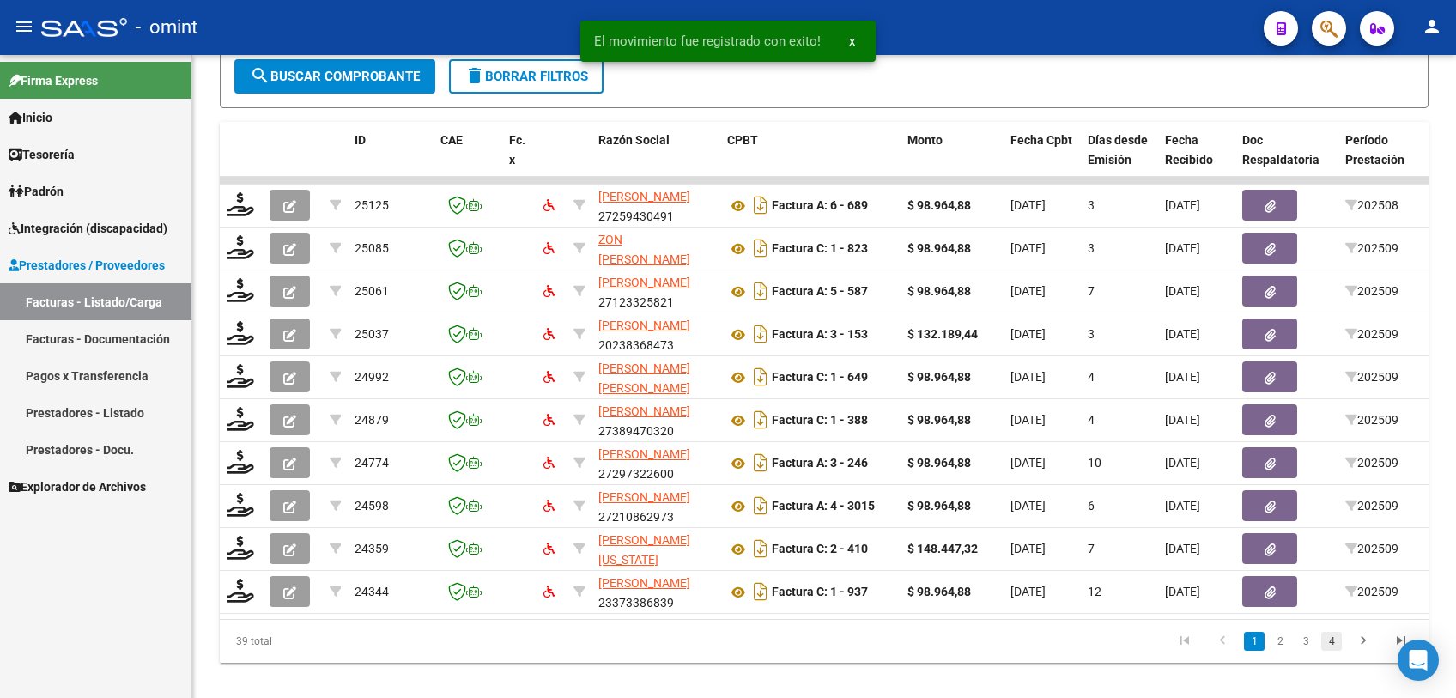
click at [1335, 651] on link "4" at bounding box center [1331, 641] width 21 height 19
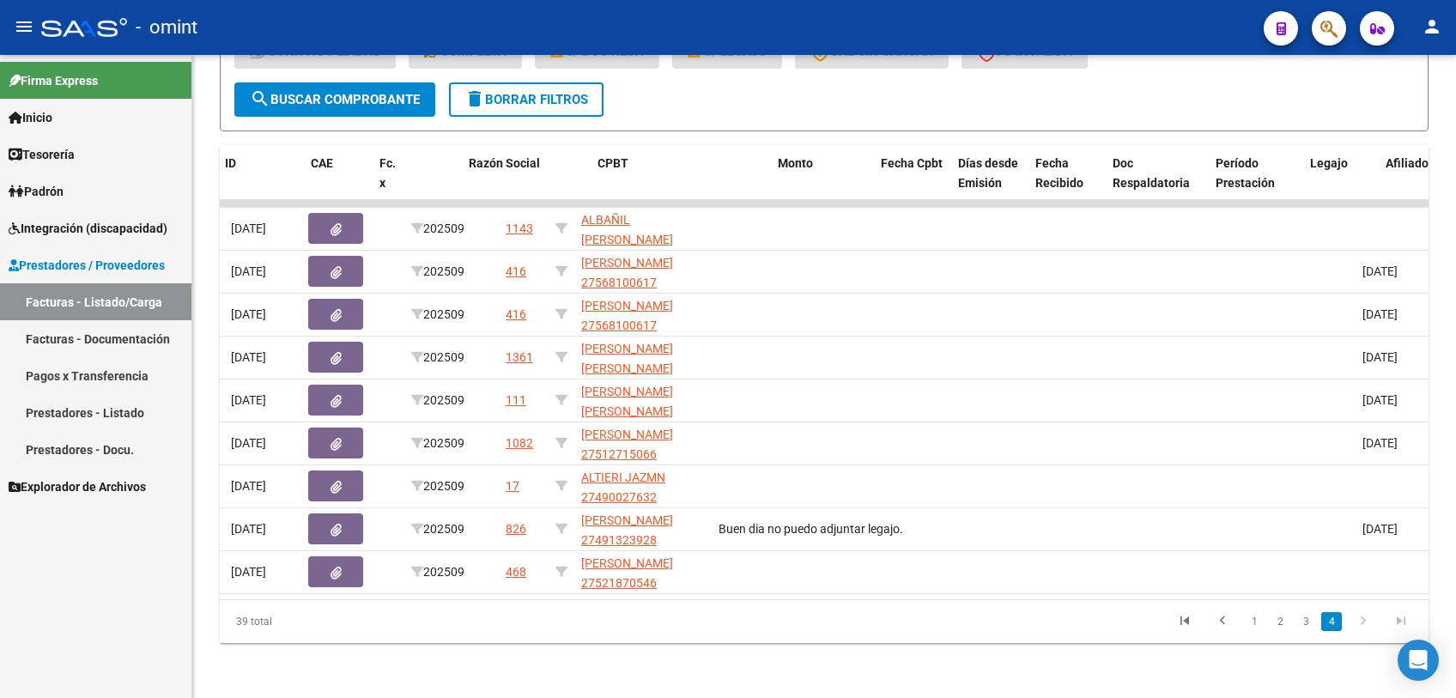
scroll to position [0, 0]
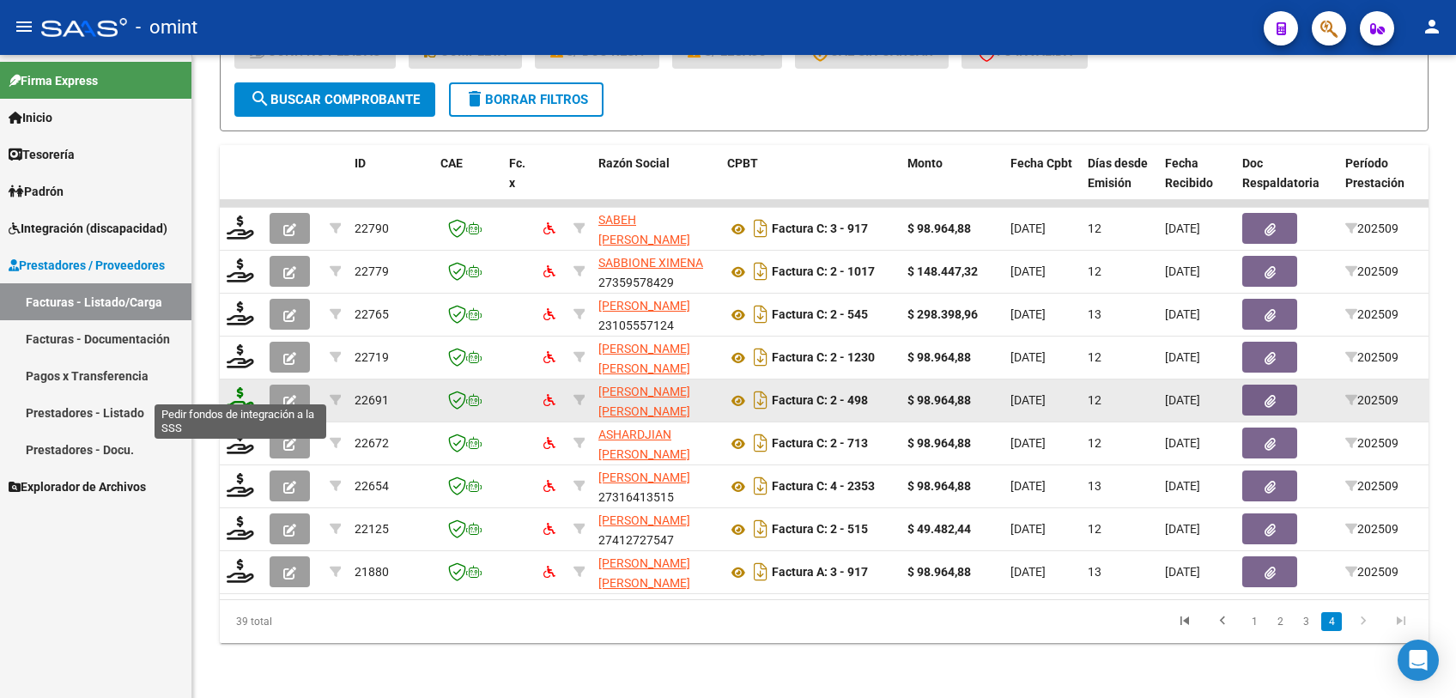
click at [238, 392] on icon at bounding box center [240, 399] width 27 height 24
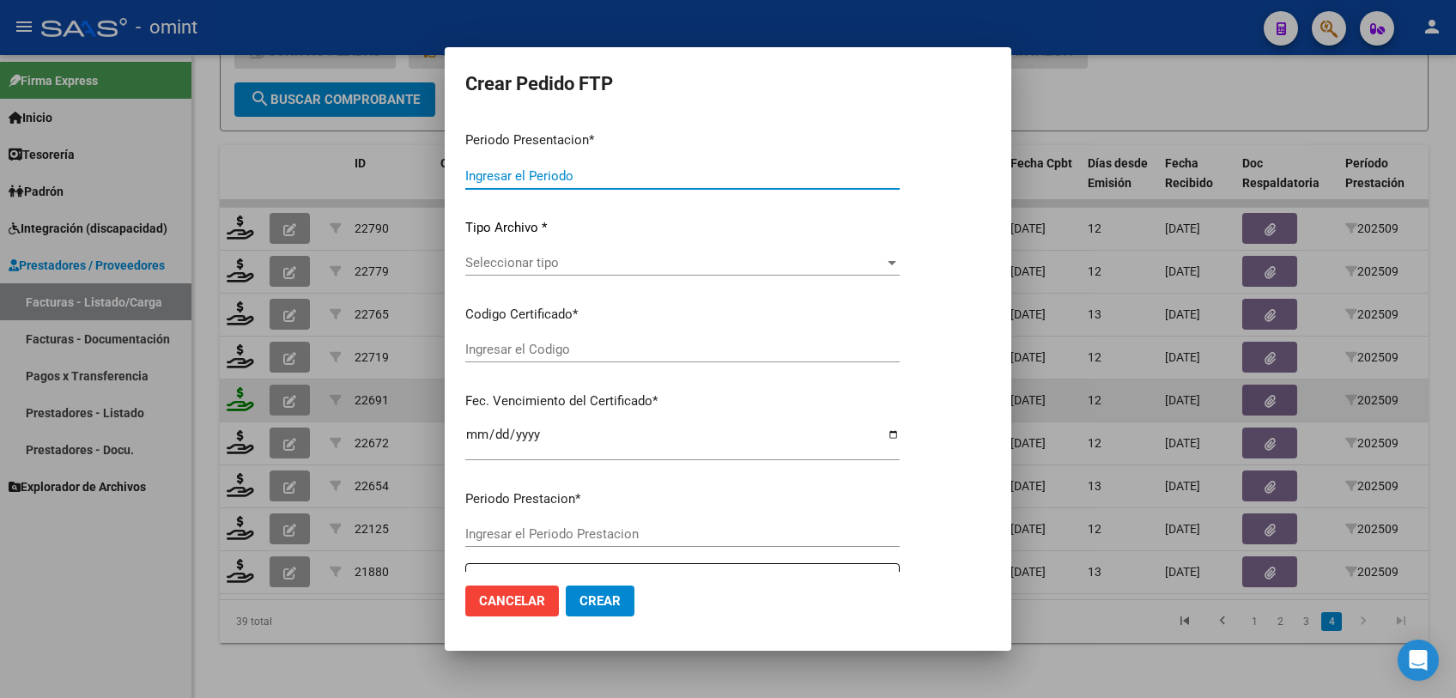
type input "202509"
type input "$ 98.964,88"
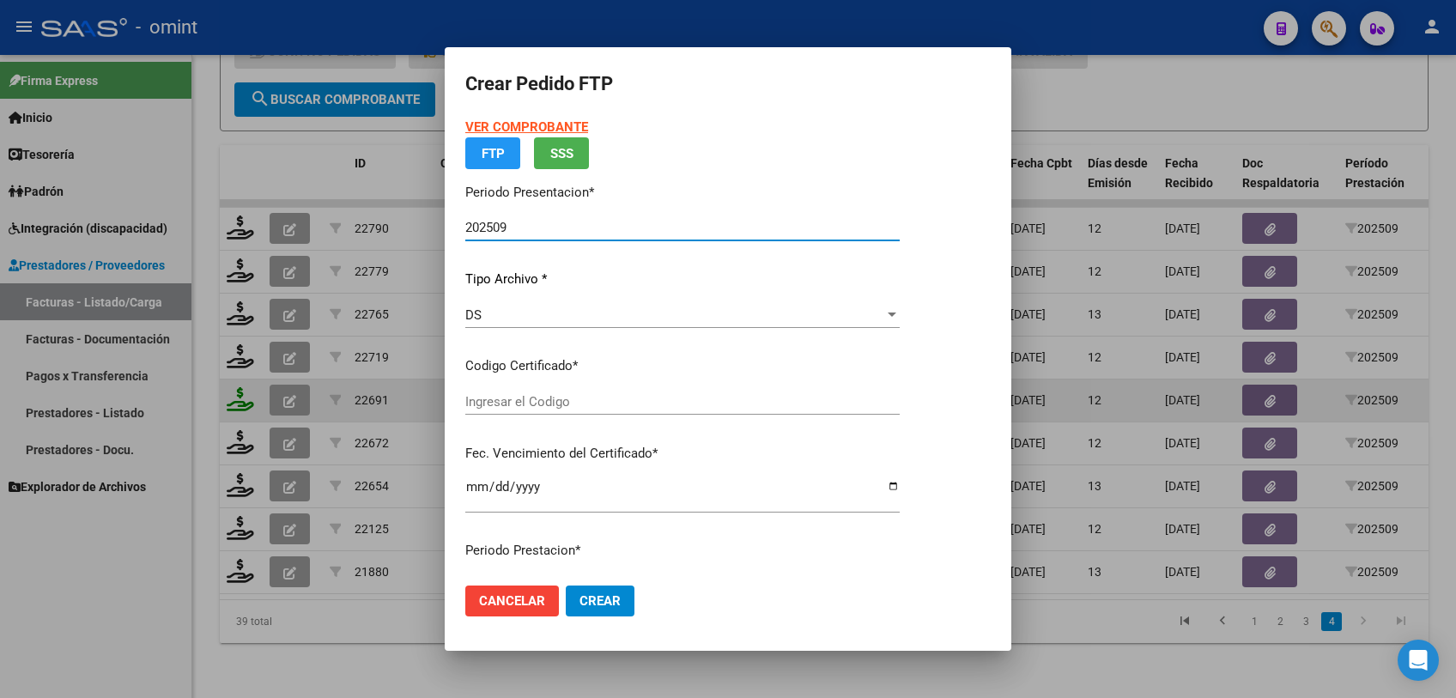
type input "6588467733"
type input "2026-01-20"
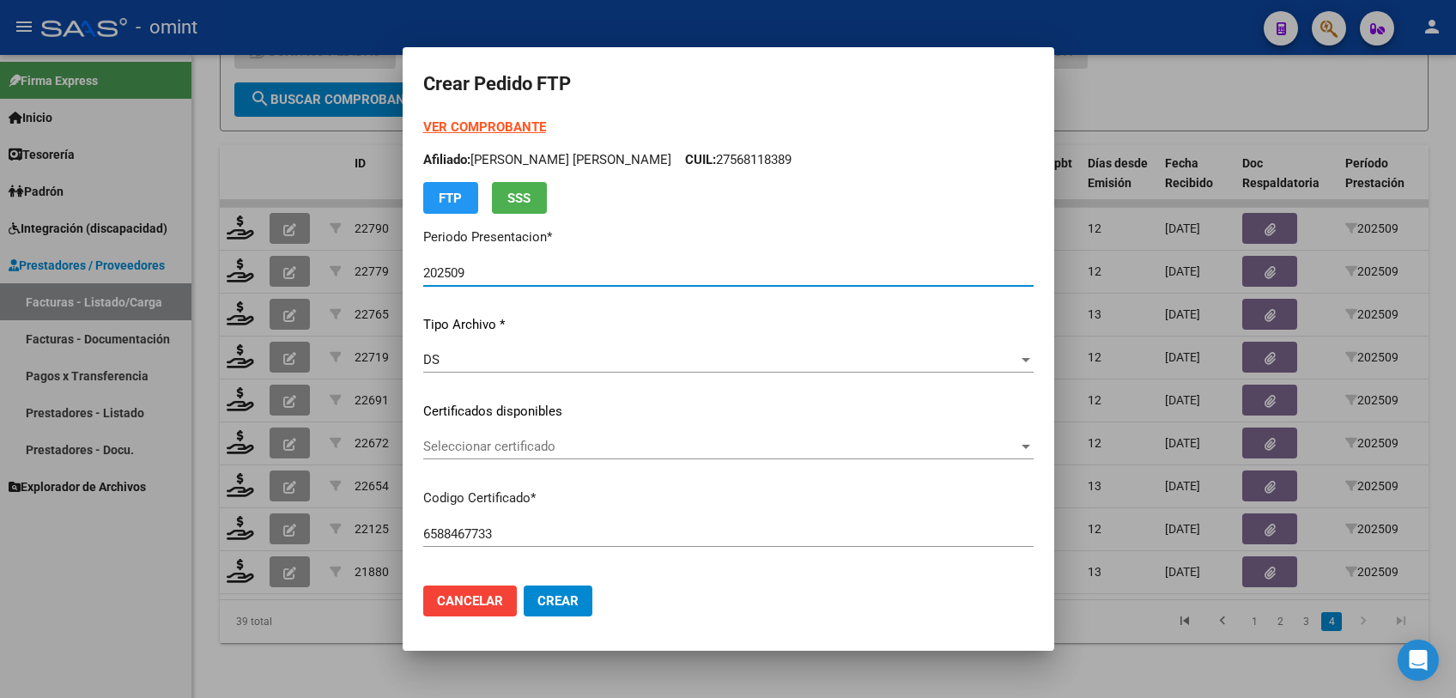
click at [573, 439] on span "Seleccionar certificado" at bounding box center [720, 446] width 595 height 15
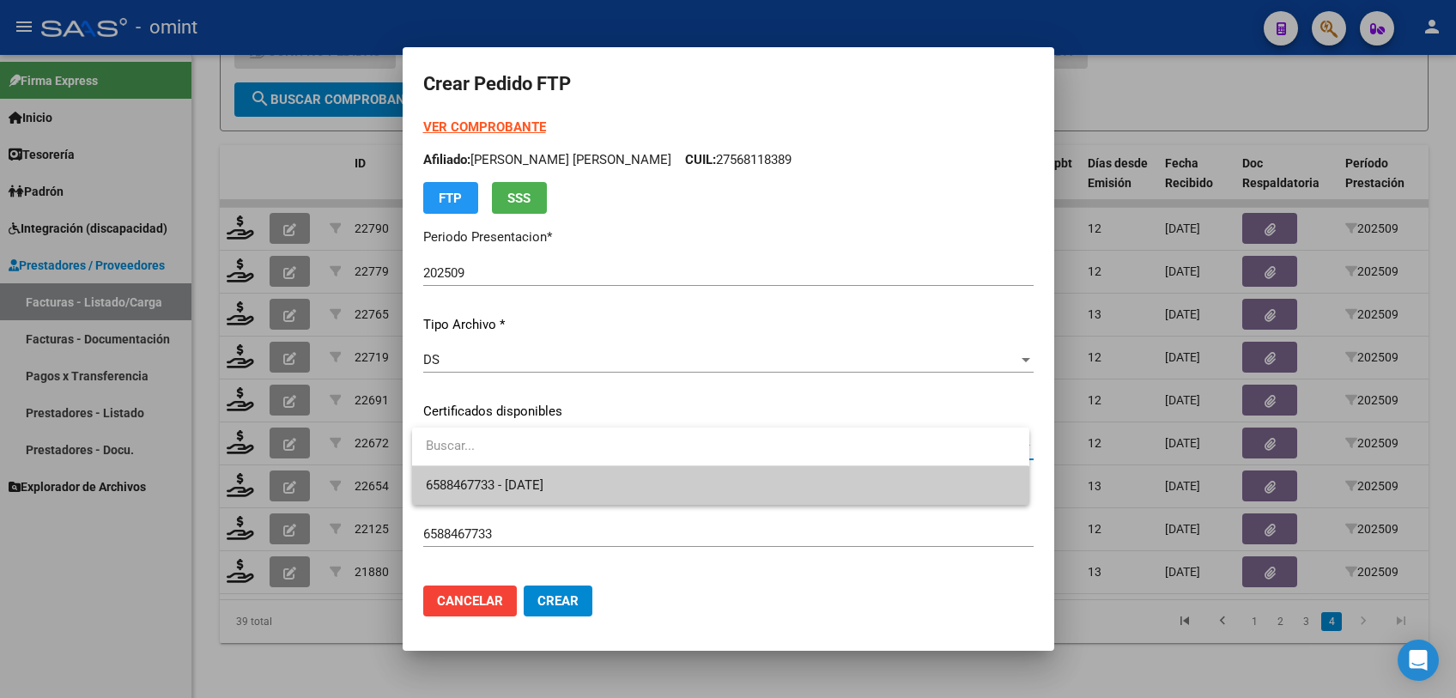
click at [555, 476] on span "6588467733 - 2026-01-20" at bounding box center [720, 485] width 589 height 39
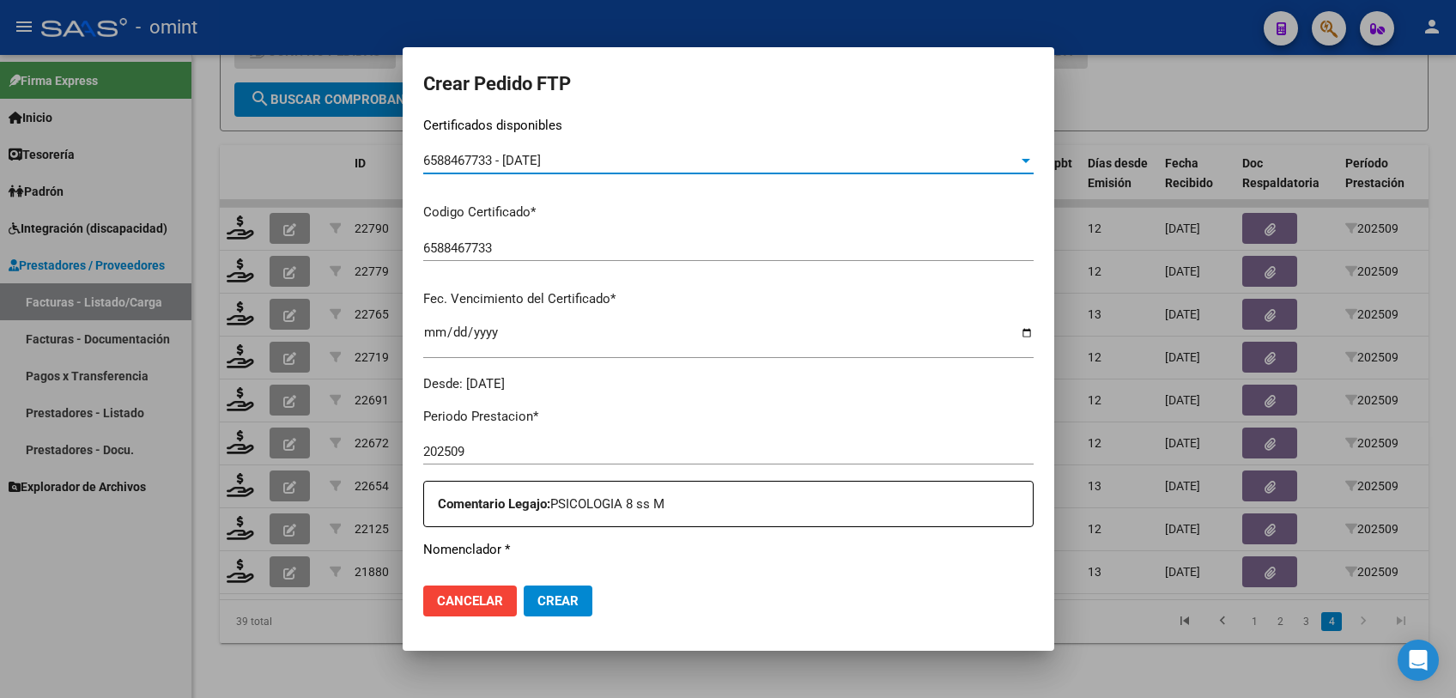
scroll to position [476, 0]
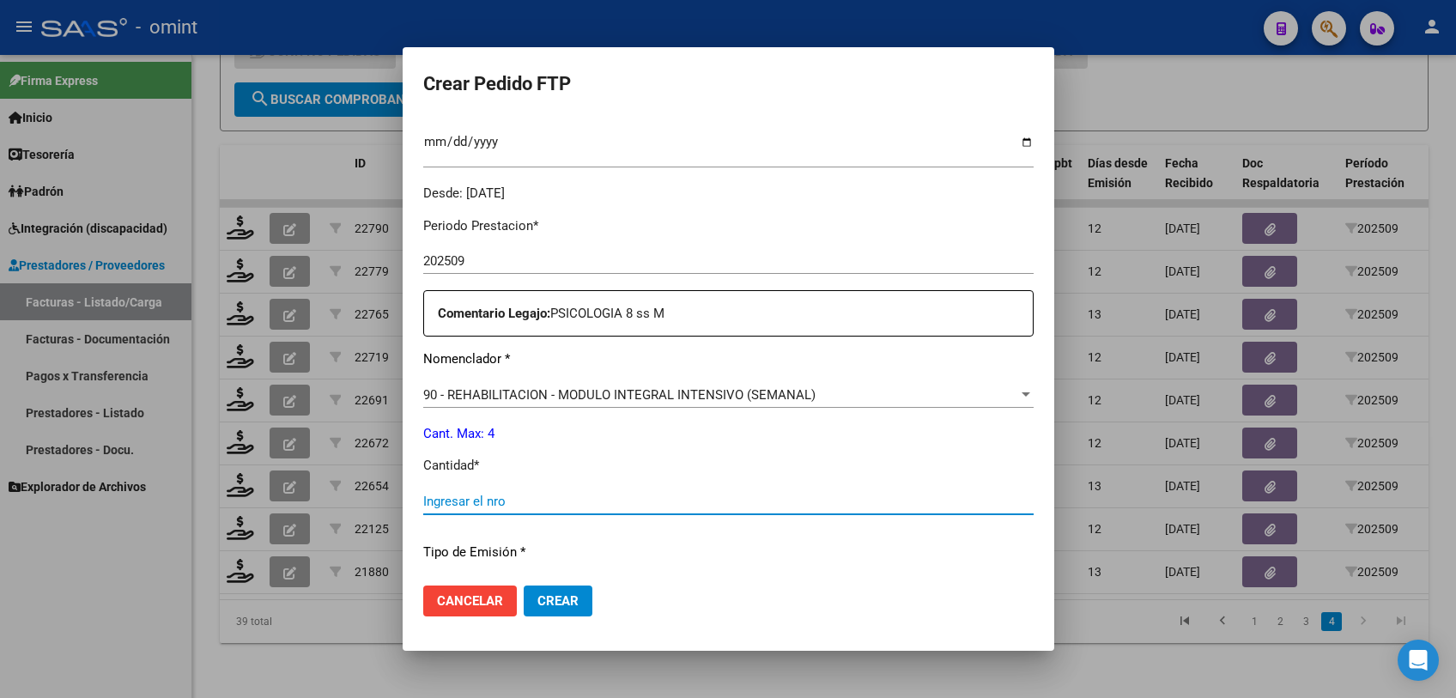
click at [543, 494] on input "Ingresar el nro" at bounding box center [728, 501] width 610 height 15
type input "4"
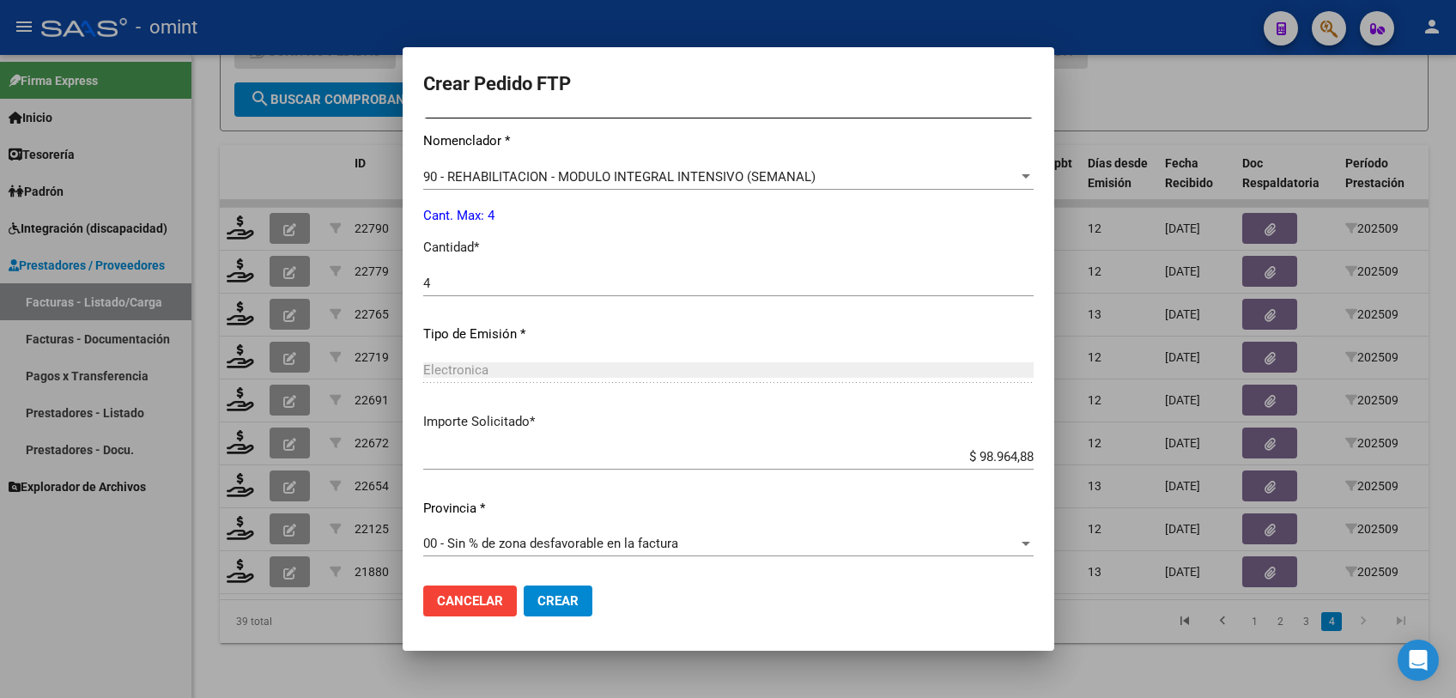
click at [574, 601] on span "Crear" at bounding box center [557, 600] width 41 height 15
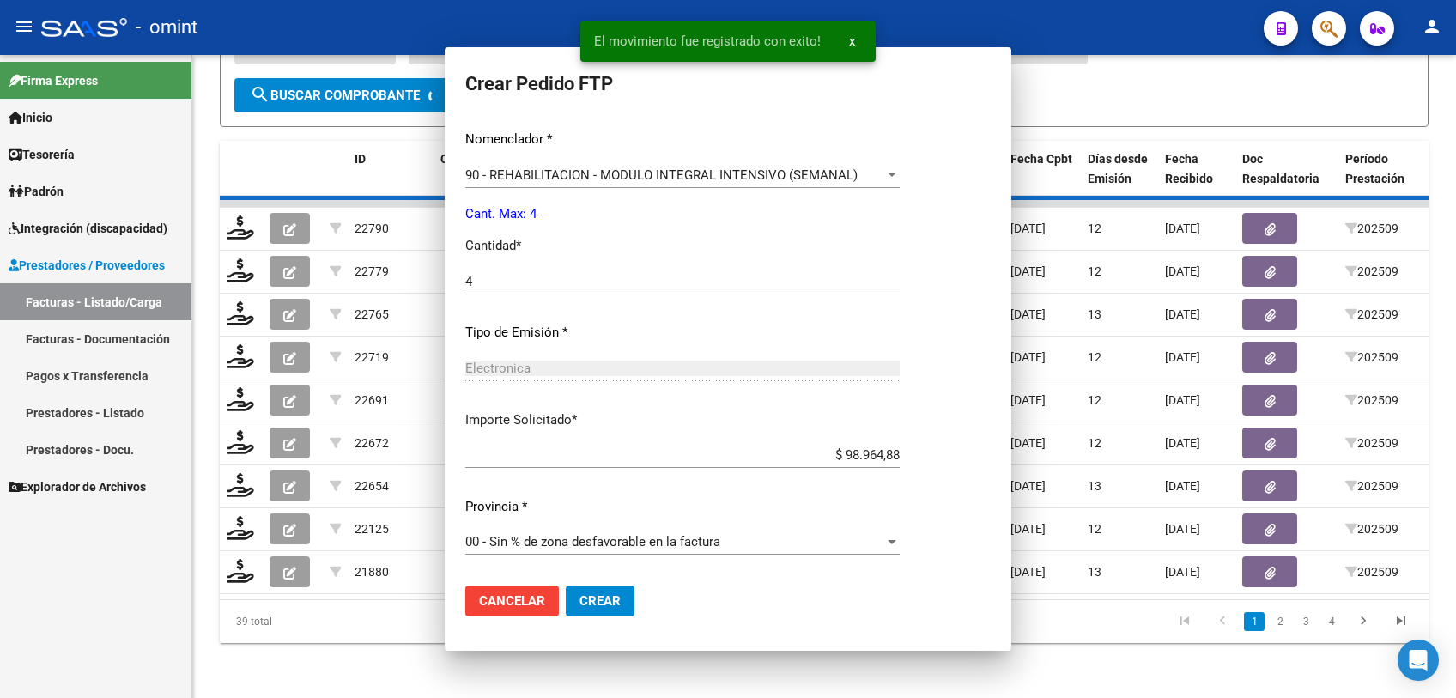
scroll to position [598, 0]
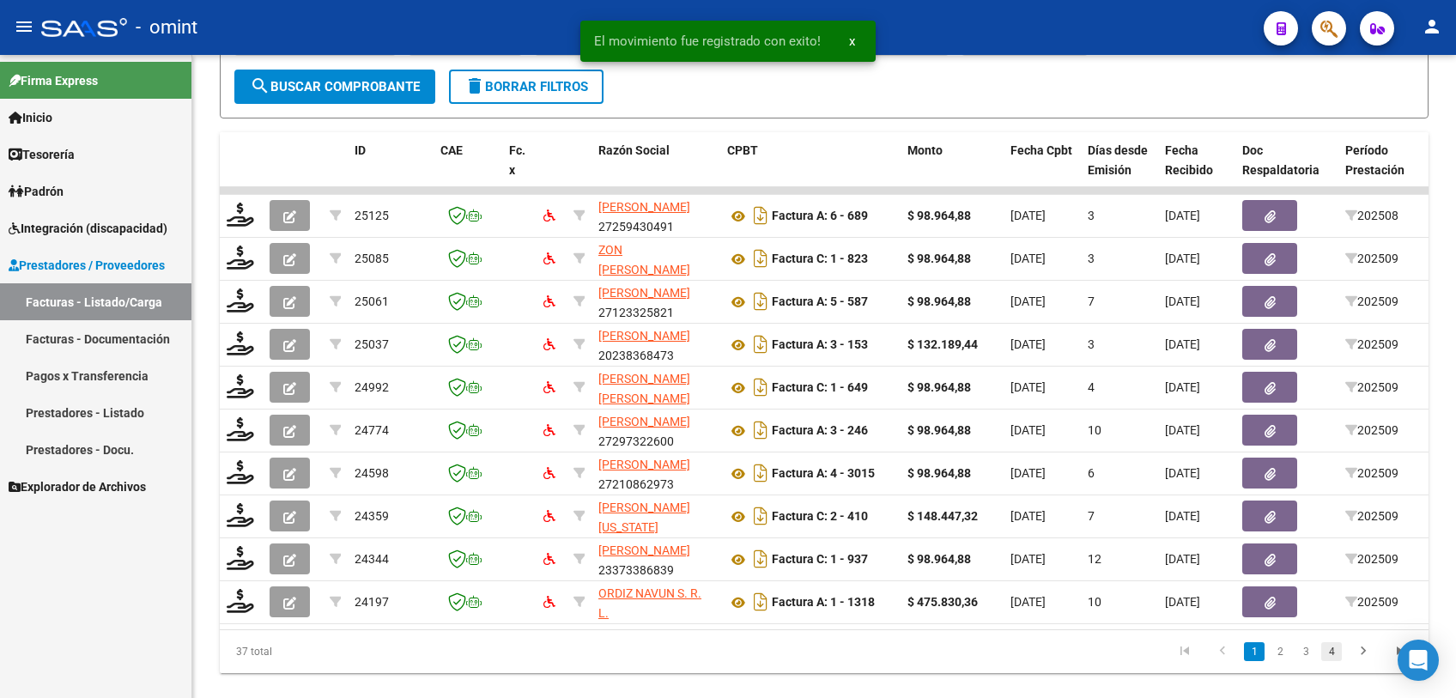
click at [1328, 661] on link "4" at bounding box center [1331, 651] width 21 height 19
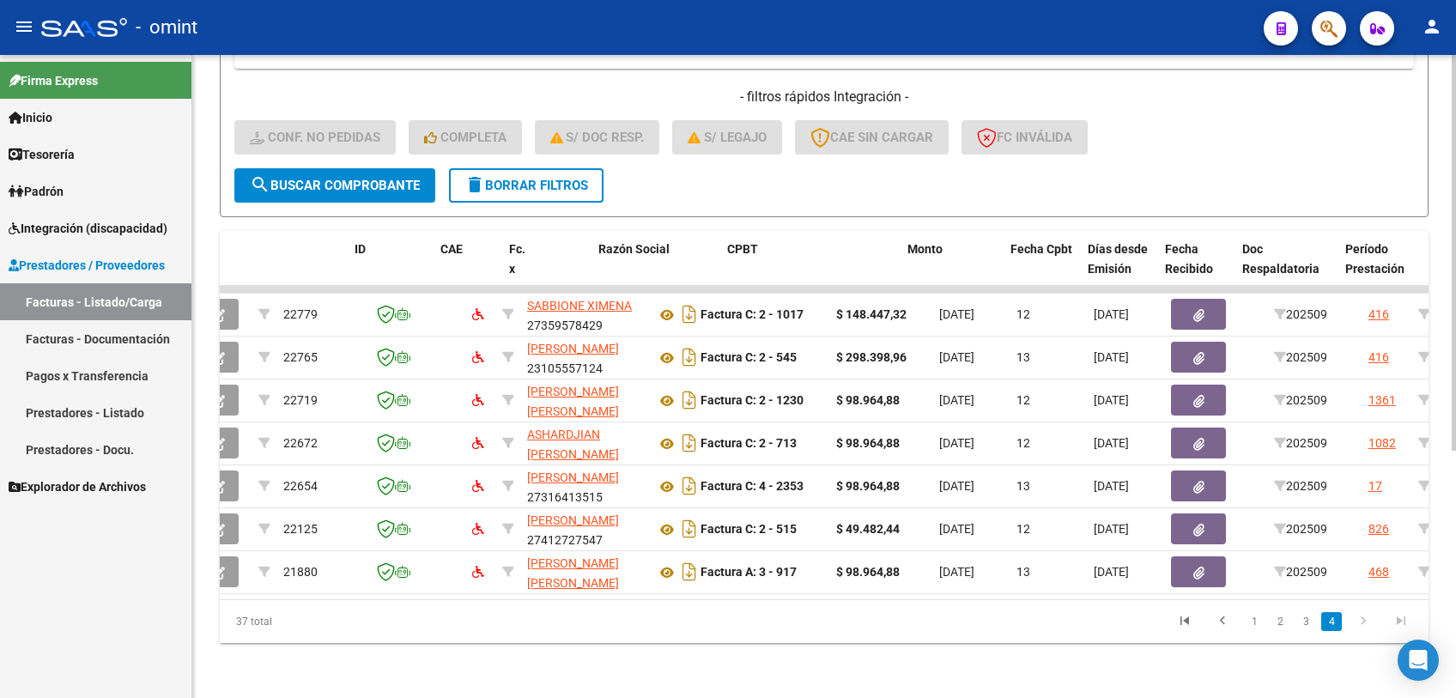
scroll to position [0, 0]
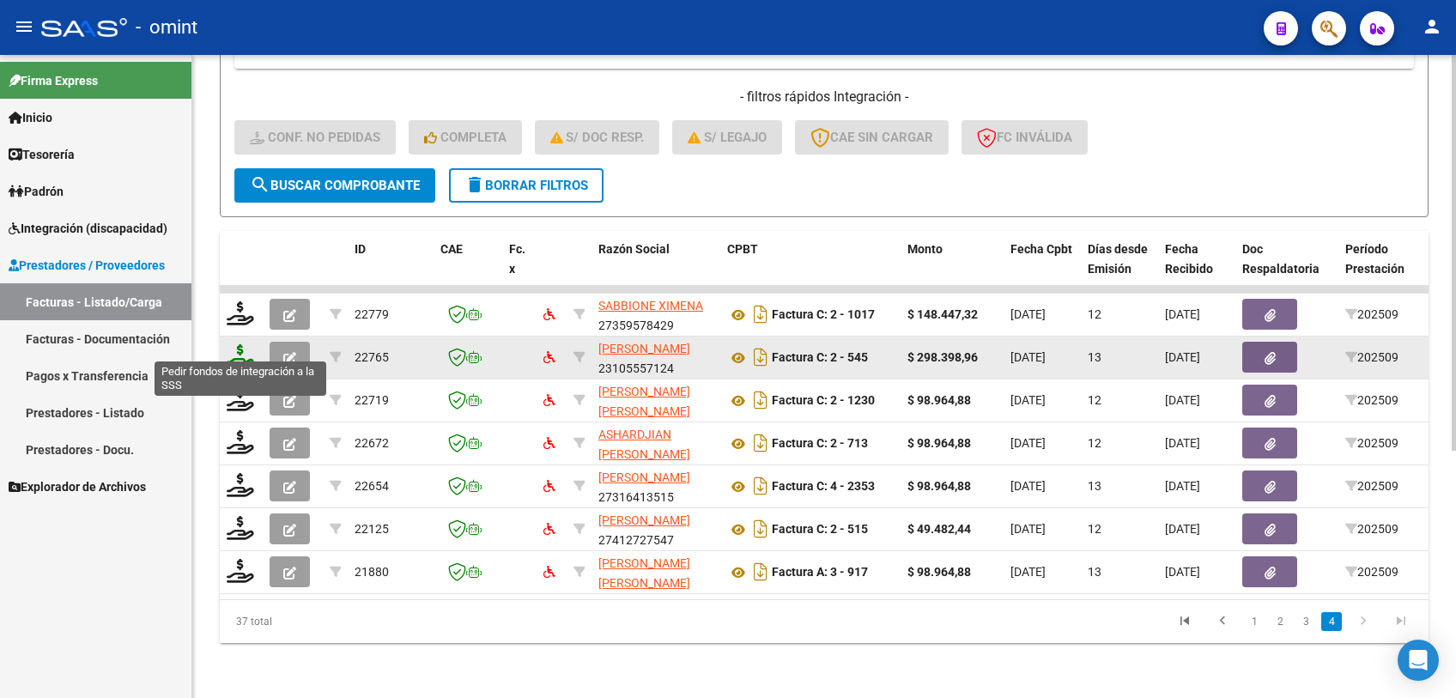
click at [232, 345] on icon at bounding box center [240, 356] width 27 height 24
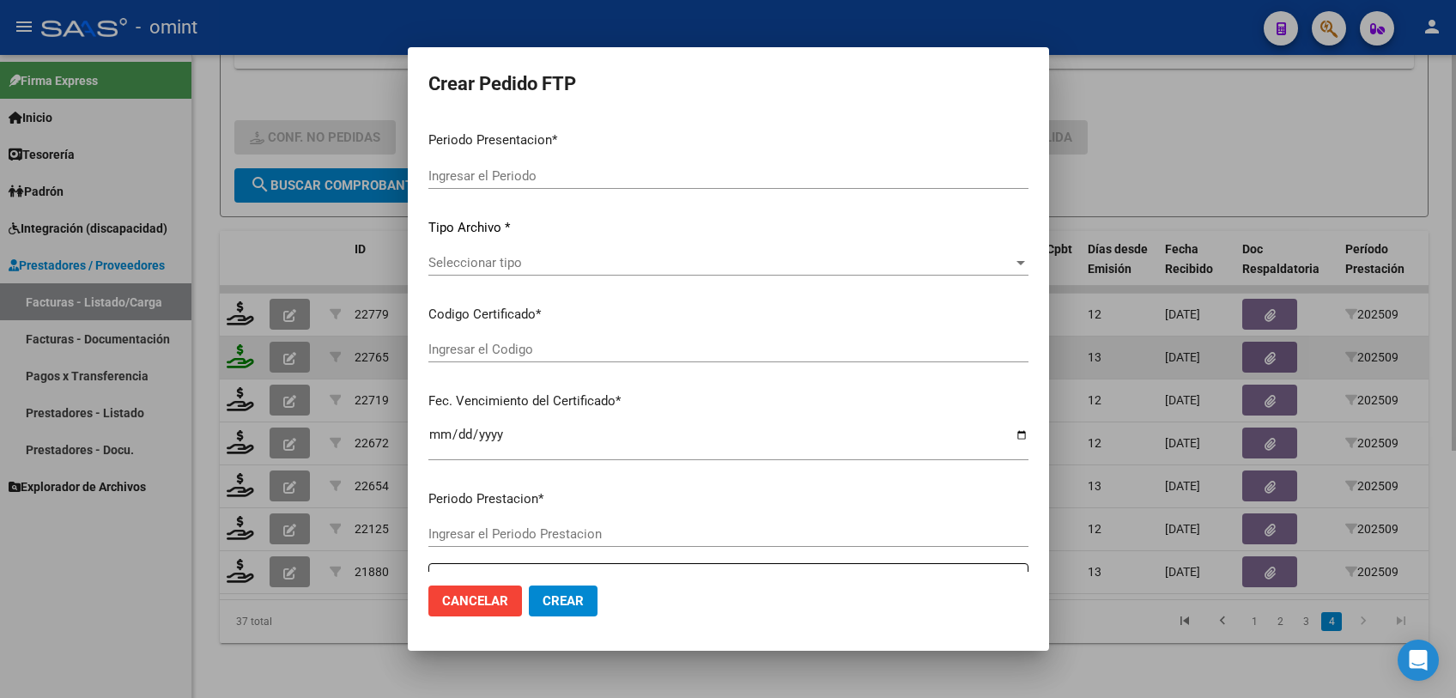
type input "202509"
type input "$ 298.398,96"
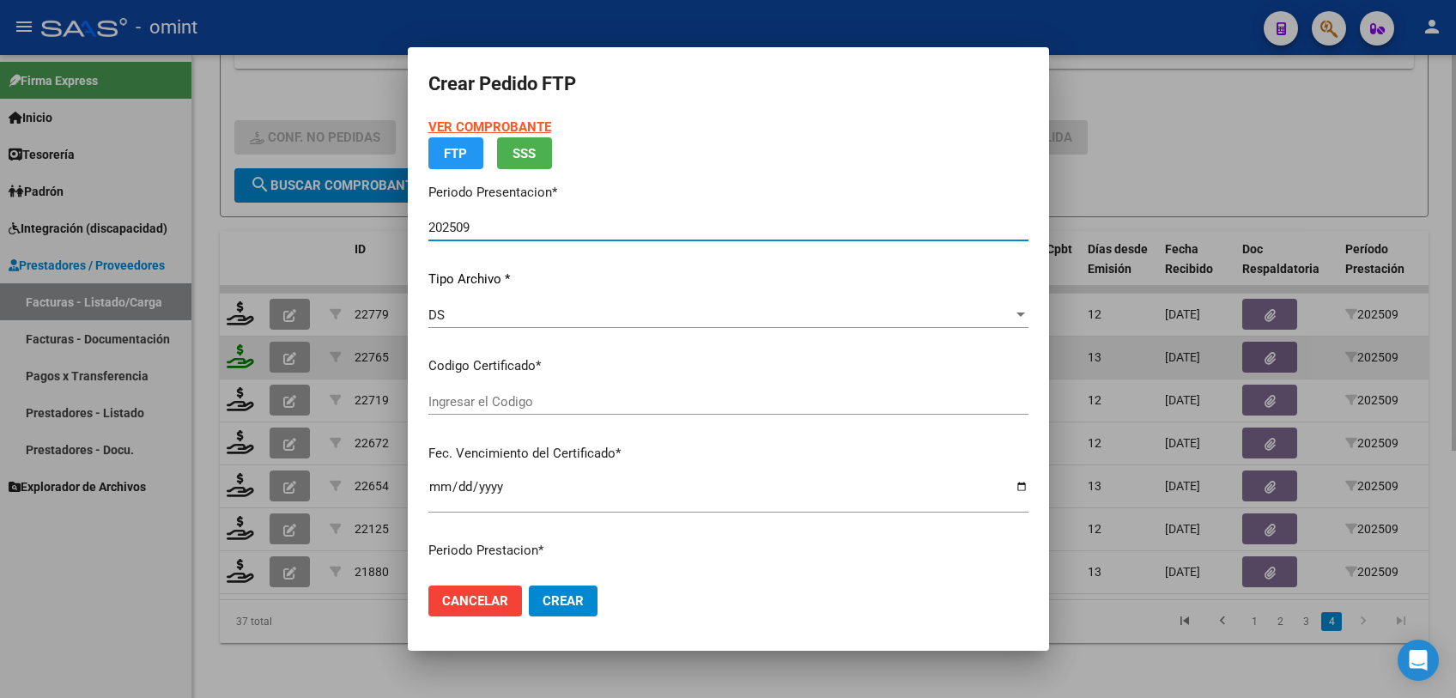
type input "6913842533"
type input "2027-02-18"
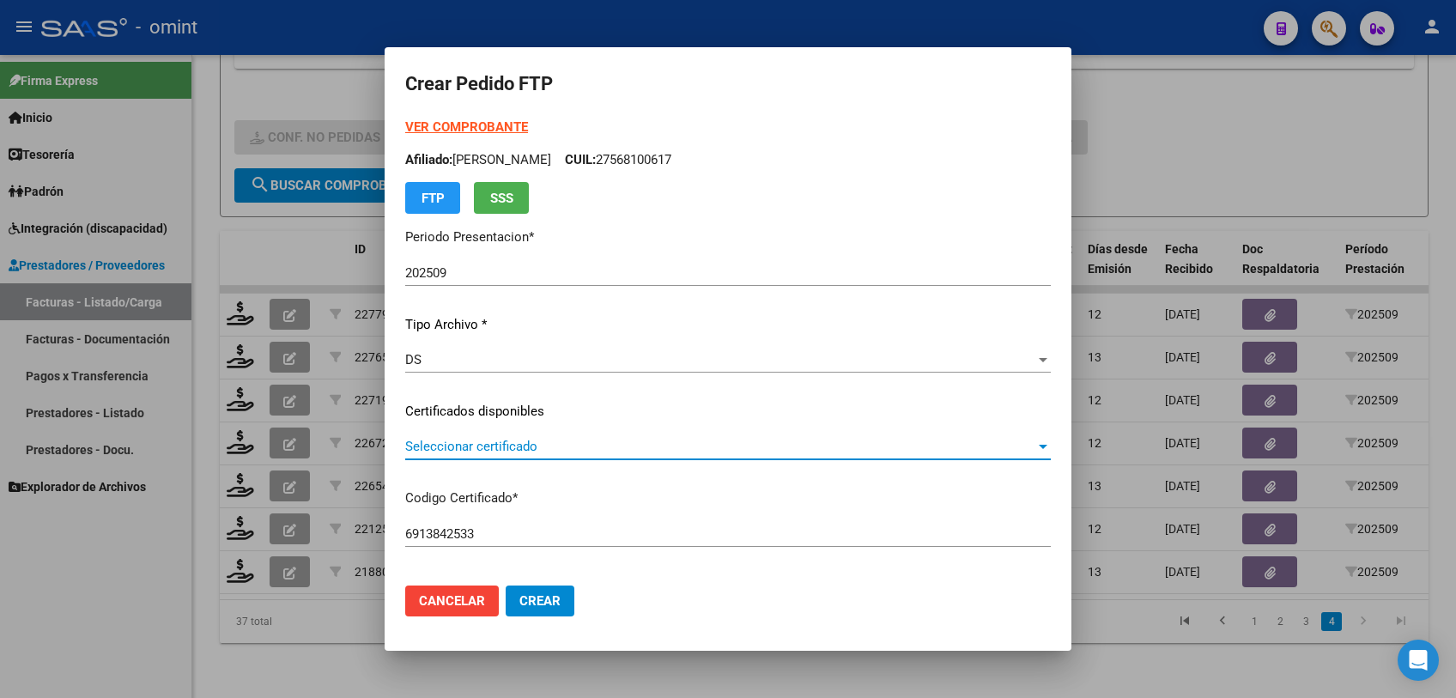
click at [568, 444] on span "Seleccionar certificado" at bounding box center [720, 446] width 630 height 15
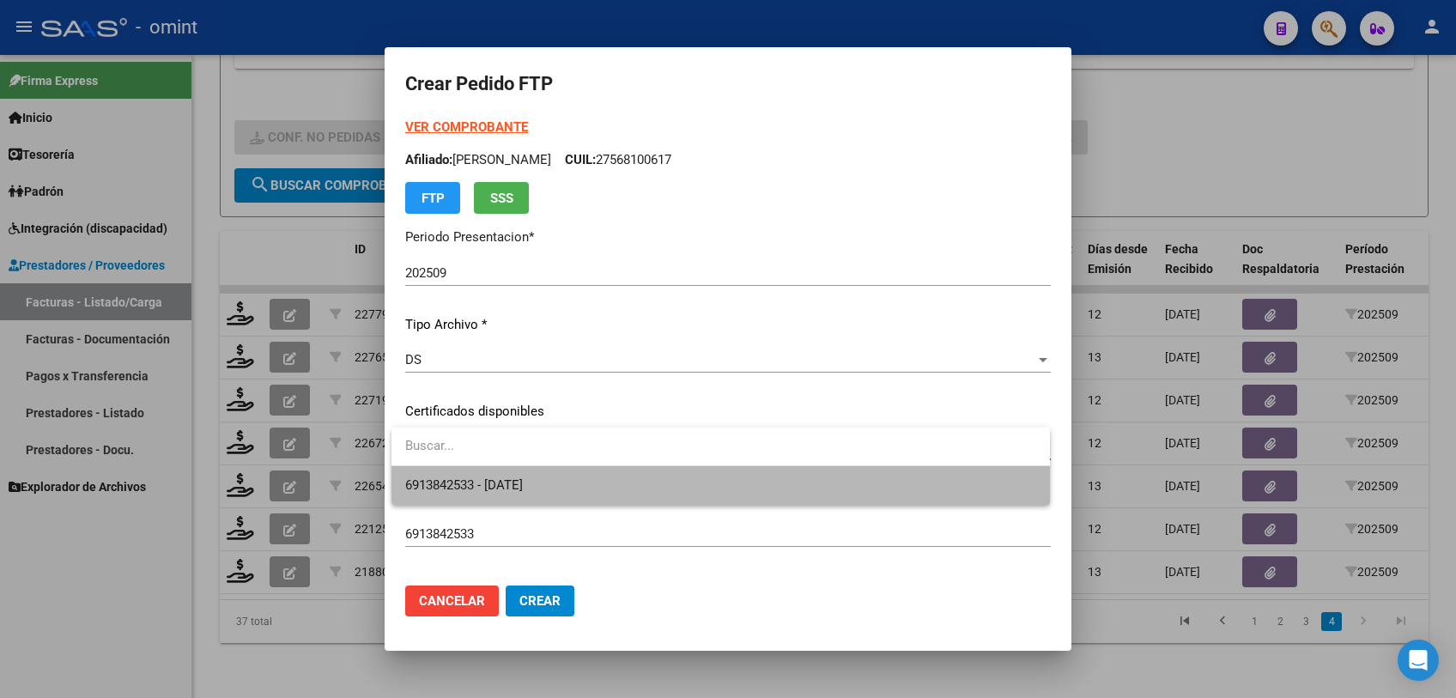
click at [565, 481] on span "6913842533 - 2027-02-18" at bounding box center [720, 485] width 631 height 39
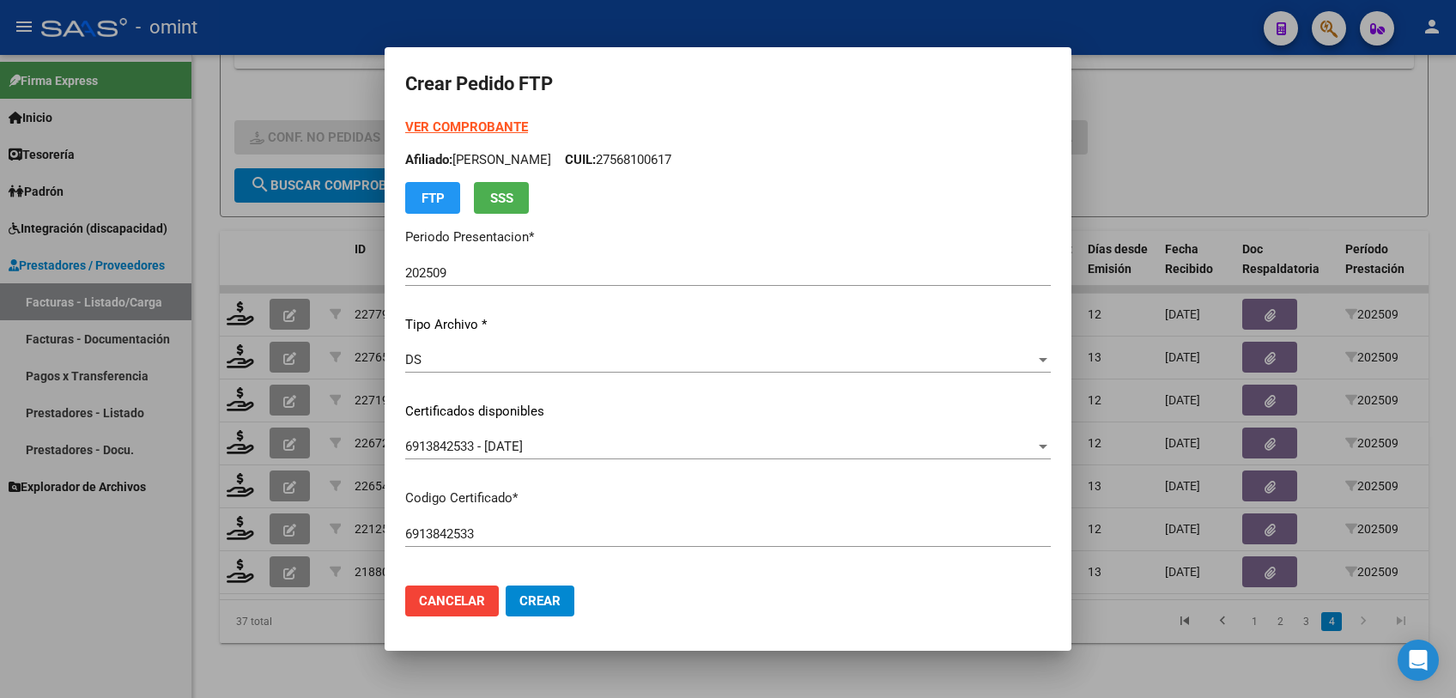
click at [487, 119] on strong "VER COMPROBANTE" at bounding box center [466, 126] width 123 height 15
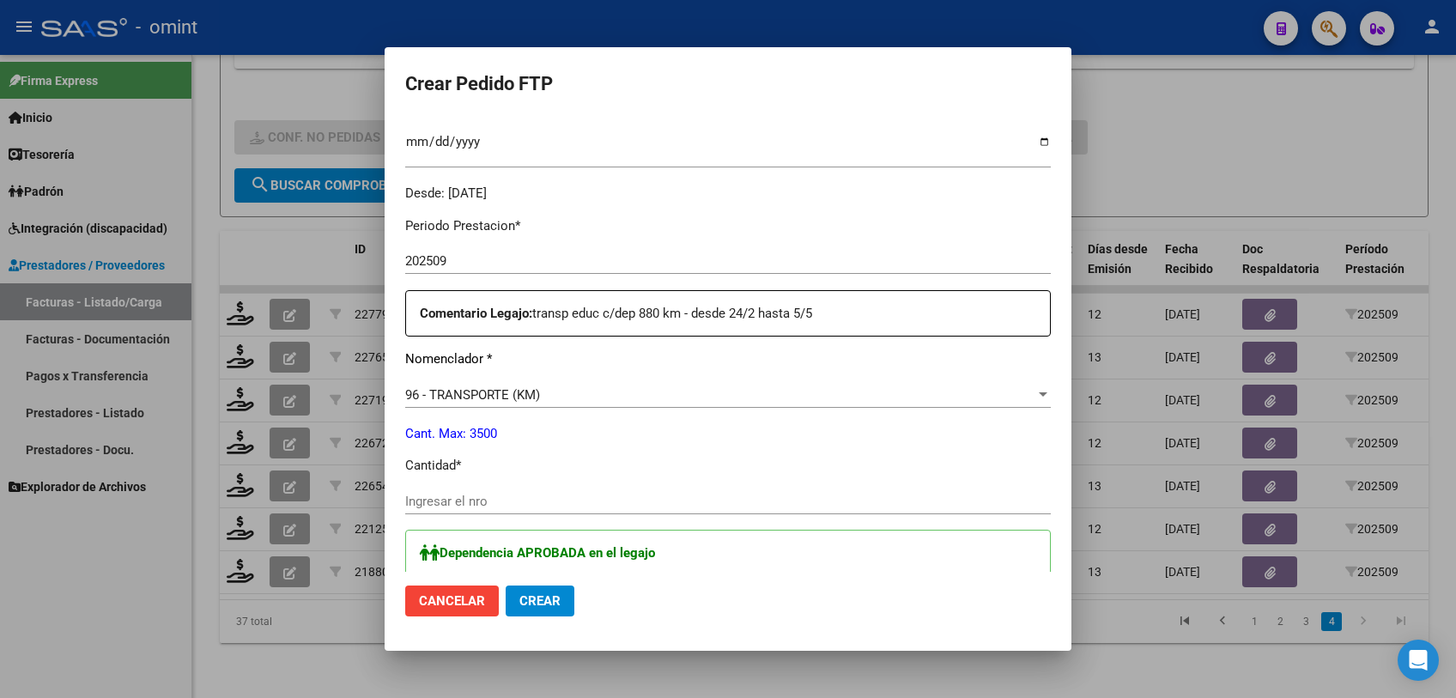
scroll to position [667, 0]
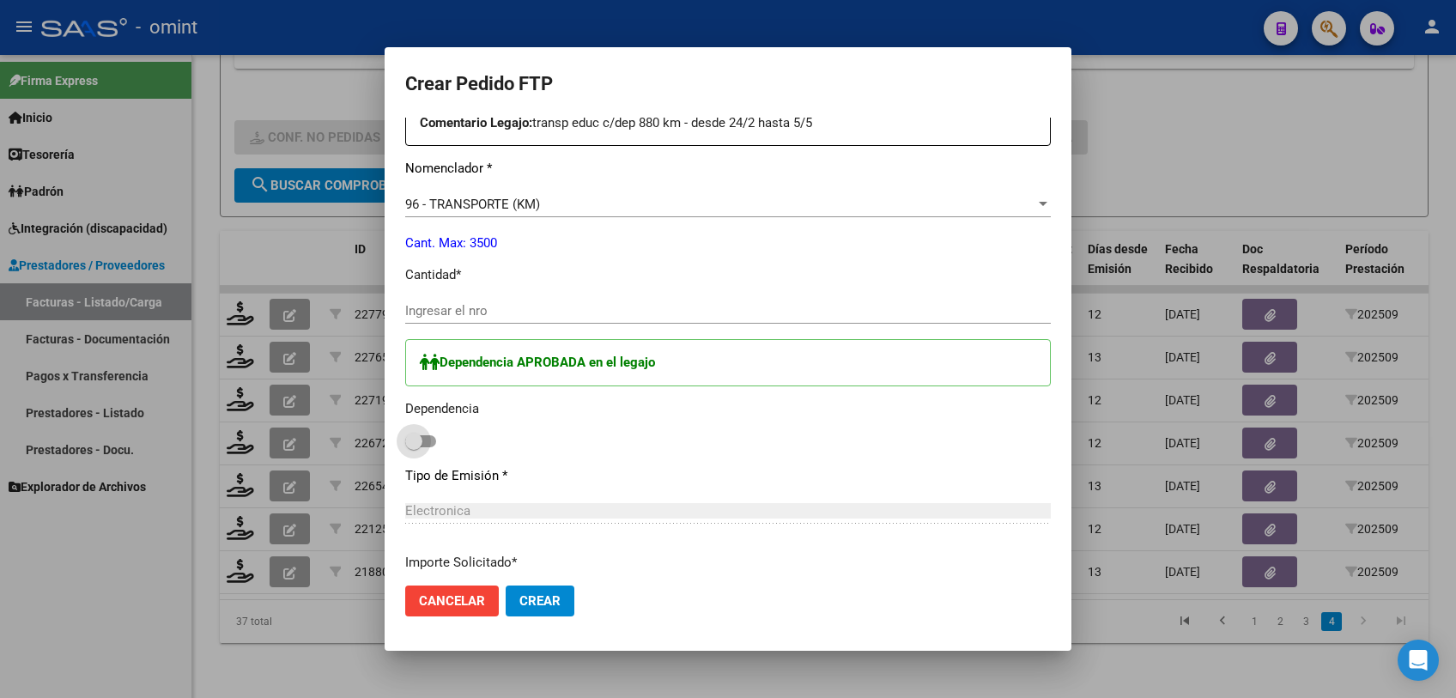
click at [416, 445] on span at bounding box center [413, 441] width 17 height 17
click at [414, 447] on input "checkbox" at bounding box center [413, 447] width 1 height 1
checkbox input "true"
click at [488, 311] on input "Ingresar el nro" at bounding box center [728, 310] width 646 height 15
type input "408"
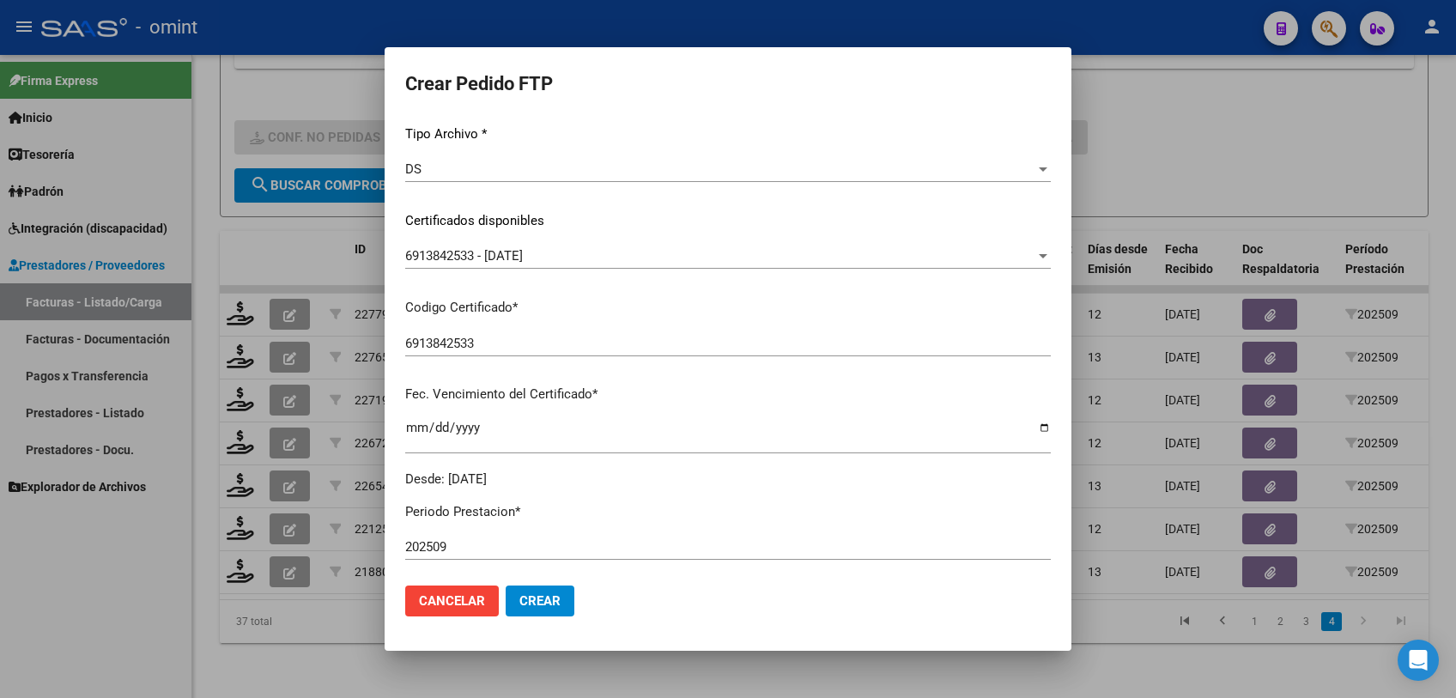
scroll to position [0, 0]
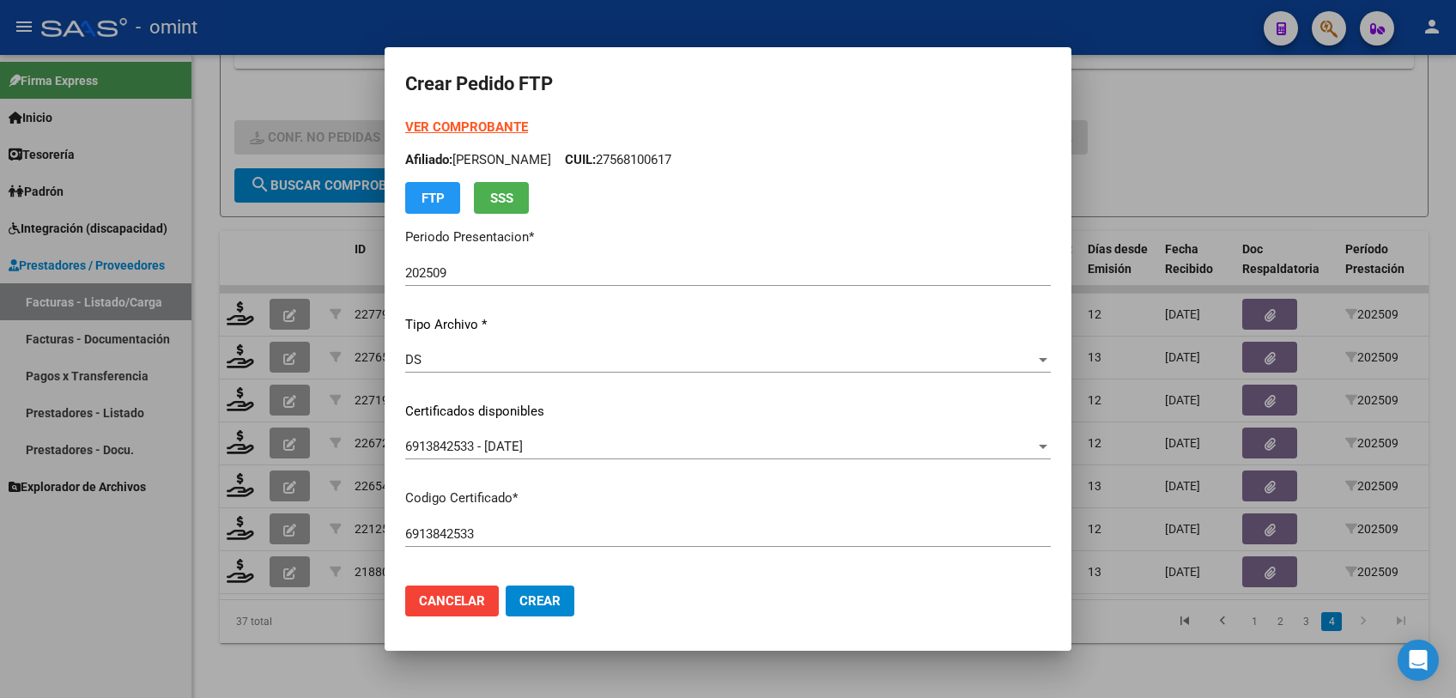
click at [476, 124] on strong "VER COMPROBANTE" at bounding box center [466, 126] width 123 height 15
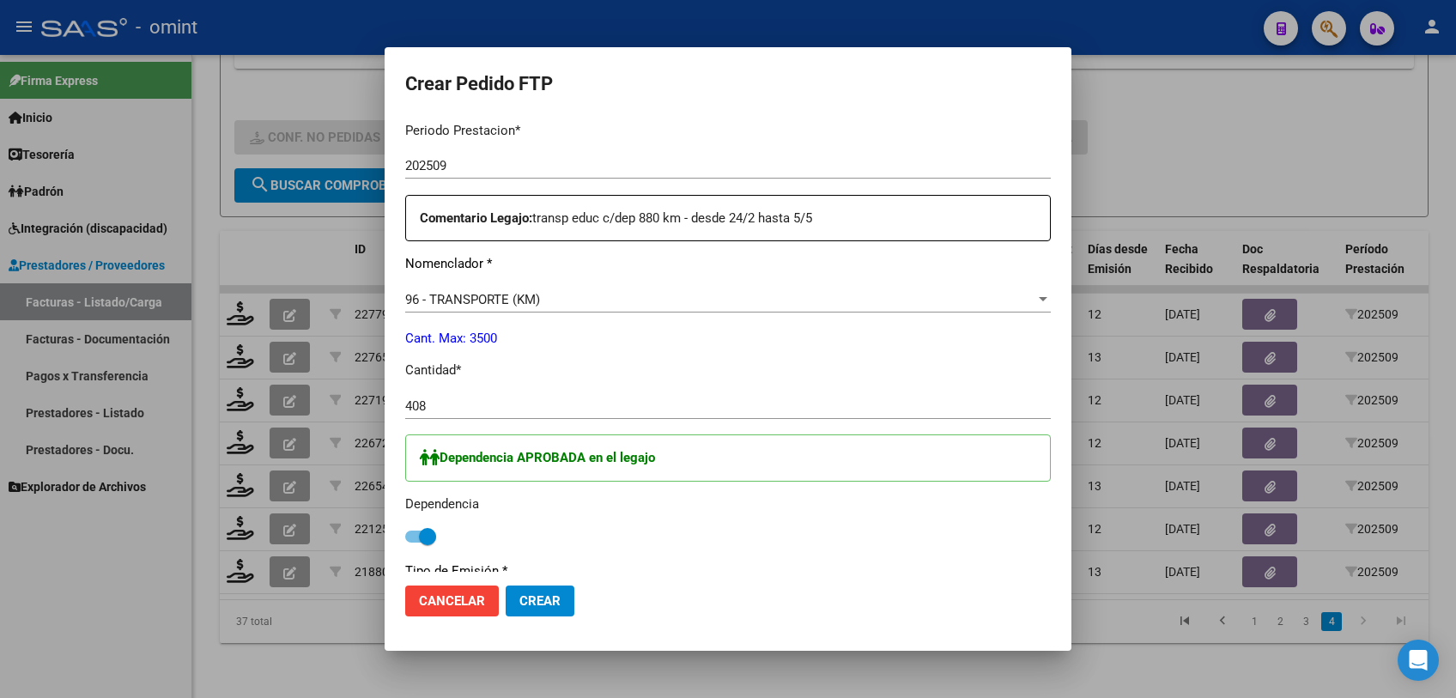
scroll to position [762, 0]
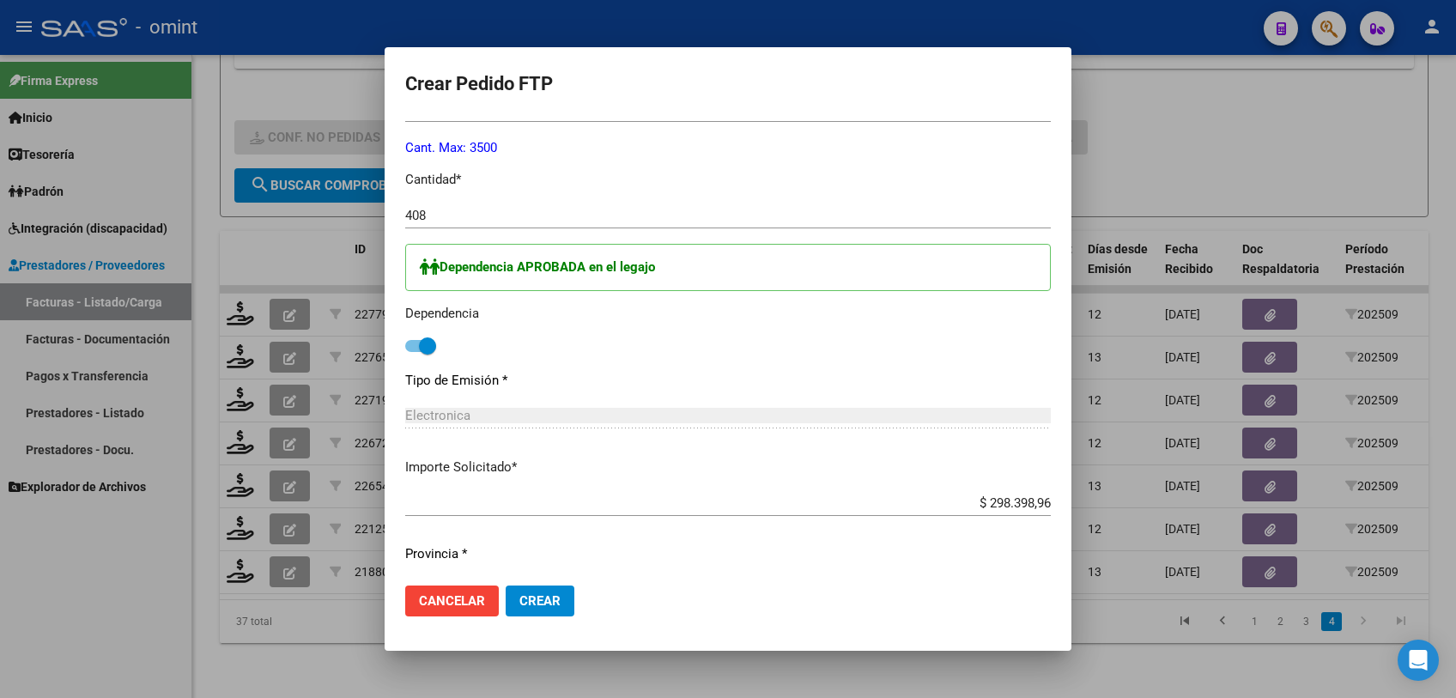
click at [555, 603] on span "Crear" at bounding box center [539, 600] width 41 height 15
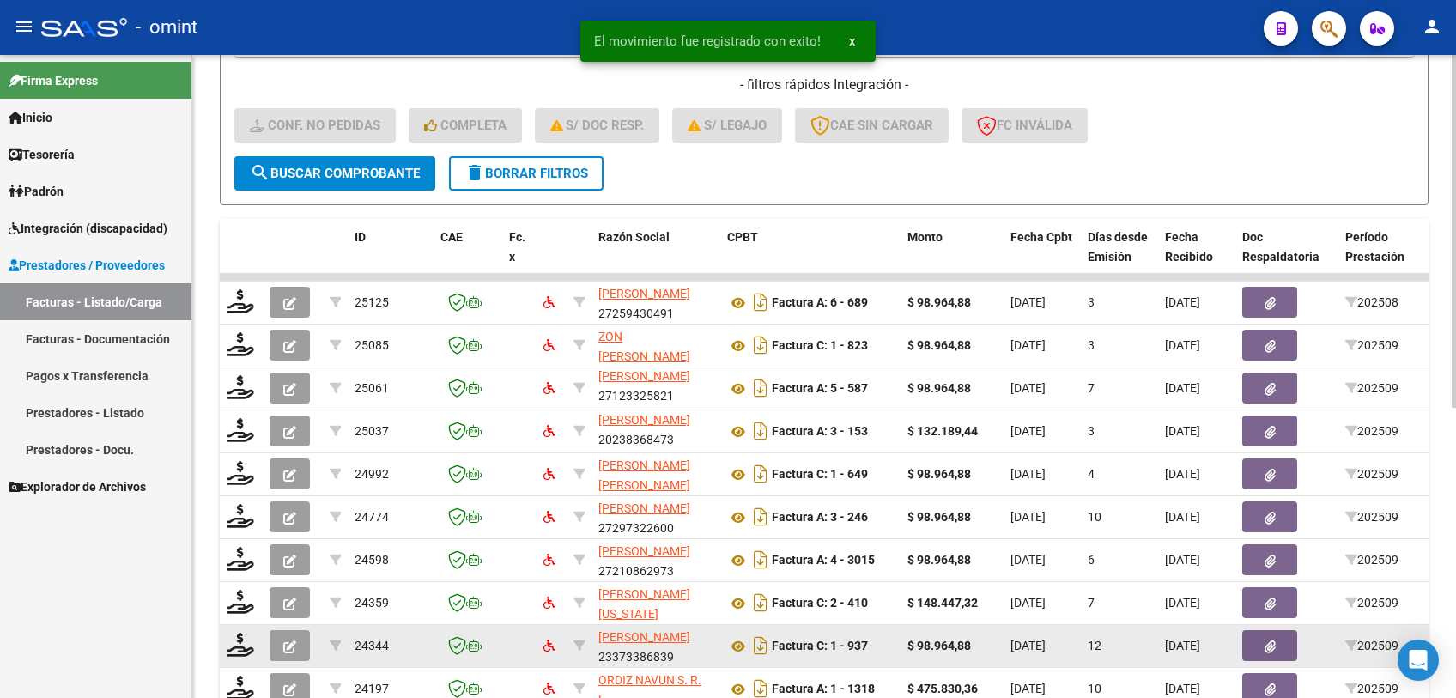
scroll to position [529, 0]
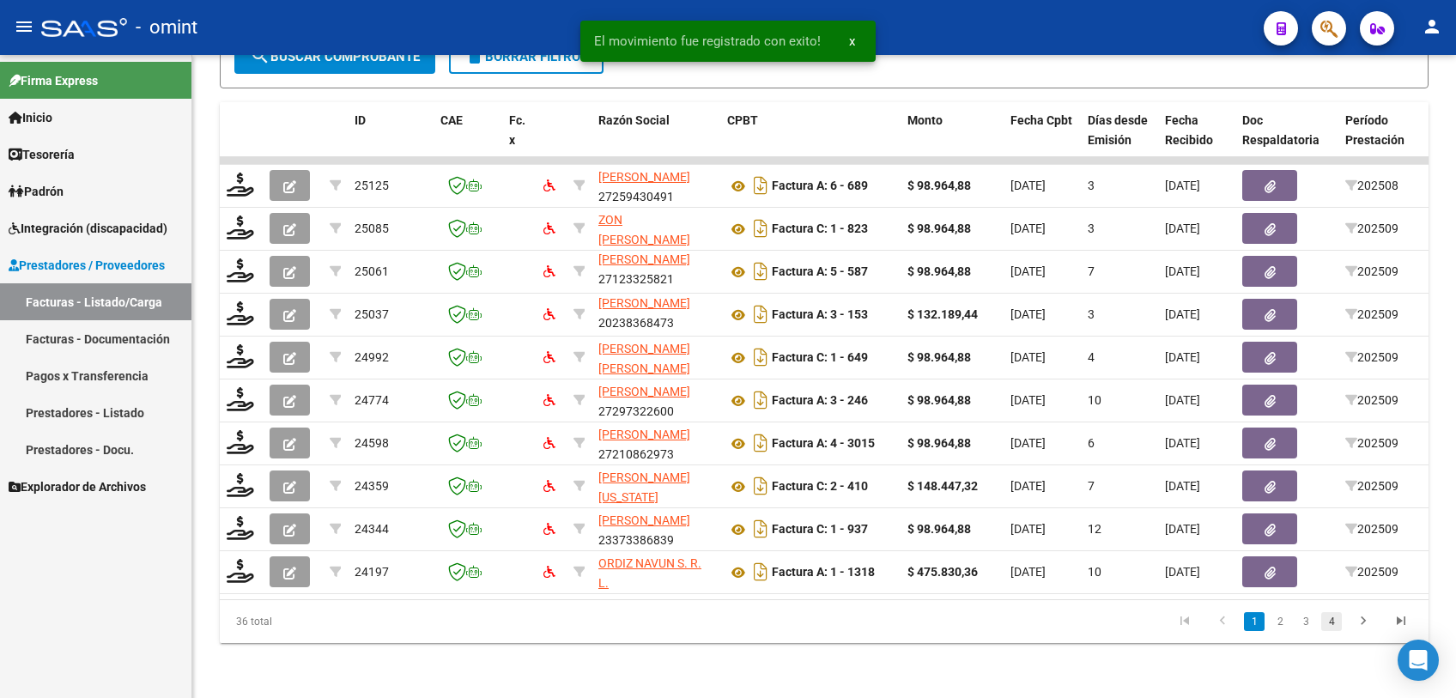
click at [1332, 618] on link "4" at bounding box center [1331, 621] width 21 height 19
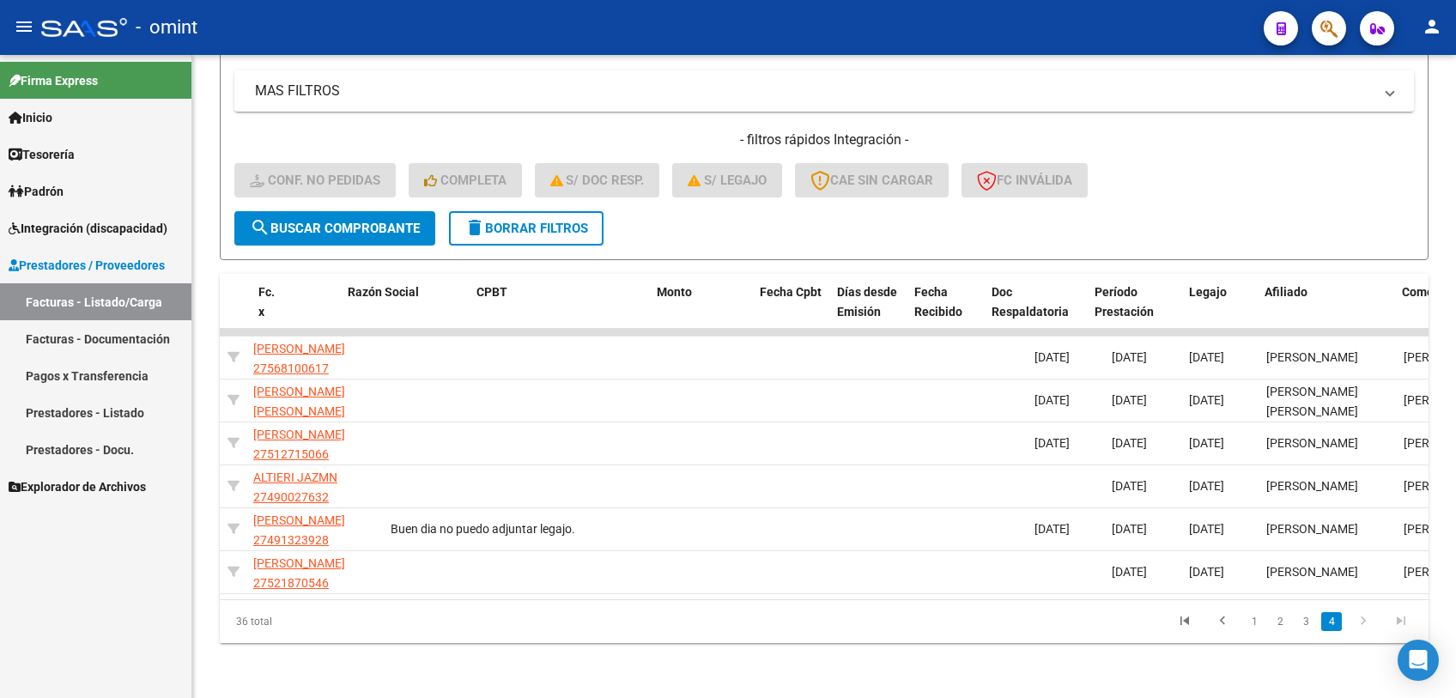
scroll to position [0, 0]
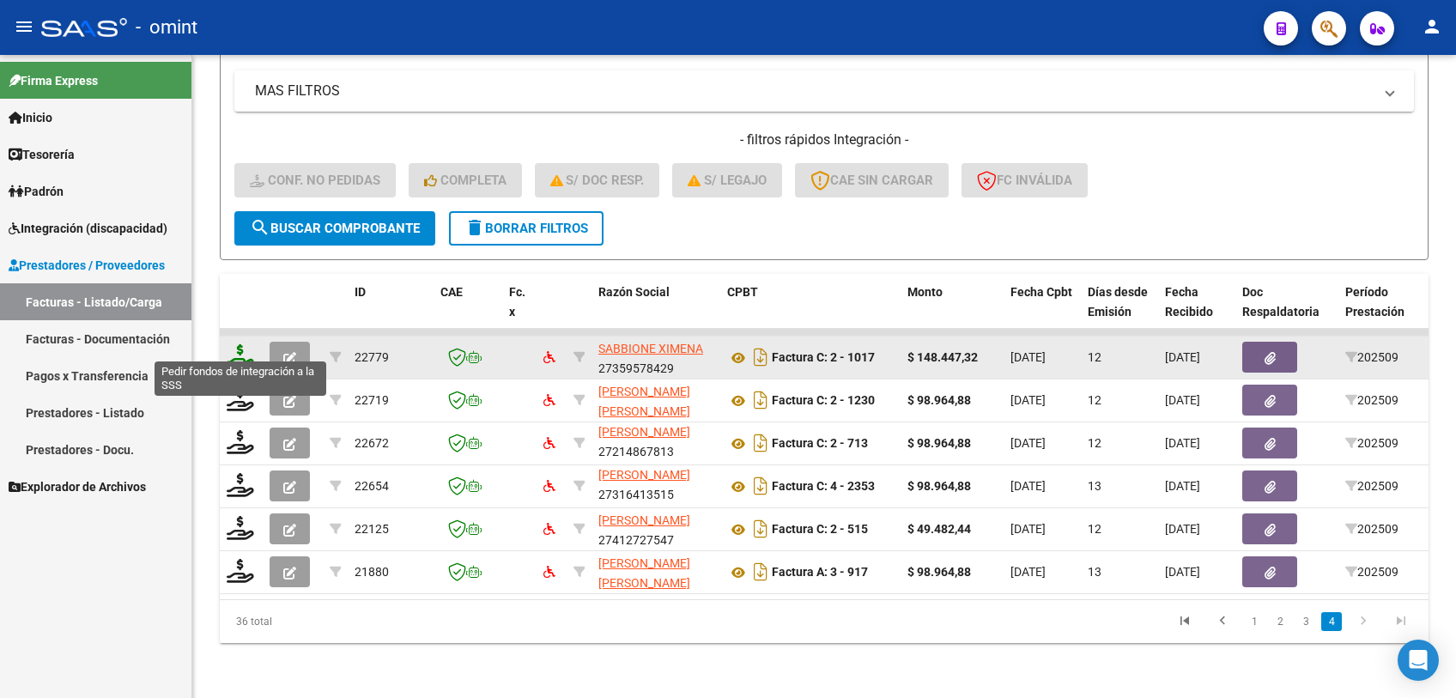
click at [234, 344] on icon at bounding box center [240, 356] width 27 height 24
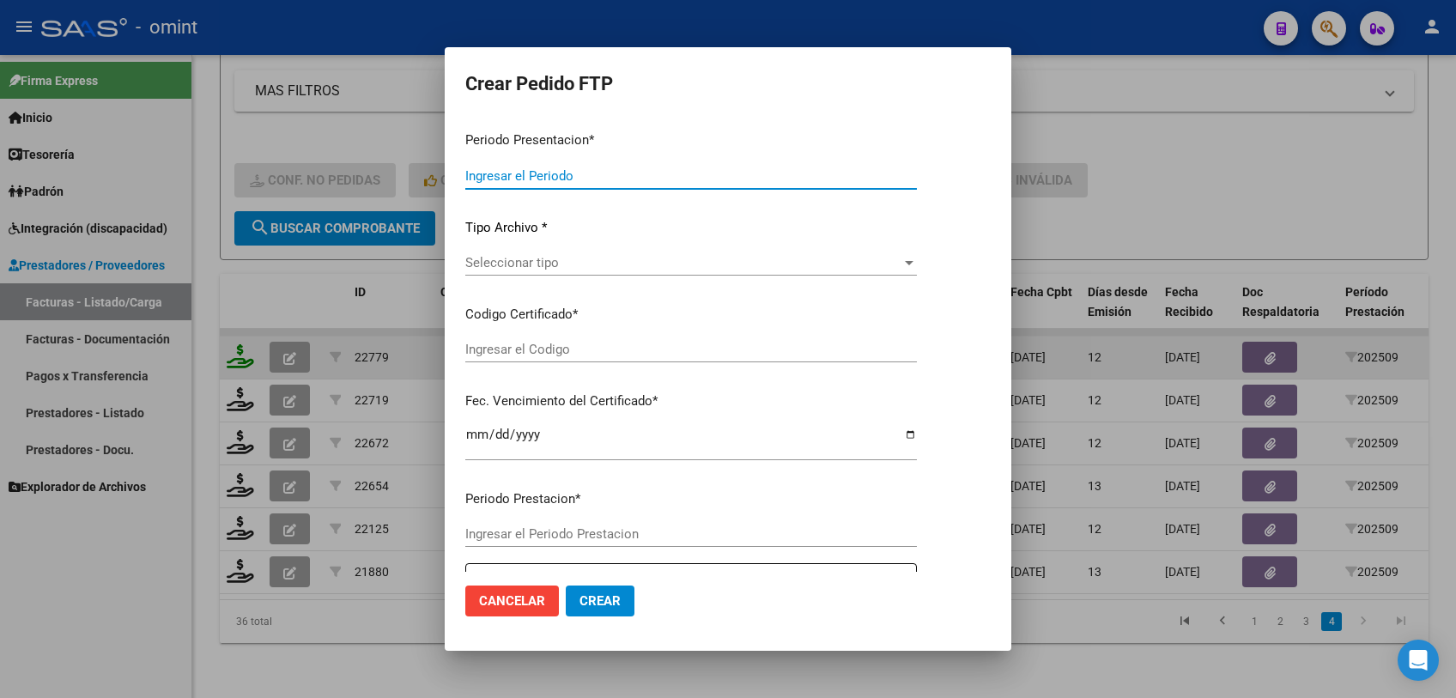
type input "202509"
type input "$ 148.447,32"
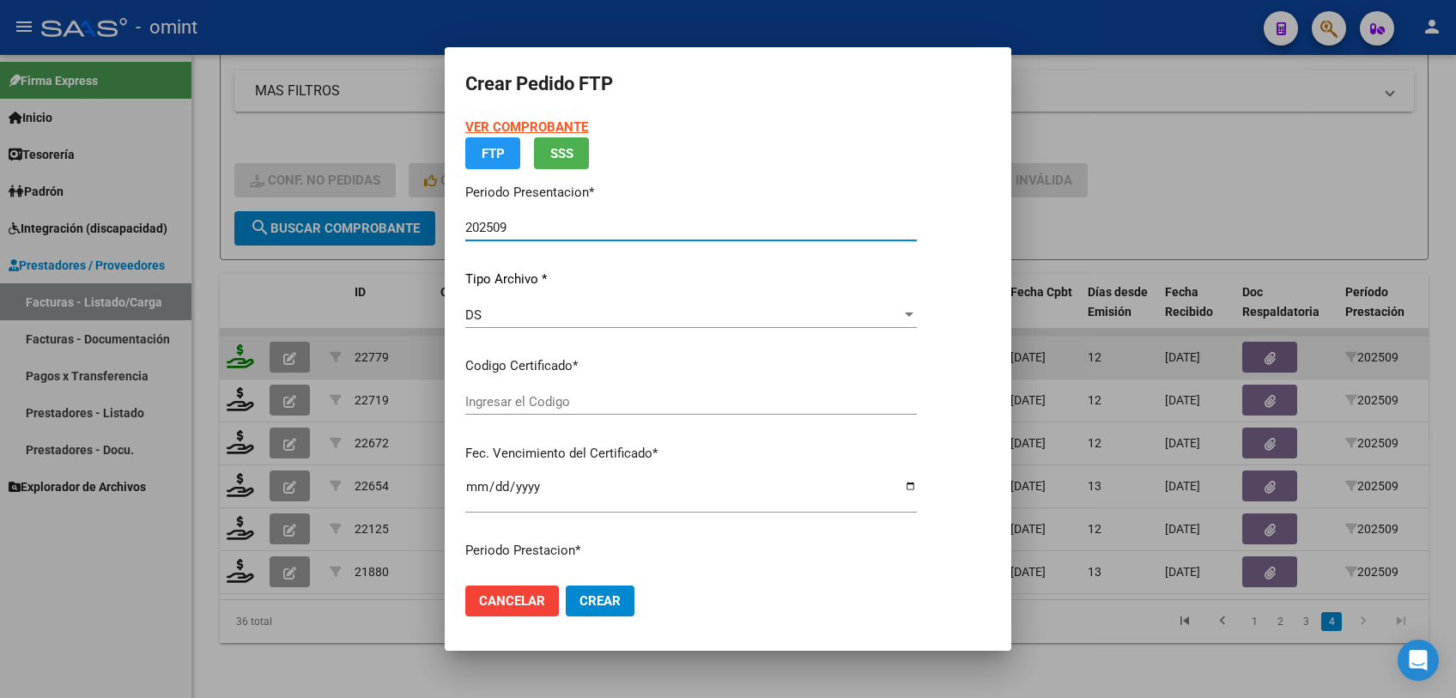
type input "6913842533"
type input "2027-02-18"
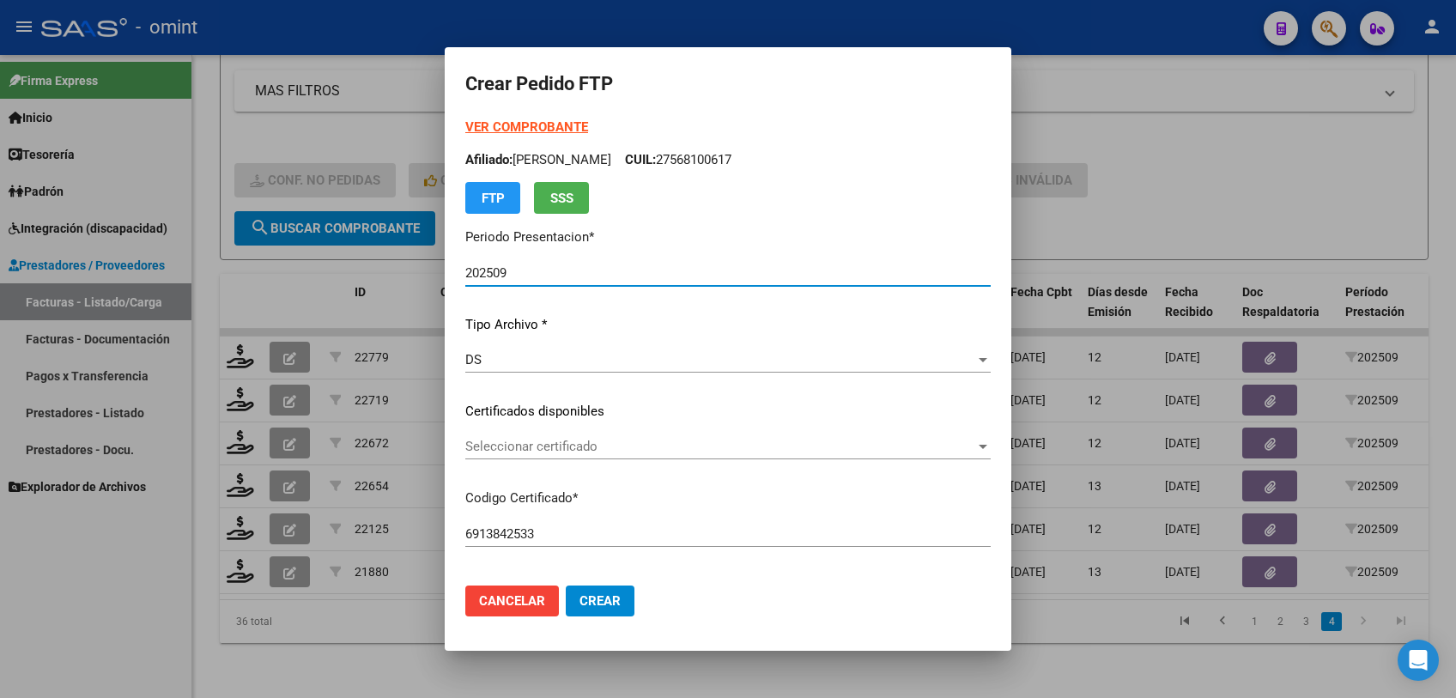
click at [607, 446] on span "Seleccionar certificado" at bounding box center [720, 446] width 510 height 15
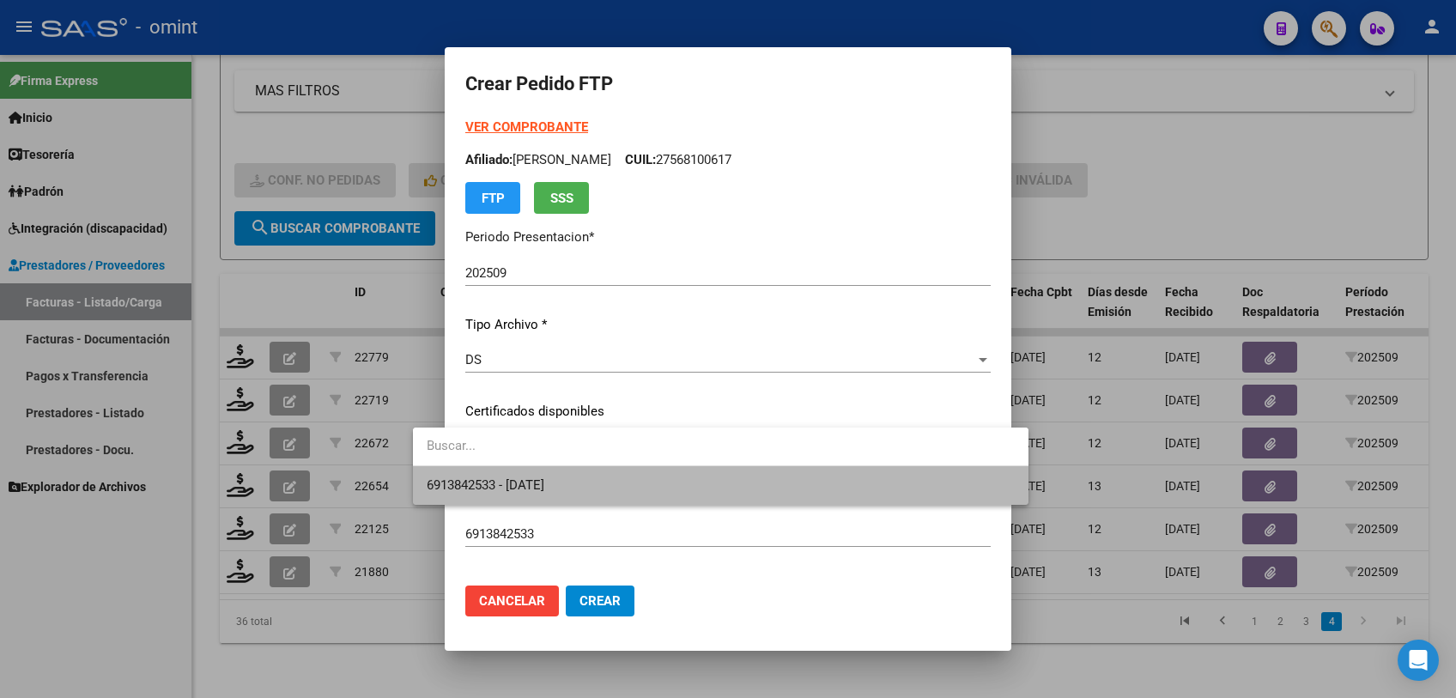
click at [598, 482] on span "6913842533 - 2027-02-18" at bounding box center [721, 485] width 588 height 39
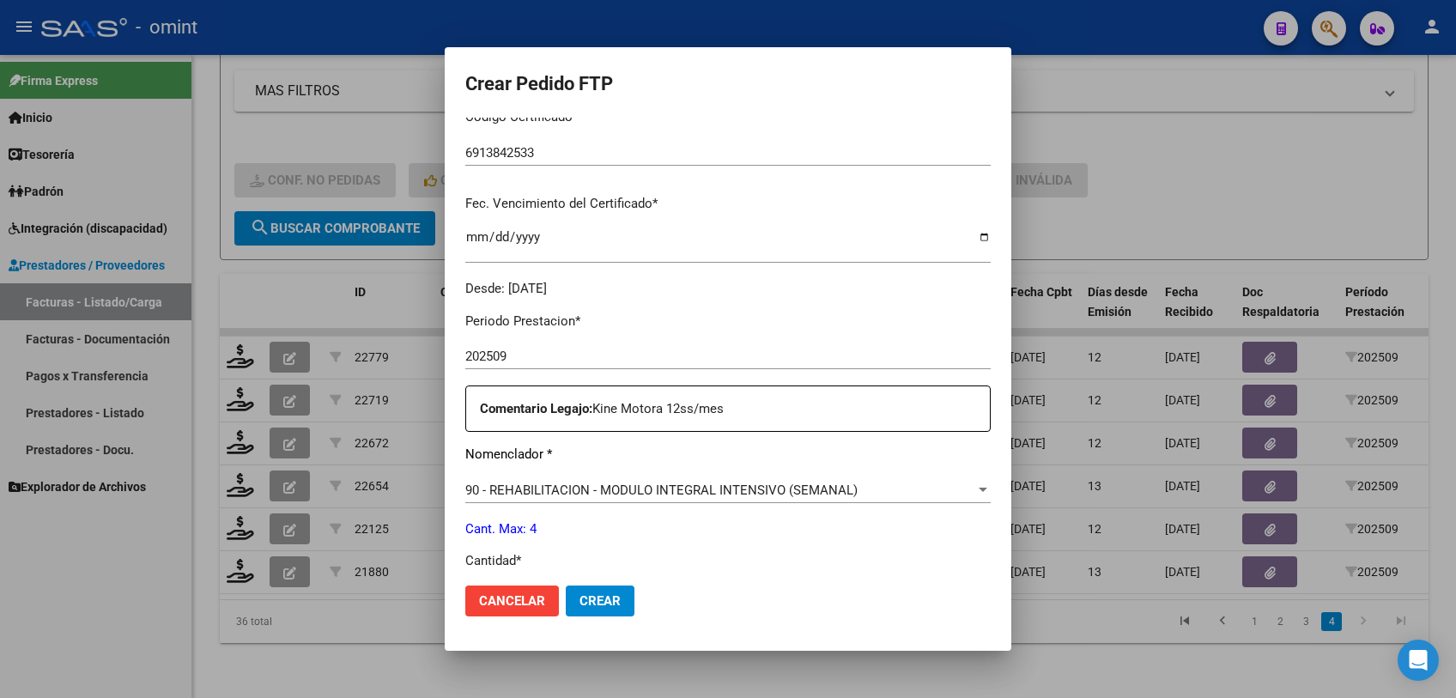
scroll to position [572, 0]
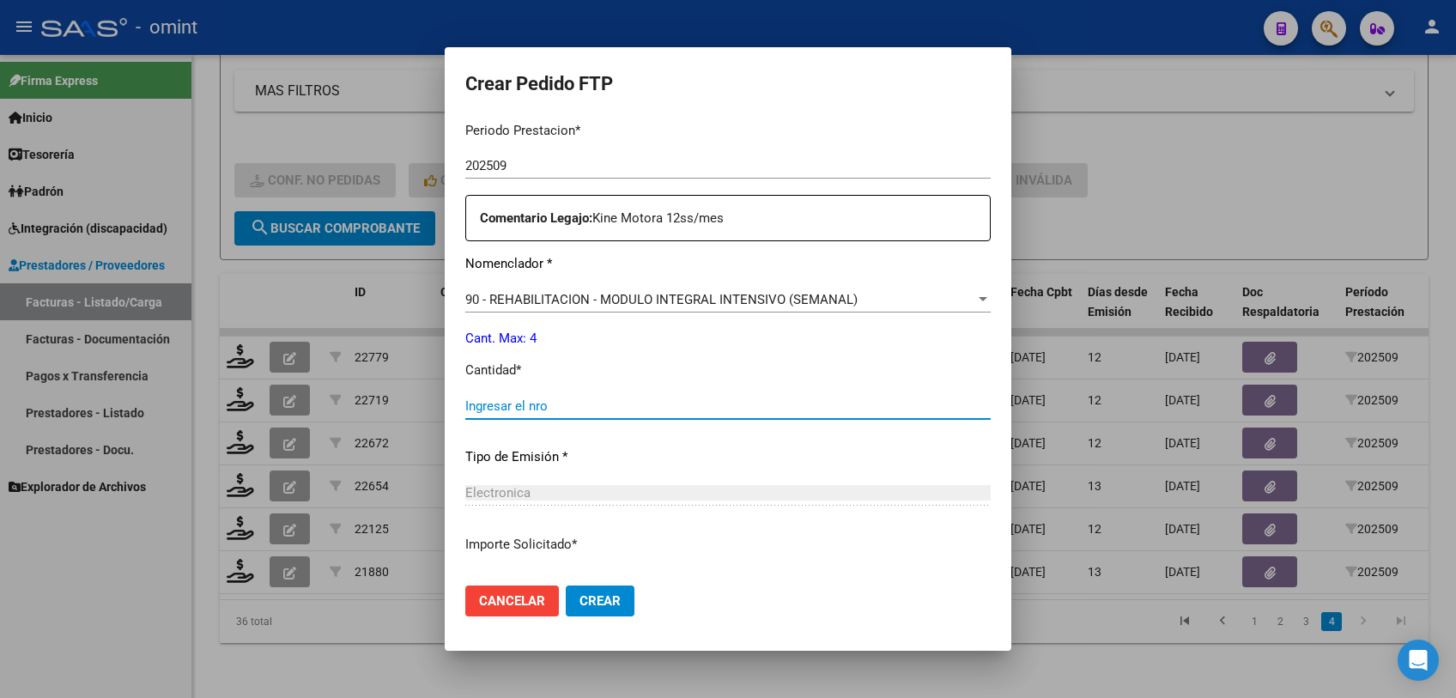
click at [511, 408] on input "Ingresar el nro" at bounding box center [727, 405] width 525 height 15
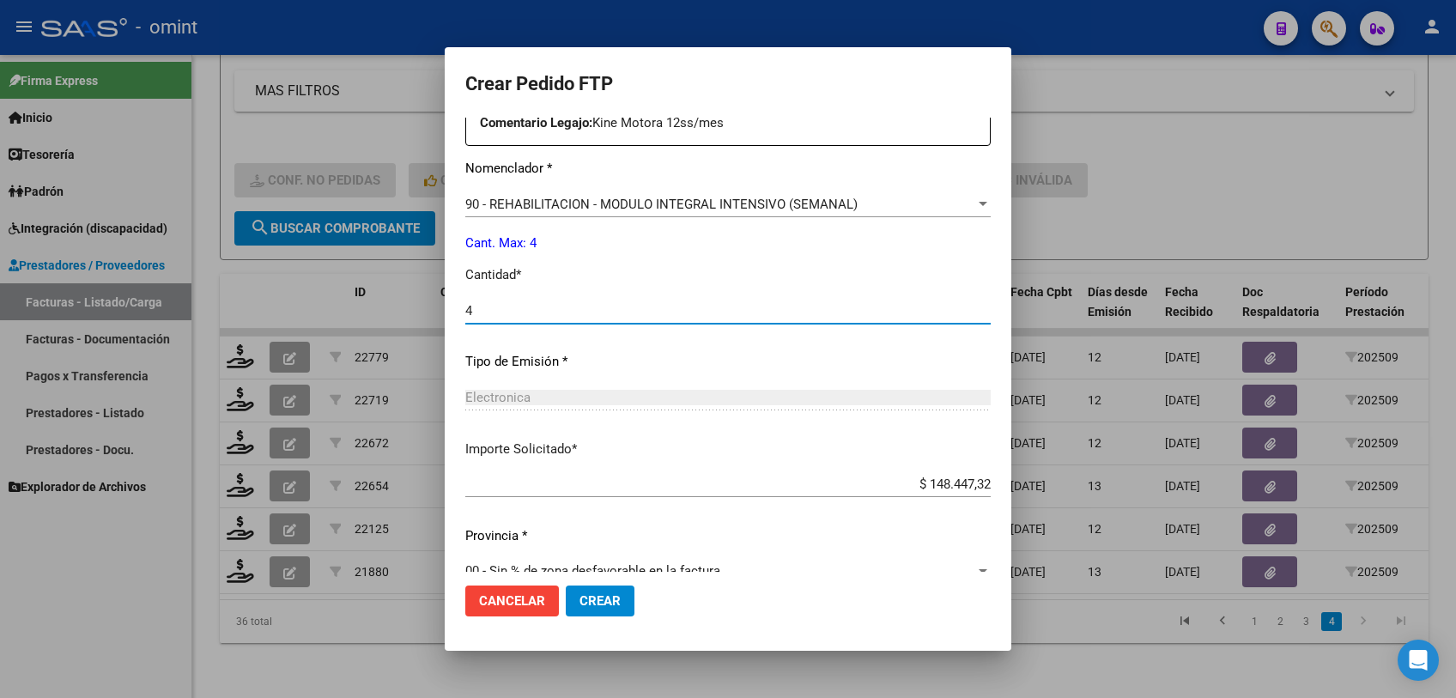
scroll to position [695, 0]
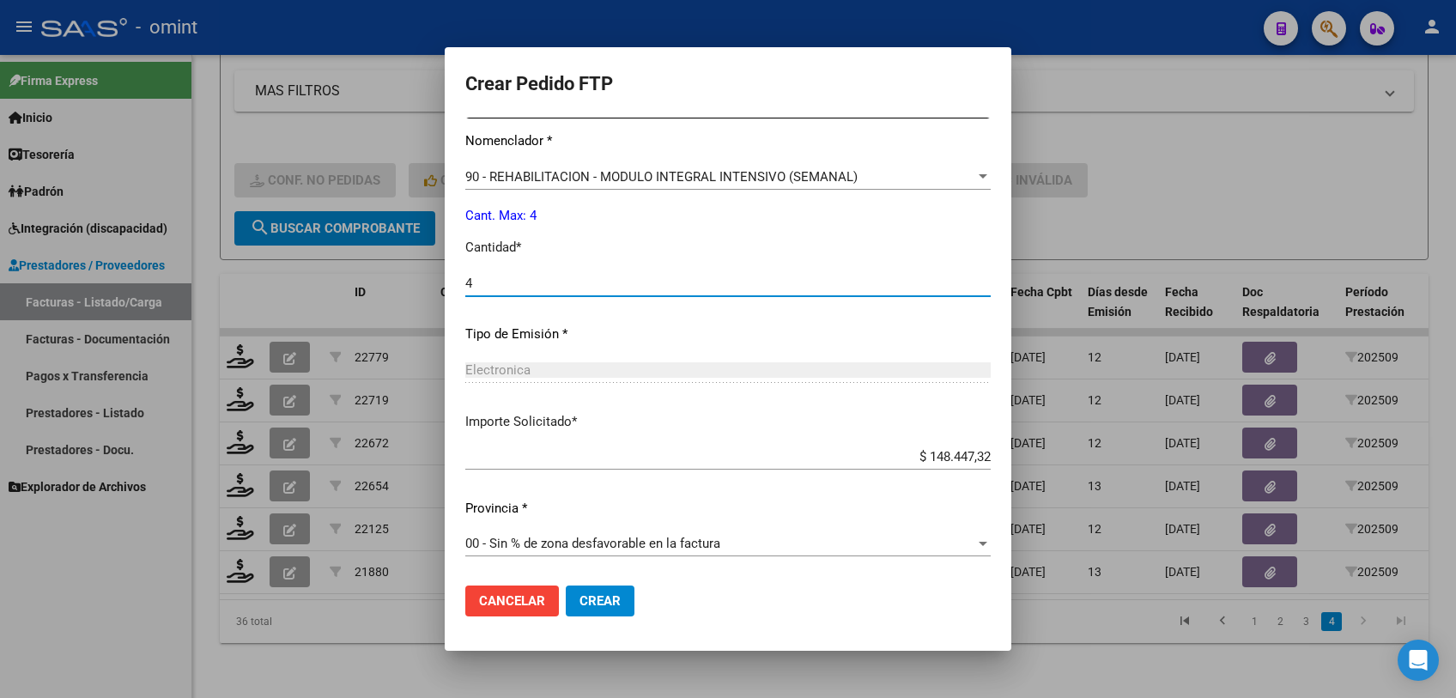
type input "4"
click at [566, 609] on button "Crear" at bounding box center [600, 601] width 69 height 31
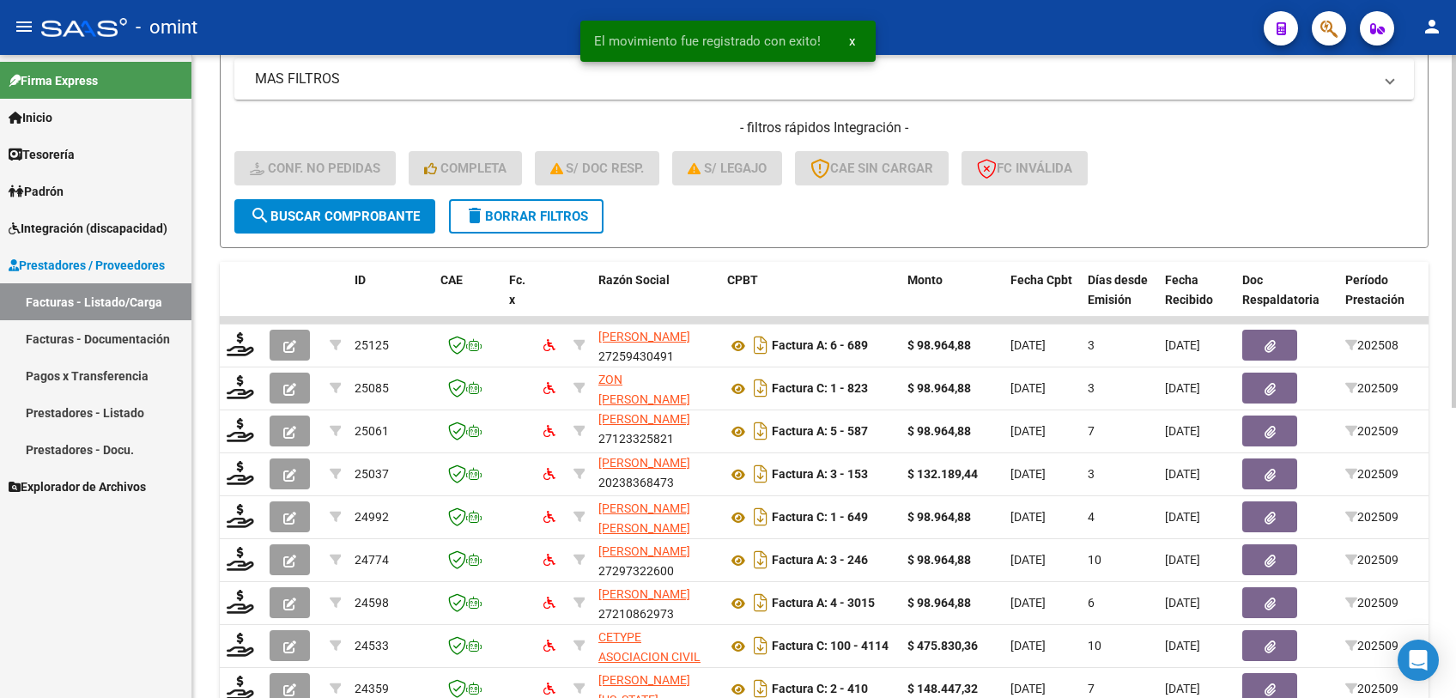
scroll to position [529, 0]
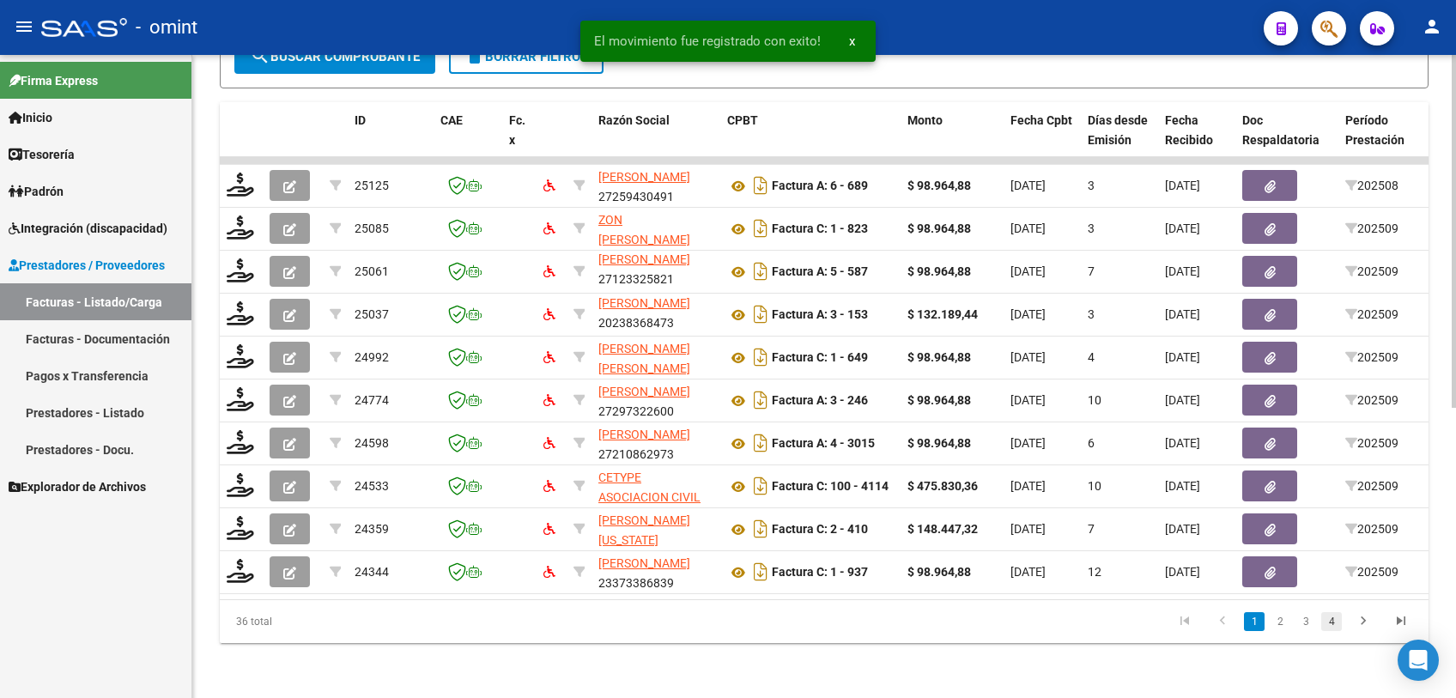
click at [1334, 624] on link "4" at bounding box center [1331, 621] width 21 height 19
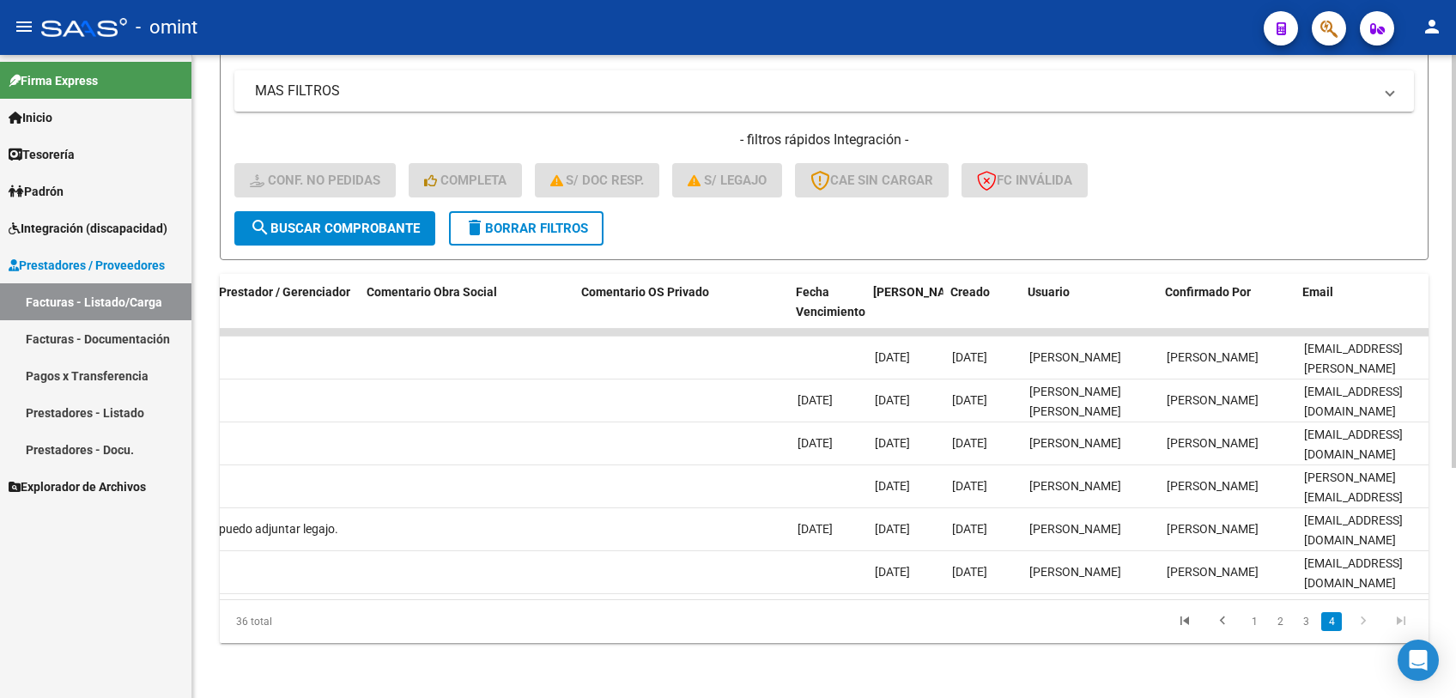
scroll to position [0, 1501]
click at [1305, 621] on link "3" at bounding box center [1305, 621] width 21 height 19
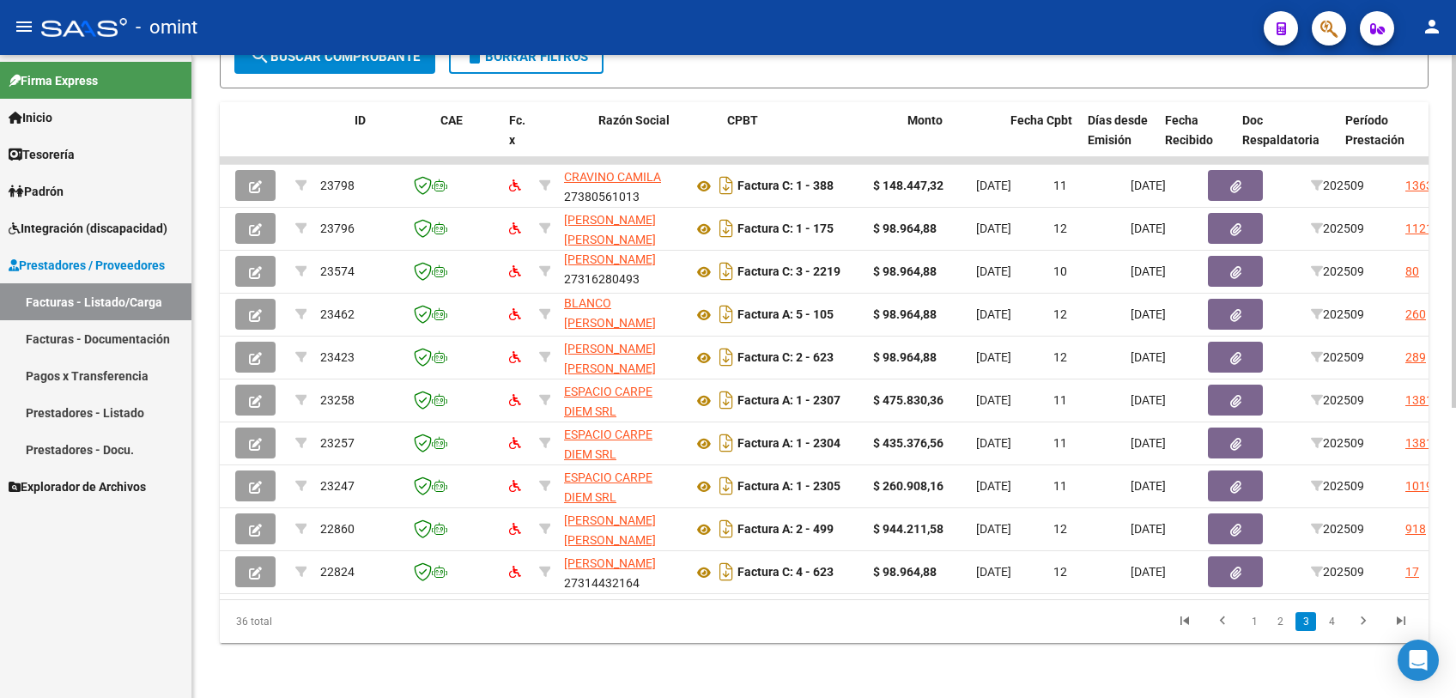
scroll to position [0, 0]
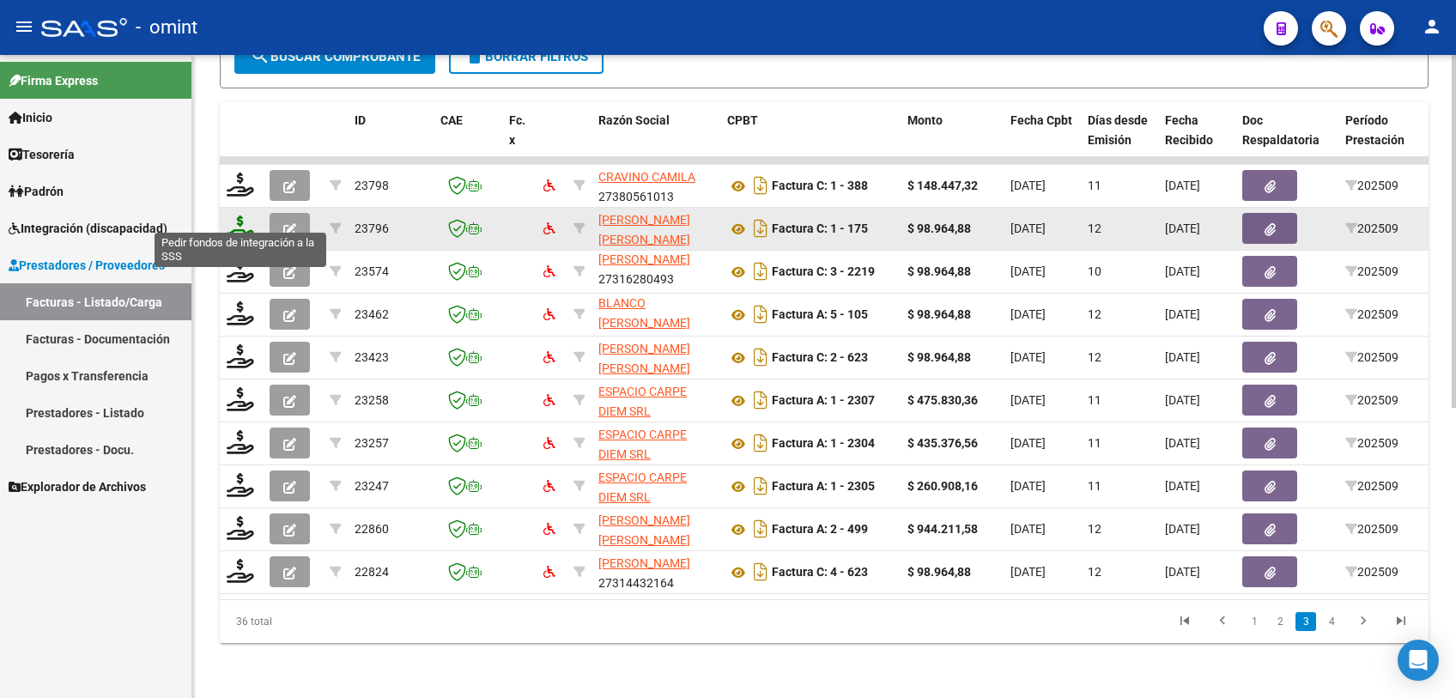
click at [240, 215] on icon at bounding box center [240, 227] width 27 height 24
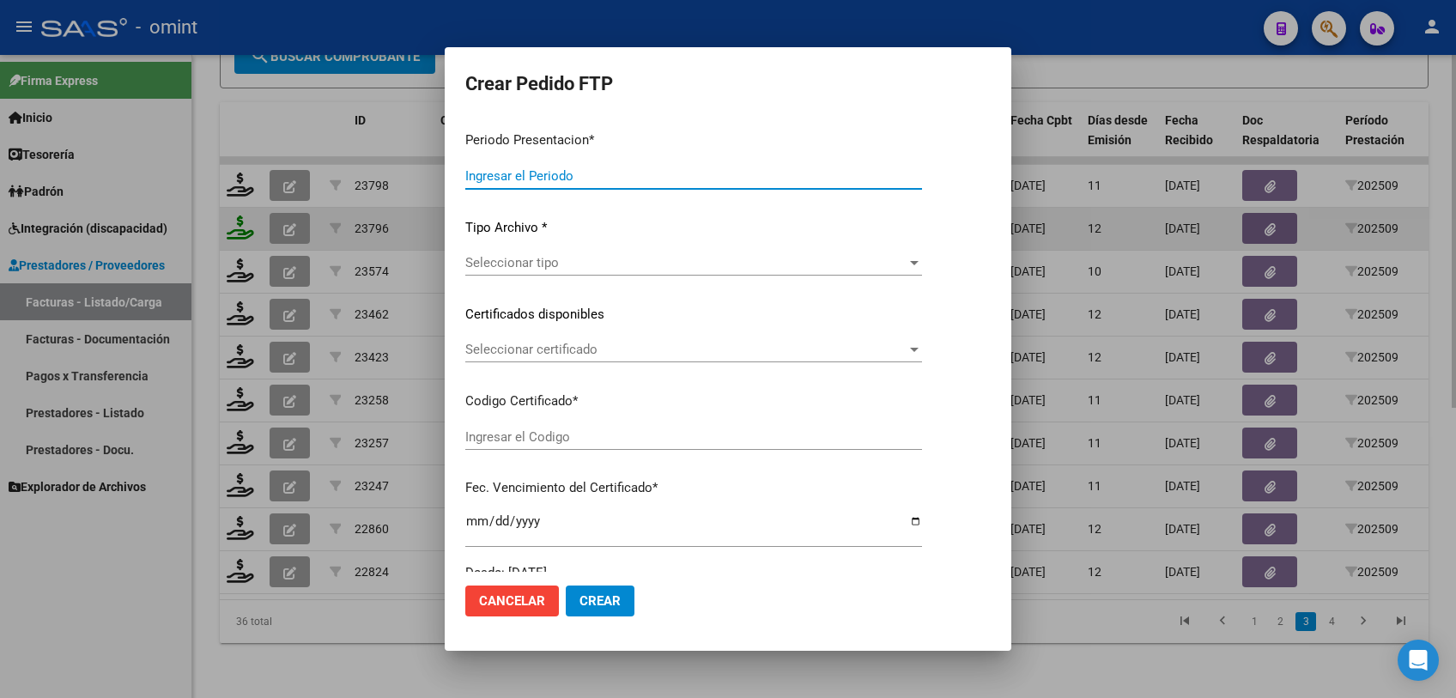
type input "202509"
type input "$ 98.964,88"
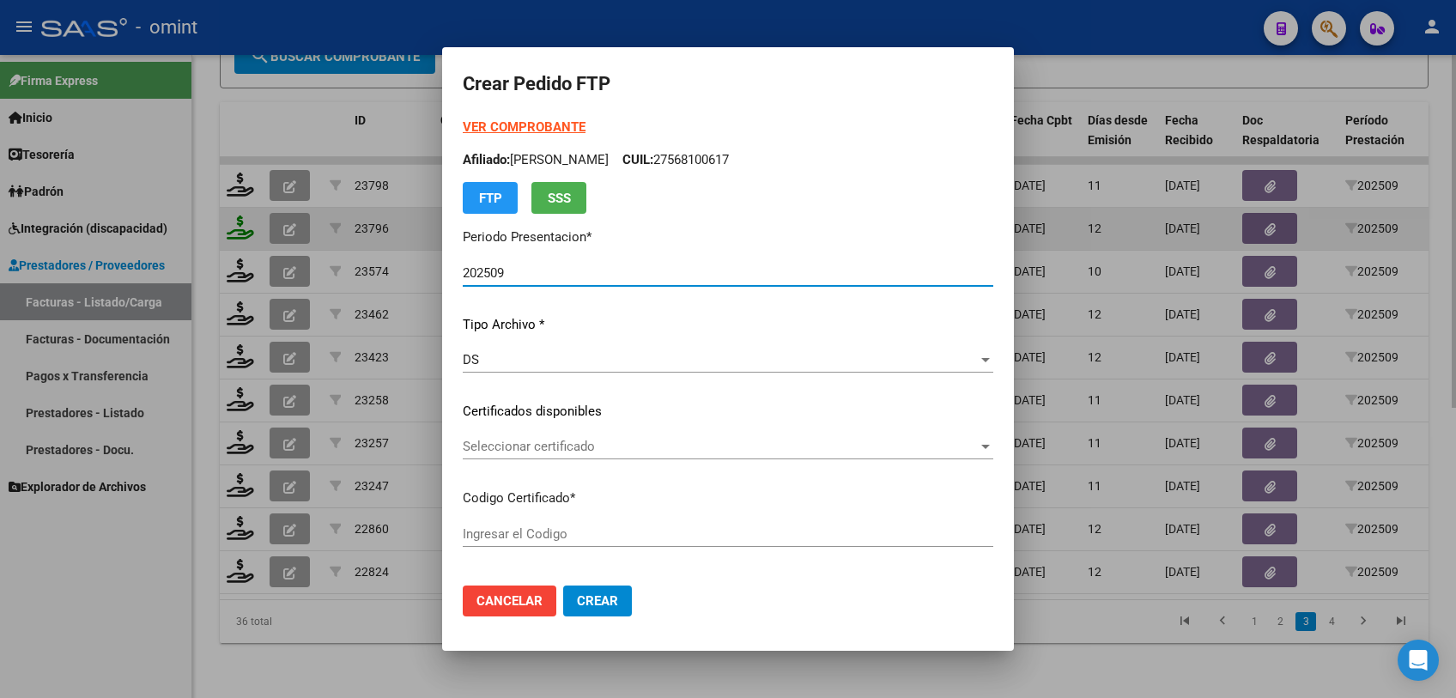
type input "8769187582"
type input "2025-12-05"
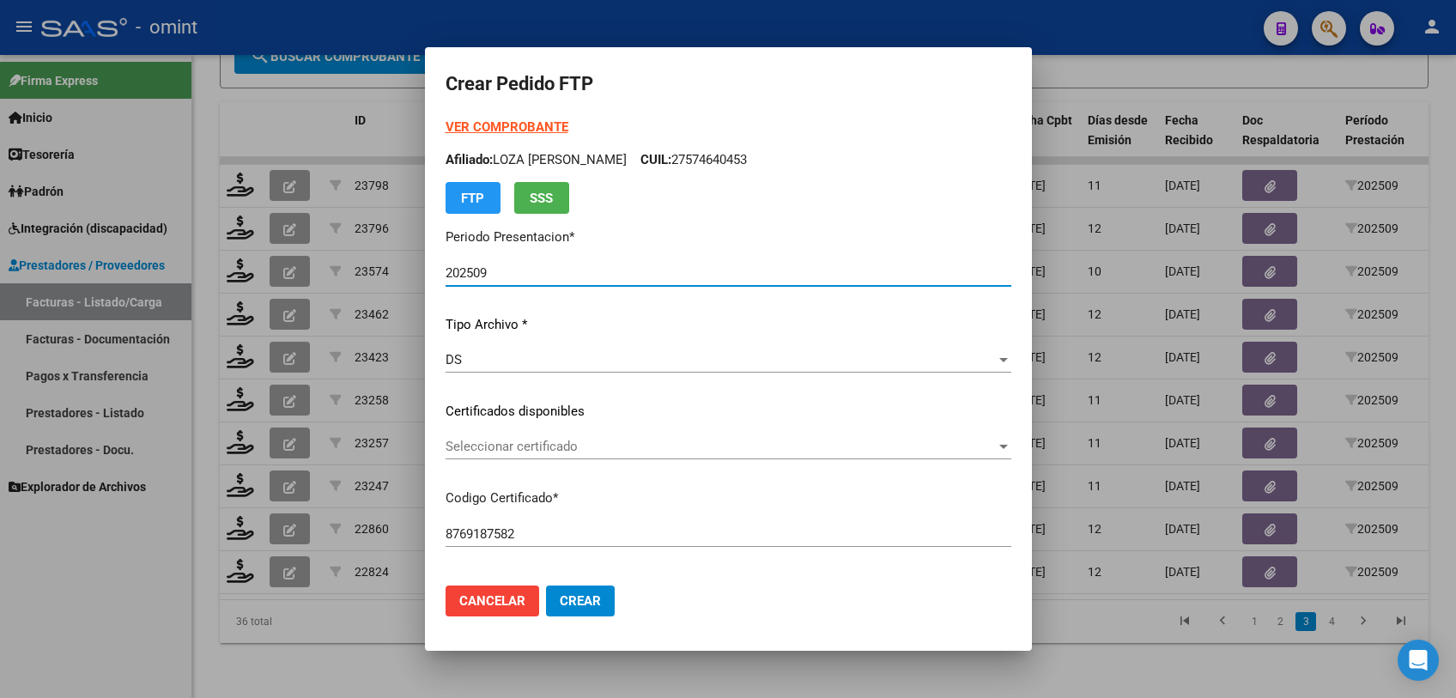
click at [501, 449] on span "Seleccionar certificado" at bounding box center [721, 446] width 550 height 15
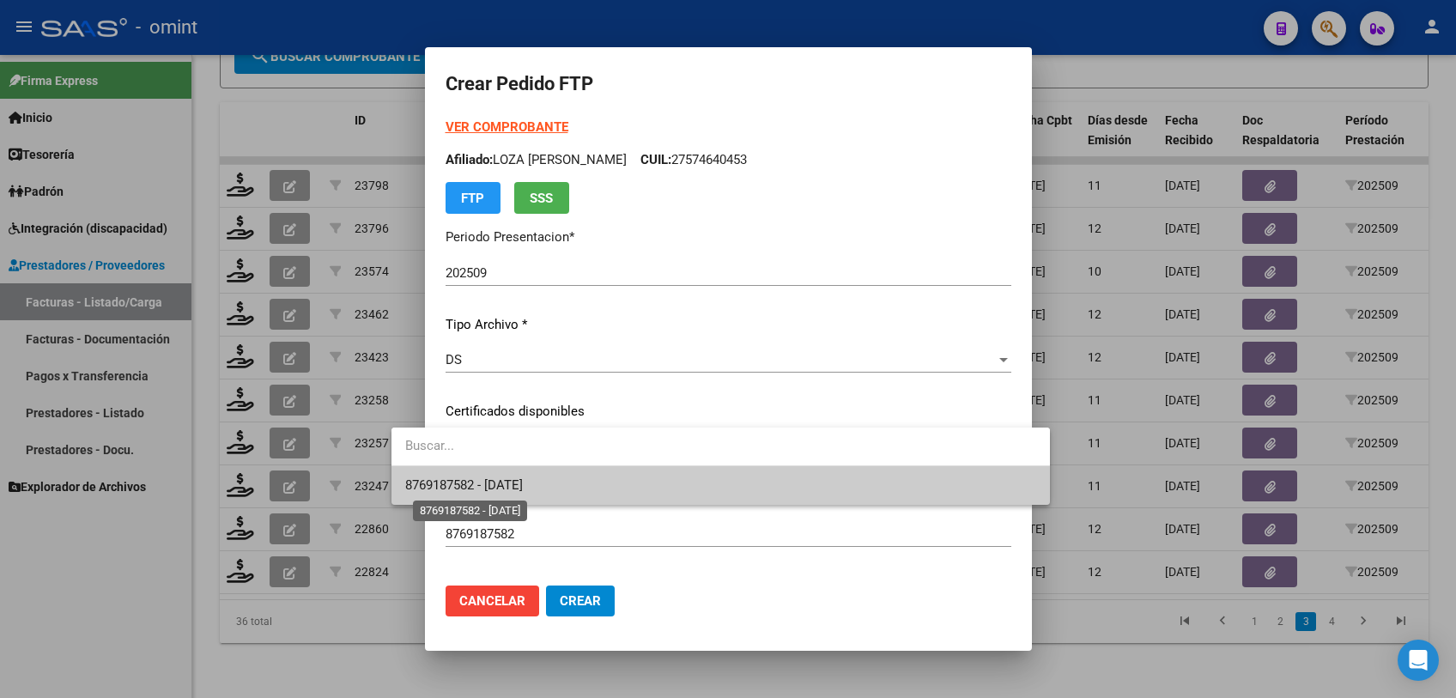
click at [500, 486] on span "8769187582 - 2025-12-05" at bounding box center [464, 484] width 118 height 15
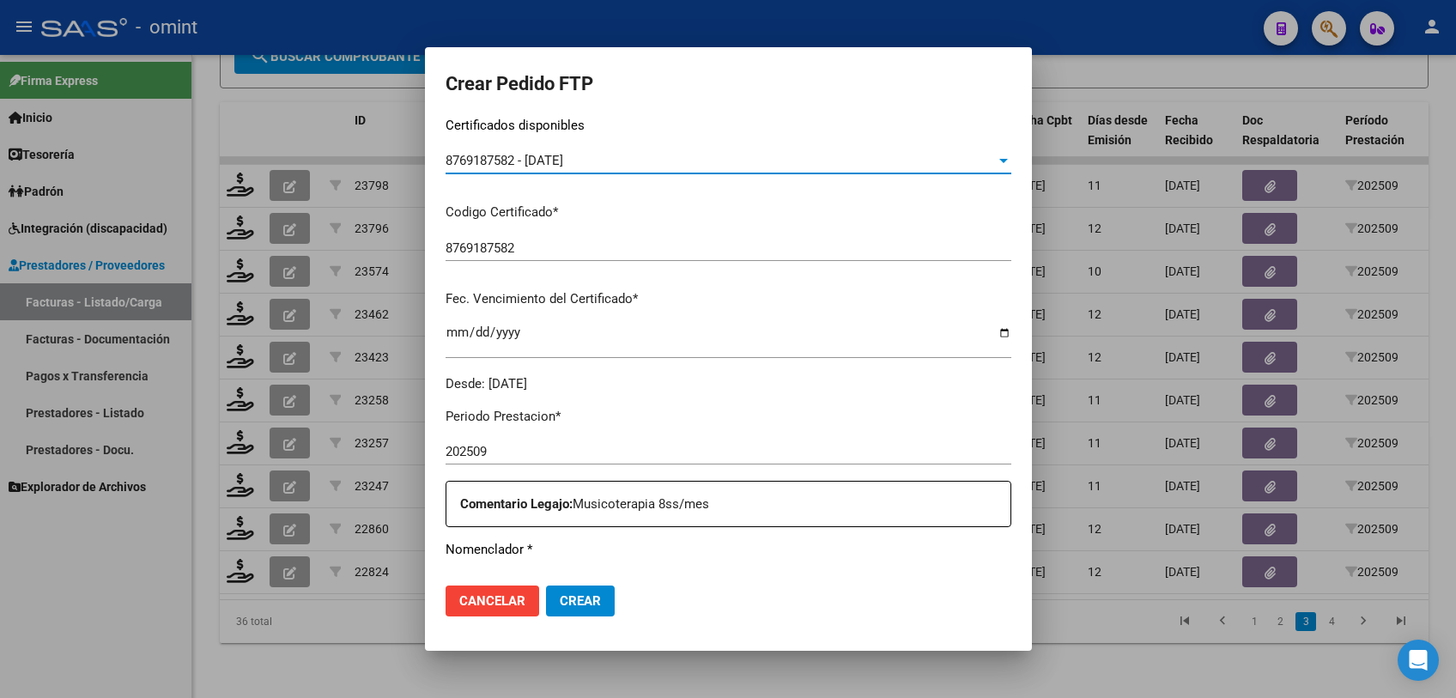
scroll to position [476, 0]
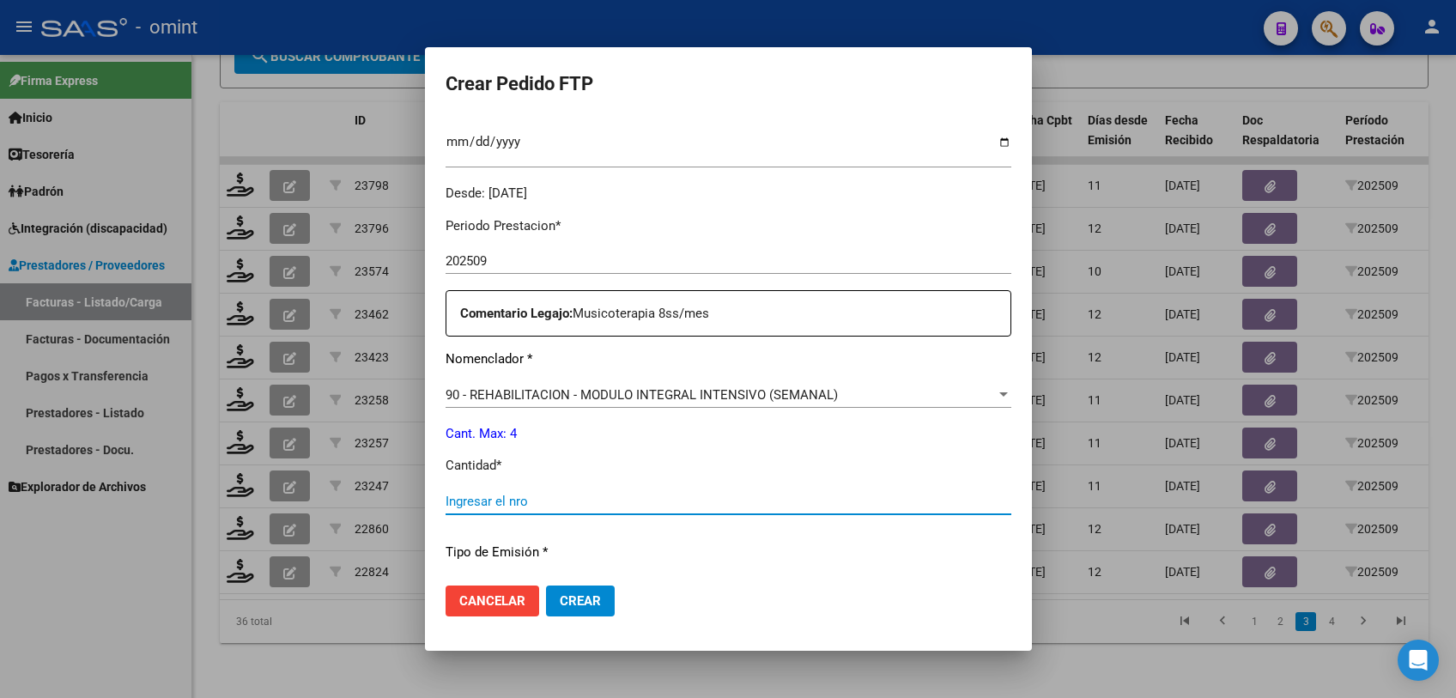
click at [563, 498] on input "Ingresar el nro" at bounding box center [729, 501] width 566 height 15
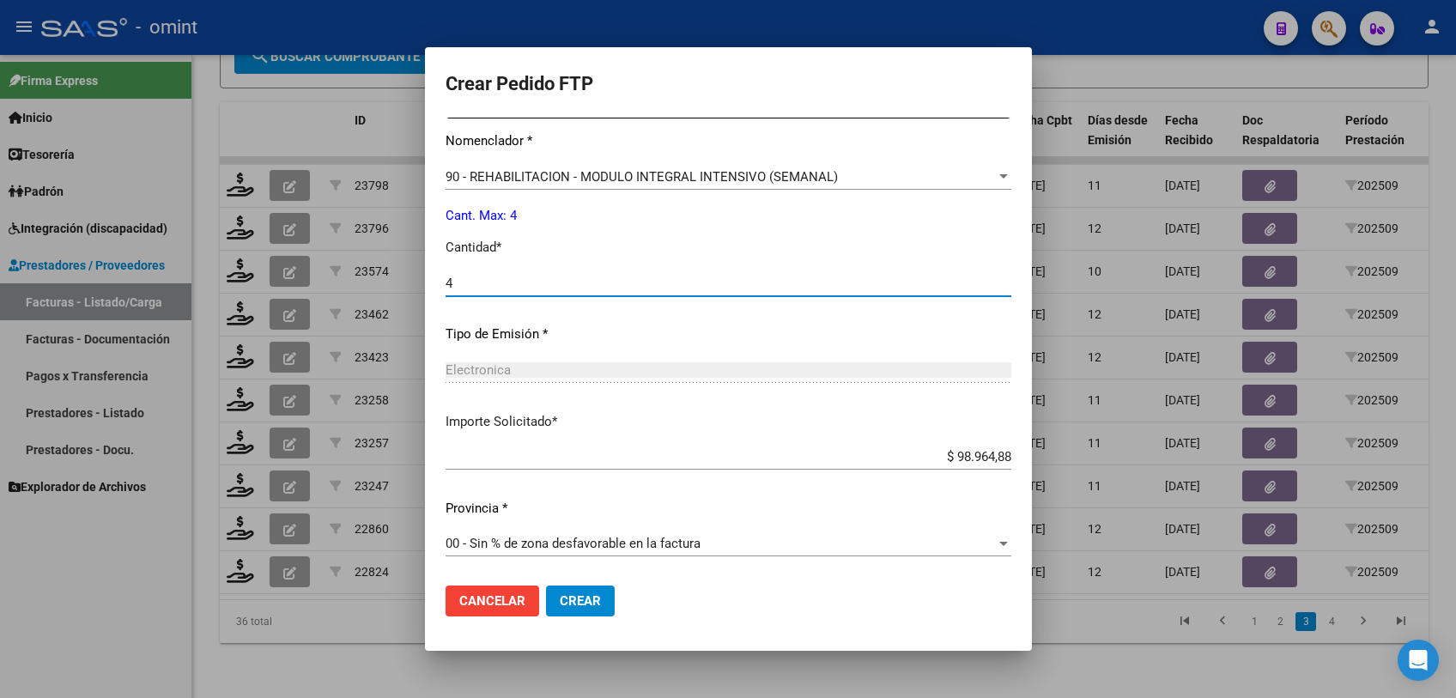
type input "4"
click at [560, 603] on span "Crear" at bounding box center [580, 600] width 41 height 15
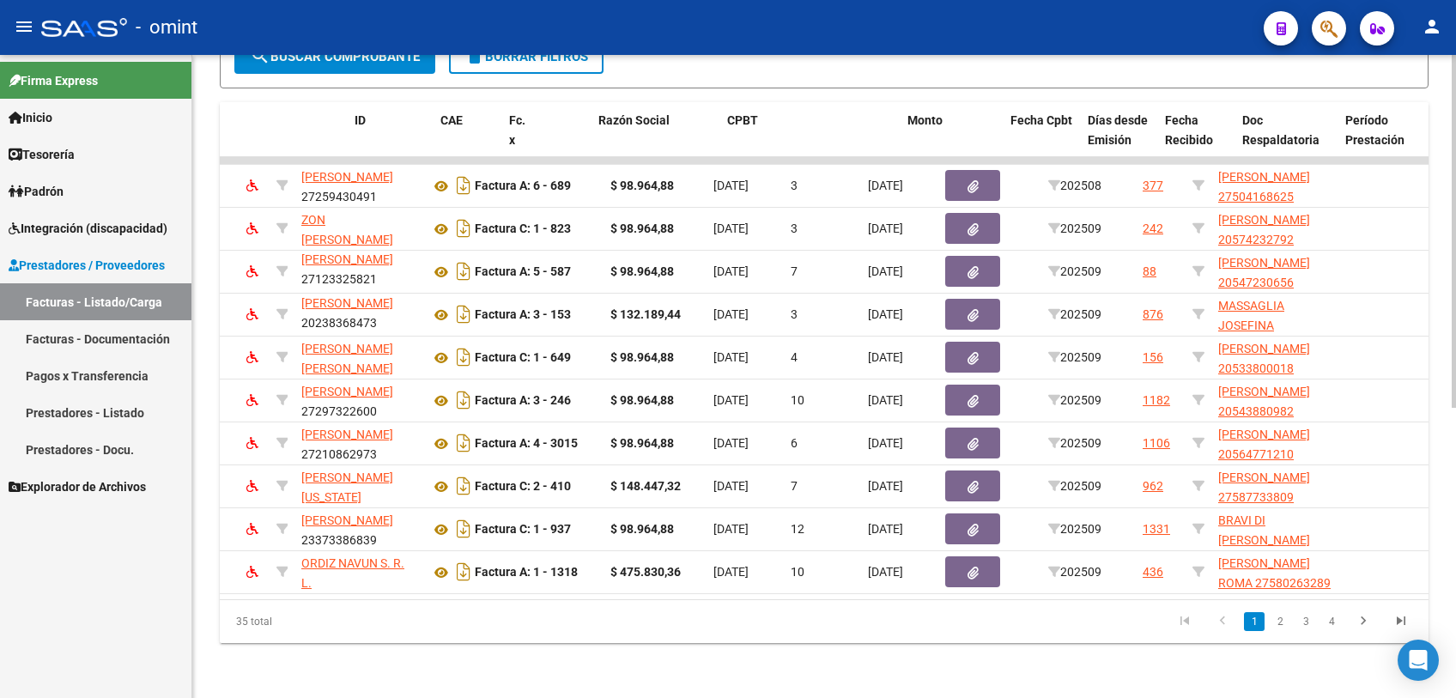
scroll to position [0, 0]
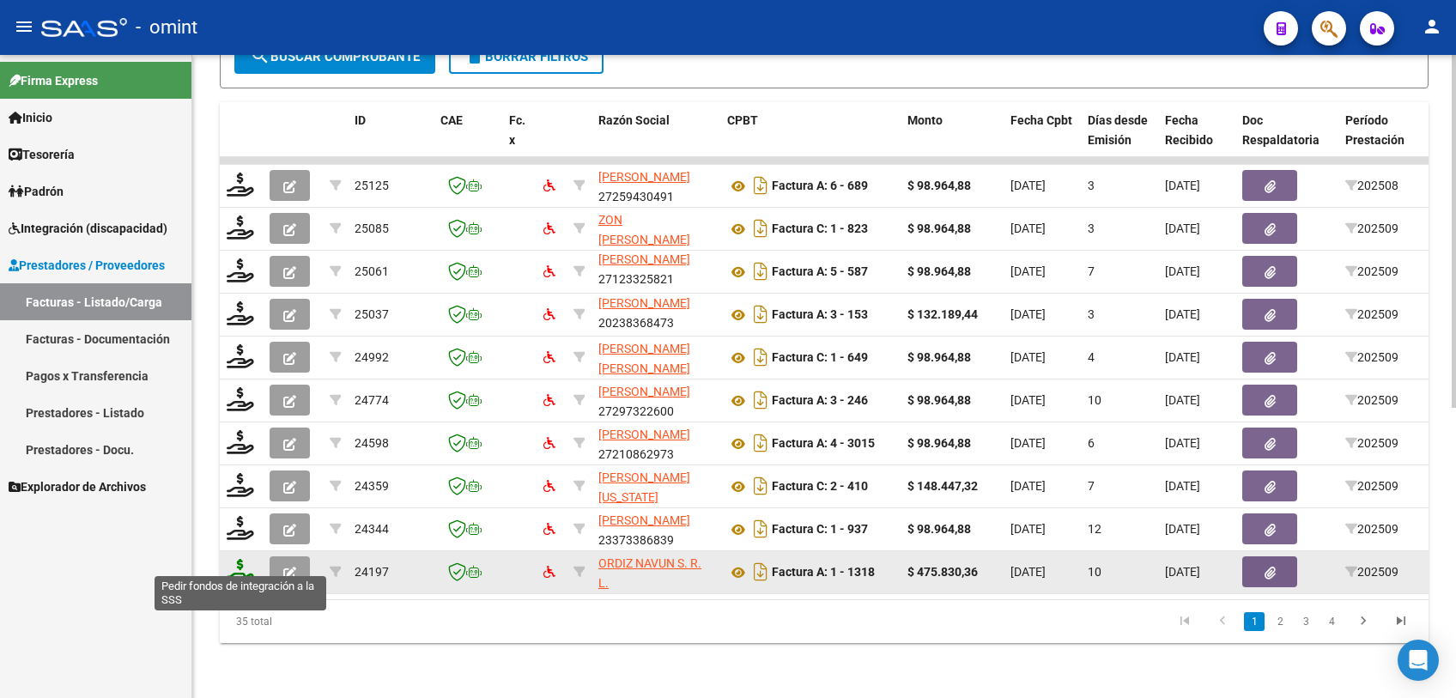
click at [237, 561] on icon at bounding box center [240, 571] width 27 height 24
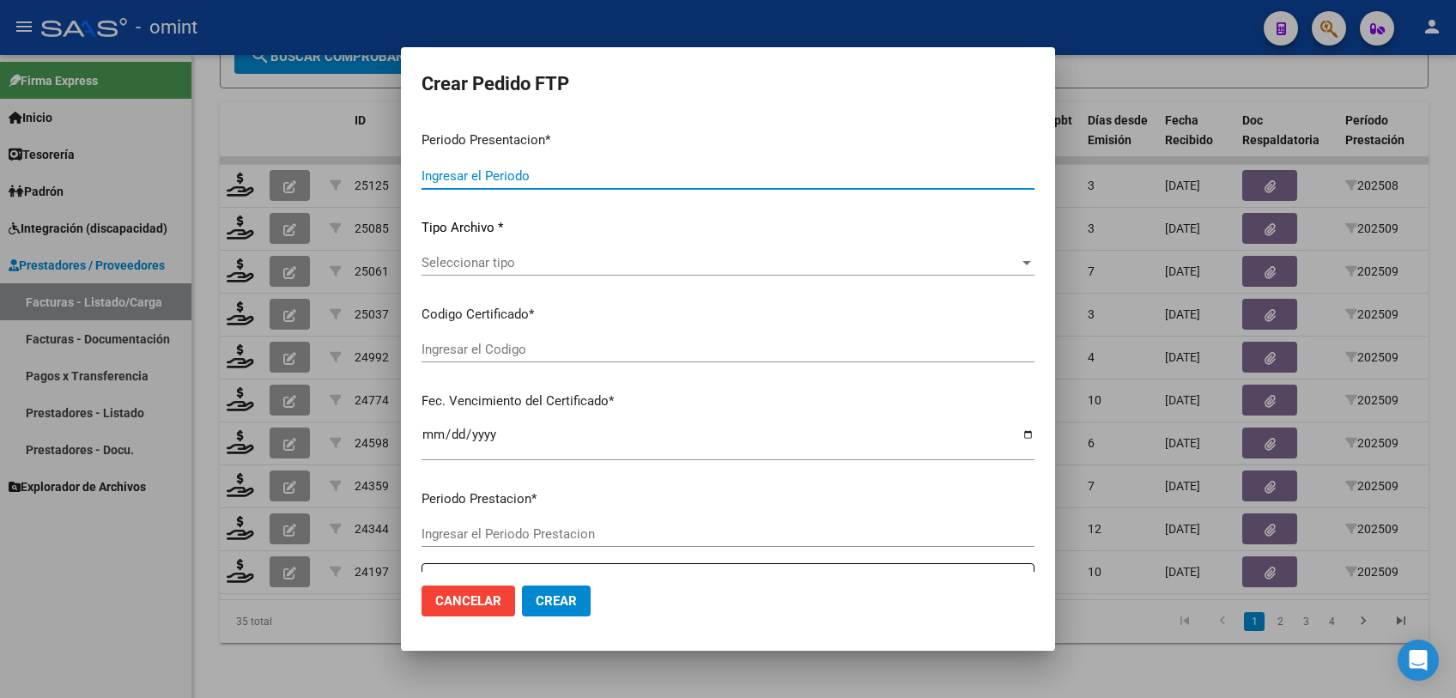
type input "202509"
type input "$ 475.830,36"
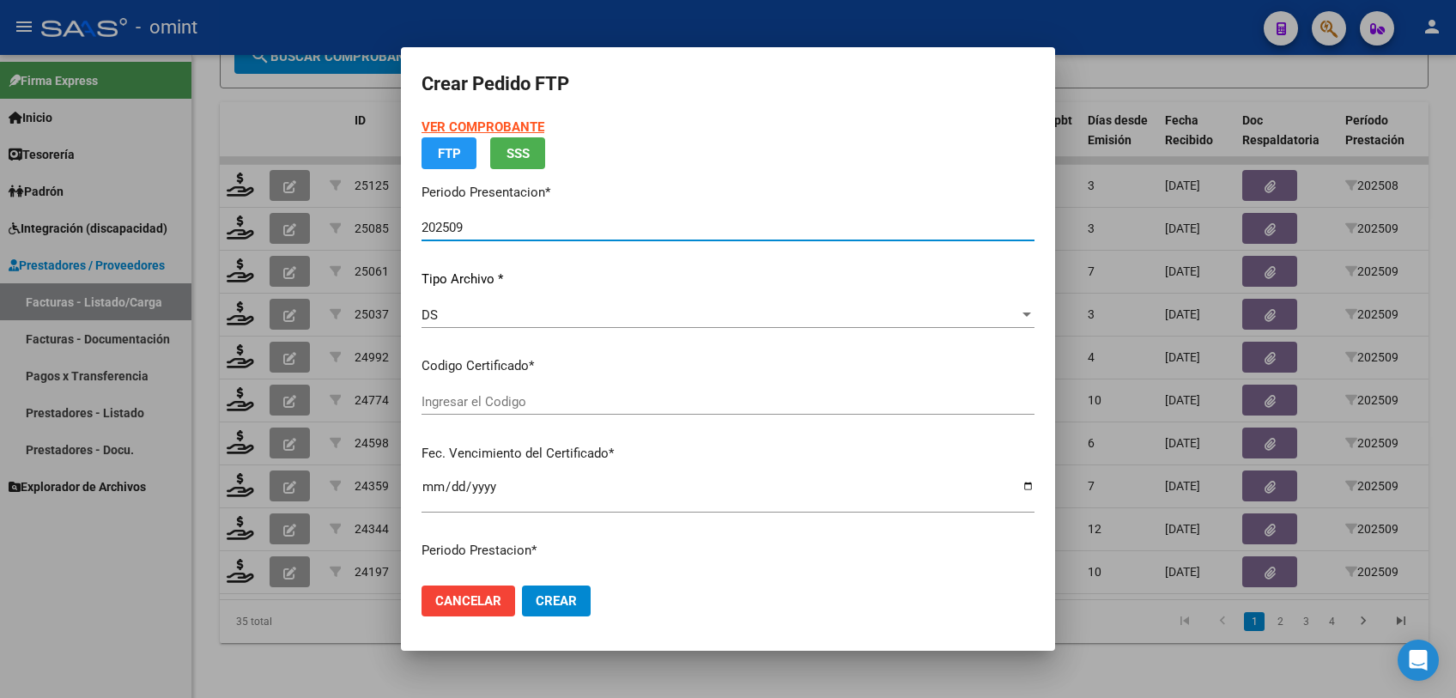
type input "2517195285"
type input "2025-05-23"
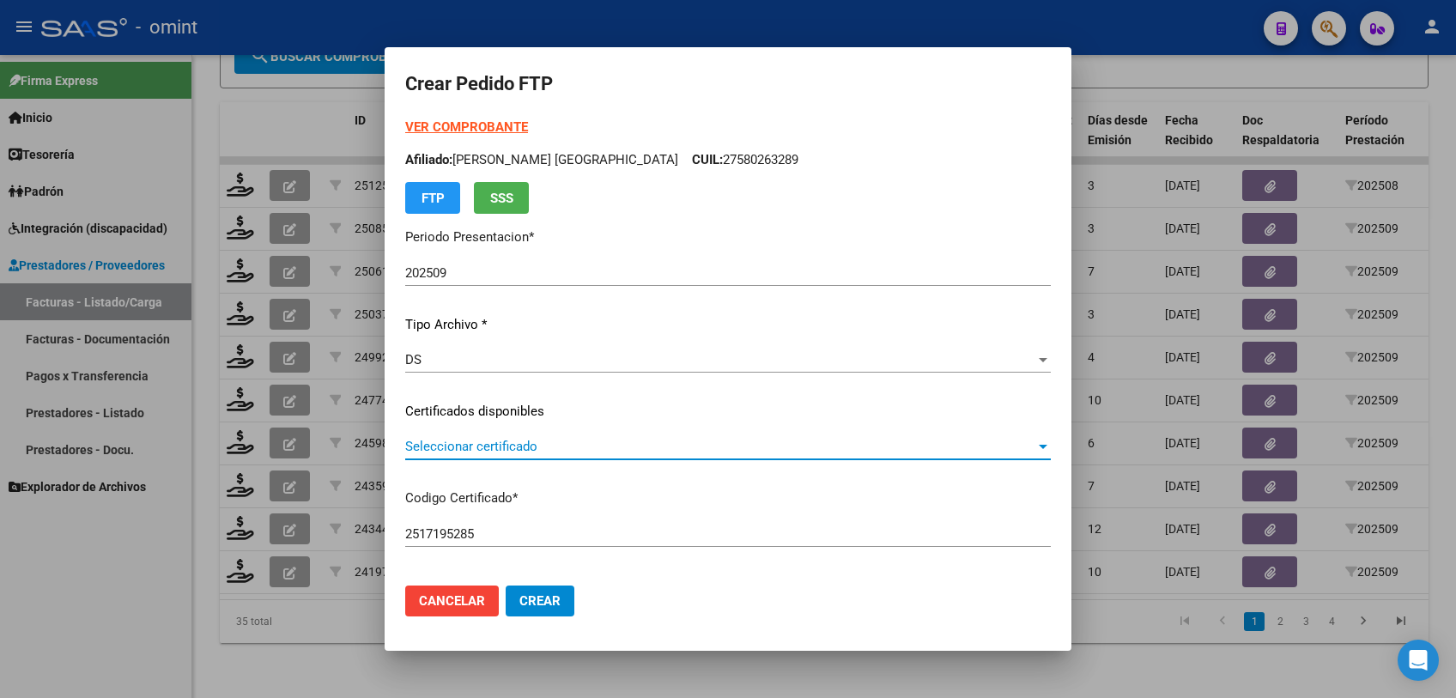
click at [518, 452] on span "Seleccionar certificado" at bounding box center [720, 446] width 630 height 15
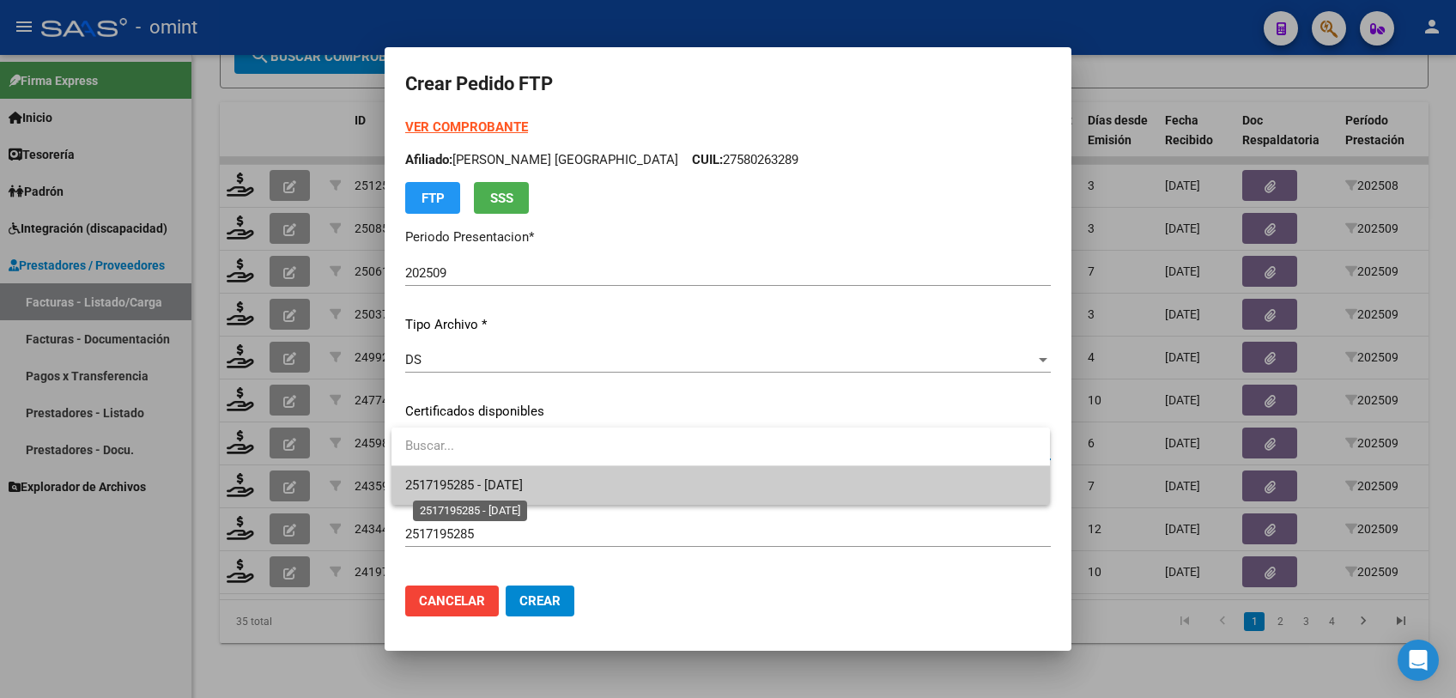
click at [501, 492] on span "2517195285 - 2025-05-23" at bounding box center [464, 484] width 118 height 15
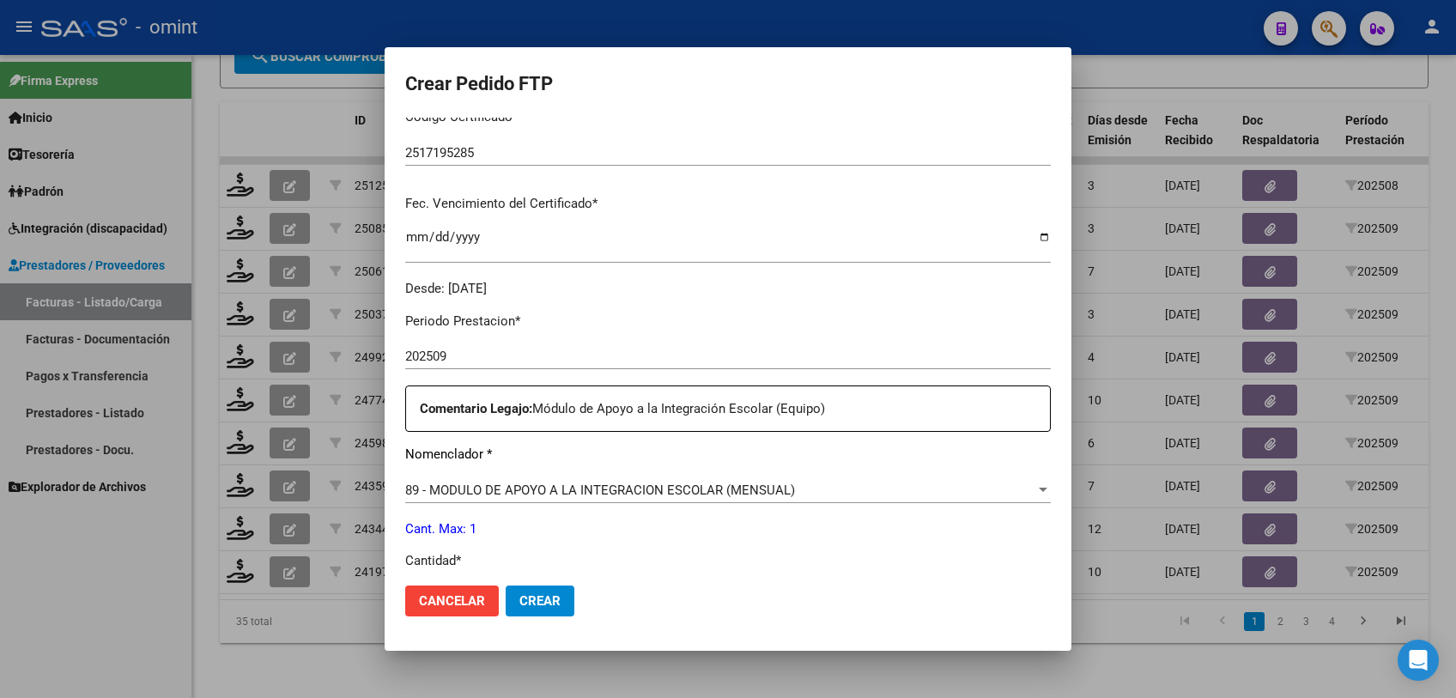
scroll to position [572, 0]
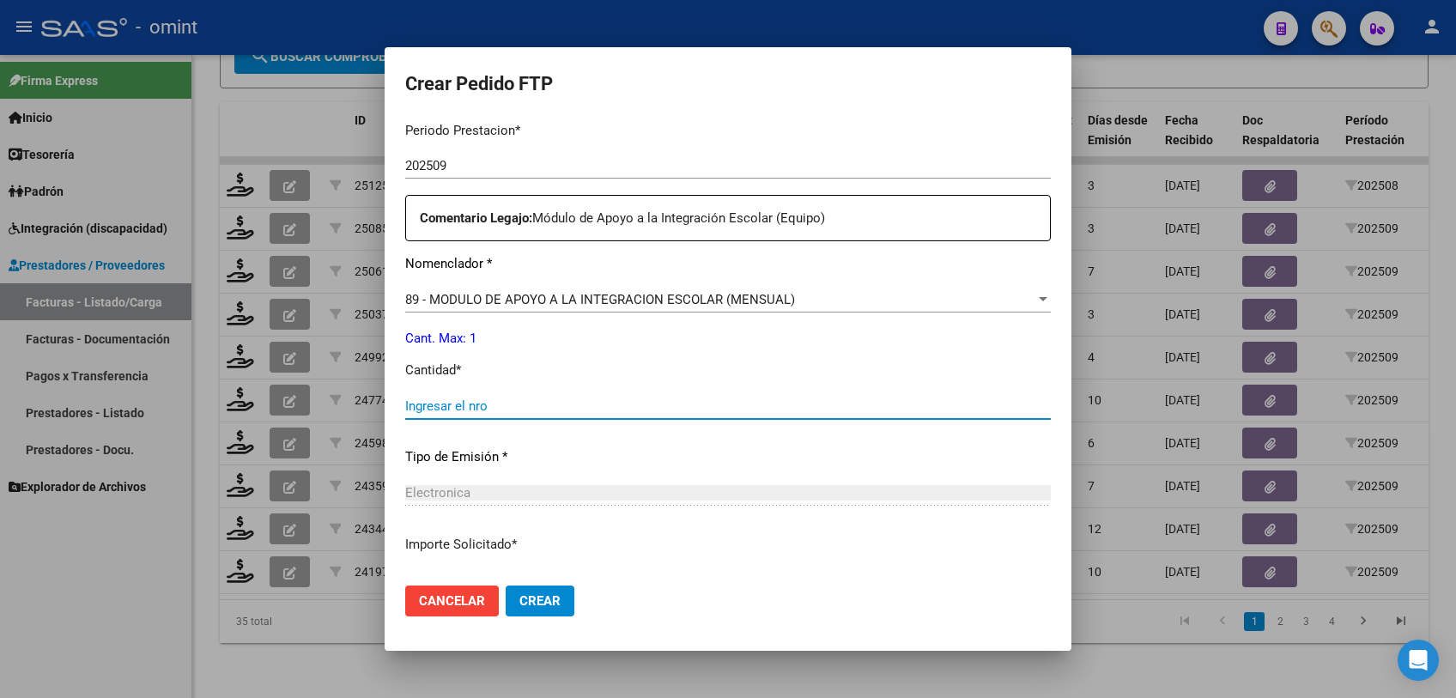
click at [461, 411] on input "Ingresar el nro" at bounding box center [728, 405] width 646 height 15
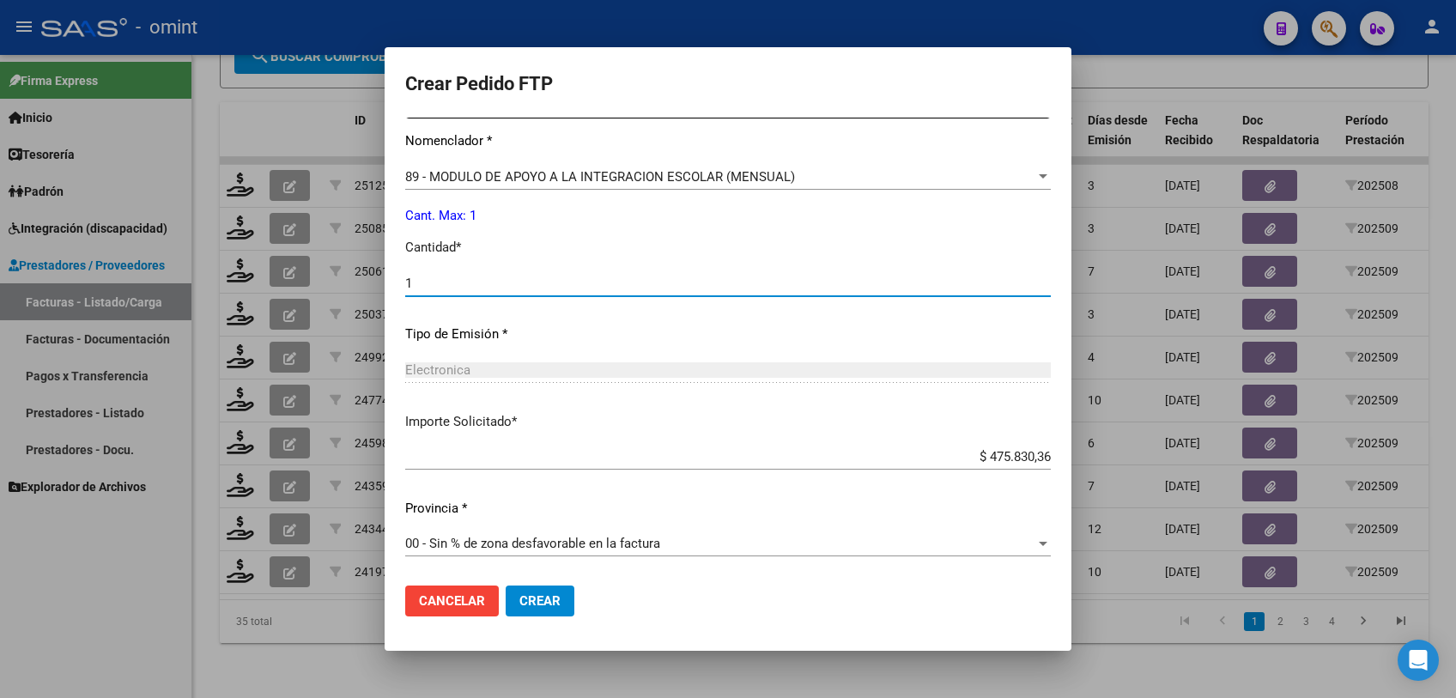
scroll to position [505, 0]
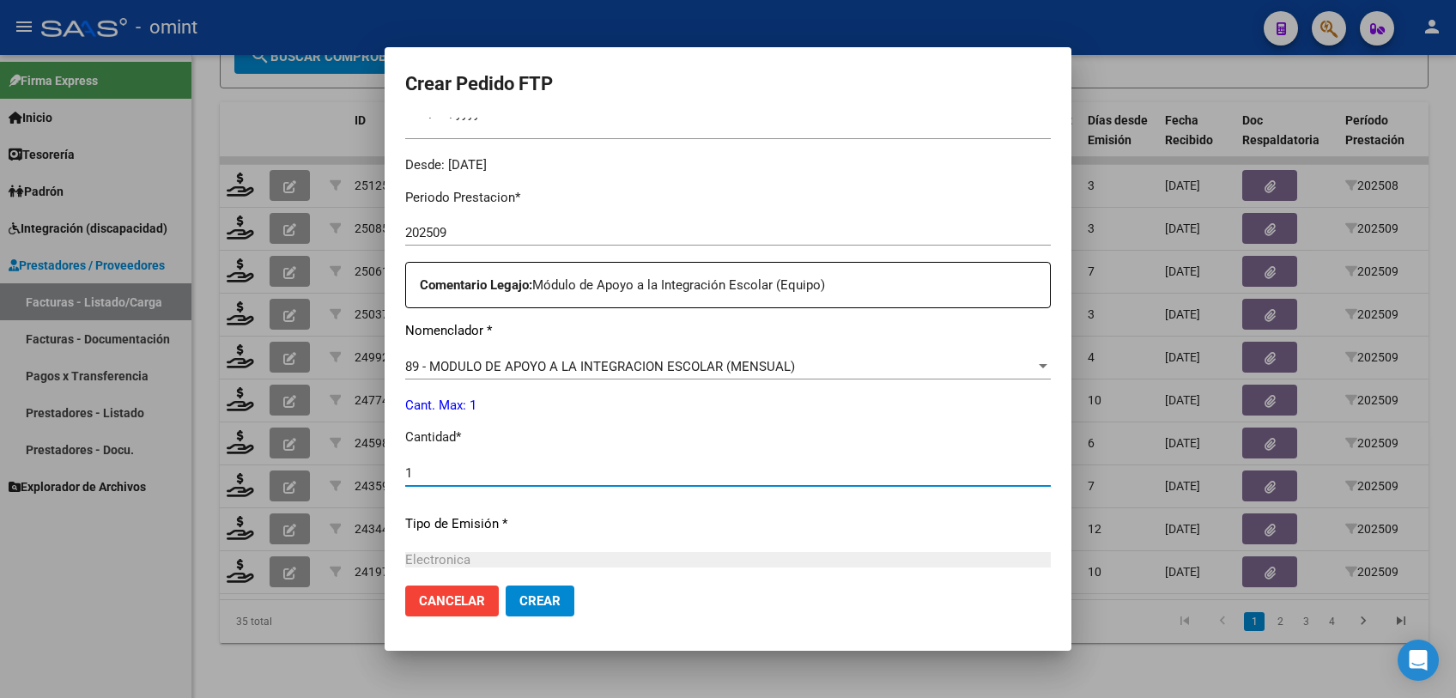
type input "1"
click at [556, 603] on span "Crear" at bounding box center [539, 600] width 41 height 15
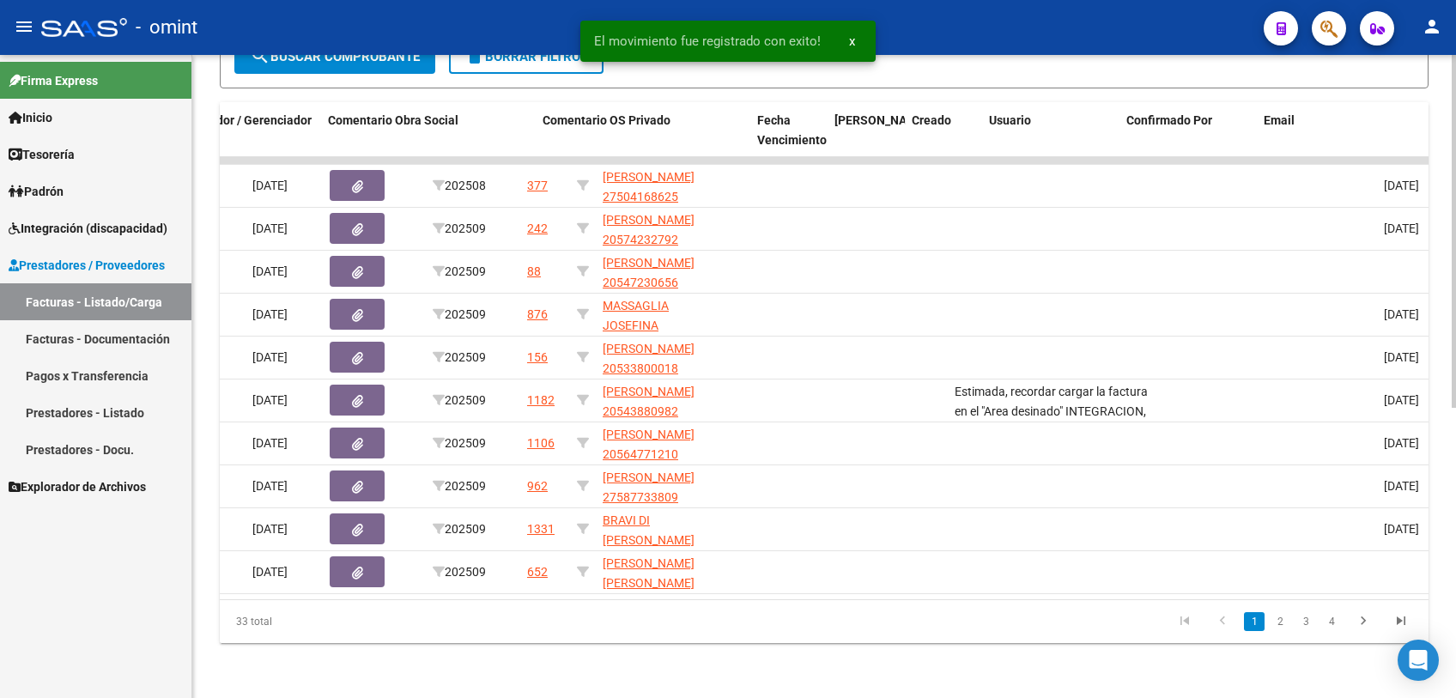
scroll to position [0, 1538]
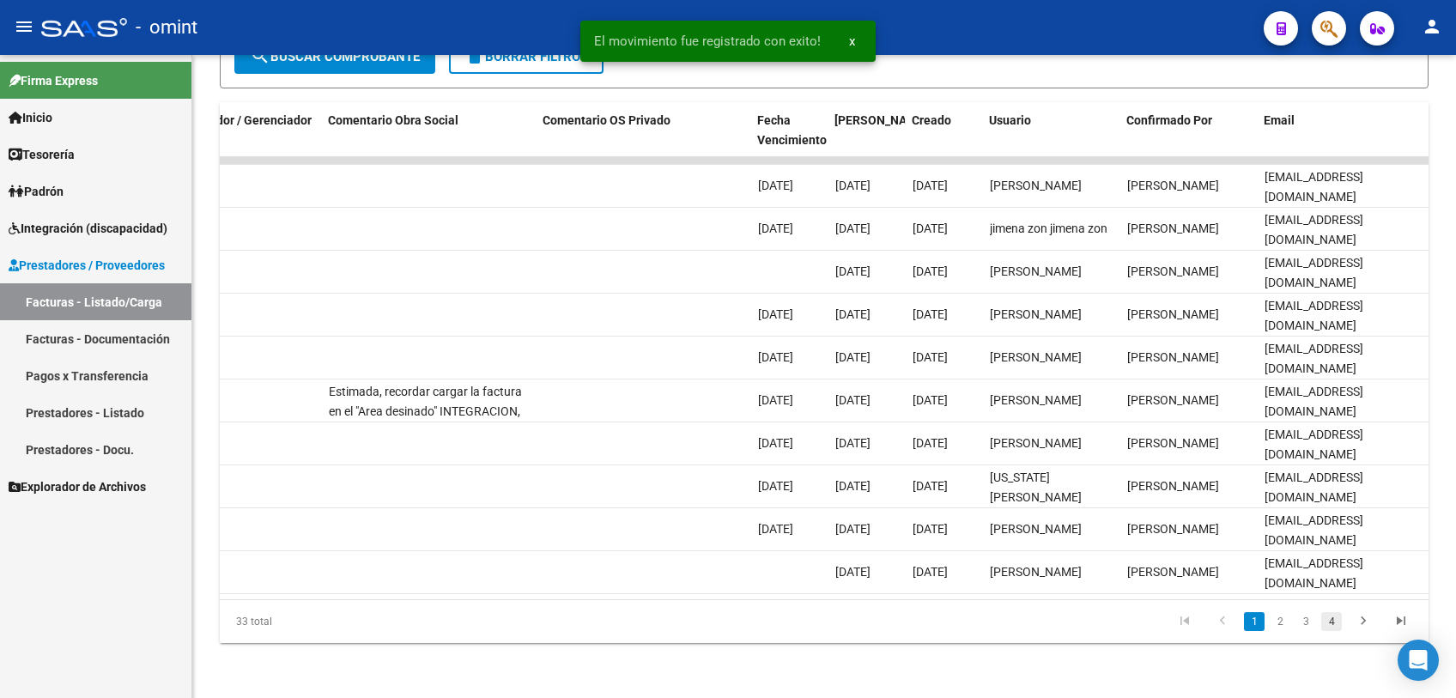
click at [1332, 622] on link "4" at bounding box center [1331, 621] width 21 height 19
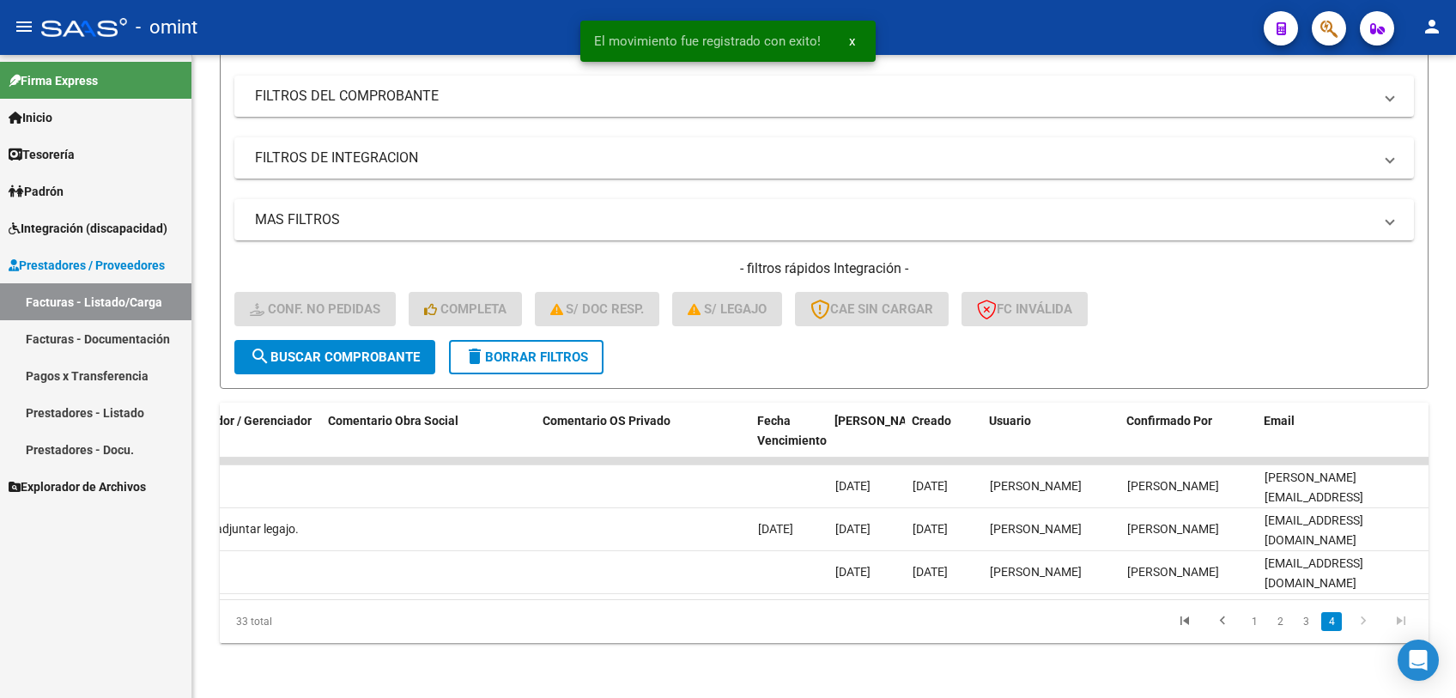
scroll to position [228, 0]
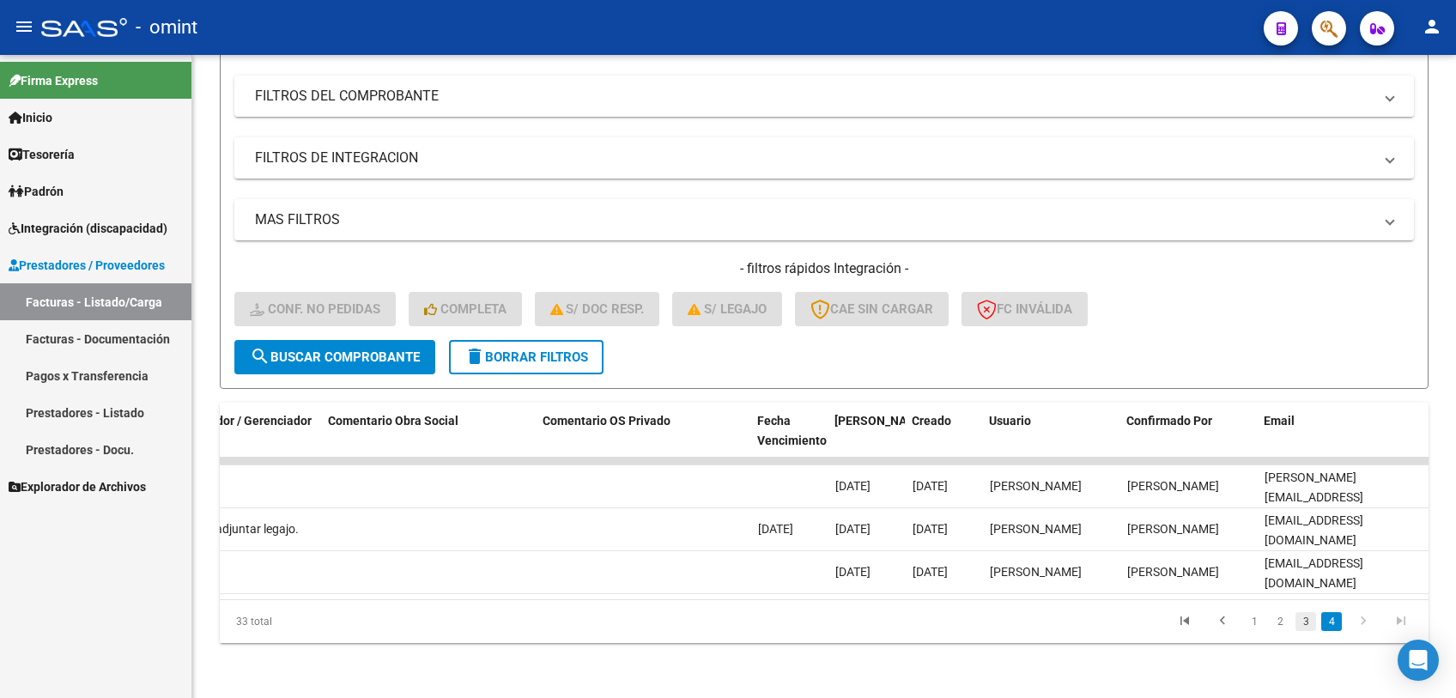
click at [1307, 625] on link "3" at bounding box center [1305, 621] width 21 height 19
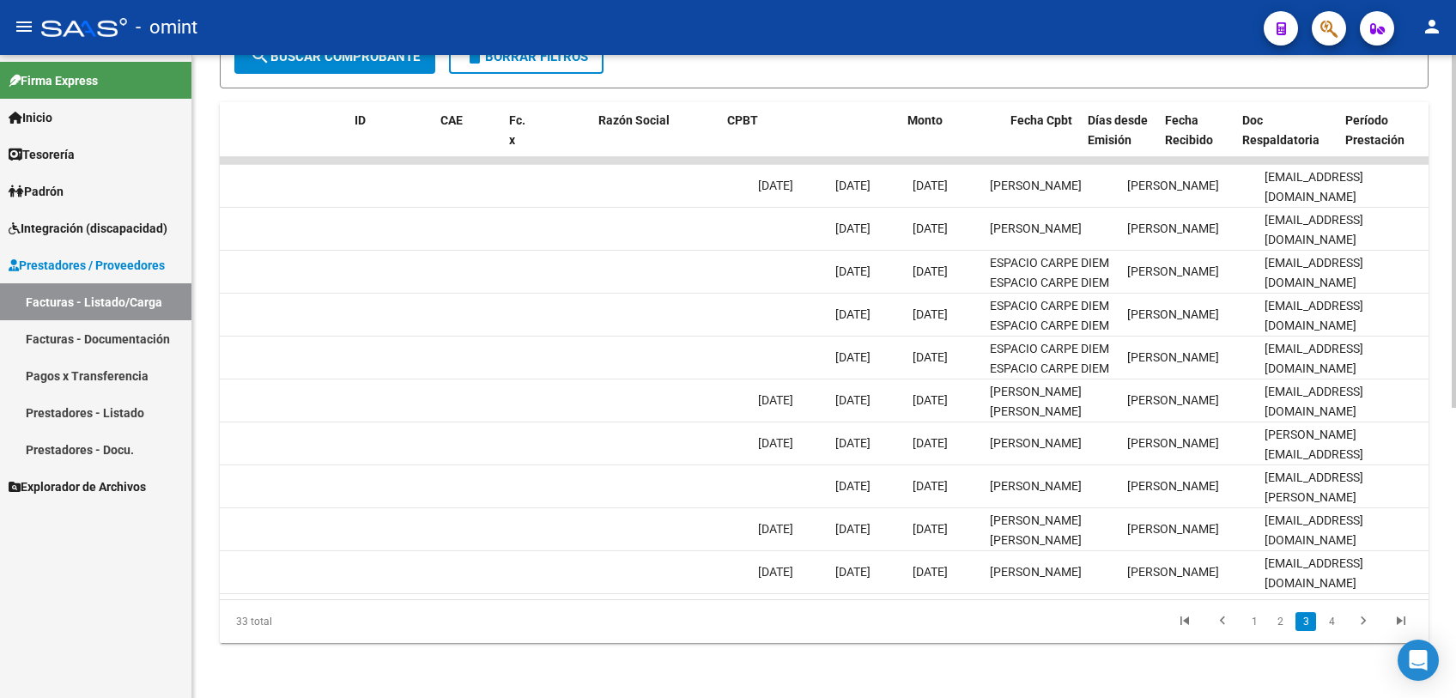
scroll to position [0, 0]
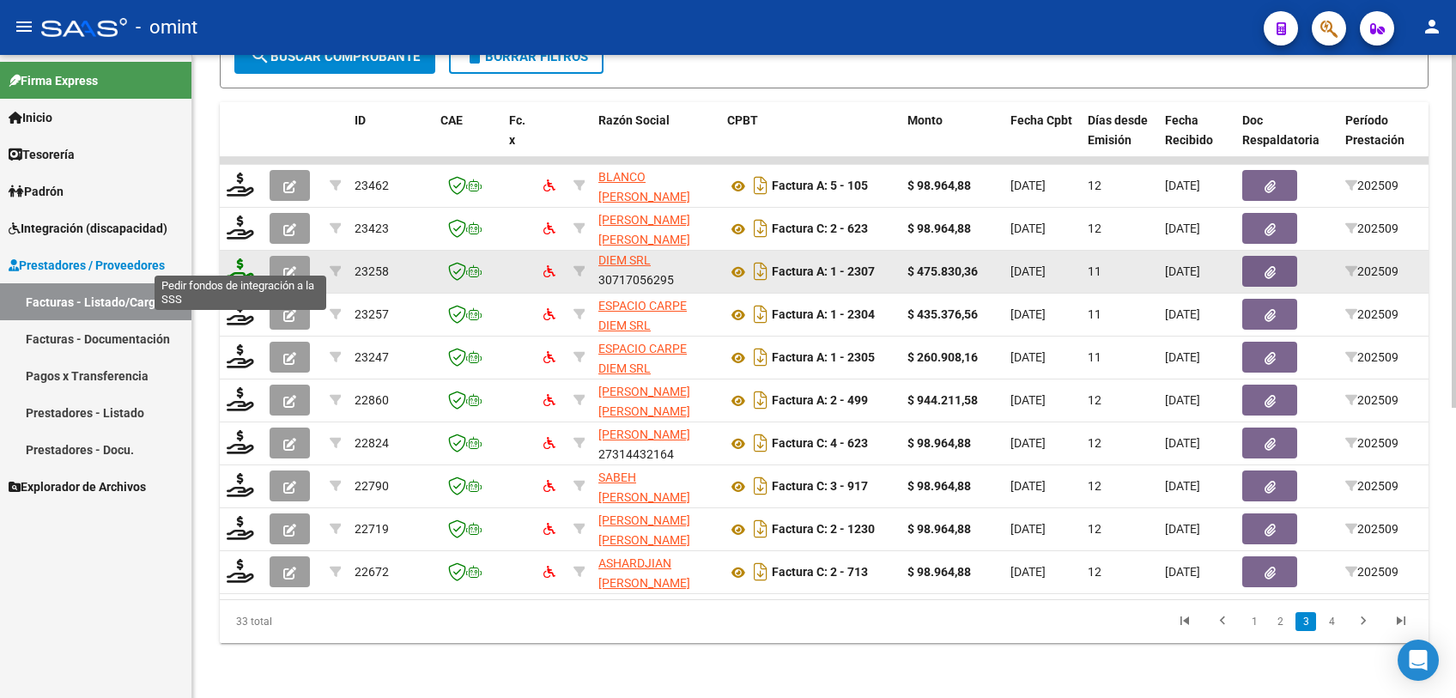
click at [240, 258] on icon at bounding box center [240, 270] width 27 height 24
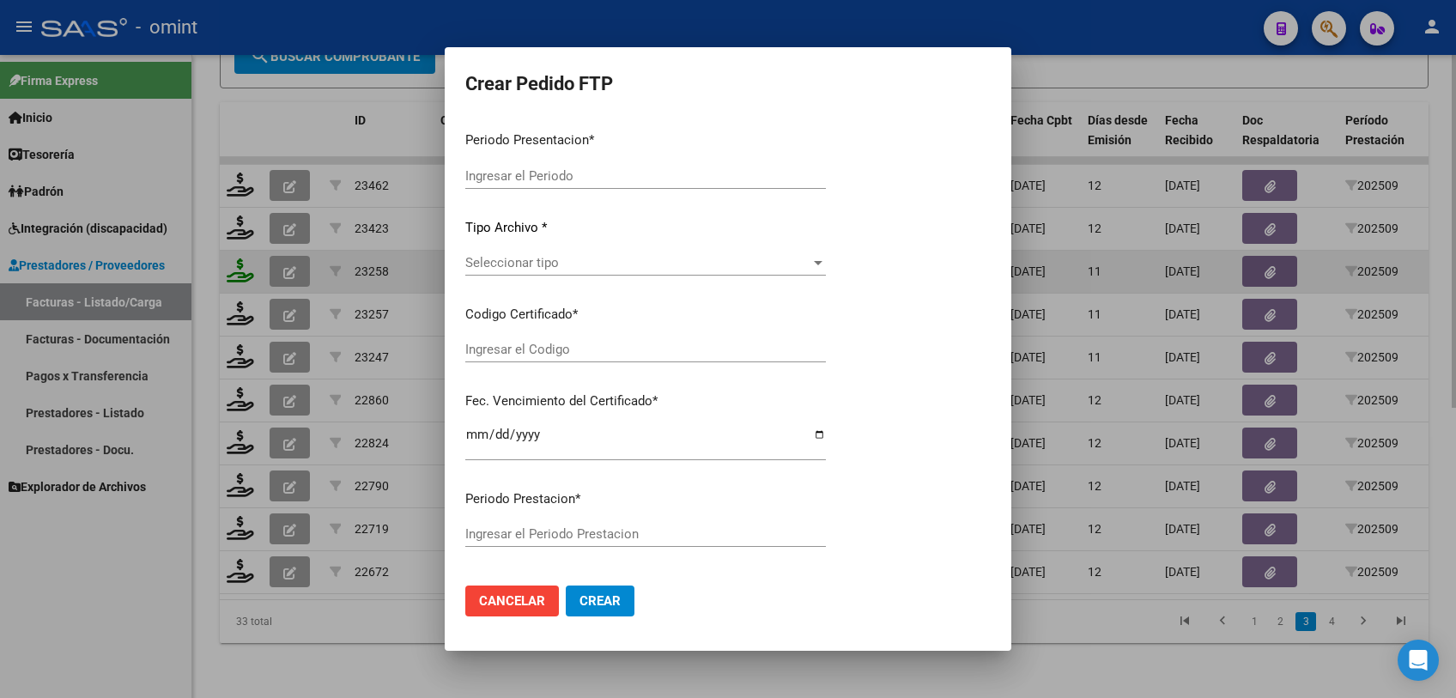
type input "202509"
type input "$ 475.830,36"
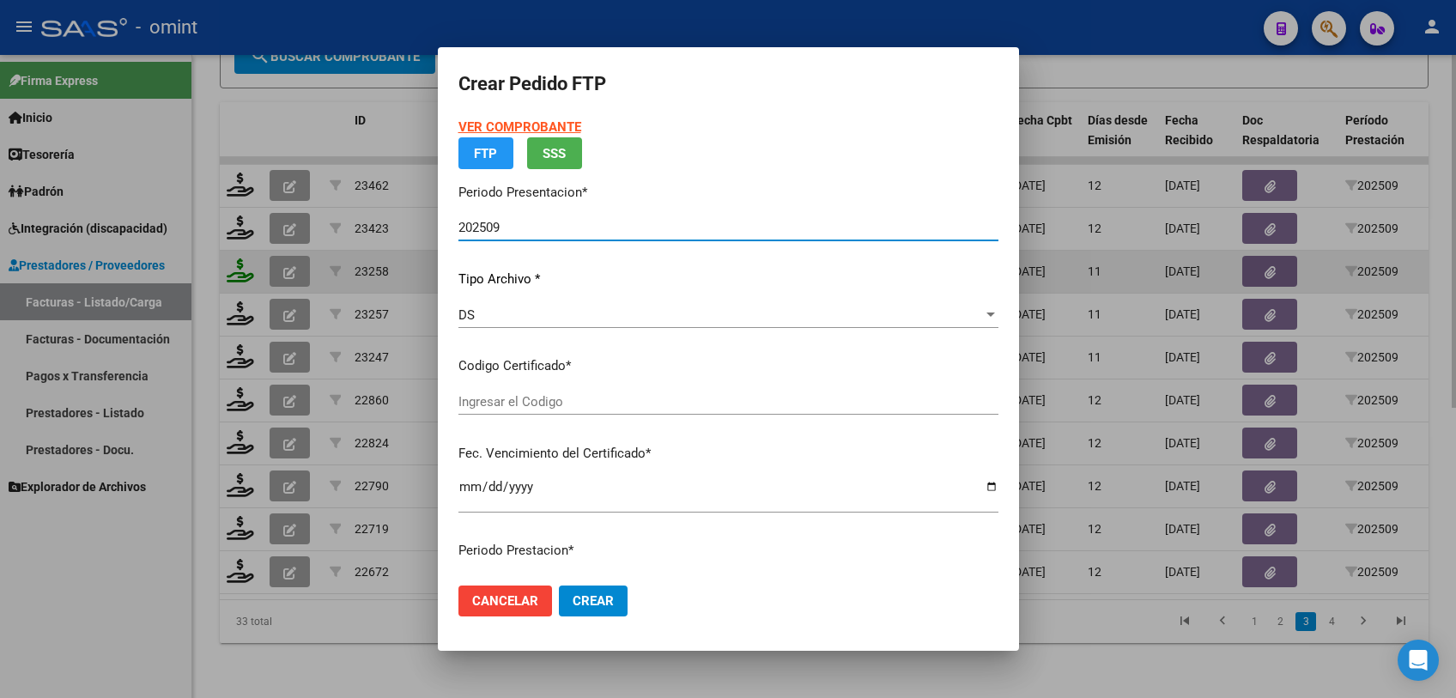
type input "441884796"
type input "2027-07-04"
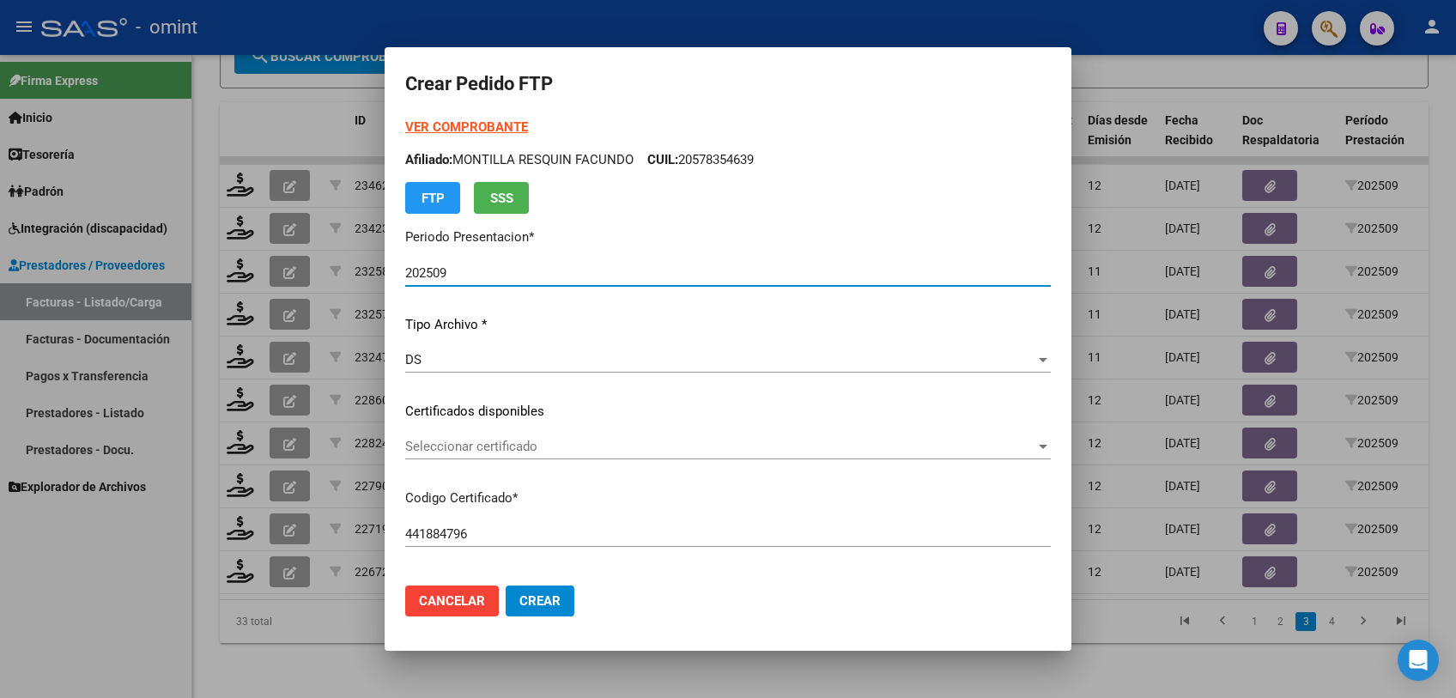
click at [507, 446] on span "Seleccionar certificado" at bounding box center [720, 446] width 630 height 15
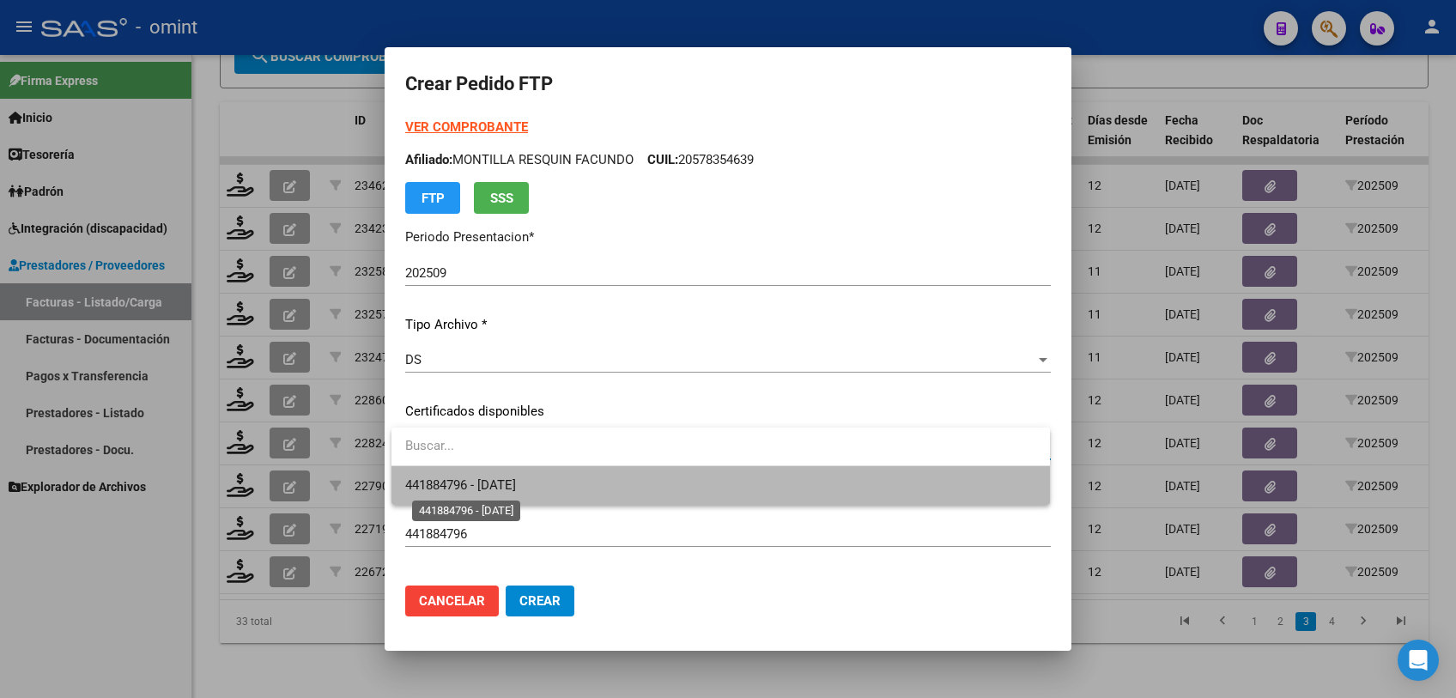
click at [488, 482] on span "441884796 - 2027-07-04" at bounding box center [460, 484] width 111 height 15
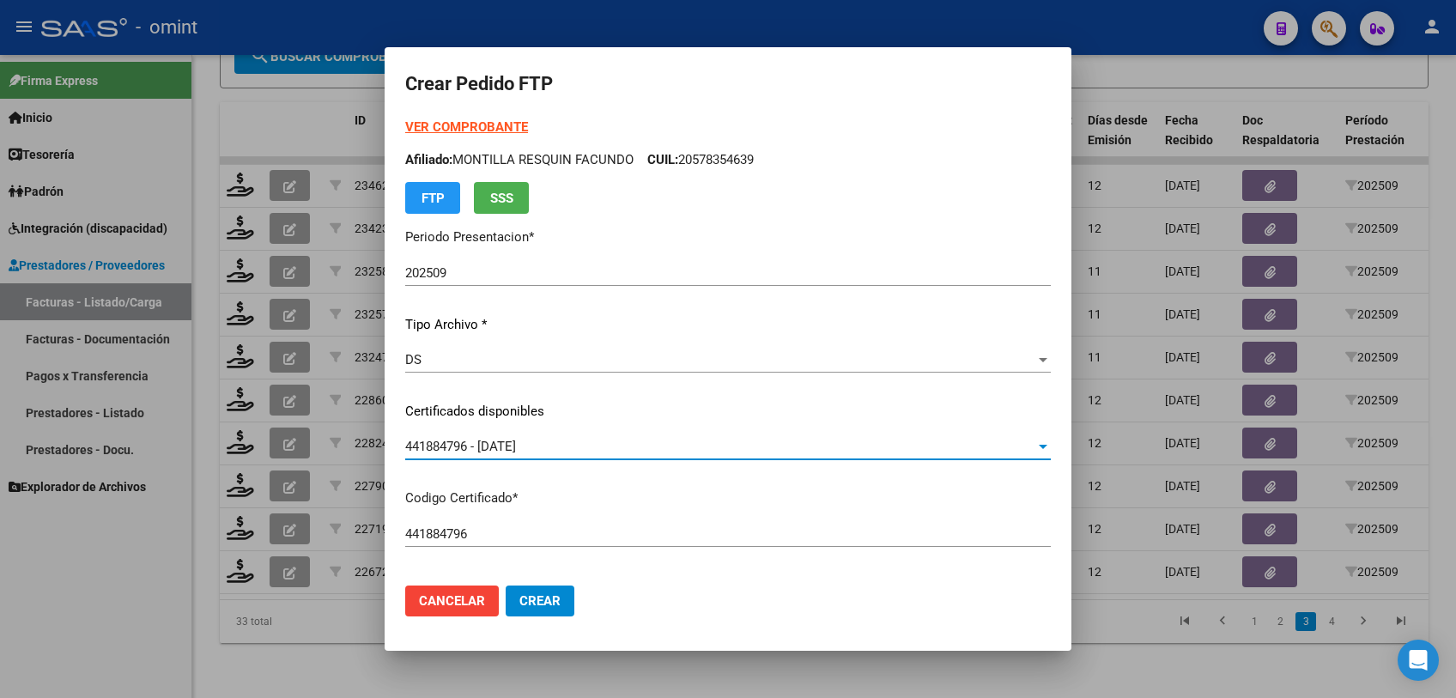
click at [490, 125] on strong "VER COMPROBANTE" at bounding box center [466, 126] width 123 height 15
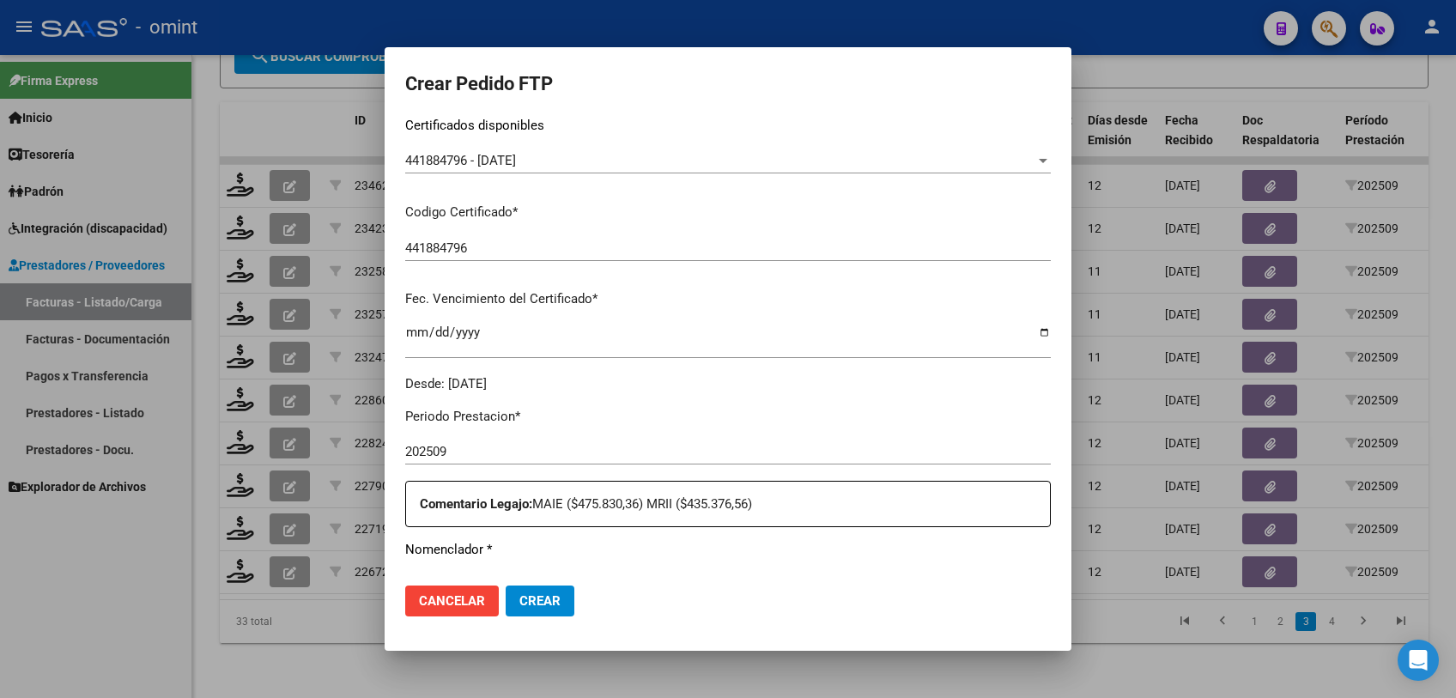
scroll to position [476, 0]
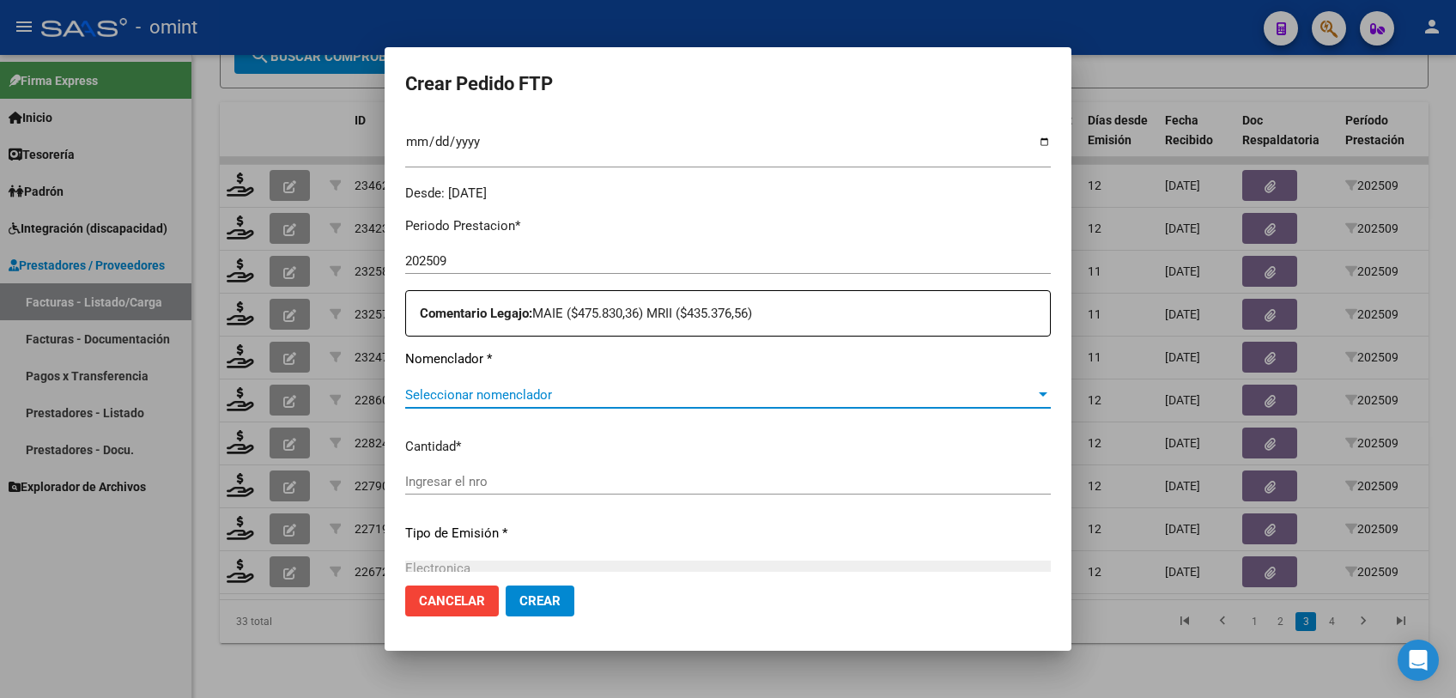
click at [563, 398] on span "Seleccionar nomenclador" at bounding box center [720, 394] width 630 height 15
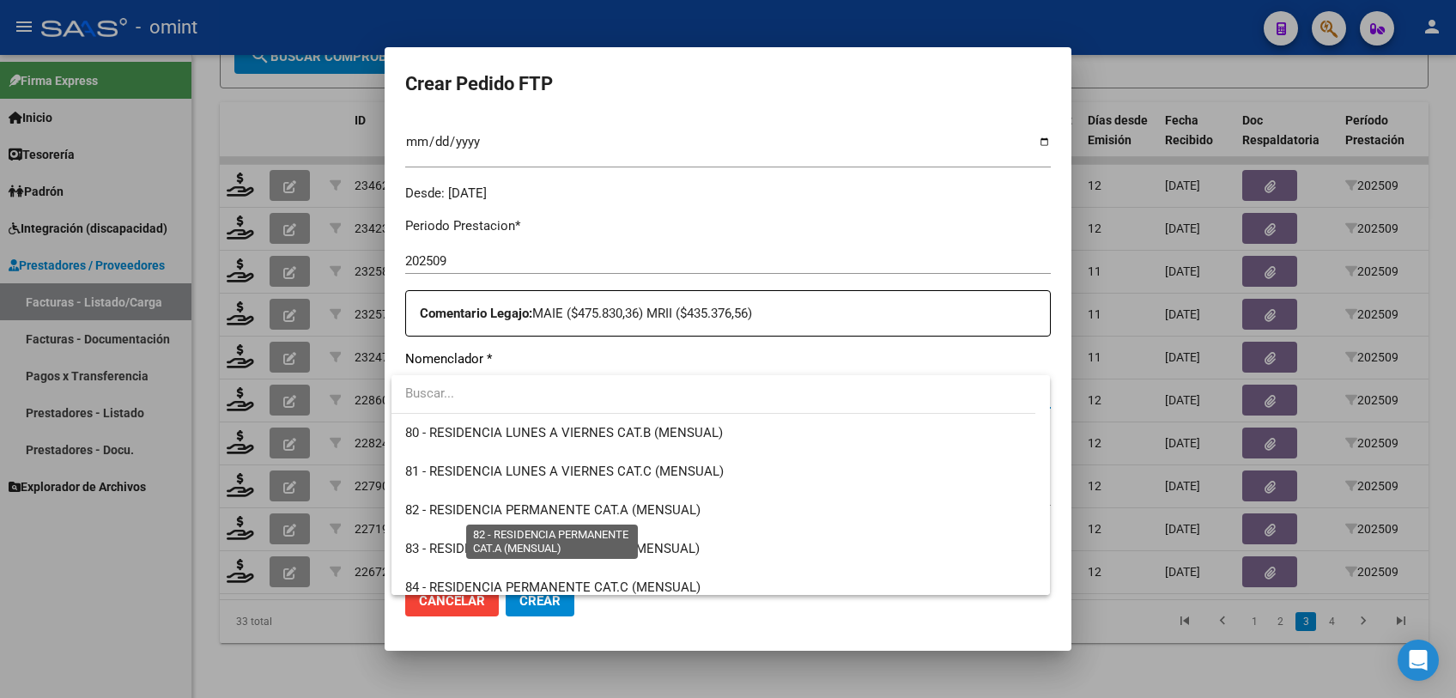
scroll to position [3338, 0]
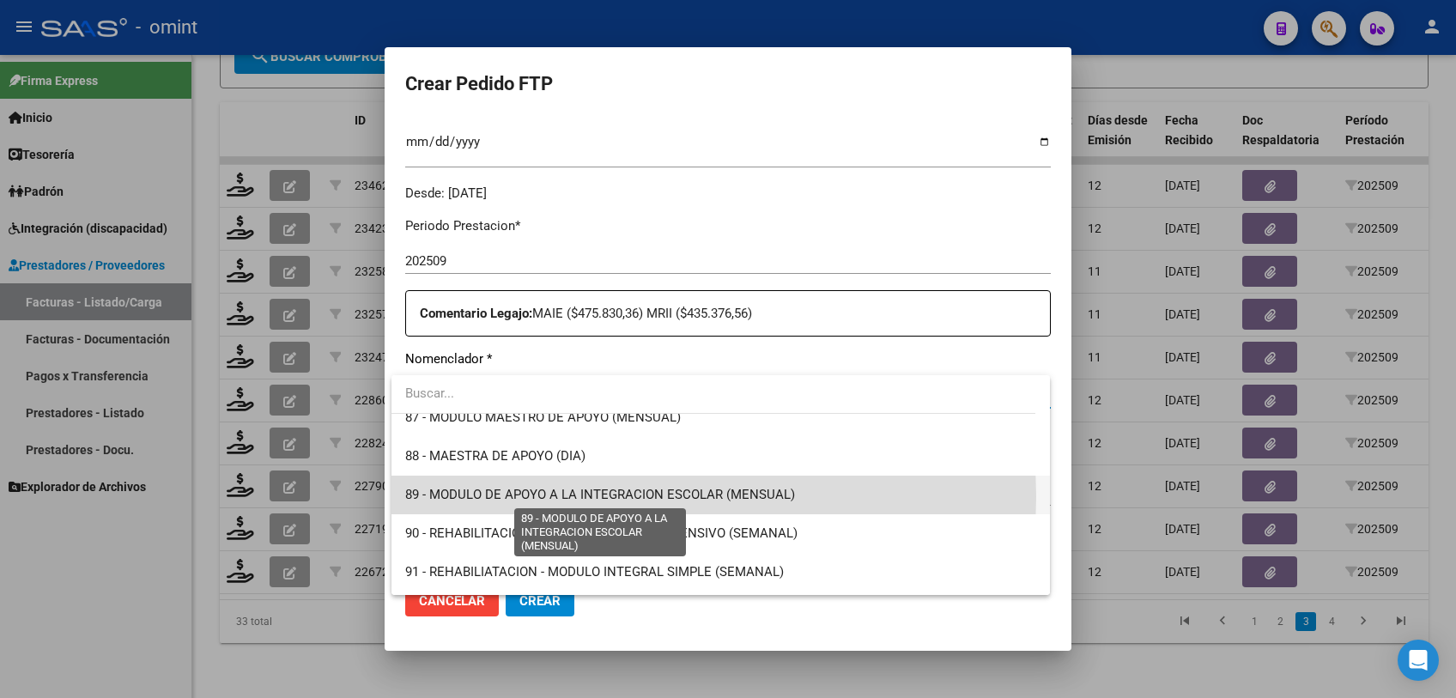
click at [660, 495] on span "89 - MODULO DE APOYO A LA INTEGRACION ESCOLAR (MENSUAL)" at bounding box center [600, 494] width 390 height 15
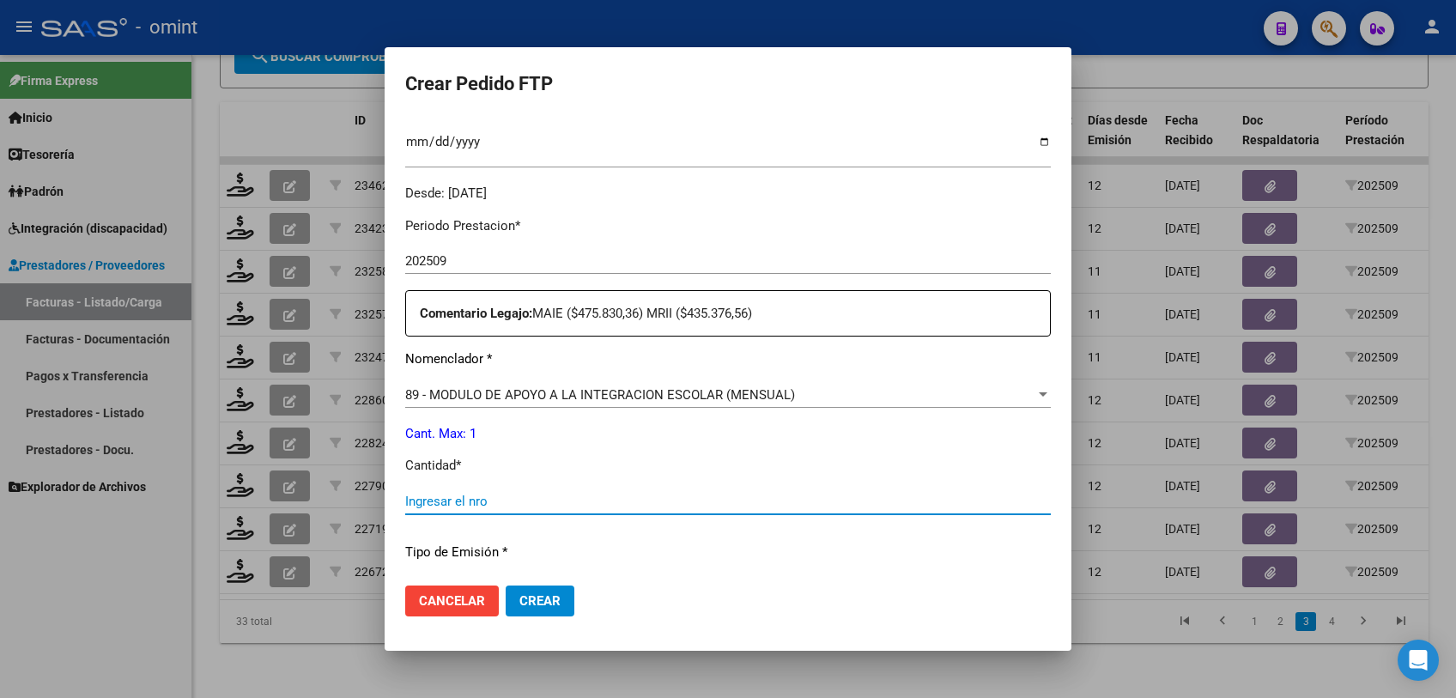
click at [660, 495] on input "Ingresar el nro" at bounding box center [728, 501] width 646 height 15
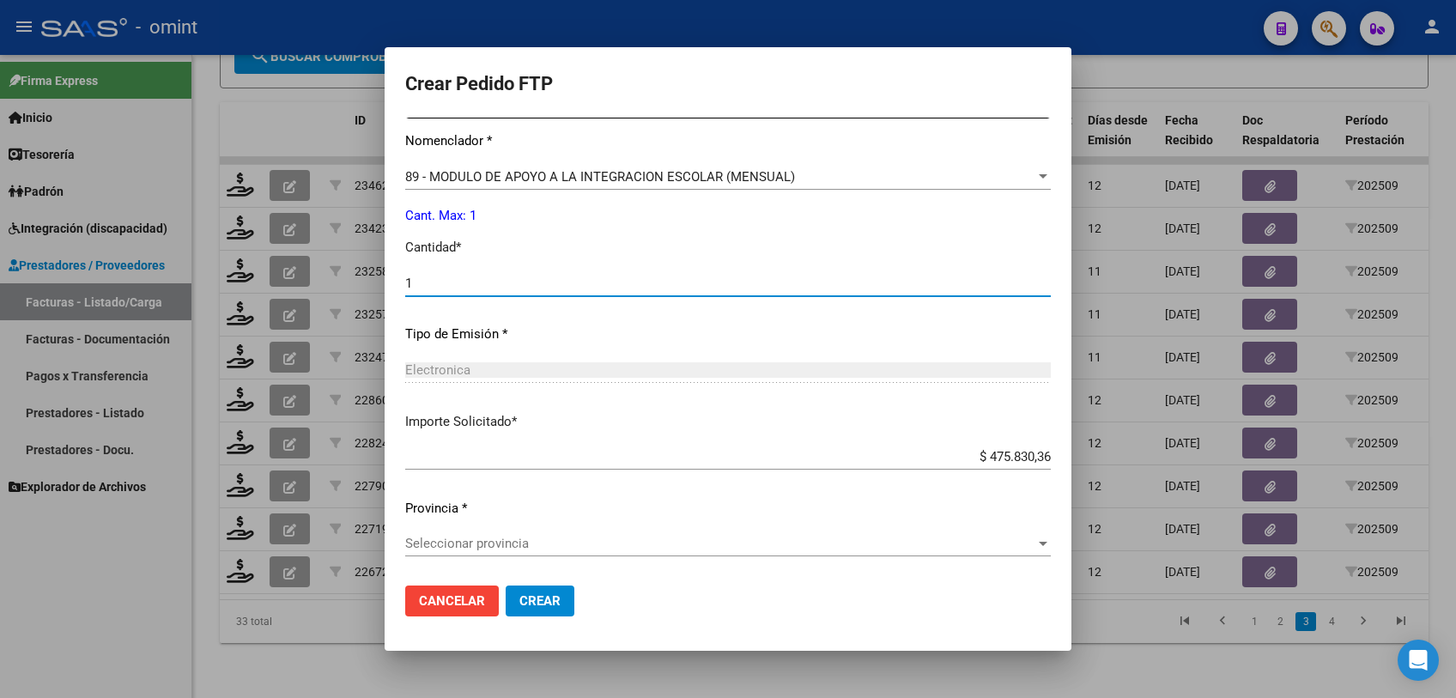
type input "1"
click at [541, 538] on span "Seleccionar provincia" at bounding box center [720, 543] width 630 height 15
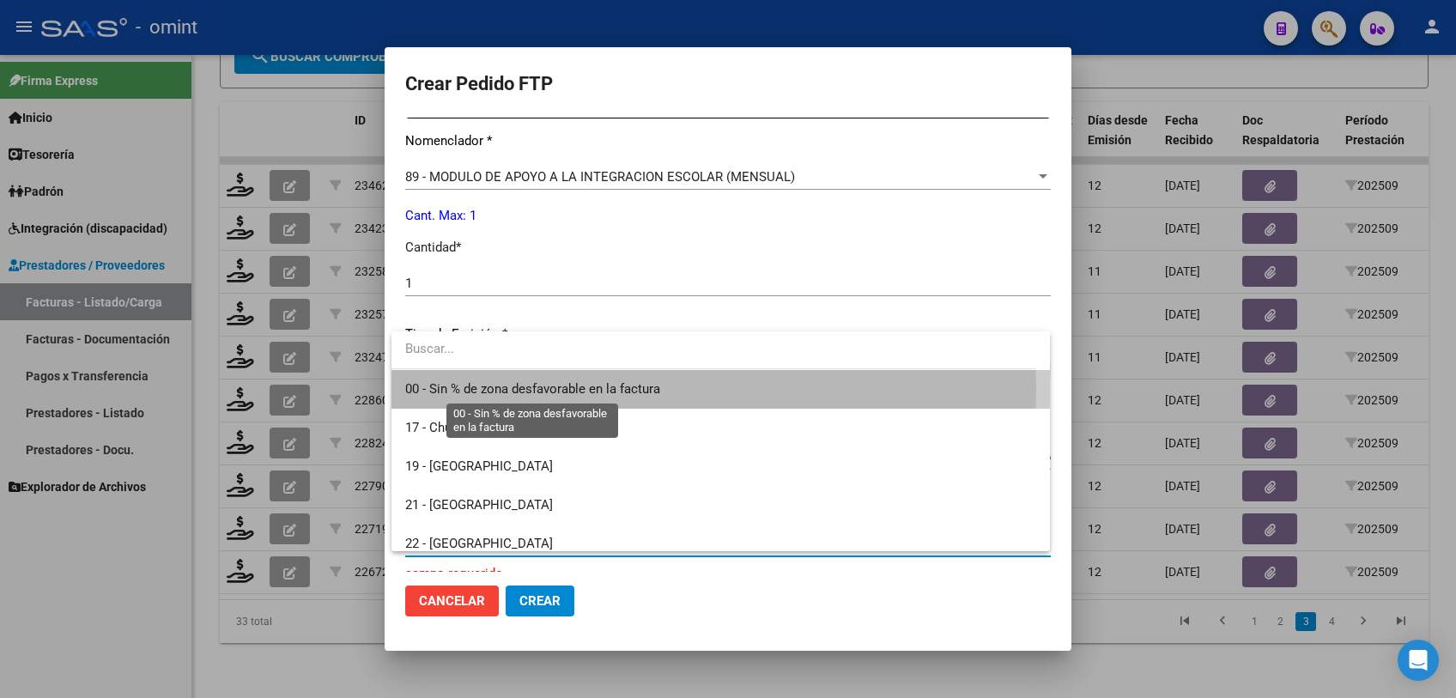
click at [546, 391] on span "00 - Sin % de zona desfavorable en la factura" at bounding box center [532, 388] width 255 height 15
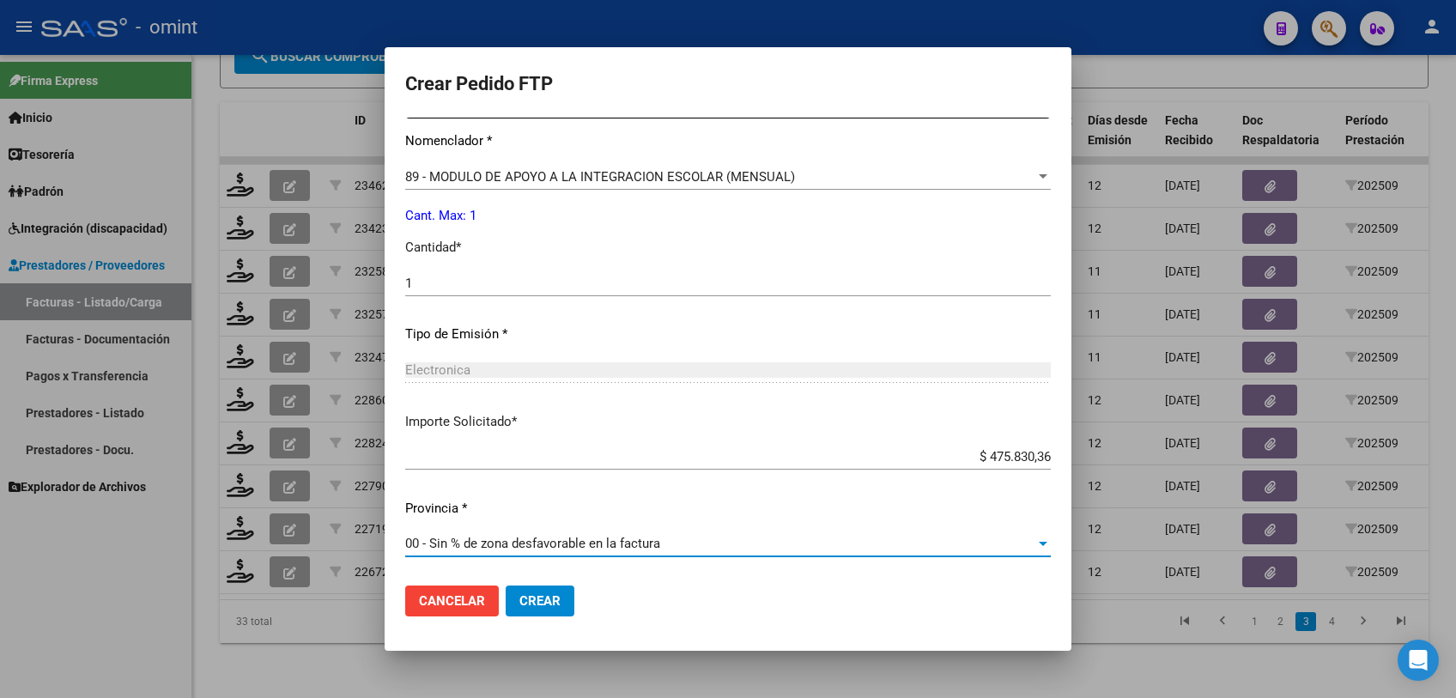
click at [549, 596] on span "Crear" at bounding box center [539, 600] width 41 height 15
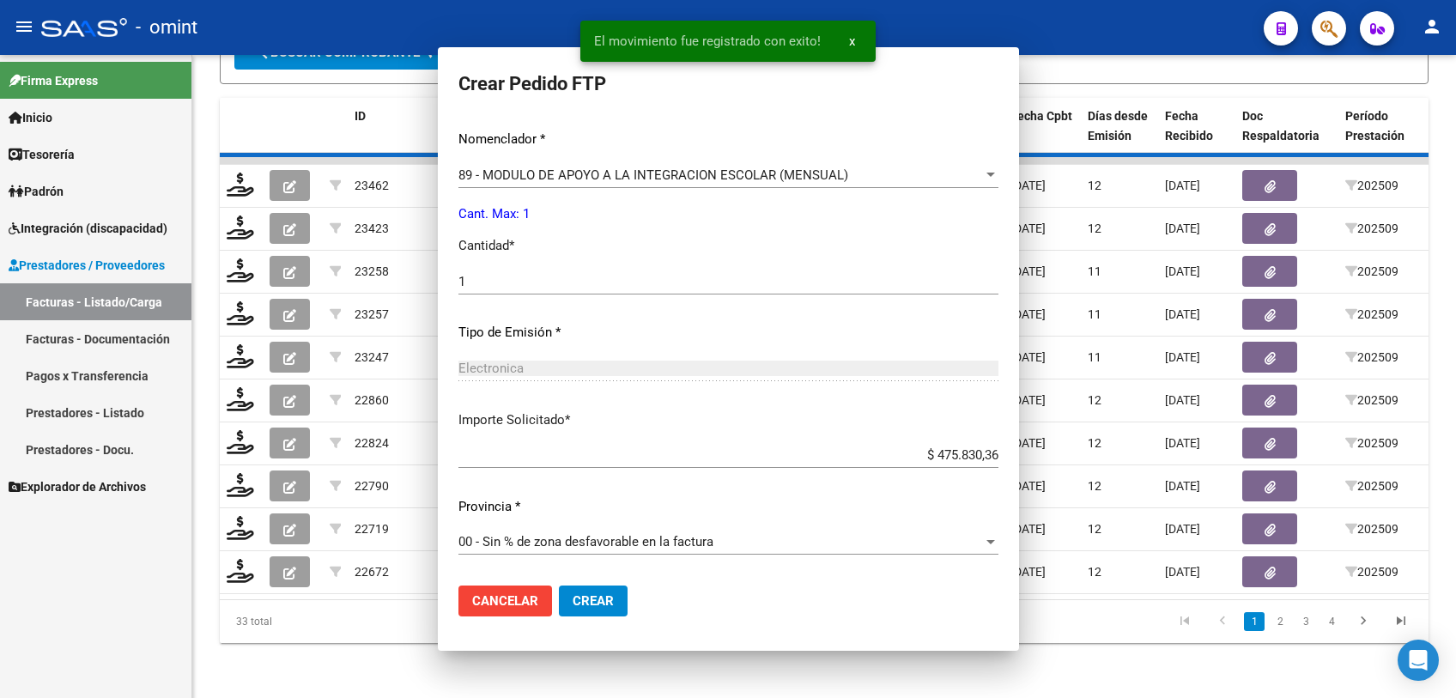
scroll to position [0, 0]
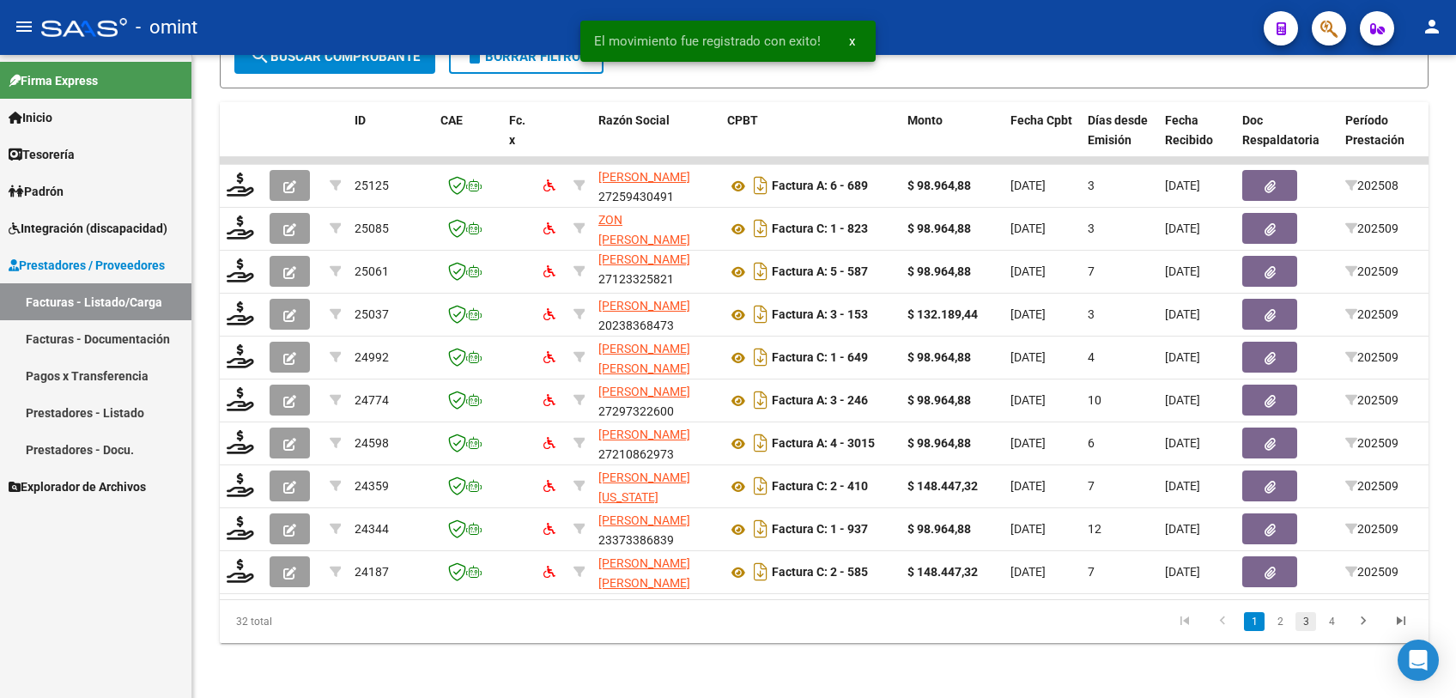
click at [1302, 620] on link "3" at bounding box center [1305, 621] width 21 height 19
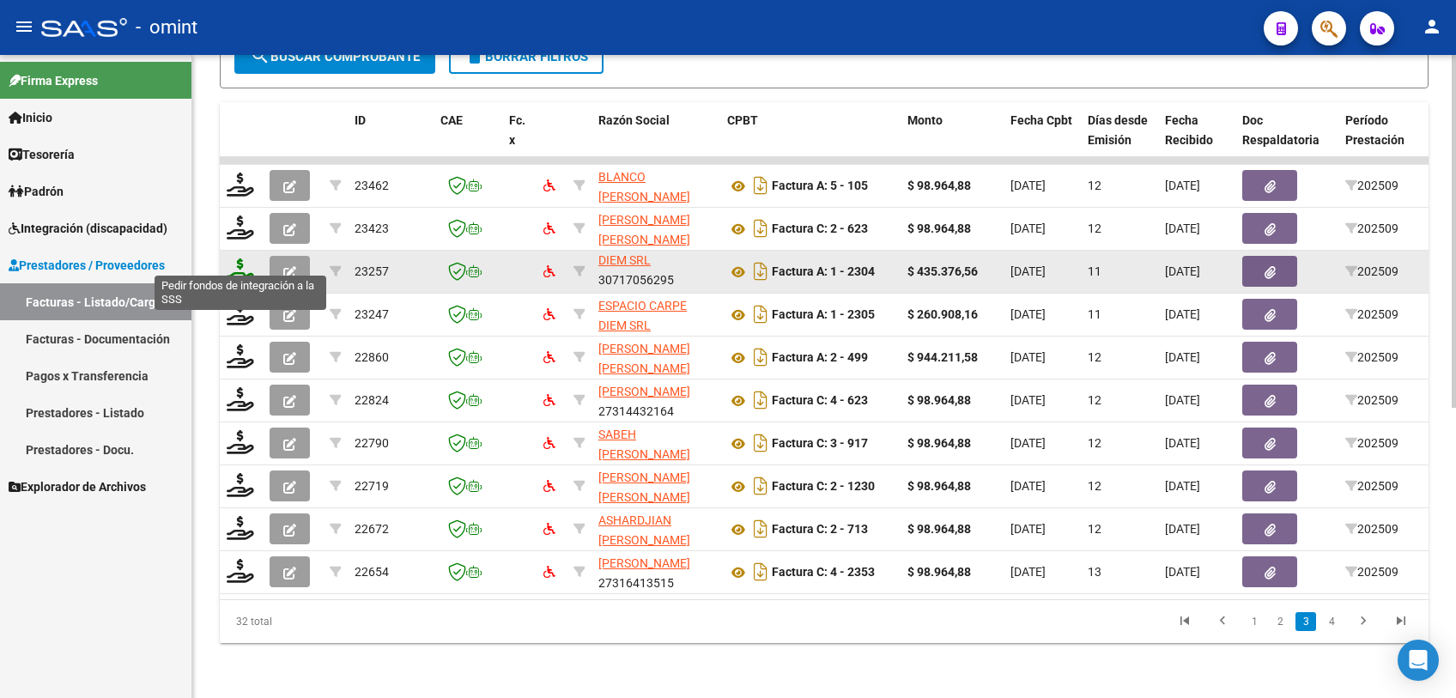
click at [237, 258] on icon at bounding box center [240, 270] width 27 height 24
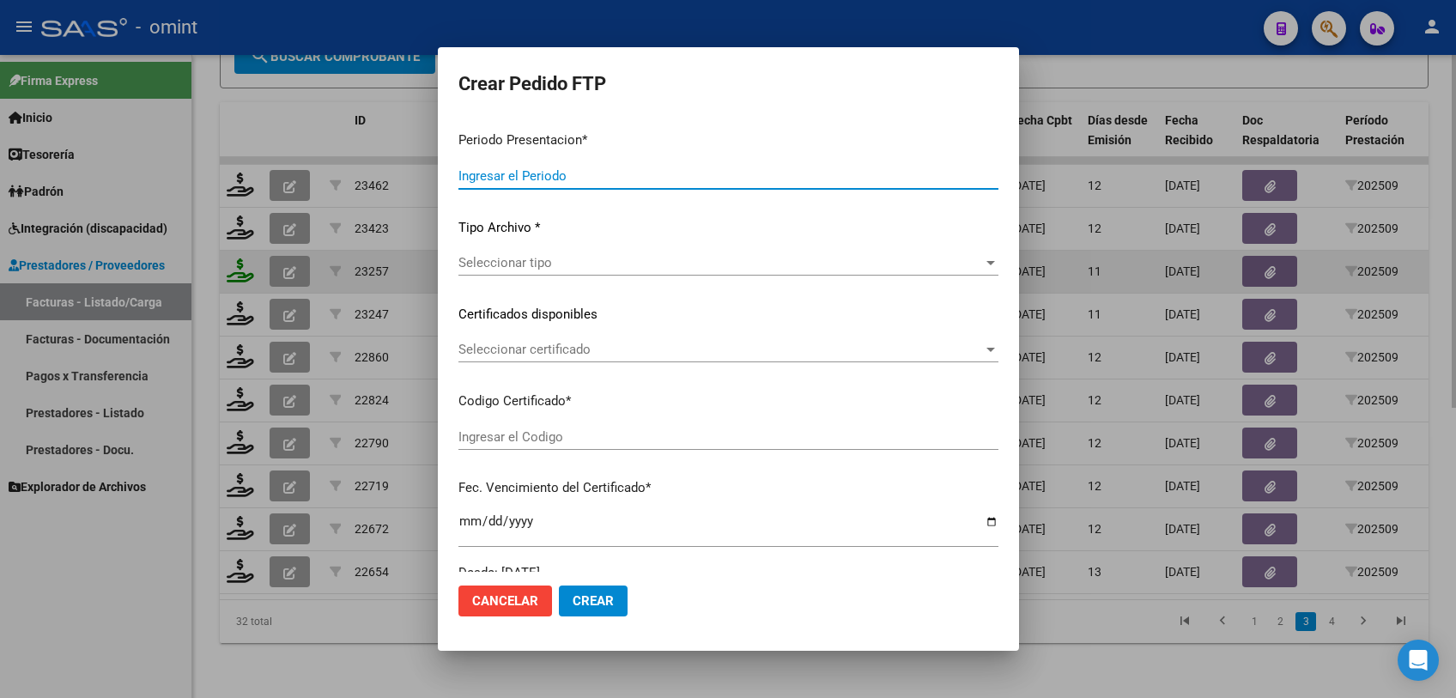
type input "202509"
type input "$ 435.376,56"
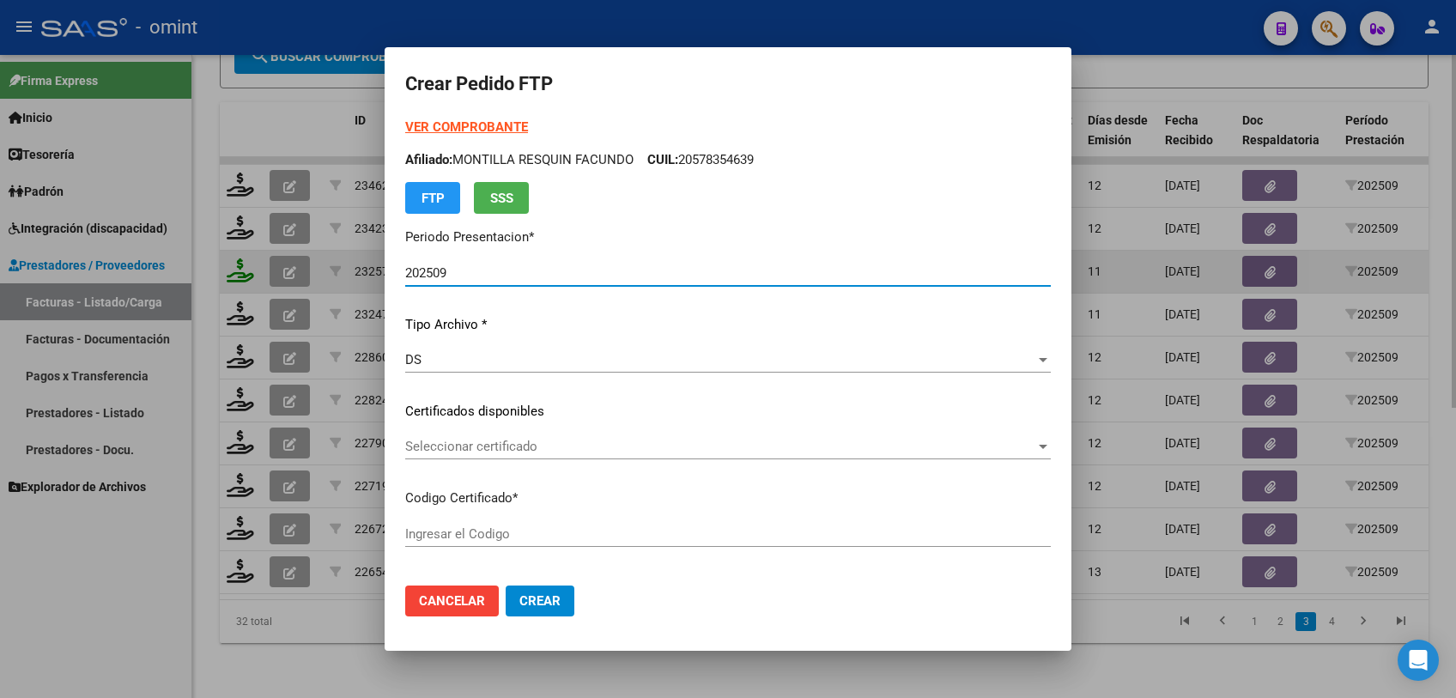
type input "441884796"
type input "2027-07-04"
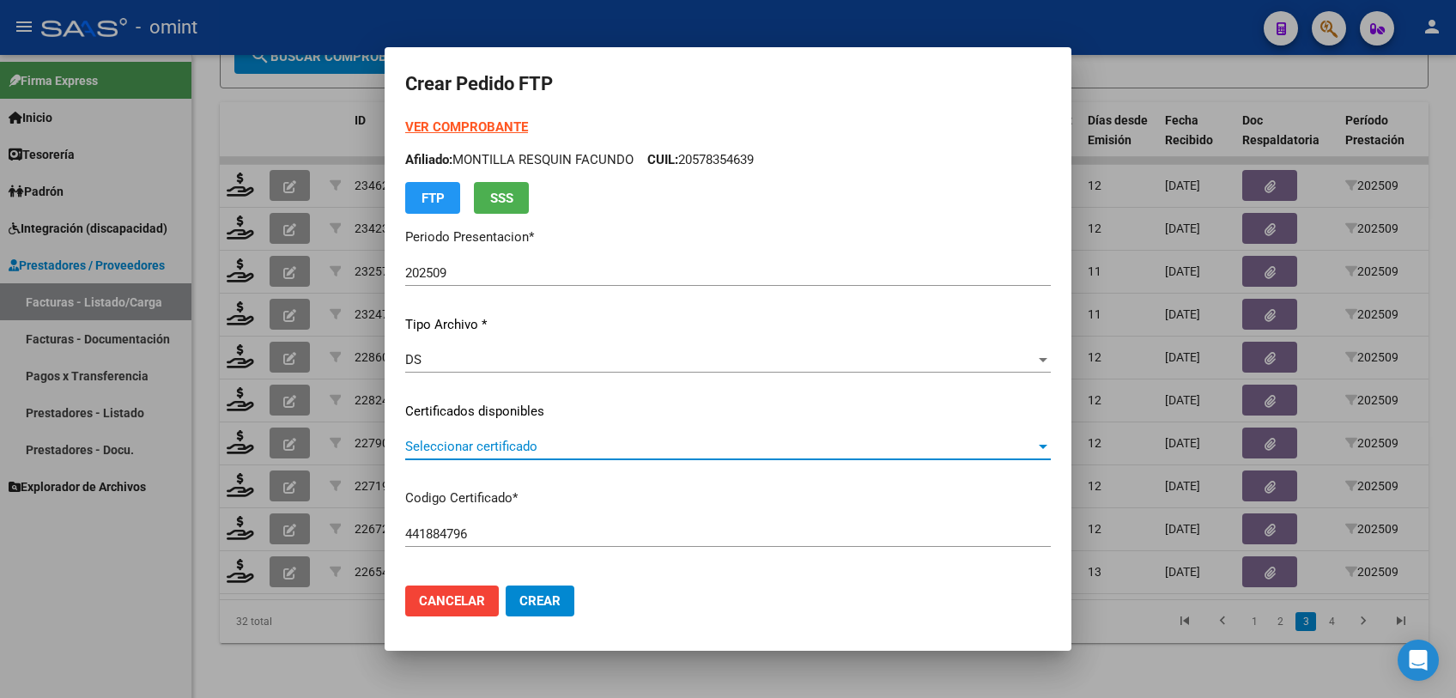
click at [504, 446] on span "Seleccionar certificado" at bounding box center [720, 446] width 630 height 15
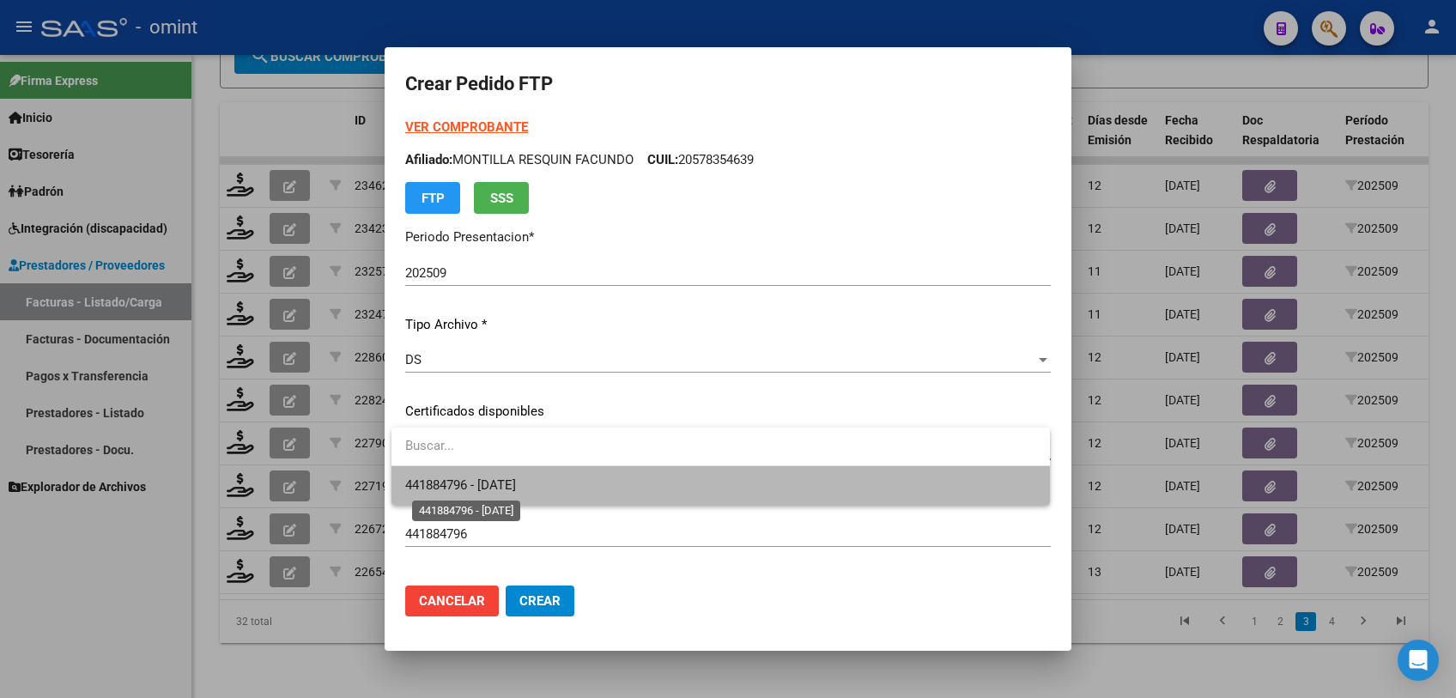
click at [506, 479] on span "441884796 - 2027-07-04" at bounding box center [460, 484] width 111 height 15
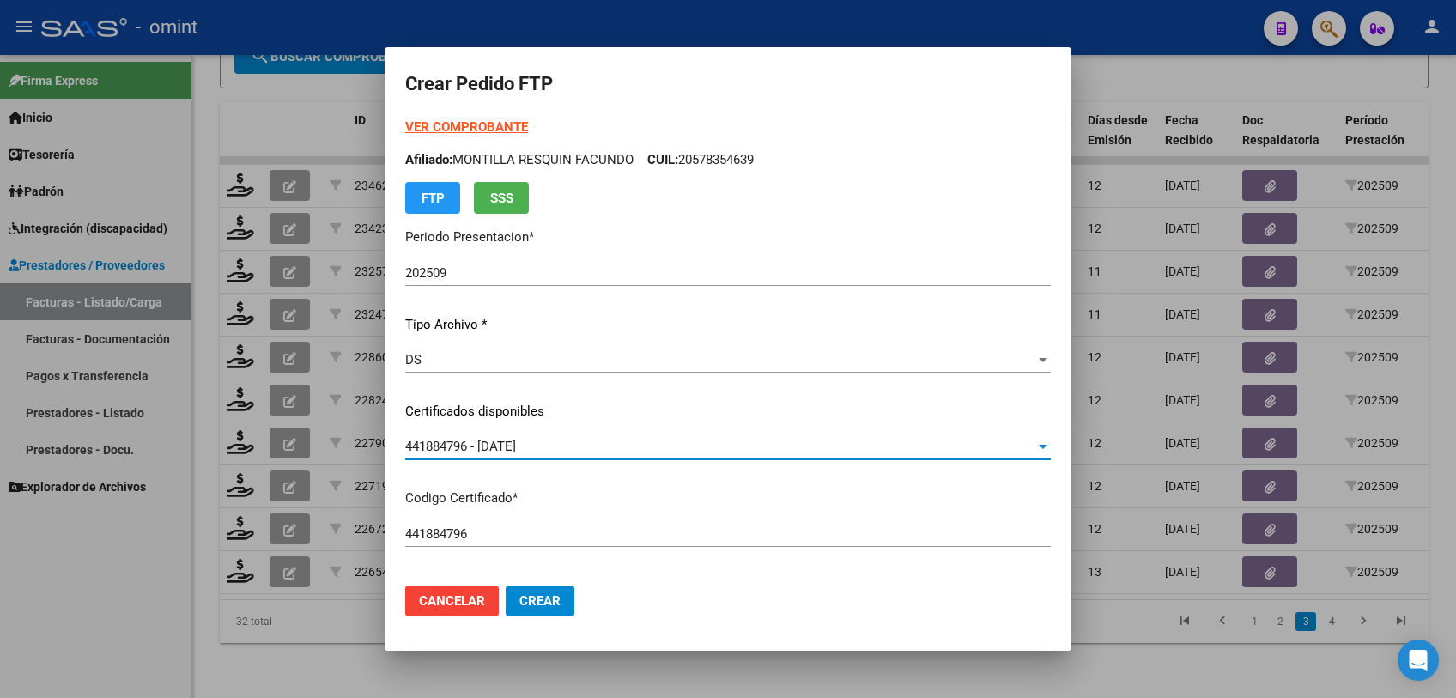
click at [513, 123] on strong "VER COMPROBANTE" at bounding box center [466, 126] width 123 height 15
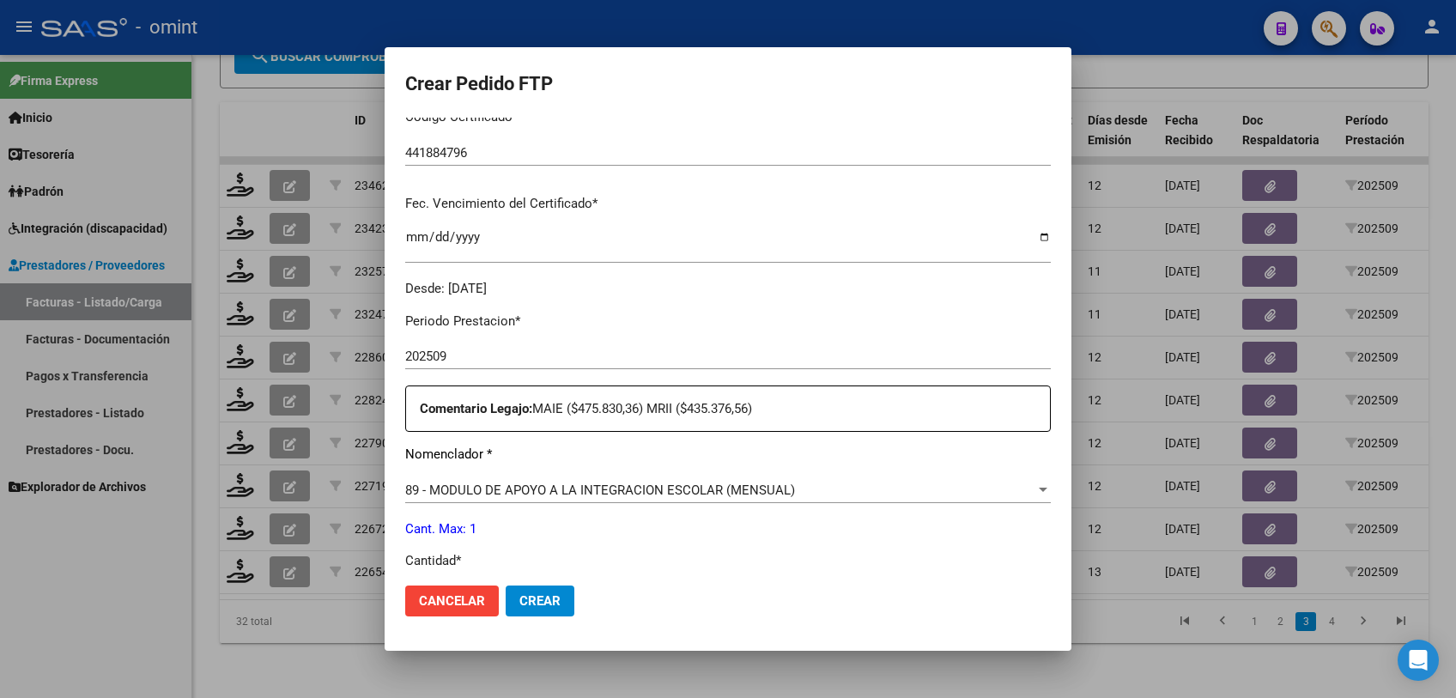
scroll to position [476, 0]
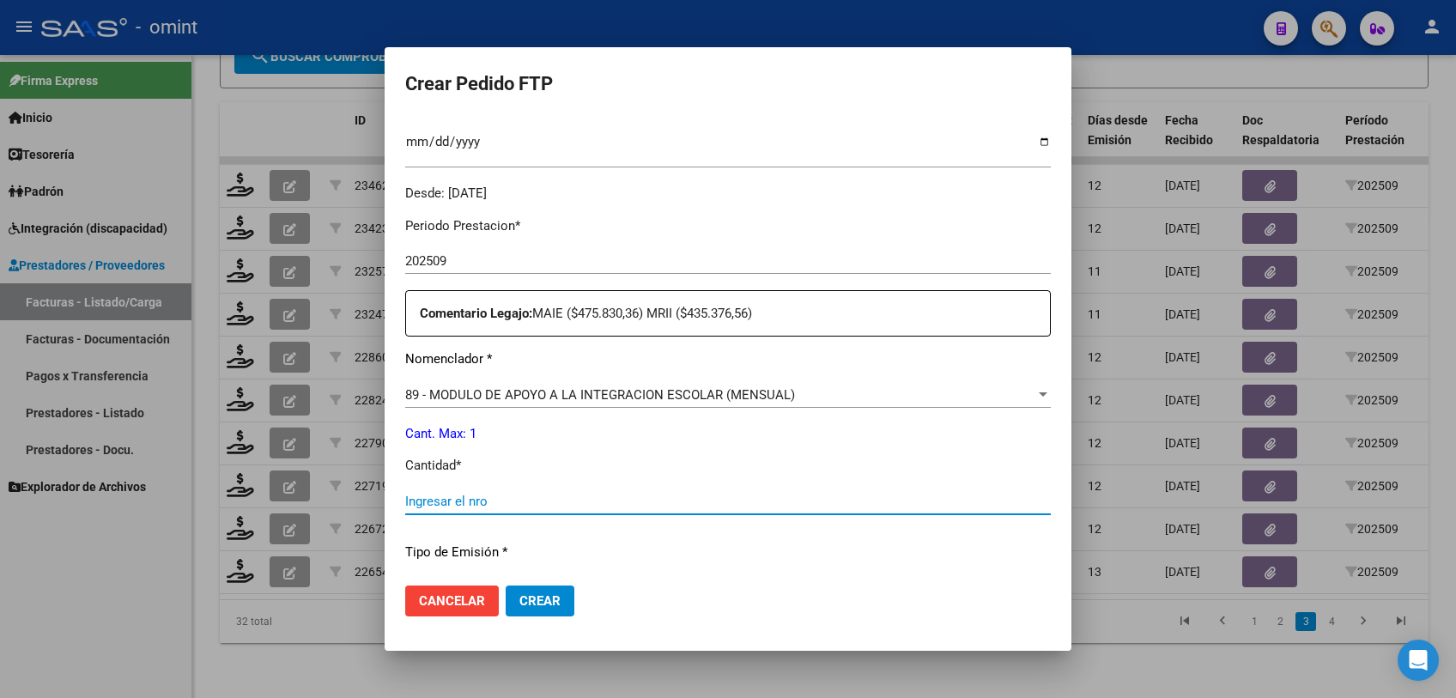
click at [526, 500] on input "Ingresar el nro" at bounding box center [728, 501] width 646 height 15
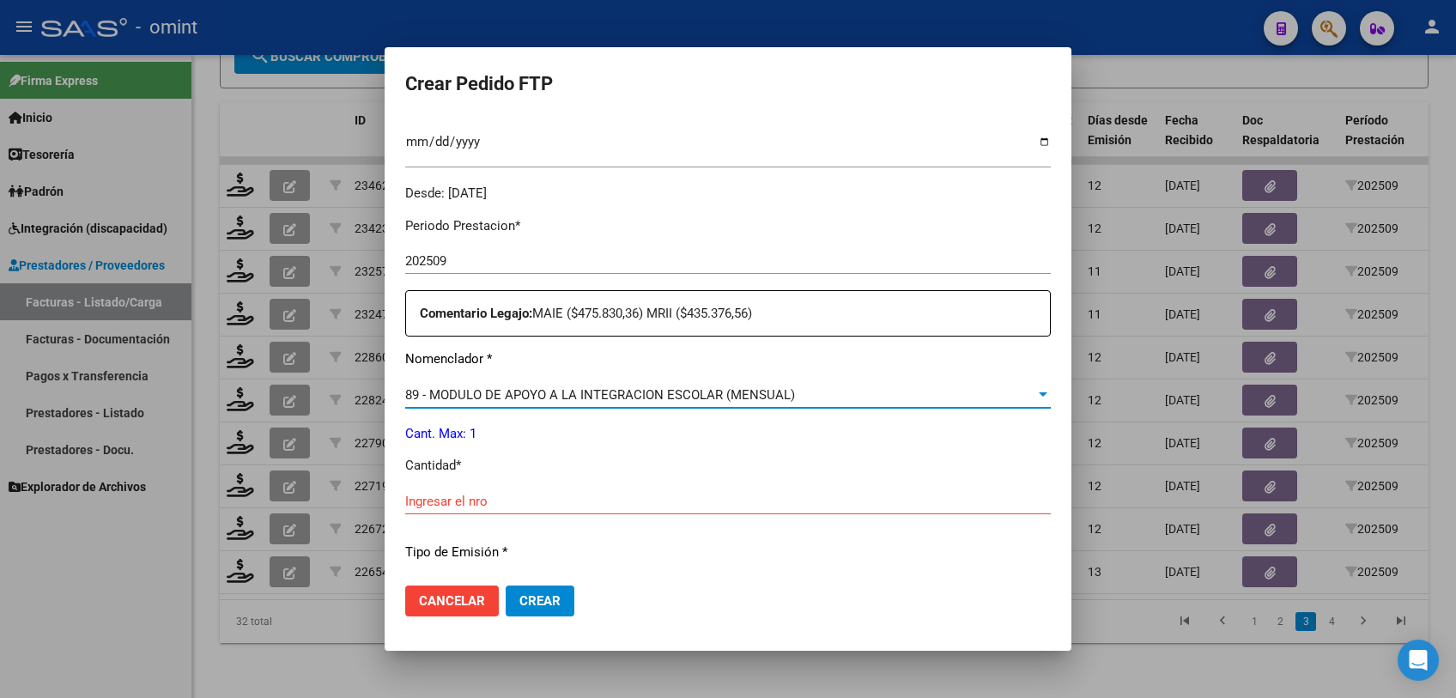
click at [571, 388] on span "89 - MODULO DE APOYO A LA INTEGRACION ESCOLAR (MENSUAL)" at bounding box center [600, 394] width 390 height 15
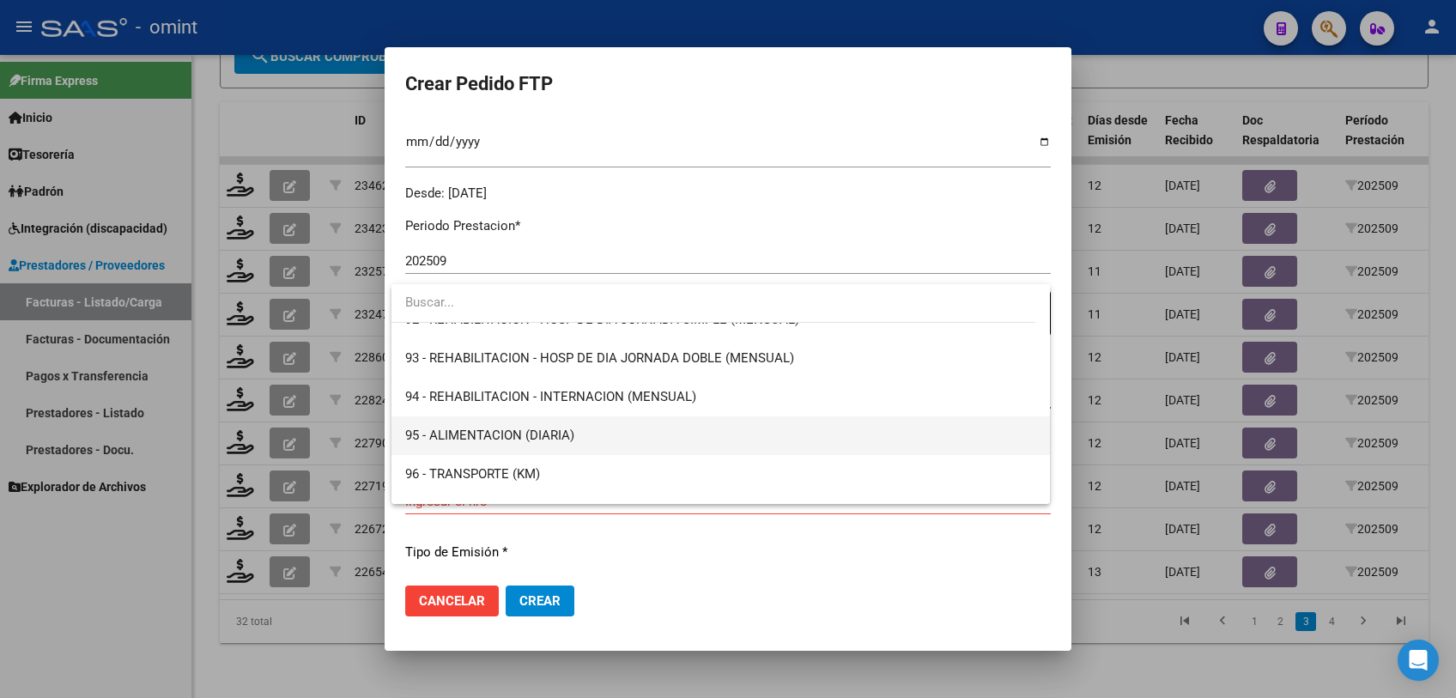
scroll to position [3443, 0]
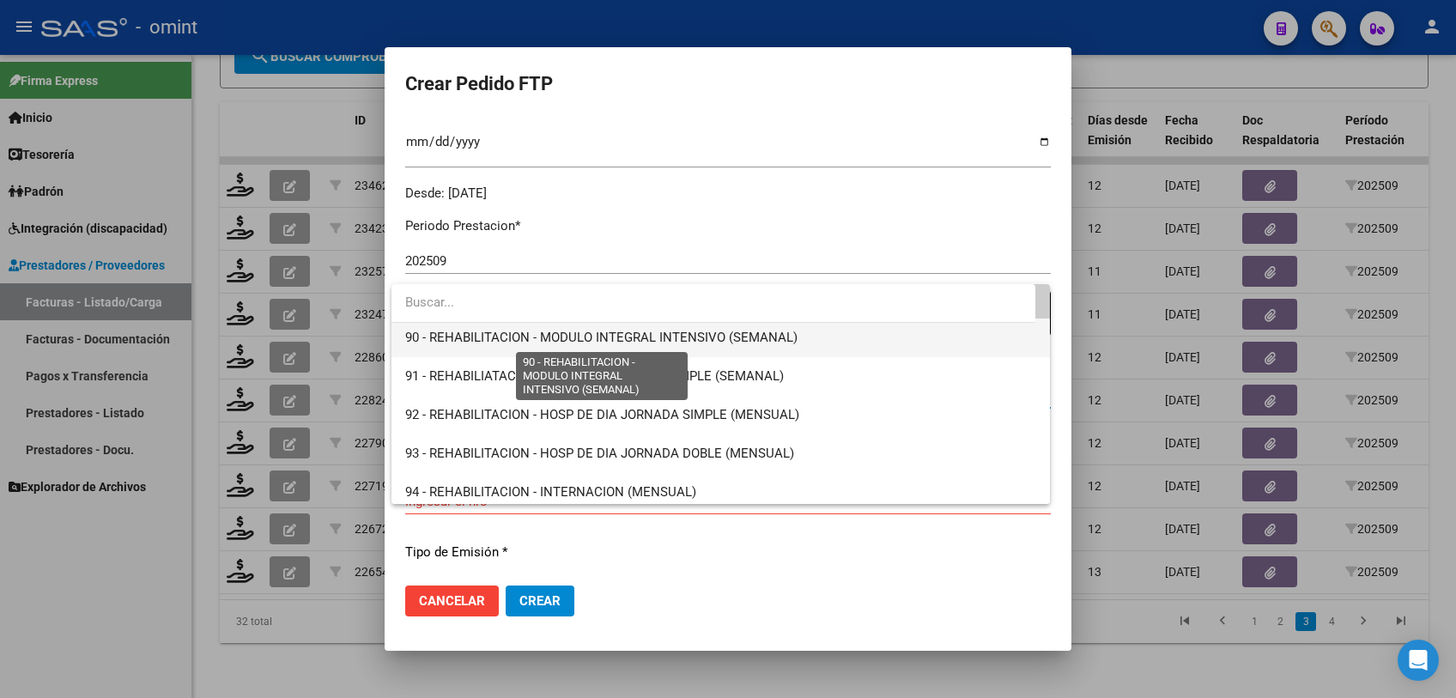
click at [703, 343] on span "90 - REHABILITACION - MODULO INTEGRAL INTENSIVO (SEMANAL)" at bounding box center [601, 337] width 392 height 15
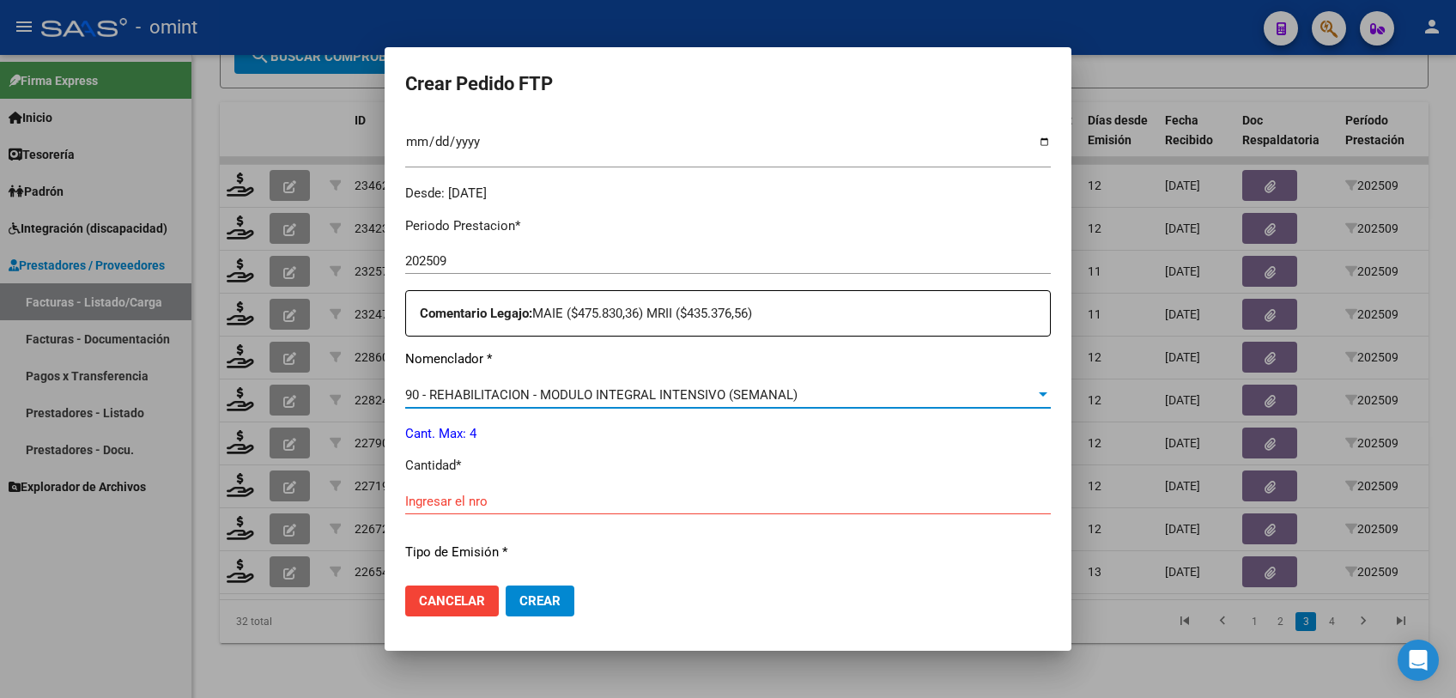
scroll to position [572, 0]
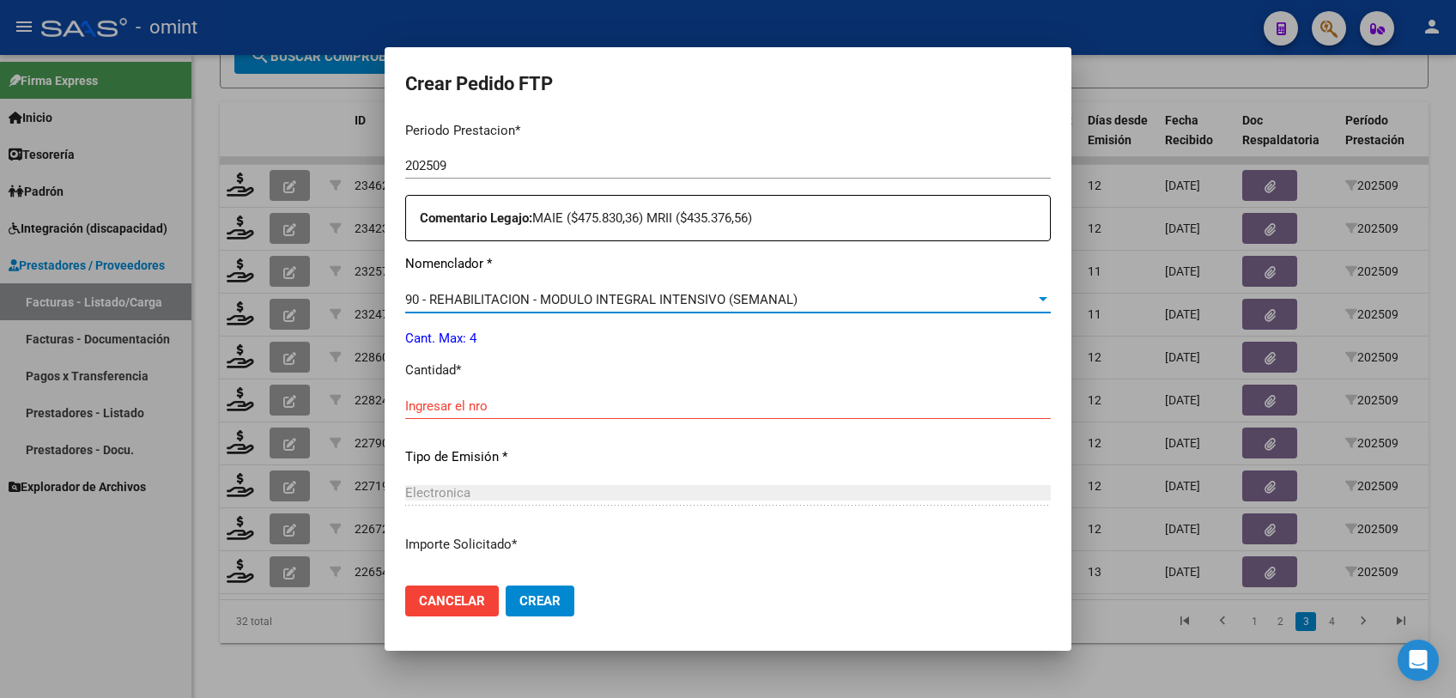
click at [564, 404] on input "Ingresar el nro" at bounding box center [728, 405] width 646 height 15
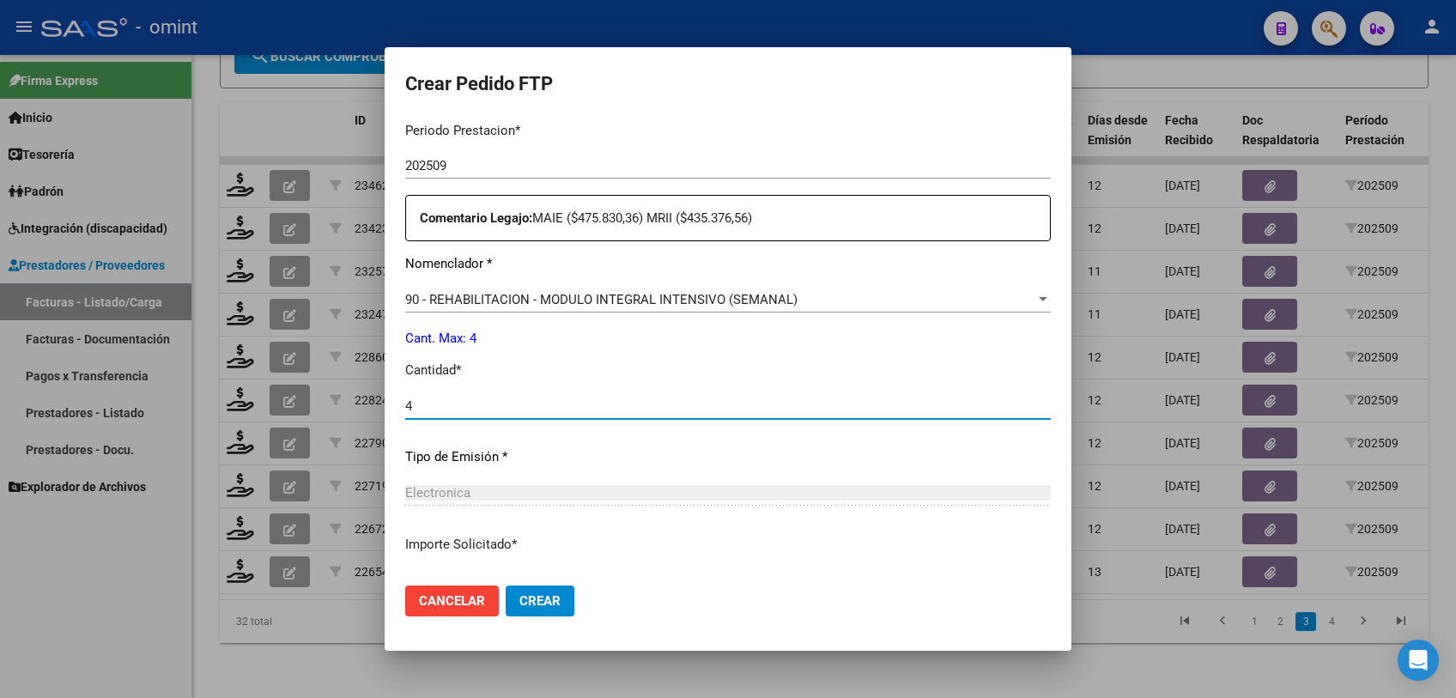
scroll to position [695, 0]
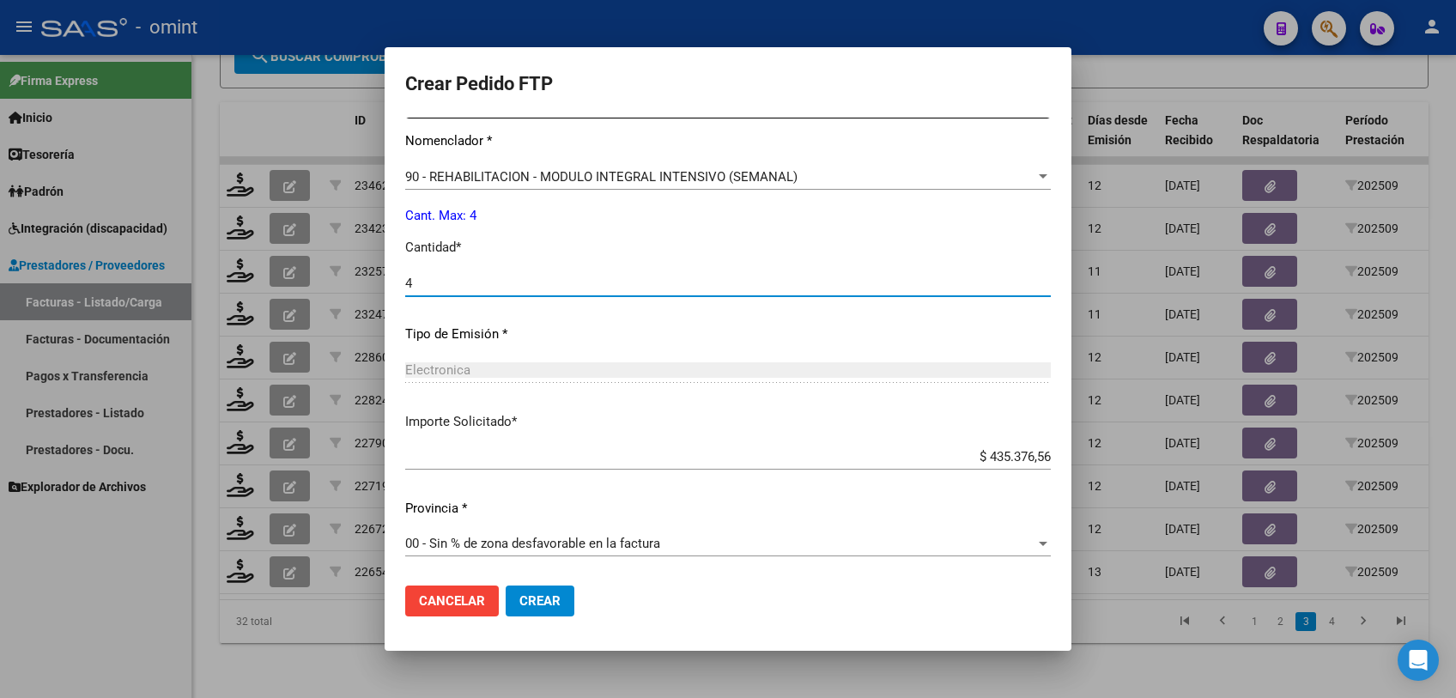
type input "4"
click at [565, 594] on button "Crear" at bounding box center [540, 601] width 69 height 31
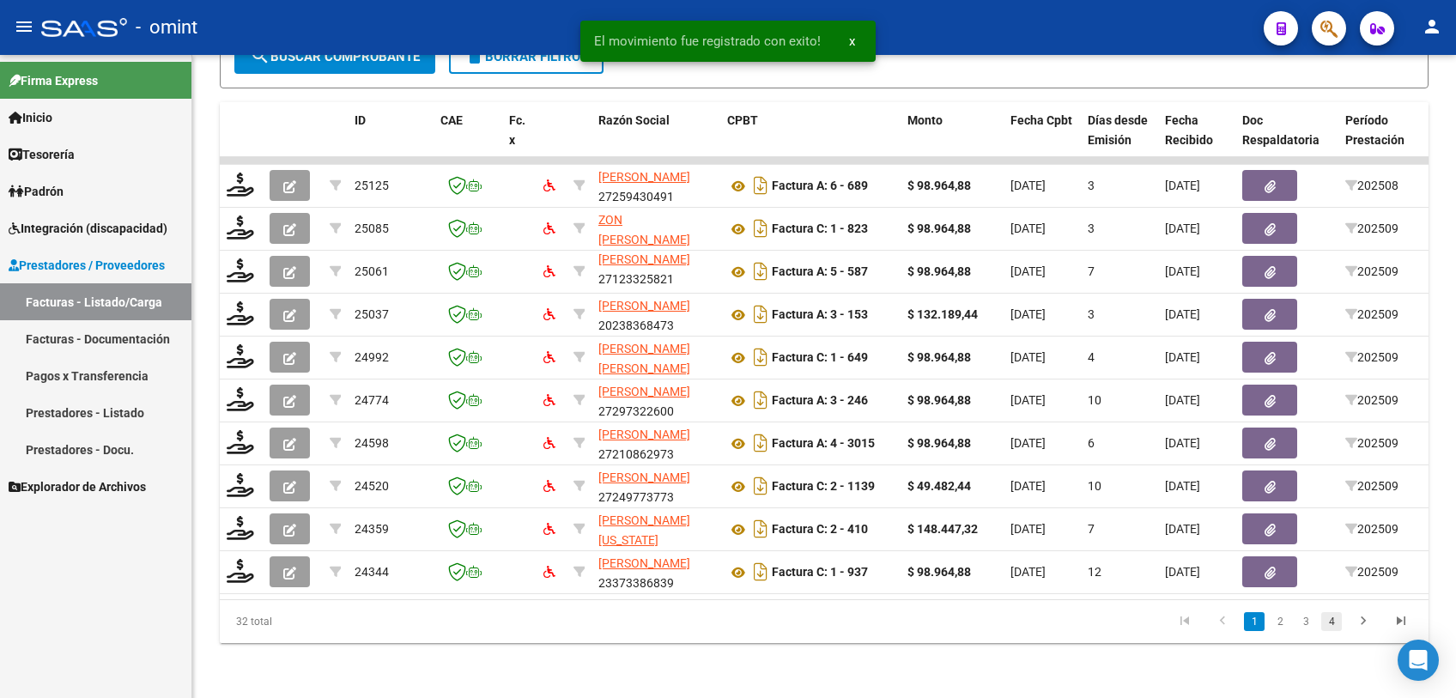
click at [1328, 619] on link "4" at bounding box center [1331, 621] width 21 height 19
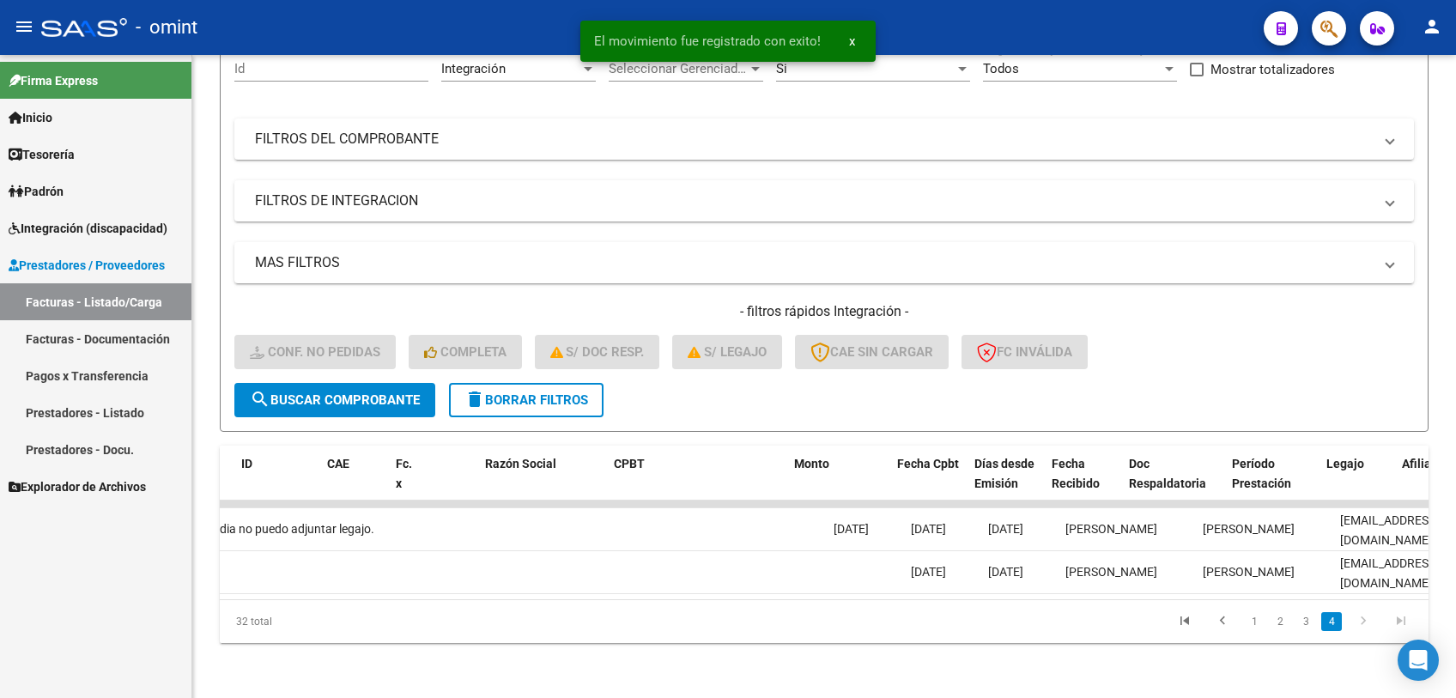
scroll to position [0, 1538]
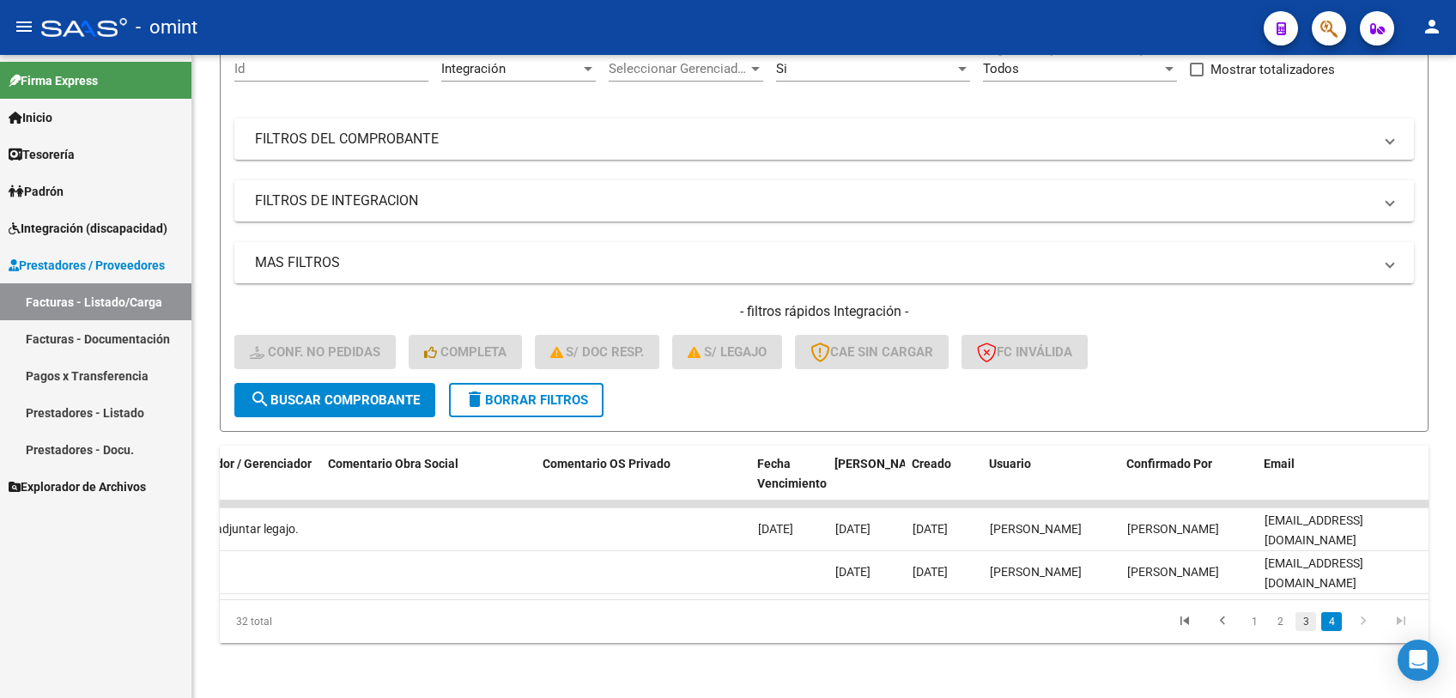
click at [1302, 623] on link "3" at bounding box center [1305, 621] width 21 height 19
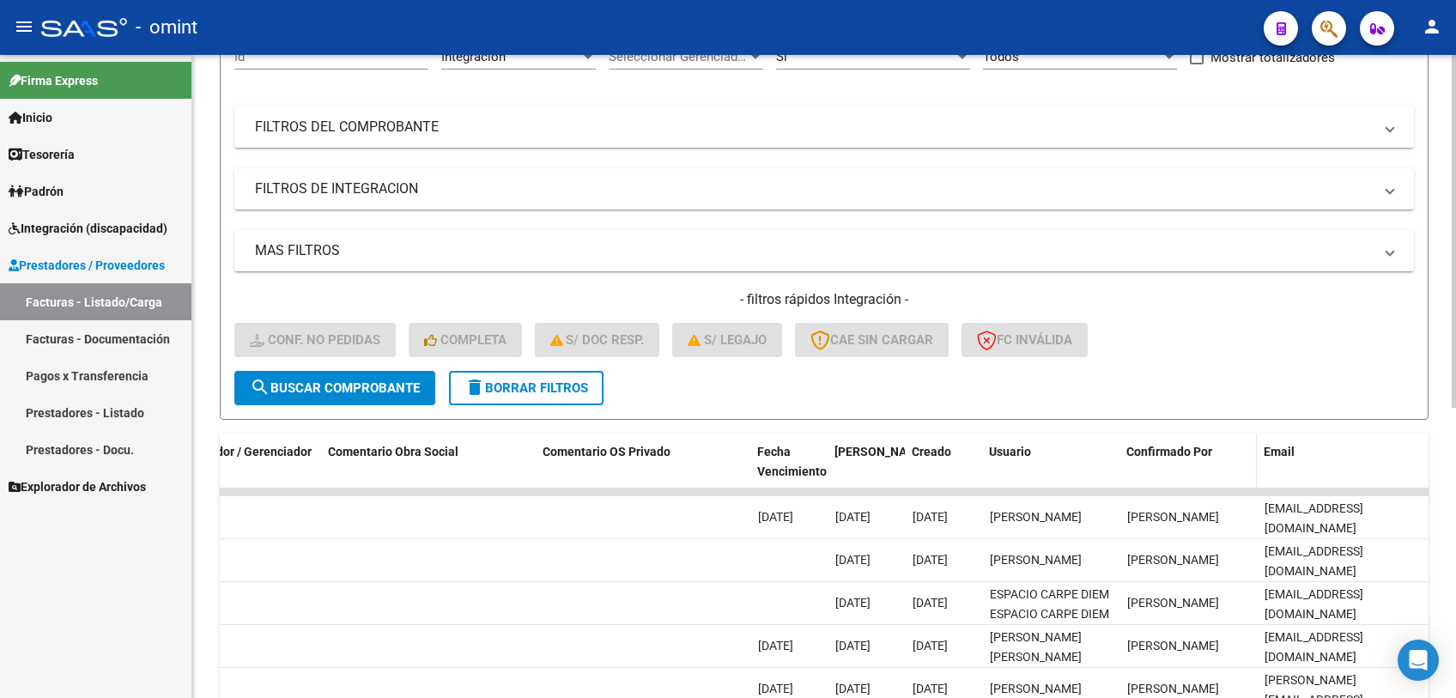
scroll to position [472, 0]
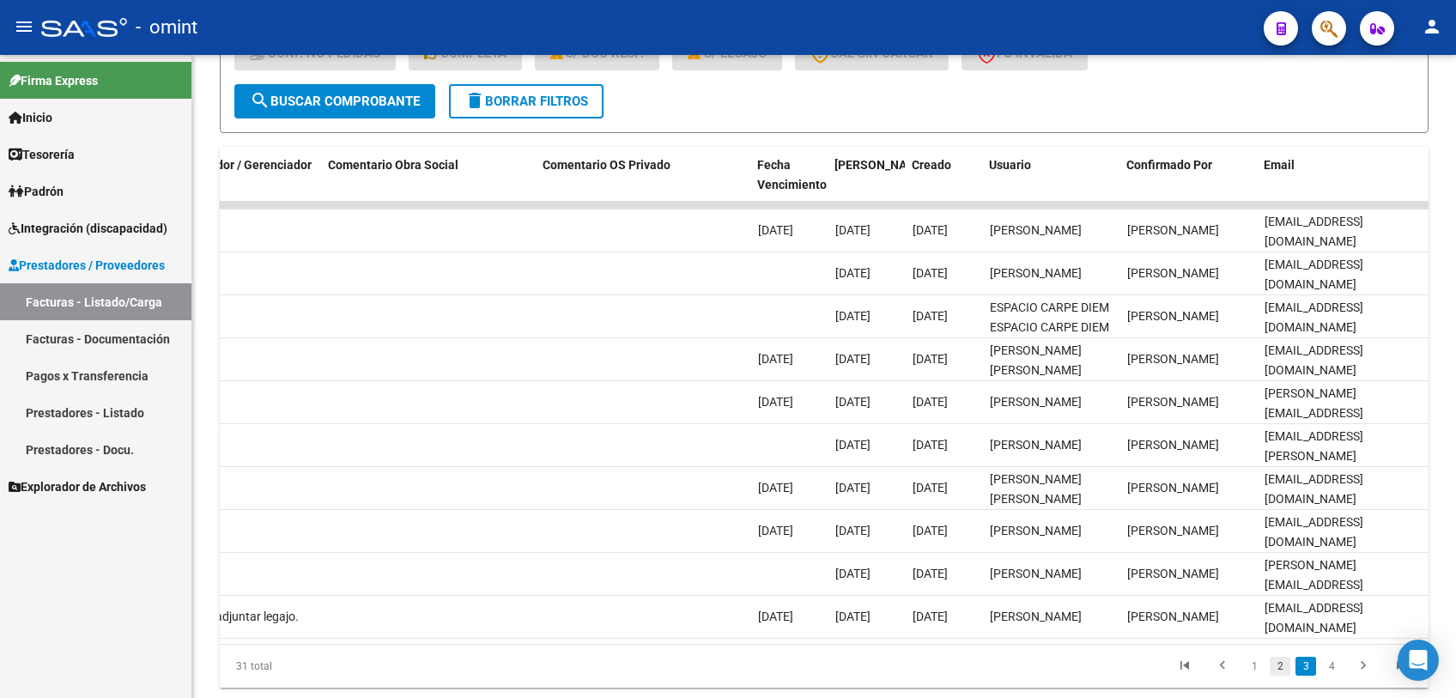
click at [1283, 676] on link "2" at bounding box center [1280, 666] width 21 height 19
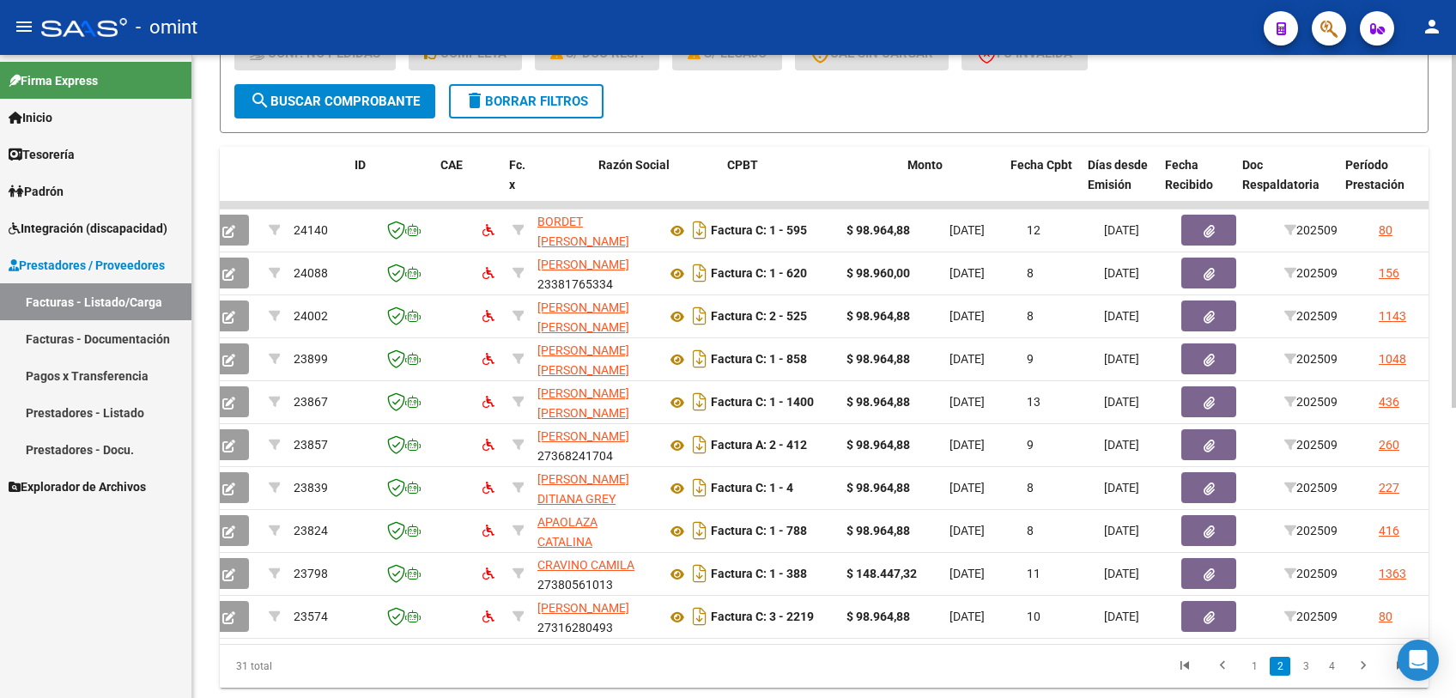
scroll to position [0, 0]
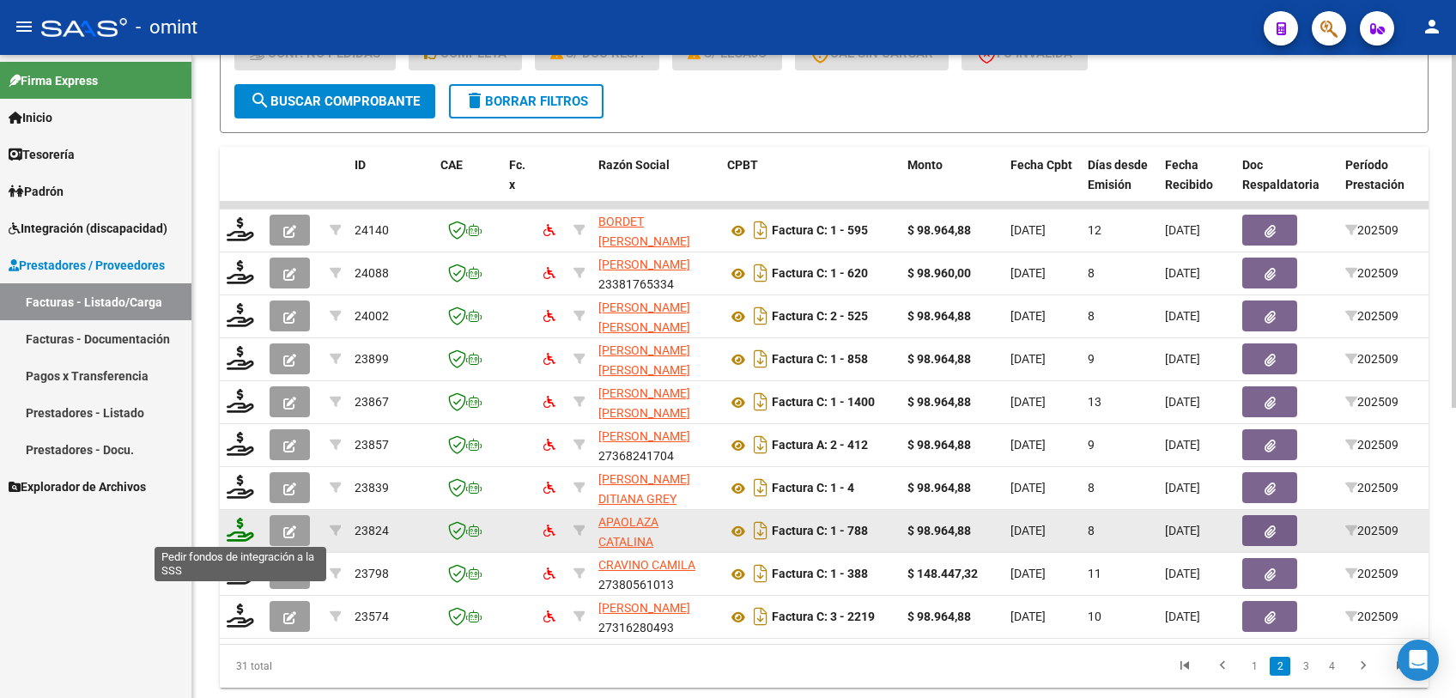
click at [234, 526] on icon at bounding box center [240, 530] width 27 height 24
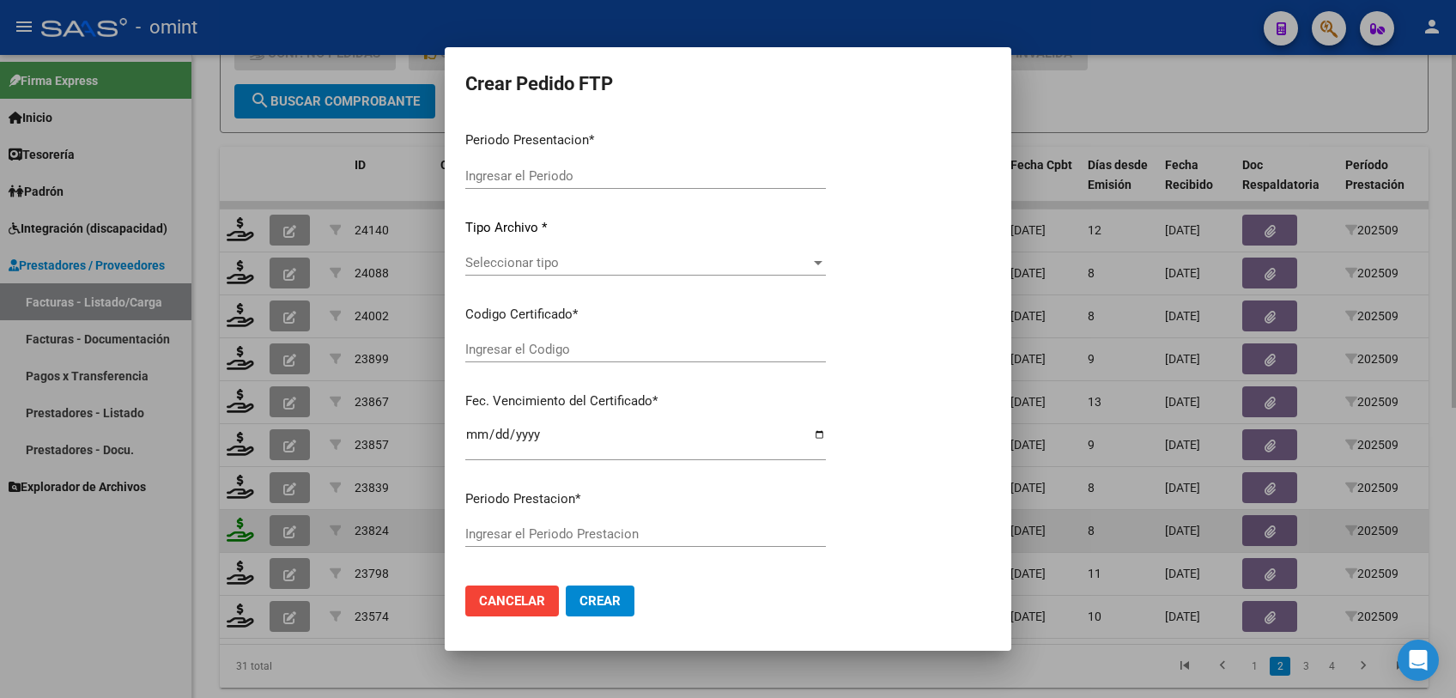
type input "202509"
type input "$ 98.964,88"
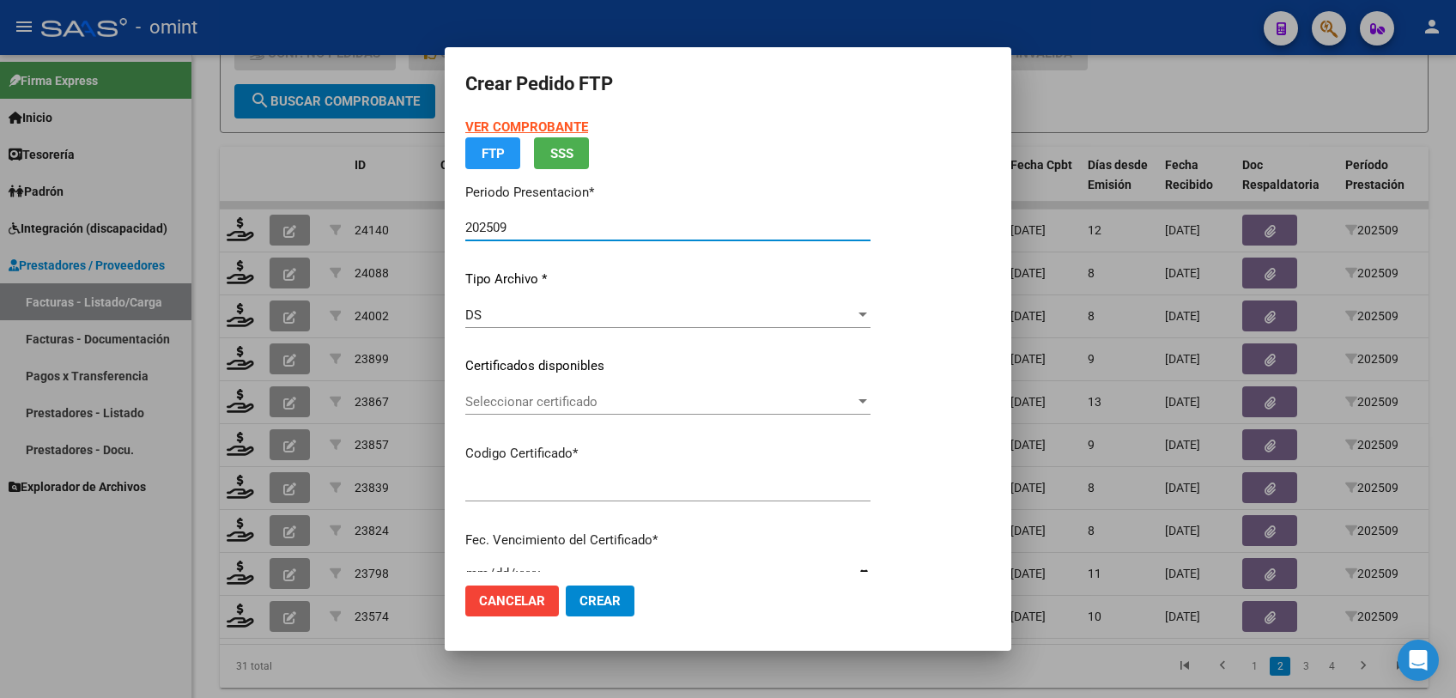
type input "6913842533"
type input "2027-02-18"
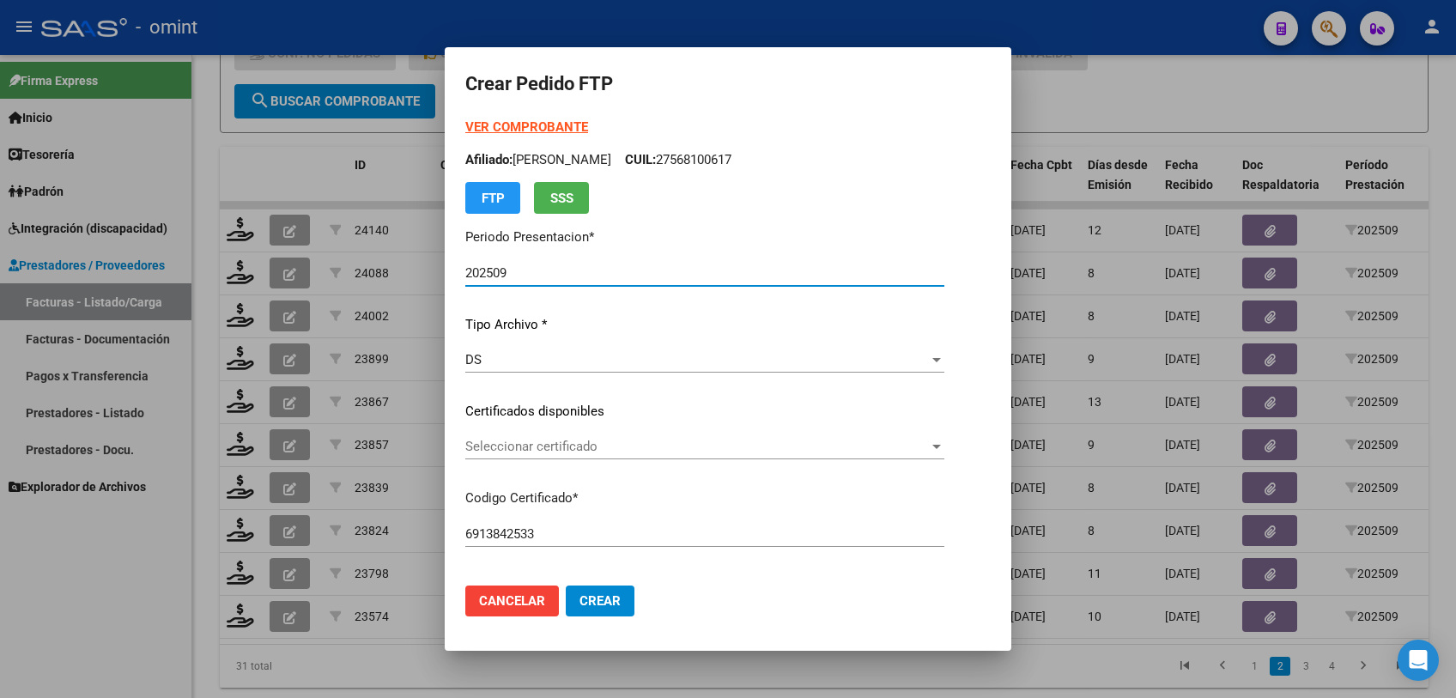
click at [559, 445] on span "Seleccionar certificado" at bounding box center [697, 446] width 464 height 15
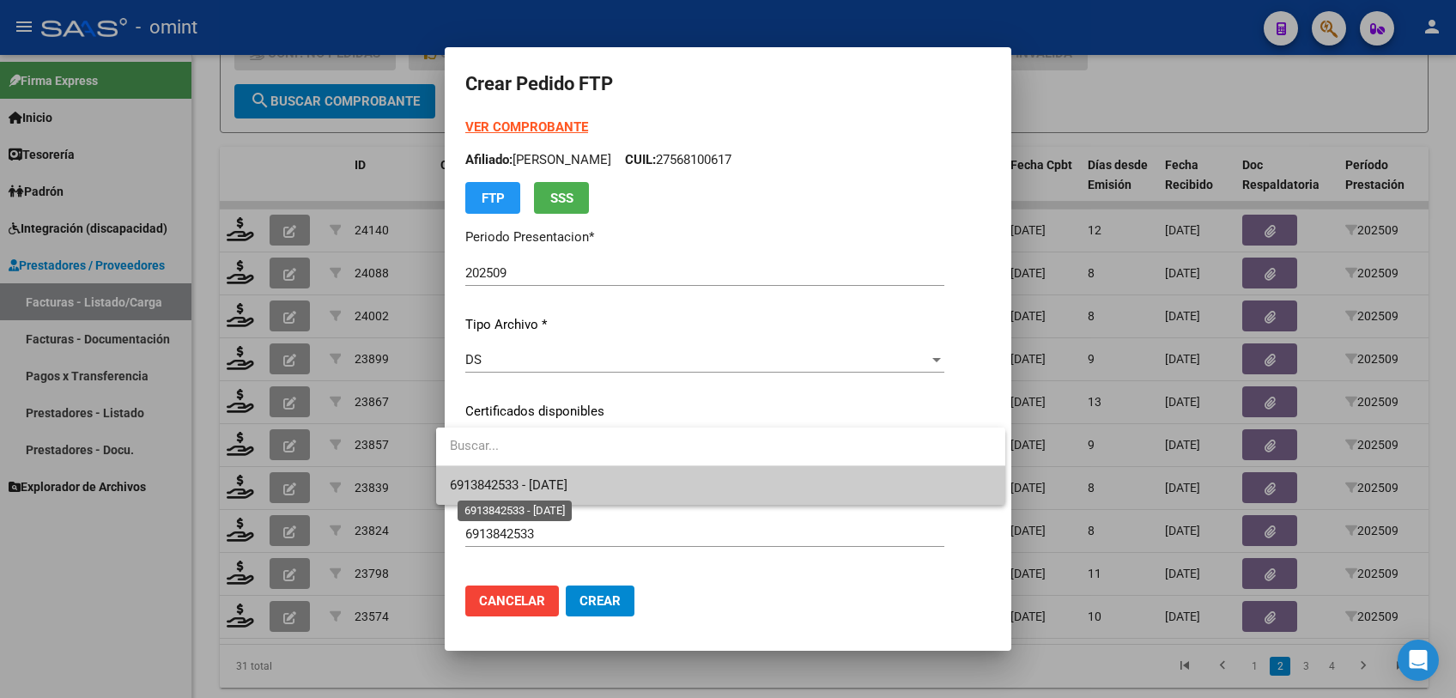
click at [550, 482] on span "6913842533 - 2027-02-18" at bounding box center [509, 484] width 118 height 15
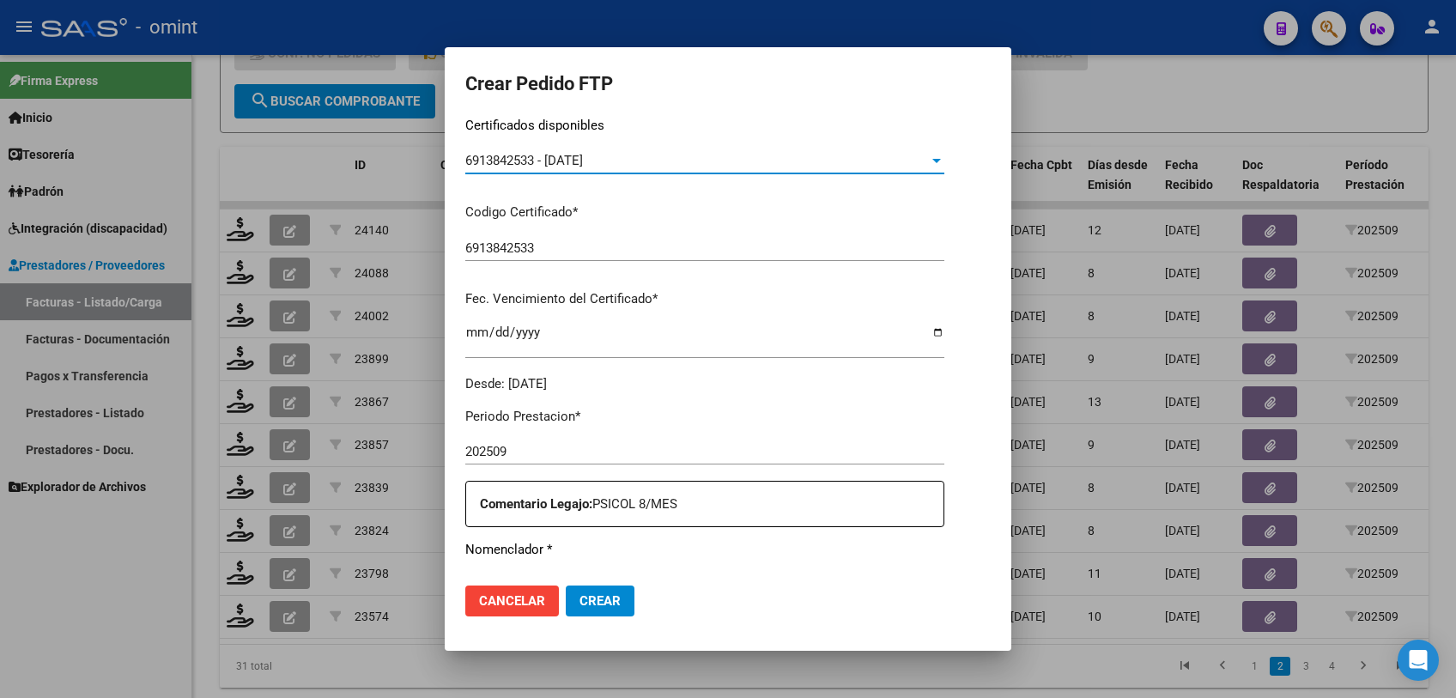
scroll to position [476, 0]
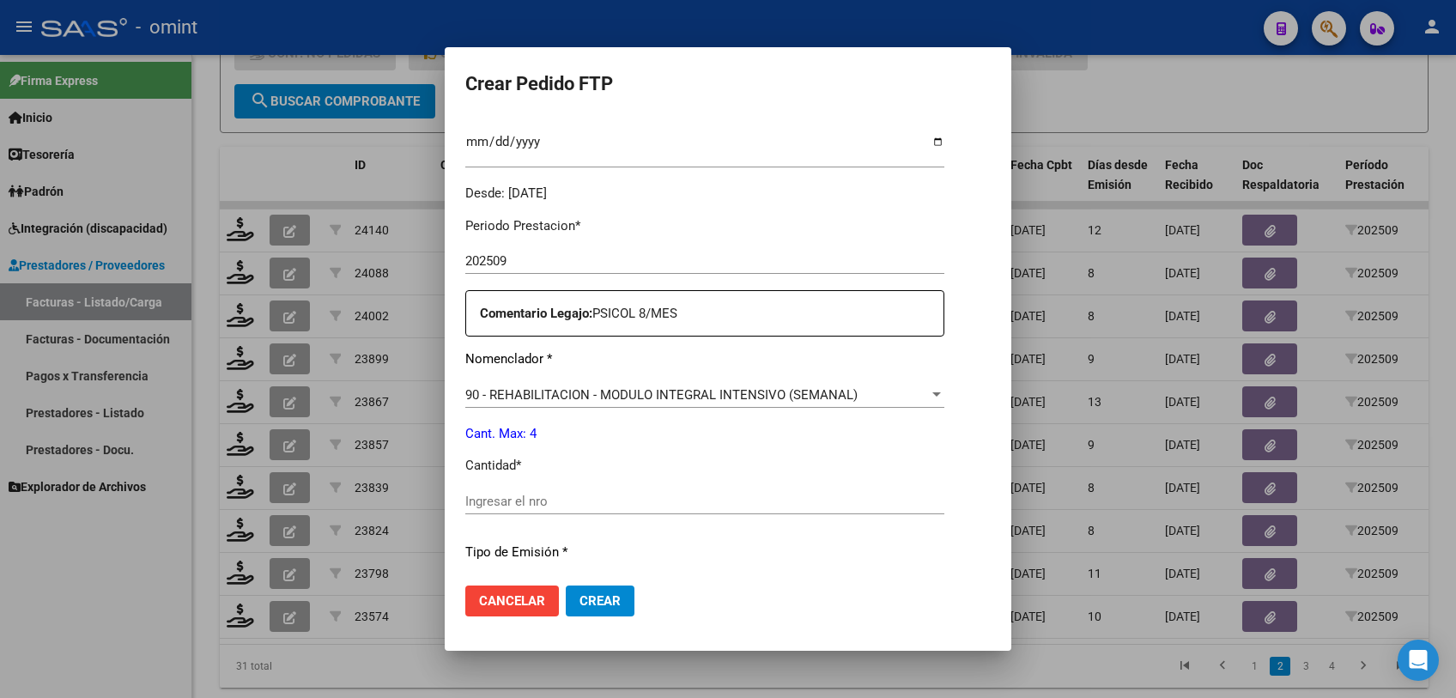
click at [697, 491] on div "Ingresar el nro" at bounding box center [704, 501] width 479 height 26
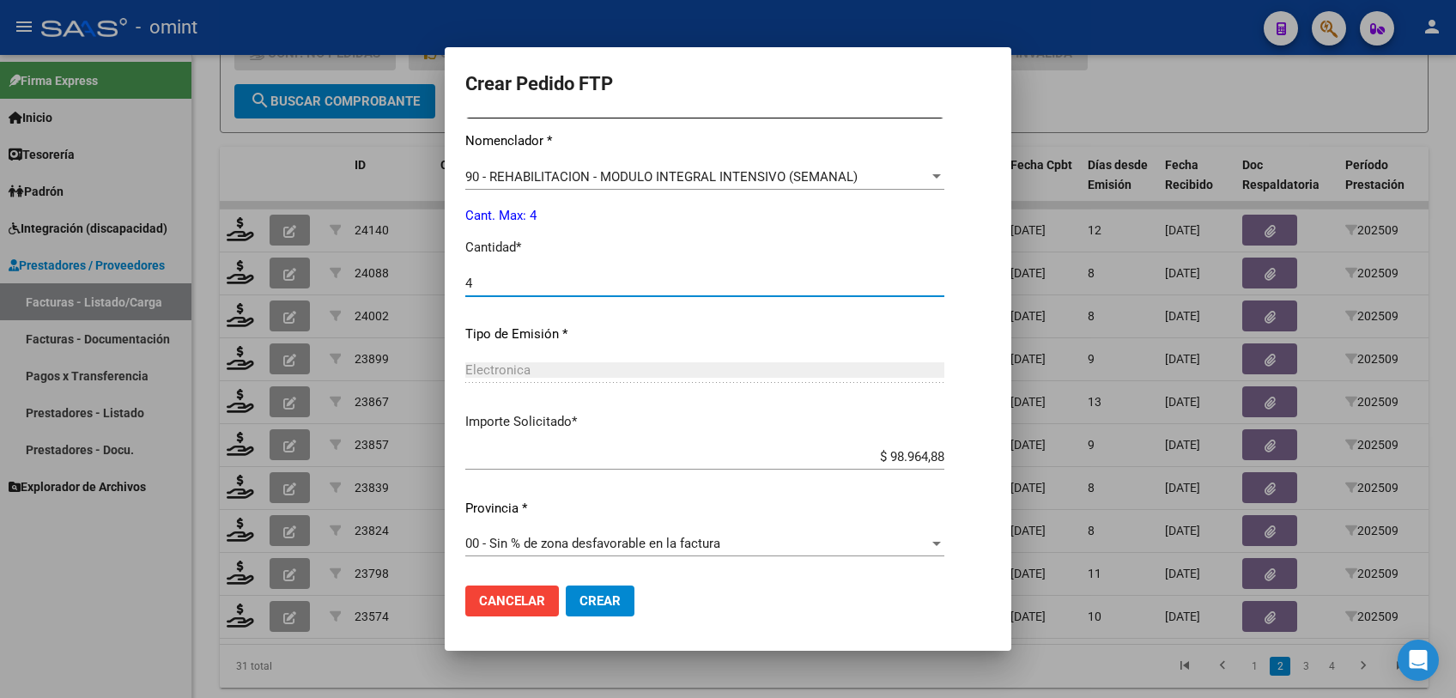
type input "4"
click at [590, 594] on span "Crear" at bounding box center [599, 600] width 41 height 15
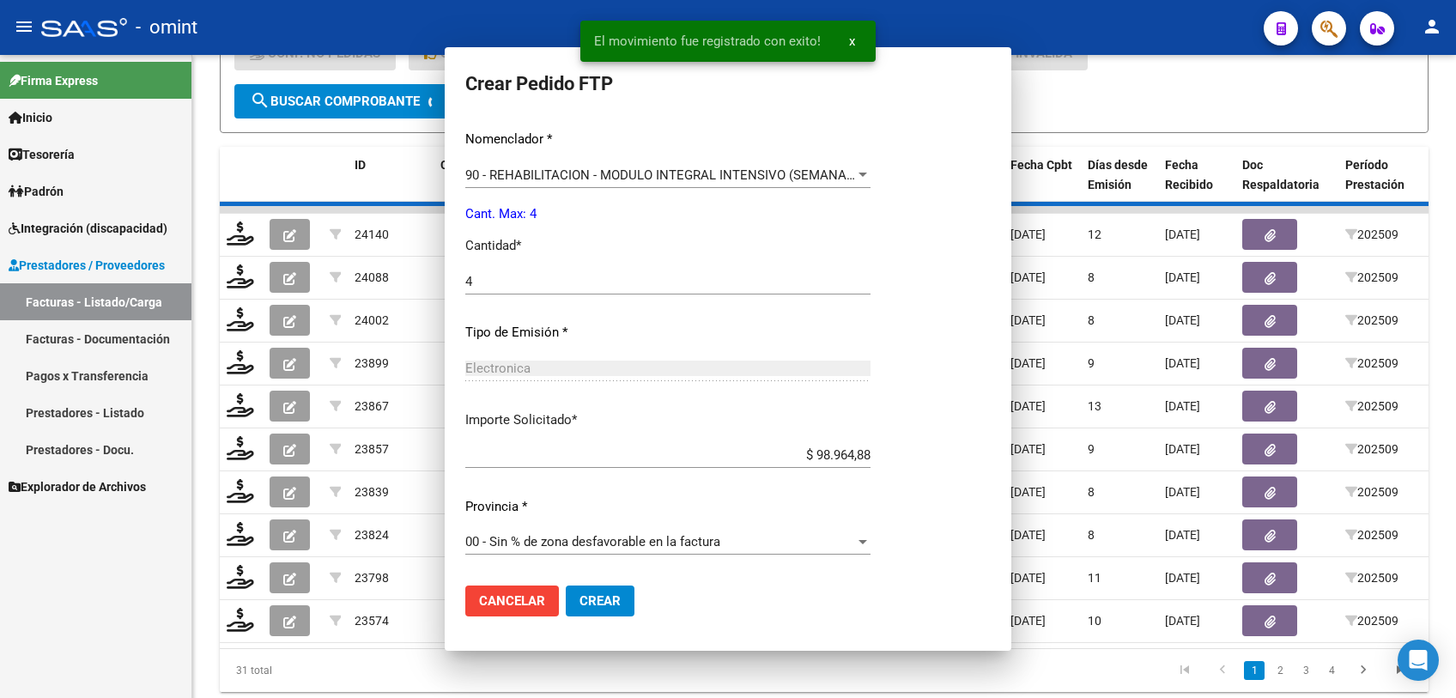
scroll to position [0, 0]
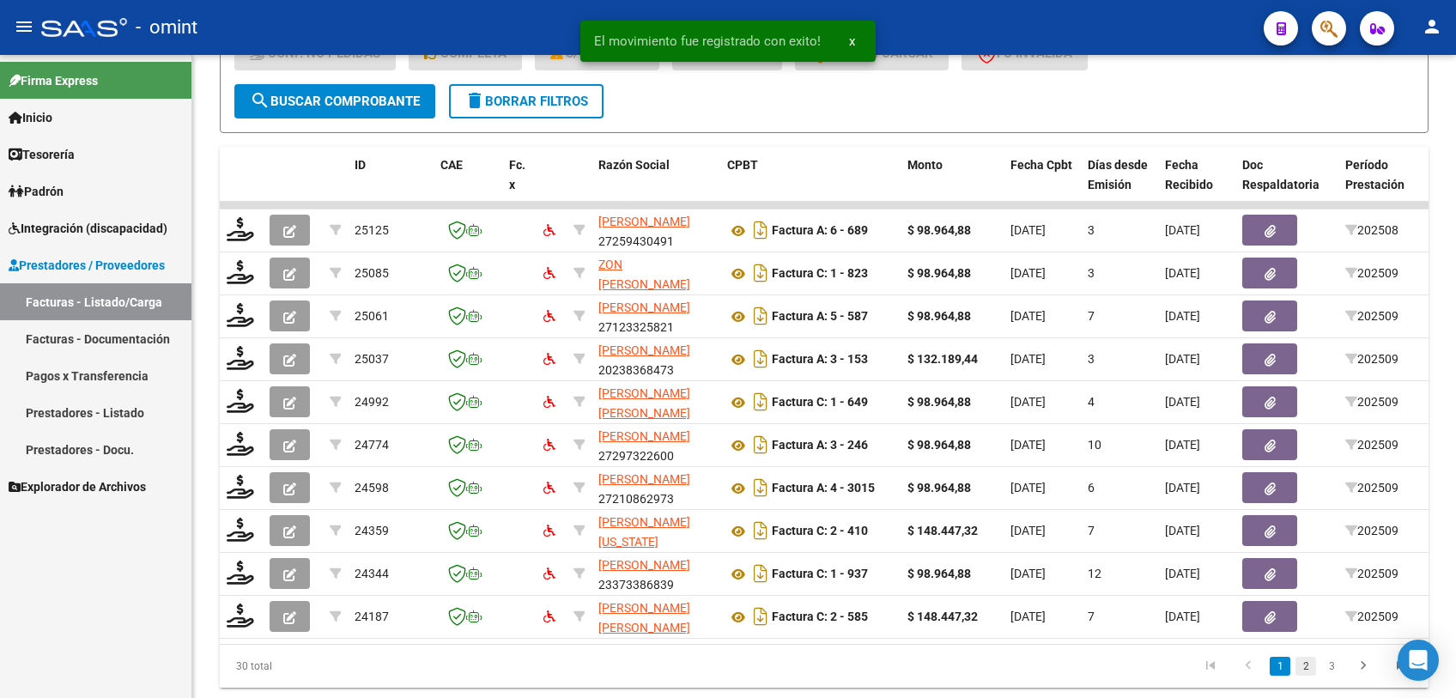
click at [1300, 676] on link "2" at bounding box center [1305, 666] width 21 height 19
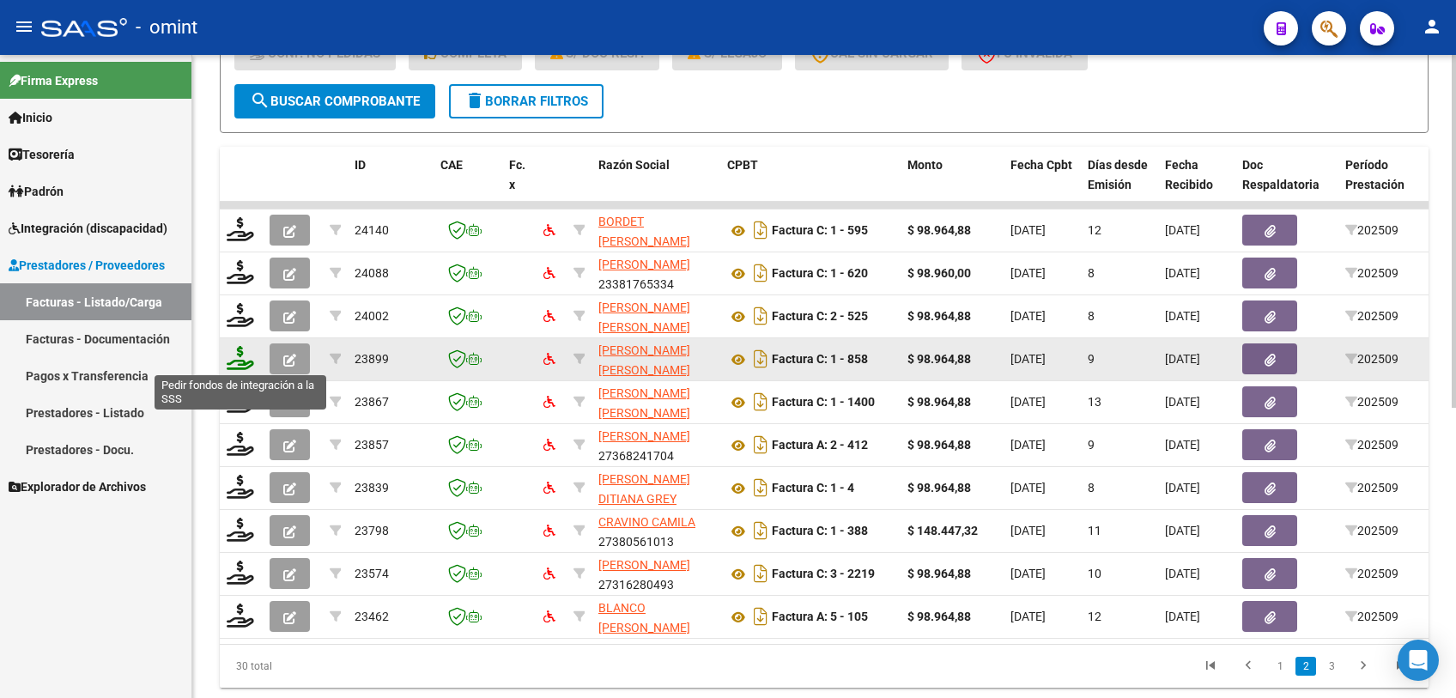
click at [246, 355] on icon at bounding box center [240, 358] width 27 height 24
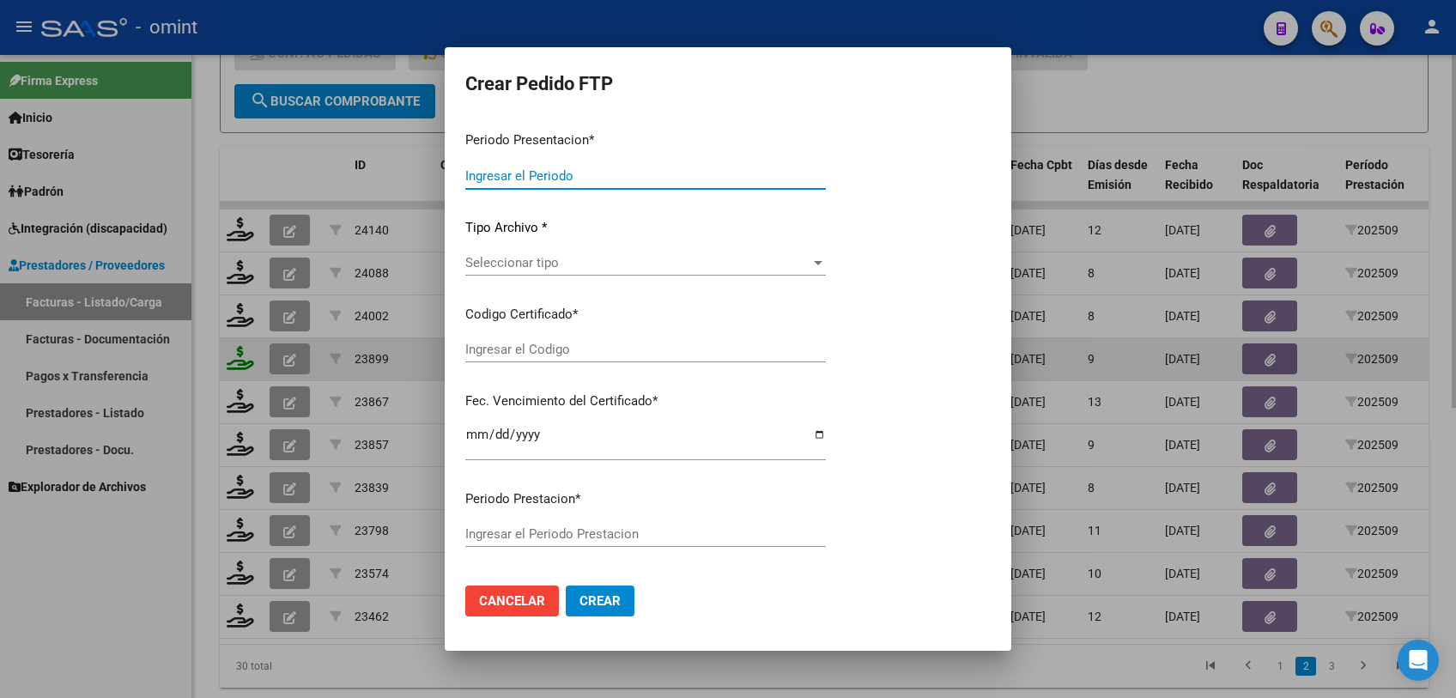
type input "202509"
type input "$ 98.964,88"
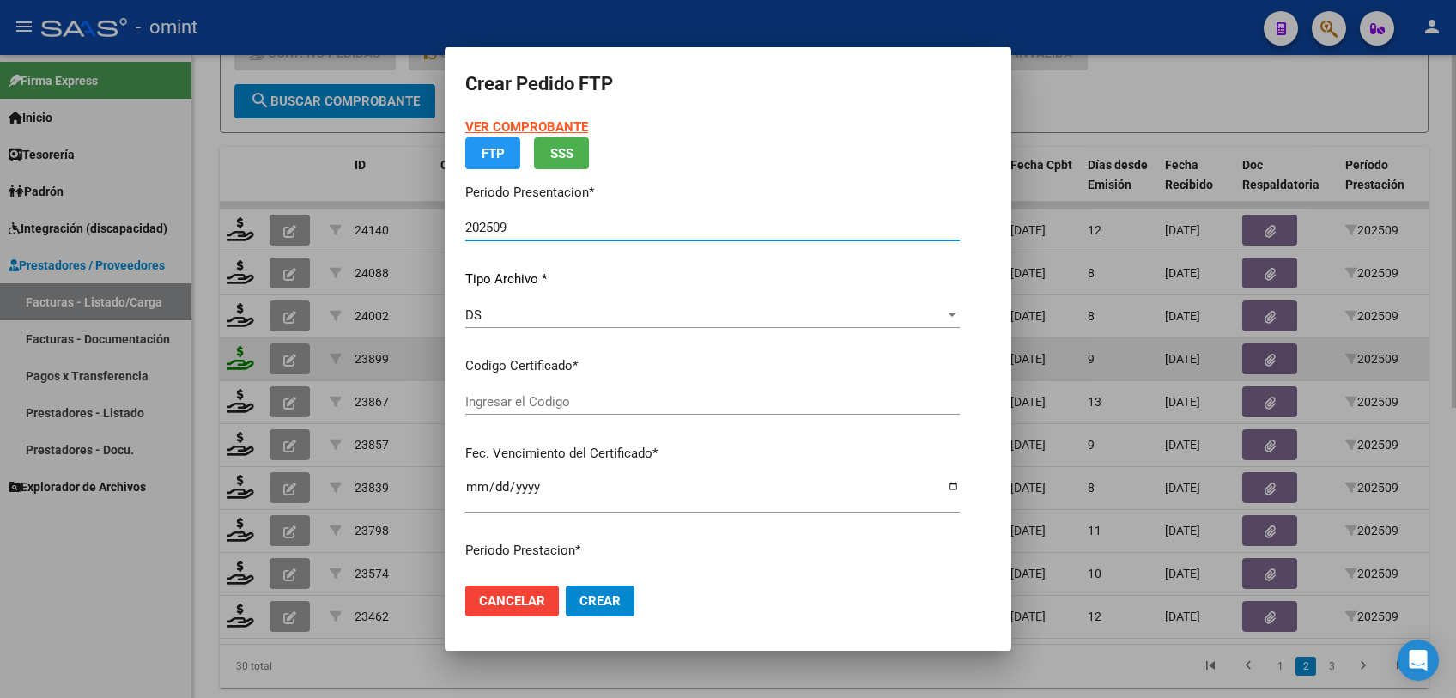
type input "3782423966"
type input "2029-01-01"
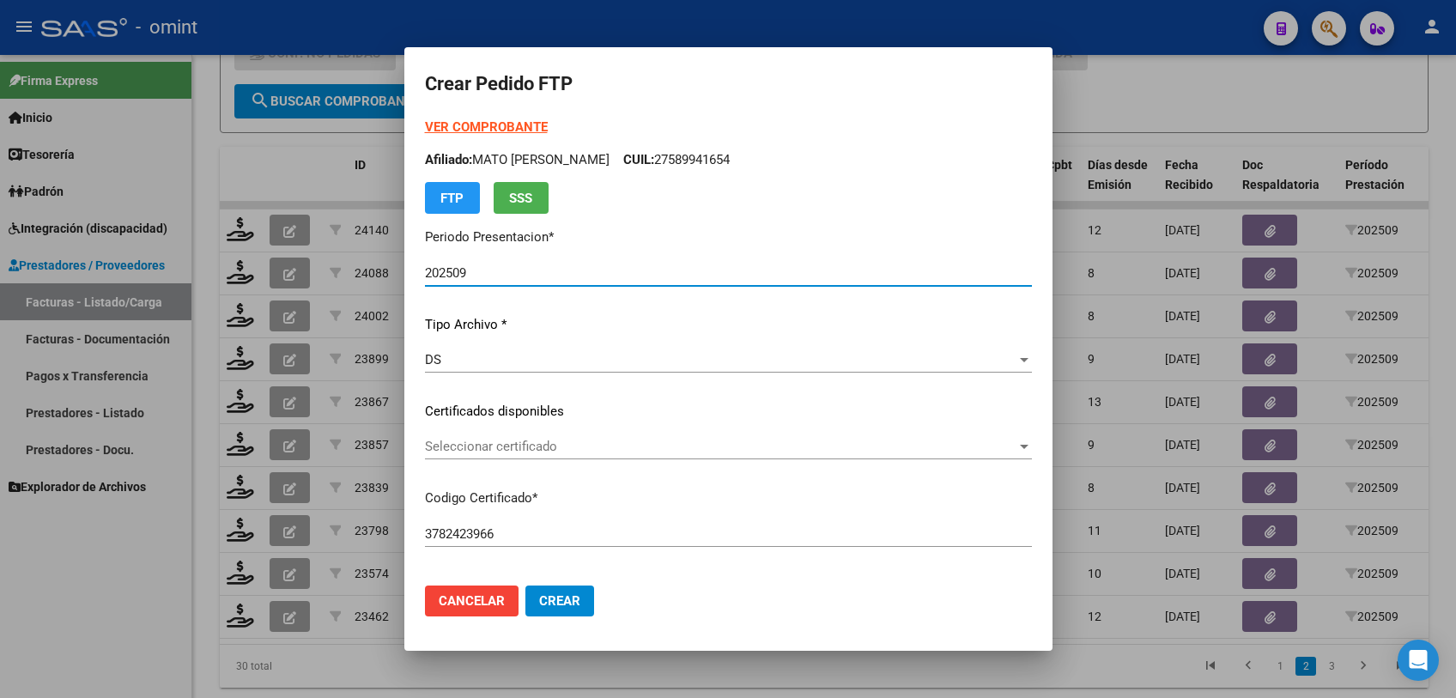
click at [516, 452] on span "Seleccionar certificado" at bounding box center [721, 446] width 592 height 15
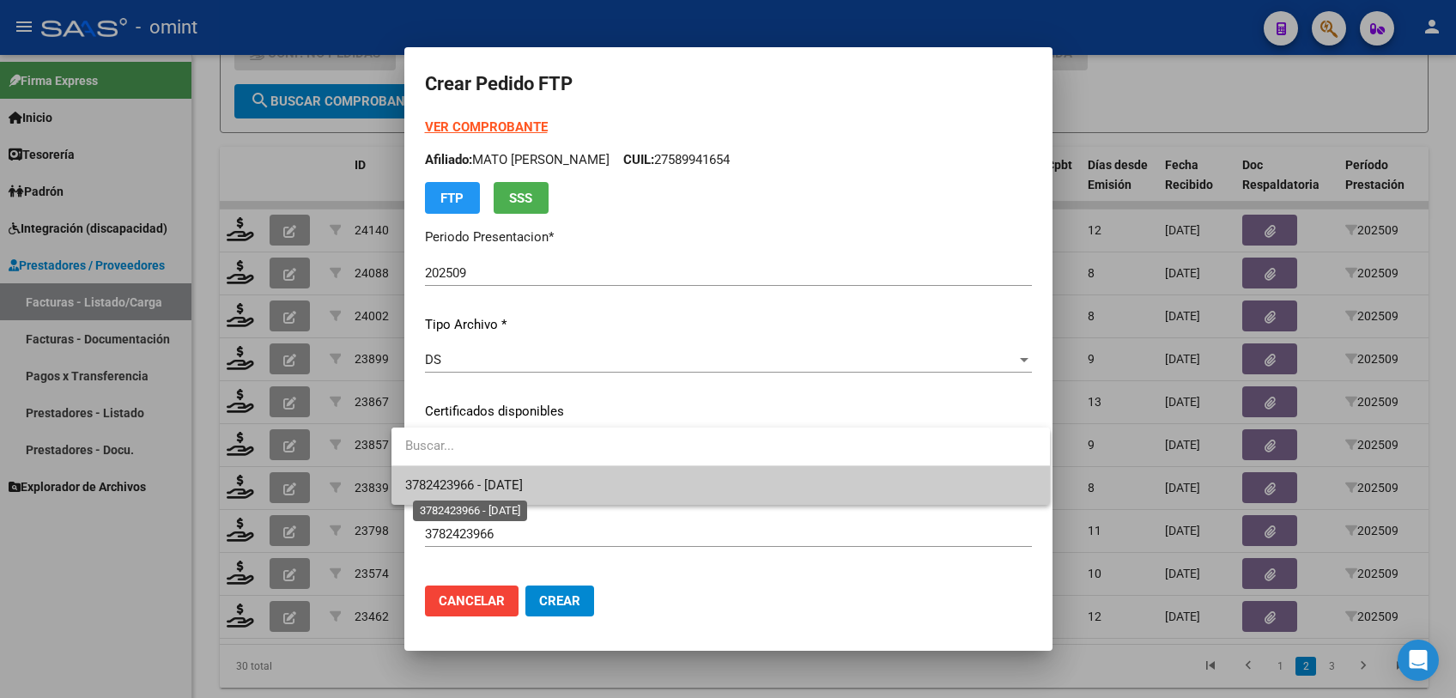
click at [508, 478] on span "3782423966 - 2029-01-01" at bounding box center [464, 484] width 118 height 15
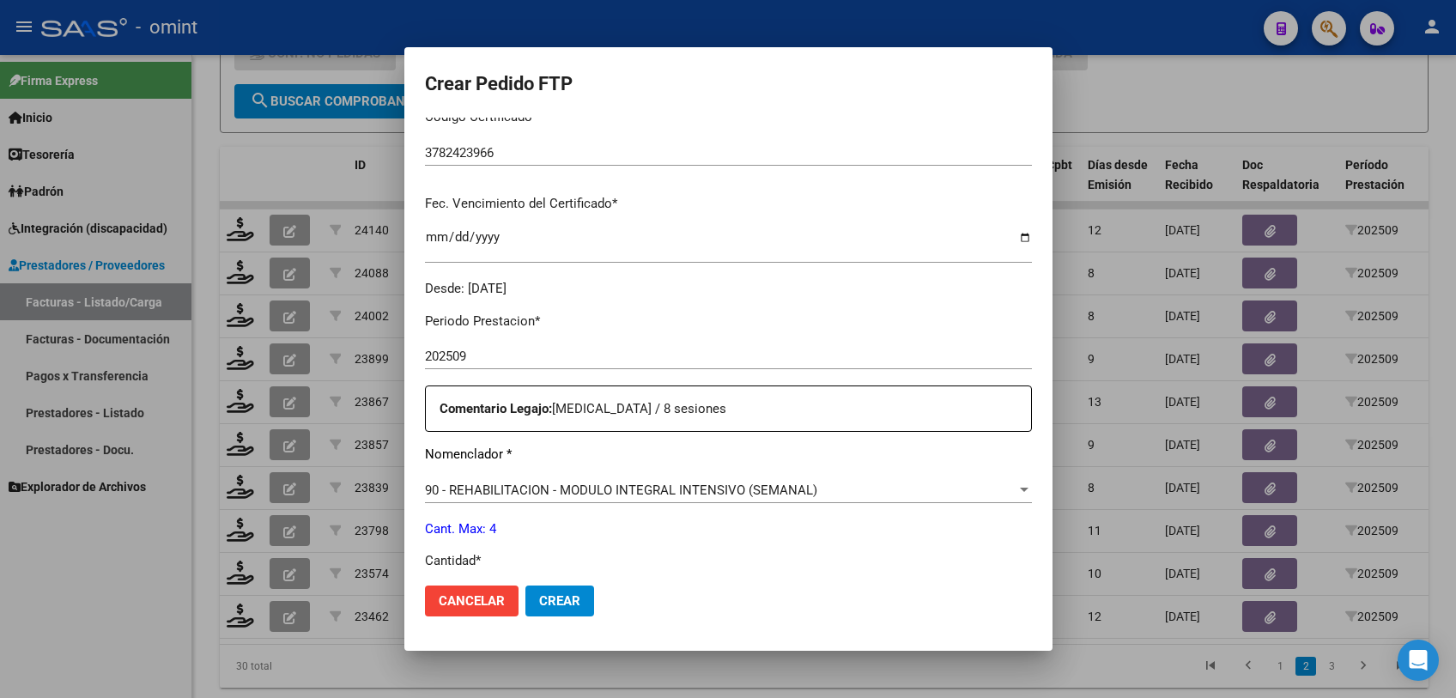
scroll to position [572, 0]
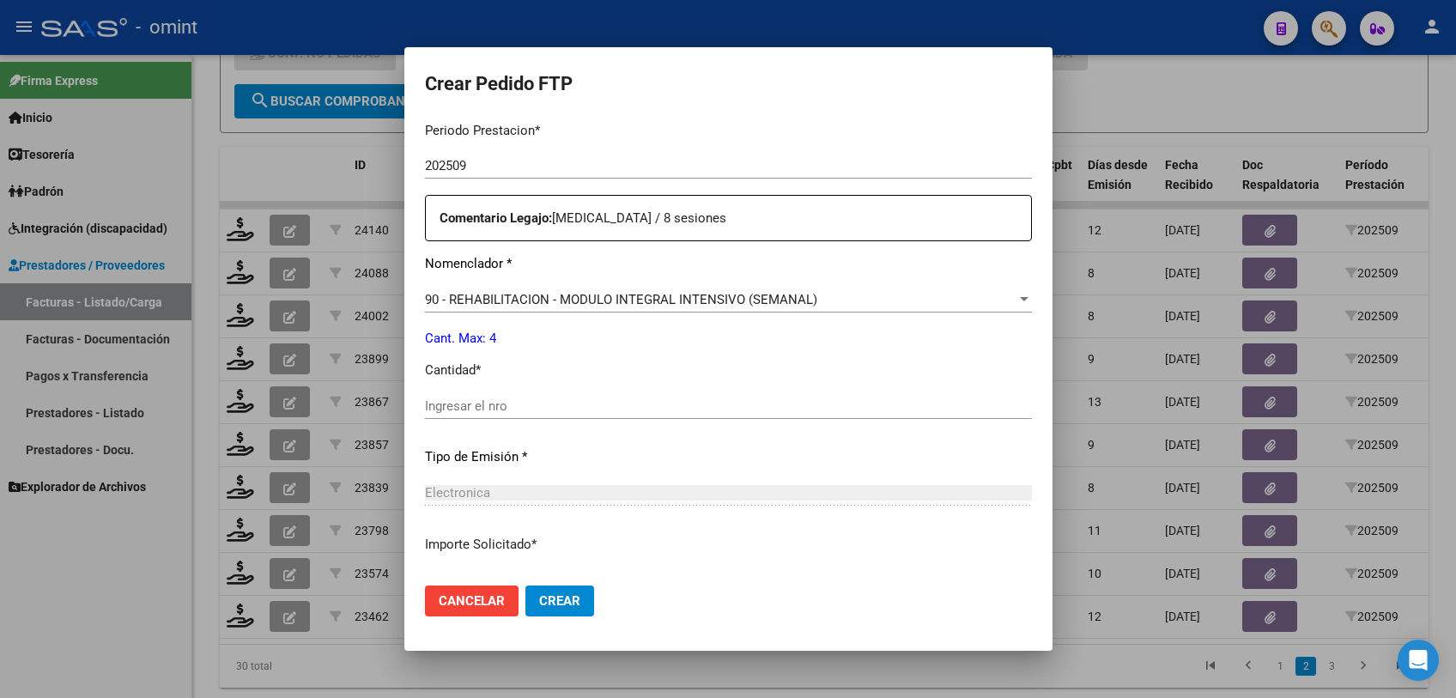
click at [483, 404] on input "Ingresar el nro" at bounding box center [728, 405] width 607 height 15
type input "4"
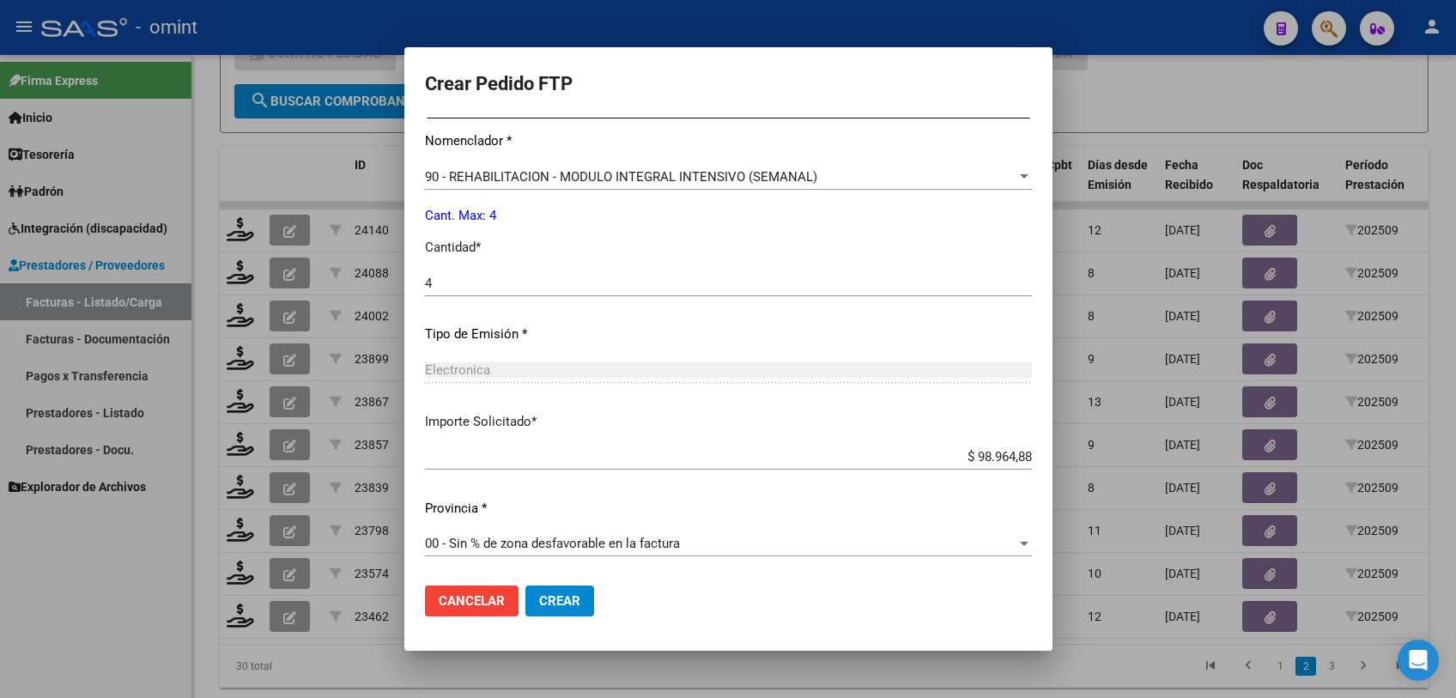
click at [555, 601] on span "Crear" at bounding box center [559, 600] width 41 height 15
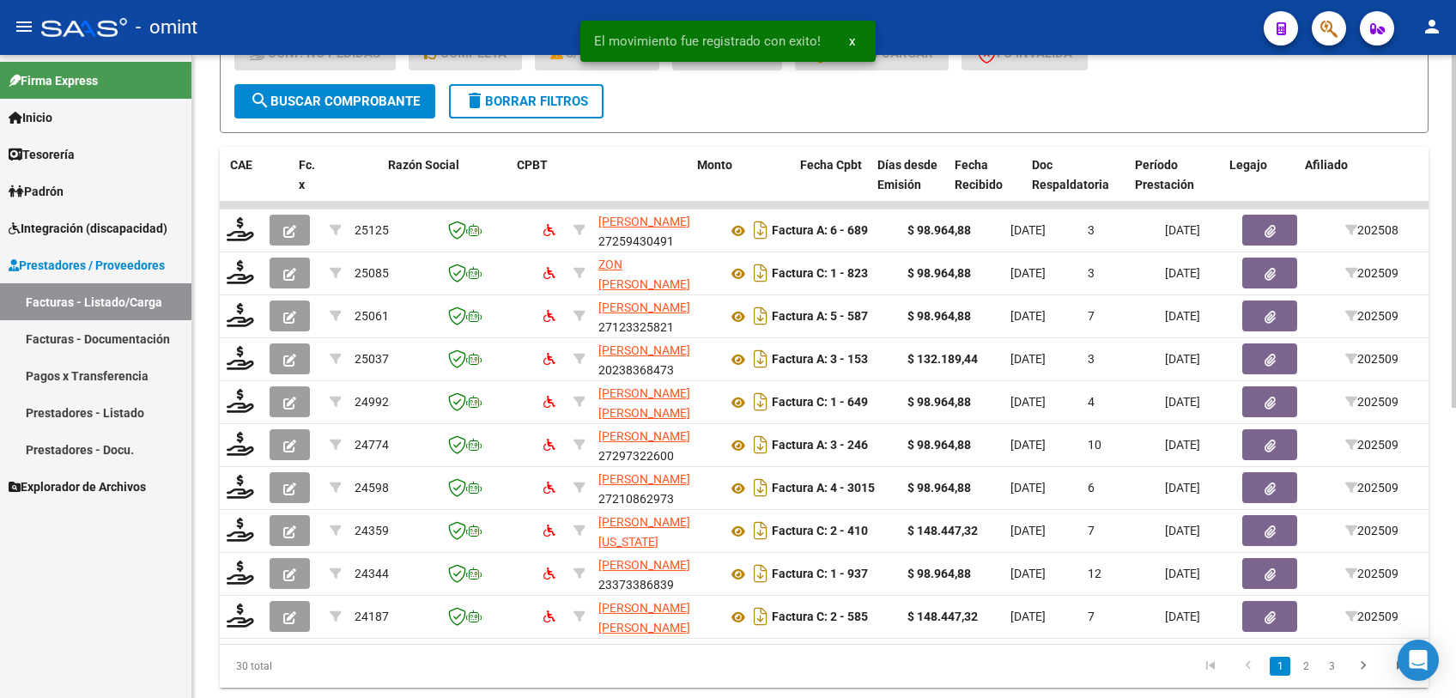
scroll to position [0, 1538]
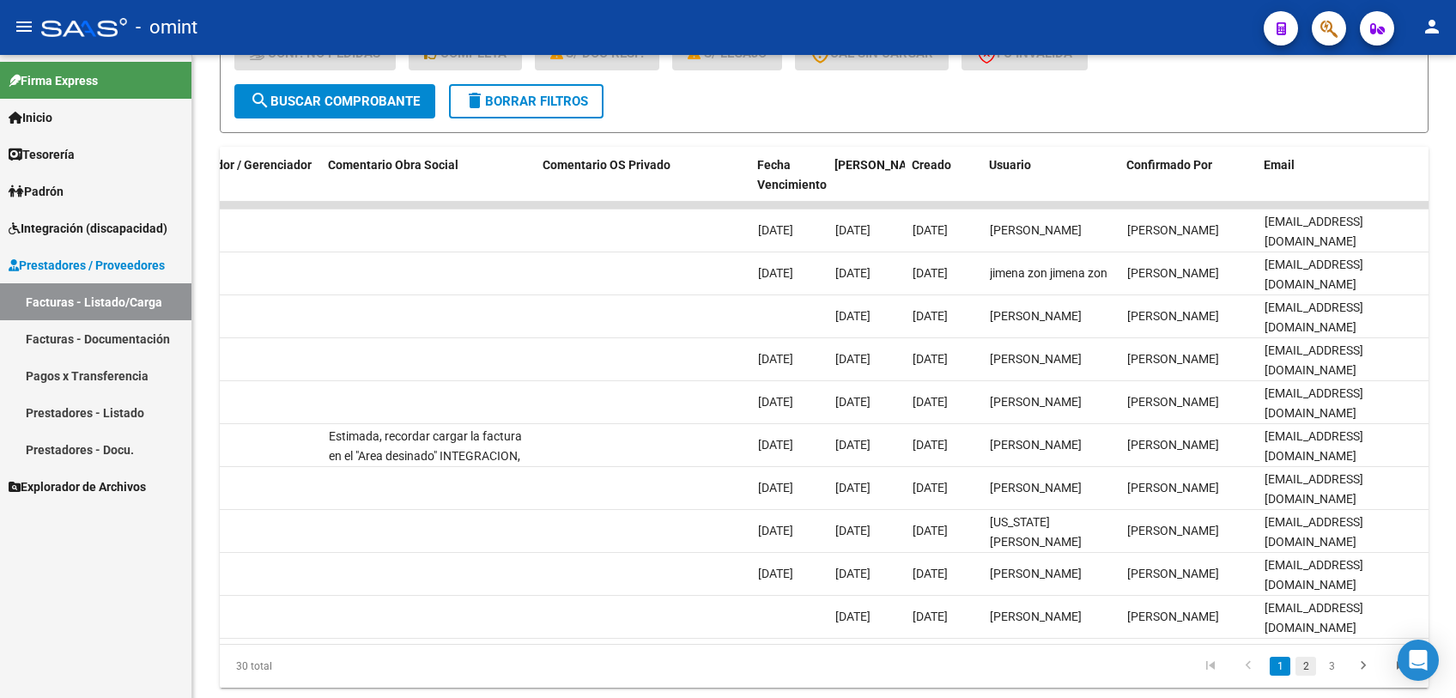
click at [1302, 676] on link "2" at bounding box center [1305, 666] width 21 height 19
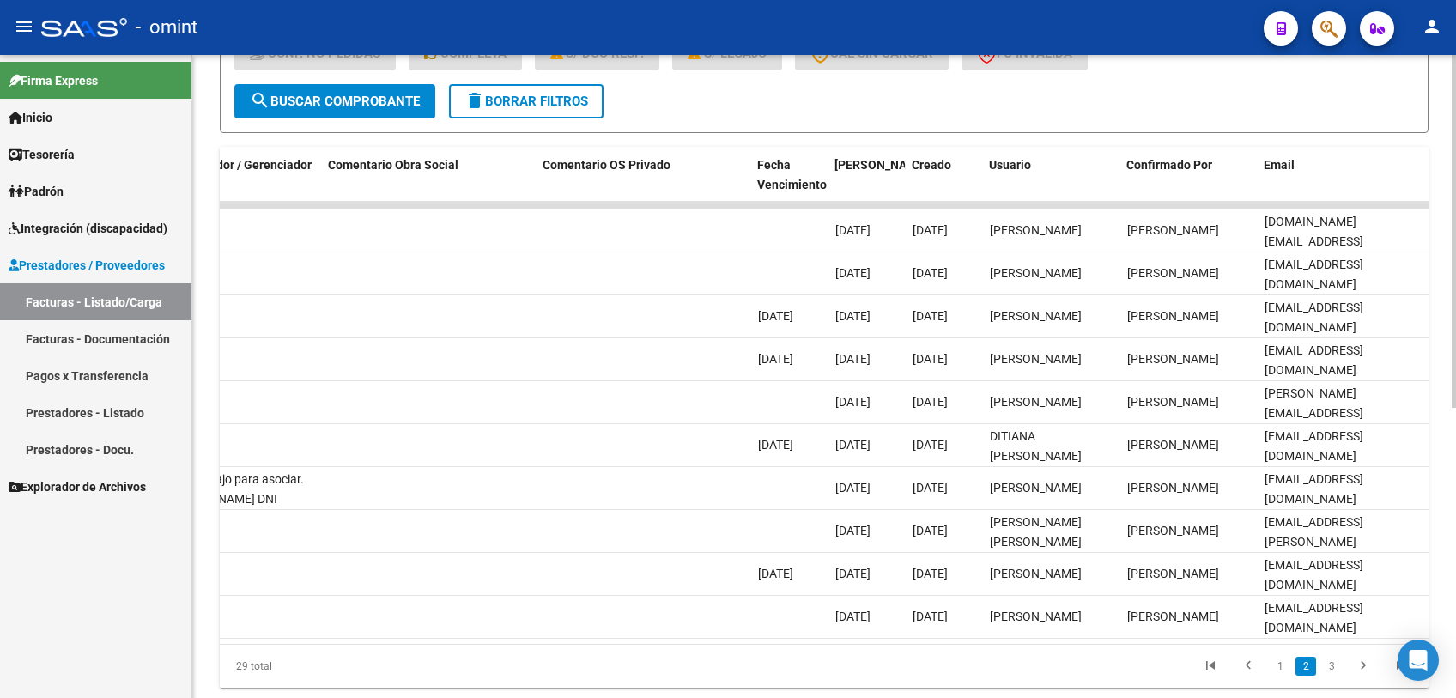
scroll to position [0, 0]
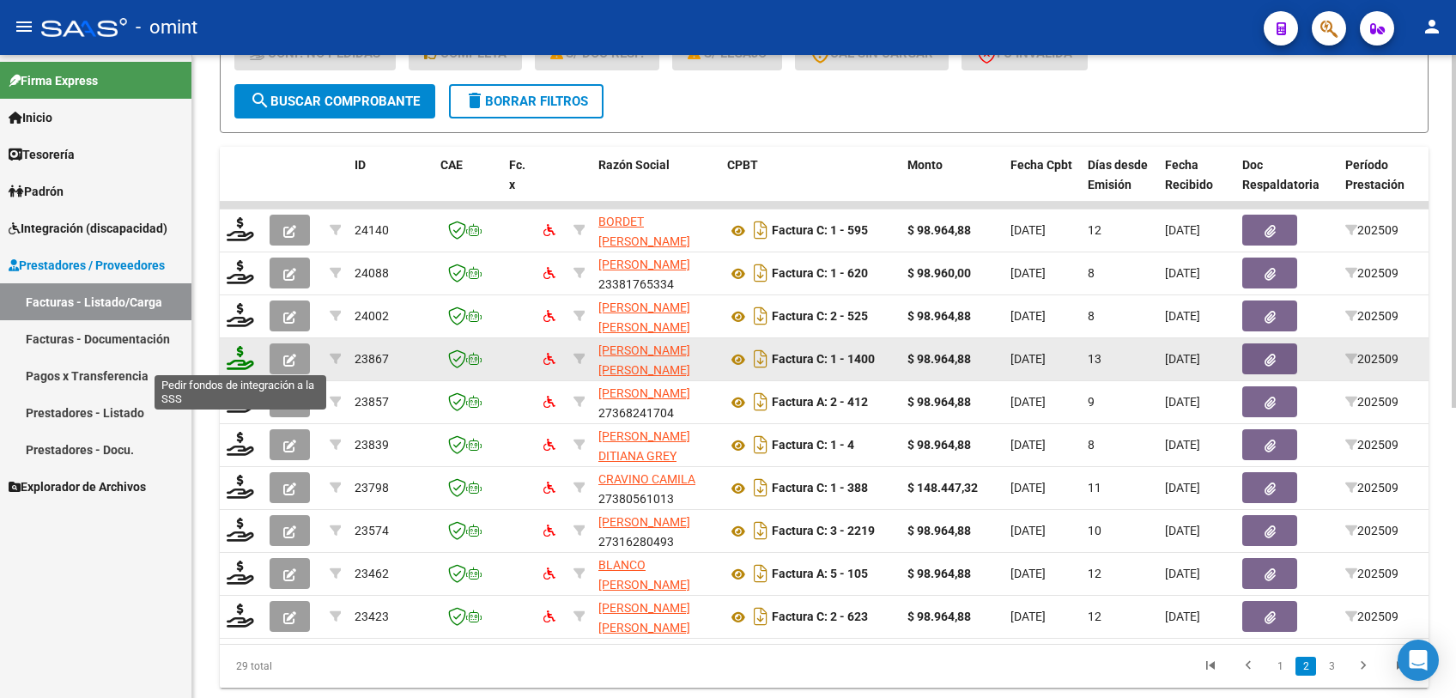
click at [234, 356] on icon at bounding box center [240, 358] width 27 height 24
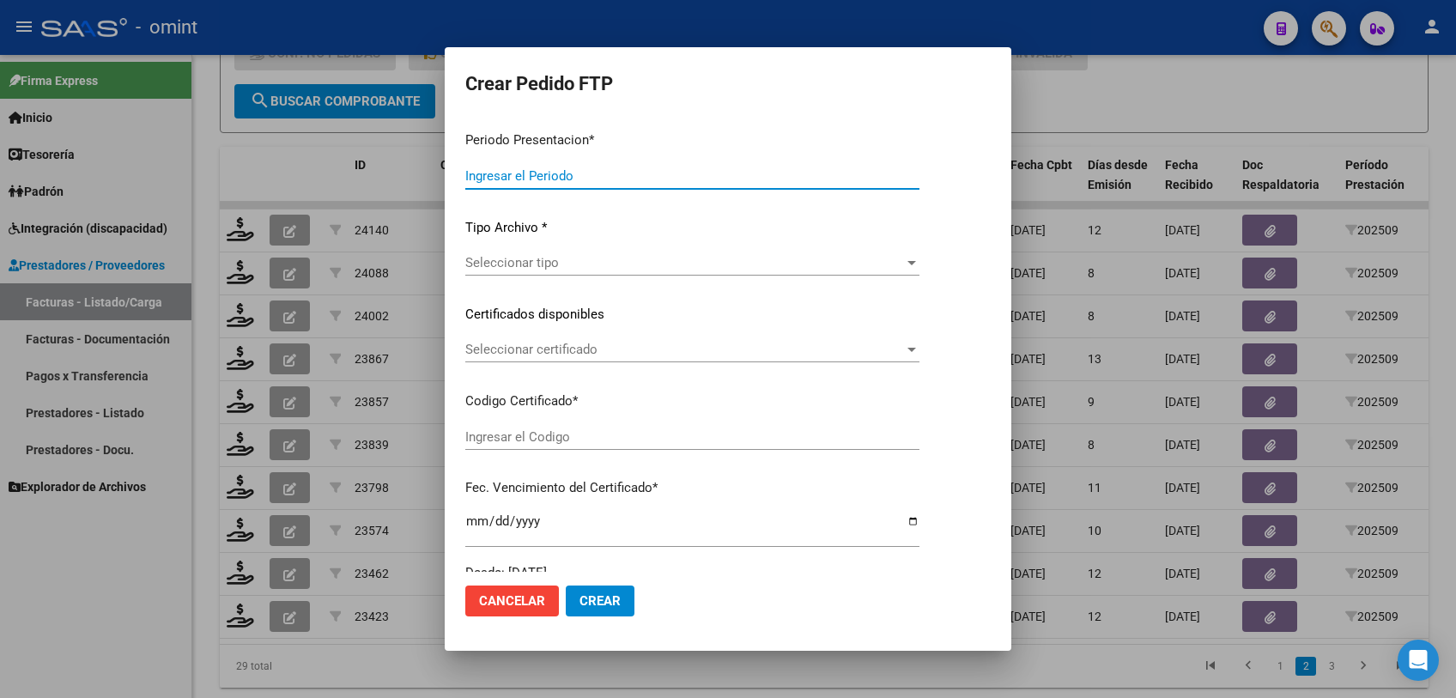
type input "202509"
type input "$ 98.964,88"
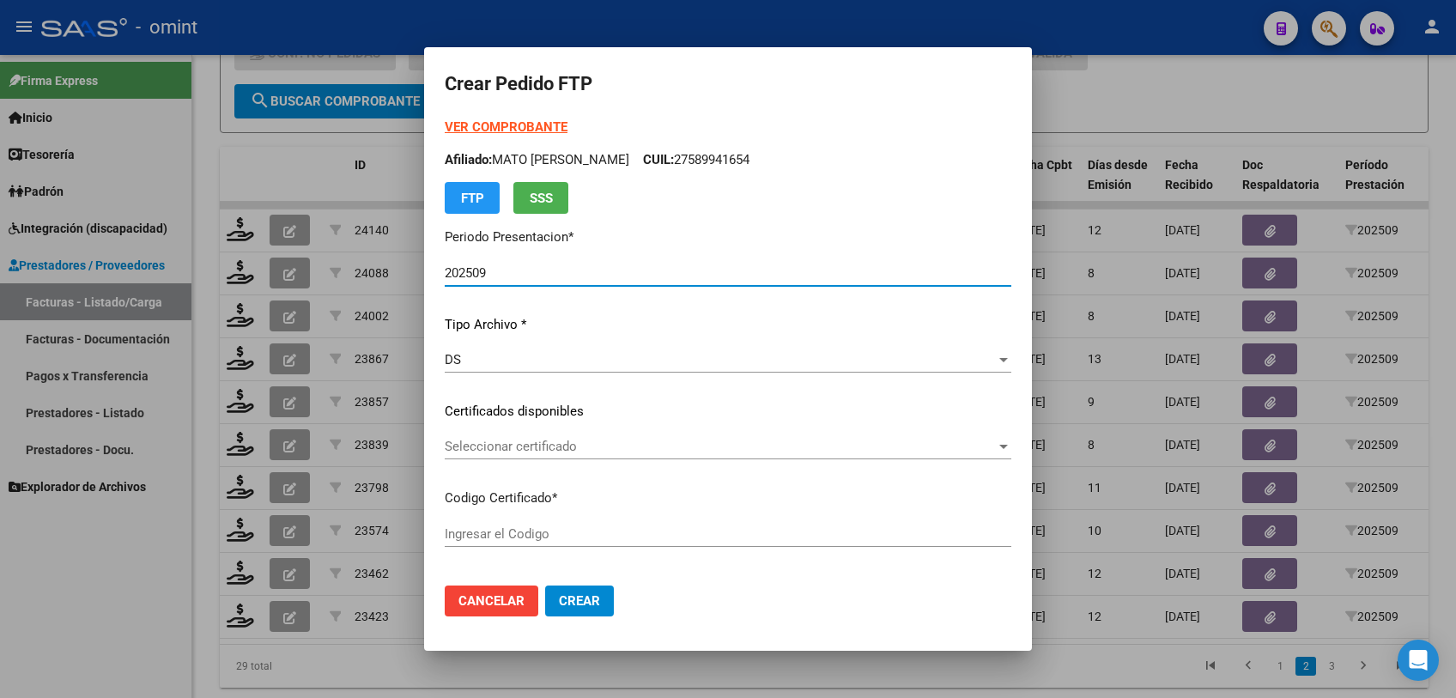
type input "2517195285"
type input "2025-05-23"
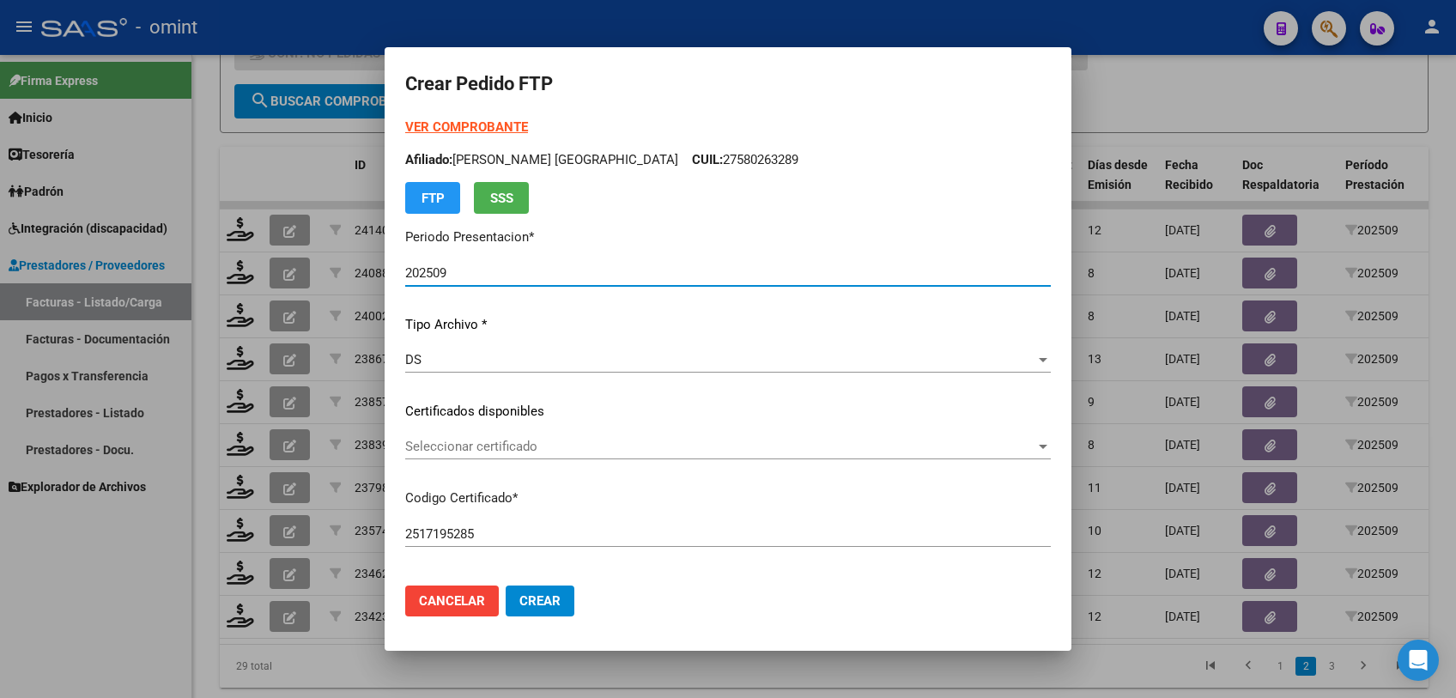
click at [544, 446] on span "Seleccionar certificado" at bounding box center [720, 446] width 630 height 15
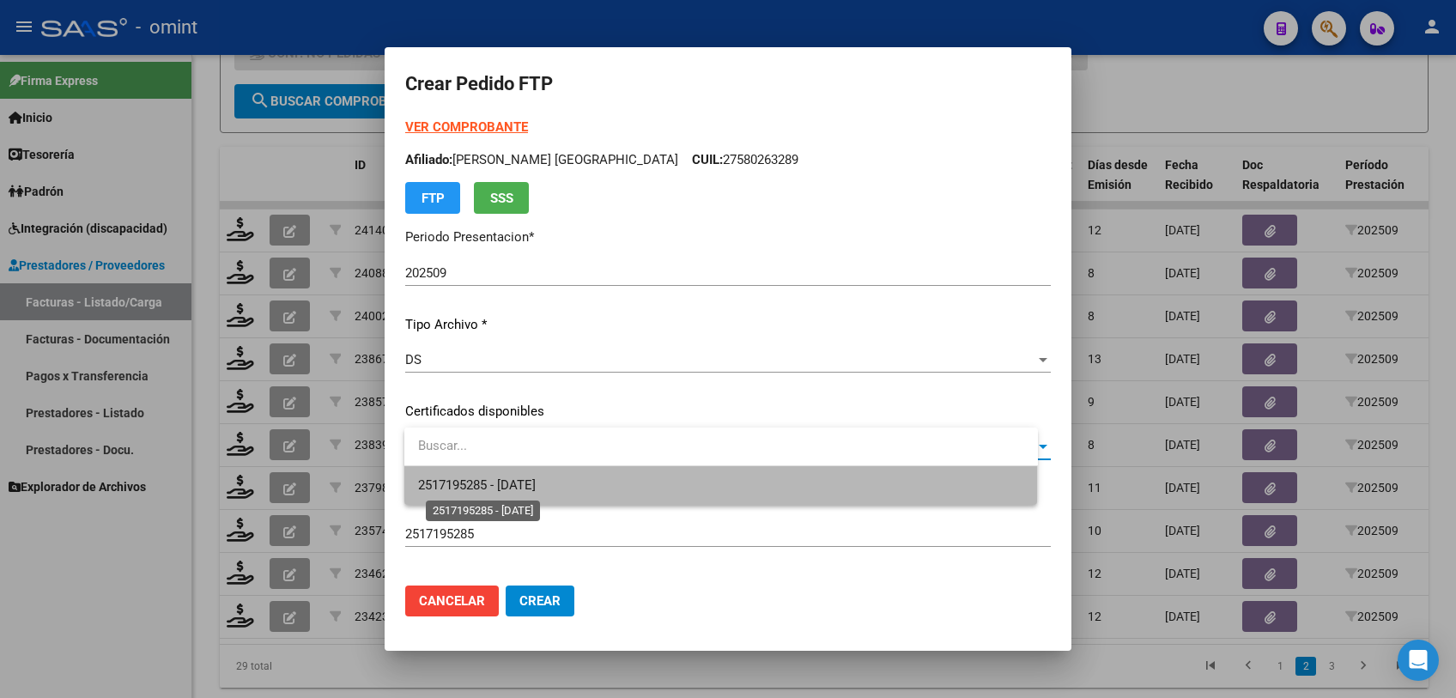
click at [523, 478] on span "2517195285 - 2025-05-23" at bounding box center [477, 484] width 118 height 15
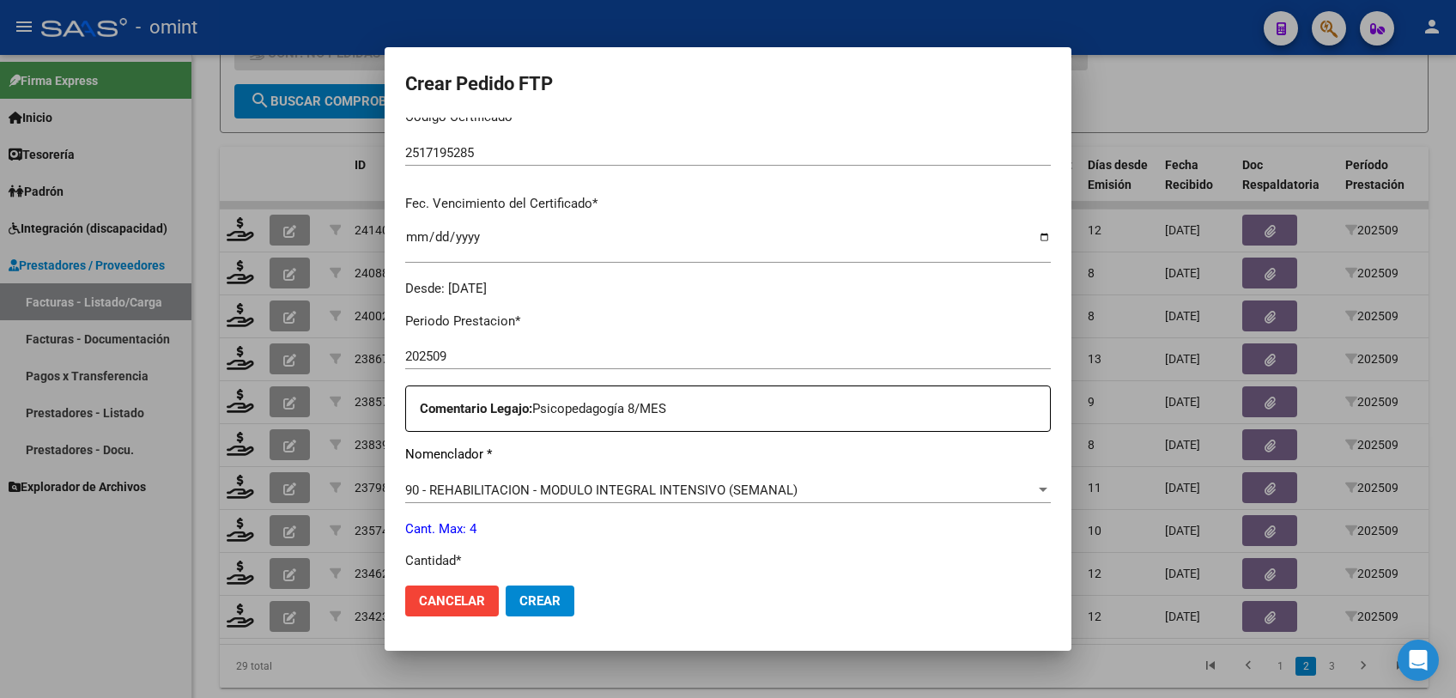
scroll to position [572, 0]
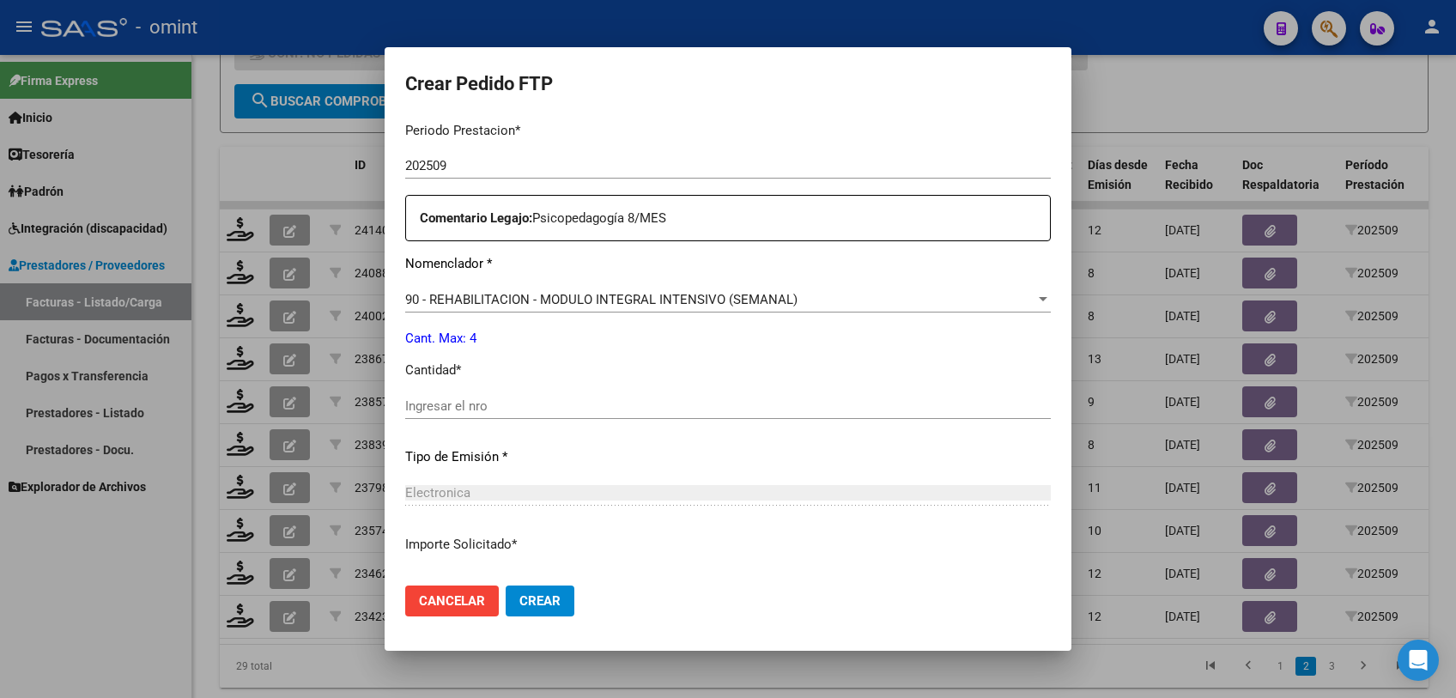
click at [600, 401] on input "Ingresar el nro" at bounding box center [728, 405] width 646 height 15
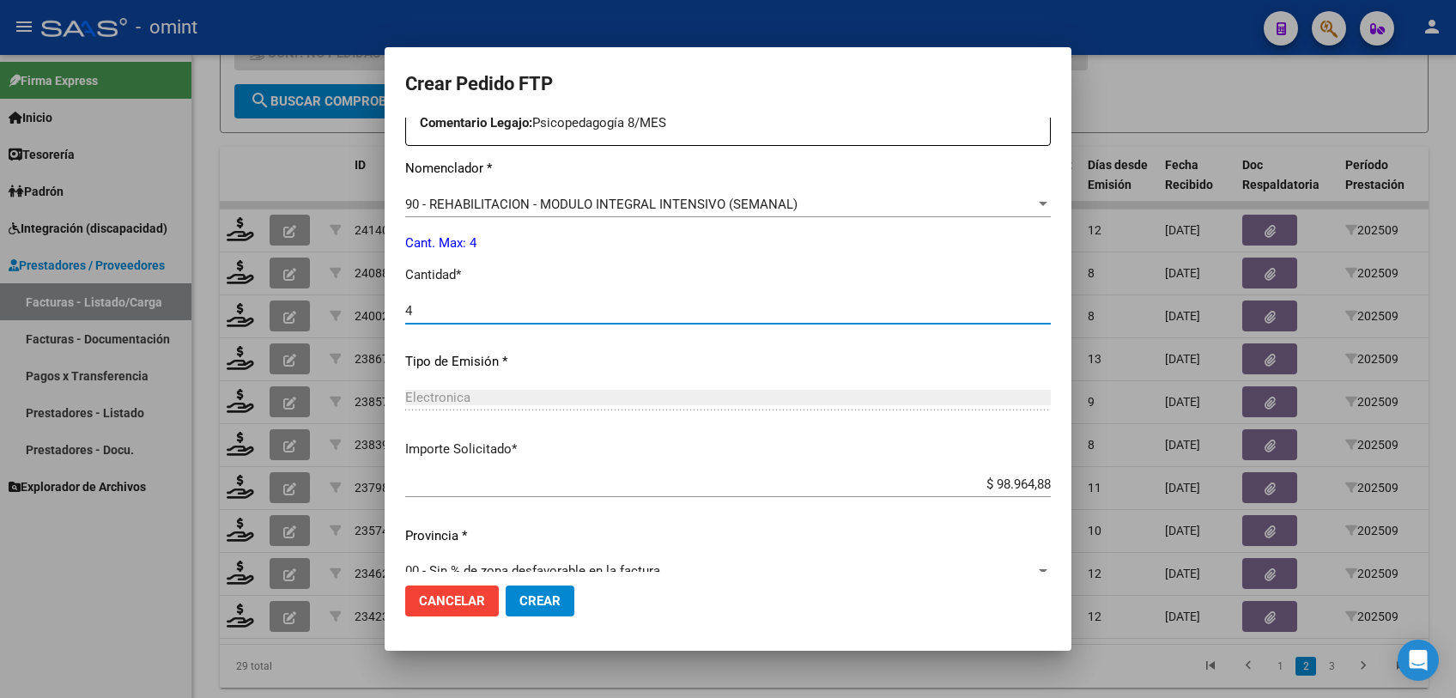
scroll to position [695, 0]
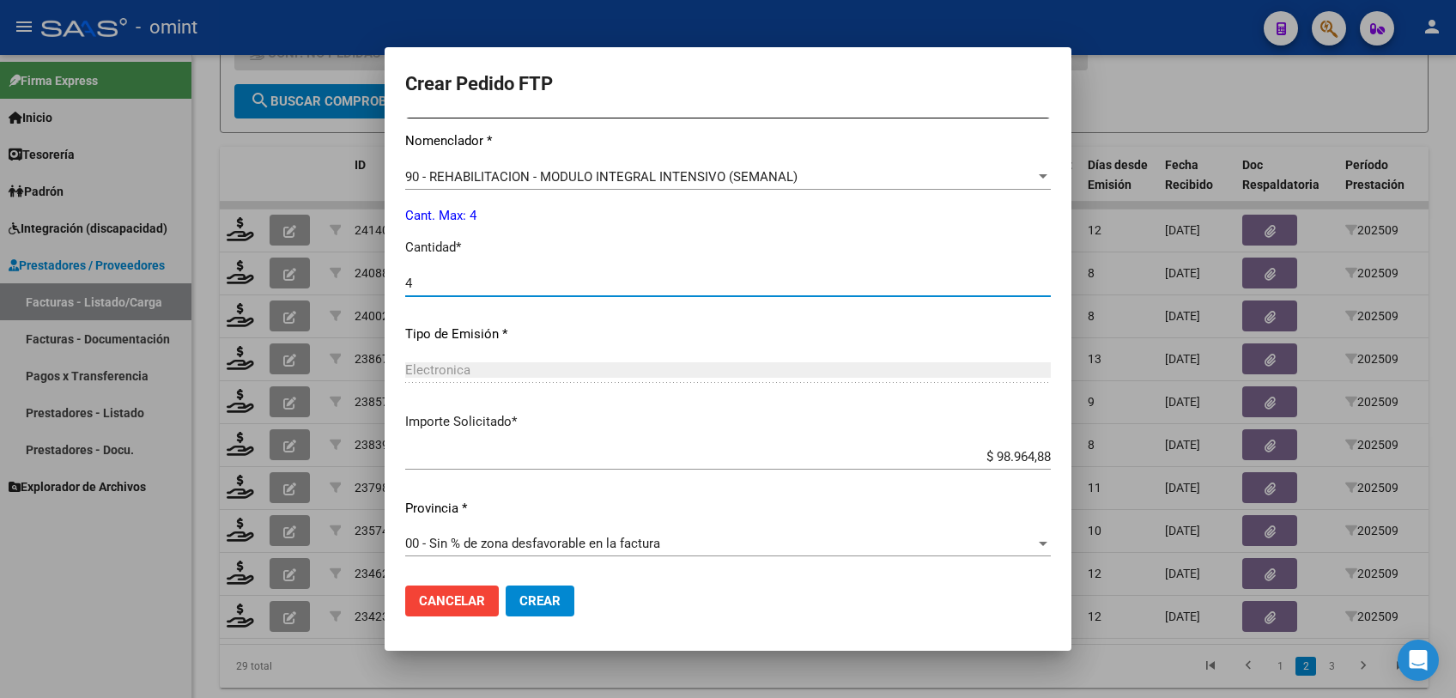
type input "4"
click at [559, 606] on span "Crear" at bounding box center [539, 600] width 41 height 15
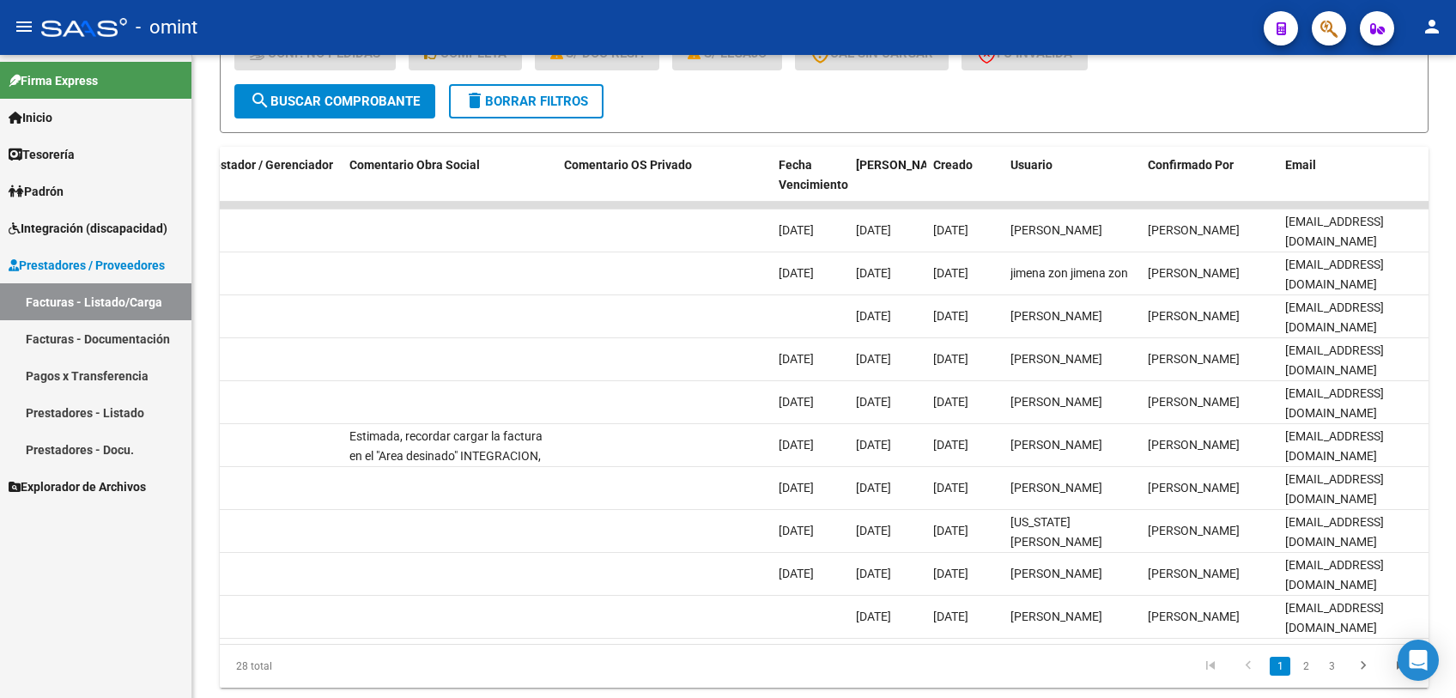
scroll to position [0, 1494]
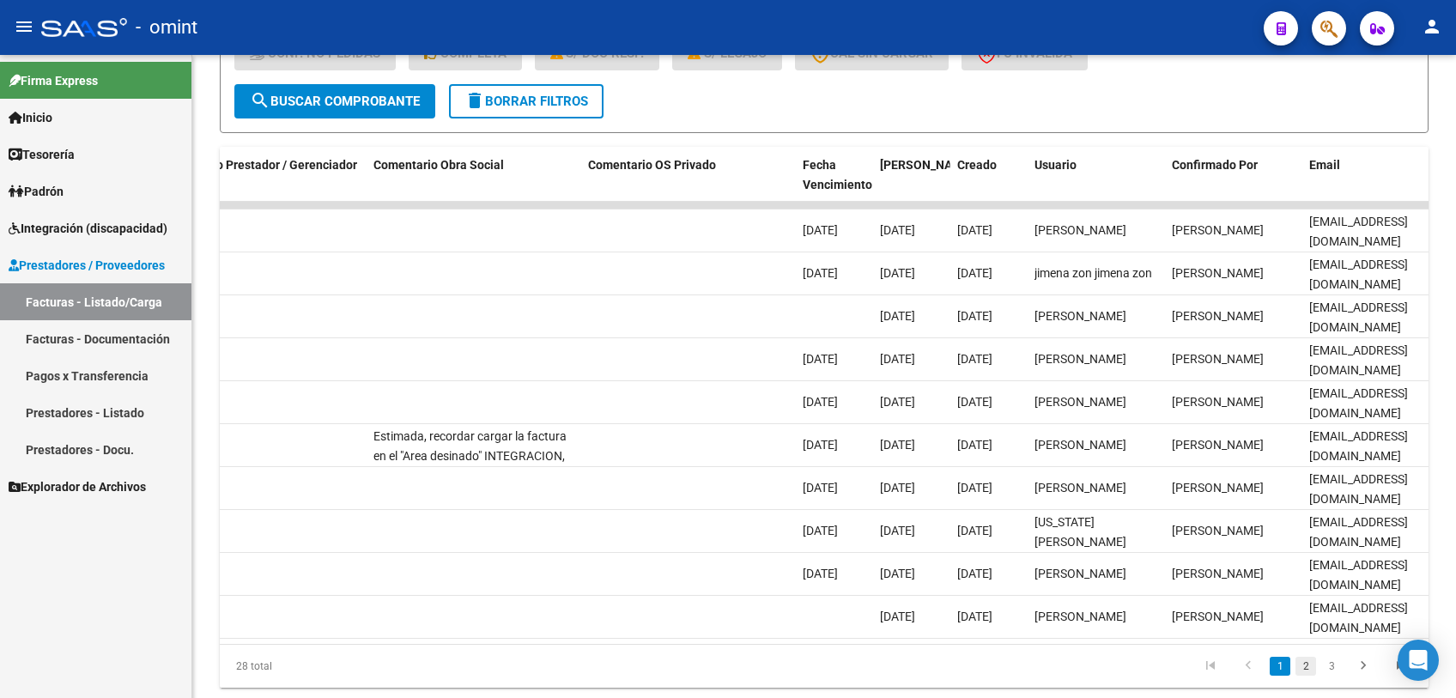
click at [1308, 676] on link "2" at bounding box center [1305, 666] width 21 height 19
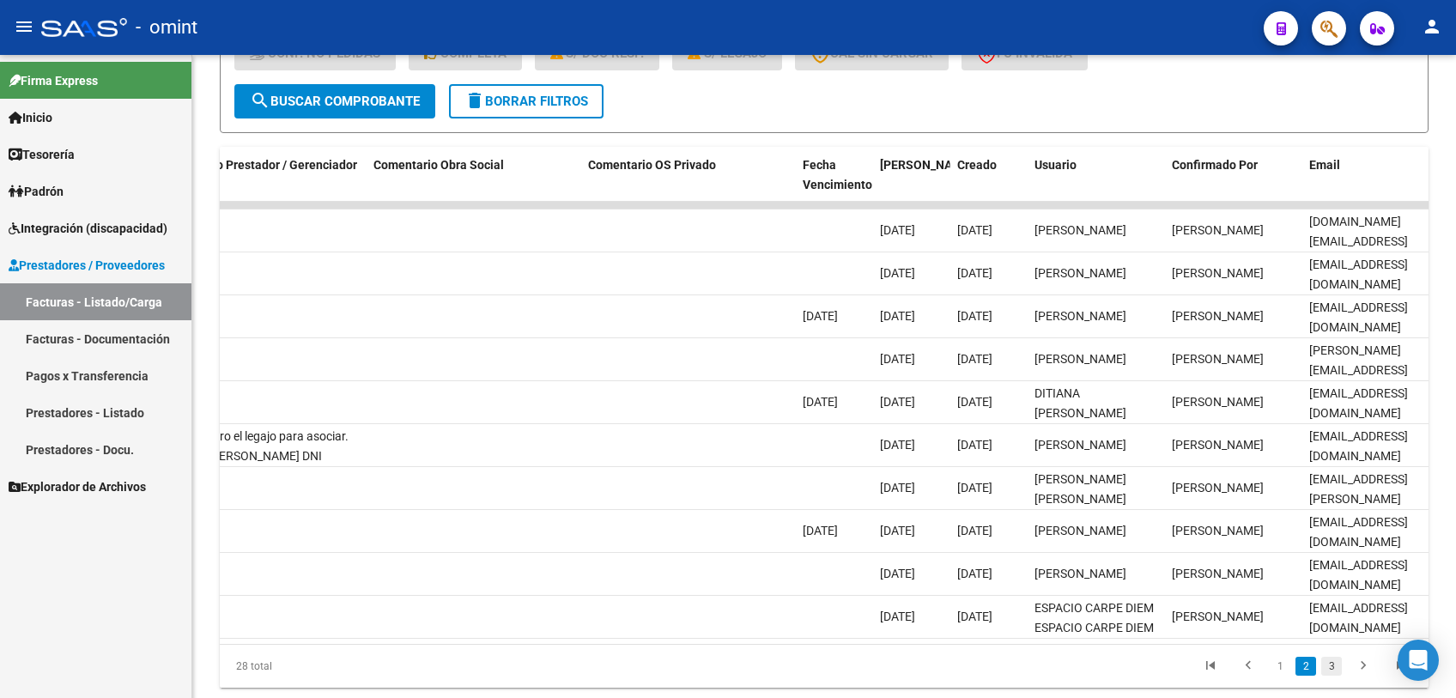
click at [1328, 676] on link "3" at bounding box center [1331, 666] width 21 height 19
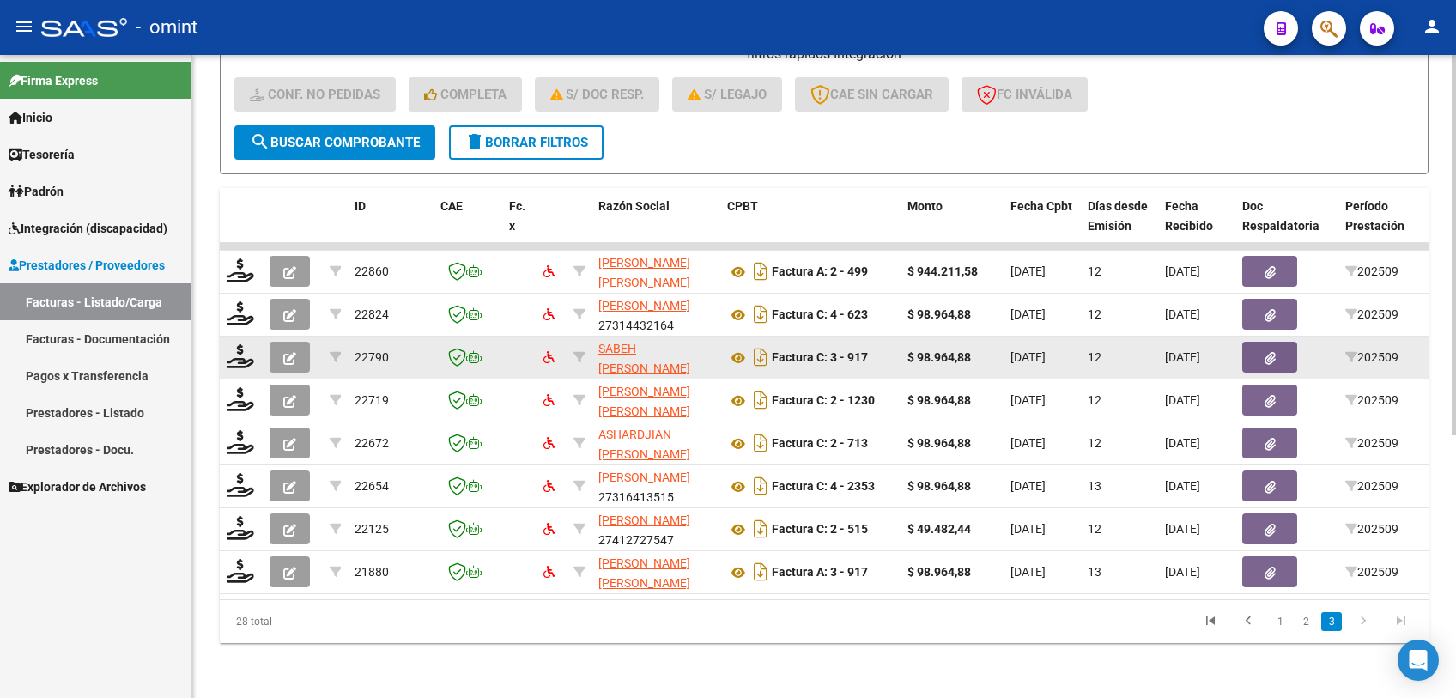
scroll to position [158, 0]
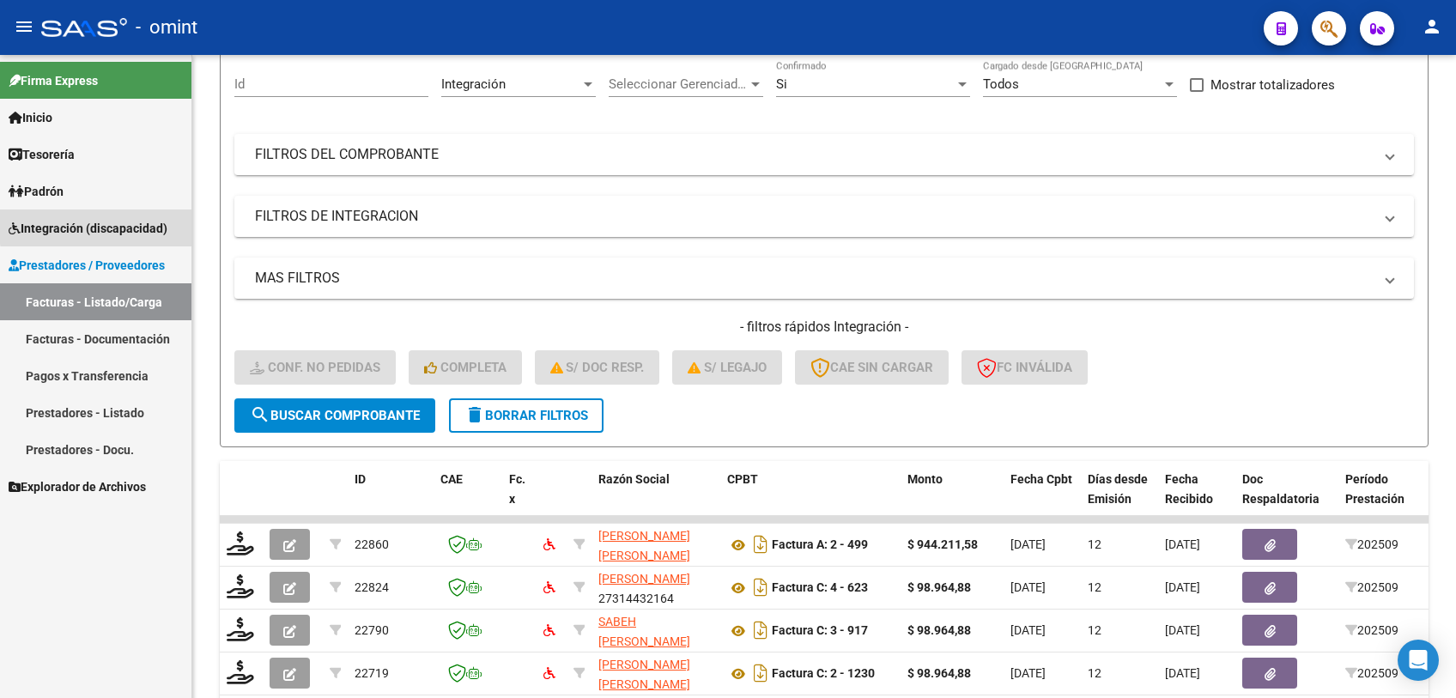
click at [100, 226] on span "Integración (discapacidad)" at bounding box center [88, 228] width 159 height 19
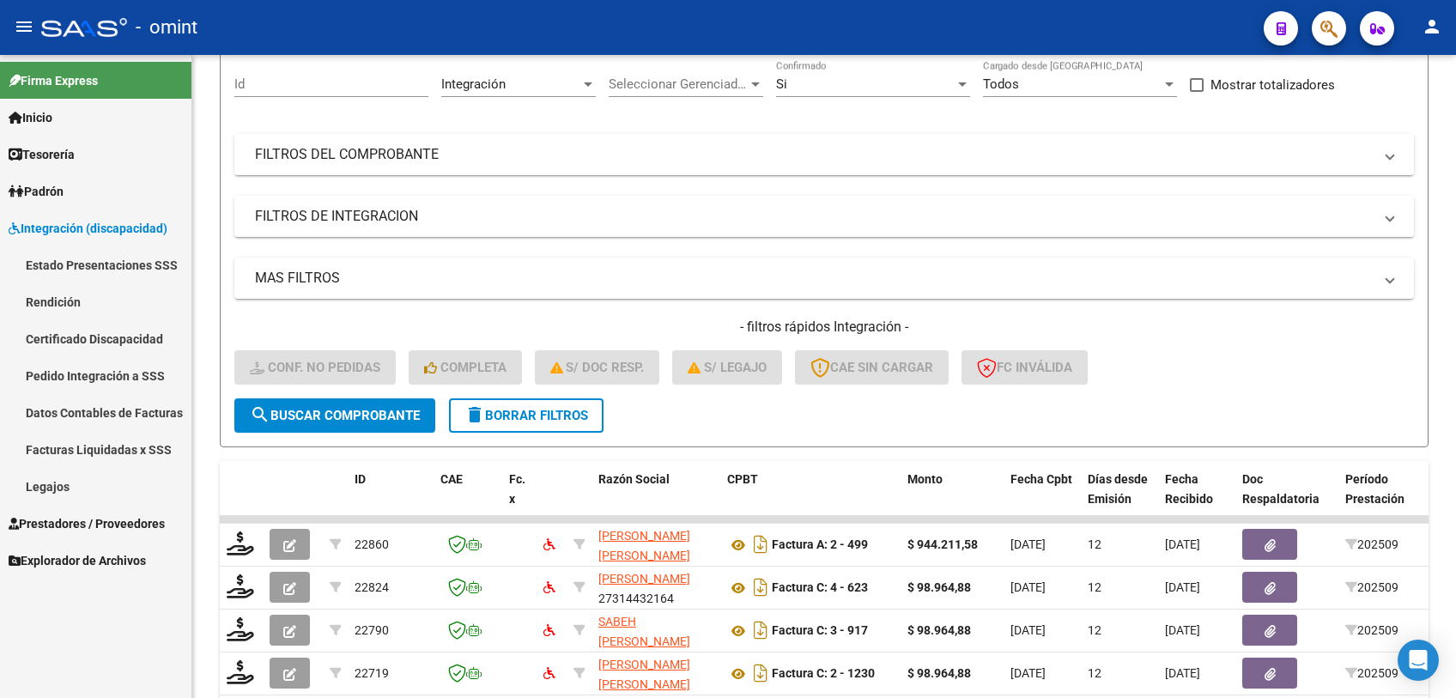
click at [69, 480] on link "Legajos" at bounding box center [95, 486] width 191 height 37
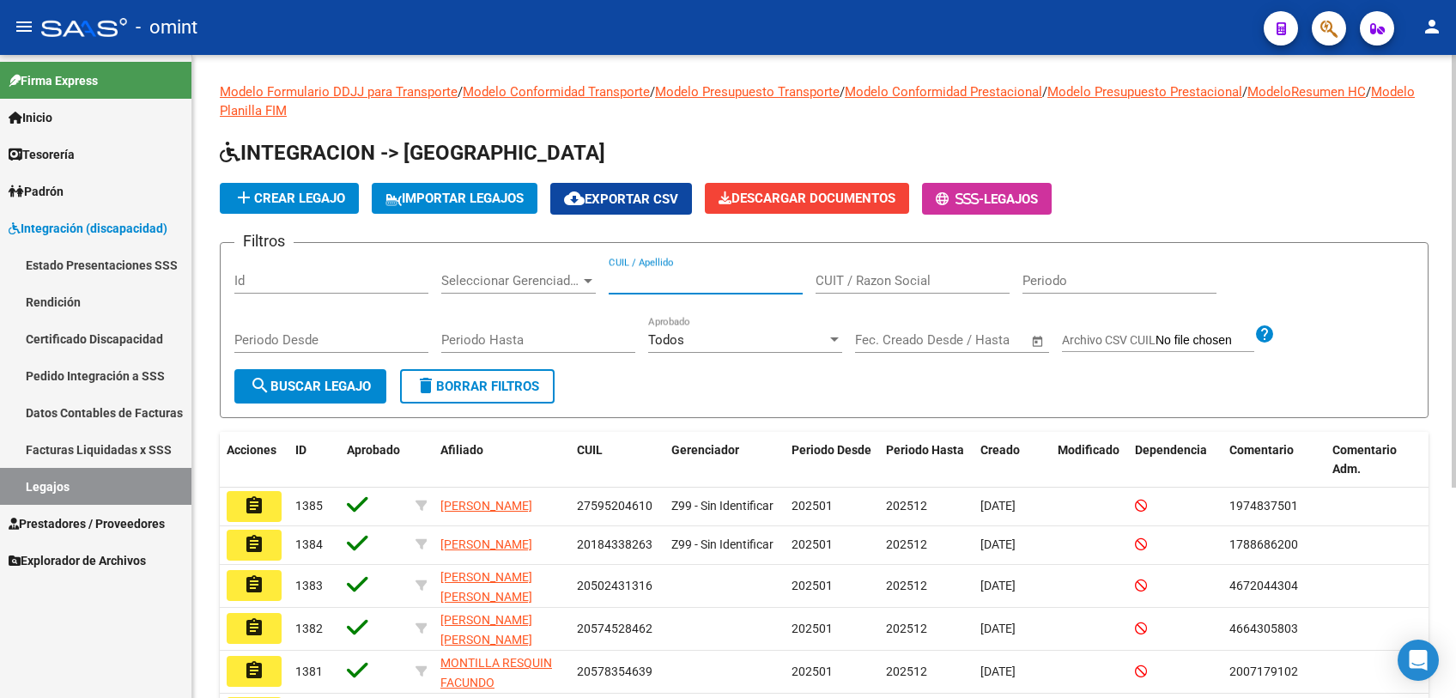
click at [725, 282] on input "CUIL / Apellido" at bounding box center [706, 280] width 194 height 15
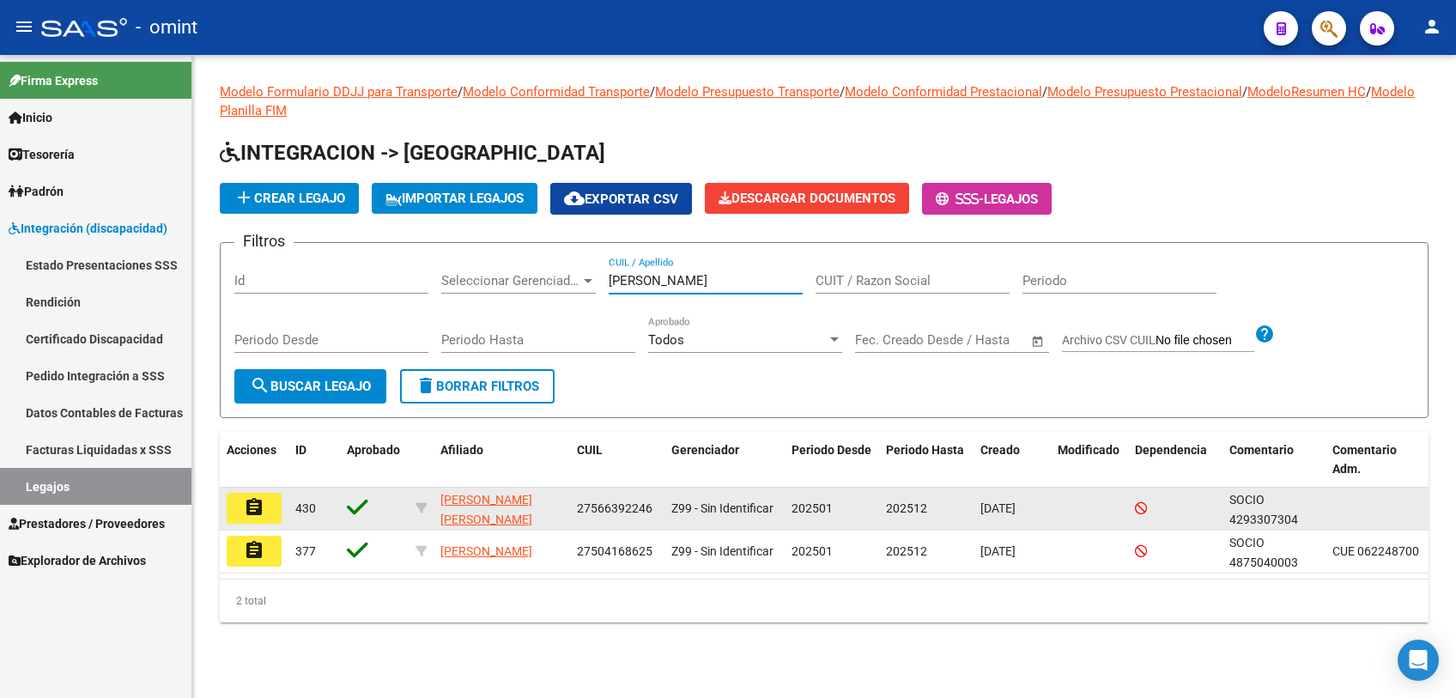
type input "muñoz m"
click at [254, 511] on mat-icon "assignment" at bounding box center [254, 507] width 21 height 21
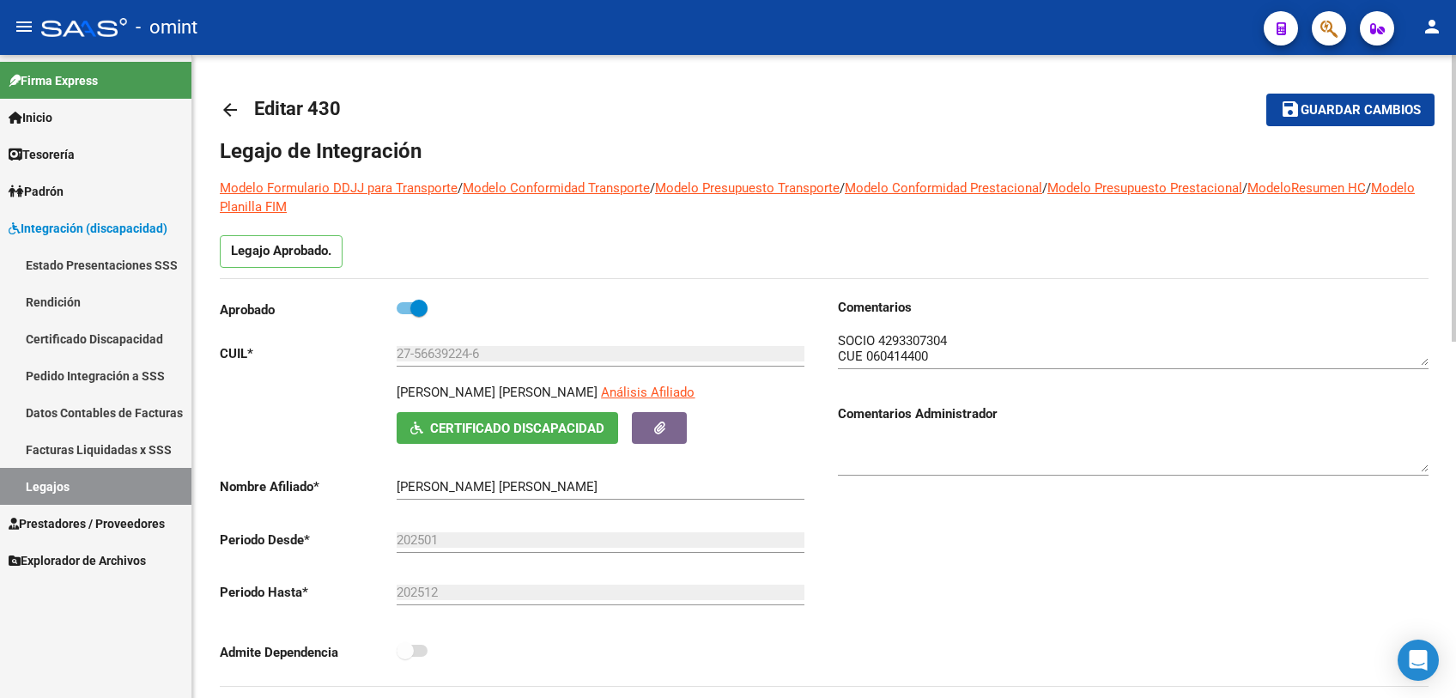
click at [906, 342] on textarea at bounding box center [1133, 348] width 591 height 34
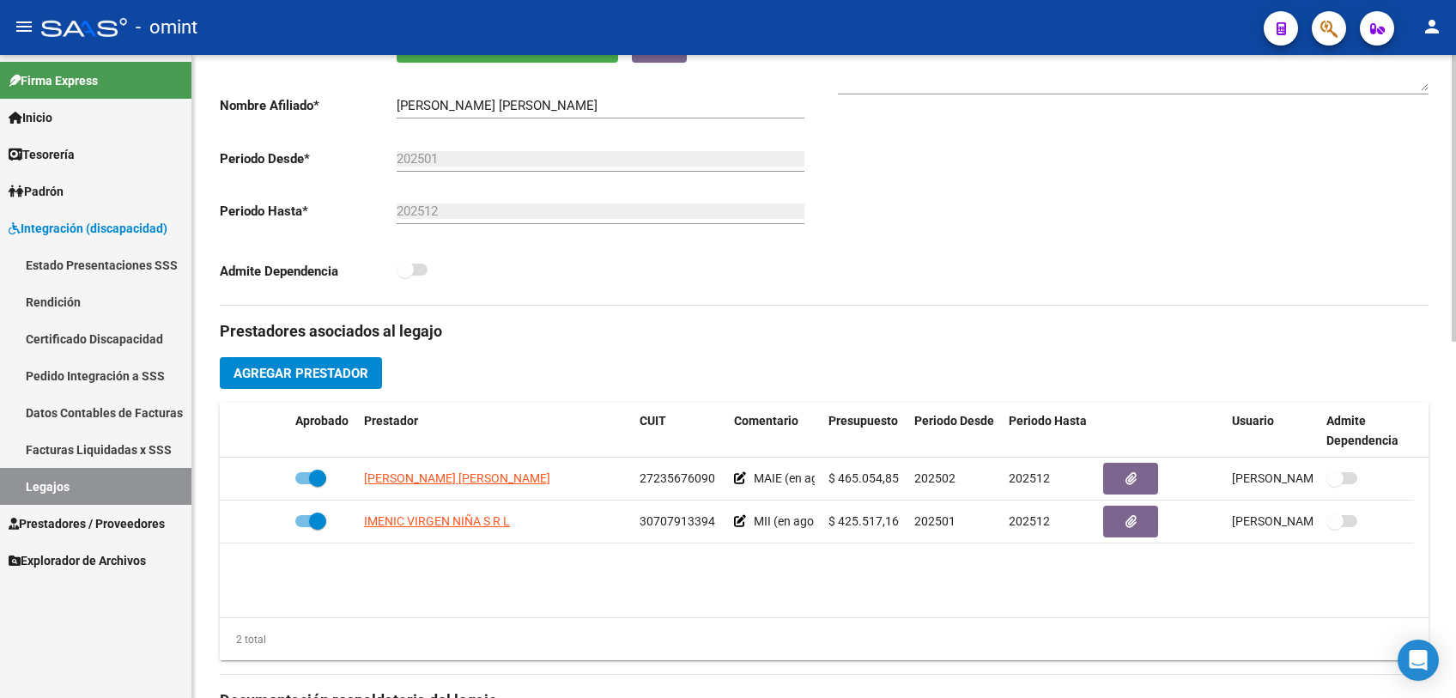
scroll to position [762, 0]
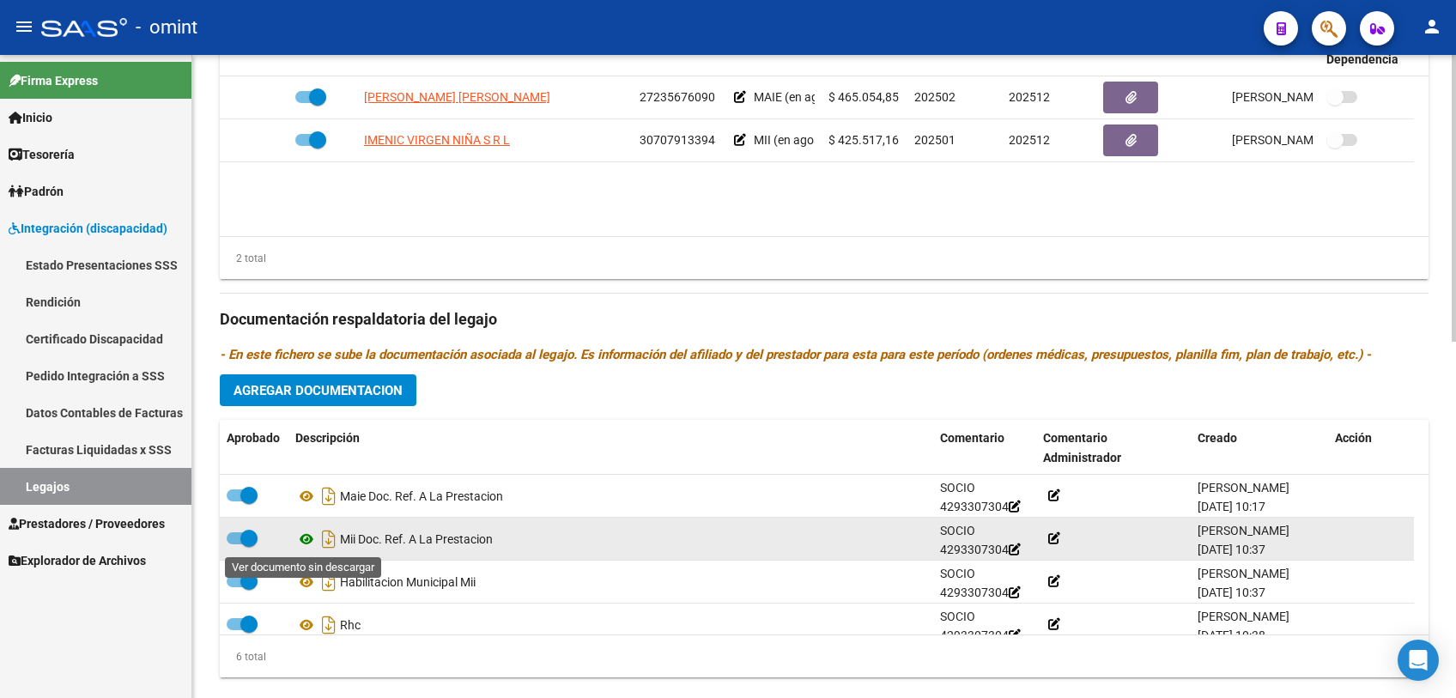
click at [302, 536] on icon at bounding box center [306, 539] width 22 height 21
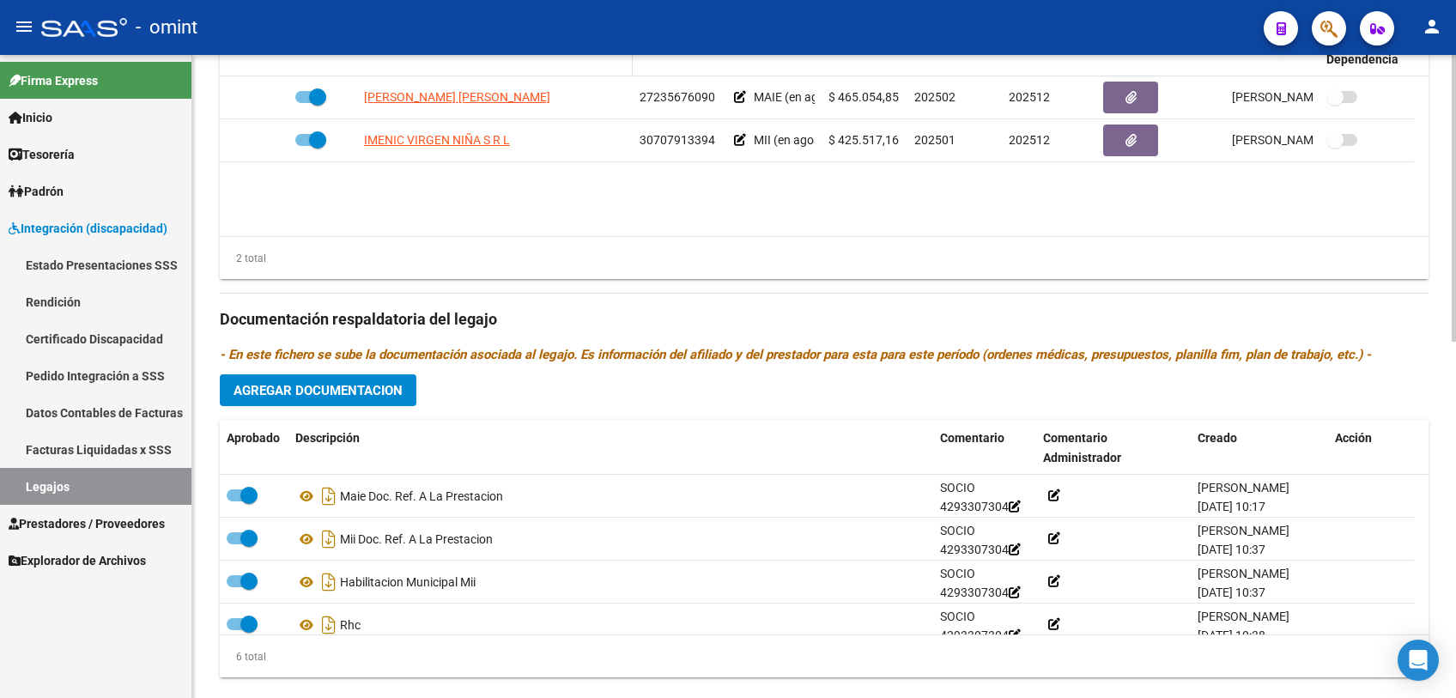
scroll to position [667, 0]
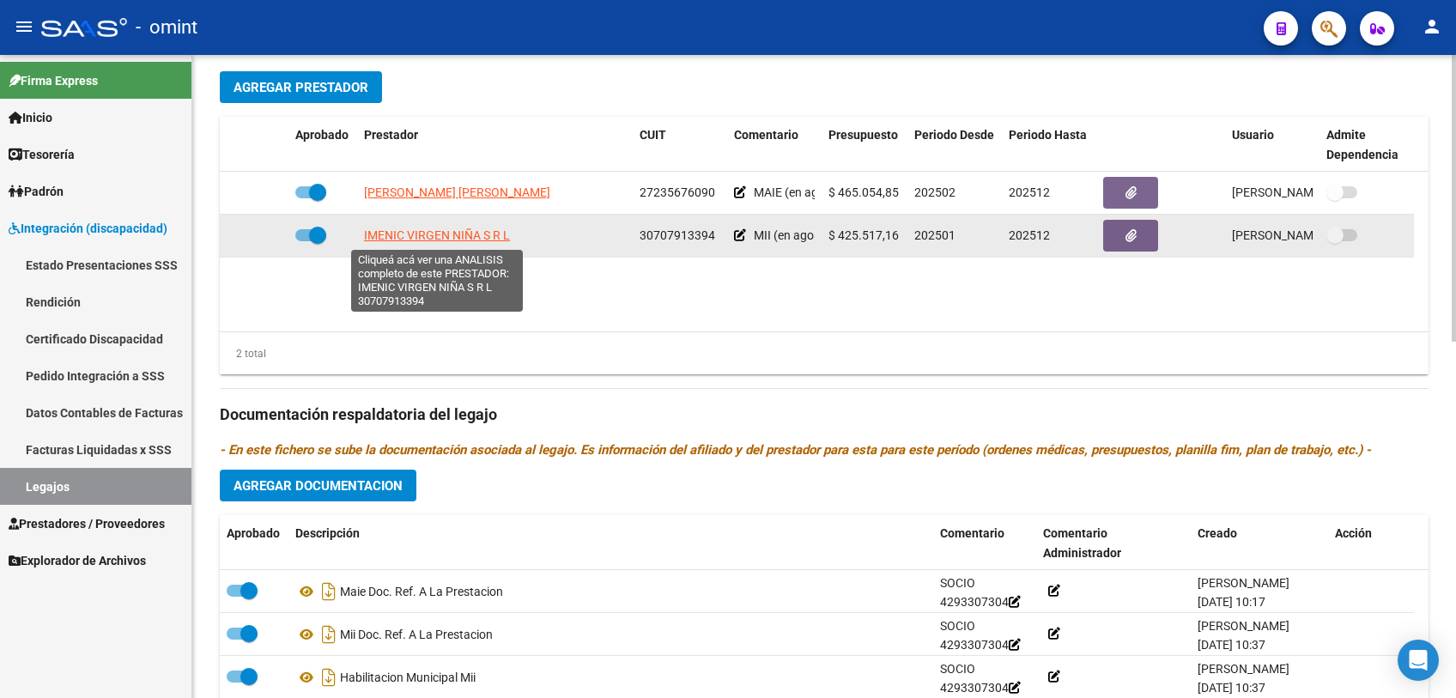
click at [418, 234] on span "IMENIC VIRGEN NIÑA S R L" at bounding box center [437, 235] width 146 height 14
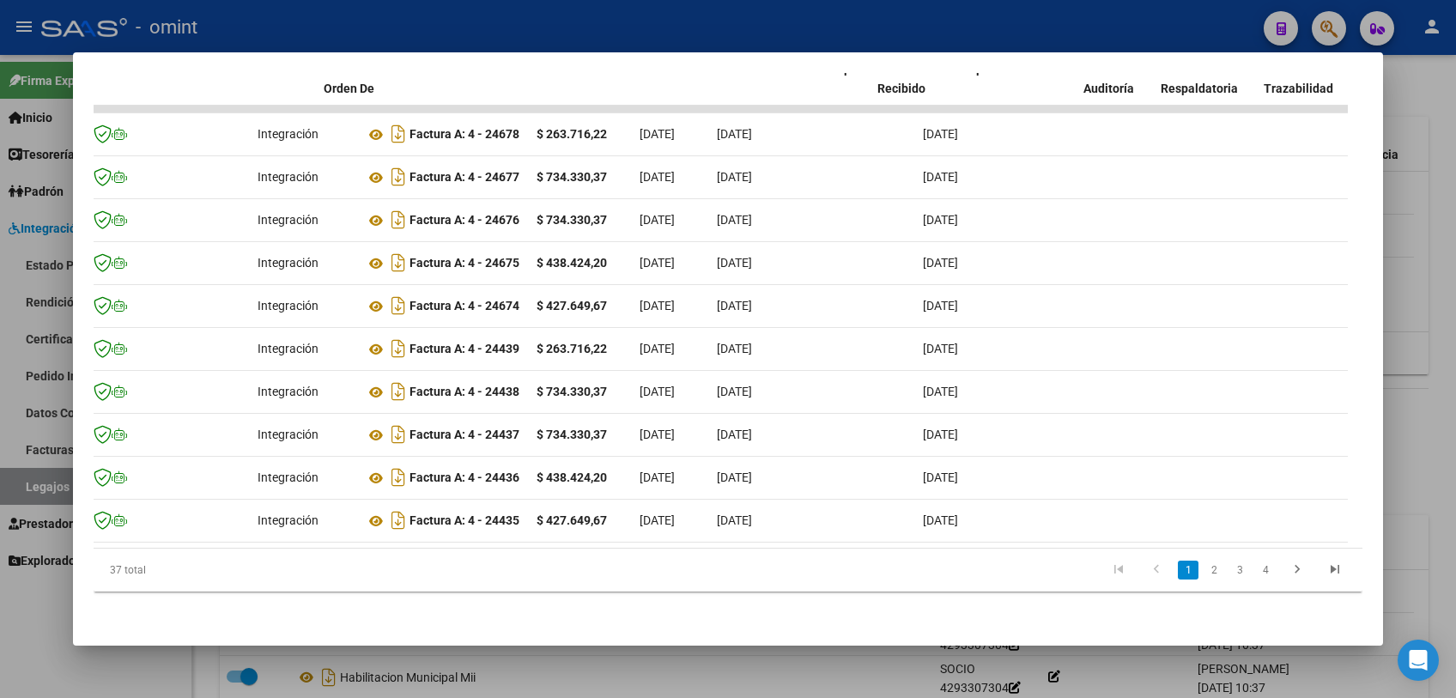
scroll to position [0, 0]
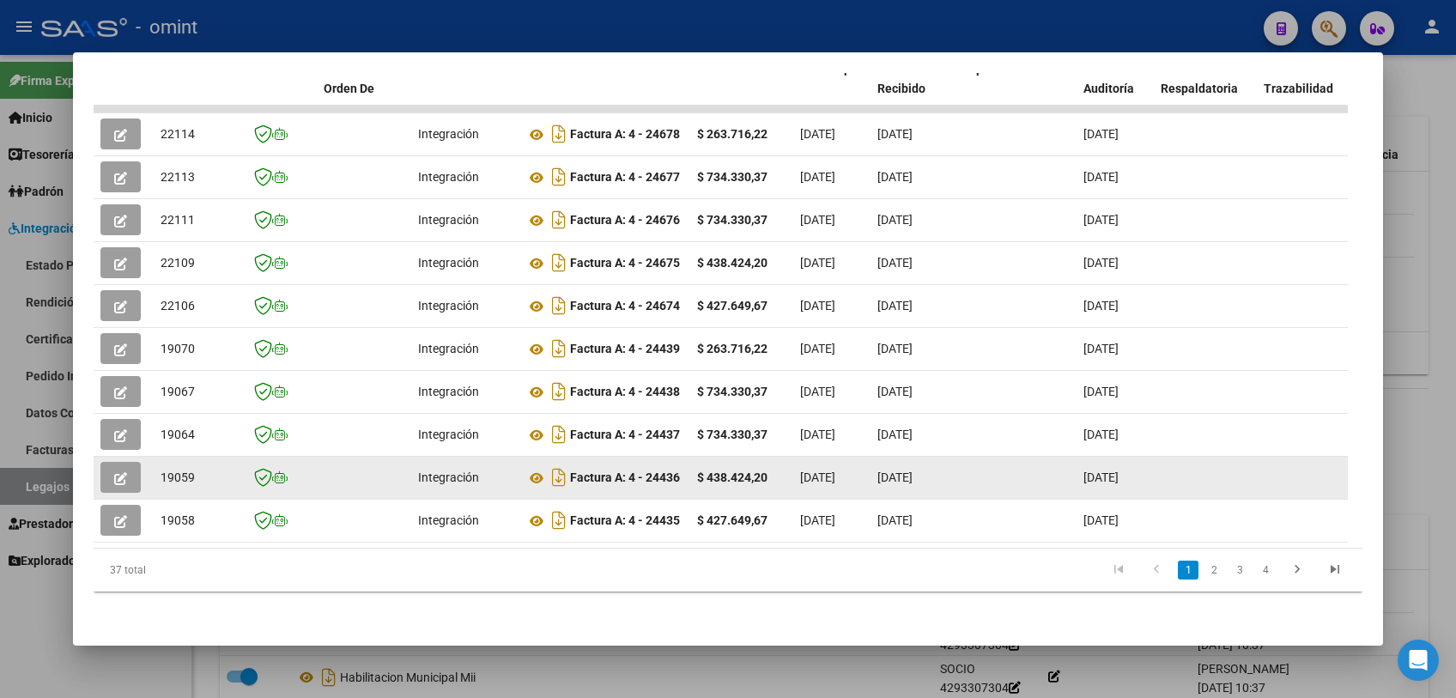
click at [112, 469] on button "button" at bounding box center [120, 477] width 40 height 31
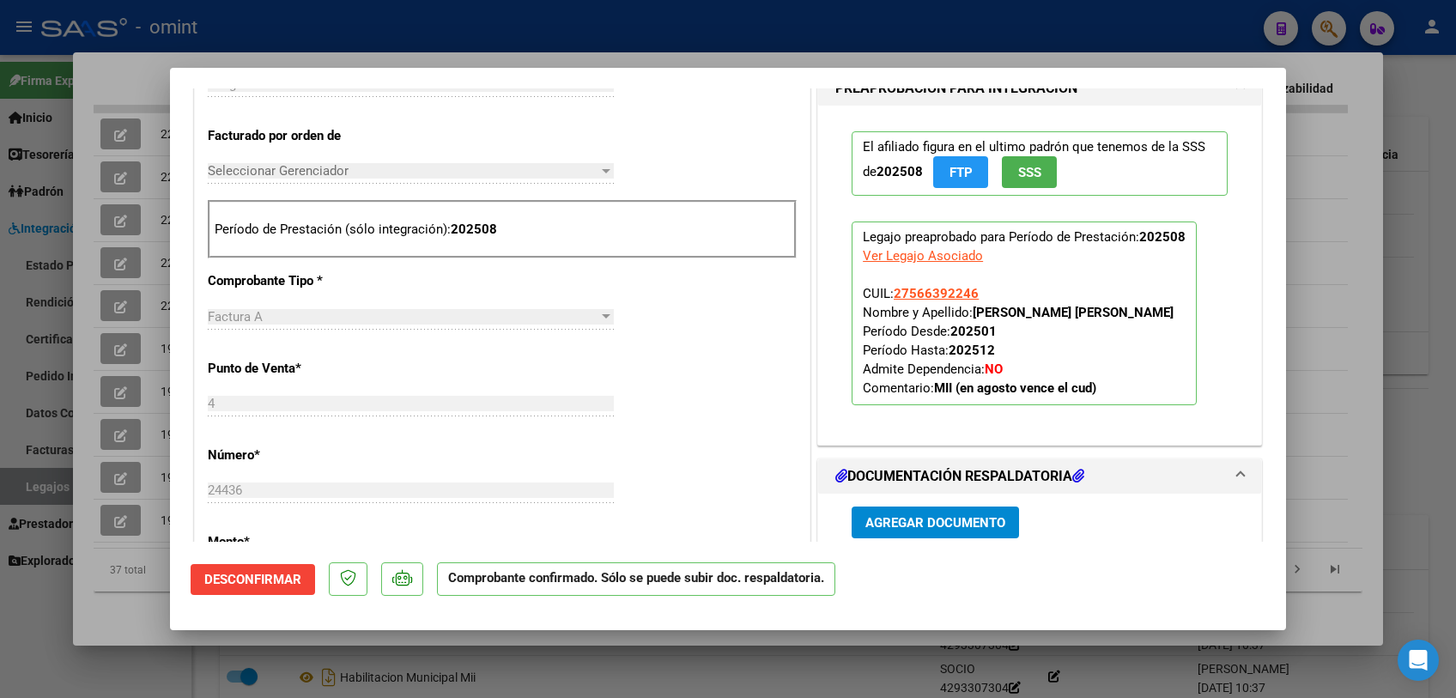
scroll to position [859, 0]
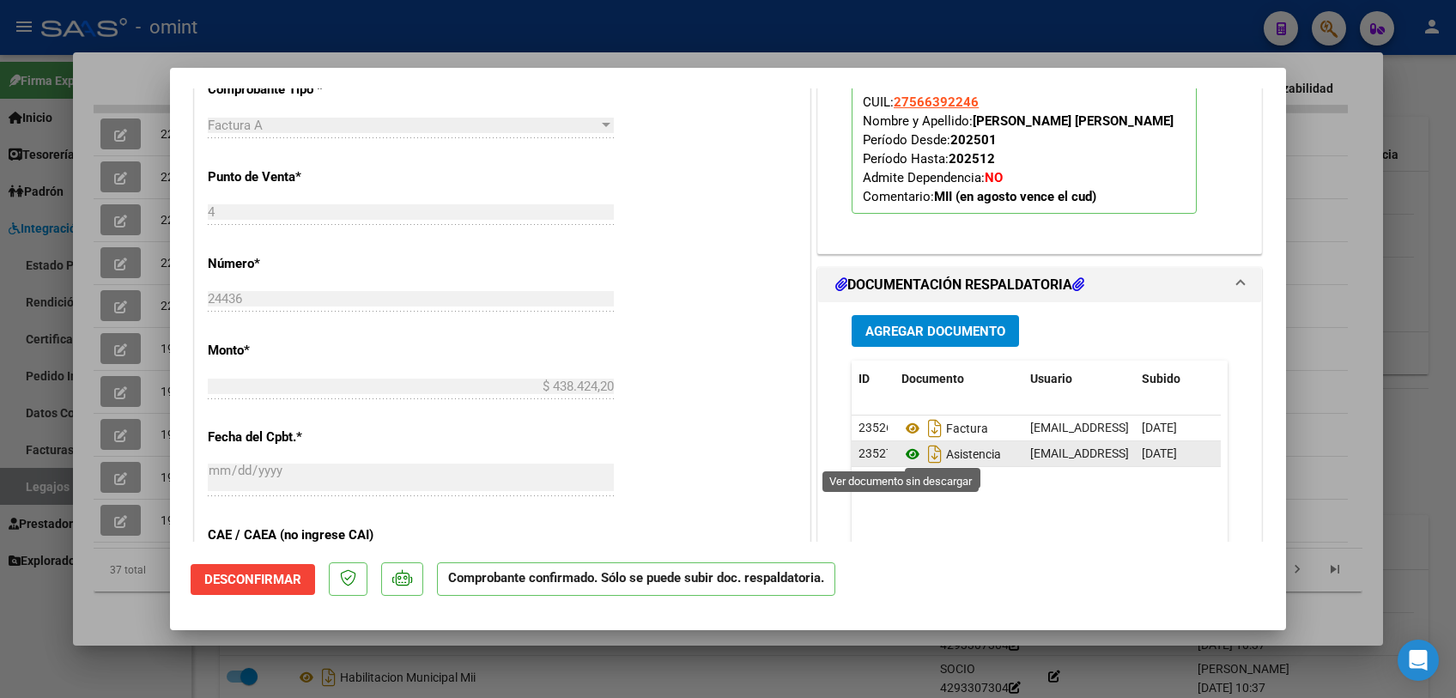
click at [901, 452] on icon at bounding box center [912, 454] width 22 height 21
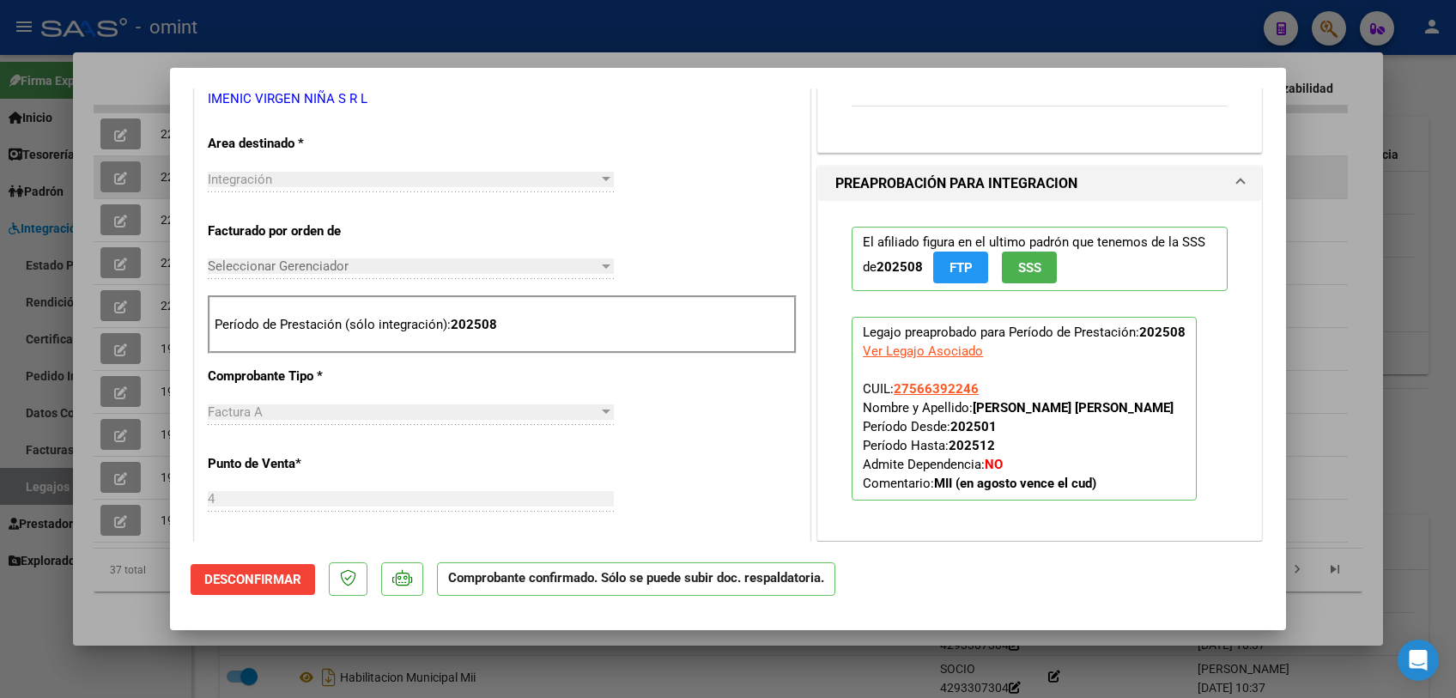
click at [1326, 182] on div at bounding box center [728, 349] width 1456 height 698
type input "$ 0,00"
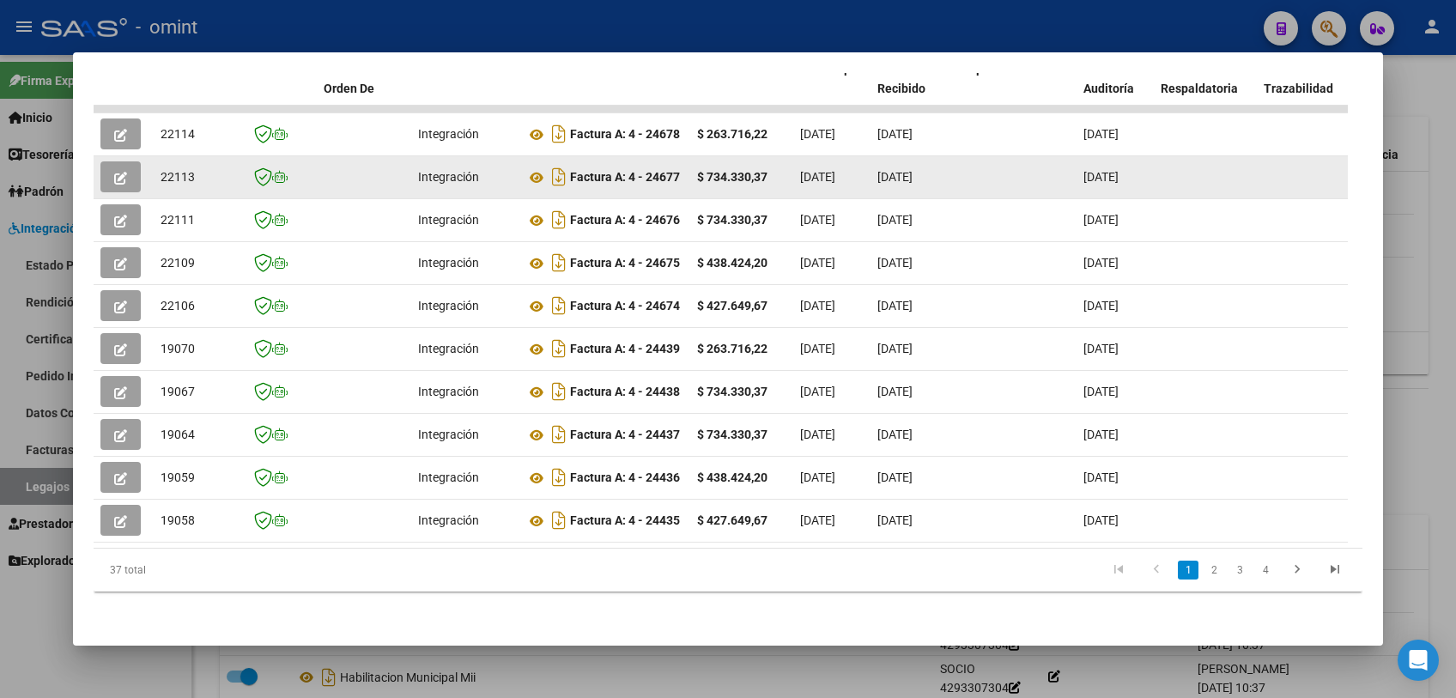
scroll to position [124, 0]
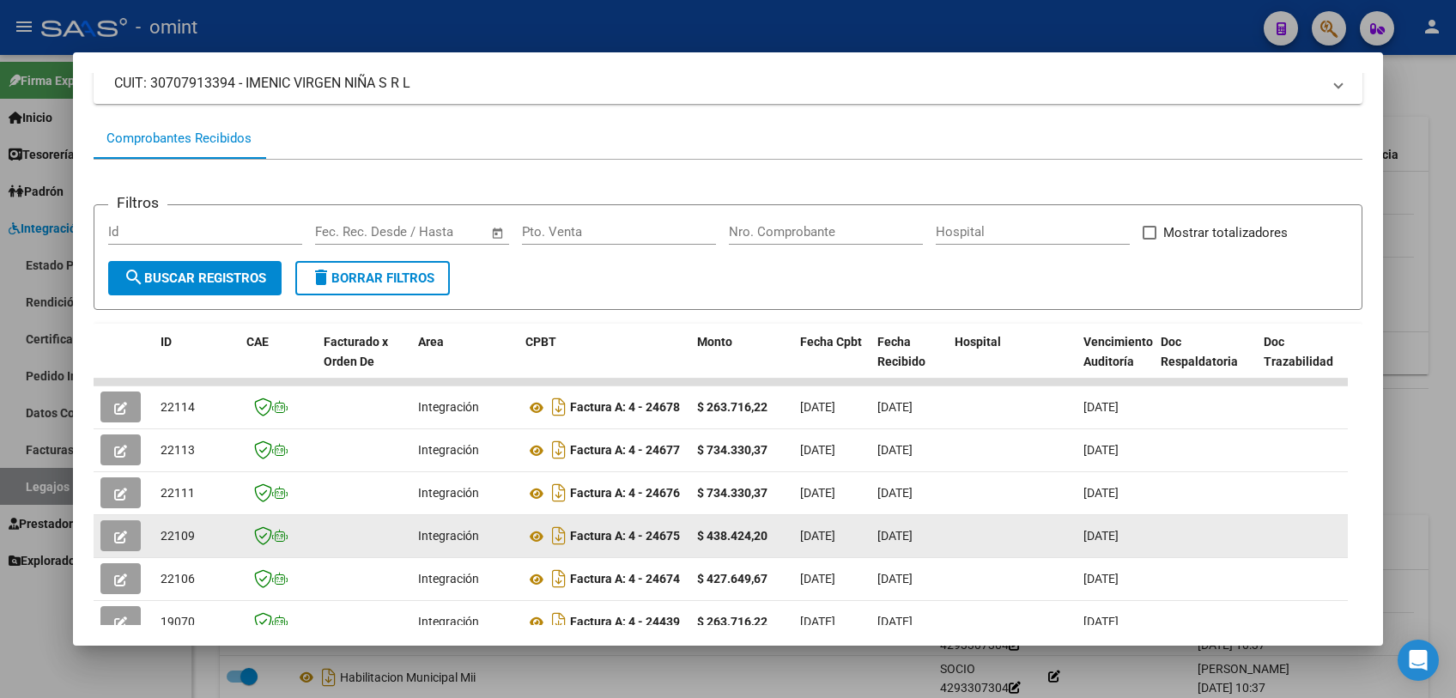
click at [114, 526] on button "button" at bounding box center [120, 535] width 40 height 31
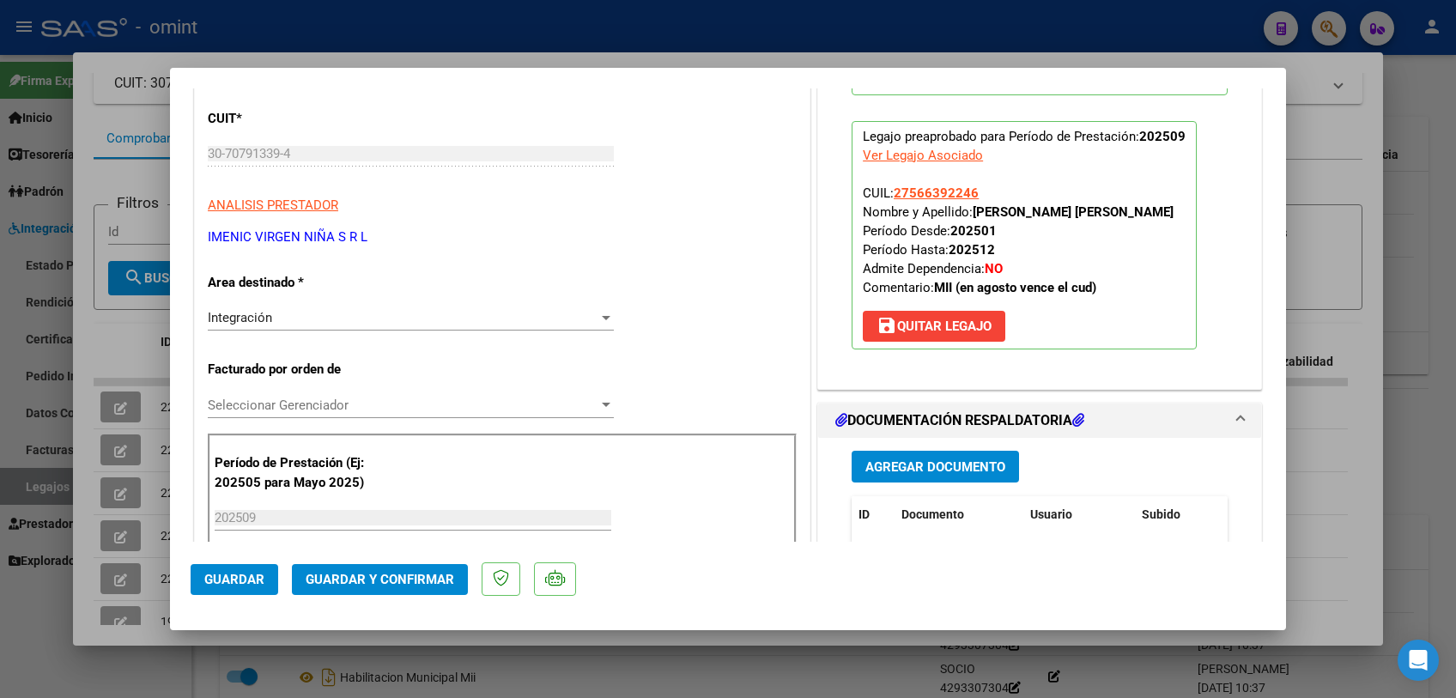
scroll to position [381, 0]
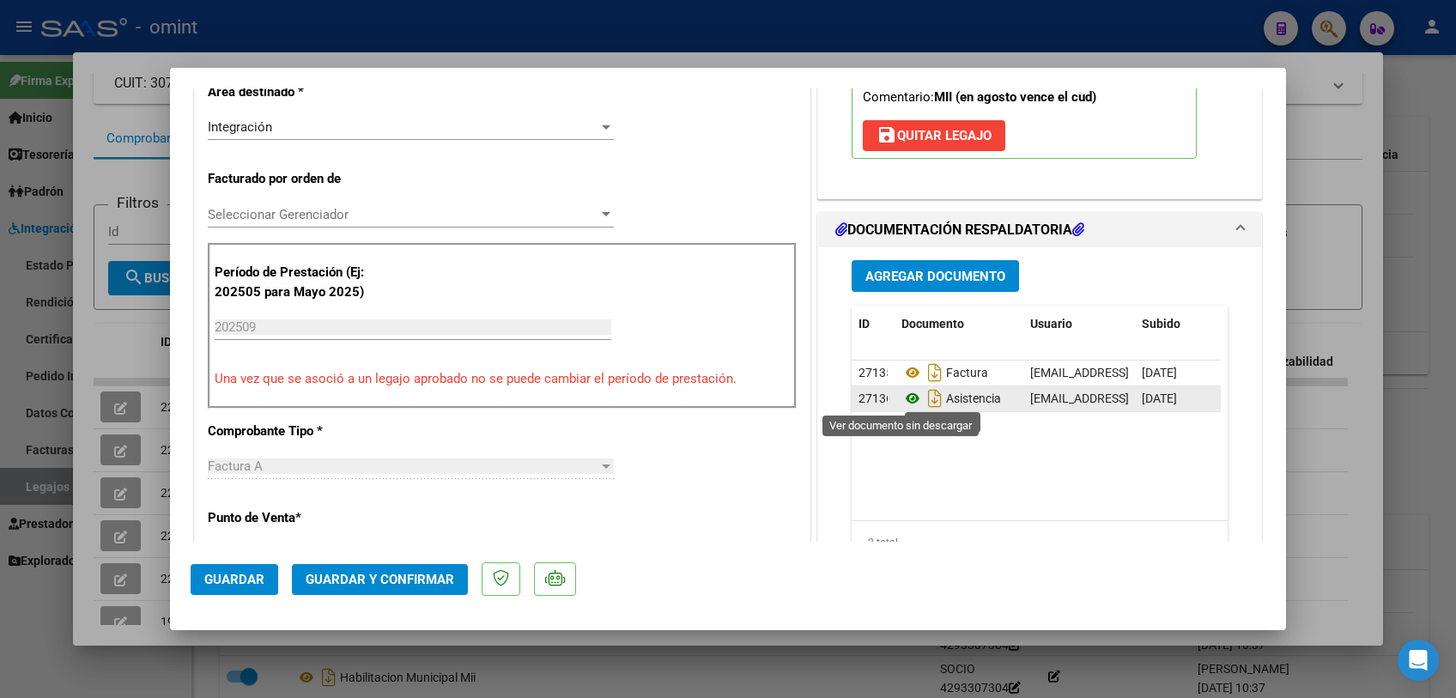
click at [901, 399] on icon at bounding box center [912, 398] width 22 height 21
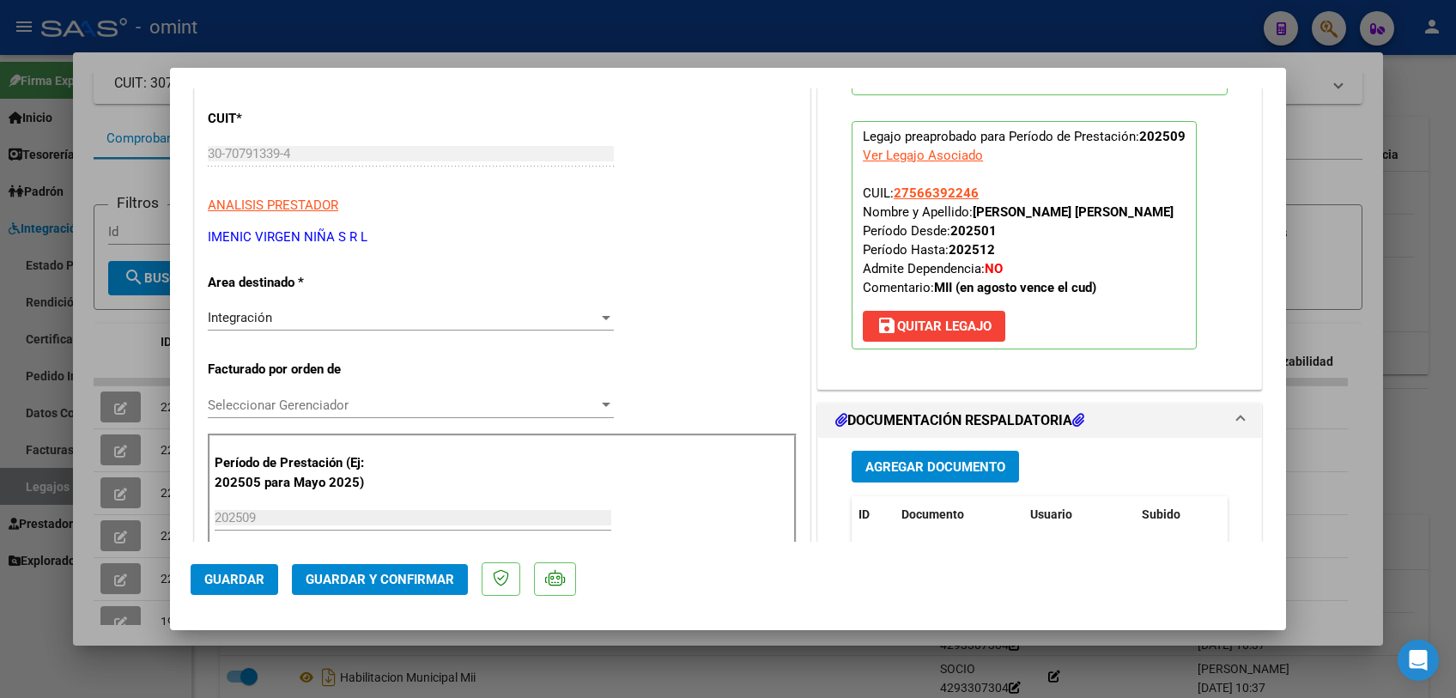
scroll to position [0, 0]
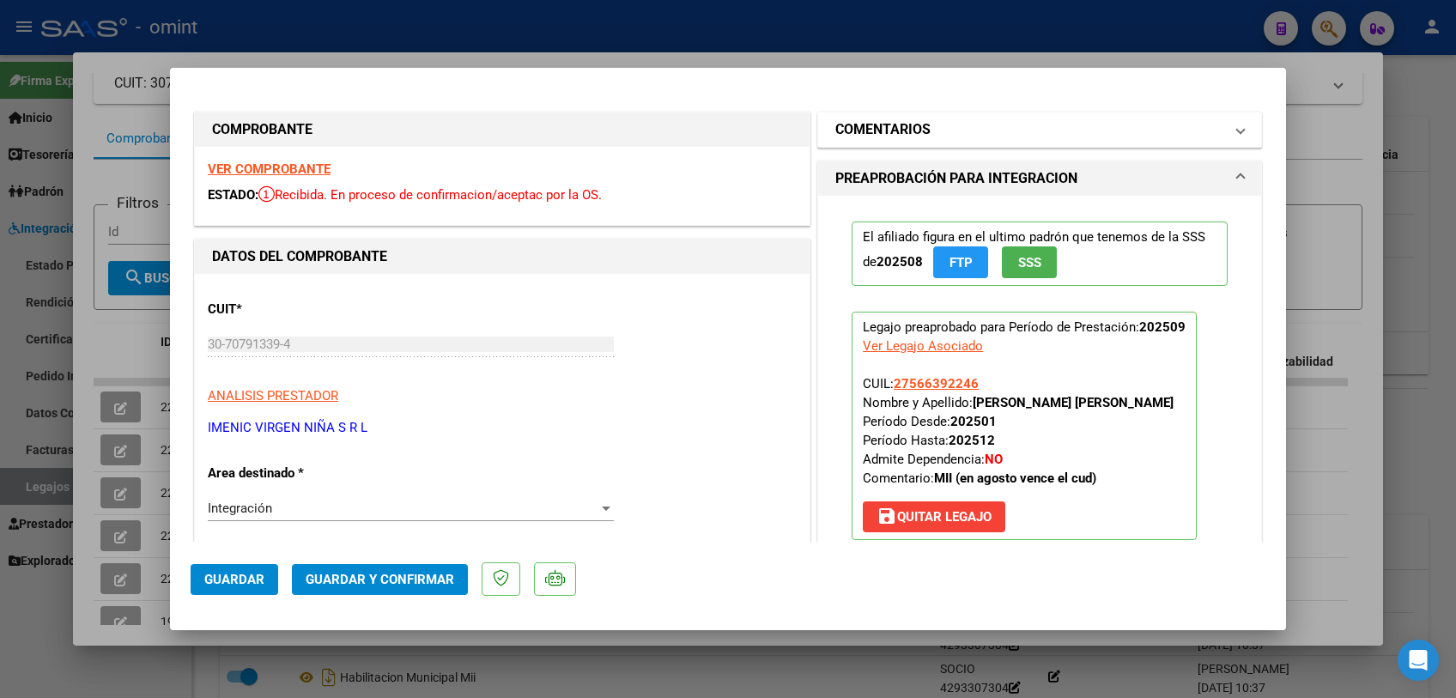
click at [940, 124] on mat-panel-title "COMENTARIOS" at bounding box center [1029, 129] width 388 height 21
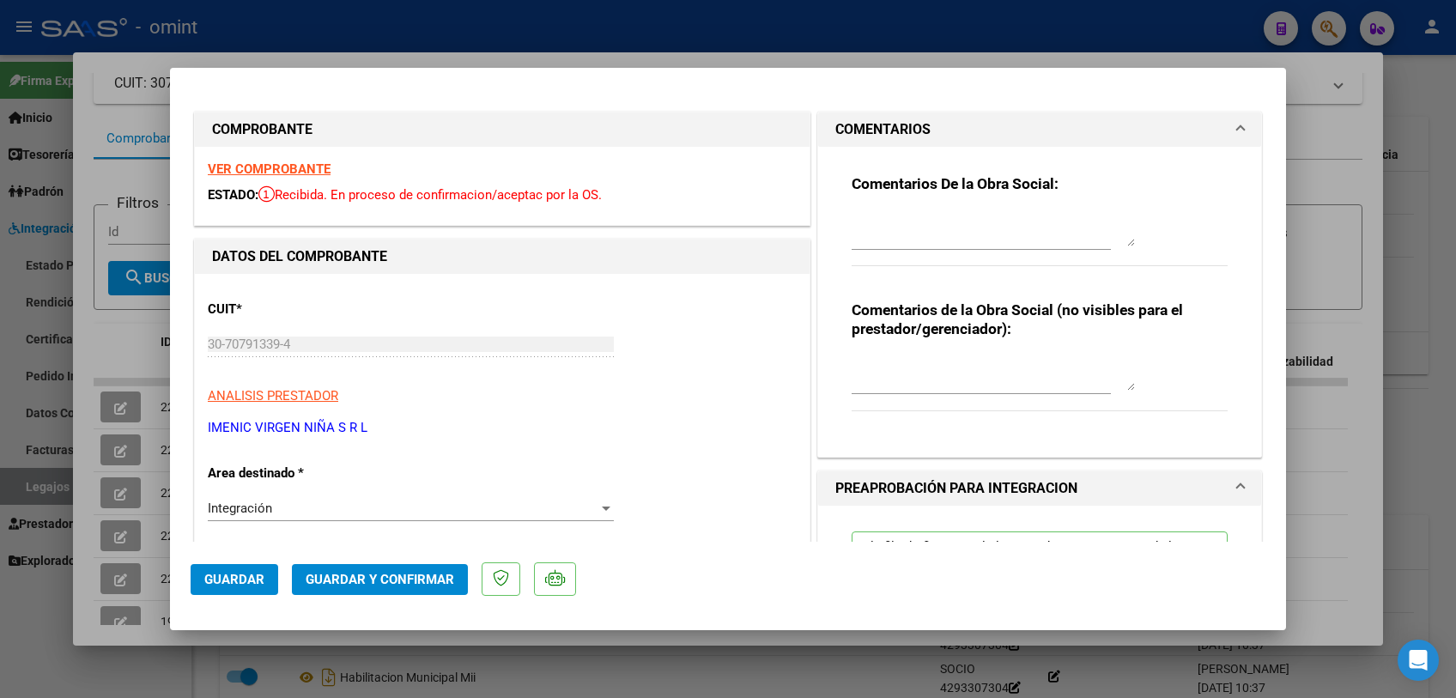
click at [920, 210] on div at bounding box center [993, 229] width 283 height 41
type textarea "No se entiende la planilla de asistencia, Solo asiste a terapia los dias vierne…"
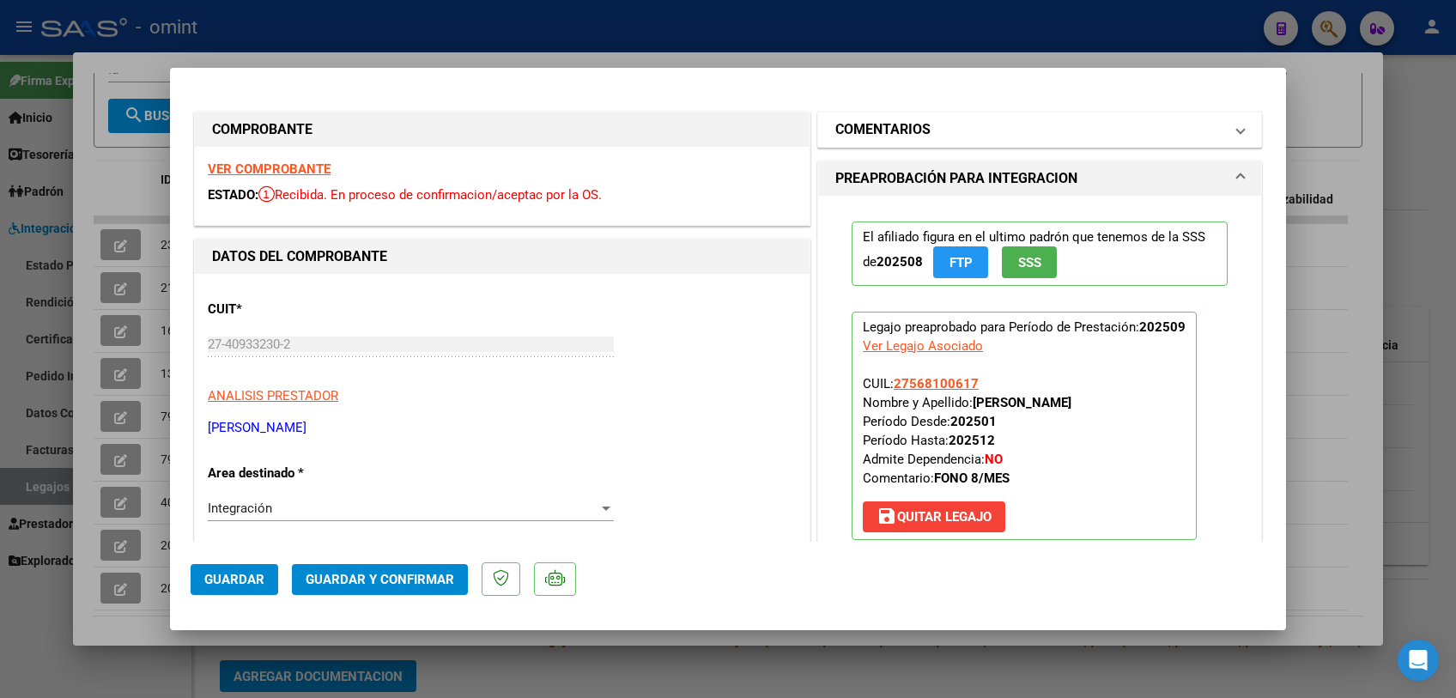
click at [903, 131] on h1 "COMENTARIOS" at bounding box center [882, 129] width 95 height 21
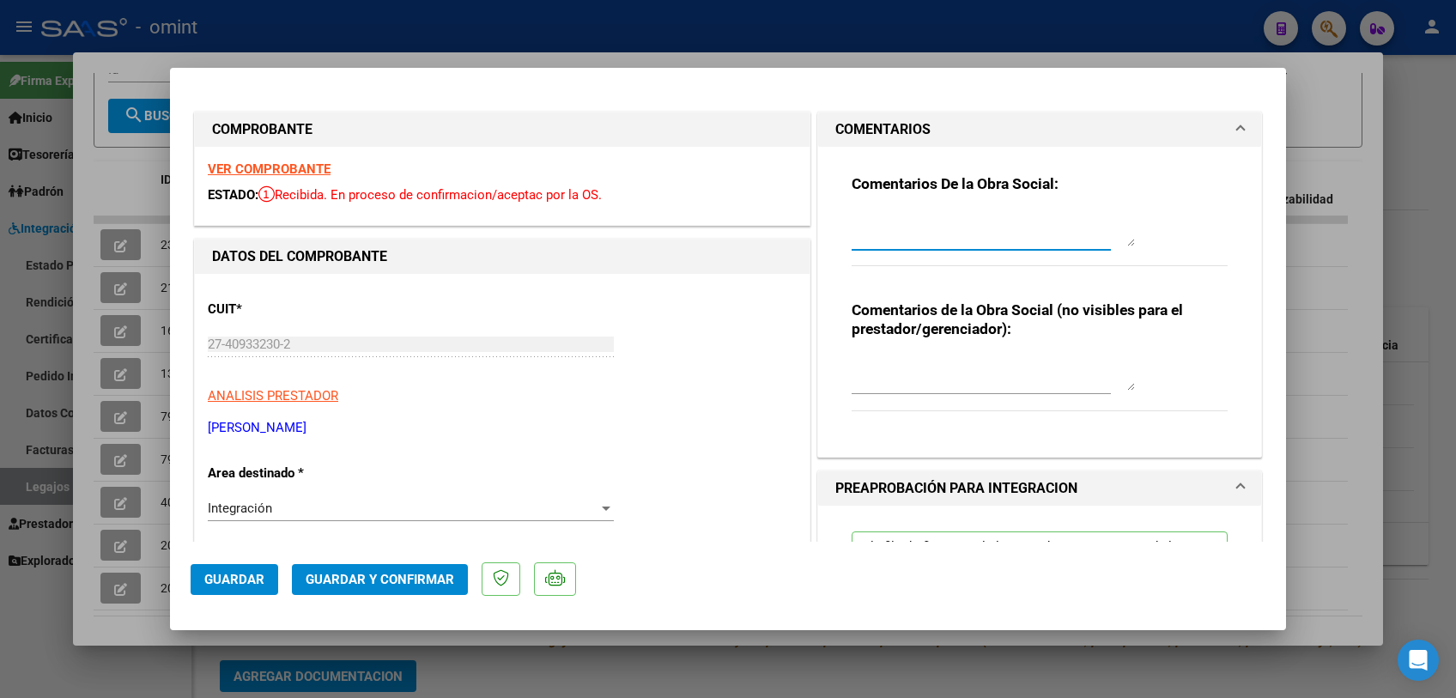
click at [893, 239] on textarea at bounding box center [993, 229] width 283 height 34
type textarea "Debe subir planilla de asistencia- En su lugar volvió a subir la fc de septiemb…"
click at [241, 569] on button "Guardar" at bounding box center [235, 579] width 88 height 31
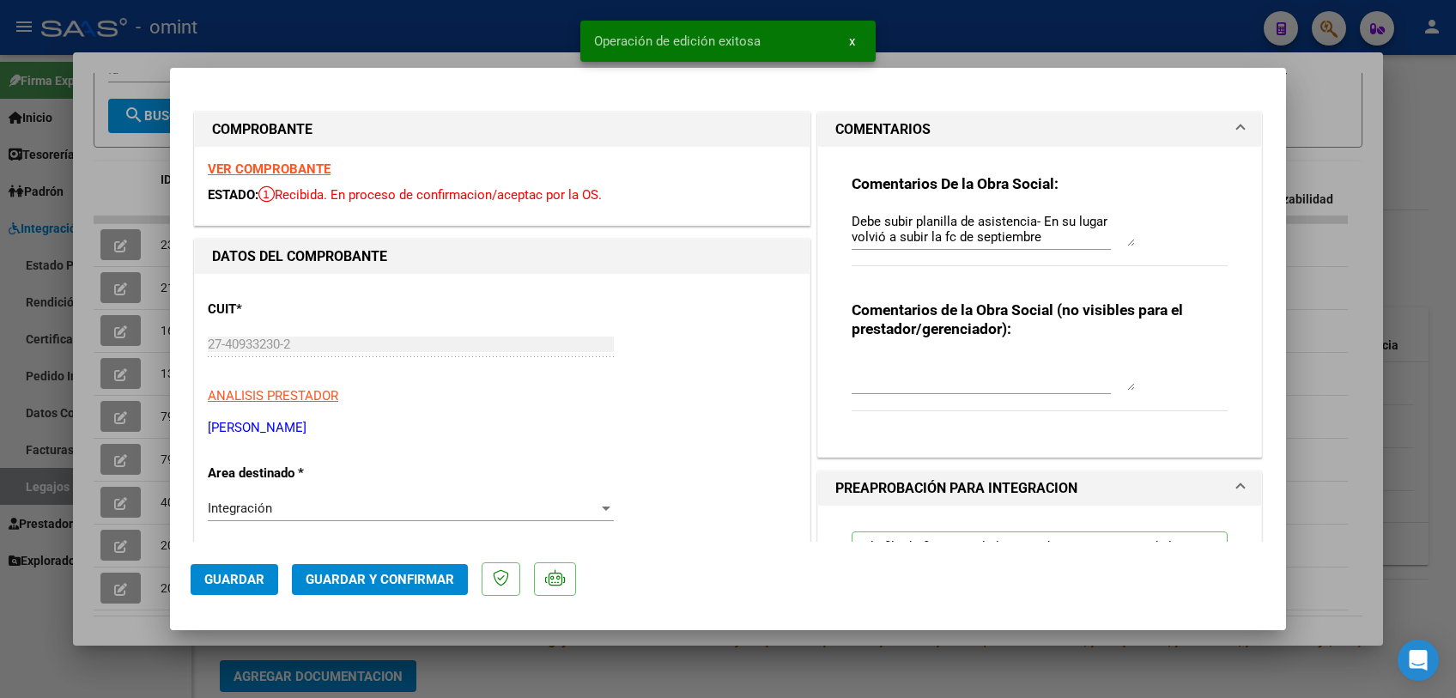
click at [508, 667] on div at bounding box center [728, 349] width 1456 height 698
type input "$ 0,00"
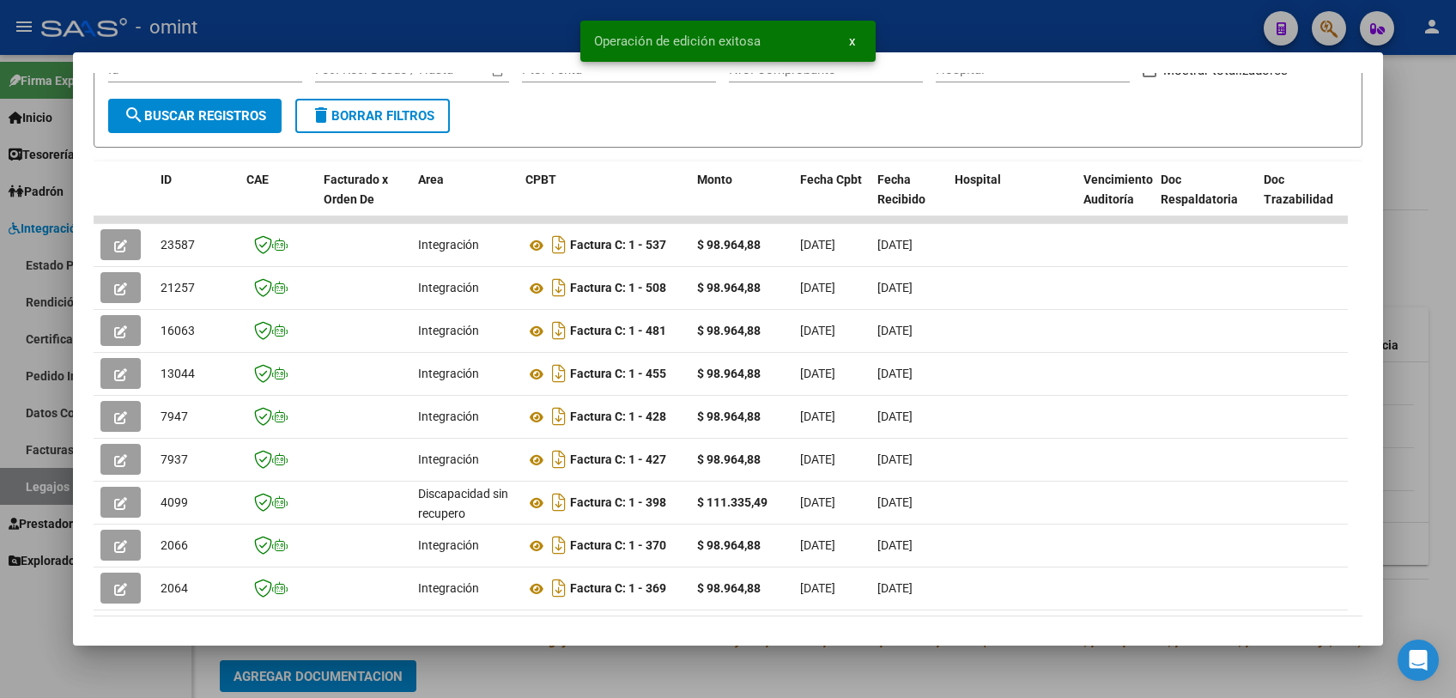
click at [508, 667] on div at bounding box center [728, 349] width 1456 height 698
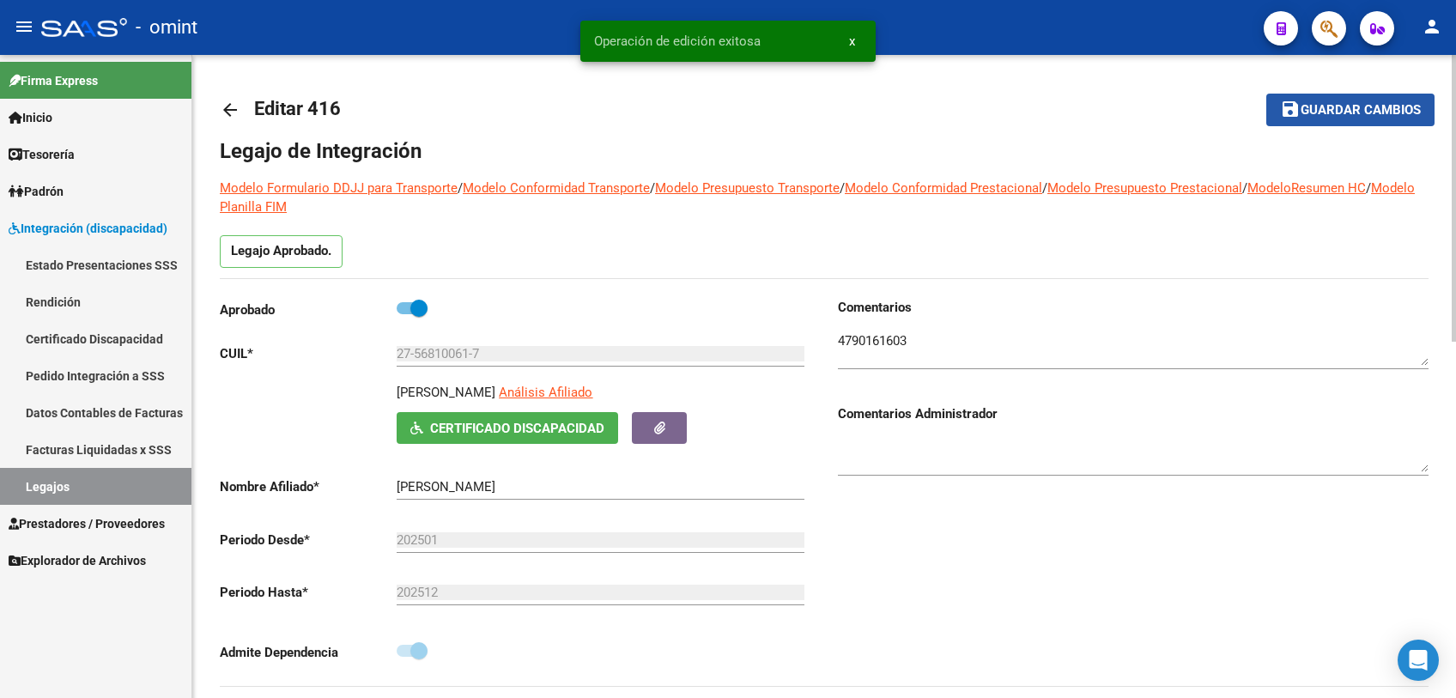
click at [1321, 115] on span "Guardar cambios" at bounding box center [1361, 110] width 120 height 15
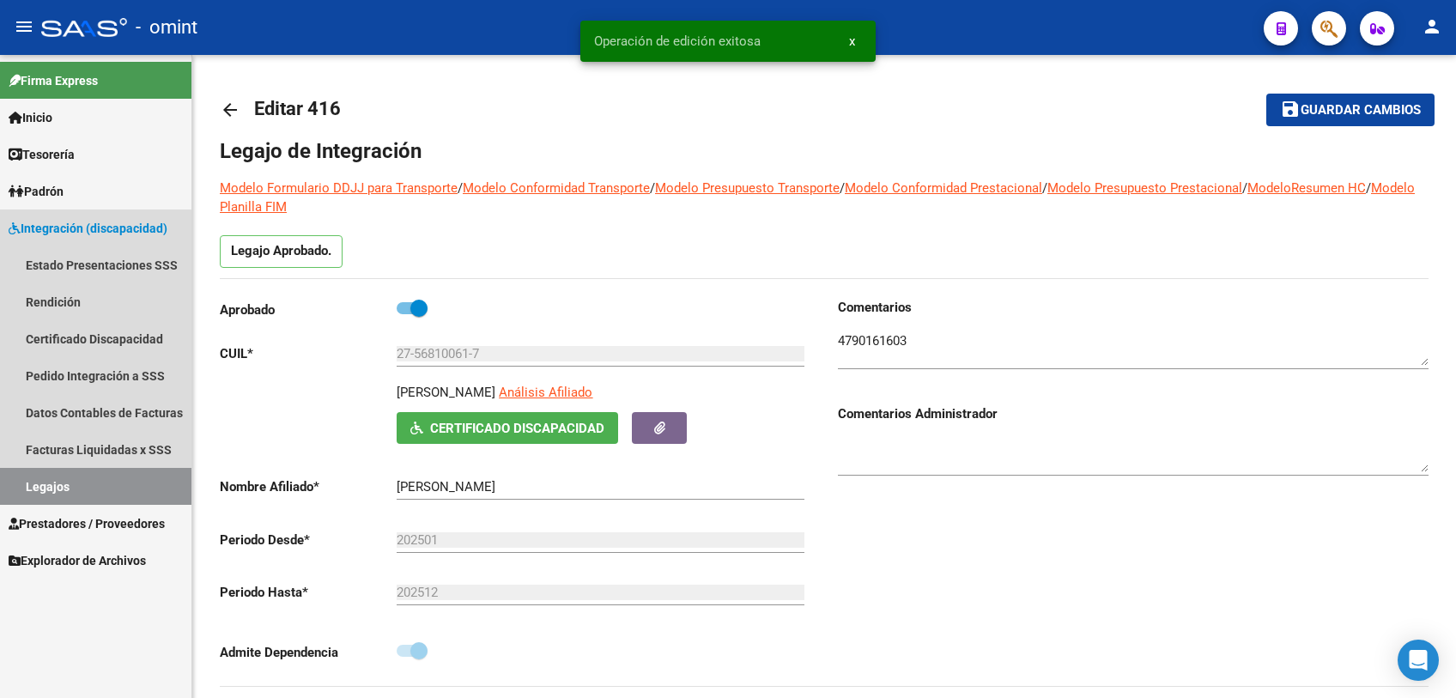
click at [82, 488] on link "Legajos" at bounding box center [95, 486] width 191 height 37
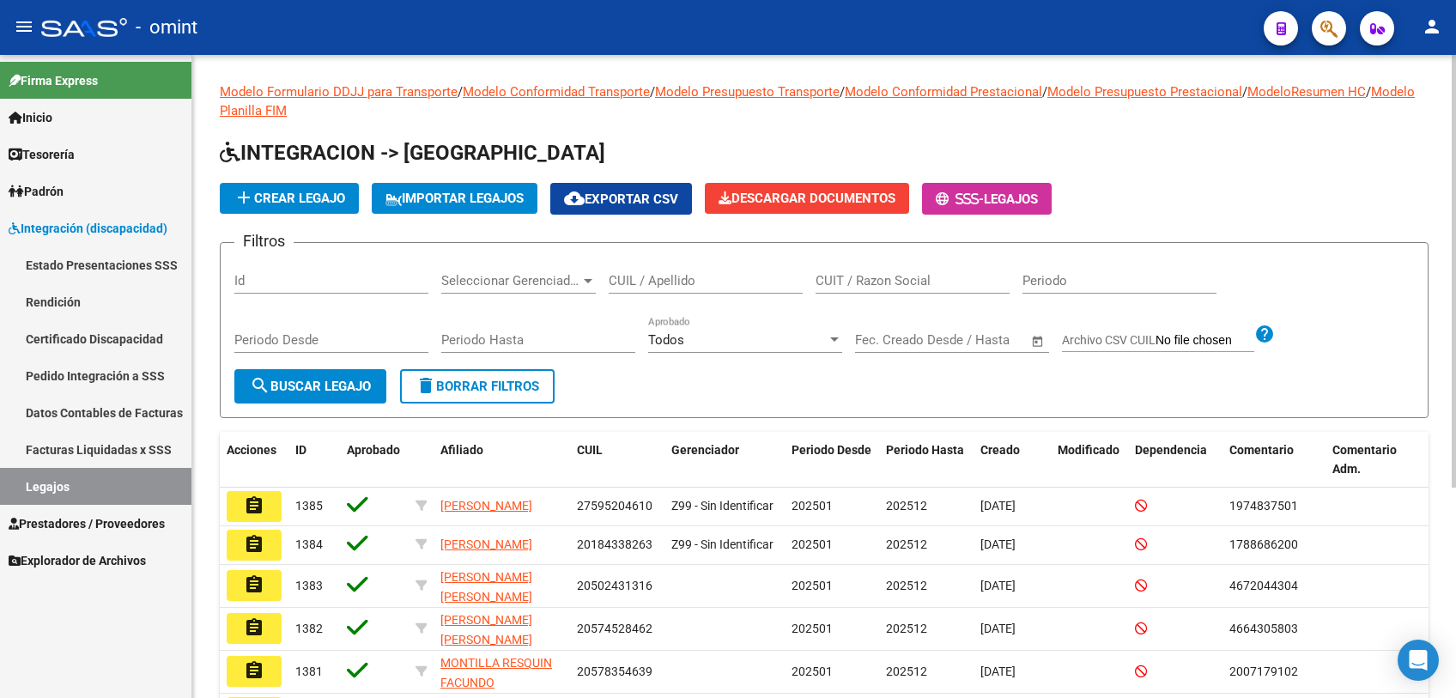
click at [689, 280] on input "CUIL / Apellido" at bounding box center [706, 280] width 194 height 15
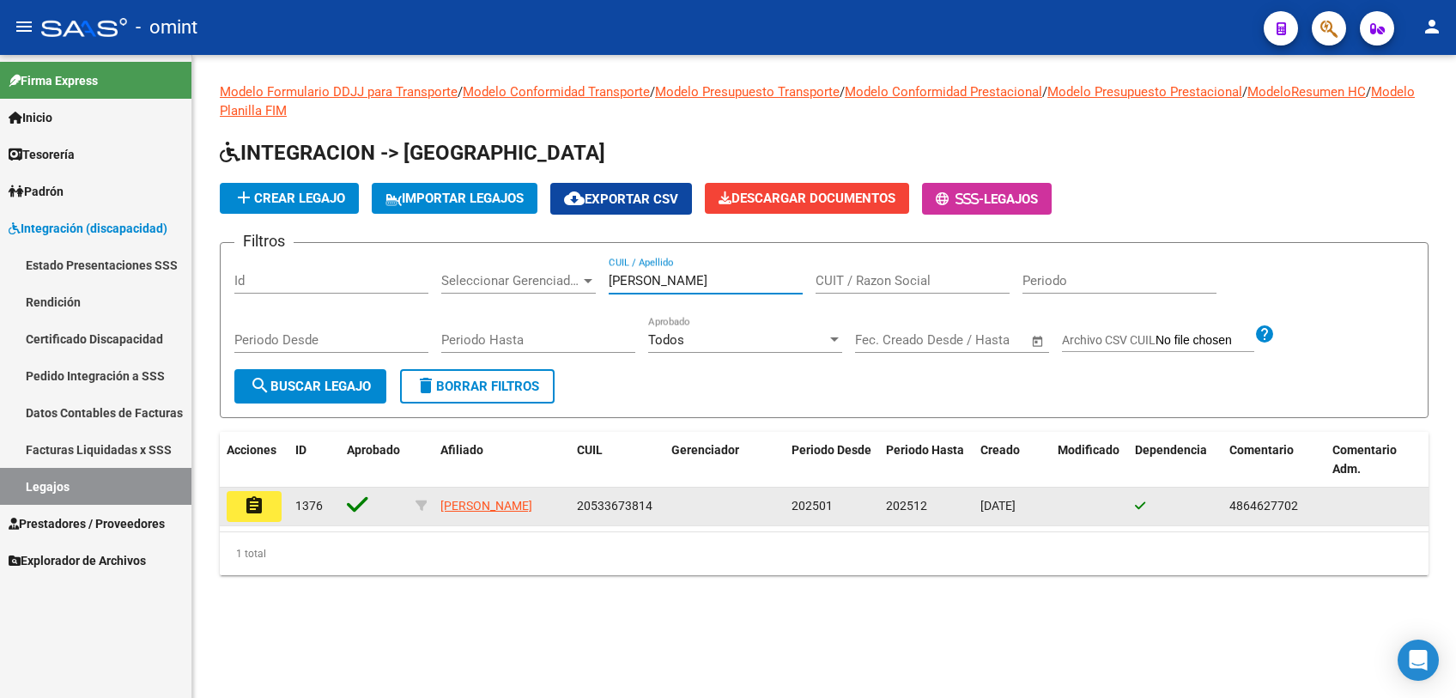
type input "[PERSON_NAME]"
click at [258, 501] on mat-icon "assignment" at bounding box center [254, 505] width 21 height 21
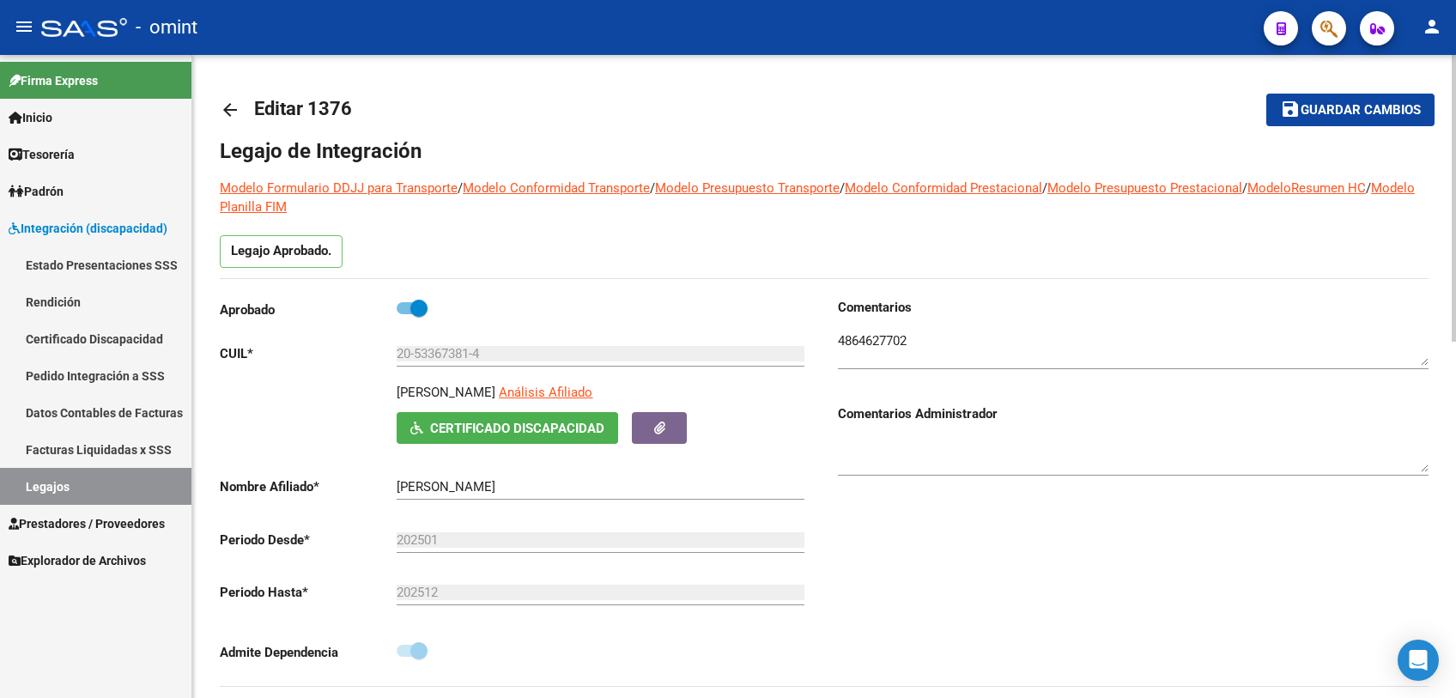
click at [865, 337] on textarea at bounding box center [1133, 348] width 591 height 34
click at [1335, 110] on span "Guardar cambios" at bounding box center [1361, 110] width 120 height 15
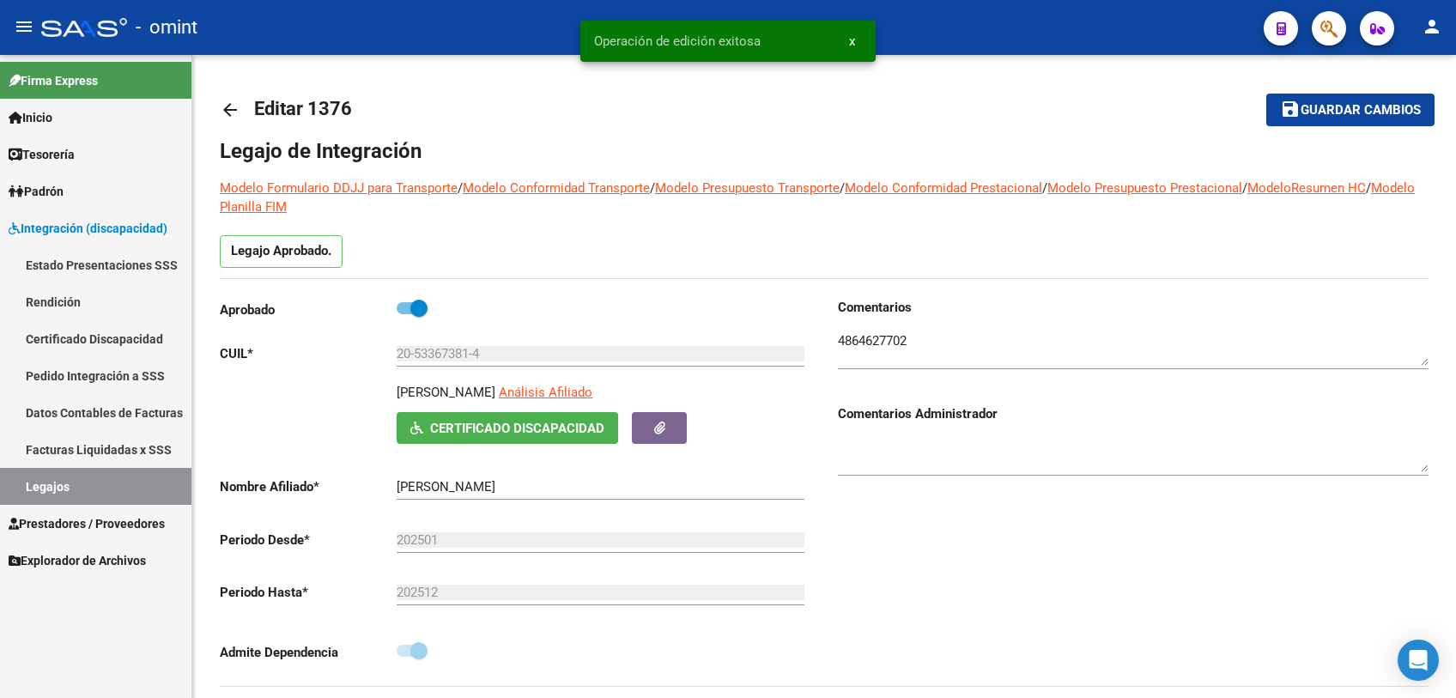
click at [65, 488] on link "Legajos" at bounding box center [95, 486] width 191 height 37
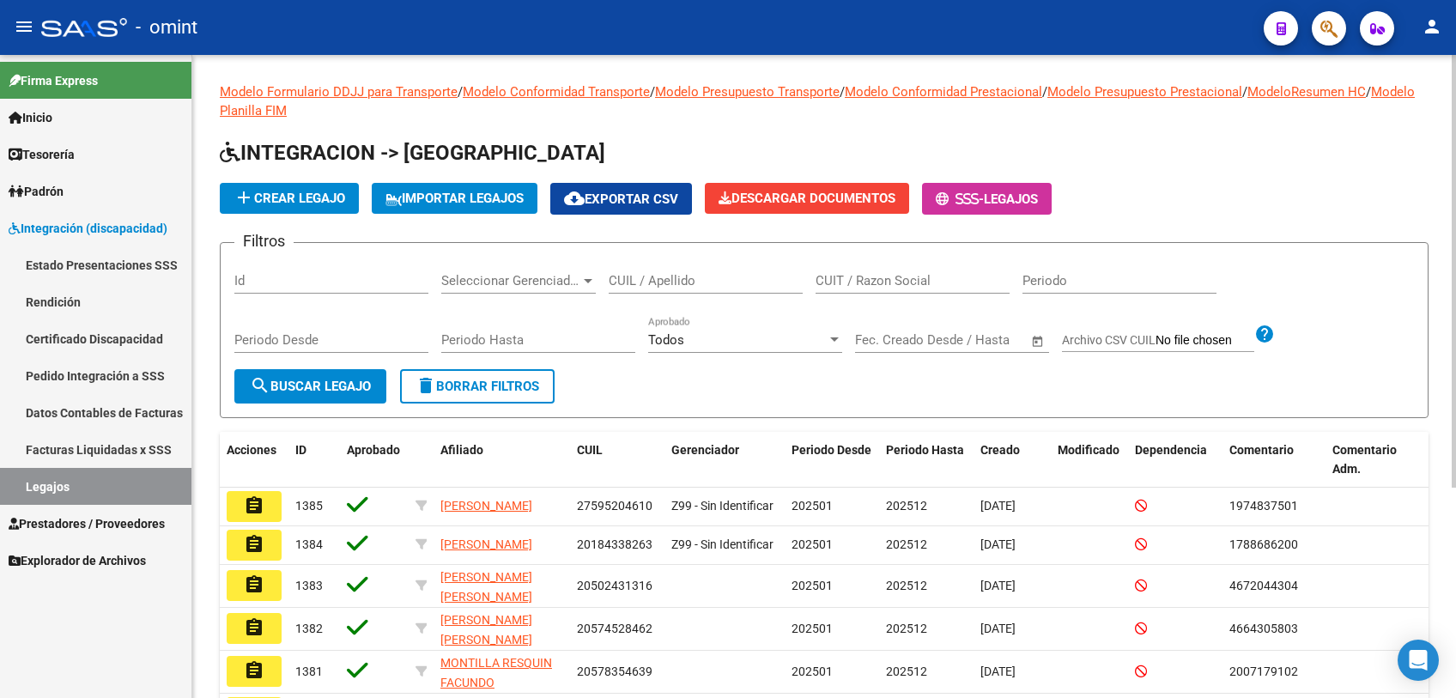
click at [637, 276] on input "CUIL / Apellido" at bounding box center [706, 280] width 194 height 15
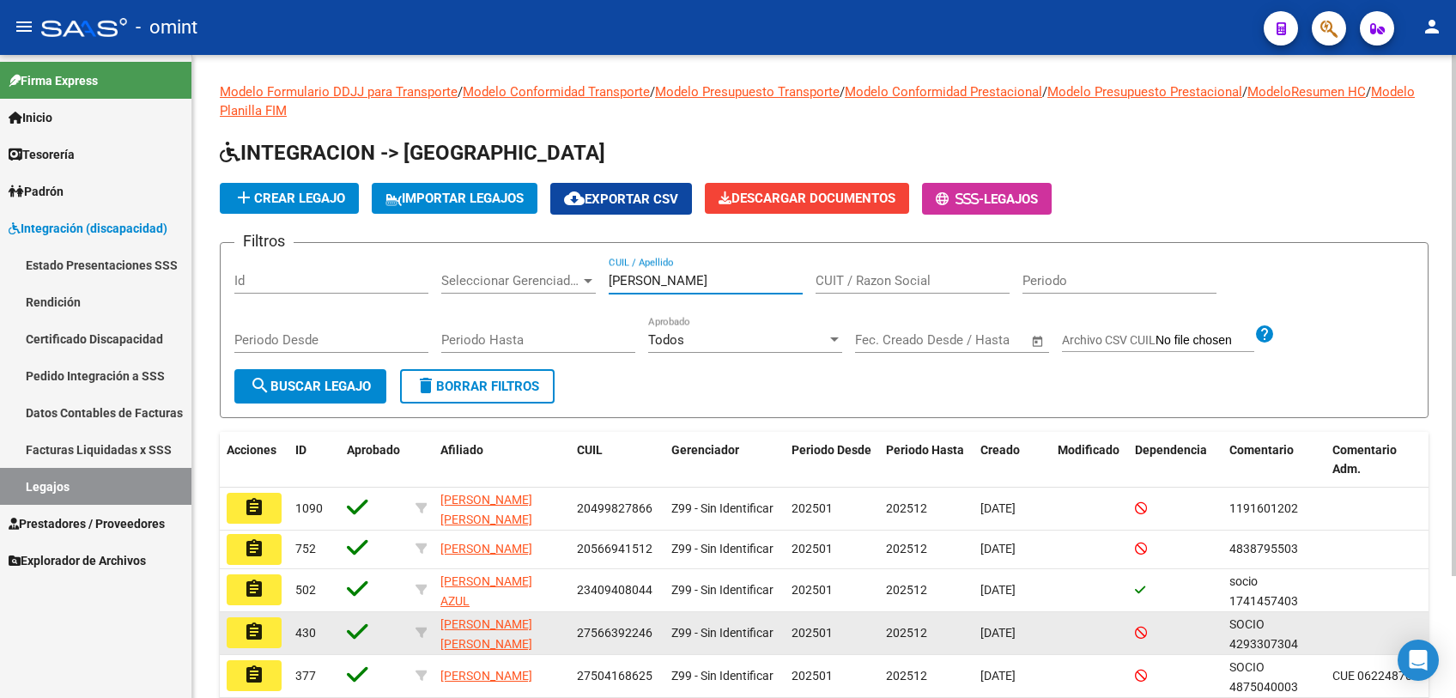
scroll to position [95, 0]
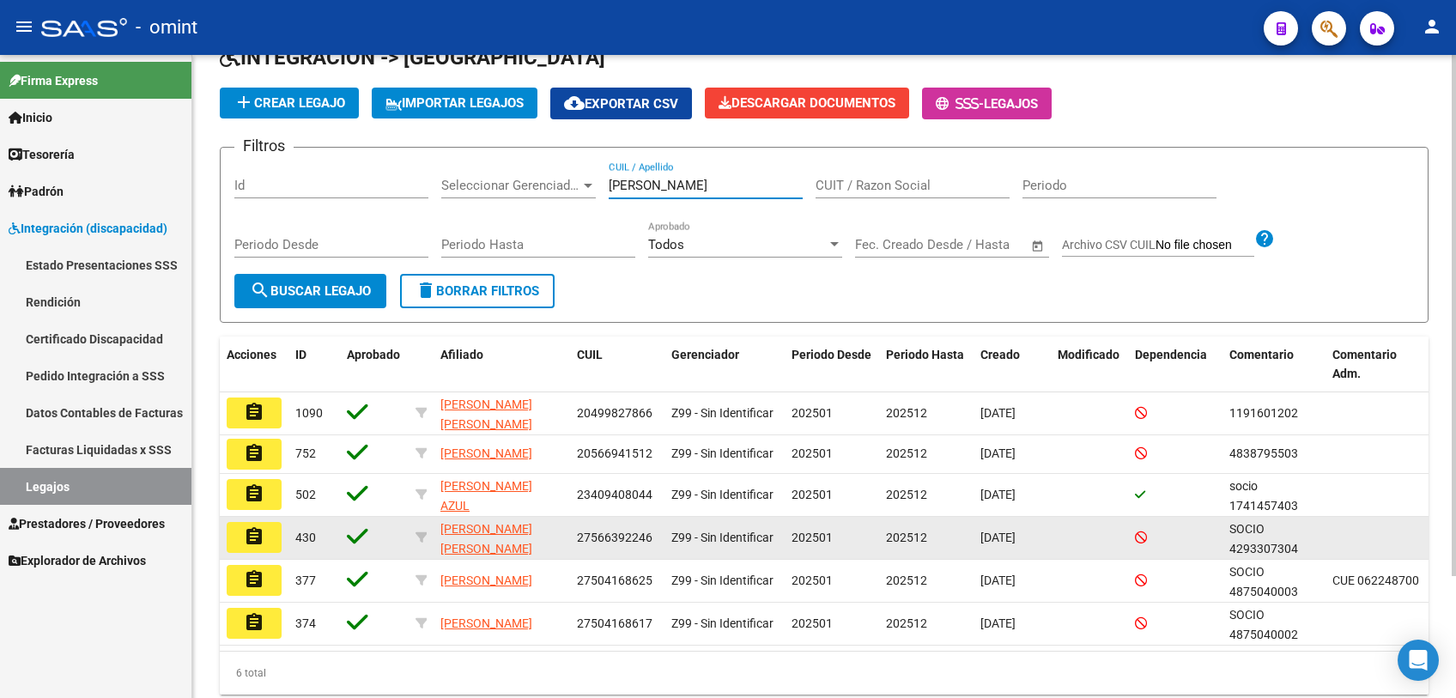
type input "muñoz"
click at [253, 545] on mat-icon "assignment" at bounding box center [254, 536] width 21 height 21
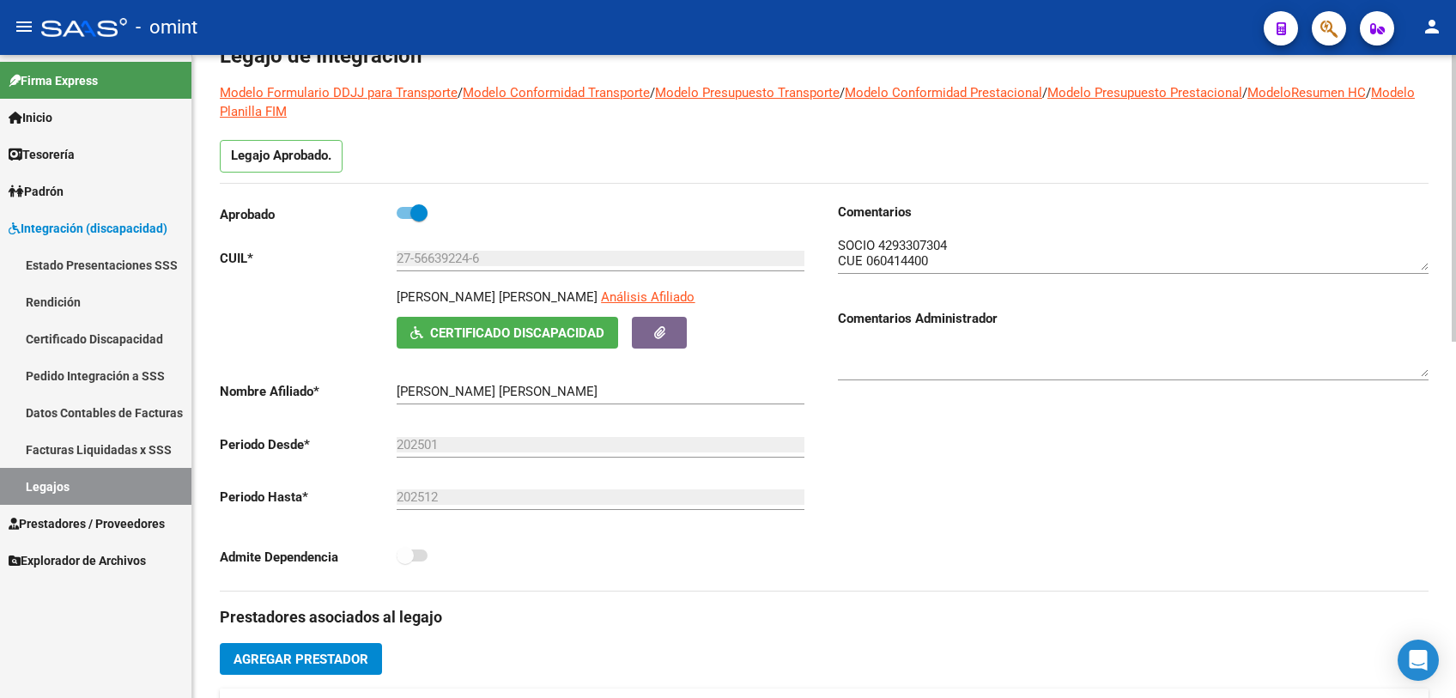
scroll to position [572, 0]
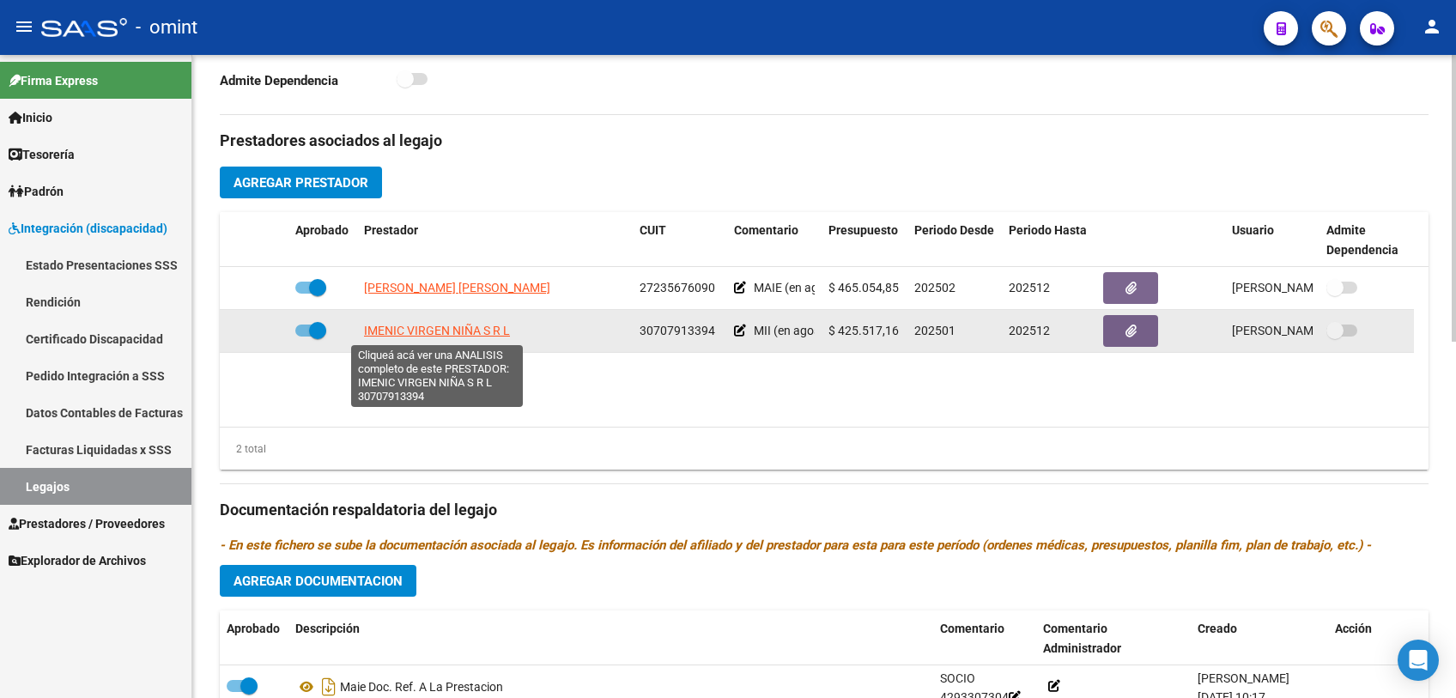
click at [440, 329] on span "IMENIC VIRGEN NIÑA S R L" at bounding box center [437, 331] width 146 height 14
type textarea "30707913394"
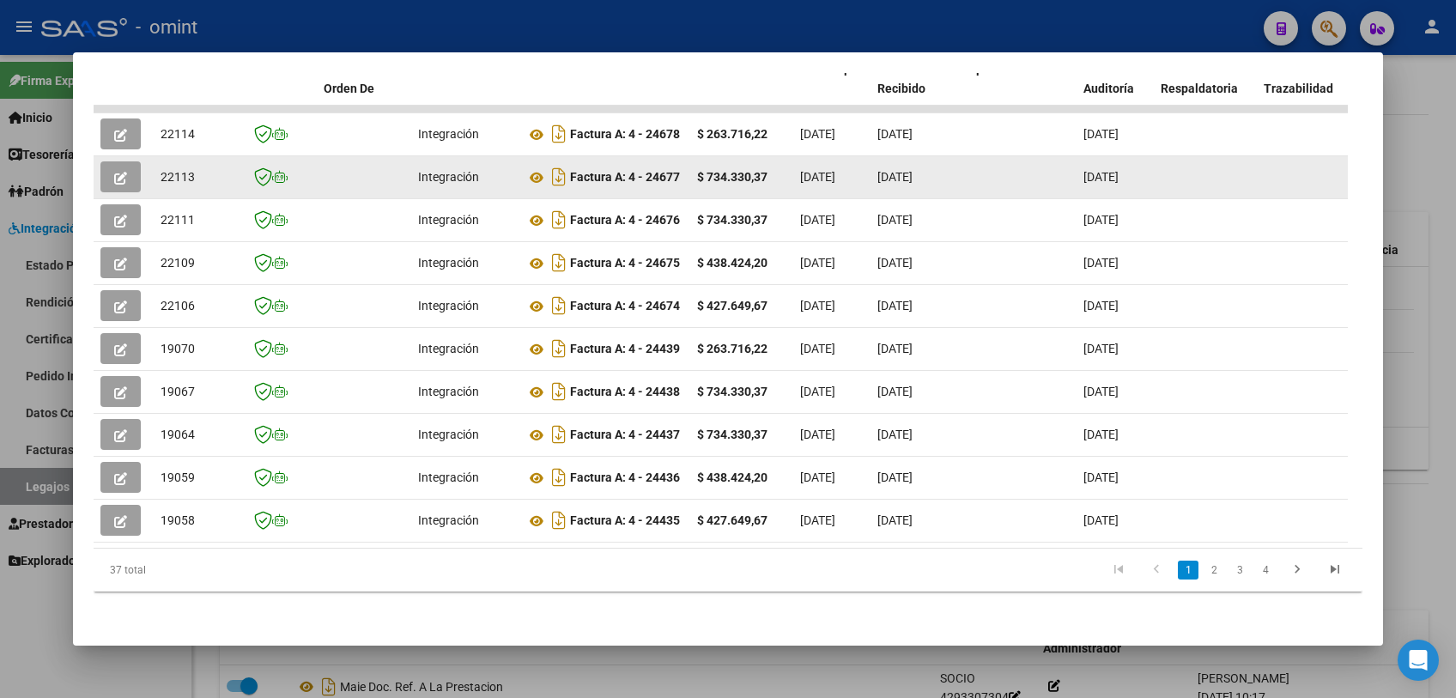
scroll to position [219, 0]
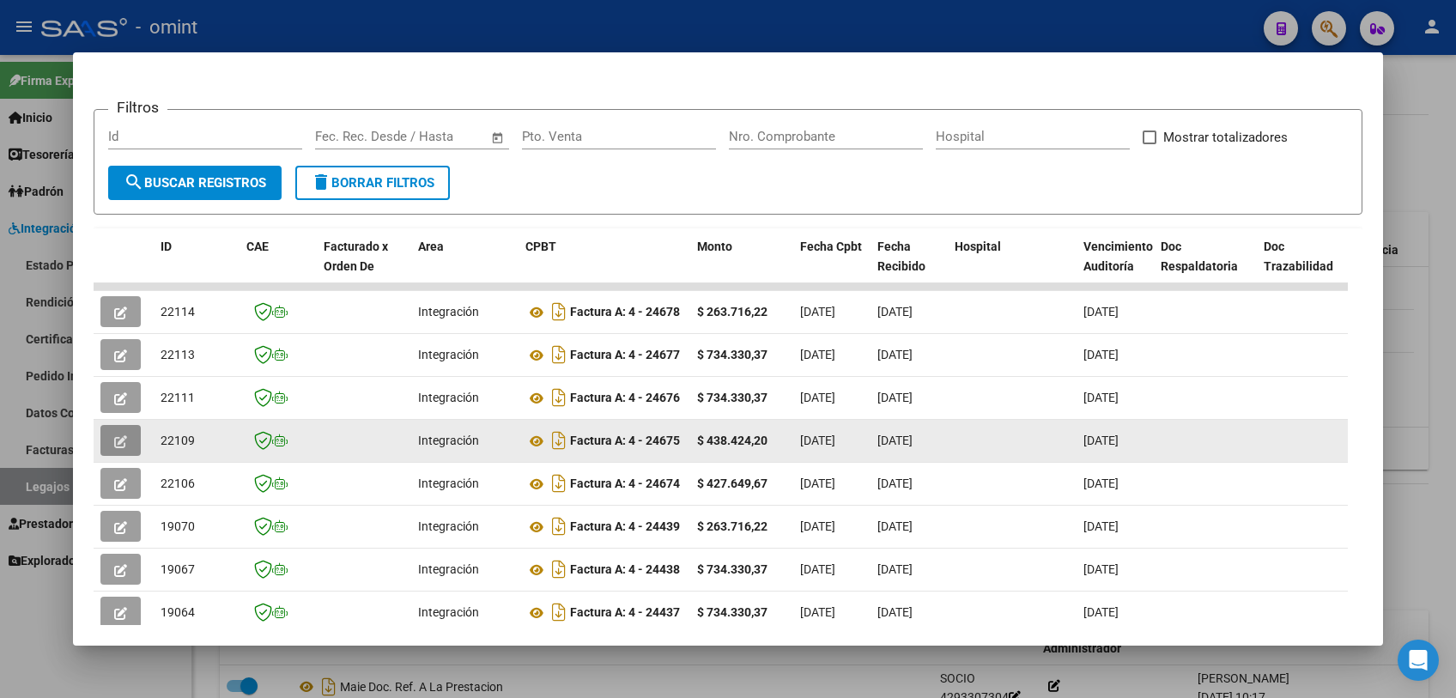
click at [124, 440] on icon "button" at bounding box center [120, 441] width 13 height 13
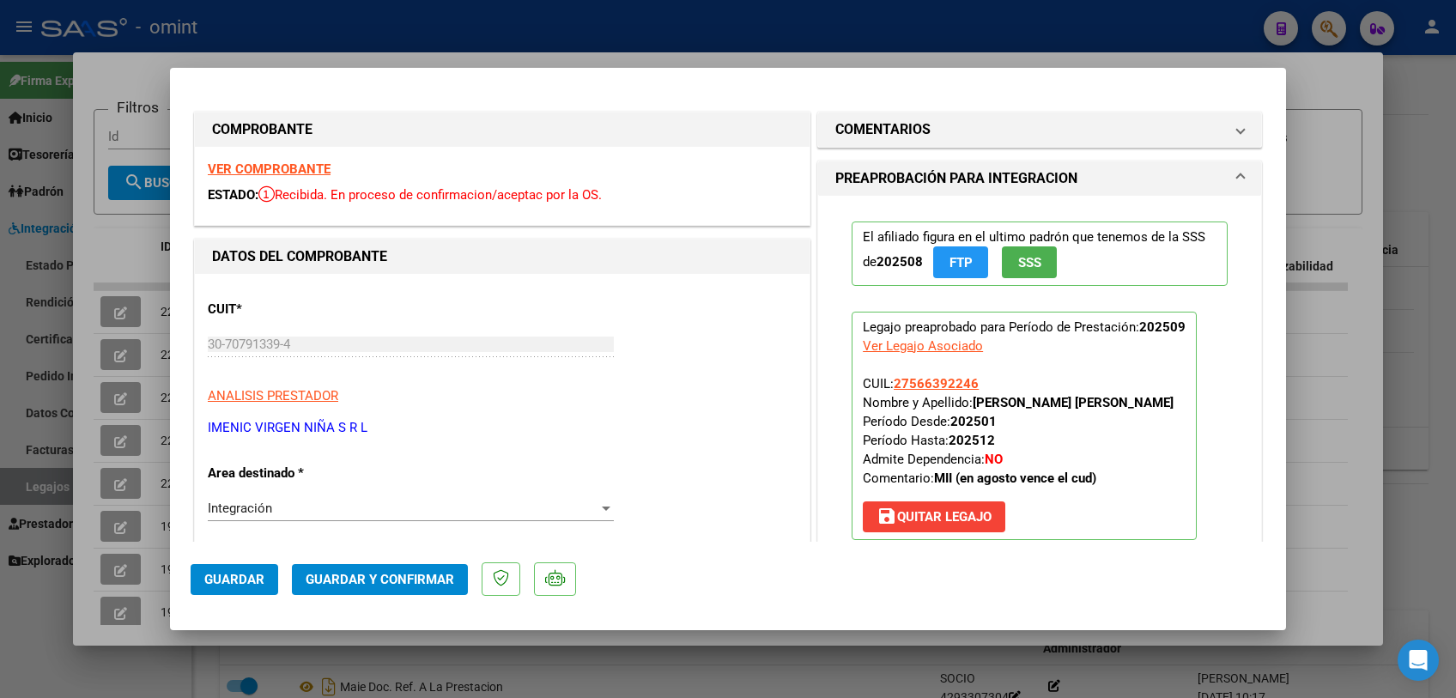
click at [316, 167] on strong "VER COMPROBANTE" at bounding box center [269, 168] width 123 height 15
click at [574, 658] on div at bounding box center [728, 349] width 1456 height 698
type input "$ 0,00"
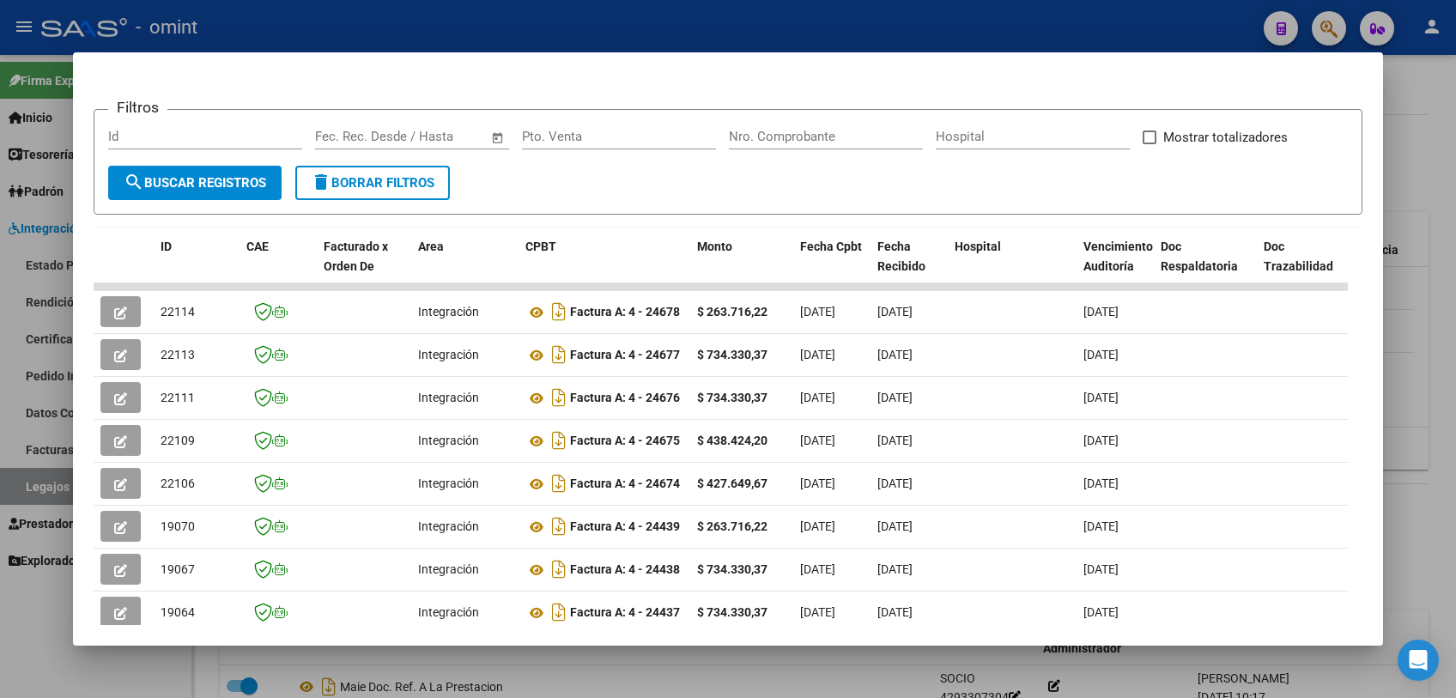
click at [574, 659] on div at bounding box center [728, 349] width 1456 height 698
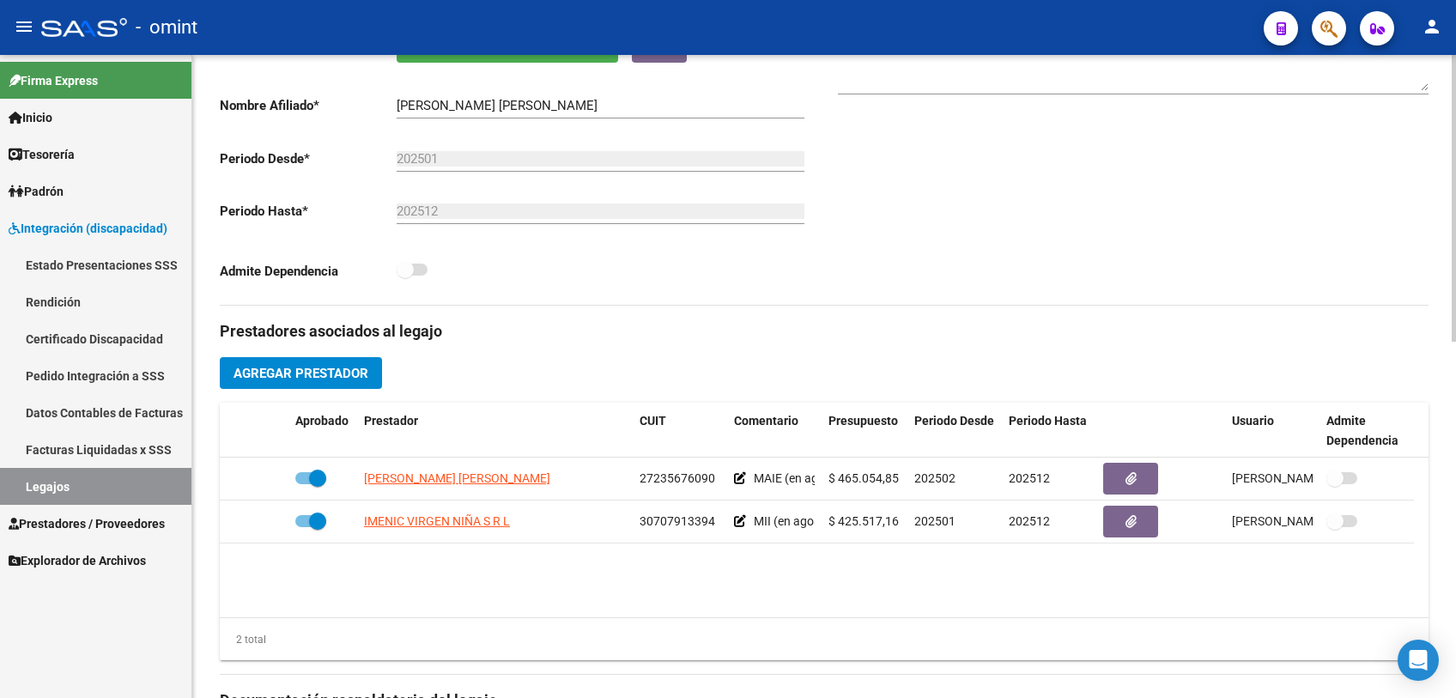
scroll to position [476, 0]
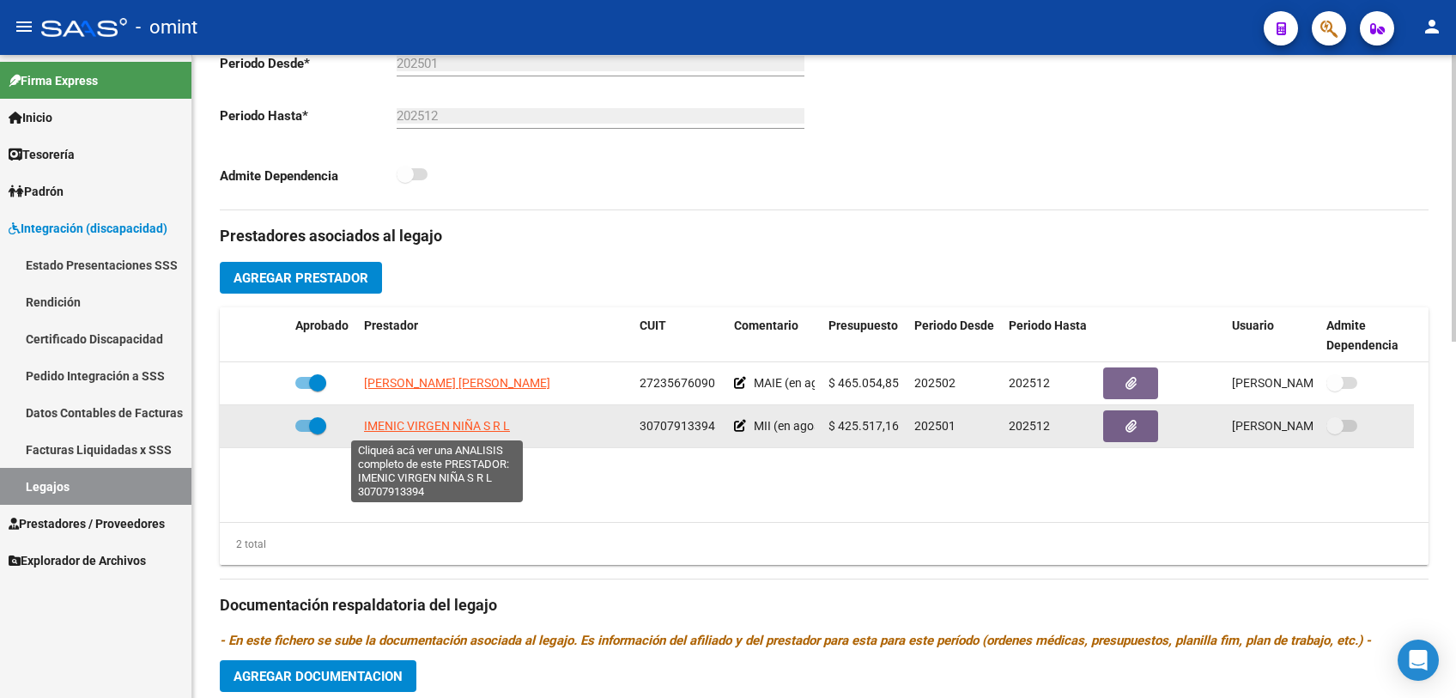
click at [484, 424] on span "IMENIC VIRGEN NIÑA S R L" at bounding box center [437, 426] width 146 height 14
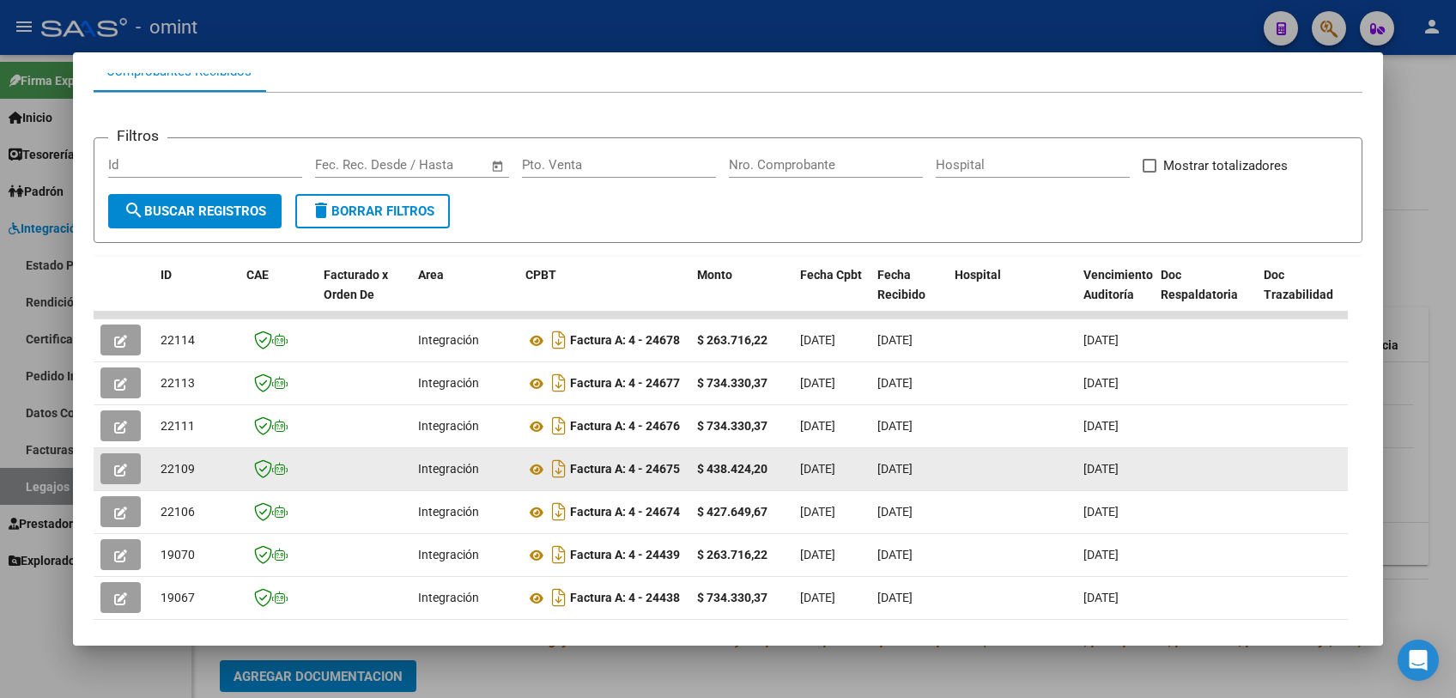
scroll to position [10, 0]
click at [118, 473] on icon "button" at bounding box center [120, 470] width 13 height 13
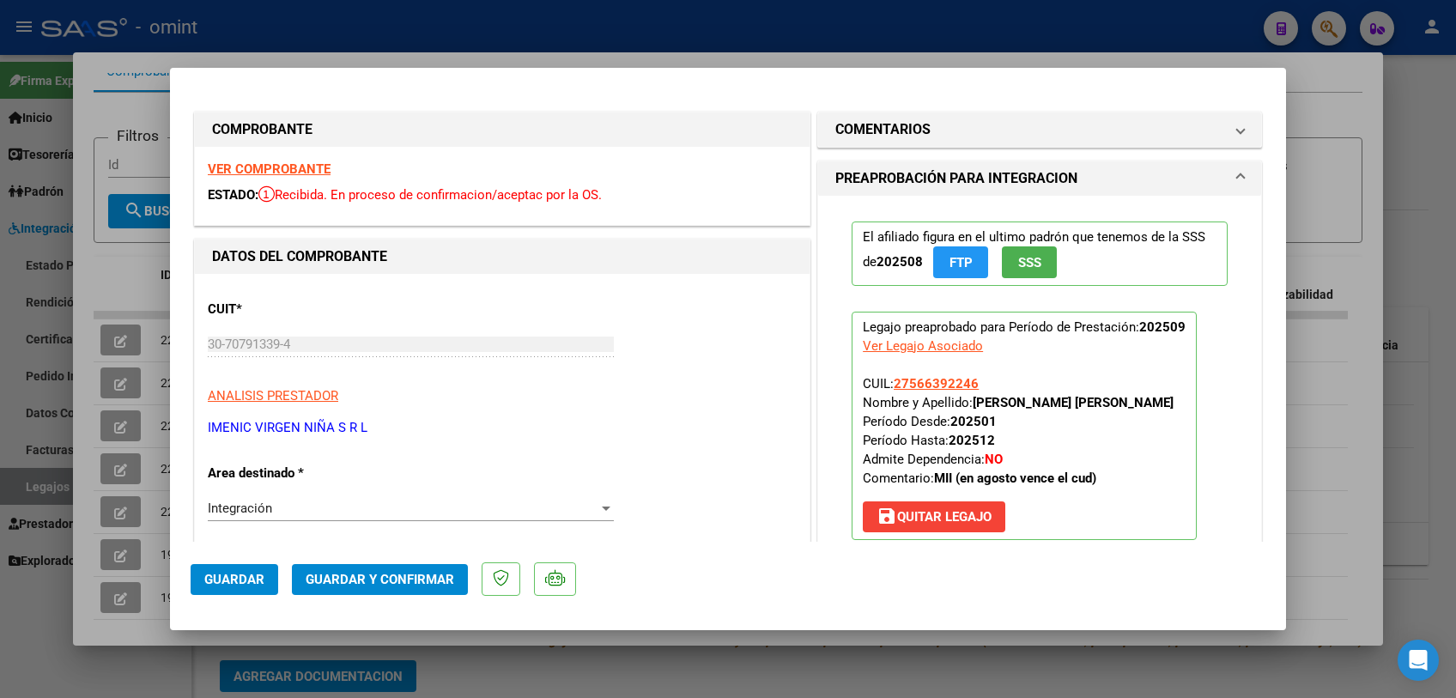
click at [294, 164] on strong "VER COMPROBANTE" at bounding box center [269, 168] width 123 height 15
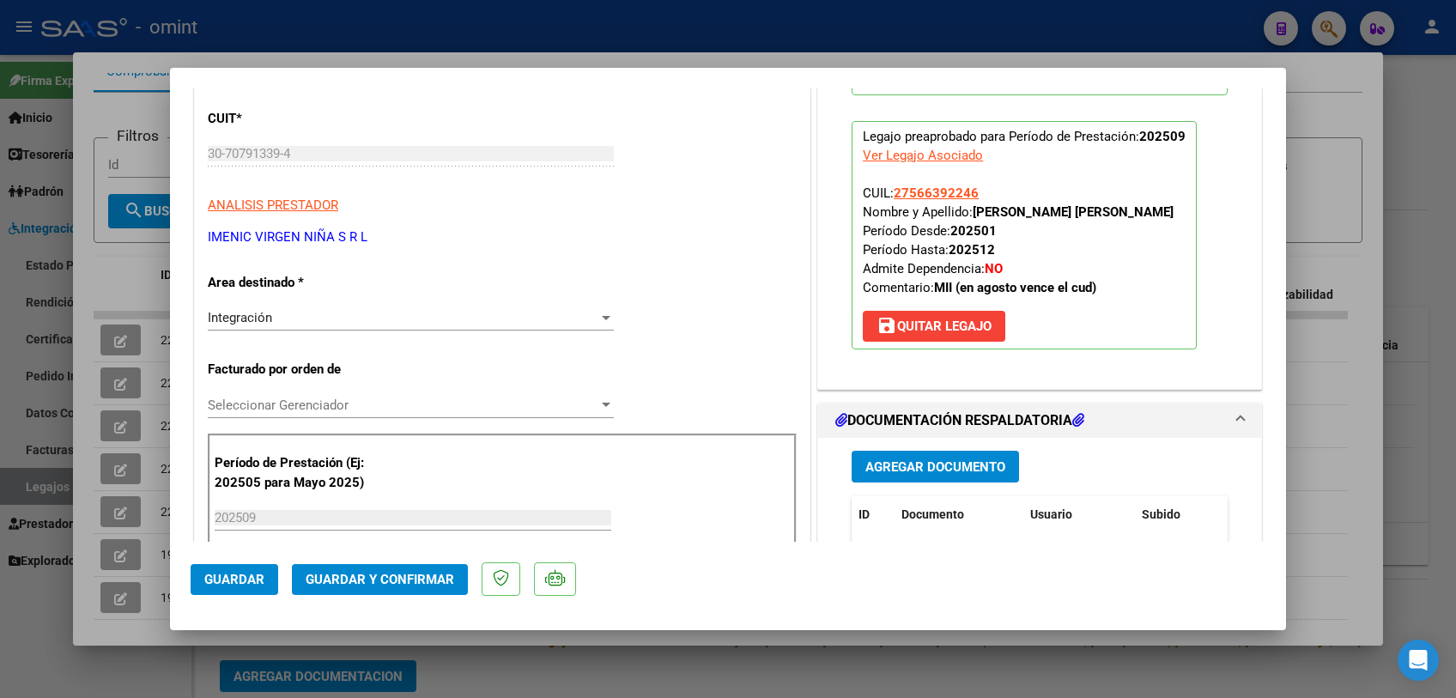
scroll to position [381, 0]
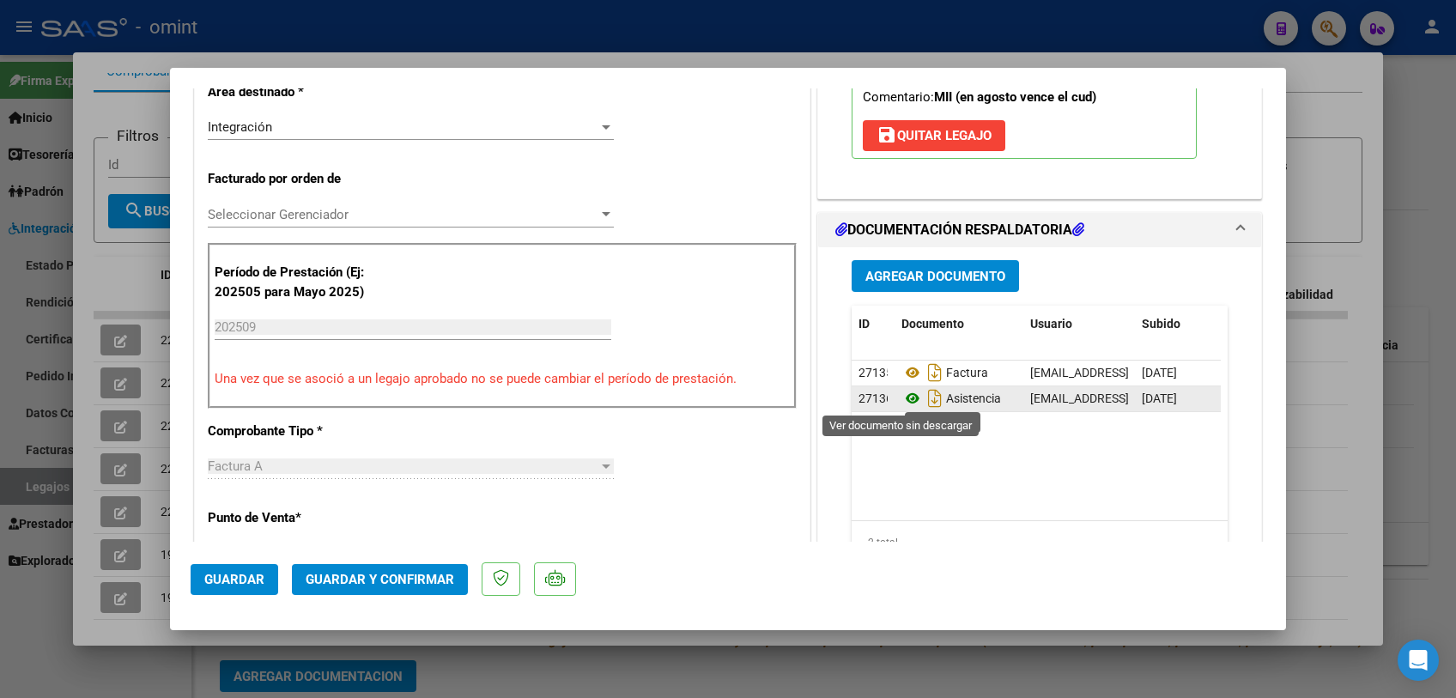
click at [902, 402] on icon at bounding box center [912, 398] width 22 height 21
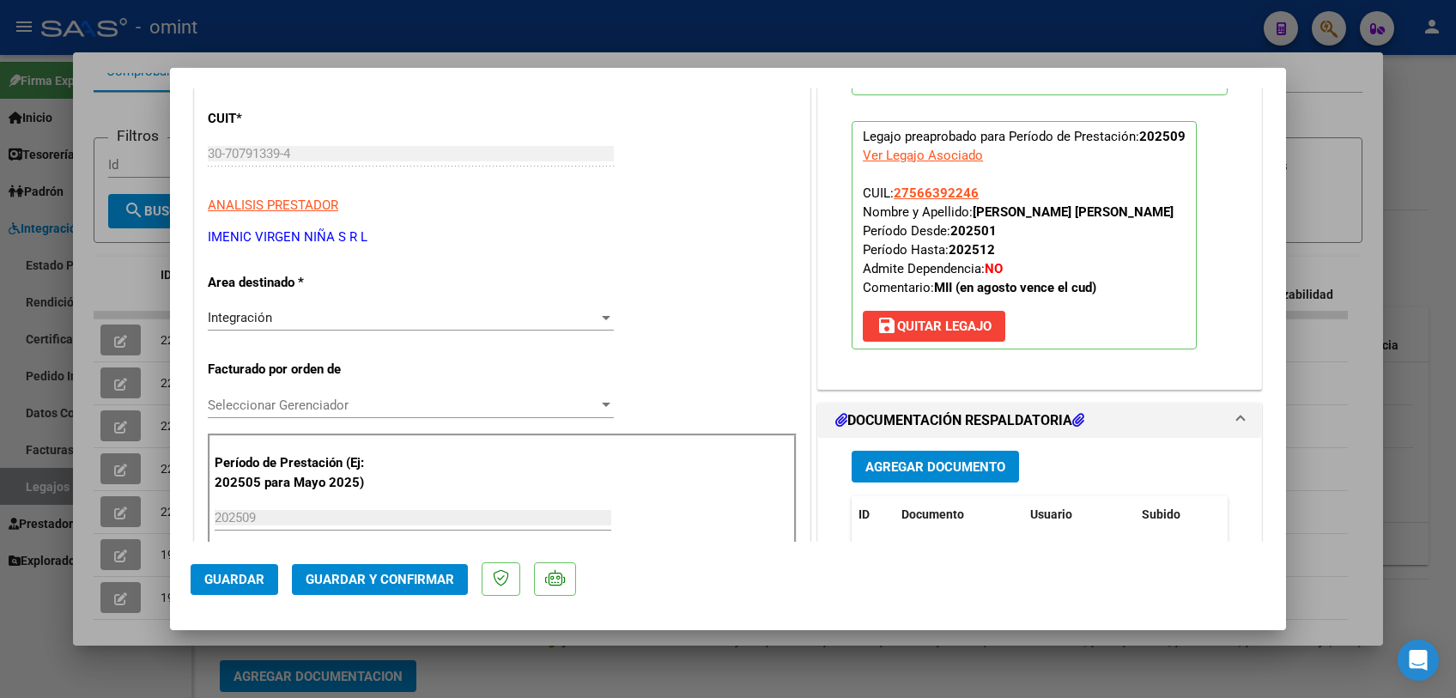
scroll to position [0, 0]
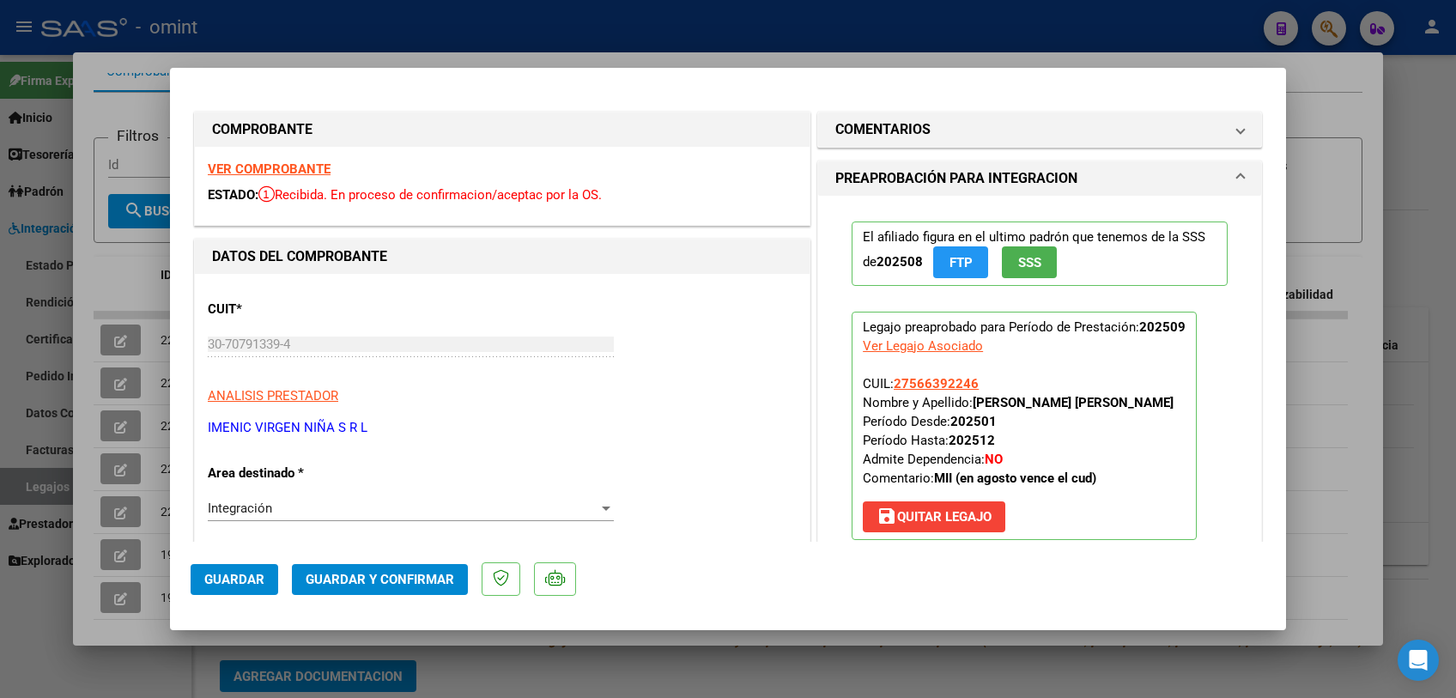
click at [304, 167] on strong "VER COMPROBANTE" at bounding box center [269, 168] width 123 height 15
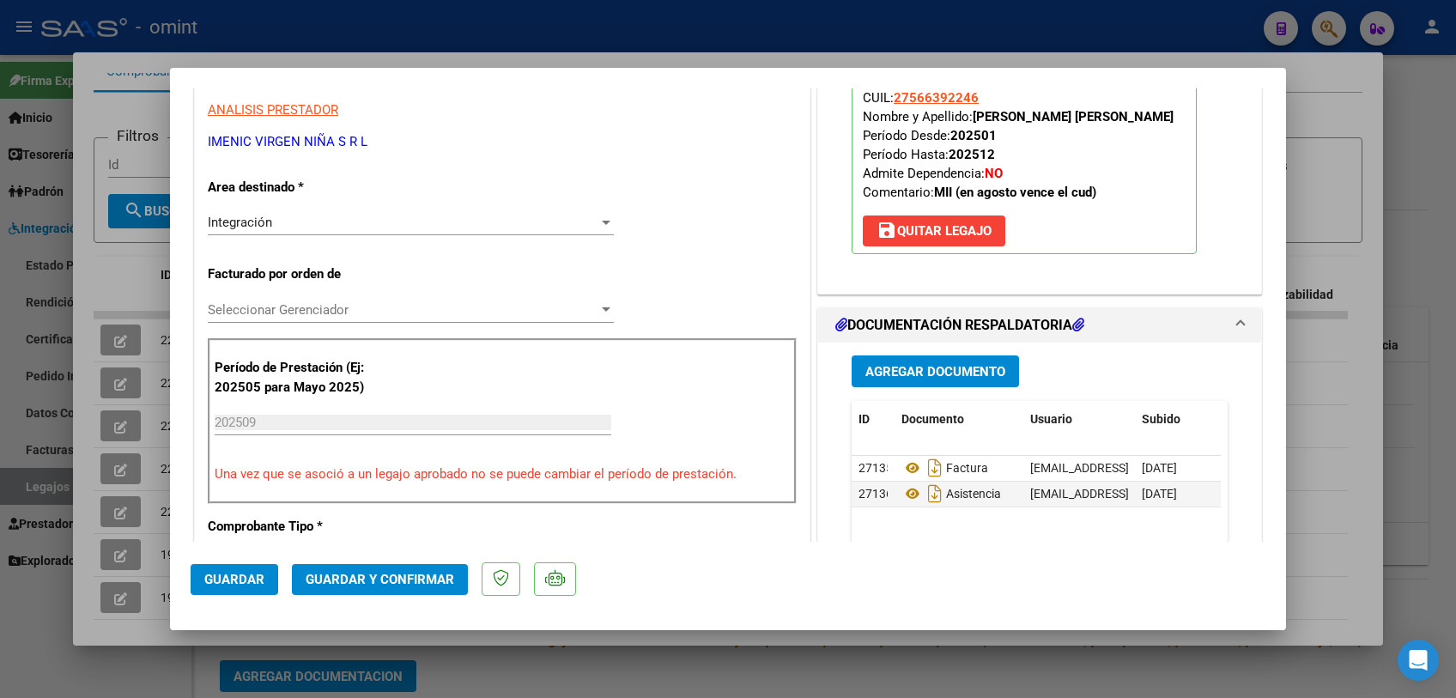
scroll to position [572, 0]
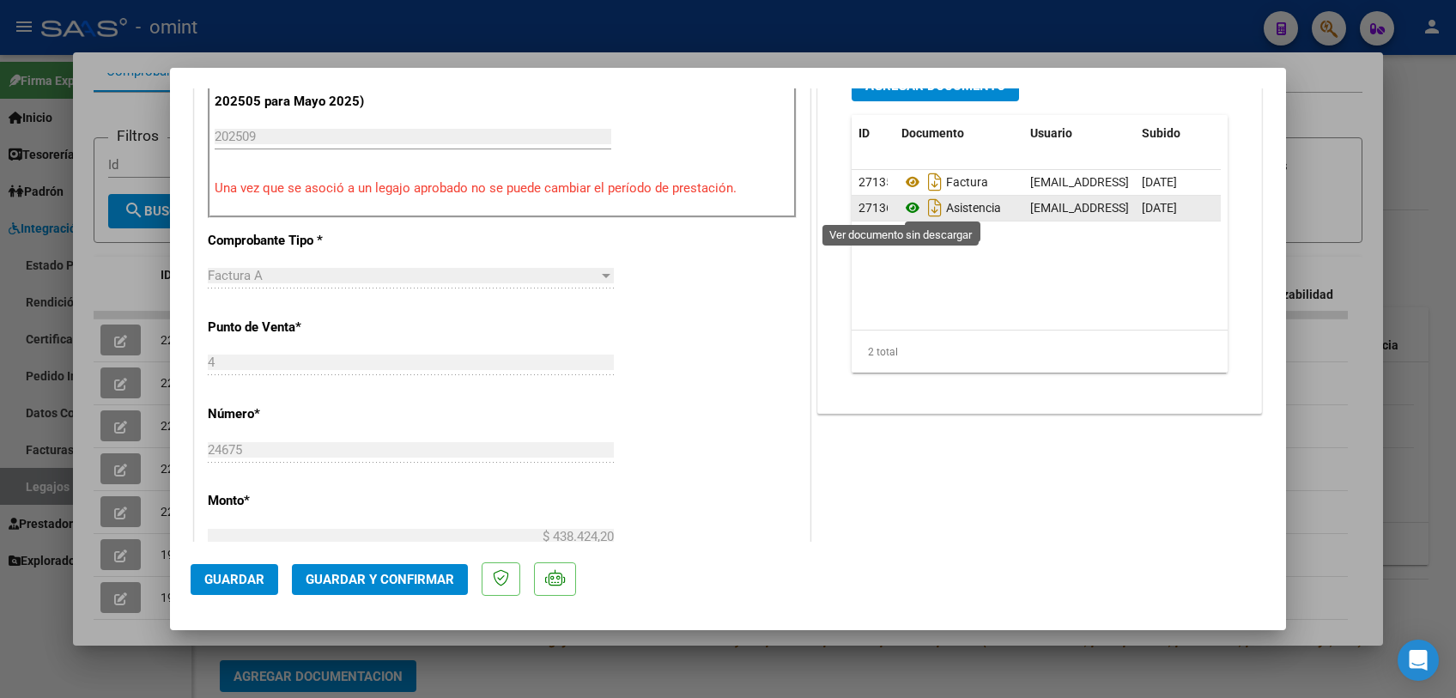
click at [905, 207] on icon at bounding box center [912, 207] width 22 height 21
click at [642, 659] on div at bounding box center [728, 349] width 1456 height 698
type input "$ 0,00"
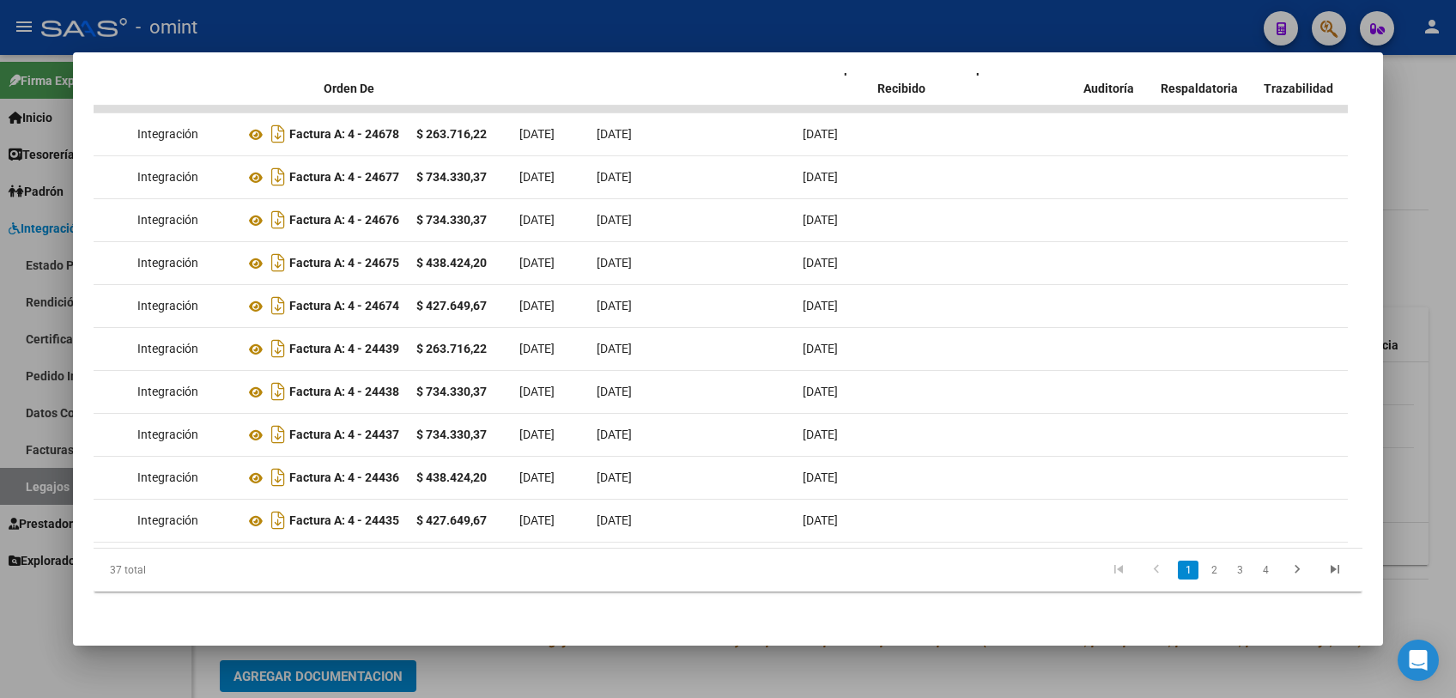
scroll to position [0, 0]
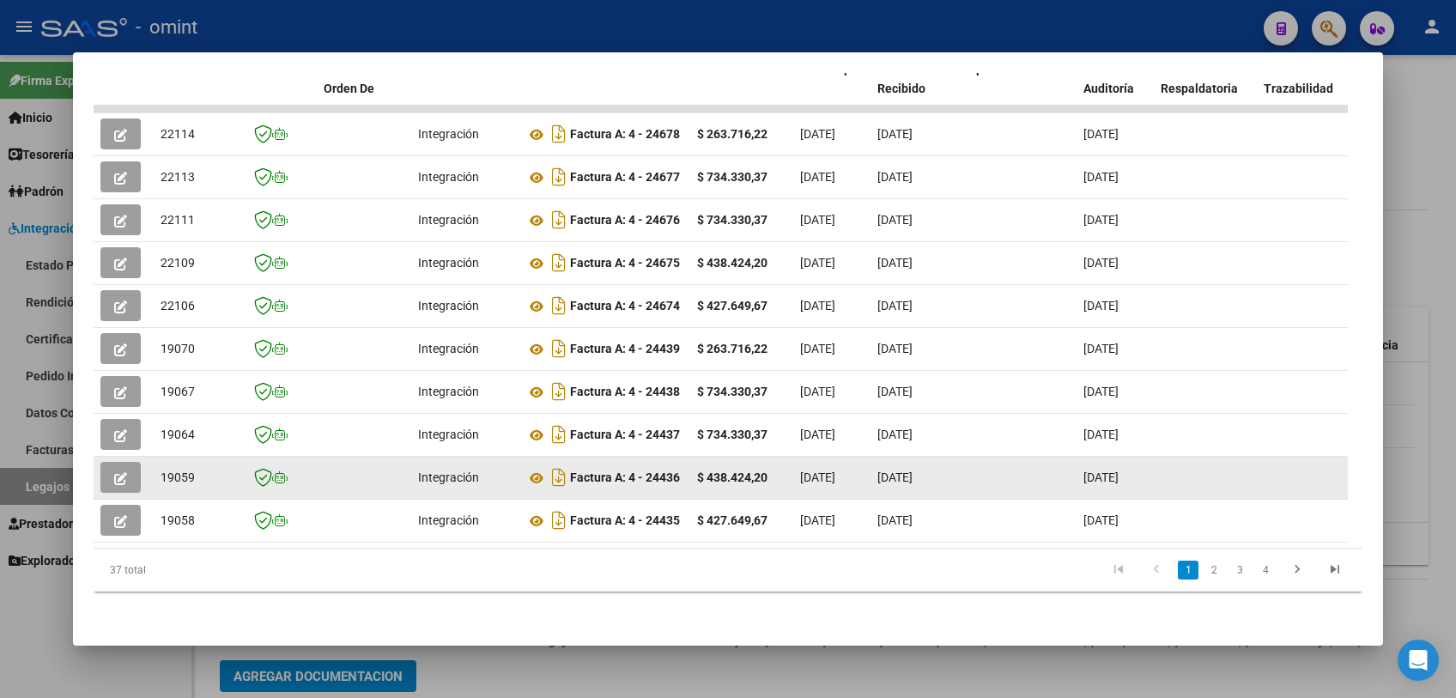
click at [117, 472] on icon "button" at bounding box center [120, 478] width 13 height 13
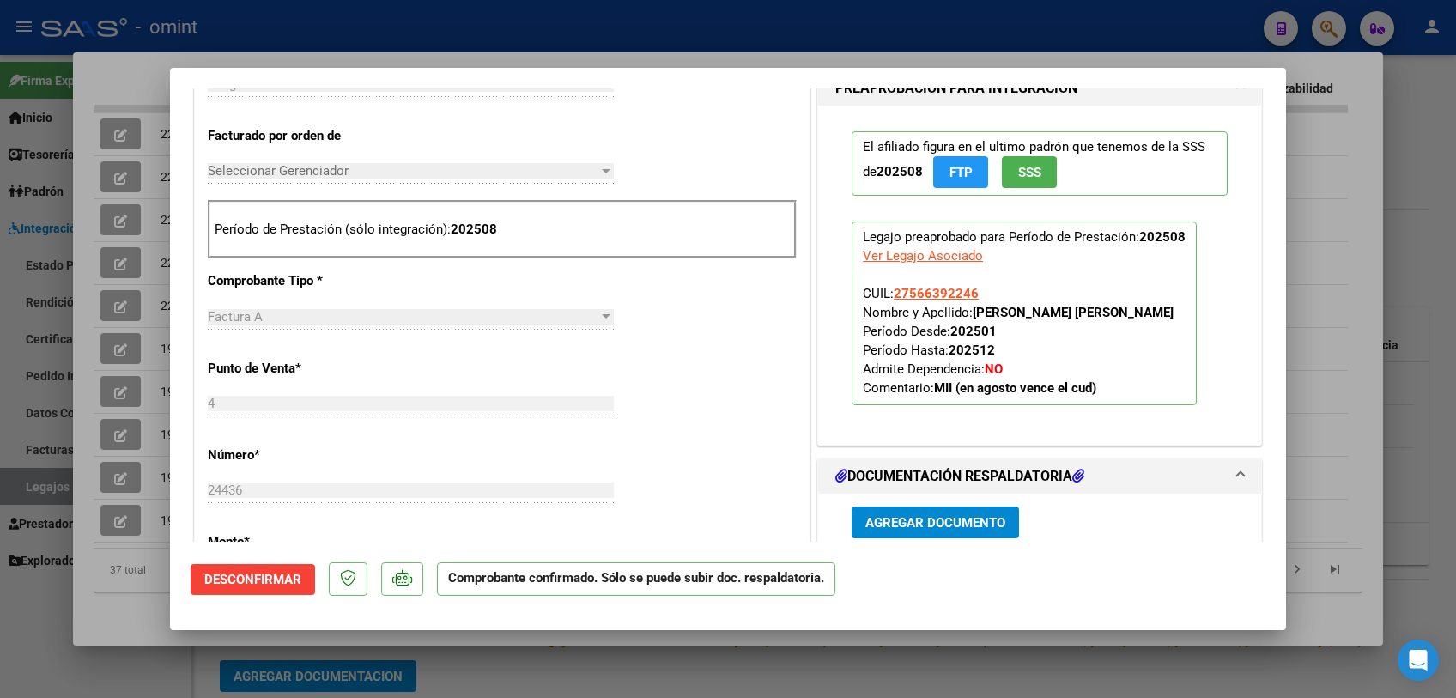
scroll to position [954, 0]
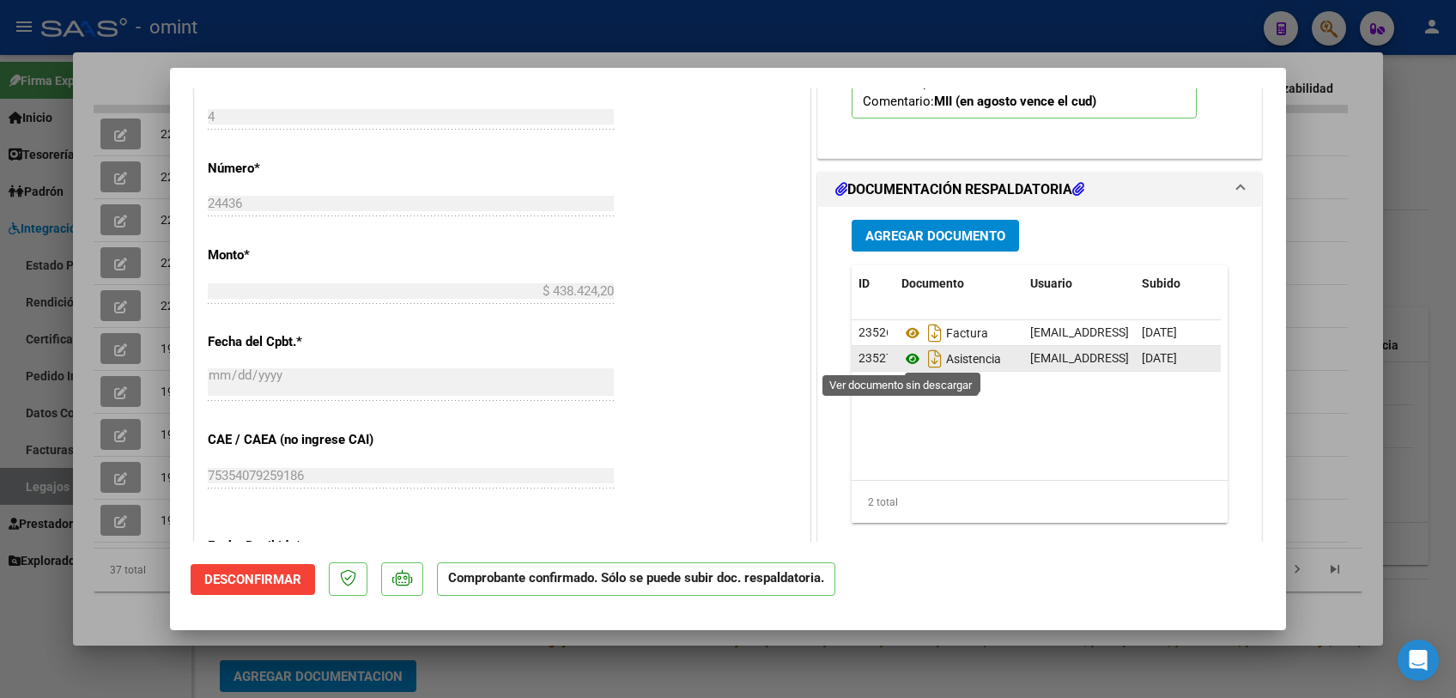
click at [902, 355] on icon at bounding box center [912, 359] width 22 height 21
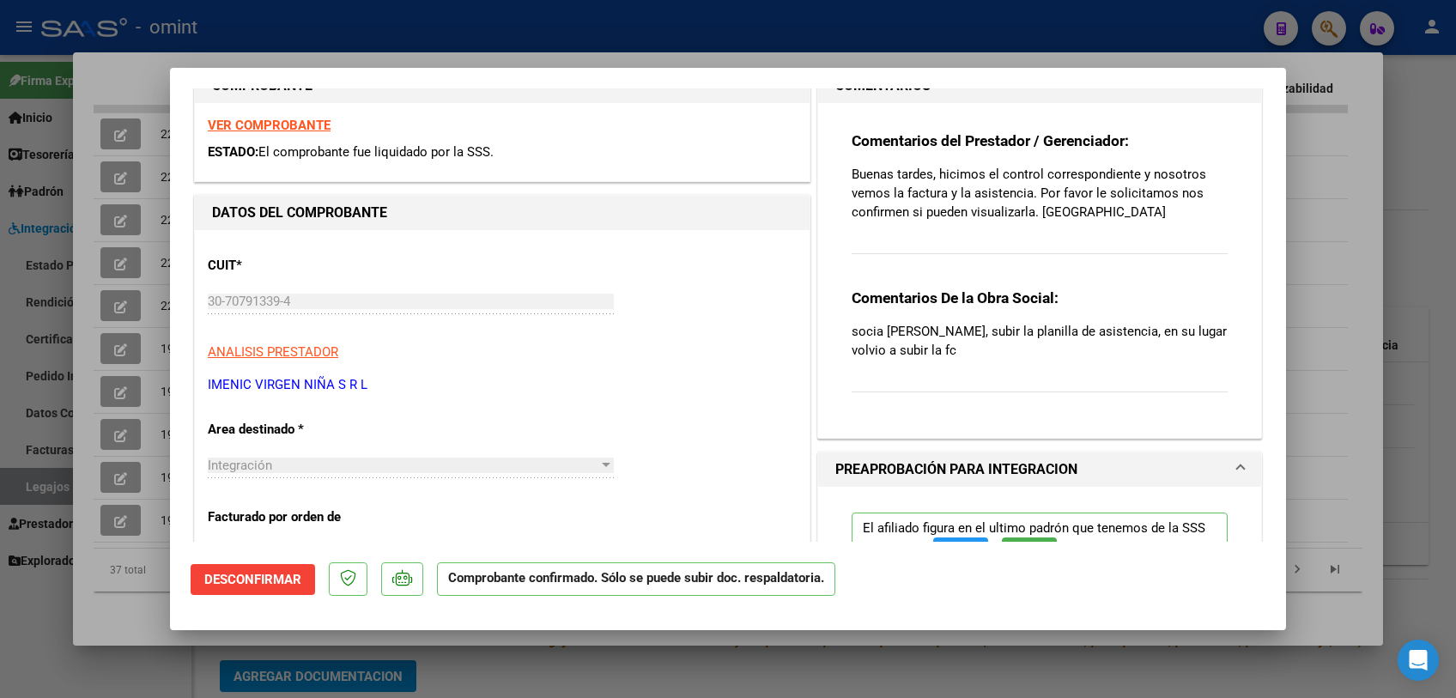
scroll to position [0, 0]
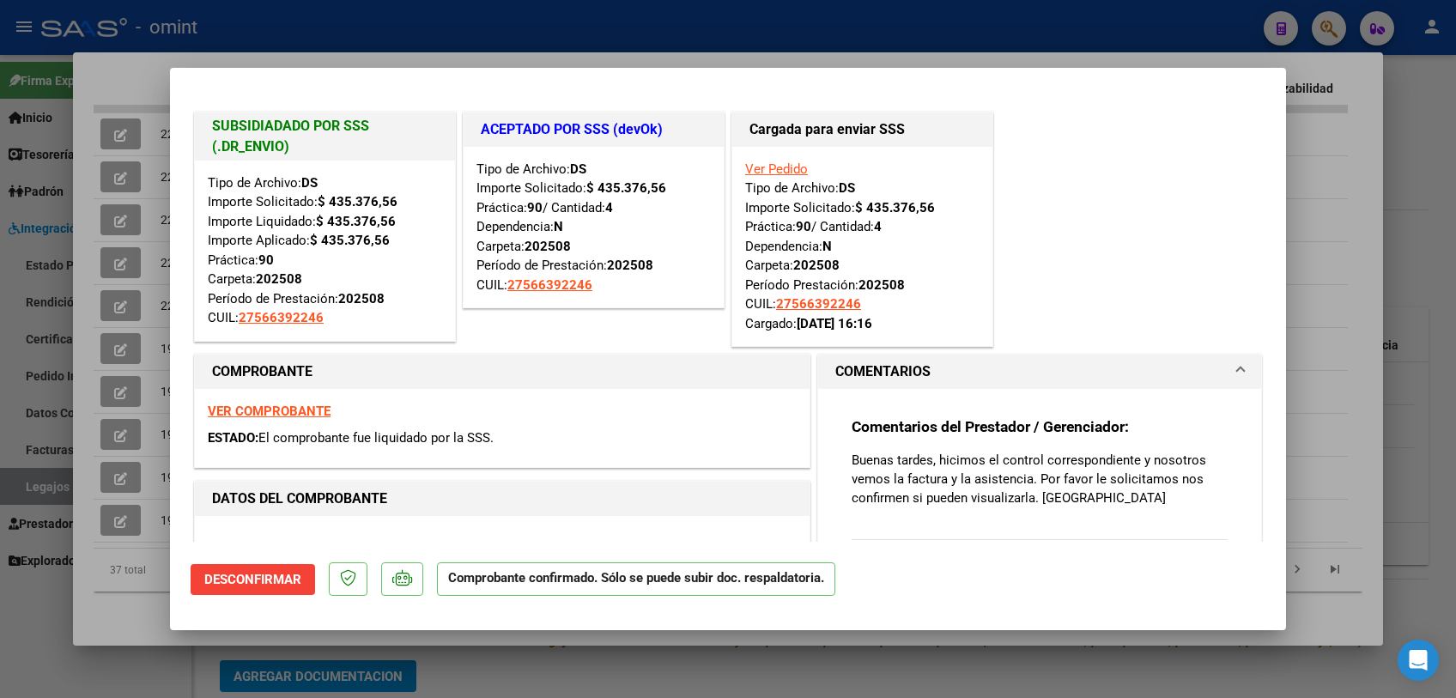
click at [1334, 235] on div at bounding box center [728, 349] width 1456 height 698
type input "$ 0,00"
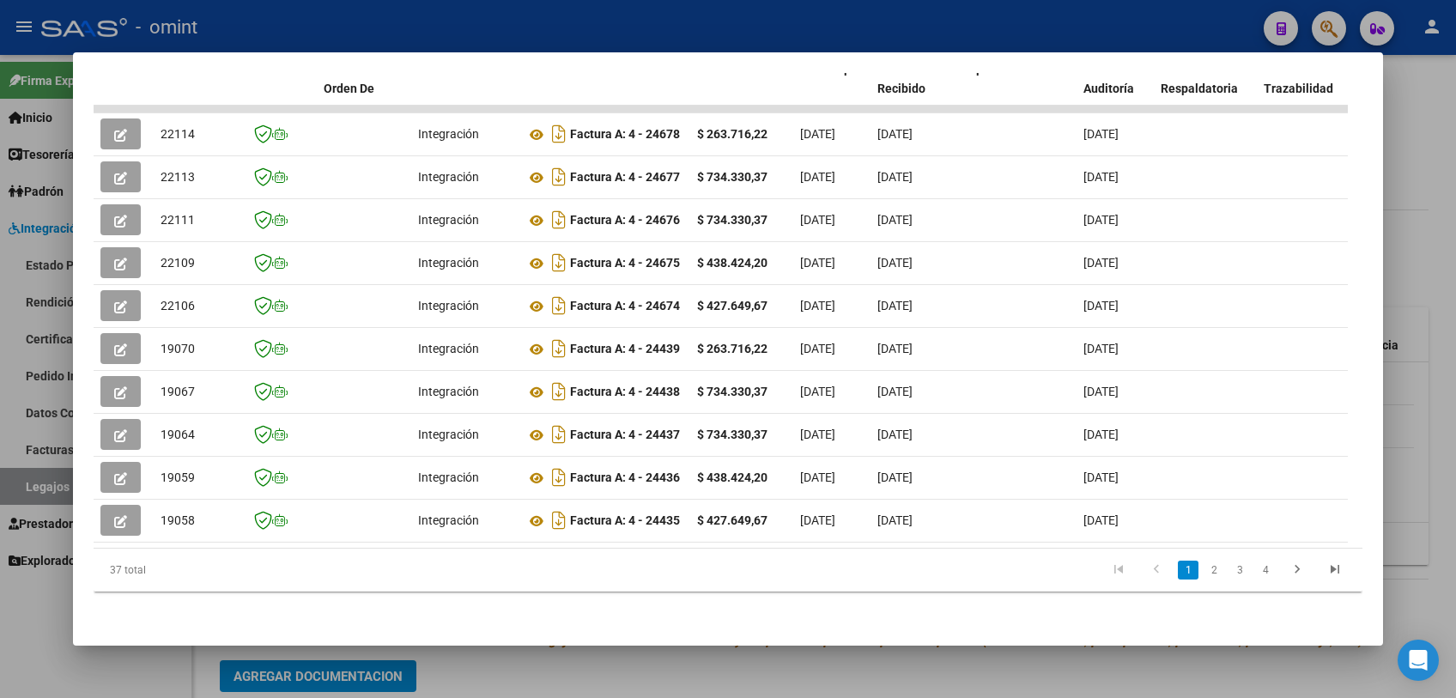
click at [758, 27] on div at bounding box center [728, 349] width 1456 height 698
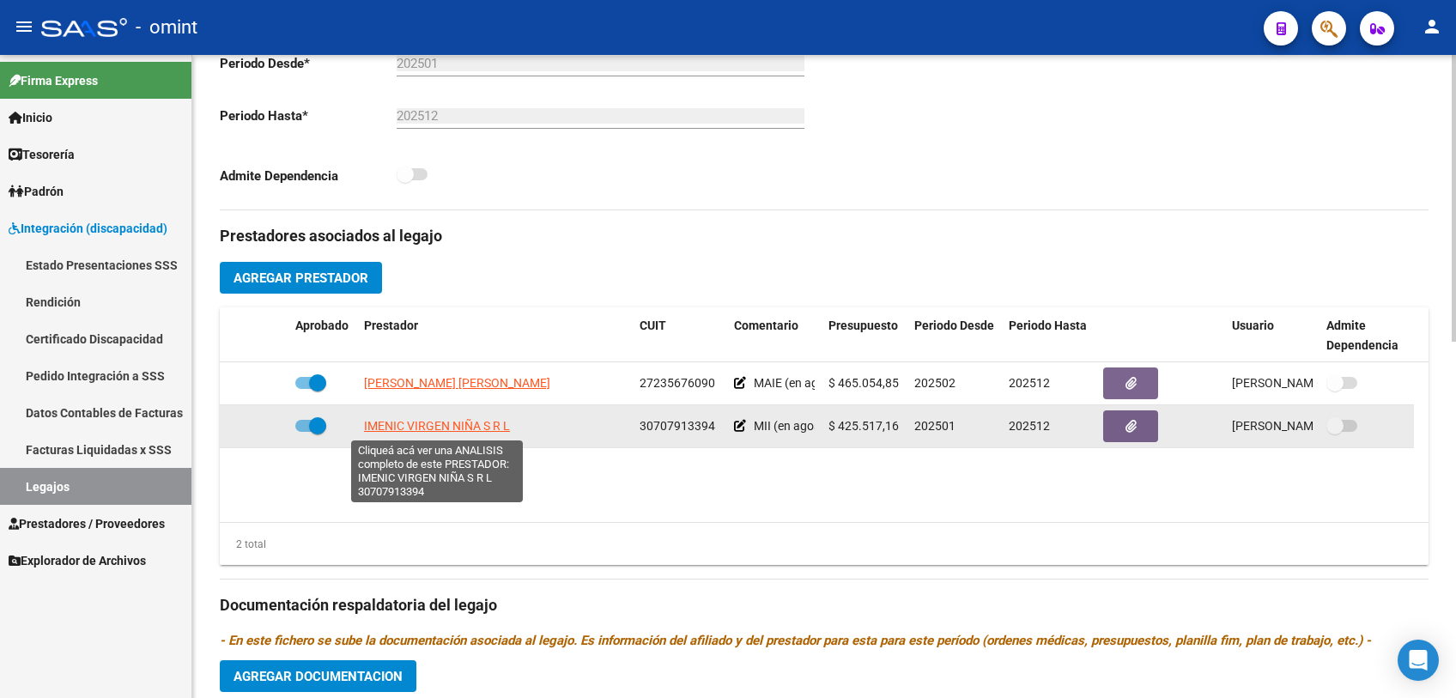
click at [433, 424] on span "IMENIC VIRGEN NIÑA S R L" at bounding box center [437, 426] width 146 height 14
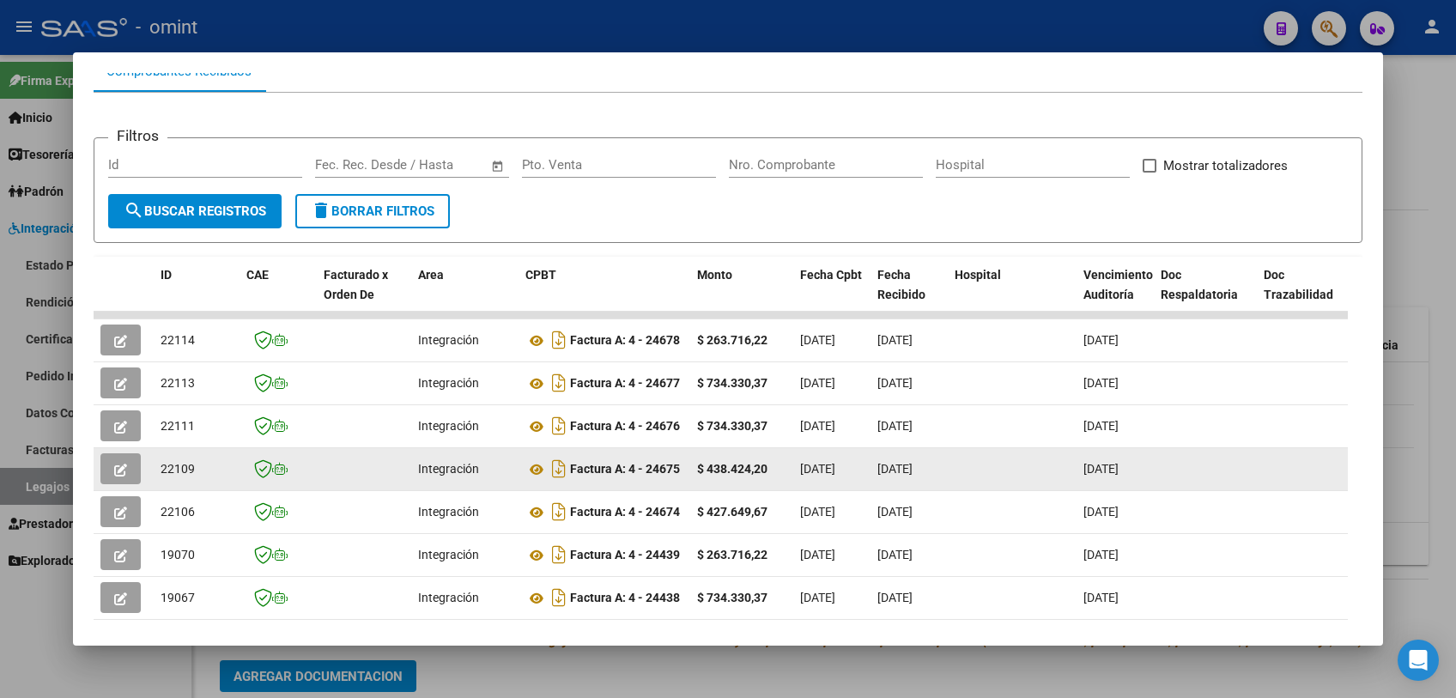
click at [131, 468] on button "button" at bounding box center [120, 468] width 40 height 31
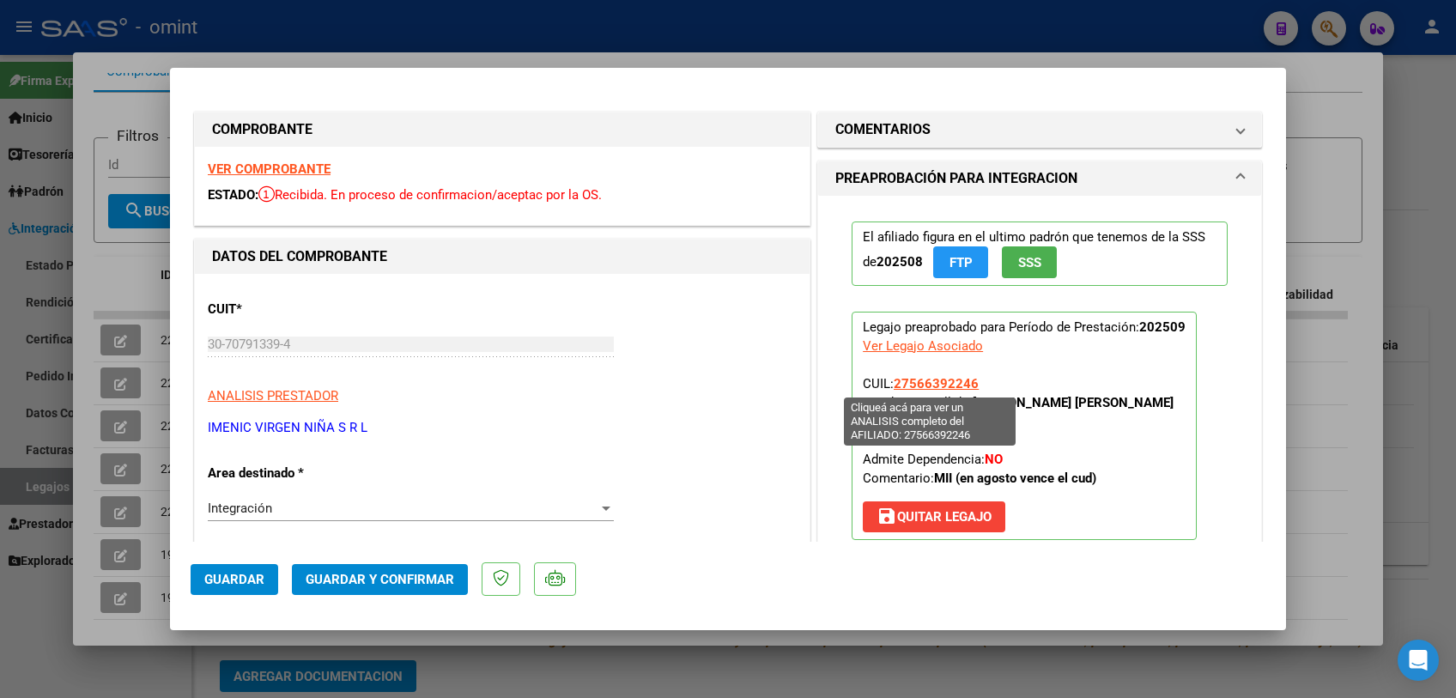
scroll to position [286, 0]
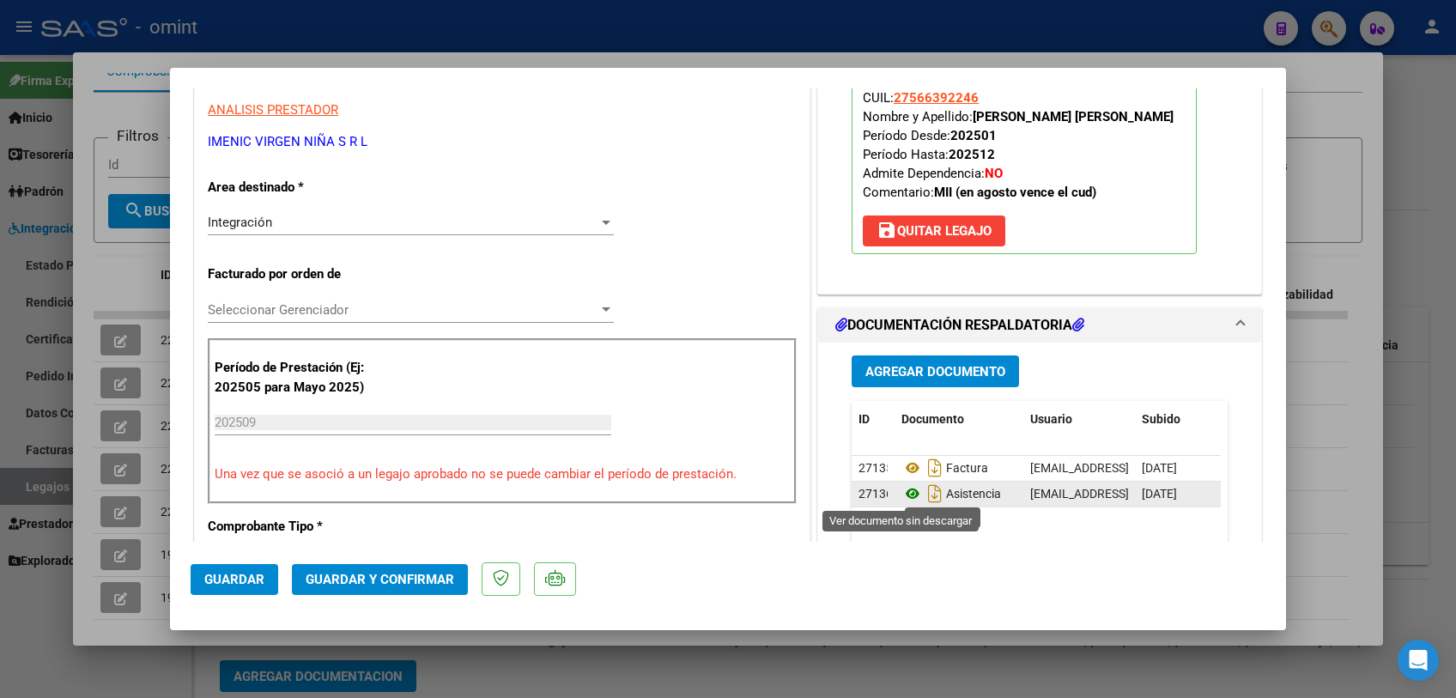
click at [906, 486] on icon at bounding box center [912, 493] width 22 height 21
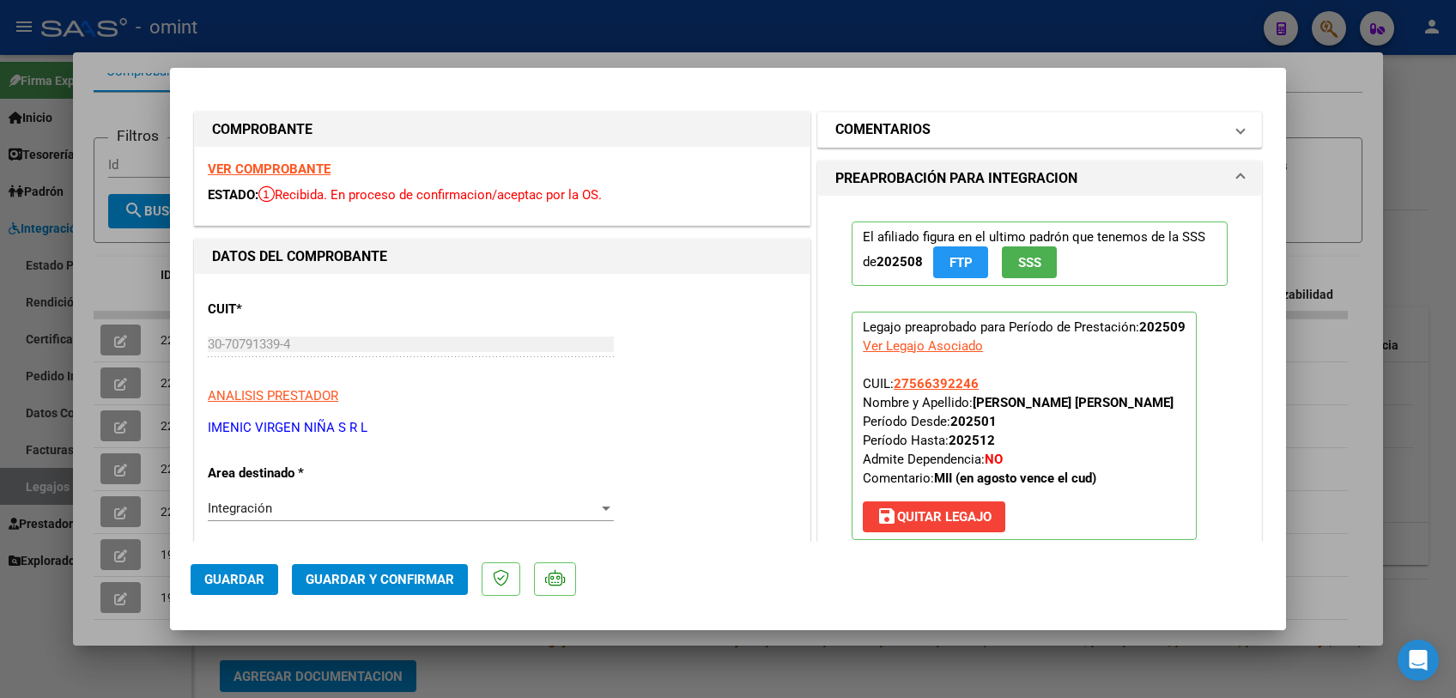
click at [957, 125] on mat-panel-title "COMENTARIOS" at bounding box center [1029, 129] width 388 height 21
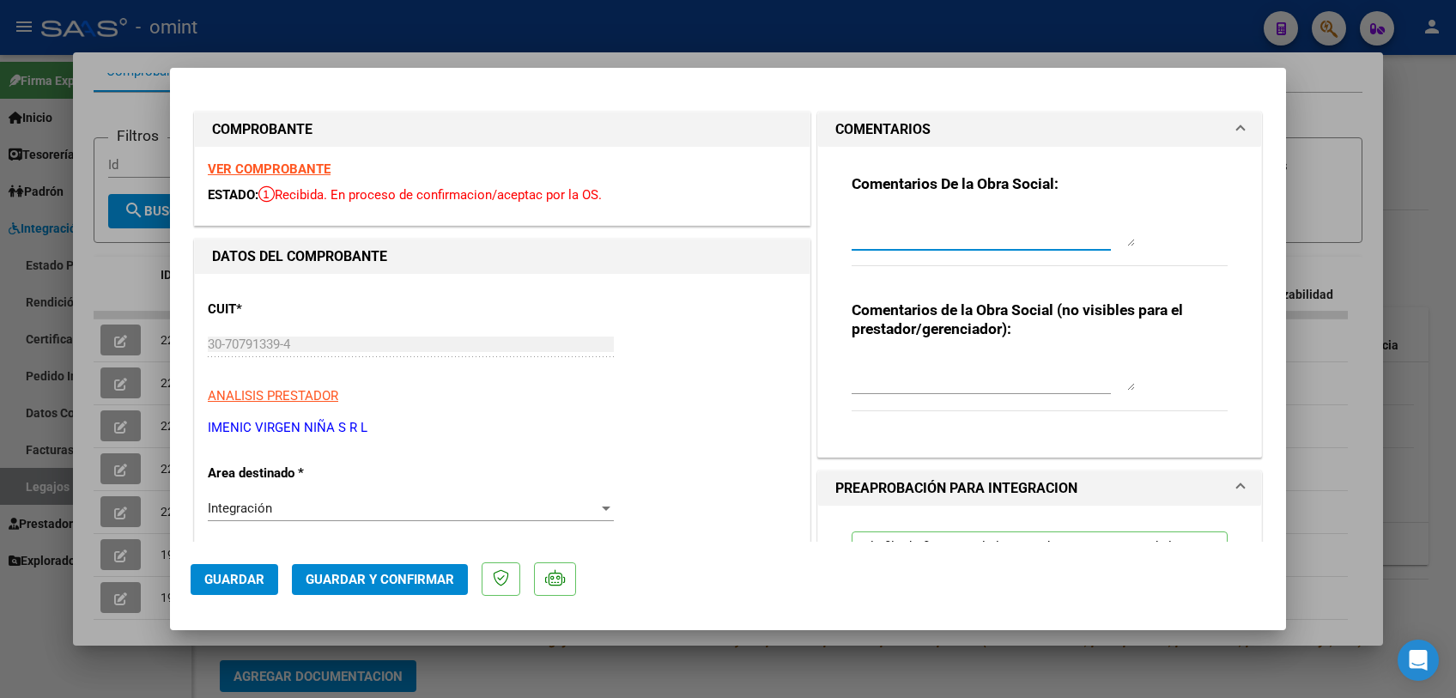
click at [938, 225] on textarea at bounding box center [993, 229] width 283 height 34
click at [839, 221] on div "Comentarios De la Obra Social: No se entiende la planilla de asistencia, solo a…" at bounding box center [1040, 295] width 402 height 297
click at [852, 221] on textarea "No se entiende la planilla de asistencia, solo asiste los dias viernes a Psicop…" at bounding box center [993, 229] width 283 height 34
click at [1043, 233] on textarea "socia Muñoz Ma. Eugenia- No se entiende la planilla de asistencia, solo asiste …" at bounding box center [993, 229] width 283 height 34
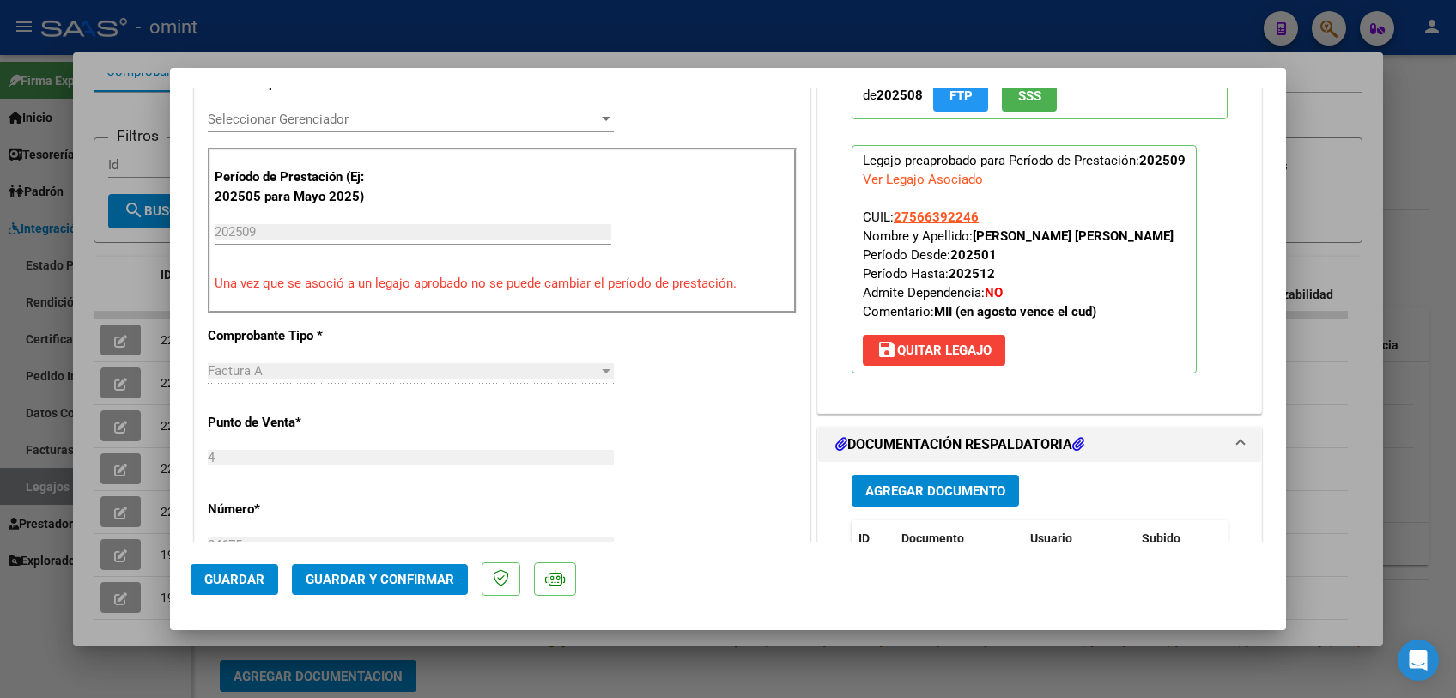
scroll to position [667, 0]
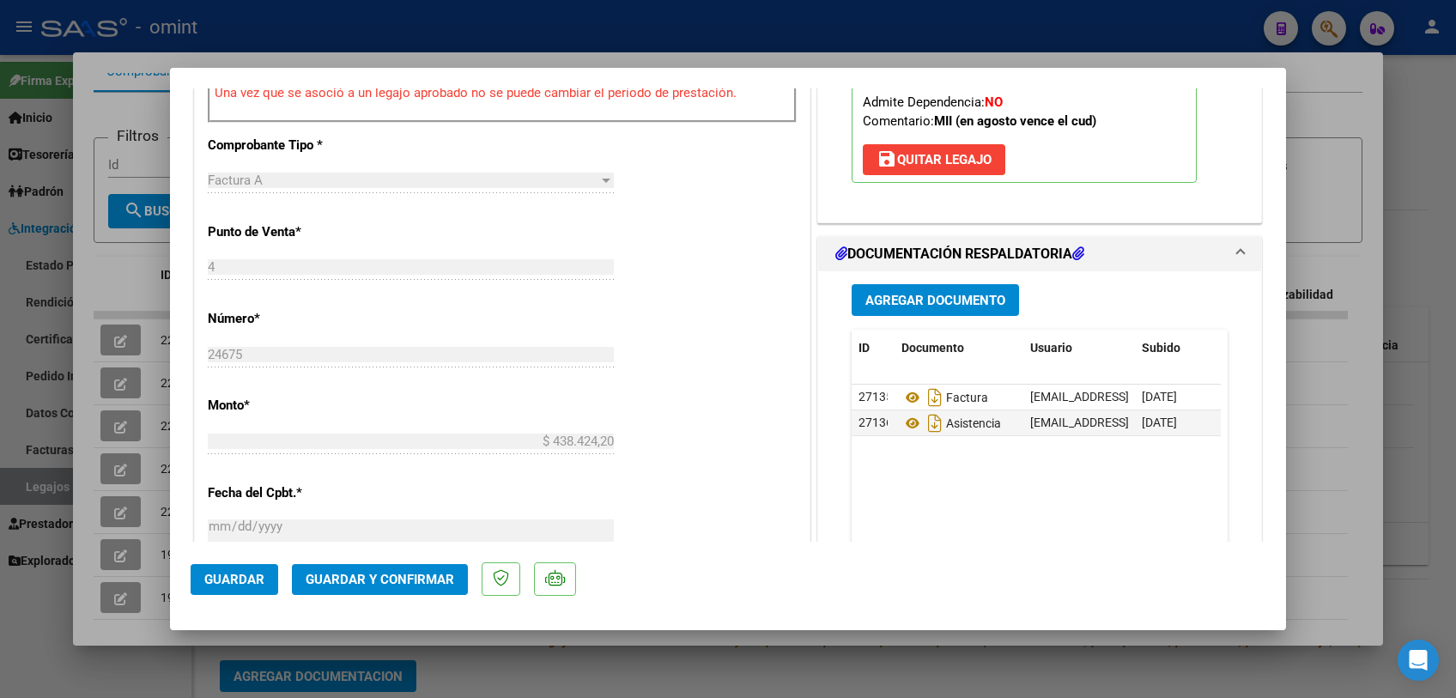
type textarea "socia Muñoz Ma. Eugenia- No se entiende la planilla de asistencia, solo asiste …"
click at [228, 569] on button "Guardar" at bounding box center [235, 579] width 88 height 31
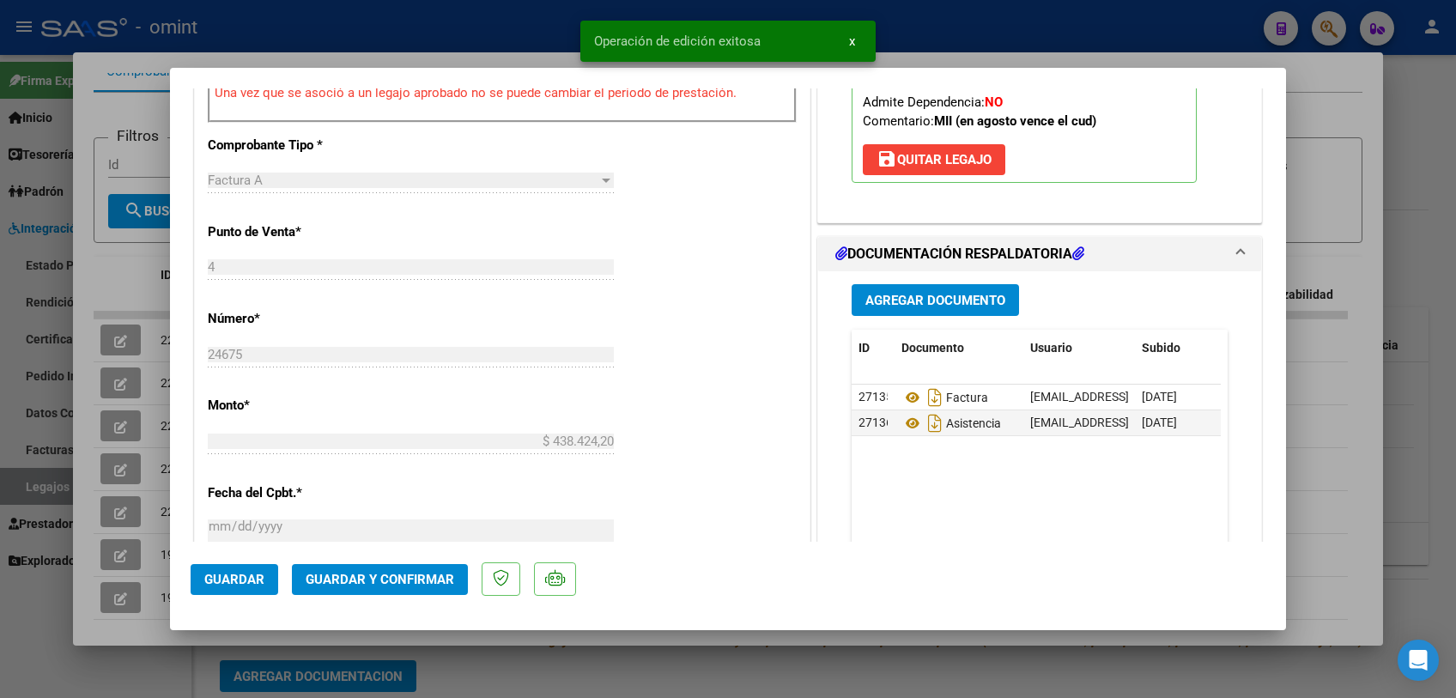
click at [626, 661] on div at bounding box center [728, 349] width 1456 height 698
type input "$ 0,00"
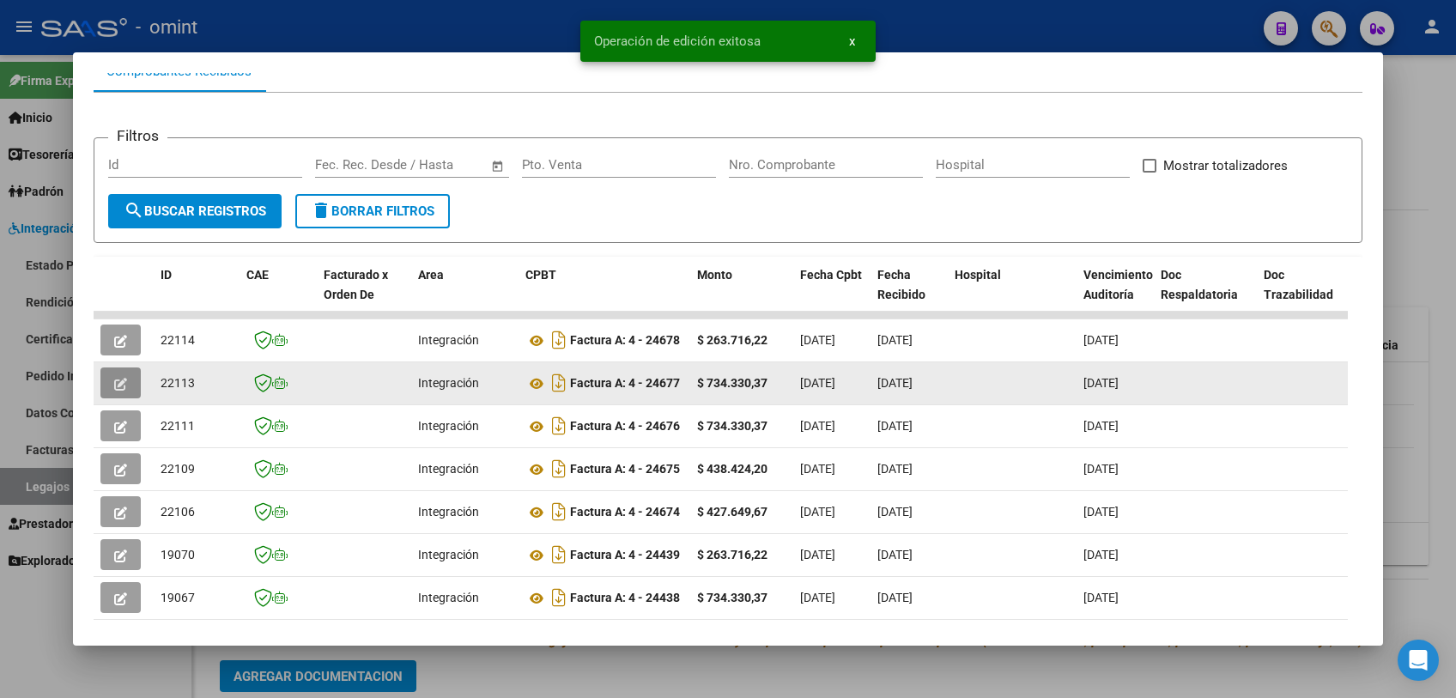
click at [118, 384] on icon "button" at bounding box center [120, 384] width 13 height 13
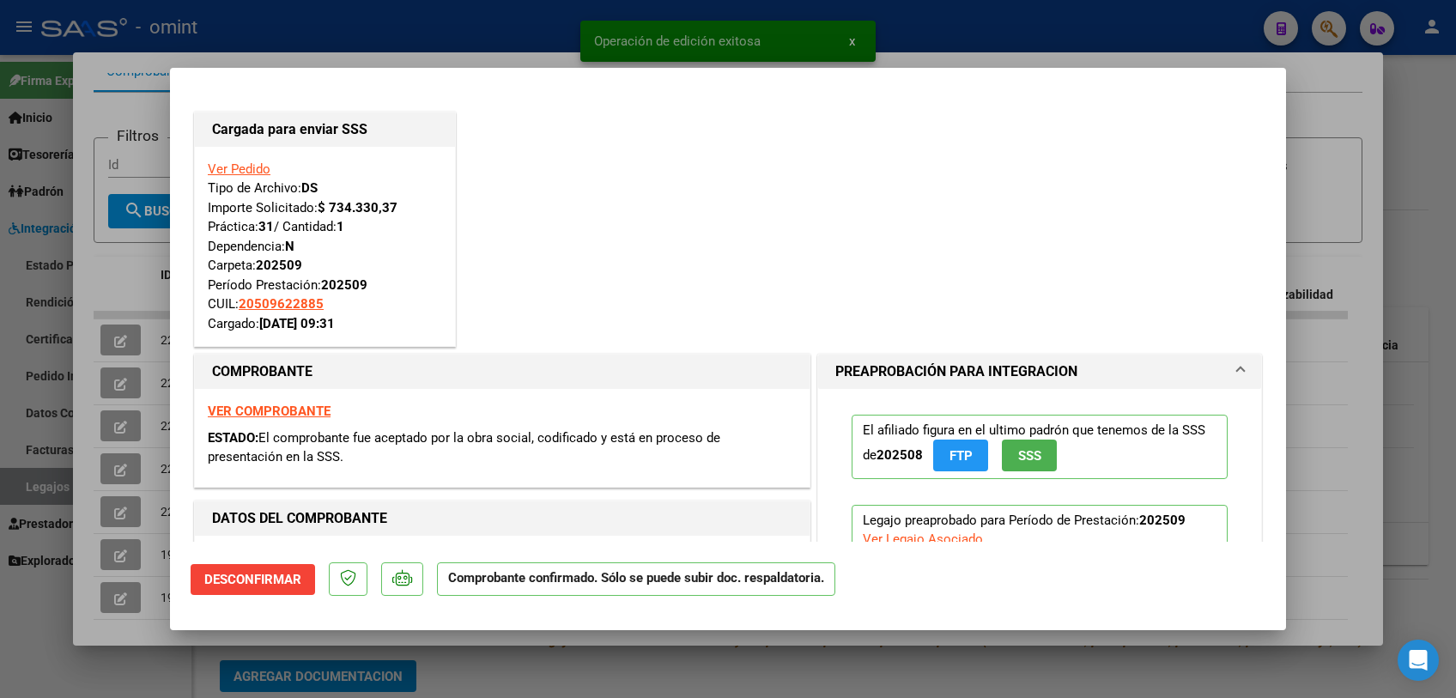
click at [110, 417] on div at bounding box center [728, 349] width 1456 height 698
type input "$ 0,00"
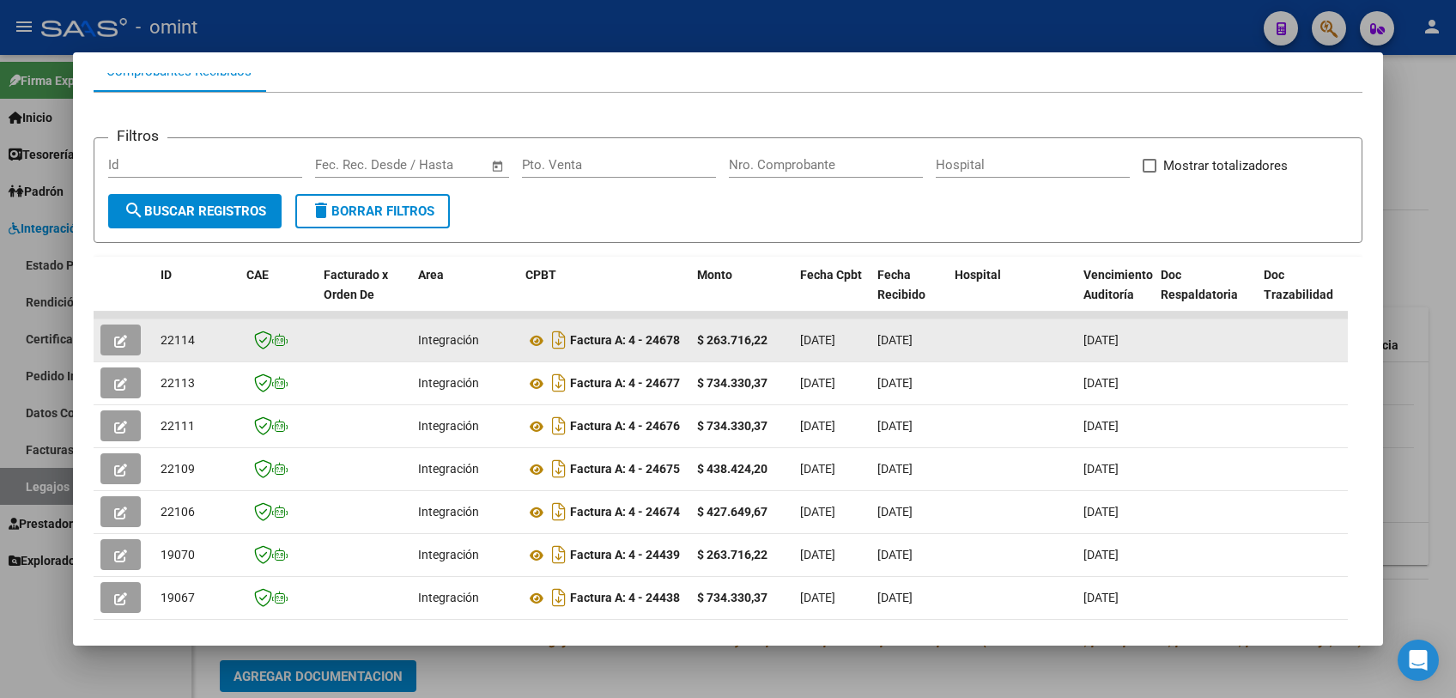
click at [124, 340] on icon "button" at bounding box center [120, 341] width 13 height 13
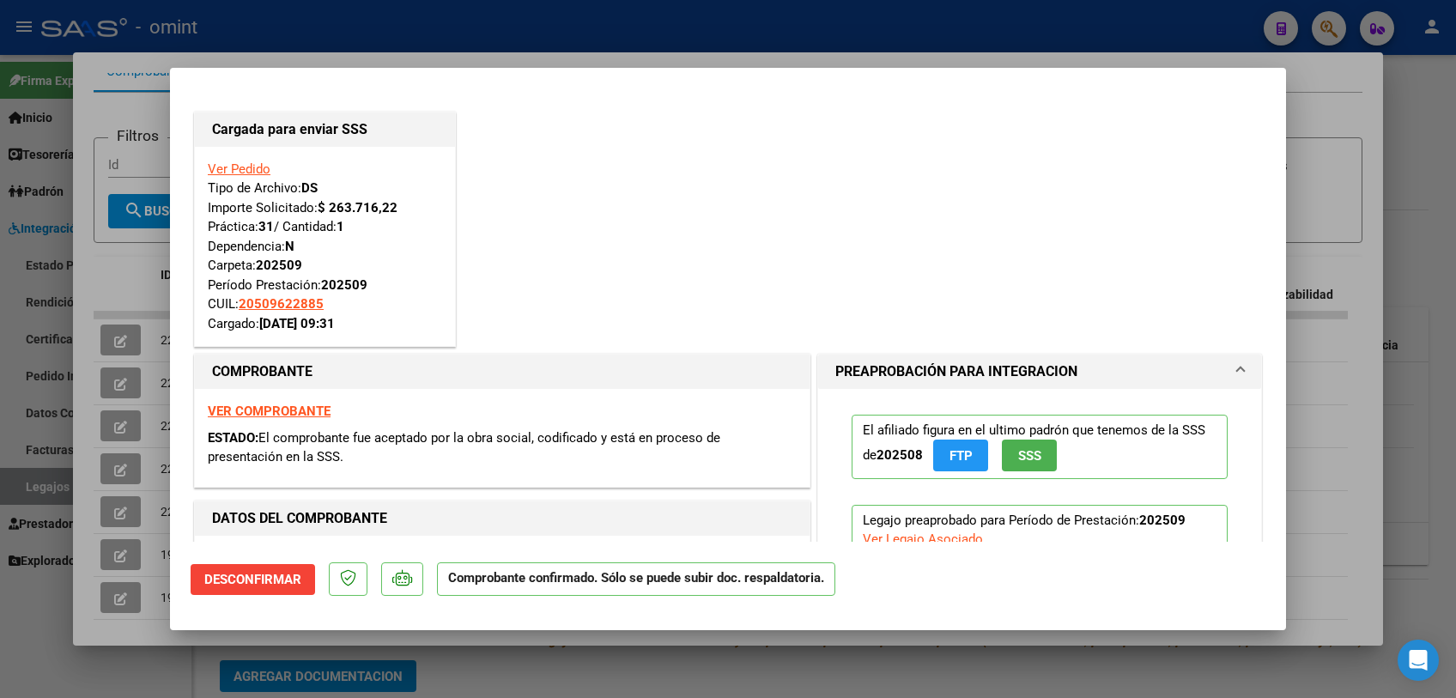
click at [128, 285] on div at bounding box center [728, 349] width 1456 height 698
type input "$ 0,00"
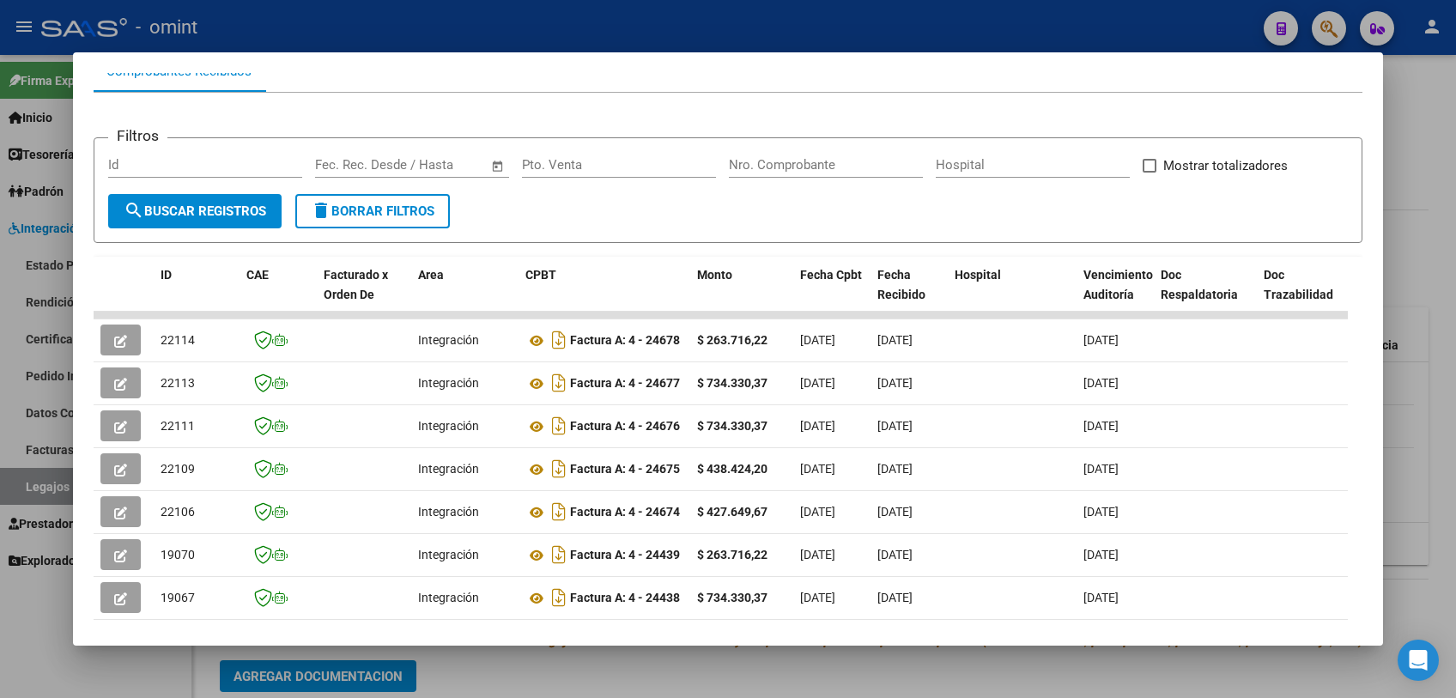
click at [753, 666] on div at bounding box center [728, 349] width 1456 height 698
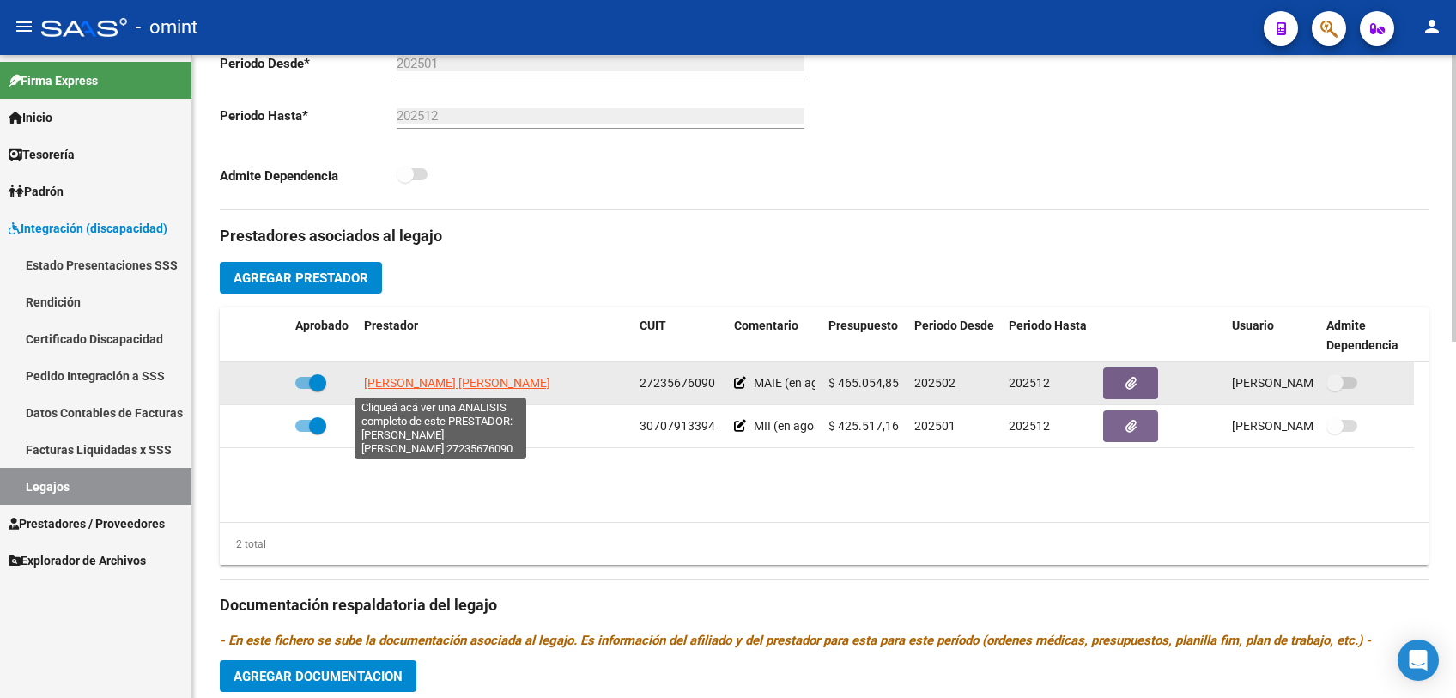
click at [453, 382] on span "URRIZA MARIA ALEJANDRA" at bounding box center [457, 383] width 186 height 14
type textarea "27235676090"
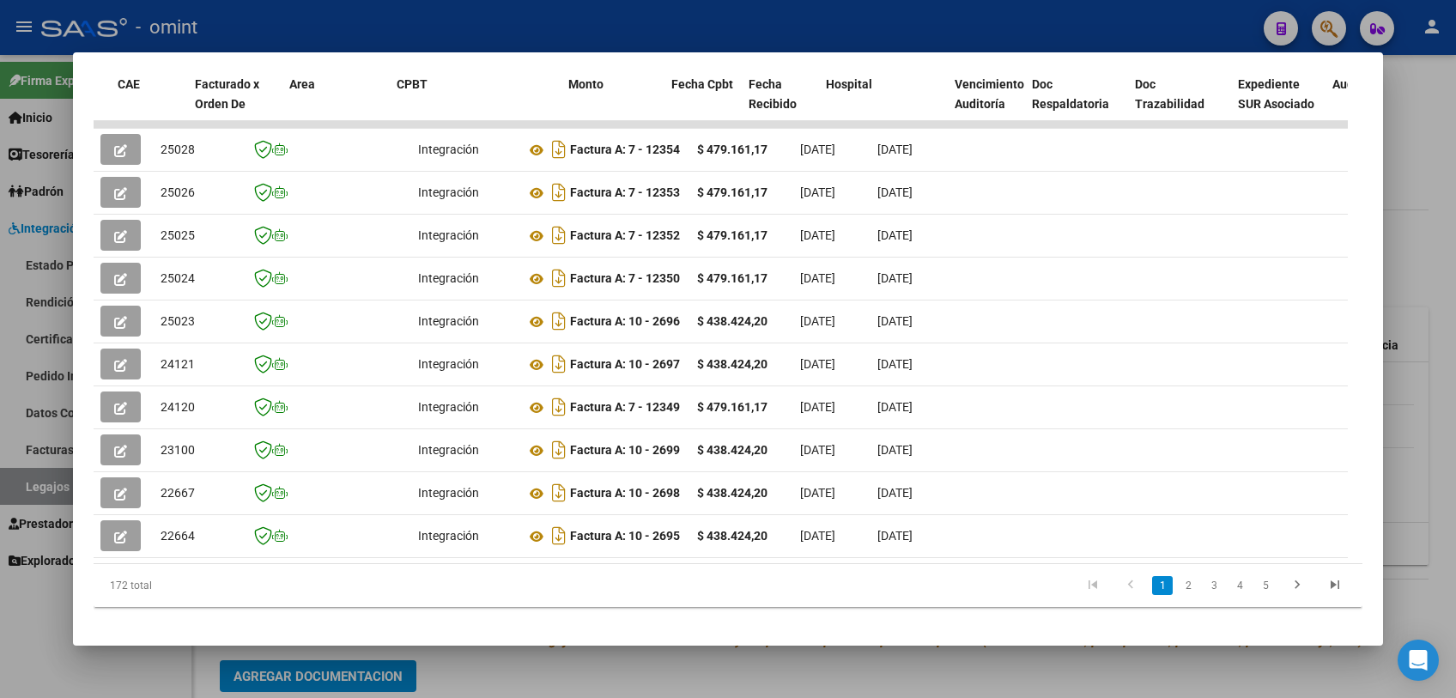
scroll to position [0, 2273]
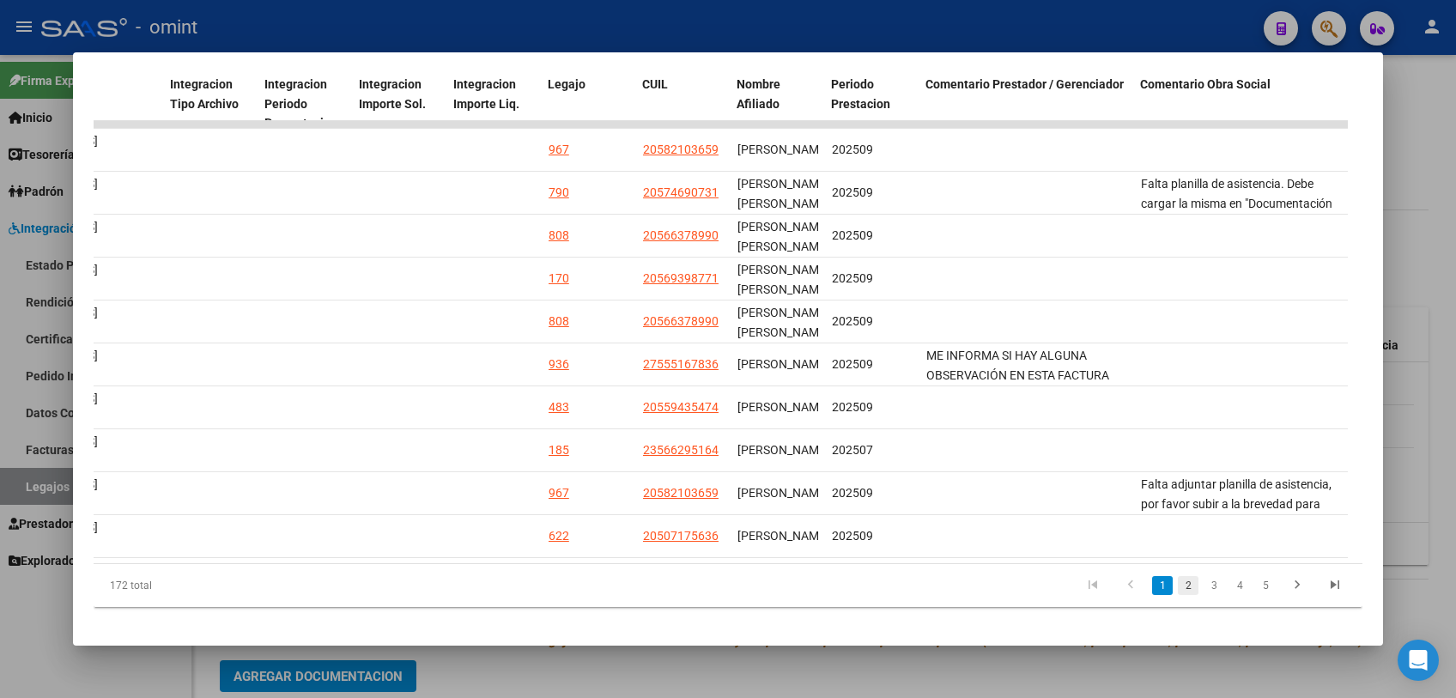
click at [1178, 594] on link "2" at bounding box center [1188, 585] width 21 height 19
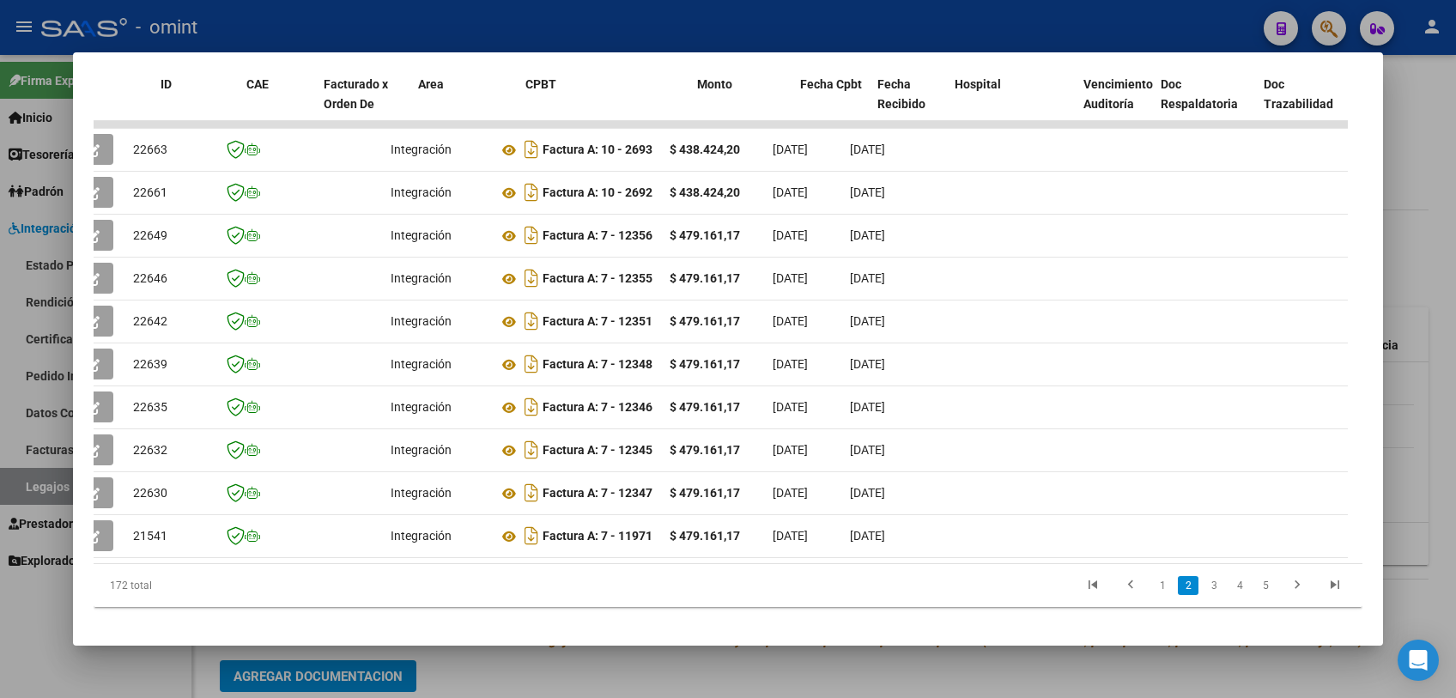
scroll to position [0, 0]
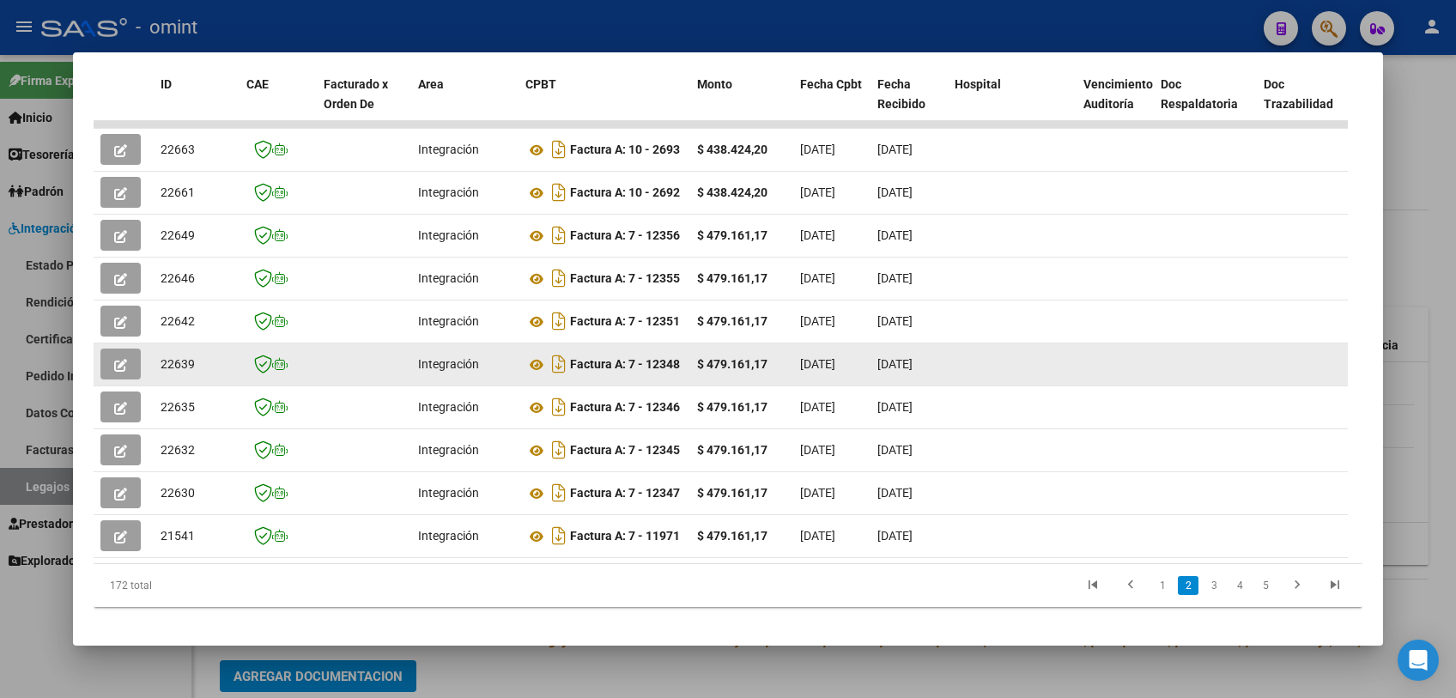
click at [122, 363] on icon "button" at bounding box center [120, 365] width 13 height 13
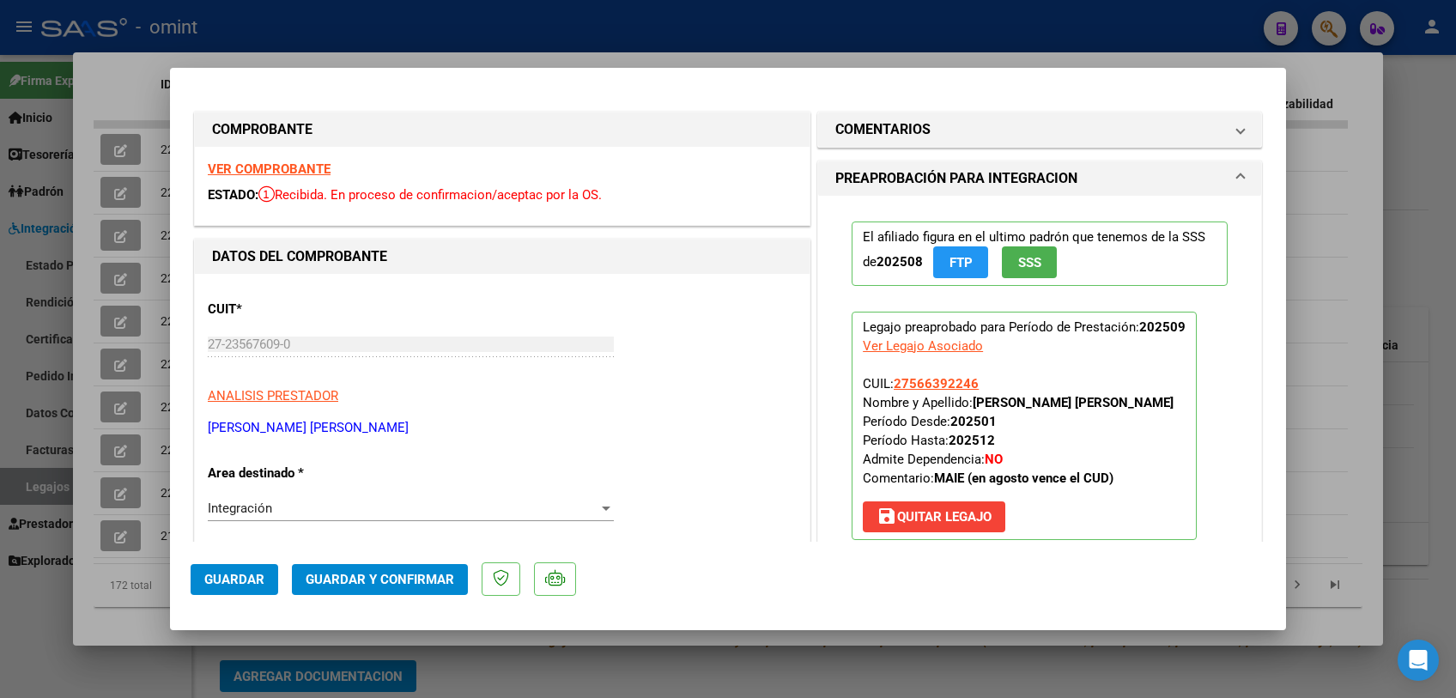
click at [264, 165] on strong "VER COMPROBANTE" at bounding box center [269, 168] width 123 height 15
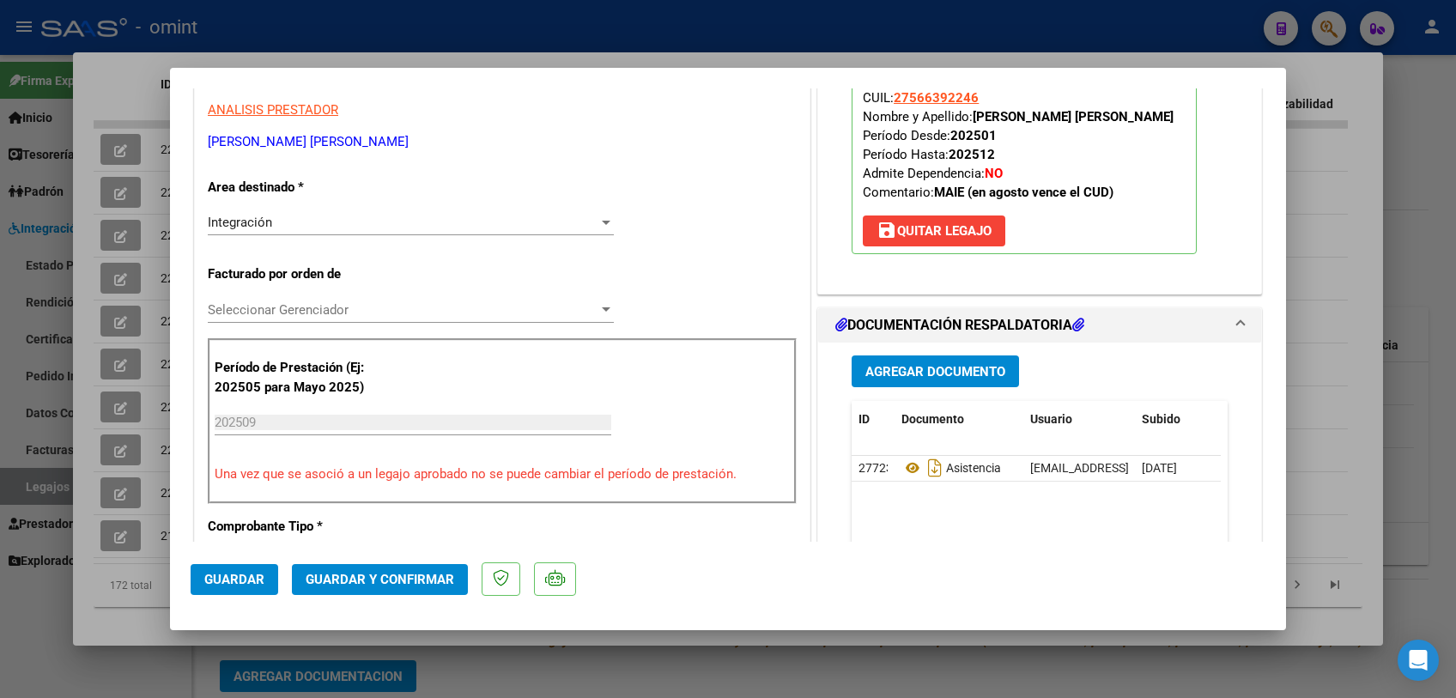
scroll to position [476, 0]
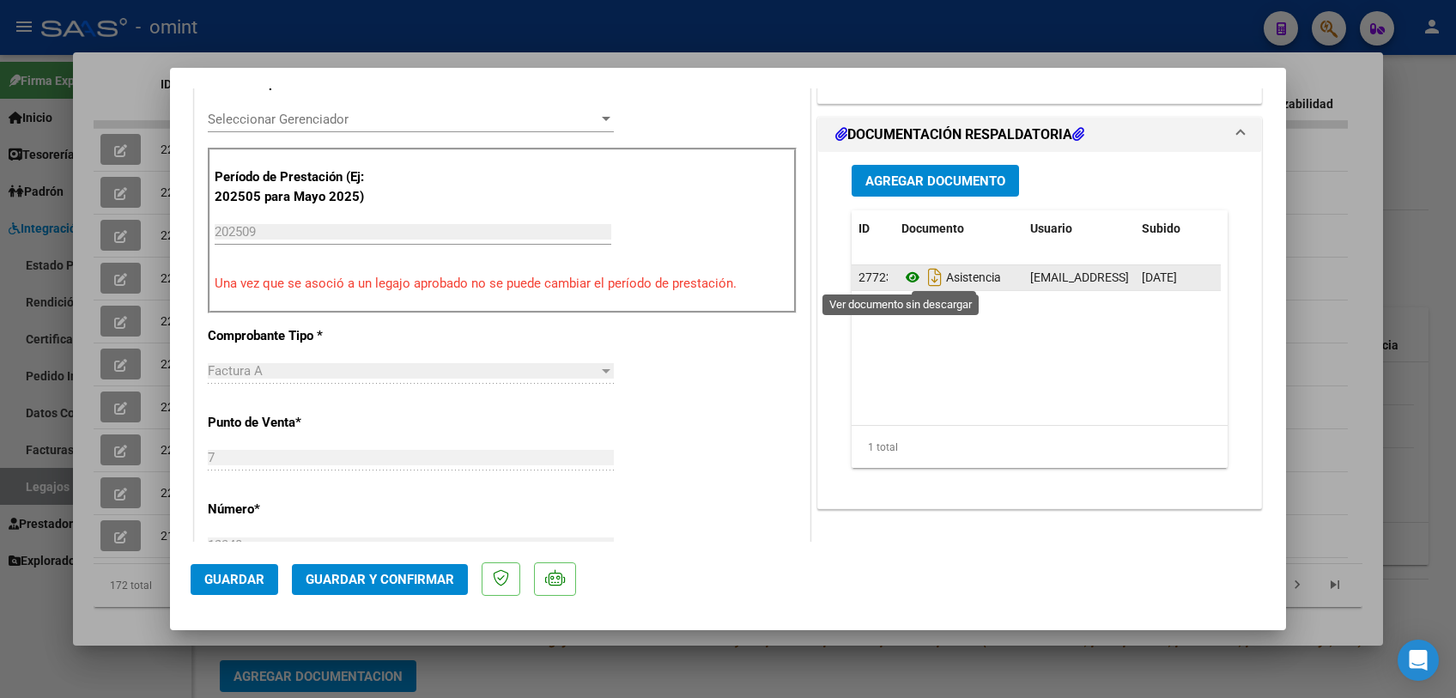
click at [901, 276] on icon at bounding box center [912, 277] width 22 height 21
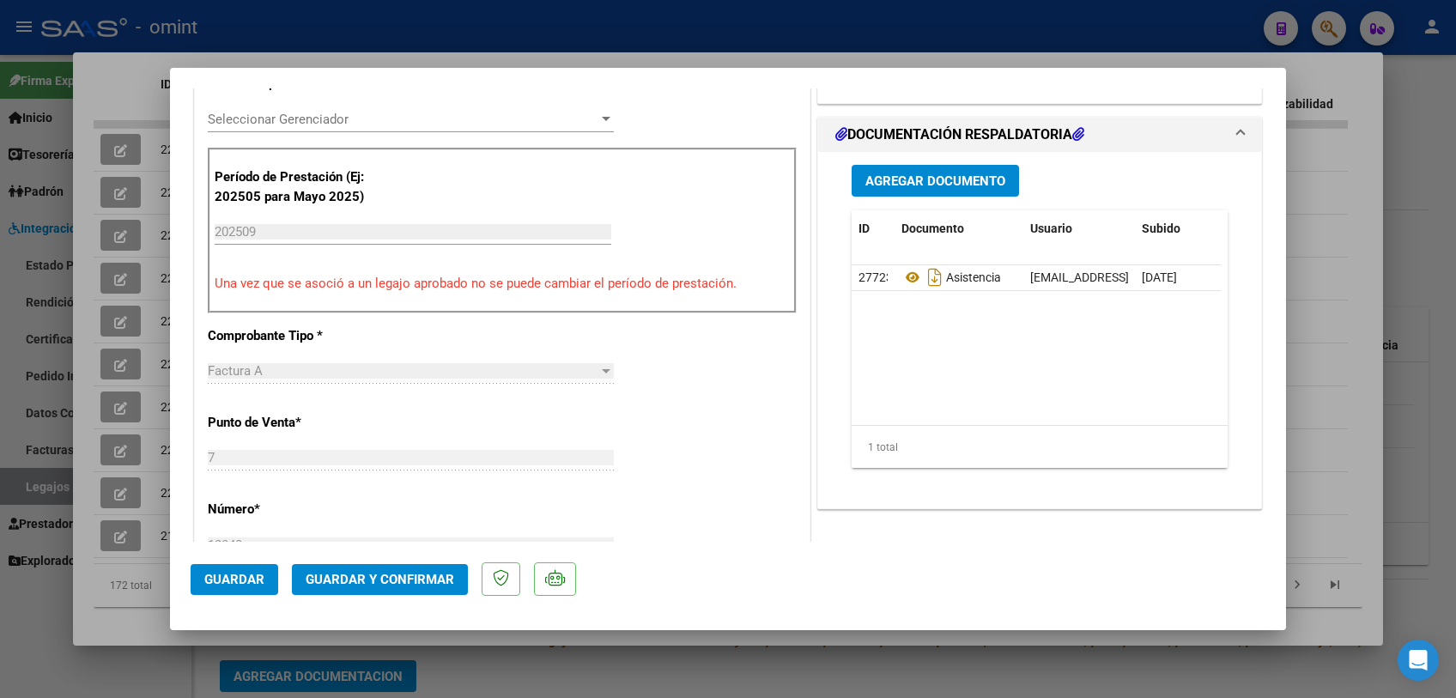
scroll to position [286, 0]
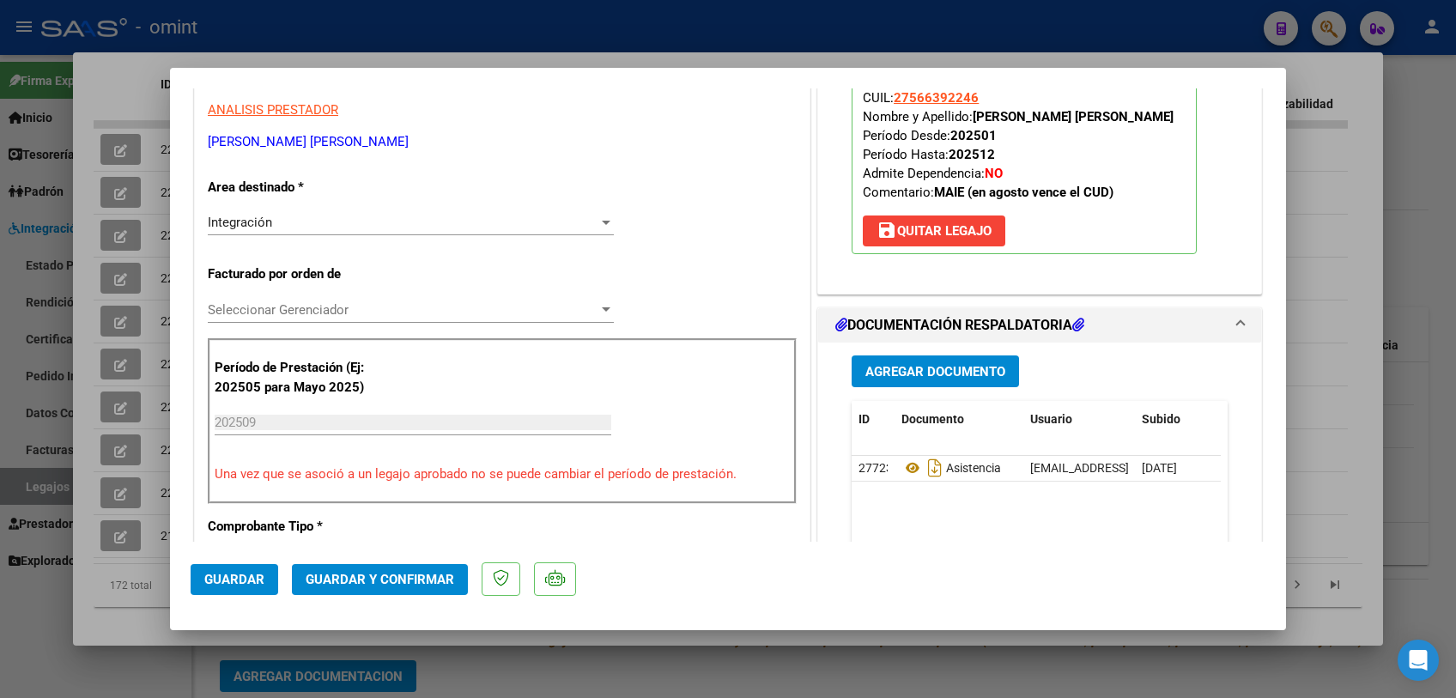
click at [342, 312] on span "Seleccionar Gerenciador" at bounding box center [403, 309] width 391 height 15
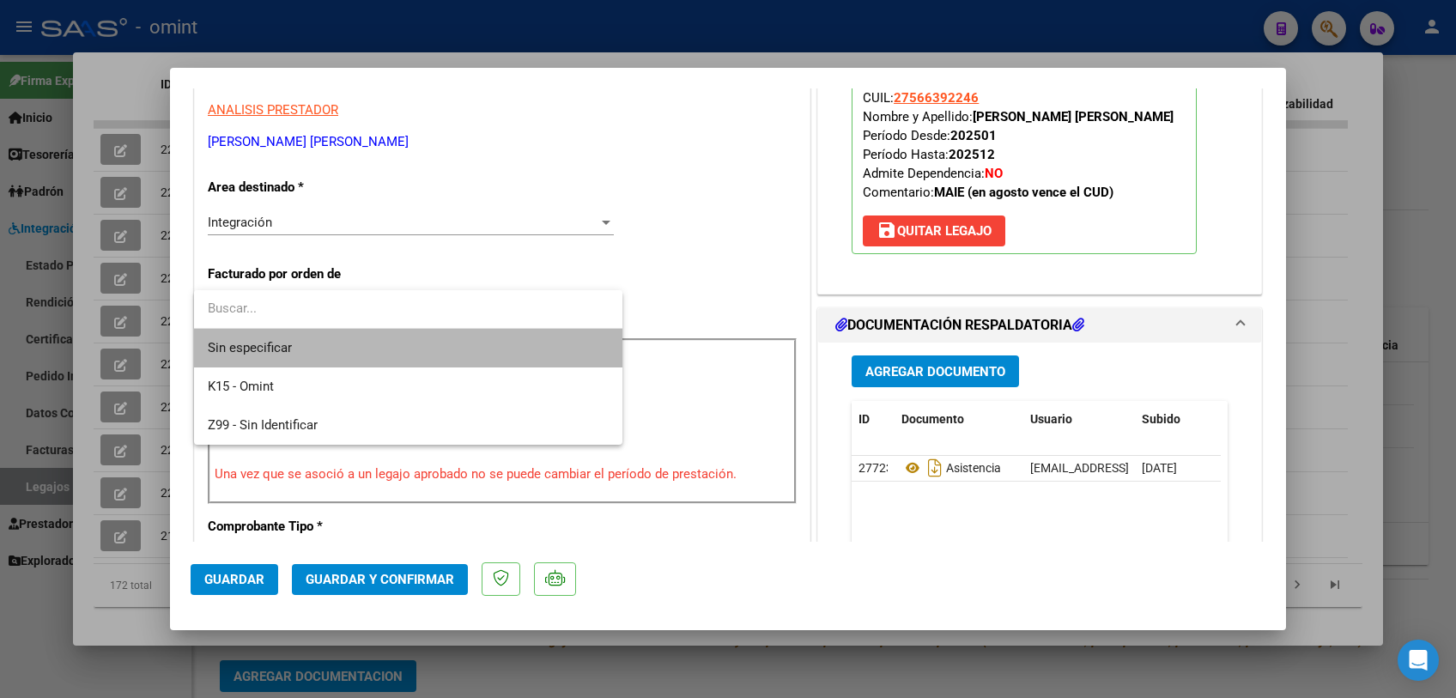
click at [342, 349] on span "Sin especificar" at bounding box center [408, 348] width 401 height 39
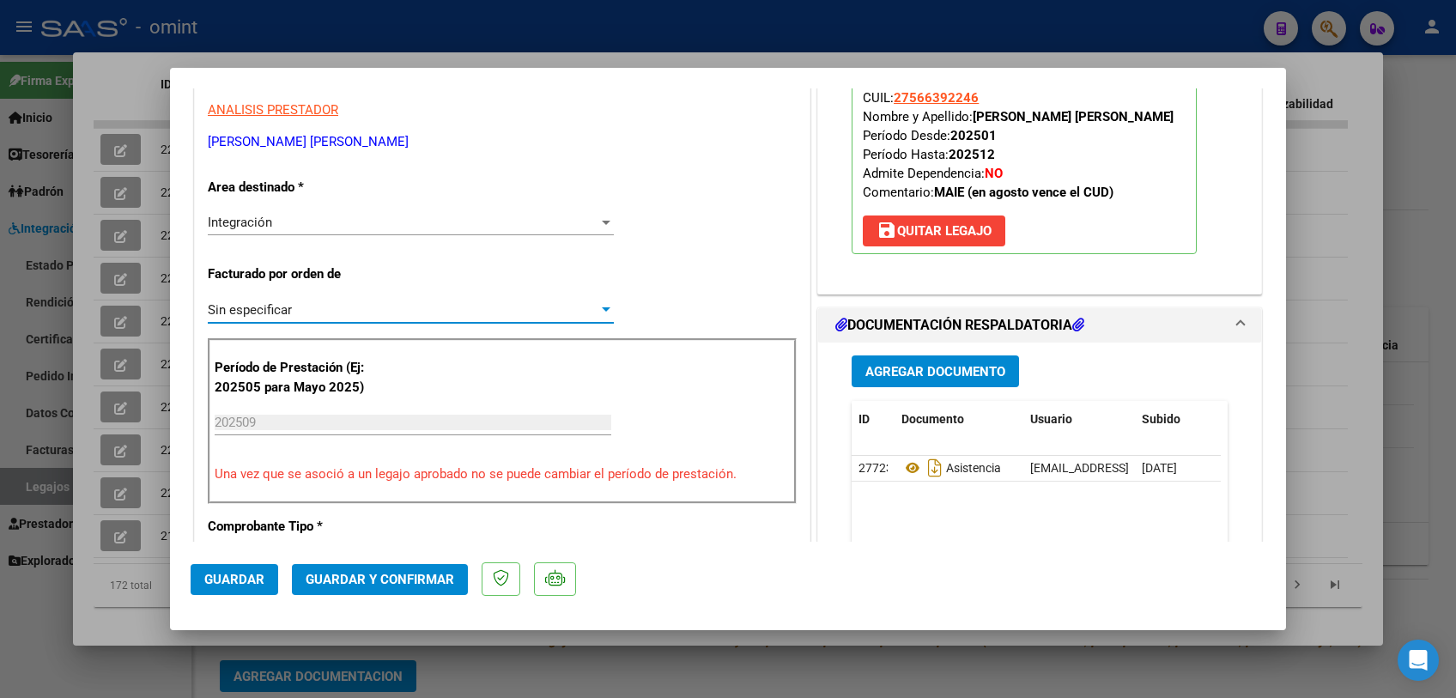
click at [400, 581] on span "Guardar y Confirmar" at bounding box center [380, 579] width 149 height 15
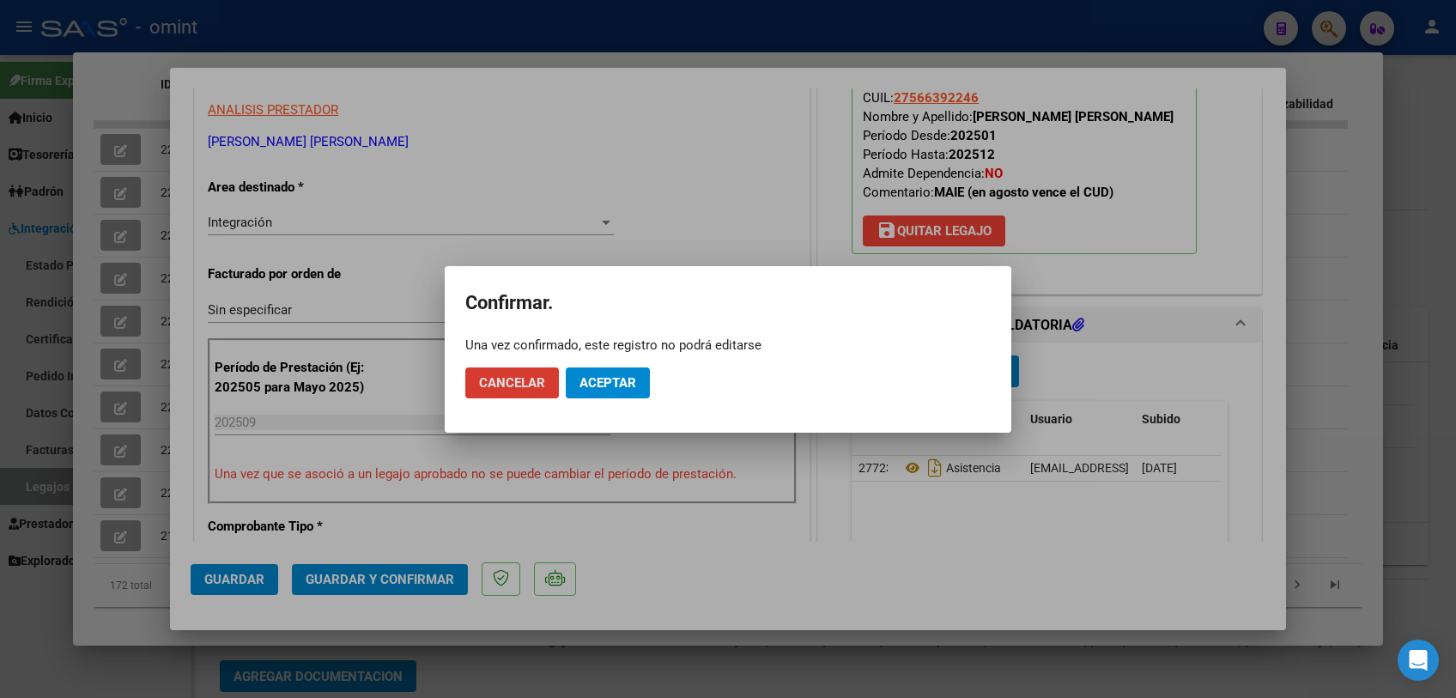
click at [605, 402] on mat-dialog-actions "Cancelar Aceptar" at bounding box center [727, 383] width 525 height 58
click at [604, 377] on span "Aceptar" at bounding box center [607, 382] width 57 height 15
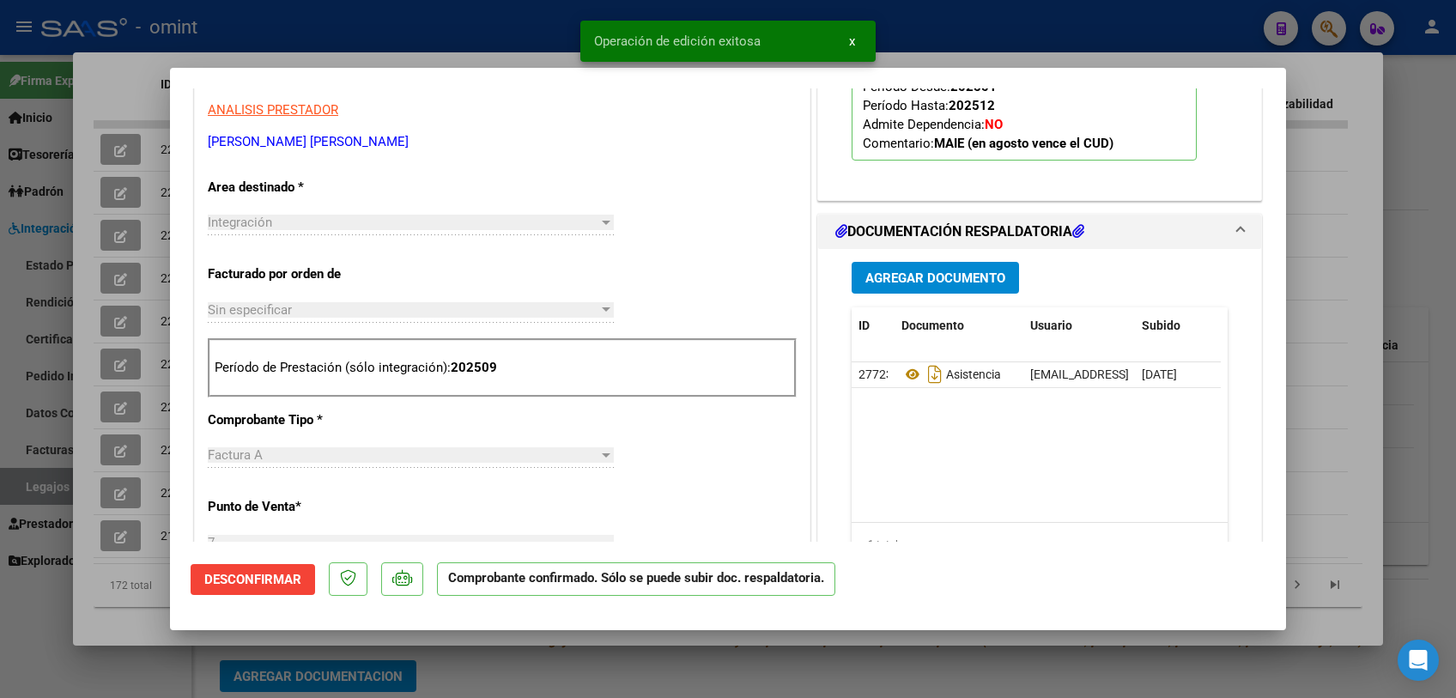
click at [613, 670] on div at bounding box center [728, 349] width 1456 height 698
type input "$ 0,00"
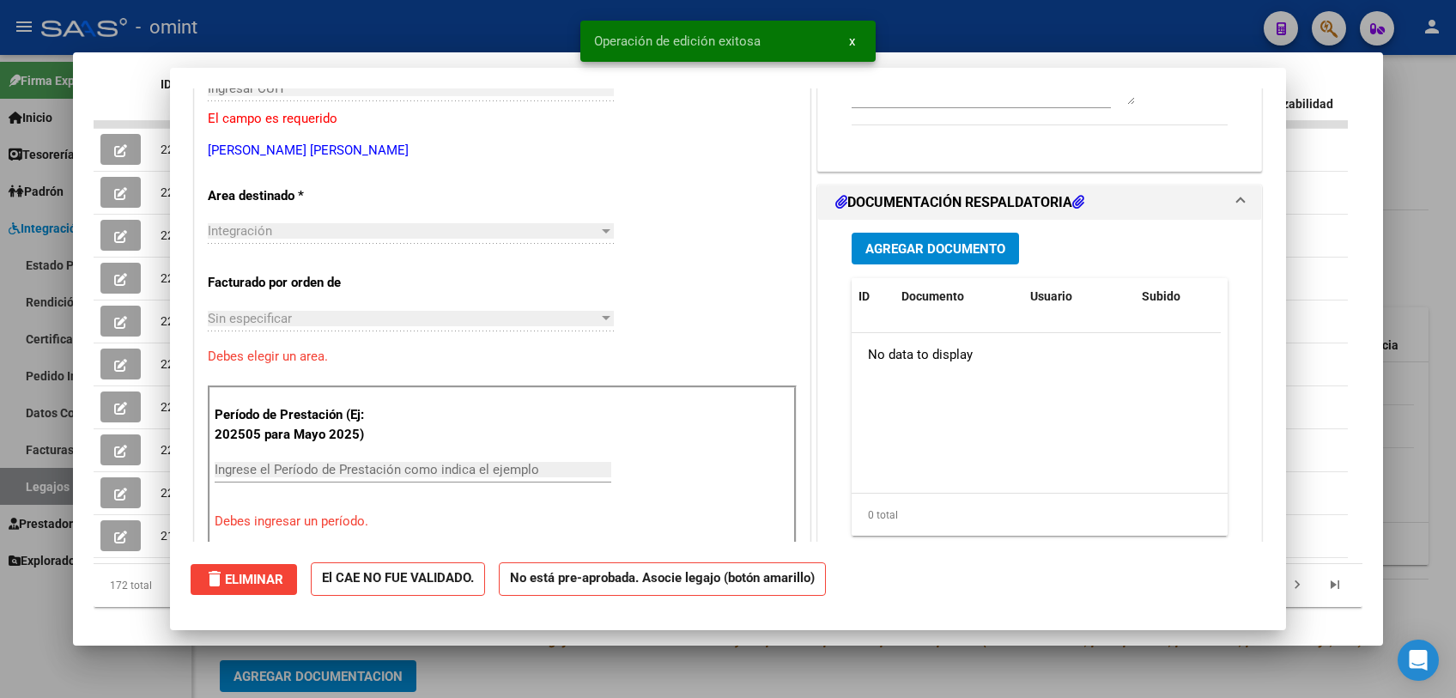
scroll to position [0, 0]
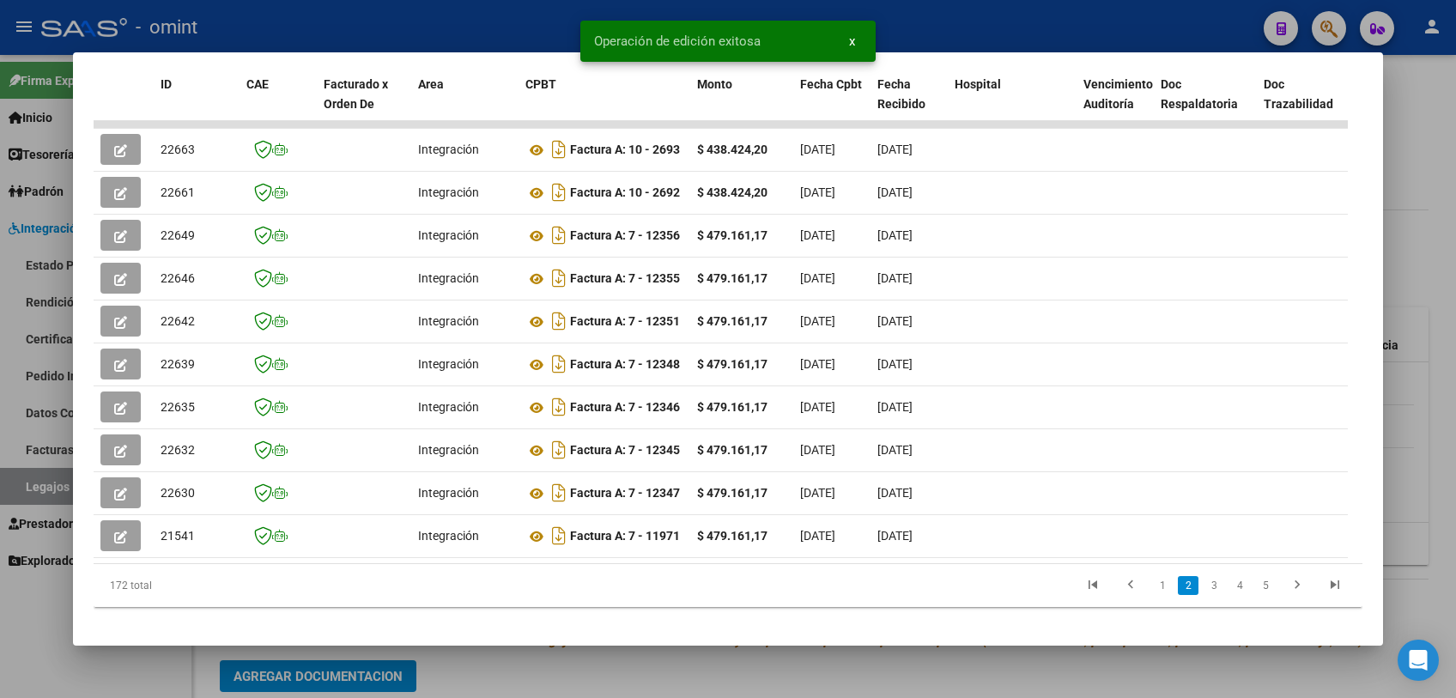
click at [613, 670] on div at bounding box center [728, 349] width 1456 height 698
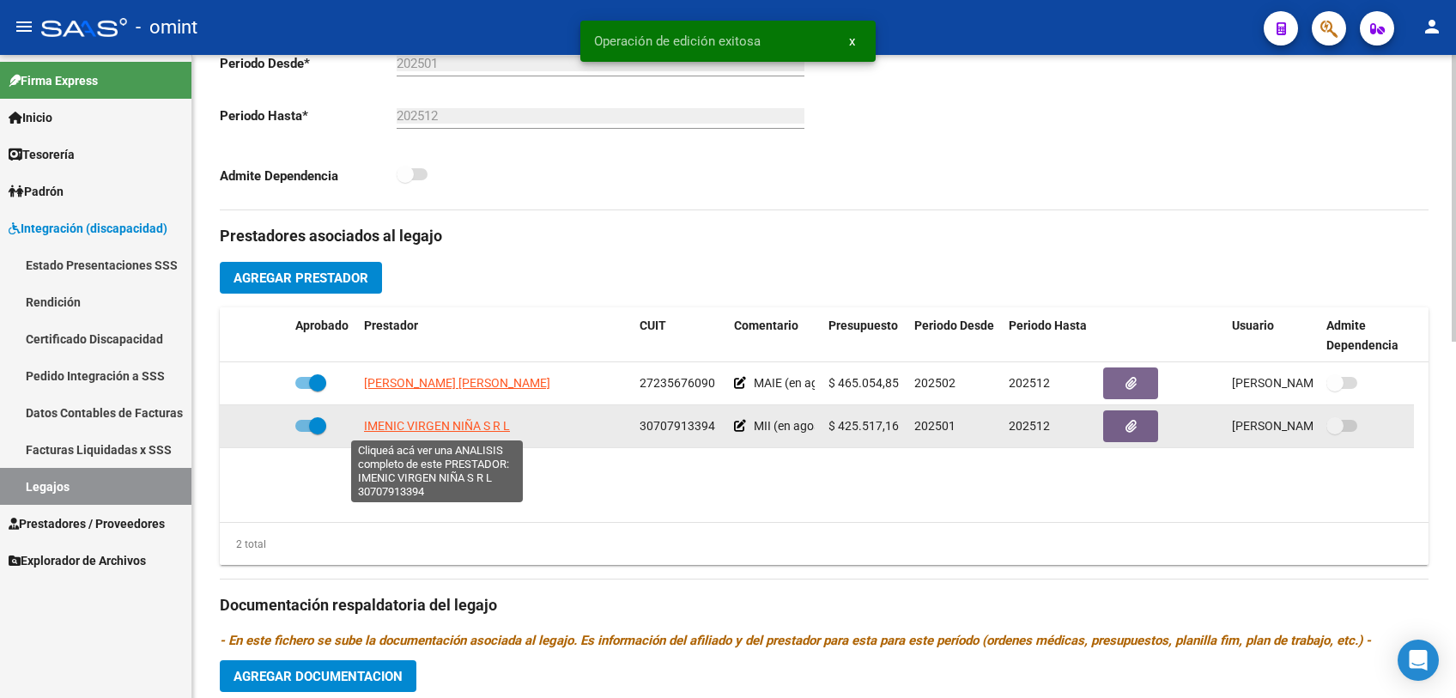
click at [430, 422] on span "IMENIC VIRGEN NIÑA S R L" at bounding box center [437, 426] width 146 height 14
type textarea "30707913394"
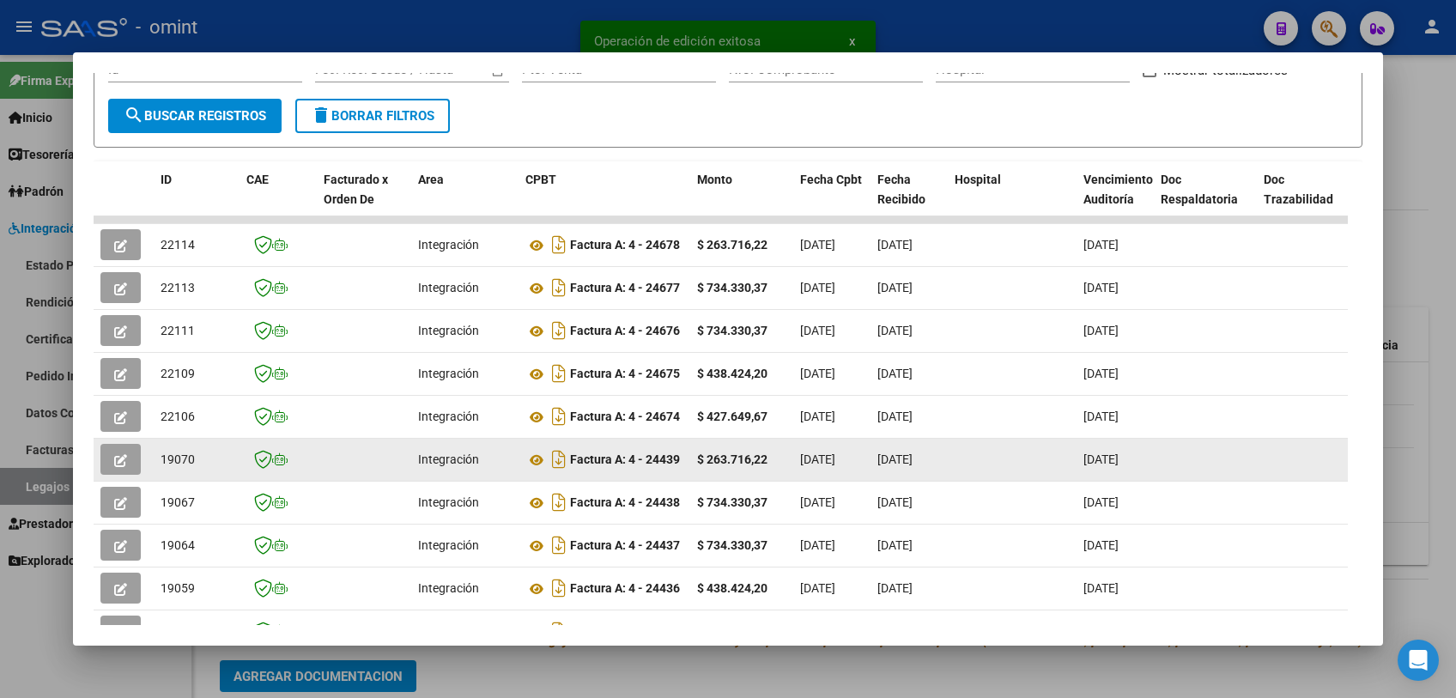
scroll to position [381, 0]
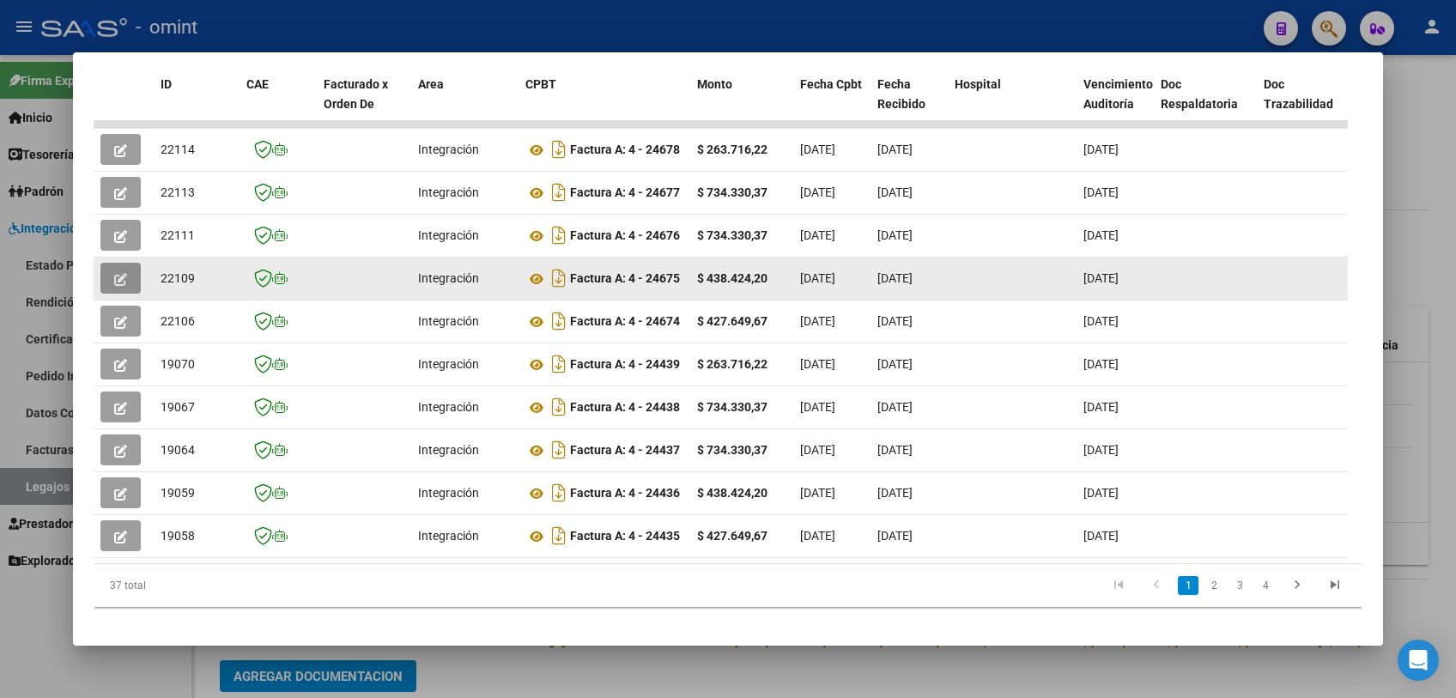
click at [119, 284] on icon "button" at bounding box center [120, 279] width 13 height 13
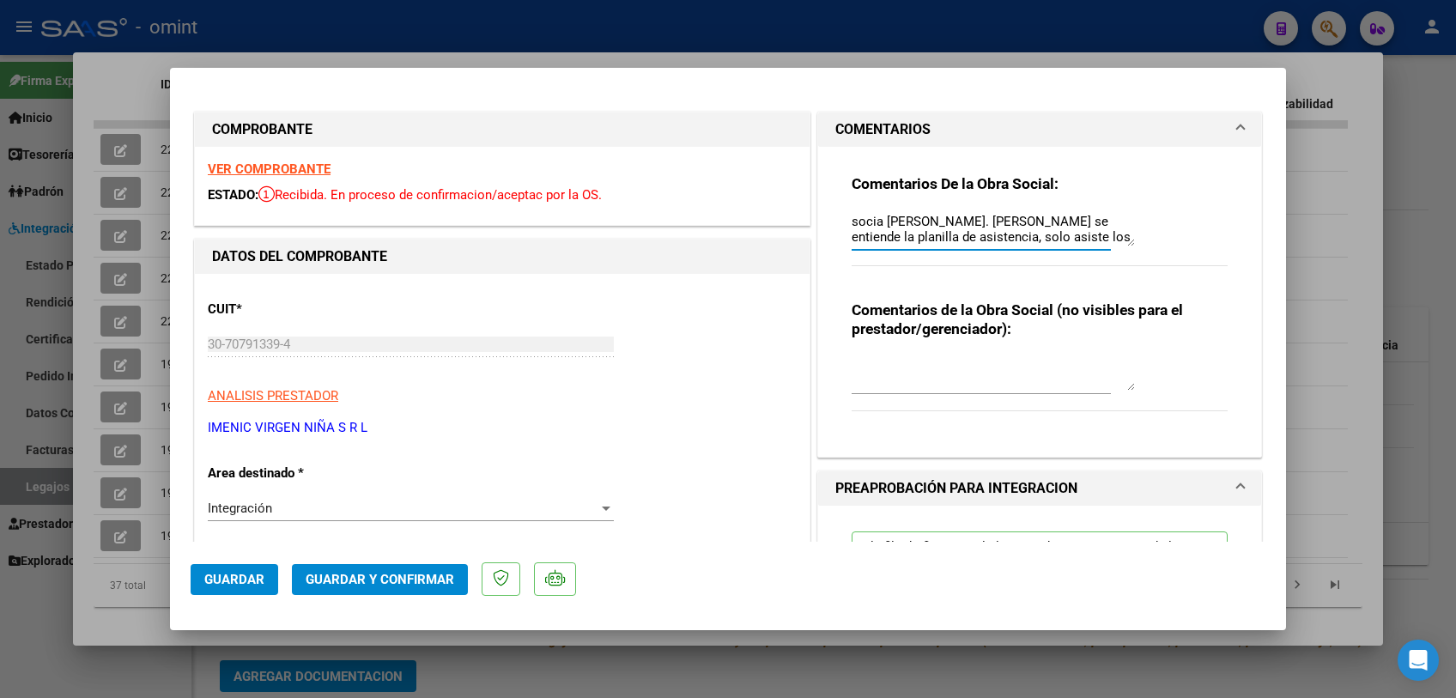
scroll to position [15, 0]
drag, startPoint x: 948, startPoint y: 221, endPoint x: 1100, endPoint y: 273, distance: 160.7
click at [1100, 273] on div "Comentarios De la Obra Social: socia Muñoz Ma. Eugenia- No se entiende la plani…" at bounding box center [1040, 229] width 376 height 111
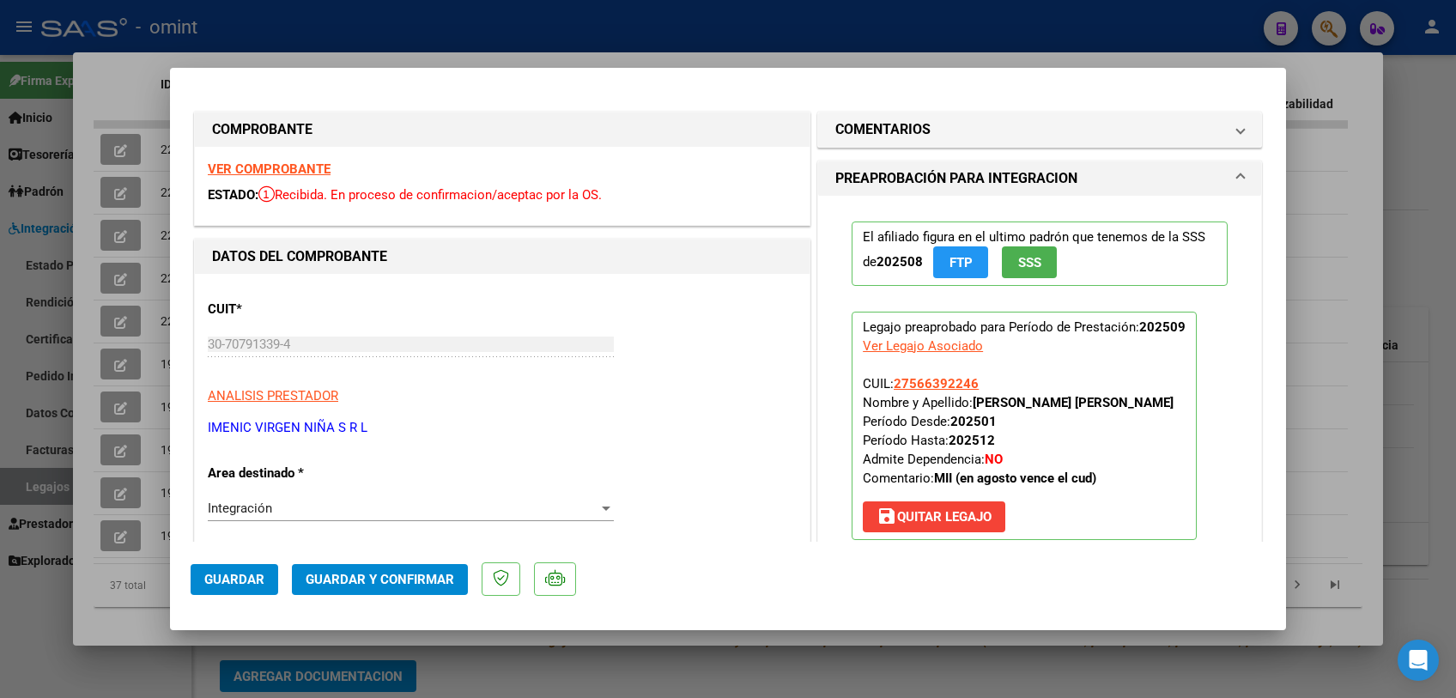
scroll to position [286, 0]
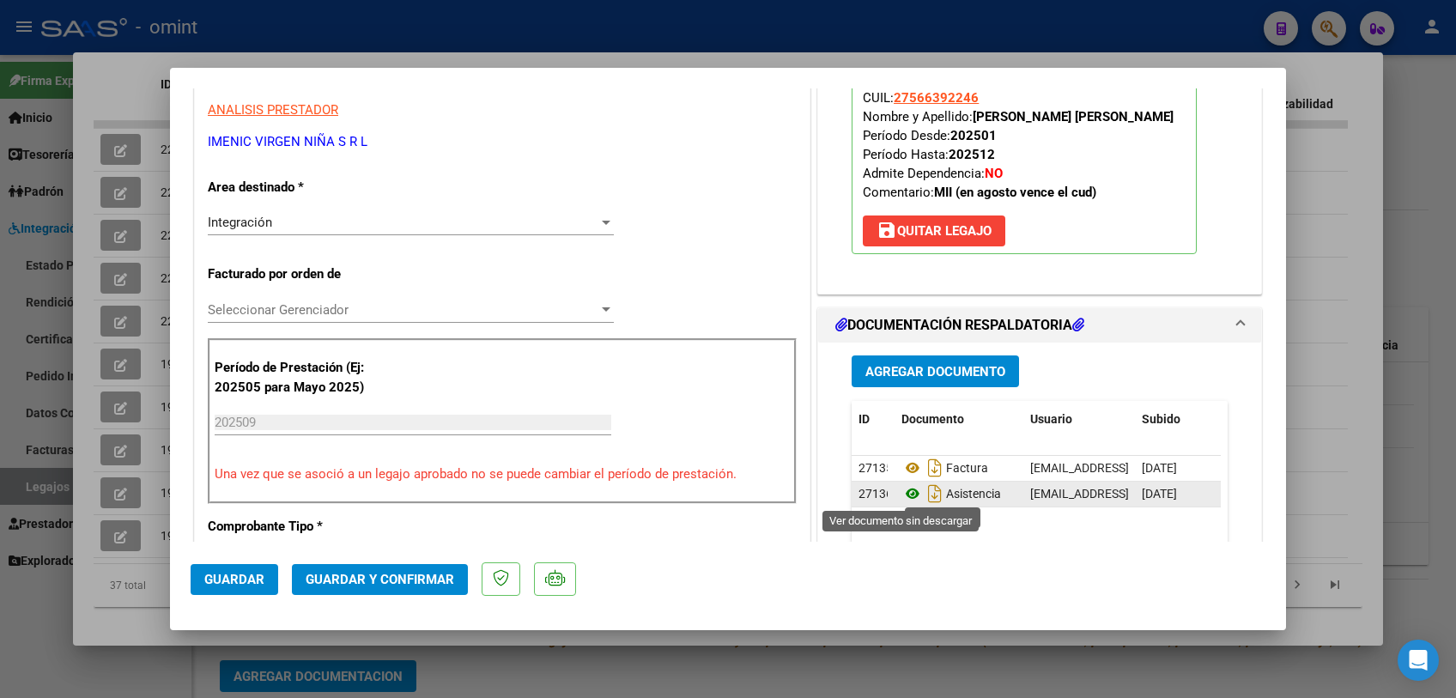
click at [902, 488] on icon at bounding box center [912, 493] width 22 height 21
click at [309, 298] on div "Seleccionar Gerenciador Seleccionar Gerenciador" at bounding box center [411, 310] width 406 height 26
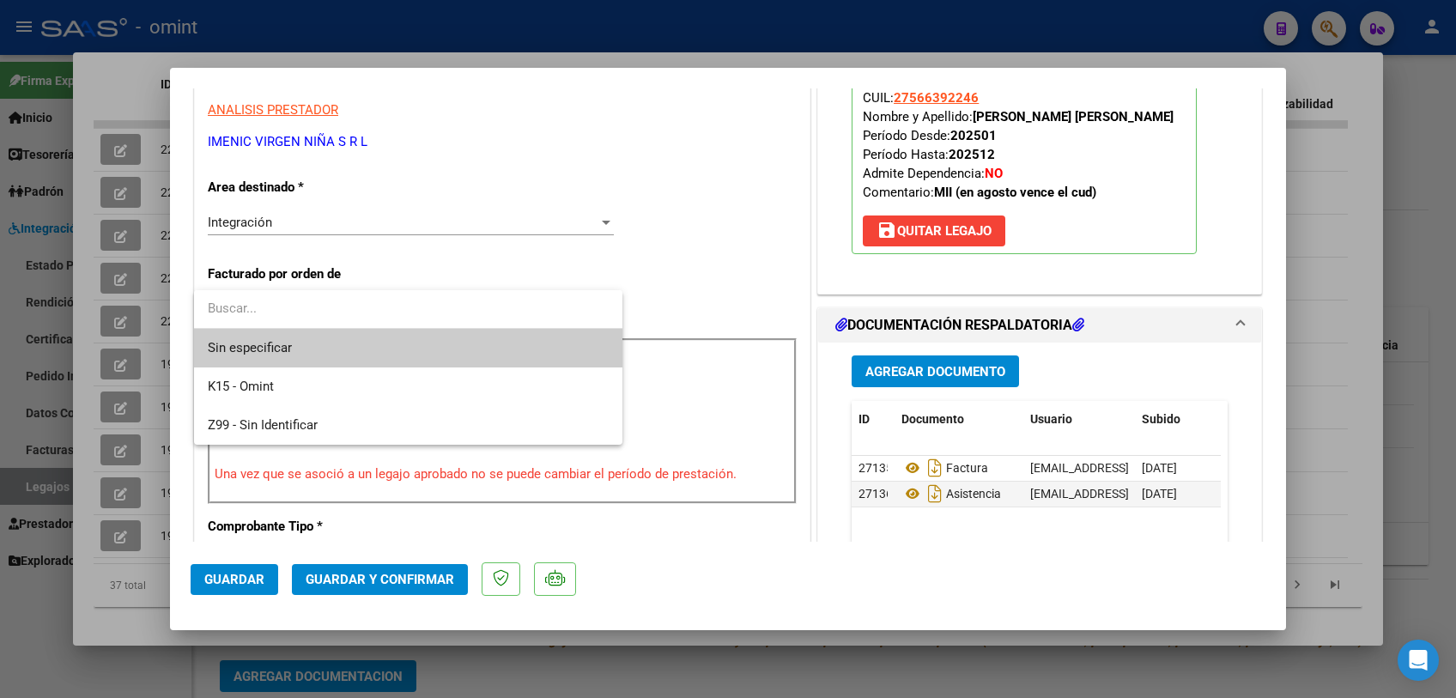
click at [288, 343] on span "Sin especificar" at bounding box center [408, 348] width 401 height 39
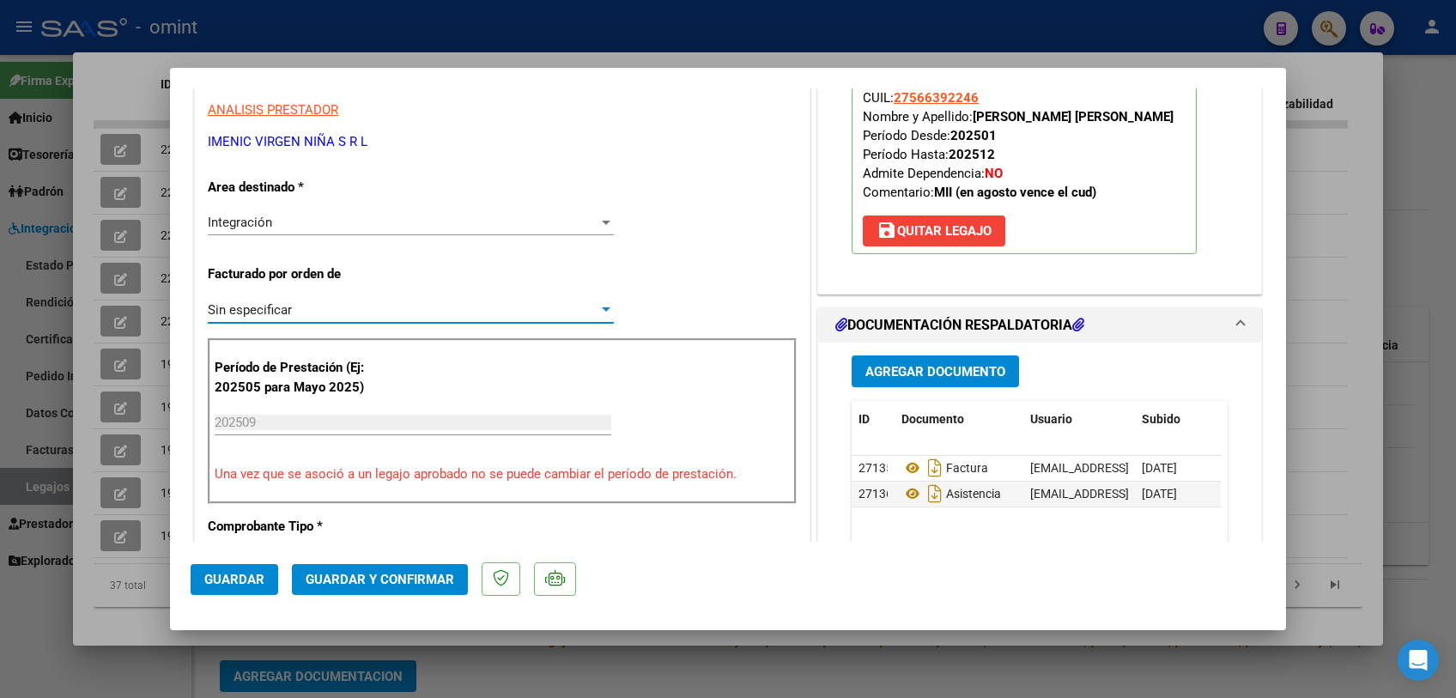
click at [367, 582] on span "Guardar y Confirmar" at bounding box center [380, 579] width 149 height 15
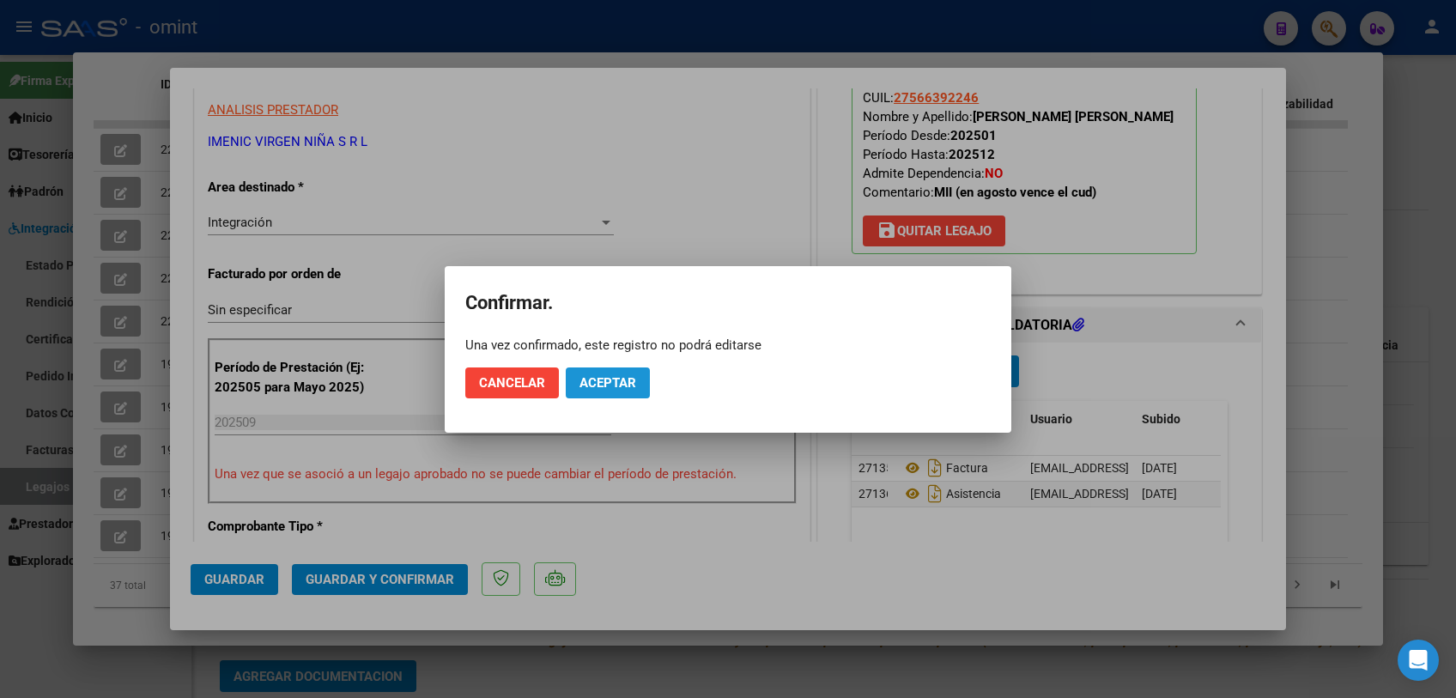
click at [622, 379] on span "Aceptar" at bounding box center [607, 382] width 57 height 15
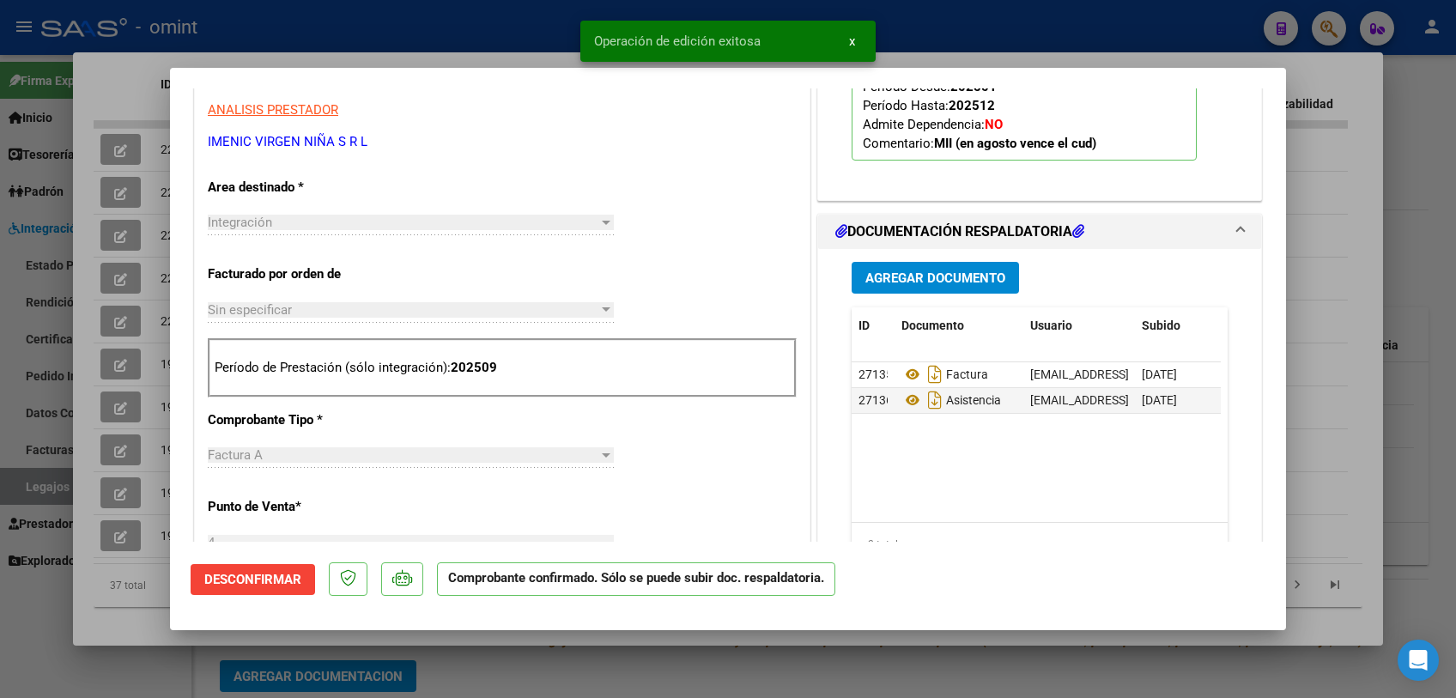
click at [560, 652] on div at bounding box center [728, 349] width 1456 height 698
type input "$ 0,00"
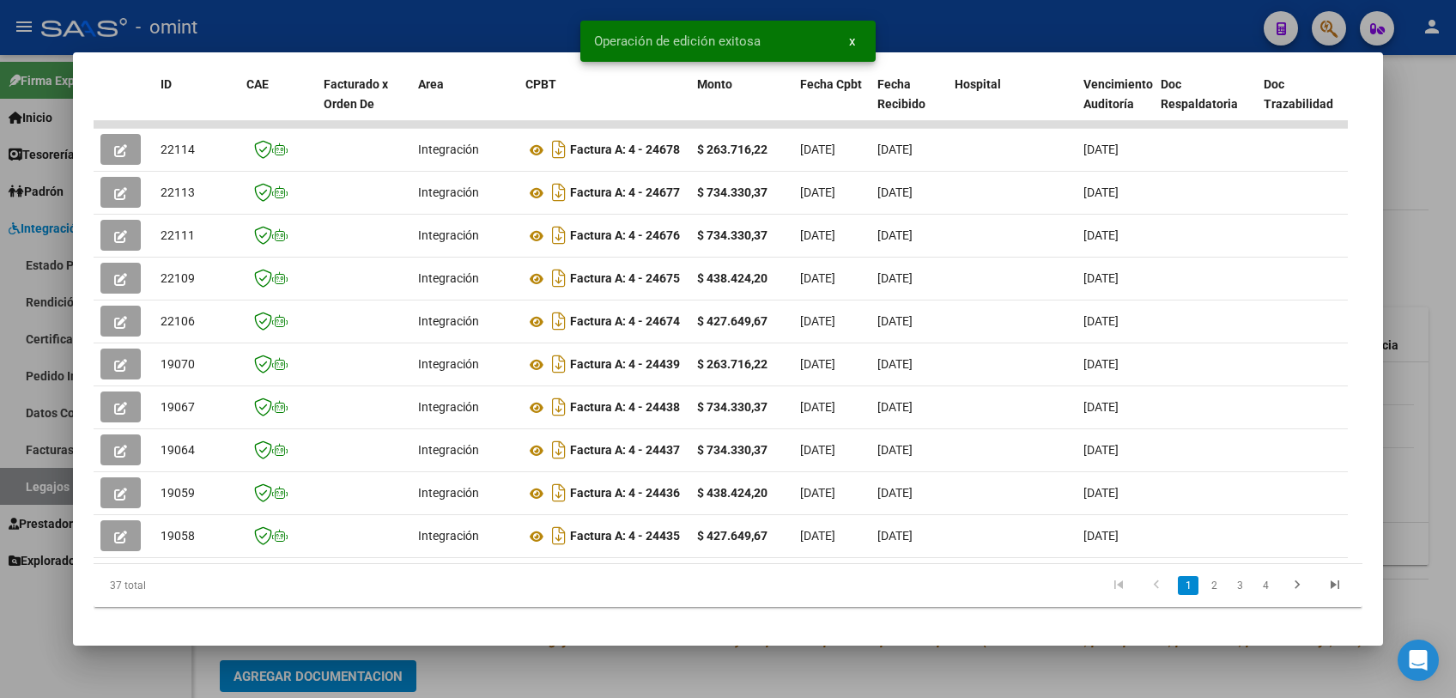
click at [560, 652] on div at bounding box center [728, 349] width 1456 height 698
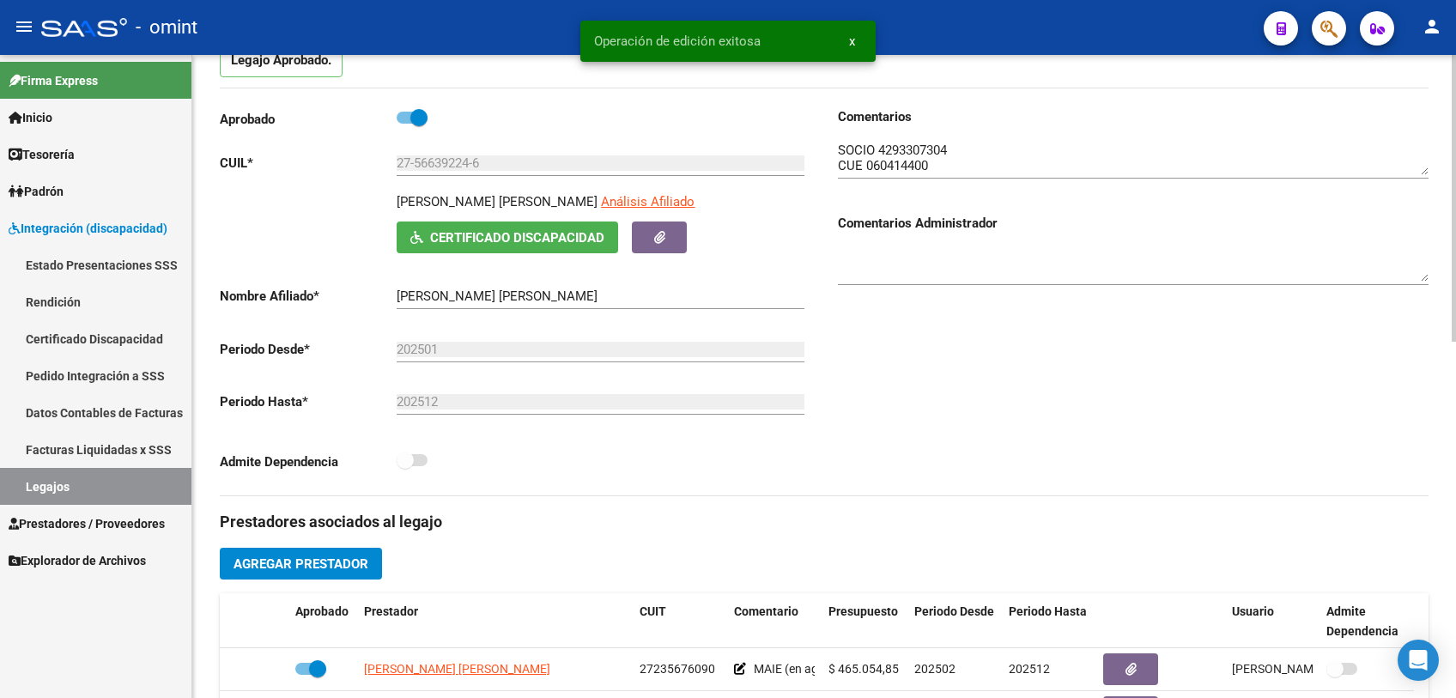
scroll to position [0, 0]
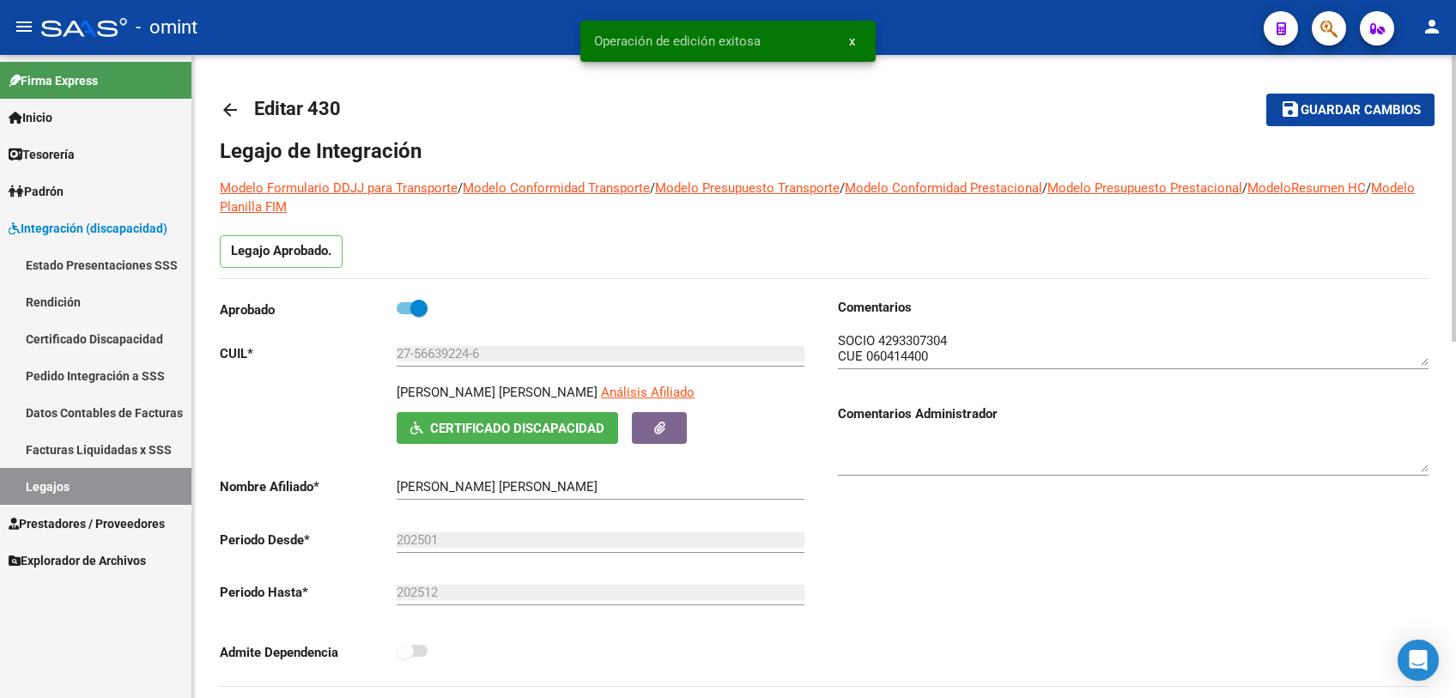
click at [1321, 114] on span "Guardar cambios" at bounding box center [1361, 110] width 120 height 15
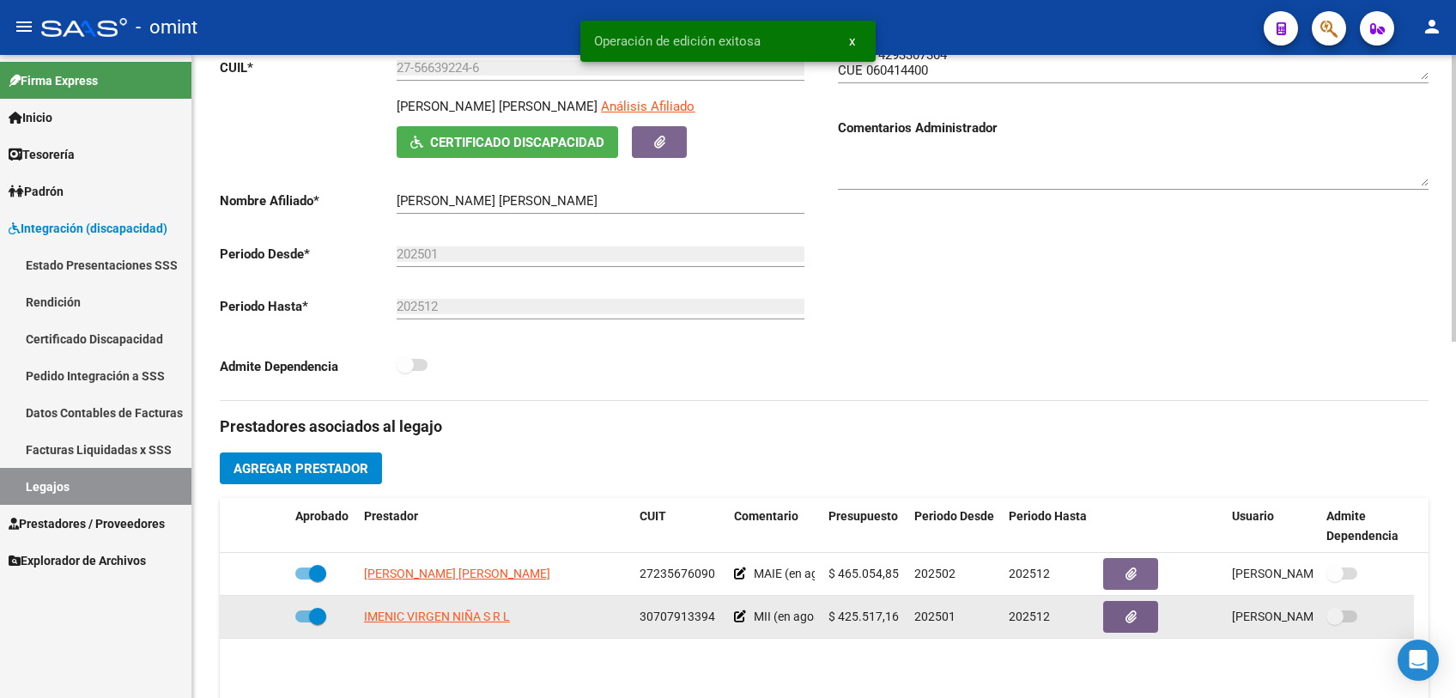
click at [416, 616] on span "IMENIC VIRGEN NIÑA S R L" at bounding box center [437, 617] width 146 height 14
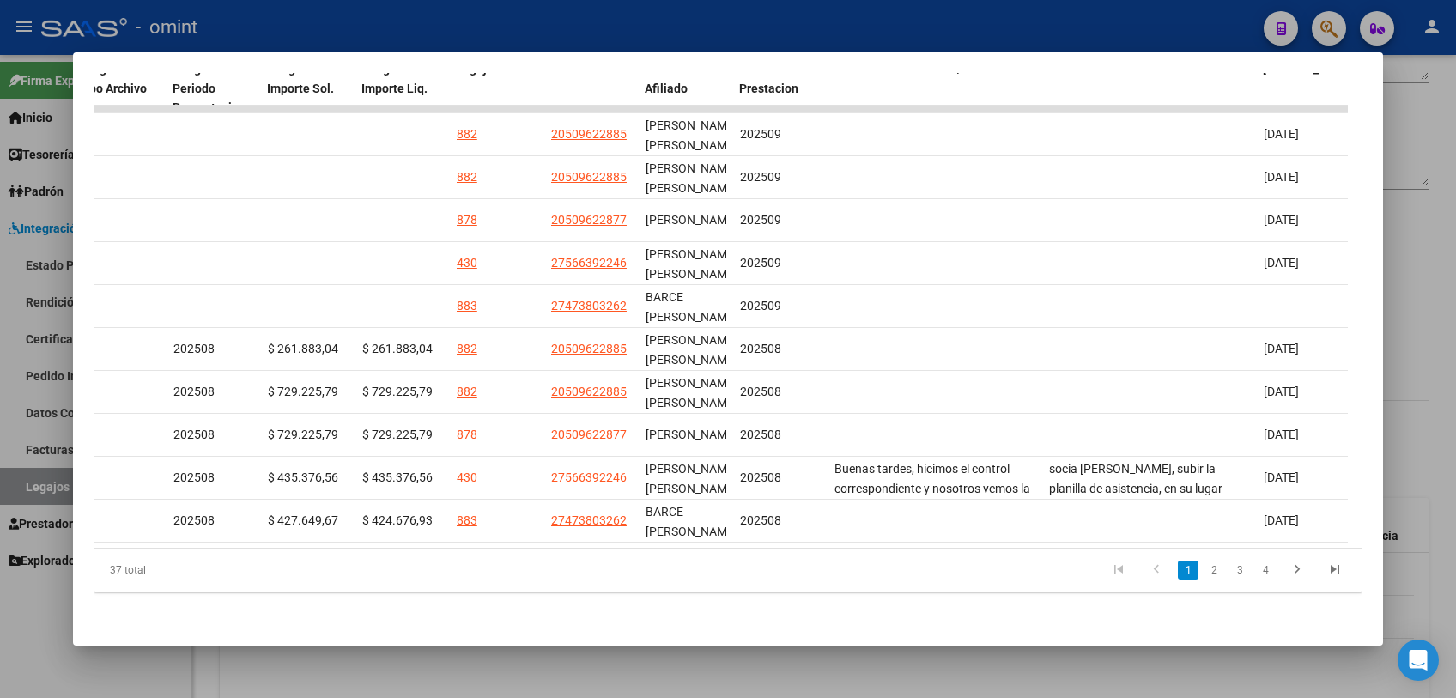
scroll to position [0, 2368]
click at [1089, 668] on div at bounding box center [728, 349] width 1456 height 698
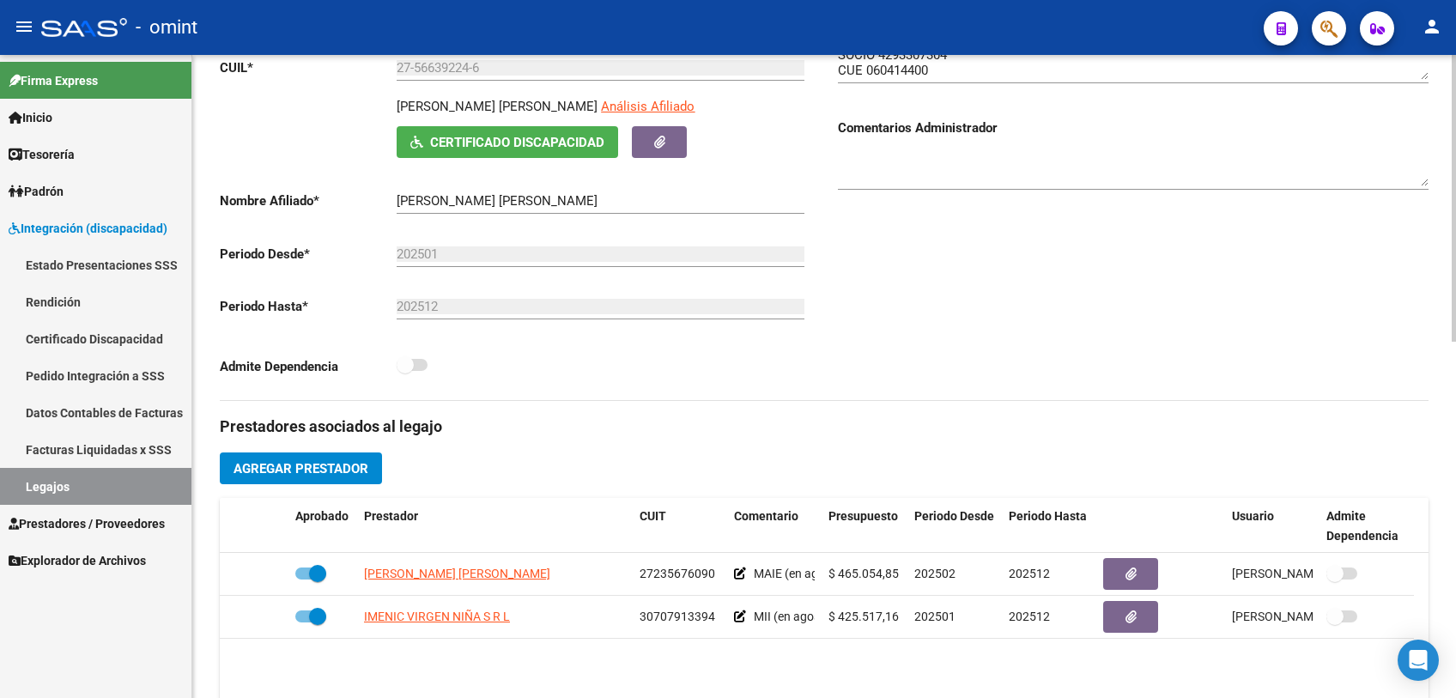
click at [1088, 668] on datatable-body "URRIZA MARIA ALEJANDRA 27235676090 MAIE (en agosto vence el CUD) $ 465.054,85 2…" at bounding box center [824, 633] width 1209 height 160
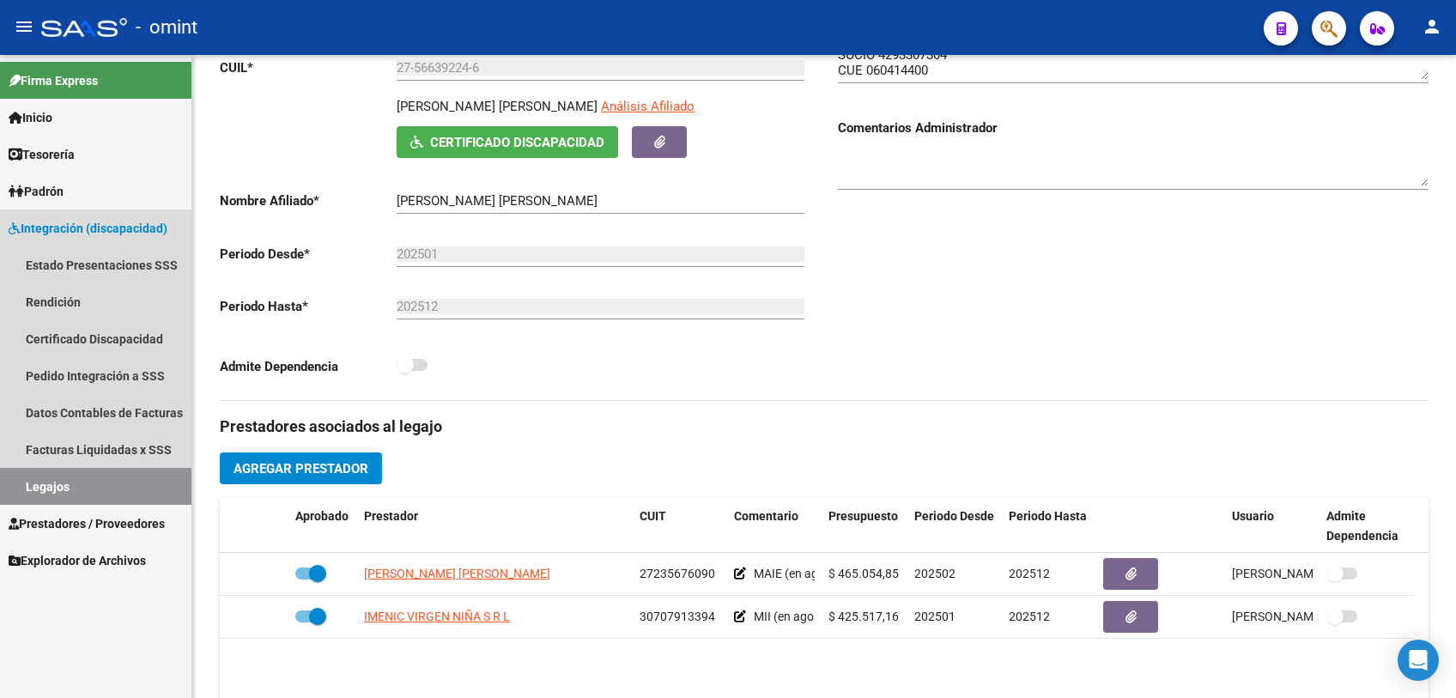
click at [67, 483] on link "Legajos" at bounding box center [95, 486] width 191 height 37
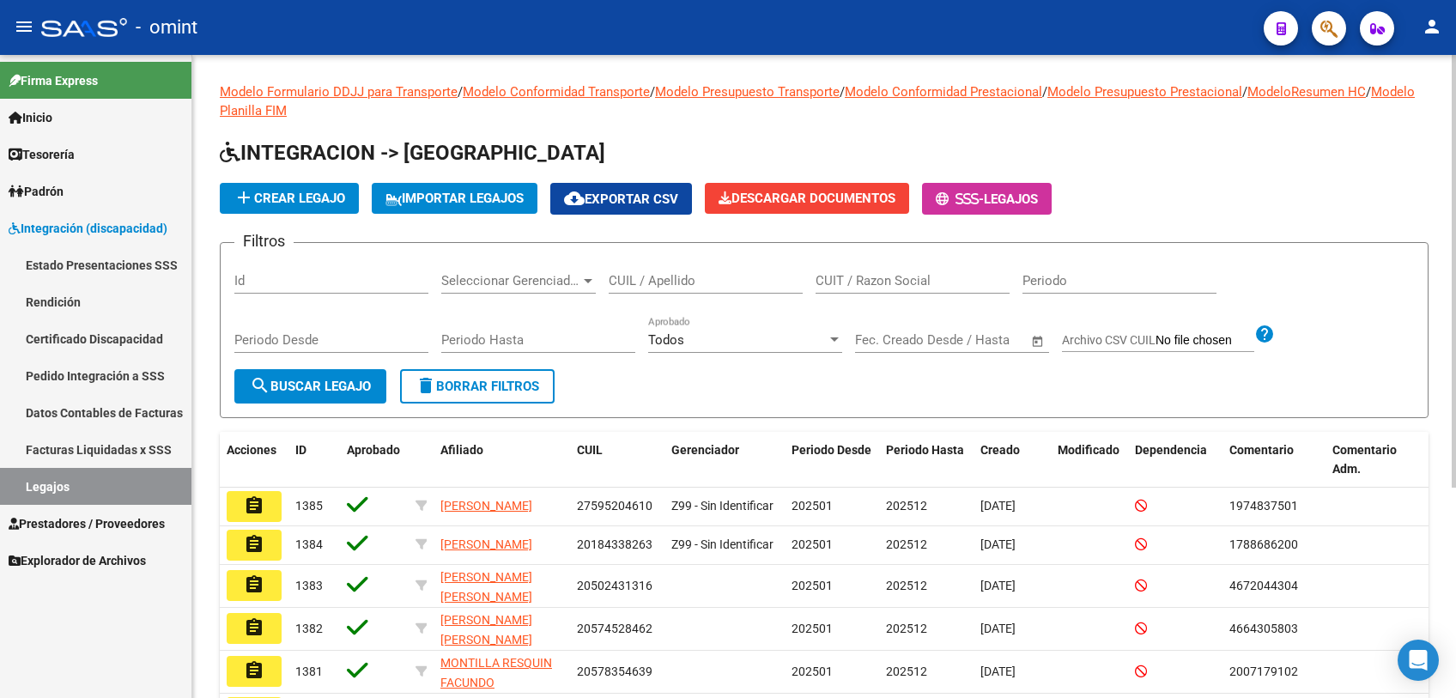
click at [713, 279] on input "CUIL / Apellido" at bounding box center [706, 280] width 194 height 15
type input "montilla"
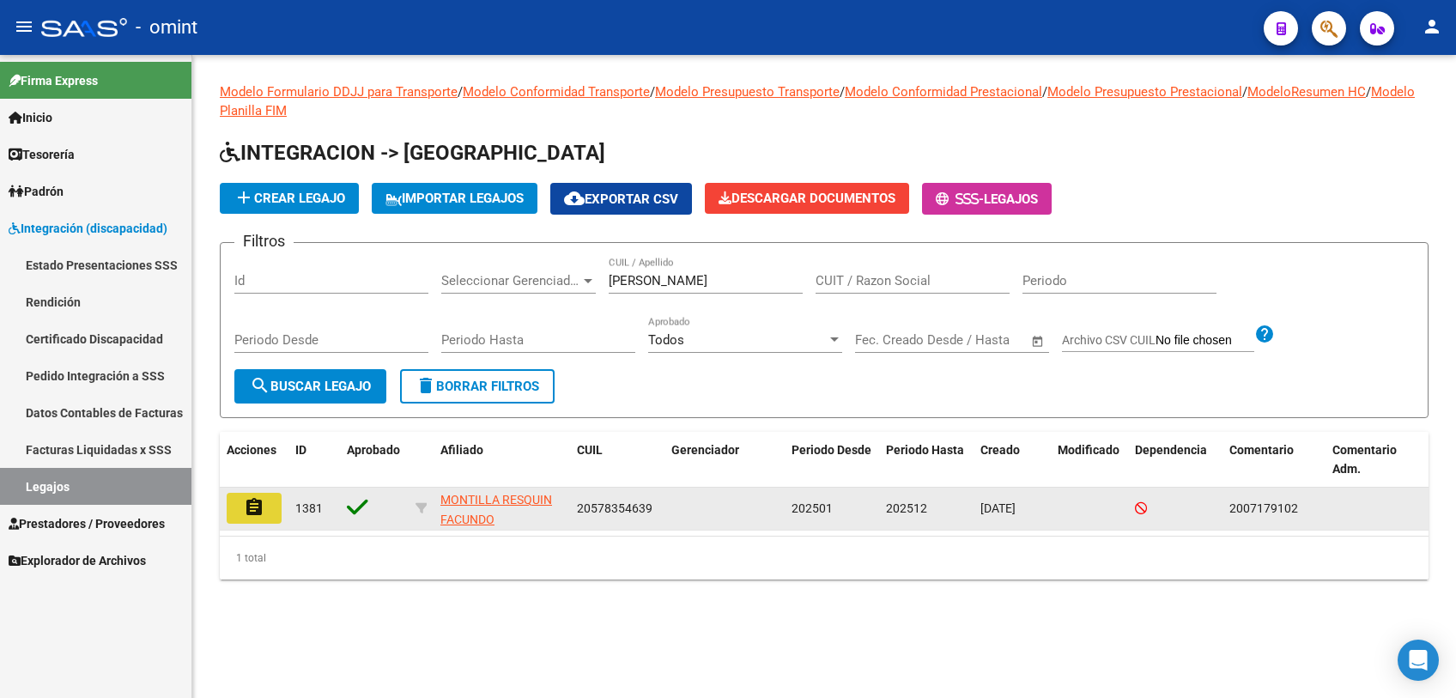
click at [259, 512] on mat-icon "assignment" at bounding box center [254, 507] width 21 height 21
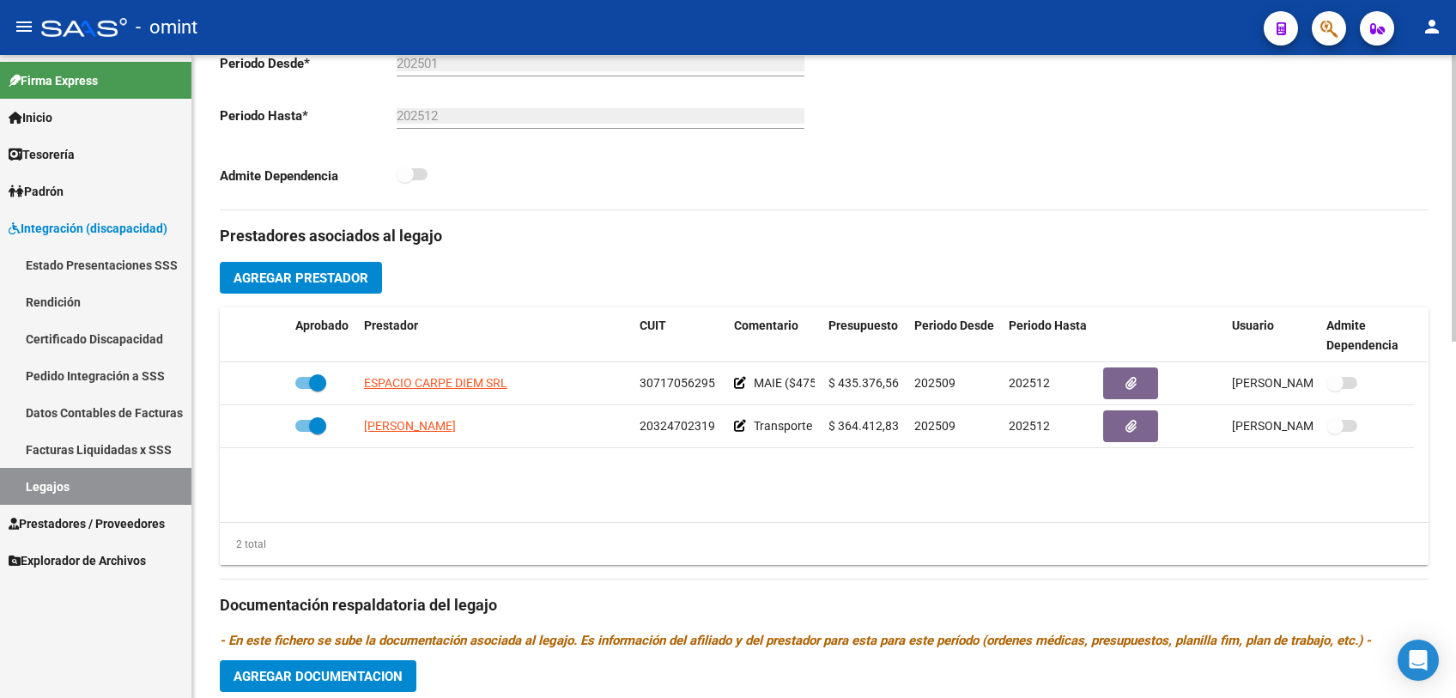
scroll to position [762, 0]
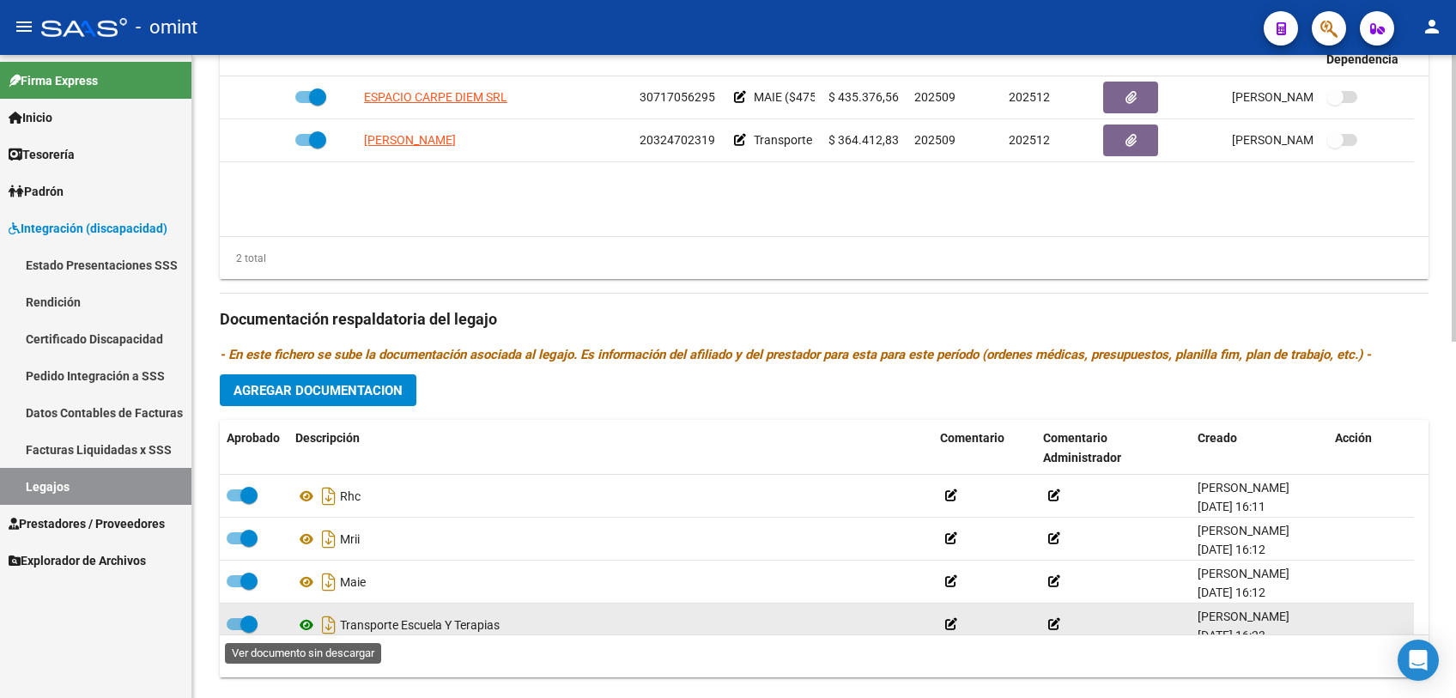
click at [302, 622] on icon at bounding box center [306, 625] width 22 height 21
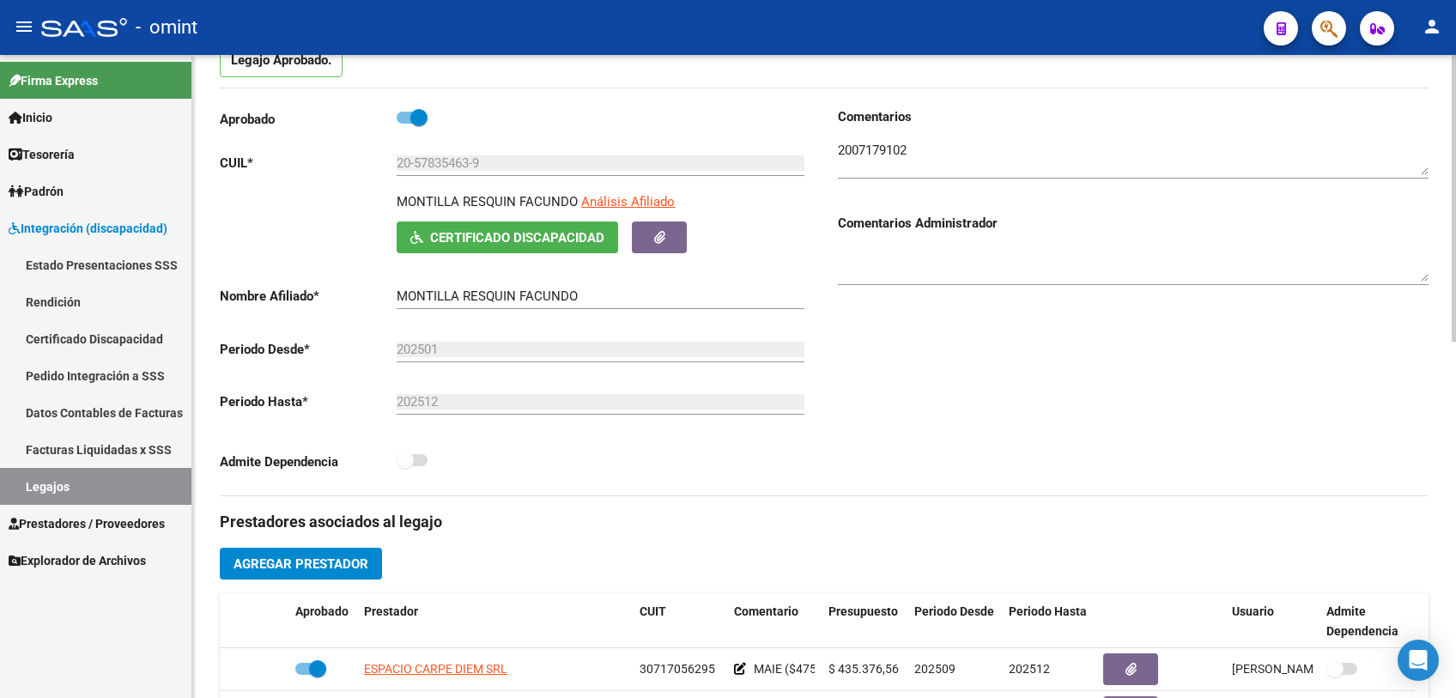
scroll to position [0, 0]
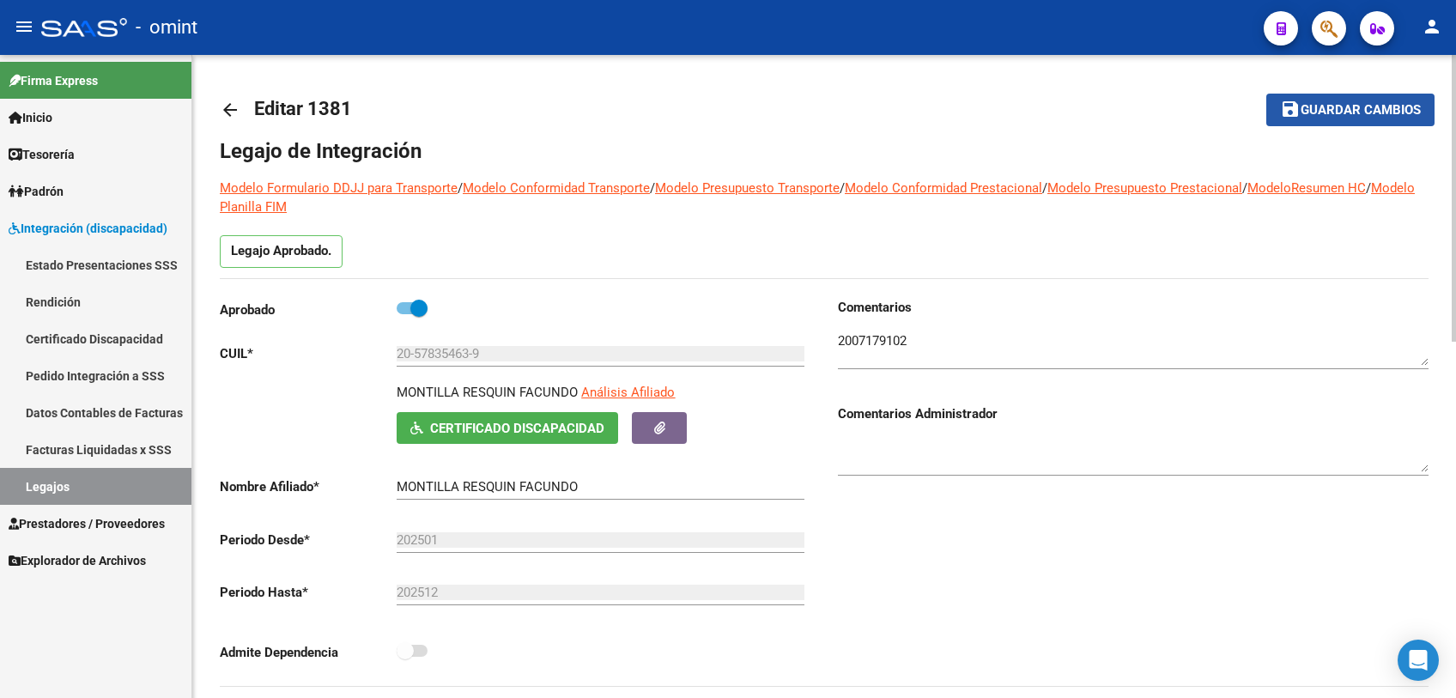
click at [1328, 113] on span "Guardar cambios" at bounding box center [1361, 110] width 120 height 15
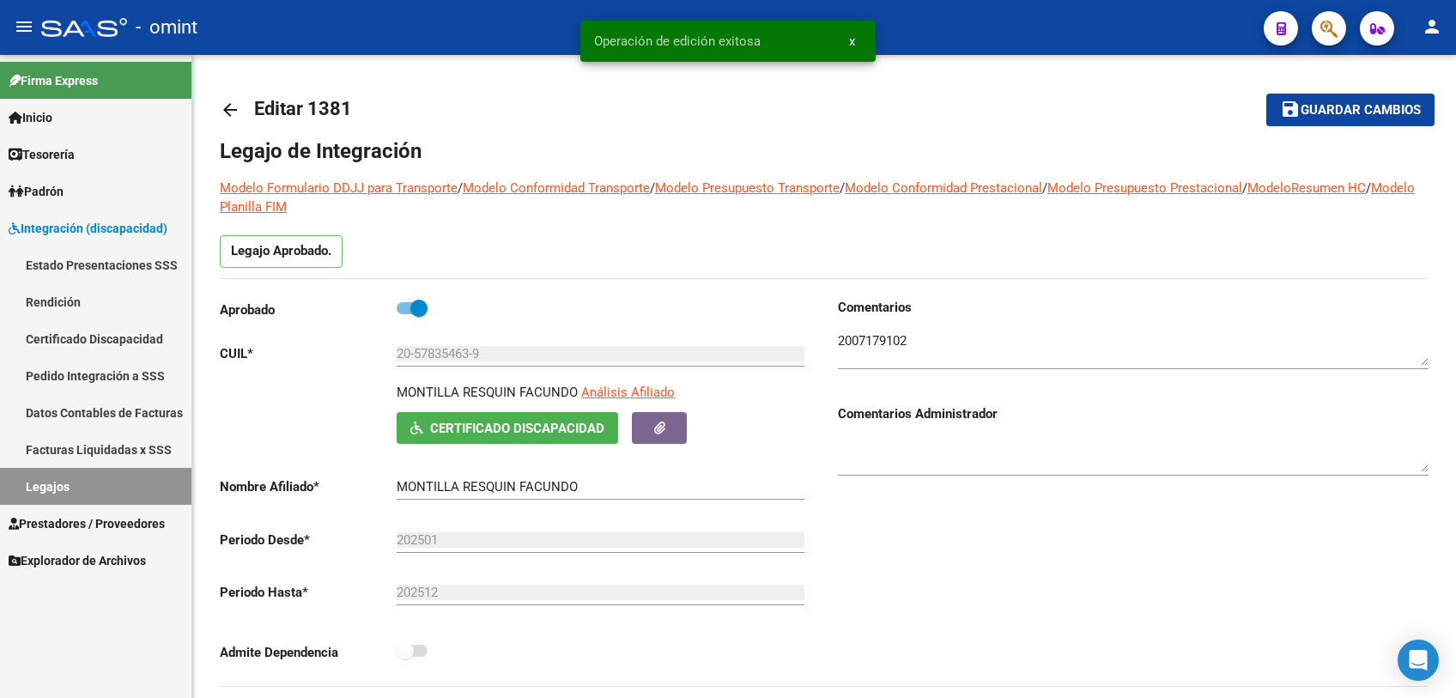
click at [46, 486] on link "Legajos" at bounding box center [95, 486] width 191 height 37
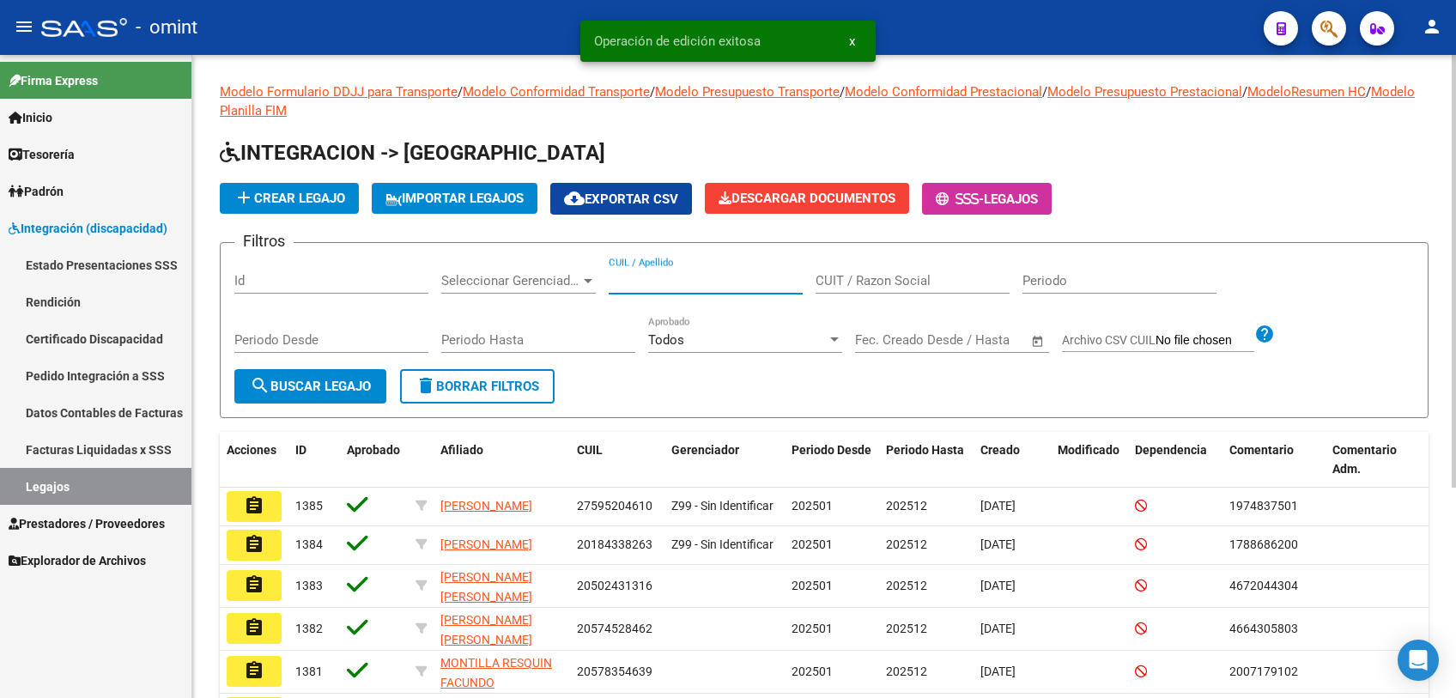
click at [671, 276] on input "CUIL / Apellido" at bounding box center [706, 280] width 194 height 15
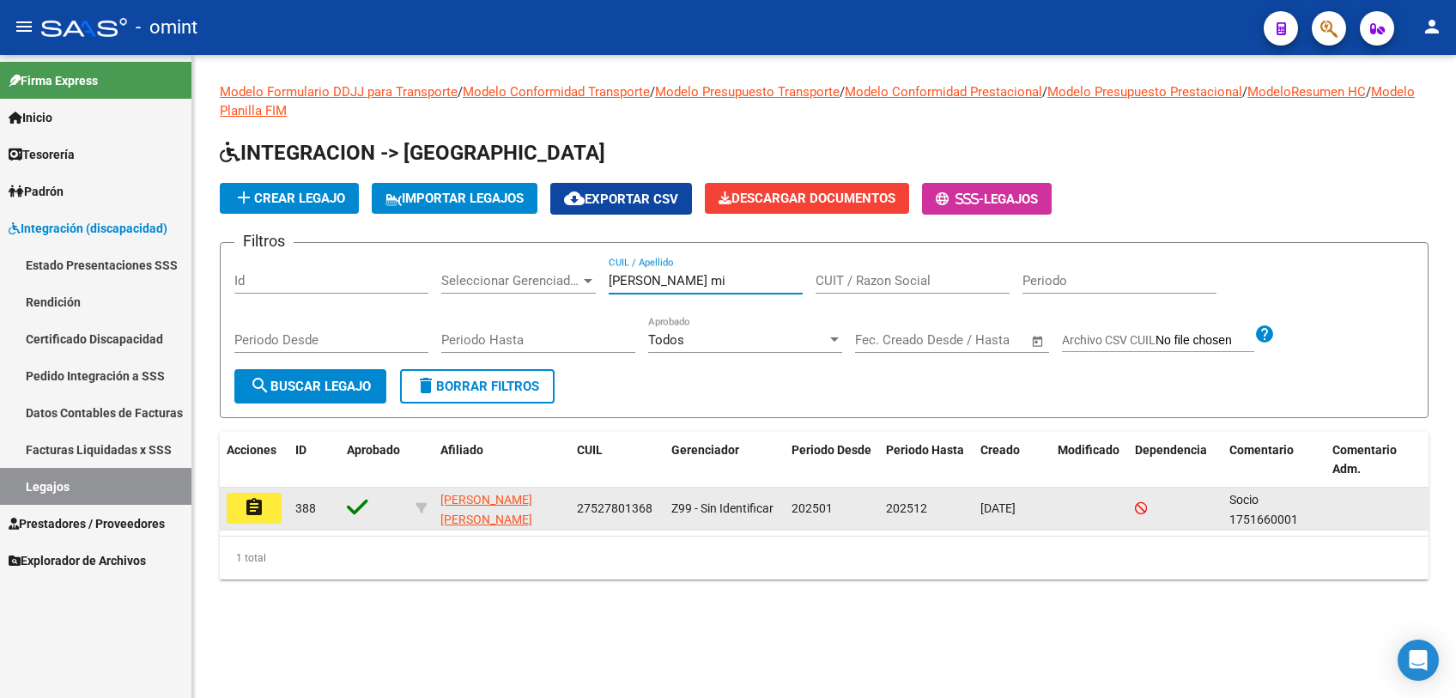
type input "ortiz mi"
click at [246, 510] on mat-icon "assignment" at bounding box center [254, 507] width 21 height 21
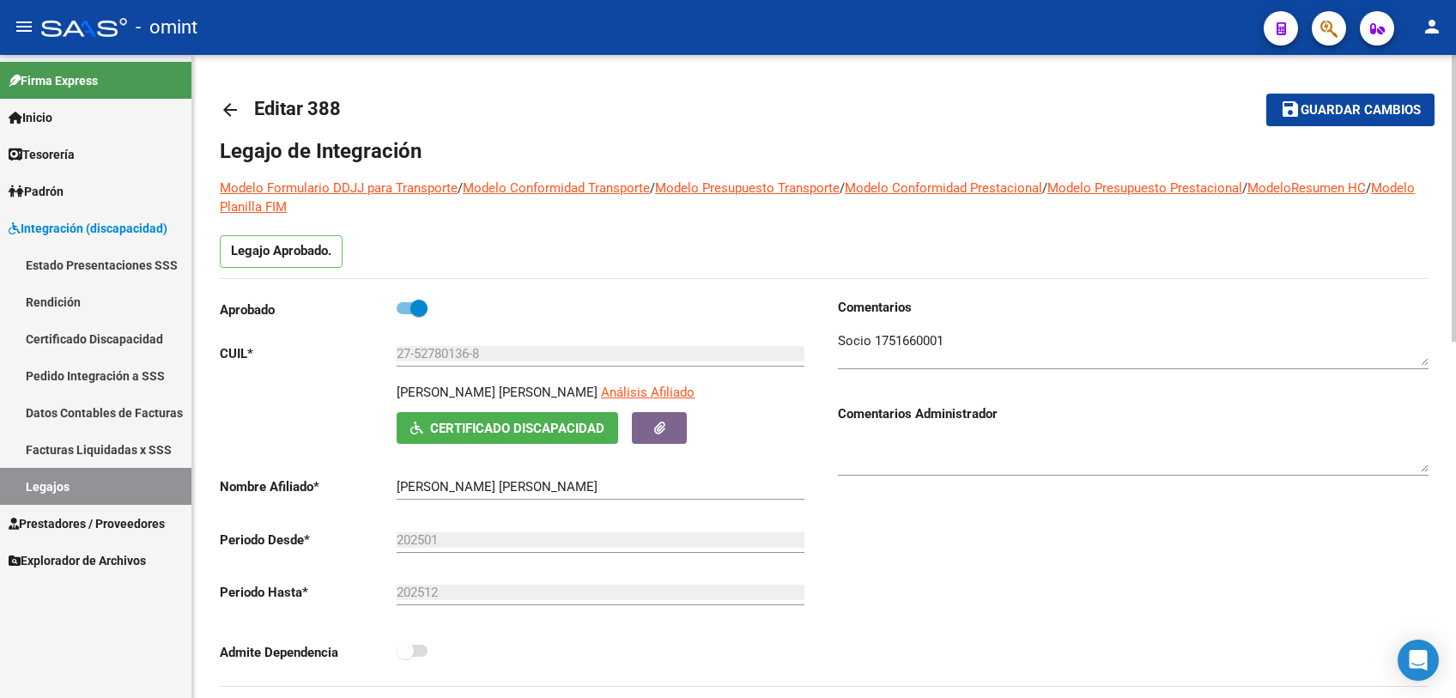
click at [905, 336] on textarea at bounding box center [1133, 348] width 591 height 34
click at [69, 479] on link "Legajos" at bounding box center [95, 486] width 191 height 37
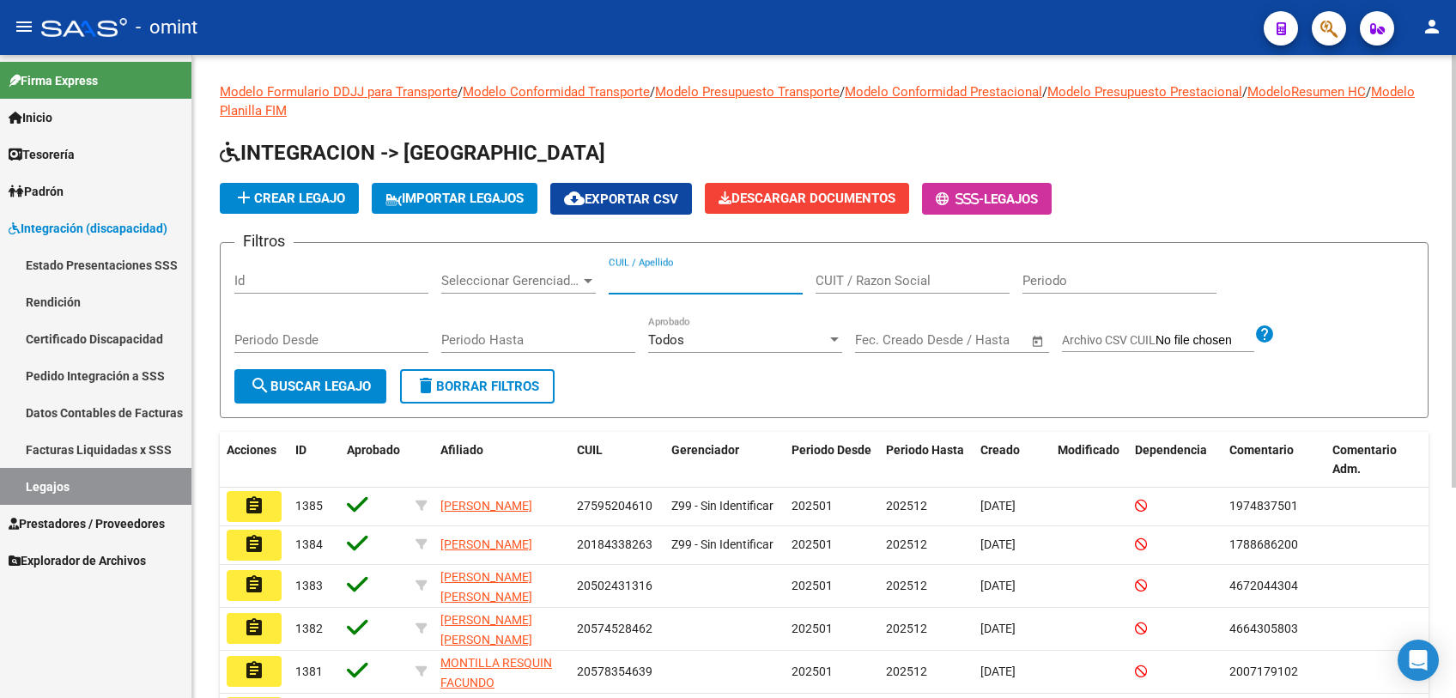
click at [731, 283] on input "CUIL / Apellido" at bounding box center [706, 280] width 194 height 15
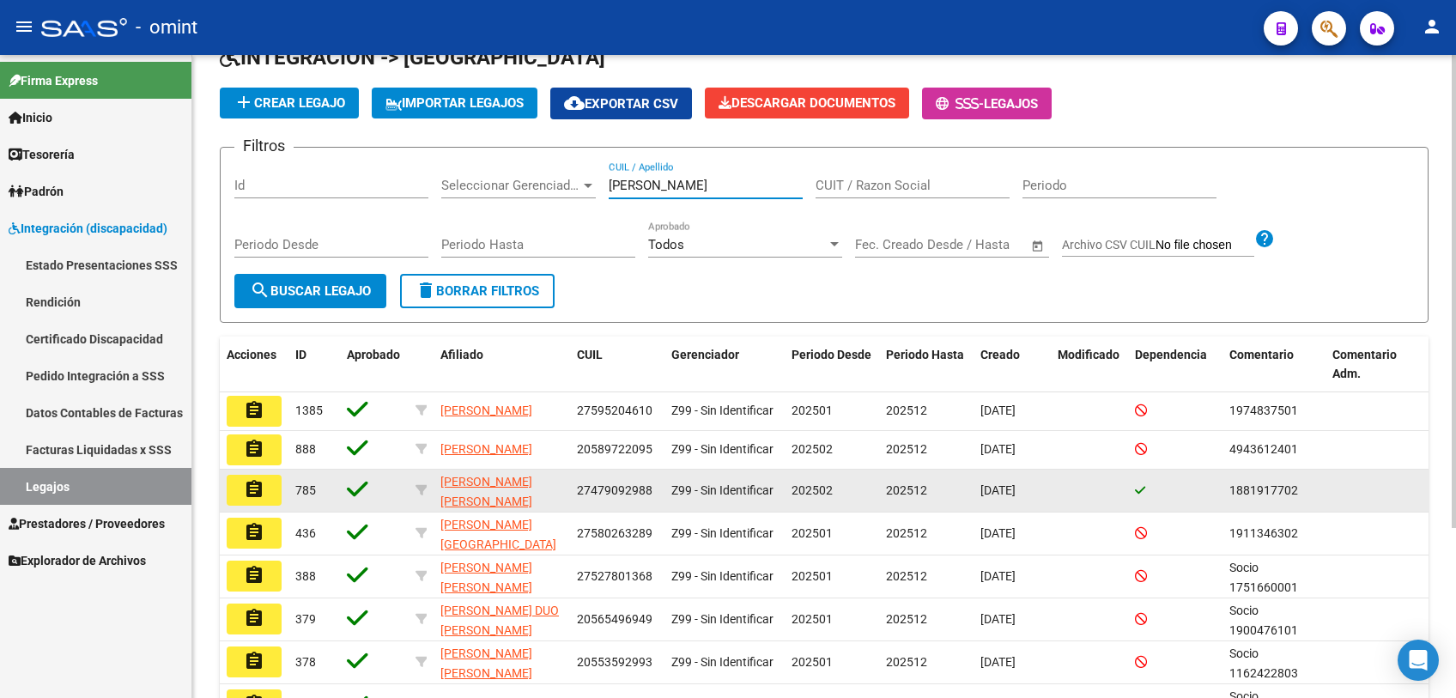
scroll to position [191, 0]
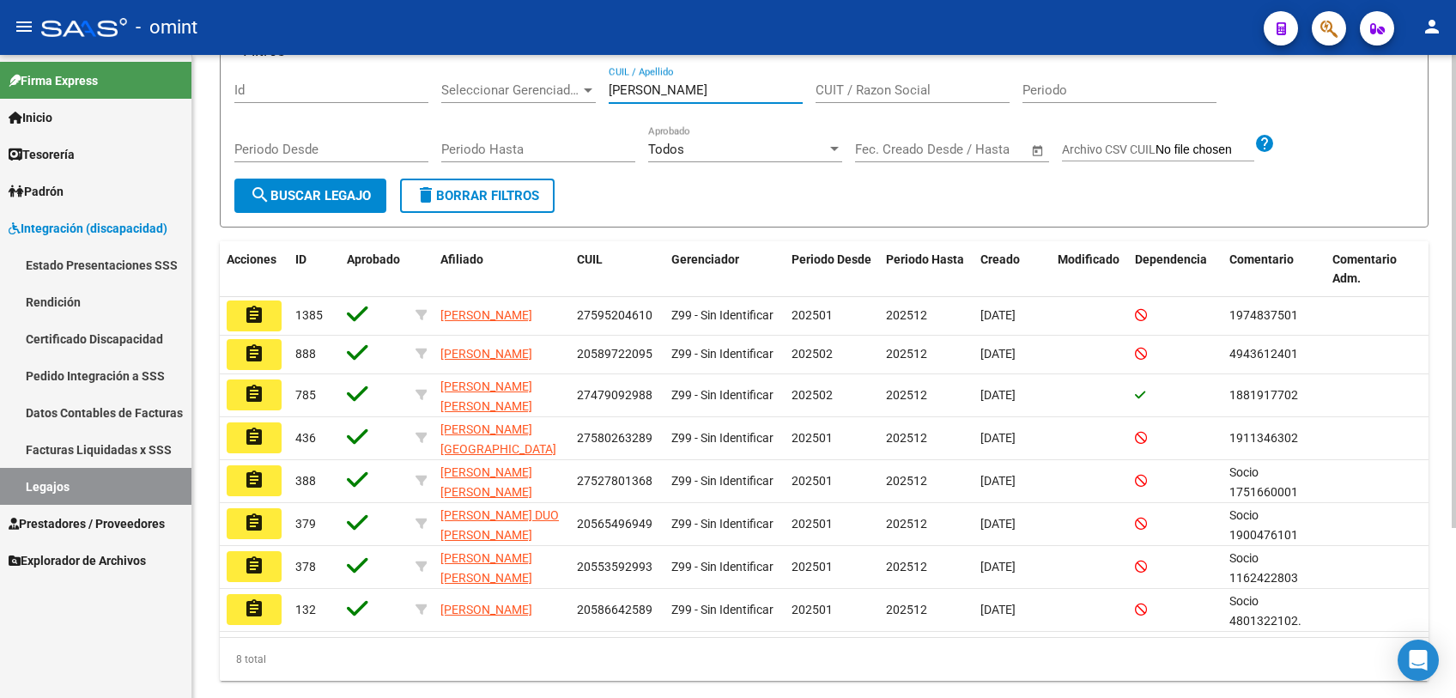
drag, startPoint x: 640, startPoint y: 94, endPoint x: 581, endPoint y: 87, distance: 58.9
click at [581, 87] on div "Filtros Id Seleccionar Gerenciador Seleccionar Gerenciador ortiz CUIL / Apellid…" at bounding box center [824, 122] width 1180 height 112
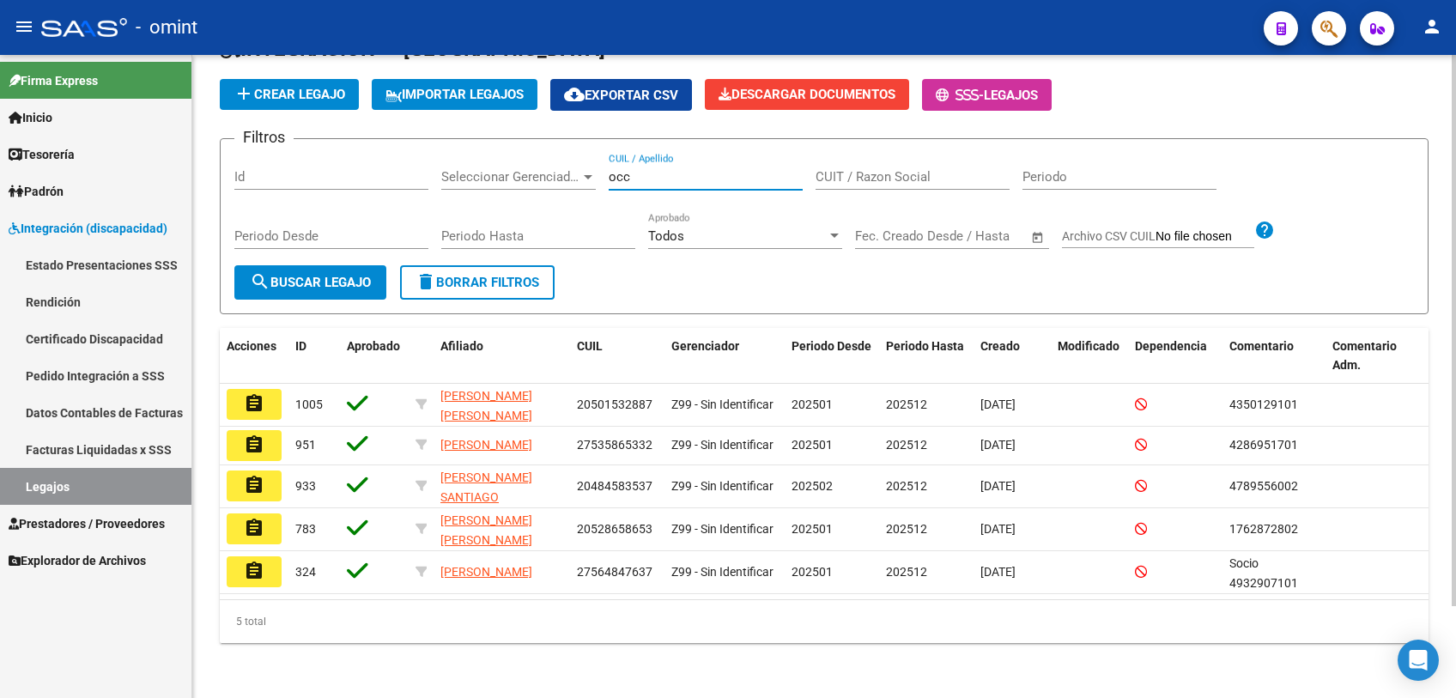
scroll to position [106, 0]
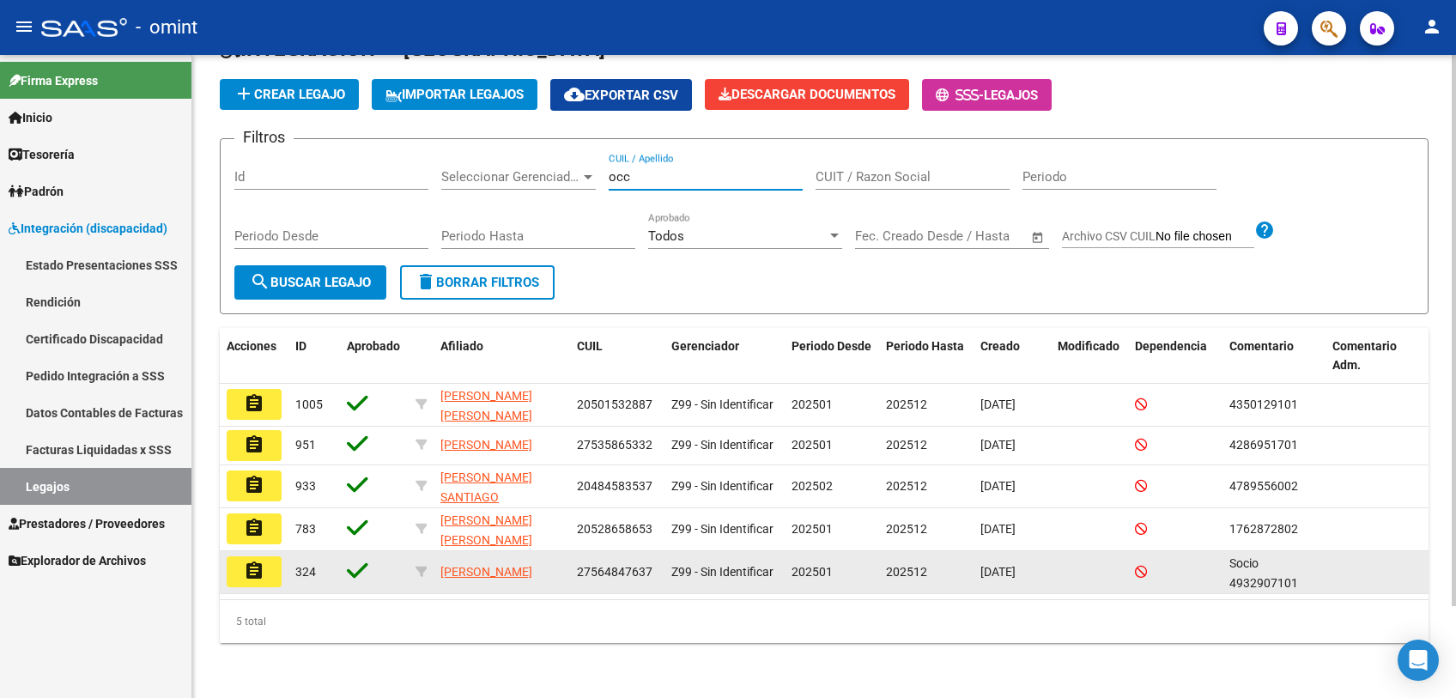
type input "occ"
click at [246, 573] on mat-icon "assignment" at bounding box center [254, 571] width 21 height 21
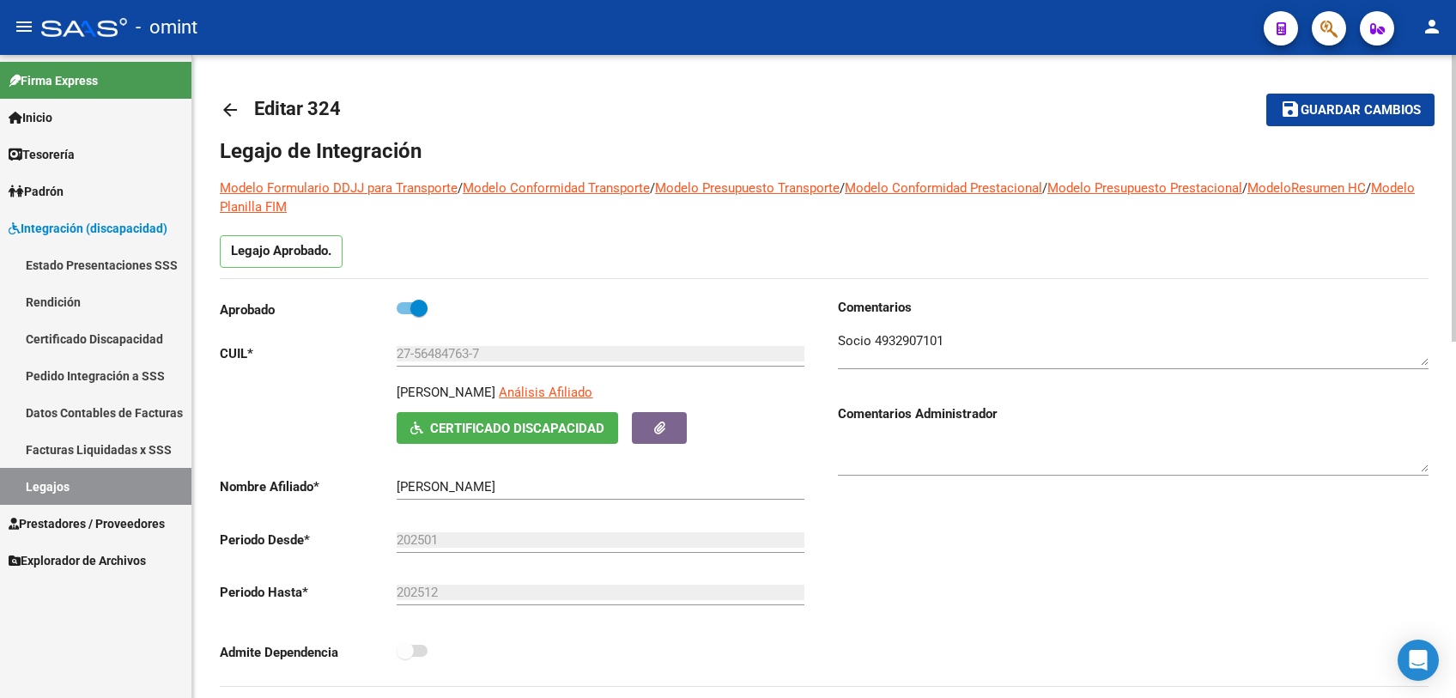
scroll to position [381, 0]
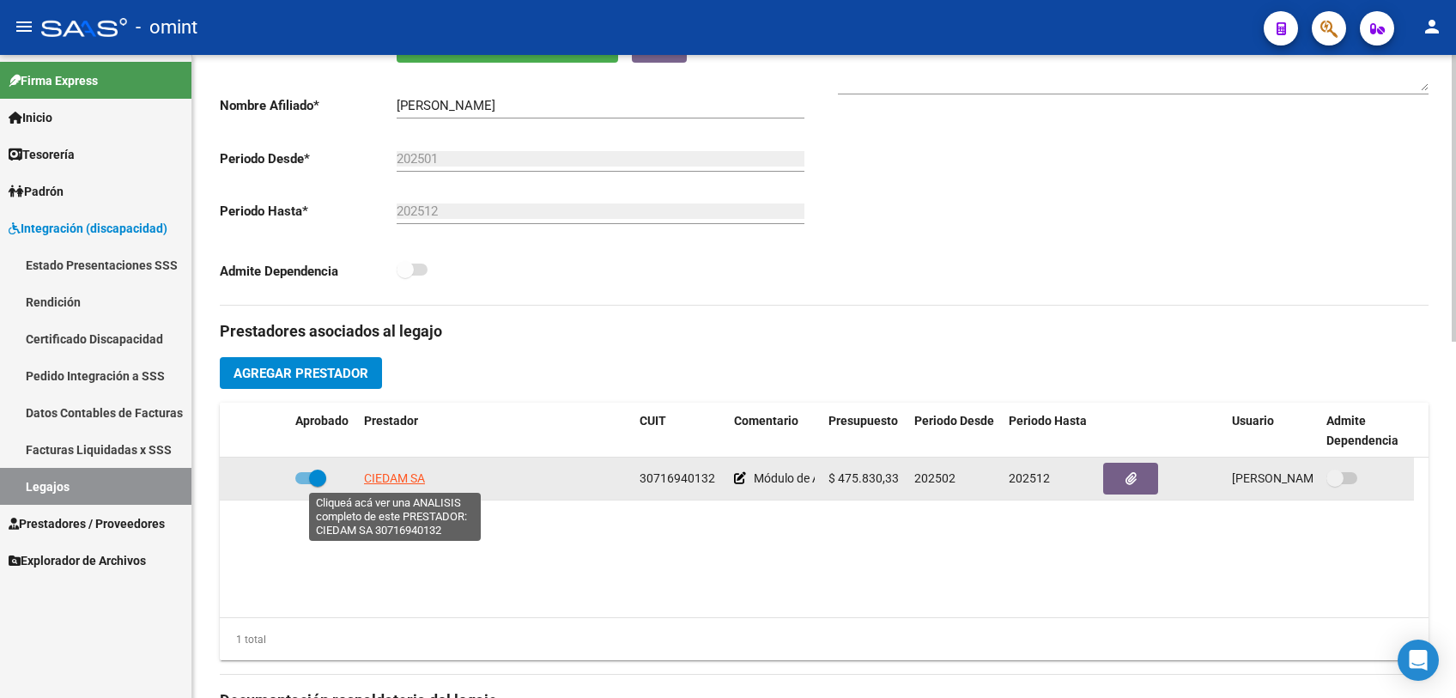
click at [409, 483] on span "CIEDAM SA" at bounding box center [394, 478] width 61 height 14
type textarea "30716940132"
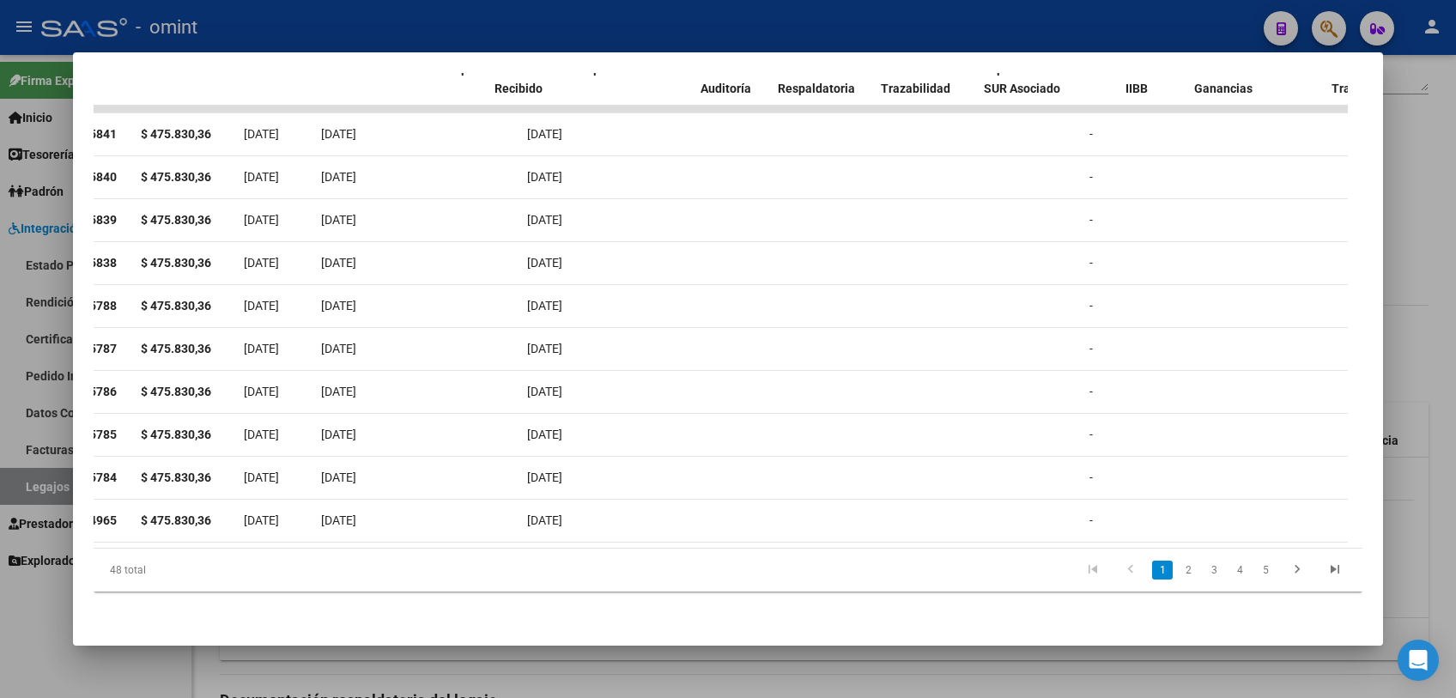
scroll to position [0, 0]
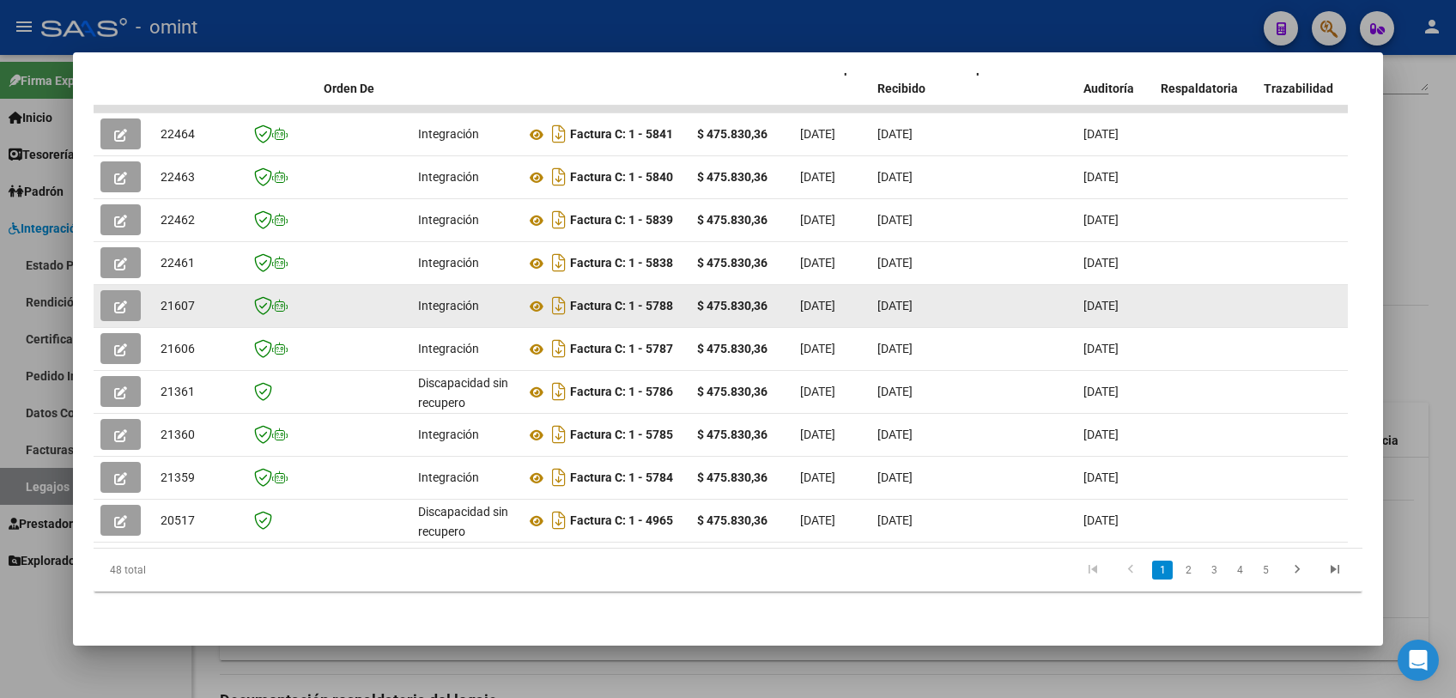
click at [108, 292] on button "button" at bounding box center [120, 305] width 40 height 31
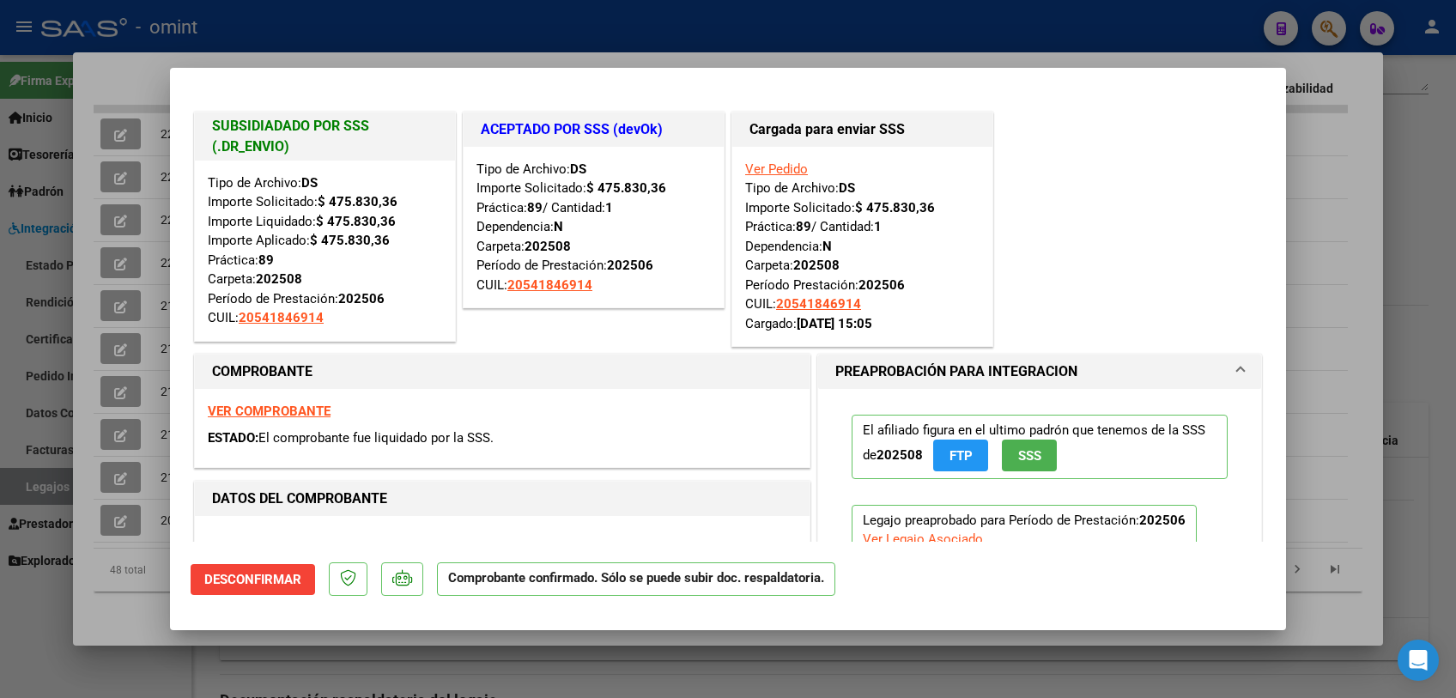
click at [130, 592] on div at bounding box center [728, 349] width 1456 height 698
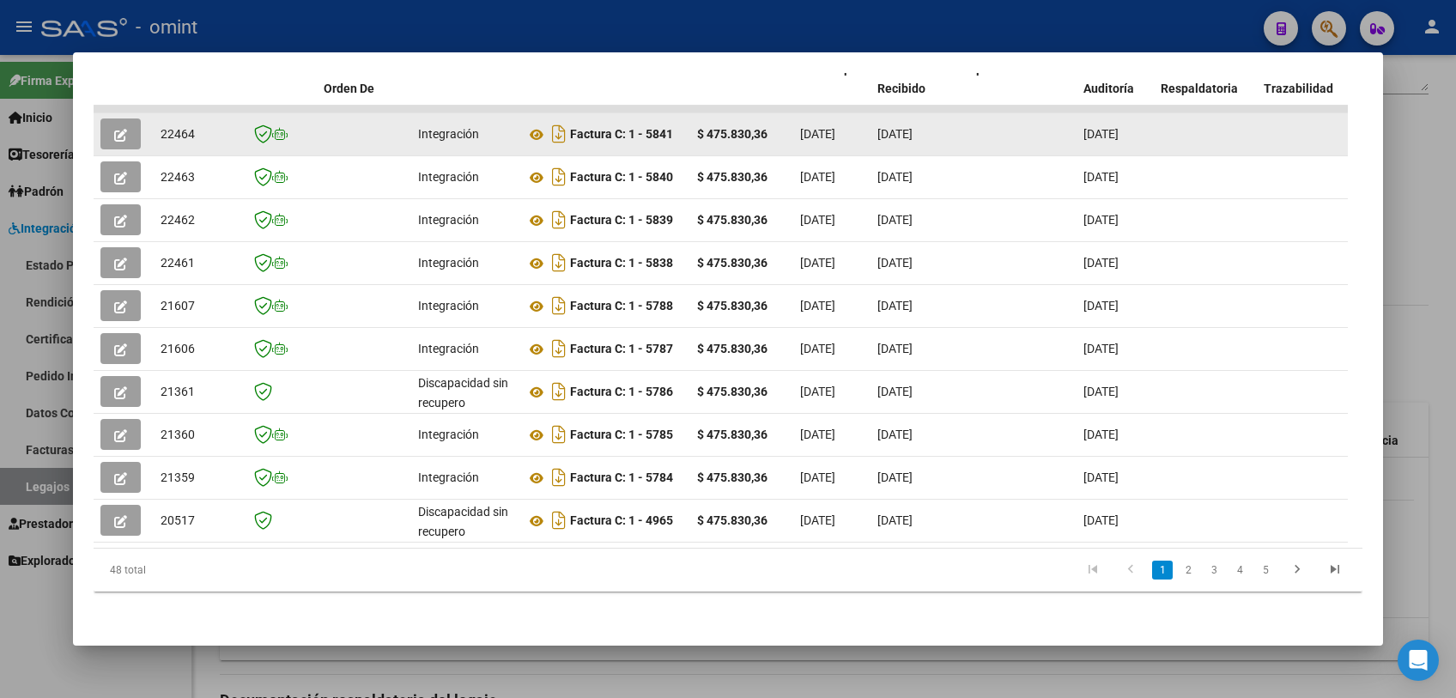
click at [124, 129] on icon "button" at bounding box center [120, 135] width 13 height 13
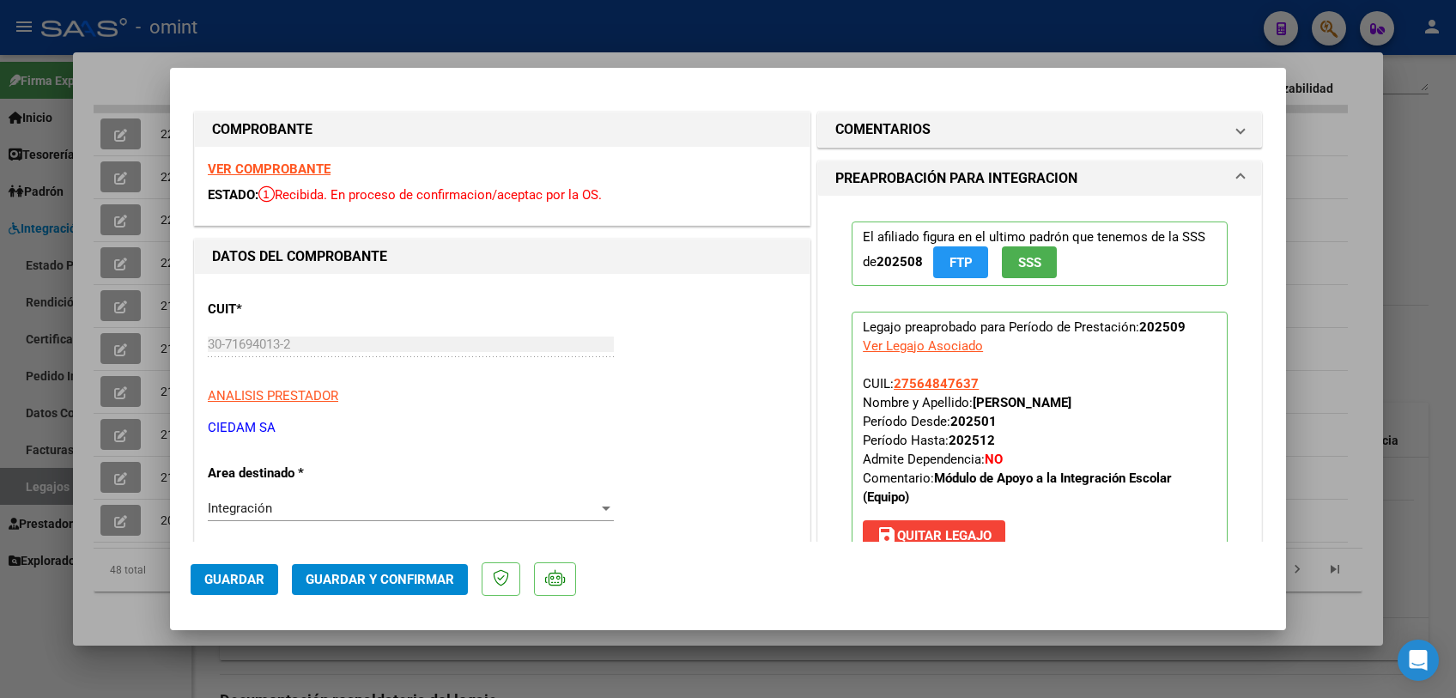
click at [300, 164] on strong "VER COMPROBANTE" at bounding box center [269, 168] width 123 height 15
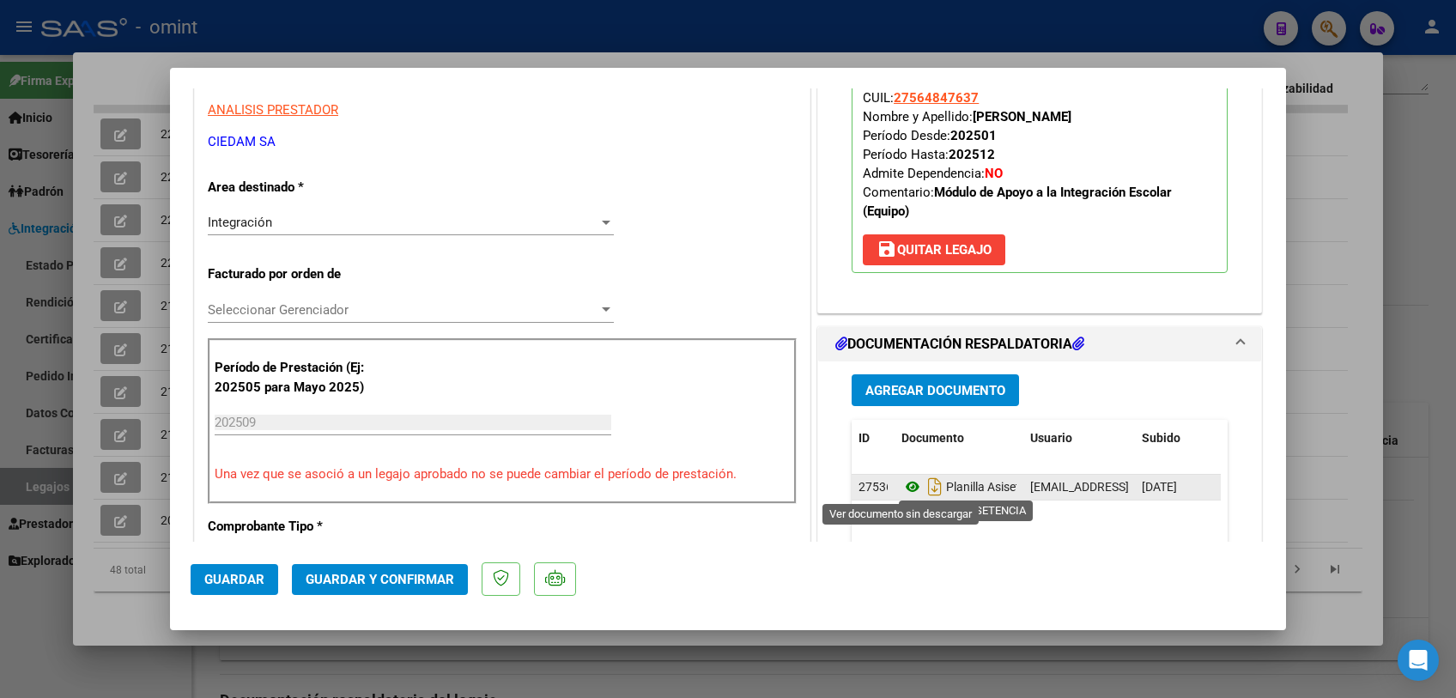
click at [903, 483] on icon at bounding box center [912, 486] width 22 height 21
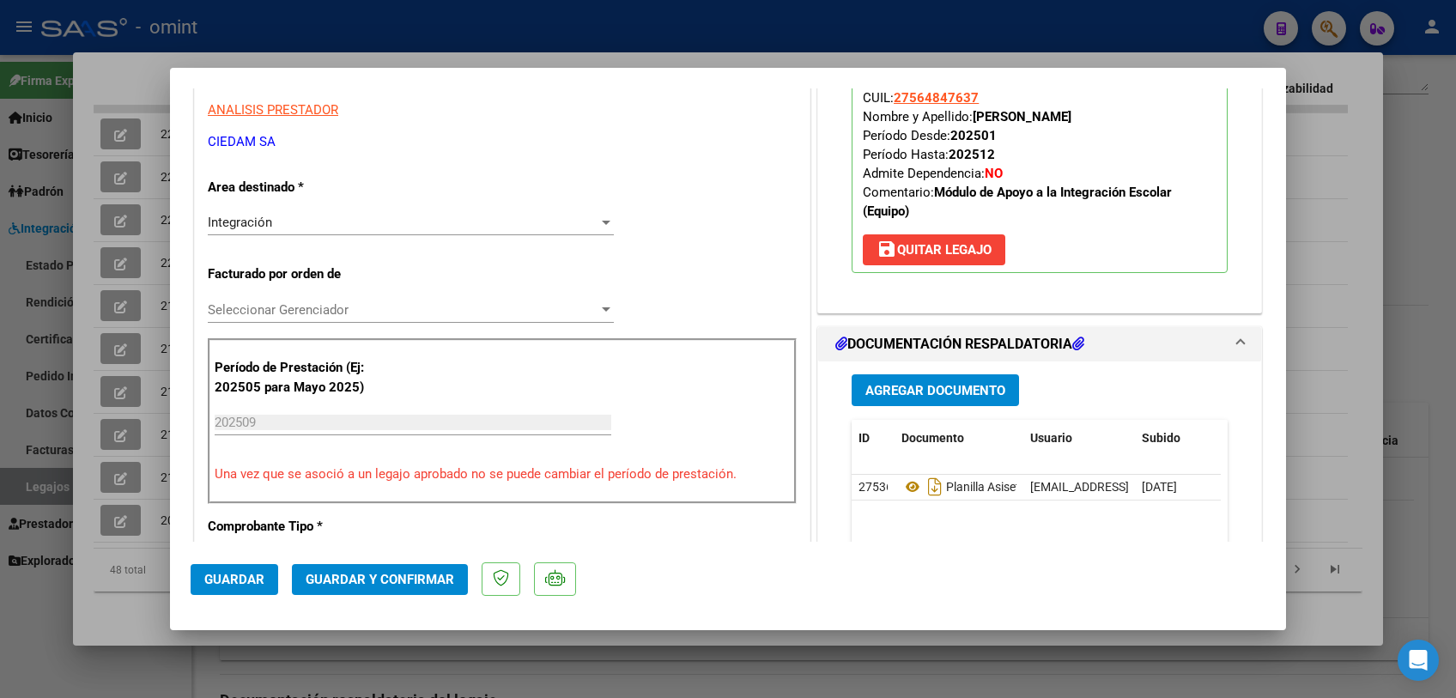
click at [389, 307] on span "Seleccionar Gerenciador" at bounding box center [403, 309] width 391 height 15
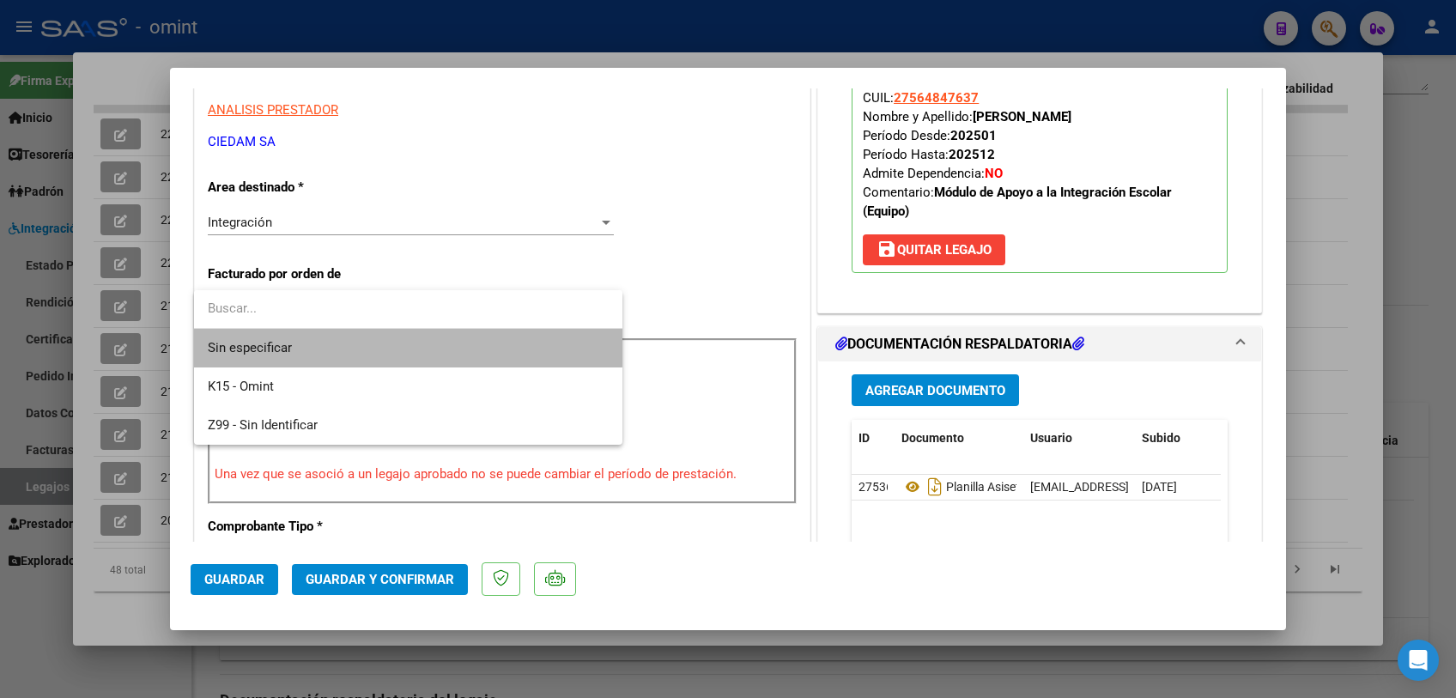
click at [378, 345] on span "Sin especificar" at bounding box center [408, 348] width 401 height 39
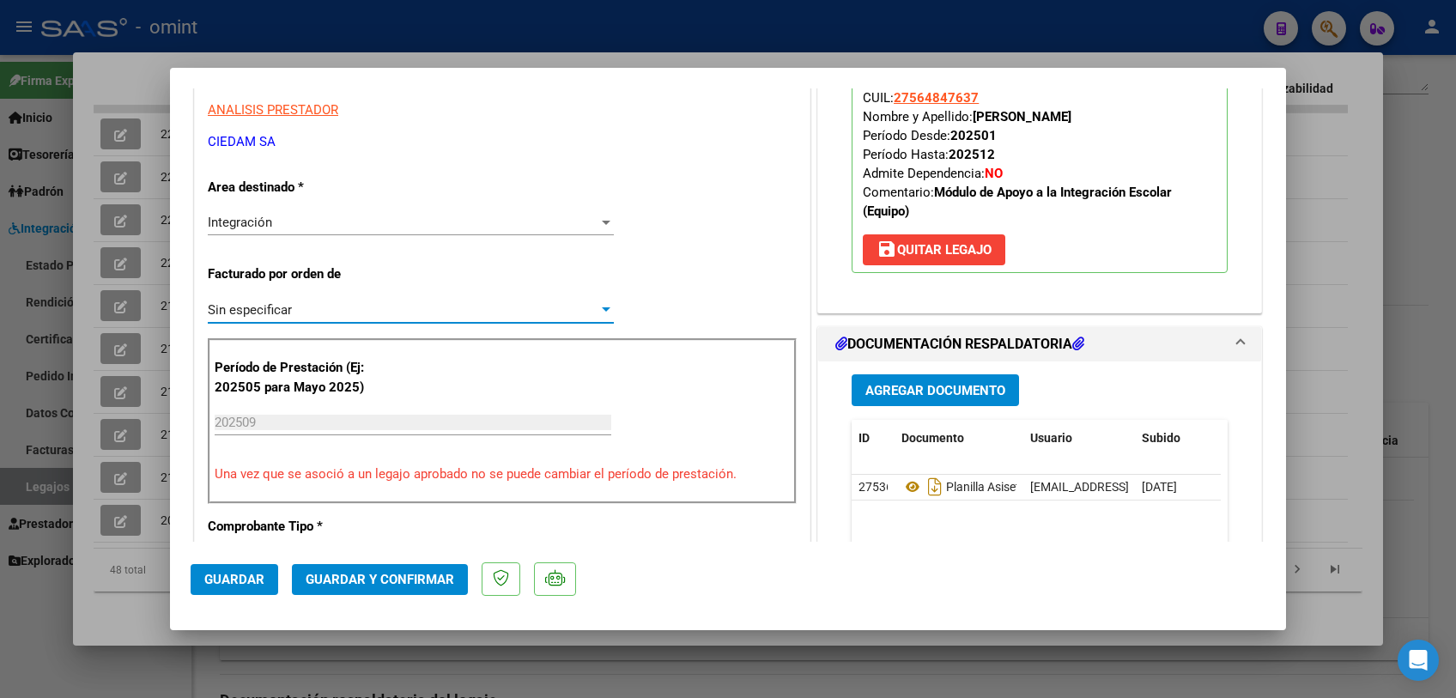
click at [378, 572] on span "Guardar y Confirmar" at bounding box center [380, 579] width 149 height 15
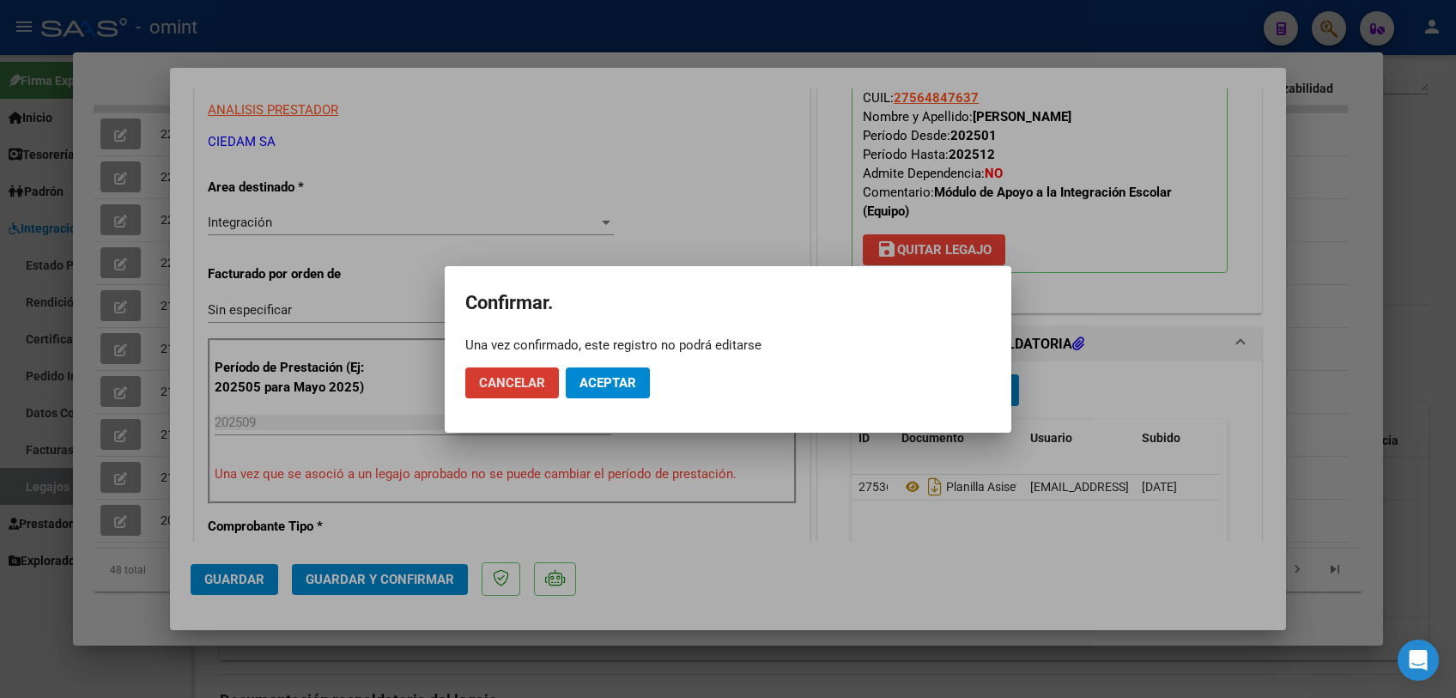
click at [633, 380] on span "Aceptar" at bounding box center [607, 382] width 57 height 15
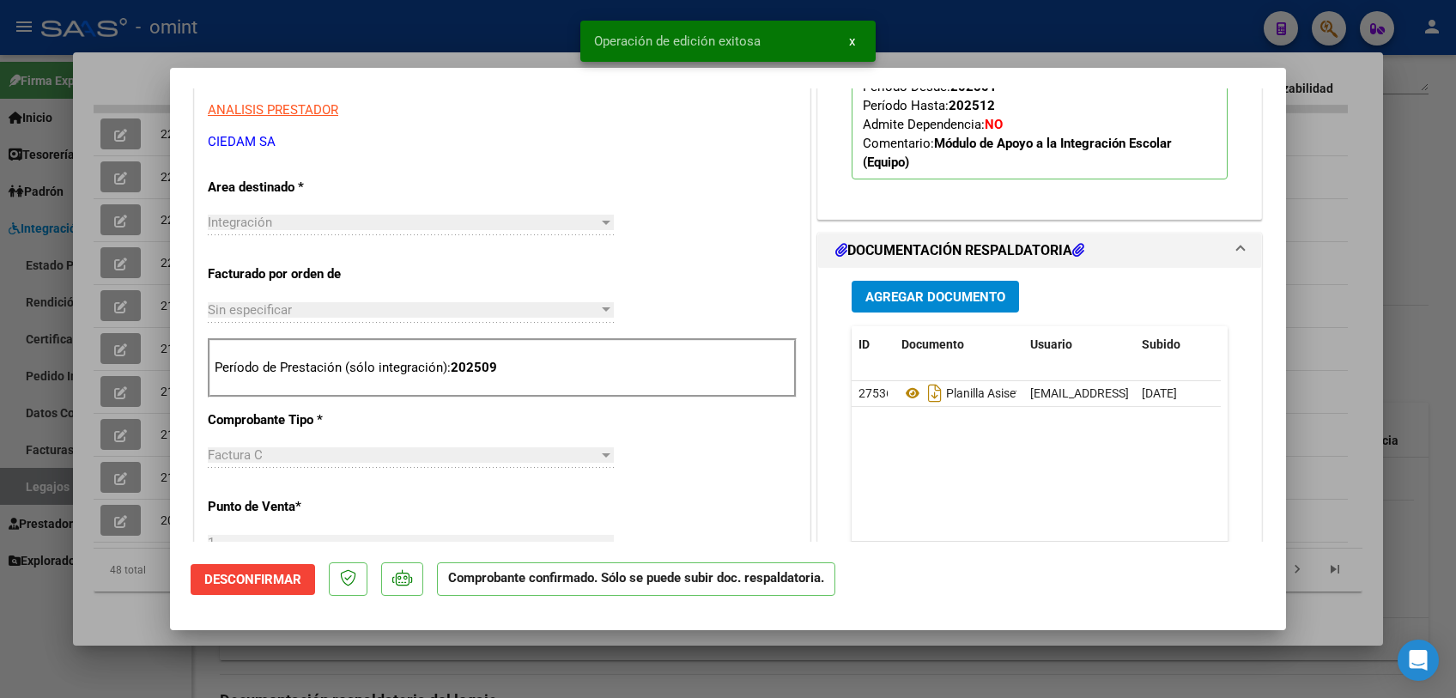
click at [148, 611] on div at bounding box center [728, 349] width 1456 height 698
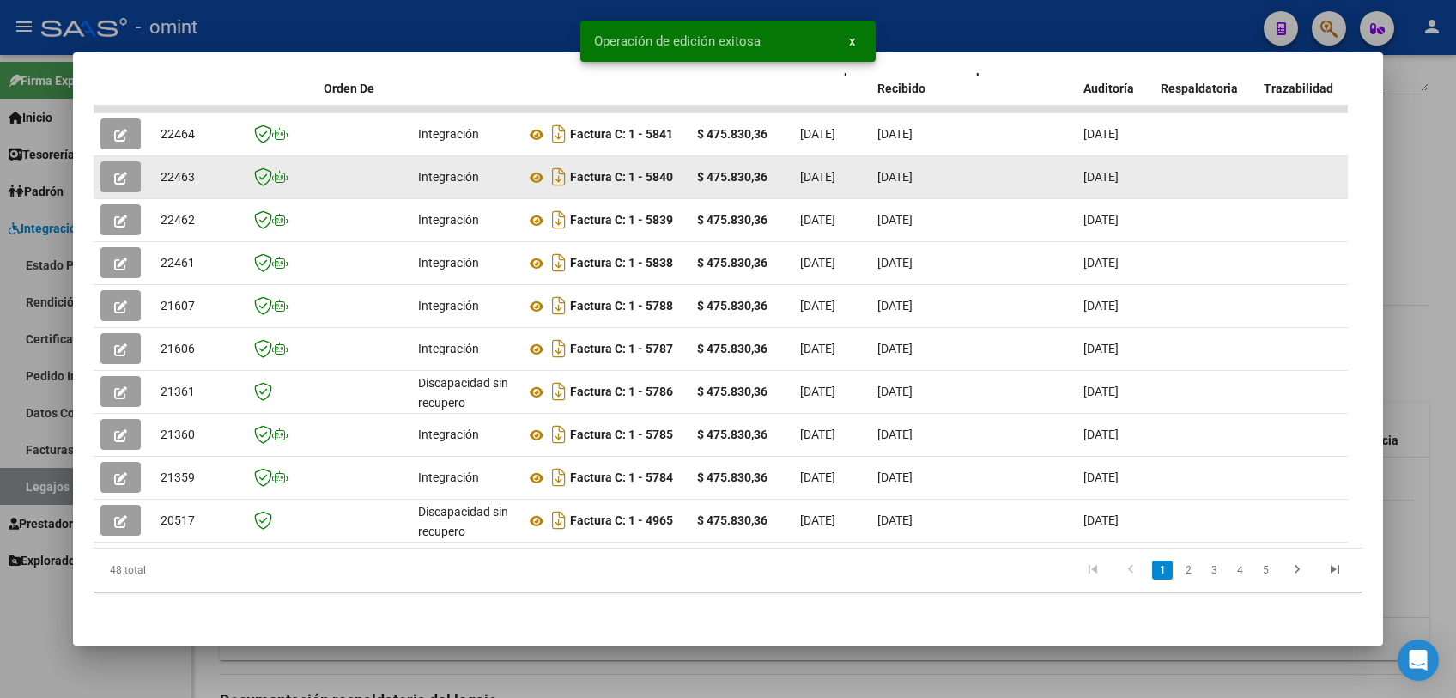
click at [123, 172] on icon "button" at bounding box center [120, 178] width 13 height 13
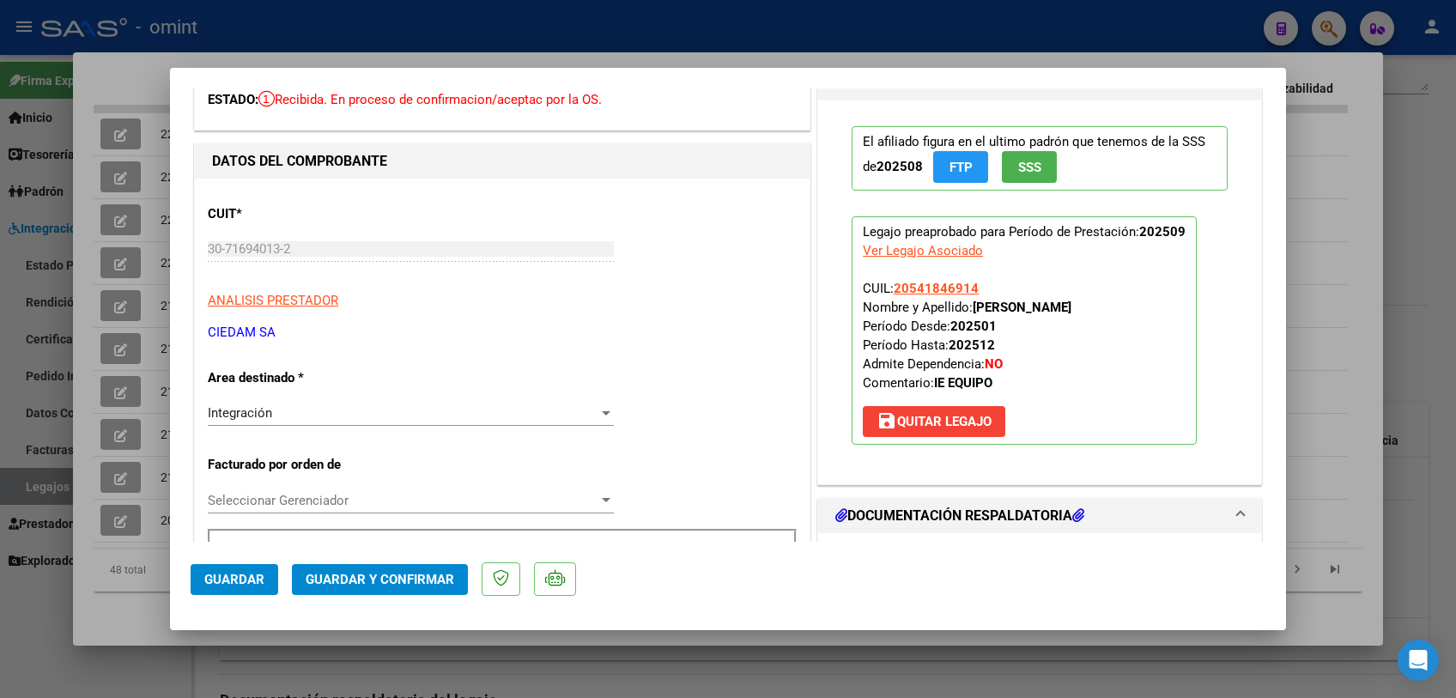
scroll to position [0, 0]
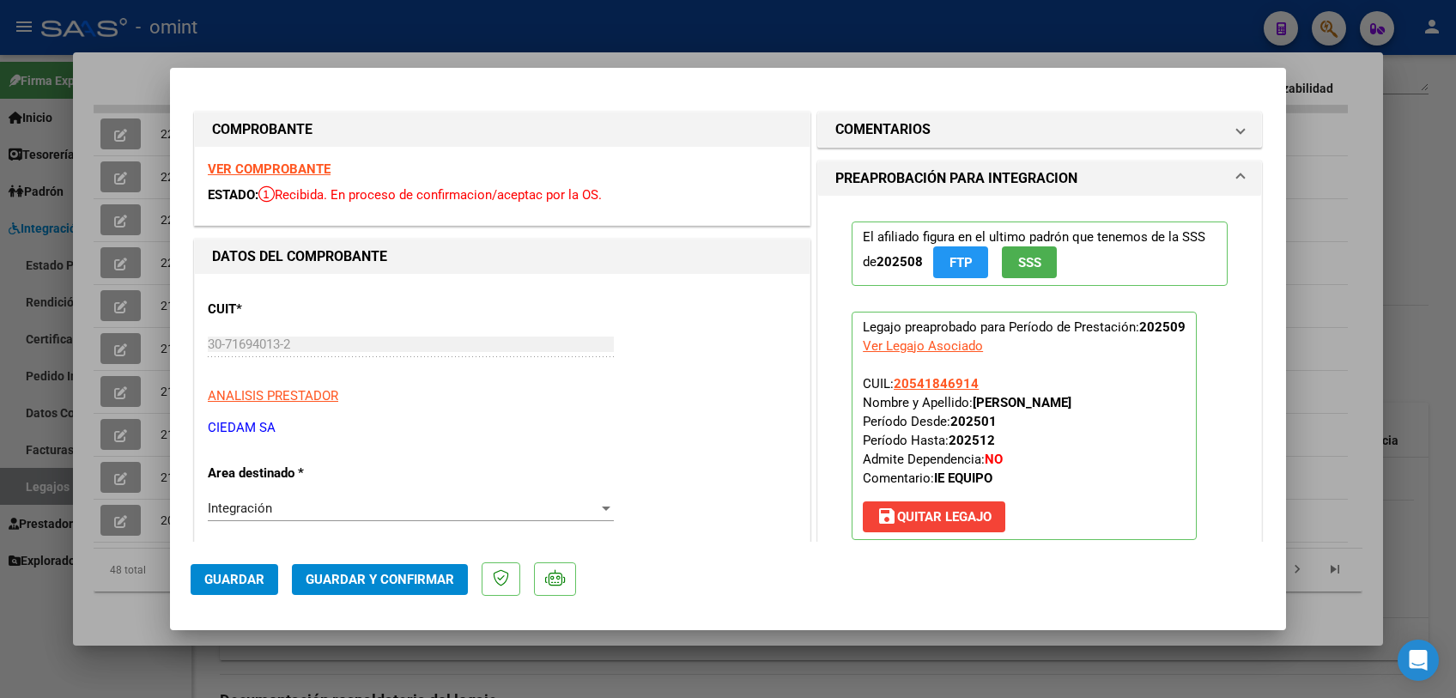
click at [308, 167] on strong "VER COMPROBANTE" at bounding box center [269, 168] width 123 height 15
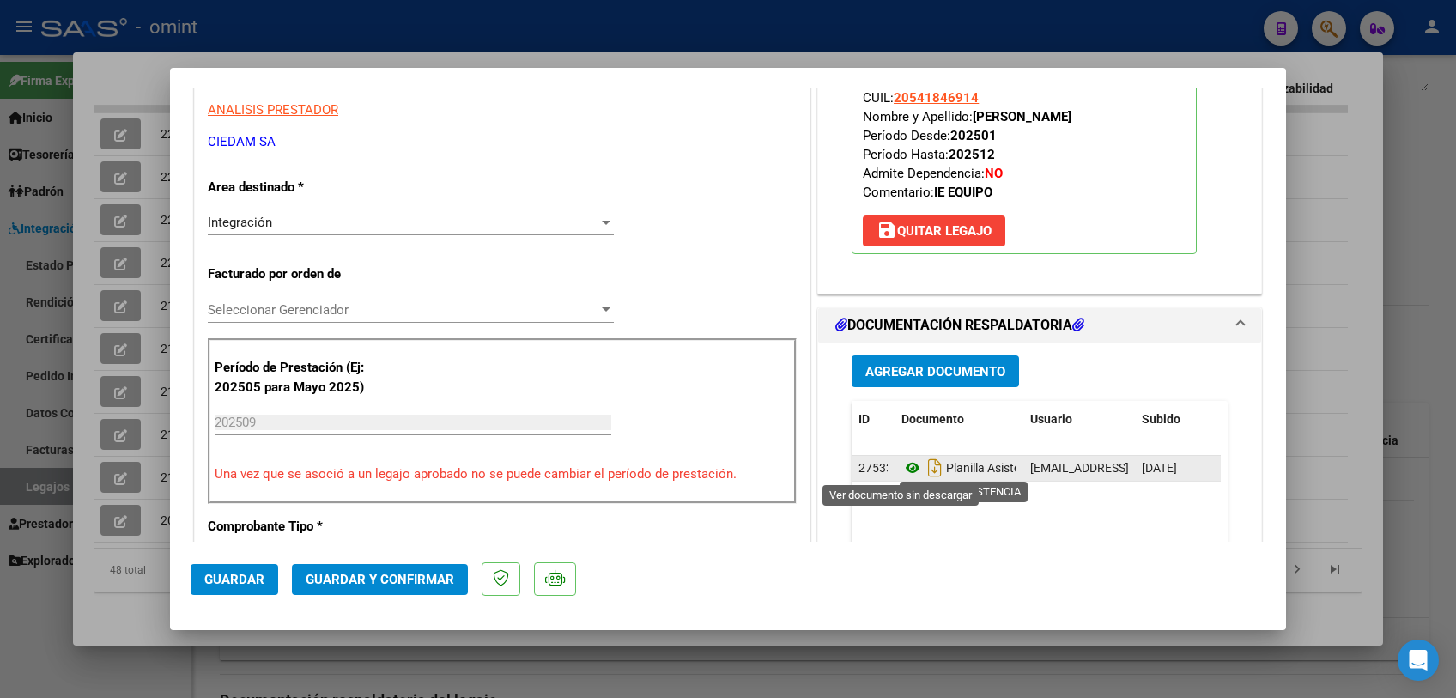
click at [907, 470] on icon at bounding box center [912, 468] width 22 height 21
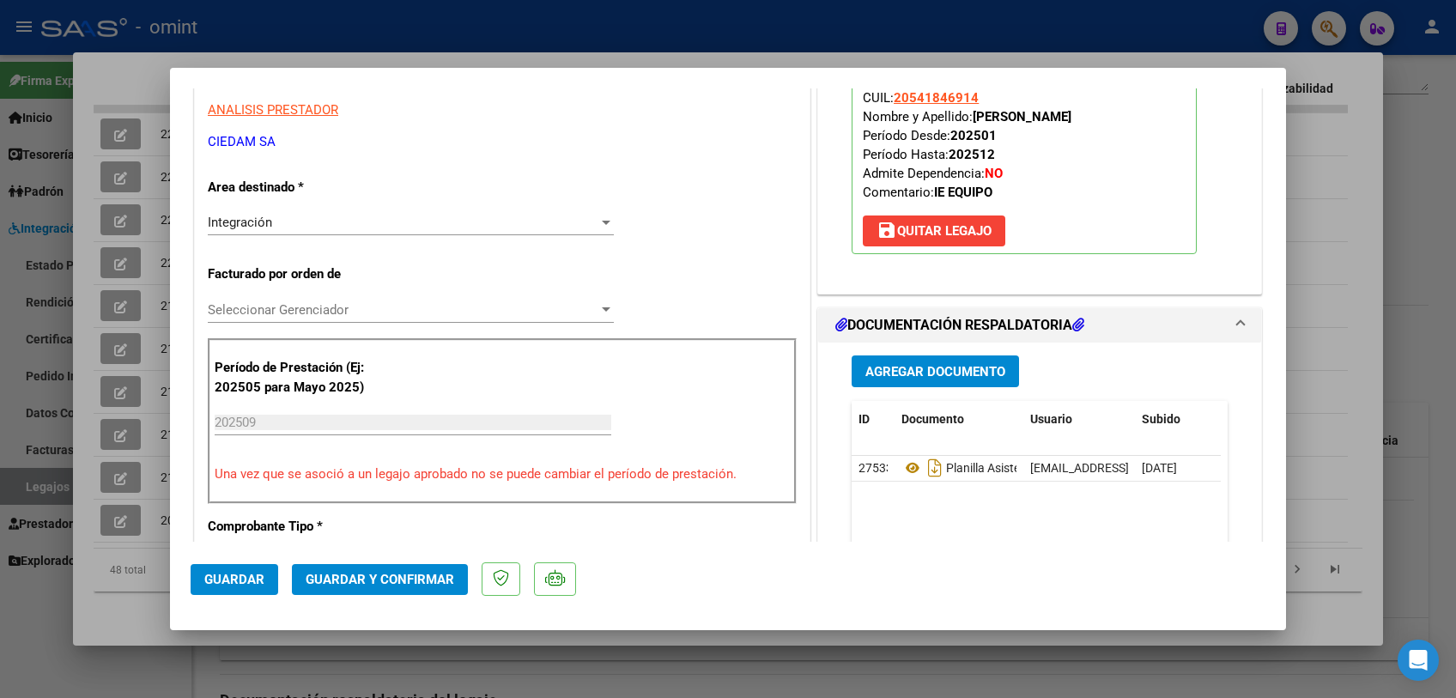
click at [283, 298] on div "Seleccionar Gerenciador Seleccionar Gerenciador" at bounding box center [411, 310] width 406 height 26
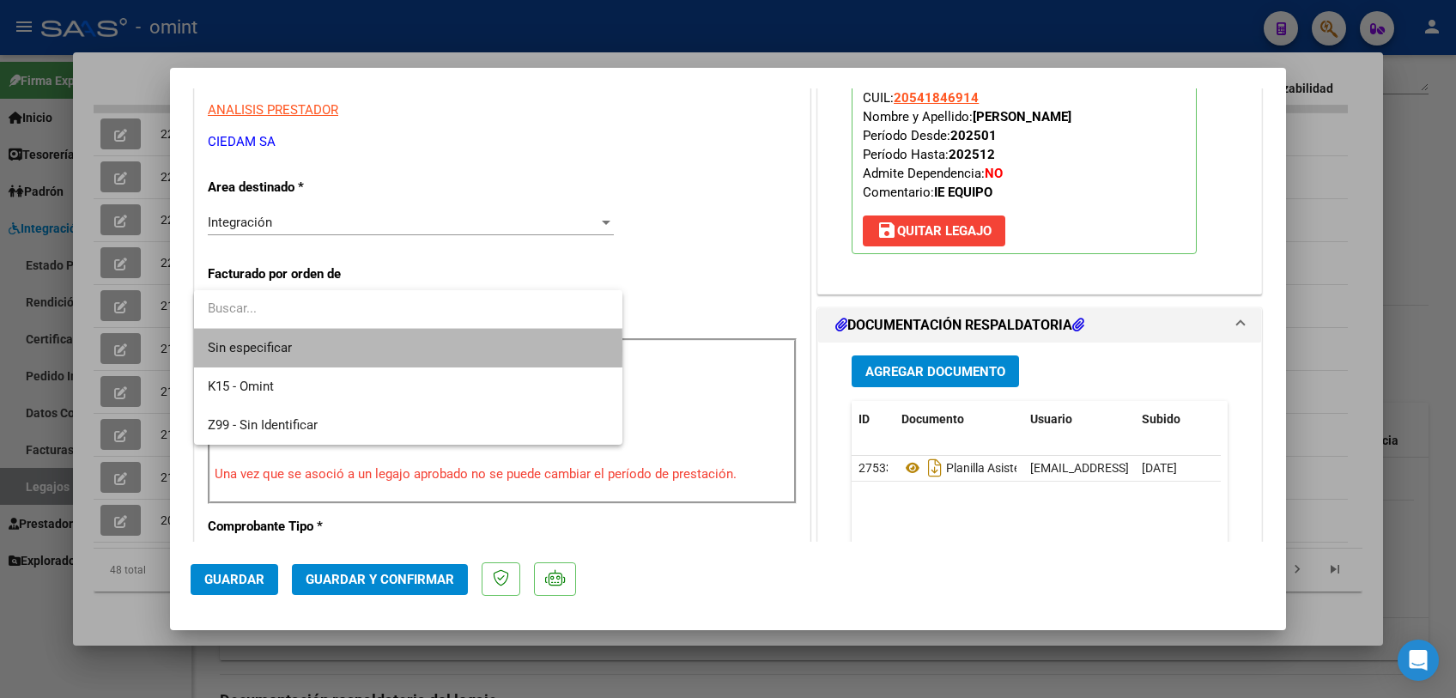
click at [284, 349] on span "Sin especificar" at bounding box center [408, 348] width 401 height 39
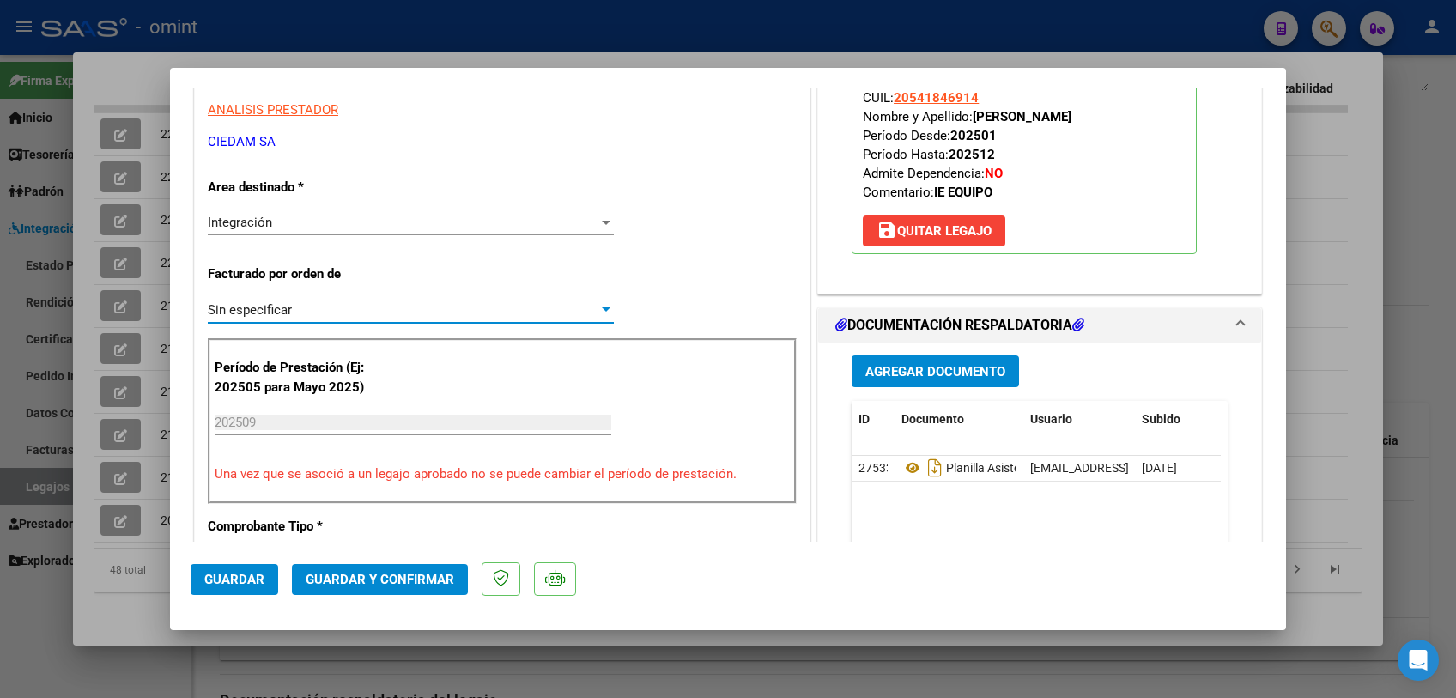
click at [362, 582] on span "Guardar y Confirmar" at bounding box center [380, 579] width 149 height 15
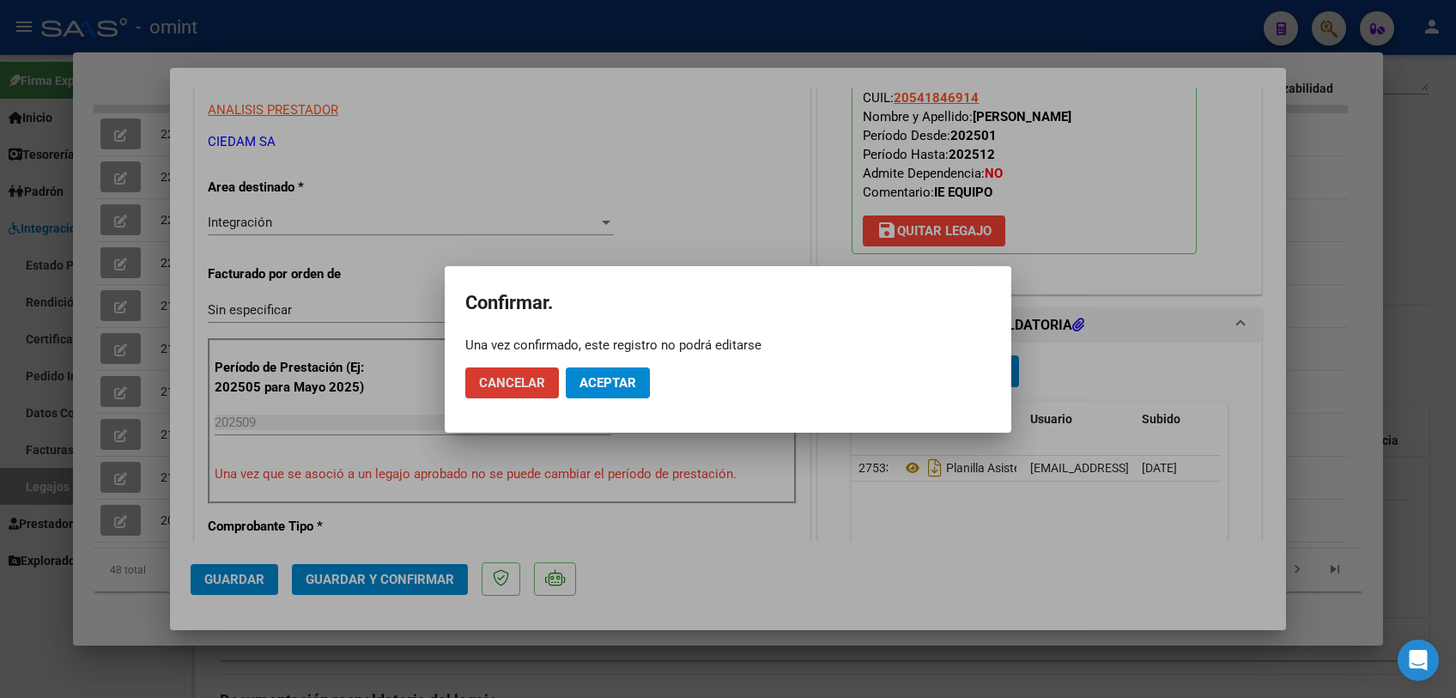
click at [599, 383] on span "Aceptar" at bounding box center [607, 382] width 57 height 15
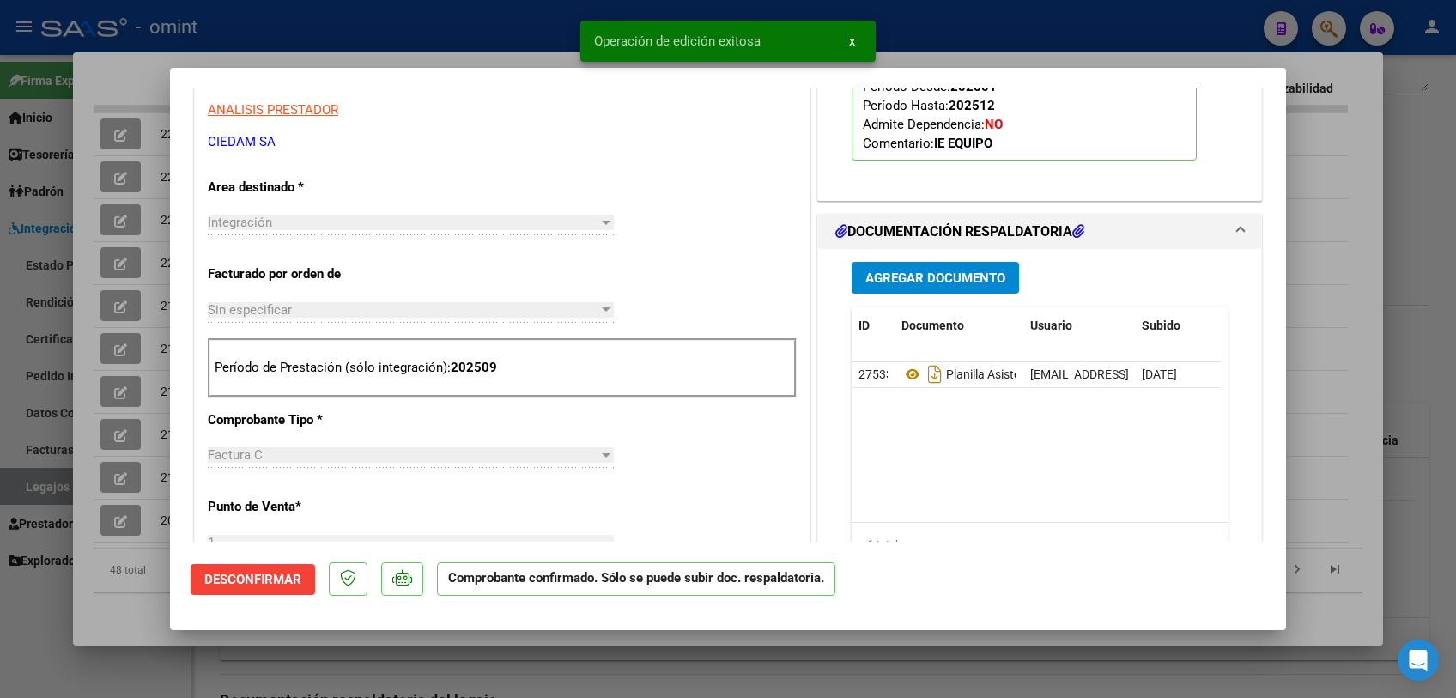
click at [449, 664] on div at bounding box center [728, 349] width 1456 height 698
type input "$ 0,00"
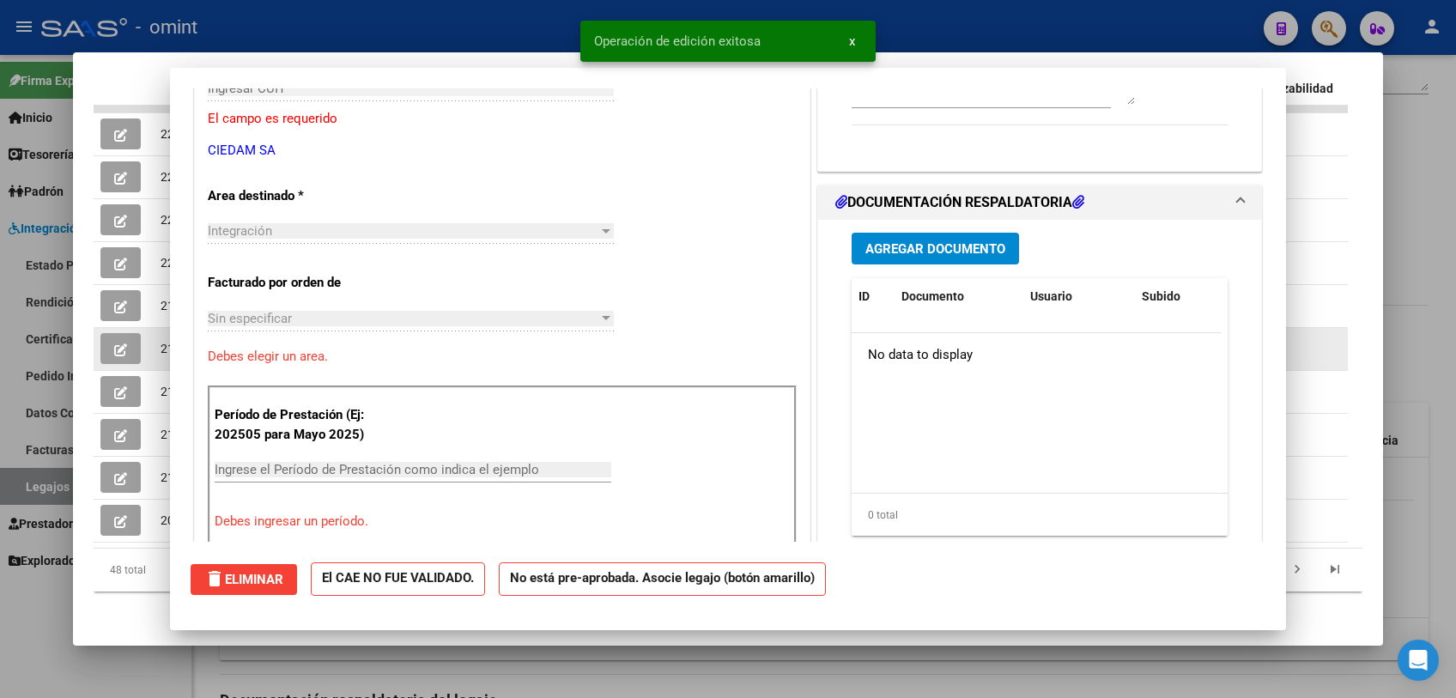
scroll to position [294, 0]
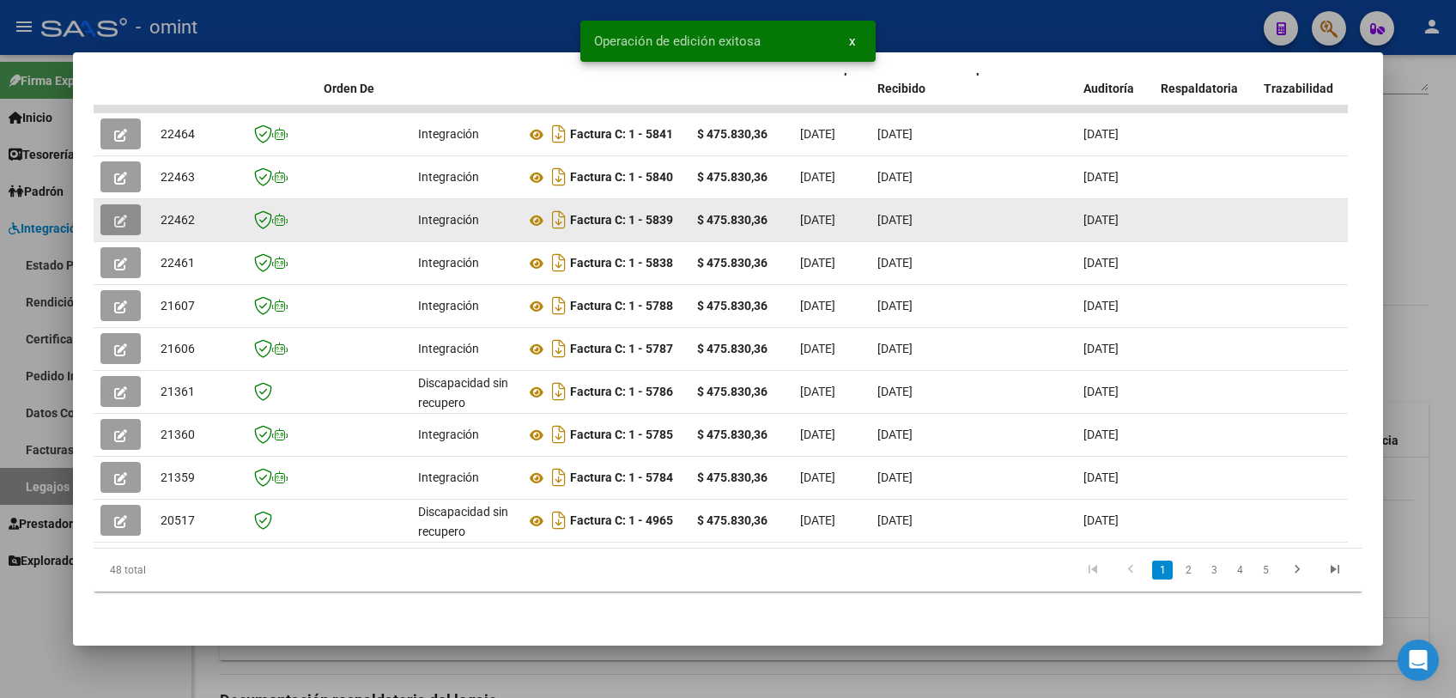
click at [121, 215] on icon "button" at bounding box center [120, 221] width 13 height 13
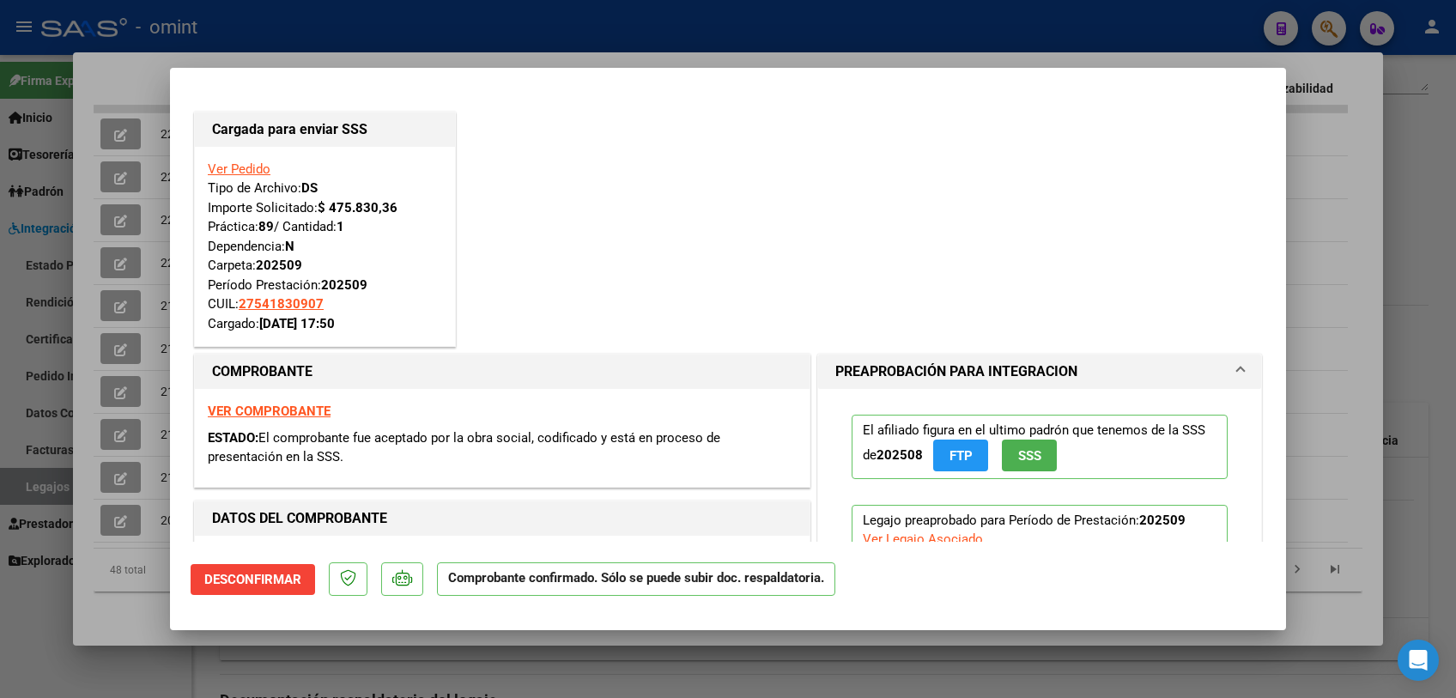
scroll to position [191, 0]
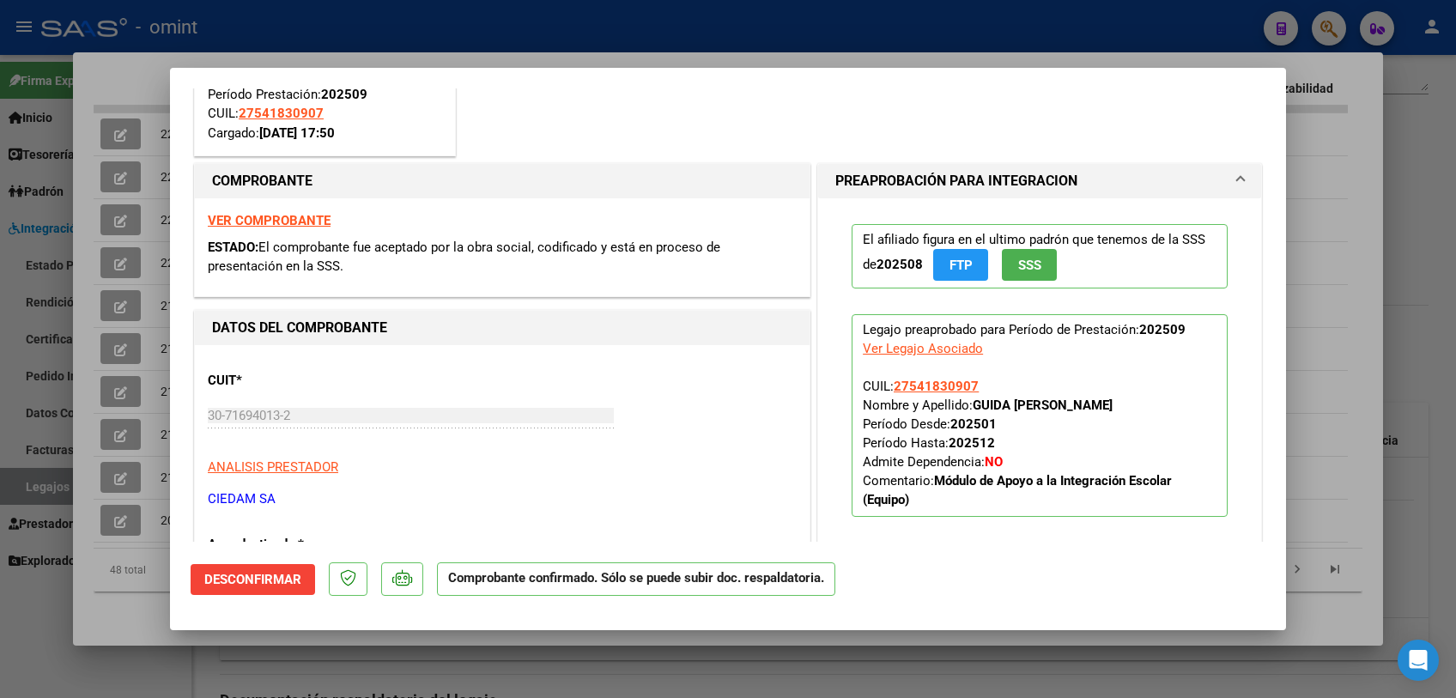
click at [155, 597] on div at bounding box center [728, 349] width 1456 height 698
type input "$ 0,00"
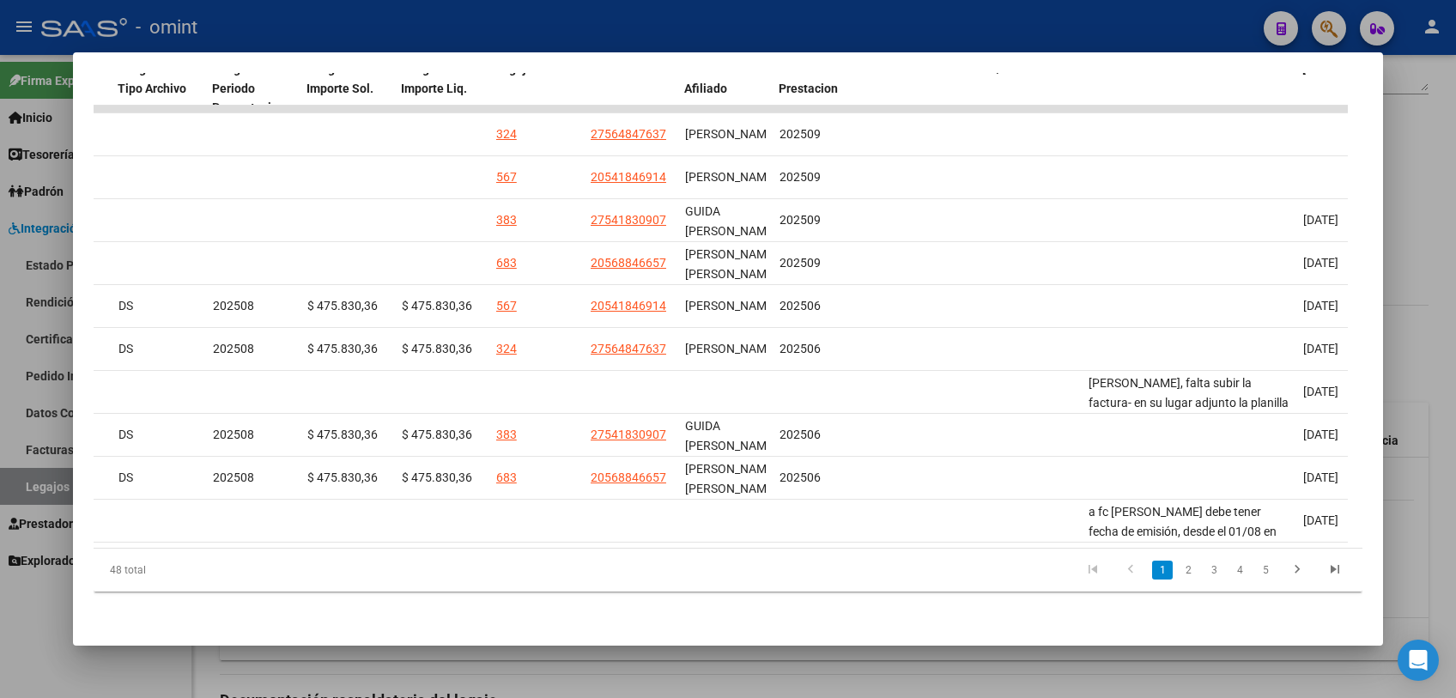
scroll to position [0, 2395]
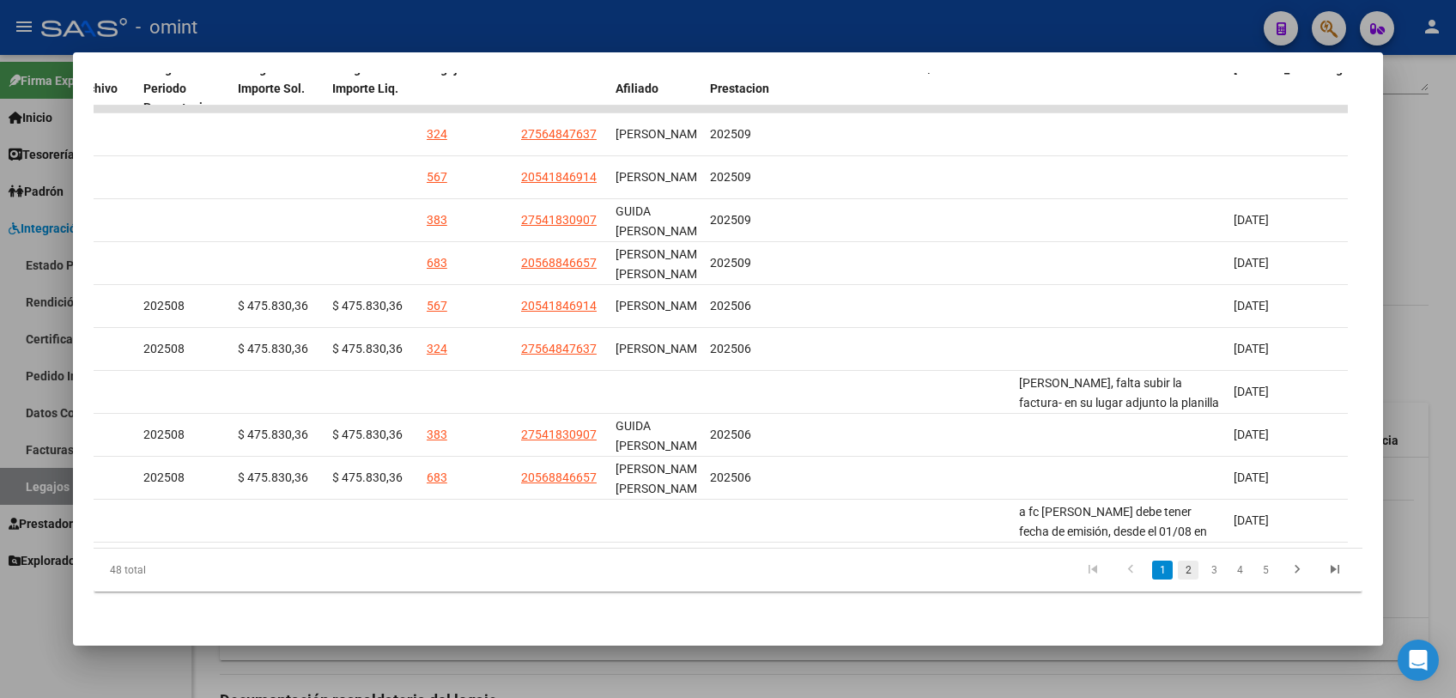
click at [1178, 573] on link "2" at bounding box center [1188, 570] width 21 height 19
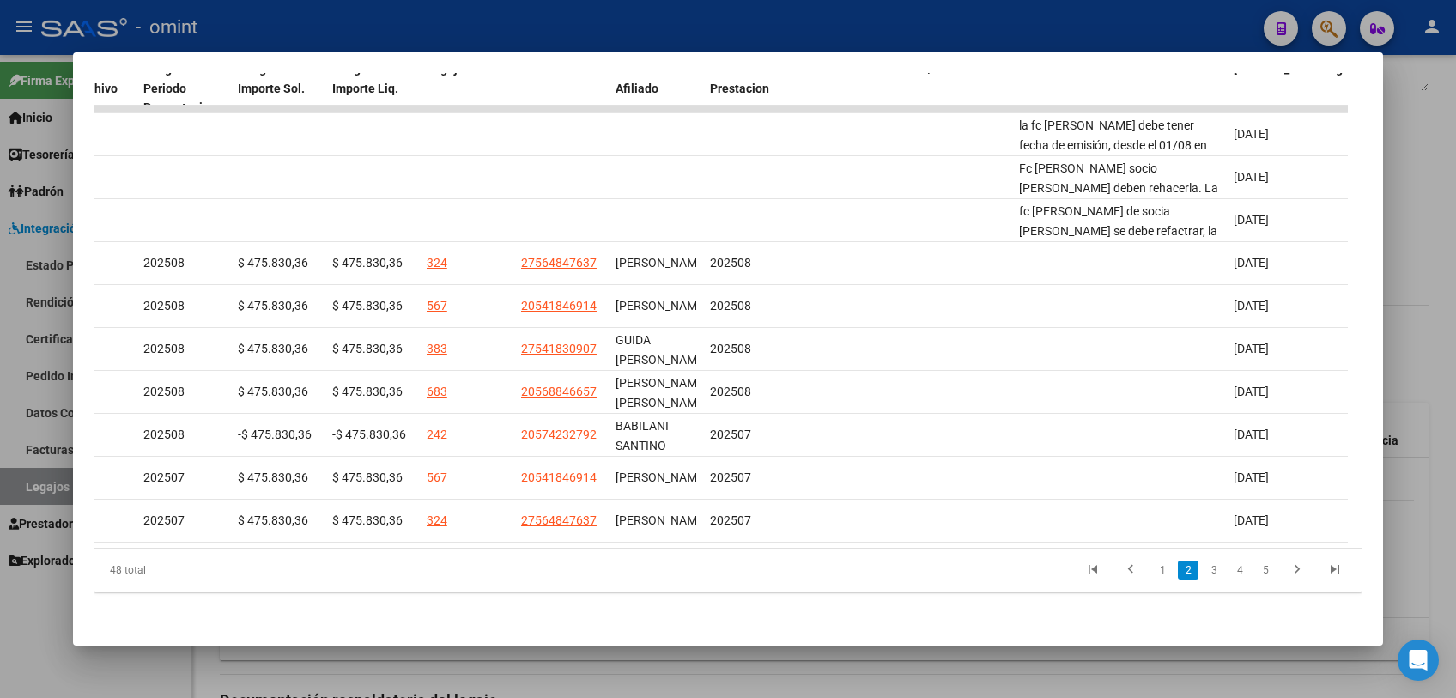
click at [944, 682] on div at bounding box center [728, 349] width 1456 height 698
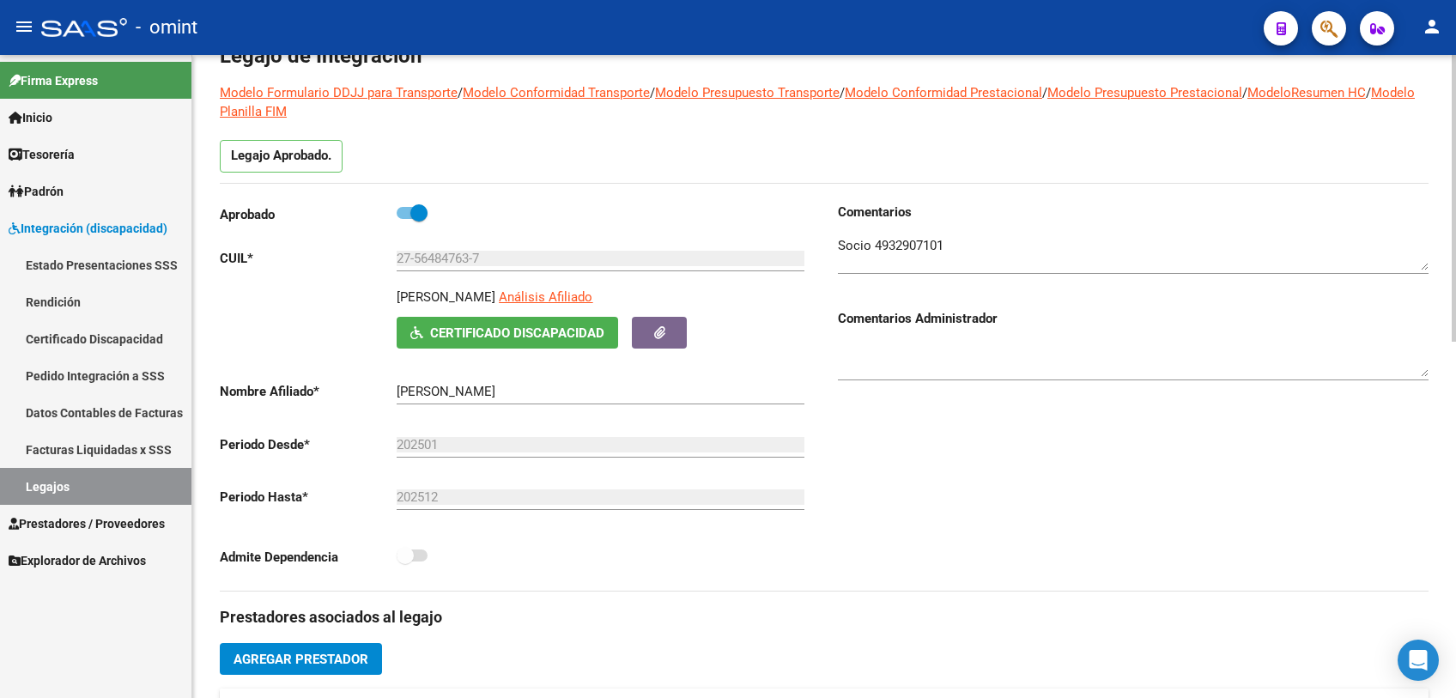
scroll to position [0, 0]
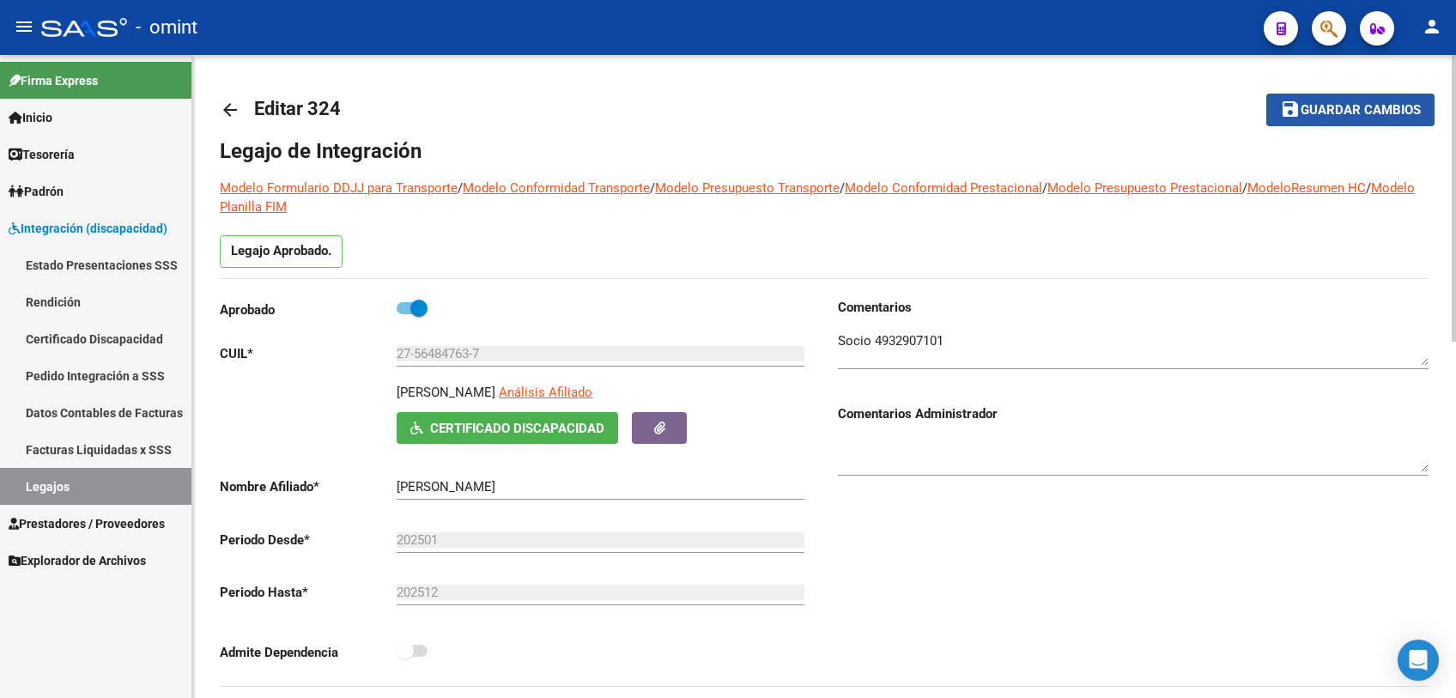
click at [1325, 121] on button "save Guardar cambios" at bounding box center [1350, 110] width 168 height 32
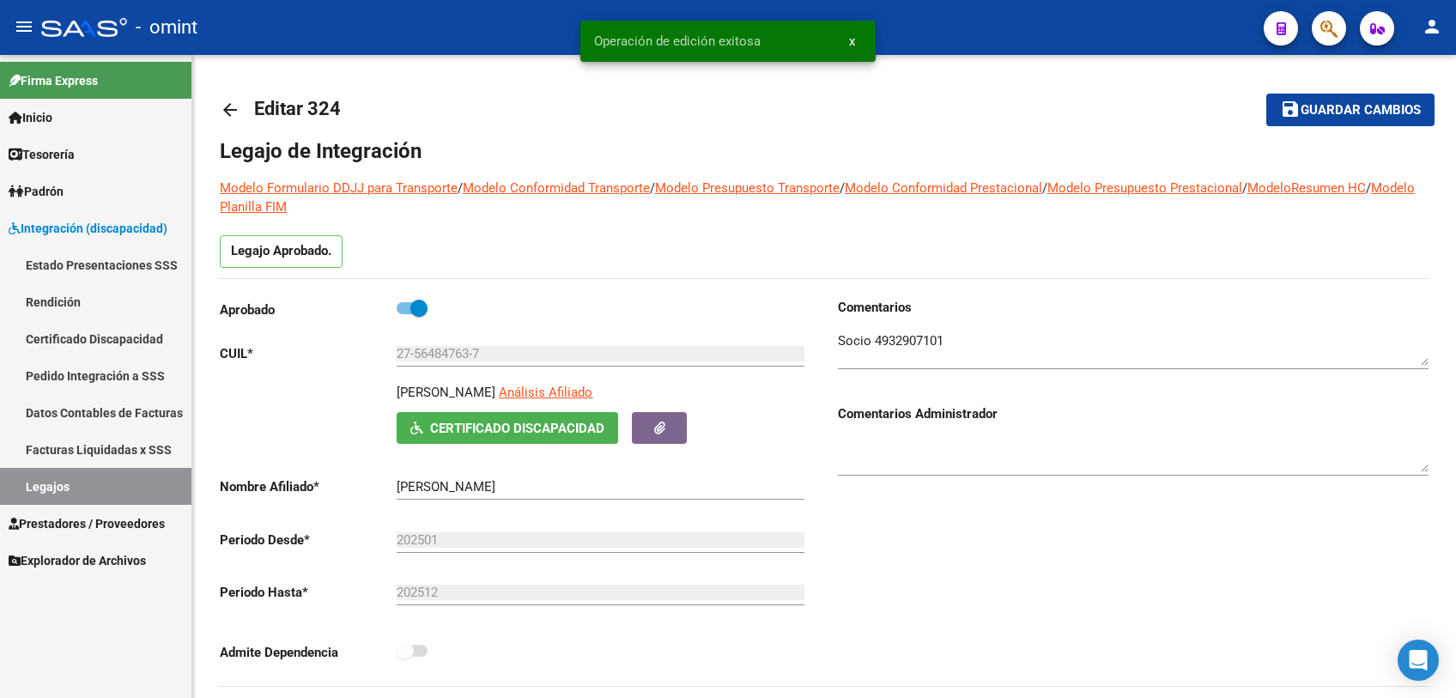
click at [77, 490] on link "Legajos" at bounding box center [95, 486] width 191 height 37
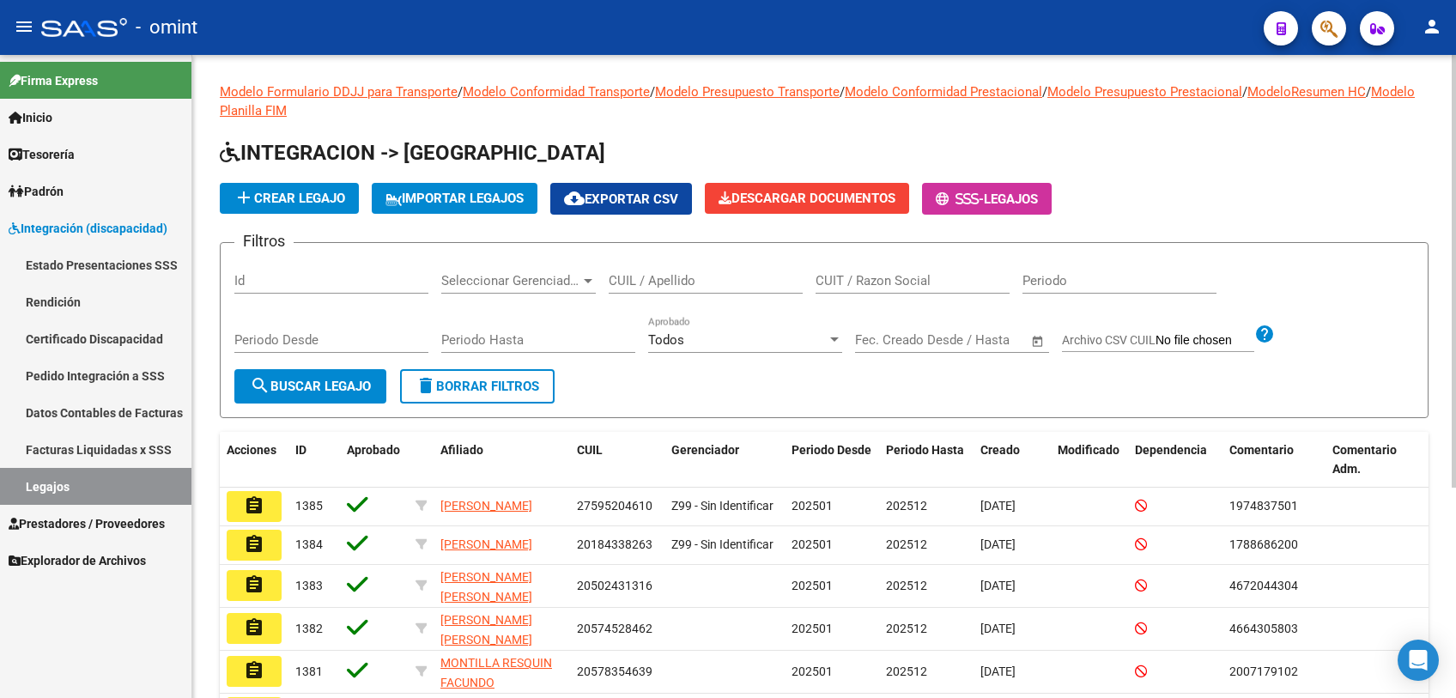
click at [632, 283] on input "CUIL / Apellido" at bounding box center [706, 280] width 194 height 15
type input "nefle"
click at [294, 385] on span "search Buscar Legajo" at bounding box center [310, 386] width 121 height 15
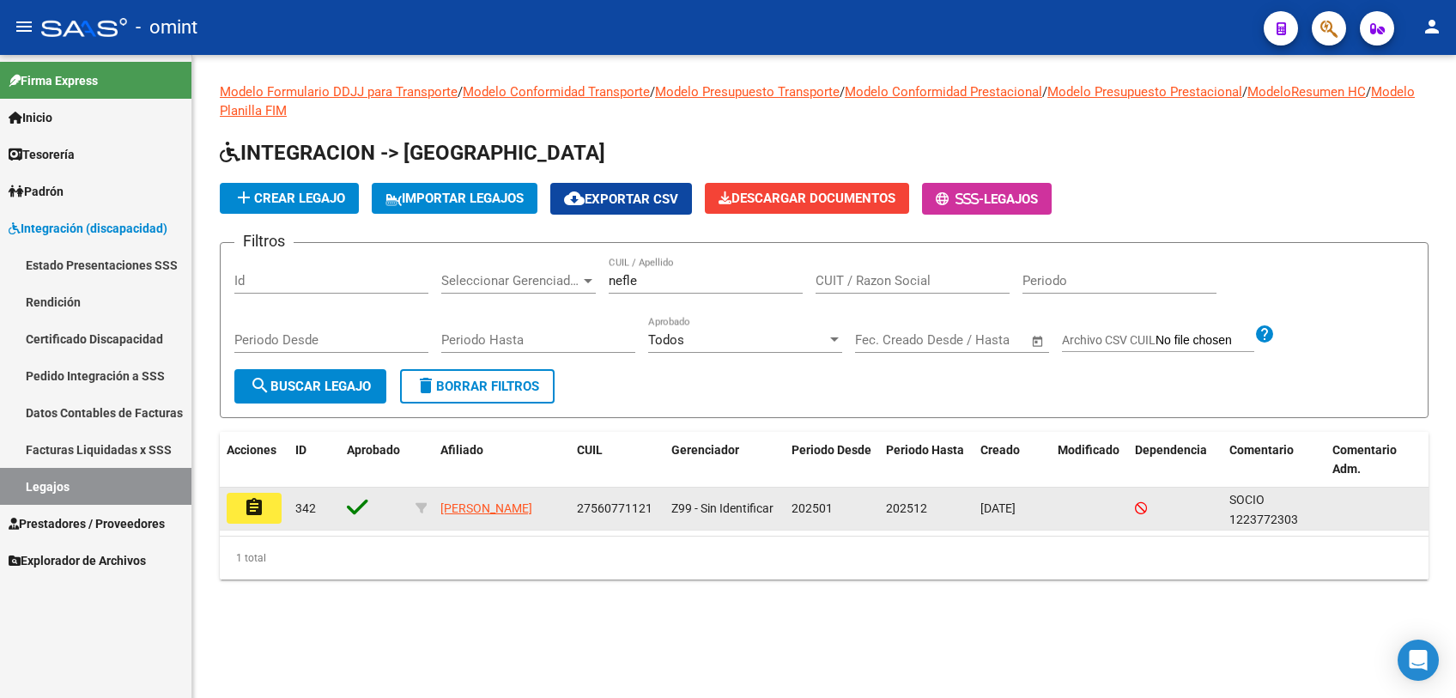
click at [269, 511] on button "assignment" at bounding box center [254, 508] width 55 height 31
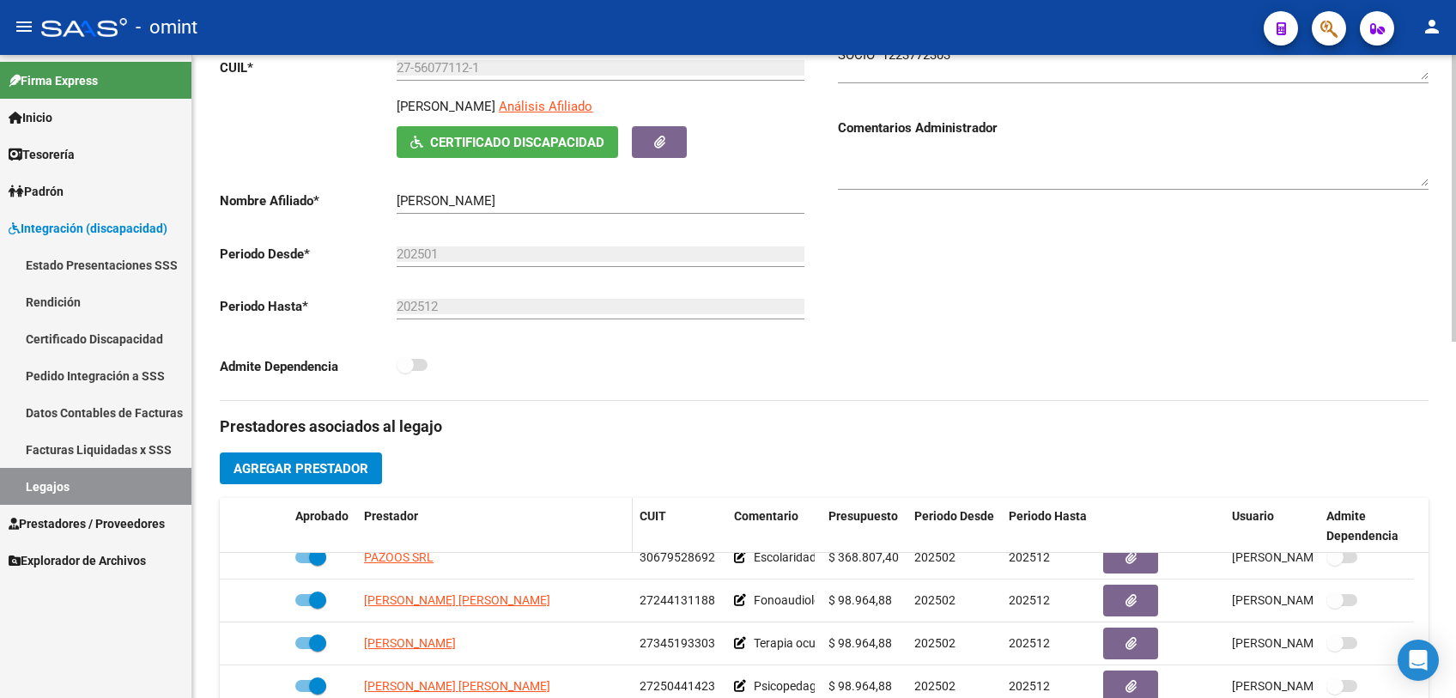
scroll to position [572, 0]
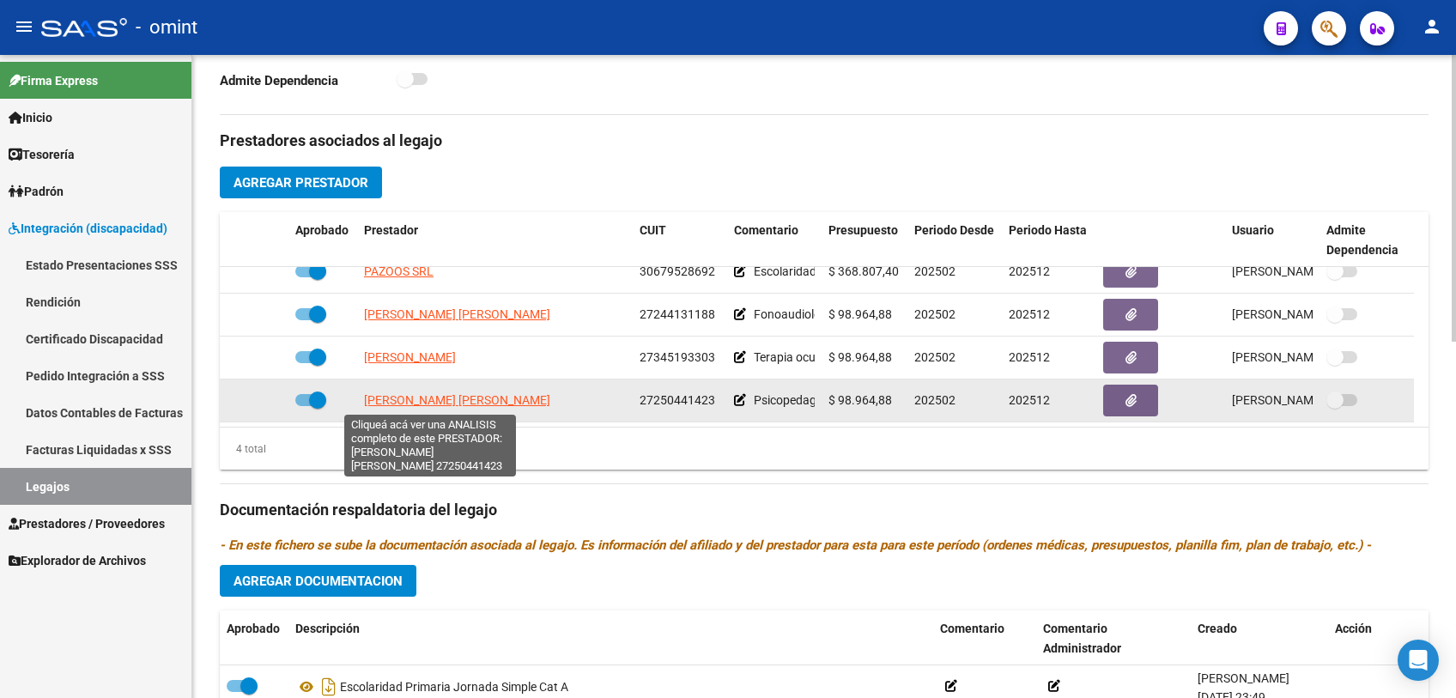
click at [444, 400] on span "MUÑOZ NERINA ELIANA" at bounding box center [457, 400] width 186 height 14
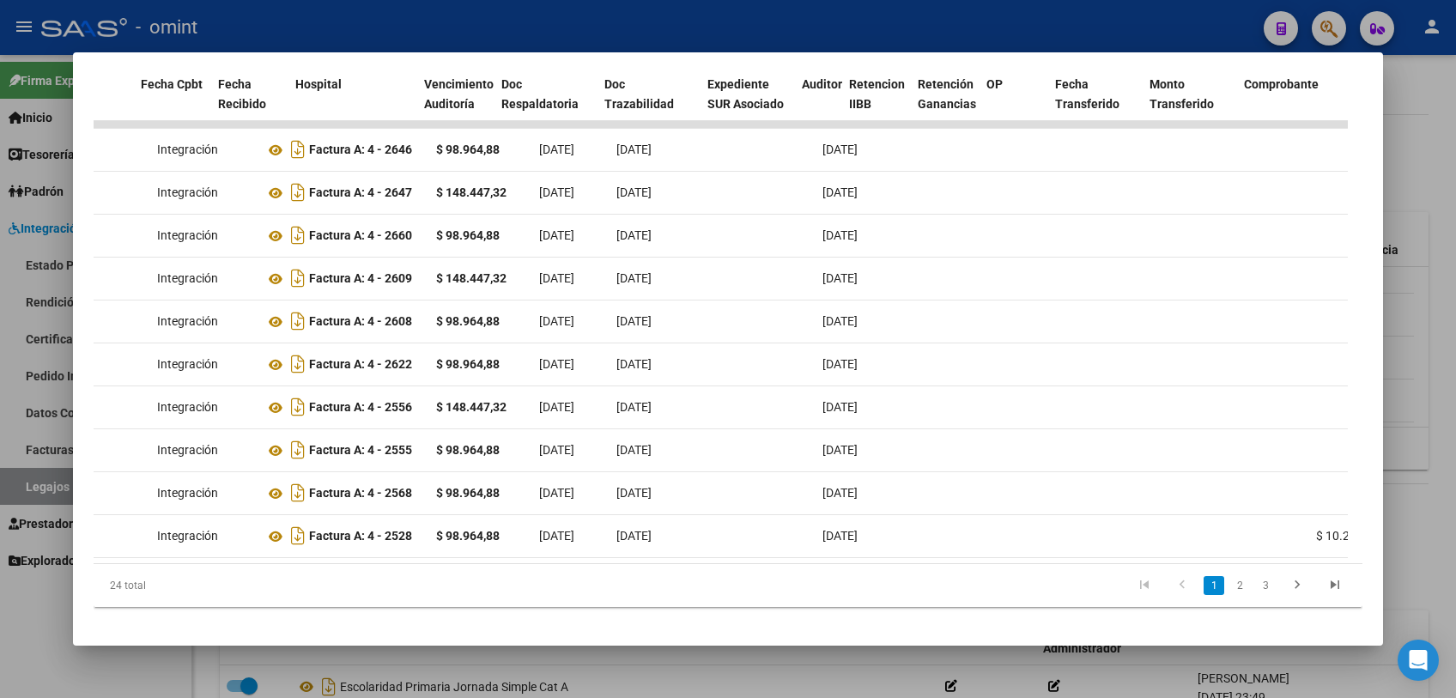
scroll to position [0, 0]
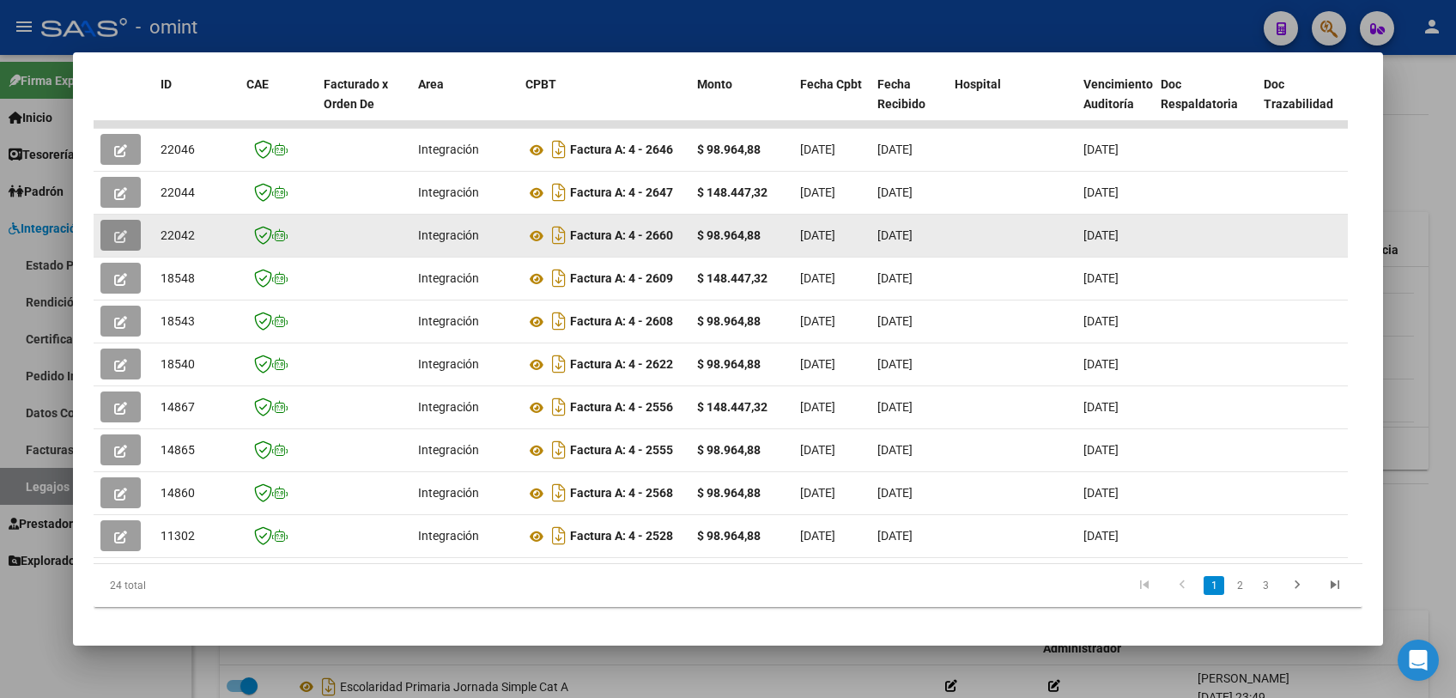
click at [124, 234] on icon "button" at bounding box center [120, 236] width 13 height 13
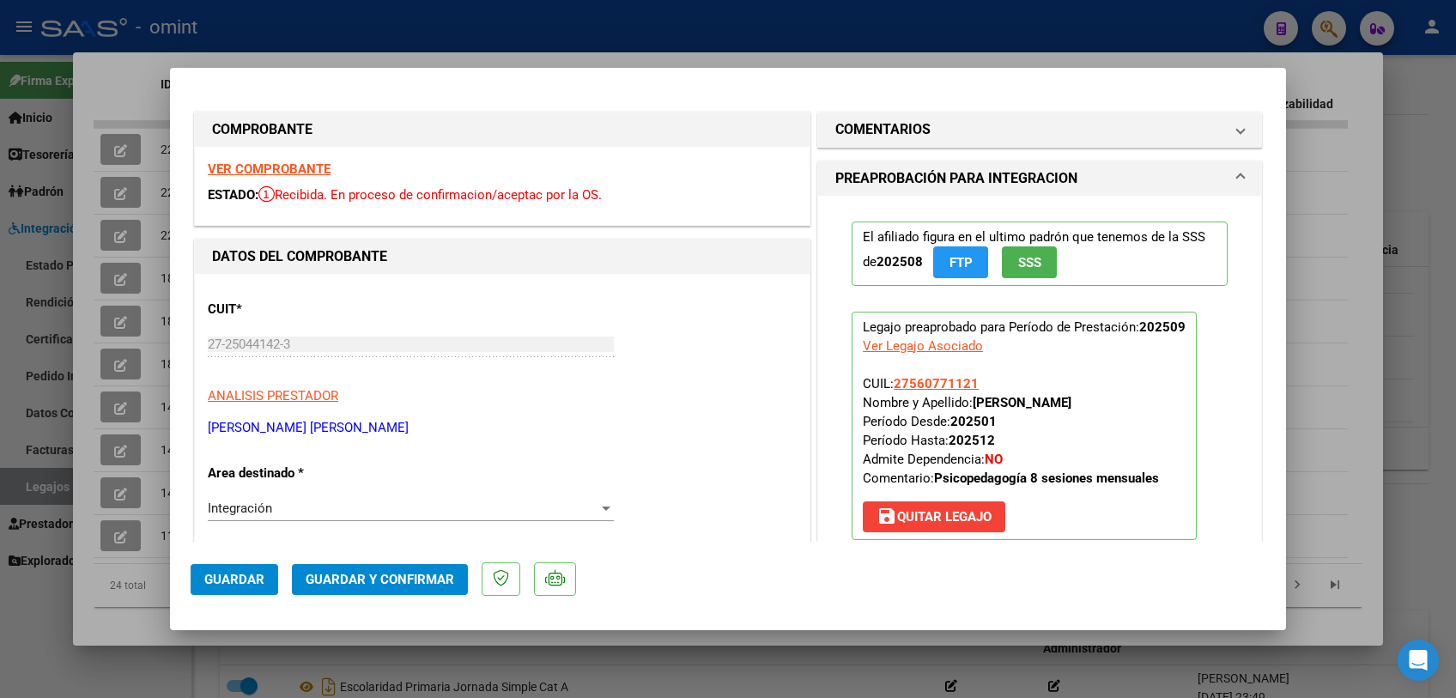
click at [296, 163] on strong "VER COMPROBANTE" at bounding box center [269, 168] width 123 height 15
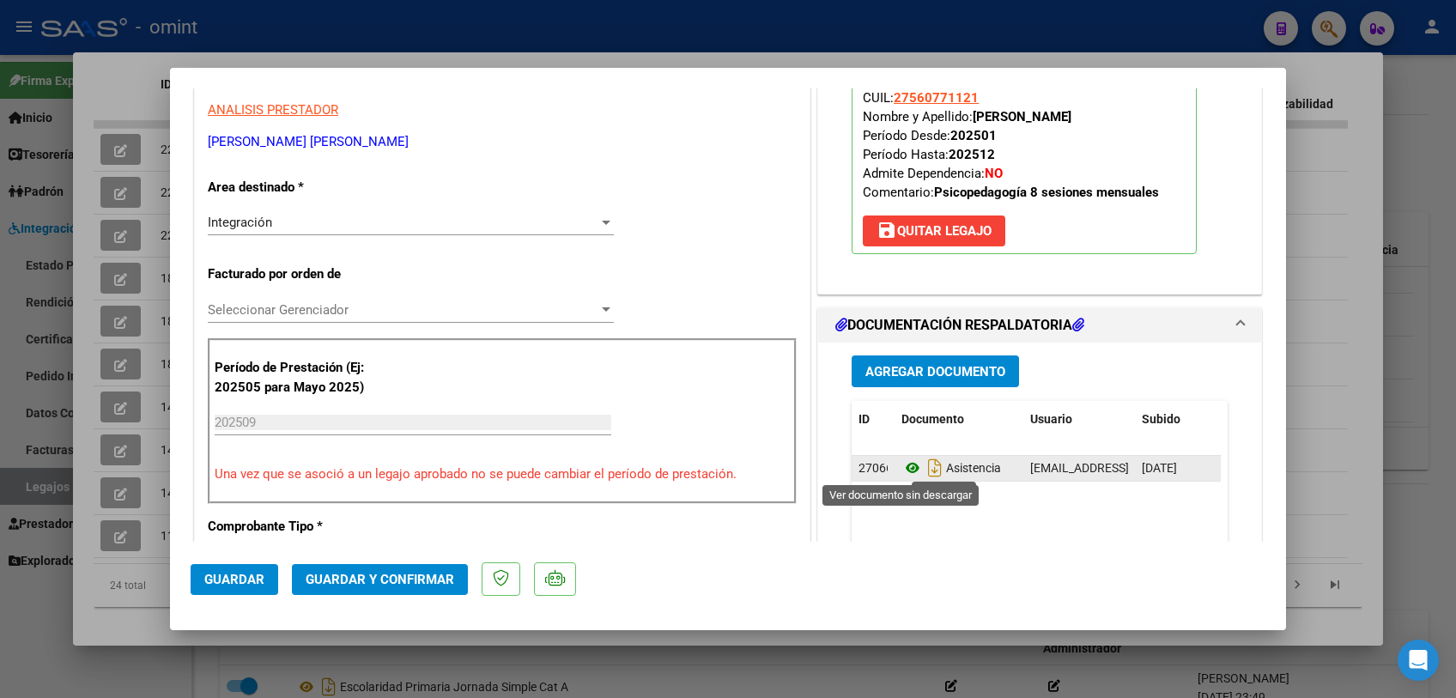
click at [901, 464] on icon at bounding box center [912, 468] width 22 height 21
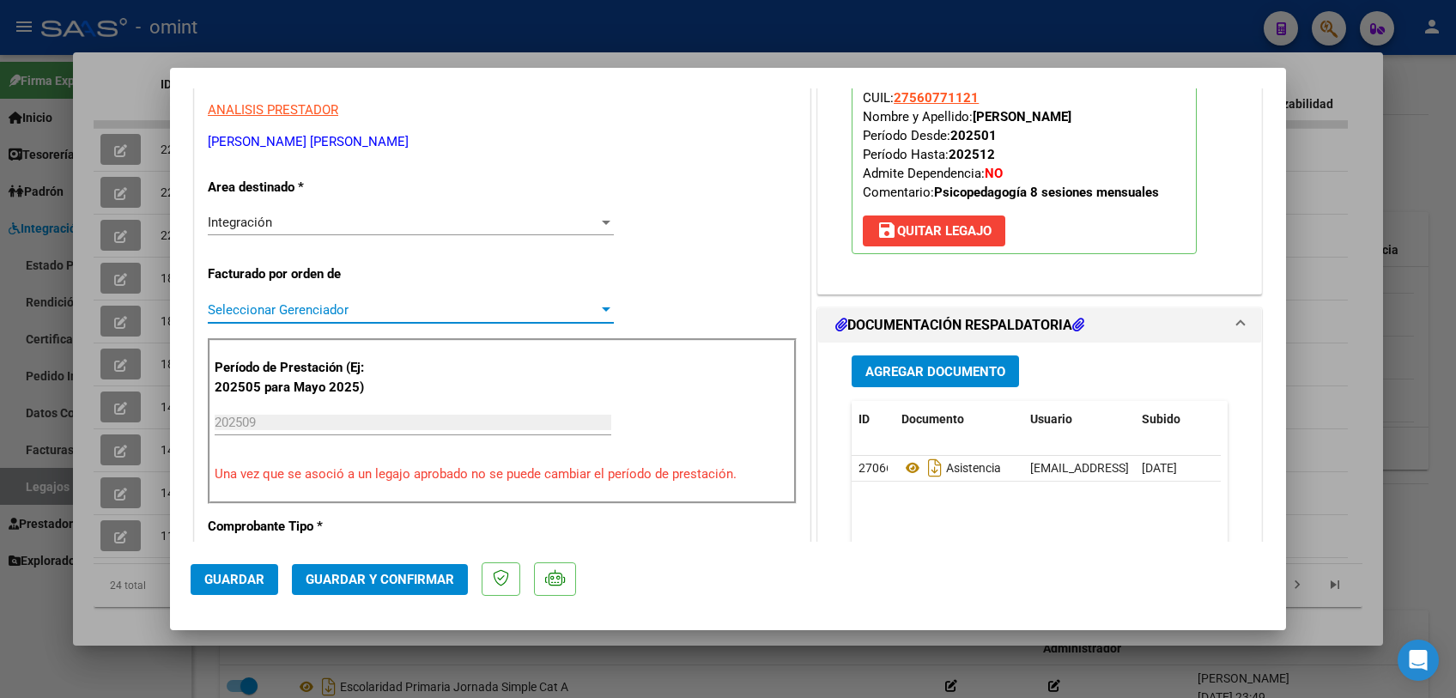
click at [280, 302] on span "Seleccionar Gerenciador" at bounding box center [403, 309] width 391 height 15
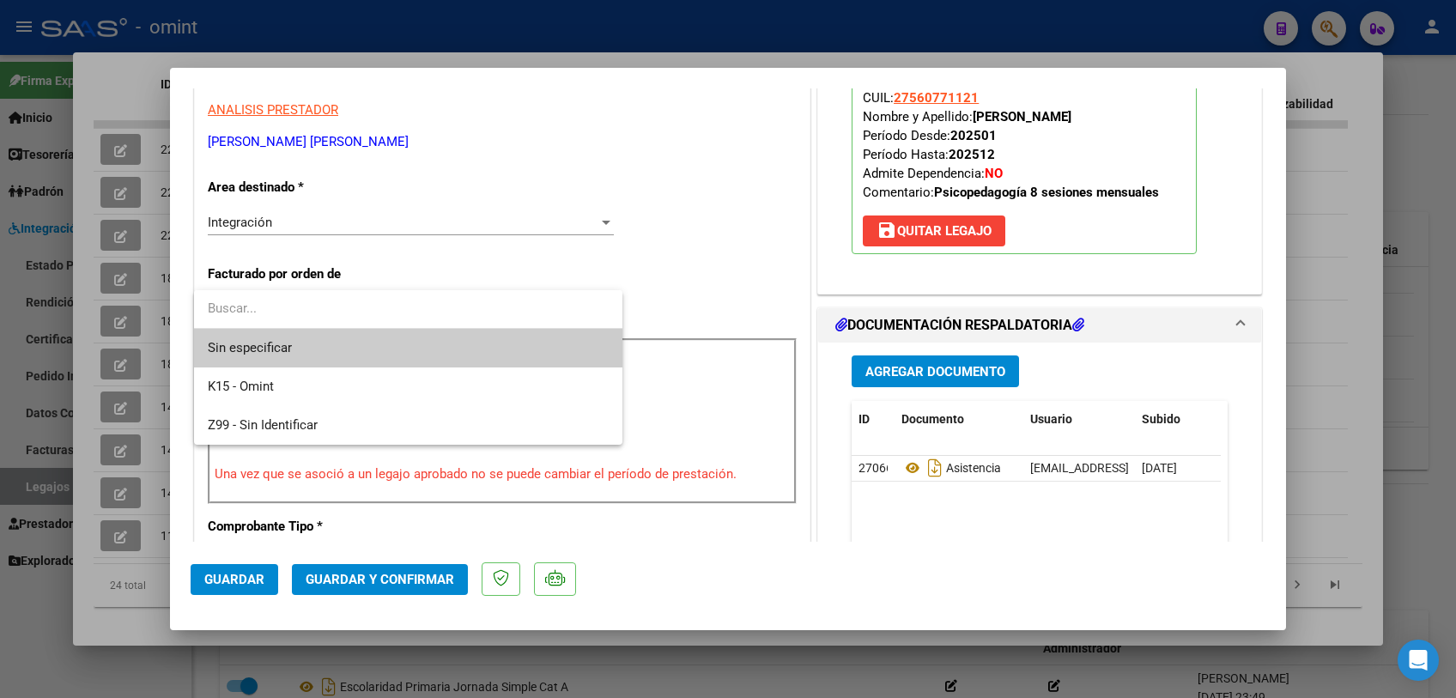
click at [277, 342] on span "Sin especificar" at bounding box center [408, 348] width 401 height 39
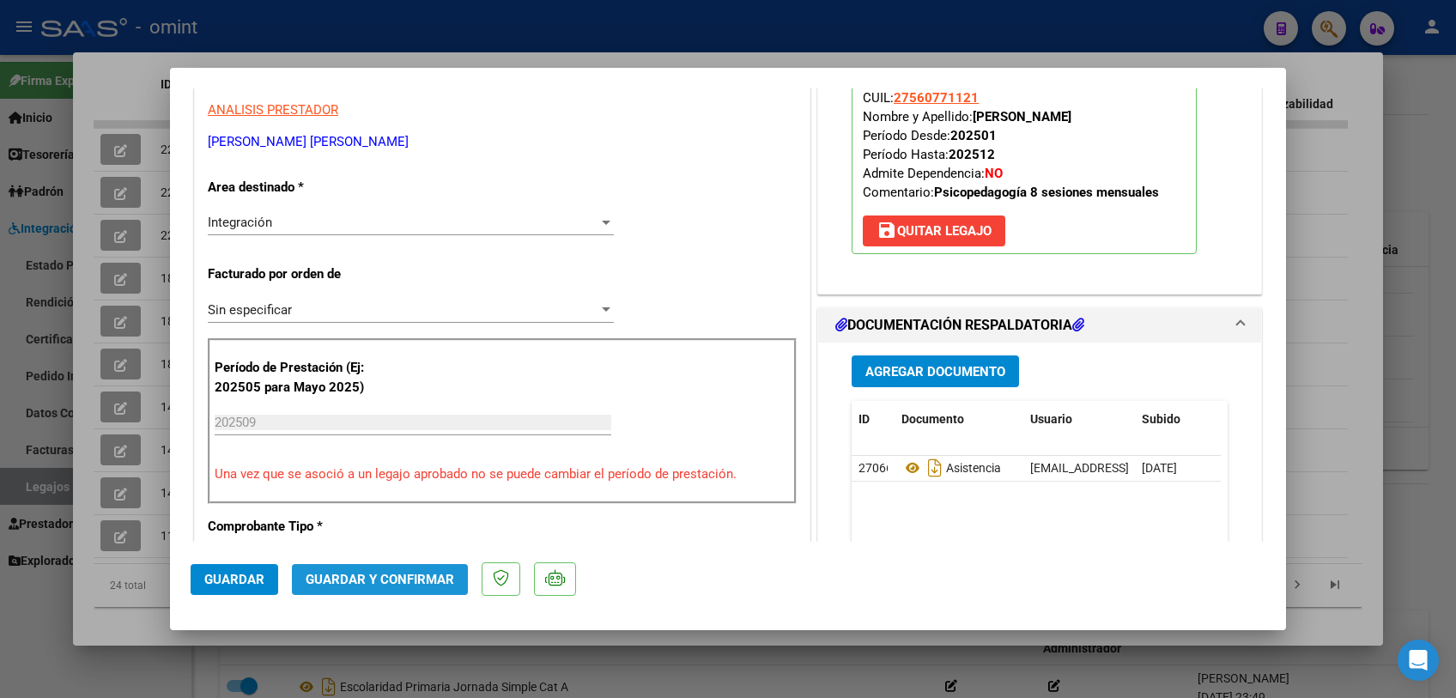
click at [322, 570] on button "Guardar y Confirmar" at bounding box center [380, 579] width 176 height 31
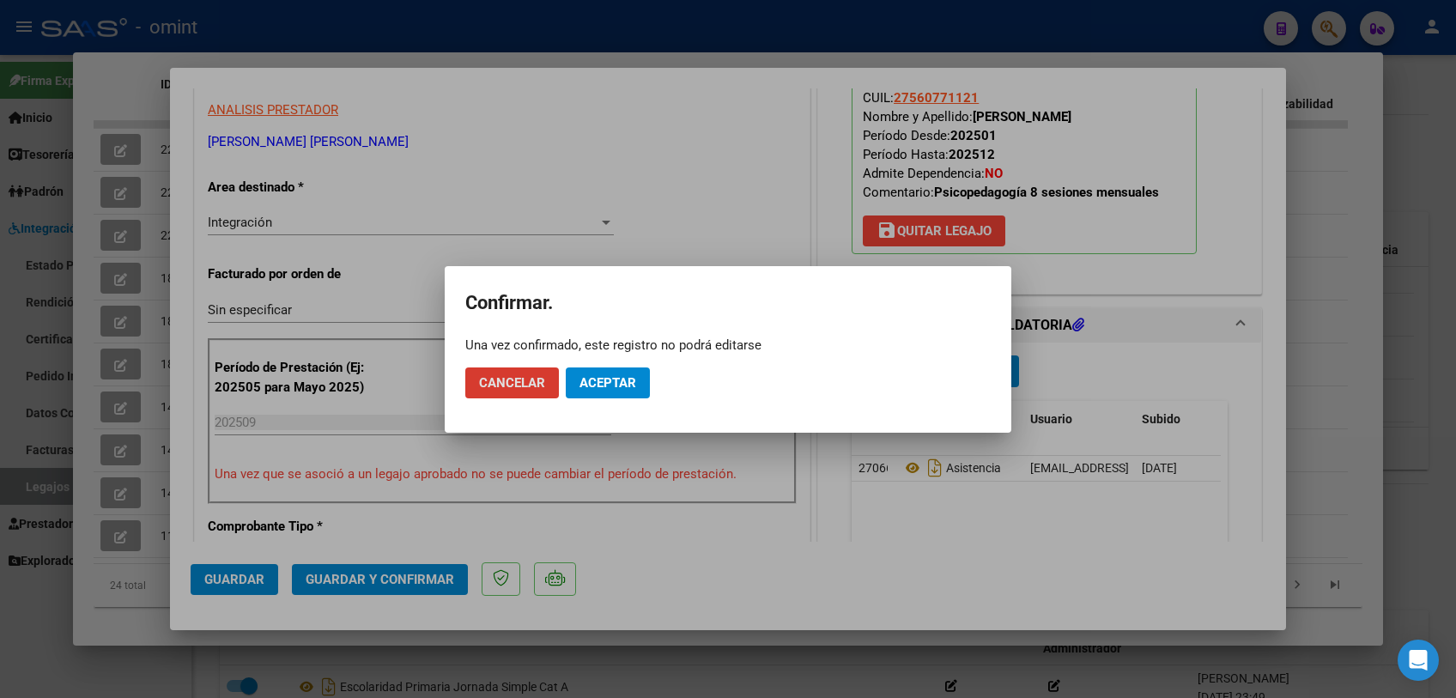
click at [622, 391] on button "Aceptar" at bounding box center [608, 382] width 84 height 31
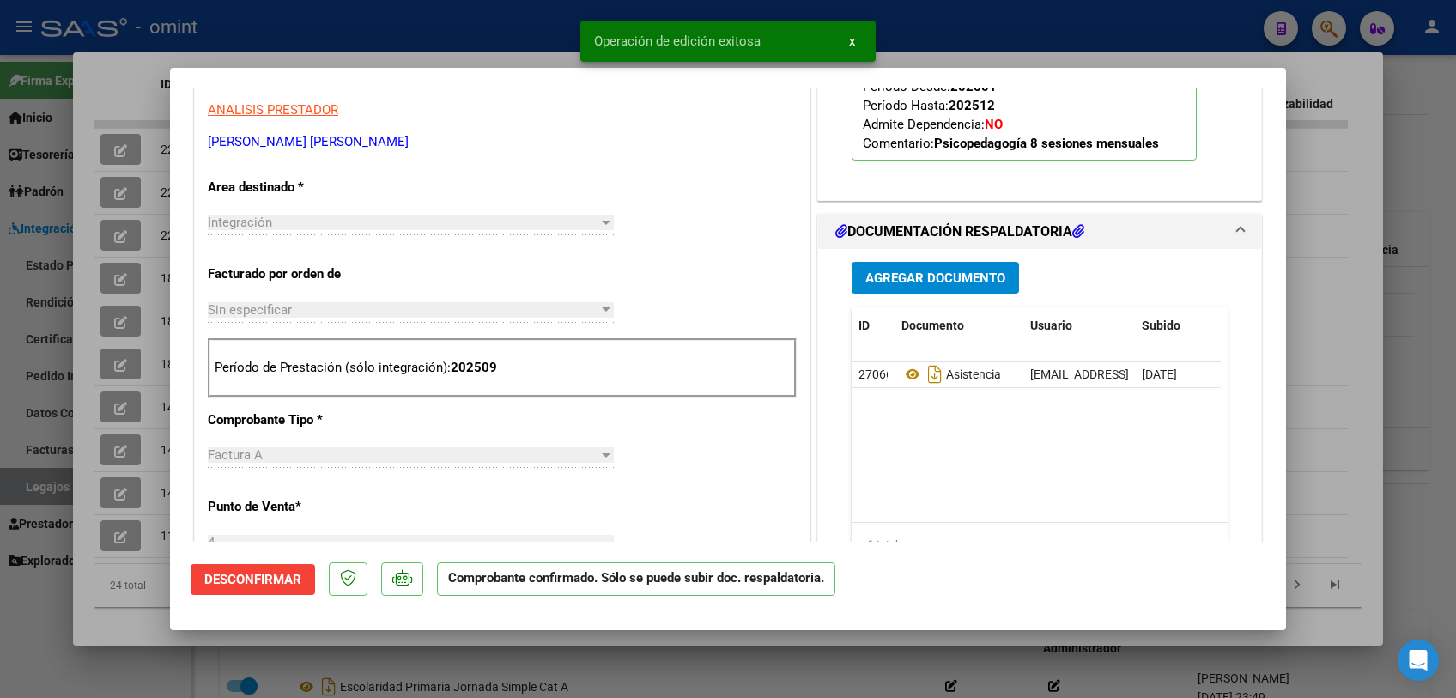
click at [541, 672] on div at bounding box center [728, 349] width 1456 height 698
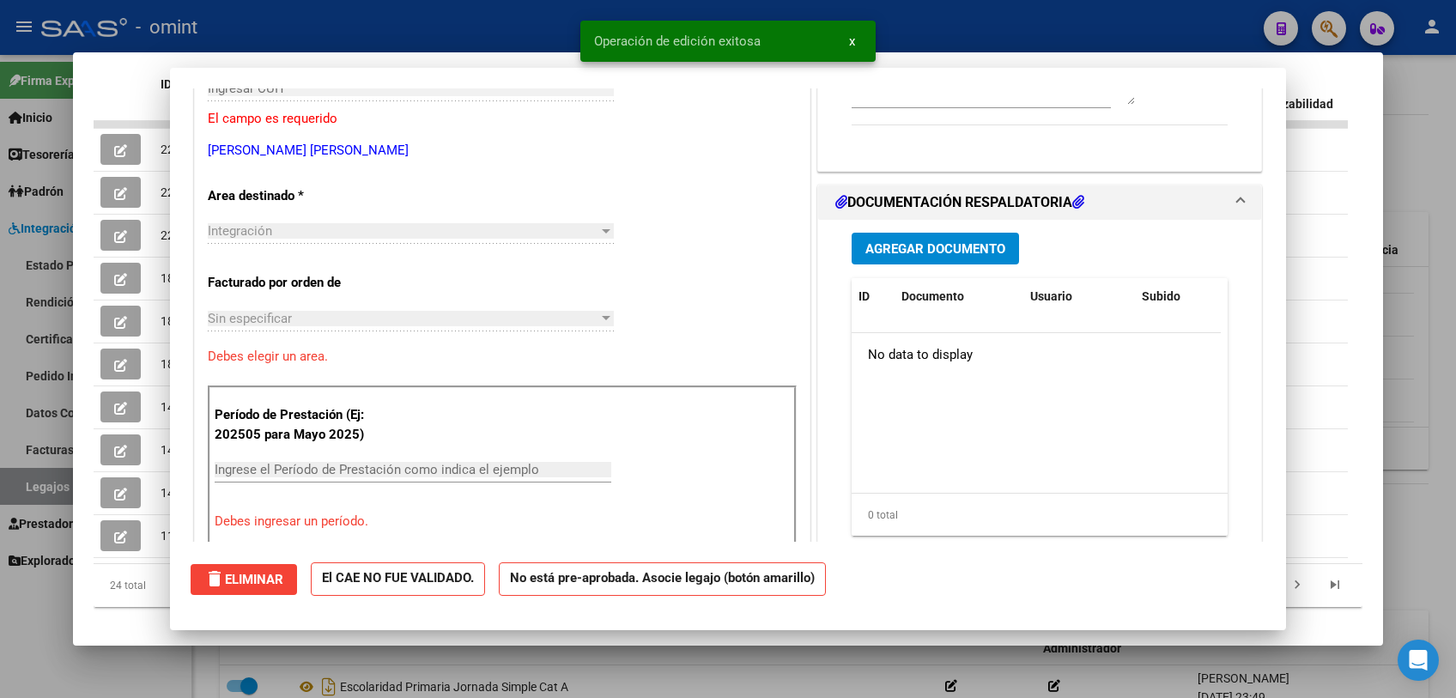
scroll to position [0, 0]
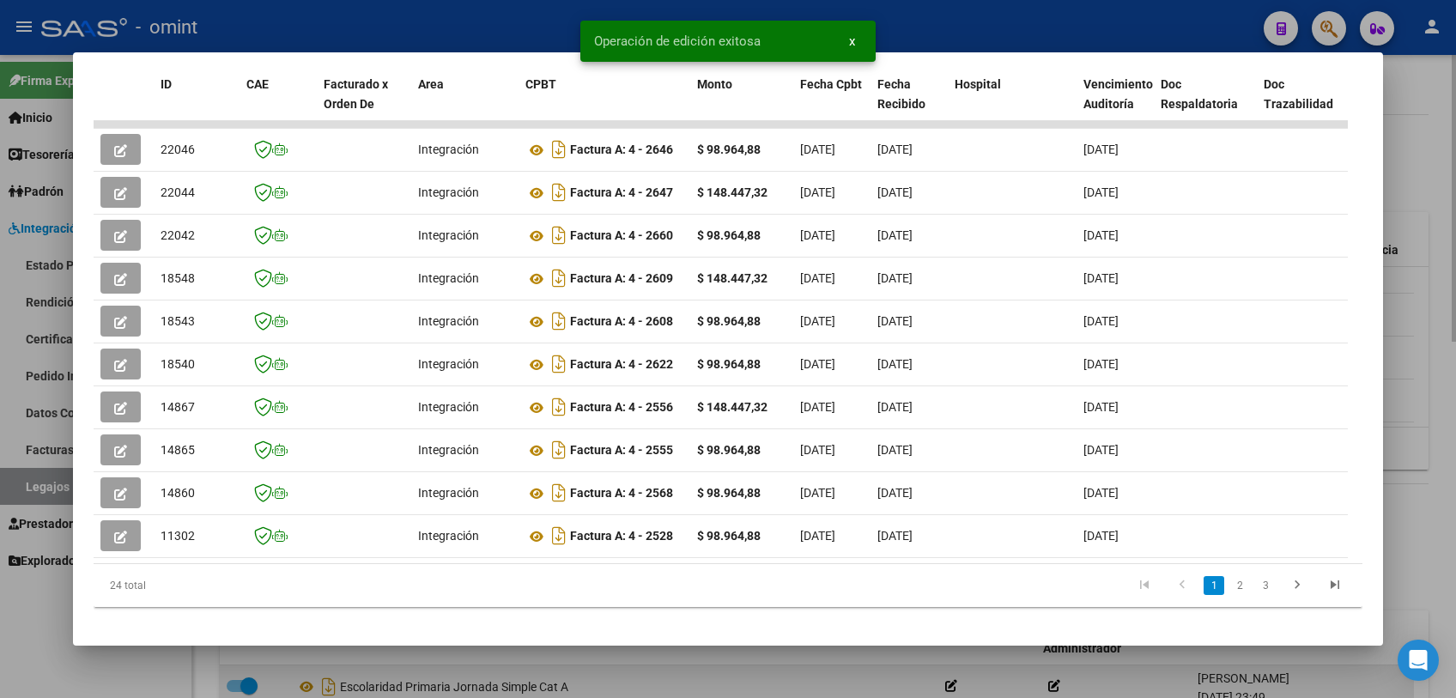
click at [599, 673] on div at bounding box center [728, 349] width 1456 height 698
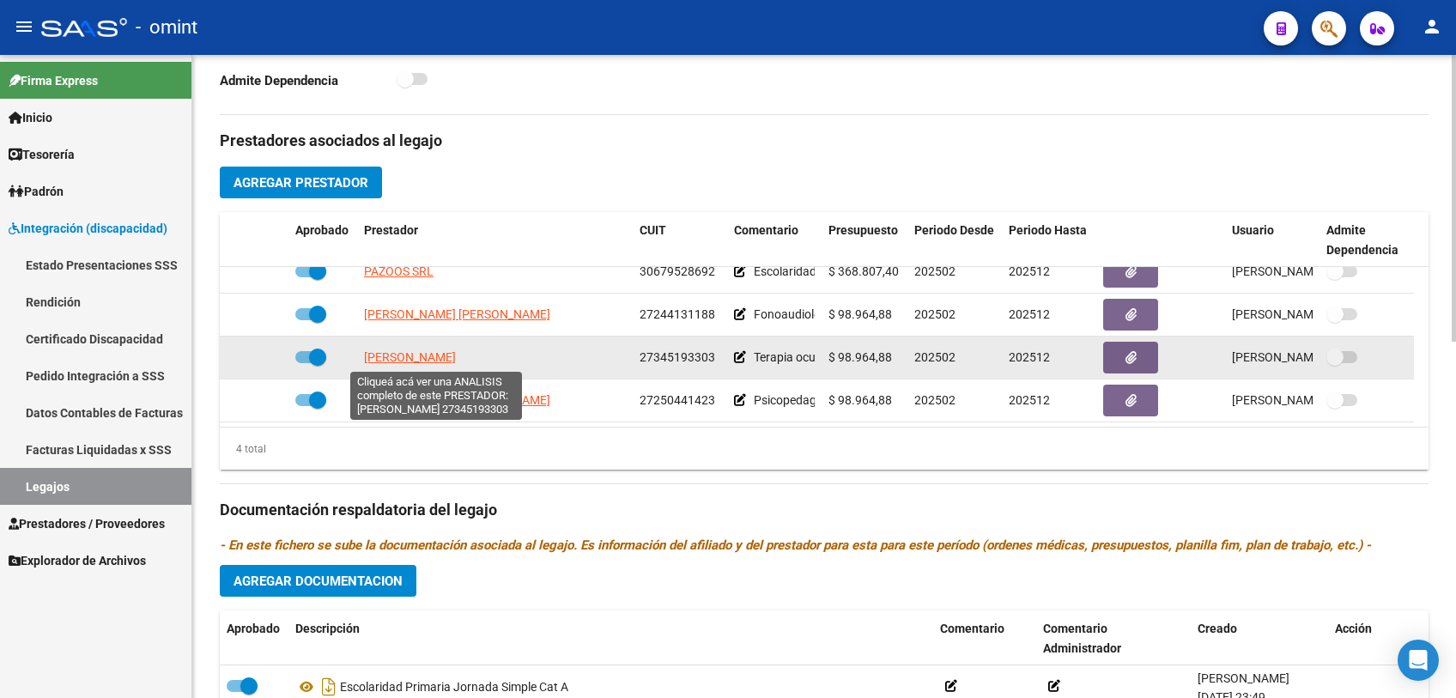
click at [446, 355] on span "LOPEZ NATALIA SOLEDAD" at bounding box center [410, 357] width 92 height 14
type textarea "27345193303"
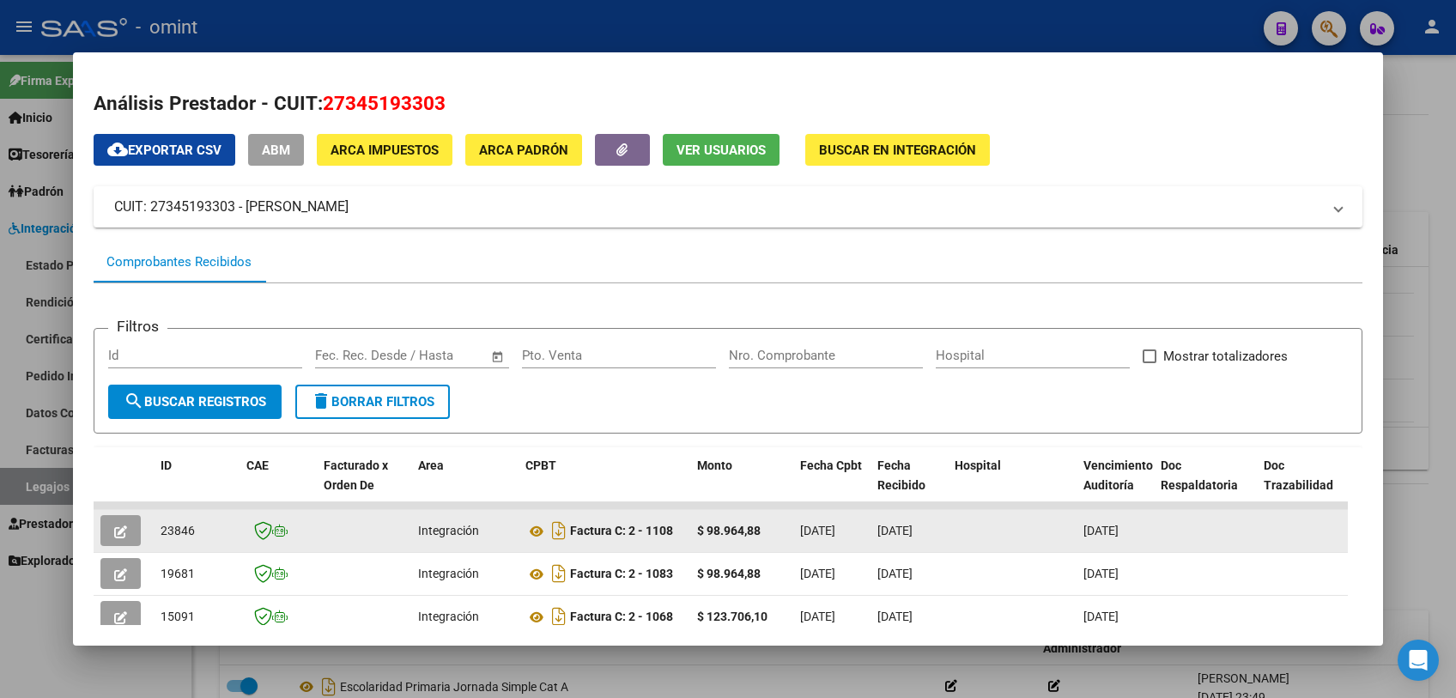
click at [128, 527] on button "button" at bounding box center [120, 530] width 40 height 31
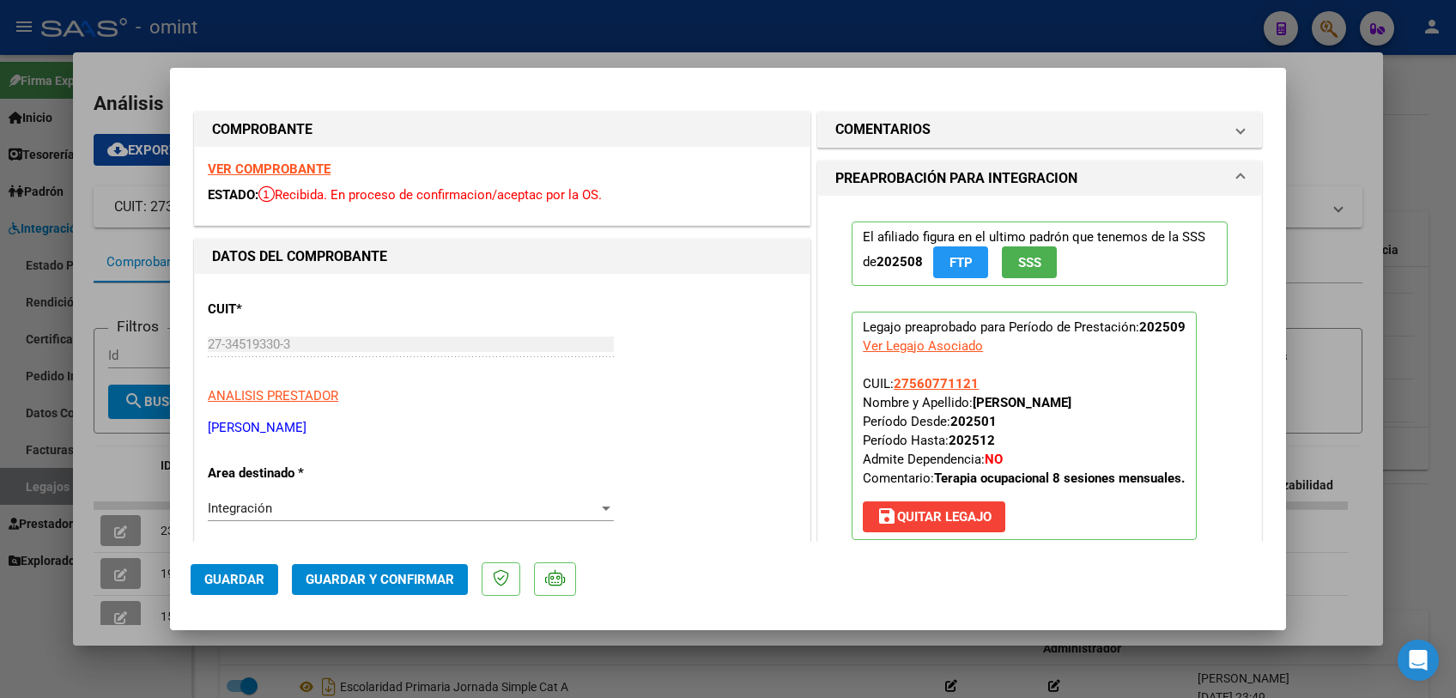
click at [299, 168] on strong "VER COMPROBANTE" at bounding box center [269, 168] width 123 height 15
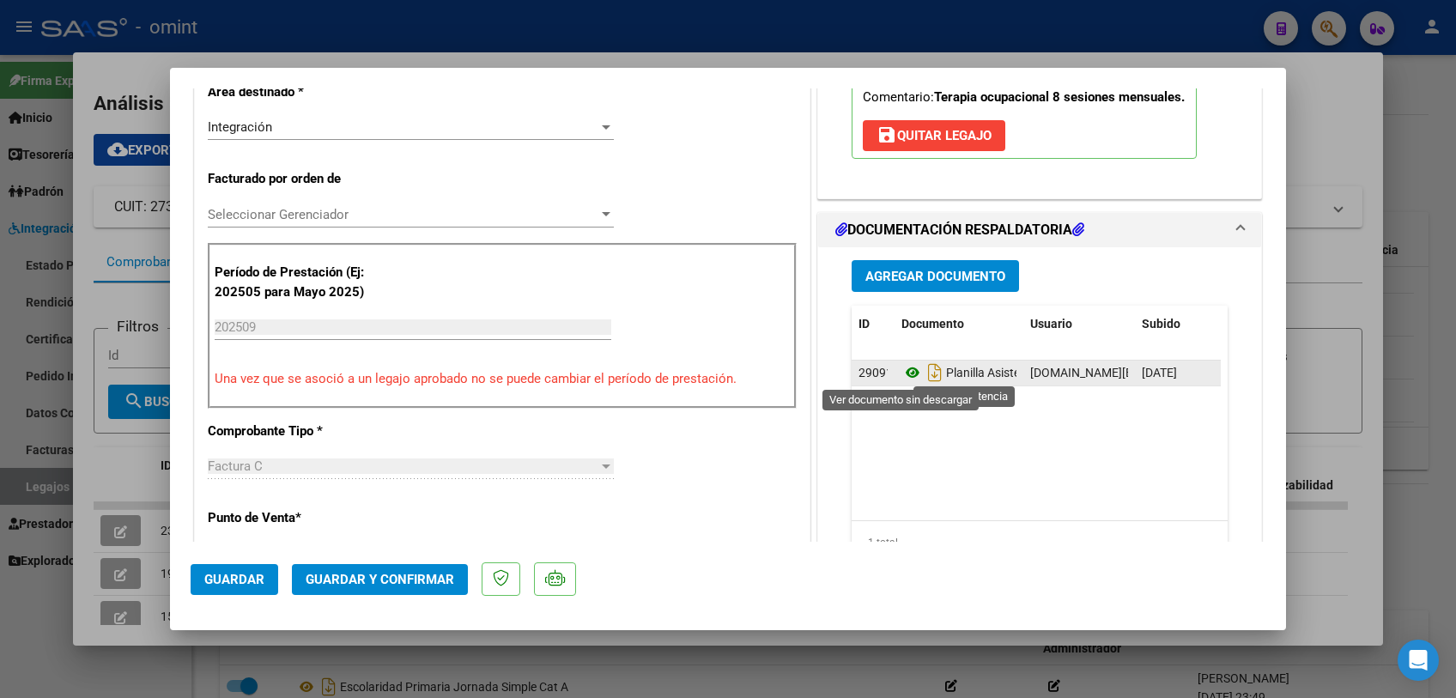
click at [904, 369] on icon at bounding box center [912, 372] width 22 height 21
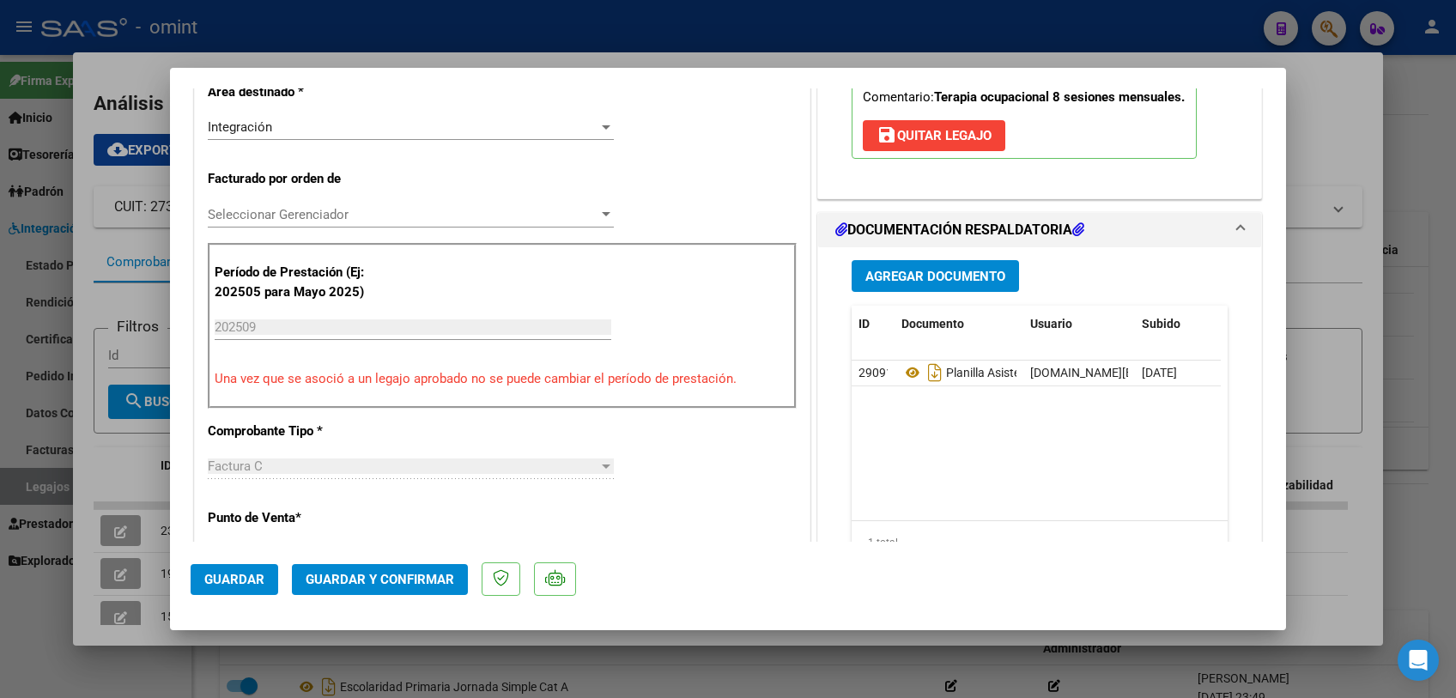
click at [385, 204] on div "Seleccionar Gerenciador Seleccionar Gerenciador" at bounding box center [411, 215] width 406 height 26
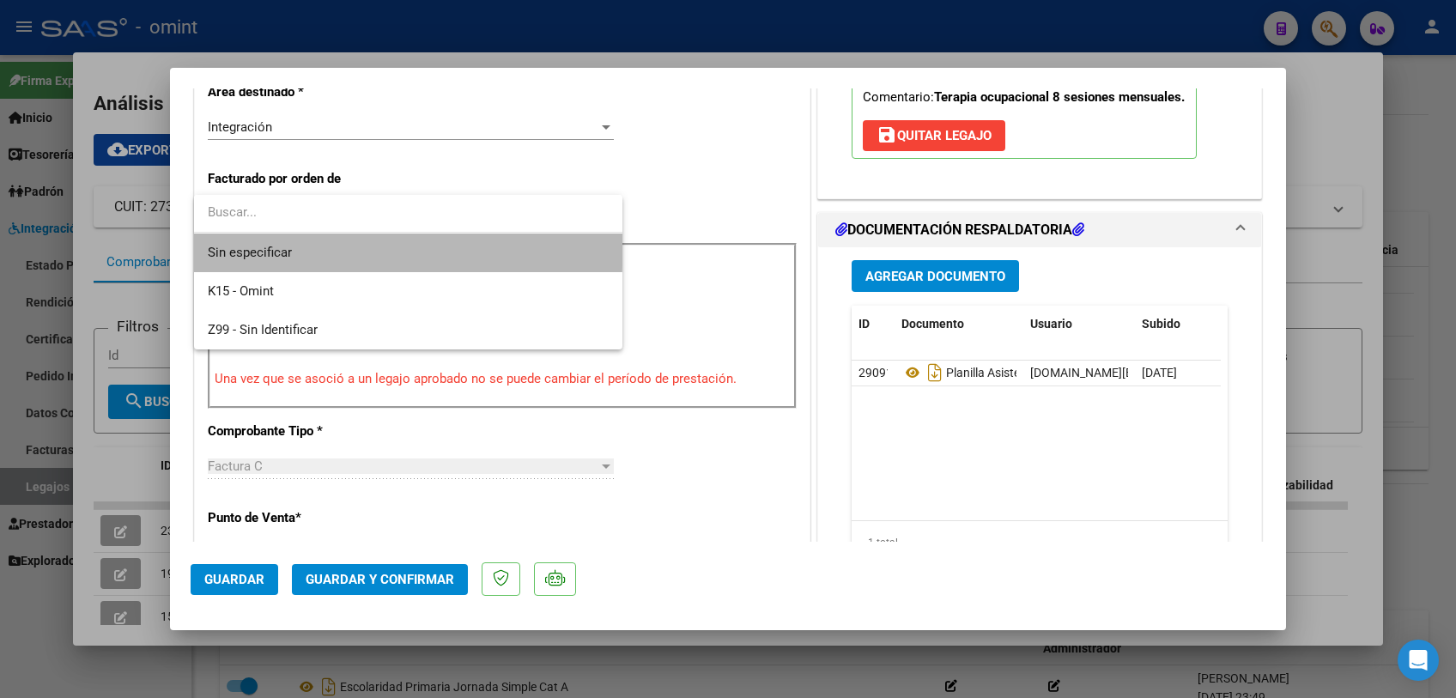
click at [366, 246] on span "Sin especificar" at bounding box center [408, 253] width 401 height 39
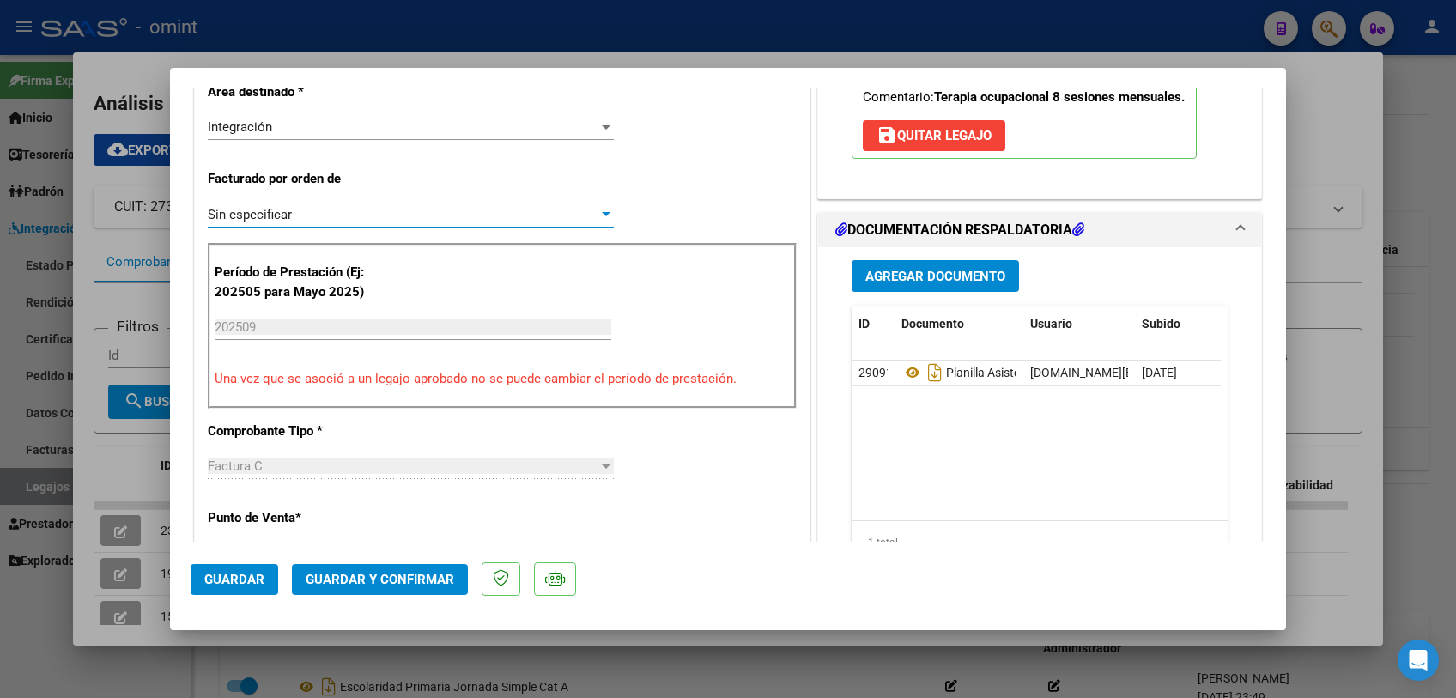
click at [362, 573] on span "Guardar y Confirmar" at bounding box center [380, 579] width 149 height 15
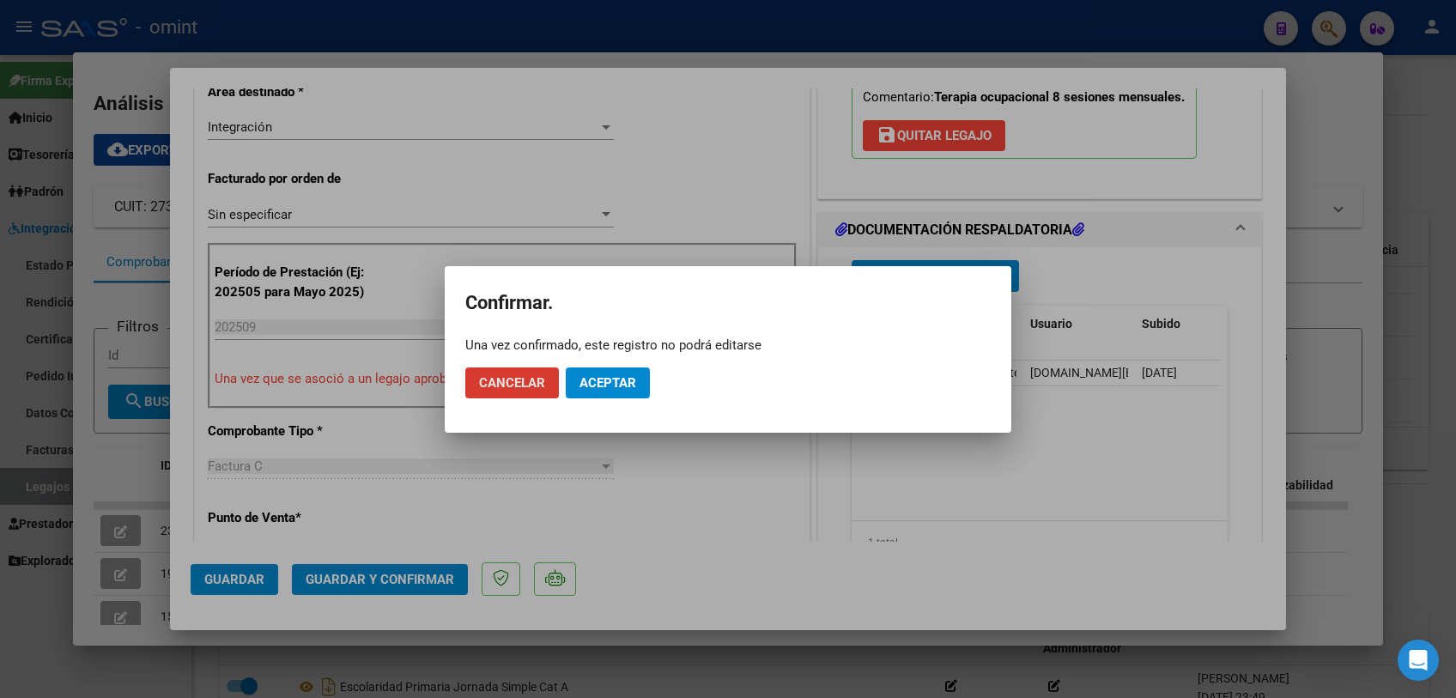
click at [604, 377] on span "Aceptar" at bounding box center [607, 382] width 57 height 15
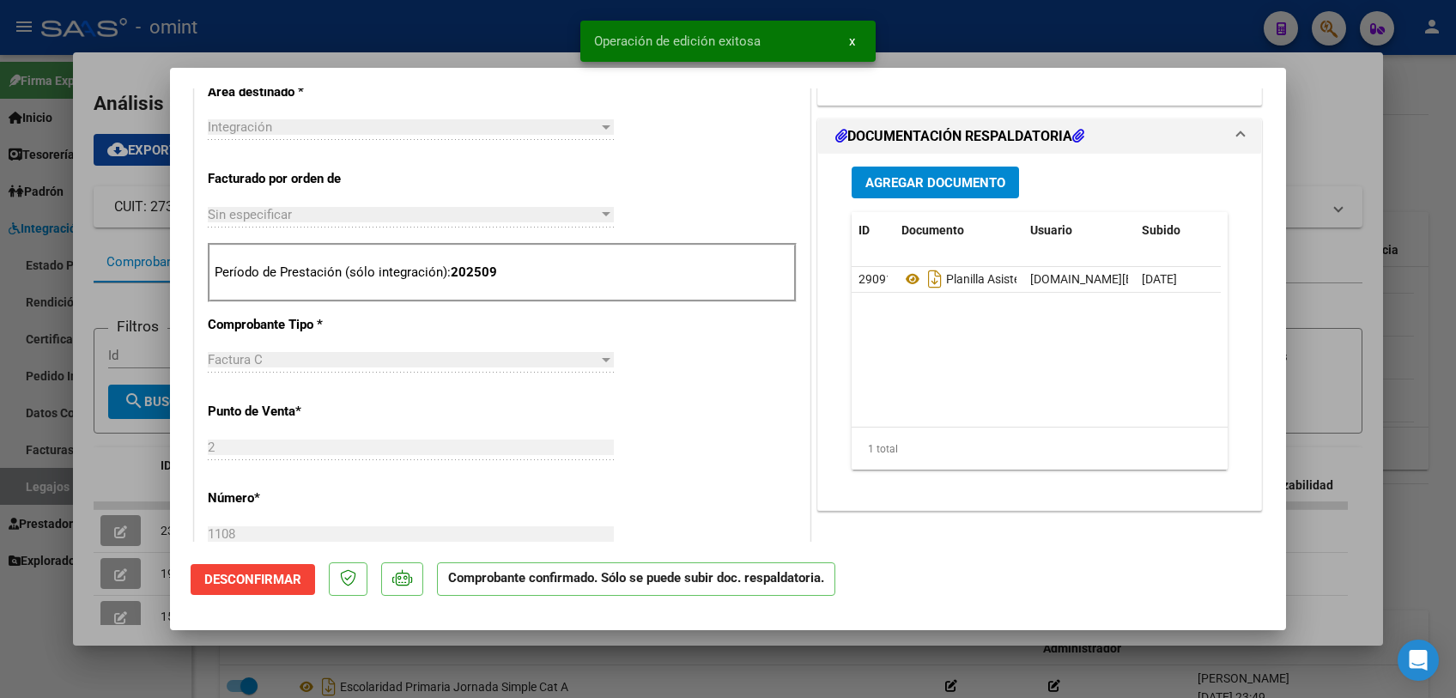
click at [138, 467] on div at bounding box center [728, 349] width 1456 height 698
type input "$ 0,00"
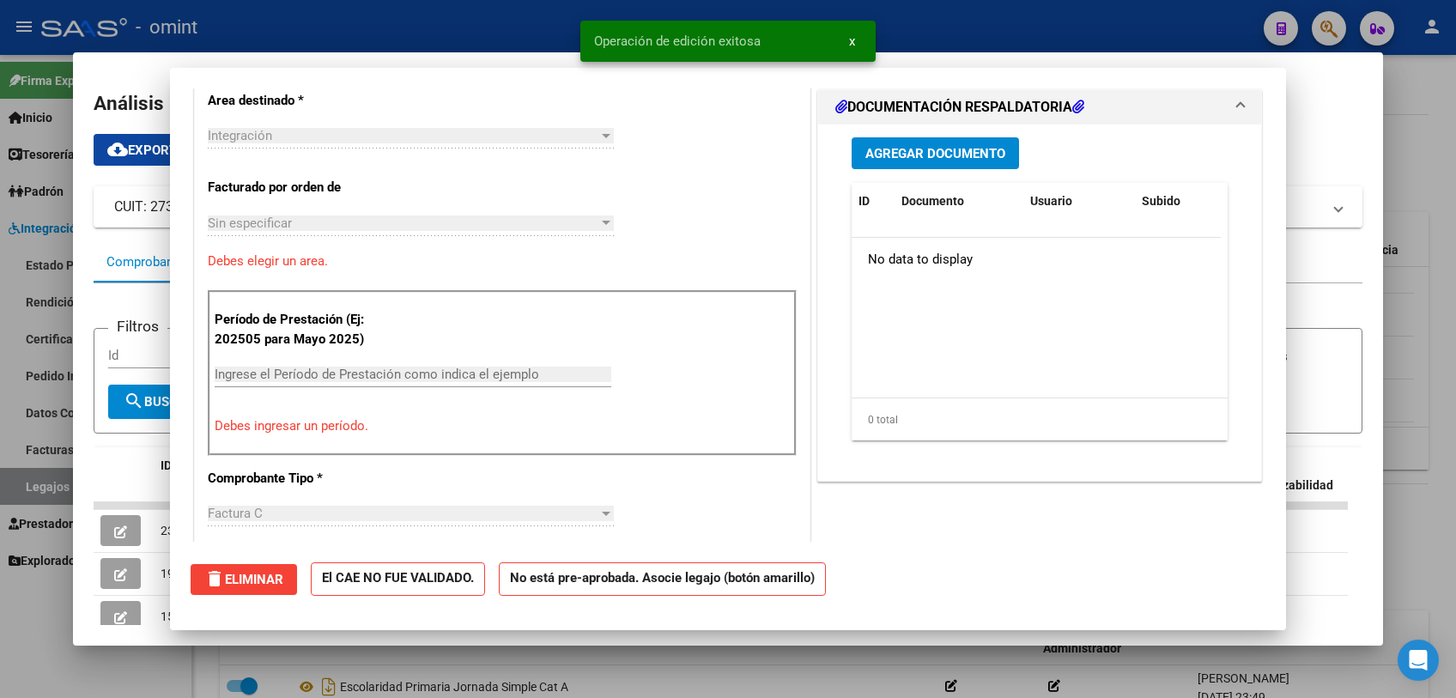
scroll to position [411, 0]
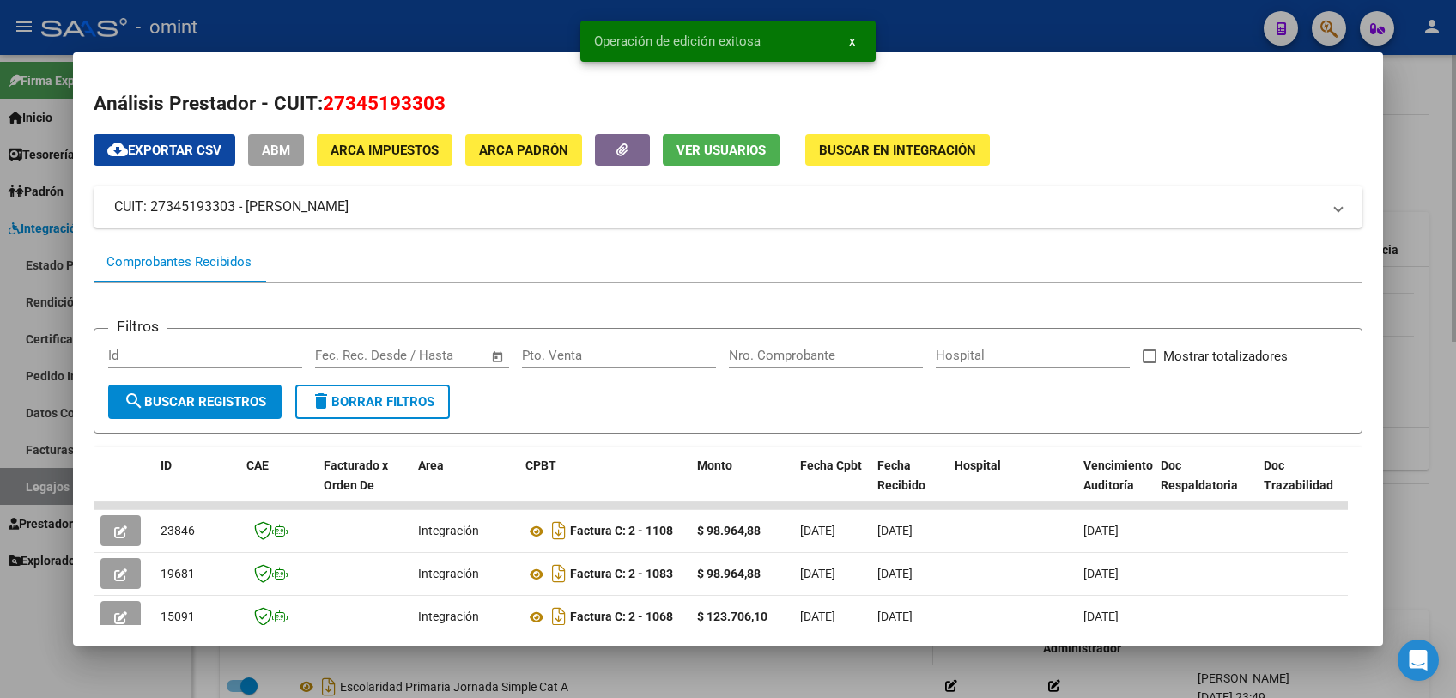
click at [505, 661] on div at bounding box center [728, 349] width 1456 height 698
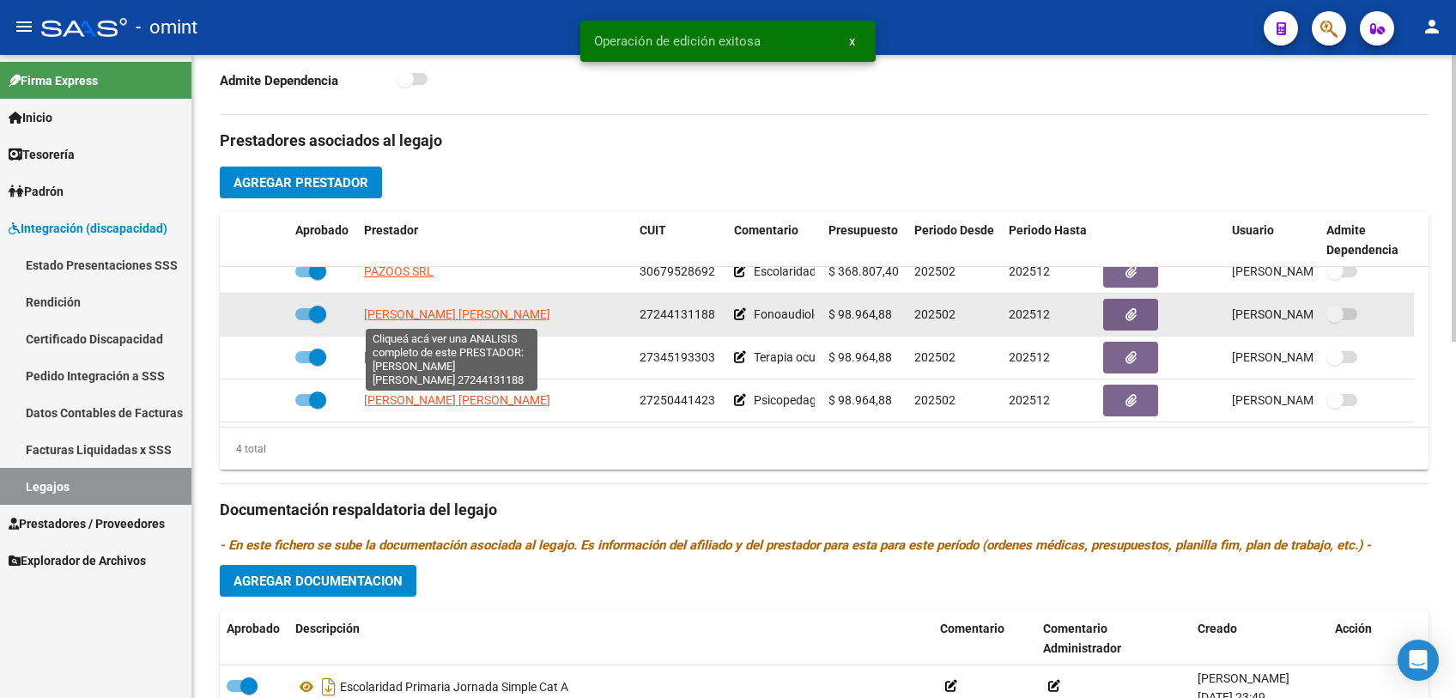
click at [404, 312] on span "MARTINEZ JERIA ELSA MONICA" at bounding box center [457, 314] width 186 height 14
type textarea "27244131188"
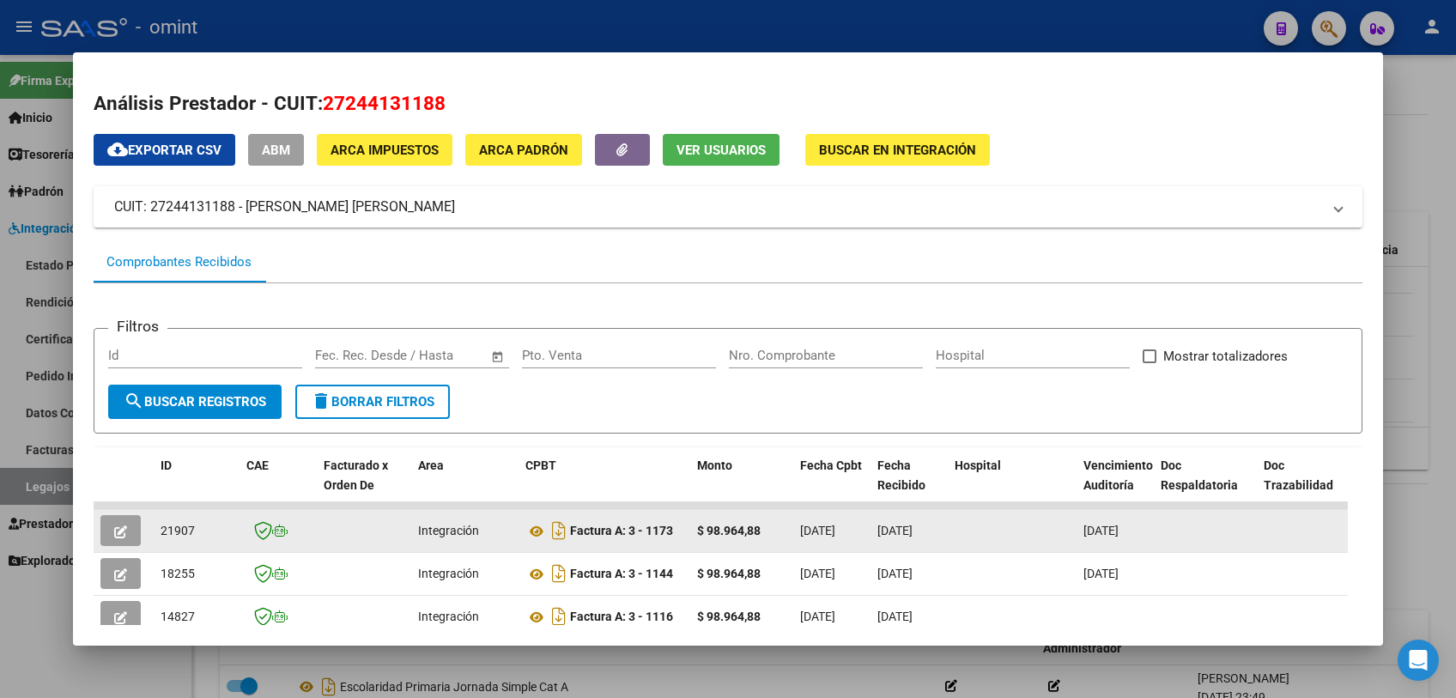
click at [119, 531] on icon "button" at bounding box center [120, 531] width 13 height 13
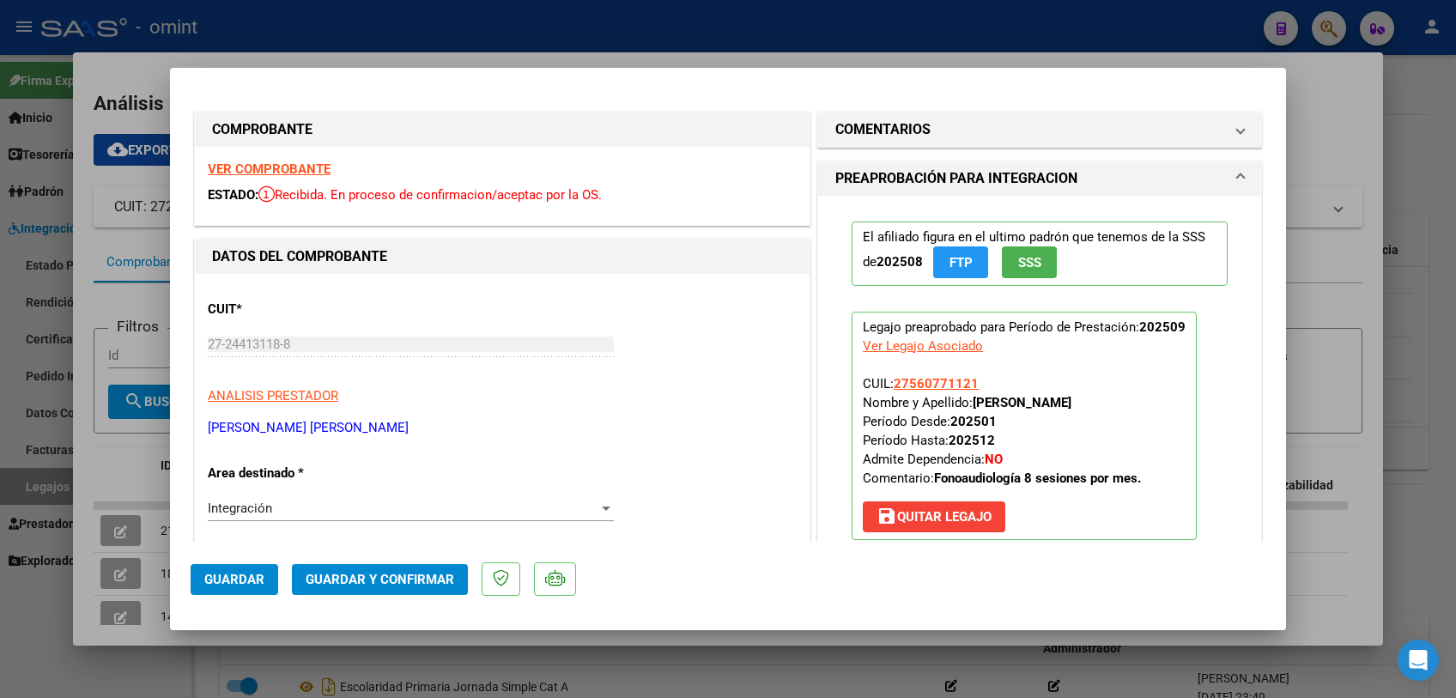
click at [309, 168] on strong "VER COMPROBANTE" at bounding box center [269, 168] width 123 height 15
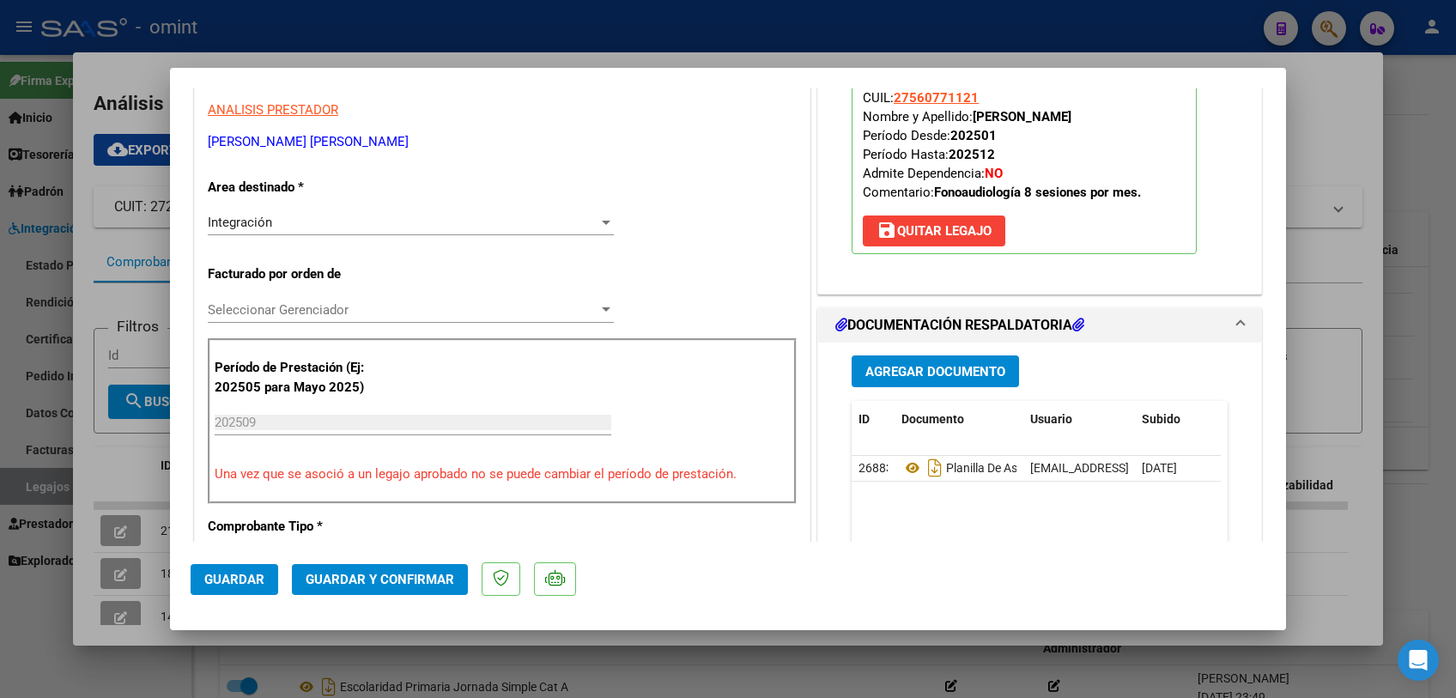
scroll to position [572, 0]
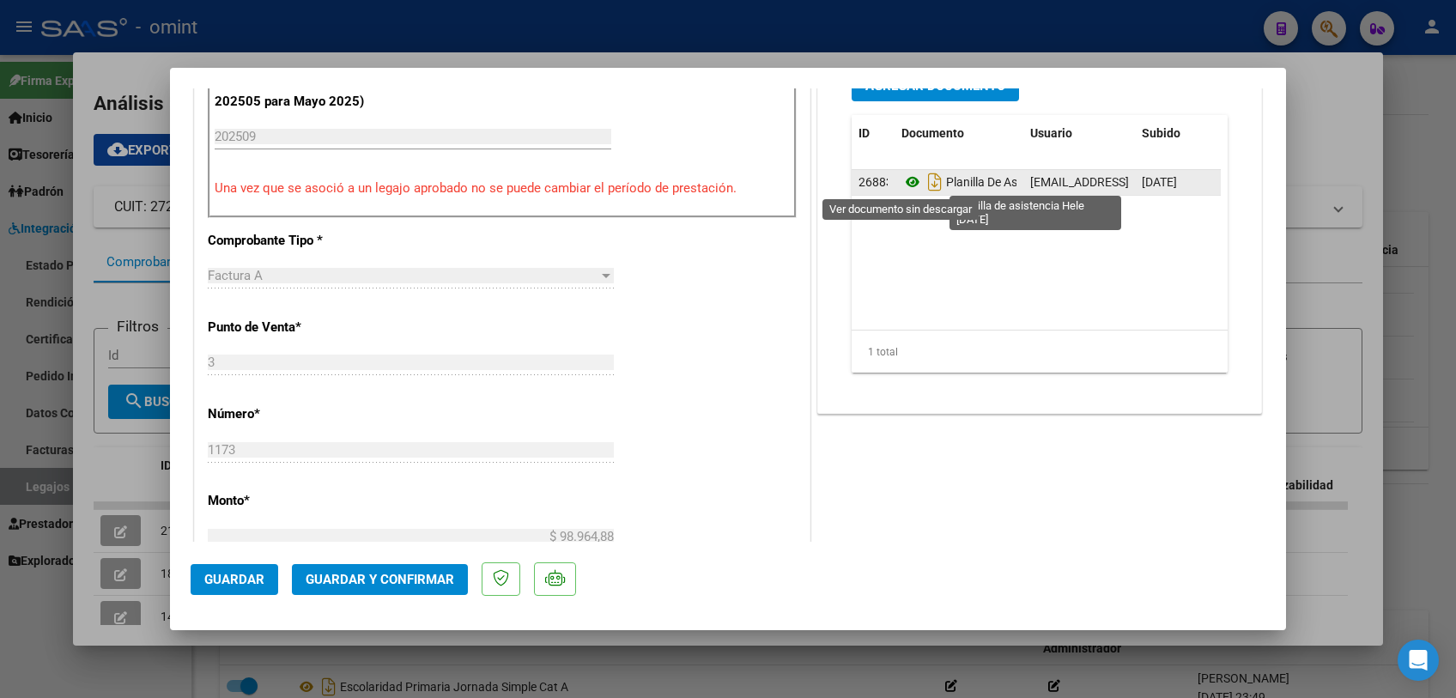
click at [901, 176] on icon at bounding box center [912, 182] width 22 height 21
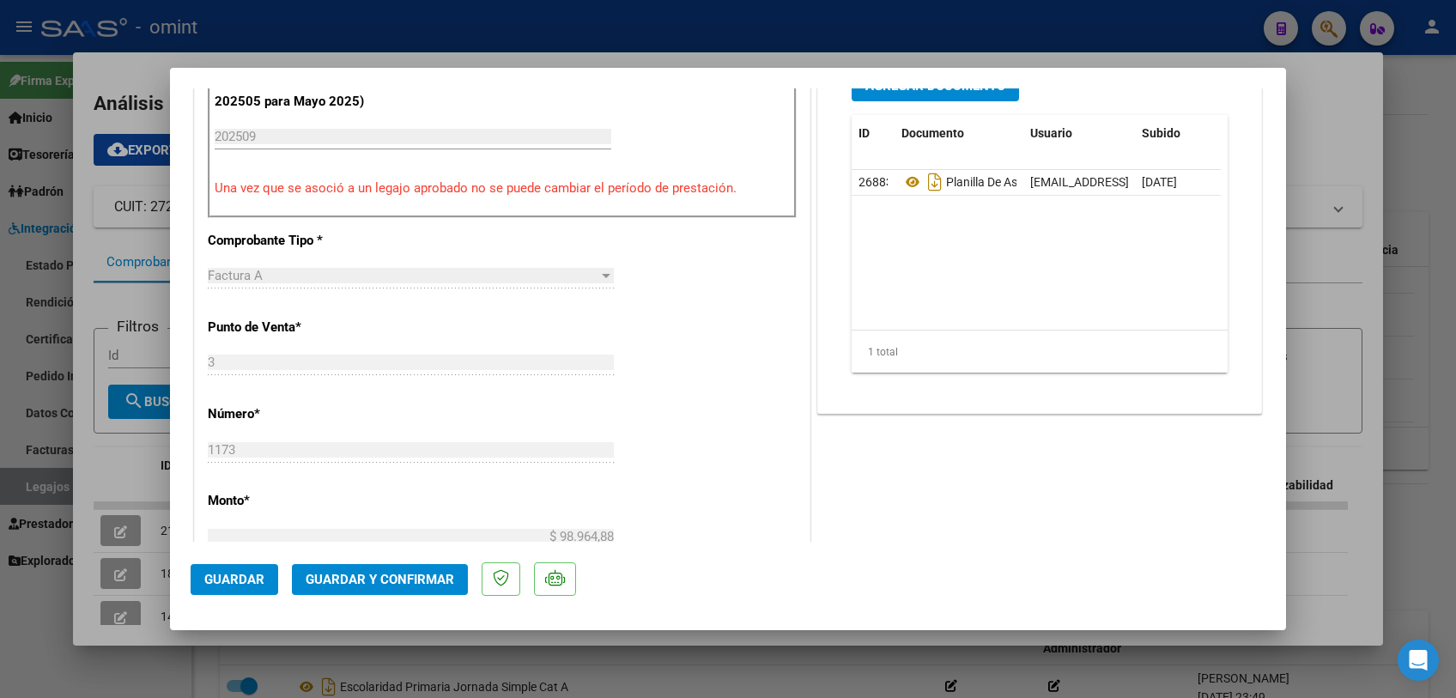
scroll to position [381, 0]
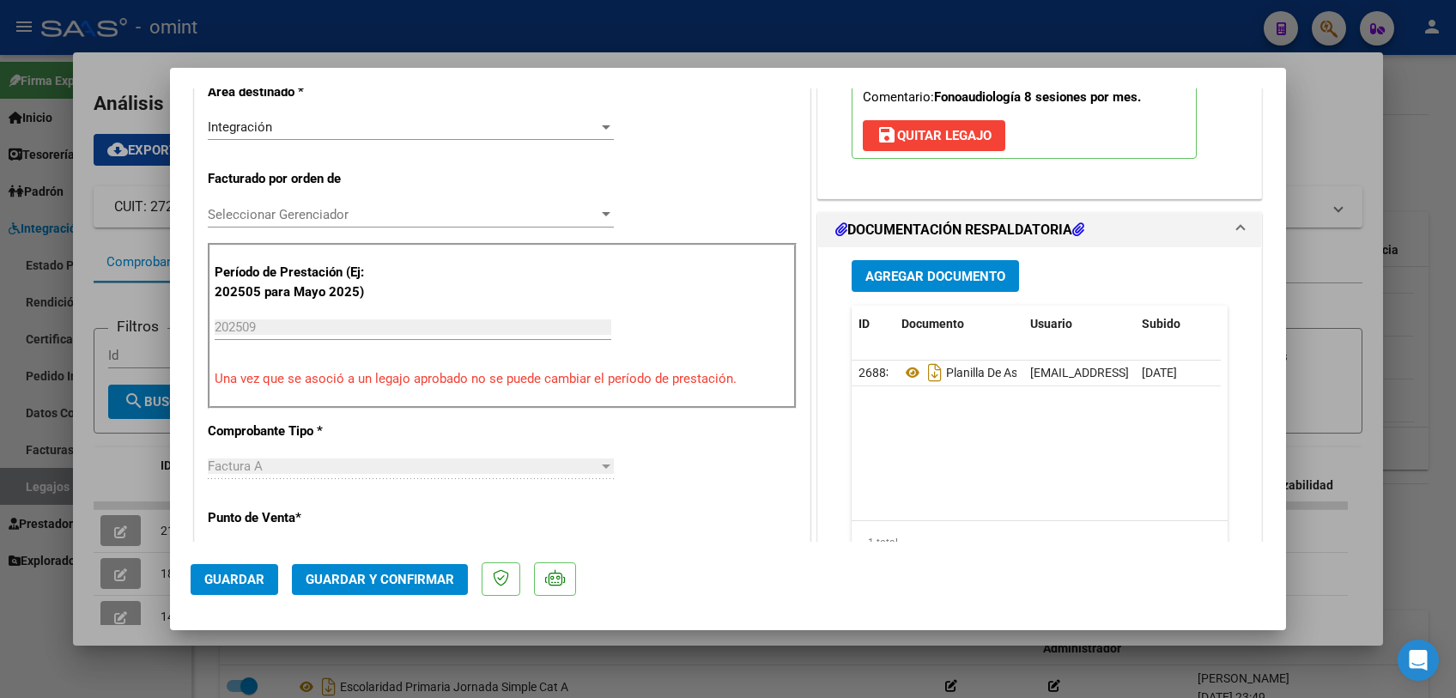
click at [361, 211] on span "Seleccionar Gerenciador" at bounding box center [403, 214] width 391 height 15
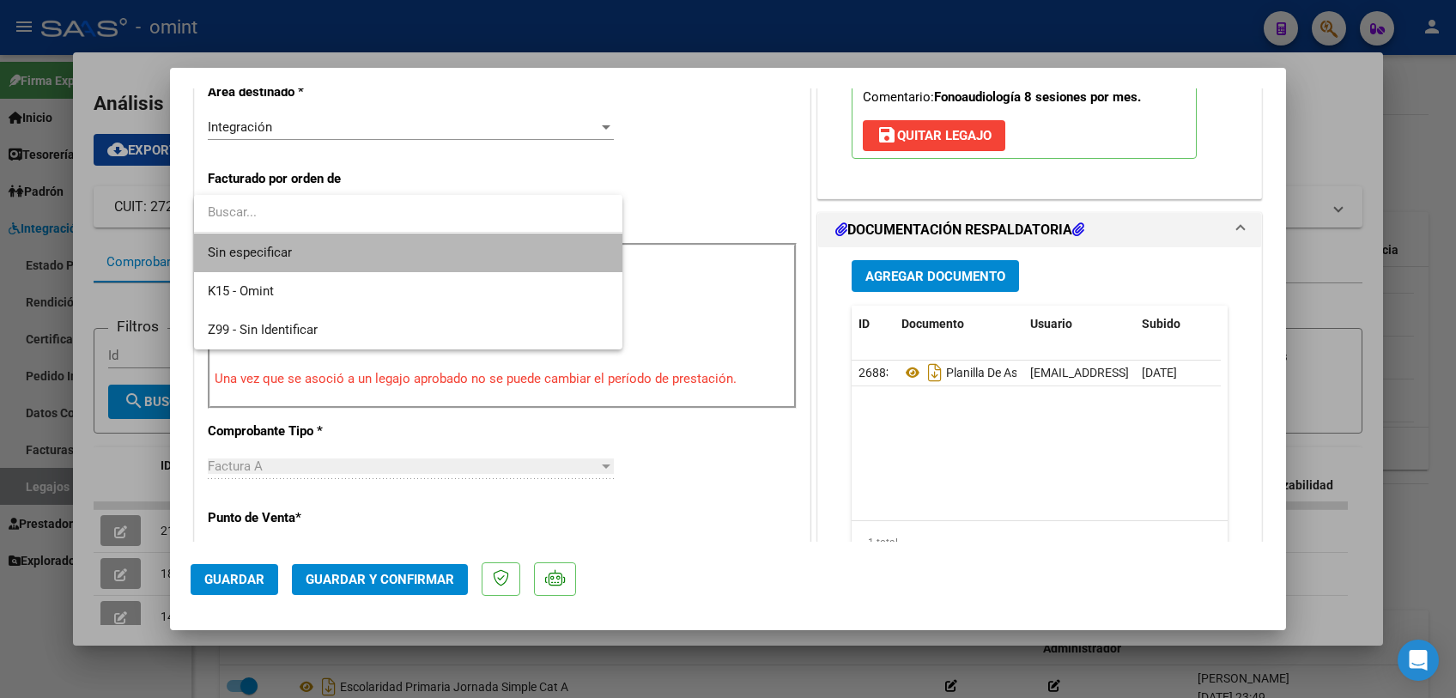
click at [347, 252] on span "Sin especificar" at bounding box center [408, 253] width 401 height 39
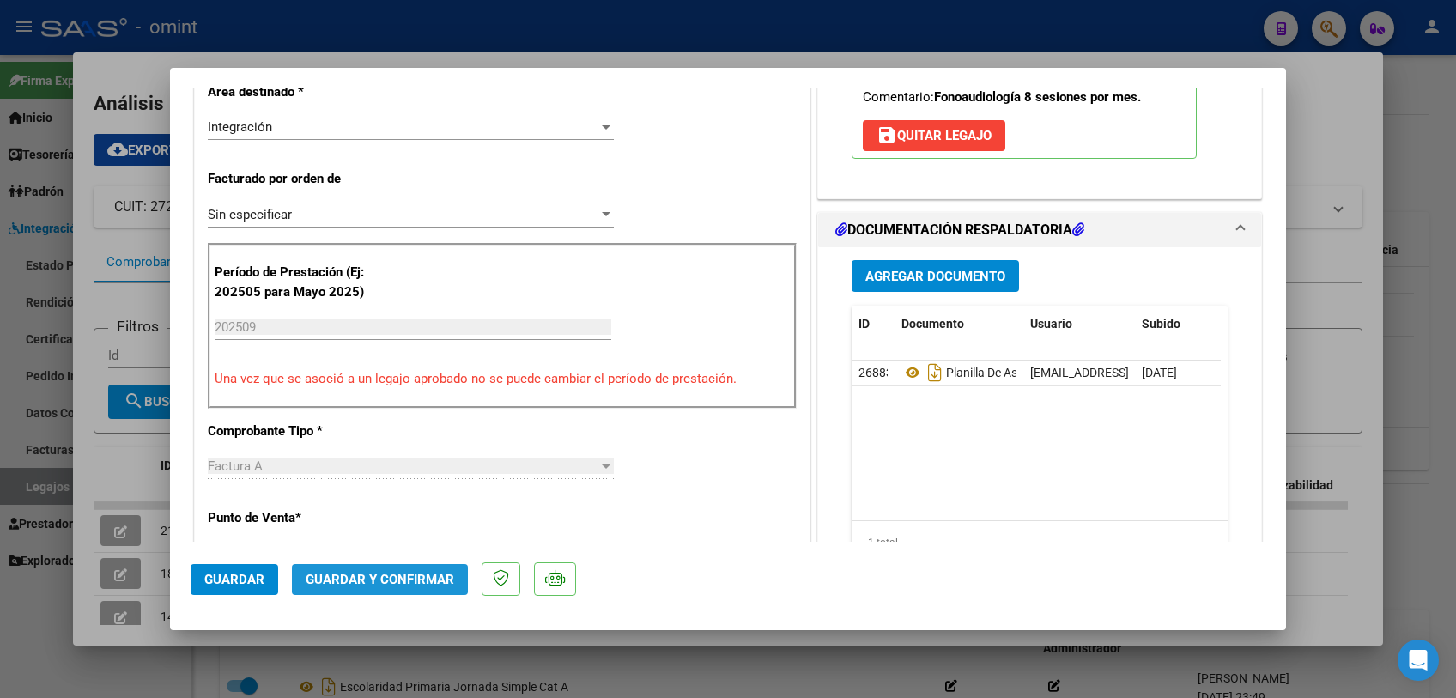
click at [391, 576] on span "Guardar y Confirmar" at bounding box center [380, 579] width 149 height 15
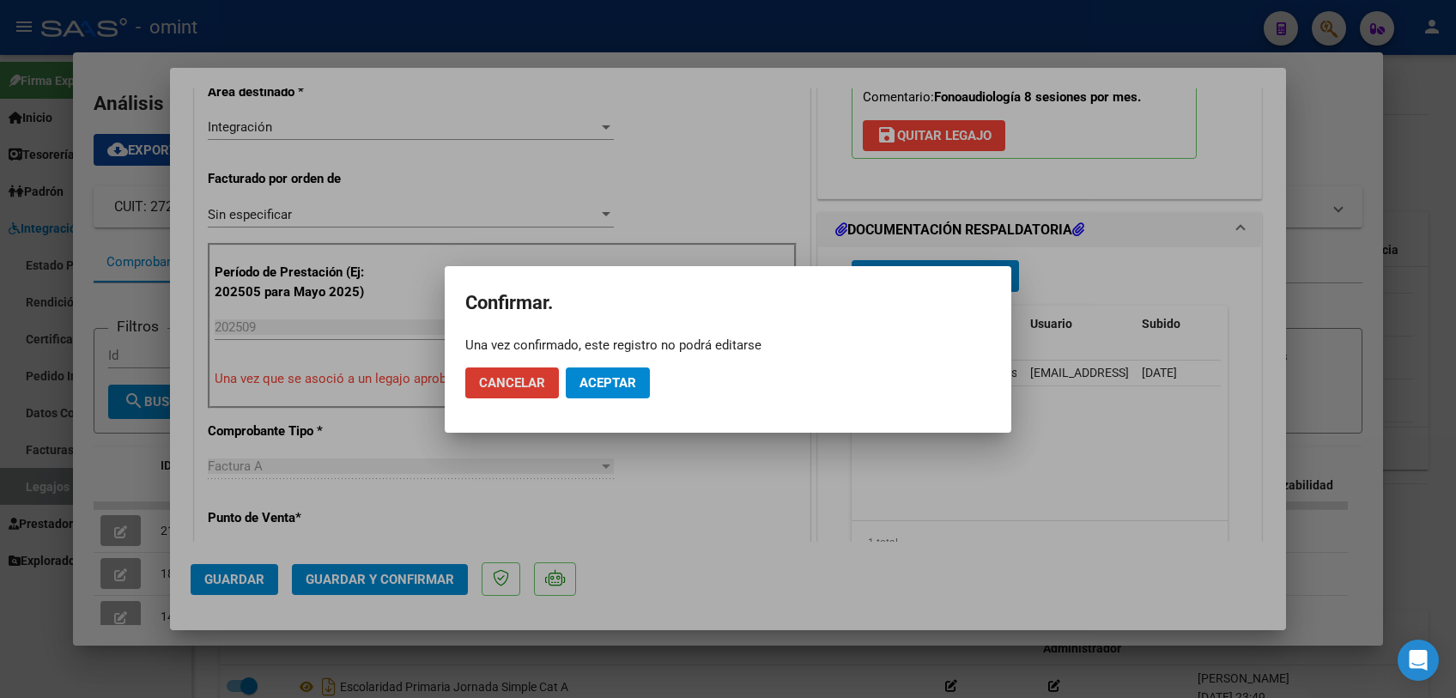
click at [627, 383] on span "Aceptar" at bounding box center [607, 382] width 57 height 15
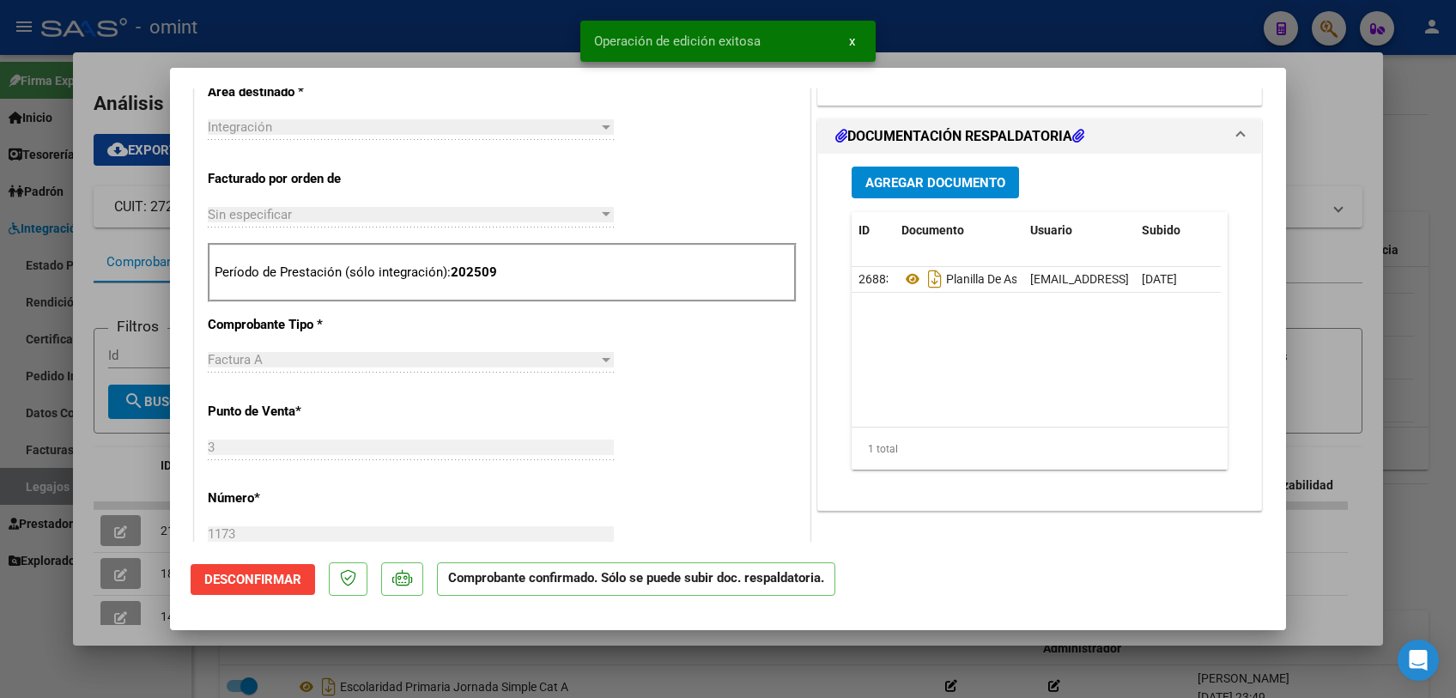
click at [608, 657] on div at bounding box center [728, 349] width 1456 height 698
type input "$ 0,00"
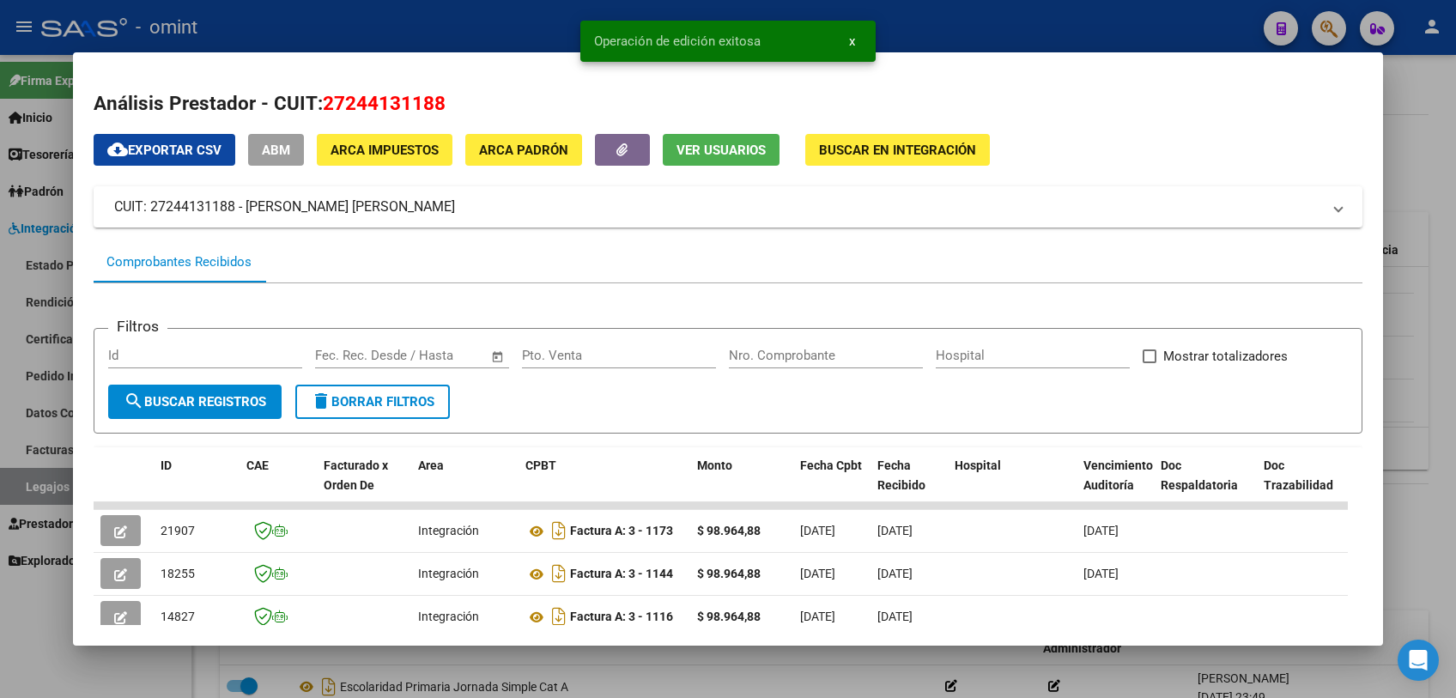
click at [608, 657] on div at bounding box center [728, 349] width 1456 height 698
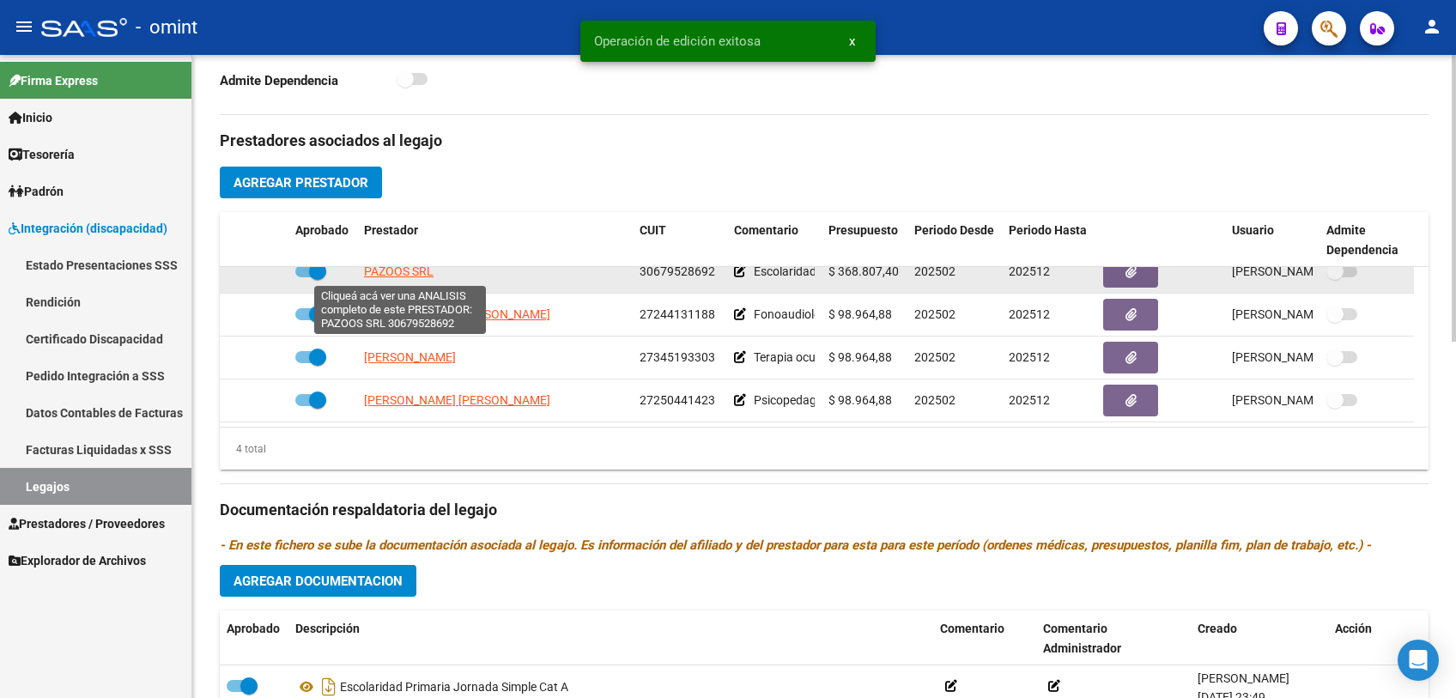
click at [411, 266] on span "PAZOOS SRL" at bounding box center [399, 271] width 70 height 14
type textarea "30679528692"
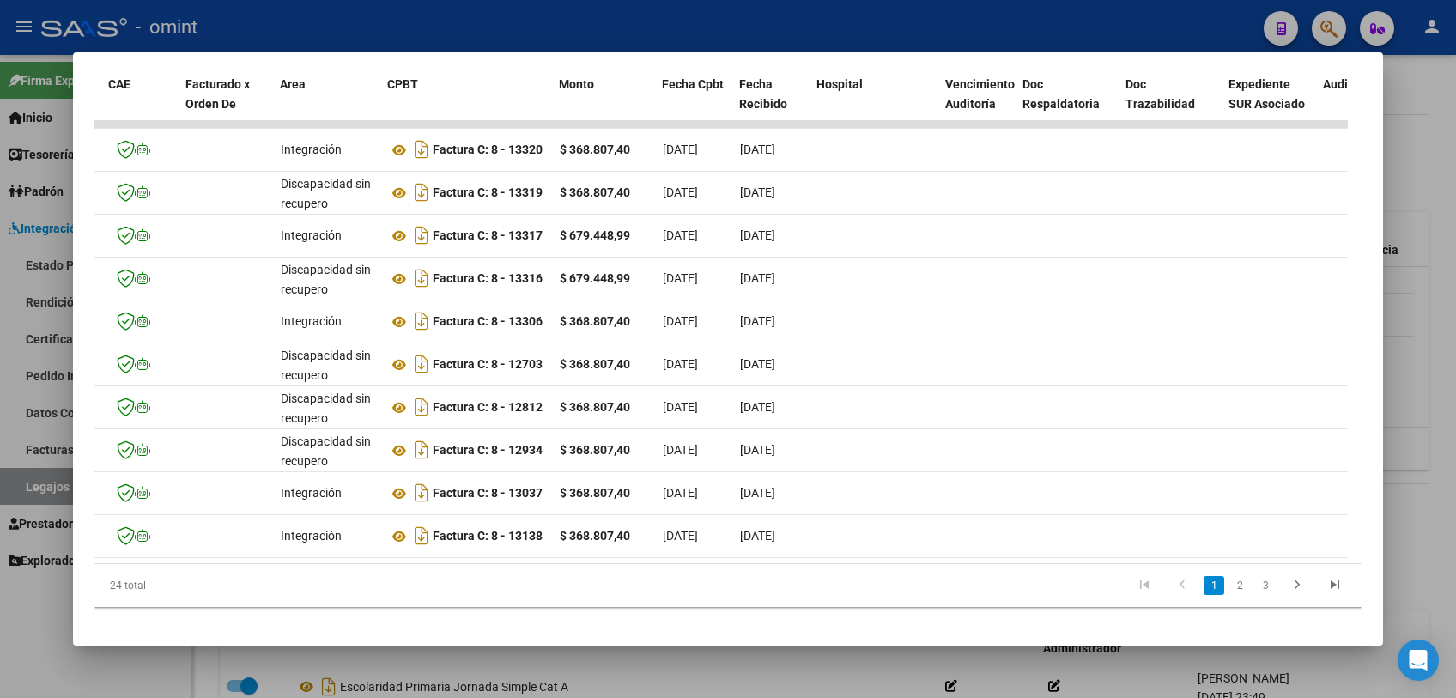
scroll to position [0, 0]
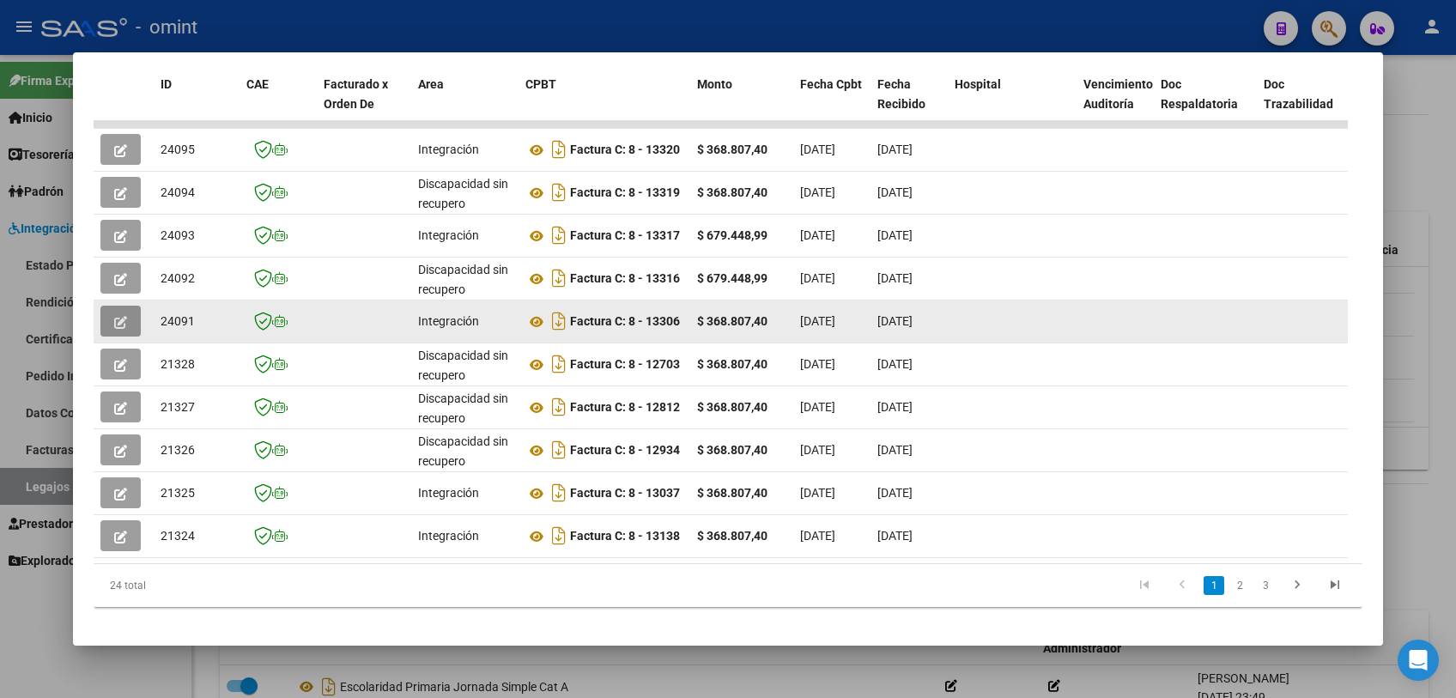
click at [124, 316] on icon "button" at bounding box center [120, 322] width 13 height 13
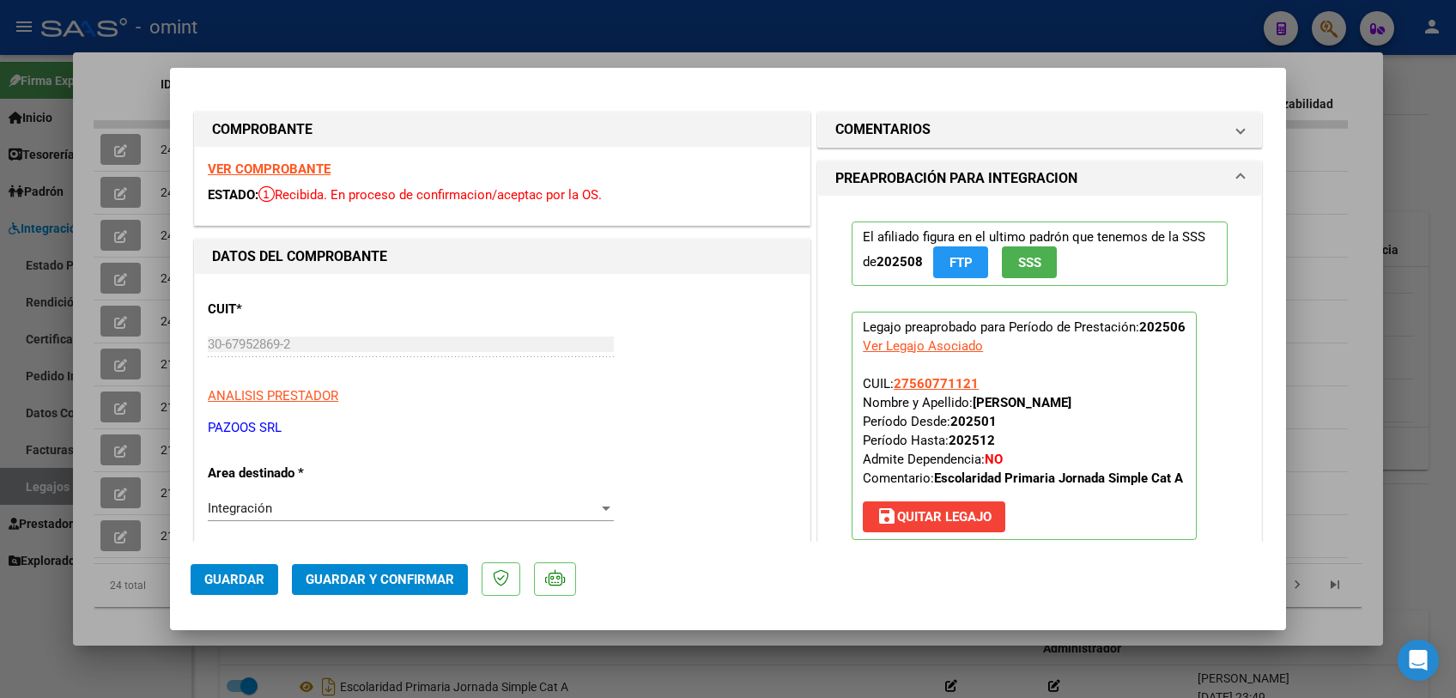
click at [309, 166] on strong "VER COMPROBANTE" at bounding box center [269, 168] width 123 height 15
click at [138, 620] on div at bounding box center [728, 349] width 1456 height 698
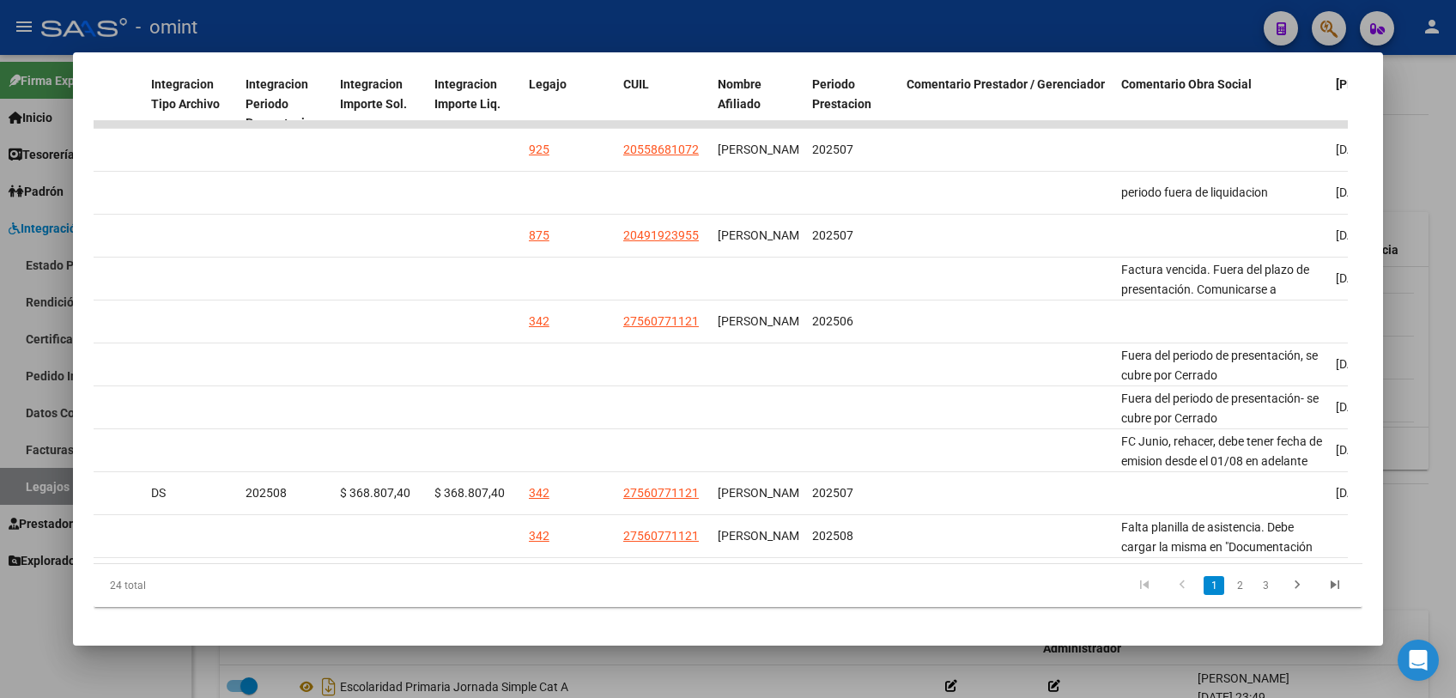
scroll to position [0, 2314]
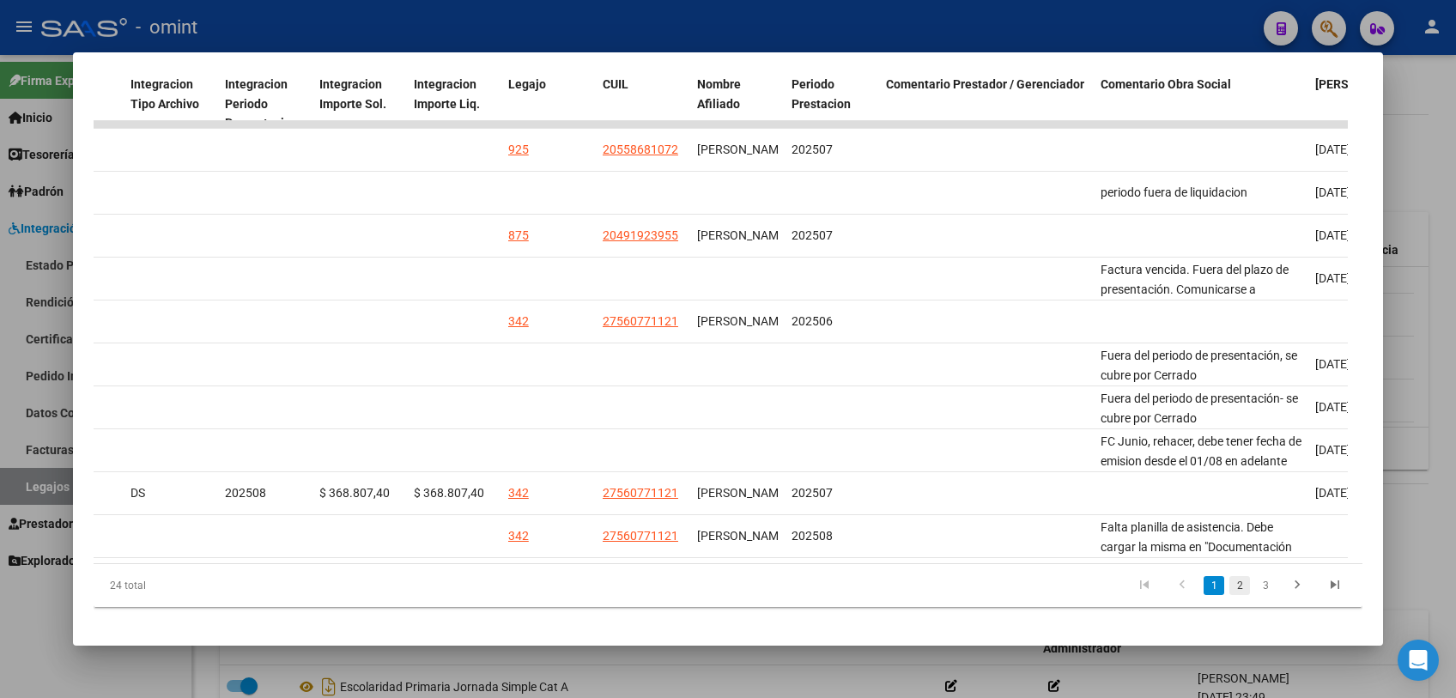
click at [1229, 595] on link "2" at bounding box center [1239, 585] width 21 height 19
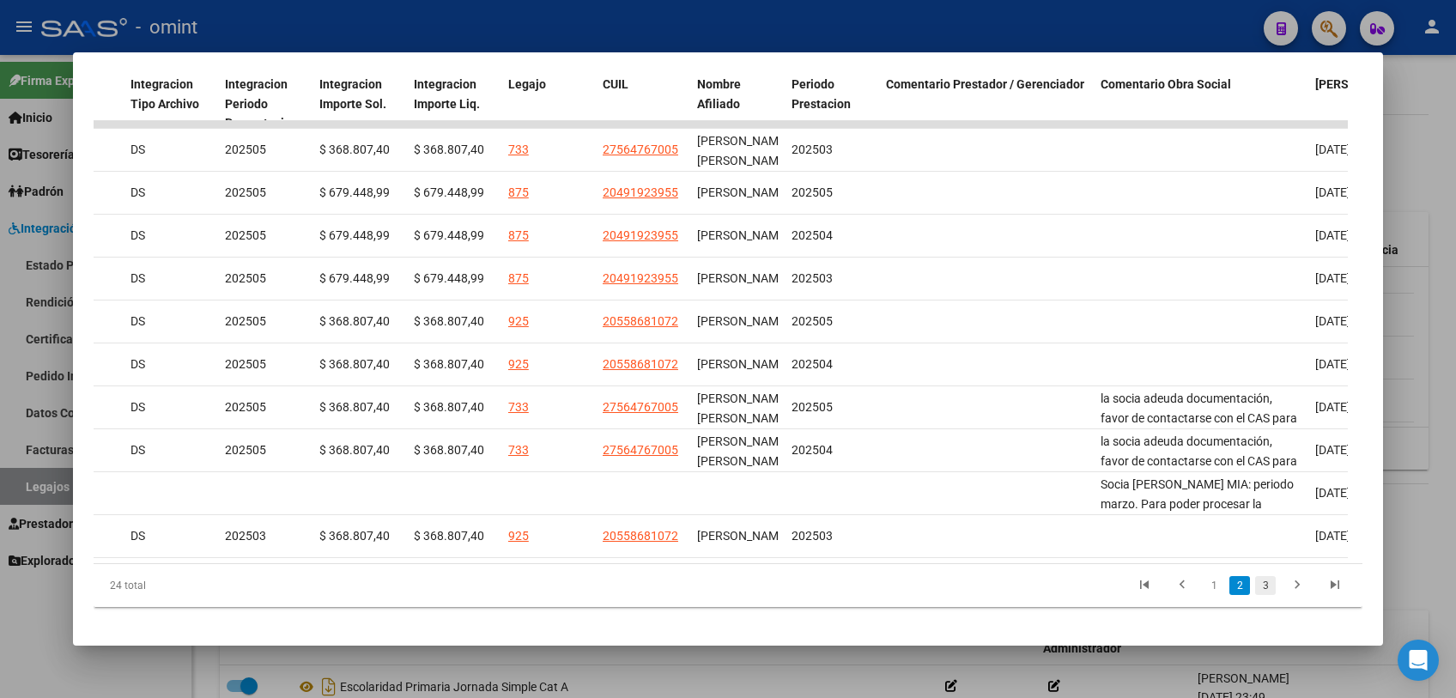
click at [1255, 595] on link "3" at bounding box center [1265, 585] width 21 height 19
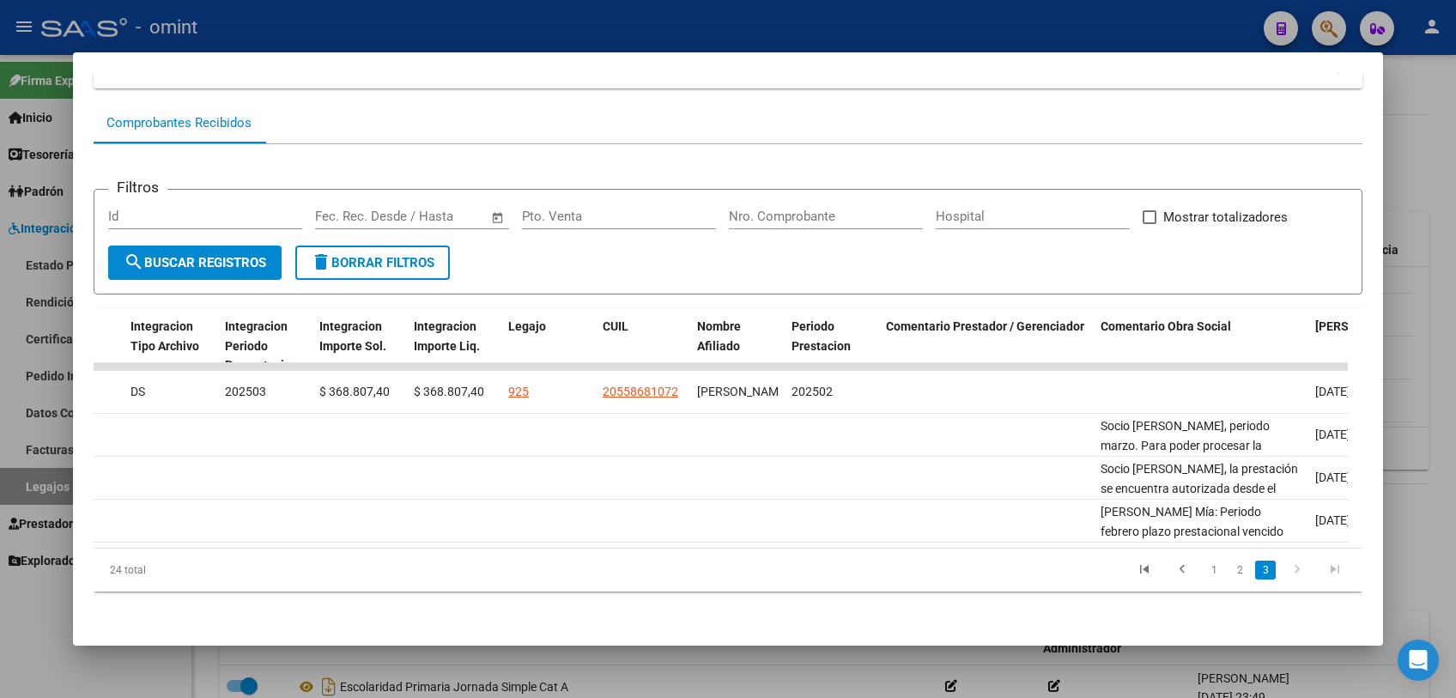
scroll to position [152, 0]
click at [1204, 568] on link "1" at bounding box center [1214, 570] width 21 height 19
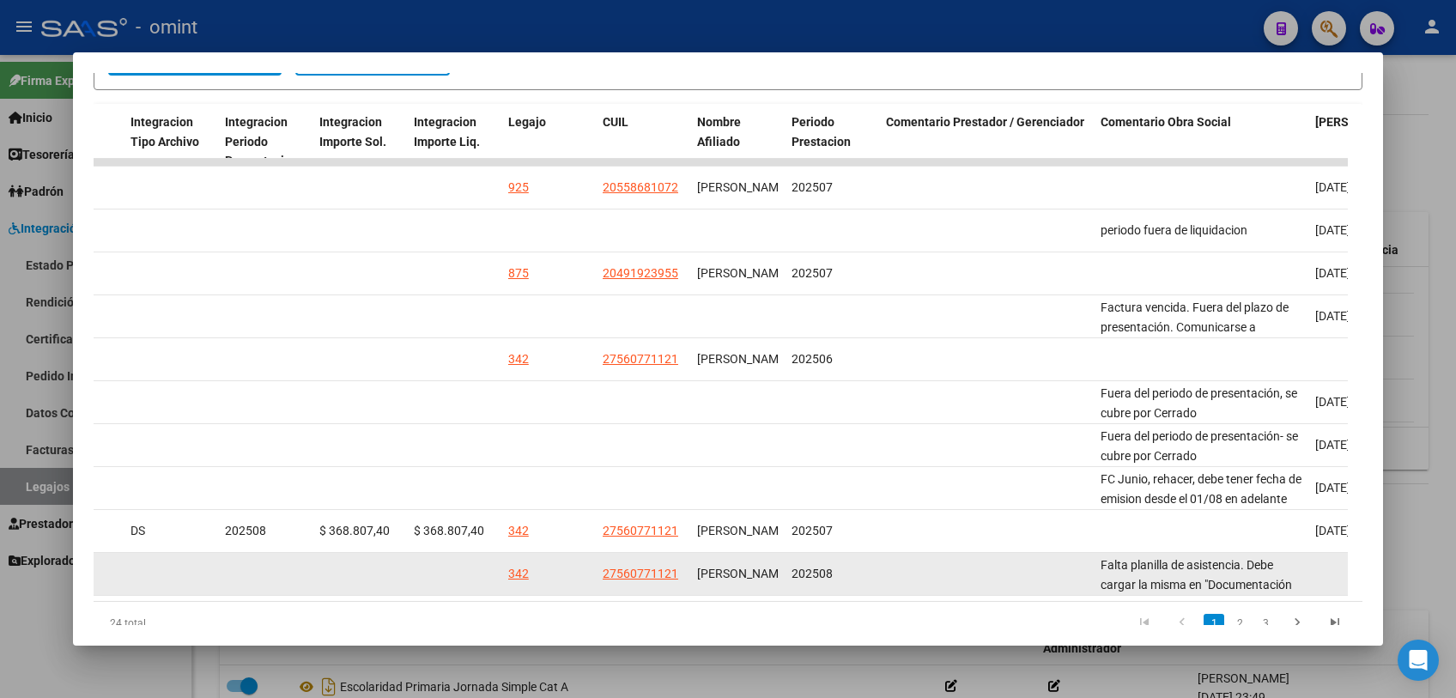
scroll to position [410, 0]
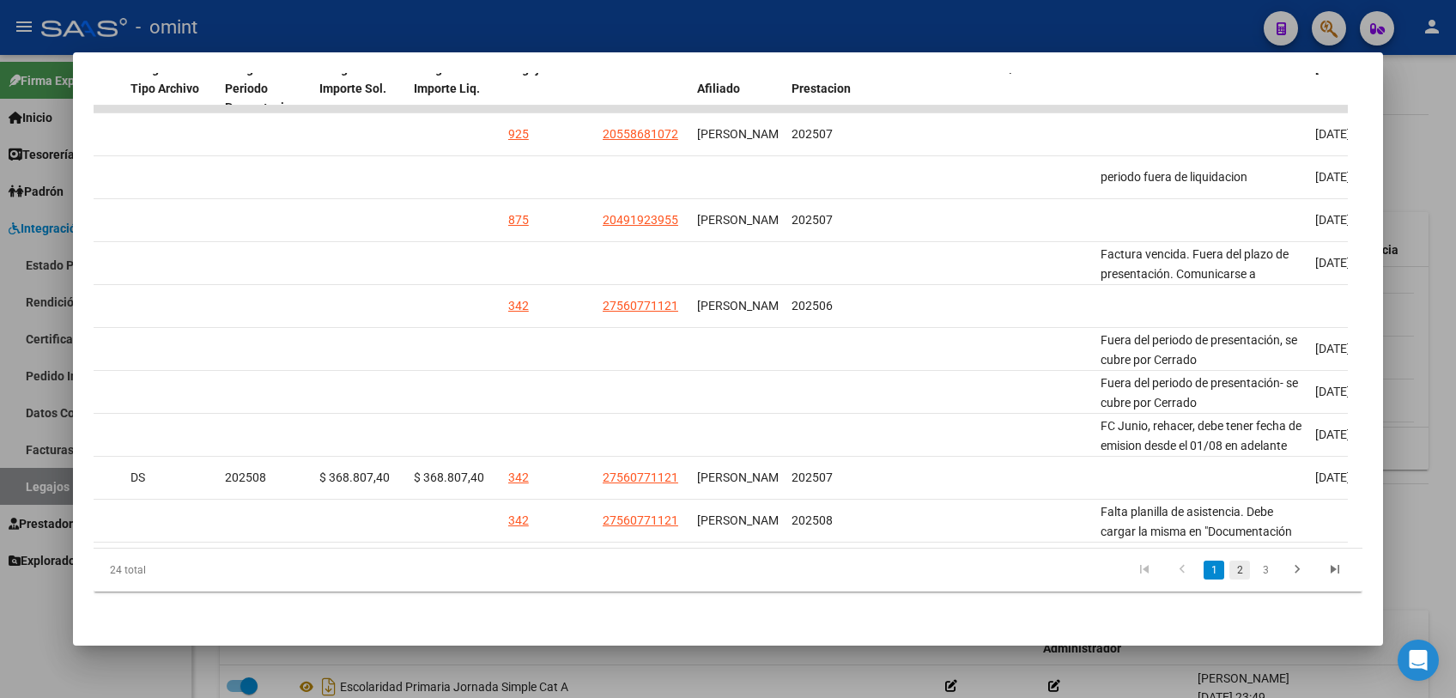
click at [1229, 575] on link "2" at bounding box center [1239, 570] width 21 height 19
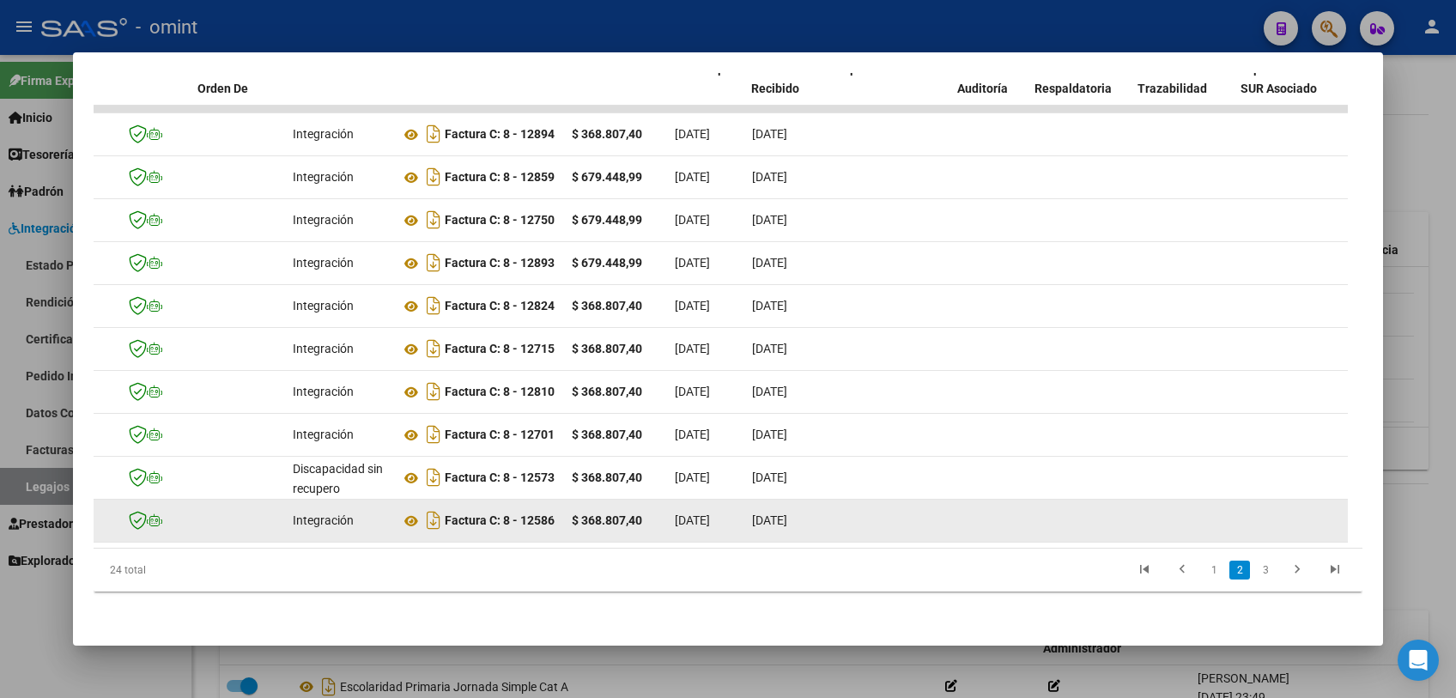
scroll to position [0, 124]
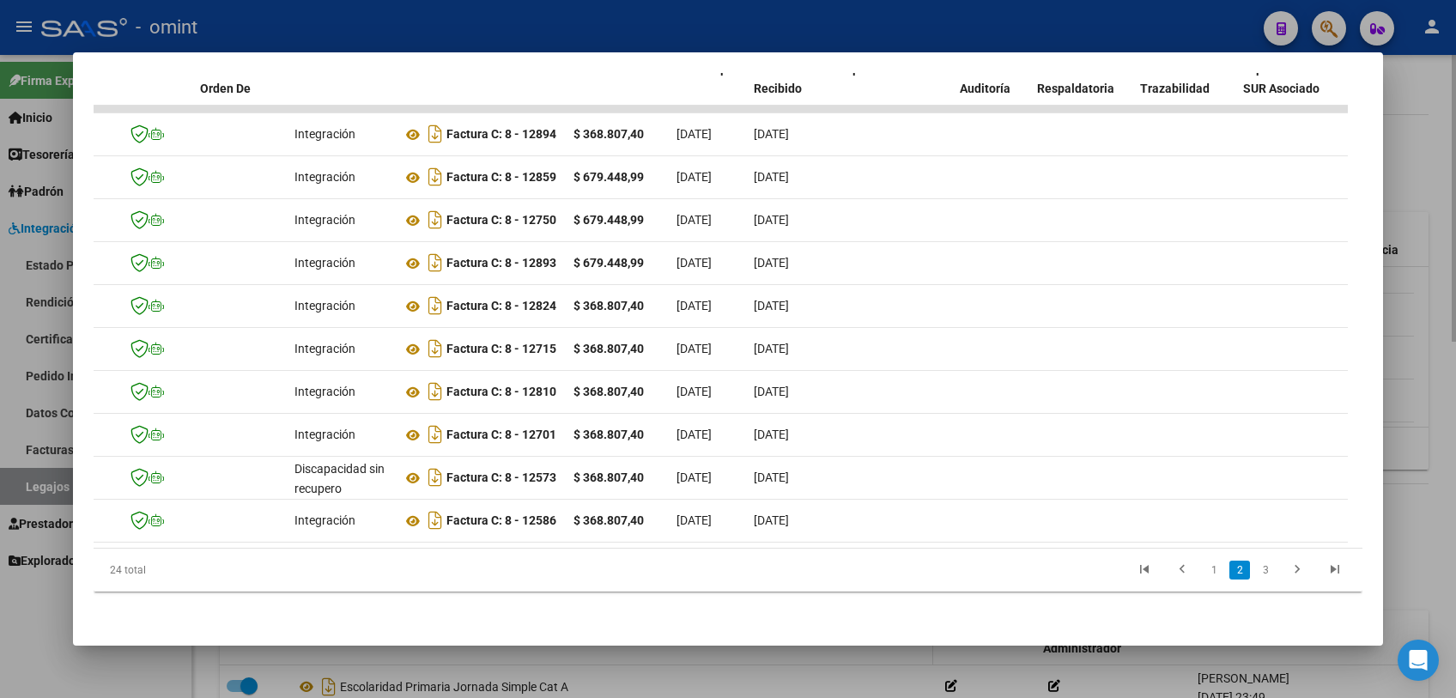
click at [541, 667] on div at bounding box center [728, 349] width 1456 height 698
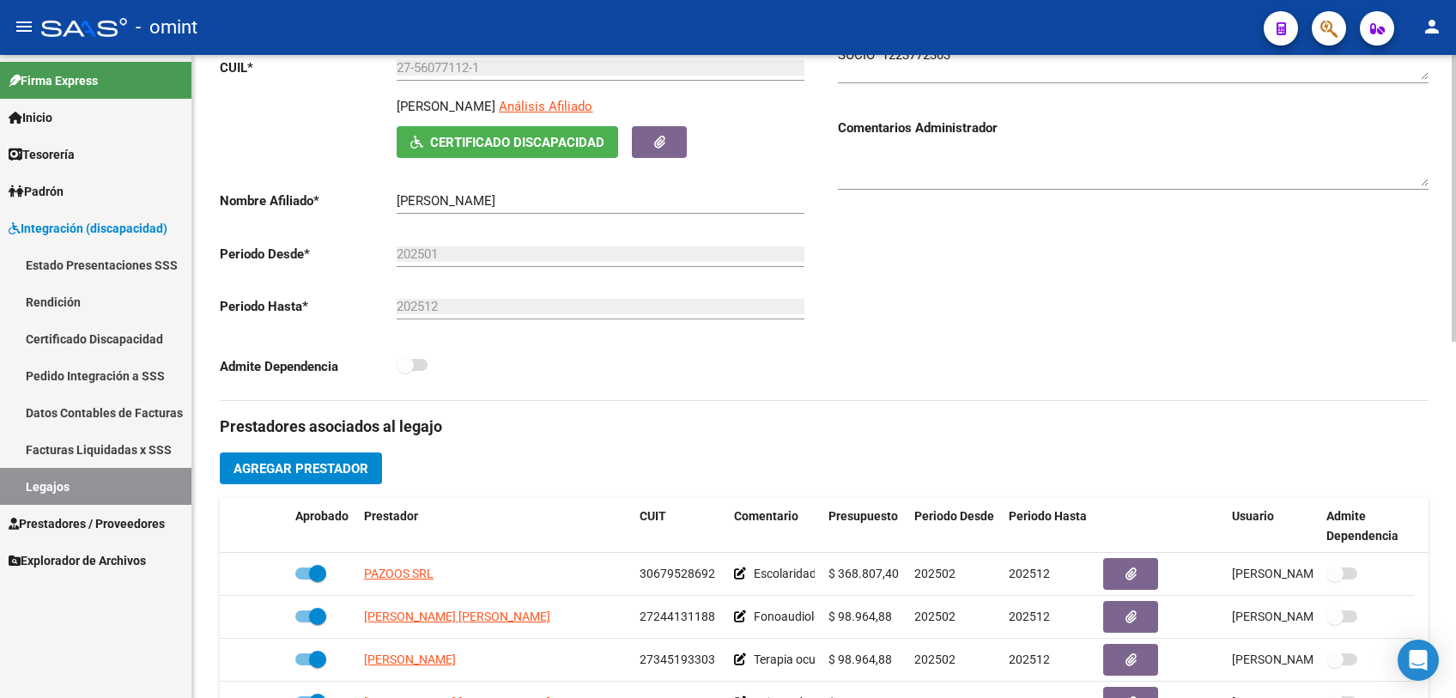
scroll to position [191, 0]
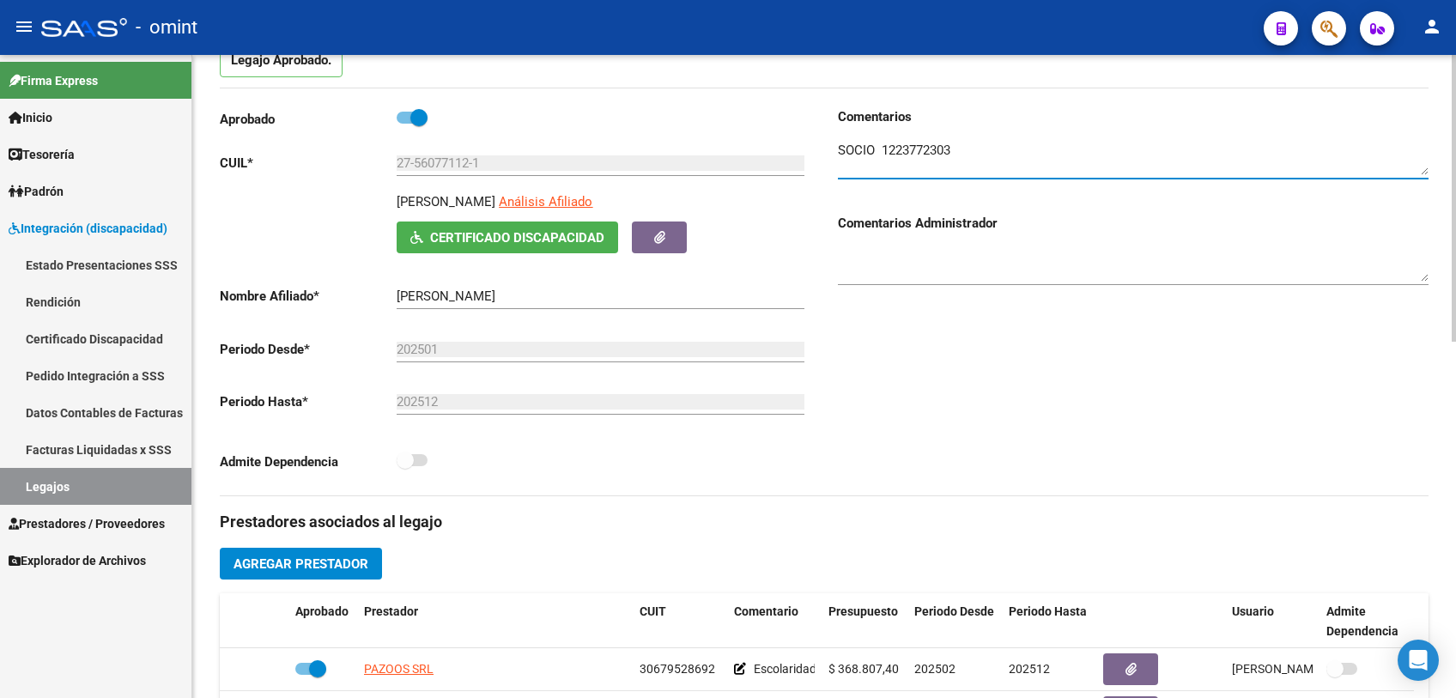
click at [912, 151] on textarea at bounding box center [1133, 158] width 591 height 34
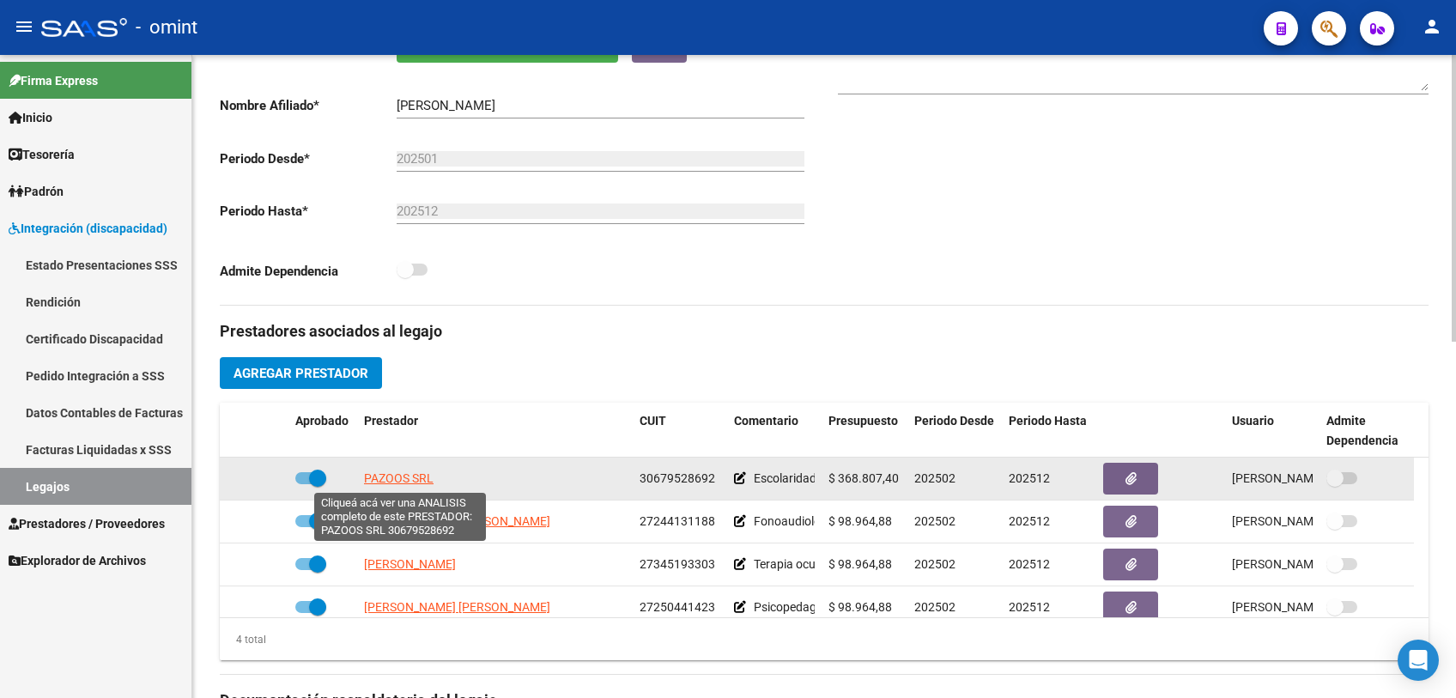
click at [407, 482] on span "PAZOOS SRL" at bounding box center [399, 478] width 70 height 14
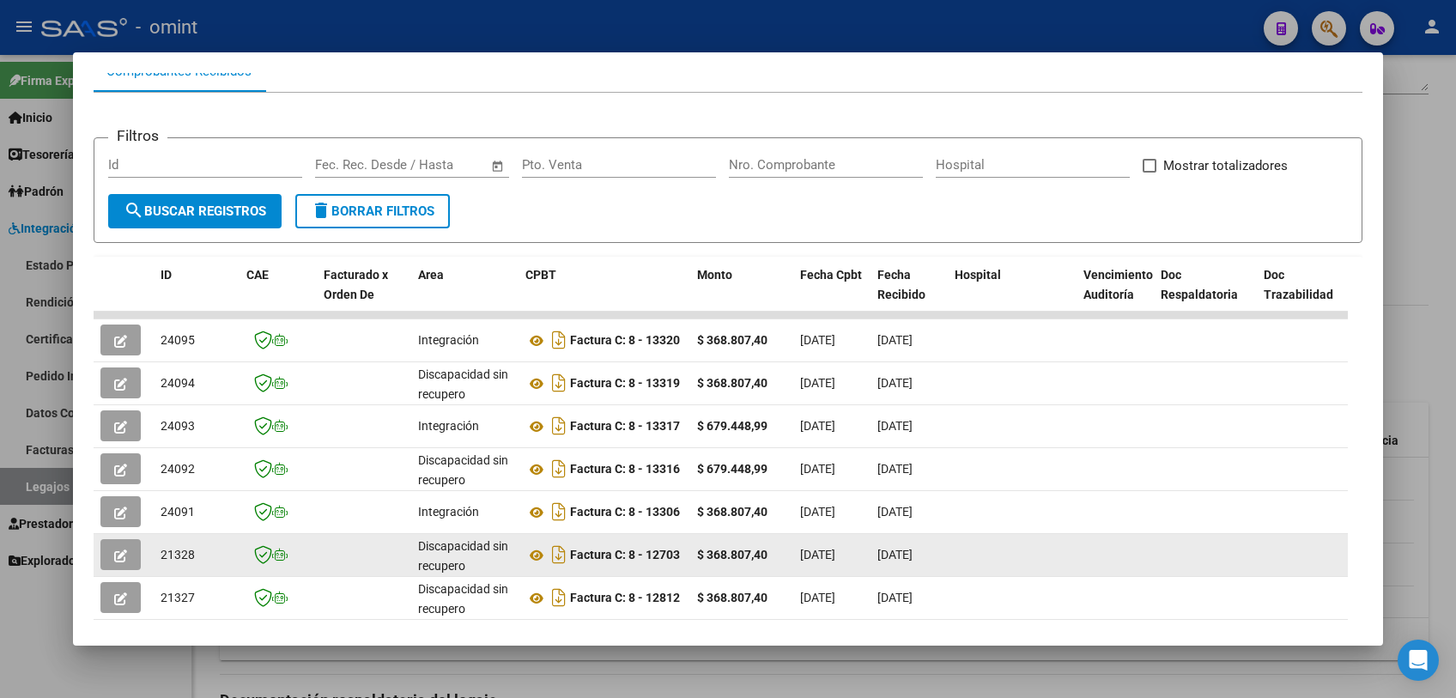
scroll to position [410, 0]
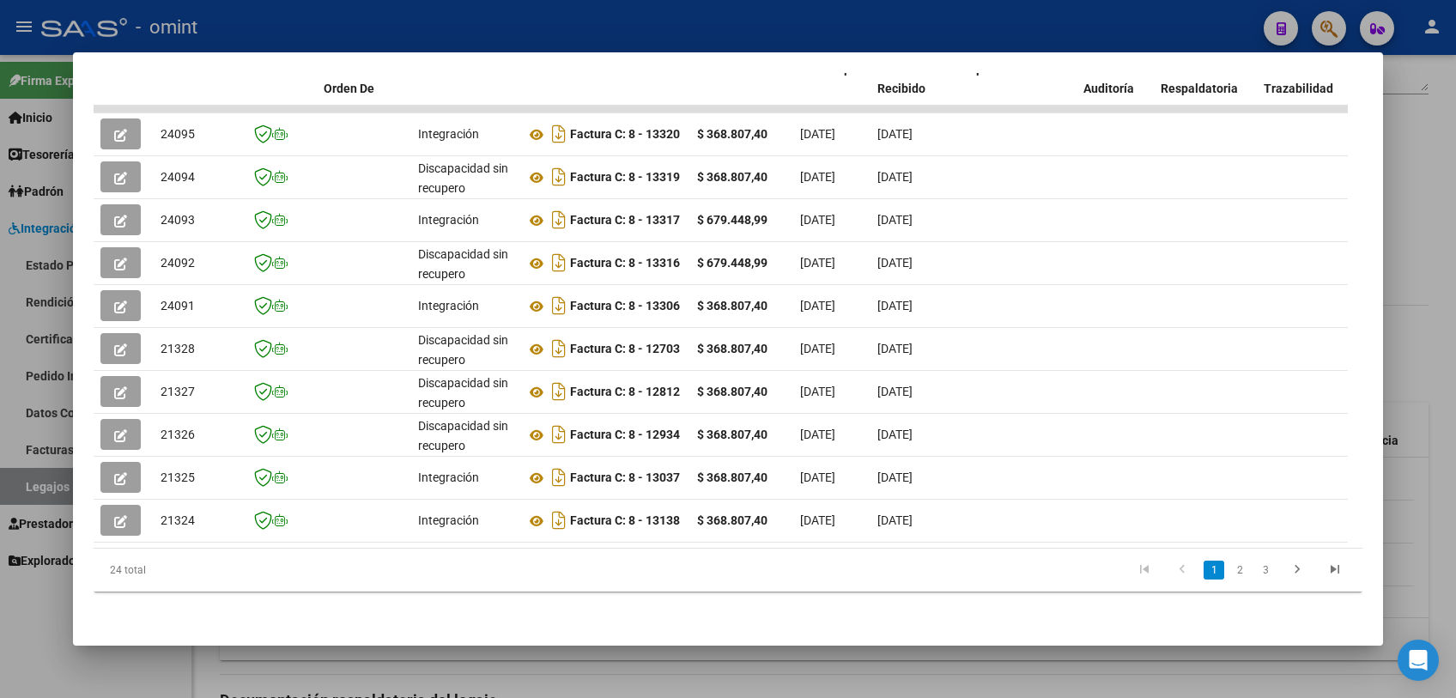
click at [575, 661] on div at bounding box center [728, 349] width 1456 height 698
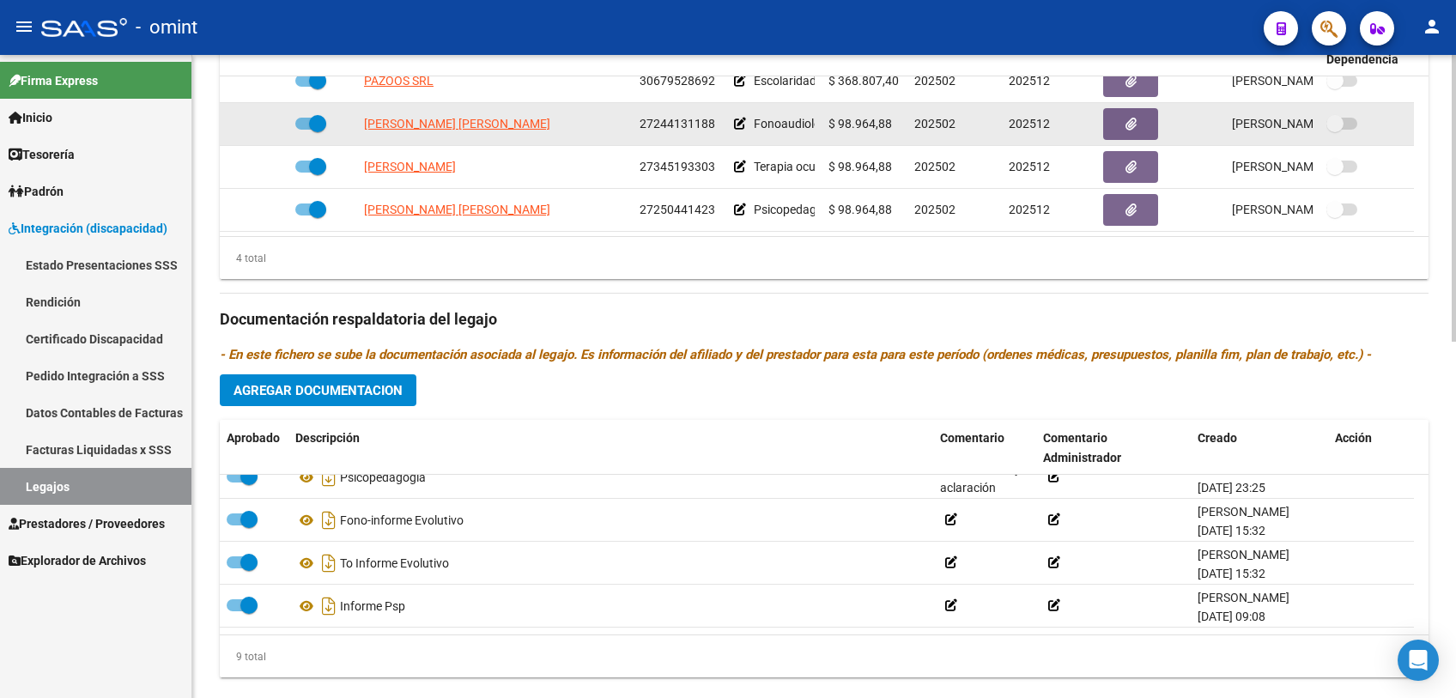
scroll to position [0, 0]
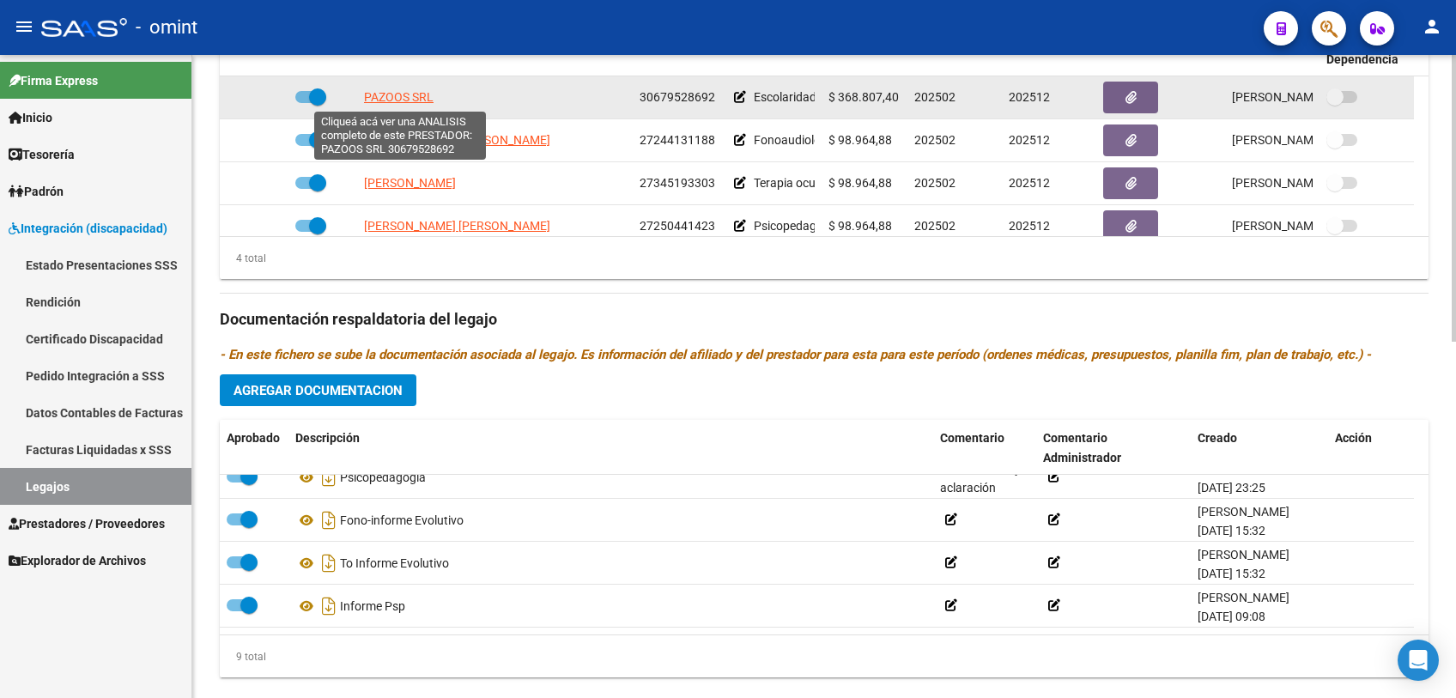
click at [399, 98] on span "PAZOOS SRL" at bounding box center [399, 97] width 70 height 14
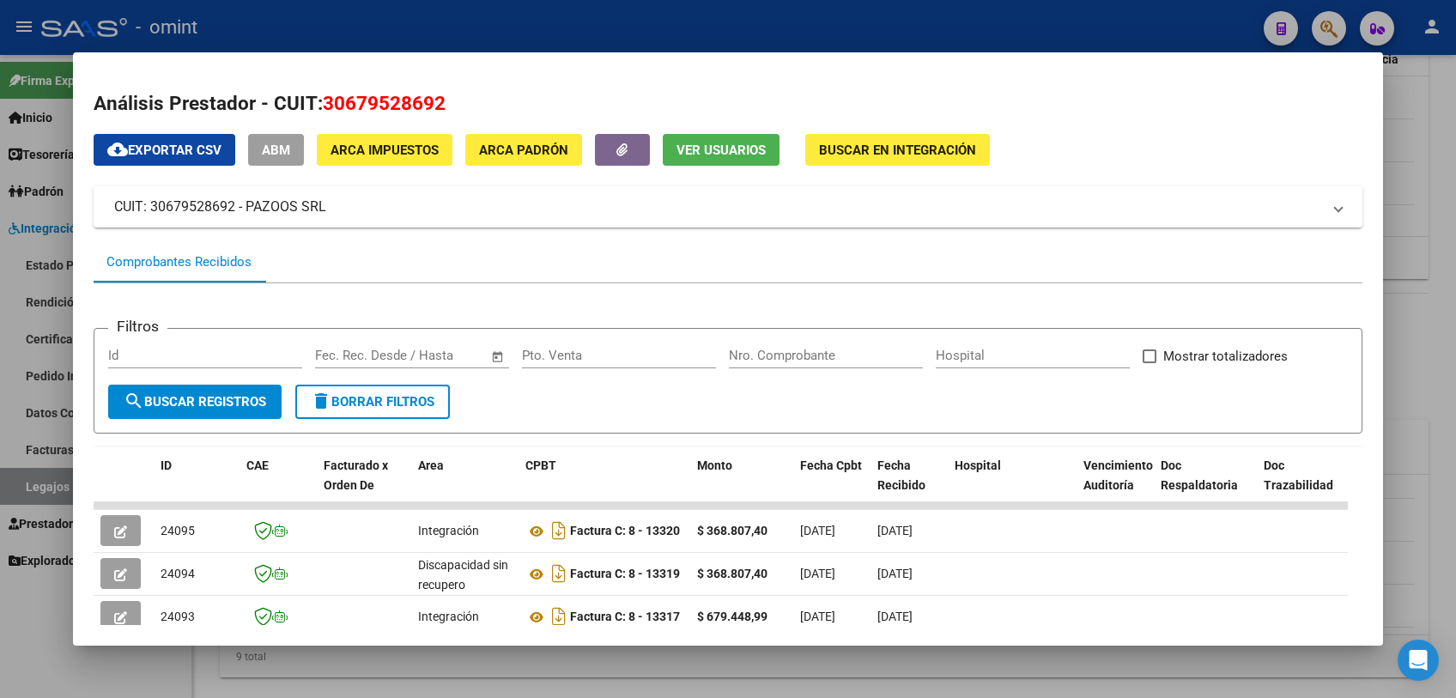
click at [412, 100] on span "30679528692" at bounding box center [384, 103] width 123 height 22
copy span "30679528692"
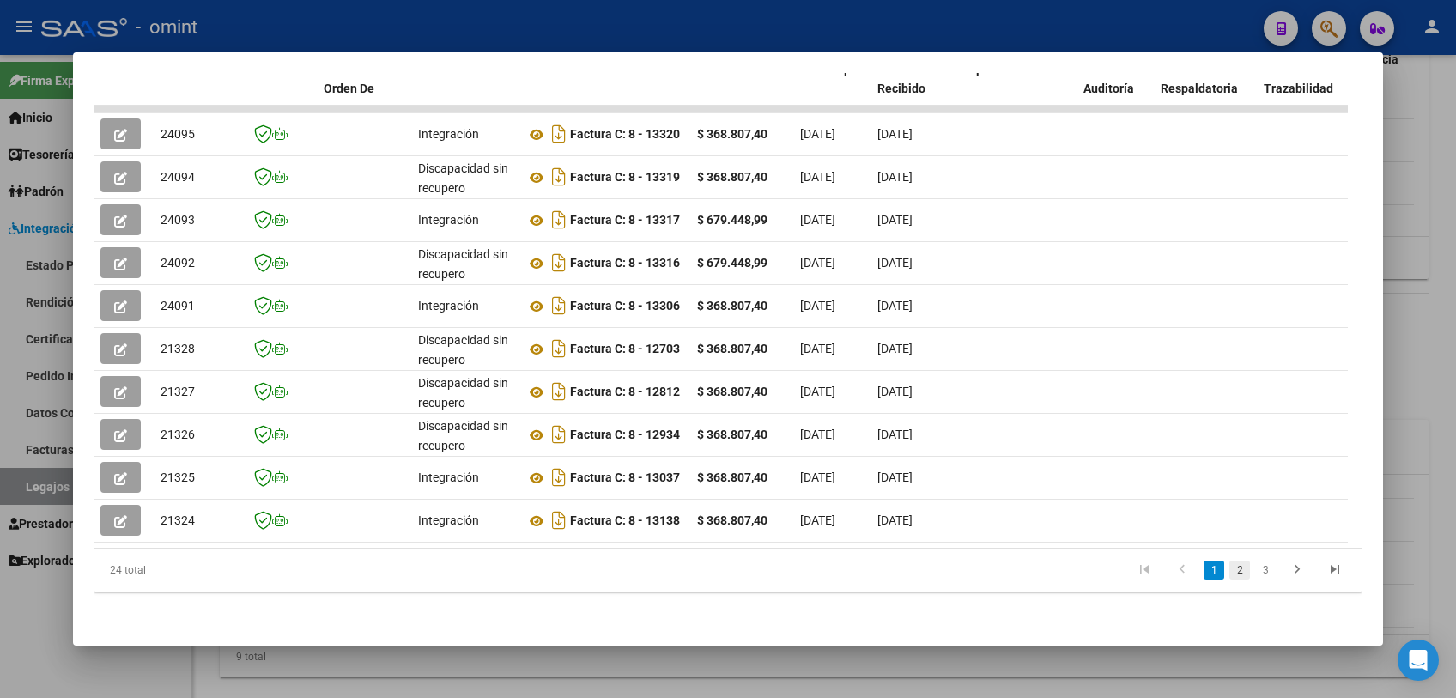
click at [1229, 569] on link "2" at bounding box center [1239, 570] width 21 height 19
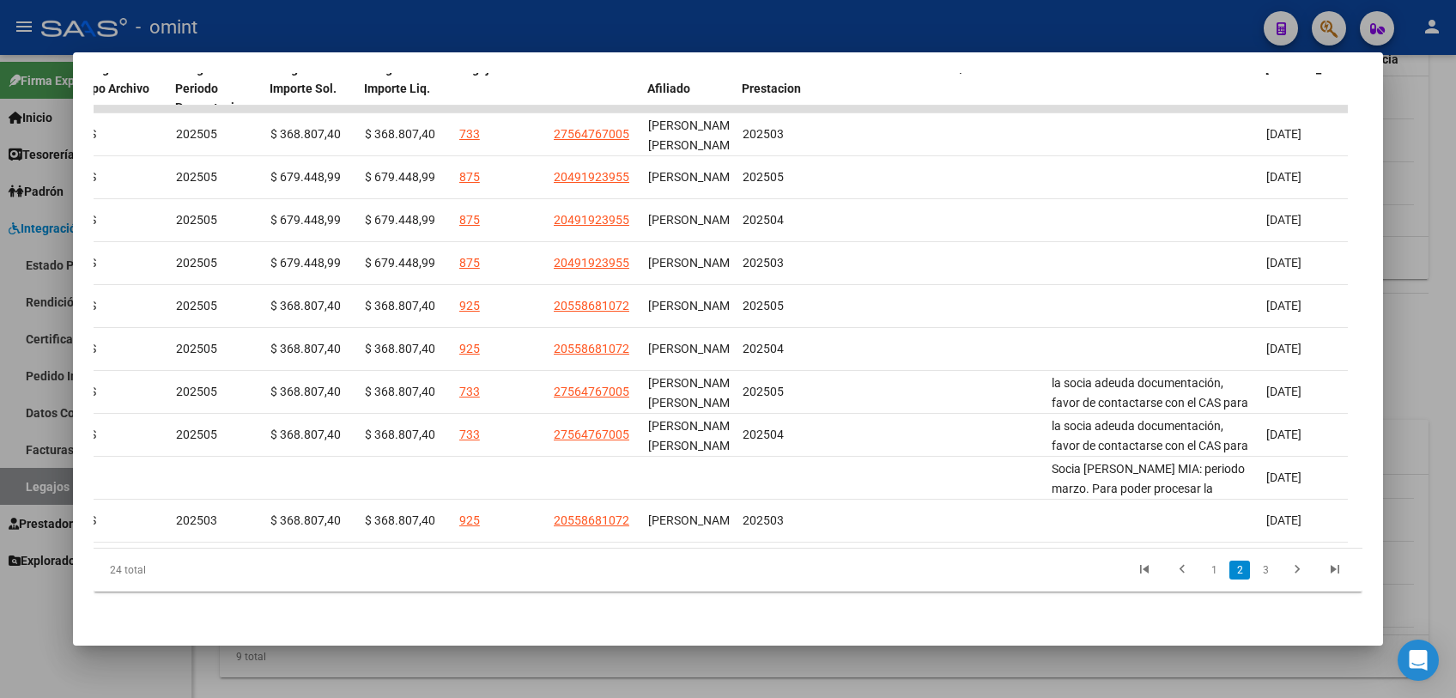
scroll to position [0, 2365]
click at [1204, 568] on link "1" at bounding box center [1214, 570] width 21 height 19
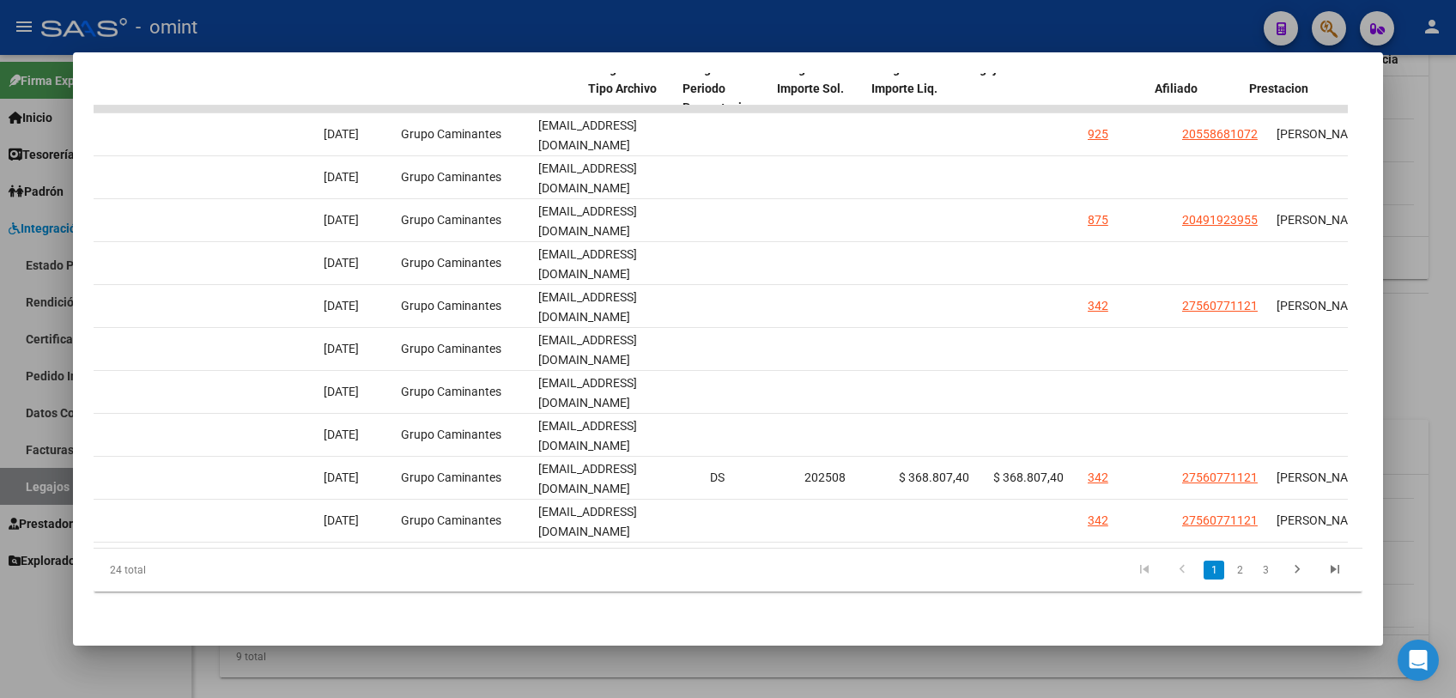
scroll to position [0, 0]
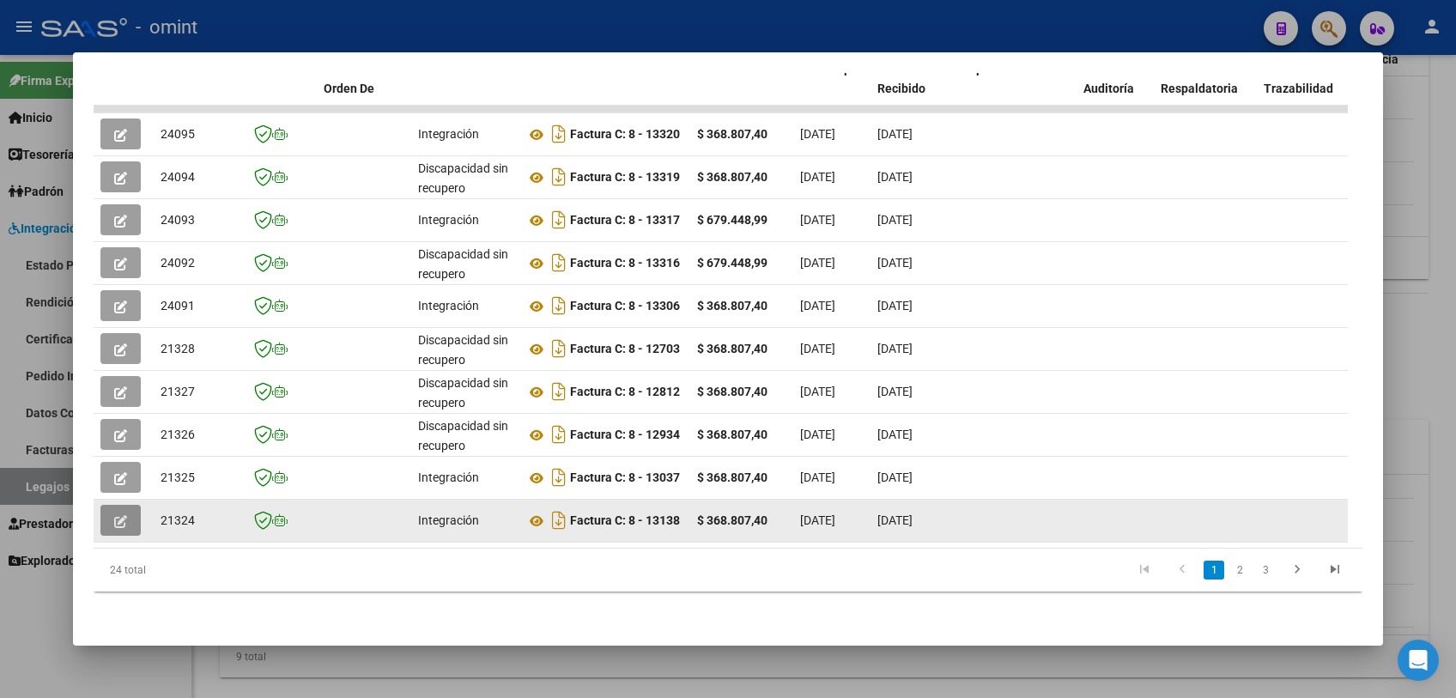
click at [125, 515] on icon "button" at bounding box center [120, 521] width 13 height 13
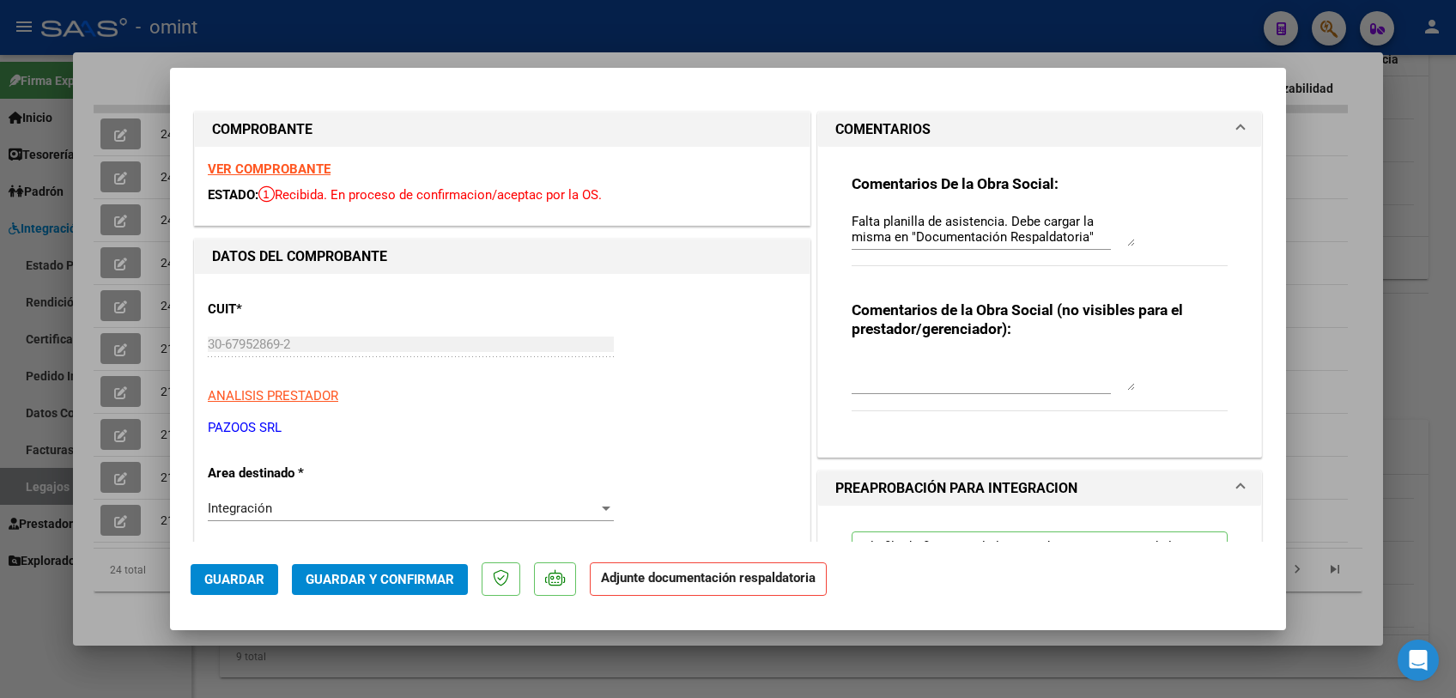
click at [532, 652] on div at bounding box center [728, 349] width 1456 height 698
type input "$ 0,00"
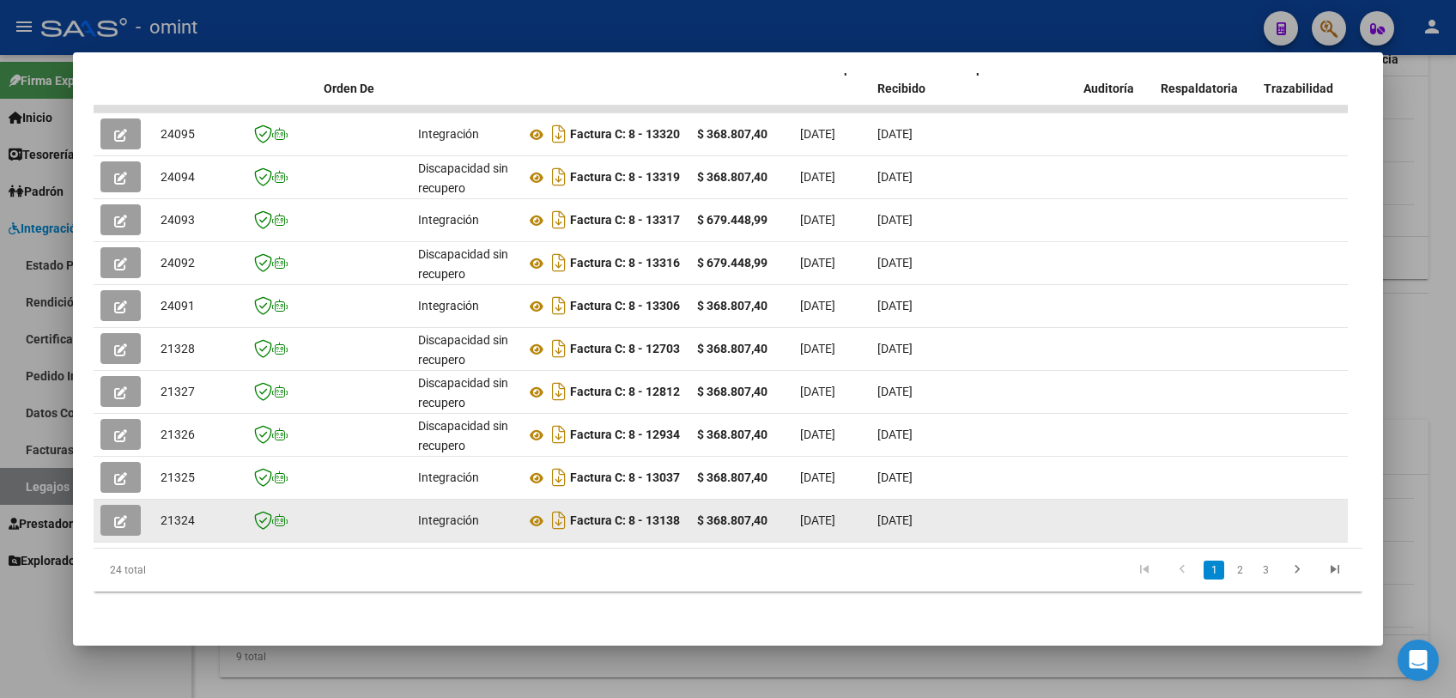
click at [124, 515] on icon "button" at bounding box center [120, 521] width 13 height 13
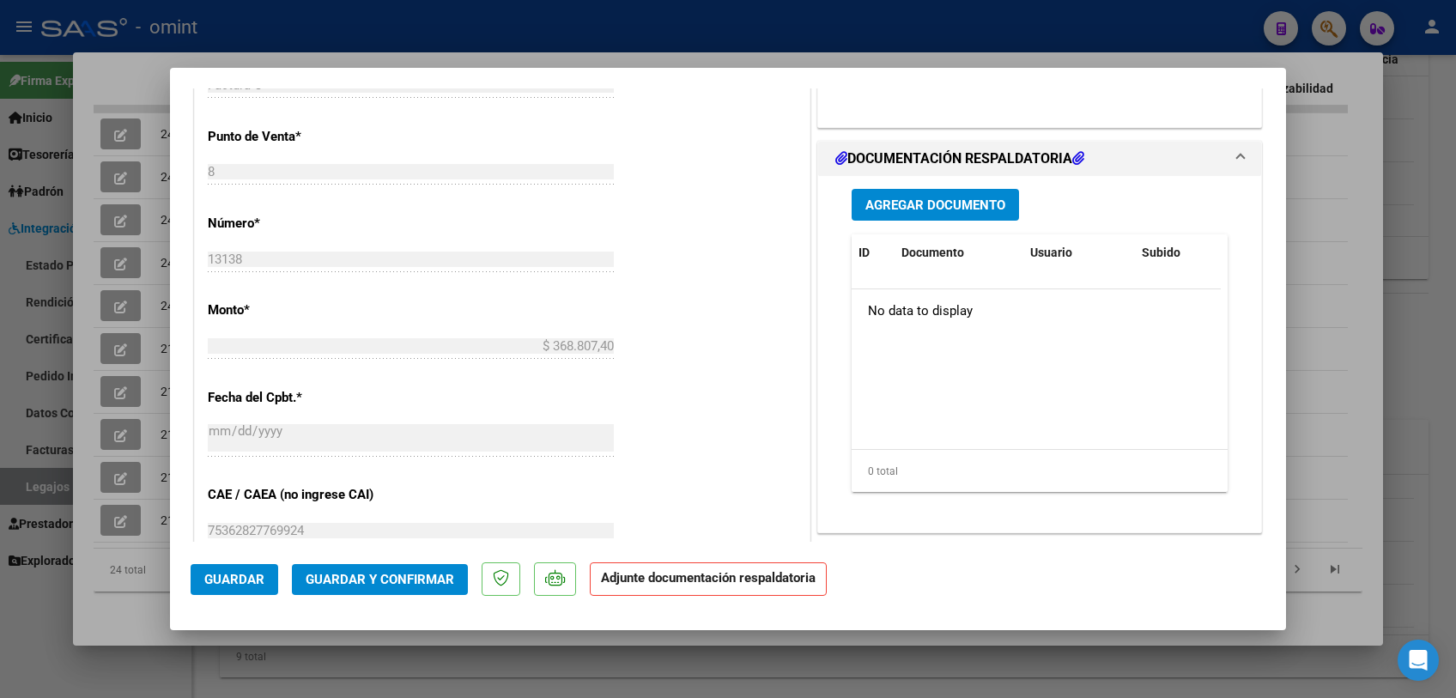
scroll to position [1049, 0]
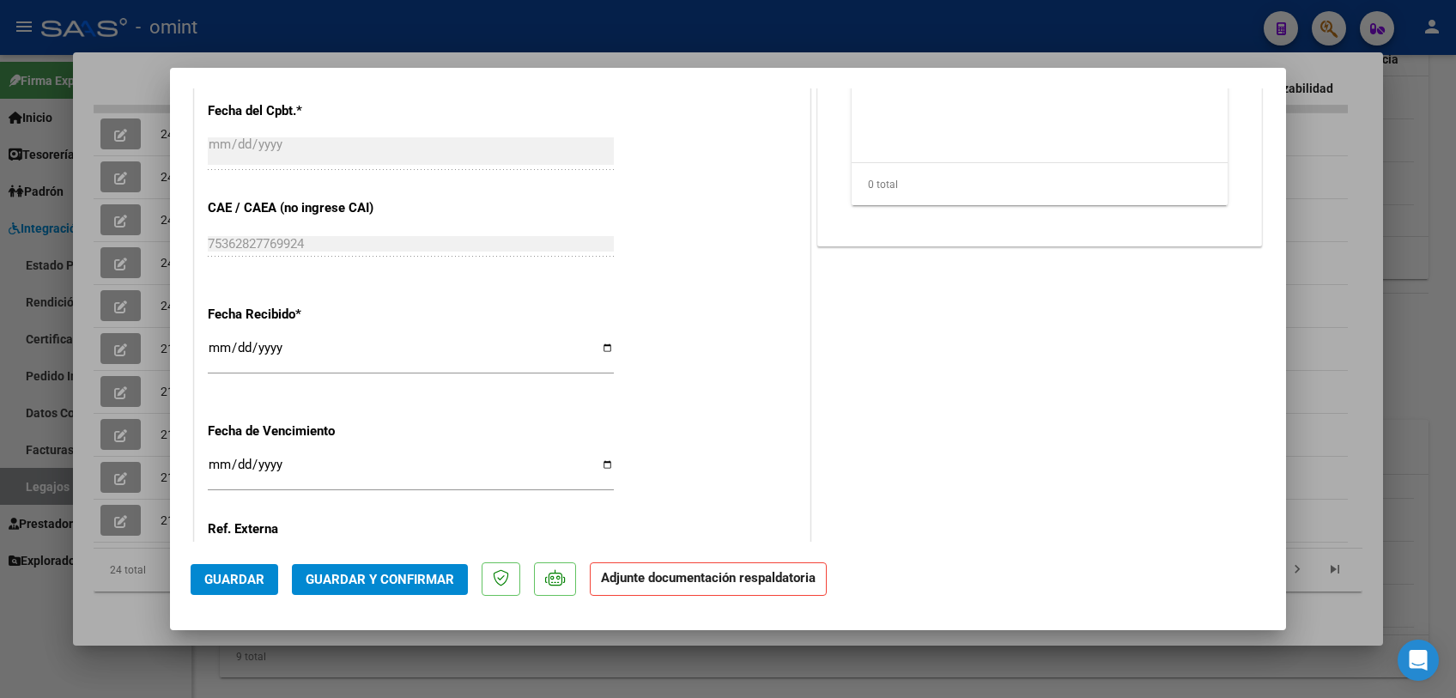
click at [775, 671] on div at bounding box center [728, 349] width 1456 height 698
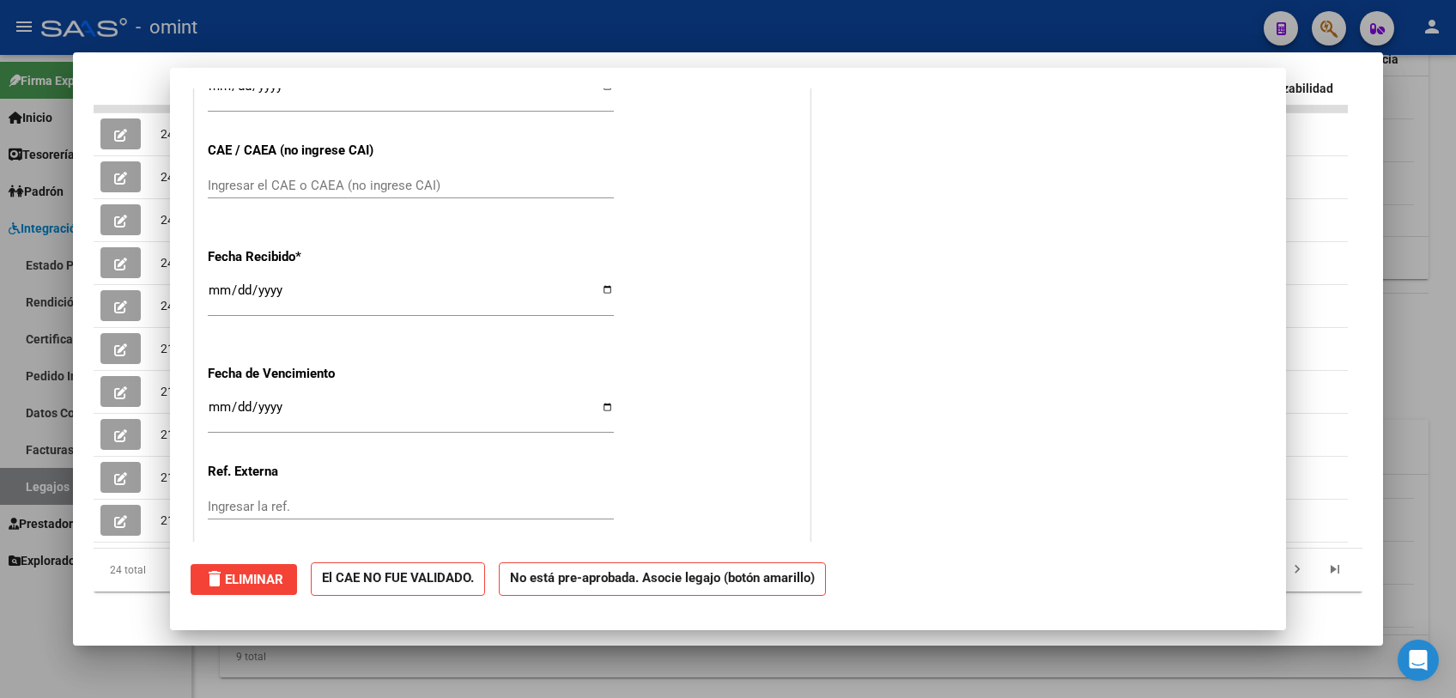
scroll to position [0, 0]
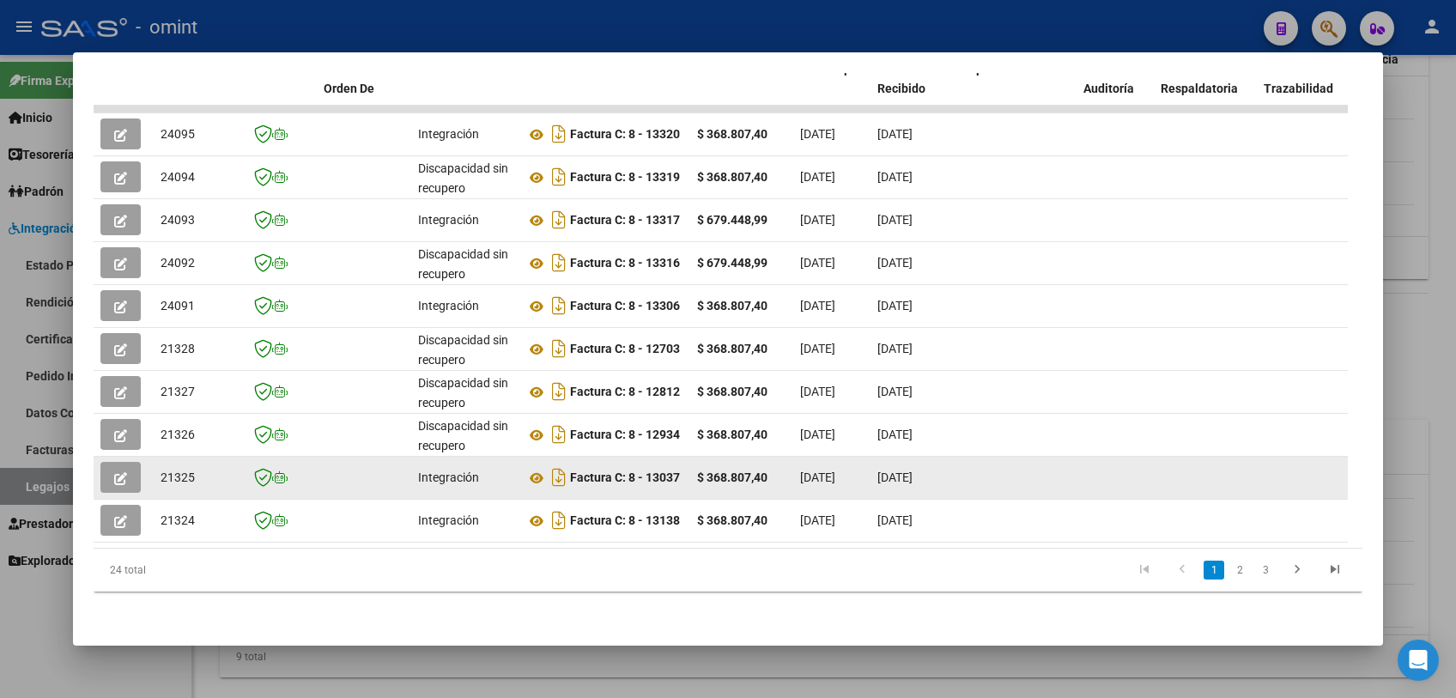
click at [116, 472] on icon "button" at bounding box center [120, 478] width 13 height 13
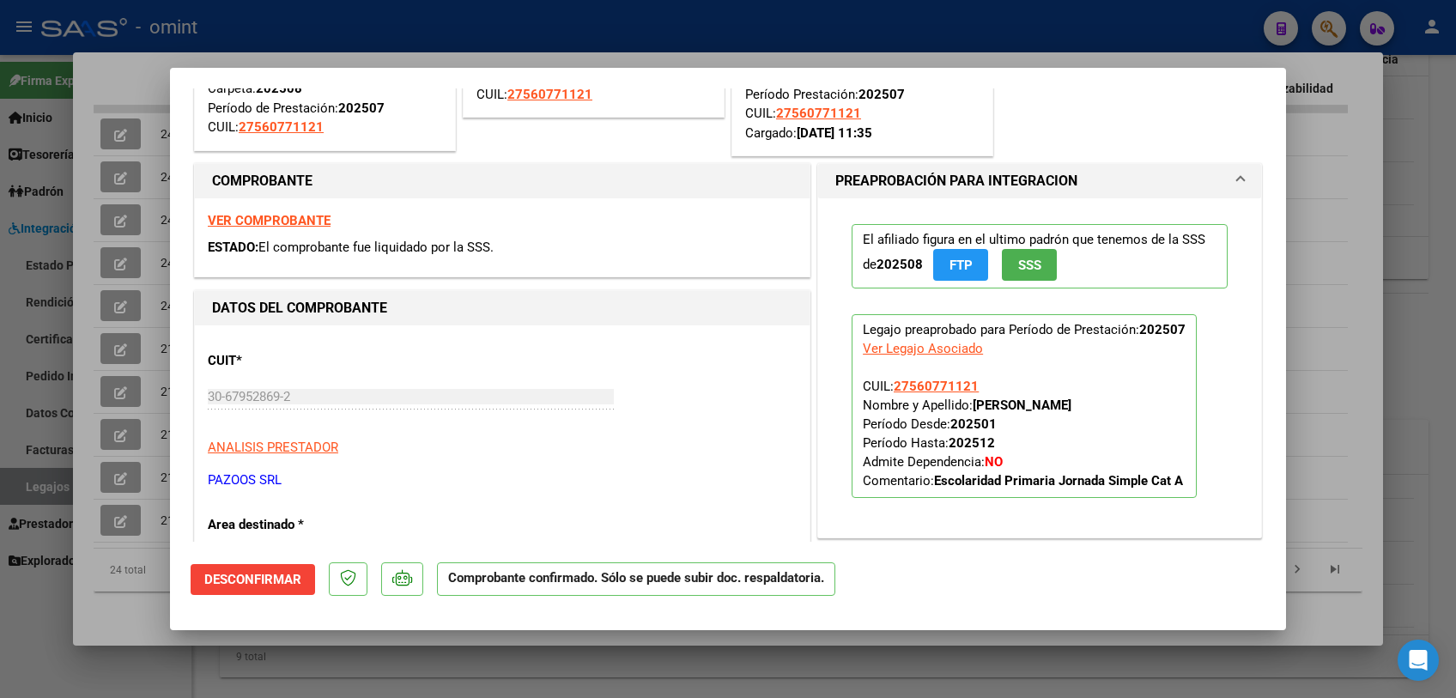
scroll to position [476, 0]
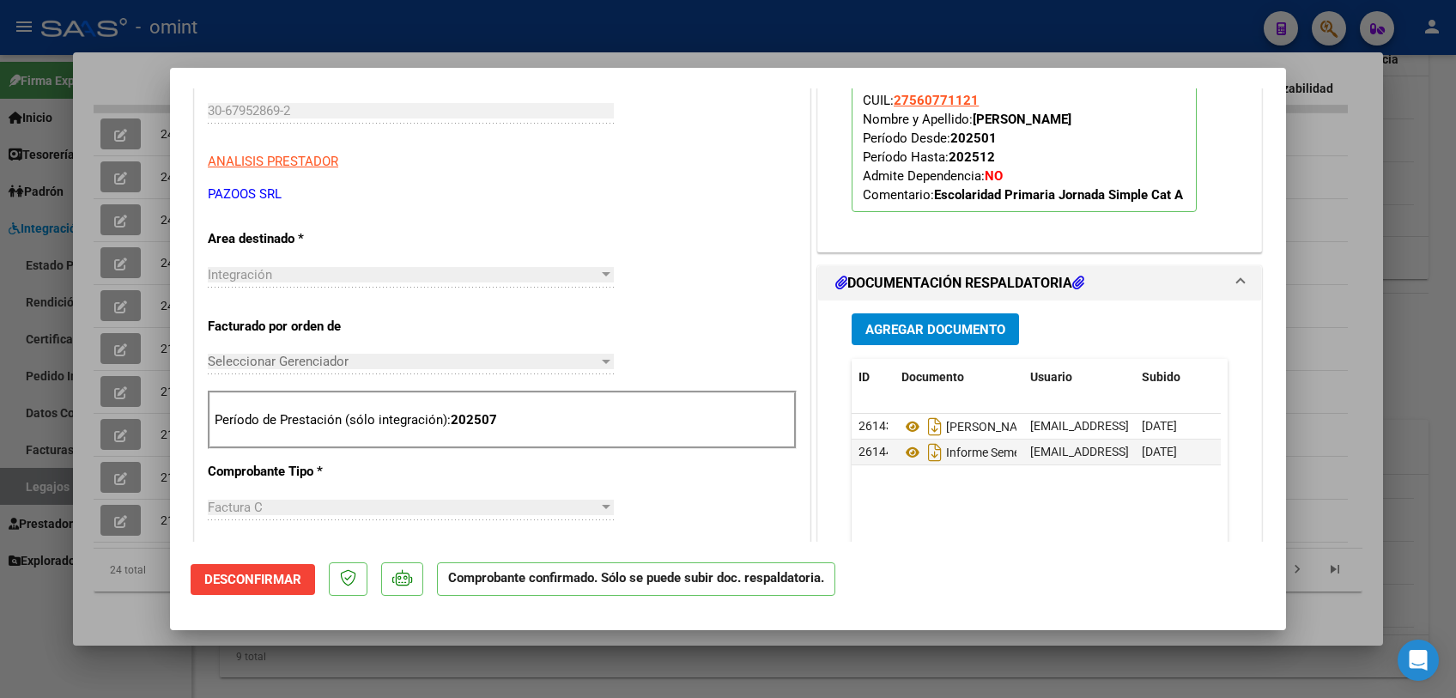
click at [488, 654] on div at bounding box center [728, 349] width 1456 height 698
type input "$ 0,00"
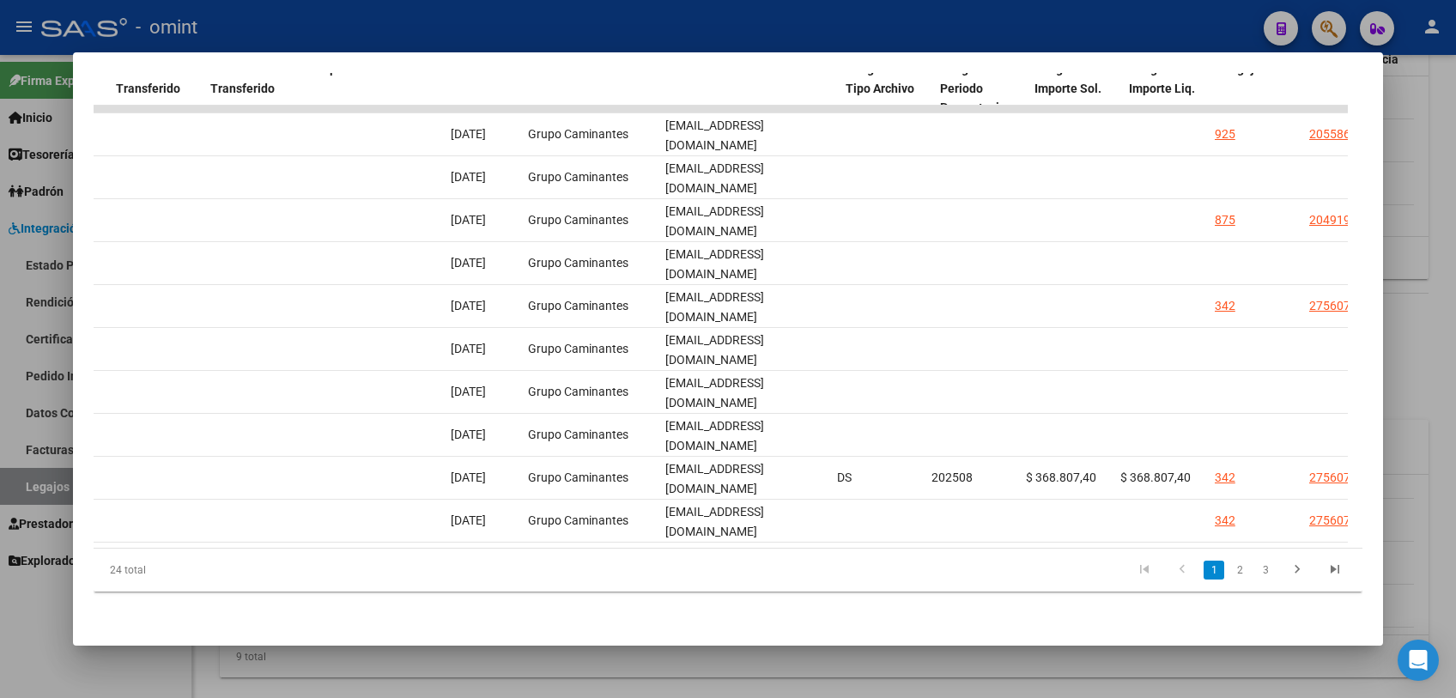
scroll to position [0, 0]
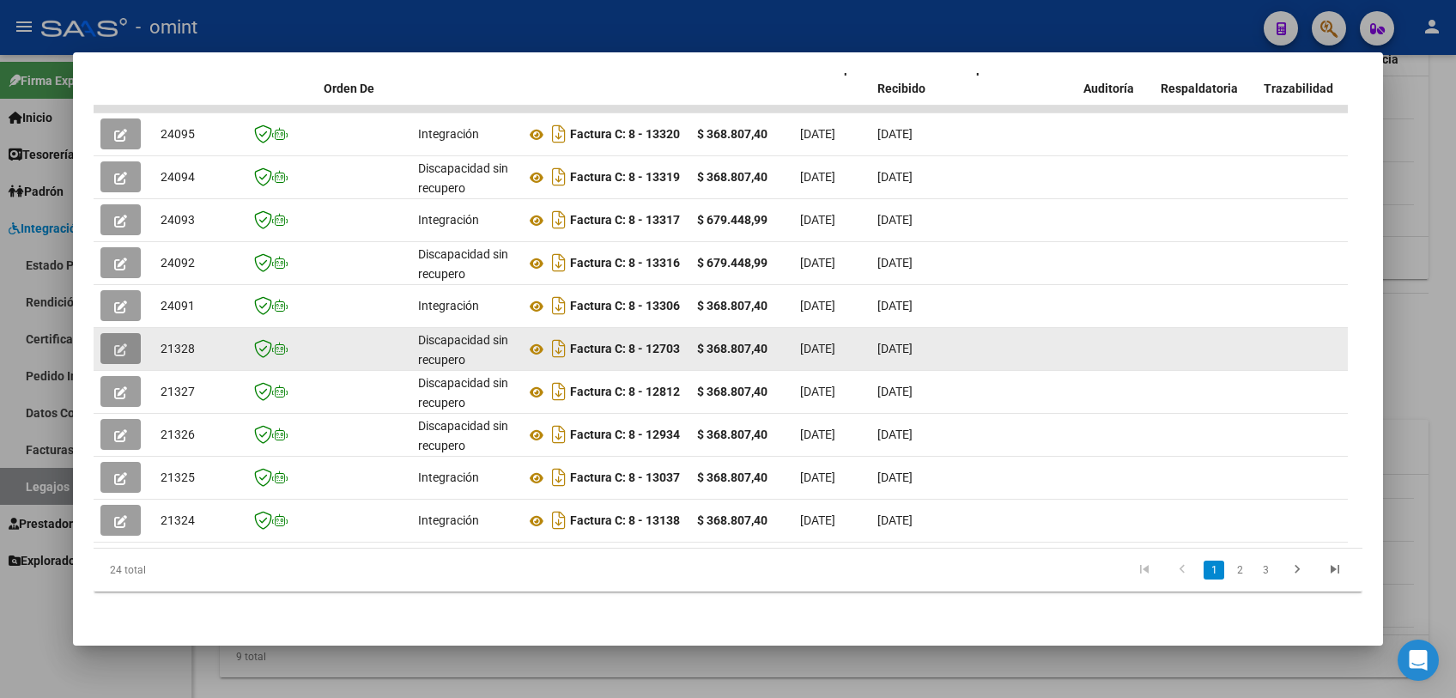
click at [121, 343] on icon "button" at bounding box center [120, 349] width 13 height 13
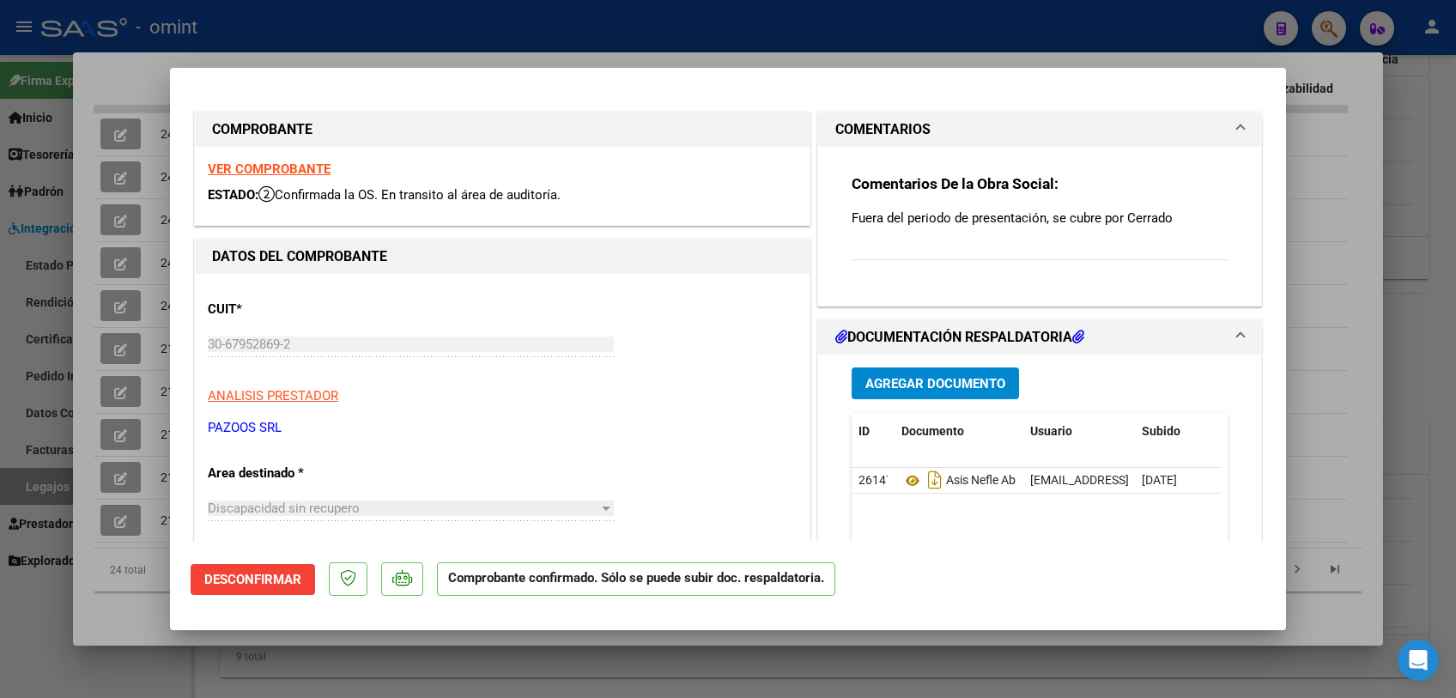
click at [316, 167] on strong "VER COMPROBANTE" at bounding box center [269, 168] width 123 height 15
click at [159, 79] on div at bounding box center [728, 349] width 1456 height 698
type input "$ 0,00"
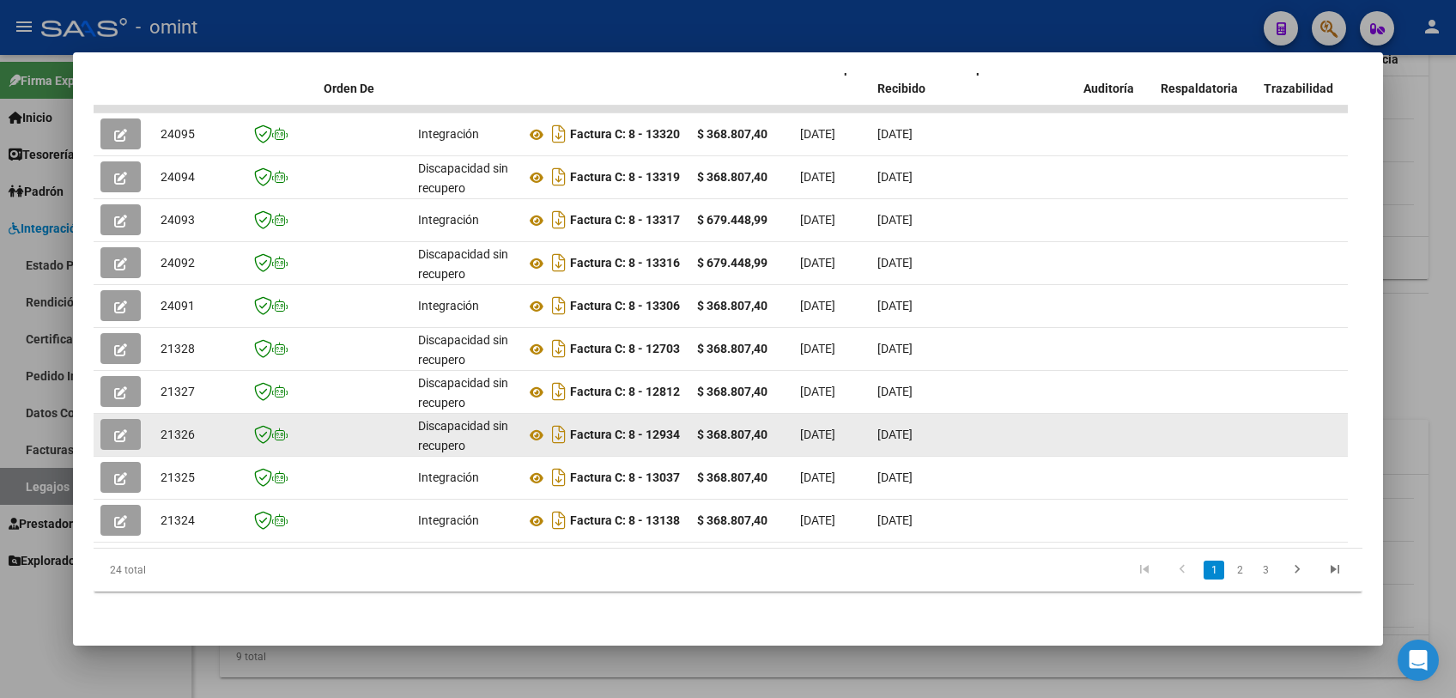
click at [112, 425] on button "button" at bounding box center [120, 434] width 40 height 31
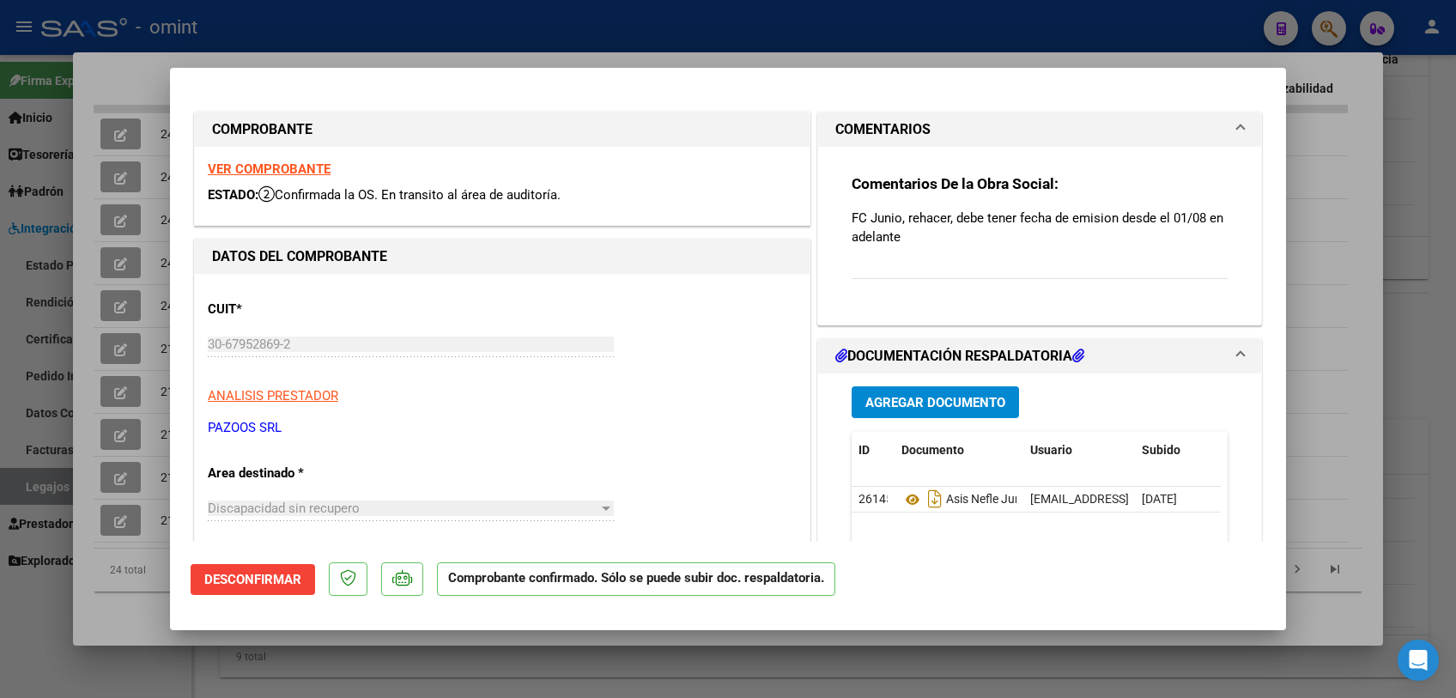
click at [297, 171] on strong "VER COMPROBANTE" at bounding box center [269, 168] width 123 height 15
click at [142, 70] on div at bounding box center [728, 349] width 1456 height 698
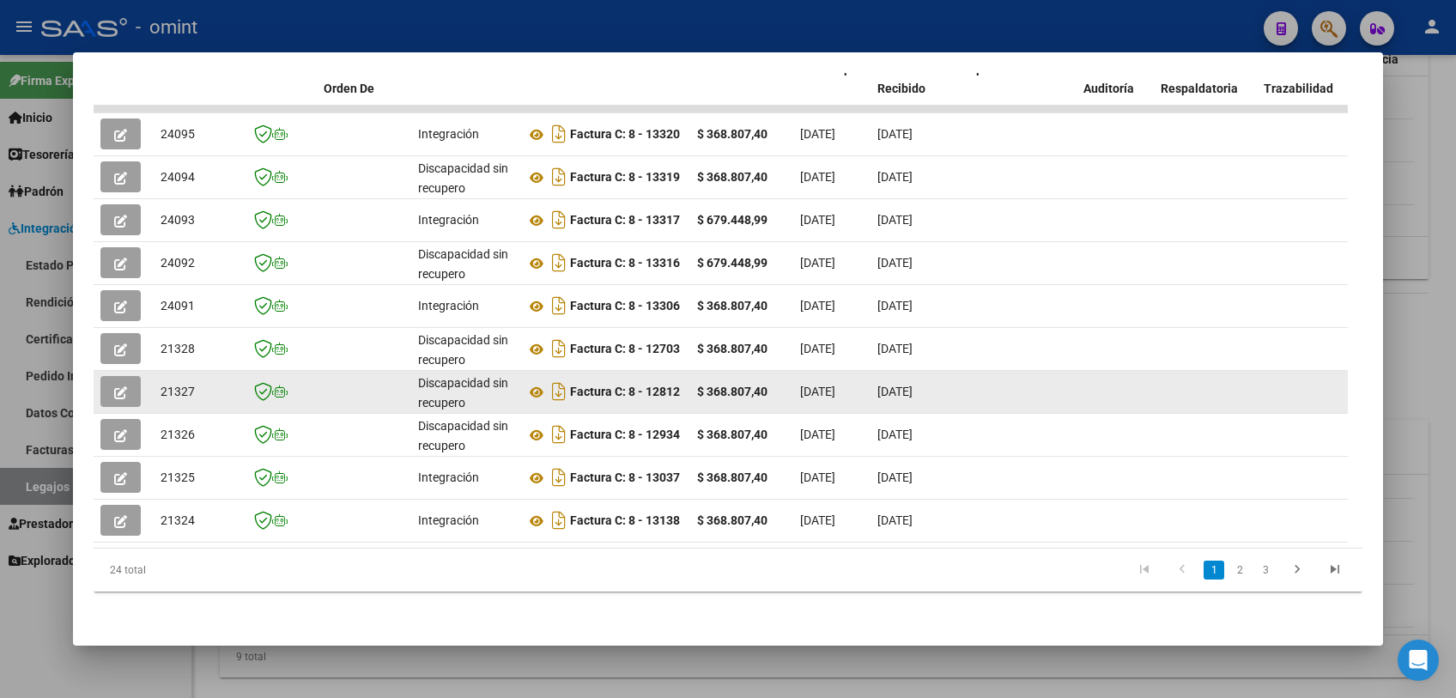
click at [124, 386] on icon "button" at bounding box center [120, 392] width 13 height 13
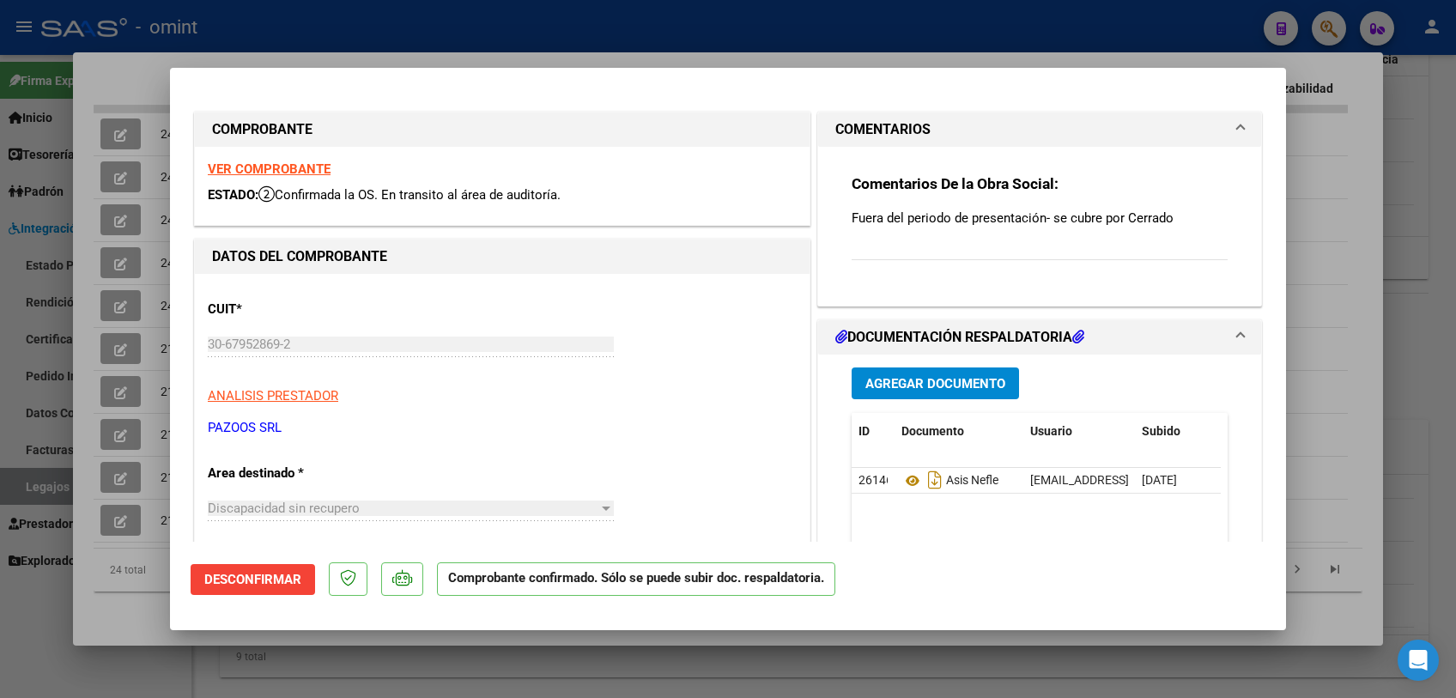
click at [288, 161] on strong "VER COMPROBANTE" at bounding box center [269, 168] width 123 height 15
click at [108, 616] on div at bounding box center [728, 349] width 1456 height 698
type input "$ 0,00"
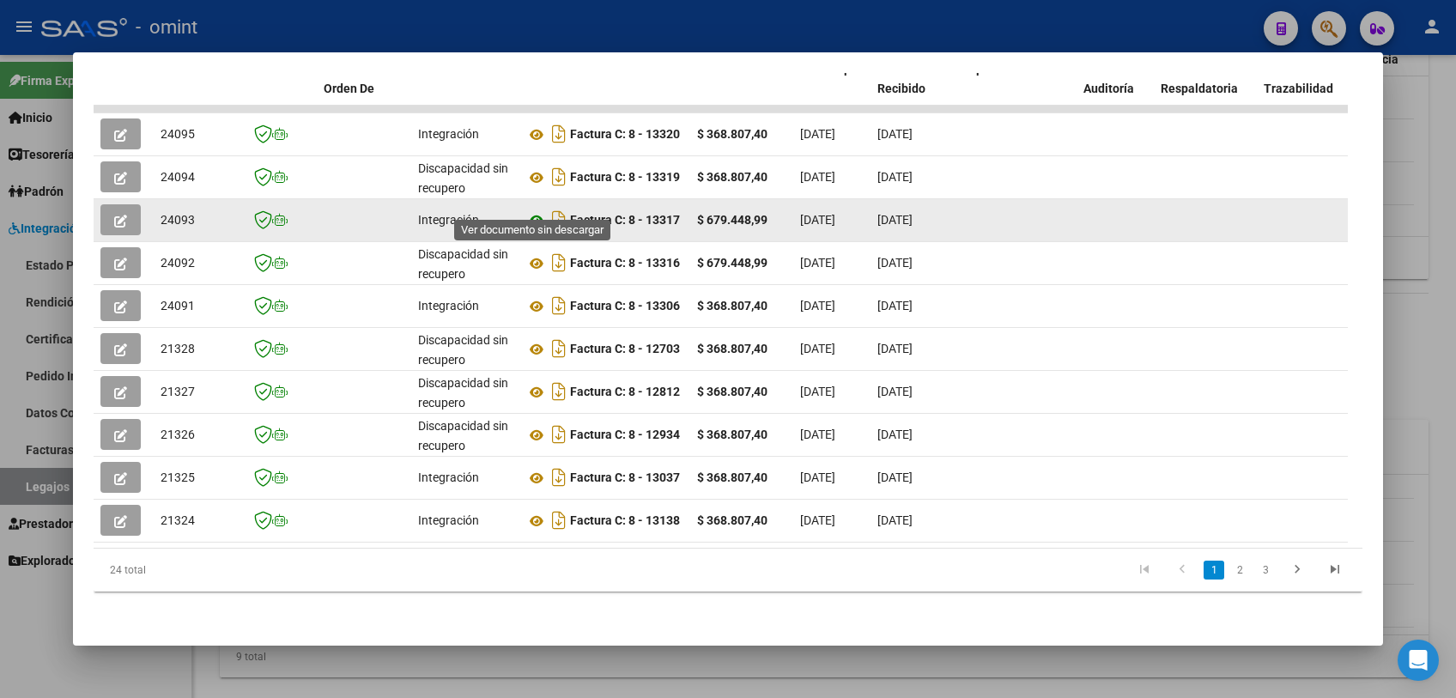
click at [537, 210] on icon at bounding box center [536, 220] width 22 height 21
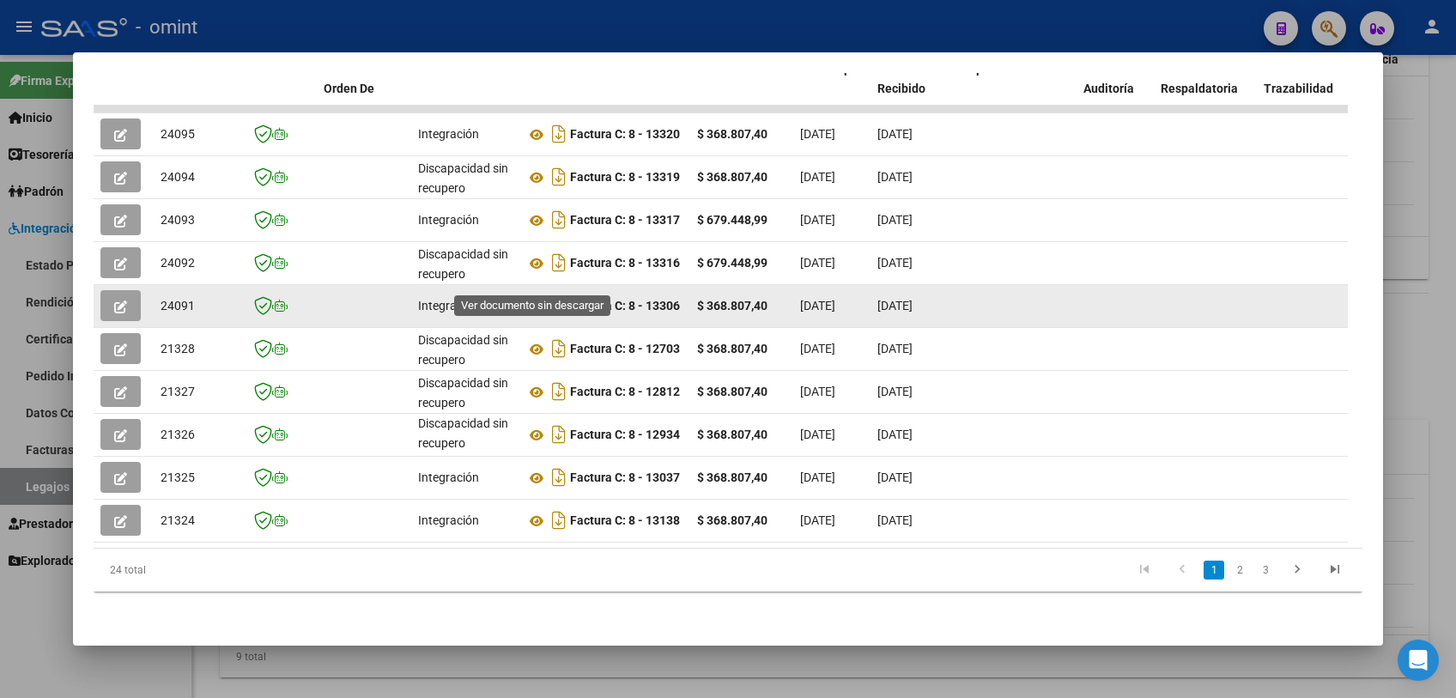
click at [537, 296] on icon at bounding box center [536, 306] width 22 height 21
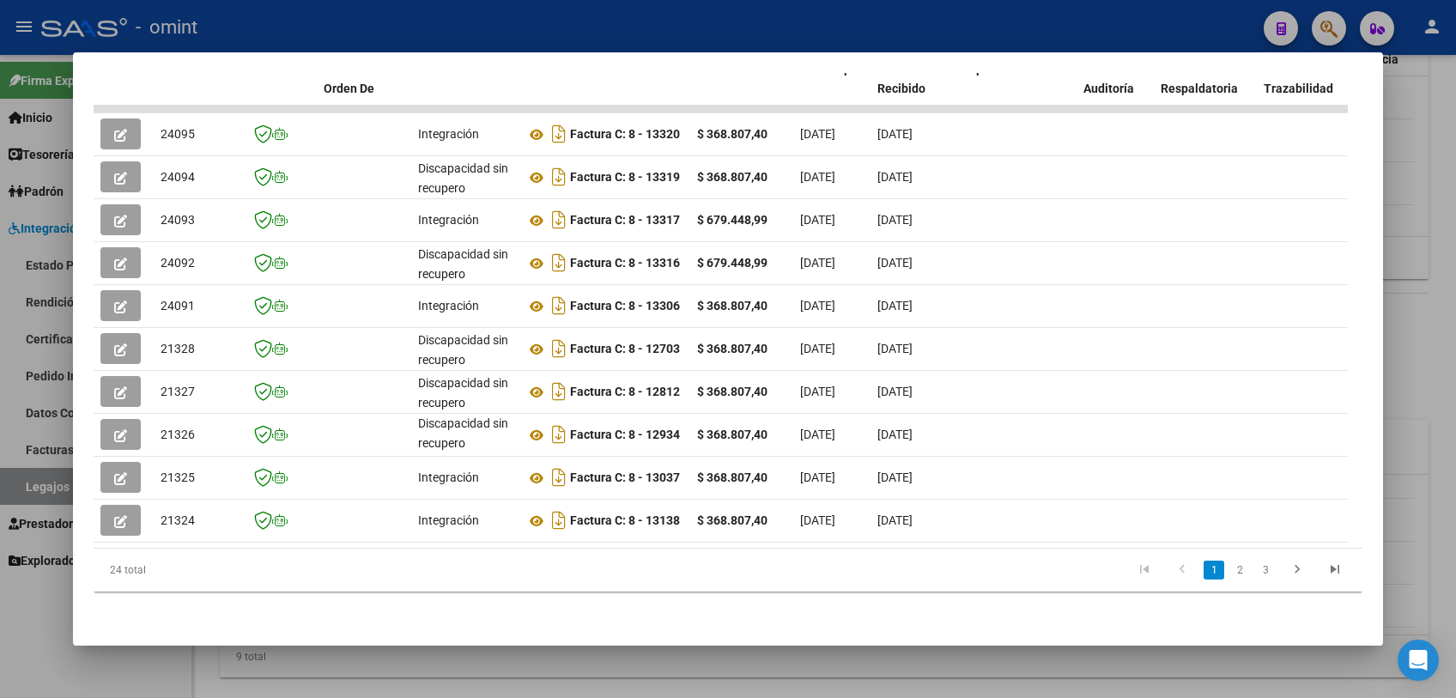
click at [581, 677] on div at bounding box center [728, 349] width 1456 height 698
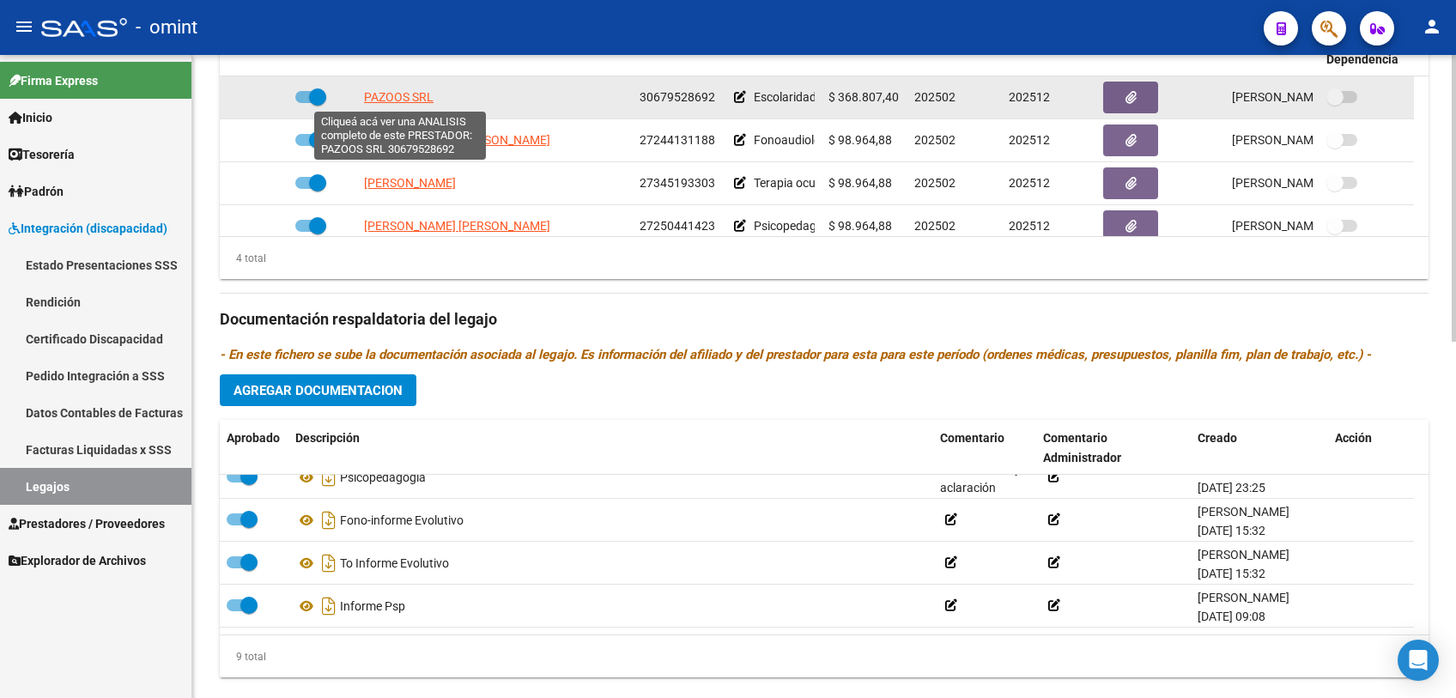
click at [408, 96] on span "PAZOOS SRL" at bounding box center [399, 97] width 70 height 14
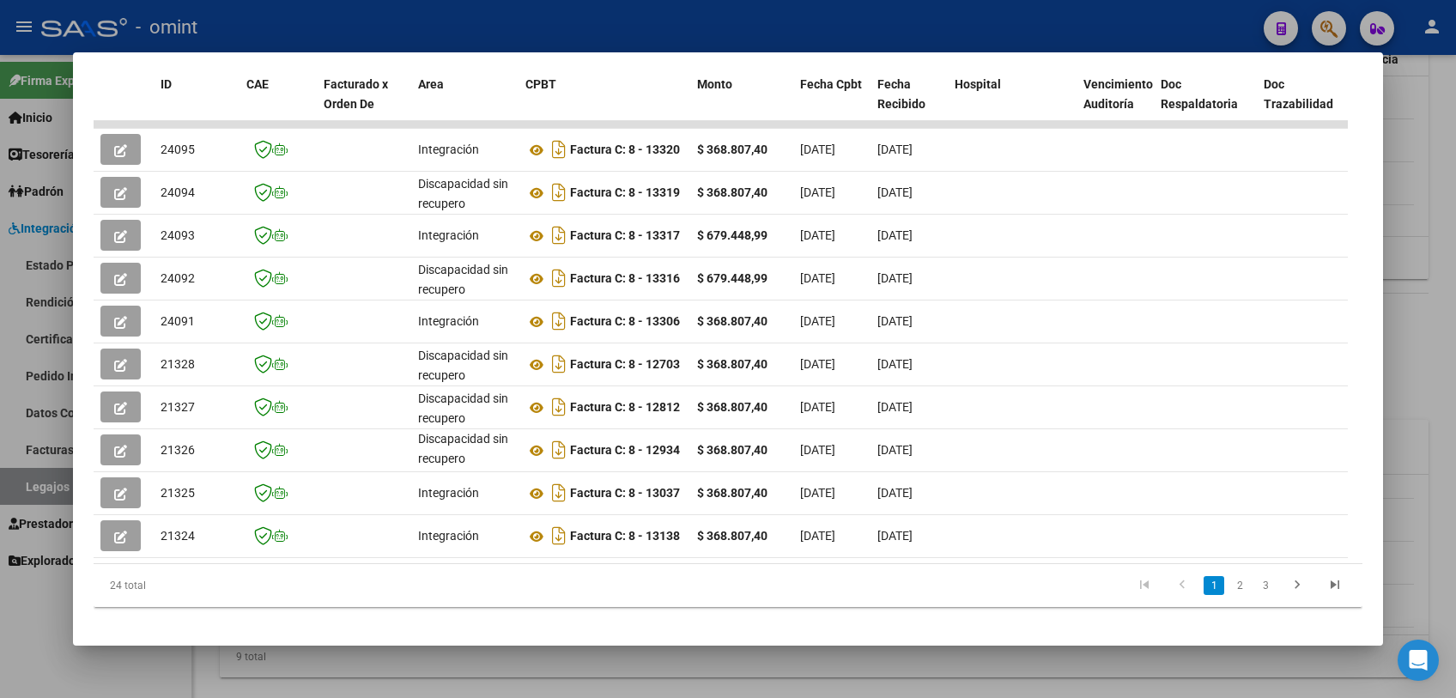
scroll to position [410, 0]
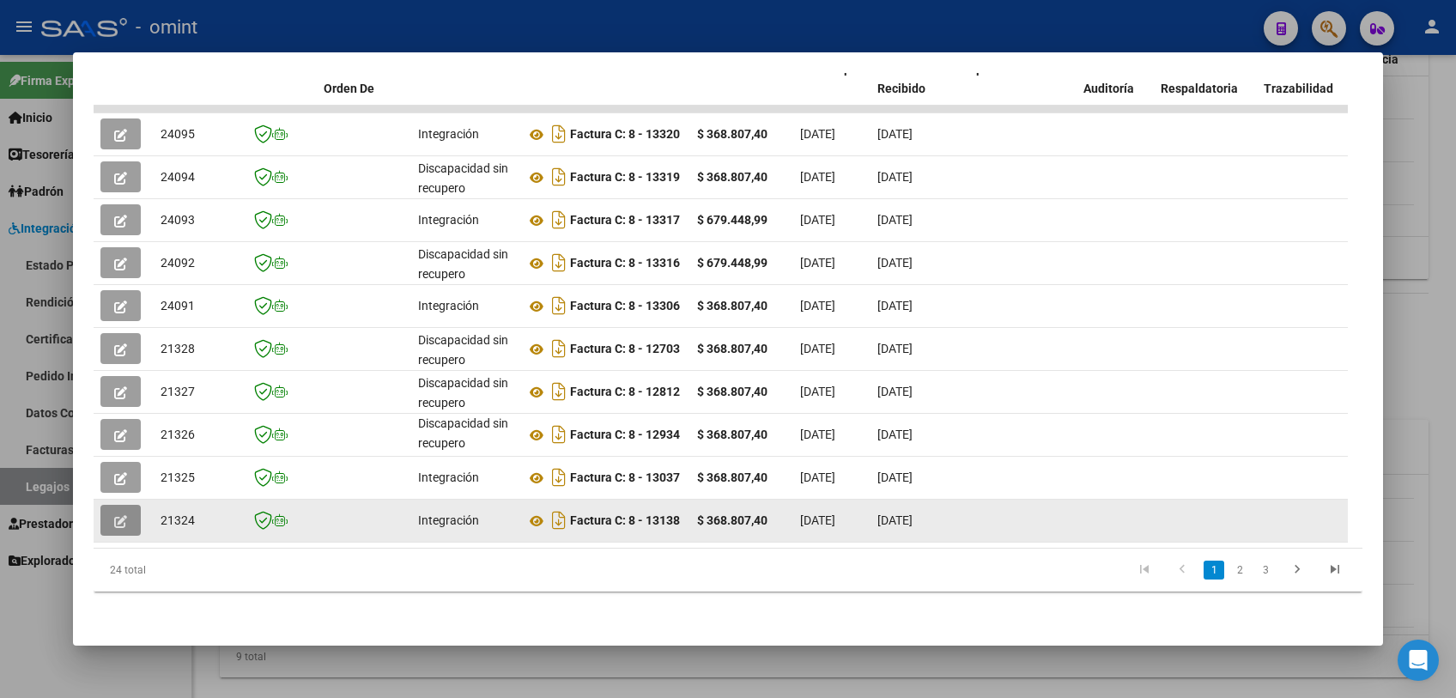
click at [124, 515] on icon "button" at bounding box center [120, 521] width 13 height 13
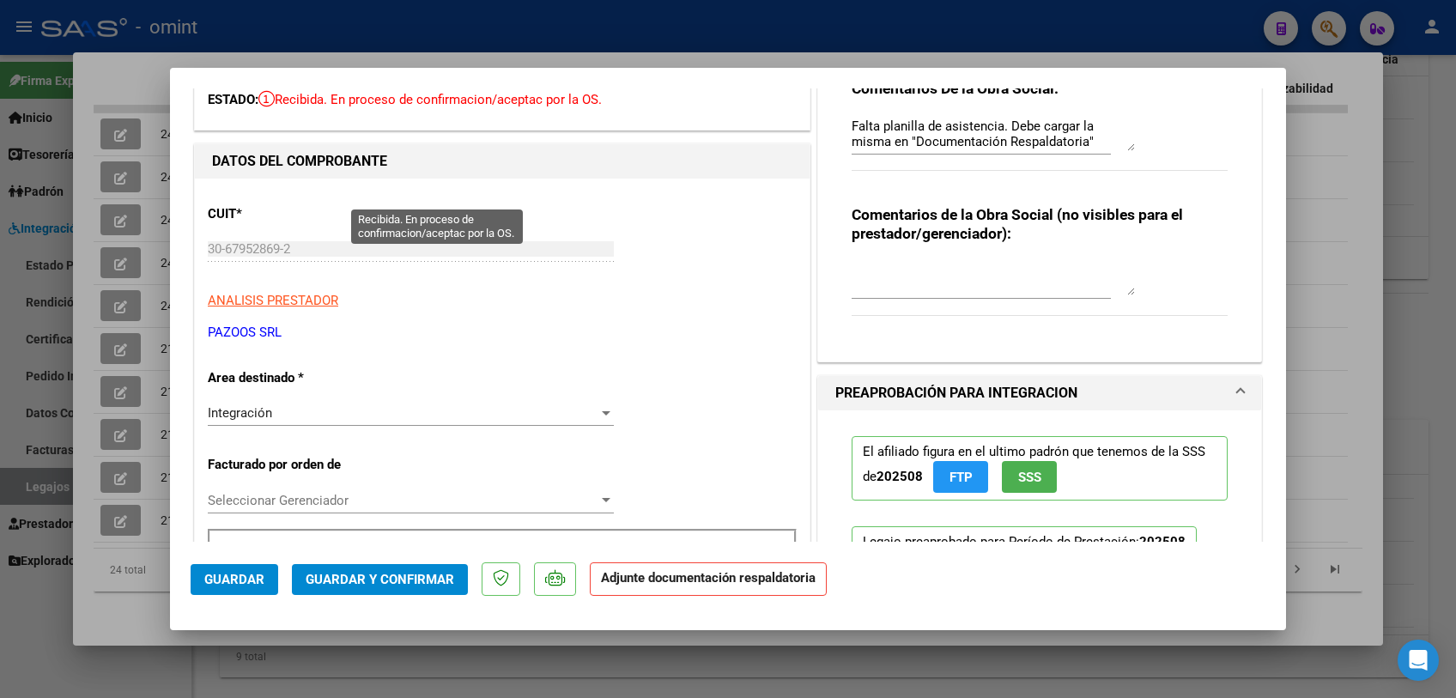
scroll to position [0, 0]
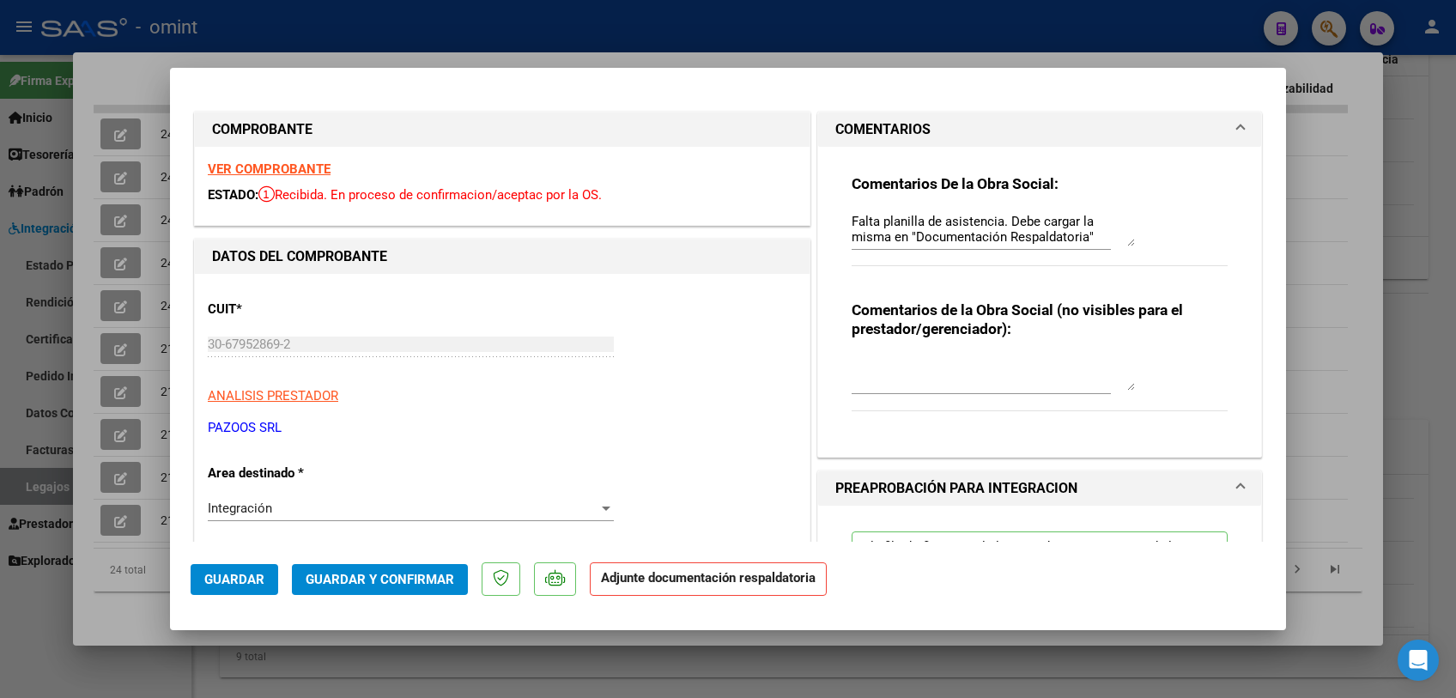
click at [258, 173] on strong "VER COMPROBANTE" at bounding box center [269, 168] width 123 height 15
click at [317, 170] on strong "VER COMPROBANTE" at bounding box center [269, 168] width 123 height 15
click at [148, 82] on div at bounding box center [728, 349] width 1456 height 698
type input "$ 0,00"
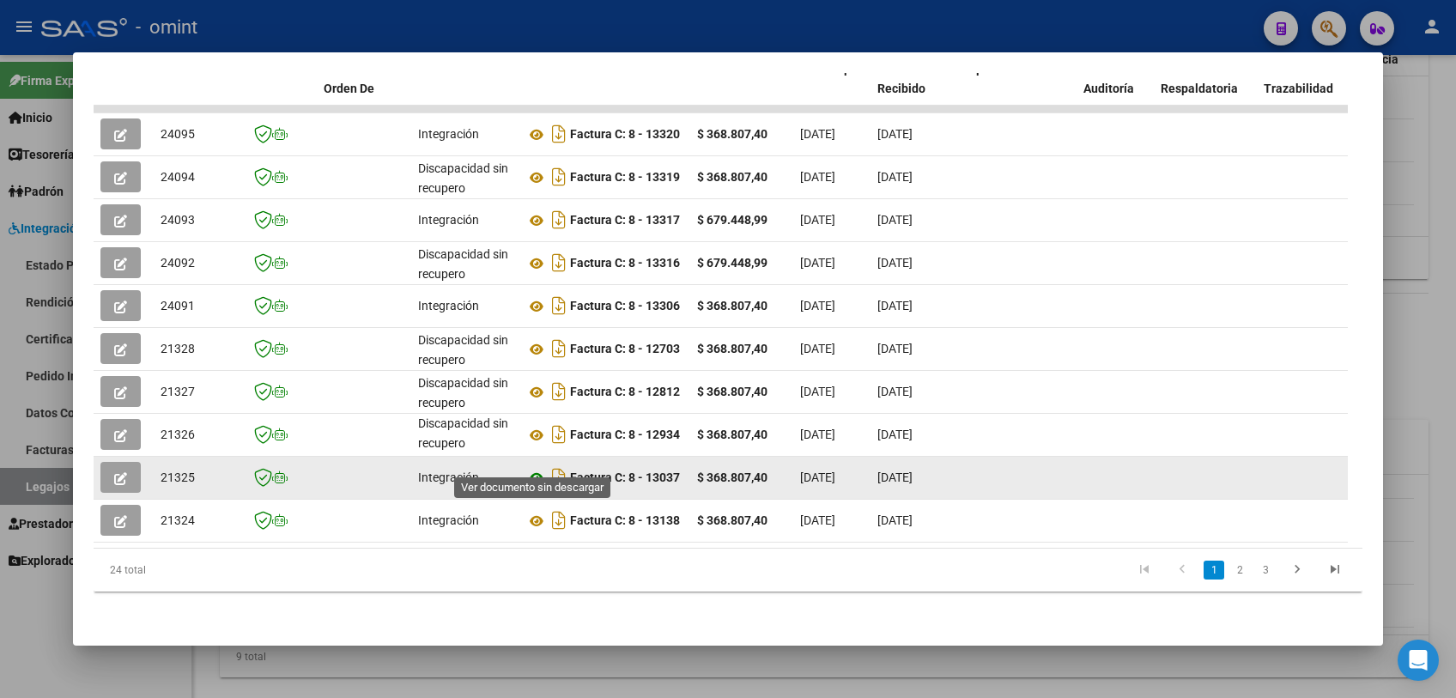
click at [537, 468] on icon at bounding box center [536, 478] width 22 height 21
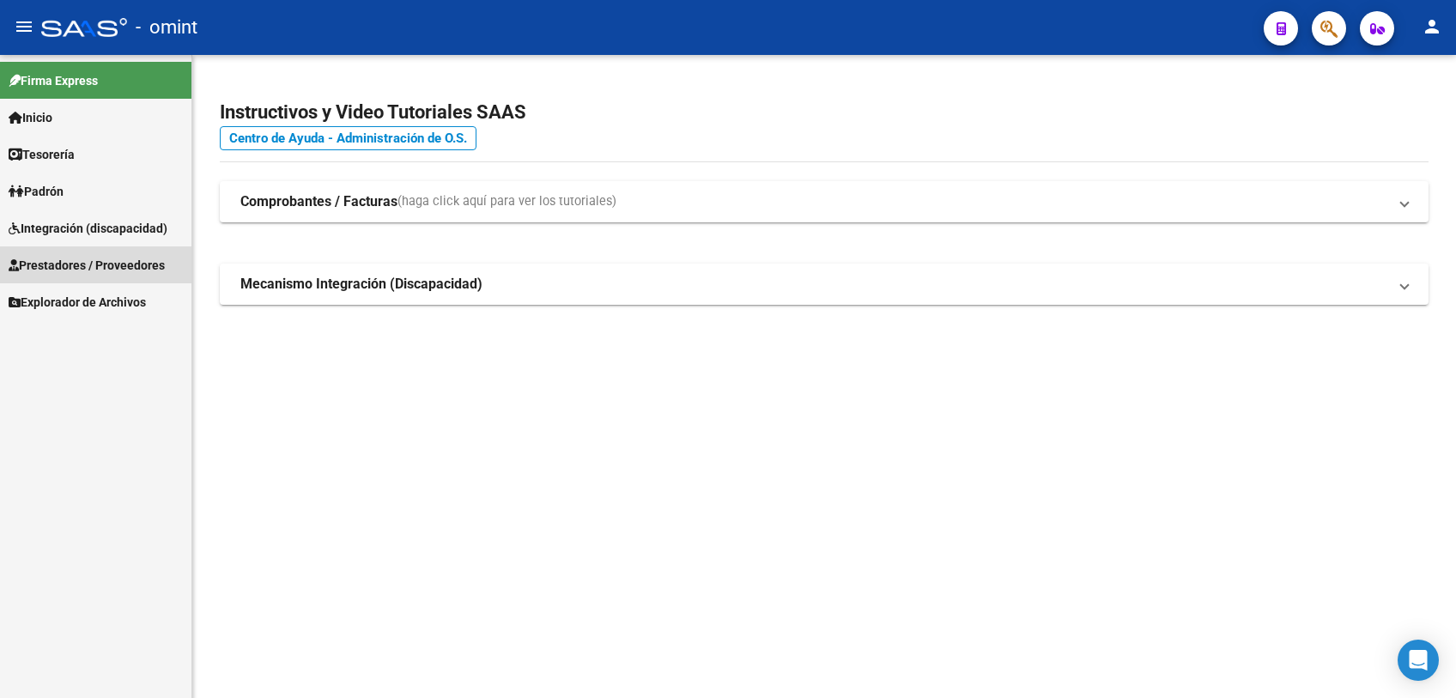
click at [70, 260] on span "Prestadores / Proveedores" at bounding box center [87, 265] width 156 height 19
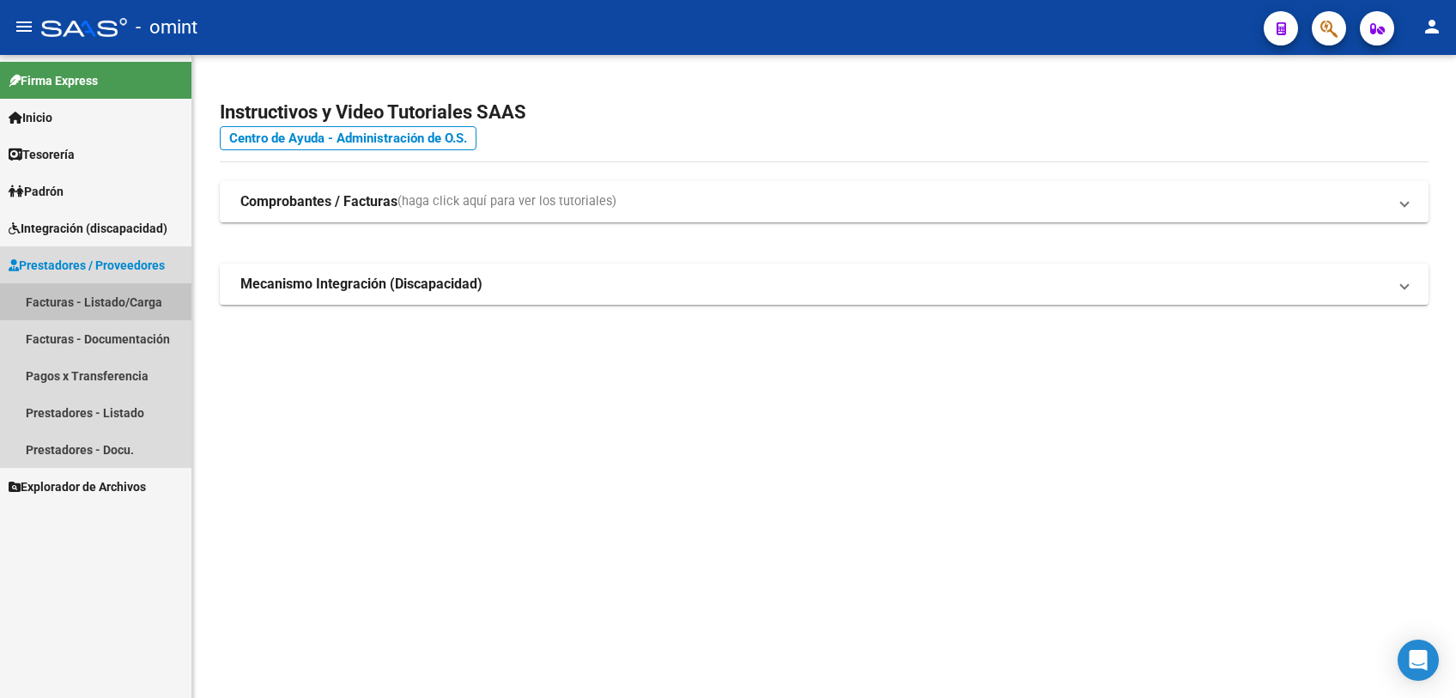
click at [84, 305] on link "Facturas - Listado/Carga" at bounding box center [95, 301] width 191 height 37
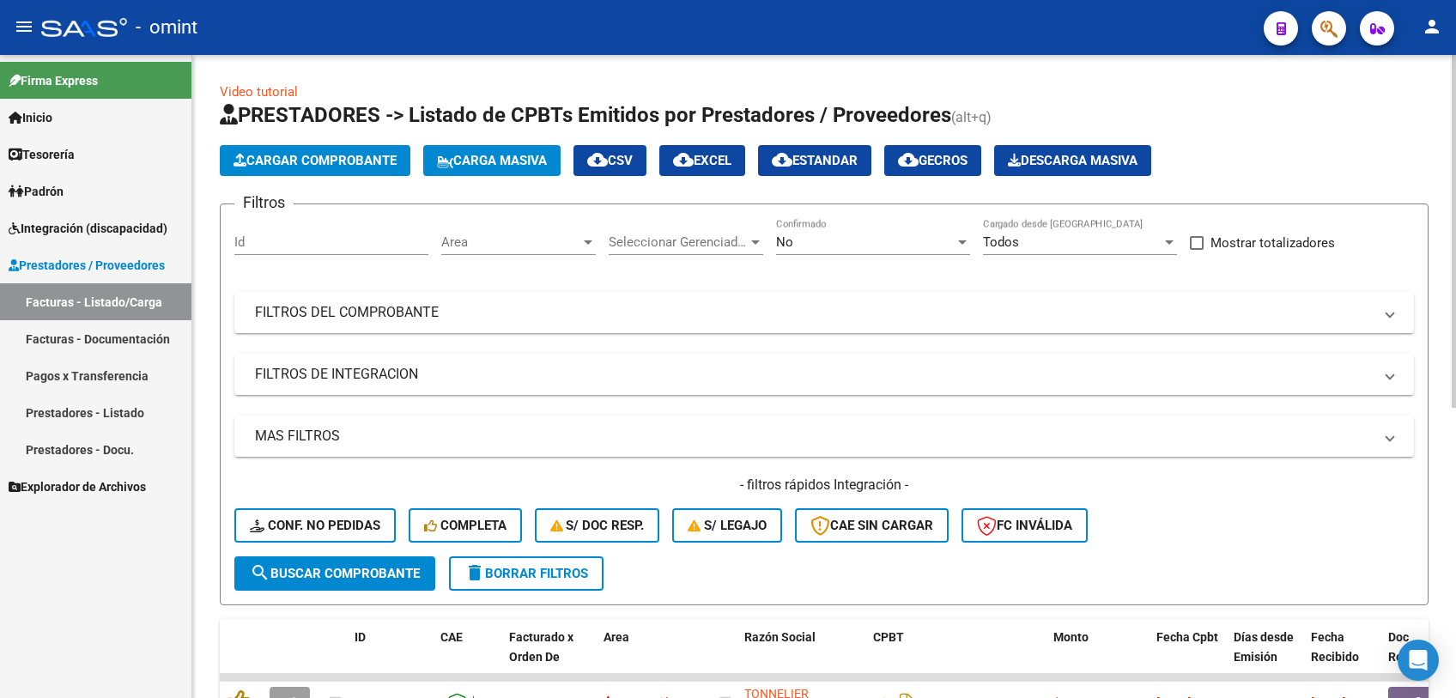
scroll to position [286, 0]
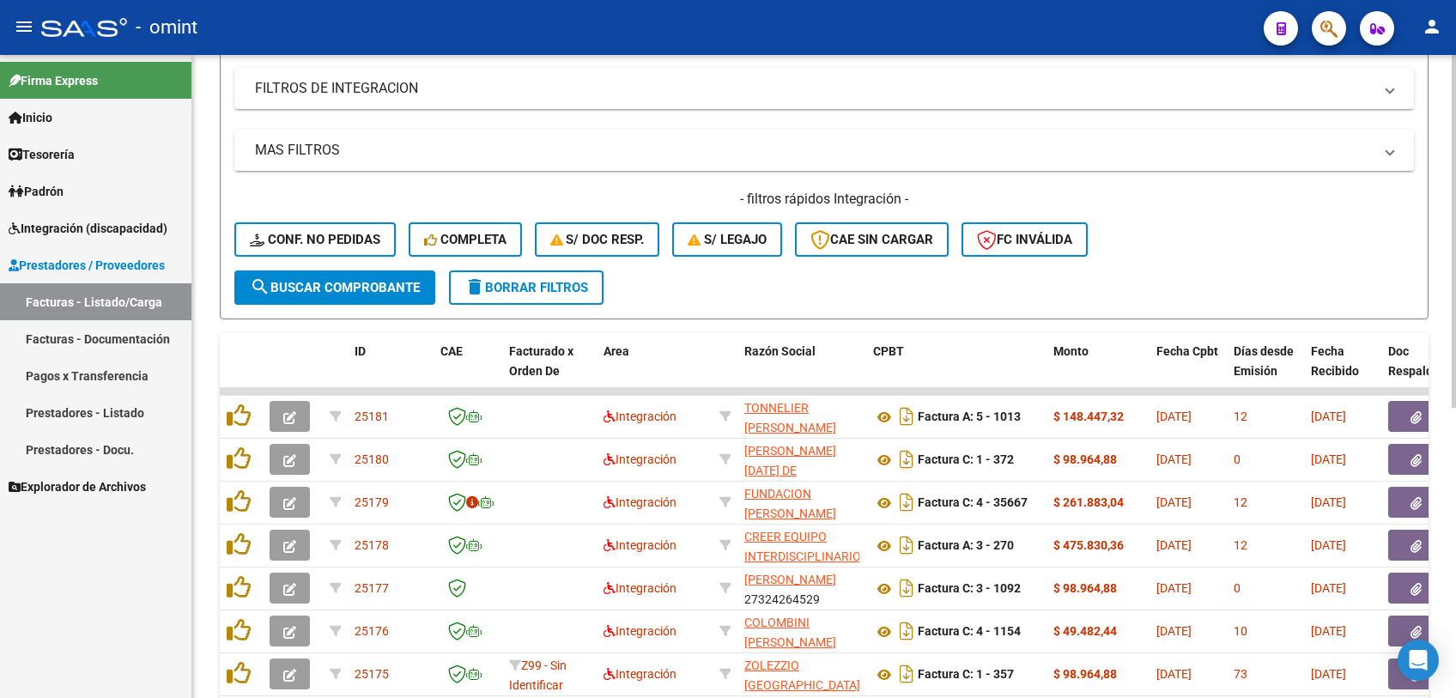
click at [515, 281] on span "delete Borrar Filtros" at bounding box center [526, 287] width 124 height 15
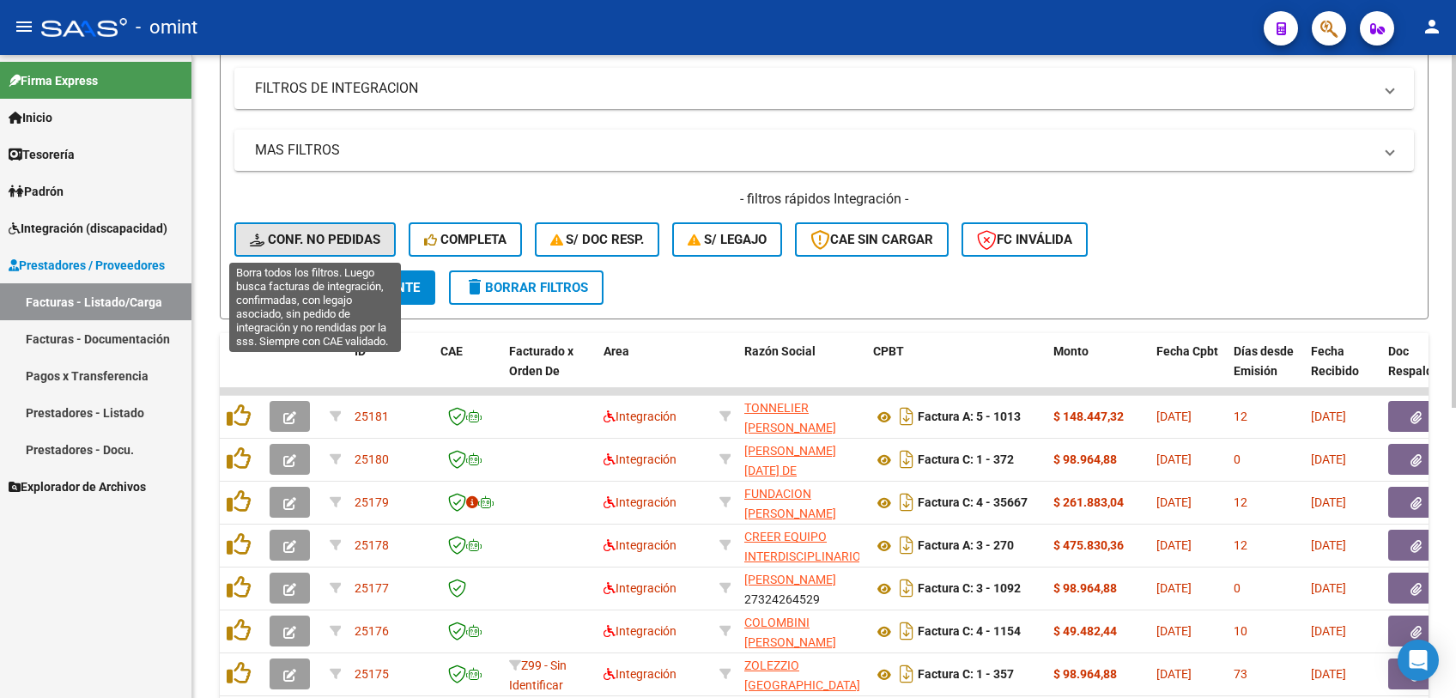
click at [282, 245] on span "Conf. no pedidas" at bounding box center [315, 239] width 130 height 15
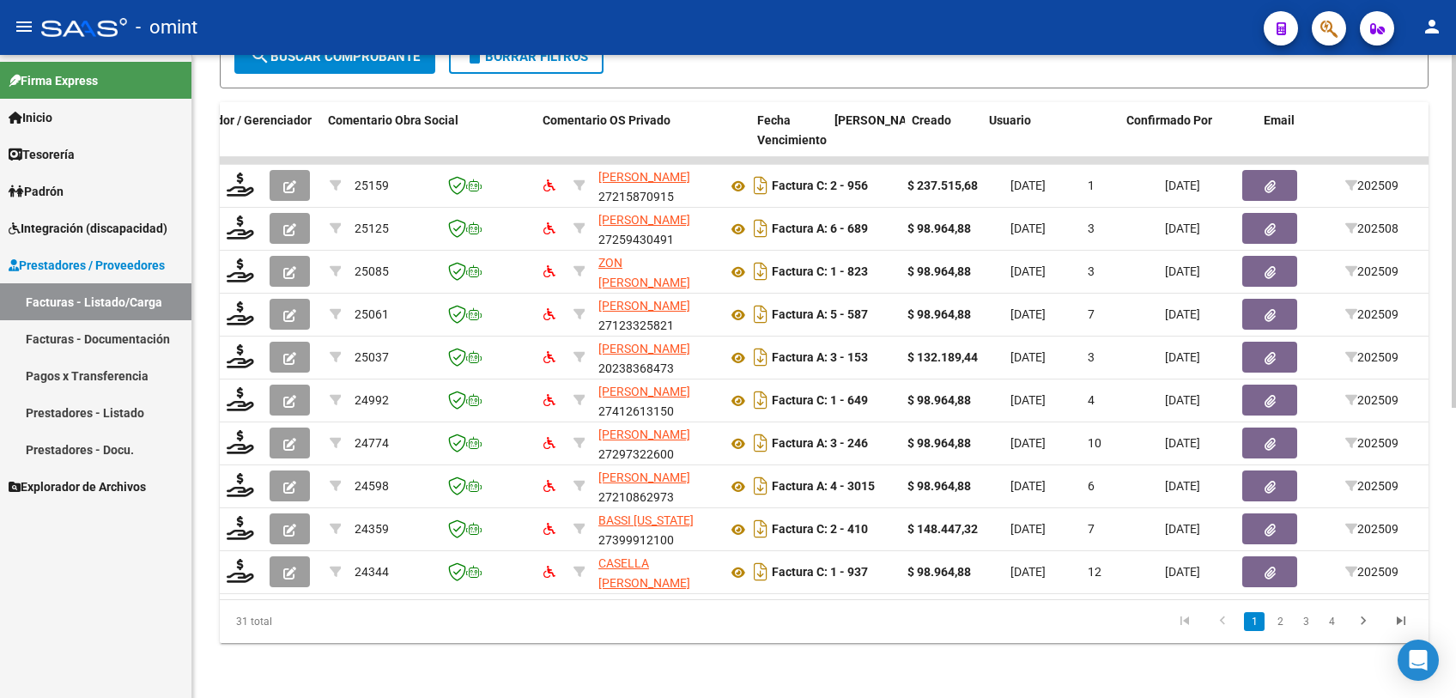
scroll to position [0, 1538]
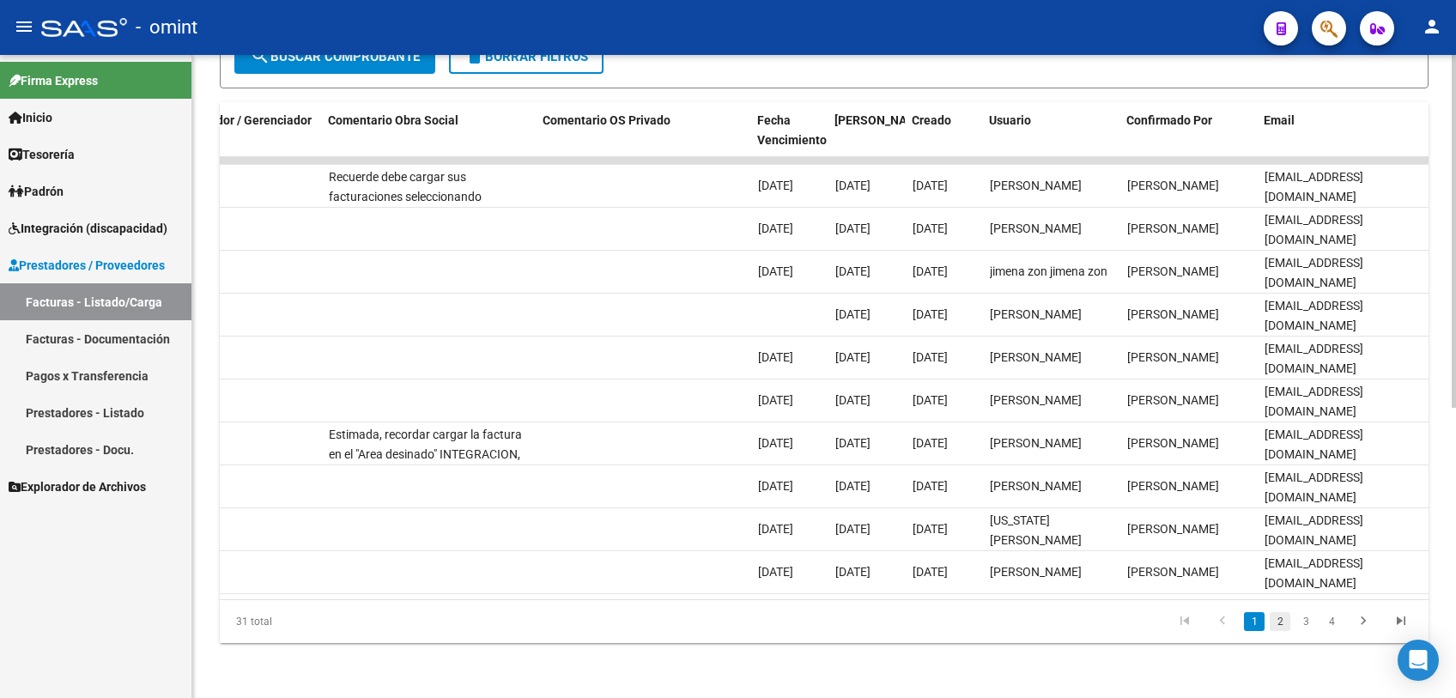
click at [1281, 627] on link "2" at bounding box center [1280, 621] width 21 height 19
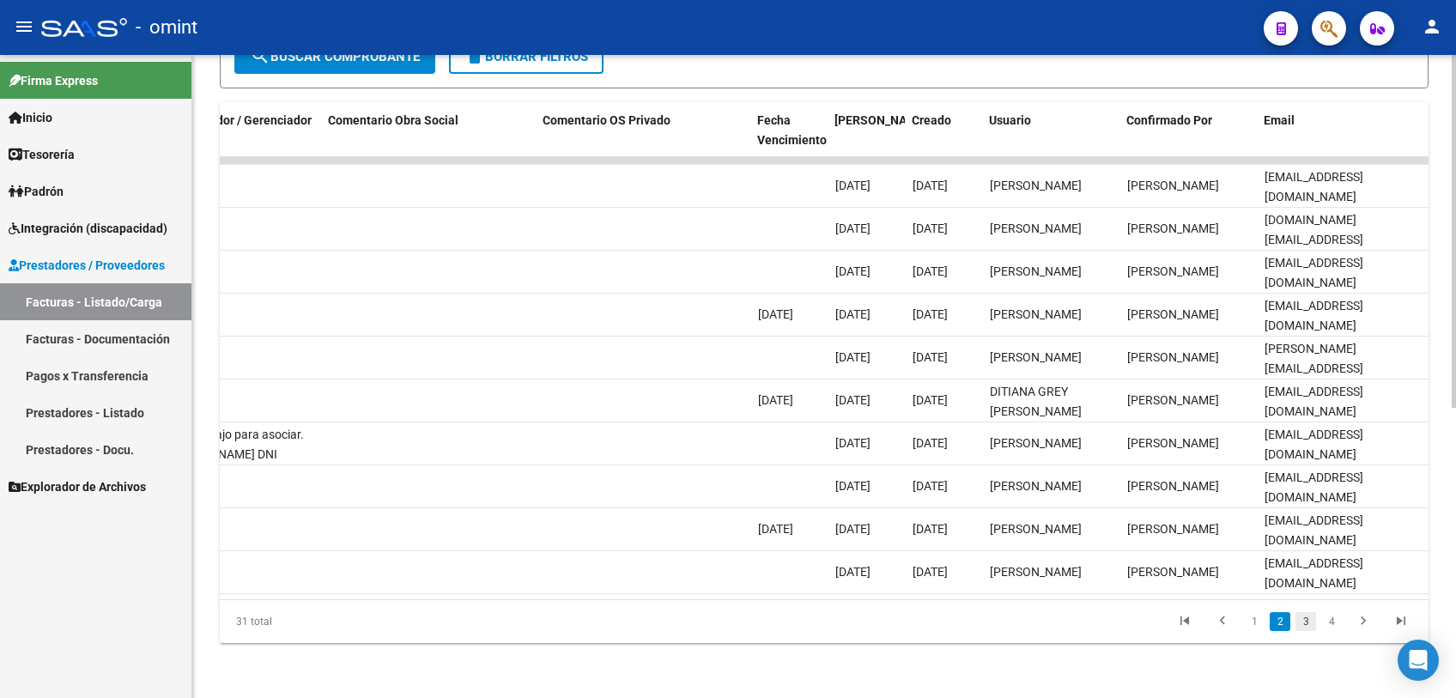
click at [1301, 624] on link "3" at bounding box center [1305, 621] width 21 height 19
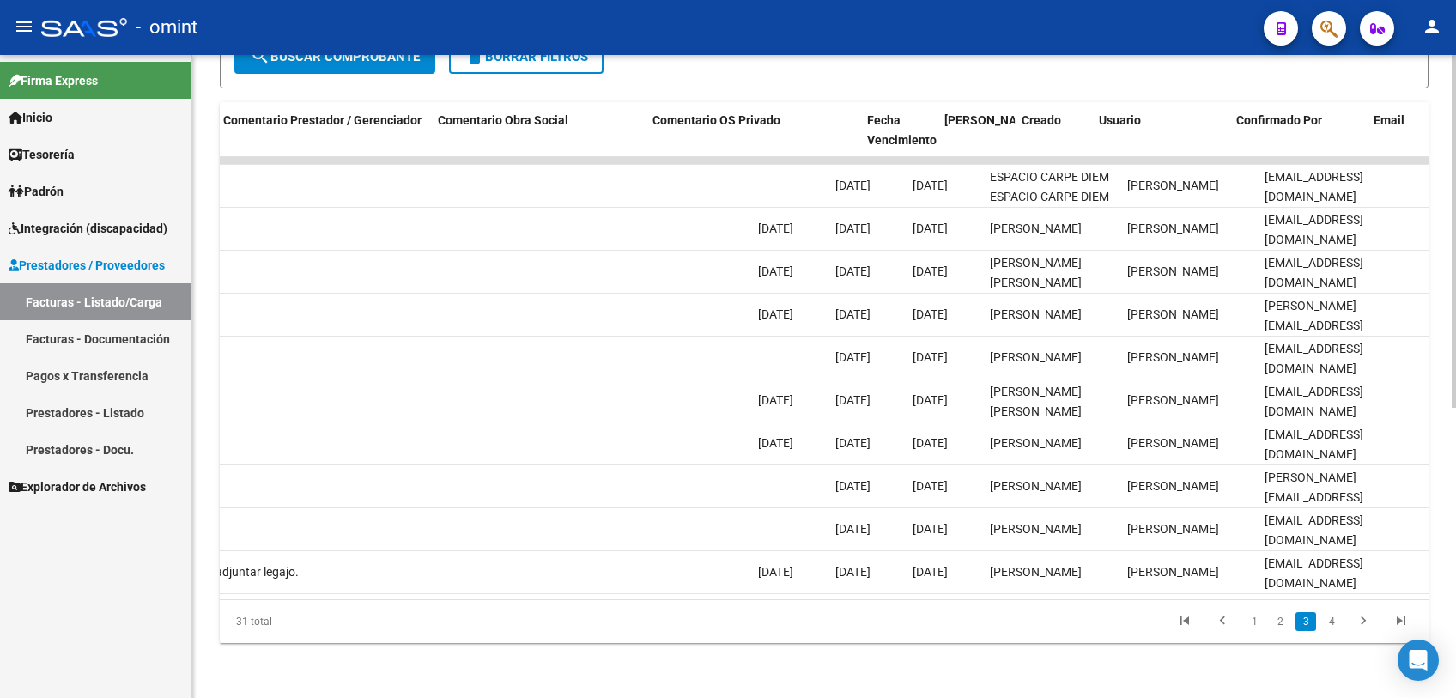
scroll to position [0, 0]
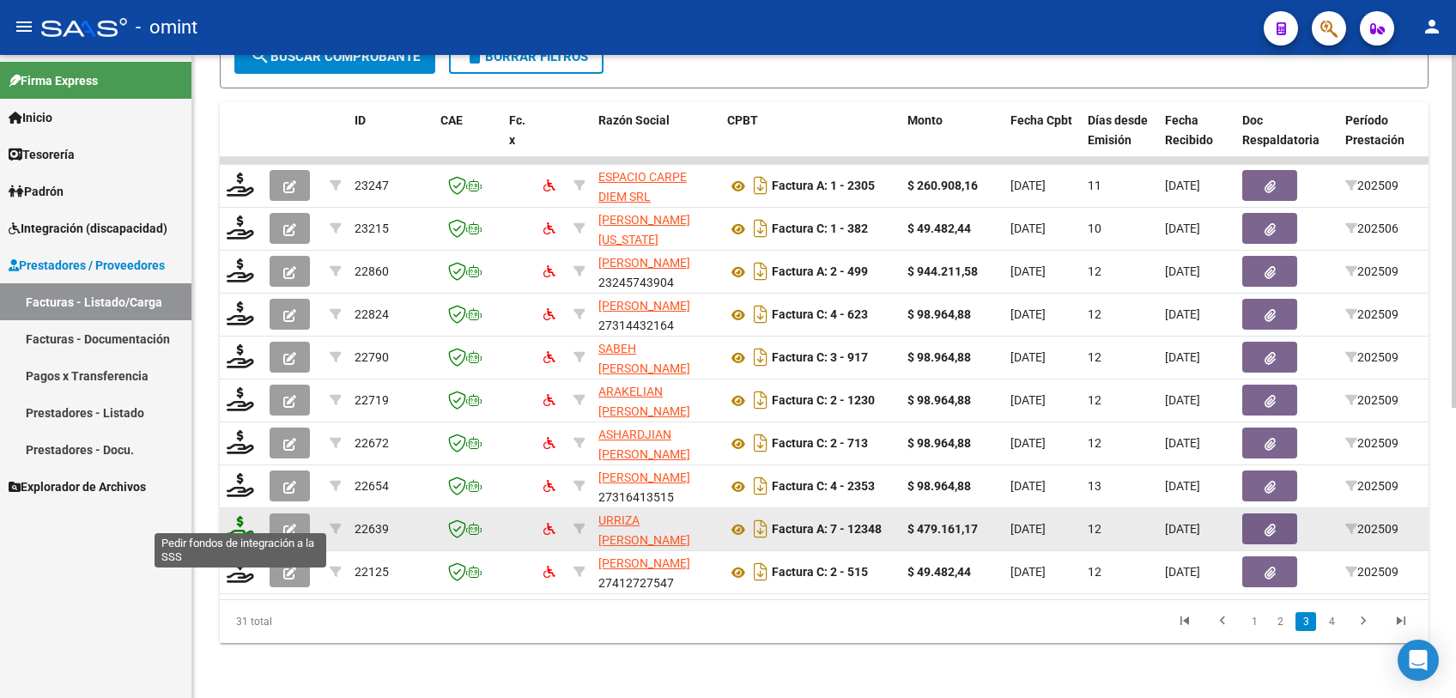
click at [229, 516] on icon at bounding box center [240, 528] width 27 height 24
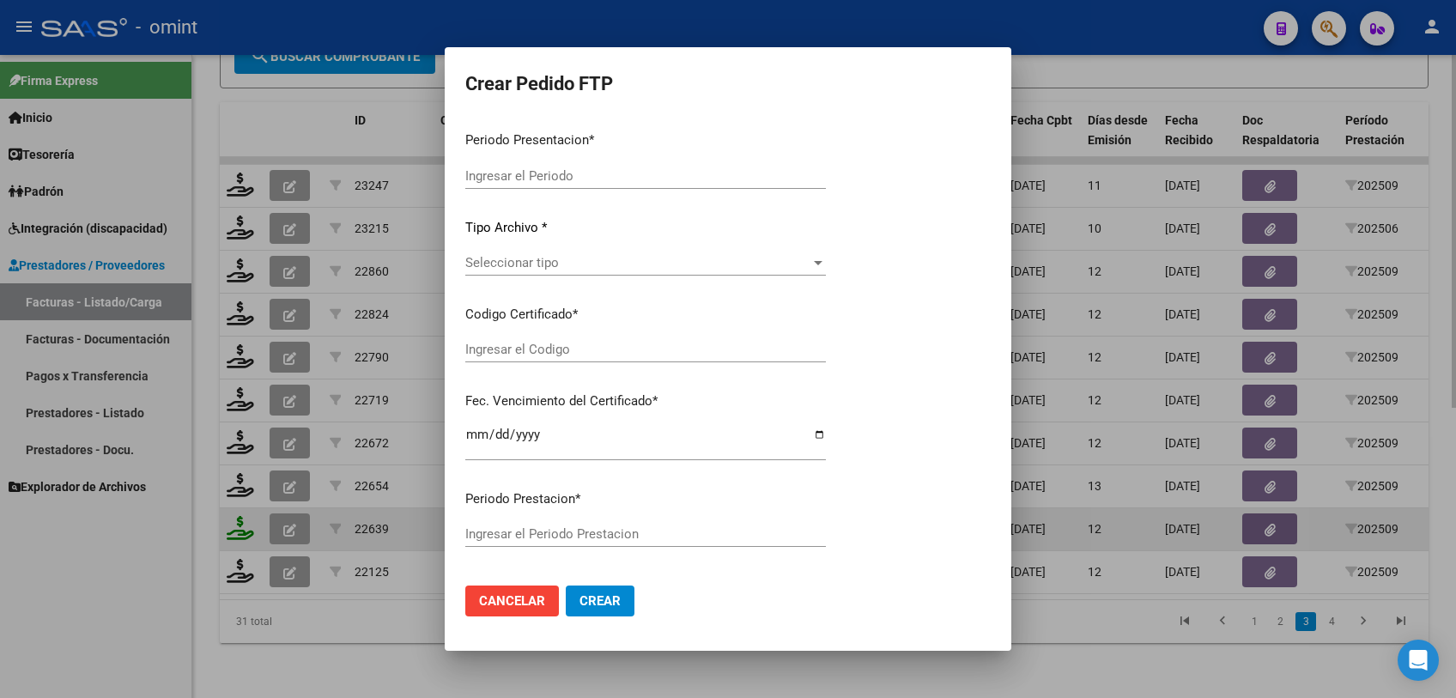
type input "202509"
type input "$ 479.161,17"
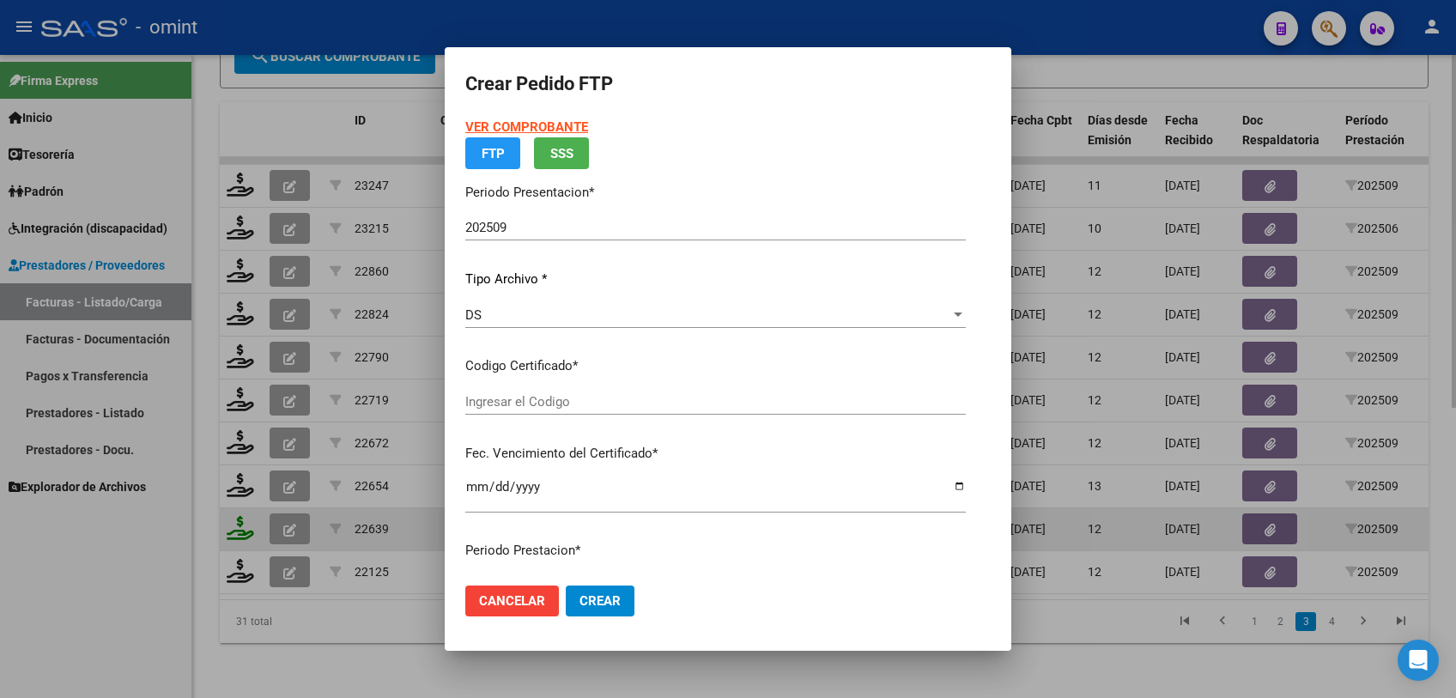
type input "5237882606"
type input "2030-08-31"
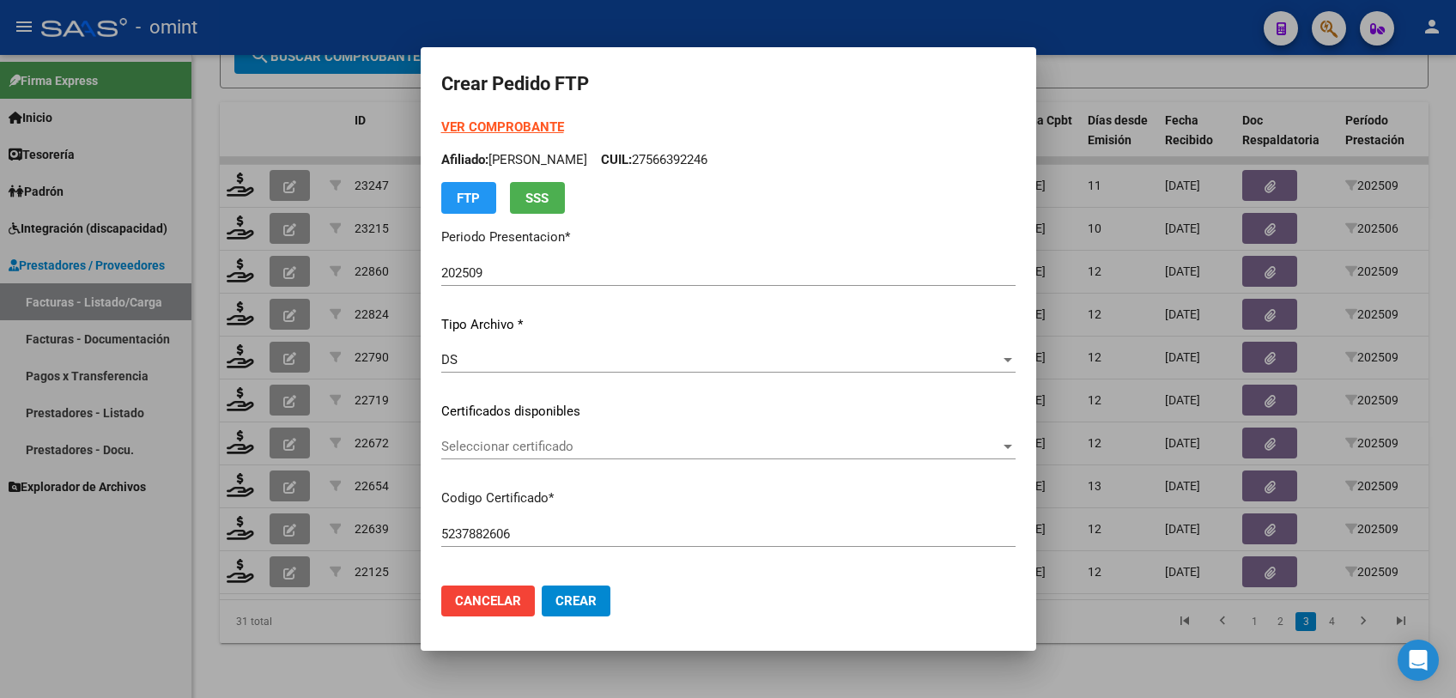
click at [516, 439] on span "Seleccionar certificado" at bounding box center [720, 446] width 559 height 15
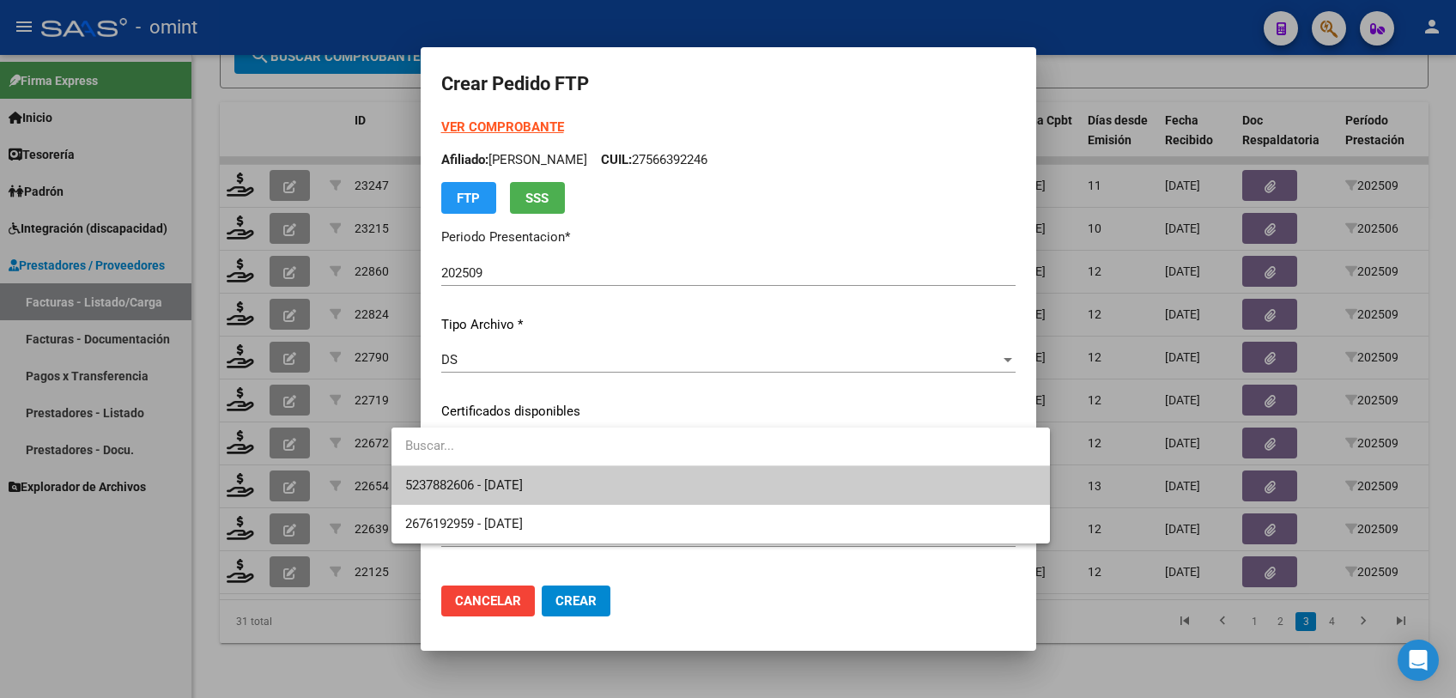
click at [707, 329] on div at bounding box center [728, 349] width 1456 height 698
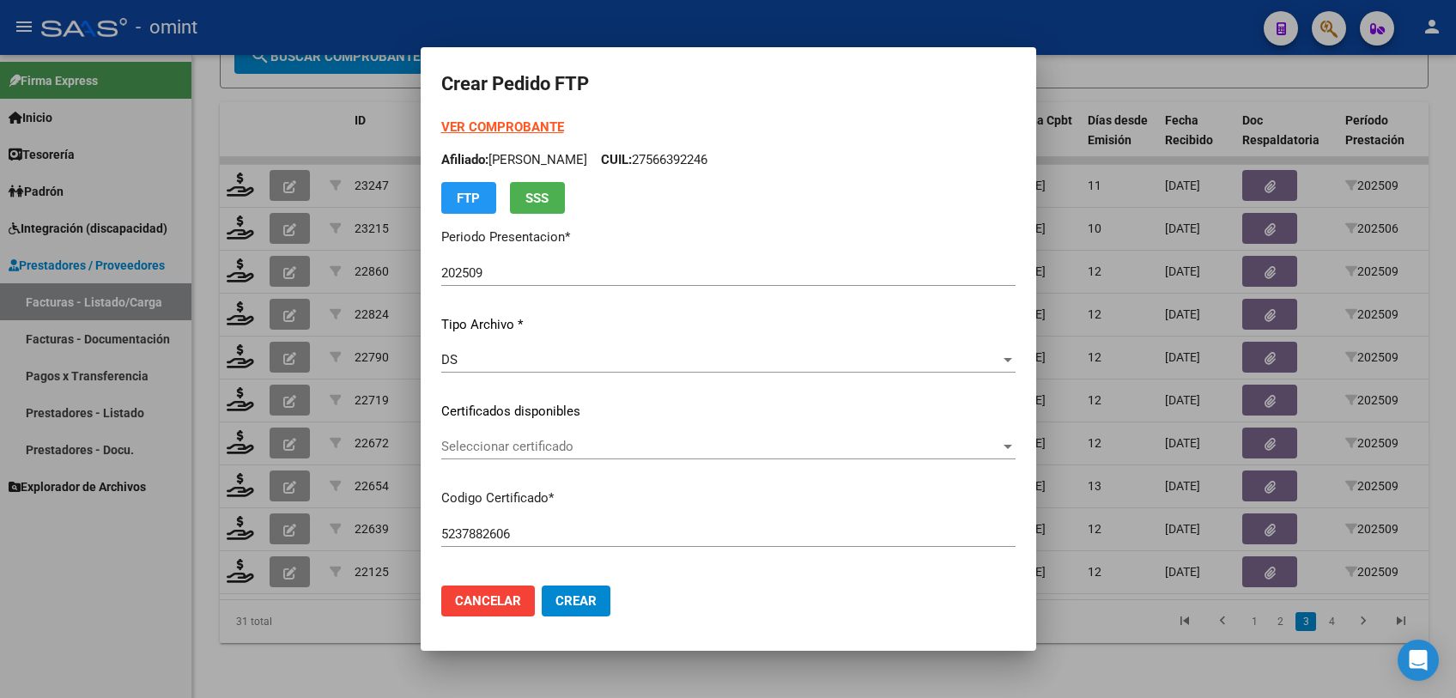
click at [620, 446] on span "Seleccionar certificado" at bounding box center [720, 446] width 559 height 15
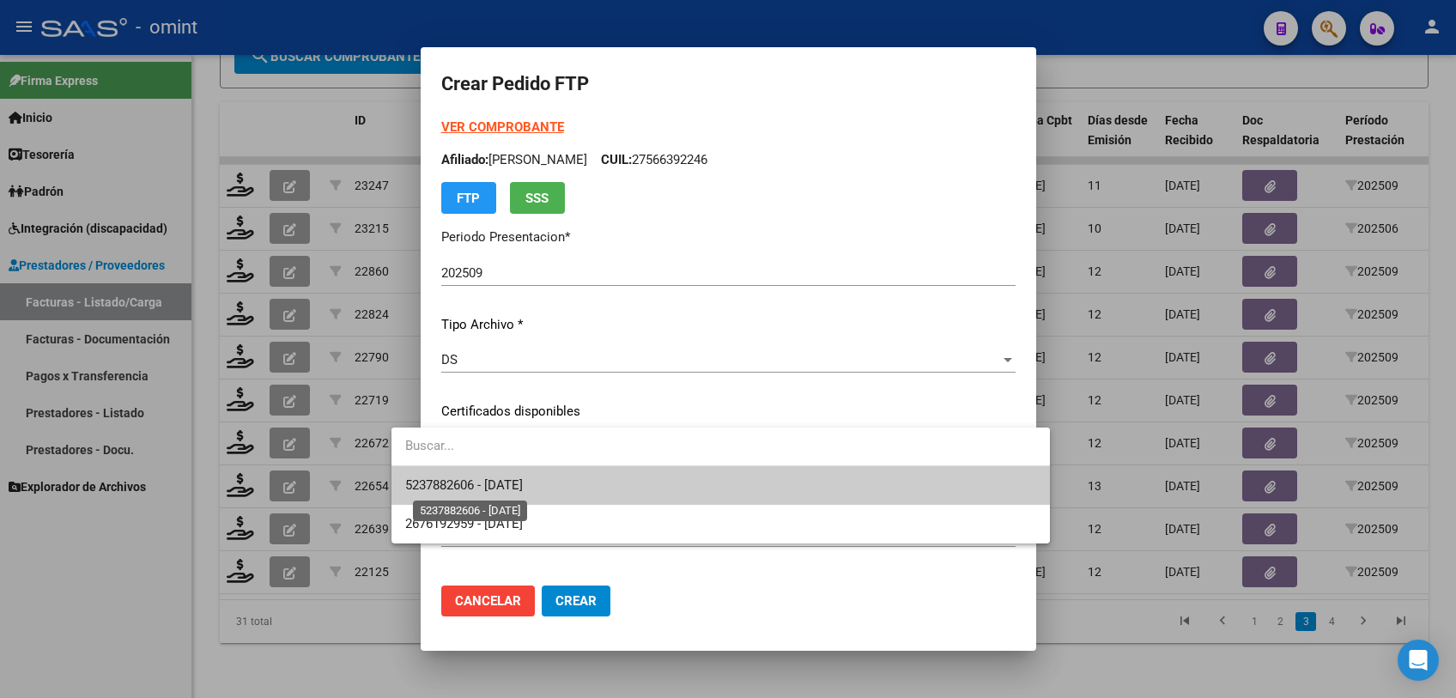
click at [523, 486] on span "5237882606 - 2030-08-31" at bounding box center [464, 484] width 118 height 15
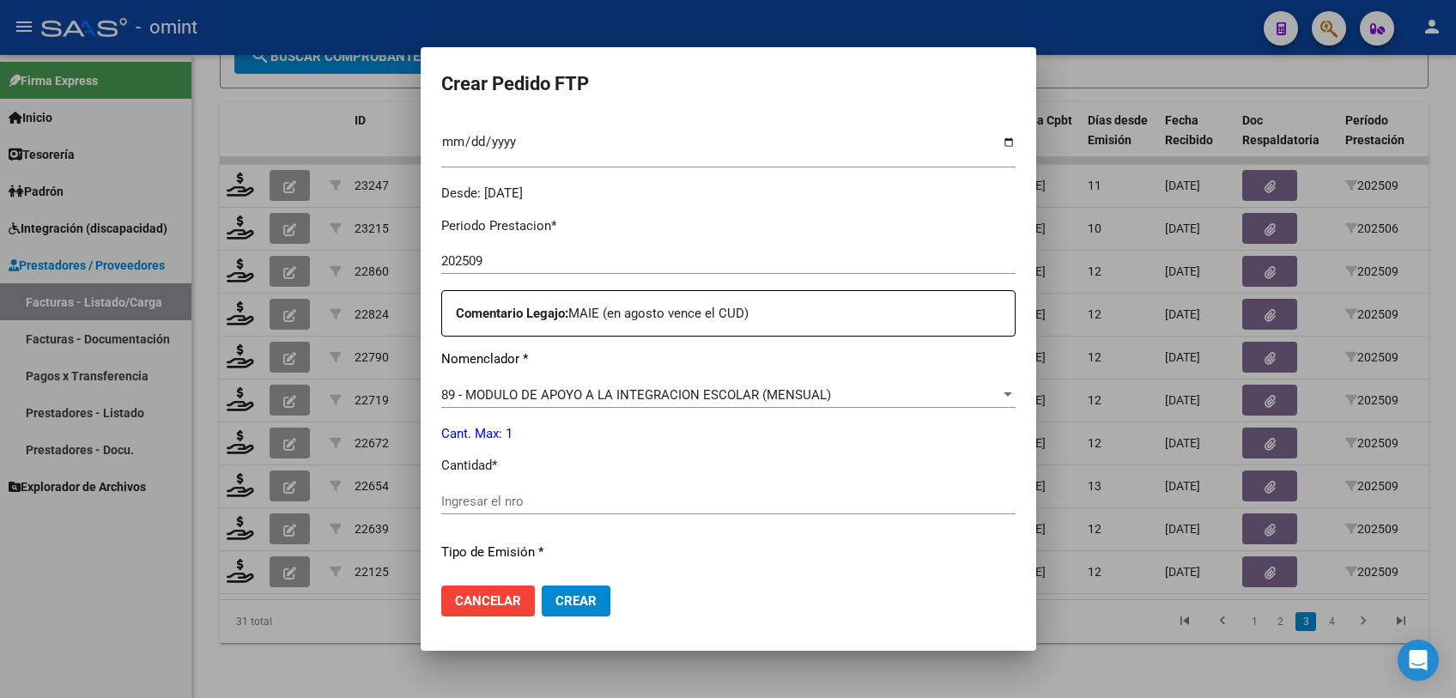
scroll to position [572, 0]
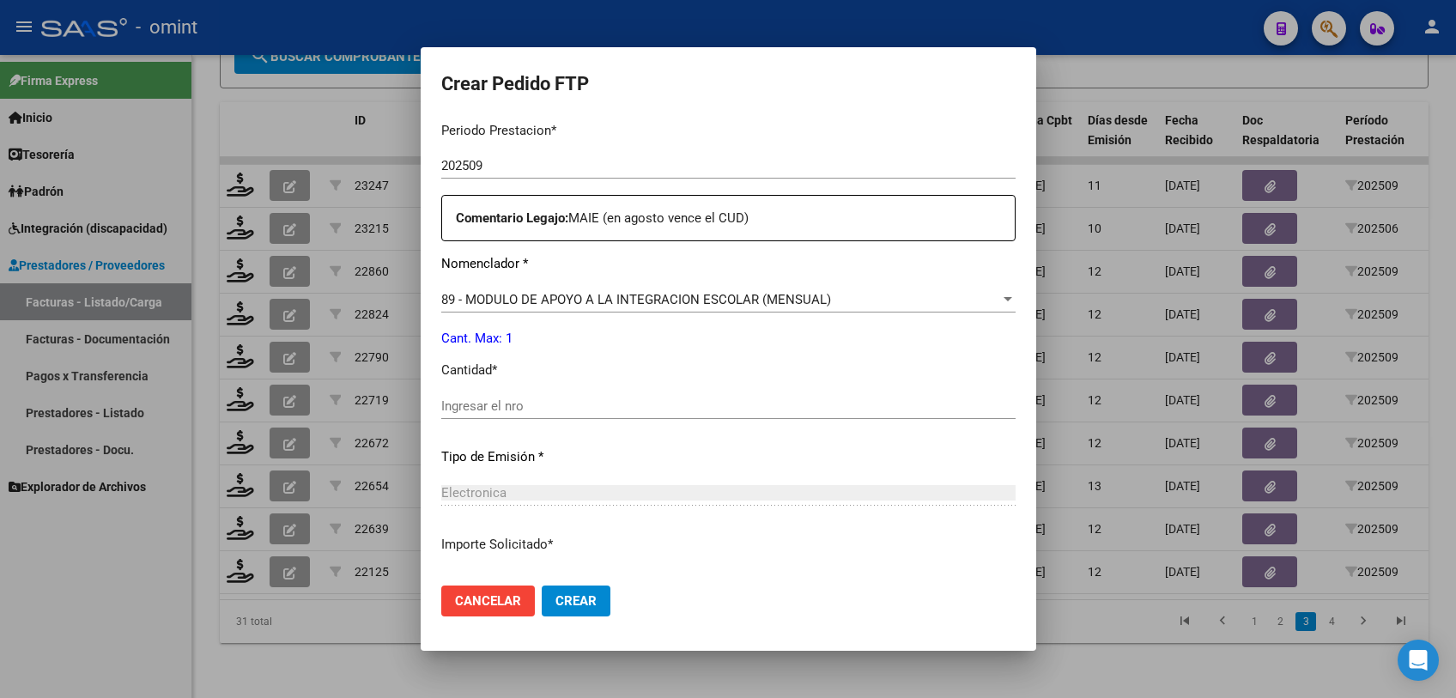
click at [608, 405] on input "Ingresar el nro" at bounding box center [728, 405] width 574 height 15
type input "1"
click at [556, 596] on span "Crear" at bounding box center [575, 600] width 41 height 15
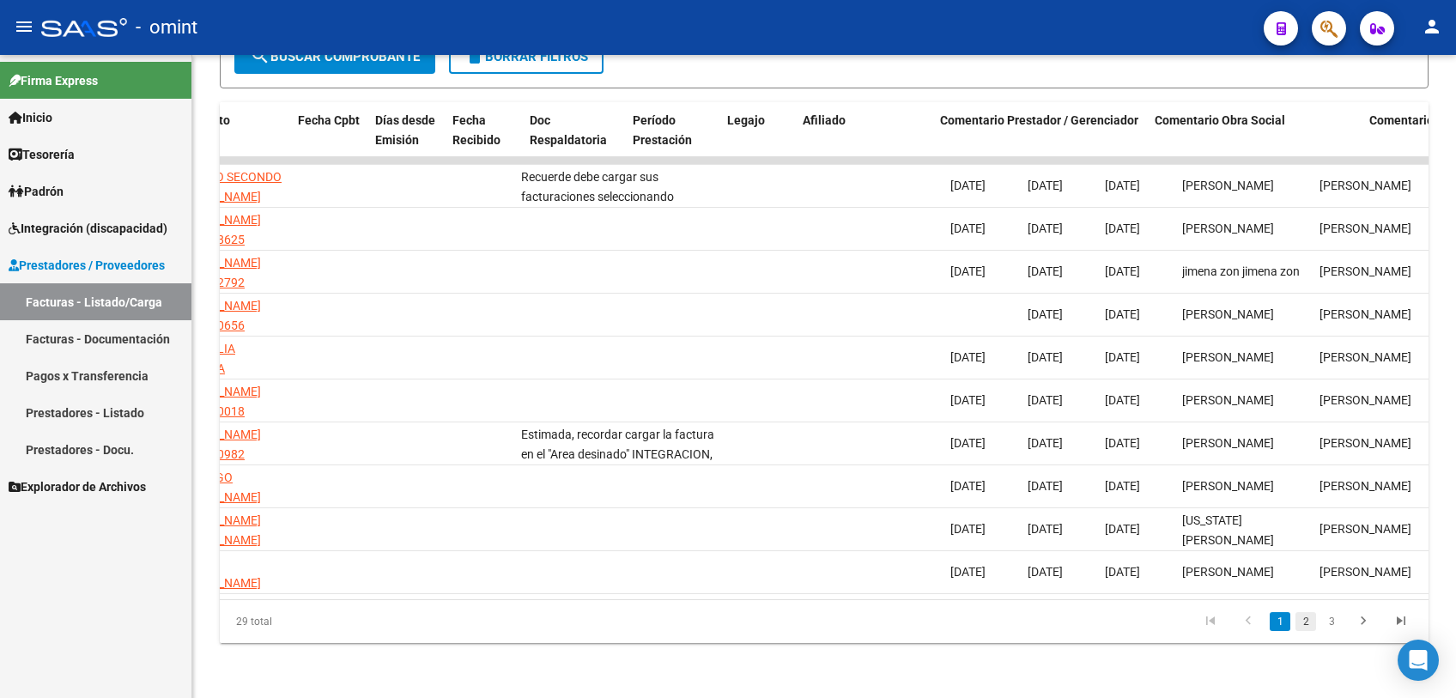
scroll to position [0, 1429]
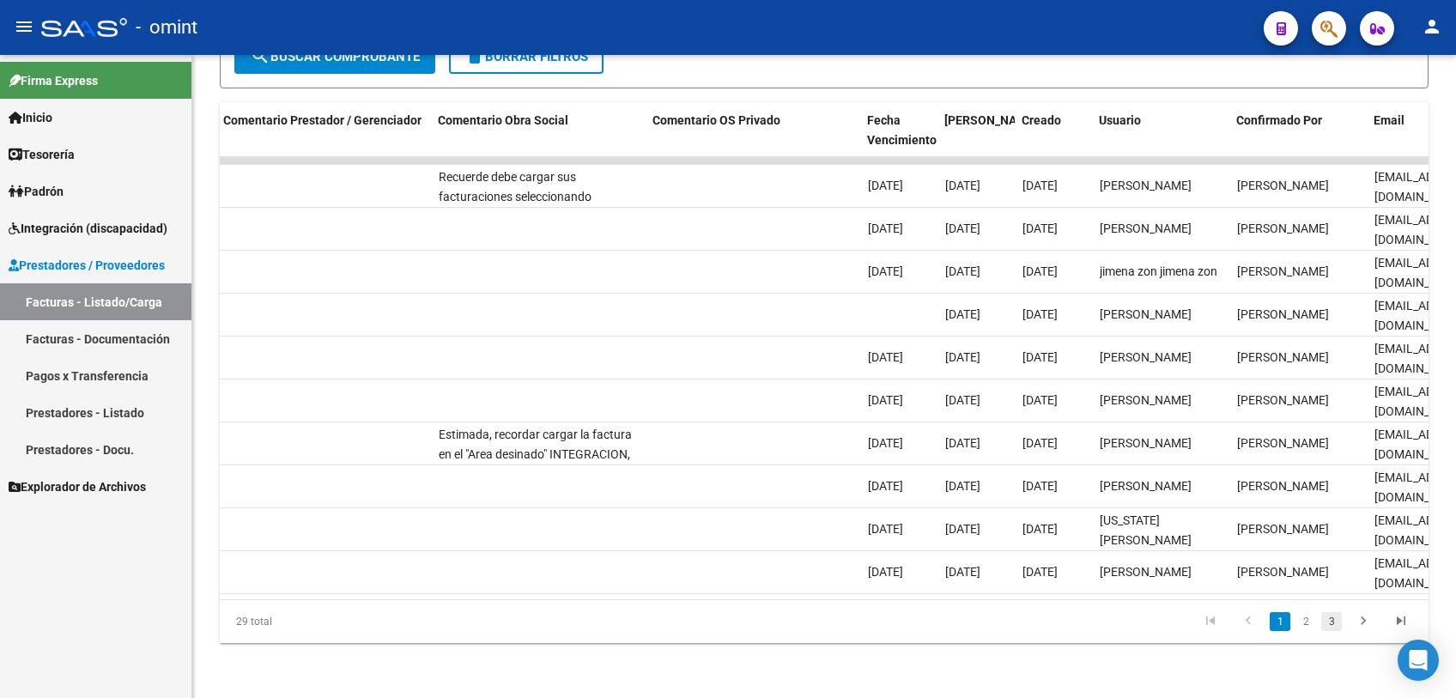
click at [1332, 623] on link "3" at bounding box center [1331, 621] width 21 height 19
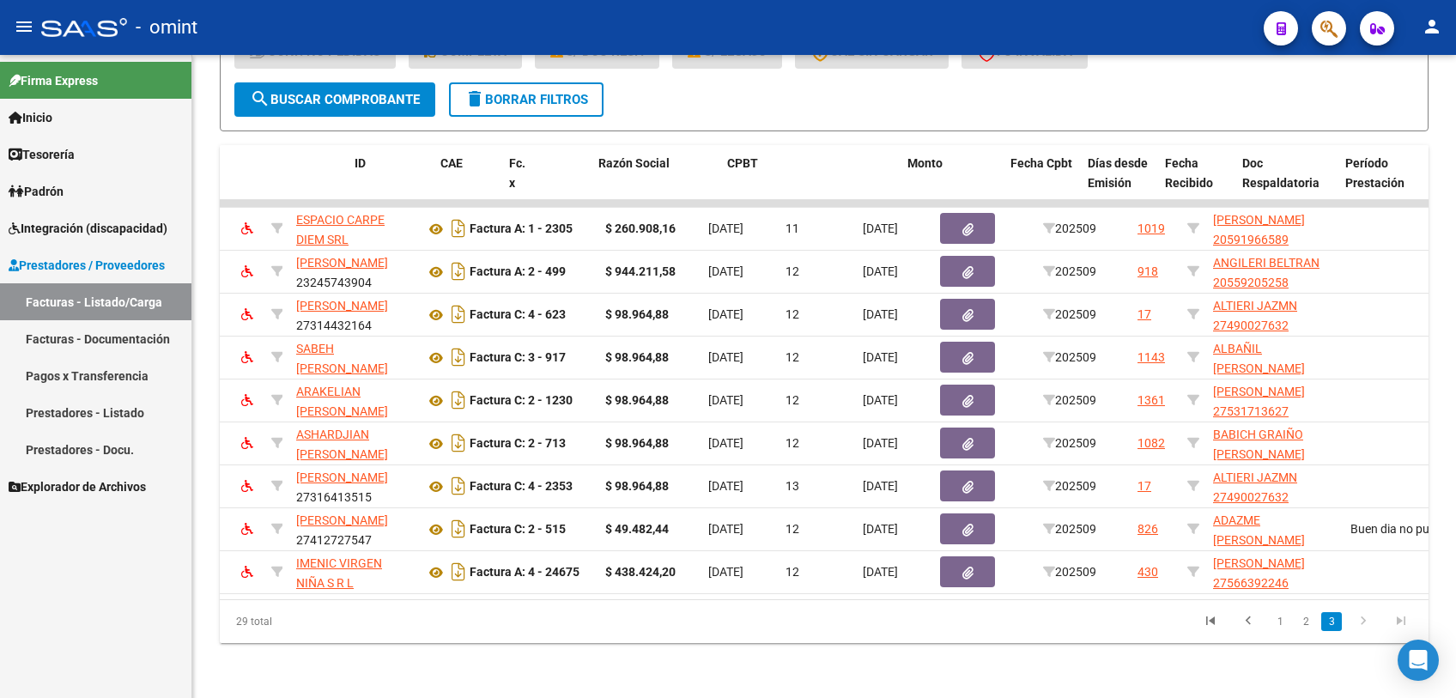
scroll to position [0, 0]
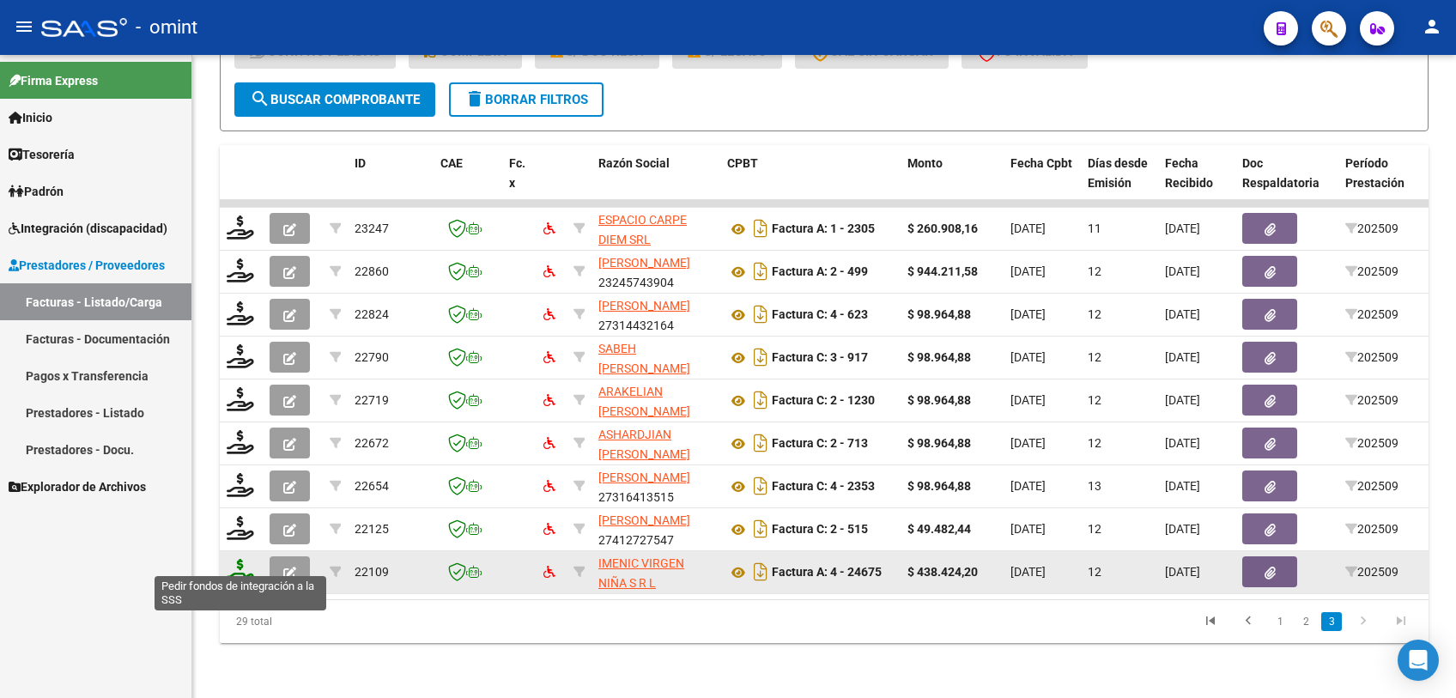
click at [234, 563] on icon at bounding box center [240, 571] width 27 height 24
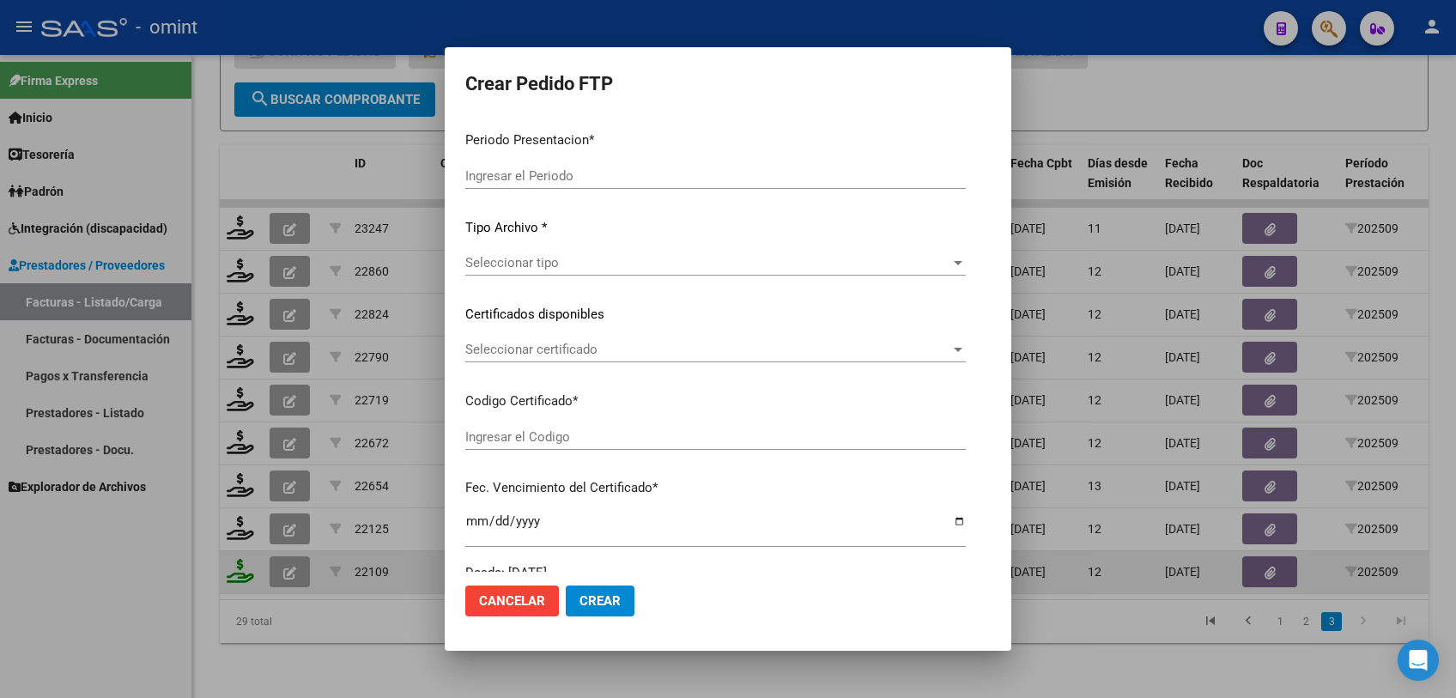
type input "202509"
type input "$ 438.424,20"
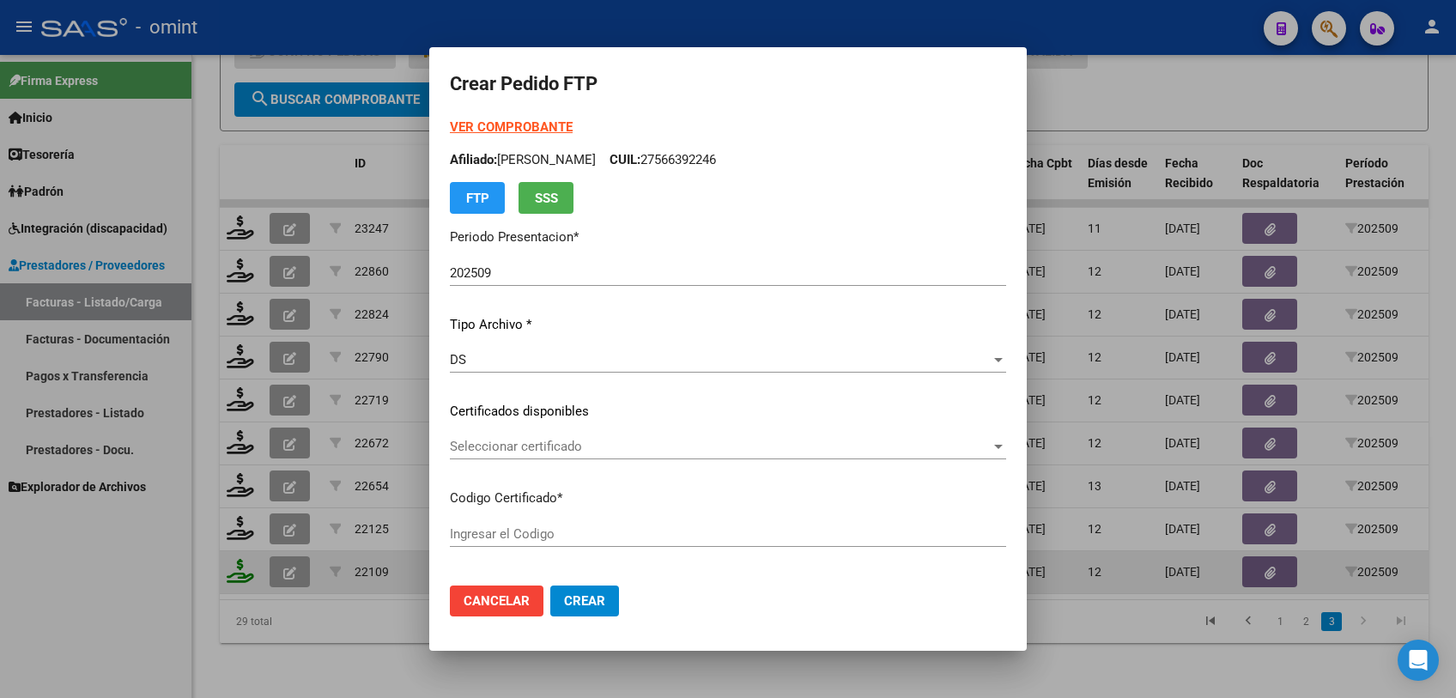
type input "5237882606"
type input "2030-08-31"
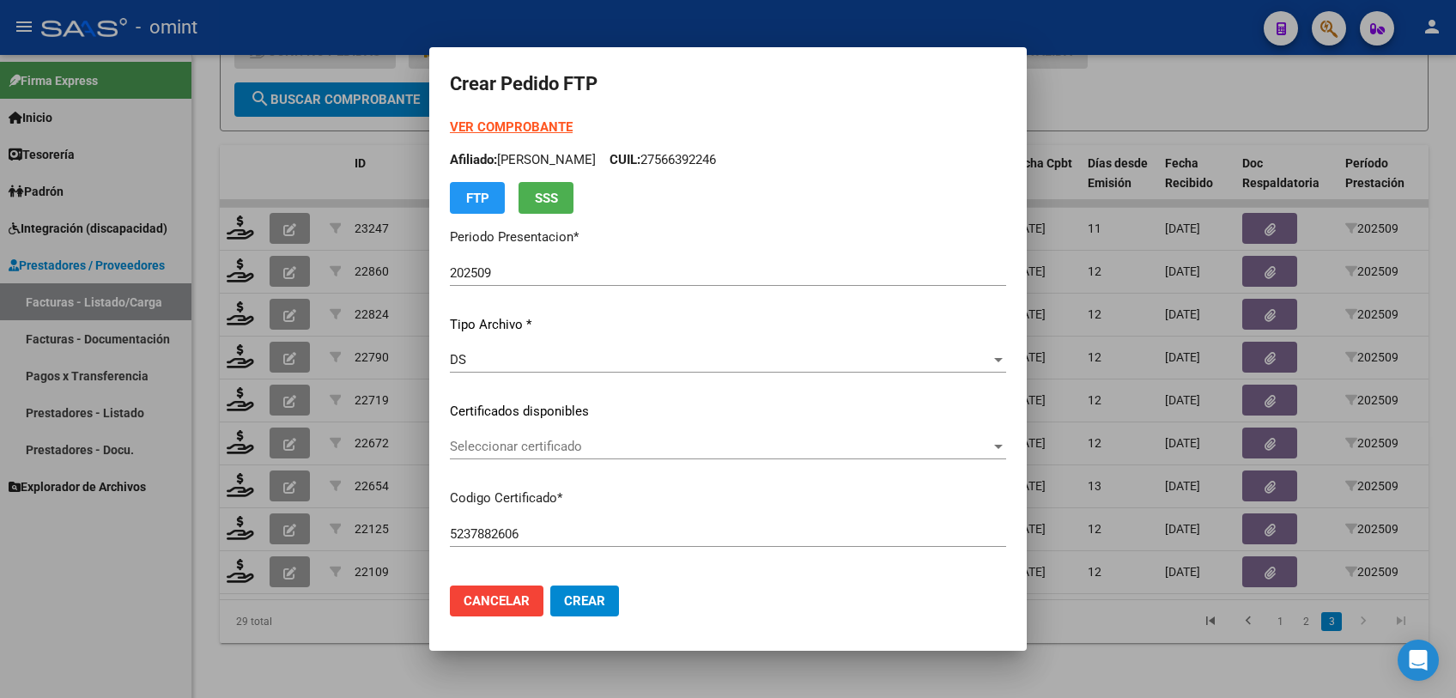
click at [515, 446] on span "Seleccionar certificado" at bounding box center [720, 446] width 541 height 15
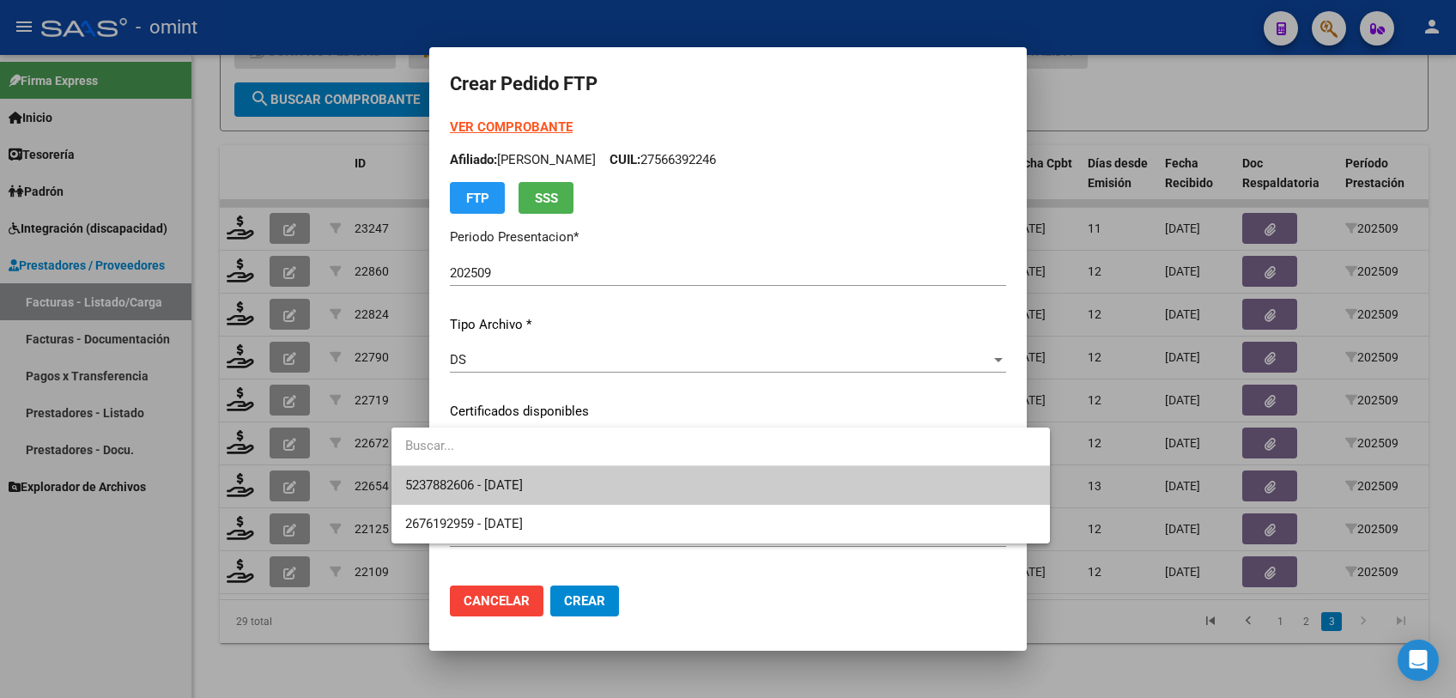
click at [506, 476] on span "5237882606 - 2030-08-31" at bounding box center [720, 485] width 631 height 39
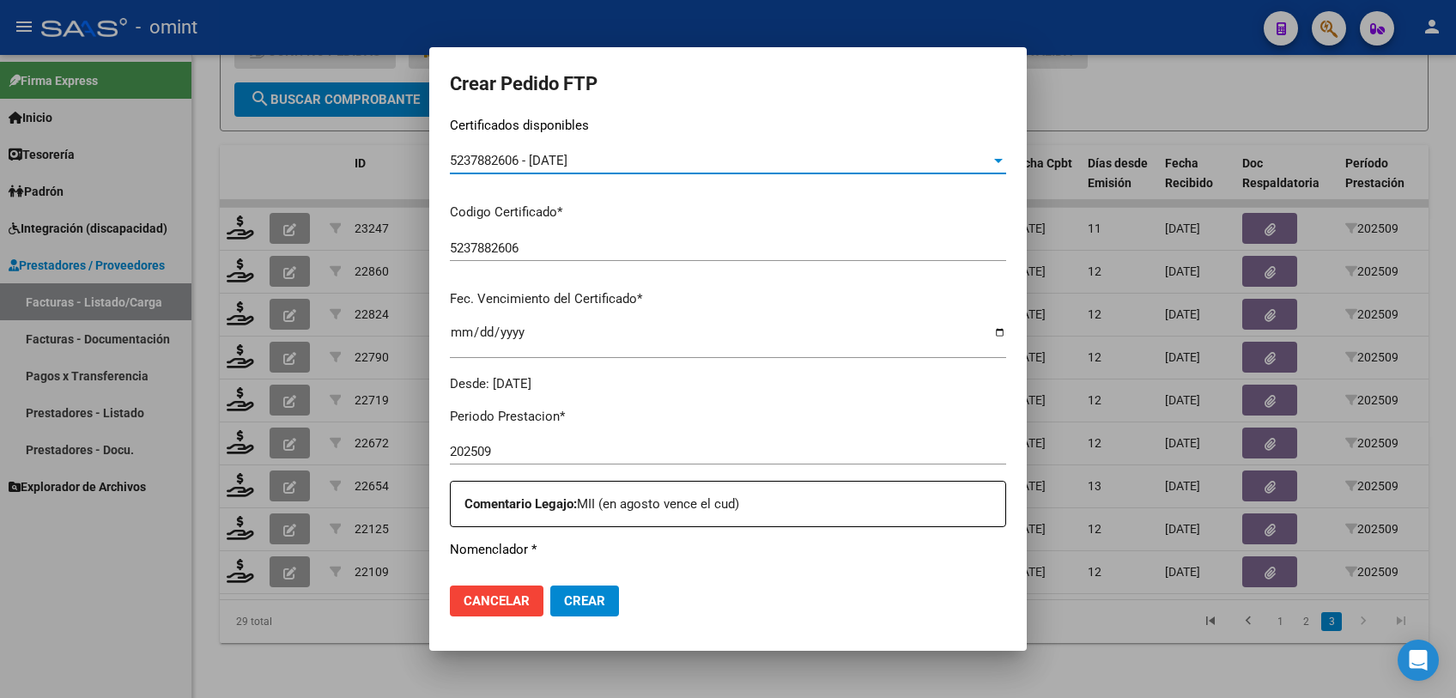
scroll to position [476, 0]
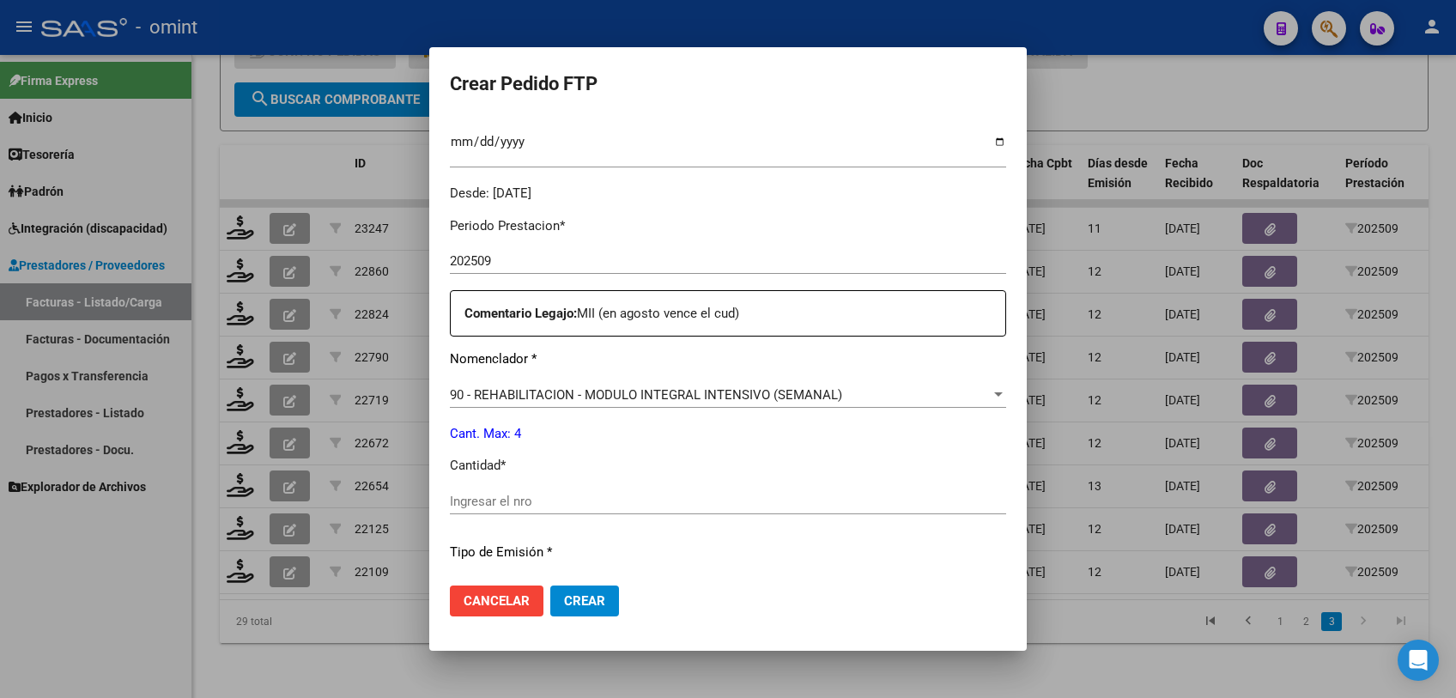
click at [565, 499] on input "Ingresar el nro" at bounding box center [728, 501] width 556 height 15
type input "4"
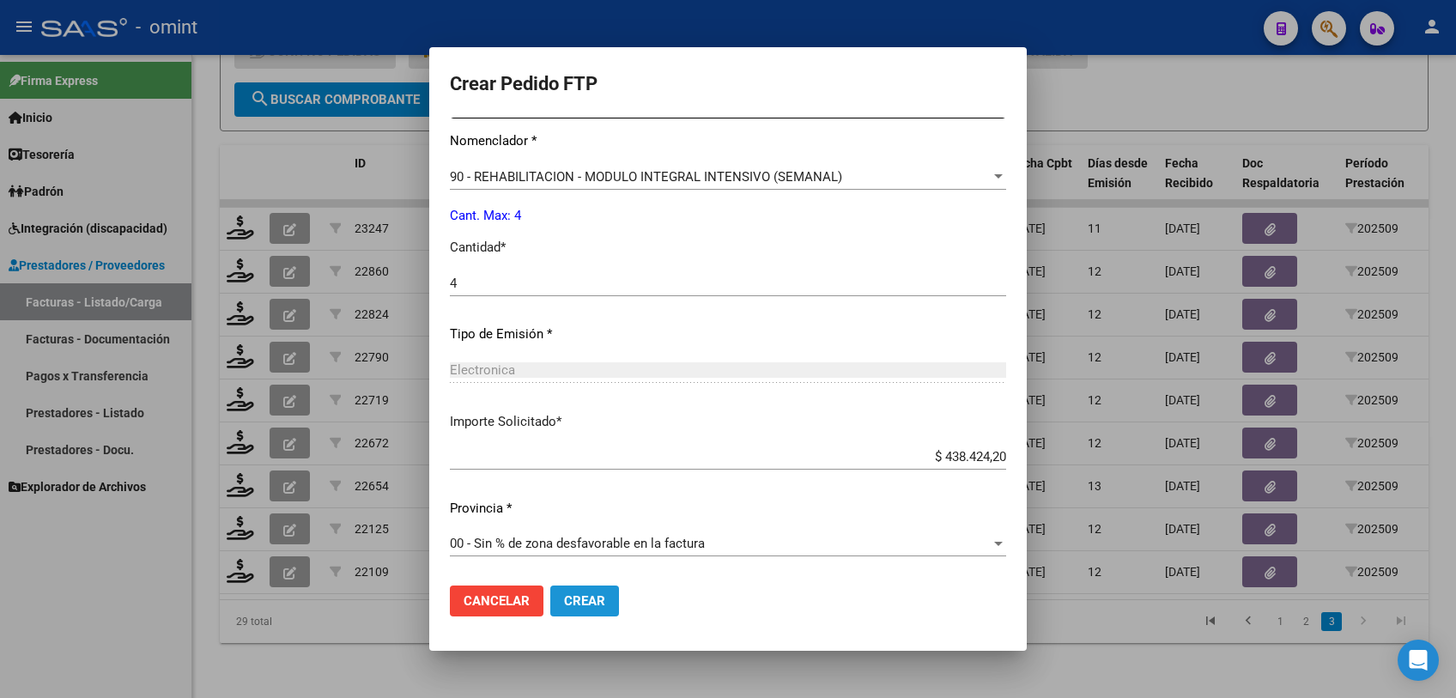
click at [566, 598] on button "Crear" at bounding box center [584, 601] width 69 height 31
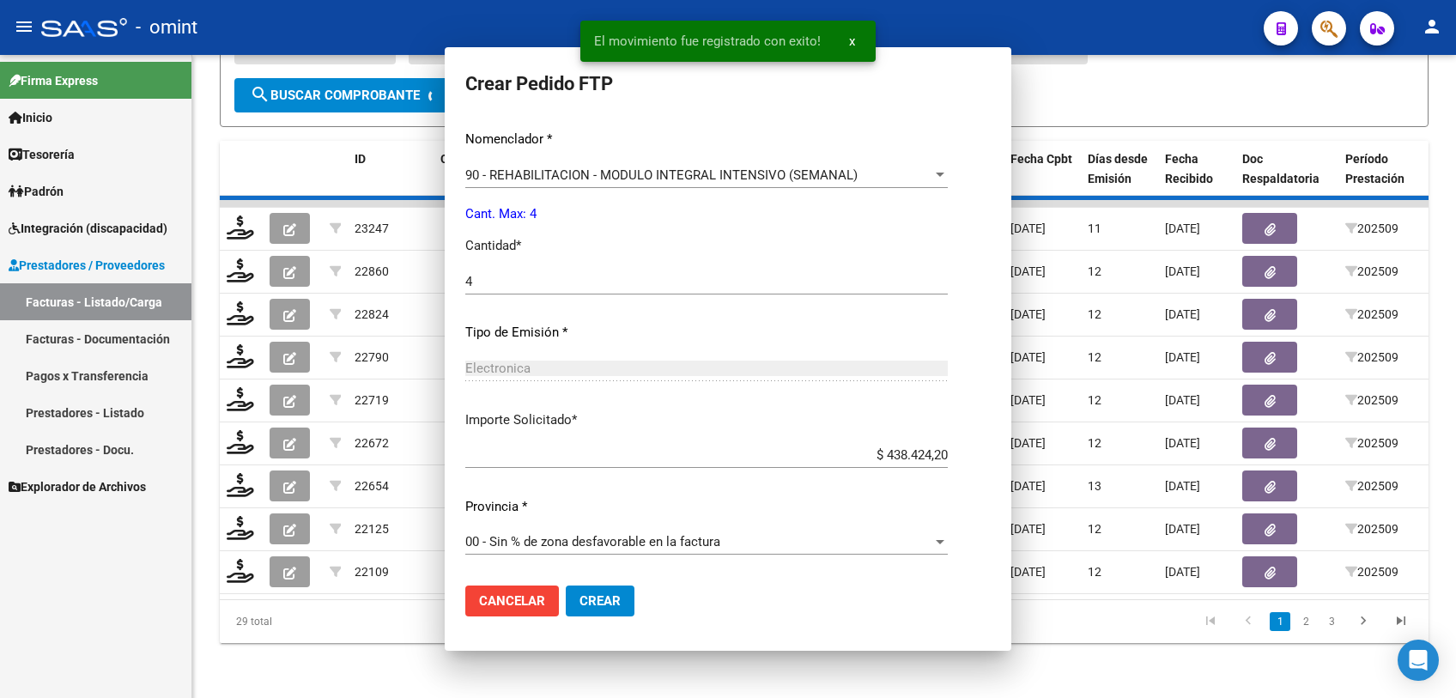
scroll to position [0, 0]
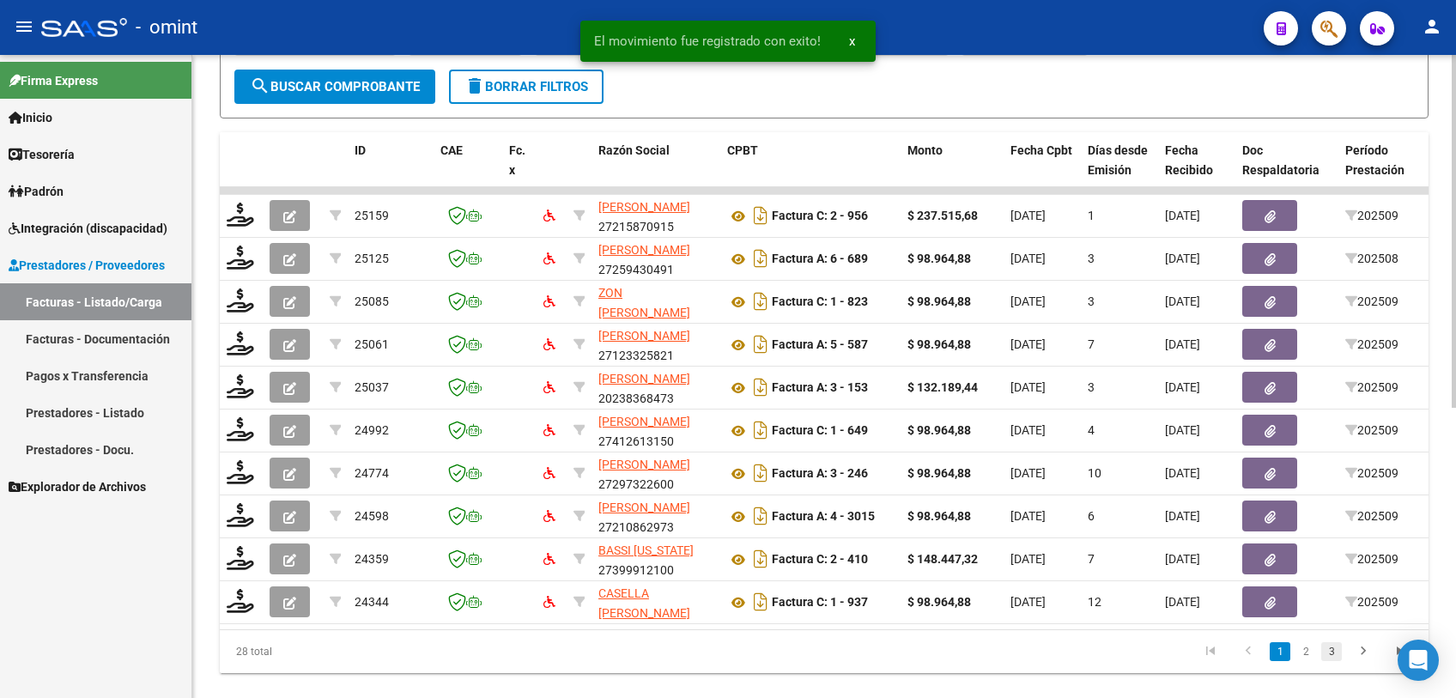
click at [1330, 661] on link "3" at bounding box center [1331, 651] width 21 height 19
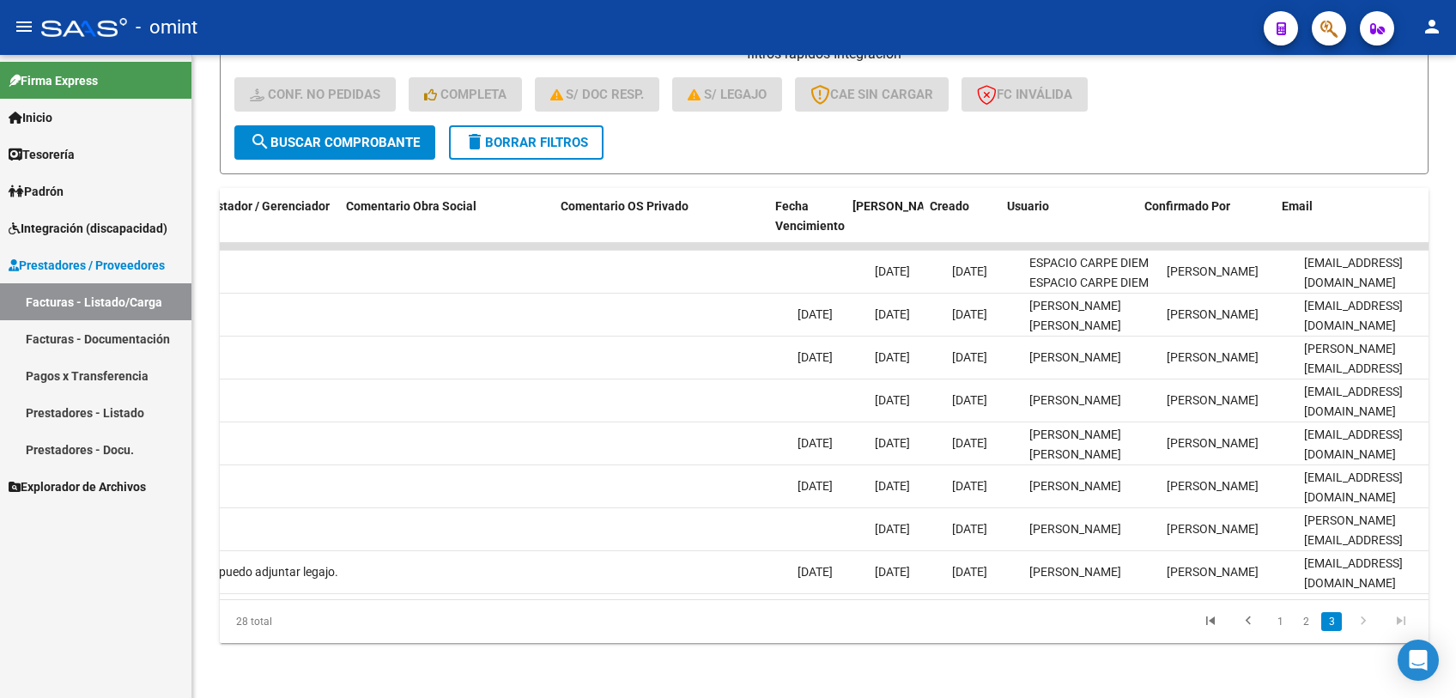
scroll to position [0, 1538]
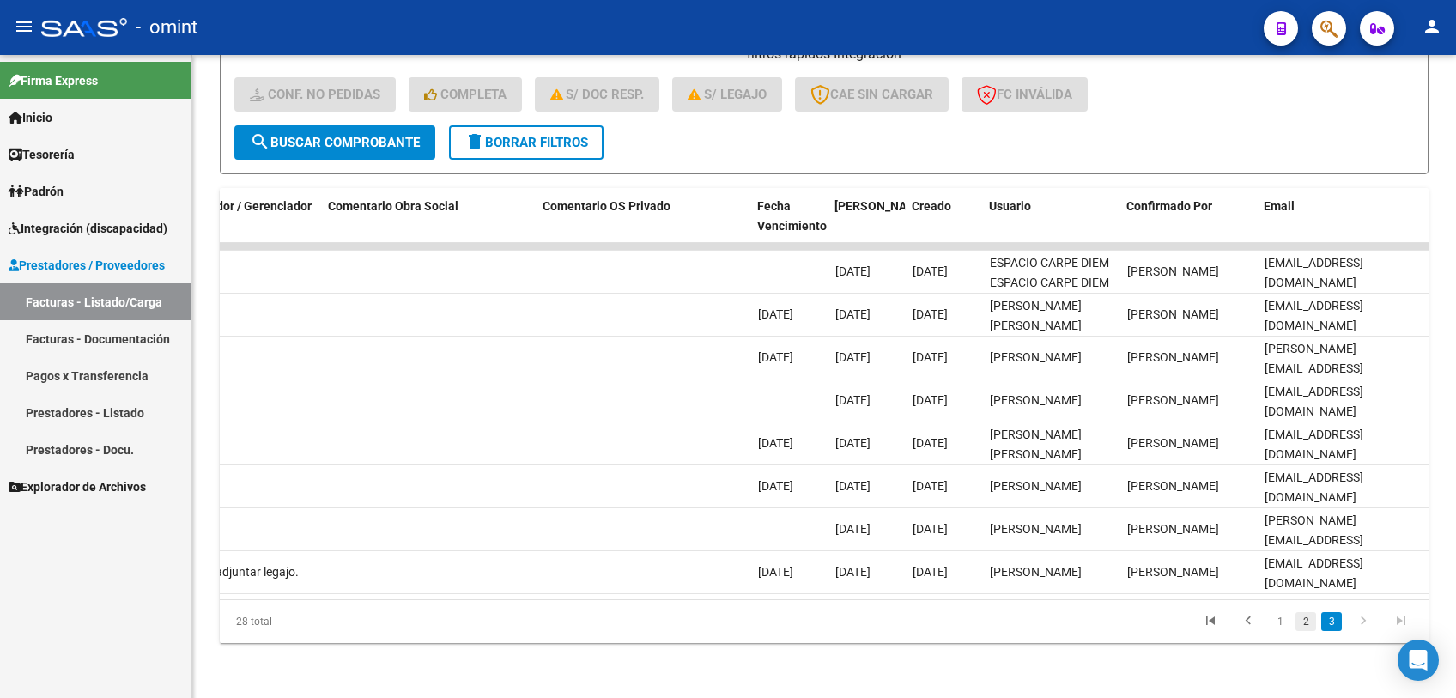
click at [1306, 616] on link "2" at bounding box center [1305, 621] width 21 height 19
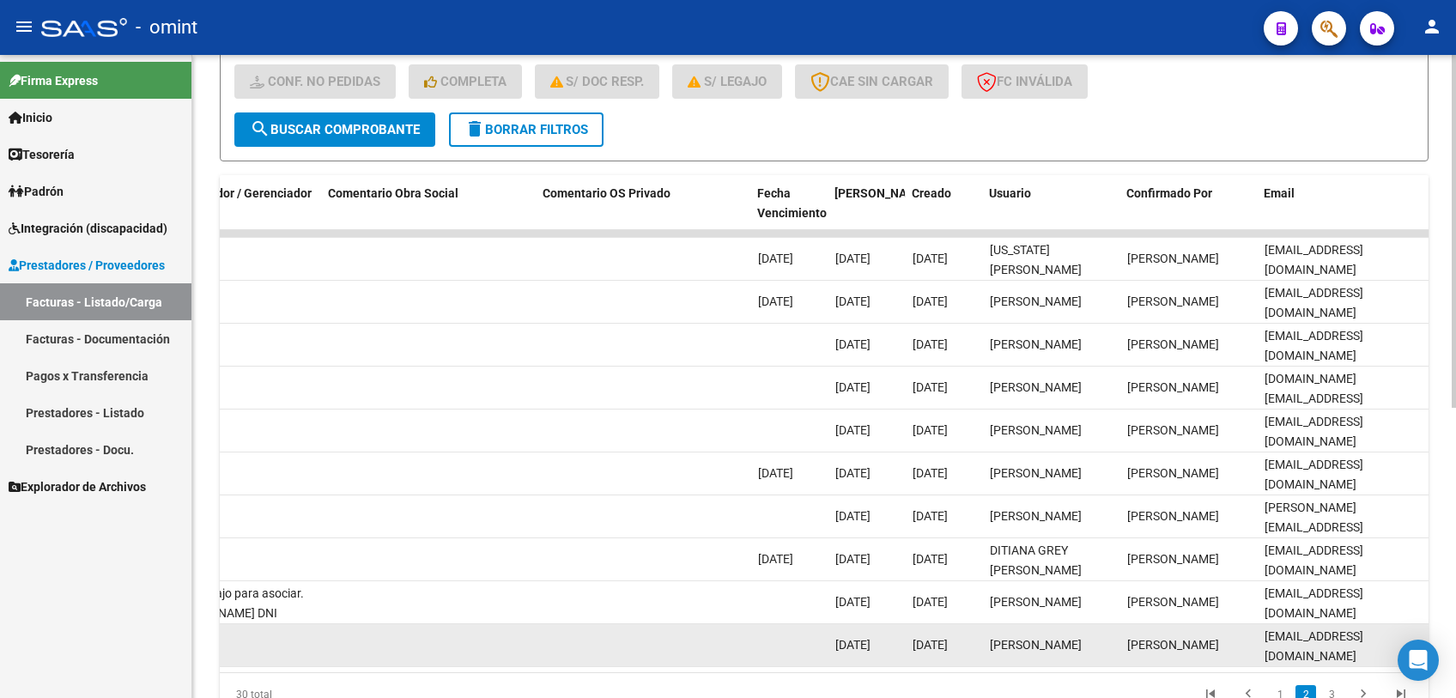
scroll to position [529, 0]
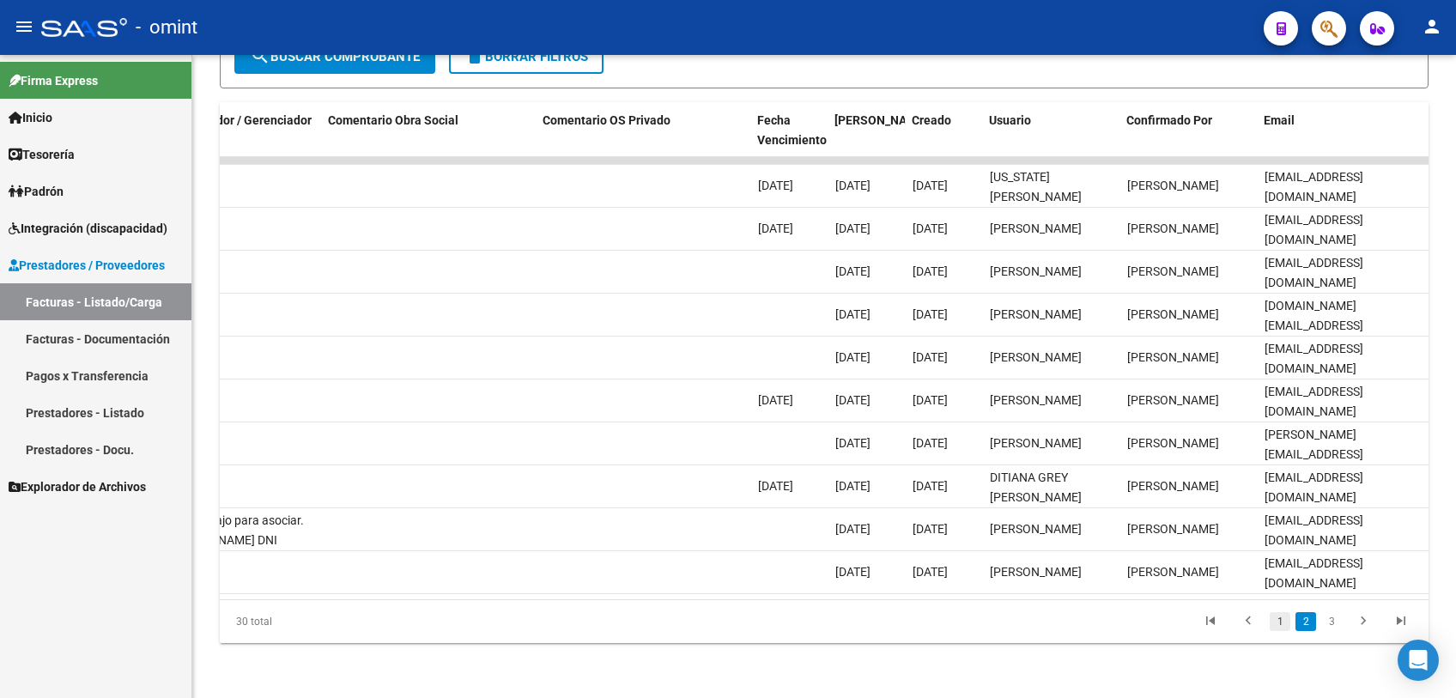
click at [1278, 619] on link "1" at bounding box center [1280, 621] width 21 height 19
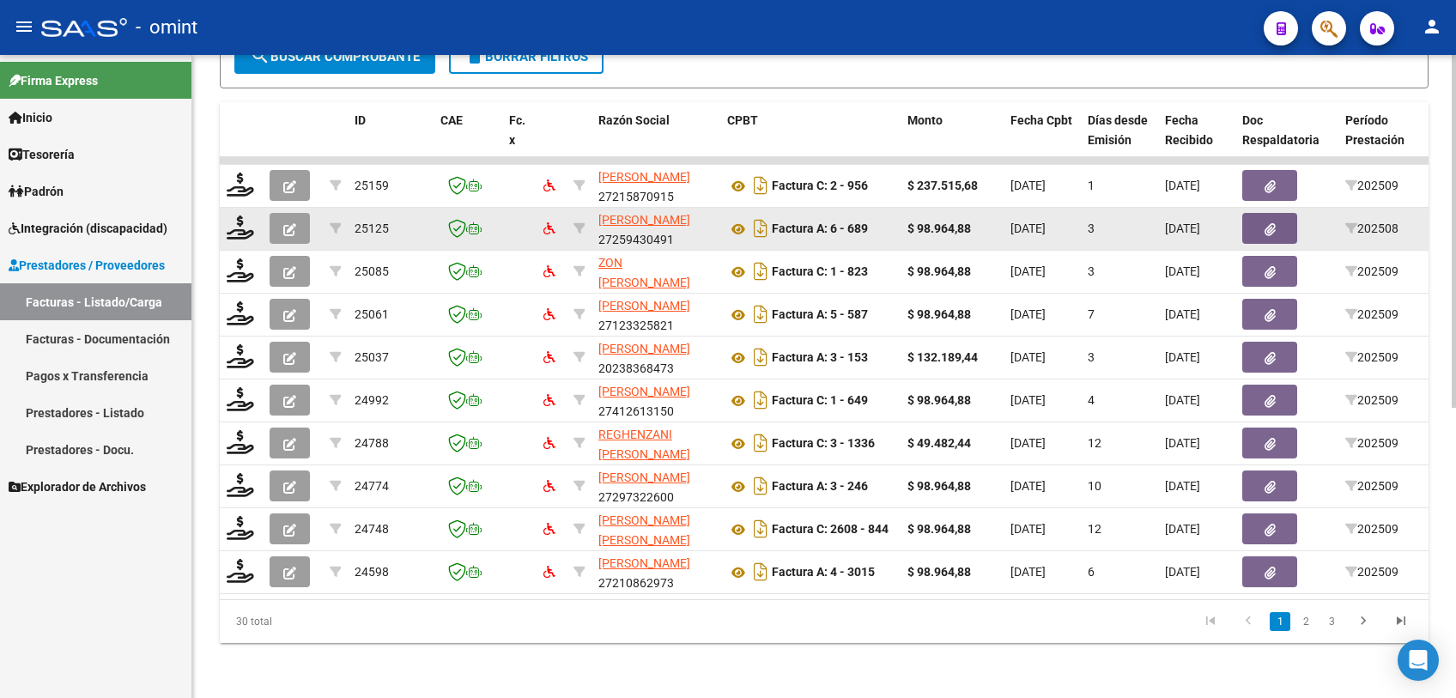
scroll to position [243, 0]
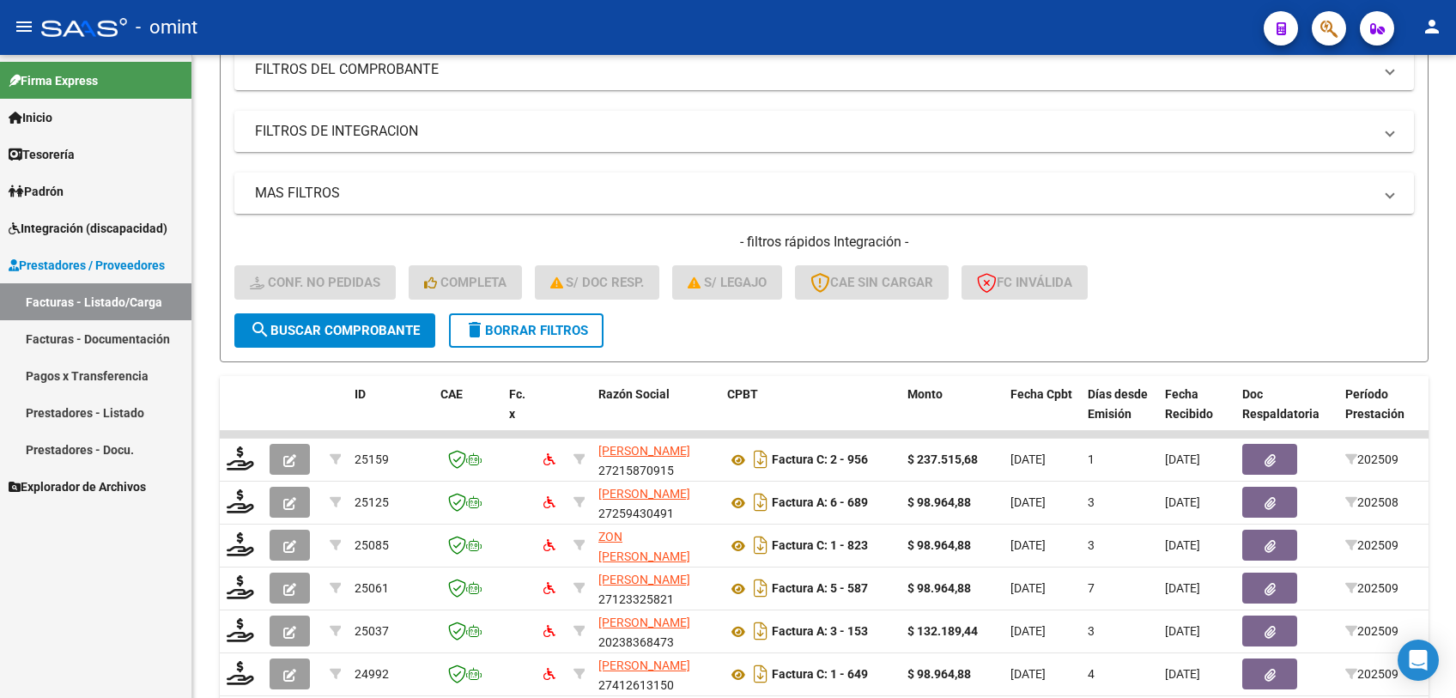
click at [77, 303] on link "Facturas - Listado/Carga" at bounding box center [95, 301] width 191 height 37
